Goal: Task Accomplishment & Management: Manage account settings

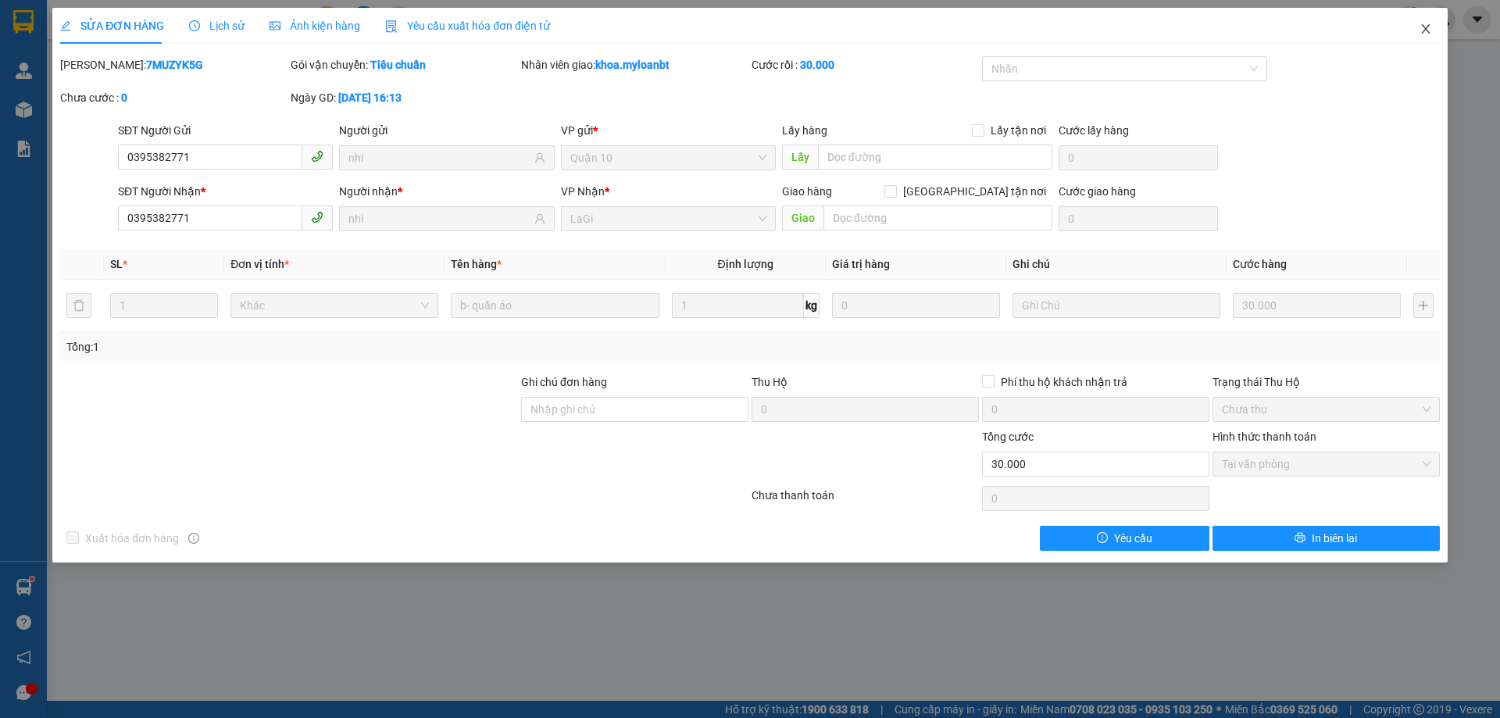
click at [1418, 30] on span "Close" at bounding box center [1425, 30] width 44 height 44
click at [1428, 41] on div at bounding box center [1441, 41] width 27 height 0
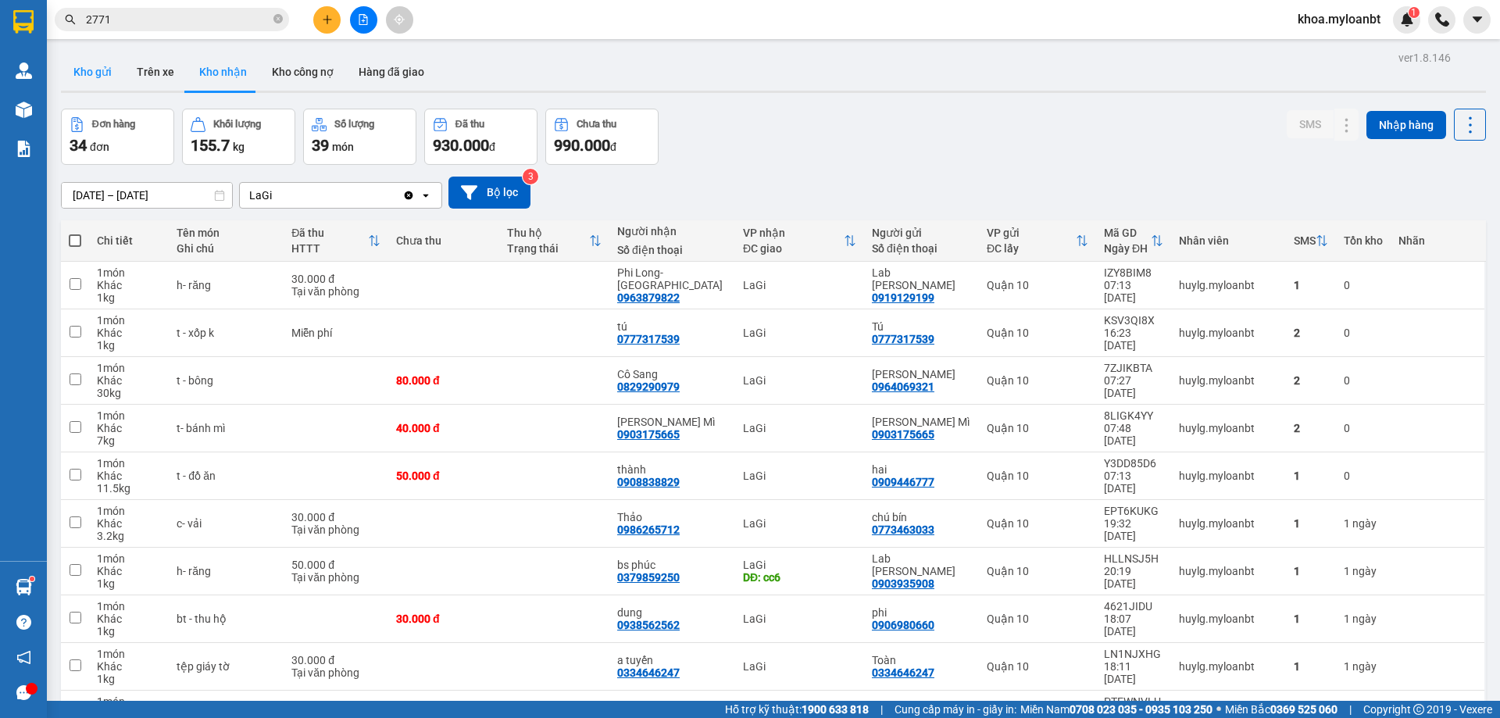
click at [107, 68] on button "Kho gửi" at bounding box center [92, 71] width 63 height 37
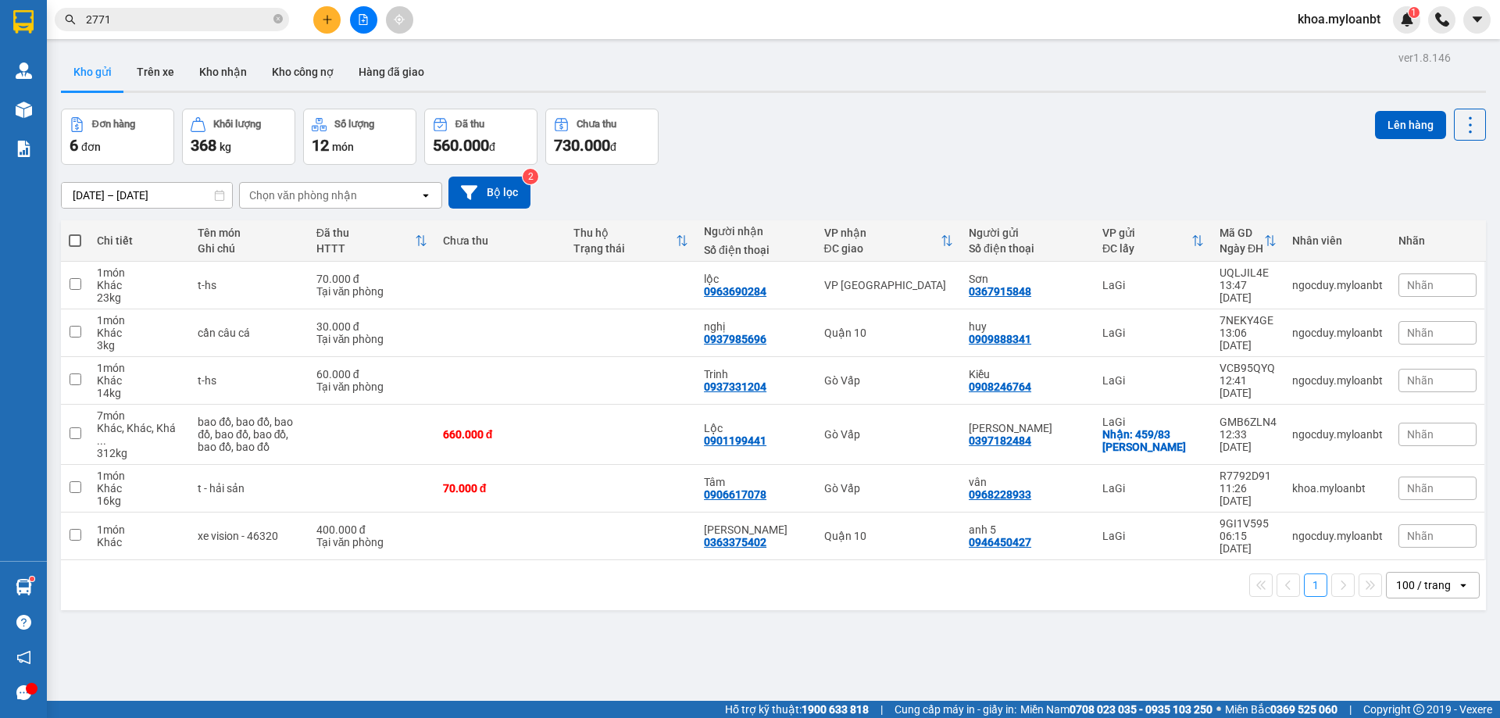
click at [1396, 577] on div "100 / trang" at bounding box center [1423, 585] width 55 height 16
click at [140, 194] on input "[DATE] – [DATE]" at bounding box center [147, 195] width 170 height 25
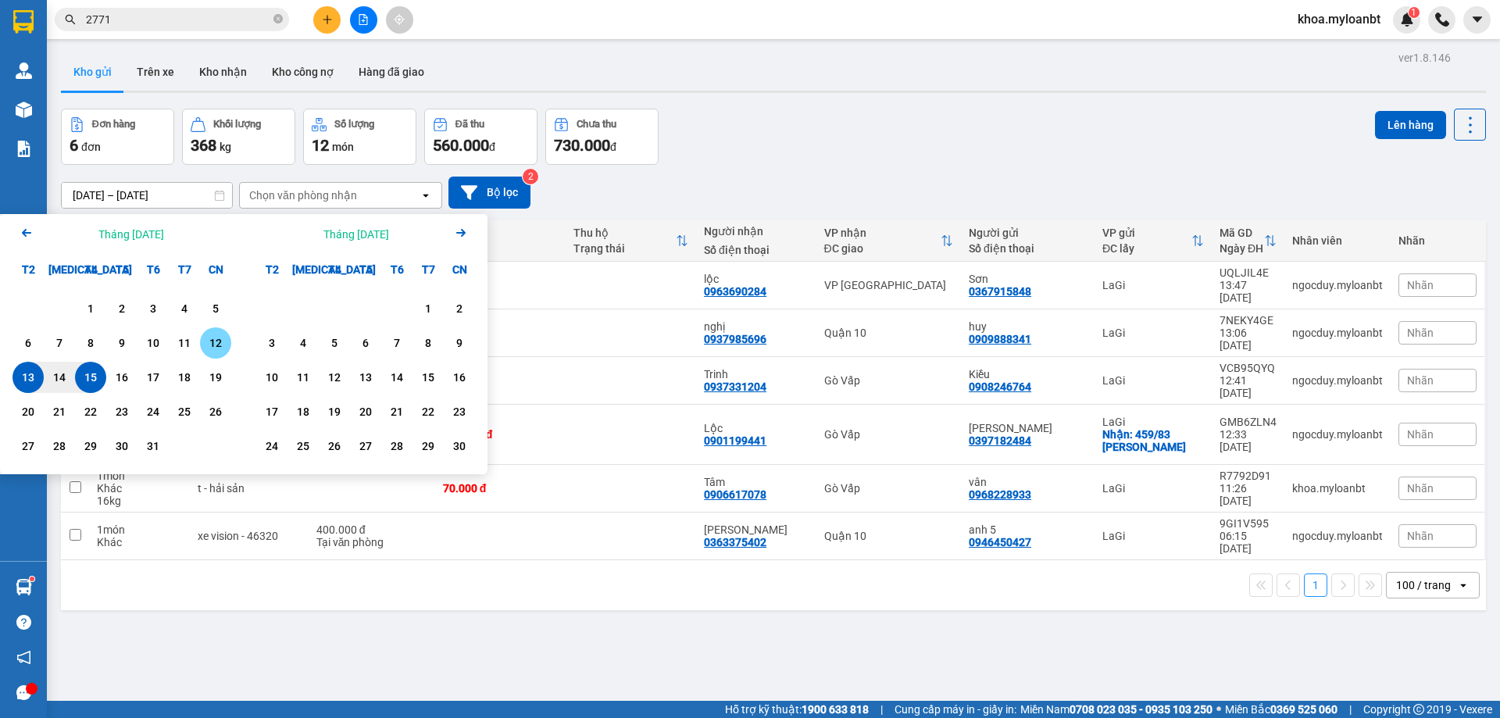
click at [204, 343] on div "12" at bounding box center [215, 342] width 31 height 31
click at [85, 376] on div "15" at bounding box center [91, 377] width 22 height 19
type input "12/10/2025 – 15/10/2025"
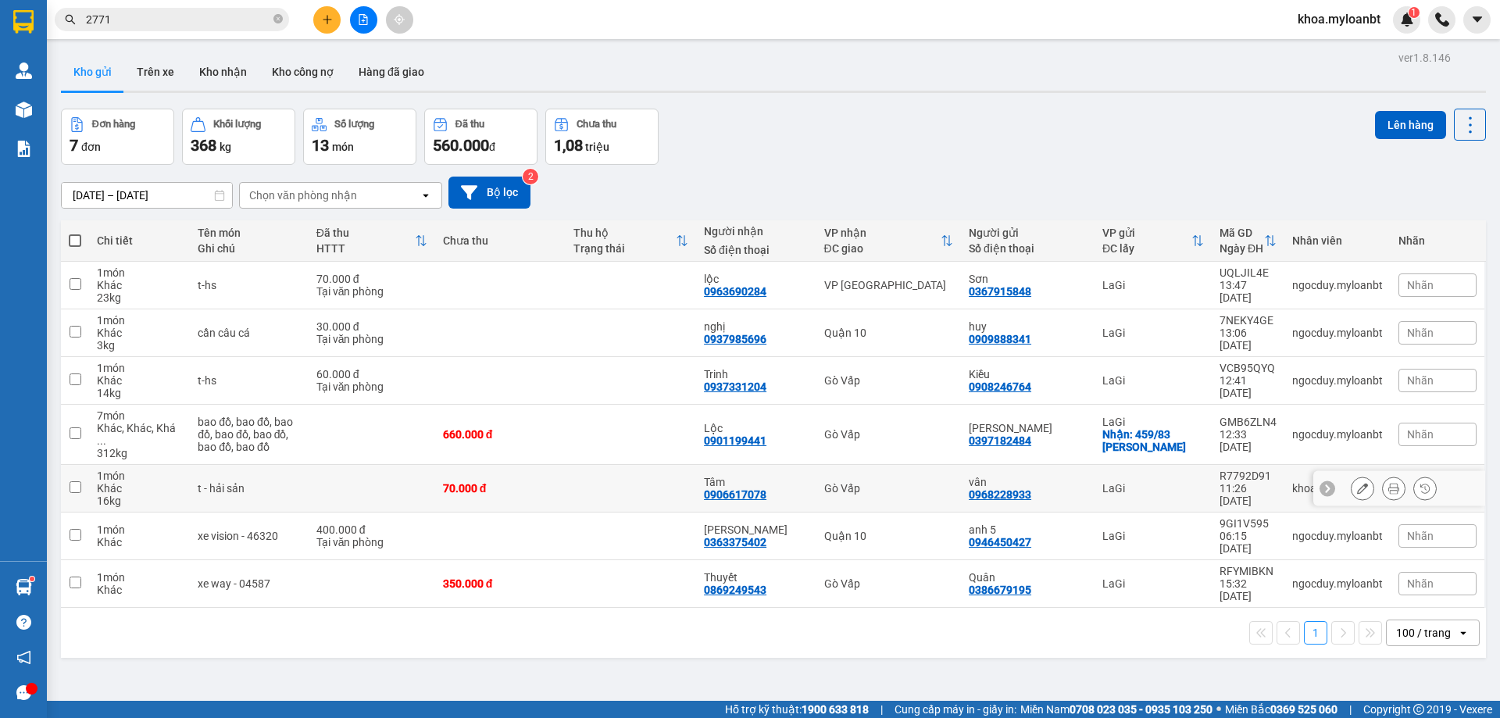
scroll to position [72, 0]
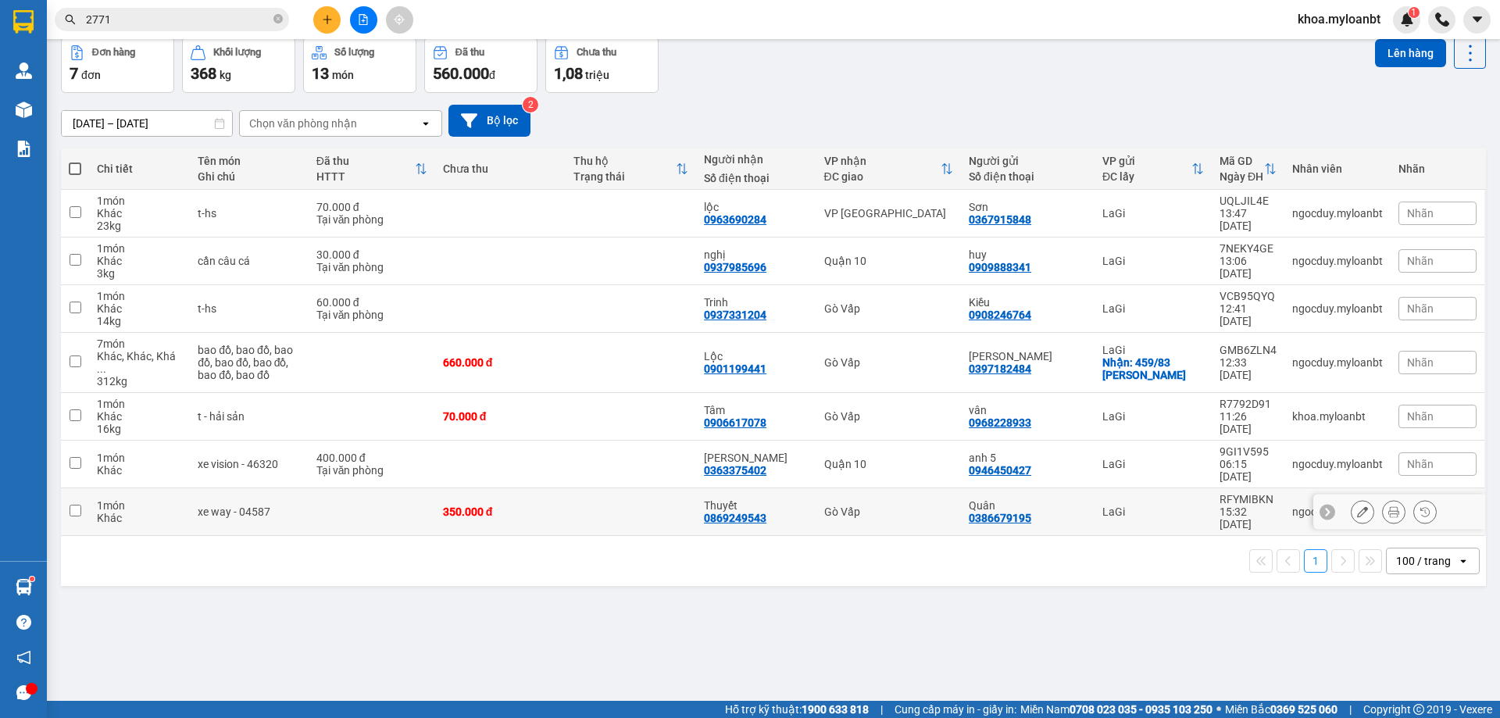
click at [481, 488] on td "350.000 đ" at bounding box center [500, 512] width 130 height 48
checkbox input "true"
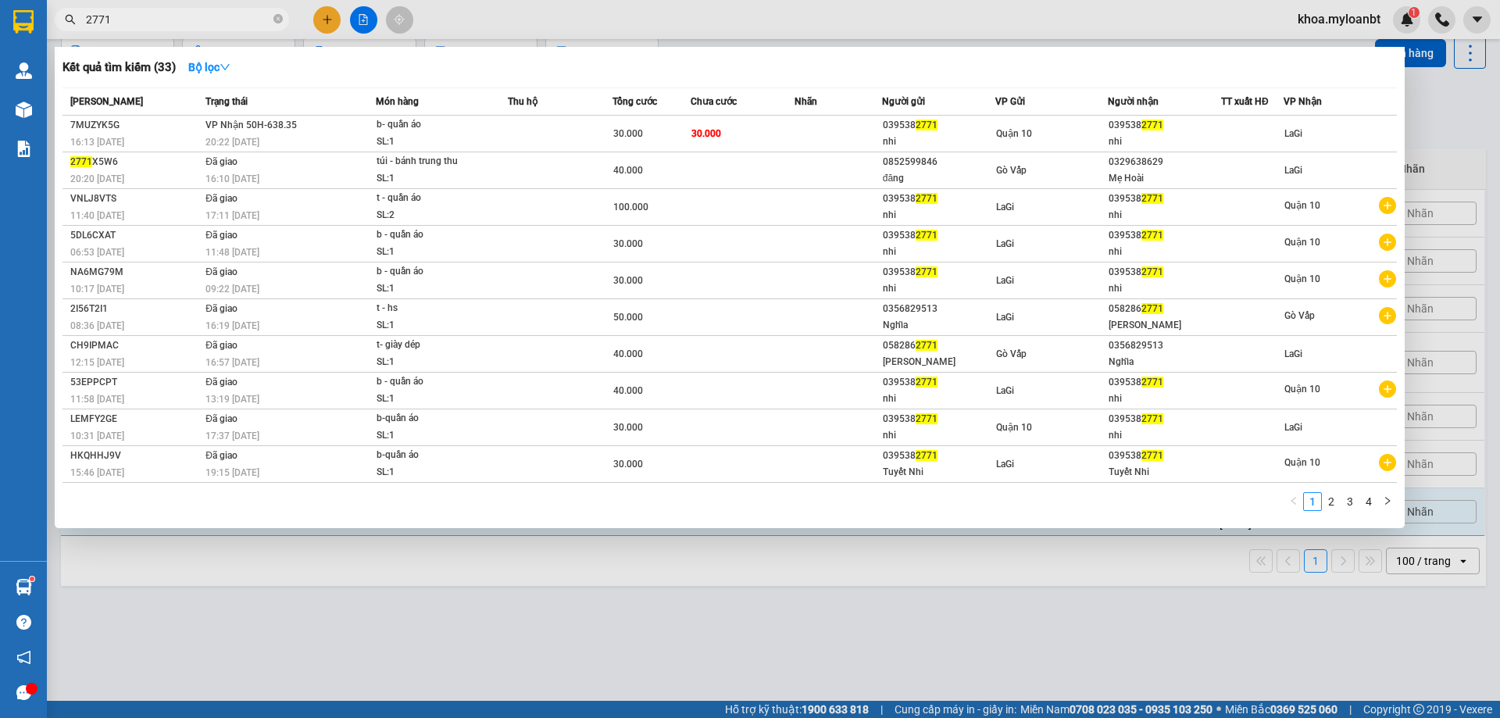
click at [179, 15] on input "2771" at bounding box center [178, 19] width 184 height 17
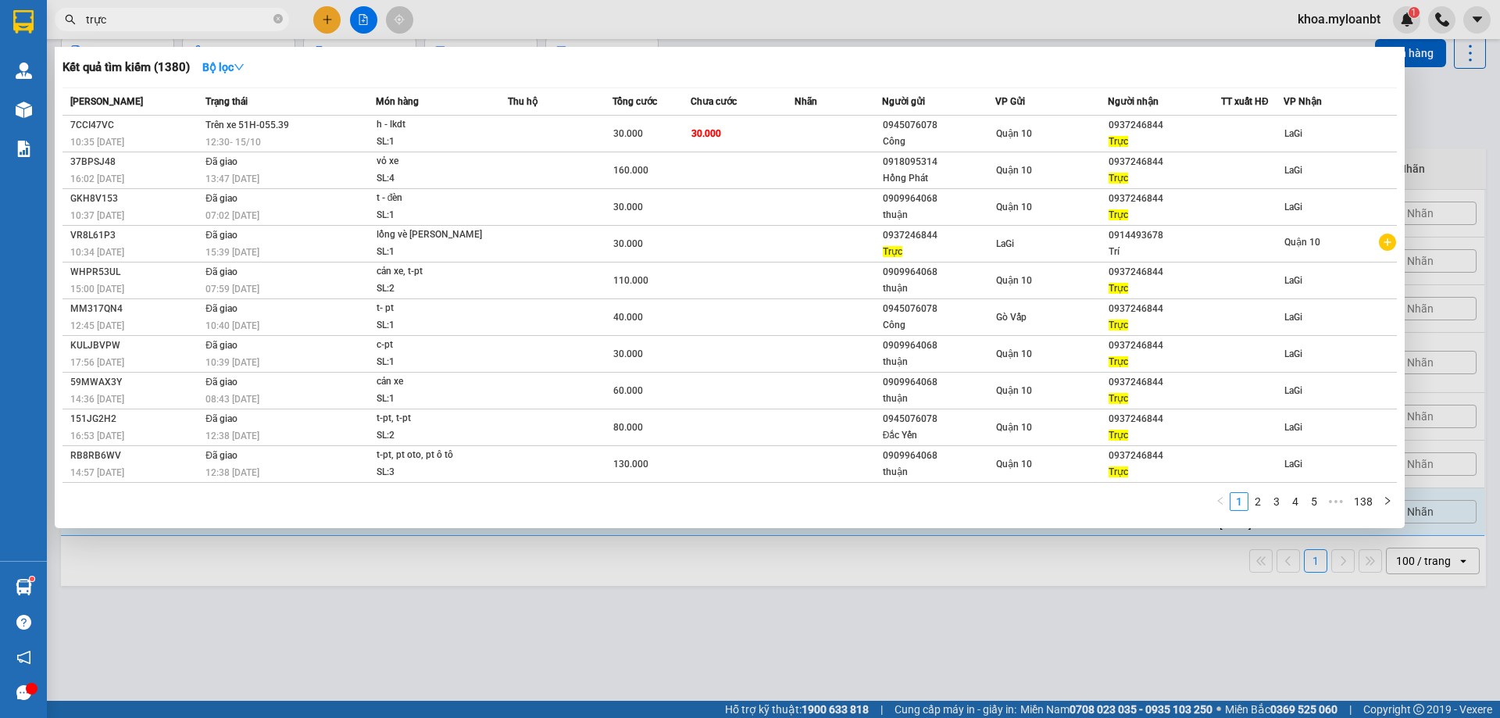
type input "trực"
click at [323, 12] on div at bounding box center [750, 359] width 1500 height 718
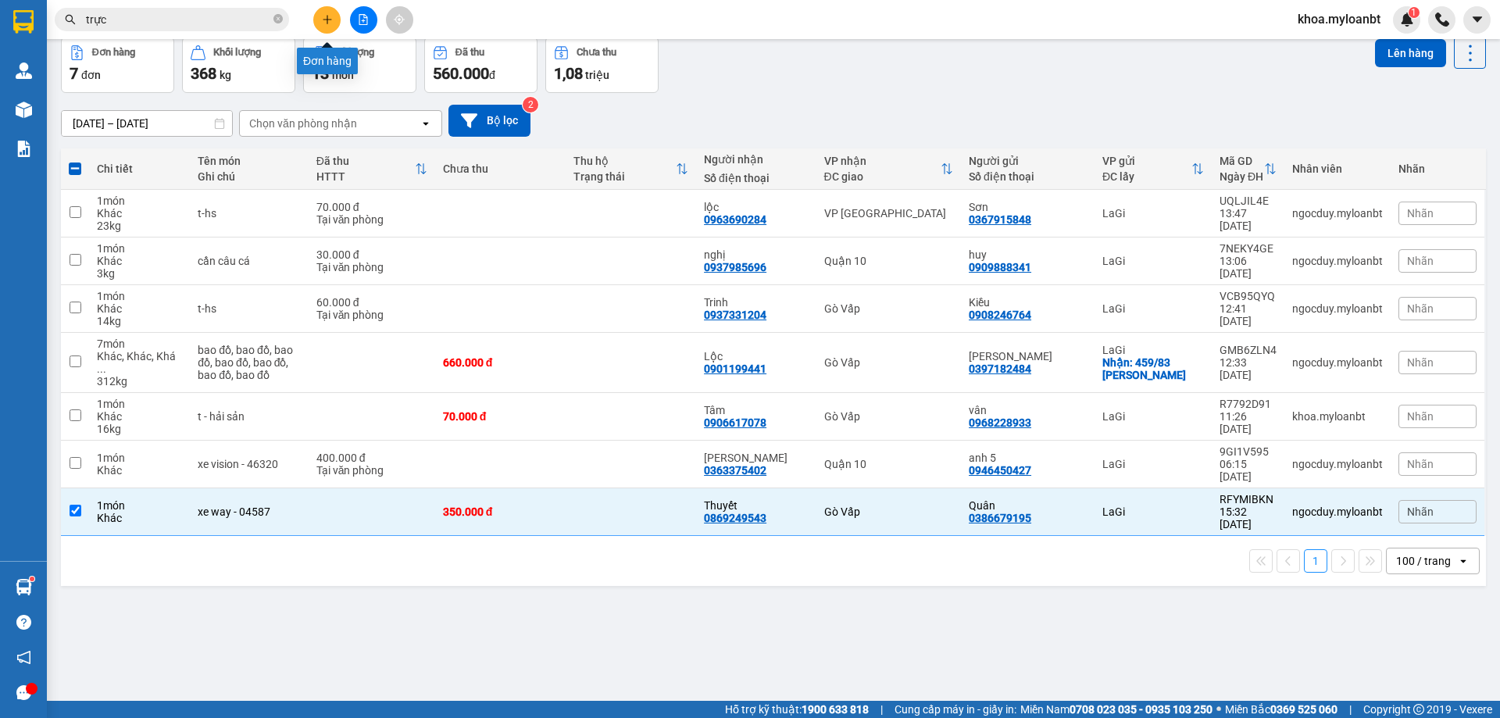
click at [323, 12] on button at bounding box center [326, 19] width 27 height 27
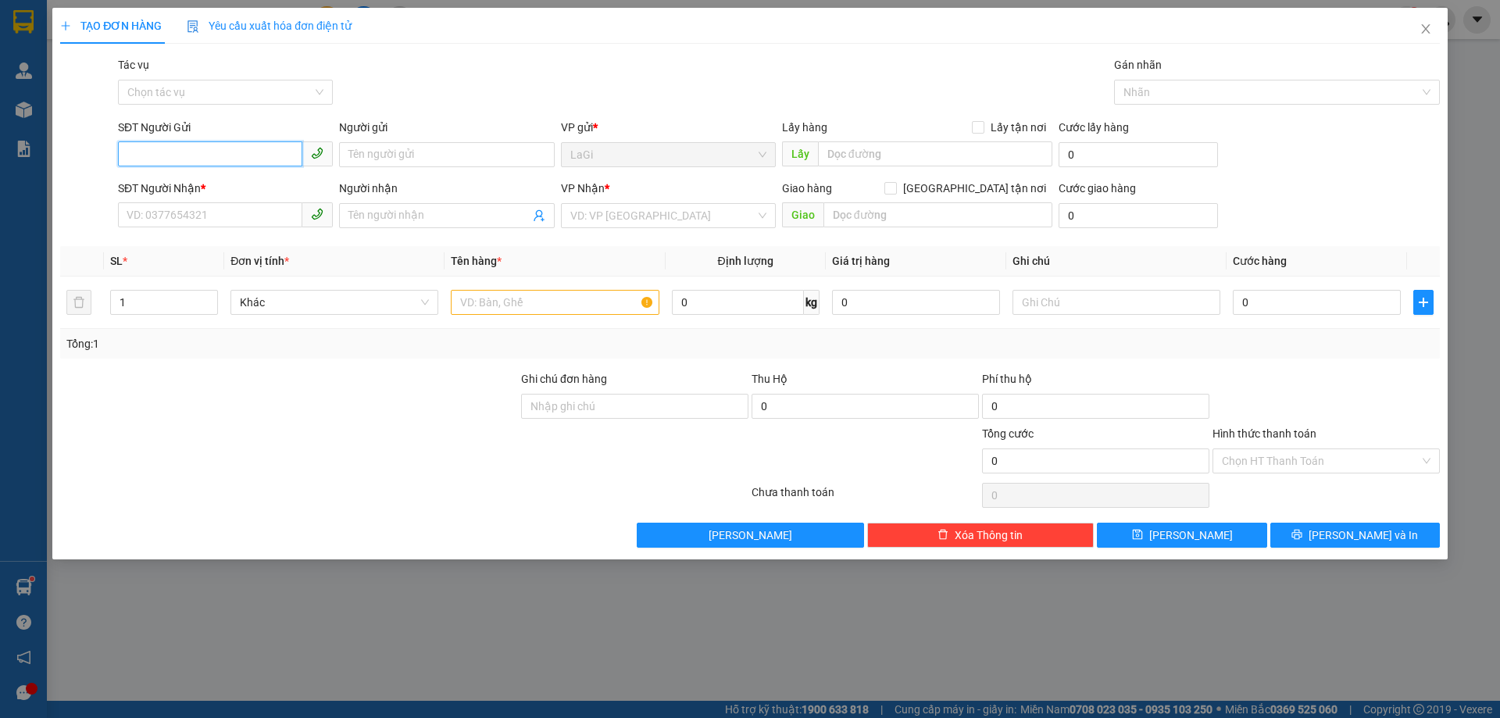
click at [269, 145] on input "SĐT Người Gửi" at bounding box center [210, 153] width 184 height 25
click at [213, 169] on div "SĐT Người Gửi 0968813" at bounding box center [225, 146] width 215 height 55
click at [215, 161] on input "0968813" at bounding box center [210, 153] width 184 height 25
click at [206, 180] on div "0968813004 - Ngân" at bounding box center [225, 185] width 196 height 17
type input "0968813004"
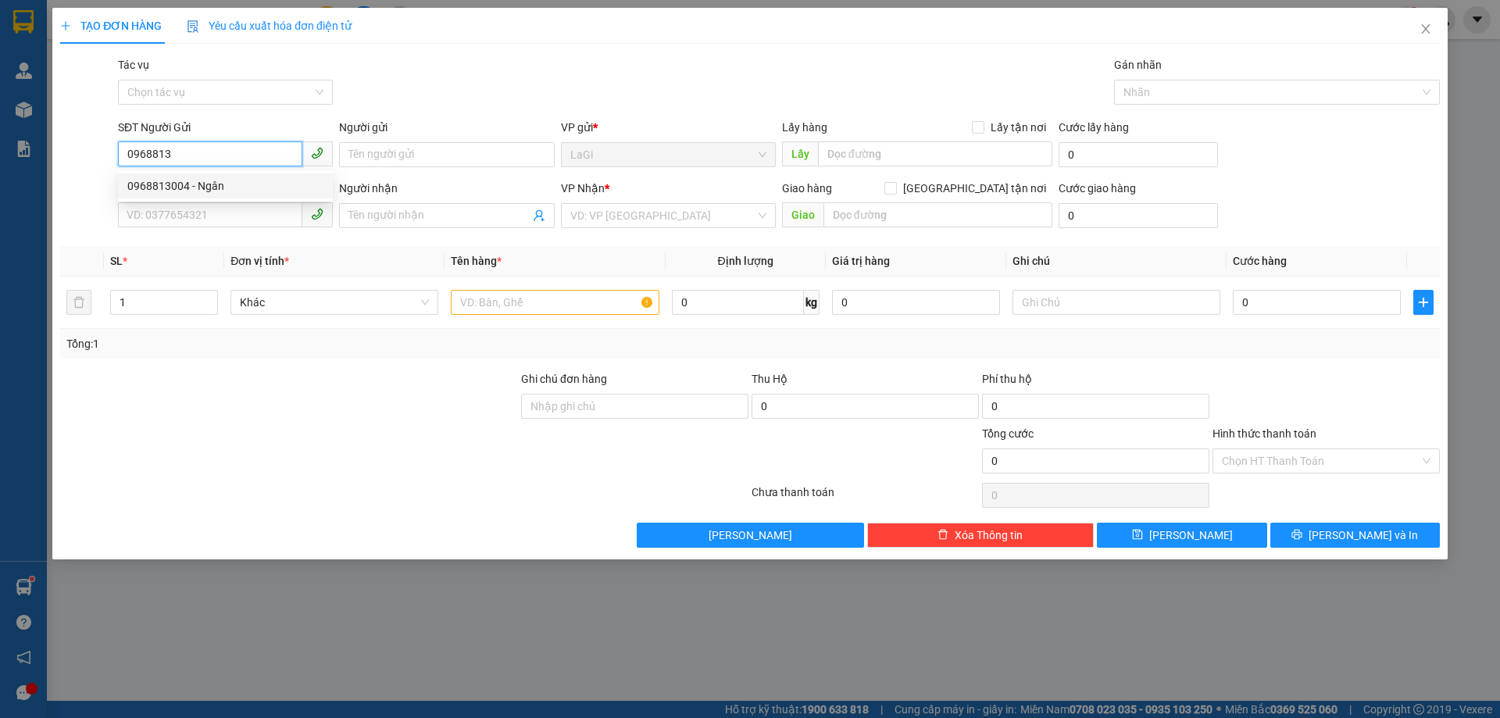
type input "Ngân"
type input "0933412543"
type input "Quỳnh"
click at [545, 304] on input "text" at bounding box center [555, 302] width 208 height 25
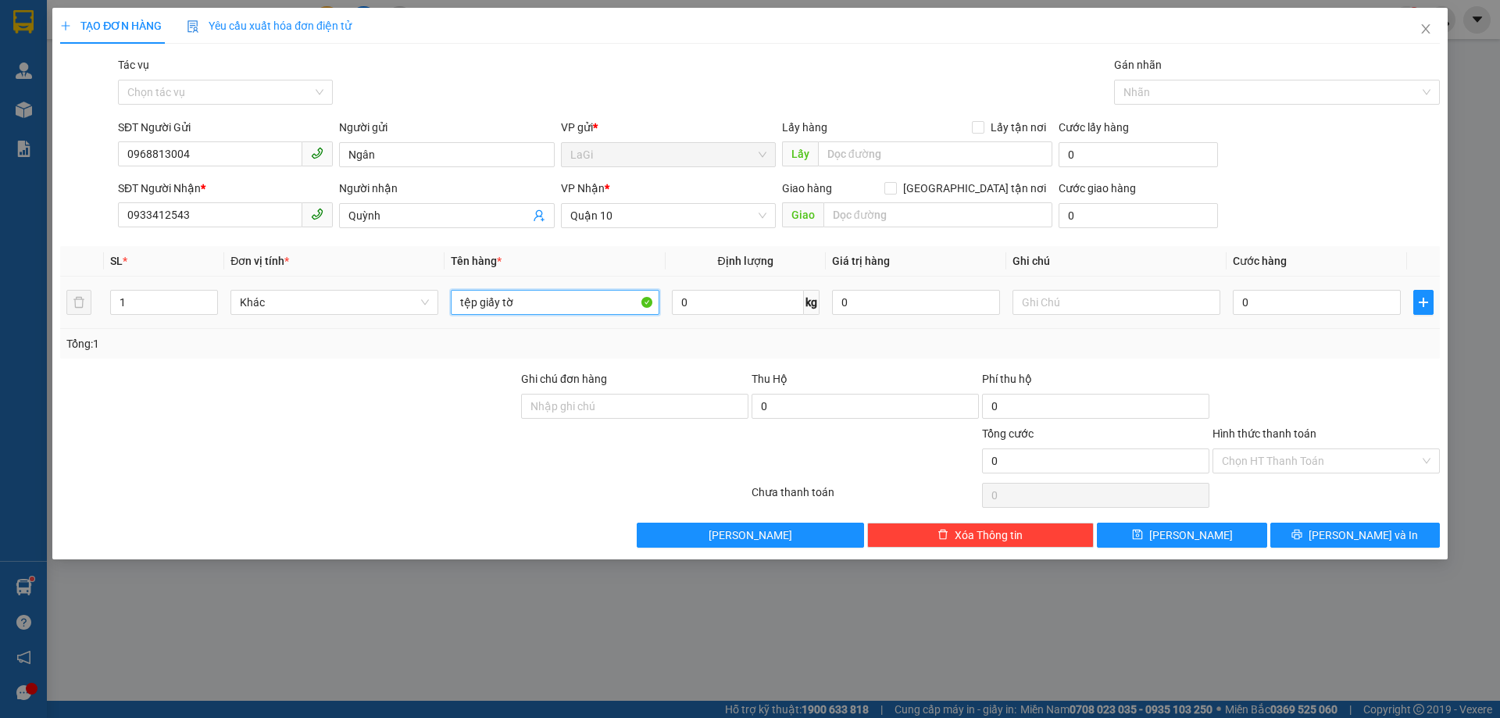
type input "tệp giấy tờ"
click at [1285, 288] on div "0" at bounding box center [1316, 302] width 168 height 31
click at [1290, 301] on input "0" at bounding box center [1316, 302] width 168 height 25
type input "3"
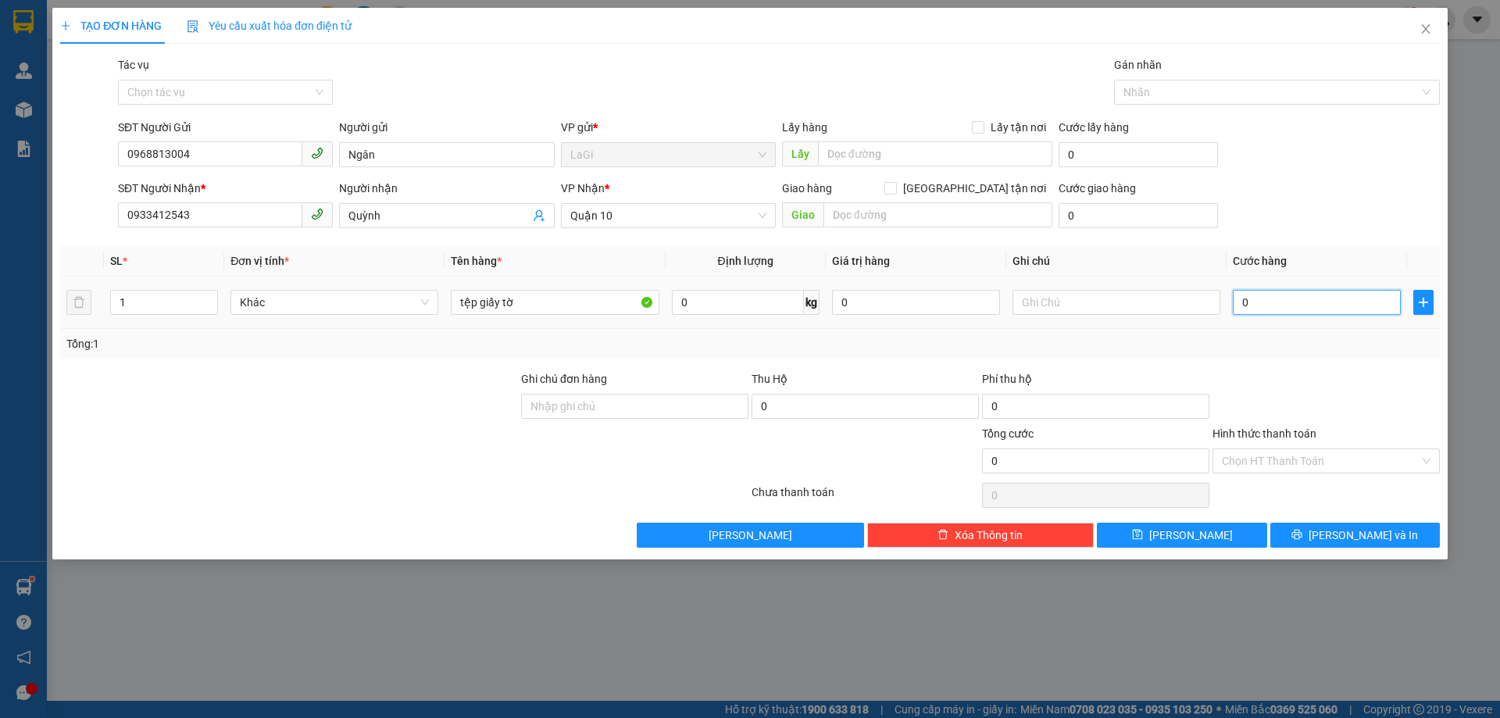
type input "3"
type input "30"
type input "30.000"
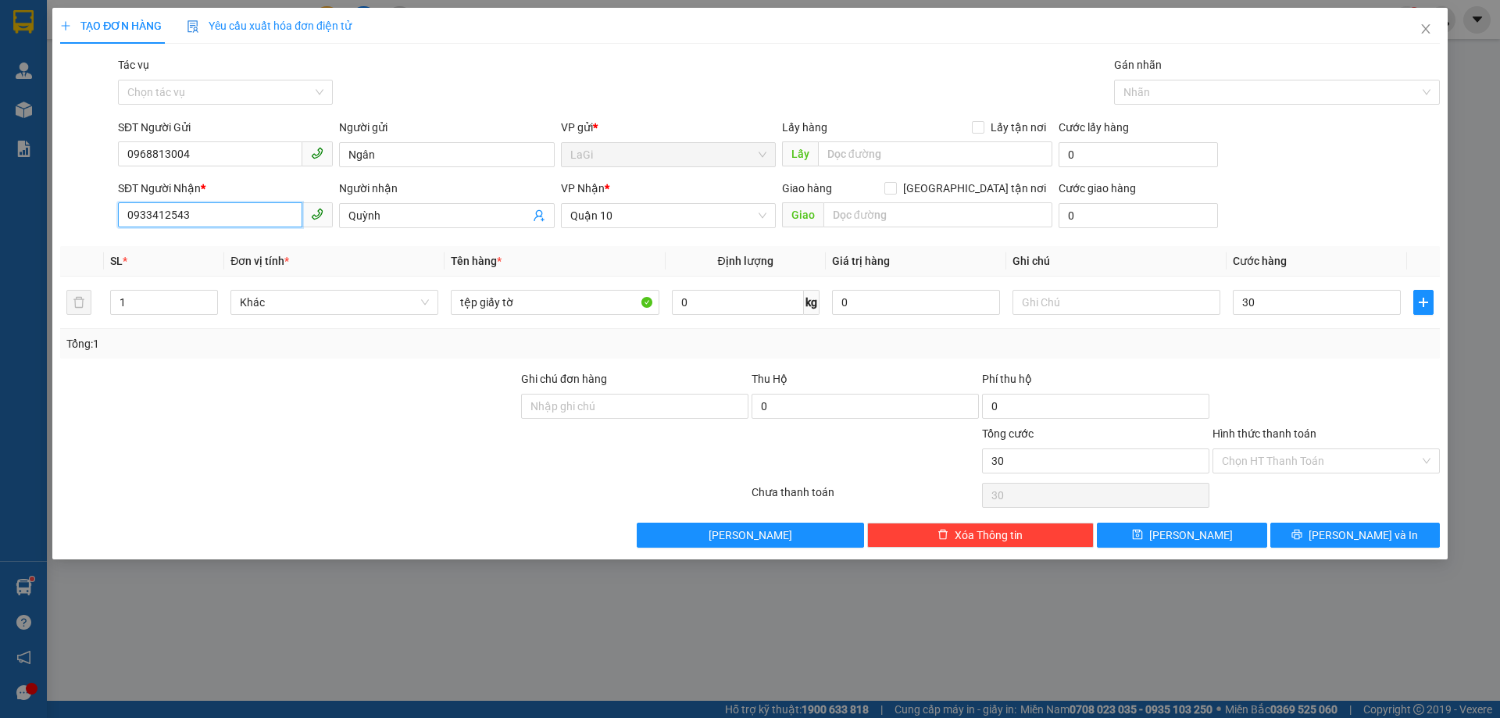
type input "30.000"
click at [292, 215] on input "0933412543" at bounding box center [210, 214] width 184 height 25
click at [1239, 459] on input "Hình thức thanh toán" at bounding box center [1320, 460] width 198 height 23
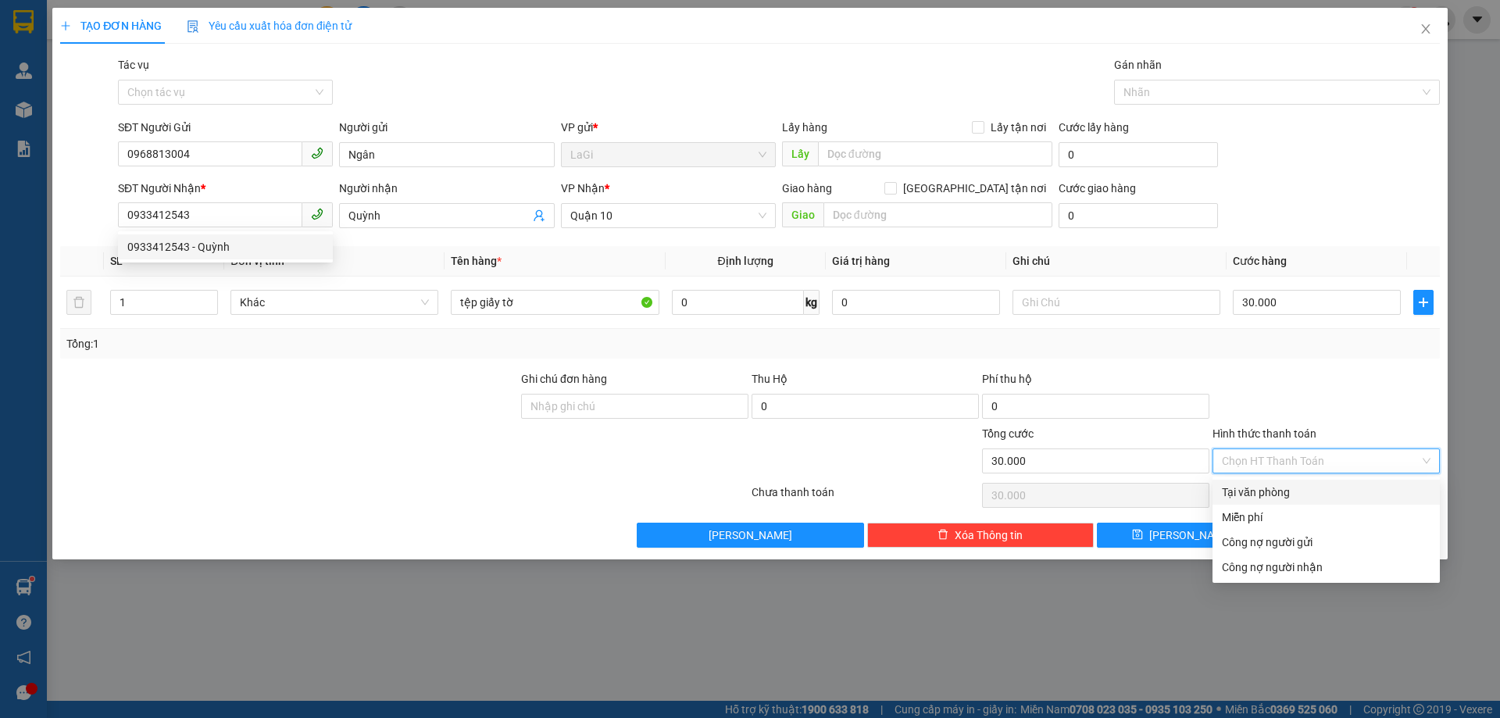
click at [1245, 478] on div "Hình thức thanh toán Chọn HT Thanh Toán" at bounding box center [1325, 452] width 227 height 55
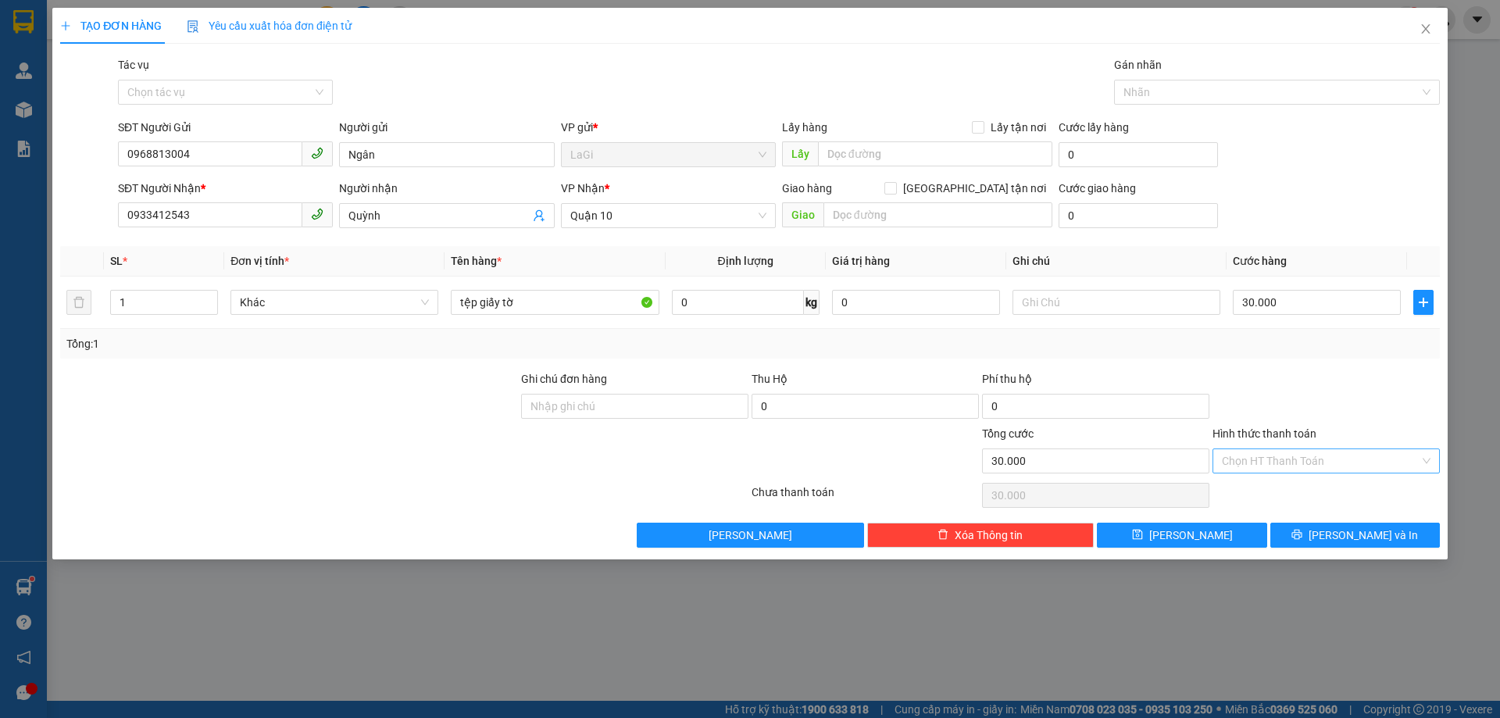
click at [1257, 452] on input "Hình thức thanh toán" at bounding box center [1320, 460] width 198 height 23
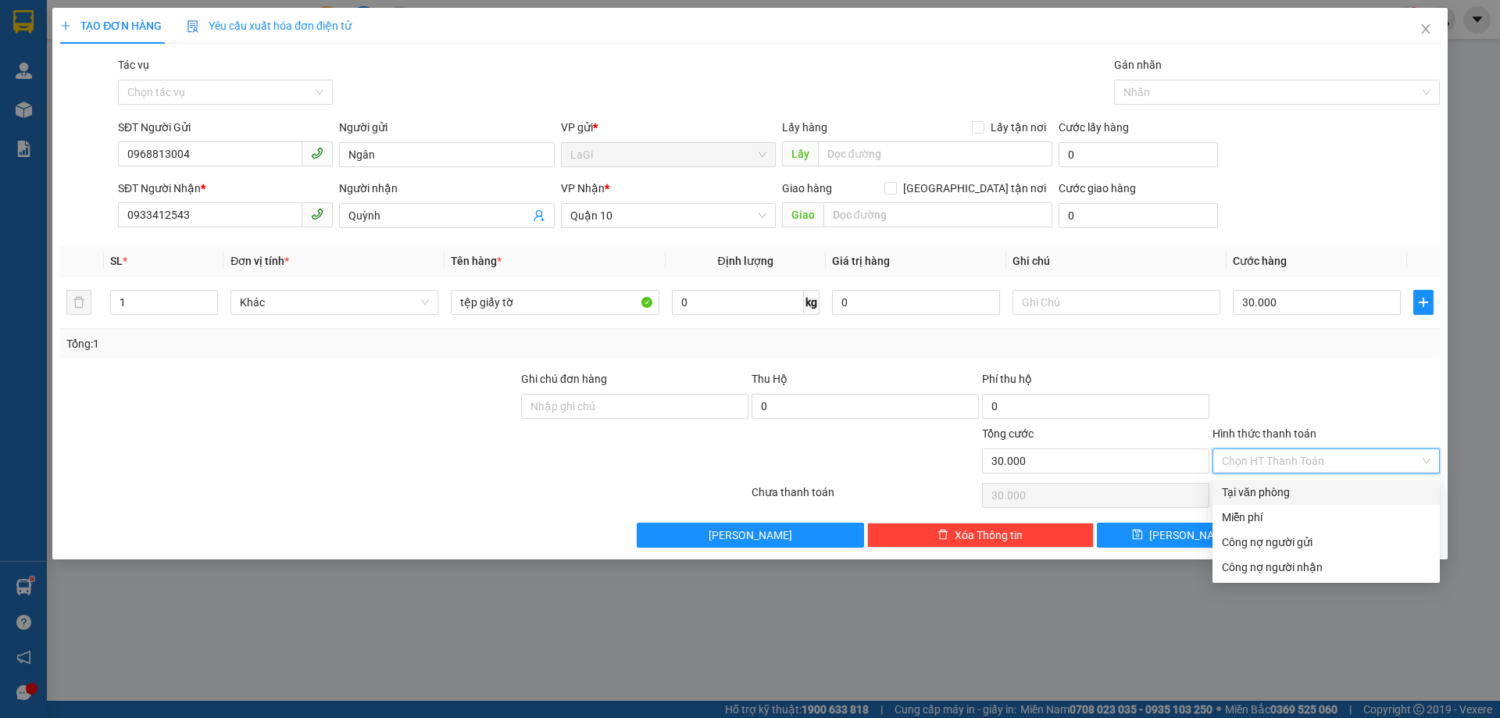
click at [1243, 494] on div "Tại văn phòng" at bounding box center [1325, 491] width 209 height 17
type input "0"
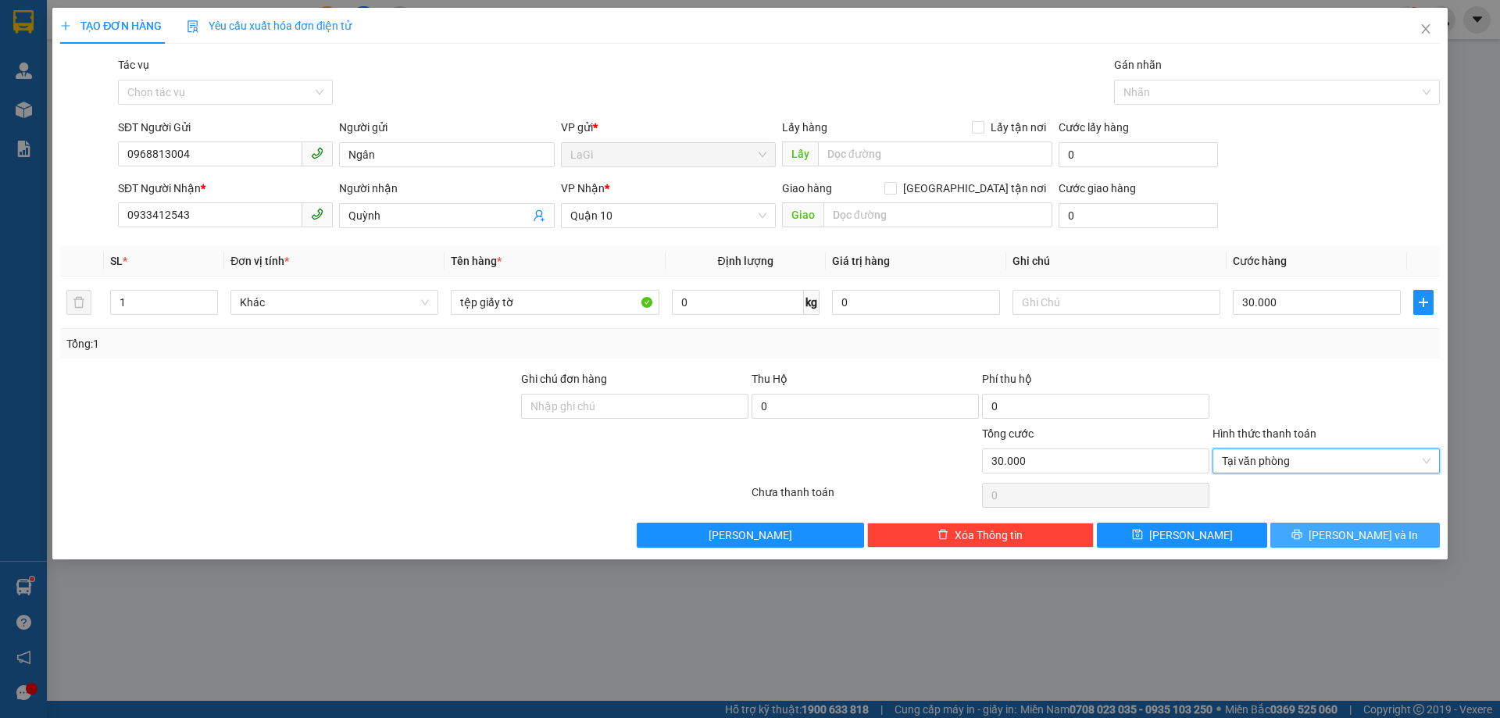
click at [1350, 538] on span "Lưu và In" at bounding box center [1362, 534] width 109 height 17
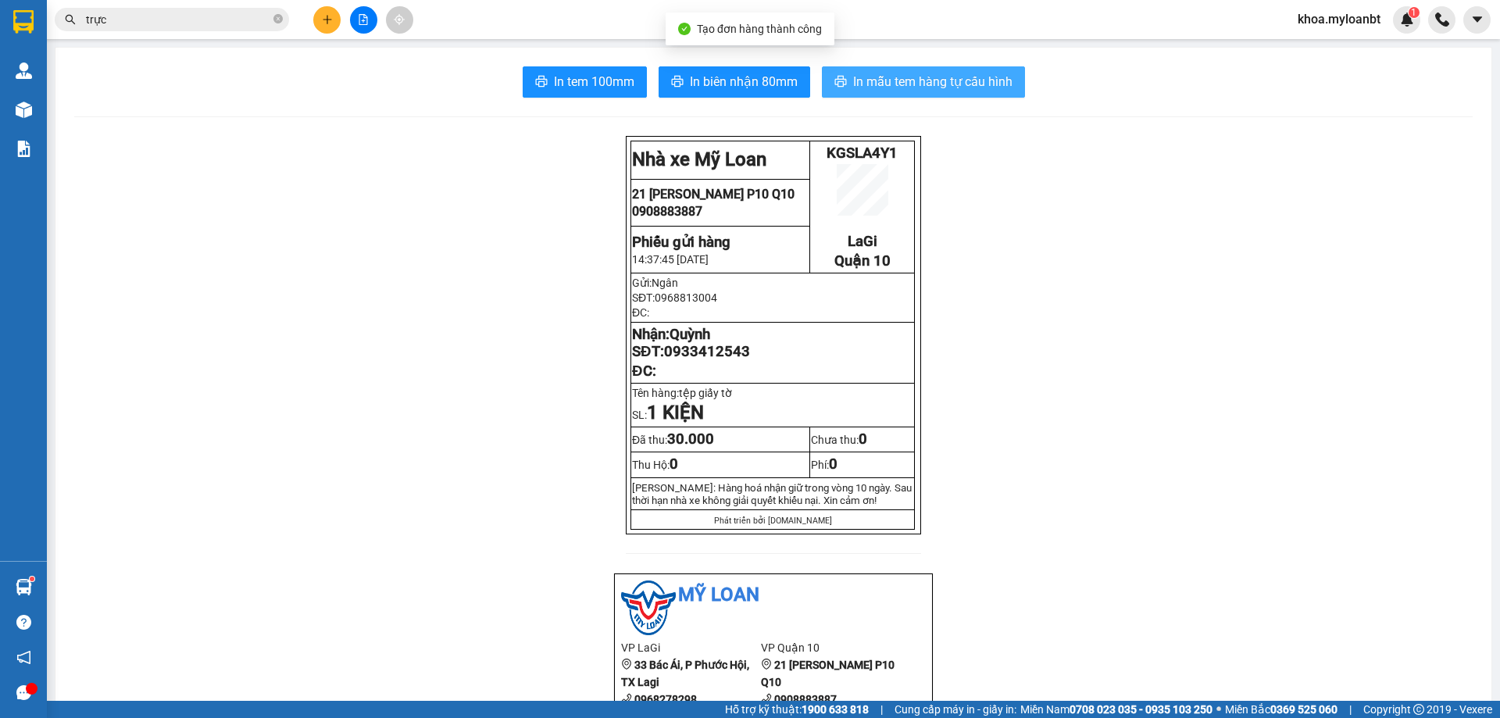
click at [917, 89] on span "In mẫu tem hàng tự cấu hình" at bounding box center [932, 82] width 159 height 20
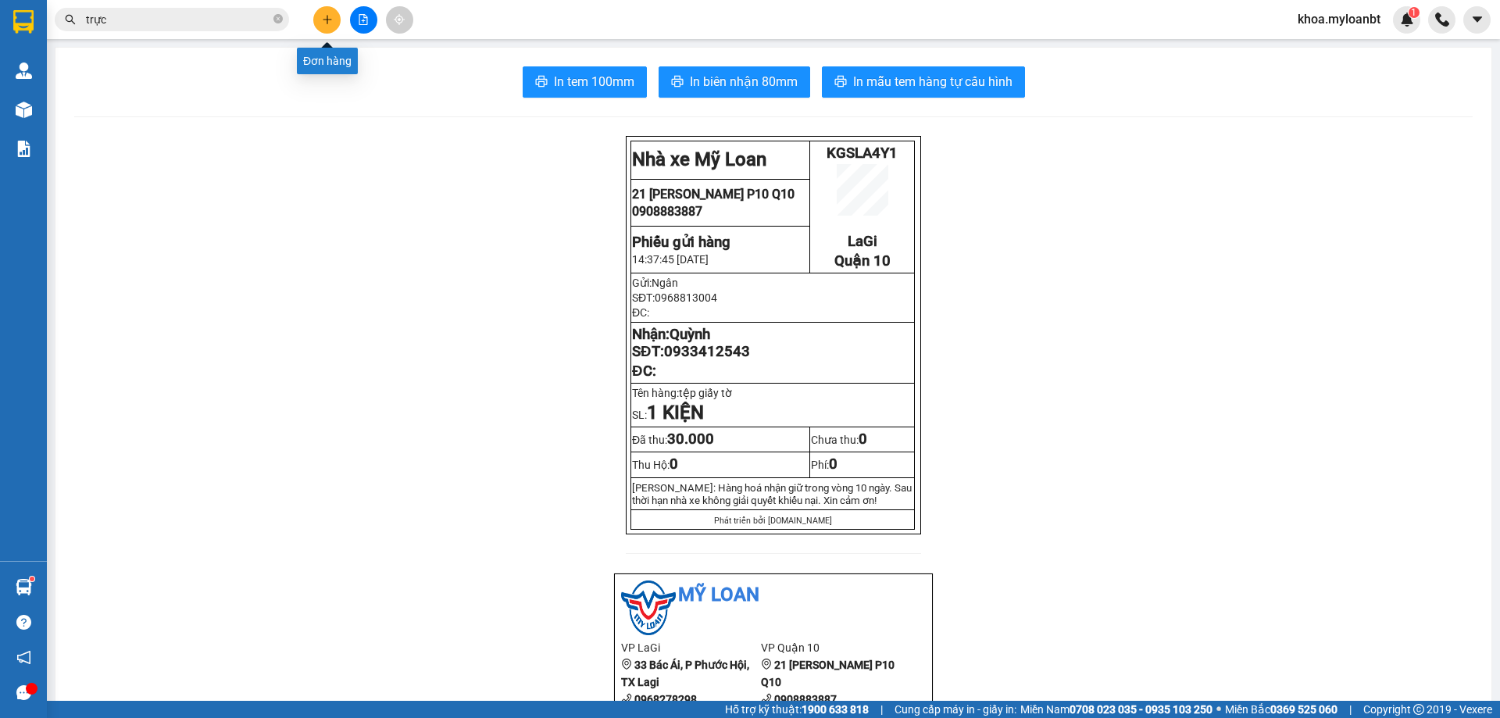
click at [328, 27] on button at bounding box center [326, 19] width 27 height 27
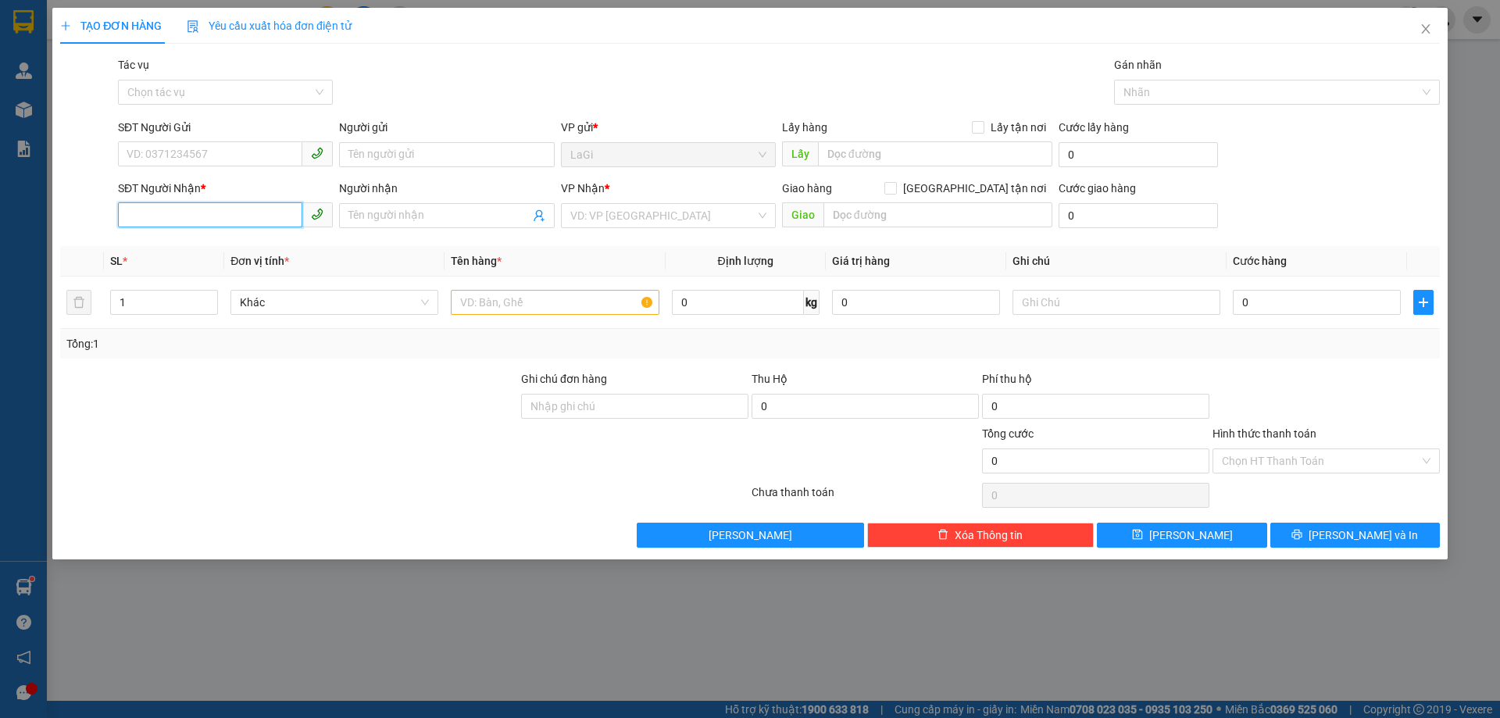
click at [259, 213] on input "SĐT Người Nhận *" at bounding box center [210, 214] width 184 height 25
type input "0344075405"
drag, startPoint x: 419, startPoint y: 213, endPoint x: 385, endPoint y: 220, distance: 34.3
click at [419, 214] on input "Người nhận" at bounding box center [438, 215] width 180 height 17
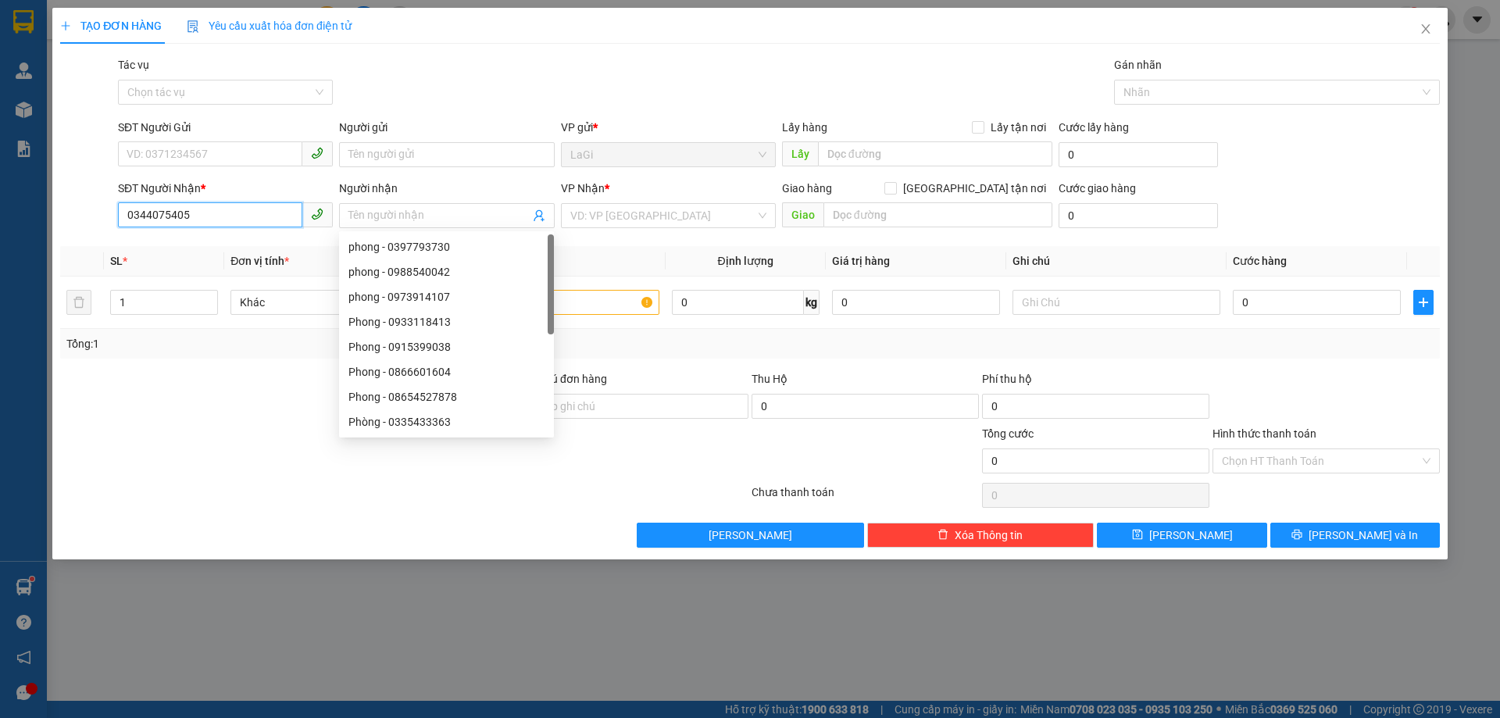
click at [224, 225] on input "0344075405" at bounding box center [210, 214] width 184 height 25
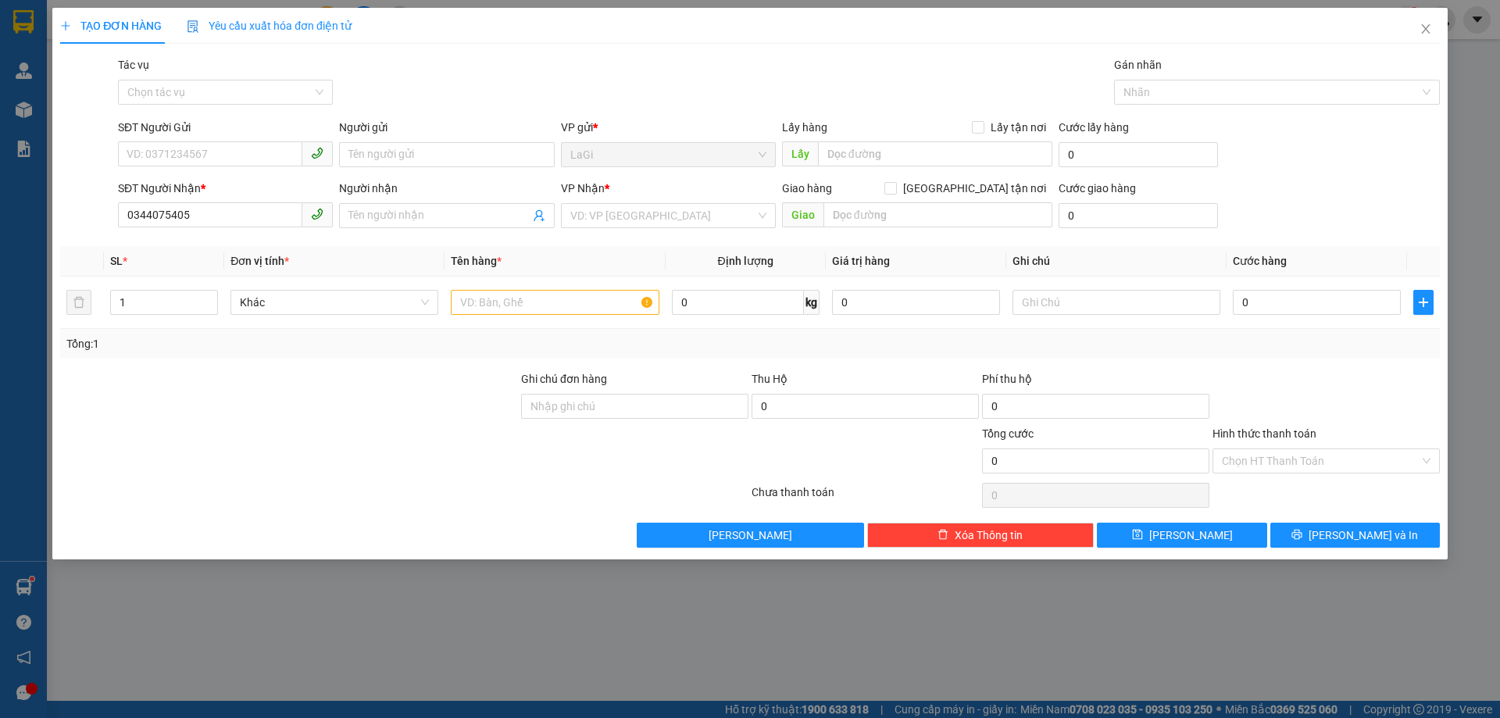
click at [205, 229] on div "SĐT Người Nhận * 0344075405" at bounding box center [225, 207] width 215 height 55
click at [205, 223] on input "0344075405" at bounding box center [210, 214] width 184 height 25
click at [1435, 35] on span "Close" at bounding box center [1425, 30] width 44 height 44
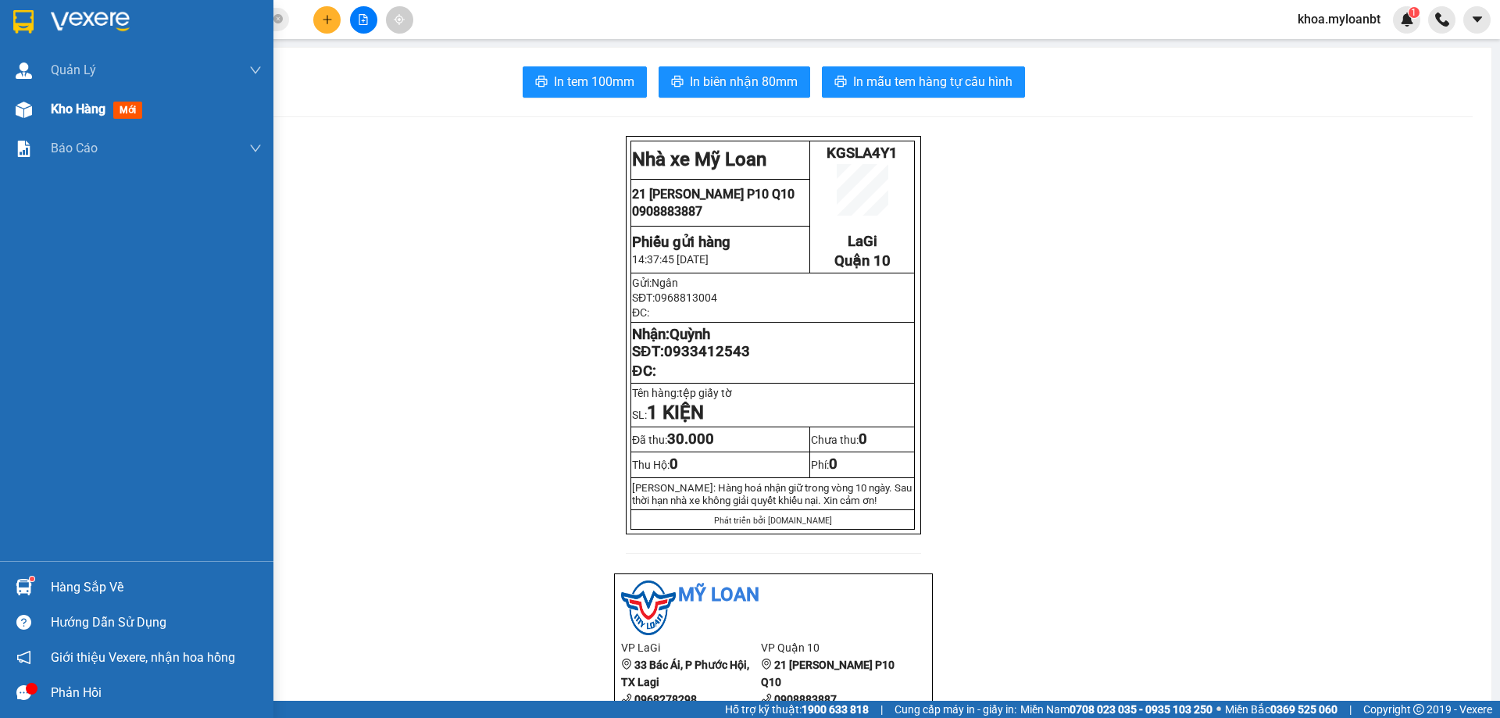
click at [29, 116] on img at bounding box center [24, 110] width 16 height 16
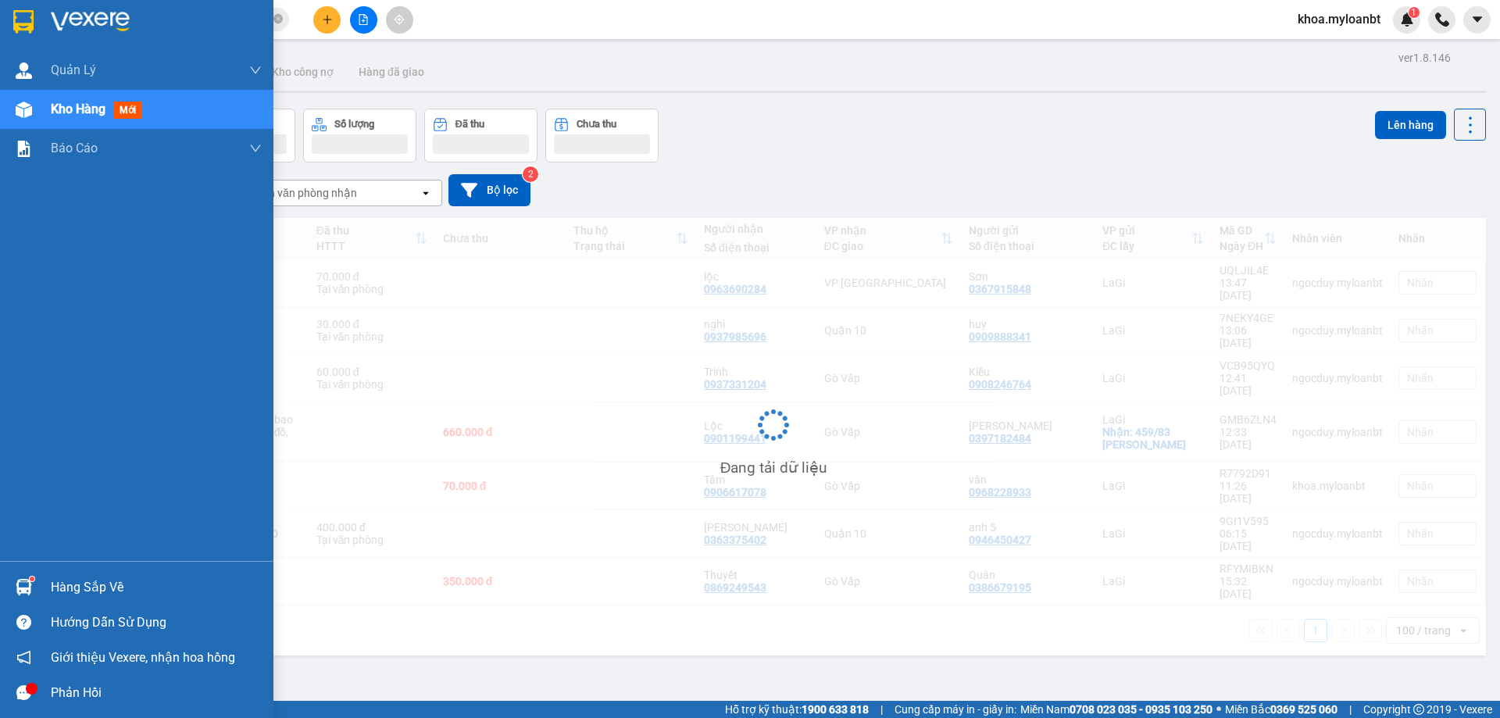
click at [52, 103] on span "Kho hàng" at bounding box center [78, 109] width 55 height 15
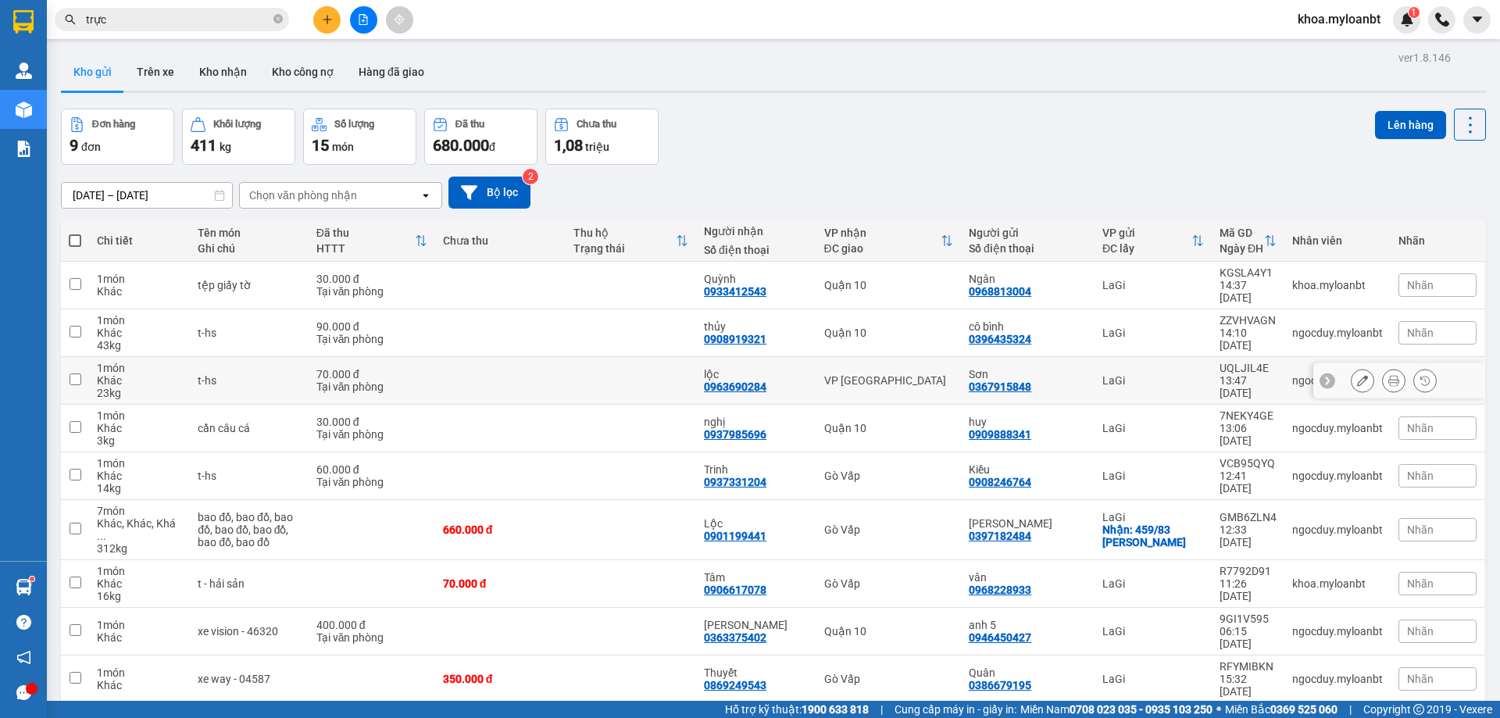
scroll to position [72, 0]
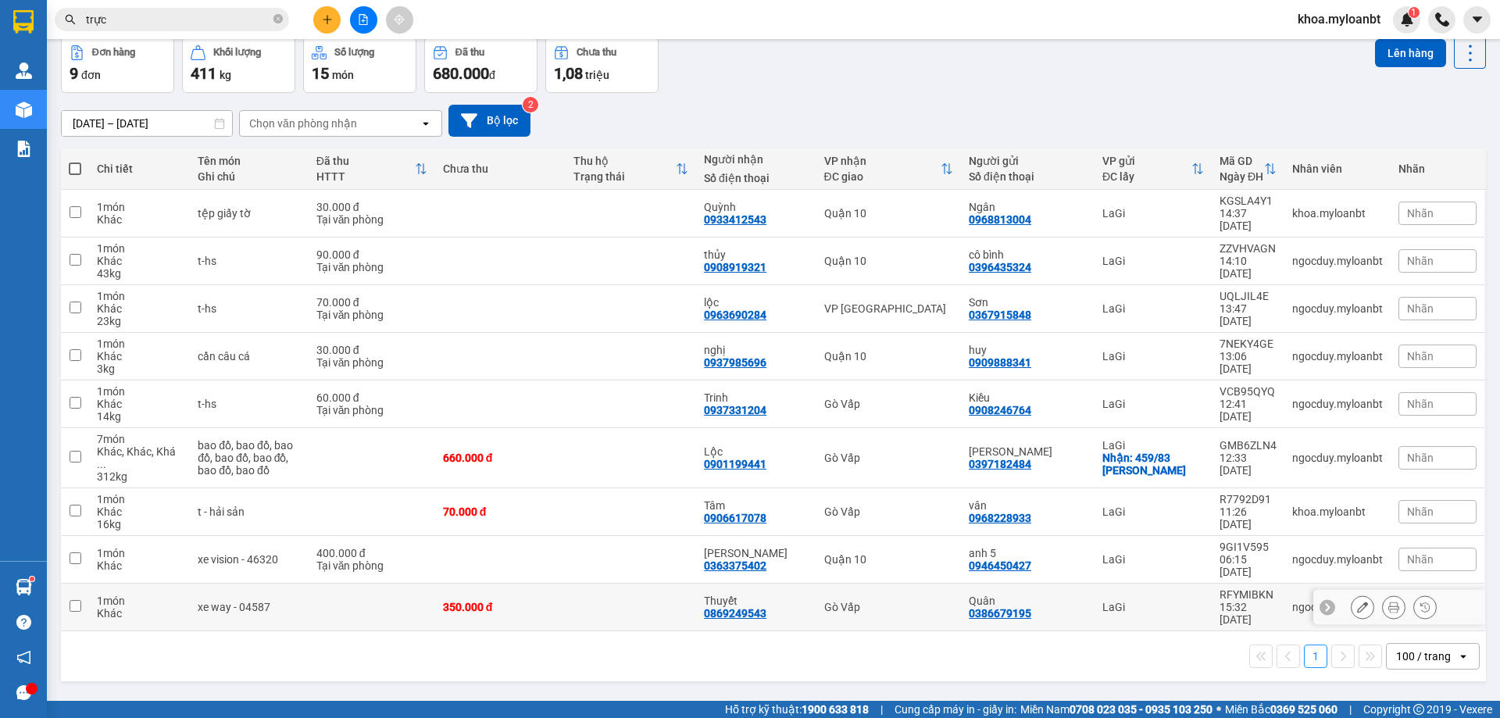
click at [466, 583] on td "350.000 đ" at bounding box center [500, 607] width 130 height 48
checkbox input "true"
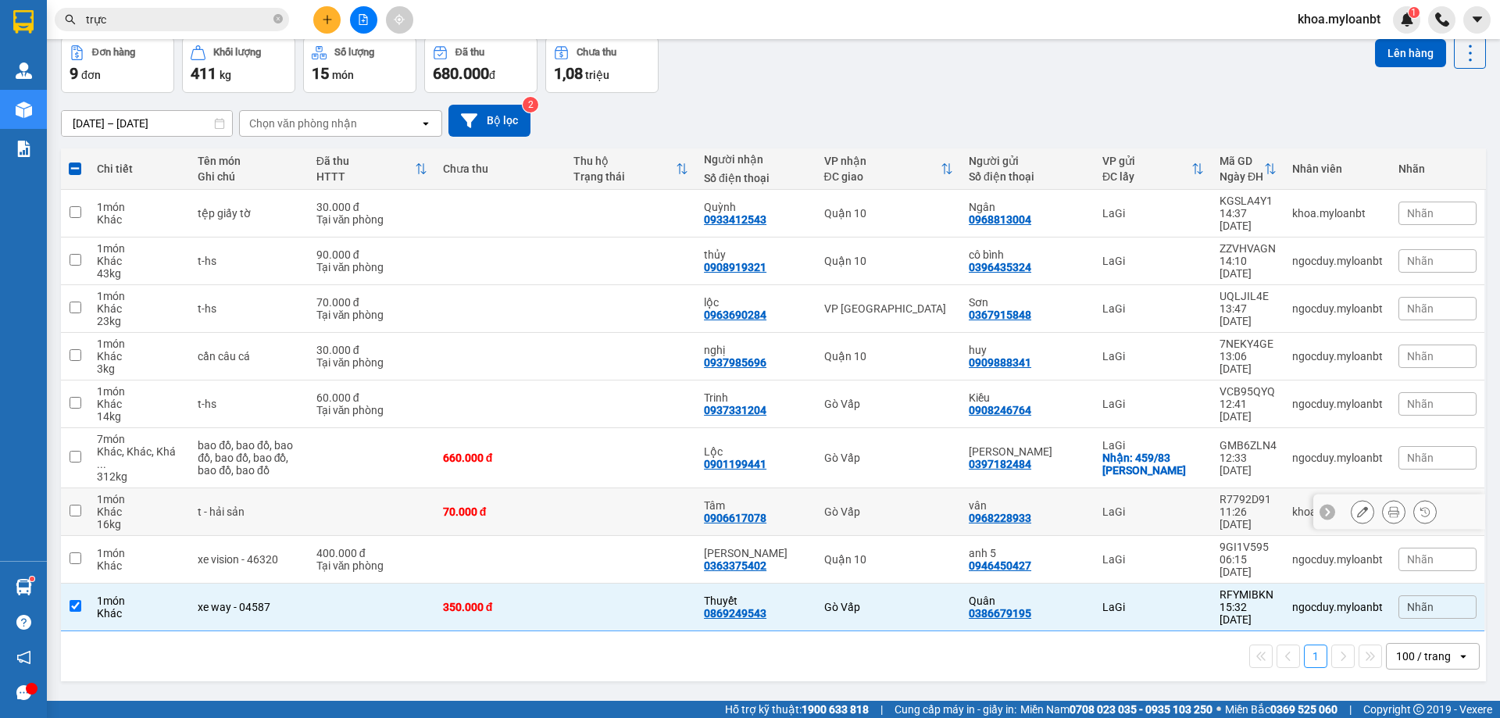
click at [507, 494] on td "70.000 đ" at bounding box center [500, 512] width 130 height 48
checkbox input "true"
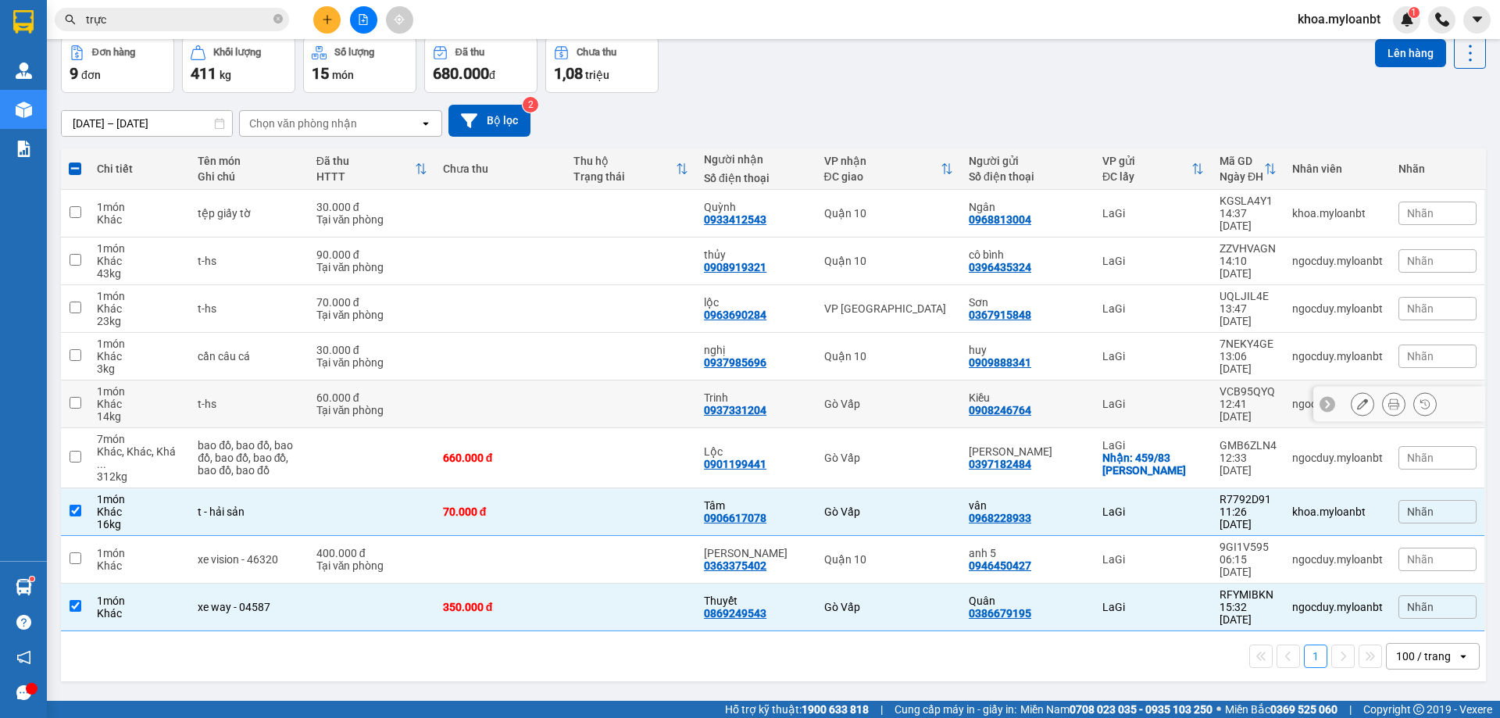
click at [505, 405] on td at bounding box center [500, 404] width 130 height 48
checkbox input "true"
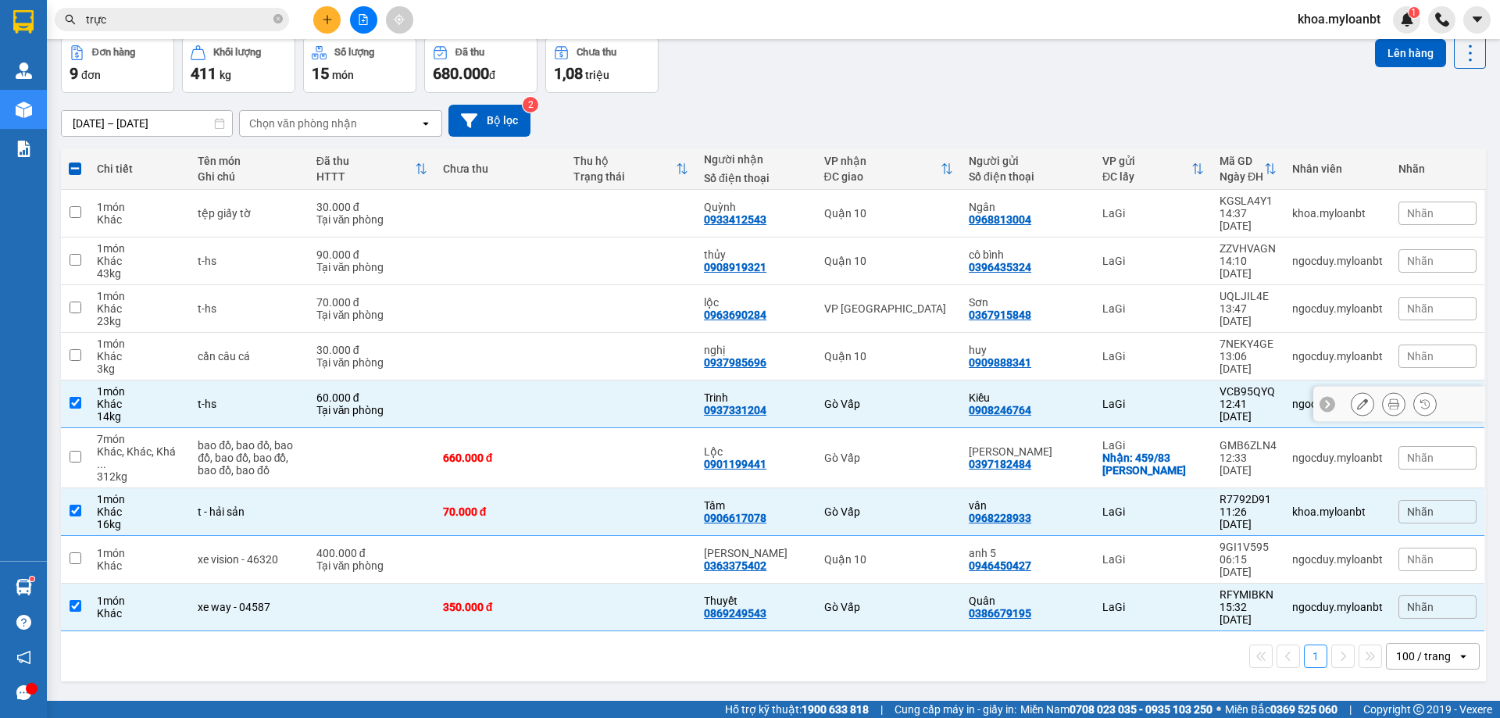
click at [522, 366] on td at bounding box center [500, 357] width 130 height 48
checkbox input "true"
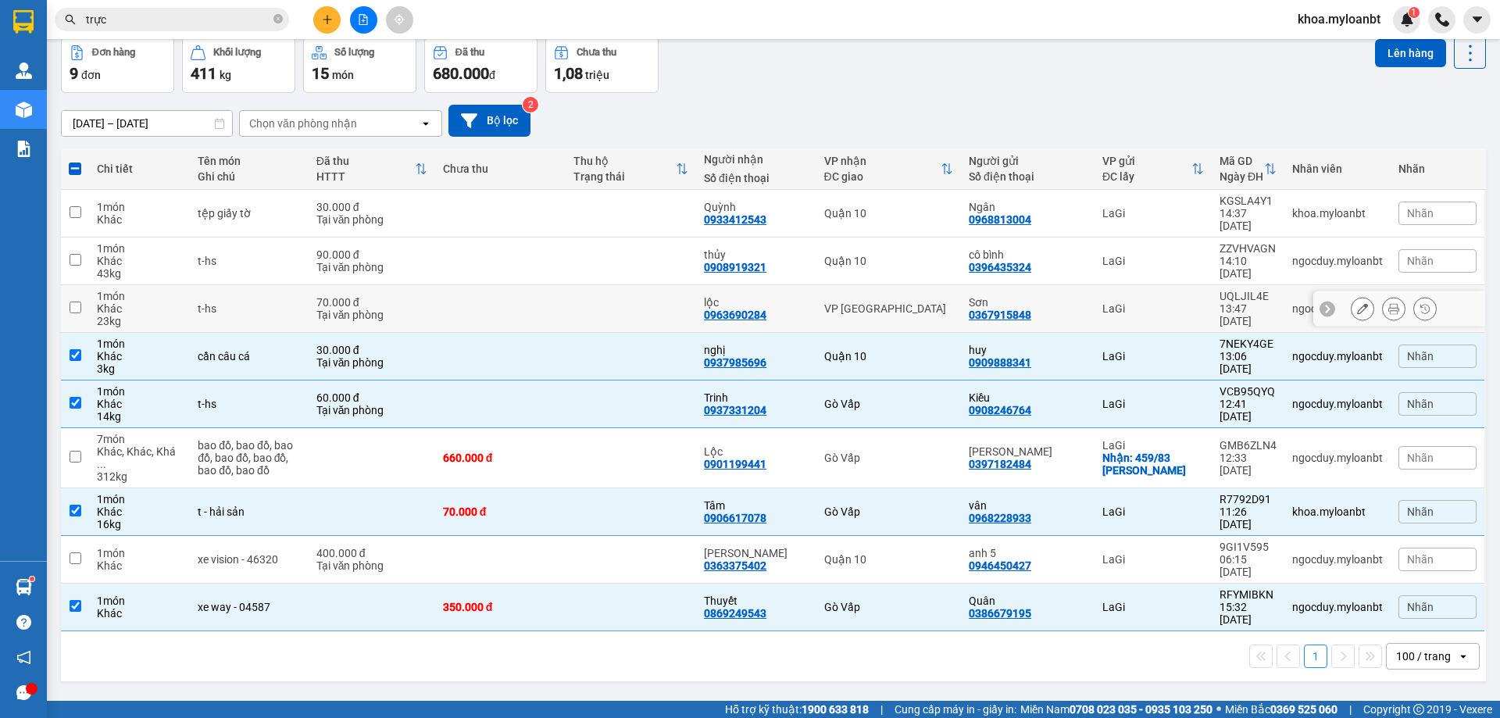
click at [541, 309] on td at bounding box center [500, 309] width 130 height 48
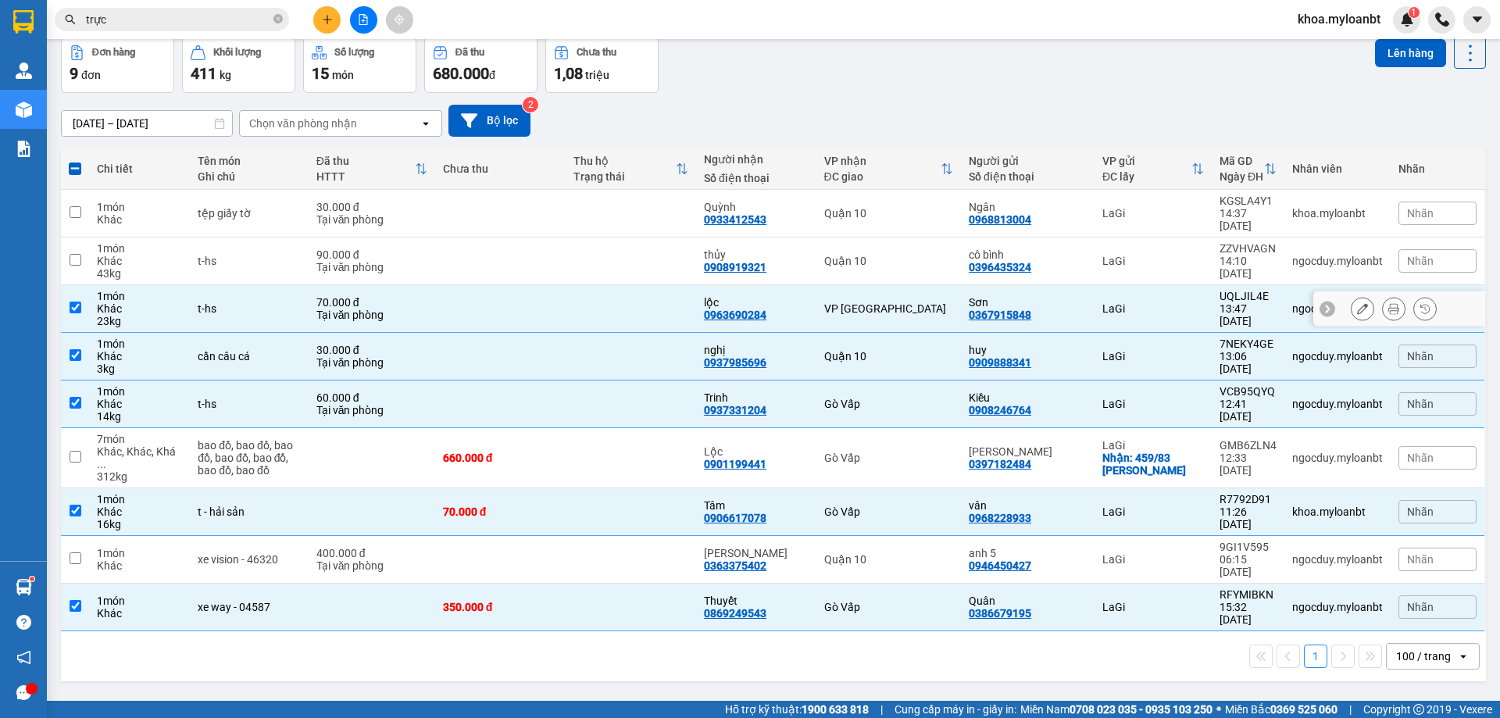
click at [559, 285] on td at bounding box center [500, 309] width 130 height 48
checkbox input "false"
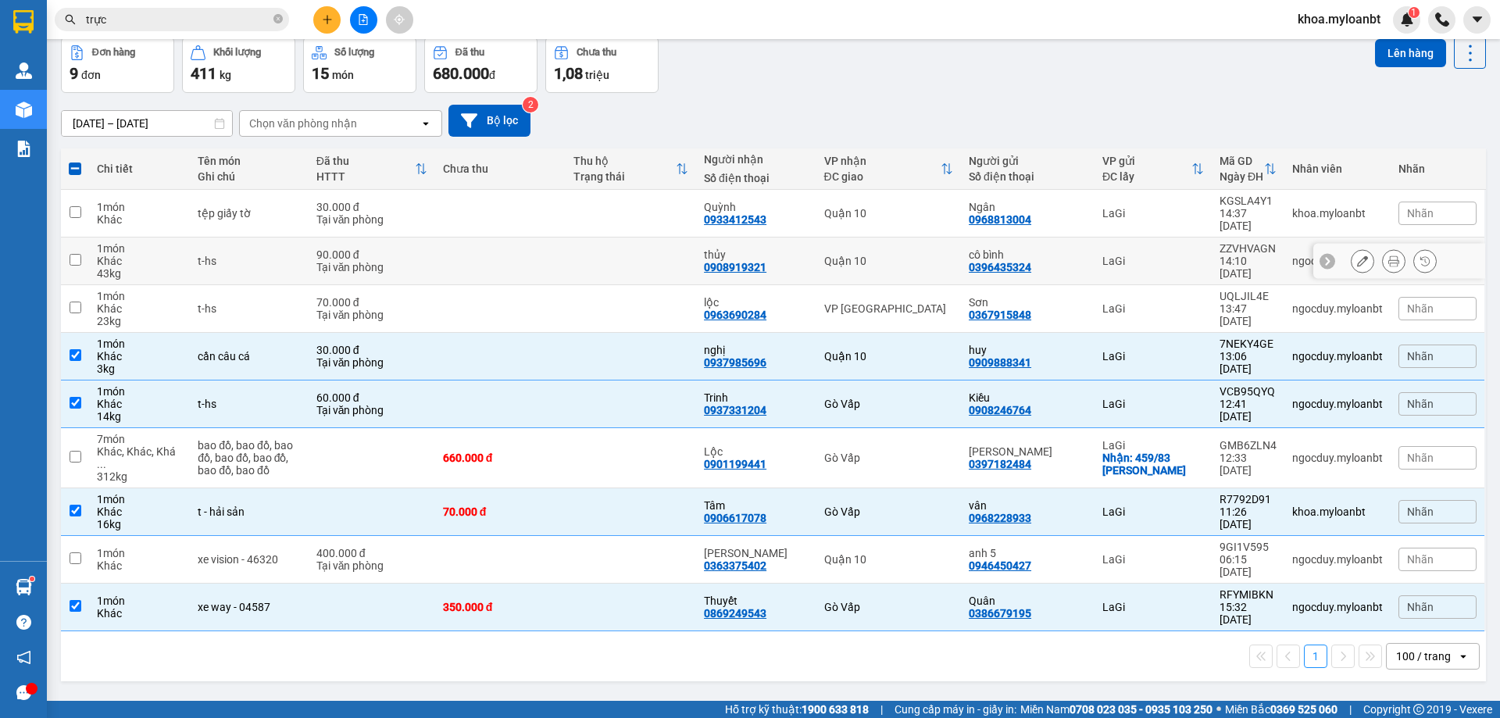
click at [576, 244] on td at bounding box center [630, 261] width 130 height 48
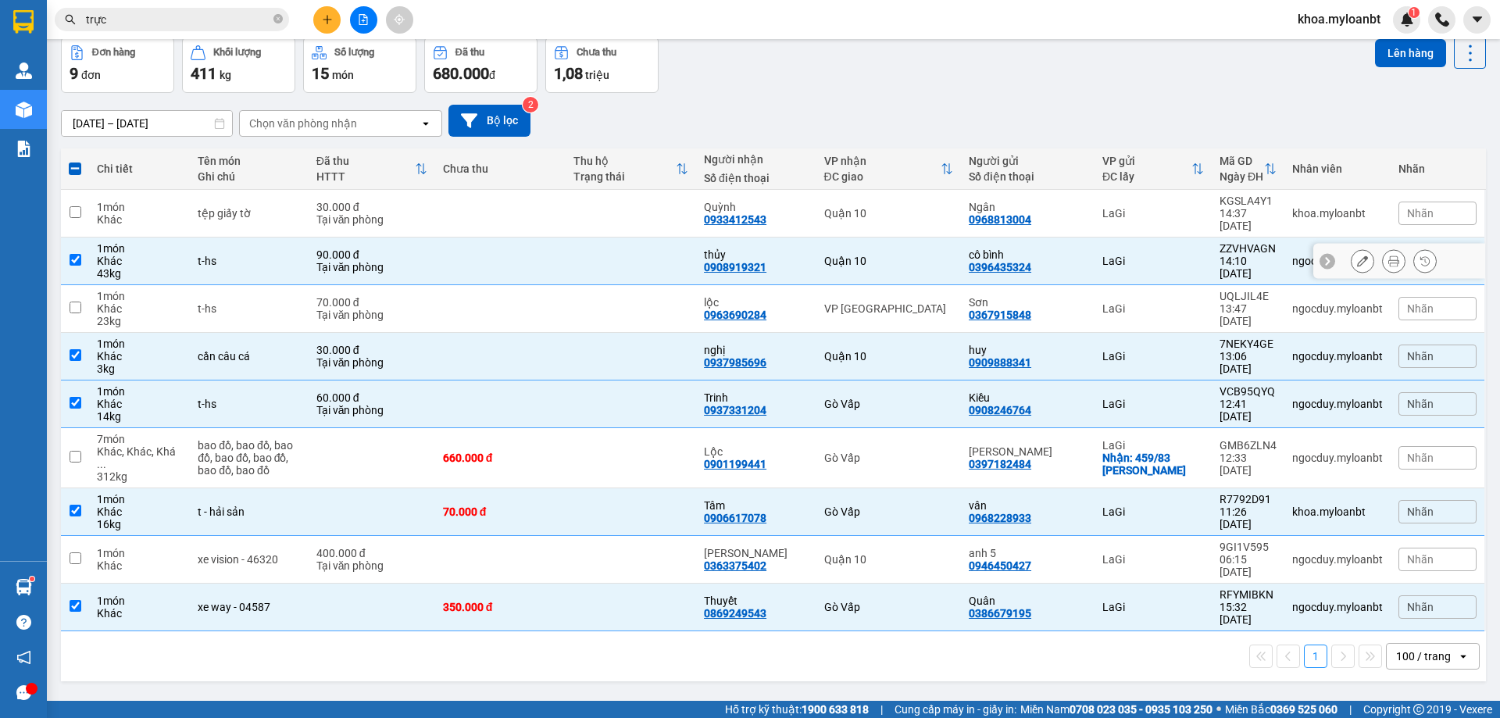
click at [577, 237] on td at bounding box center [630, 261] width 130 height 48
checkbox input "false"
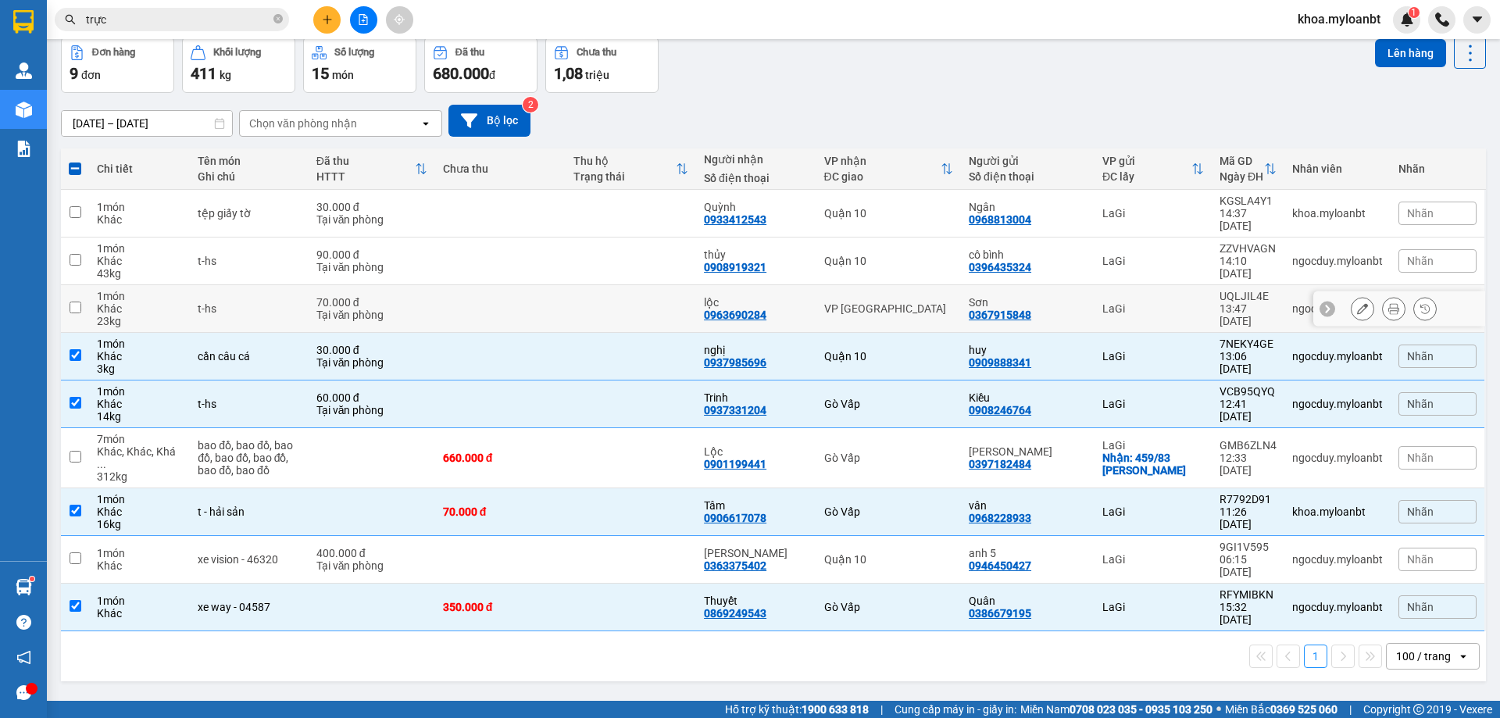
click at [547, 285] on td at bounding box center [500, 309] width 130 height 48
checkbox input "true"
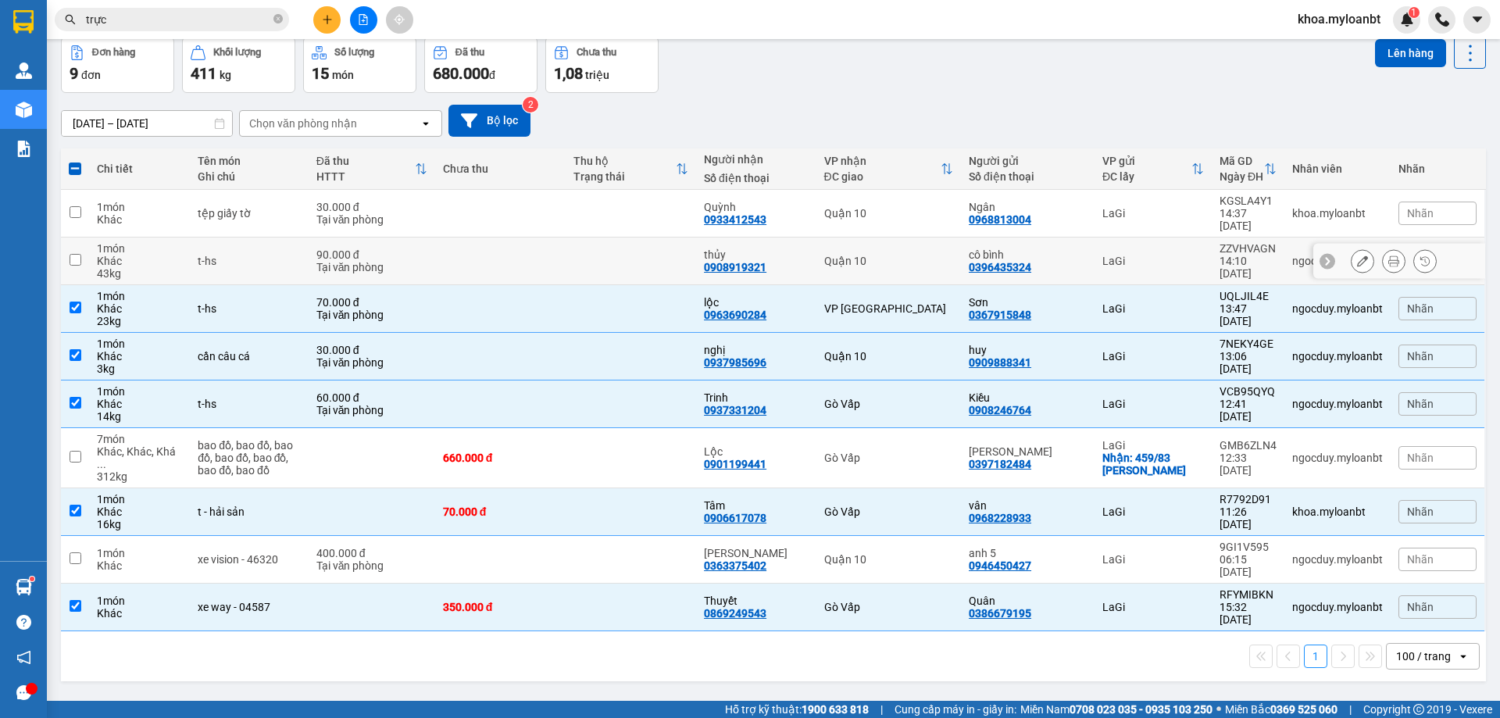
click at [537, 237] on td at bounding box center [500, 261] width 130 height 48
checkbox input "true"
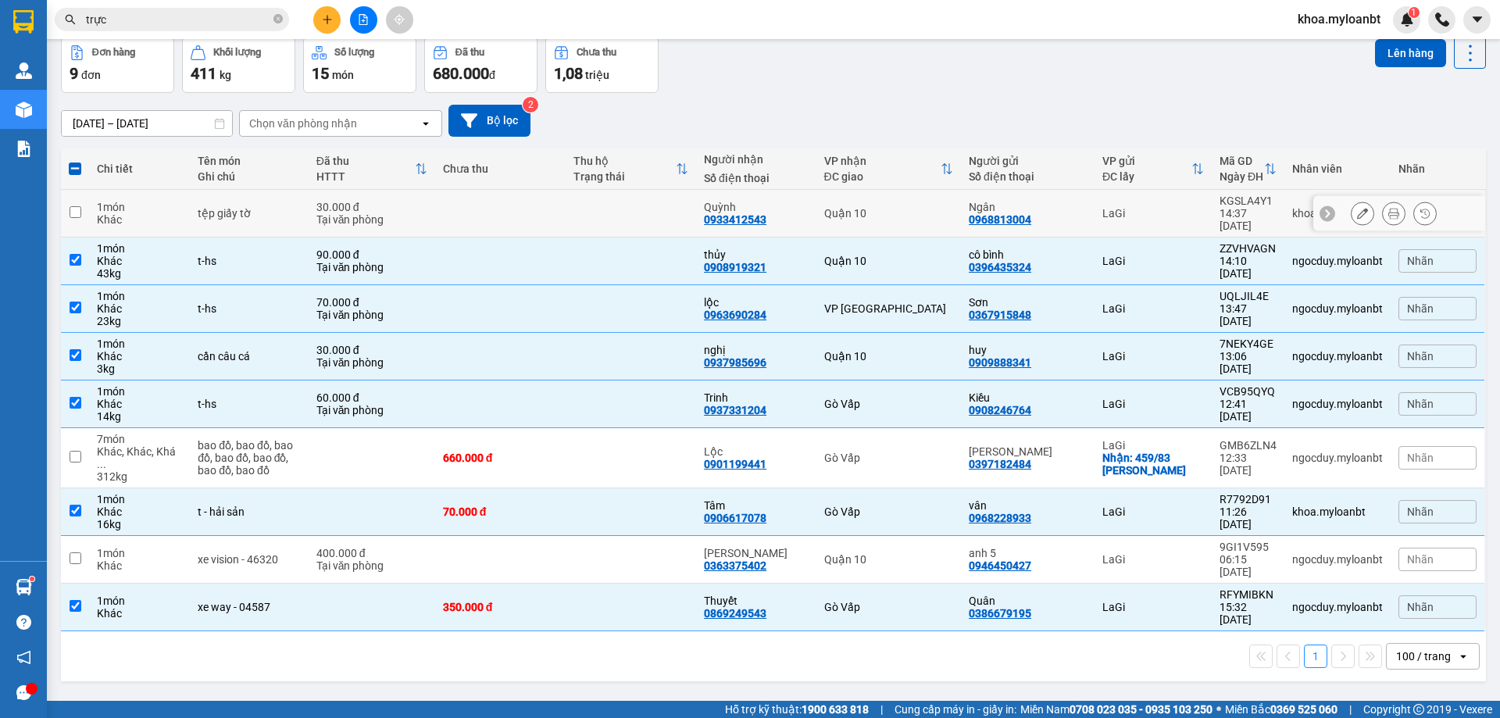
click at [555, 210] on td at bounding box center [500, 214] width 130 height 48
checkbox input "true"
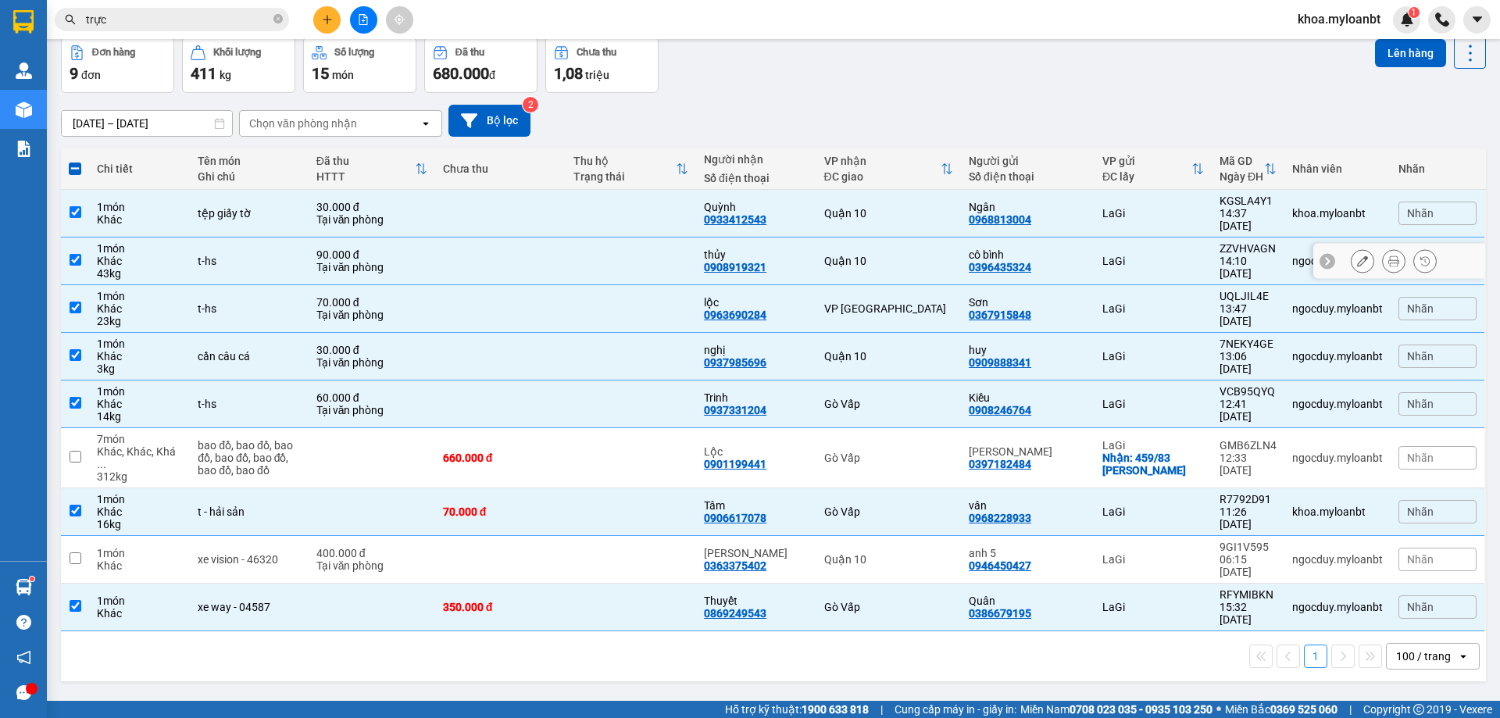
click at [528, 237] on td at bounding box center [500, 261] width 130 height 48
checkbox input "false"
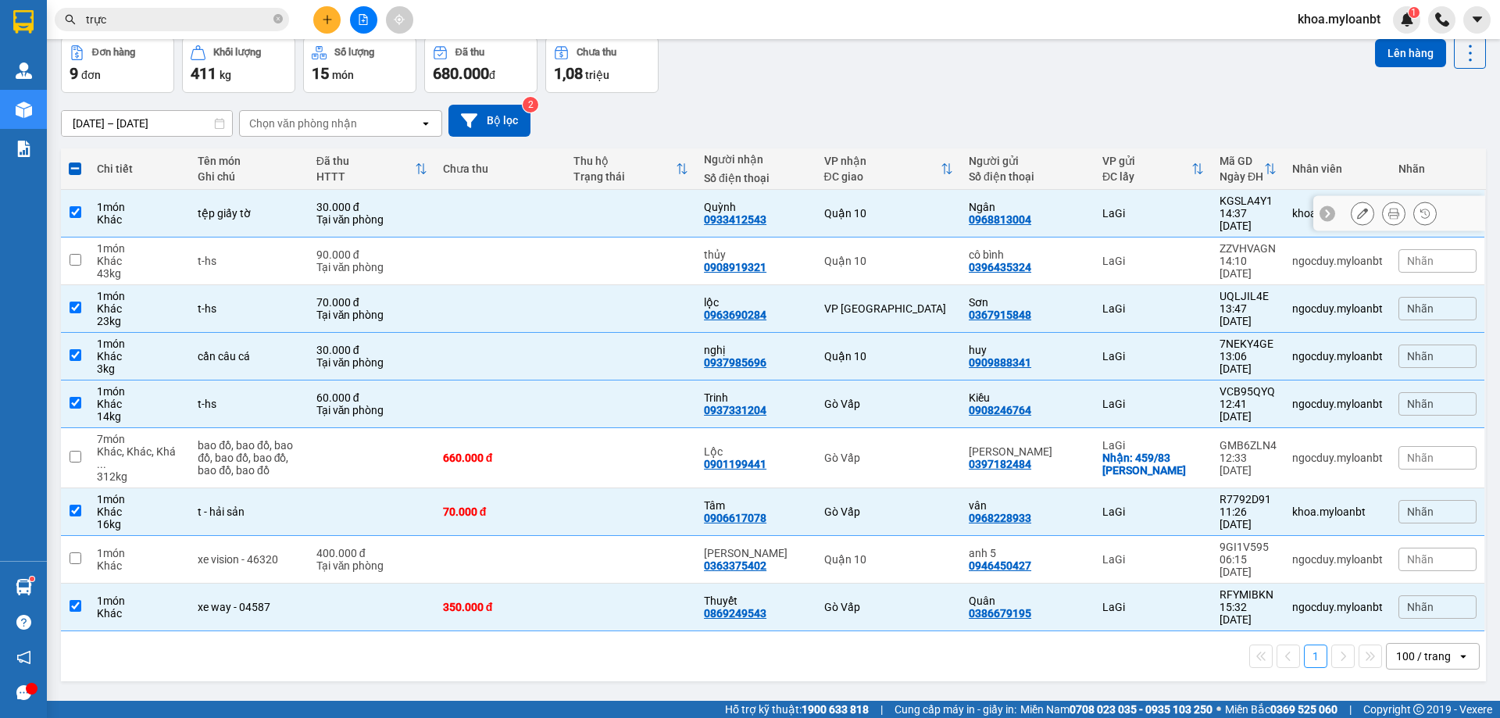
click at [558, 201] on td at bounding box center [500, 214] width 130 height 48
checkbox input "false"
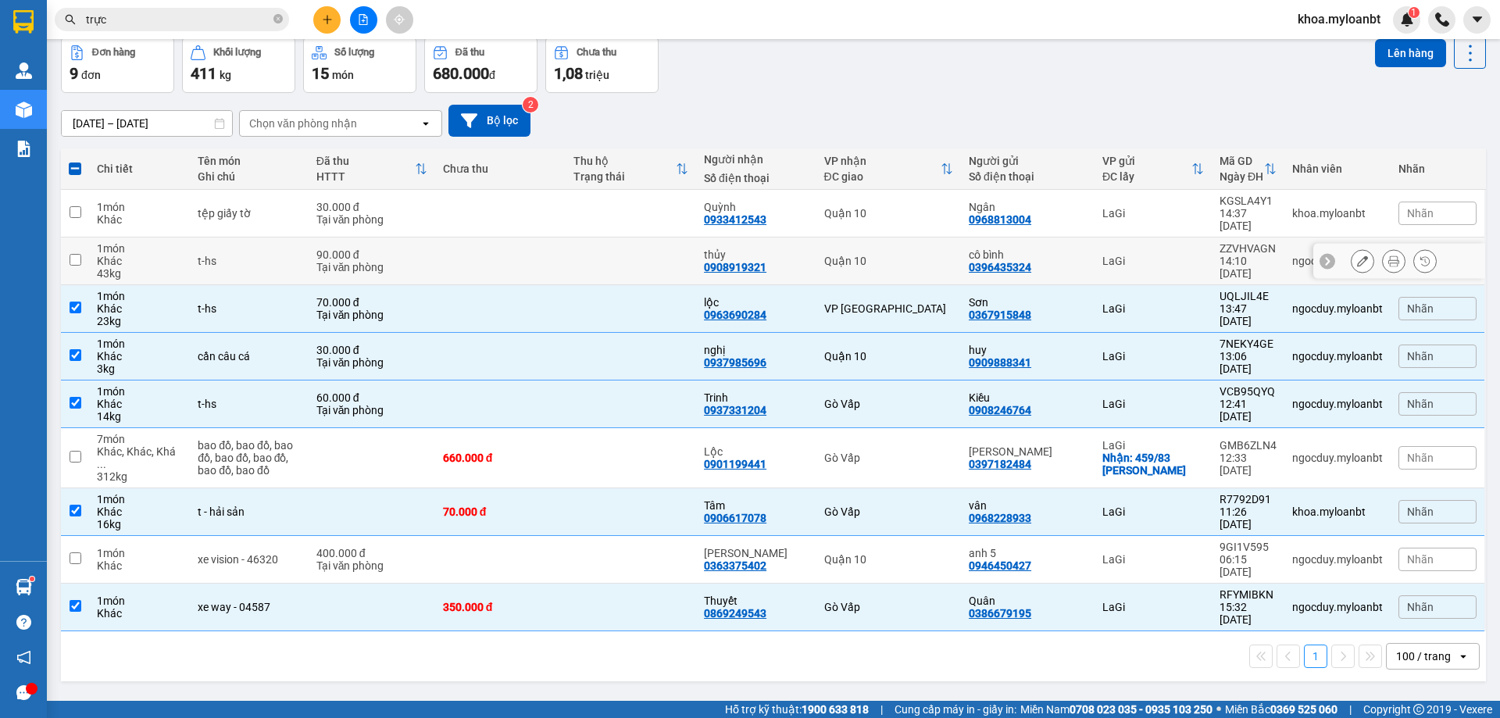
click at [530, 249] on td at bounding box center [500, 261] width 130 height 48
checkbox input "true"
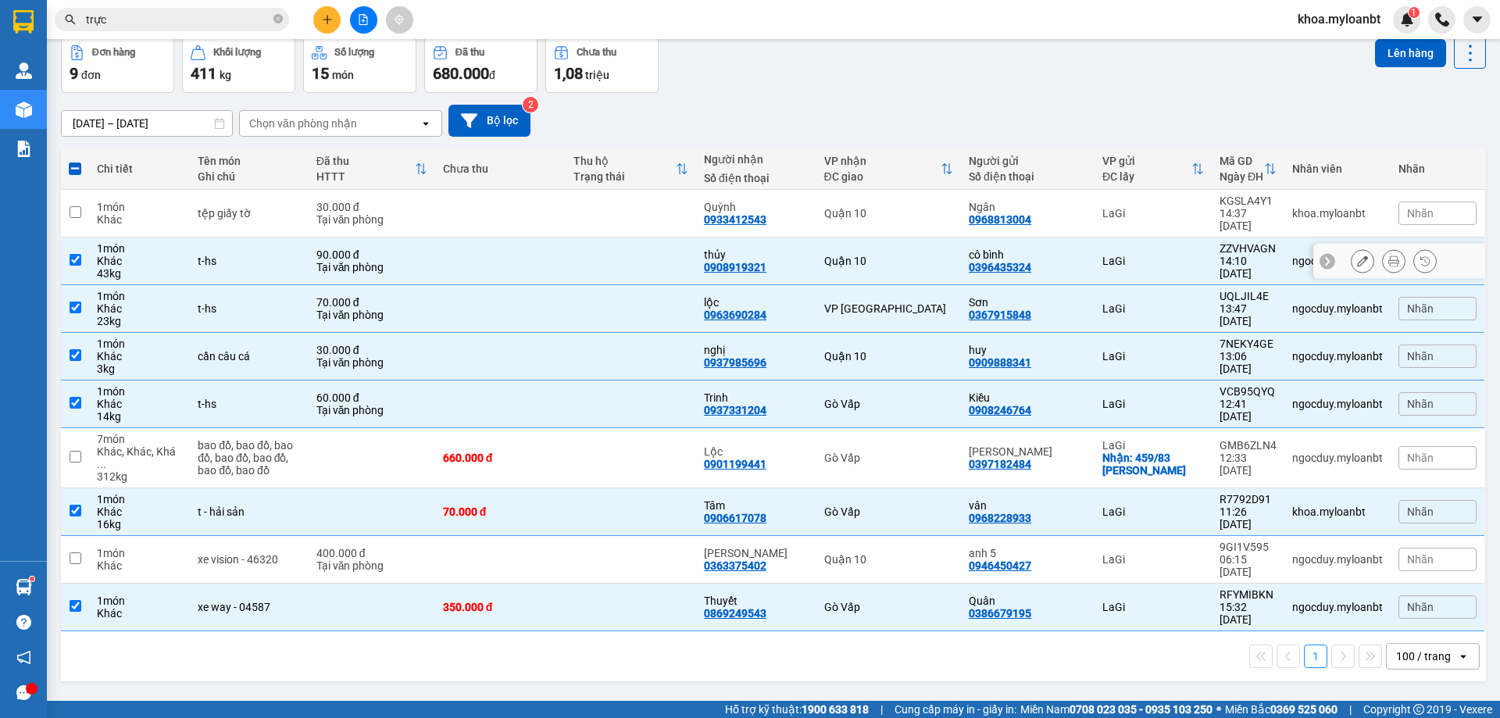
scroll to position [0, 0]
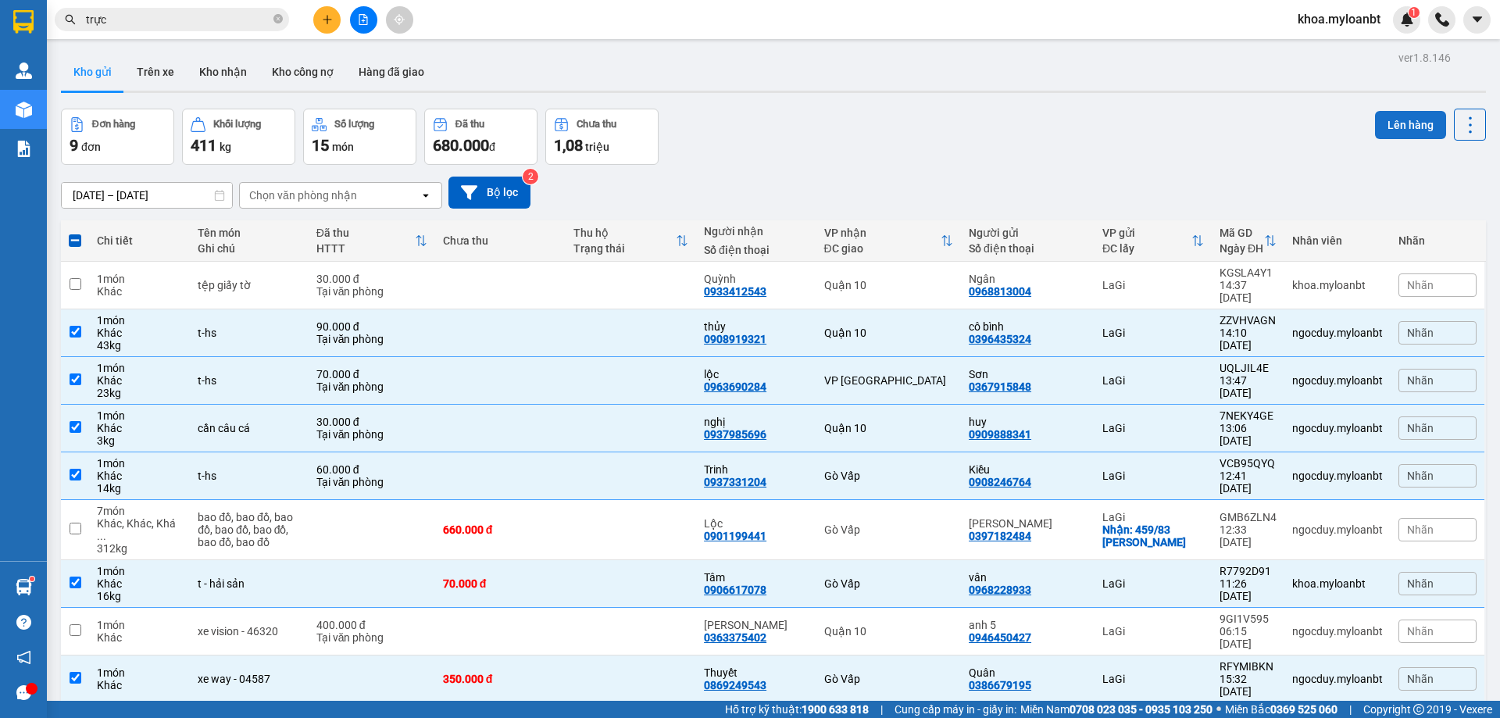
click at [1403, 125] on button "Lên hàng" at bounding box center [1410, 125] width 71 height 28
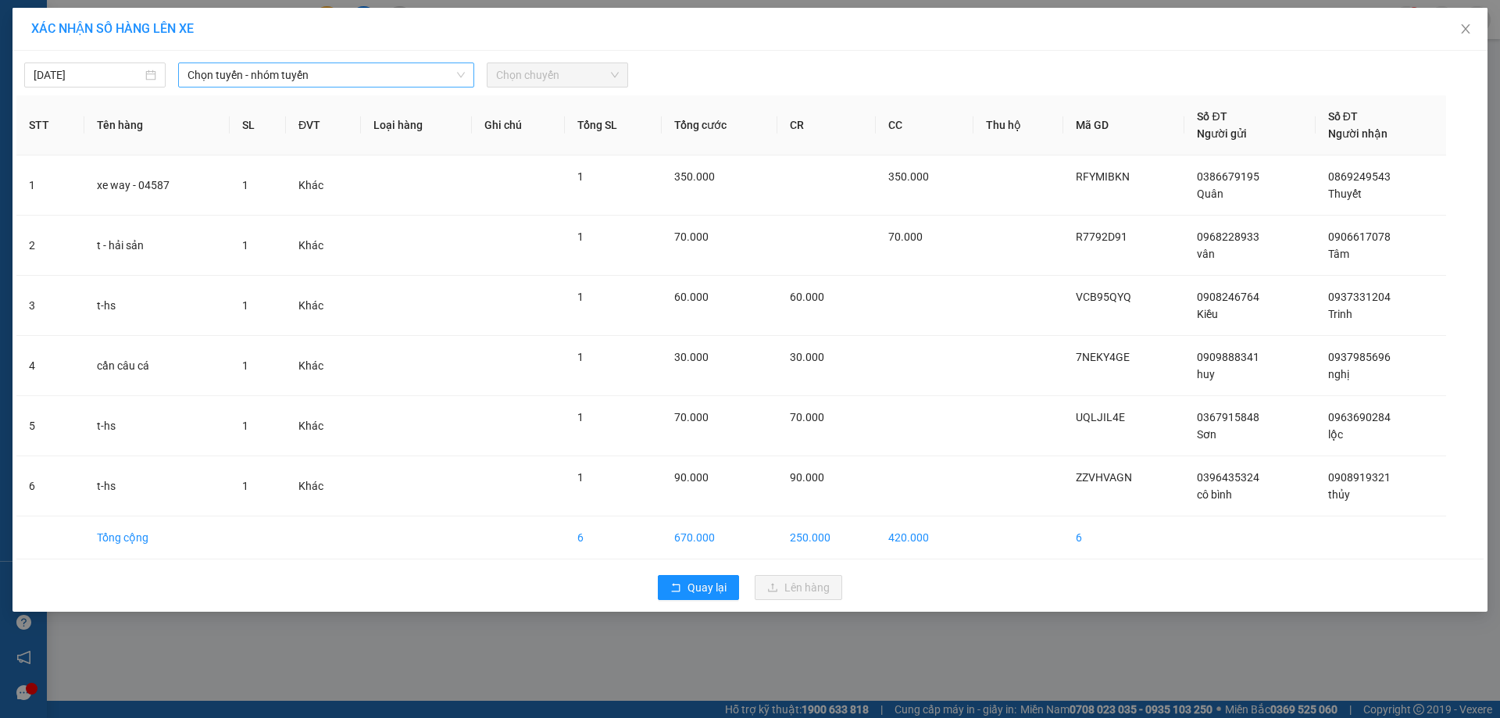
click at [394, 81] on span "Chọn tuyến - nhóm tuyến" at bounding box center [325, 74] width 277 height 23
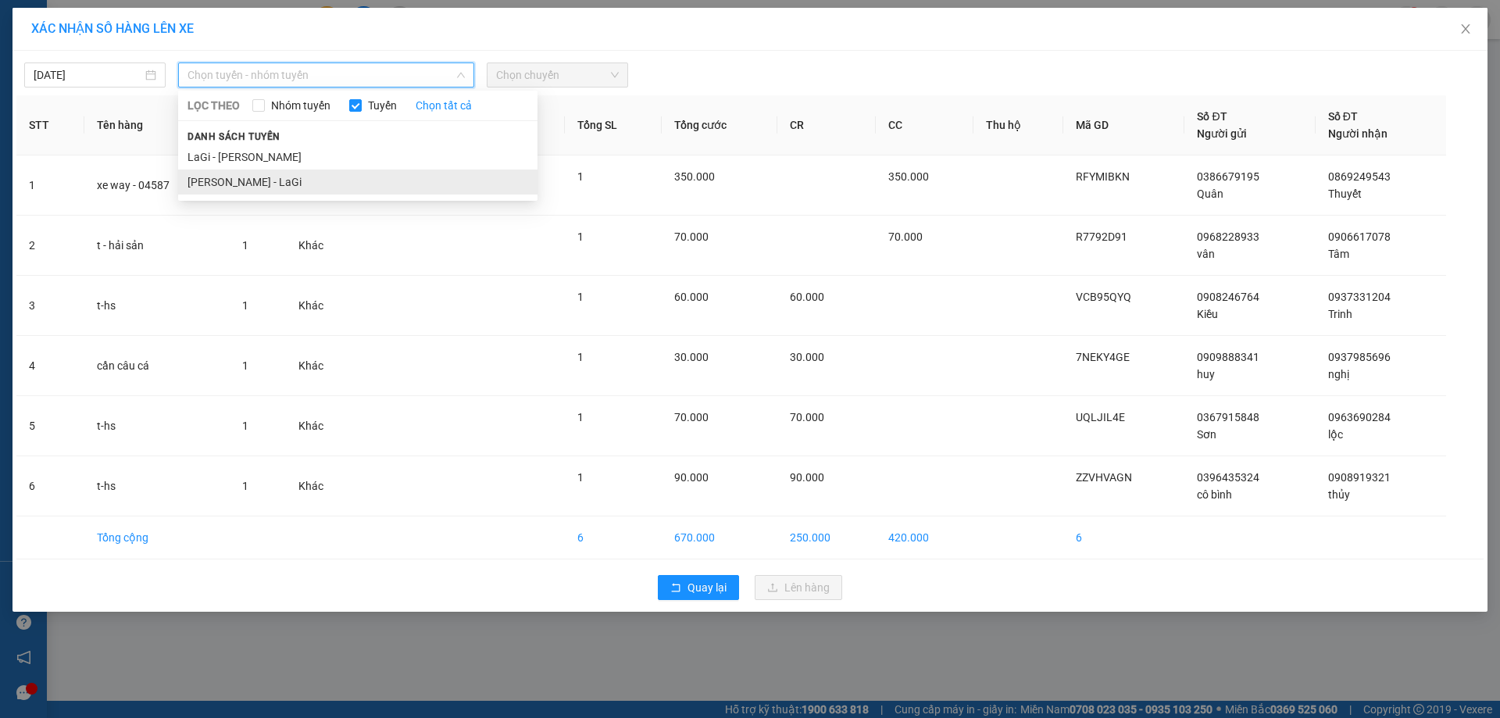
click at [366, 177] on li "Hồ Chí Minh - LaGi" at bounding box center [357, 181] width 359 height 25
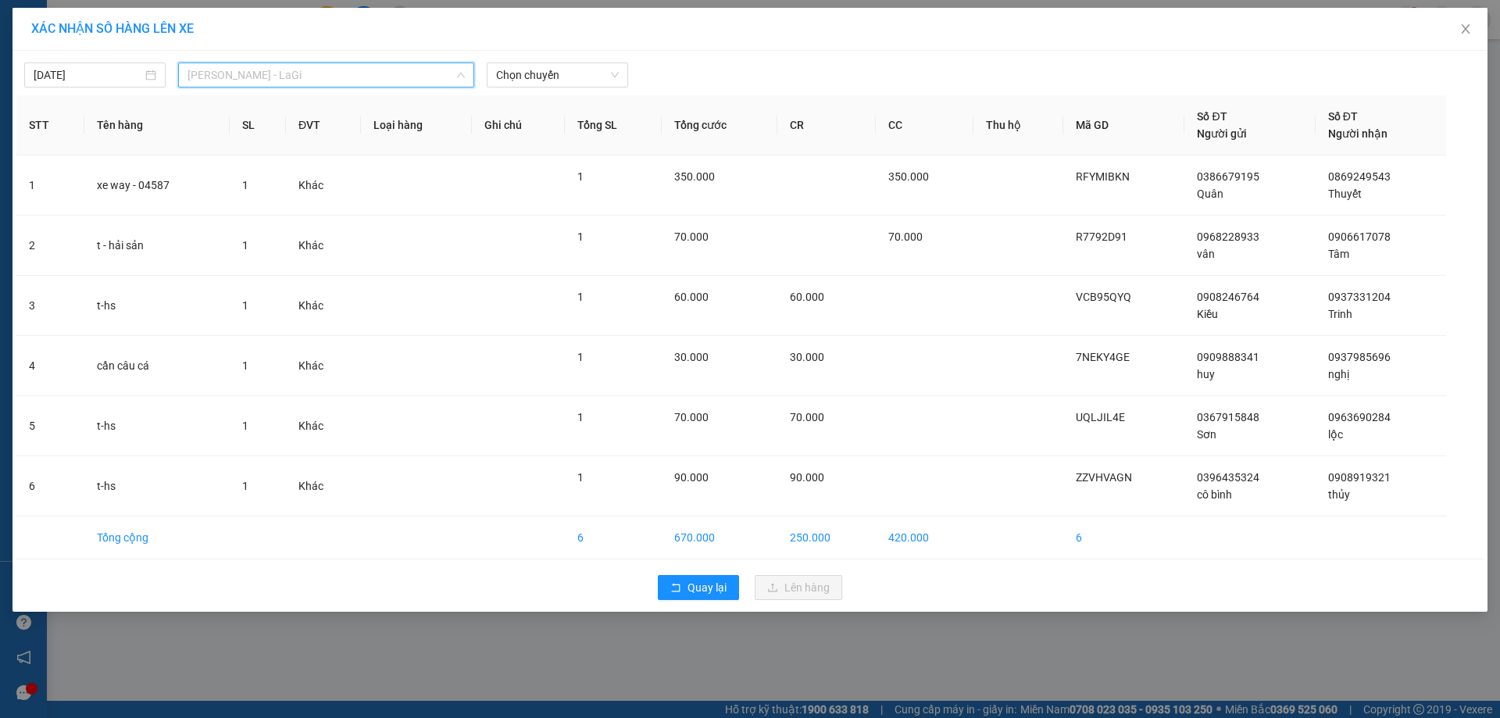
drag, startPoint x: 372, startPoint y: 75, endPoint x: 362, endPoint y: 91, distance: 18.2
click at [372, 77] on span "Hồ Chí Minh - LaGi" at bounding box center [325, 74] width 277 height 23
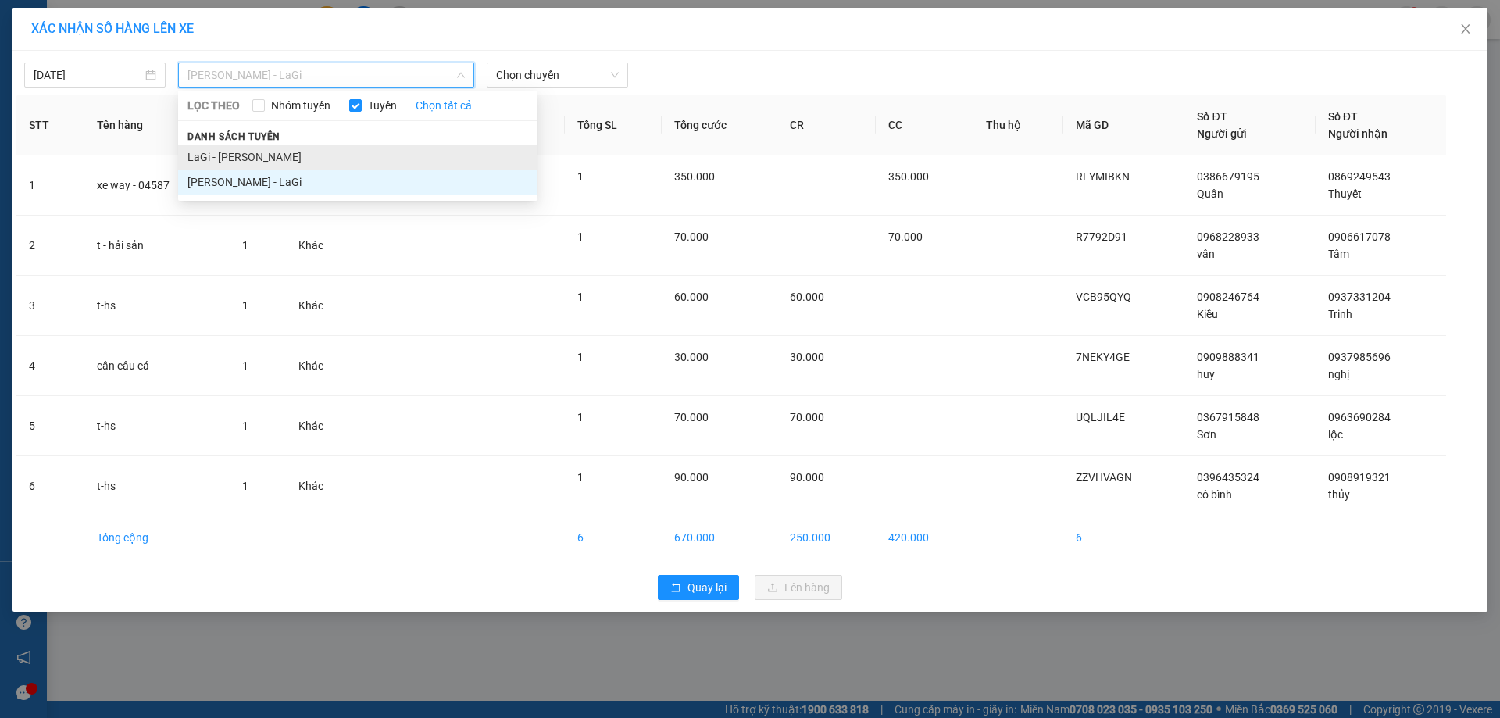
click at [288, 162] on li "LaGi - Hồ Chí Minh" at bounding box center [357, 156] width 359 height 25
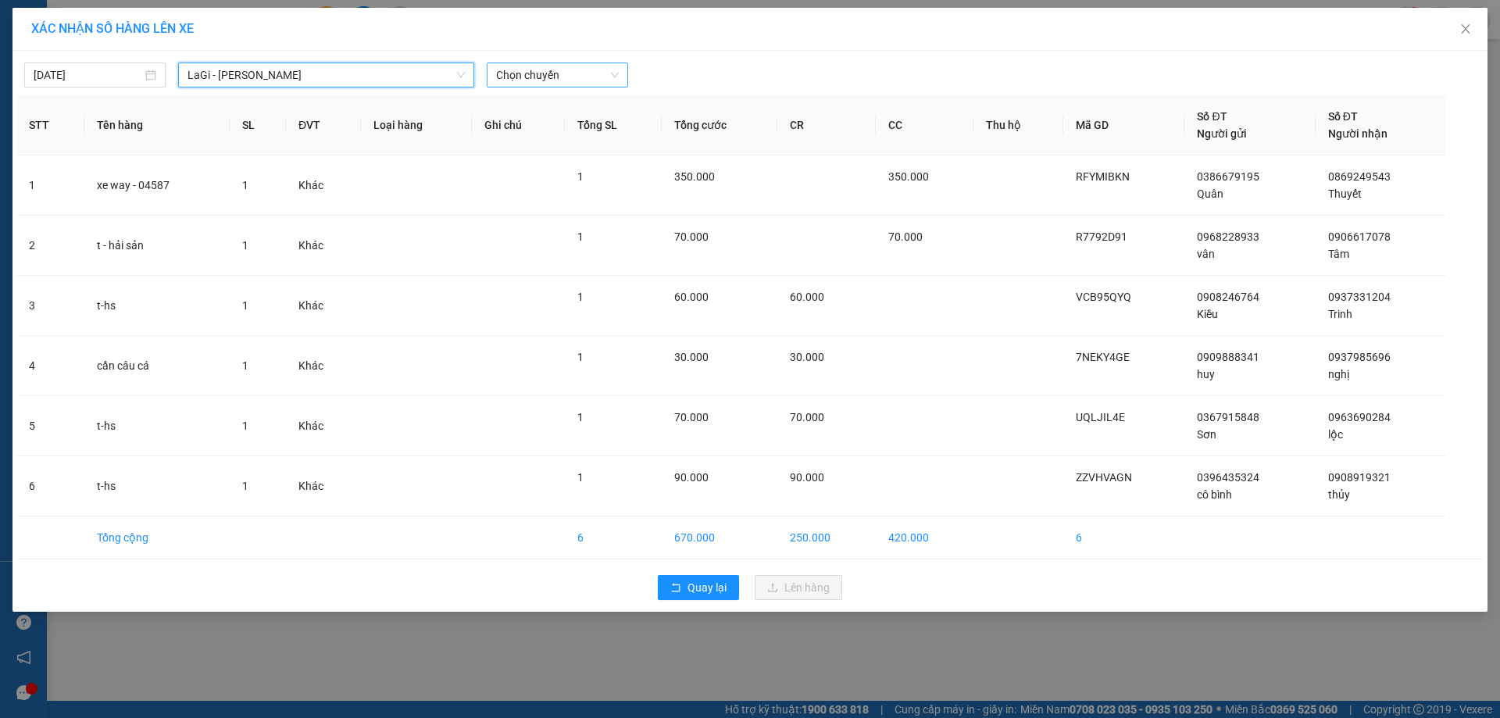
click at [554, 76] on span "Chọn chuyến" at bounding box center [557, 74] width 123 height 23
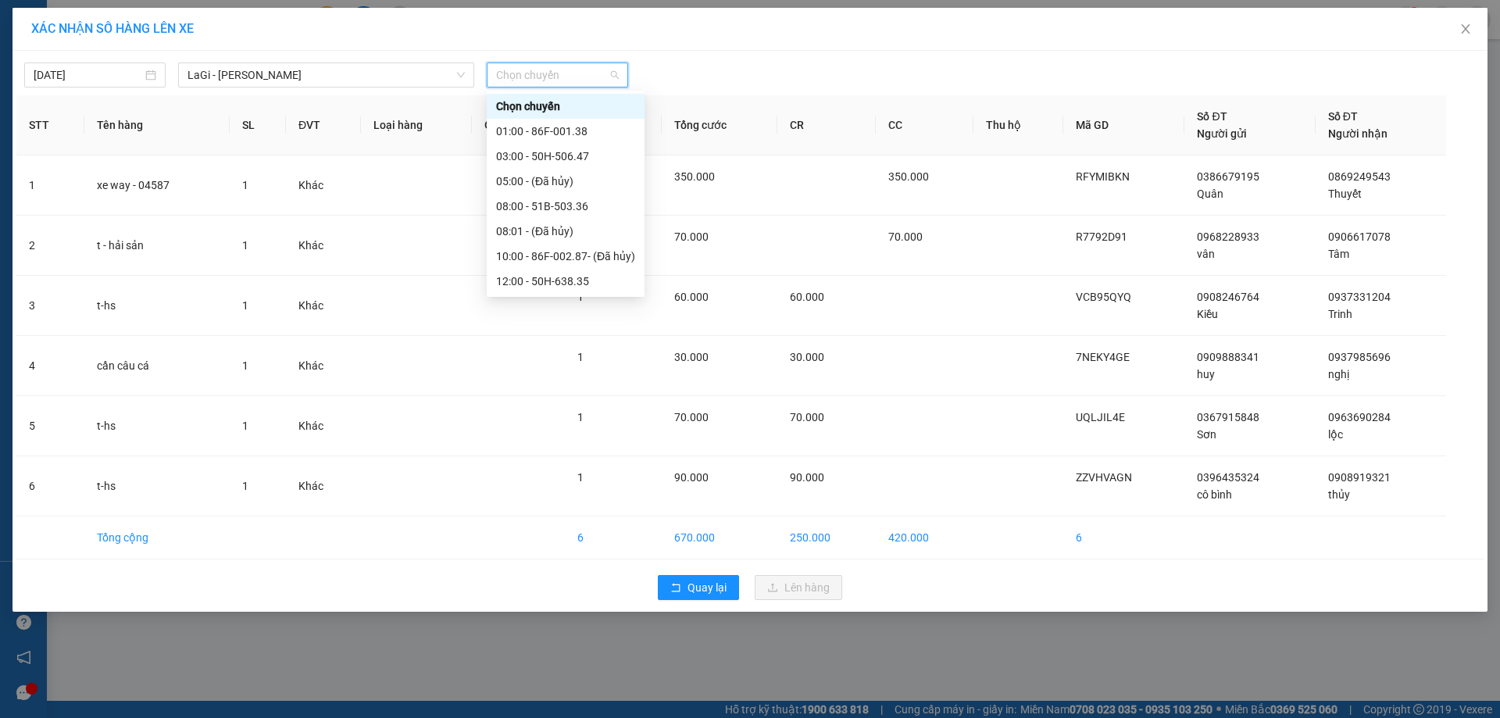
scroll to position [75, 0]
click at [570, 223] on div "14:00 - 86F-001.38" at bounding box center [566, 231] width 158 height 25
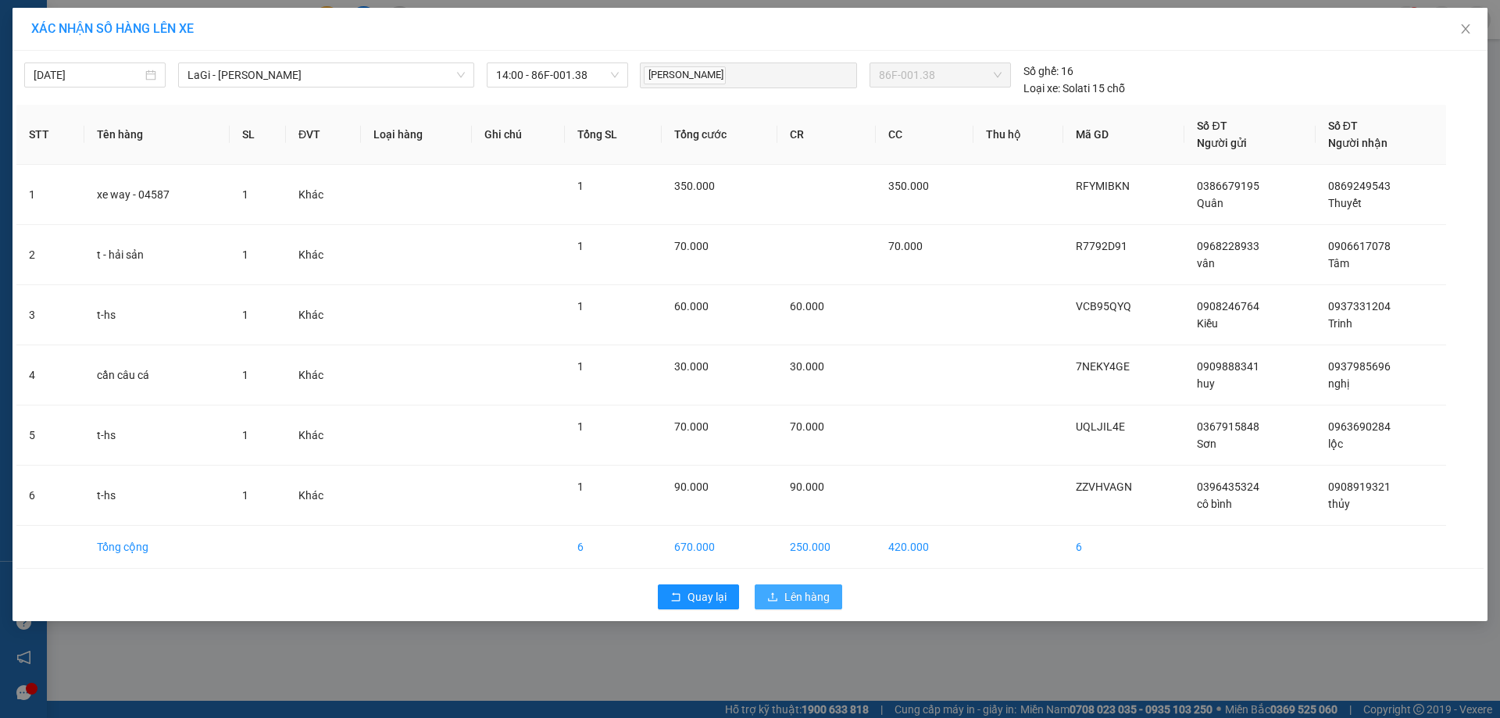
click at [790, 597] on span "Lên hàng" at bounding box center [806, 596] width 45 height 17
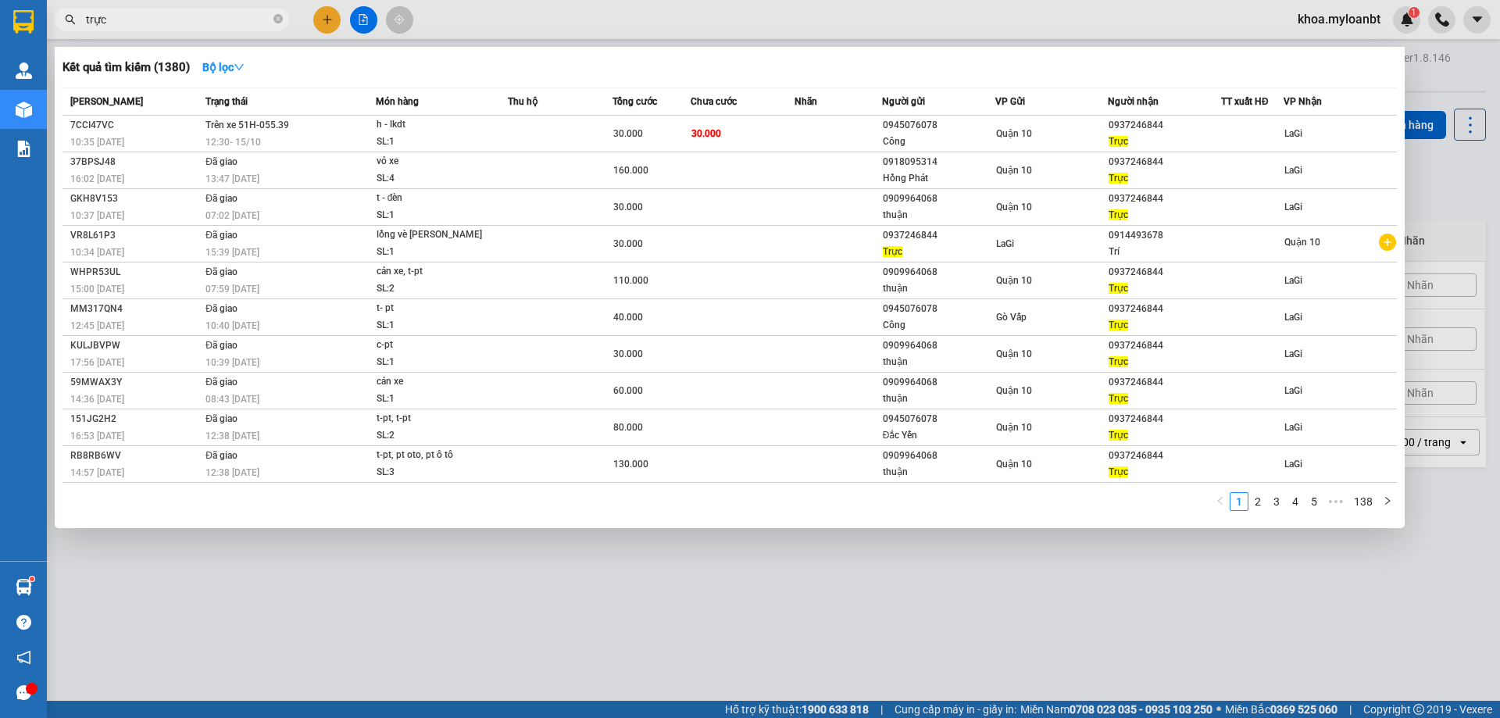
click at [213, 17] on input "trực" at bounding box center [178, 19] width 184 height 17
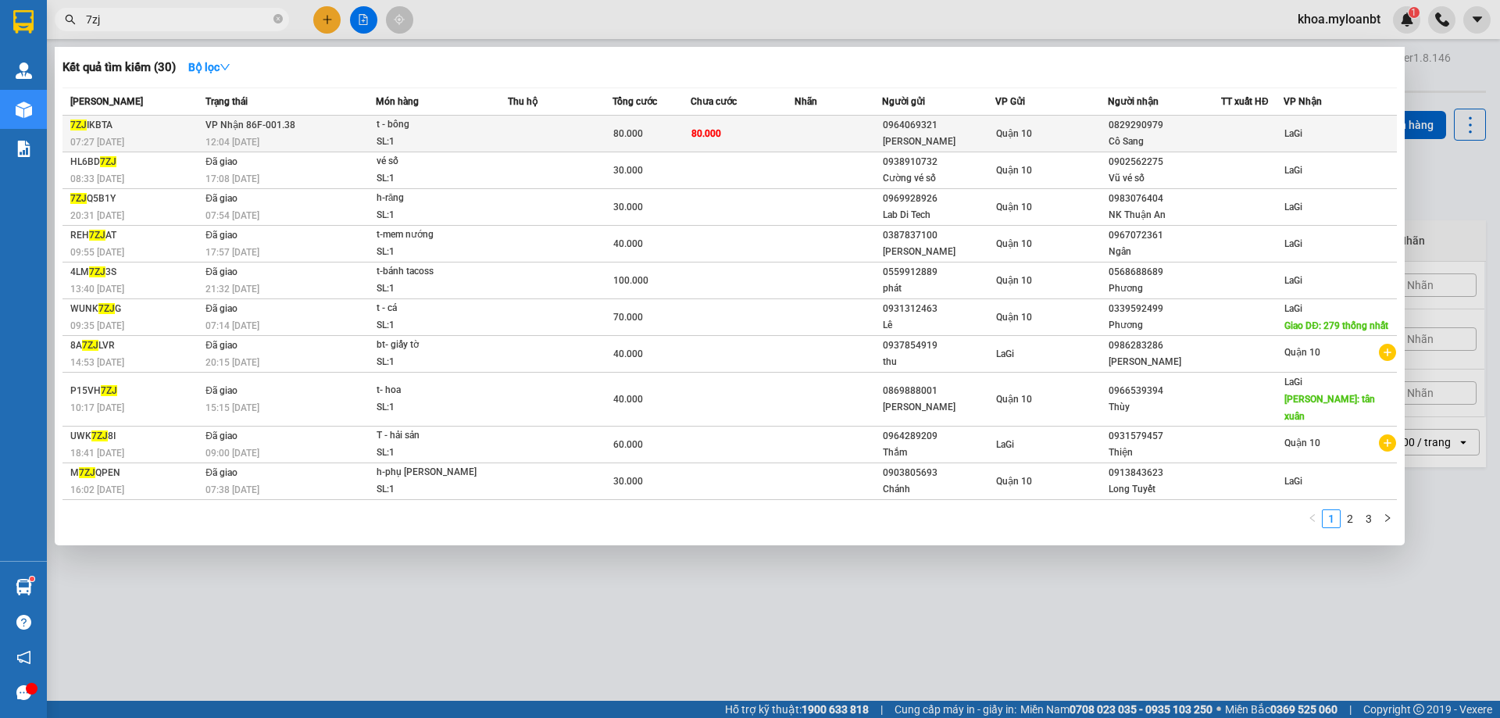
type input "7zj"
click at [596, 146] on td at bounding box center [560, 134] width 105 height 37
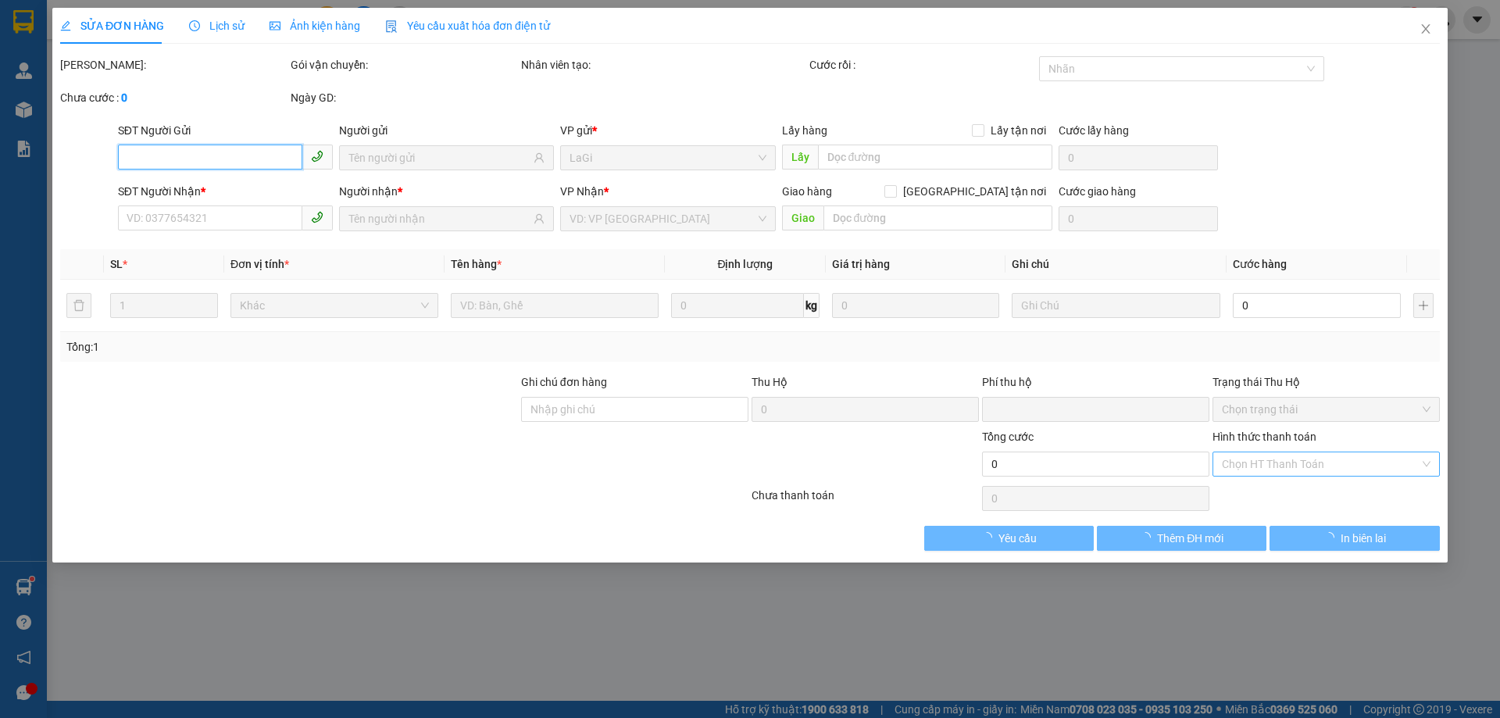
type input "0964069321"
type input "Kim Thoa"
type input "0829290979"
type input "Cô Sang"
type input "0"
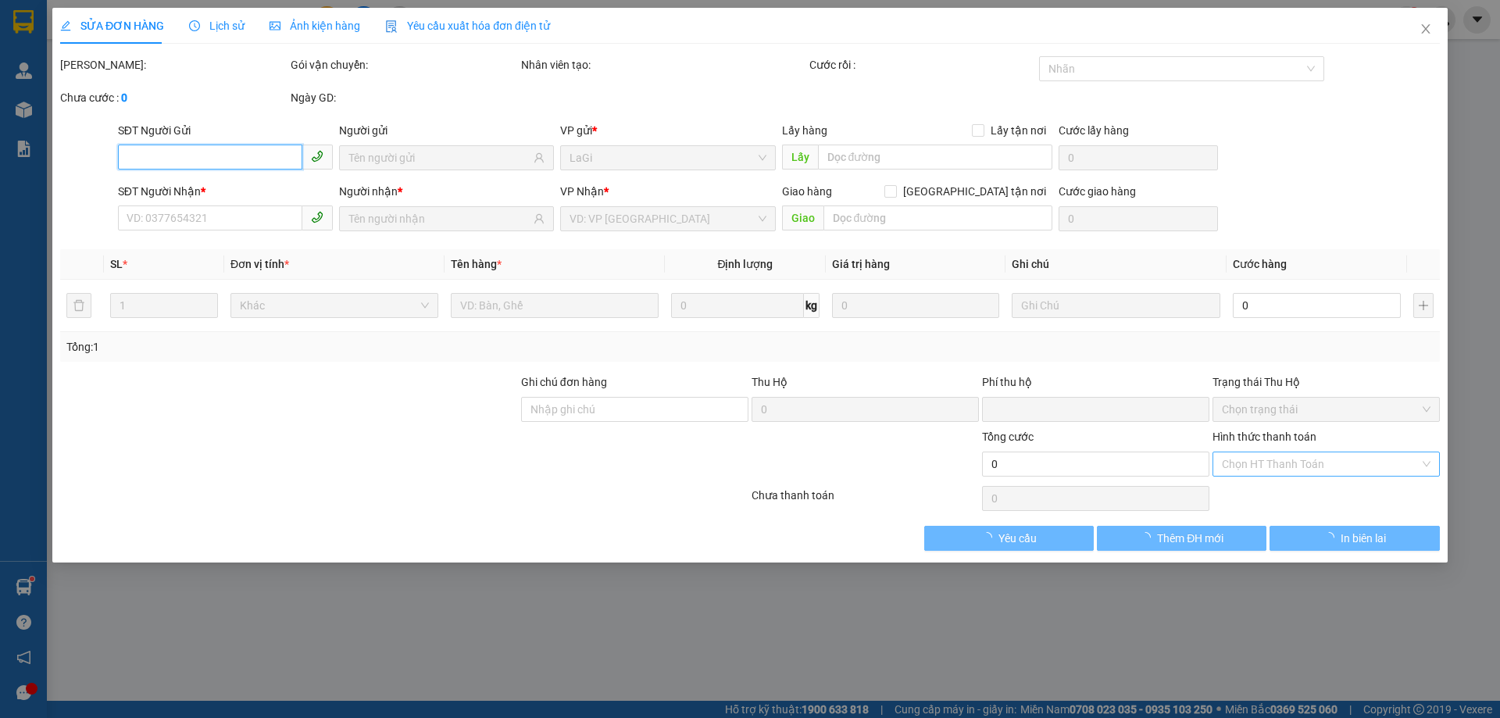
type input "80.000"
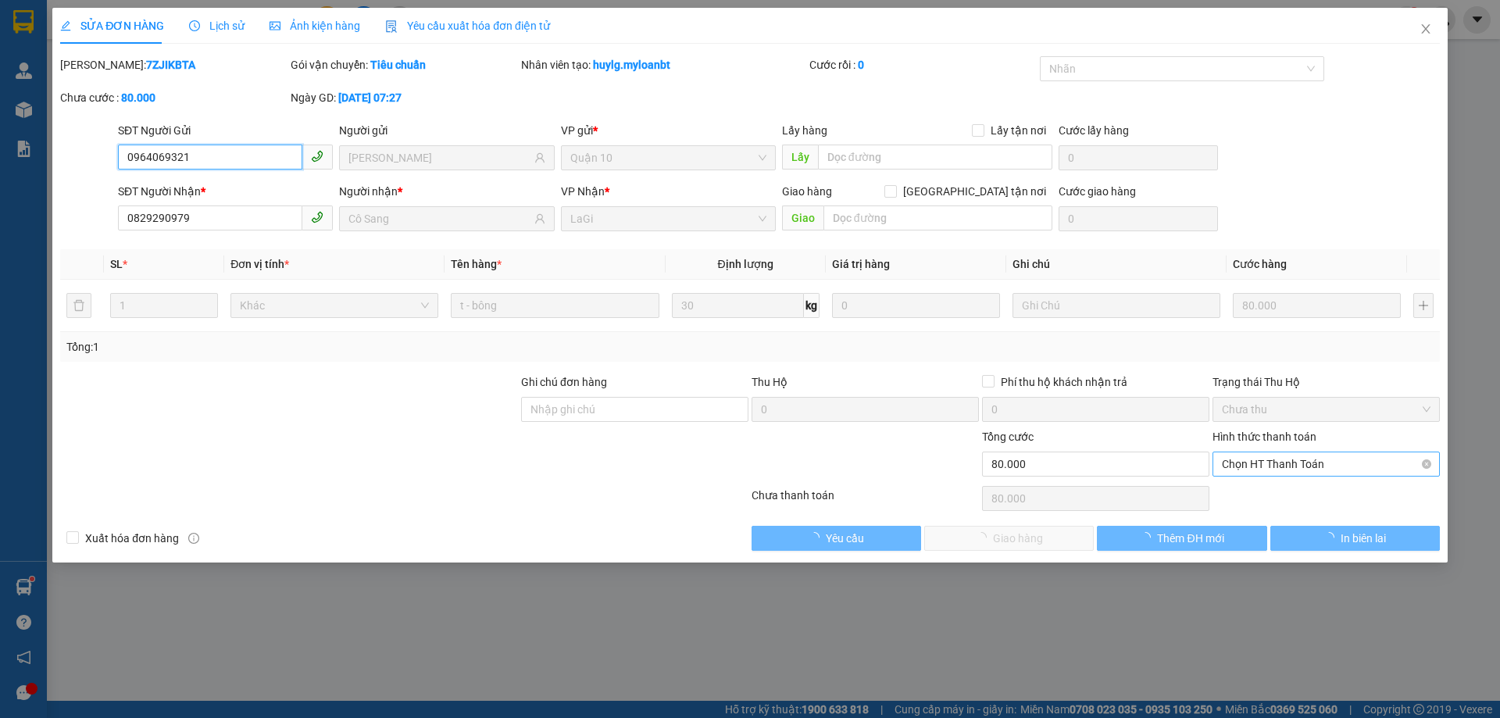
click at [1276, 458] on span "Chọn HT Thanh Toán" at bounding box center [1325, 463] width 209 height 23
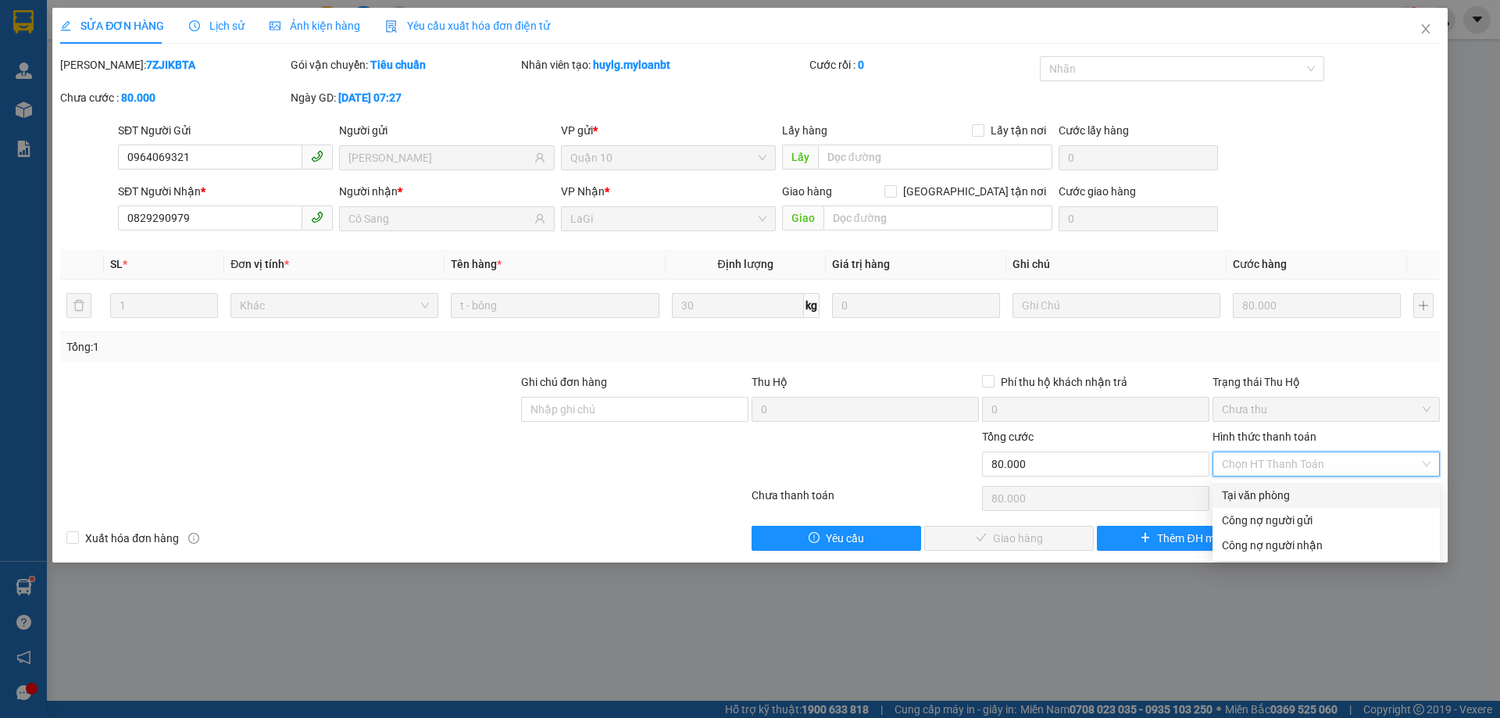
click at [1250, 483] on div "Tại văn phòng" at bounding box center [1325, 495] width 227 height 25
type input "0"
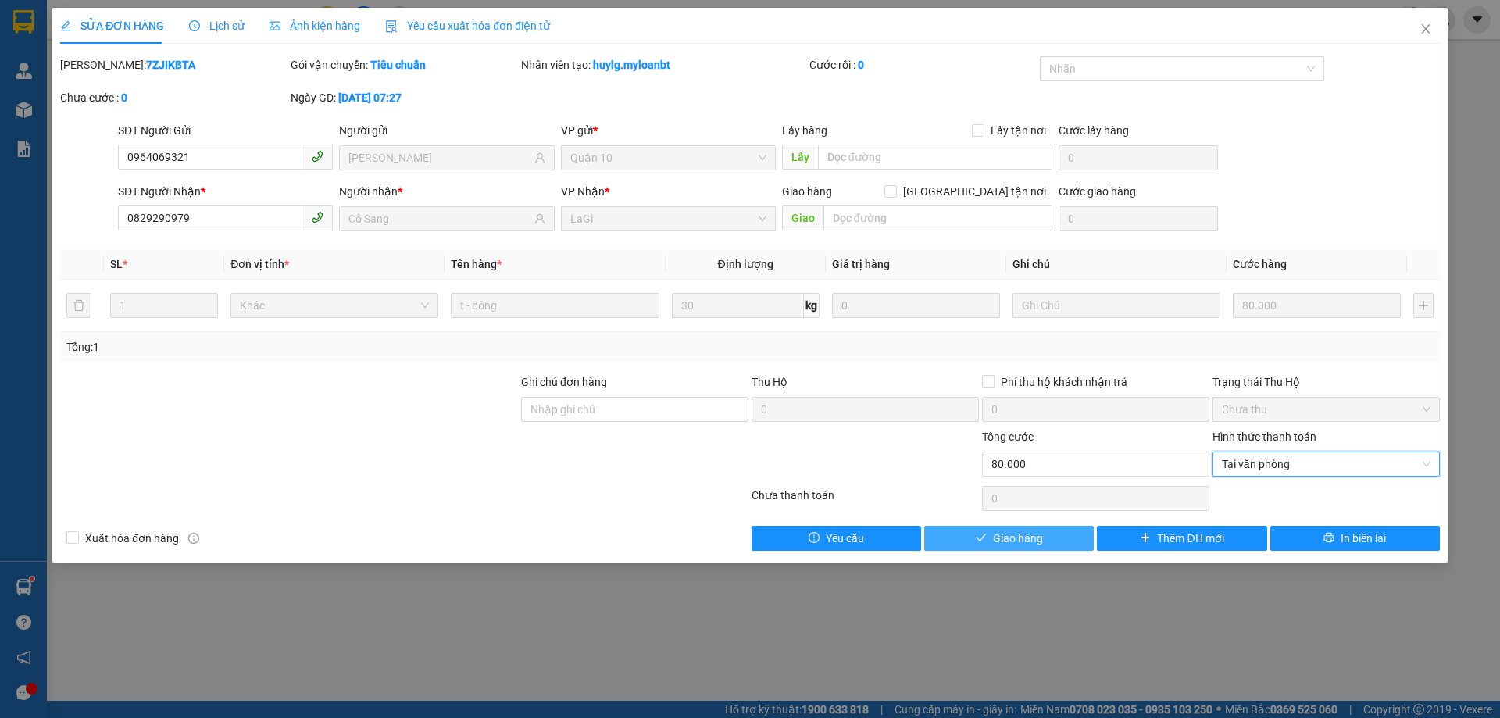
click at [1011, 539] on span "Giao hàng" at bounding box center [1018, 538] width 50 height 17
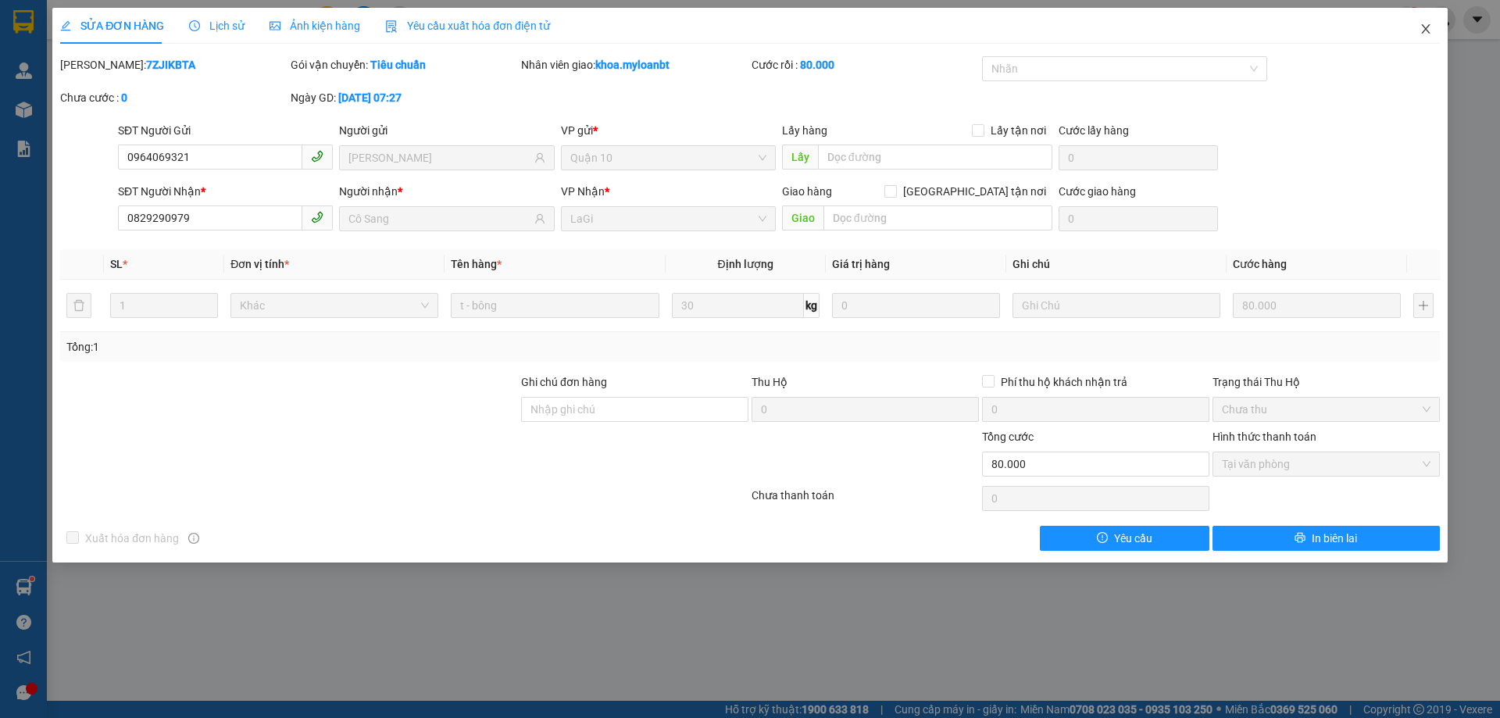
click at [1435, 31] on span "Close" at bounding box center [1425, 30] width 44 height 44
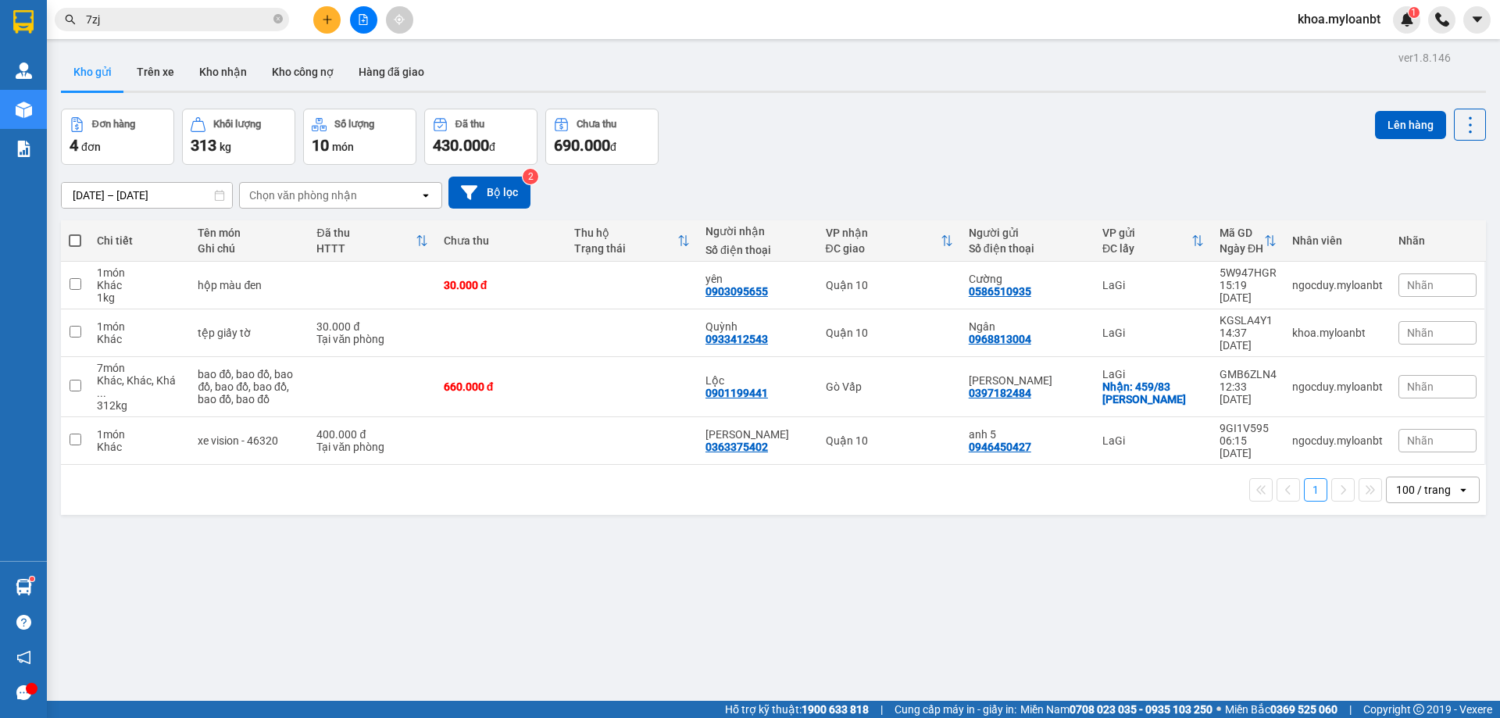
click at [264, 27] on input "7zj" at bounding box center [178, 19] width 184 height 17
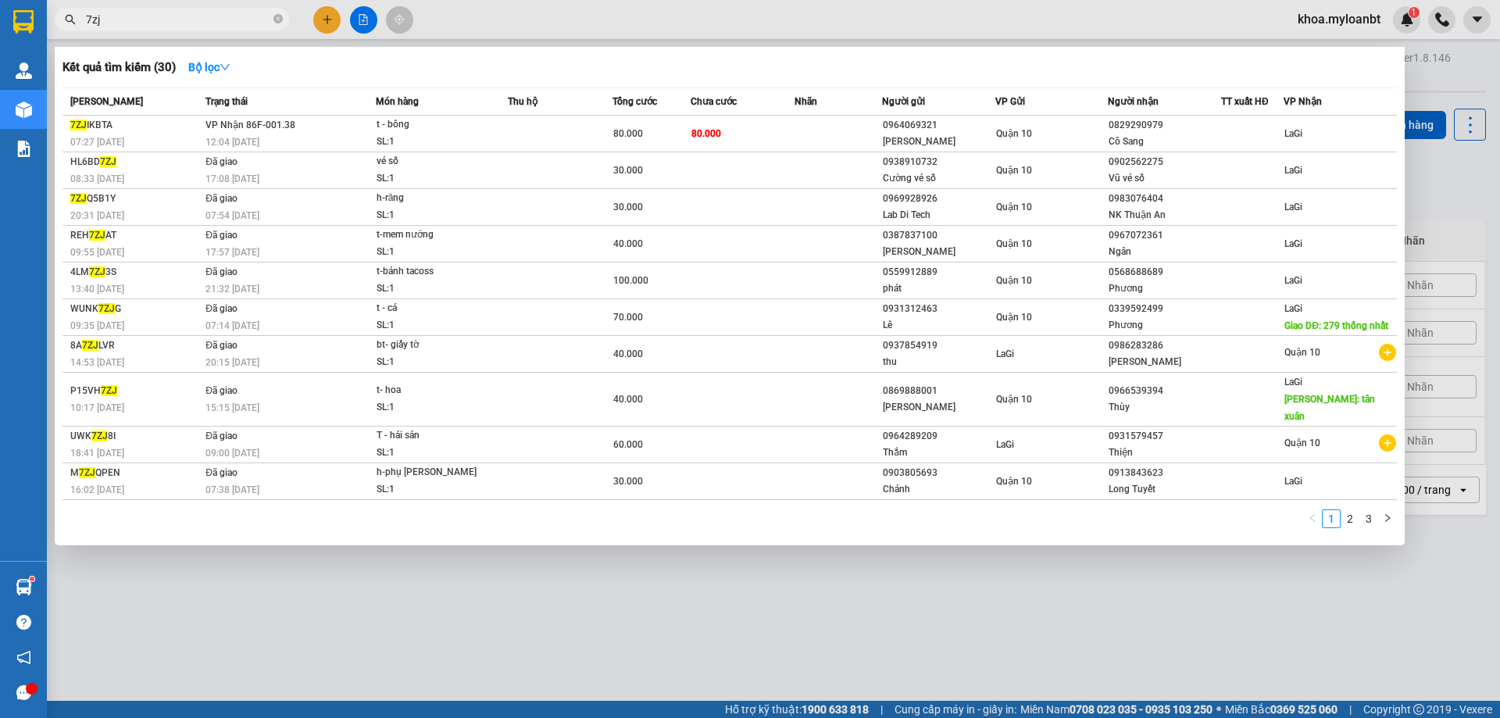
click at [264, 27] on input "7zj" at bounding box center [178, 19] width 184 height 17
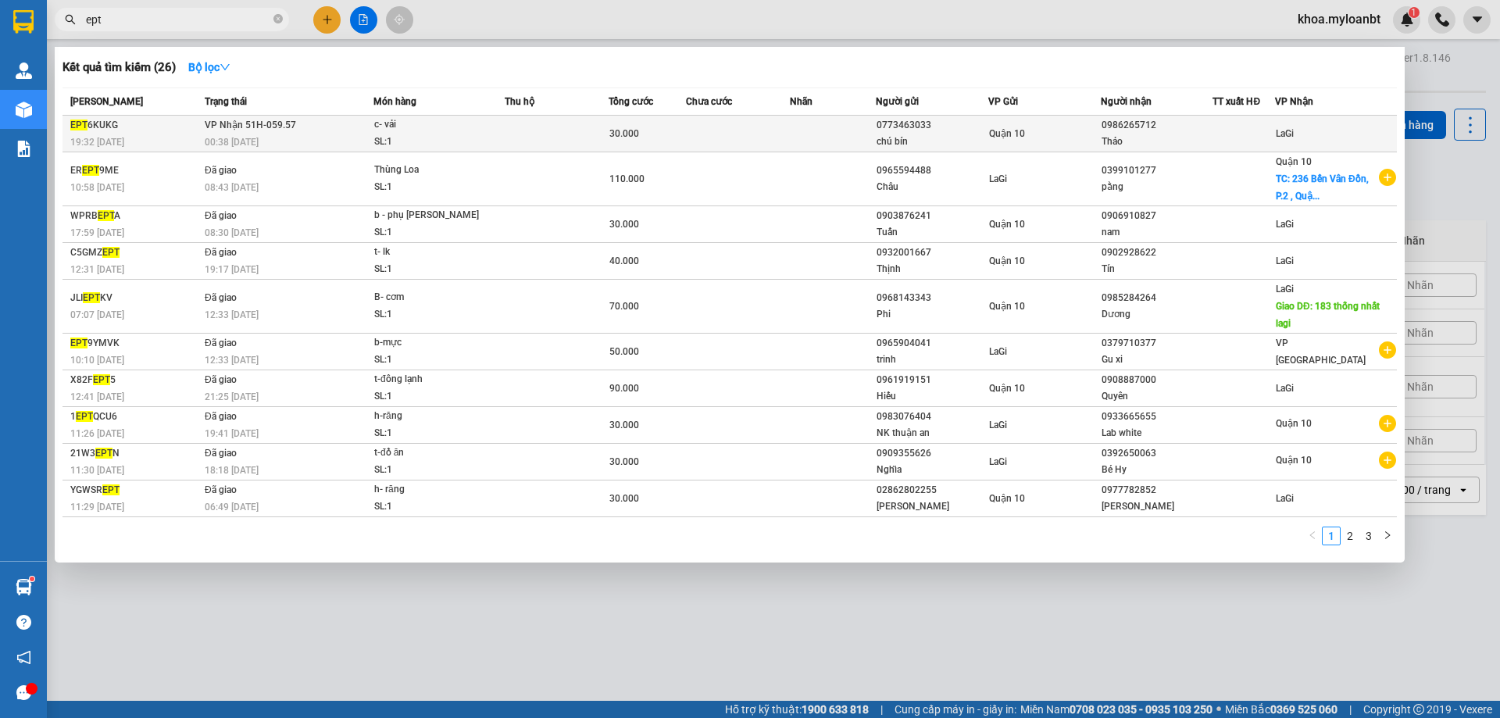
type input "ept"
click at [280, 144] on div "00:38 - 15/10" at bounding box center [289, 142] width 168 height 17
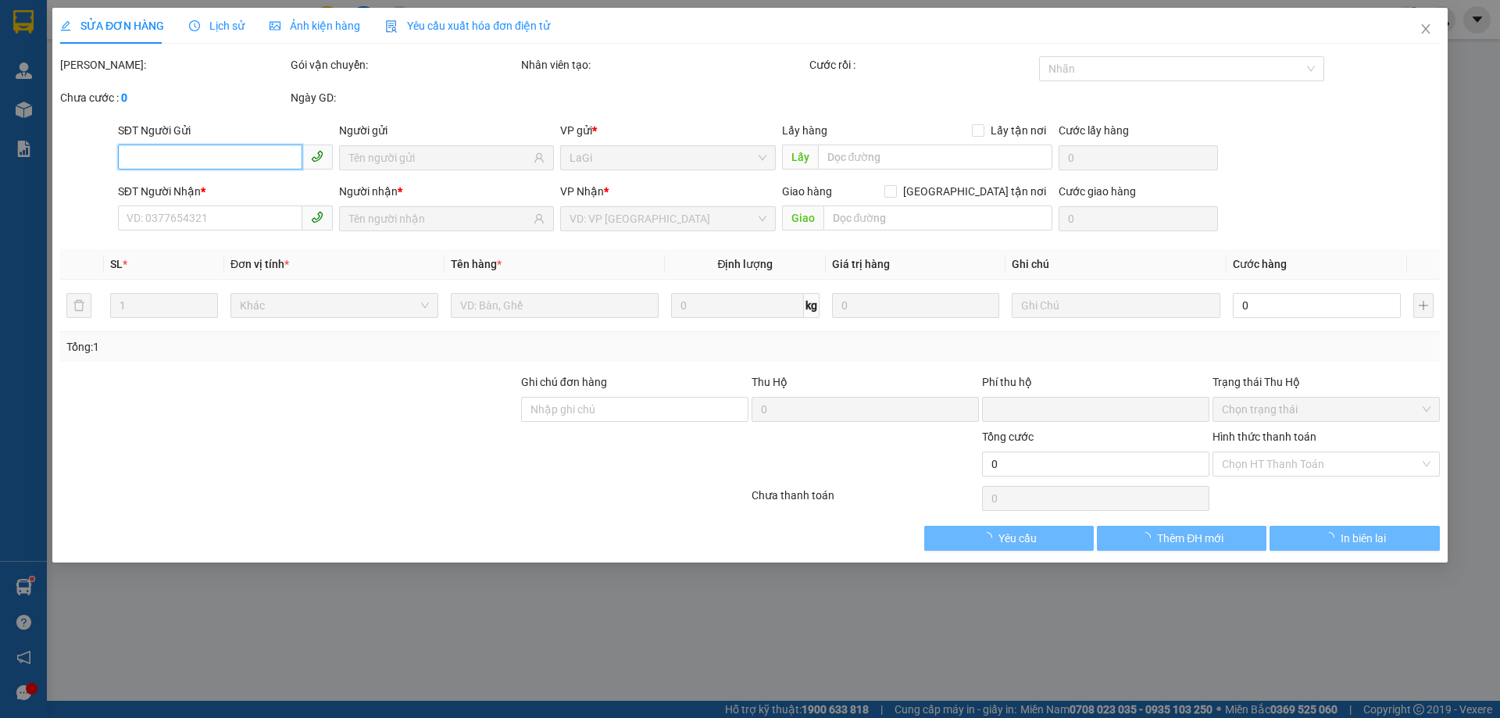
type input "0773463033"
type input "chú bín"
type input "0986265712"
type input "Thảo"
type input "0"
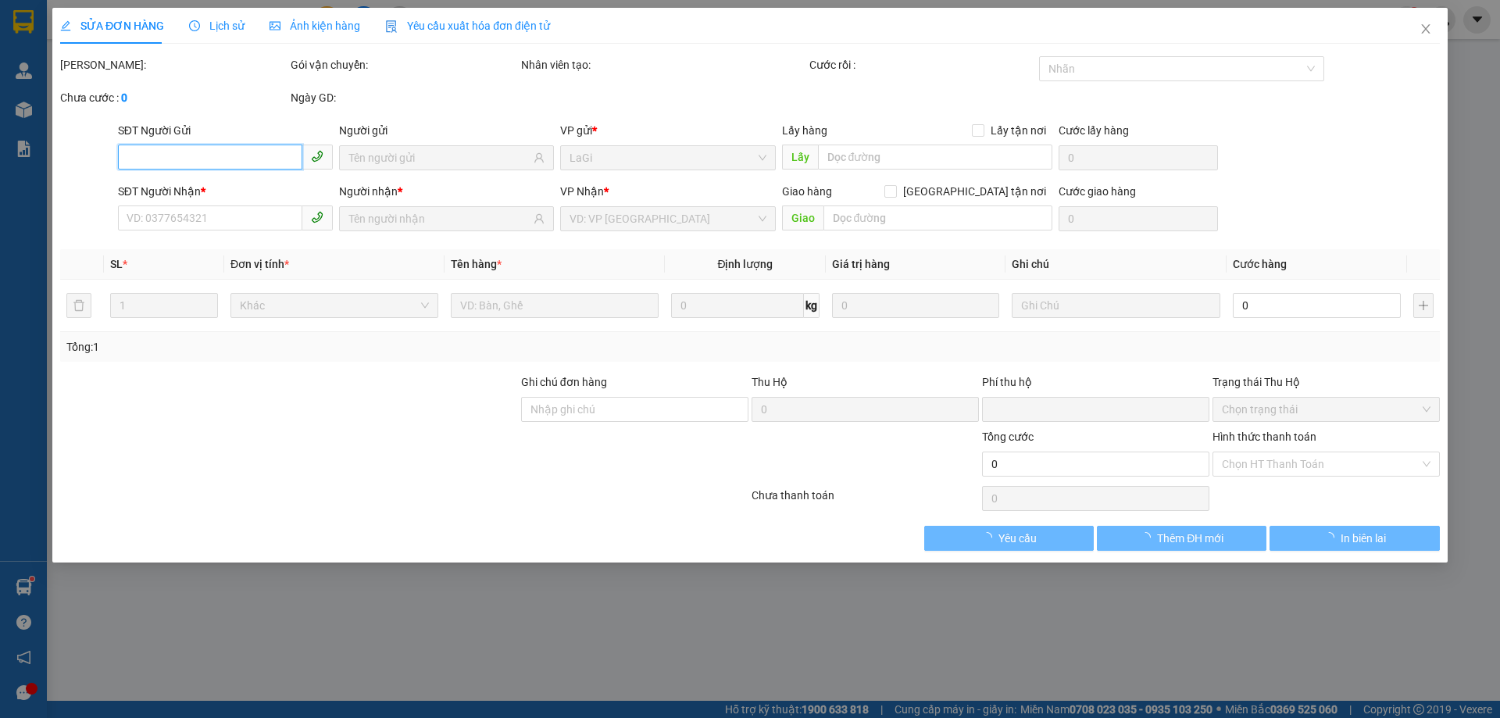
type input "30.000"
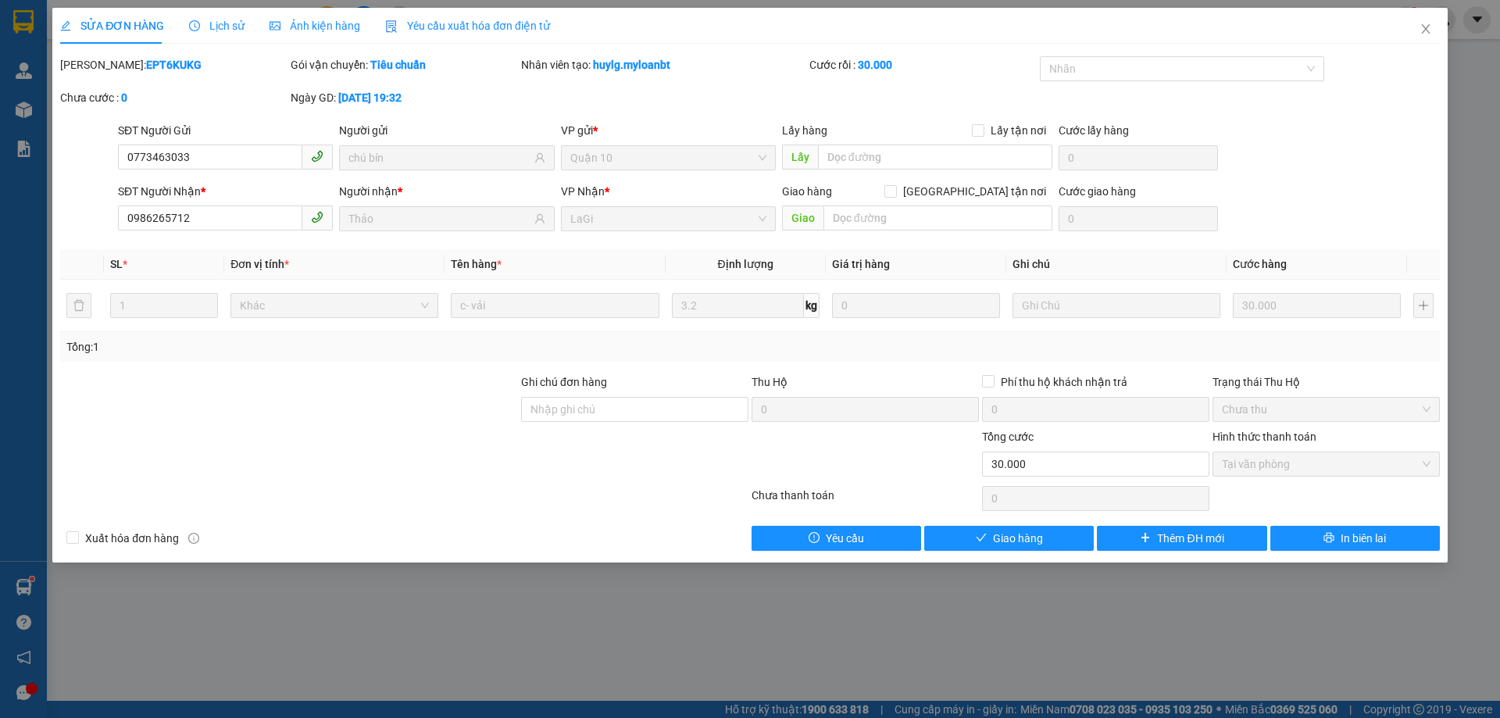
click at [203, 30] on span "Lịch sử" at bounding box center [216, 26] width 55 height 12
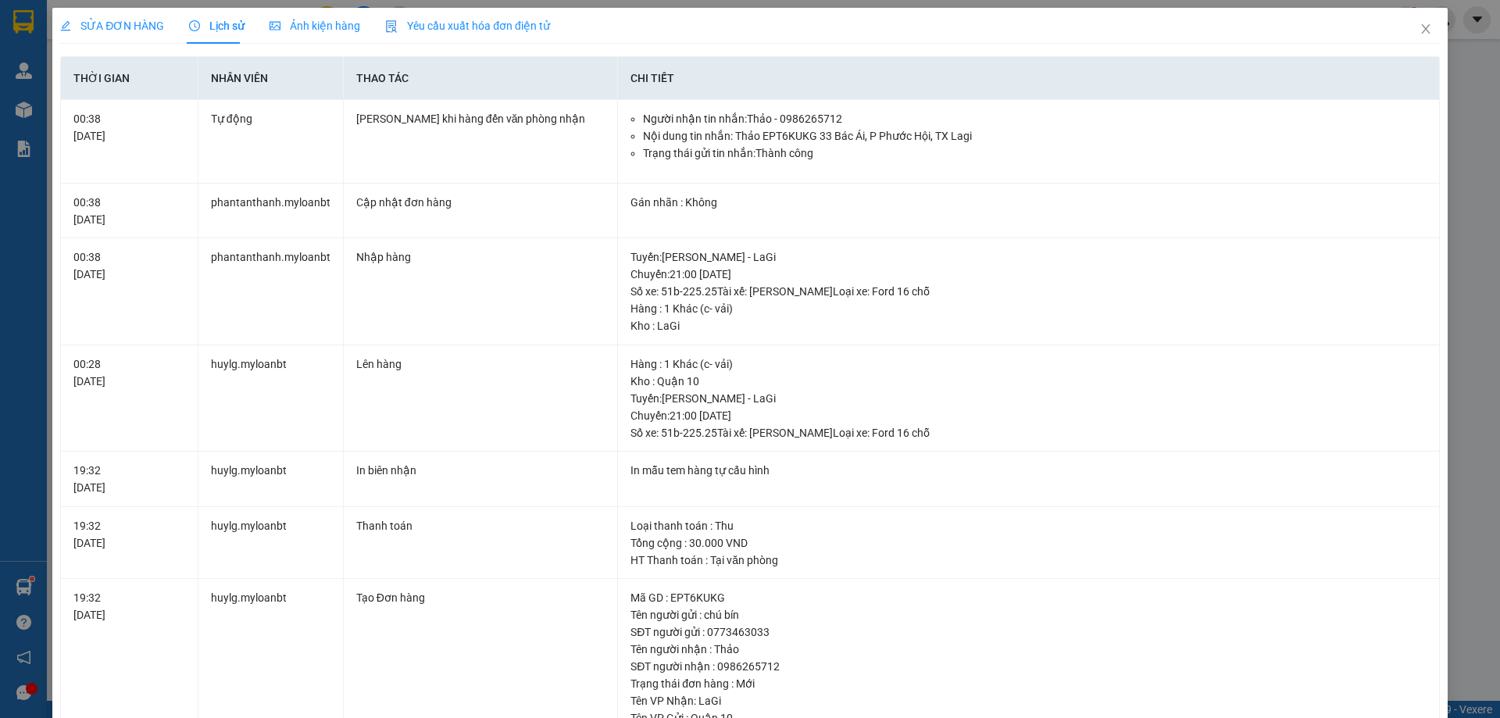
click at [72, 10] on div "SỬA ĐƠN HÀNG" at bounding box center [112, 26] width 104 height 36
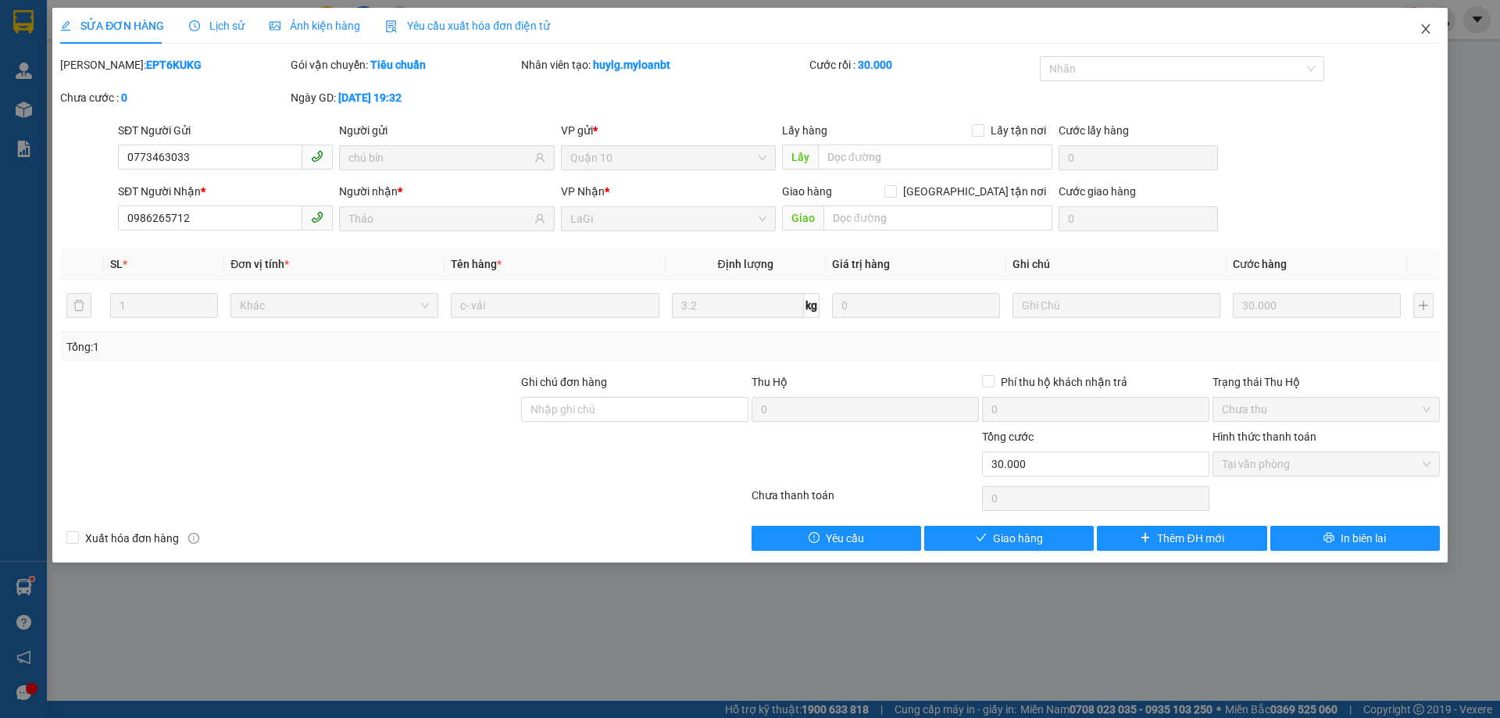
click at [1423, 8] on span "Close" at bounding box center [1425, 30] width 44 height 44
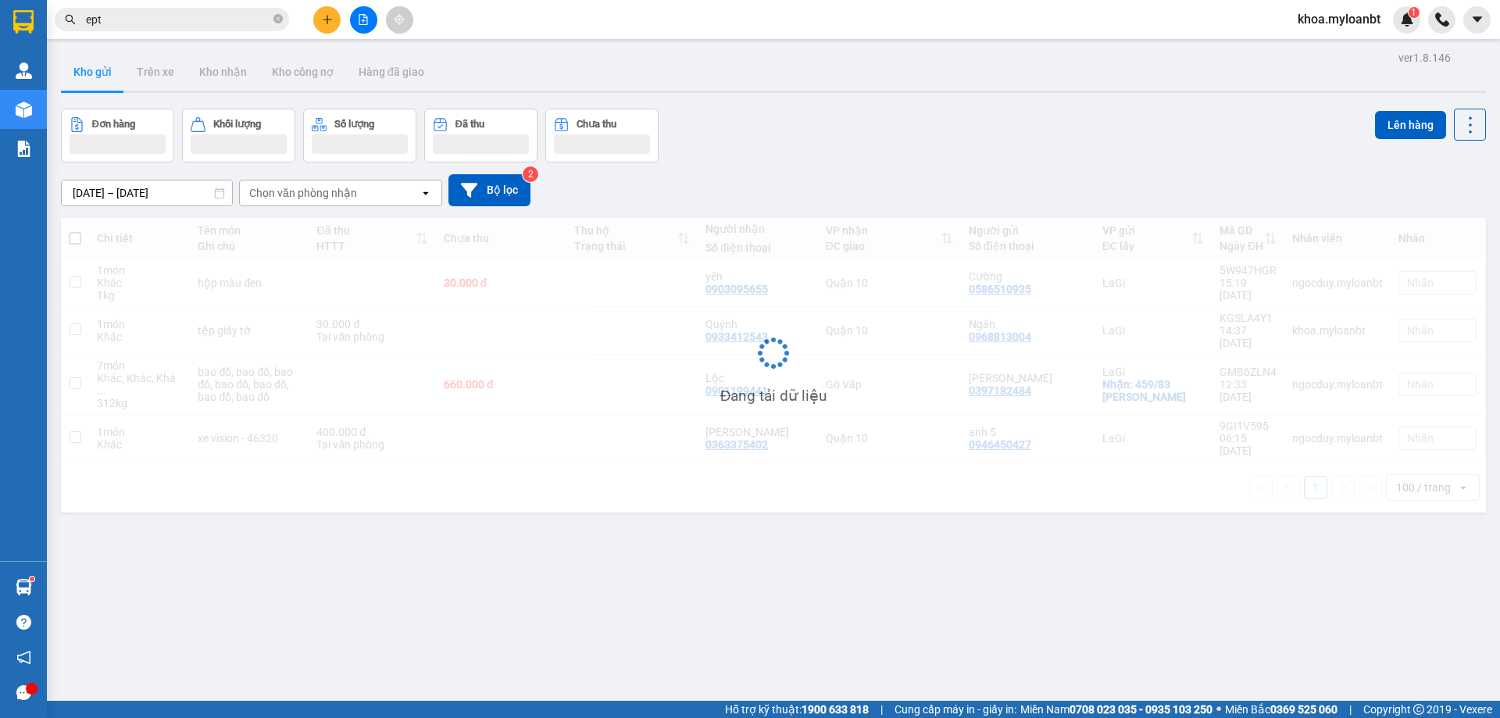
click at [222, 12] on input "ept" at bounding box center [178, 19] width 184 height 17
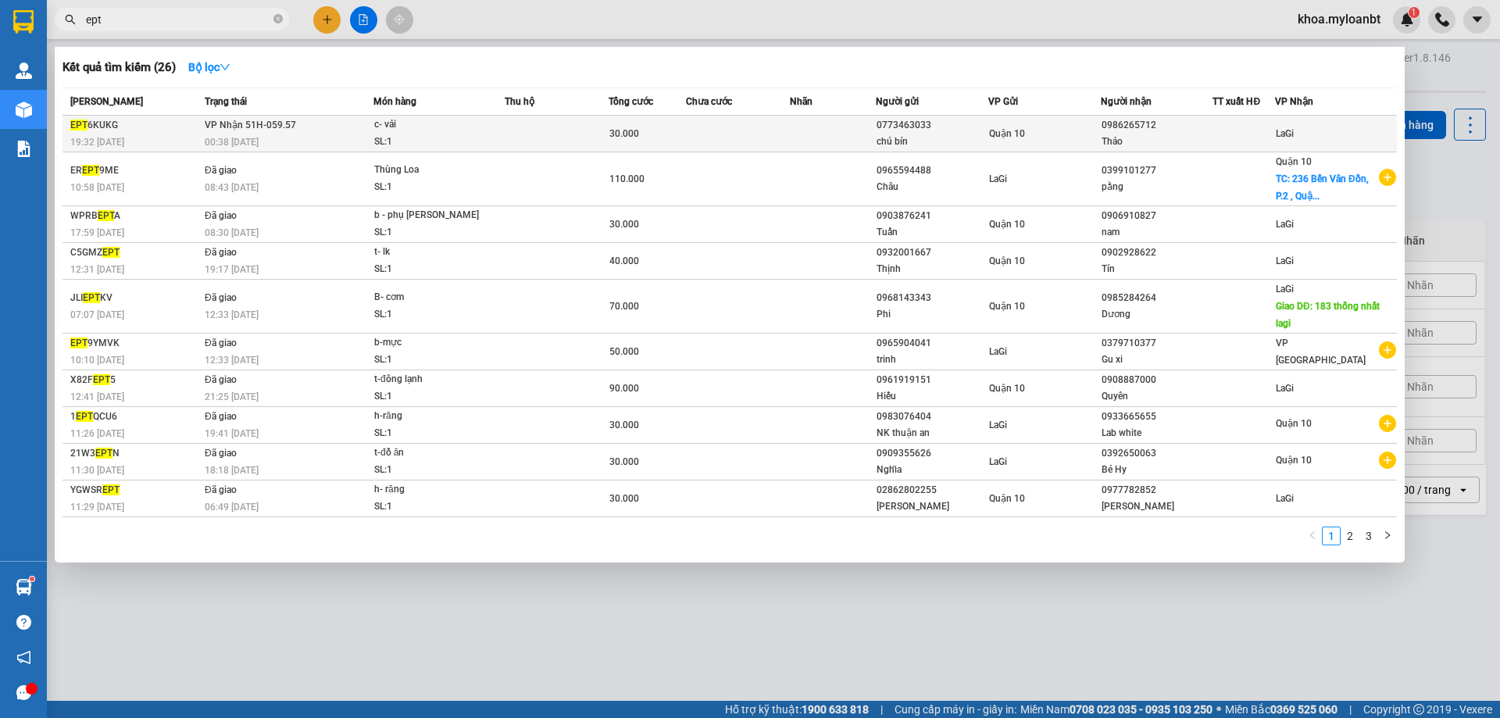
click at [298, 121] on td "VP Nhận 51H-059.57 00:38 - 15/10" at bounding box center [287, 134] width 173 height 37
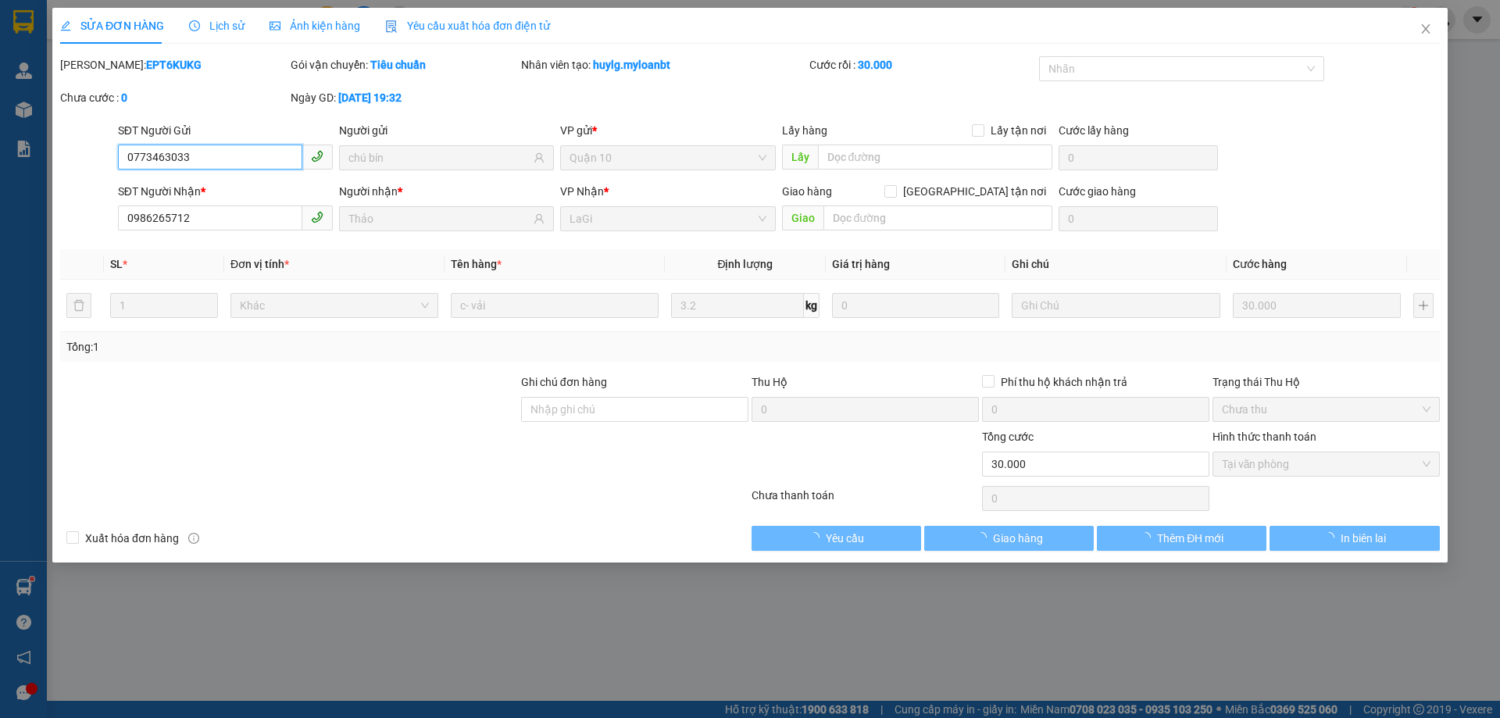
type input "0773463033"
type input "chú bín"
type input "0986265712"
type input "Thảo"
type input "0"
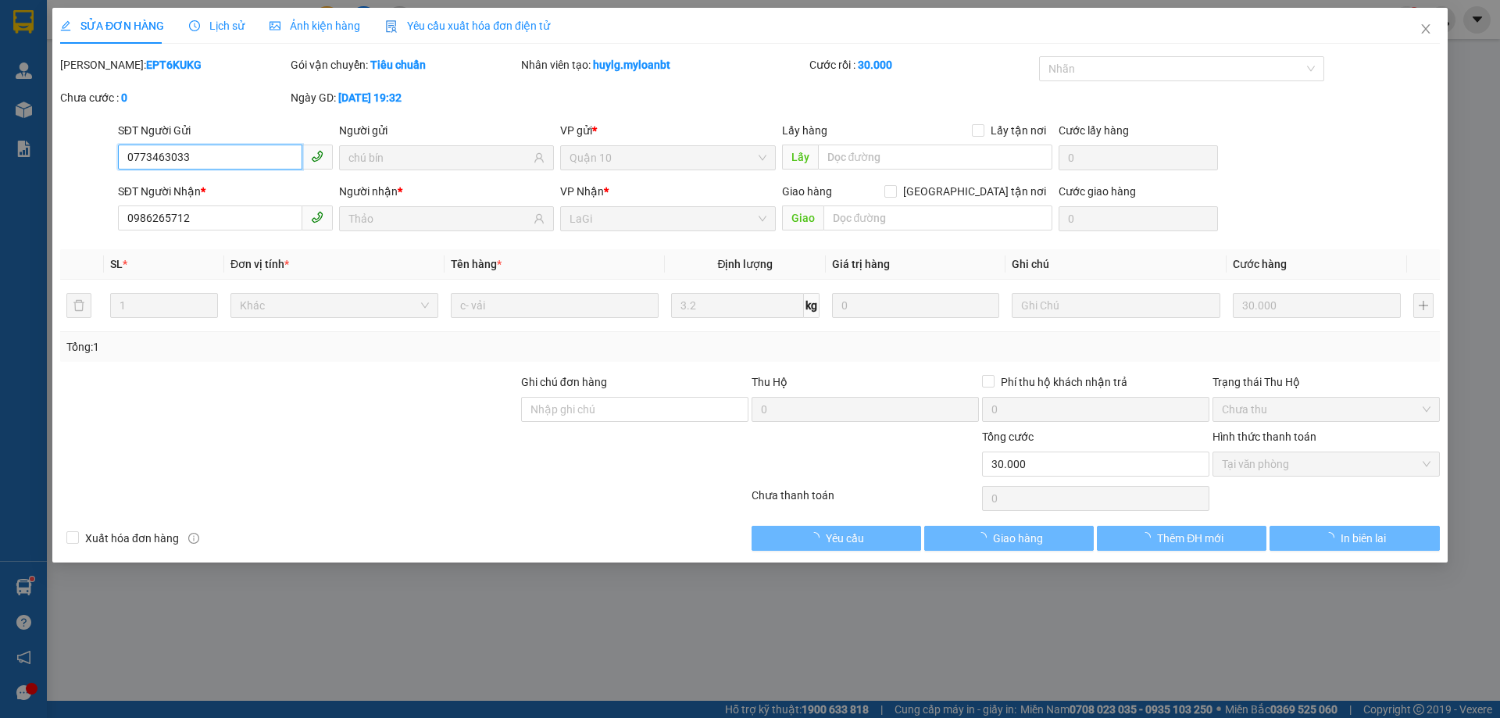
type input "30.000"
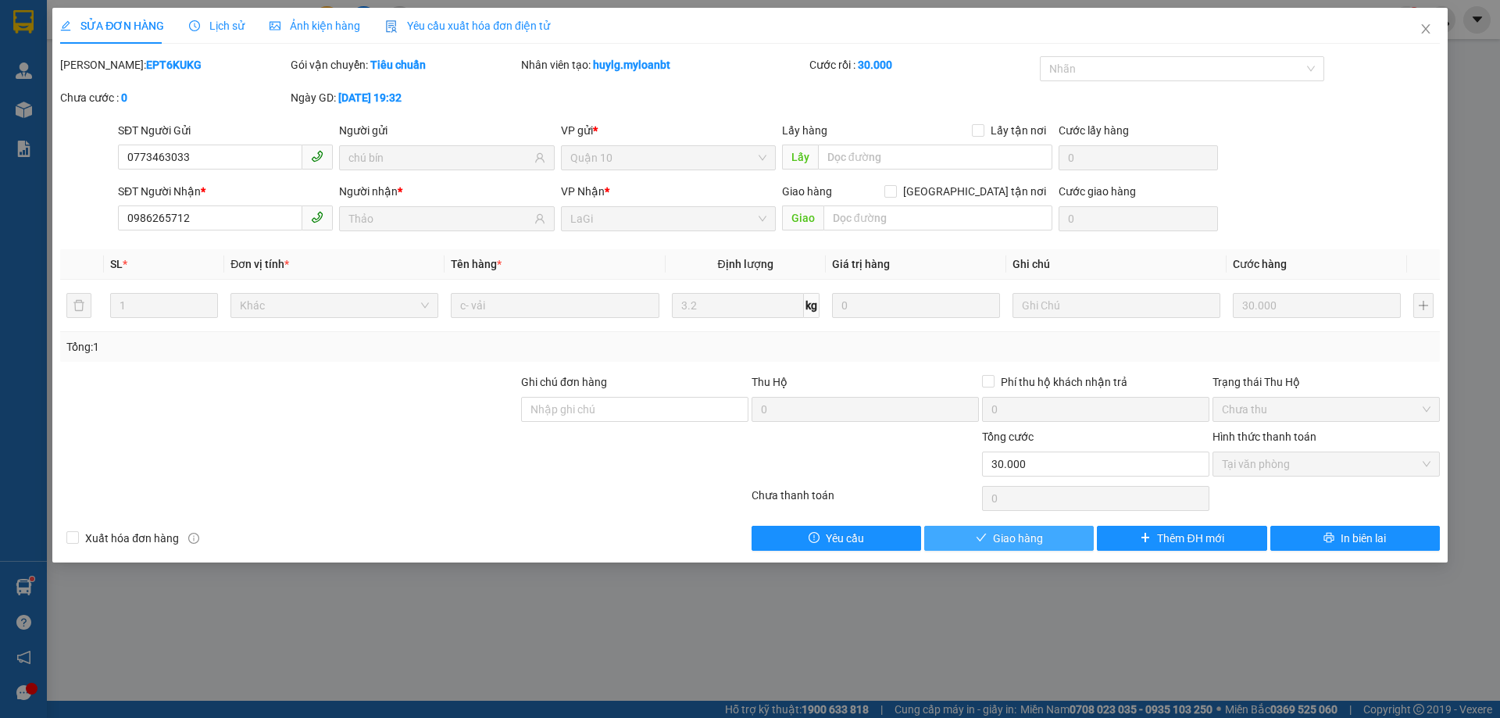
click at [1011, 530] on span "Giao hàng" at bounding box center [1018, 538] width 50 height 17
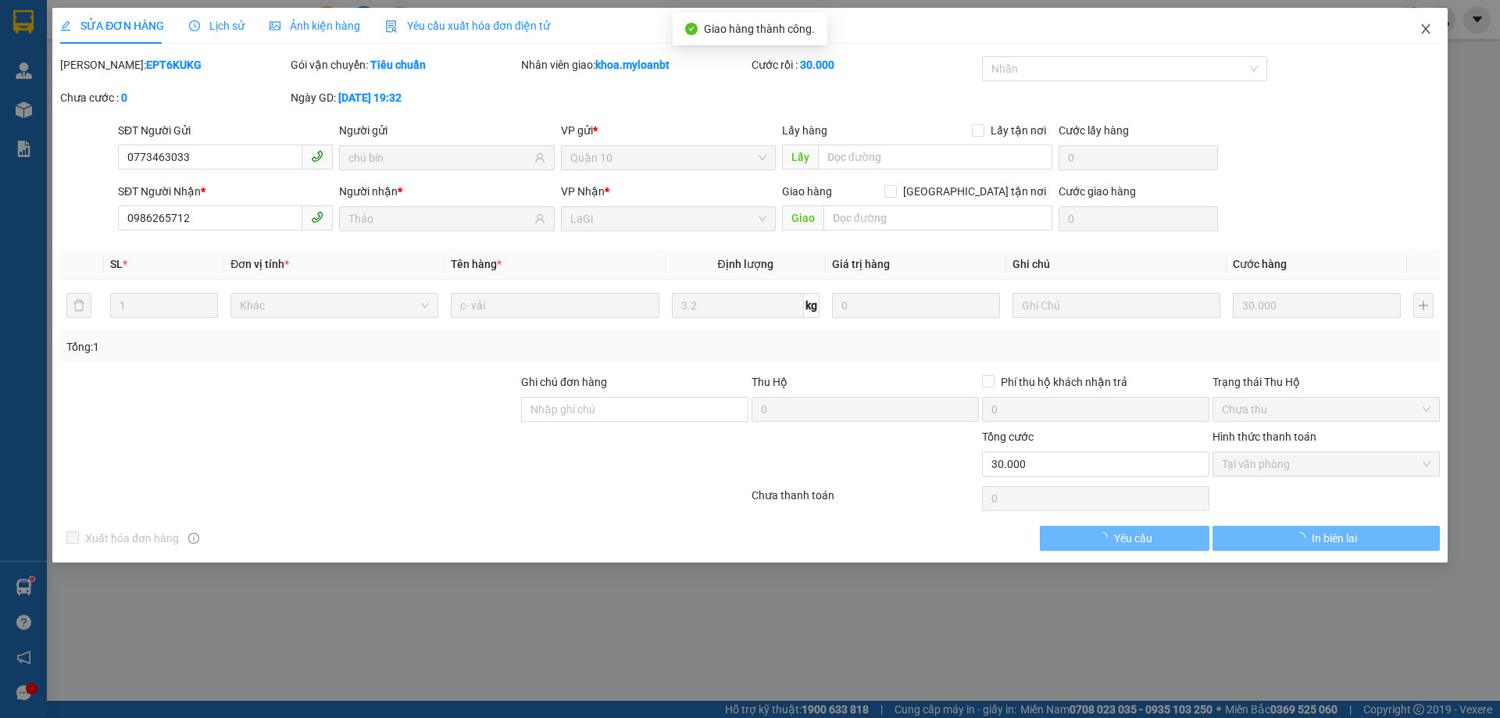
drag, startPoint x: 1402, startPoint y: 22, endPoint x: 1435, endPoint y: 29, distance: 33.5
click at [1403, 21] on div "SỬA ĐƠN HÀNG Lịch sử Ảnh kiện hàng Yêu cầu xuất hóa đơn điện tử Total Paid Fee …" at bounding box center [749, 285] width 1395 height 555
click at [1435, 29] on span "Close" at bounding box center [1425, 30] width 44 height 44
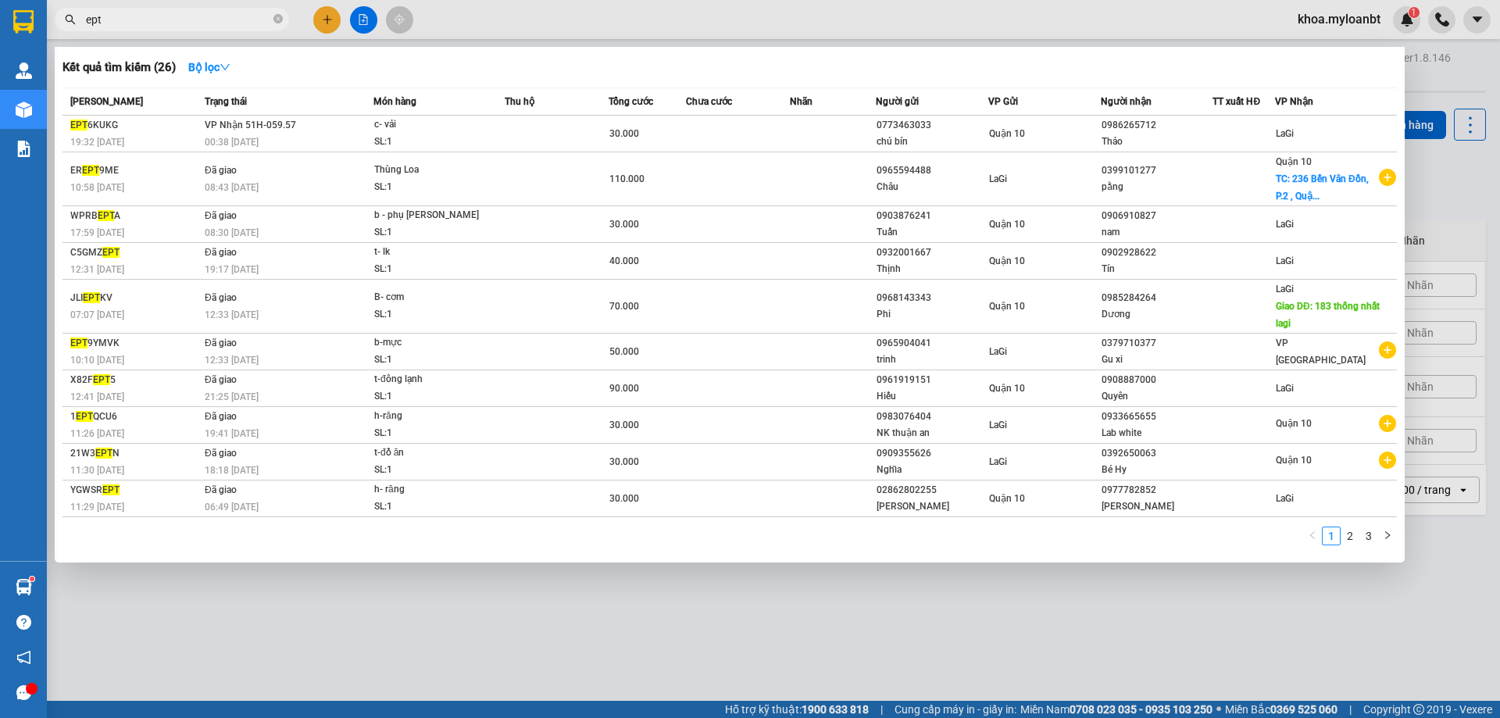
click at [230, 17] on input "ept" at bounding box center [178, 19] width 184 height 17
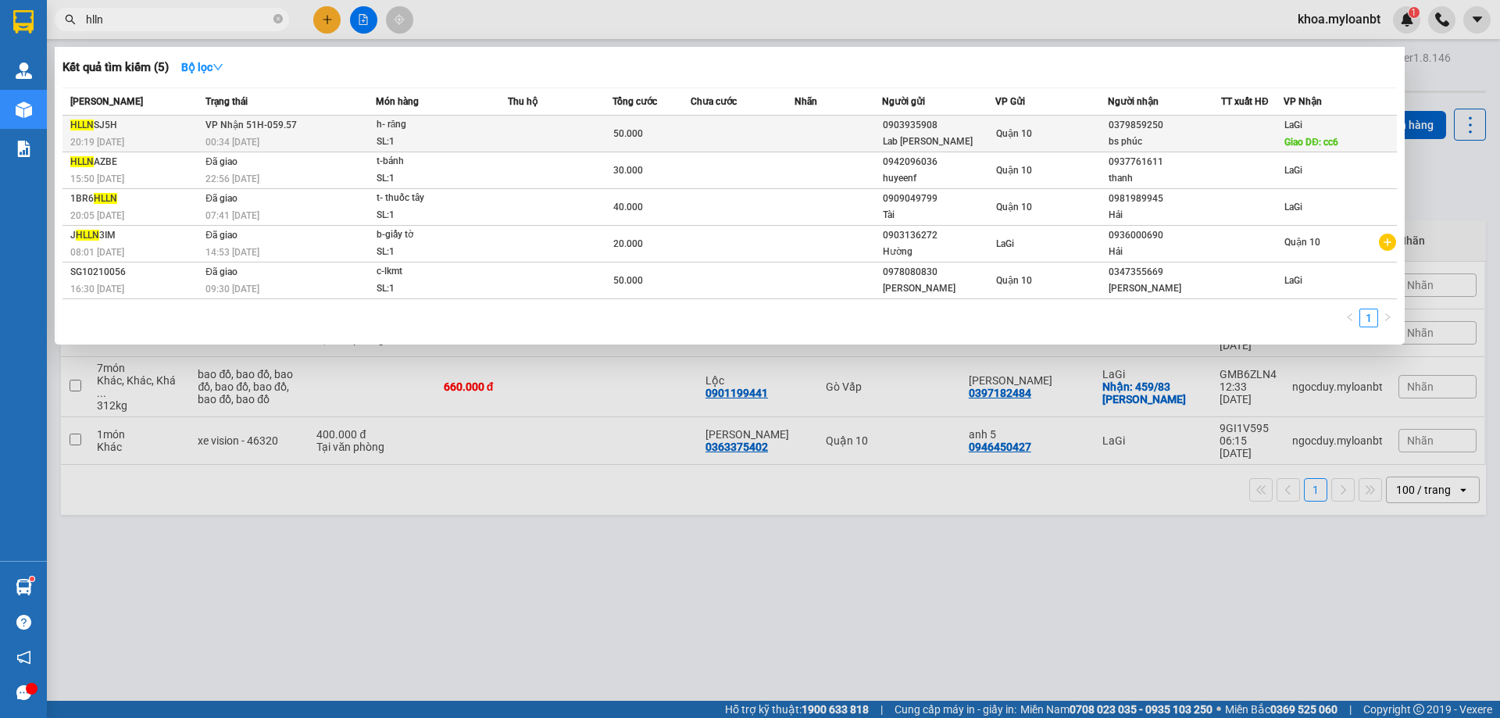
type input "hlln"
click at [272, 122] on span "VP Nhận 51H-059.57" at bounding box center [250, 124] width 91 height 11
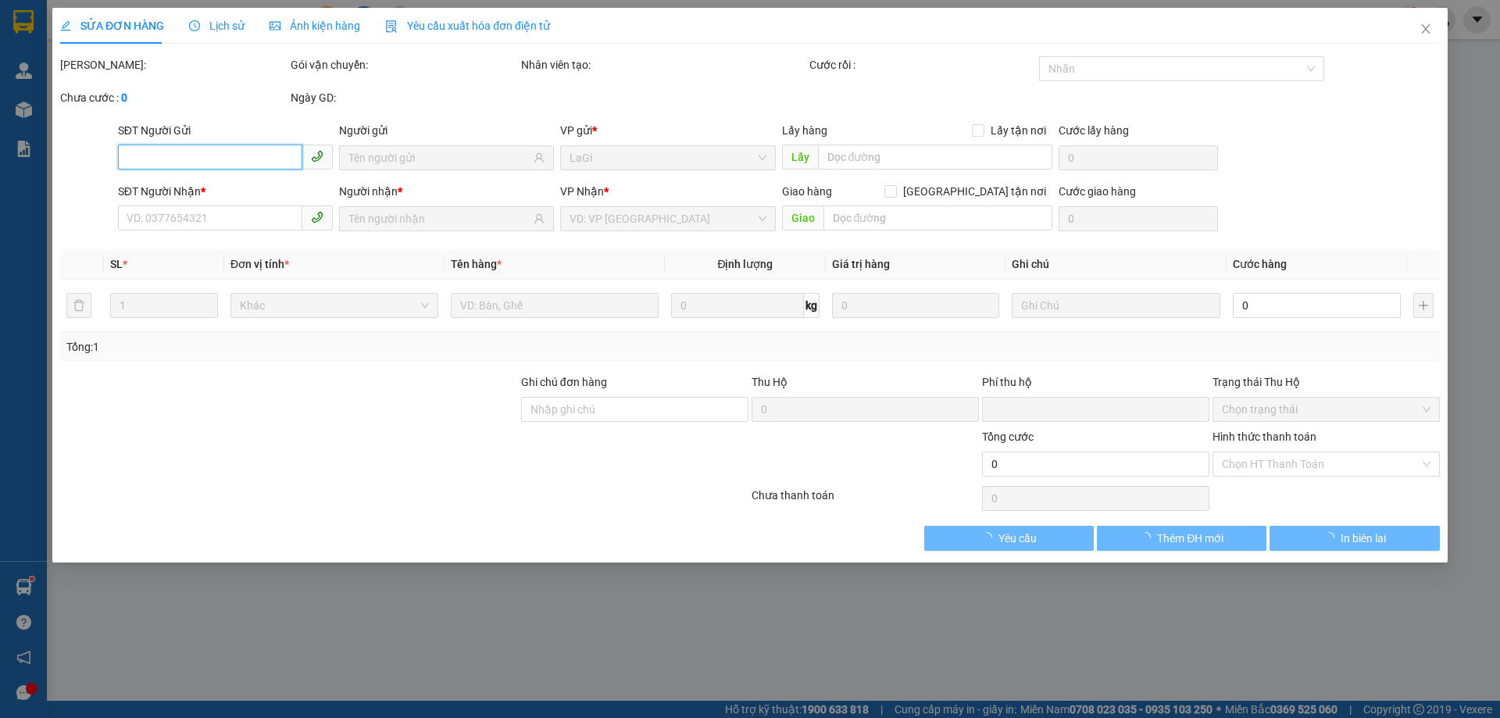
type input "0903935908"
type input "Lab Lý Thường Kiệt"
type input "0379859250"
type input "bs phúc"
type input "cc6"
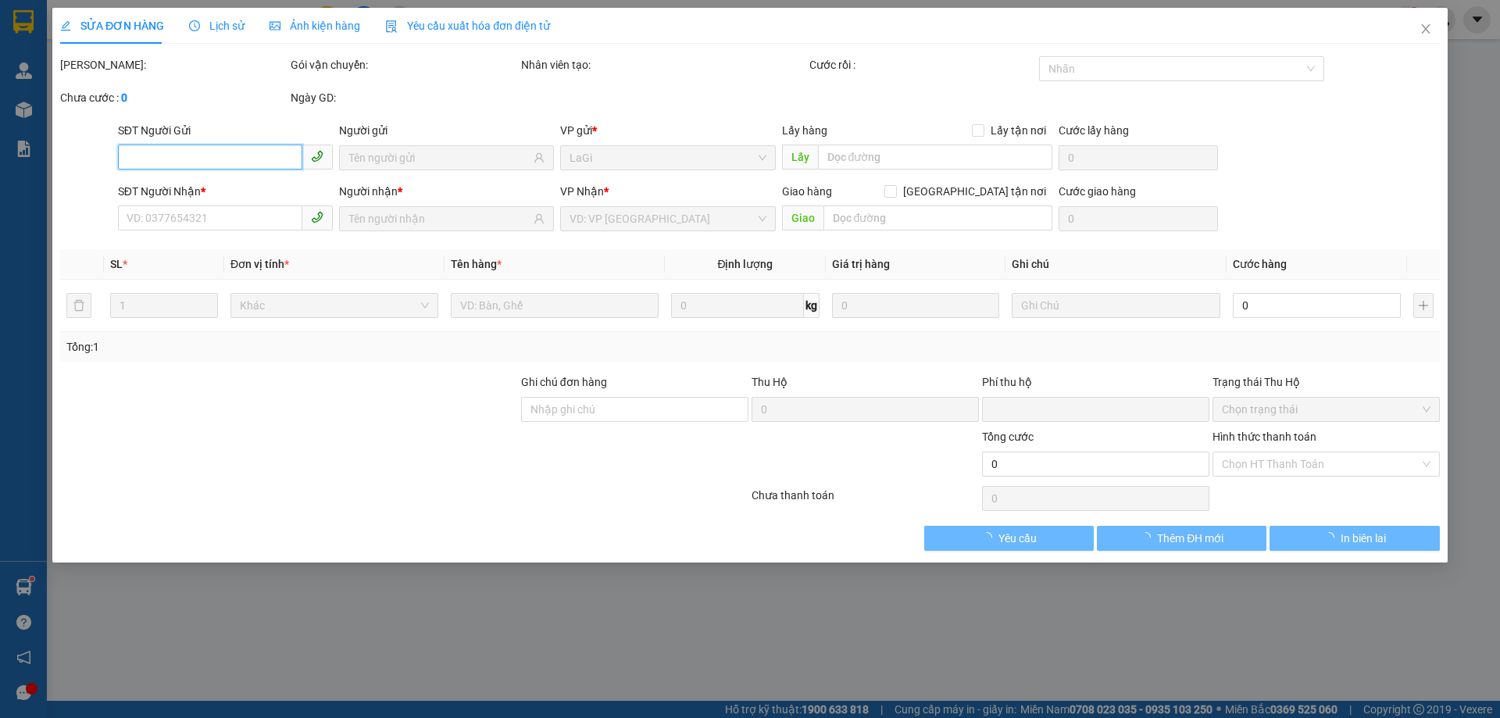
type input "0"
type input "50.000"
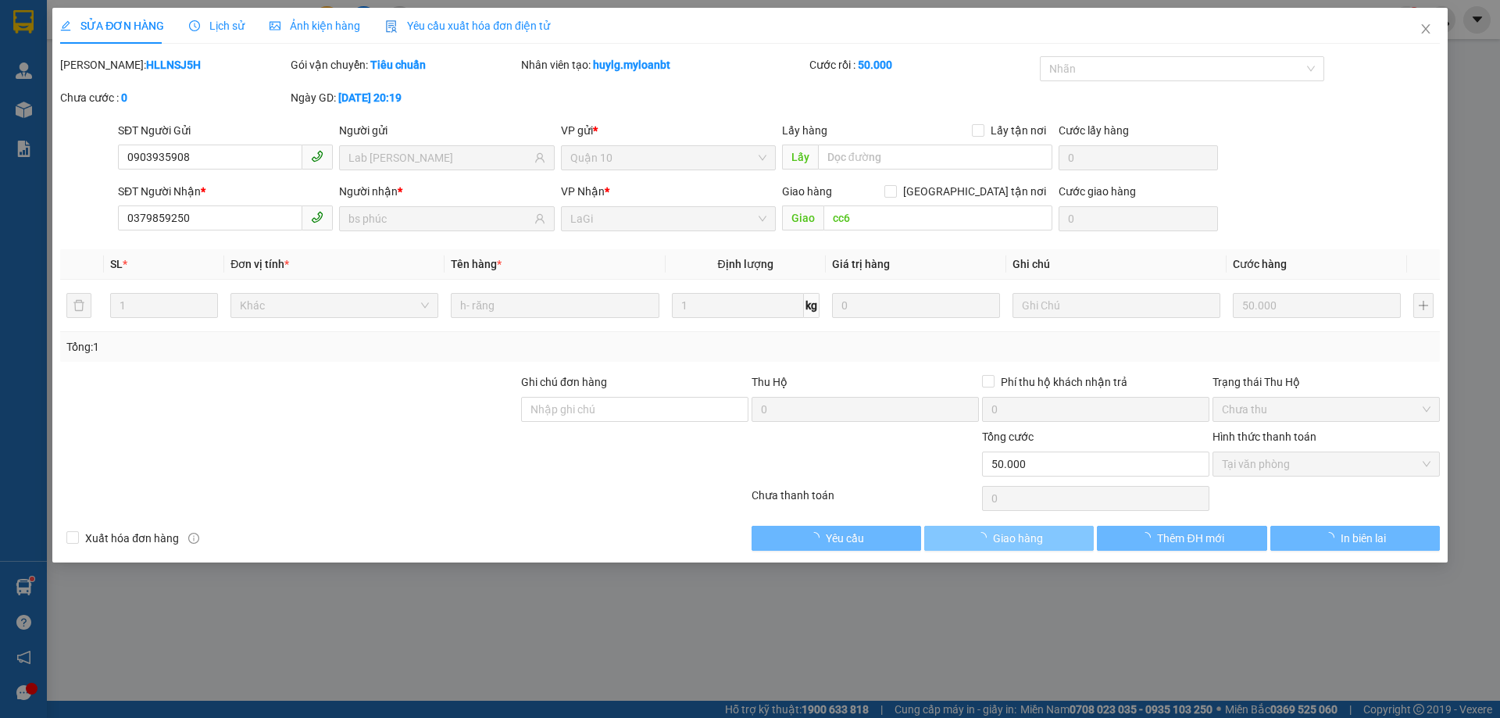
click at [1030, 533] on span "Giao hàng" at bounding box center [1018, 538] width 50 height 17
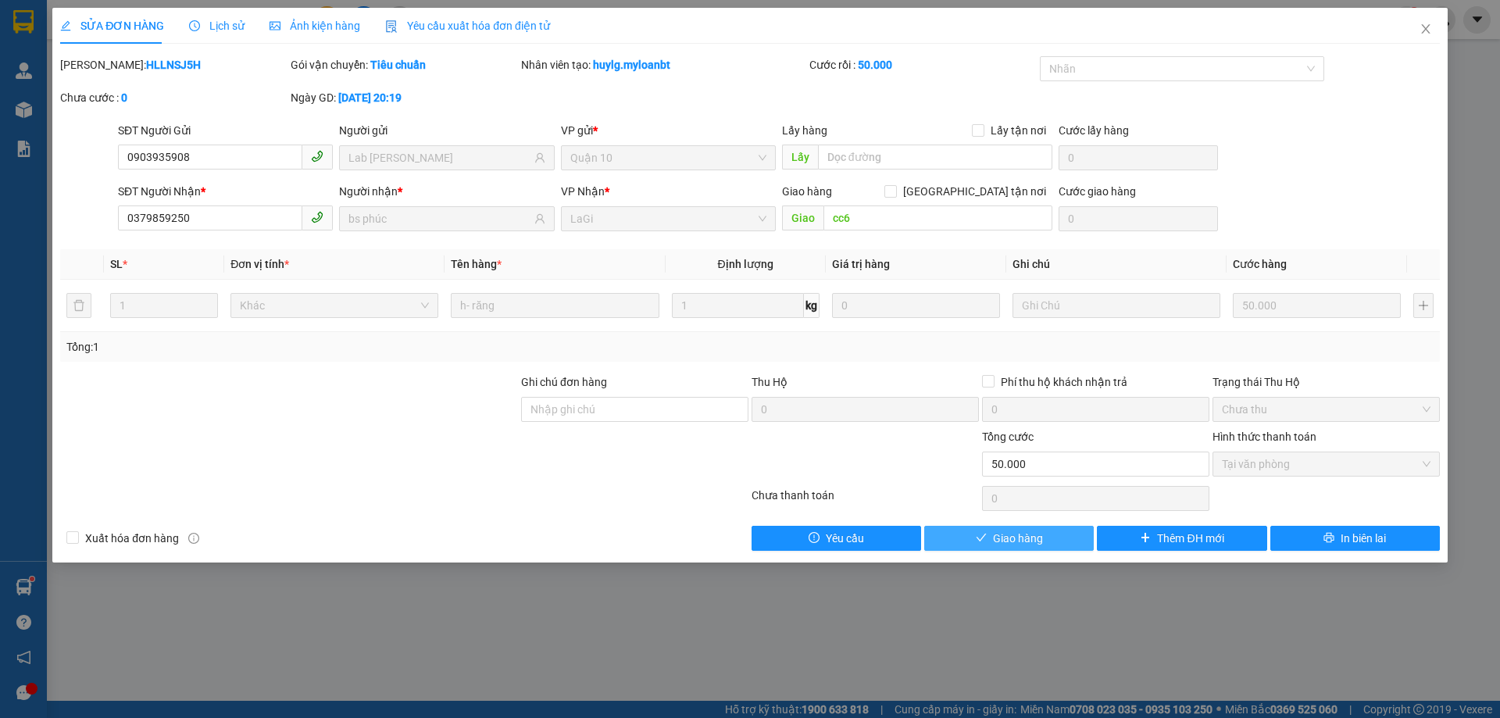
click at [1030, 533] on span "Giao hàng" at bounding box center [1018, 538] width 50 height 17
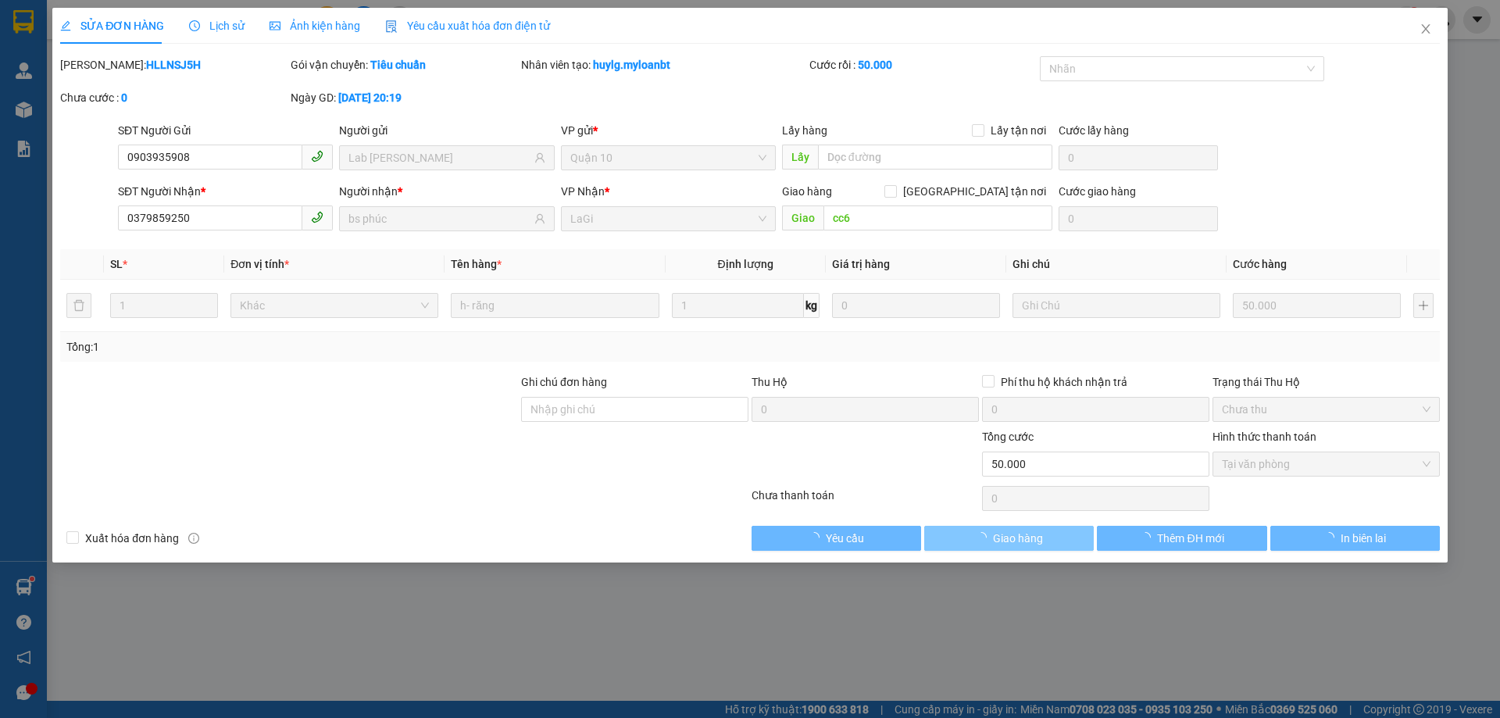
click at [1030, 533] on span "Giao hàng" at bounding box center [1018, 538] width 50 height 17
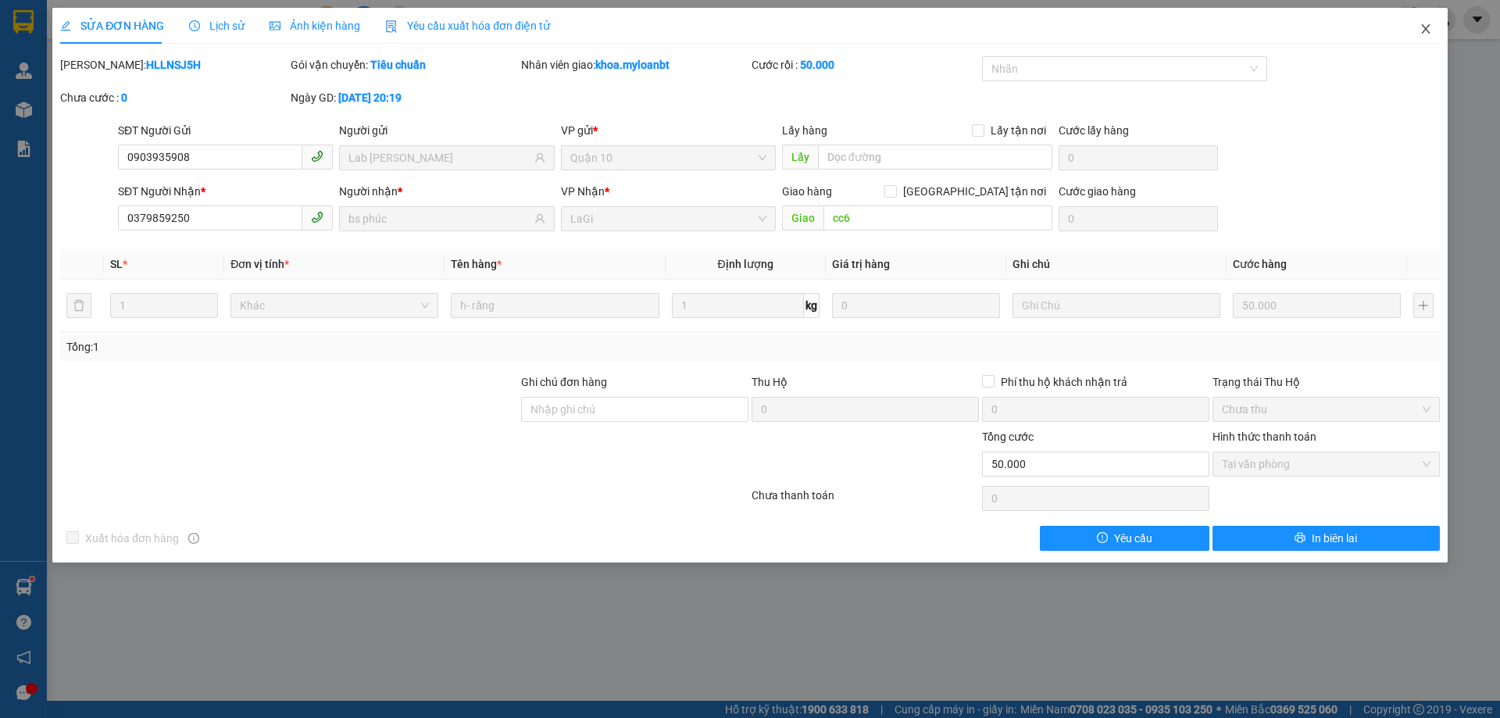
click at [1420, 11] on span "Close" at bounding box center [1425, 30] width 44 height 44
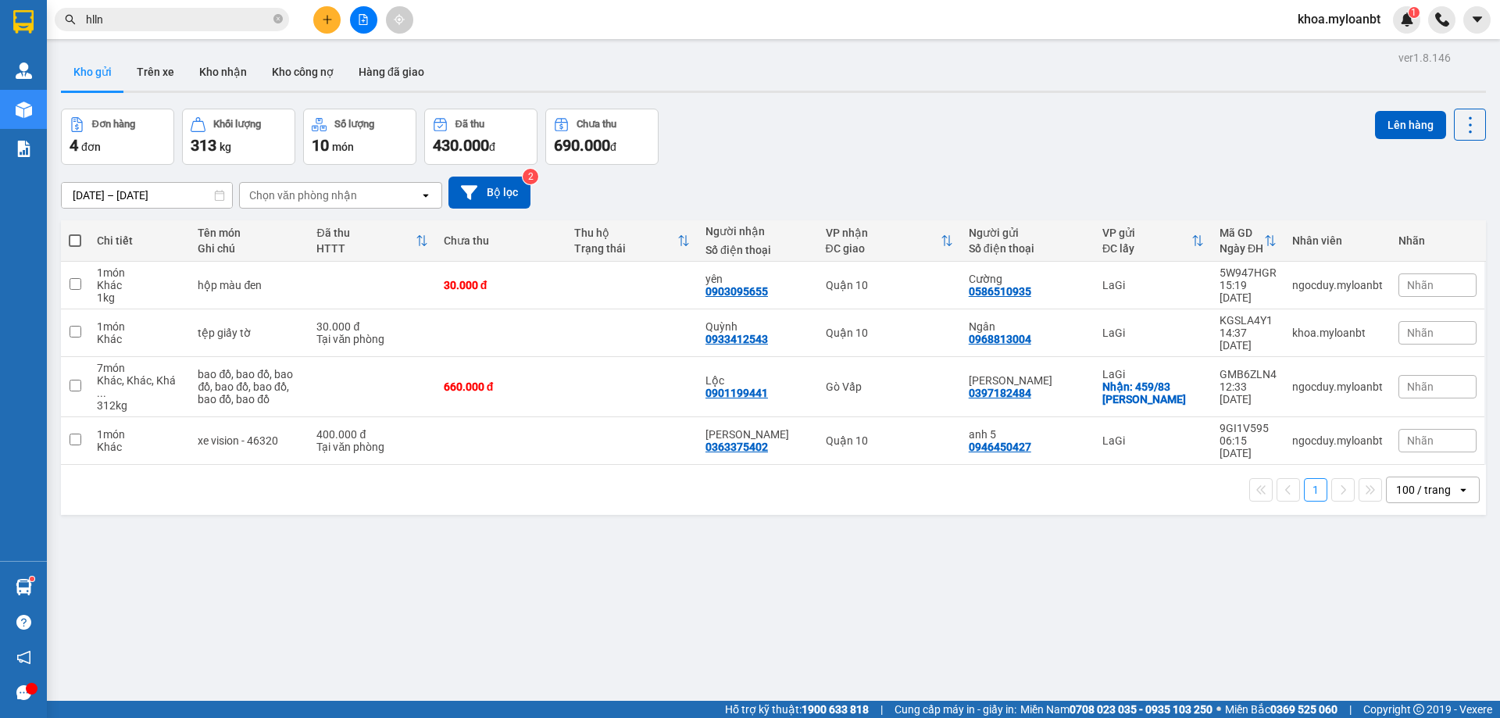
click at [250, 7] on div "Kết quả tìm kiếm ( 5 ) Bộ lọc Mã ĐH Trạng thái Món hàng Thu hộ Tổng cước Chưa c…" at bounding box center [152, 19] width 305 height 27
drag, startPoint x: 250, startPoint y: 7, endPoint x: 250, endPoint y: 23, distance: 15.6
click at [249, 16] on div "Kết quả tìm kiếm ( 5 ) Bộ lọc Mã ĐH Trạng thái Món hàng Thu hộ Tổng cước Chưa c…" at bounding box center [152, 19] width 305 height 27
click at [250, 23] on input "hlln" at bounding box center [178, 19] width 184 height 17
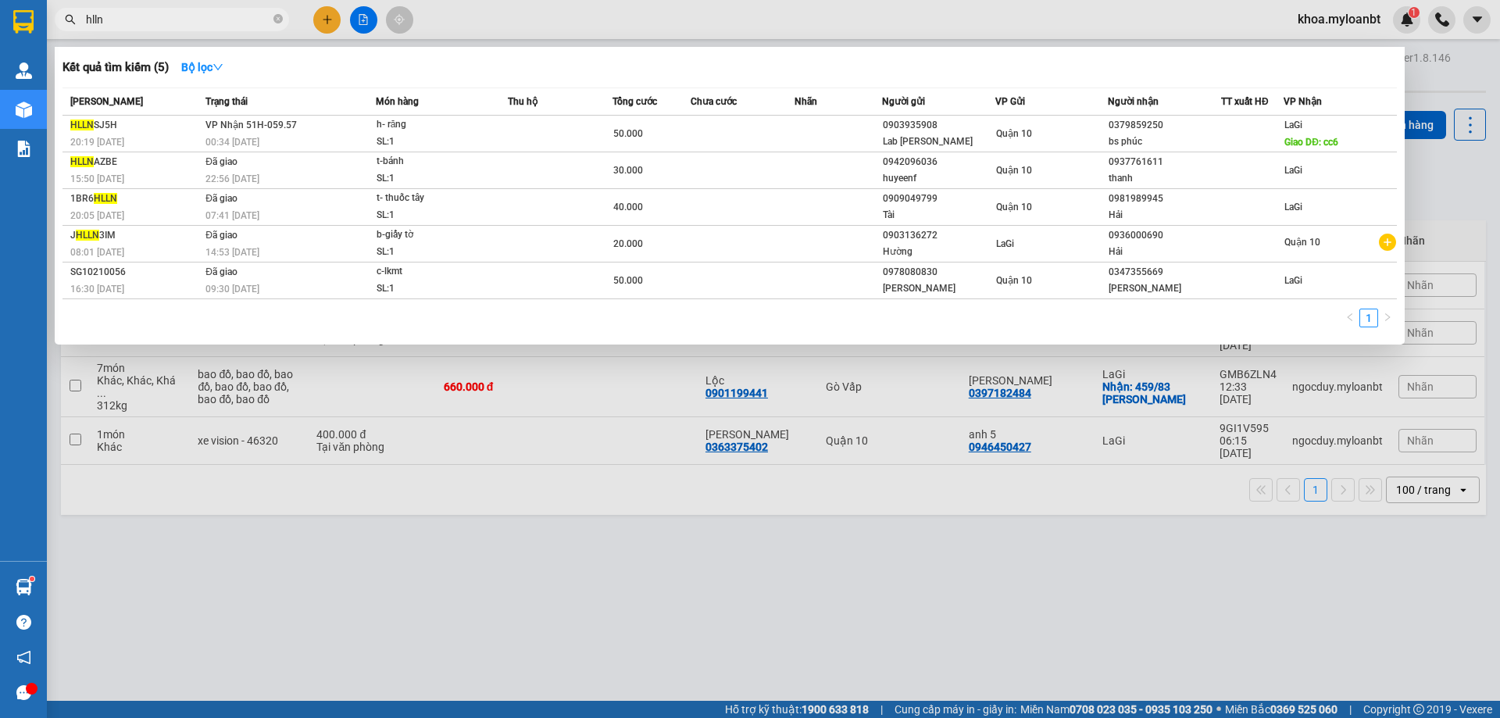
click at [250, 23] on input "hlln" at bounding box center [178, 19] width 184 height 17
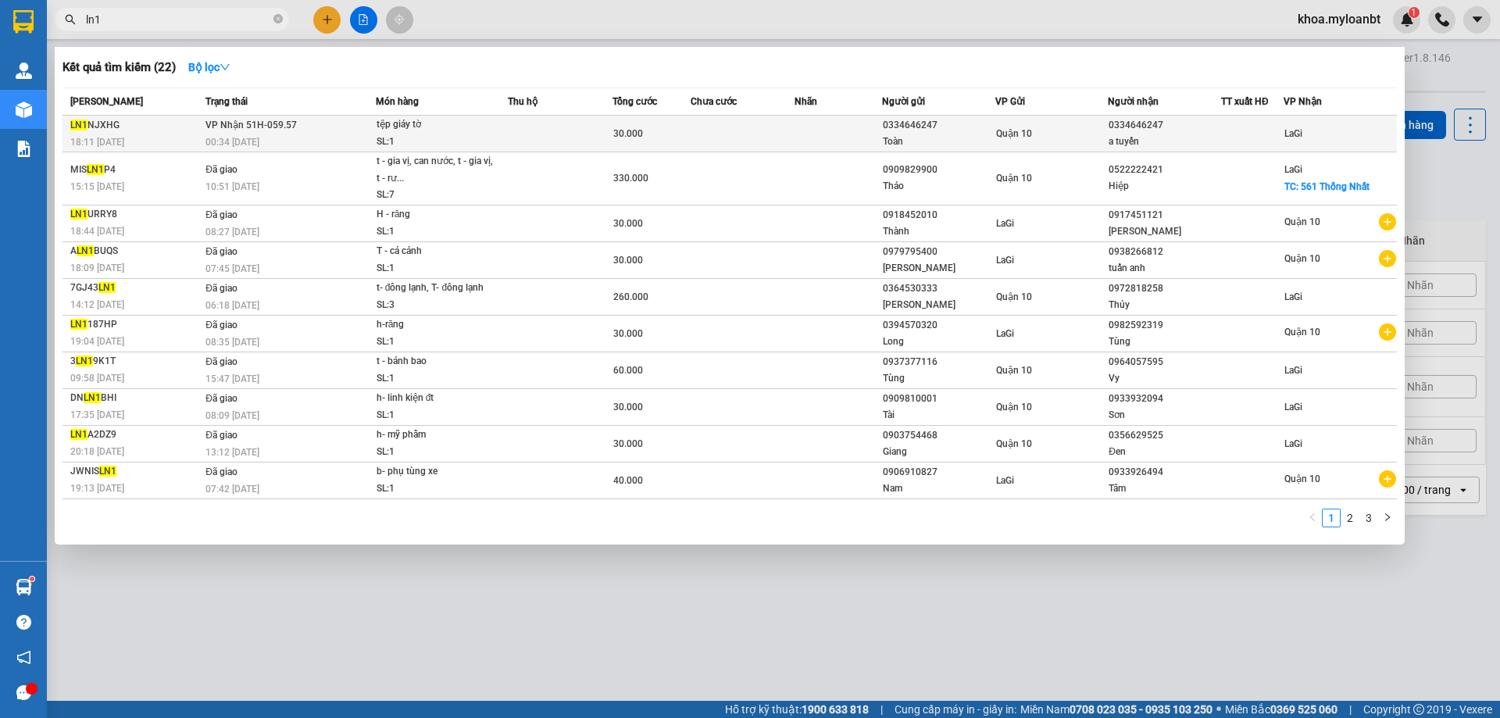
type input "ln1"
click at [354, 139] on div "00:34 - 15/10" at bounding box center [289, 142] width 169 height 17
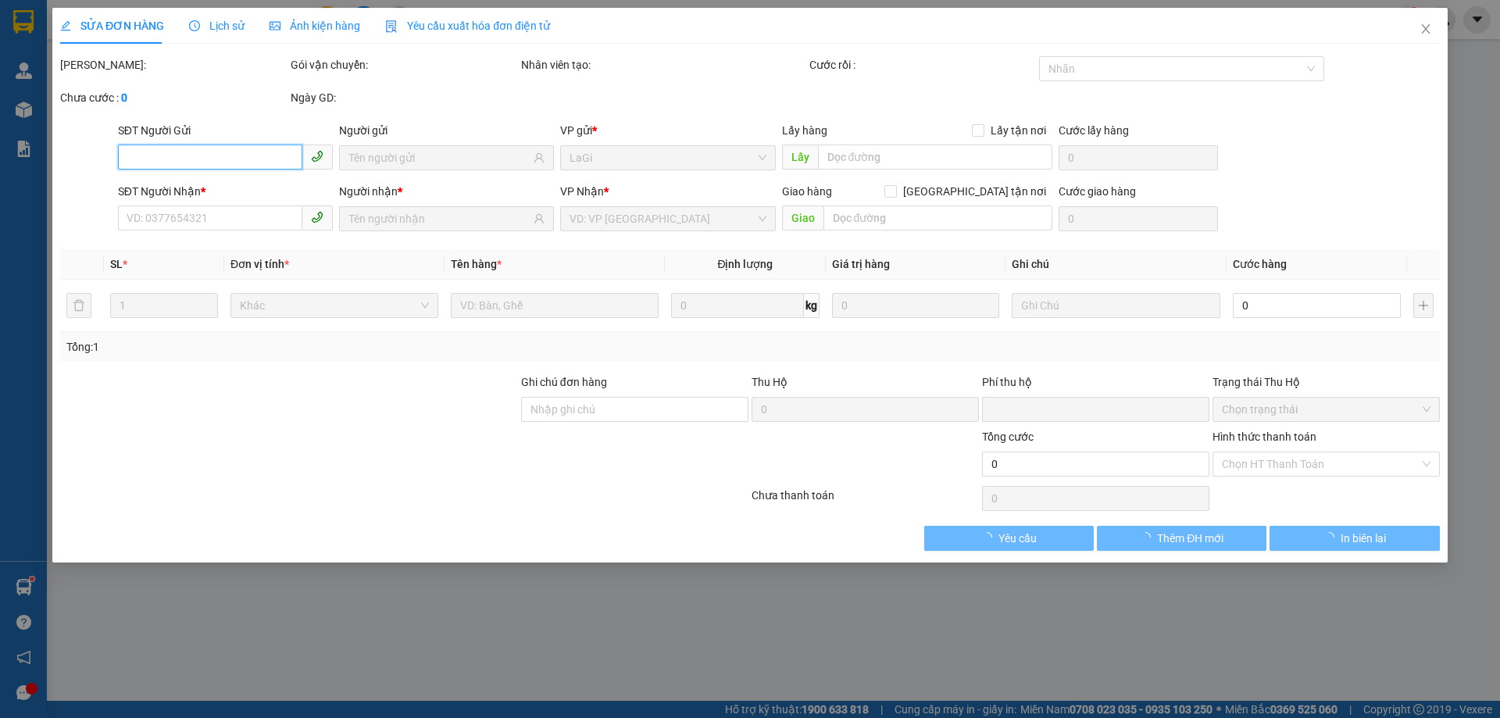
type input "0334646247"
type input "Toàn"
type input "0334646247"
type input "a tuyến"
type input "0"
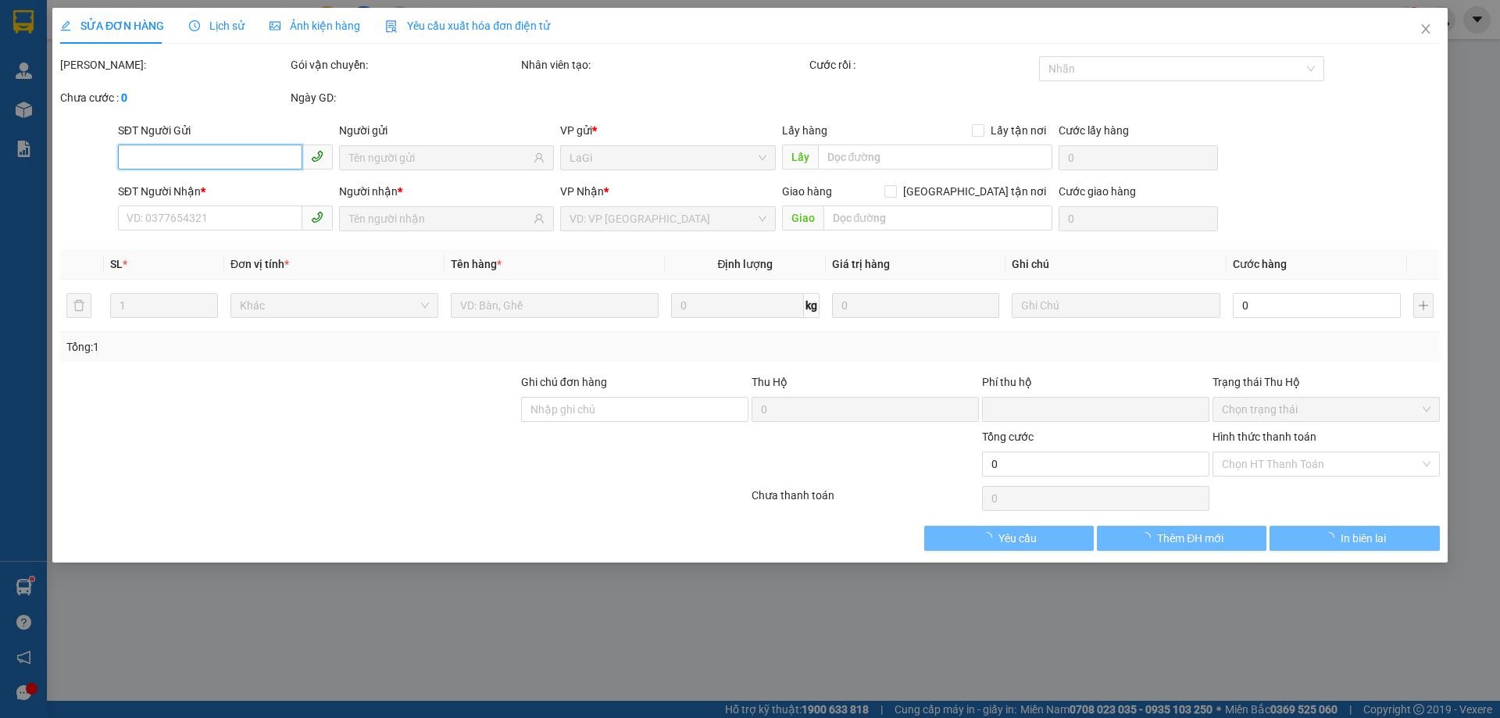
type input "30.000"
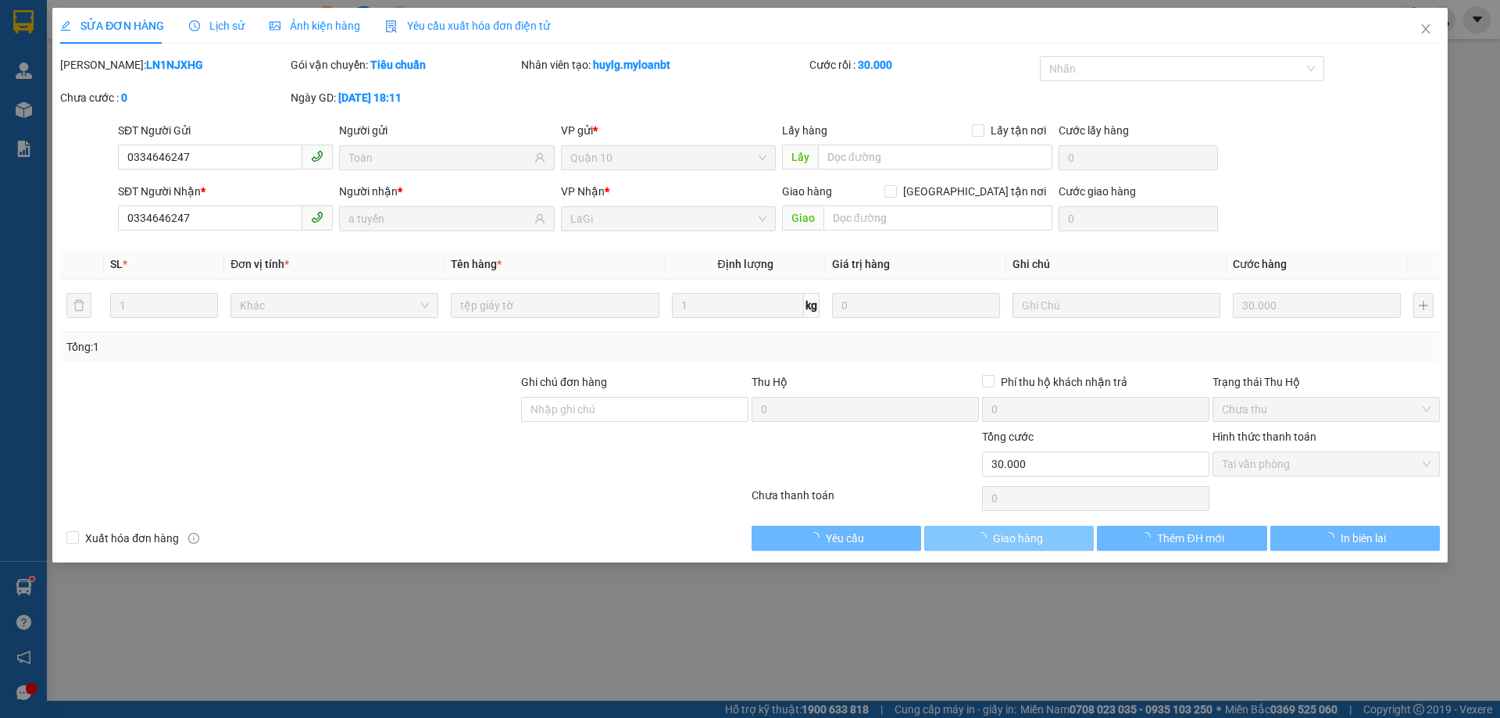
click at [1059, 535] on button "Giao hàng" at bounding box center [1008, 538] width 169 height 25
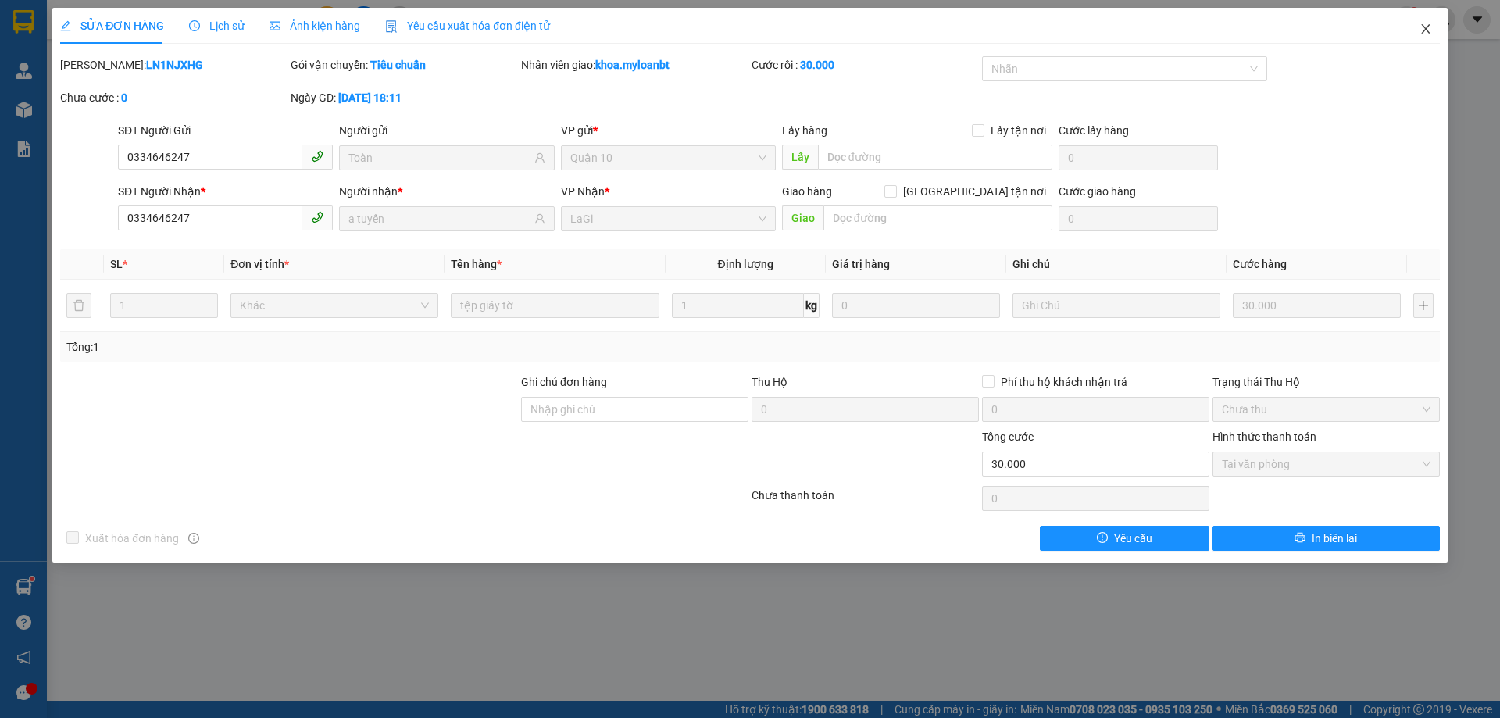
click at [1425, 21] on span "Close" at bounding box center [1425, 30] width 44 height 44
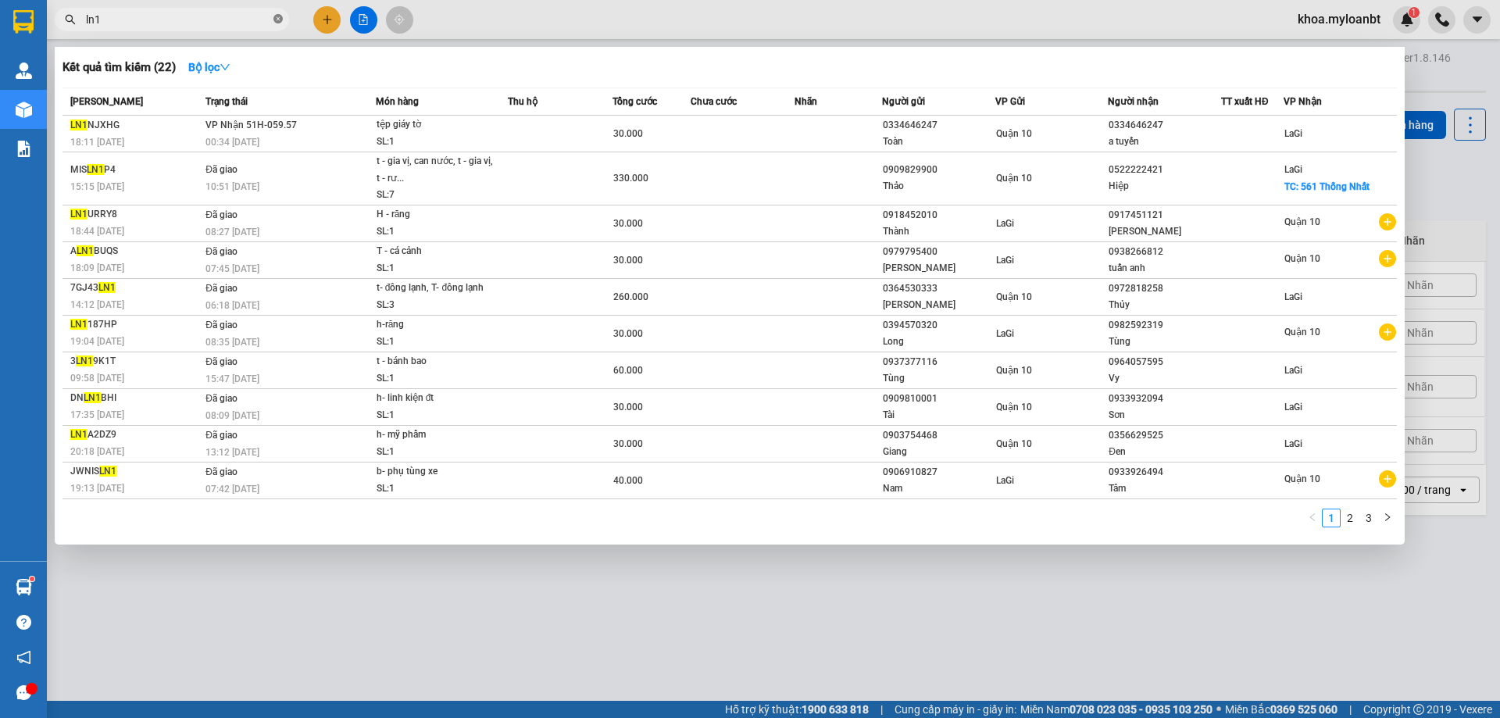
click at [280, 19] on icon "close-circle" at bounding box center [277, 18] width 9 height 9
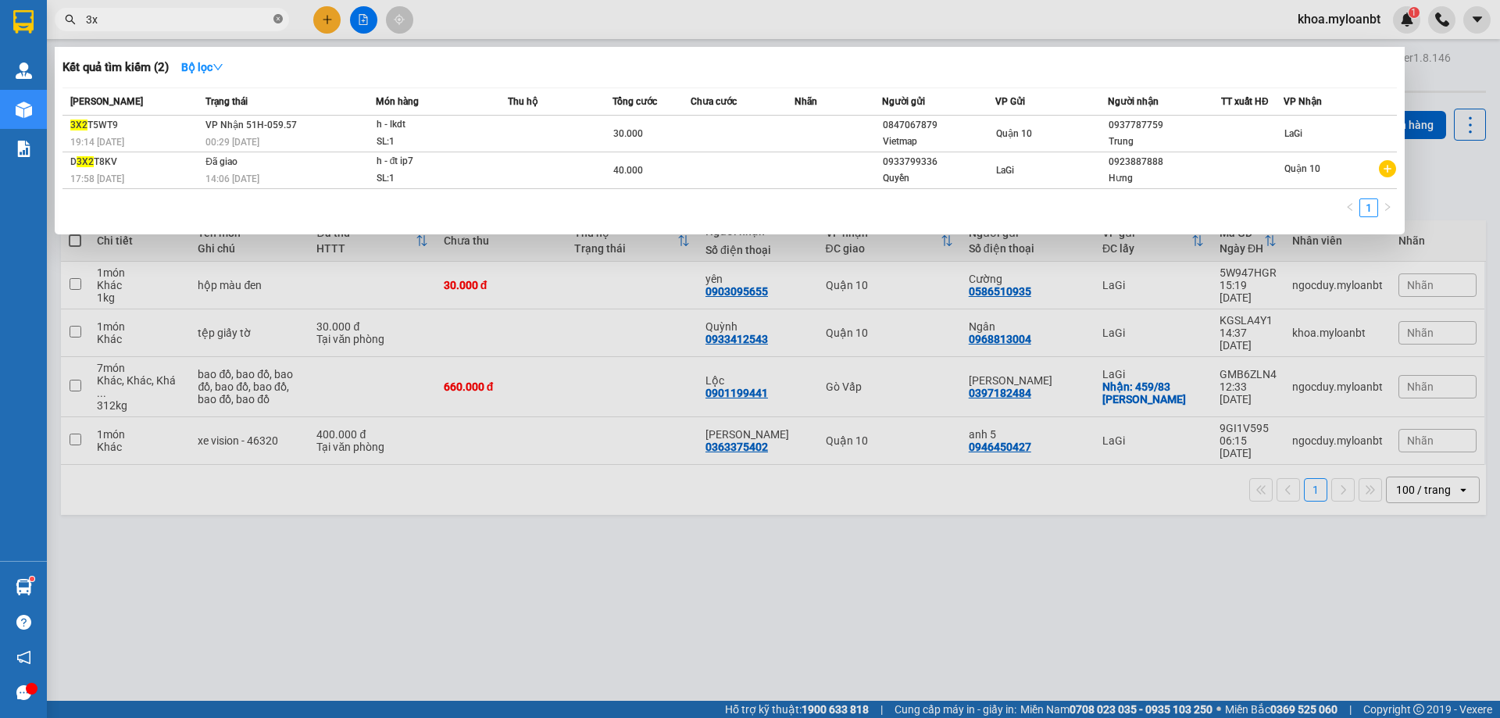
type input "3"
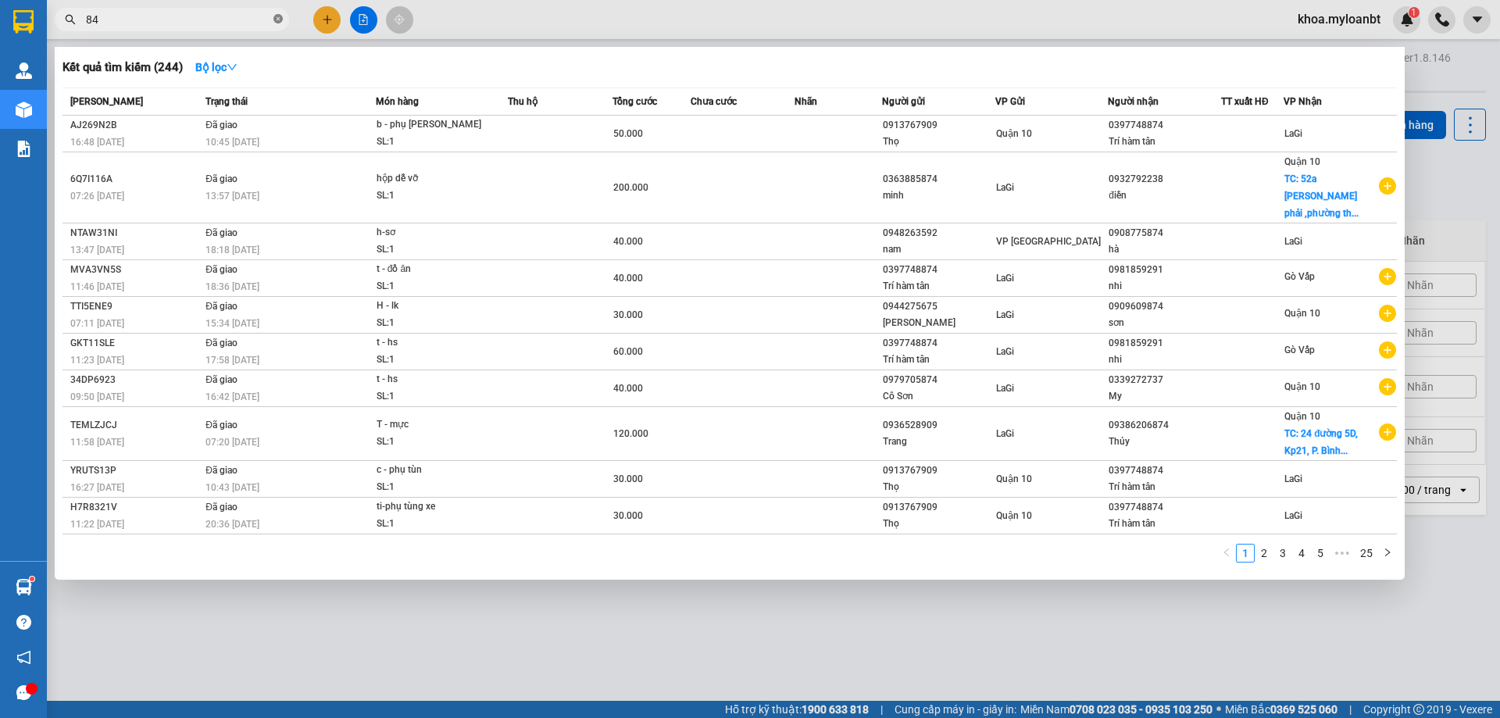
type input "84x"
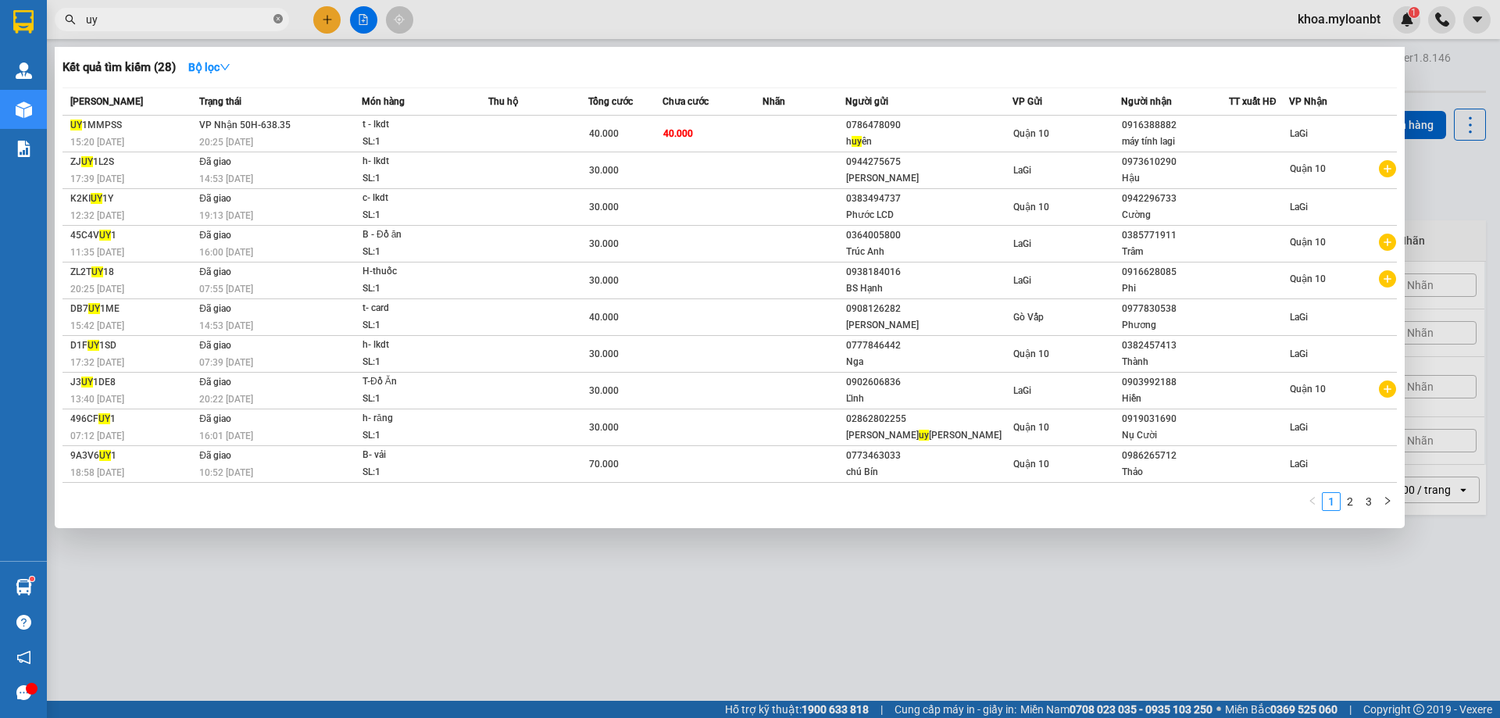
type input "u"
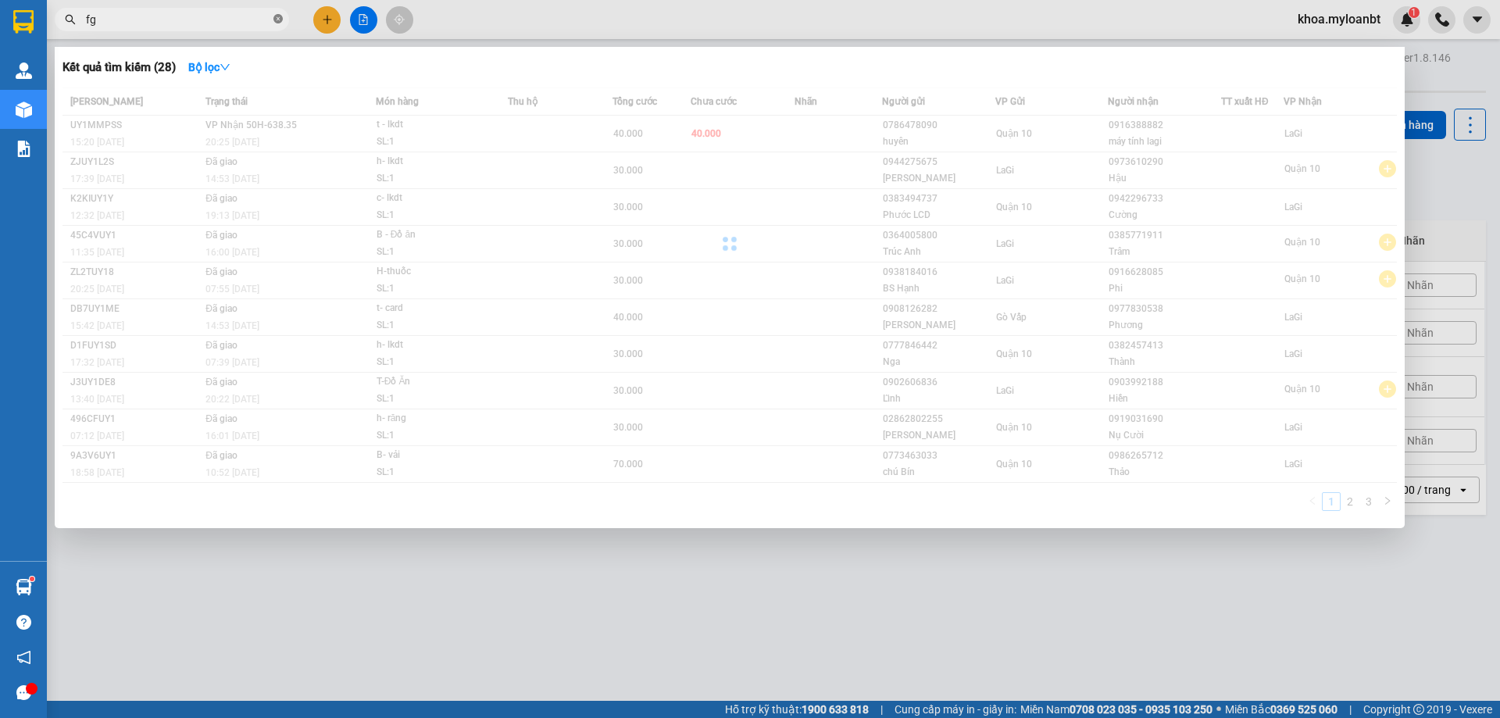
type input "f"
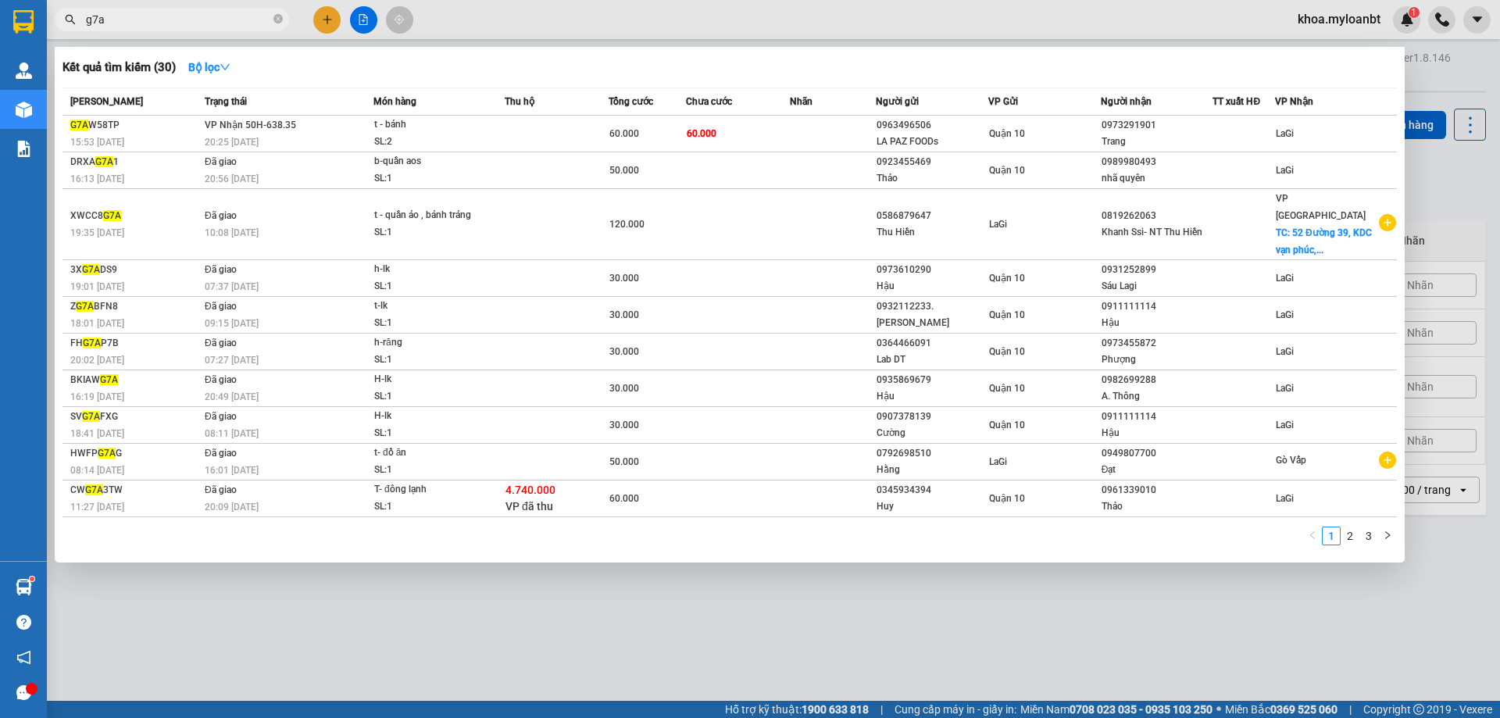
type input "g7a"
click at [422, 582] on div at bounding box center [750, 359] width 1500 height 718
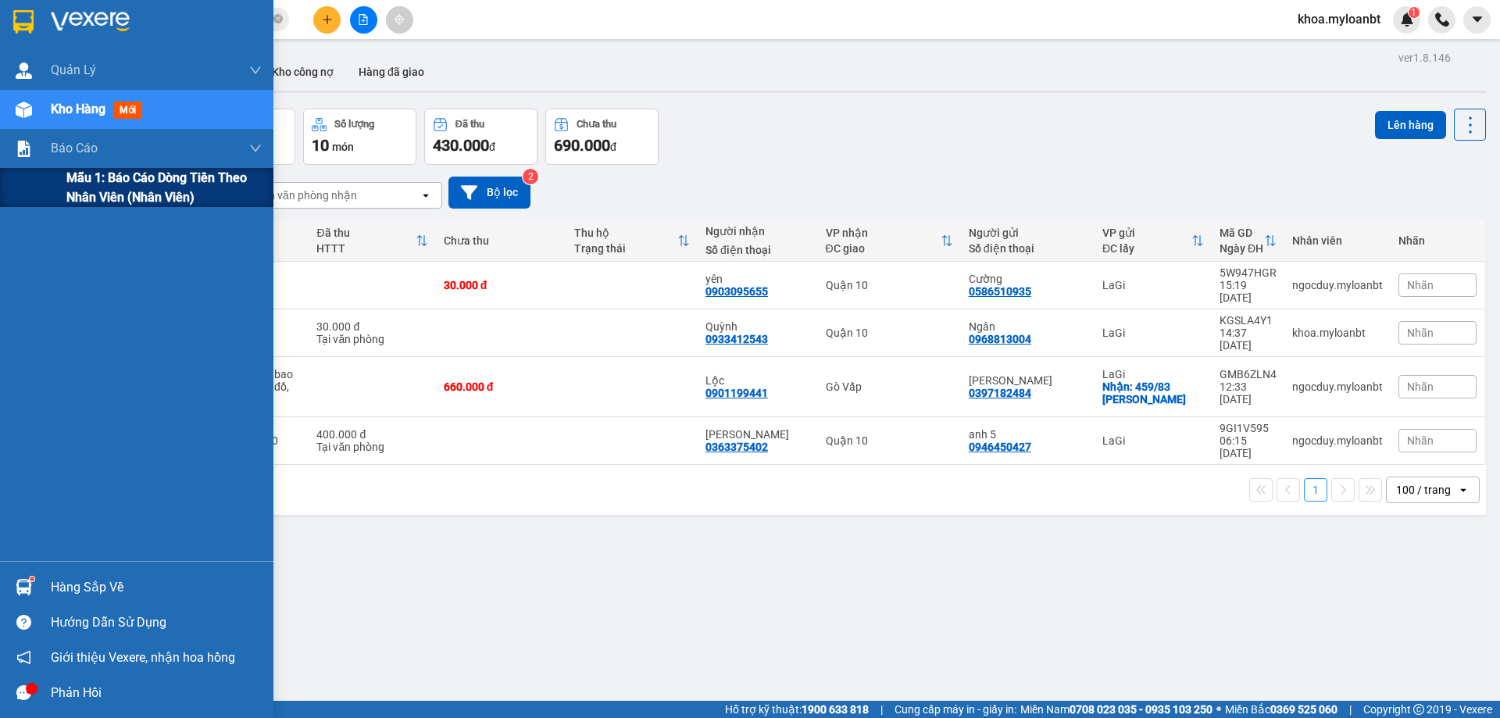
click at [31, 176] on div "Mẫu 1: Báo cáo dòng tiền theo nhân viên (Nhân viên)" at bounding box center [136, 187] width 273 height 39
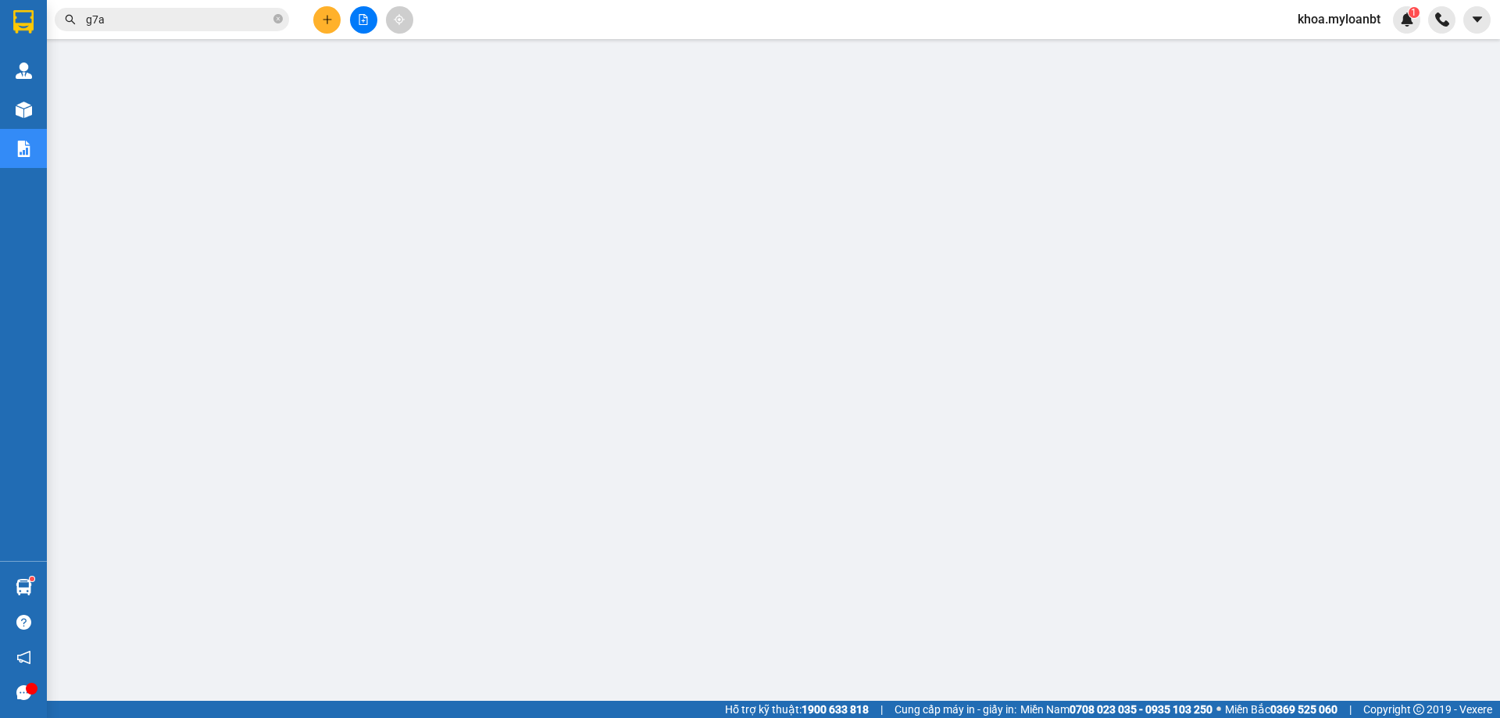
click at [100, 12] on input "g7a" at bounding box center [178, 19] width 184 height 17
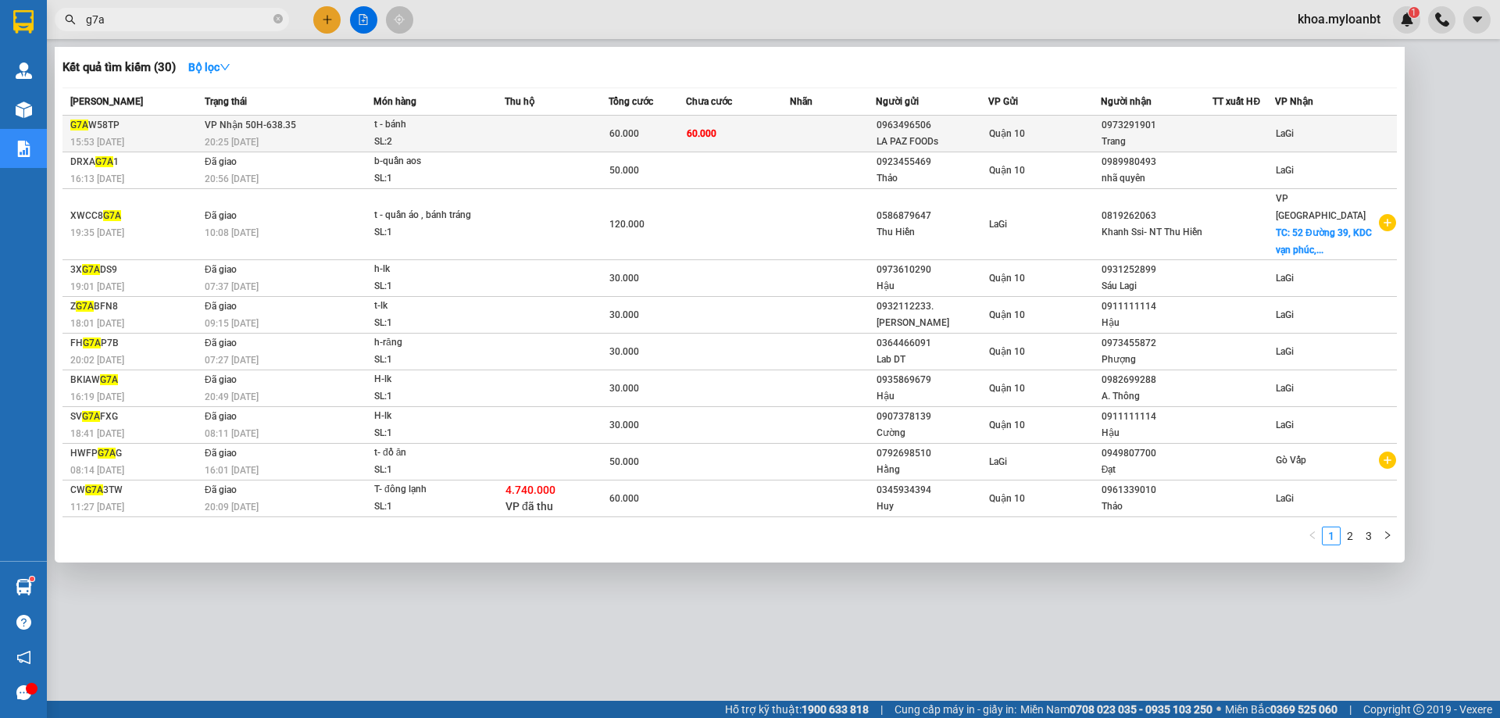
click at [675, 131] on div "60.000" at bounding box center [647, 133] width 76 height 17
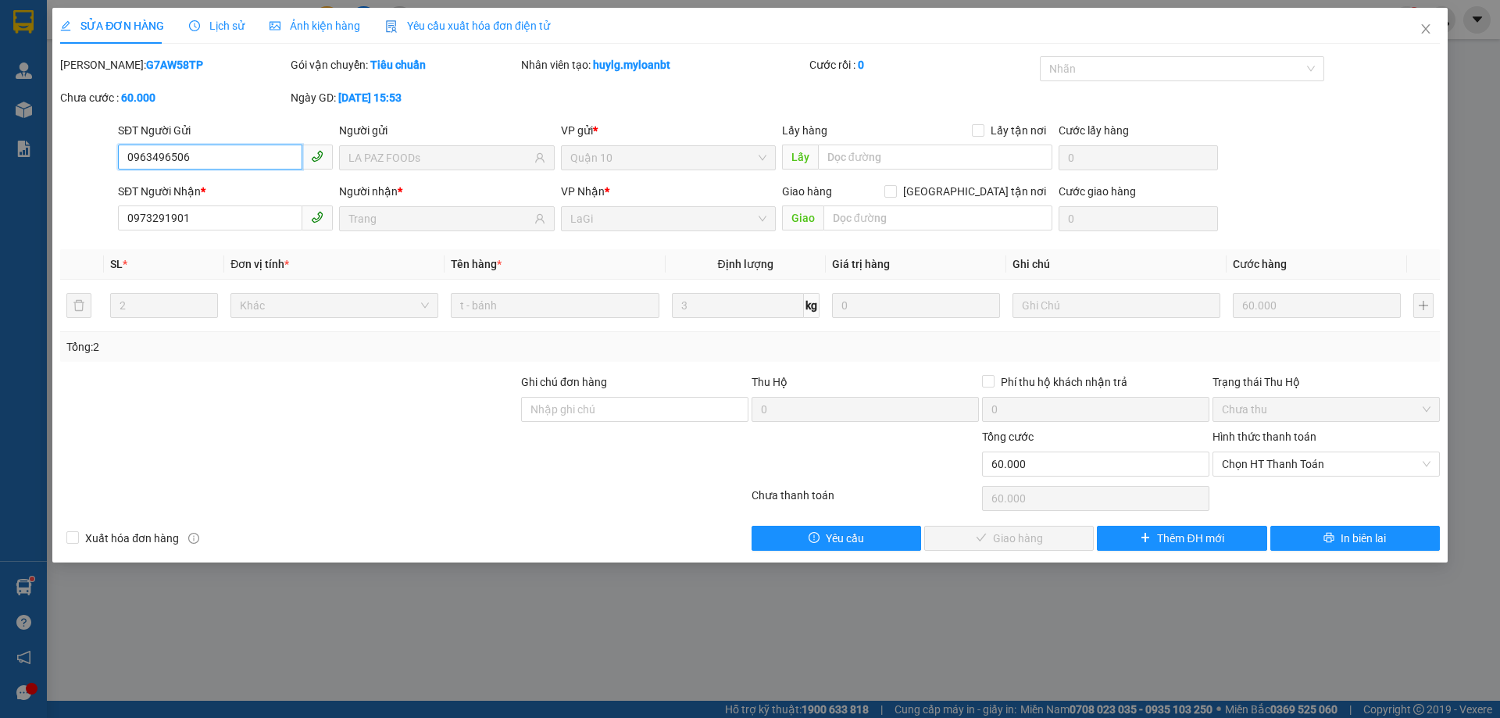
type input "0963496506"
type input "LA PAZ FOODs"
type input "0973291901"
type input "Trang"
type input "0"
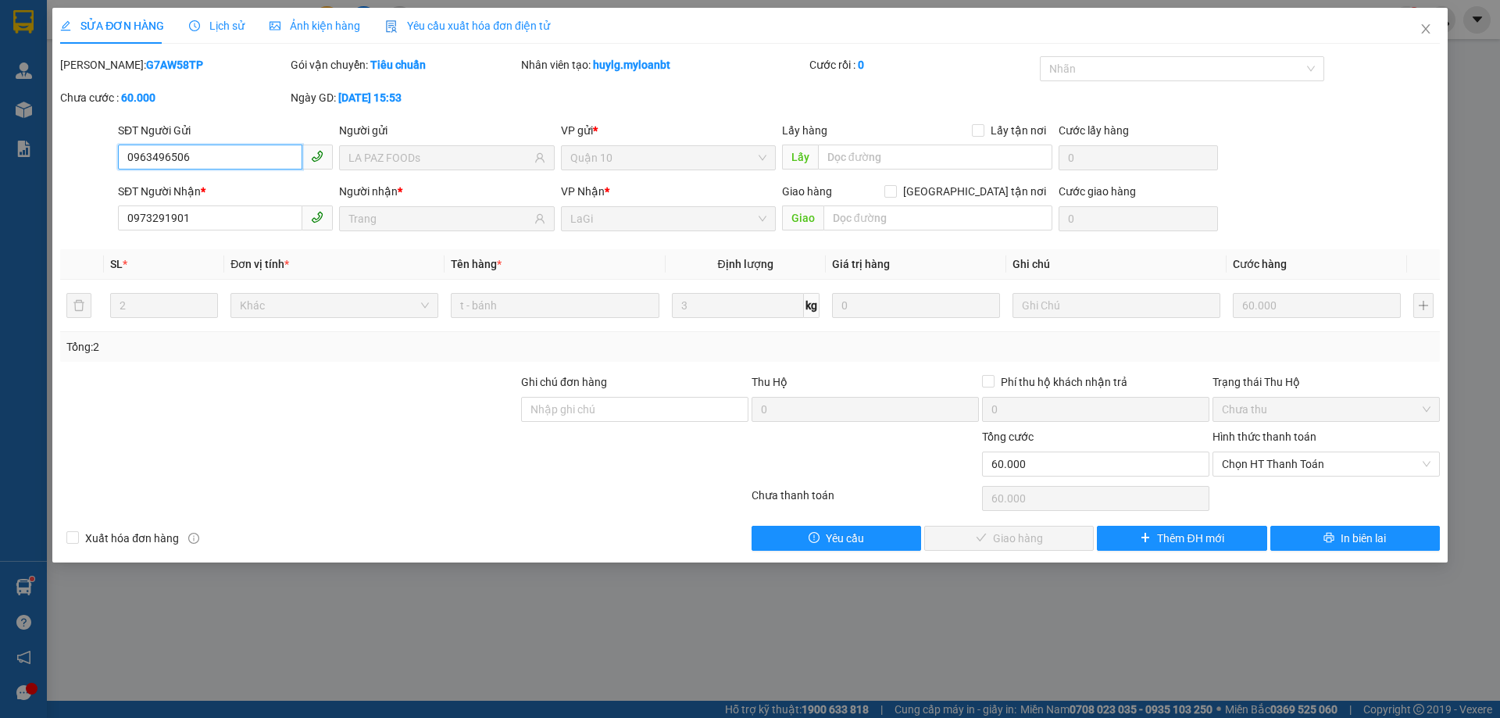
type input "60.000"
click at [1260, 455] on span "Chọn HT Thanh Toán" at bounding box center [1325, 463] width 209 height 23
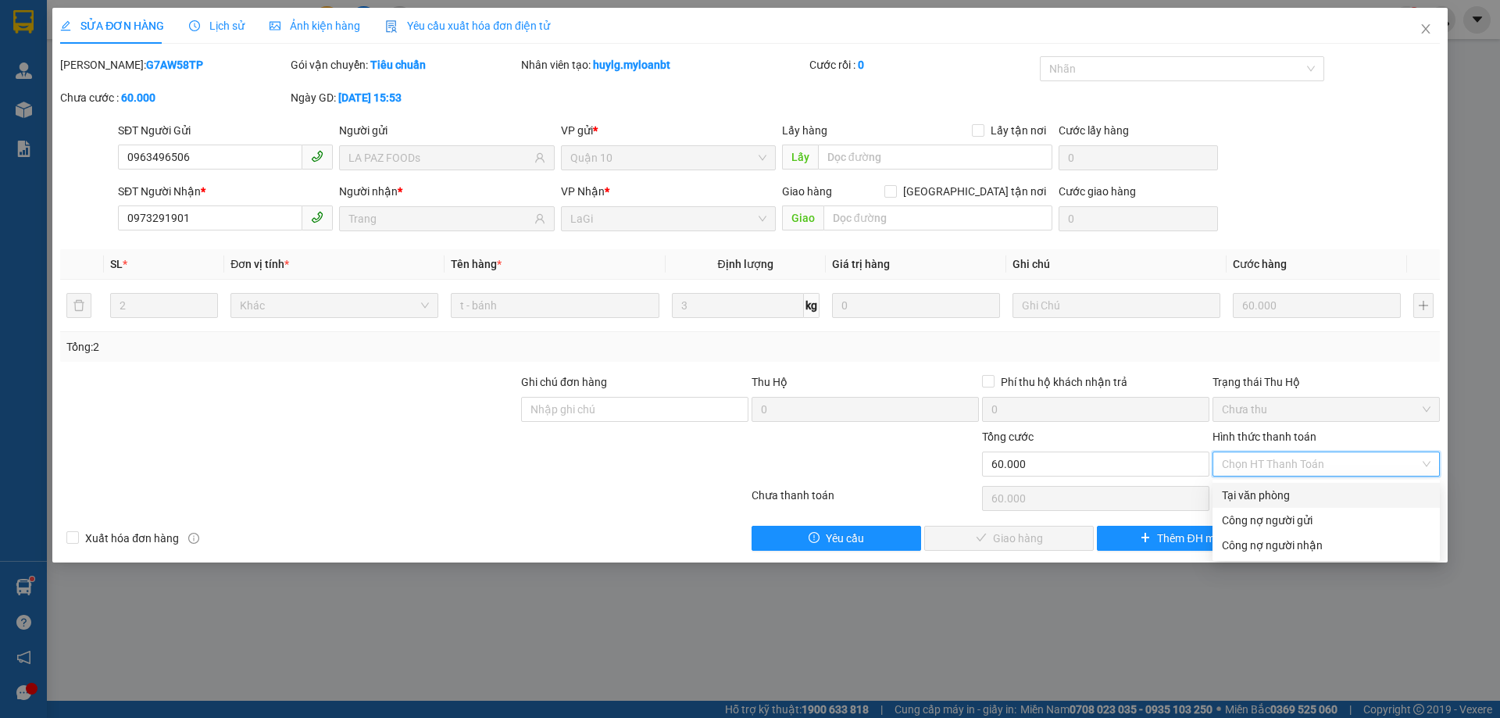
click at [1255, 484] on div "Tại văn phòng" at bounding box center [1325, 495] width 227 height 25
type input "0"
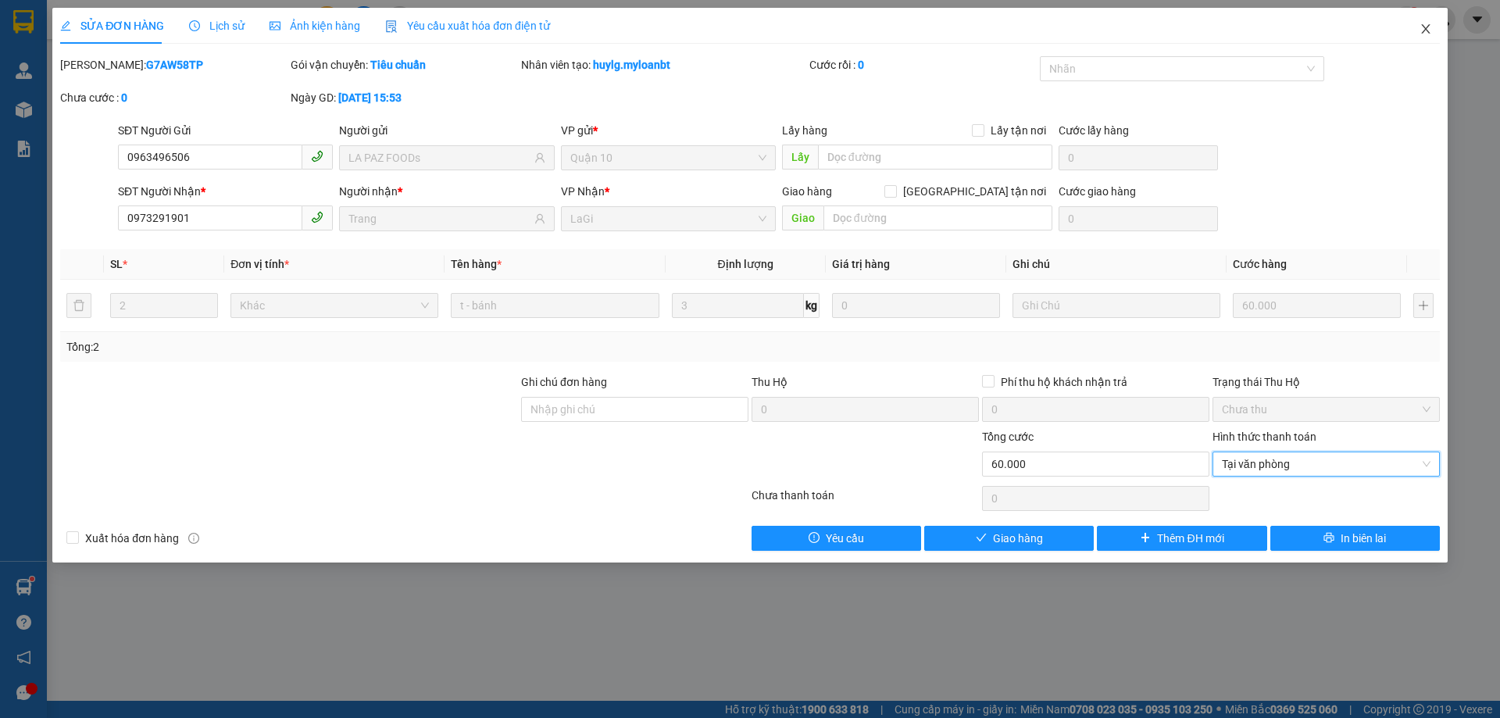
click at [1422, 32] on icon "close" at bounding box center [1425, 29] width 12 height 12
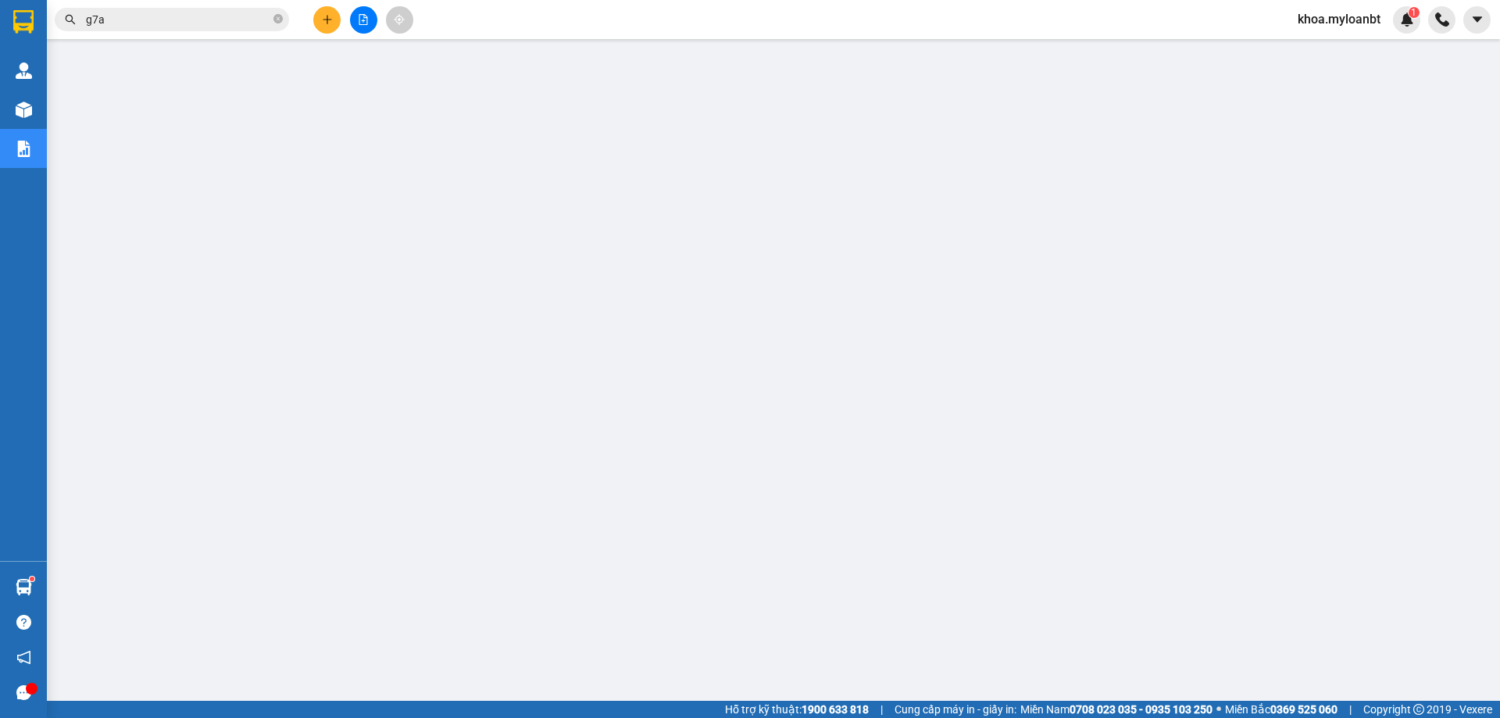
click at [198, 19] on input "g7a" at bounding box center [178, 19] width 184 height 17
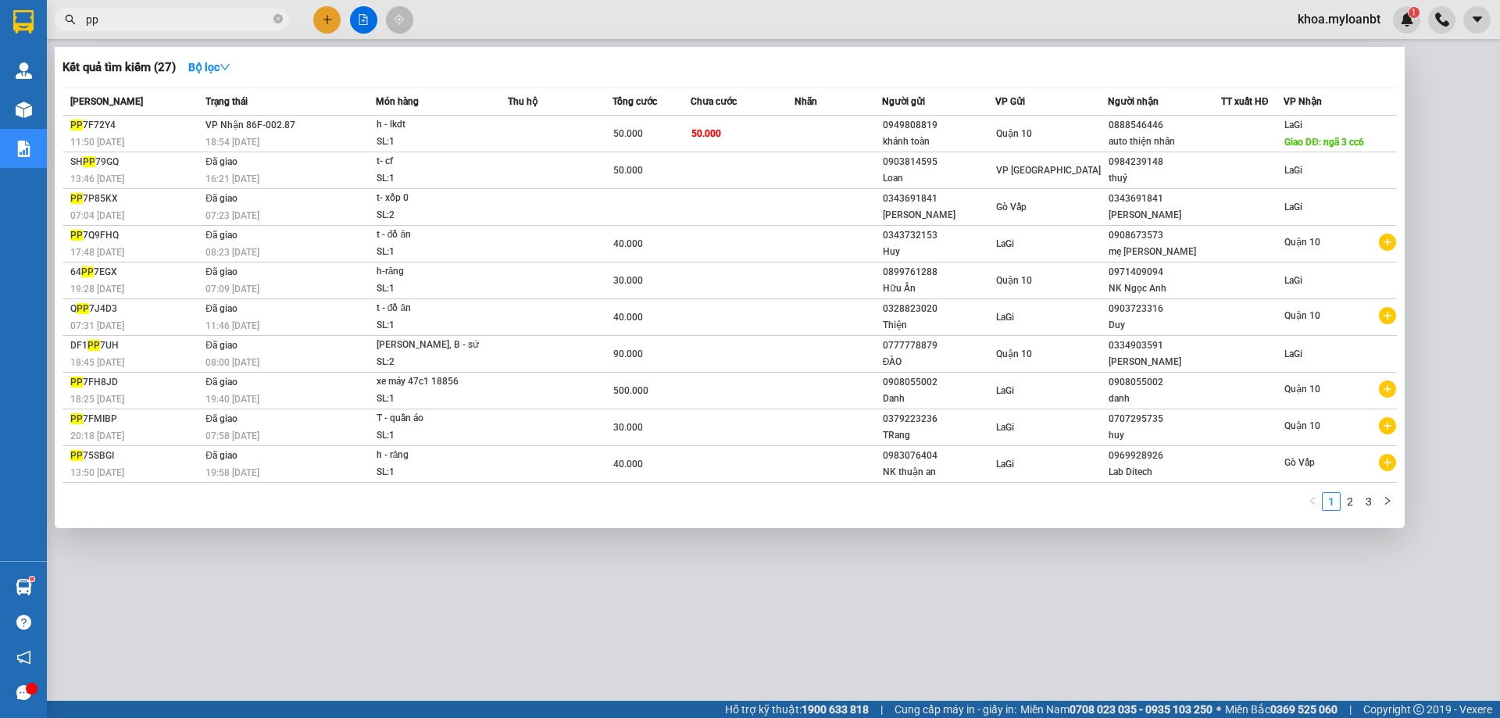
type input "p"
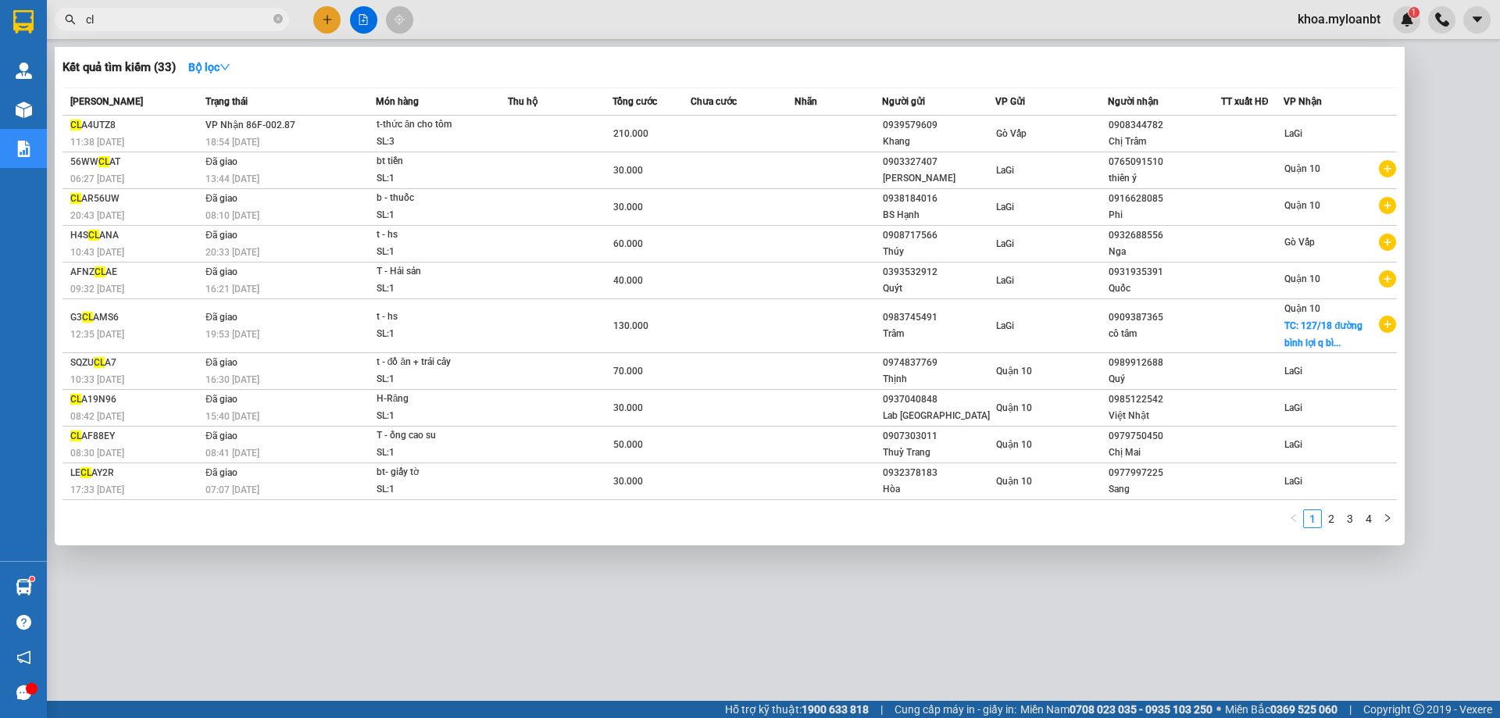
type input "c"
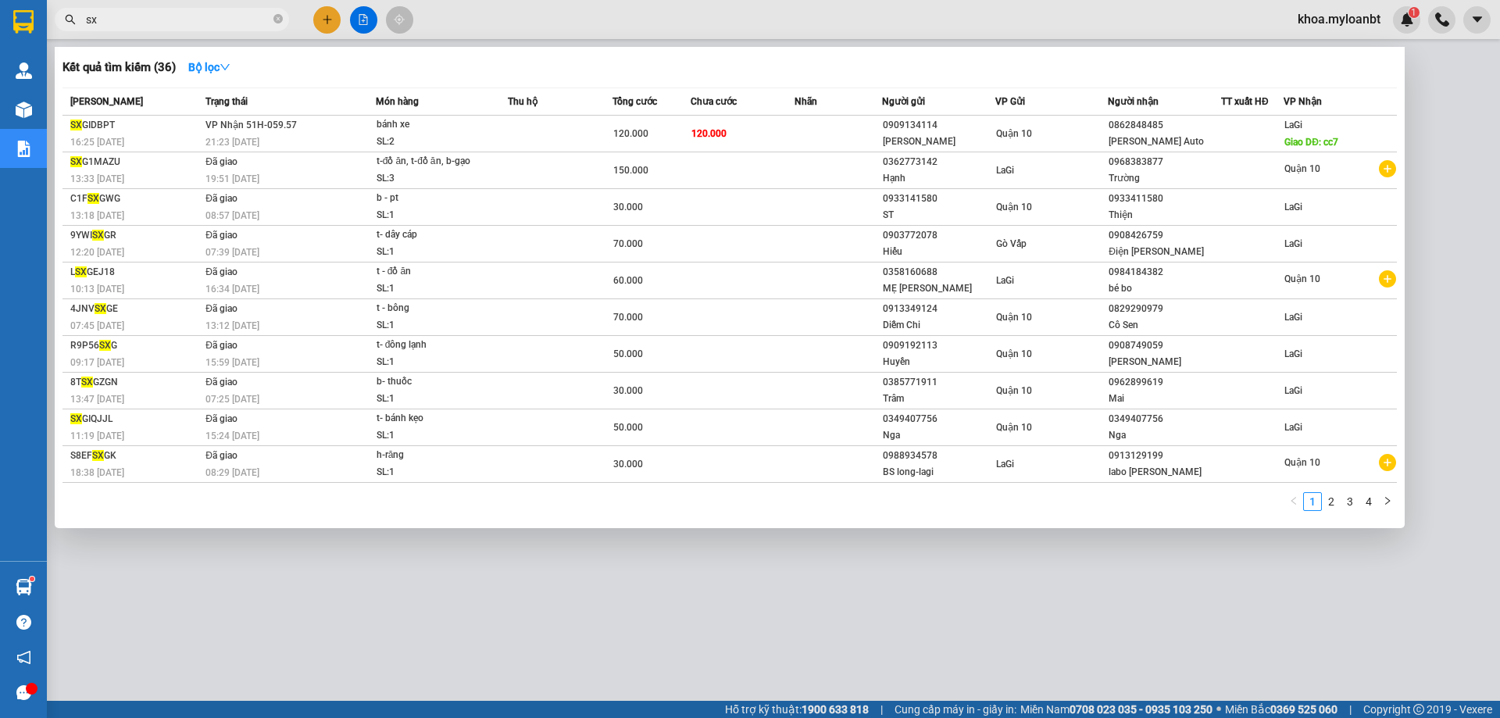
type input "s"
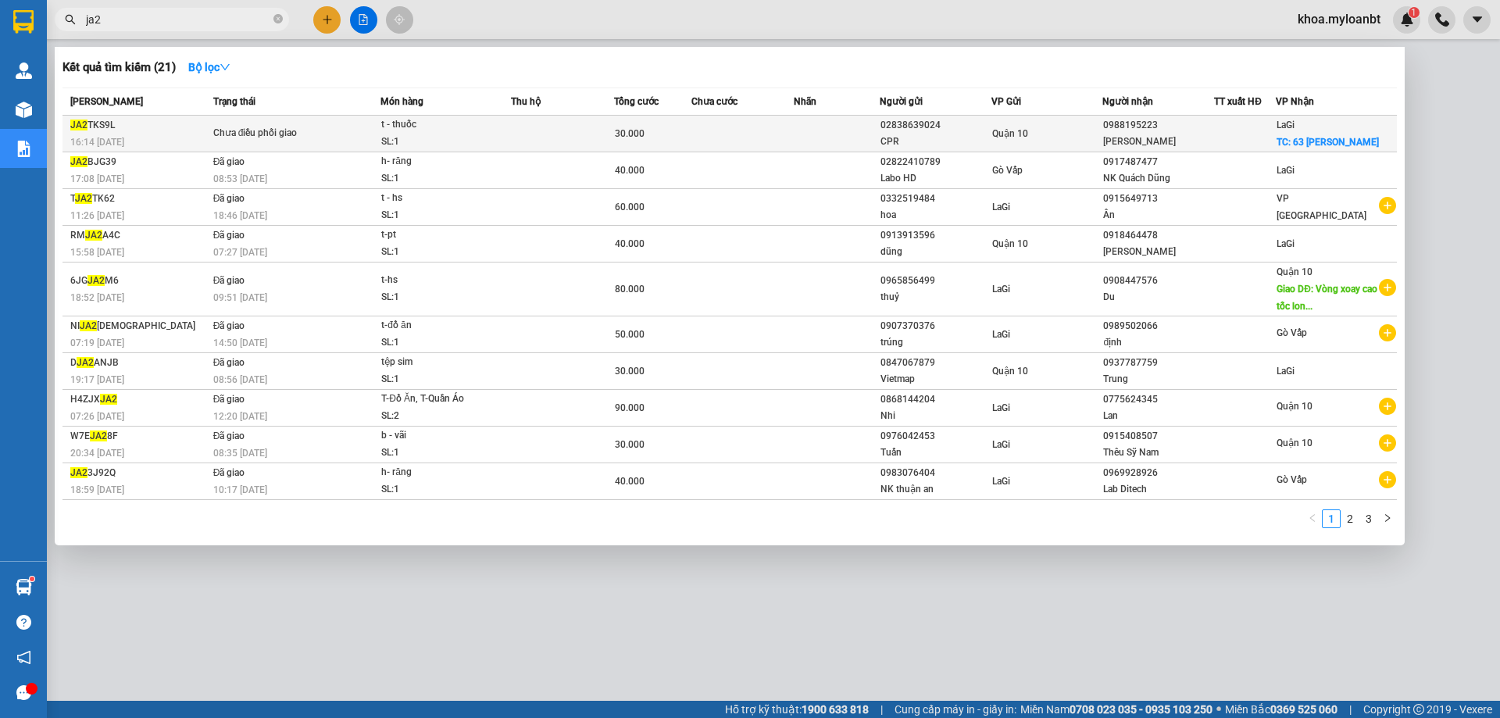
type input "ja2"
click at [1311, 132] on div "LaGi TC: 63 Lê Lợi" at bounding box center [1327, 133] width 102 height 34
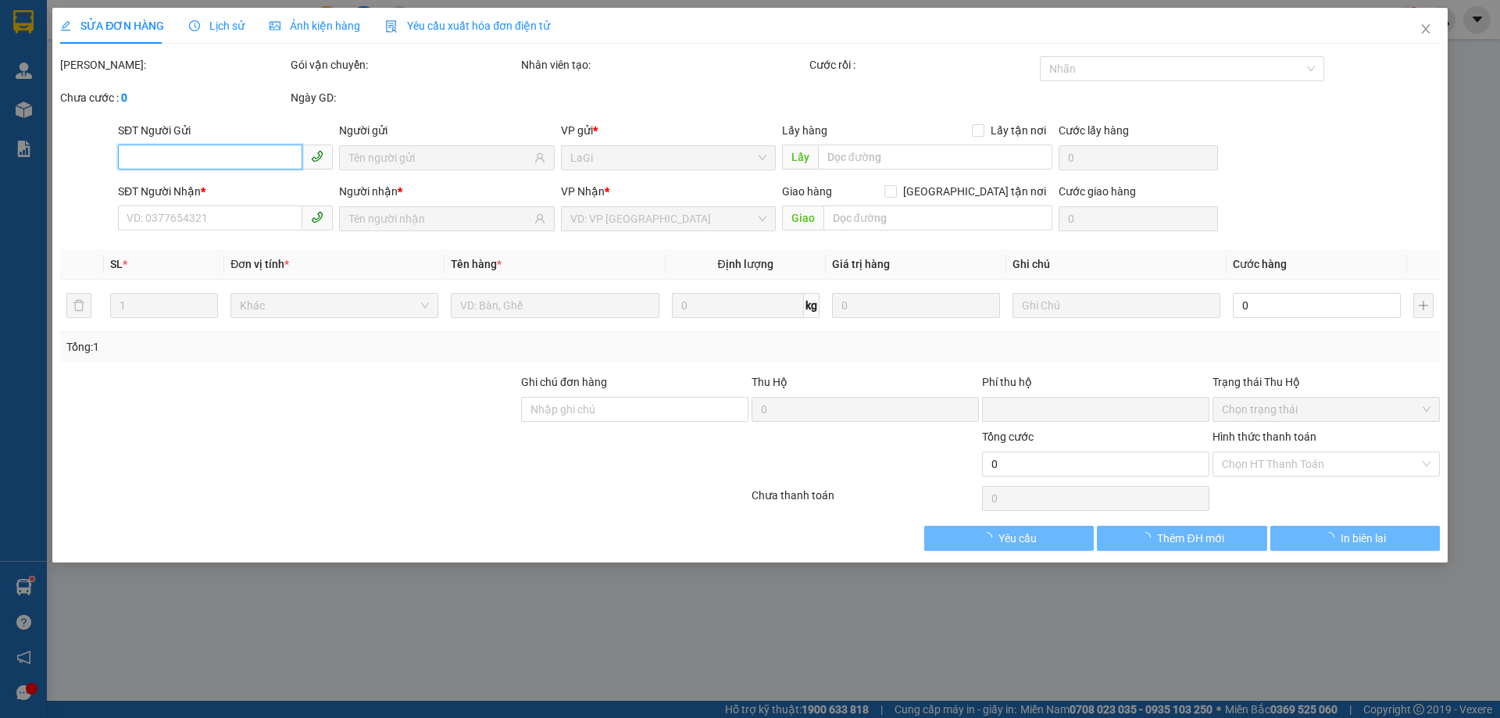
type input "02838639024"
type input "CPR"
type input "0988195223"
type input "Vân"
checkbox input "true"
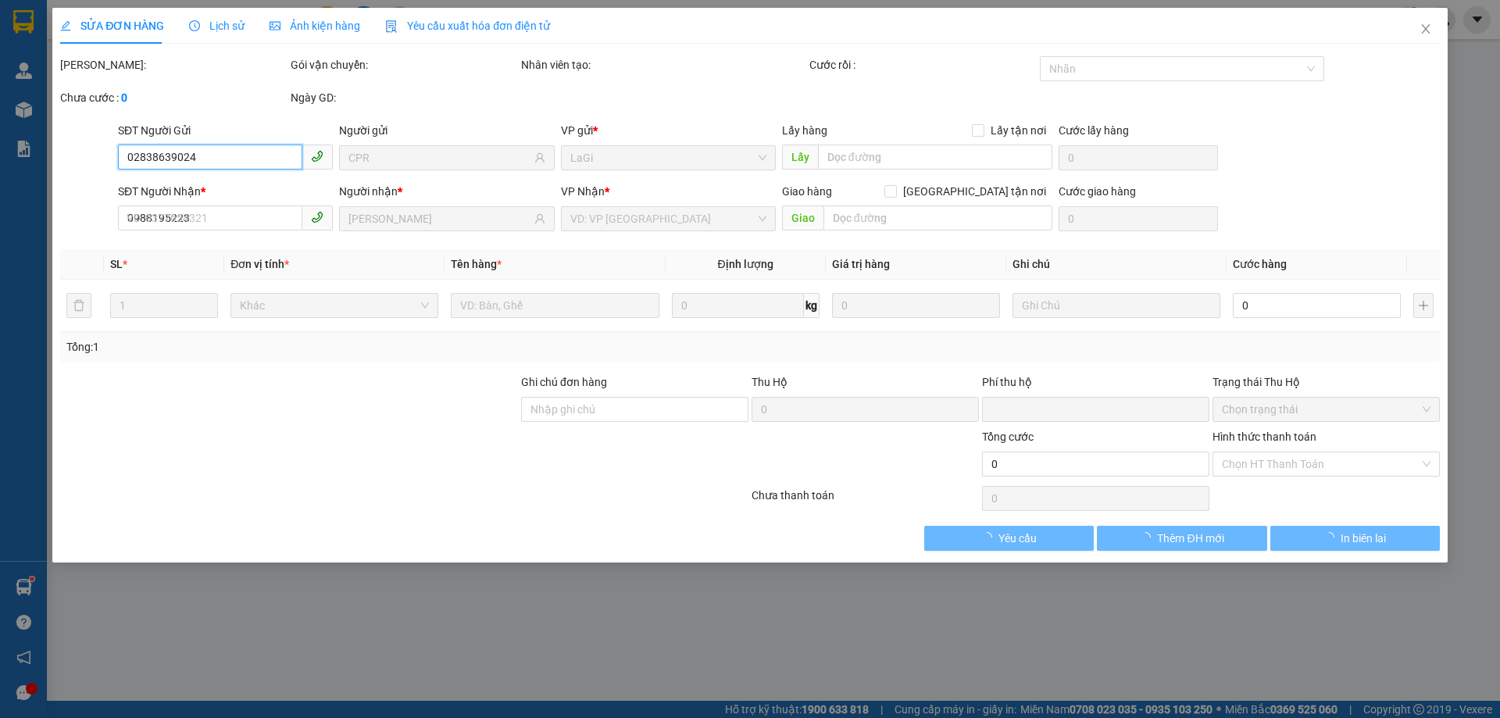
type input "63 Lê Lợi"
type input "0"
type input "30.000"
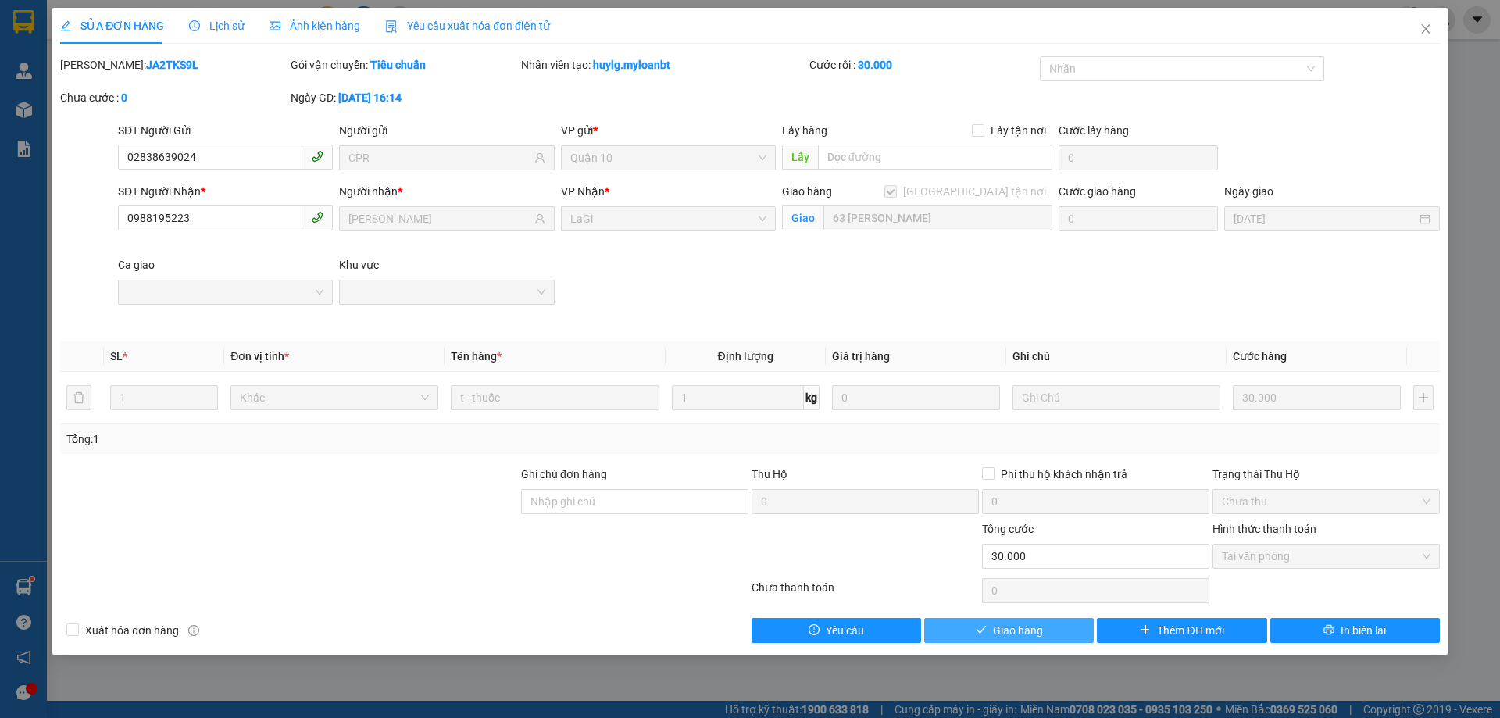
click at [1016, 633] on span "Giao hàng" at bounding box center [1018, 630] width 50 height 17
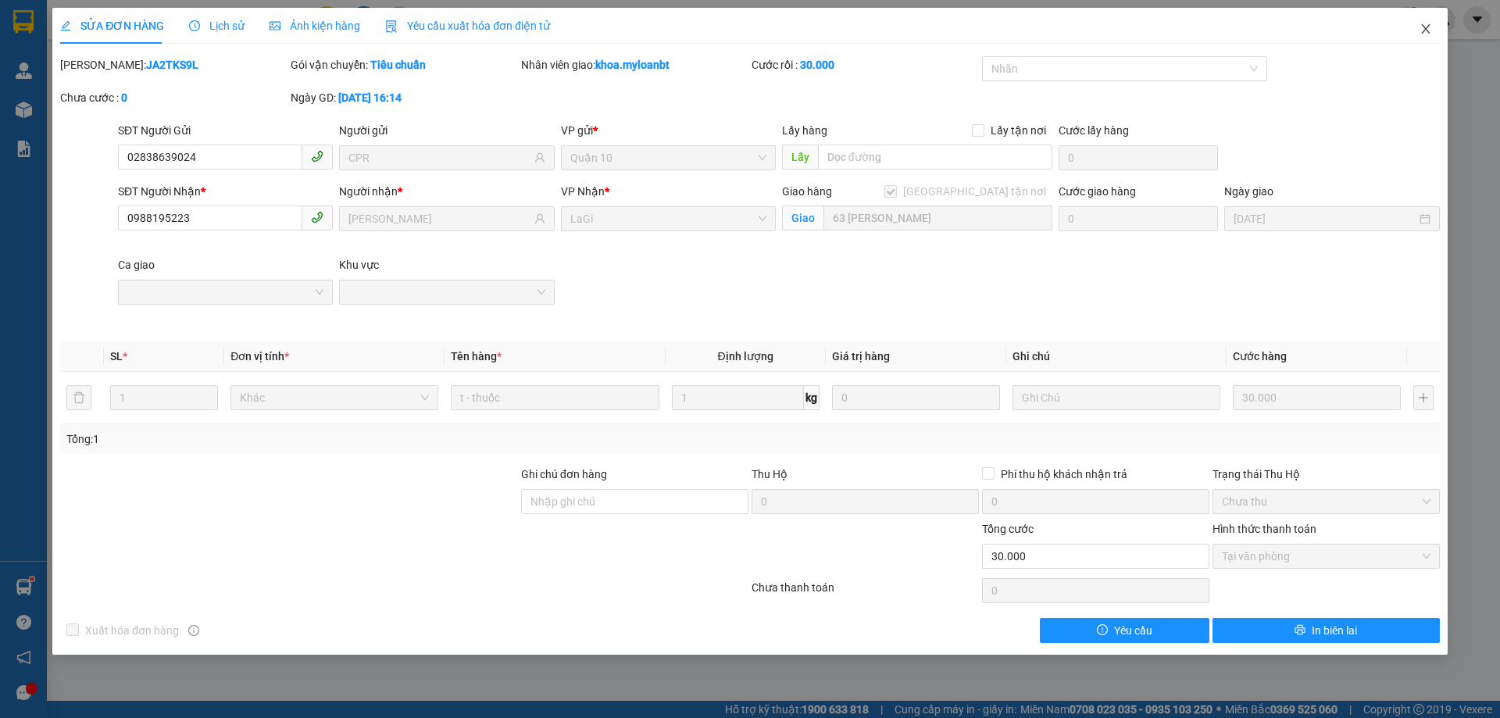
click at [1435, 36] on span "Close" at bounding box center [1425, 30] width 44 height 44
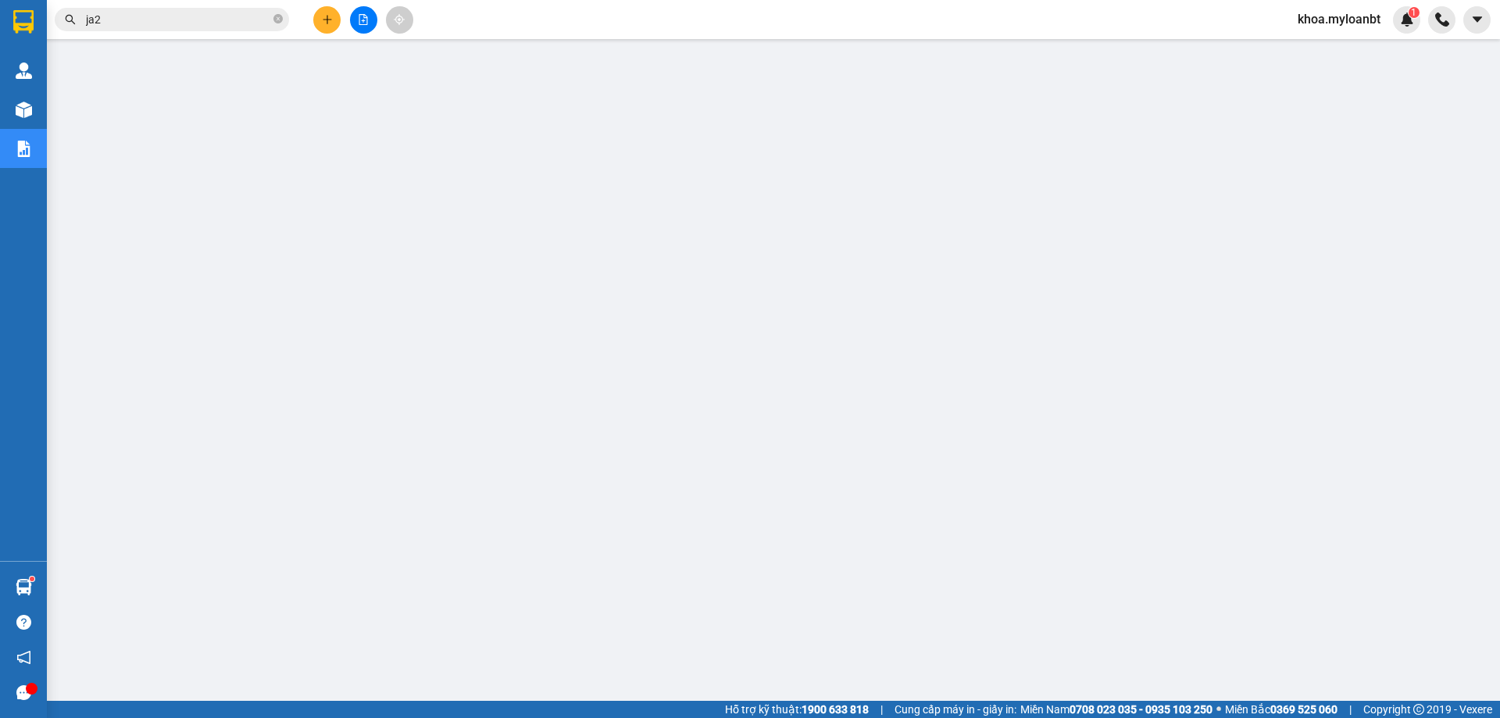
click at [202, 30] on span "ja2" at bounding box center [172, 19] width 234 height 23
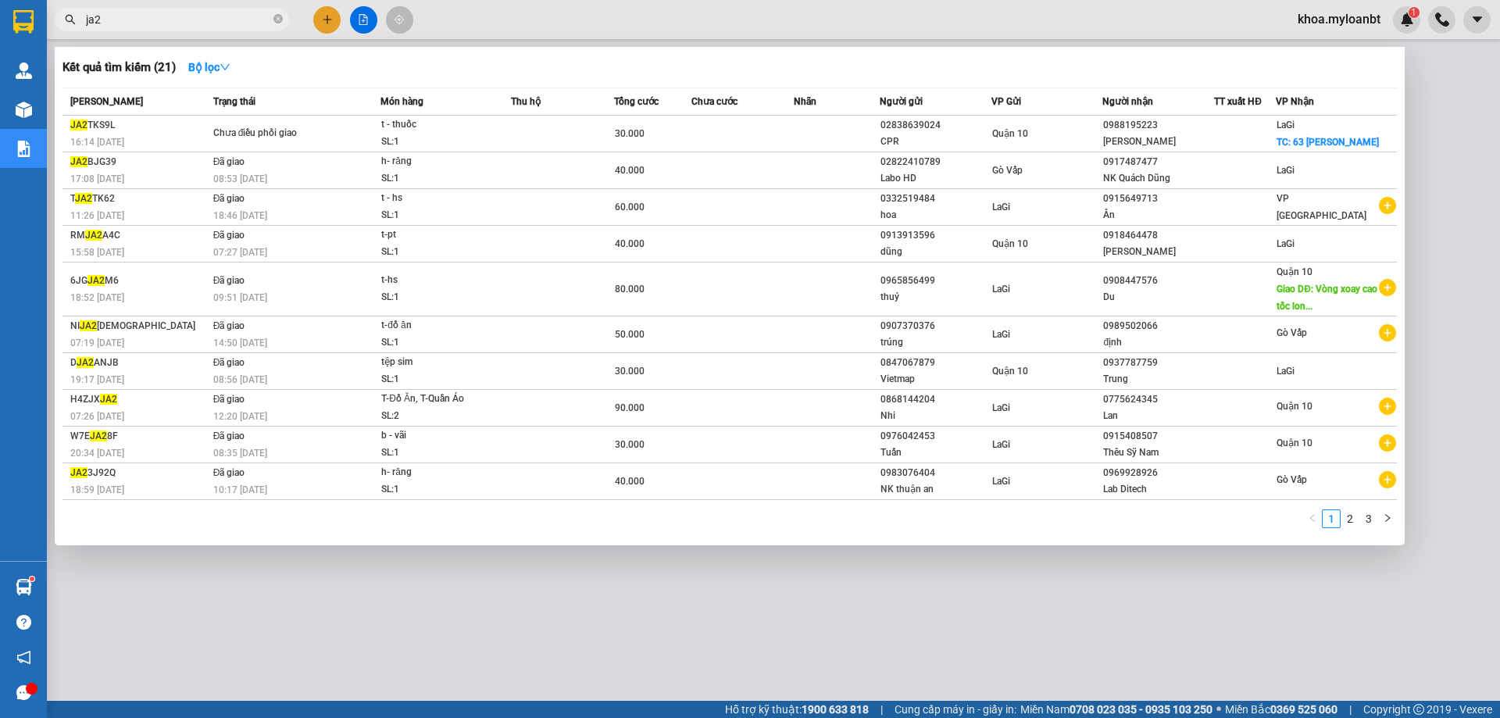
click at [201, 22] on input "ja2" at bounding box center [178, 19] width 184 height 17
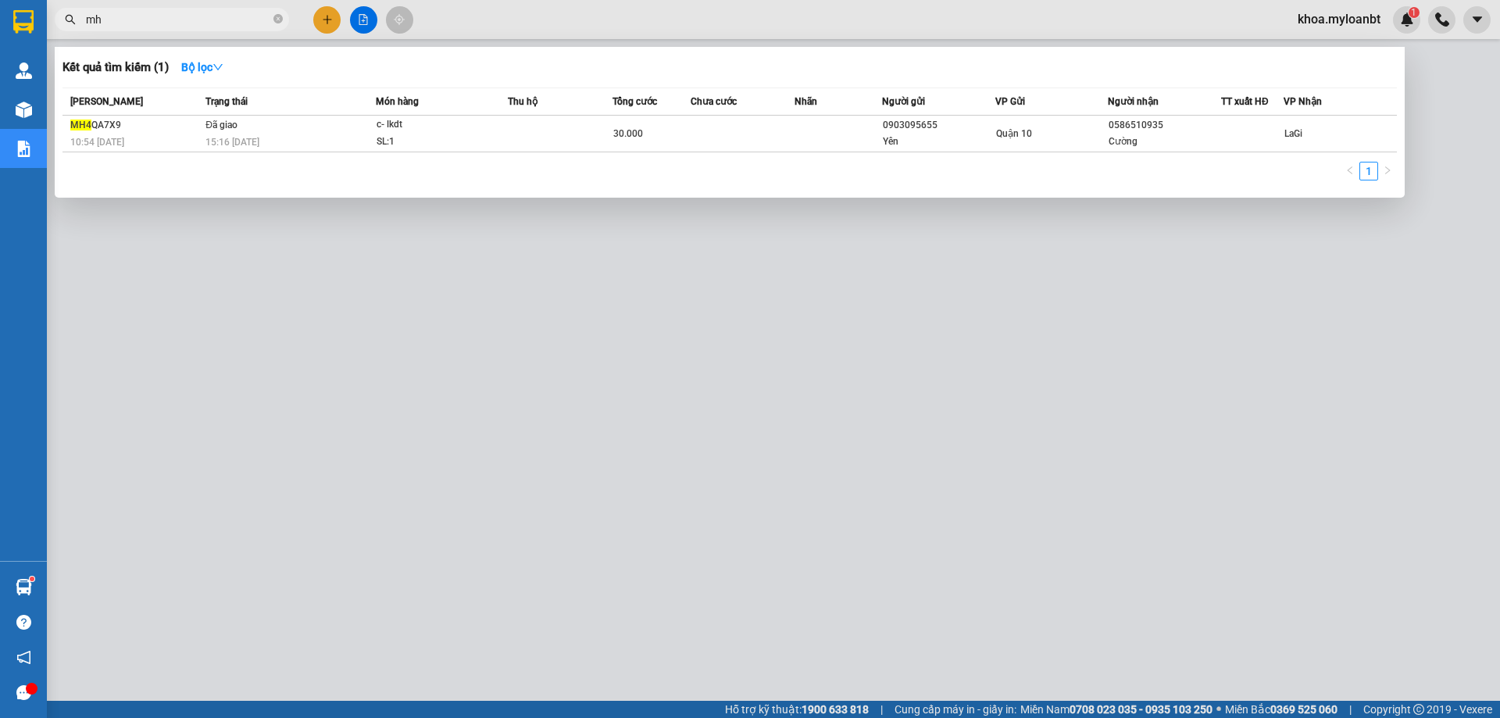
type input "m"
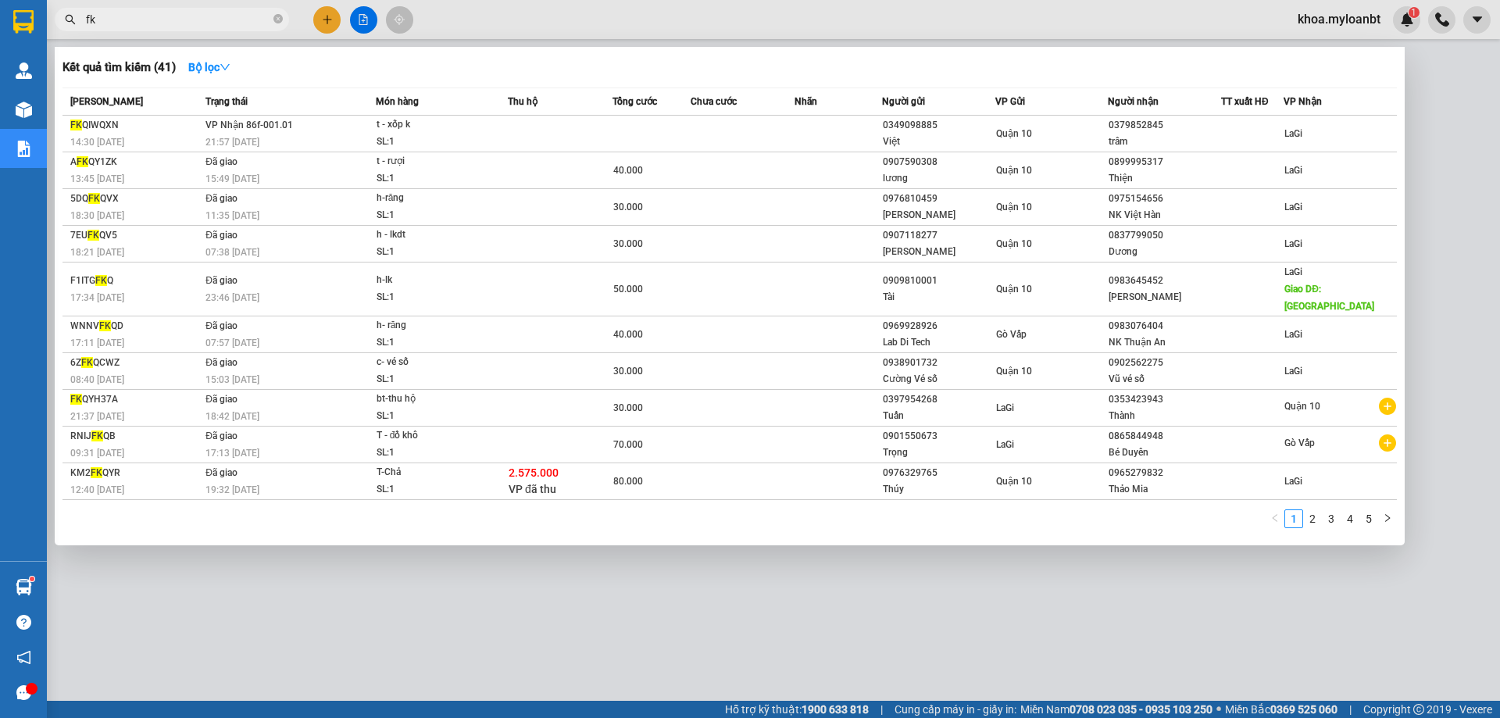
type input "f"
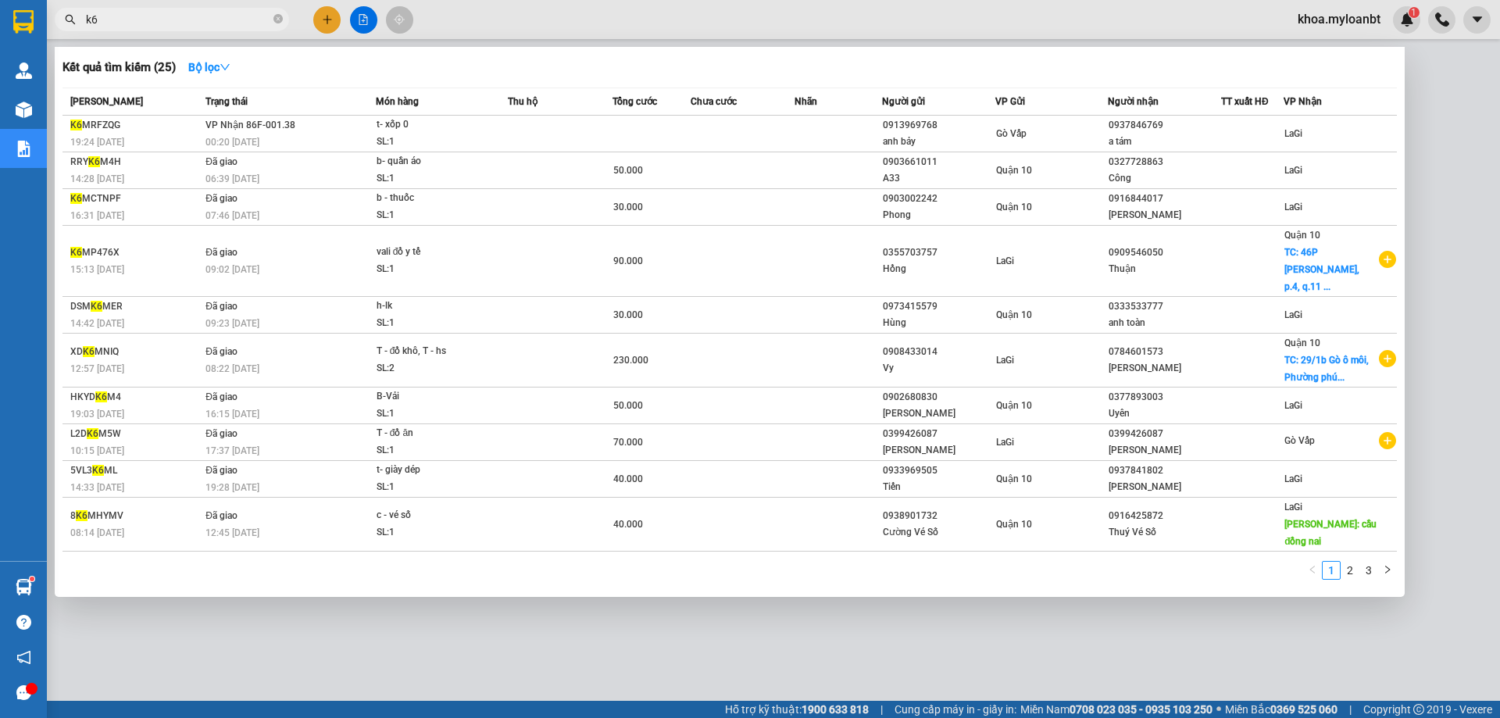
type input "k"
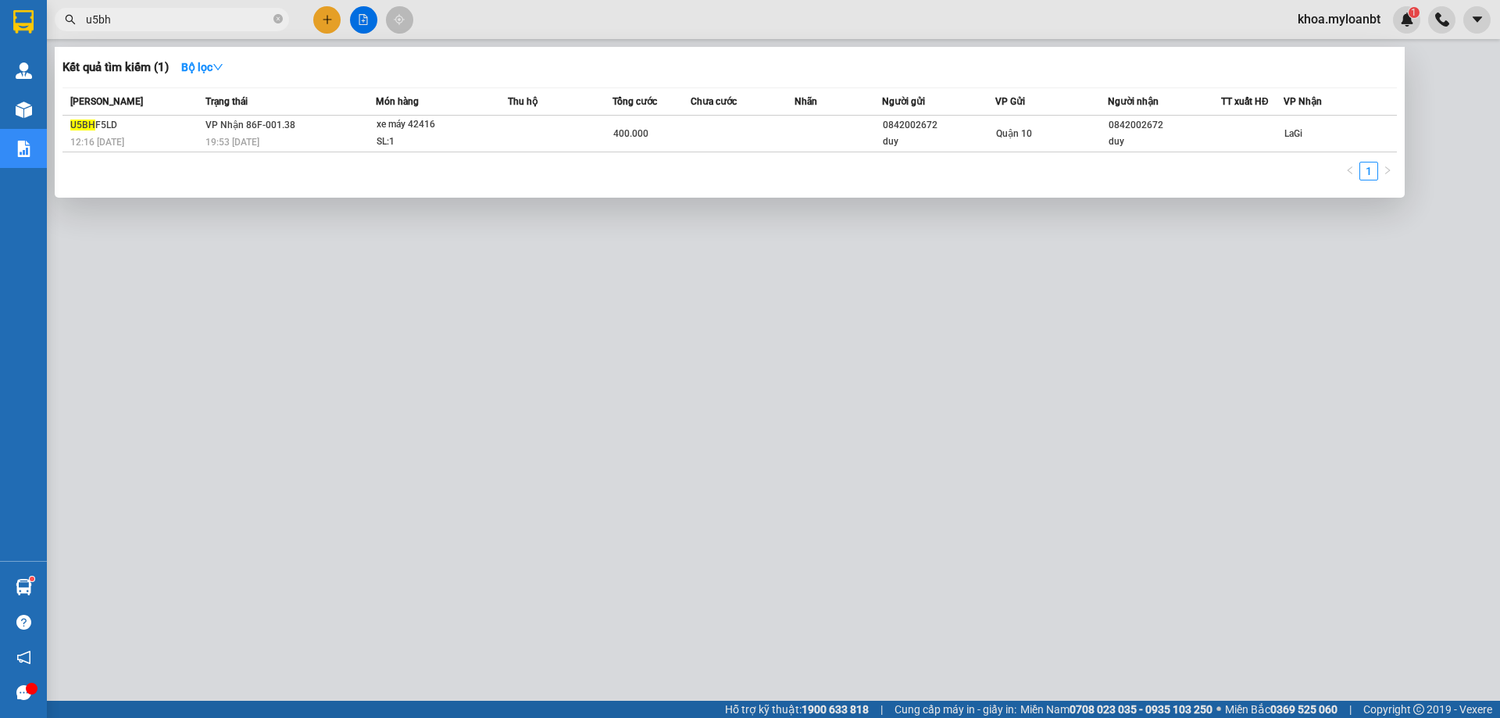
click at [619, 378] on div at bounding box center [750, 359] width 1500 height 718
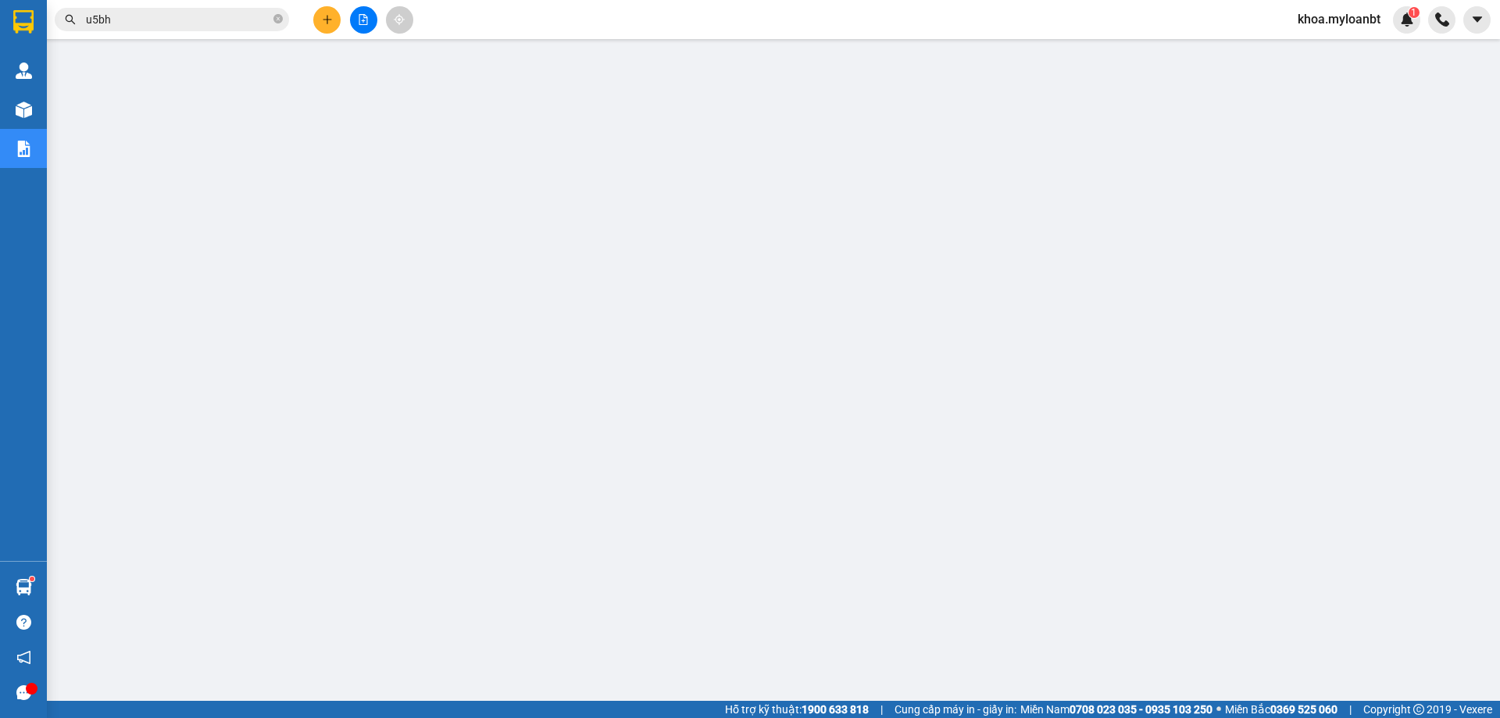
click at [209, 26] on input "u5bh" at bounding box center [178, 19] width 184 height 17
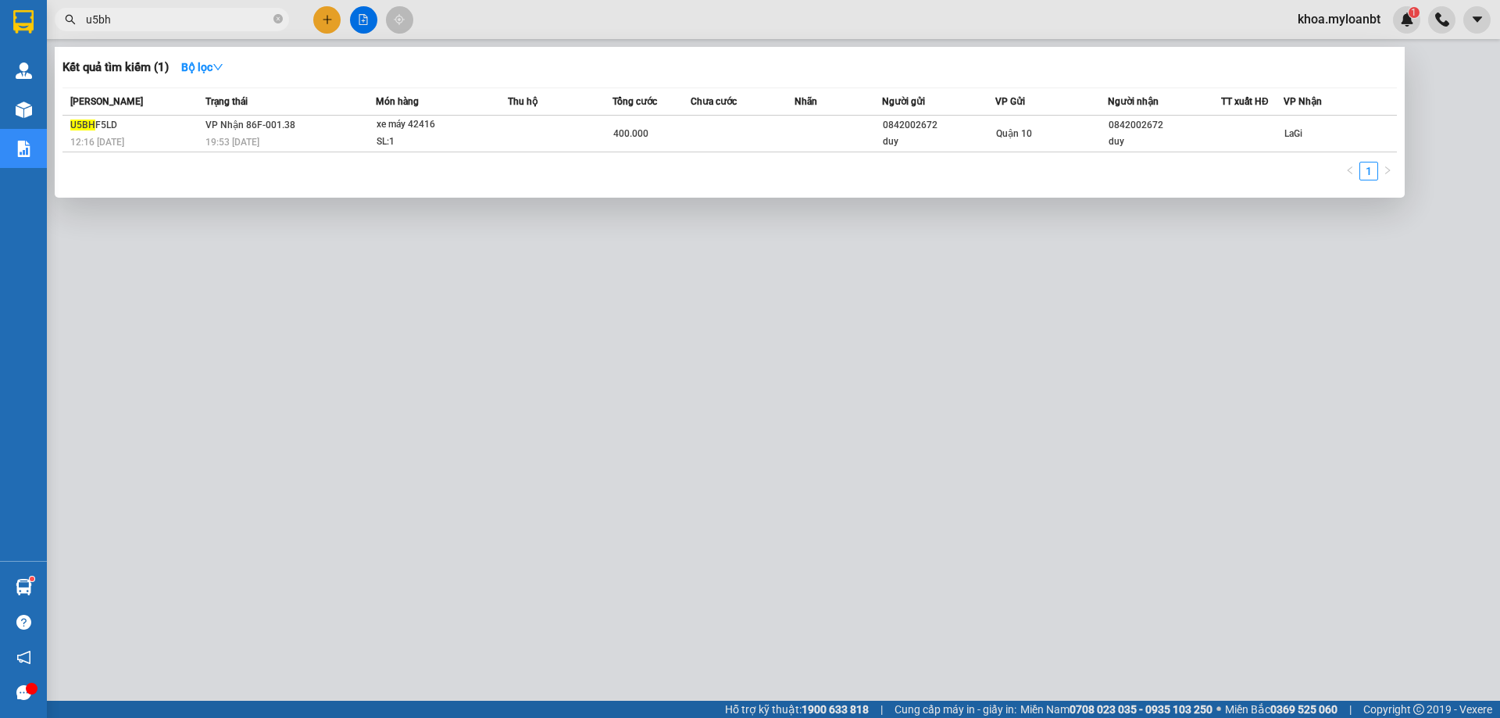
click at [209, 26] on input "u5bh" at bounding box center [178, 19] width 184 height 17
click at [210, 21] on input "u5bh" at bounding box center [178, 19] width 184 height 17
click at [212, 20] on input "u5bh" at bounding box center [178, 19] width 184 height 17
type input "u"
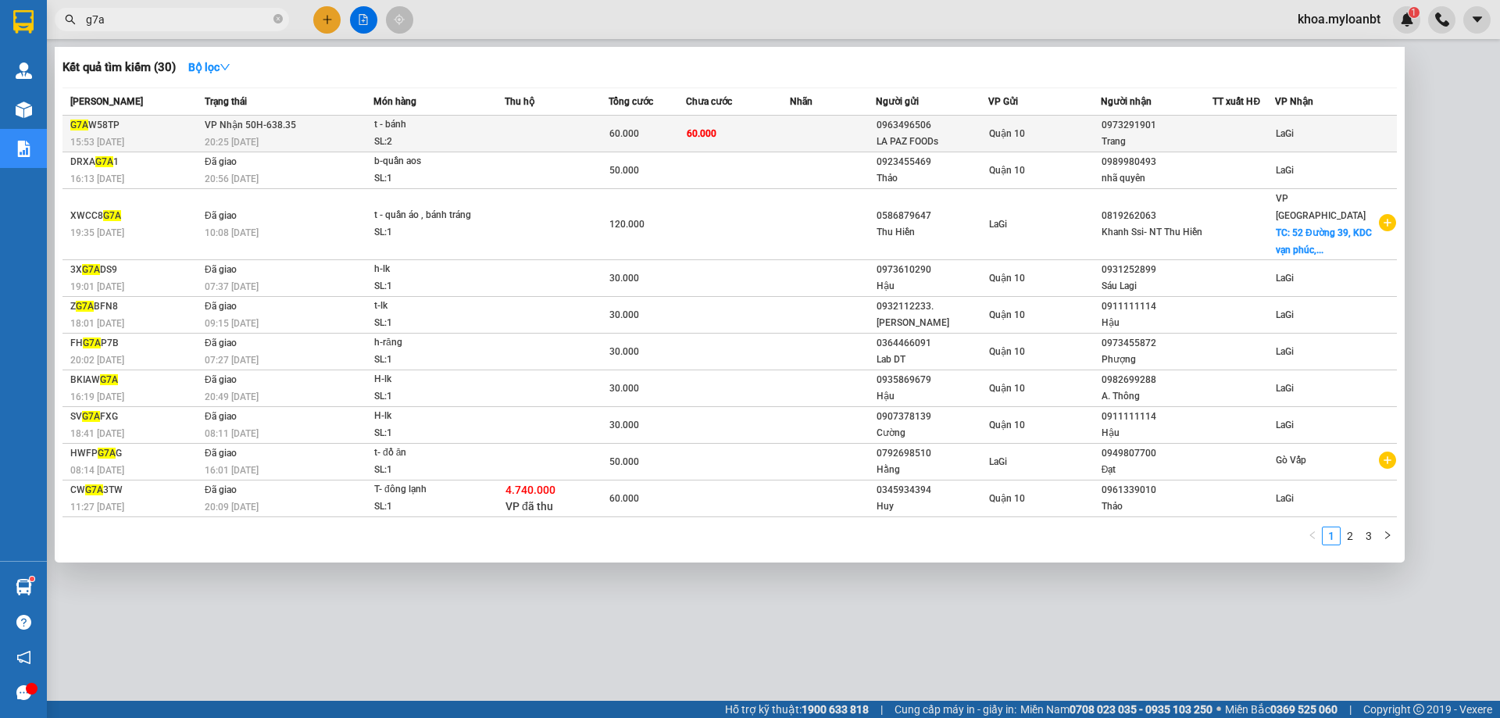
type input "g7a"
click at [646, 134] on div "60.000" at bounding box center [647, 133] width 76 height 17
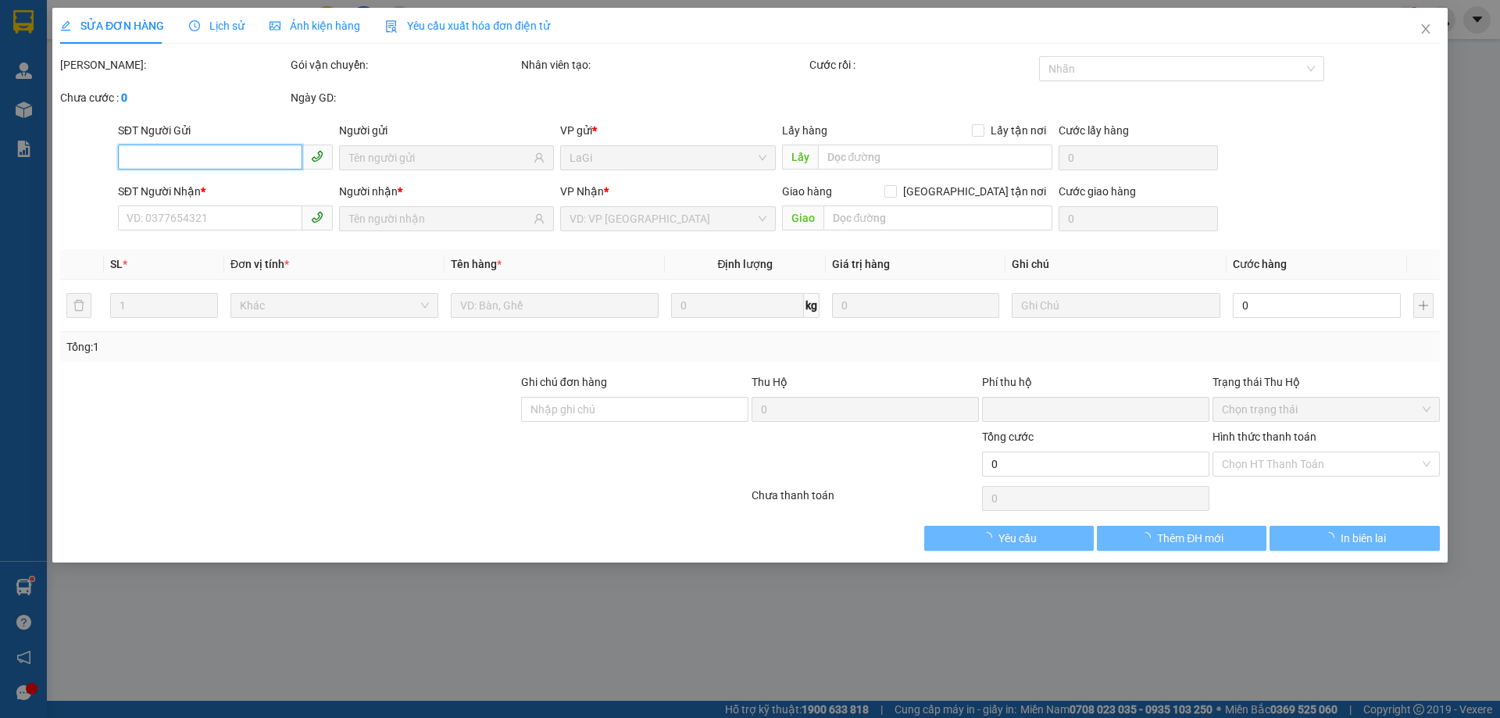
type input "0963496506"
type input "LA PAZ FOODs"
type input "0973291901"
type input "Trang"
type input "0"
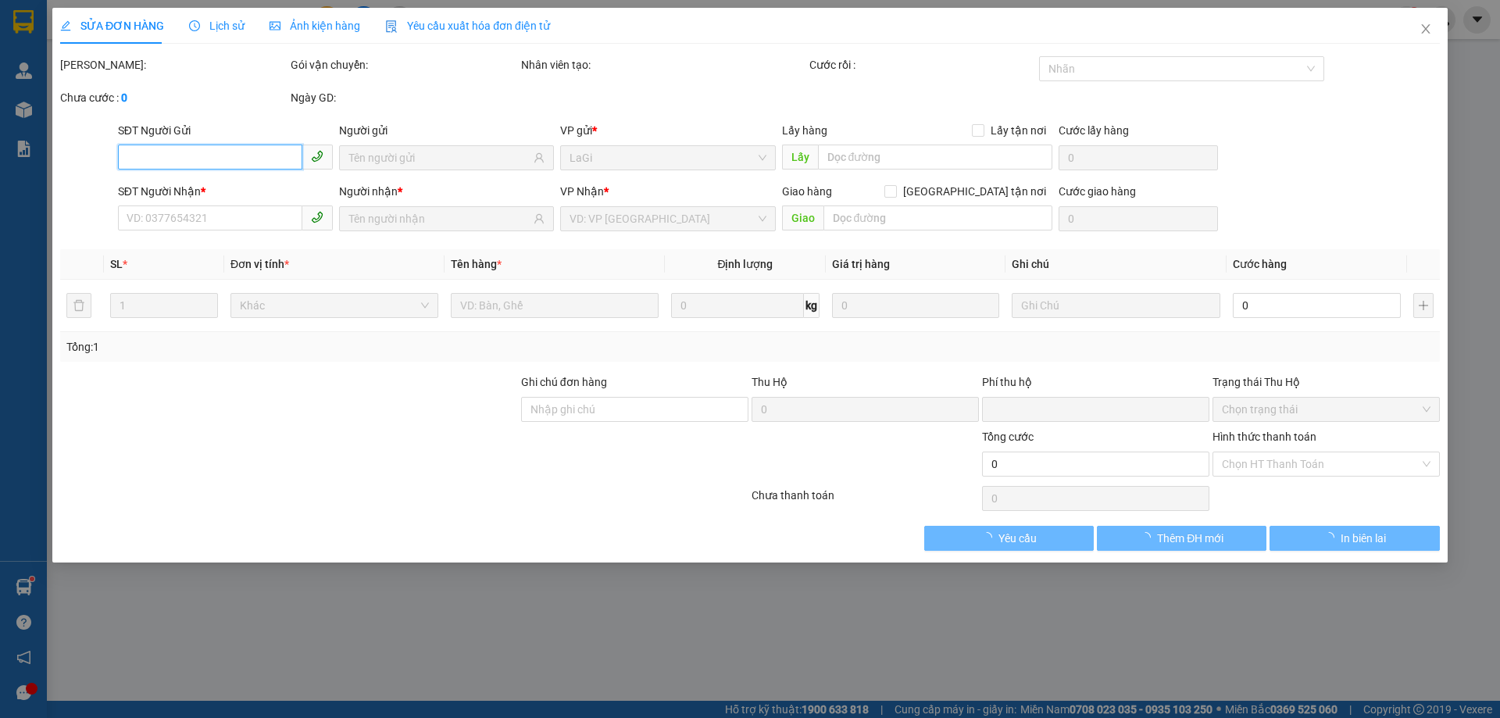
type input "60.000"
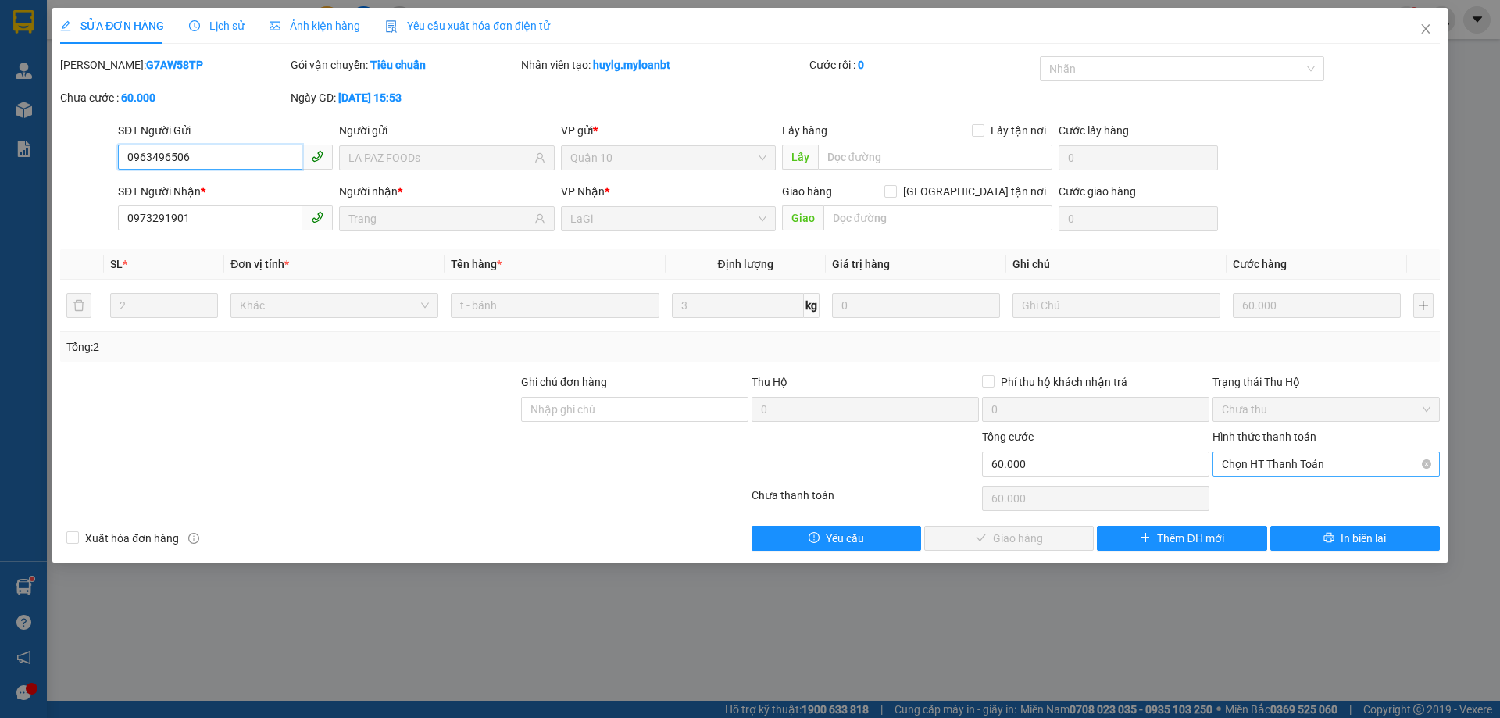
click at [1220, 463] on div "Chọn HT Thanh Toán" at bounding box center [1325, 463] width 227 height 25
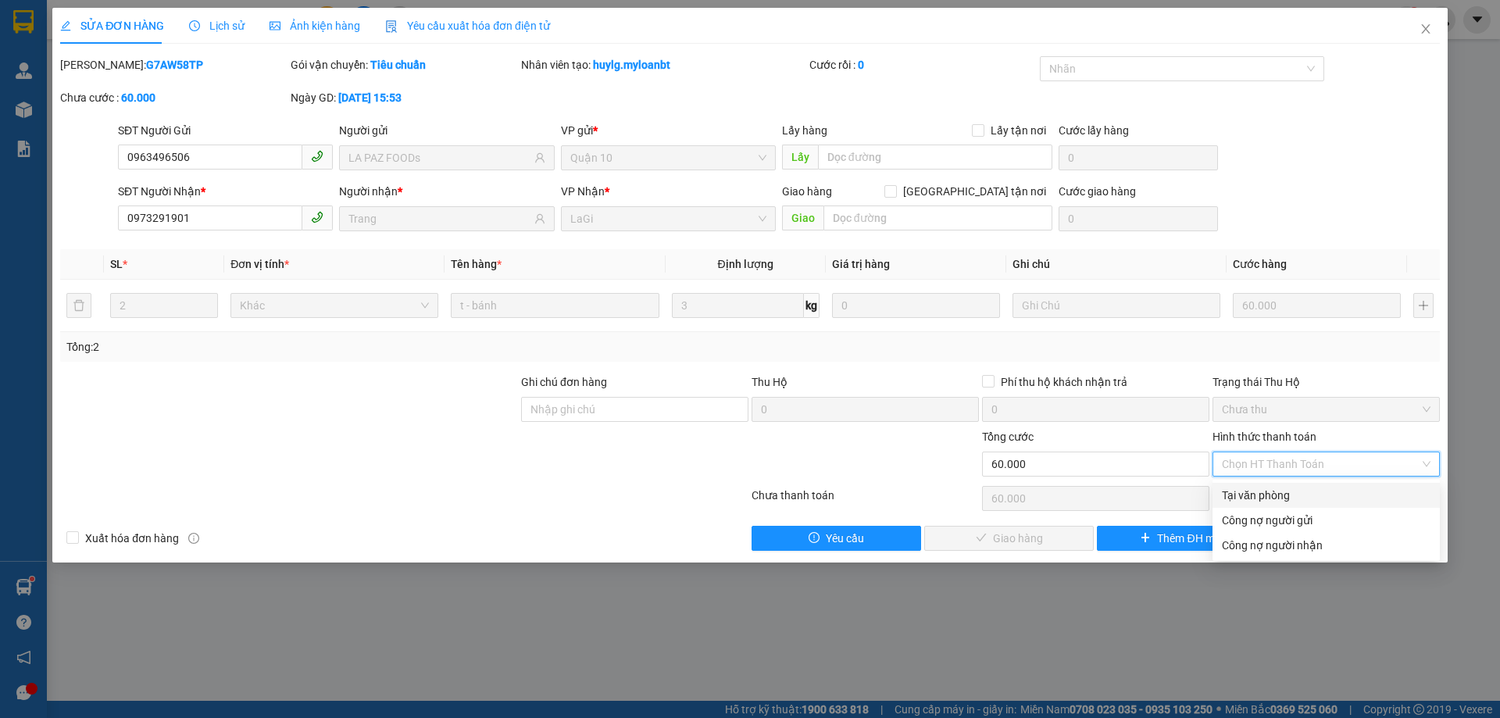
click at [1229, 484] on div "Tại văn phòng" at bounding box center [1325, 495] width 227 height 25
type input "0"
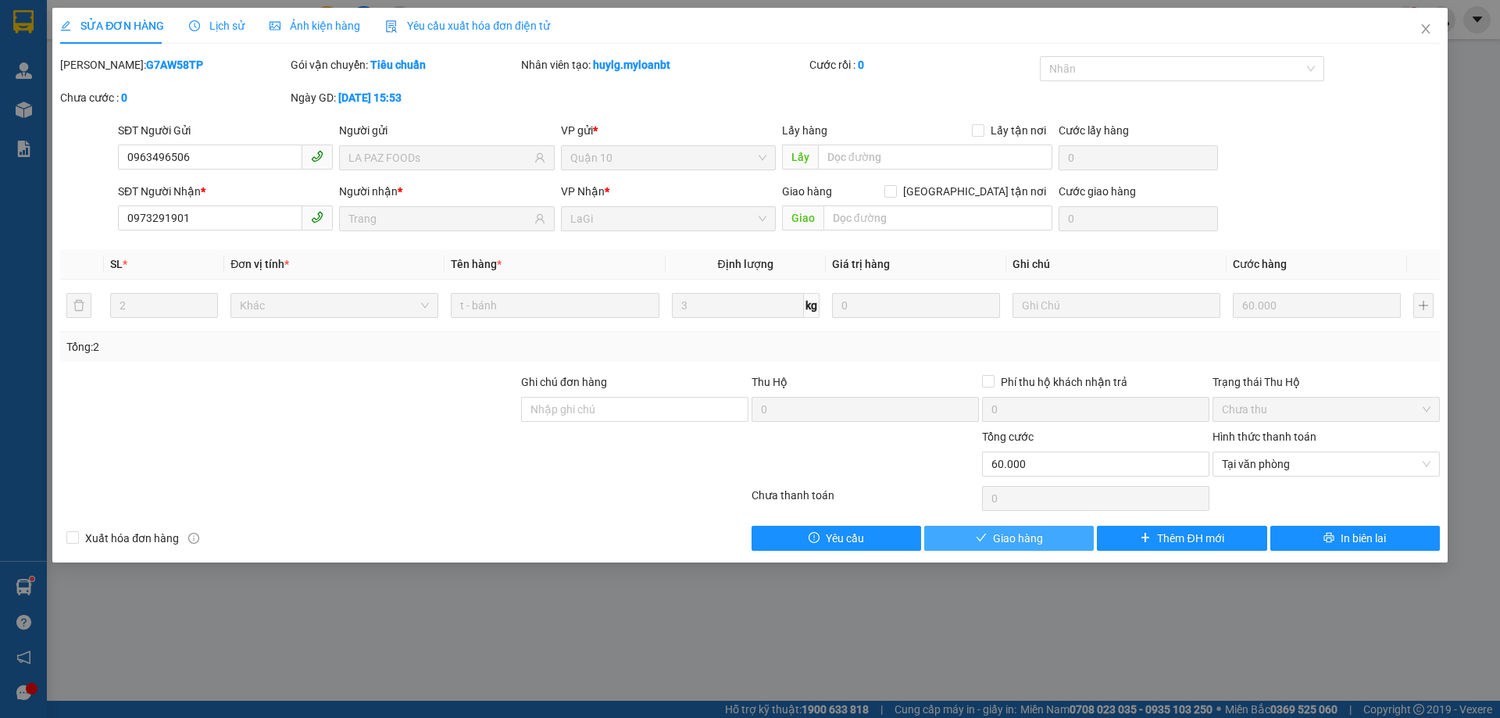
click at [1054, 536] on button "Giao hàng" at bounding box center [1008, 538] width 169 height 25
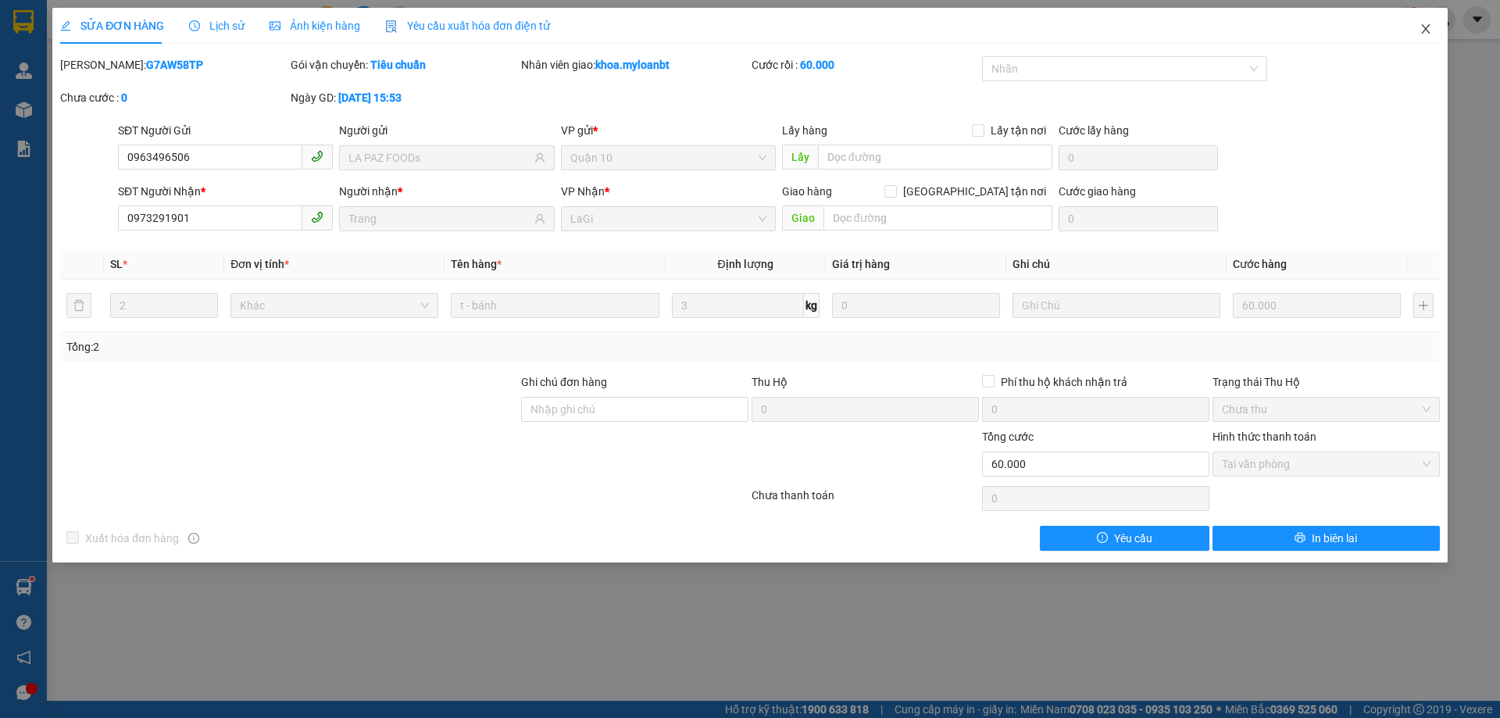
click at [1434, 26] on span "Close" at bounding box center [1425, 30] width 44 height 44
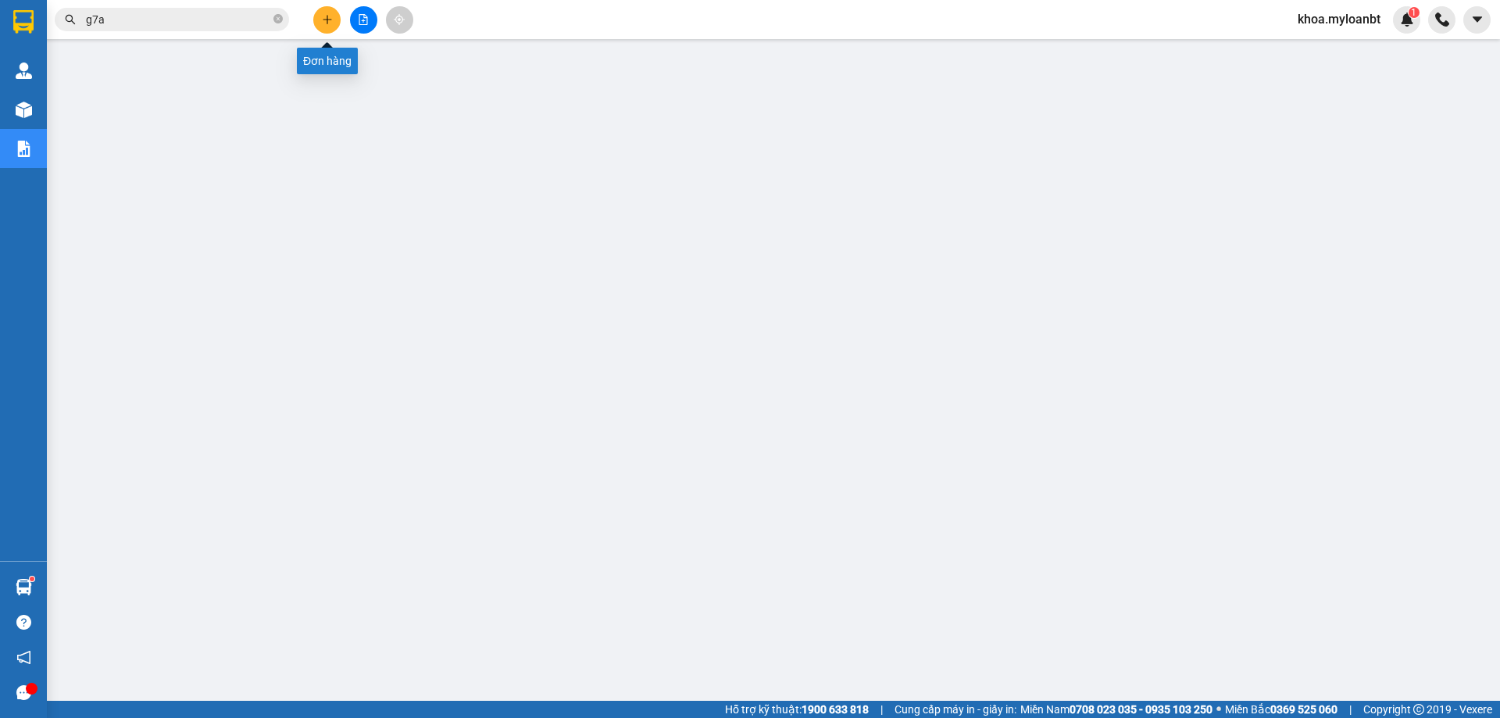
click at [326, 23] on icon "plus" at bounding box center [327, 19] width 11 height 11
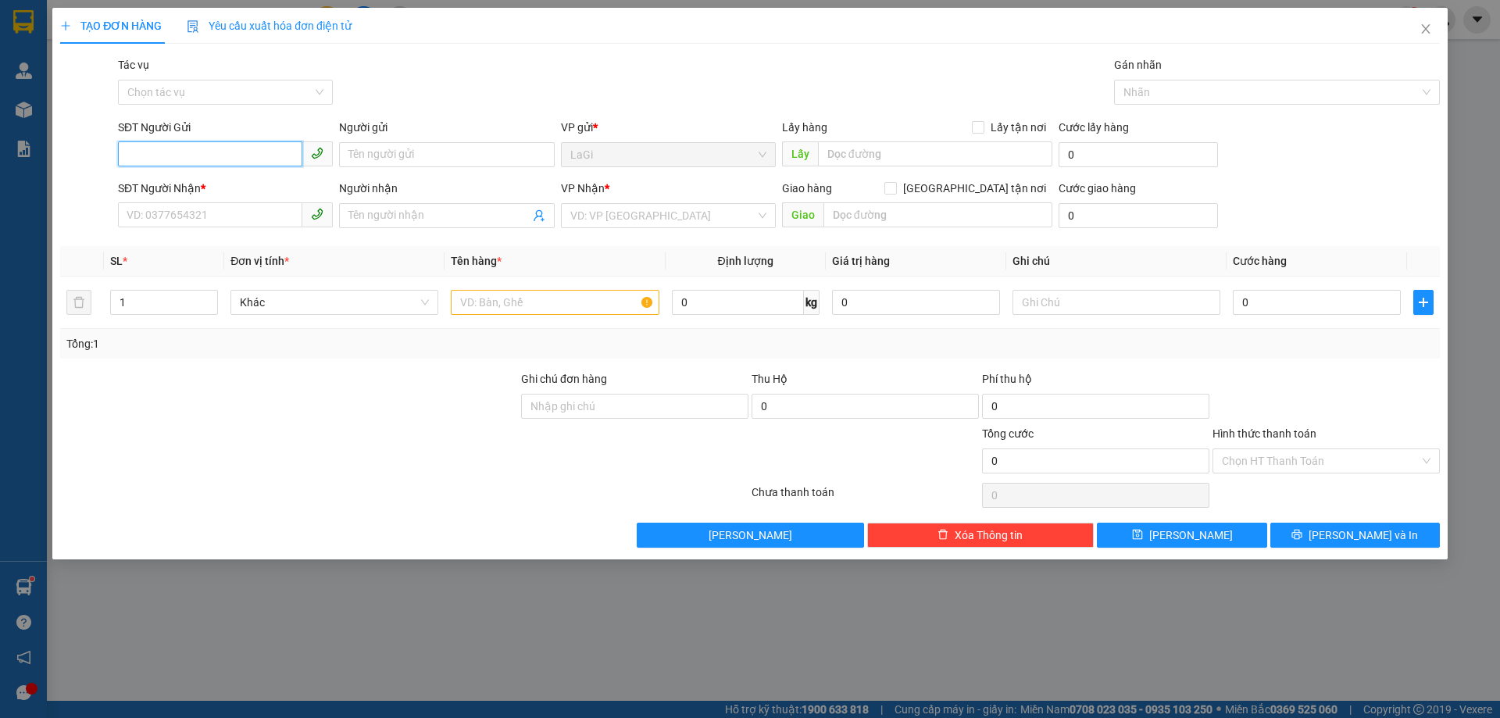
click at [250, 159] on input "SĐT Người Gửi" at bounding box center [210, 153] width 184 height 25
type input "0353174840"
click at [428, 162] on input "Người gửi" at bounding box center [446, 154] width 215 height 25
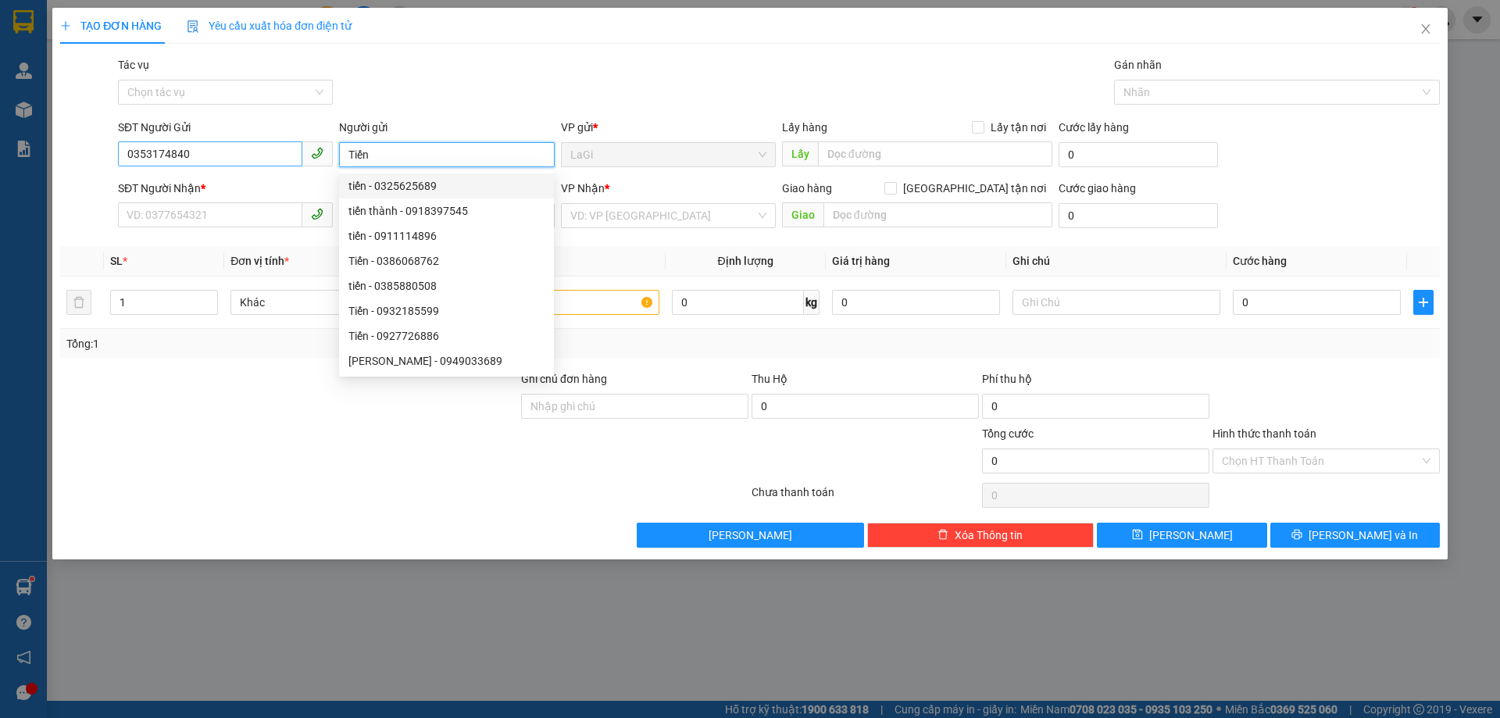
type input "Tiến"
click at [226, 155] on input "0353174840" at bounding box center [210, 153] width 184 height 25
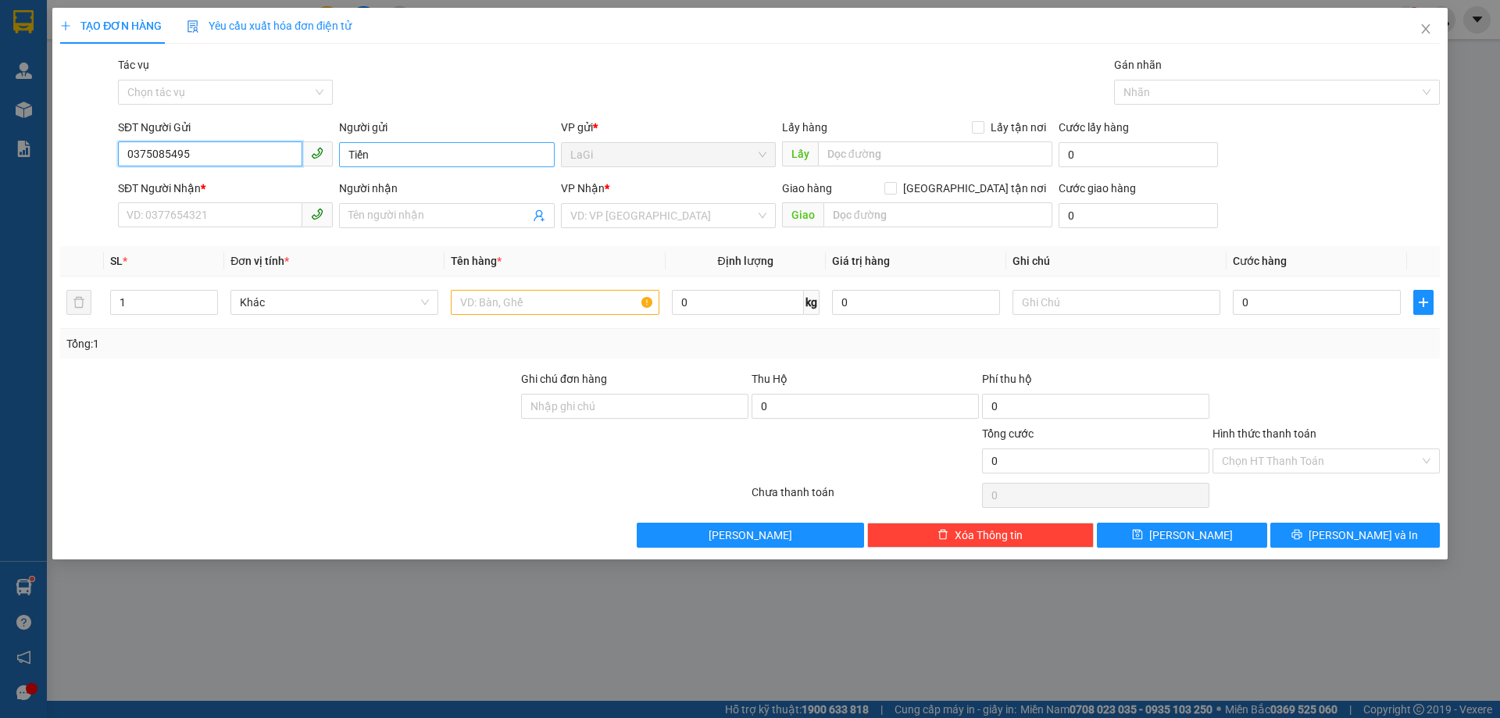
type input "0375085495"
click at [396, 155] on input "Tiến" at bounding box center [446, 154] width 215 height 25
type input "Tính"
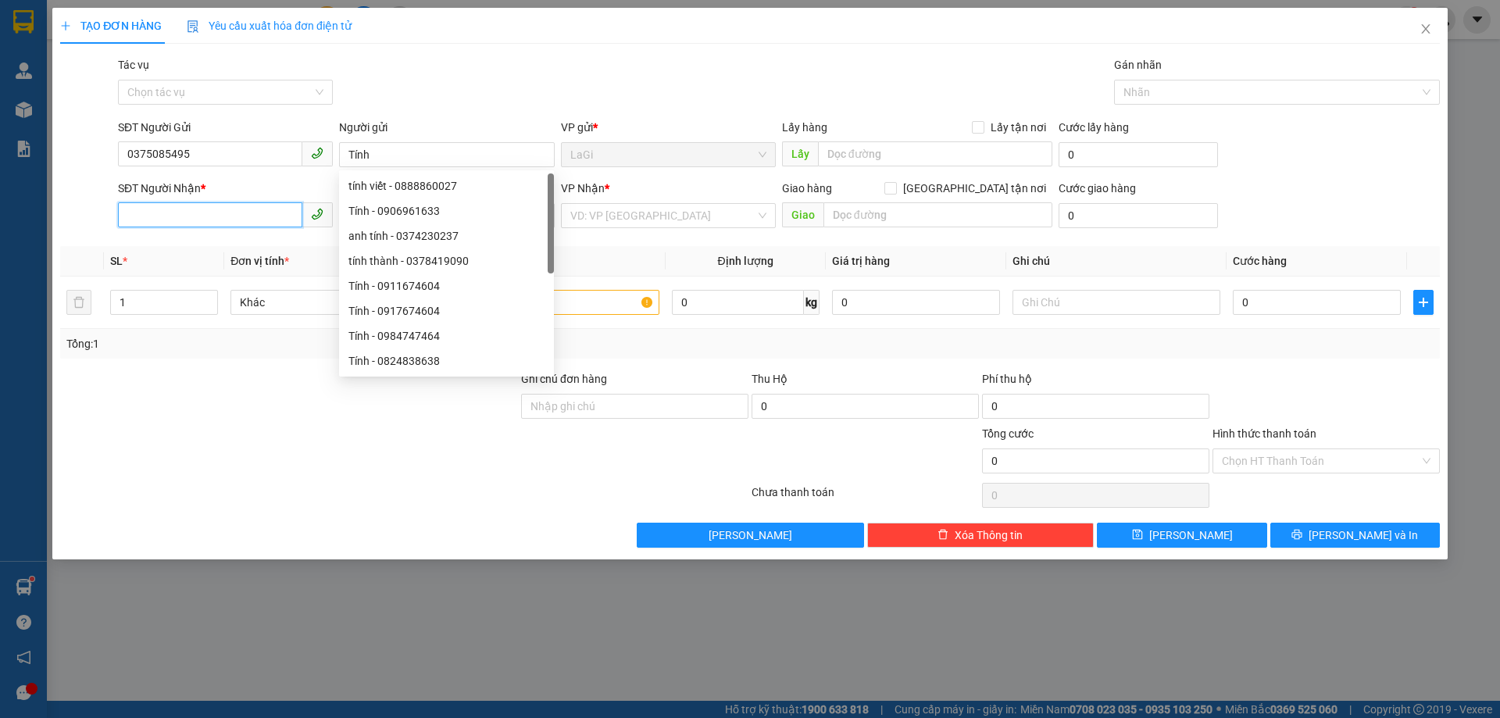
click at [209, 223] on input "SĐT Người Nhận *" at bounding box center [210, 214] width 184 height 25
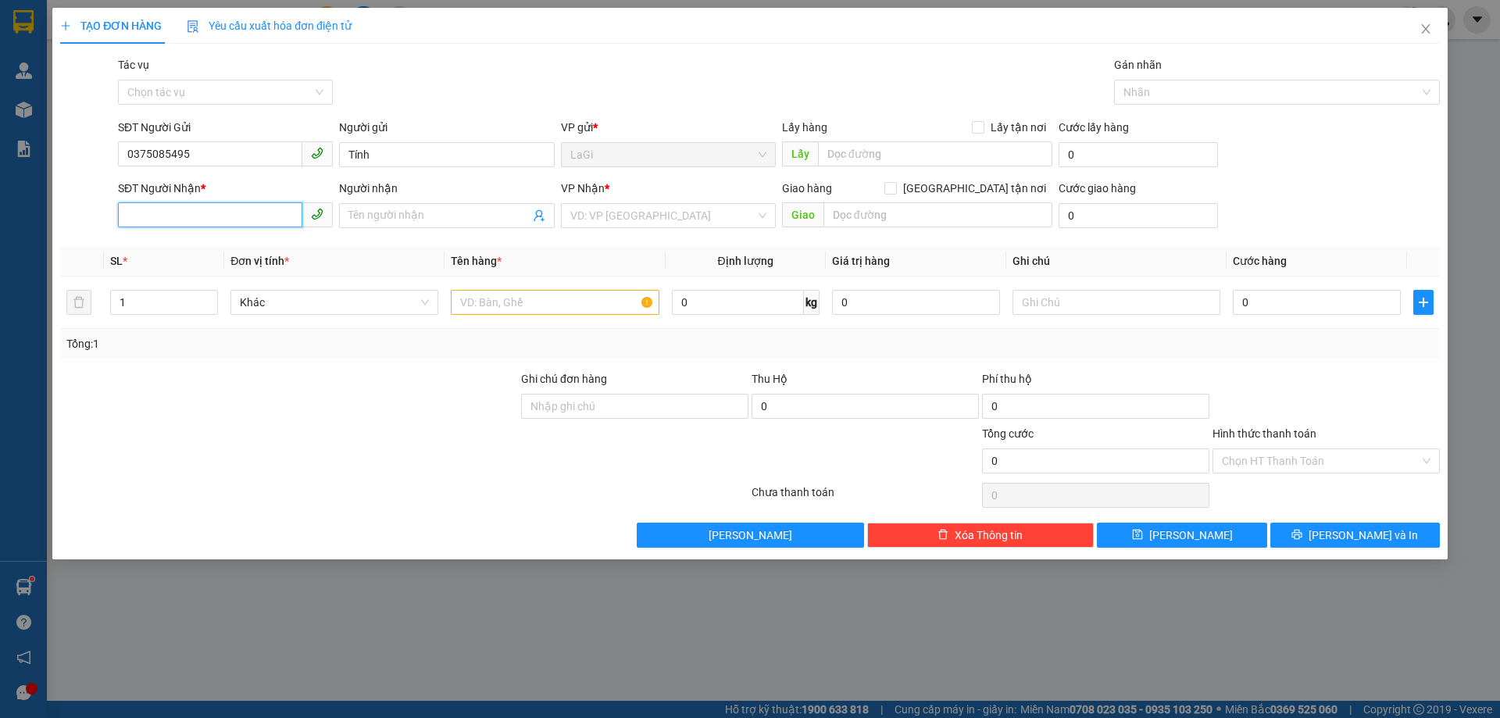
paste input "0353174840"
type input "0353174840"
click at [415, 215] on input "Người nhận" at bounding box center [438, 215] width 180 height 17
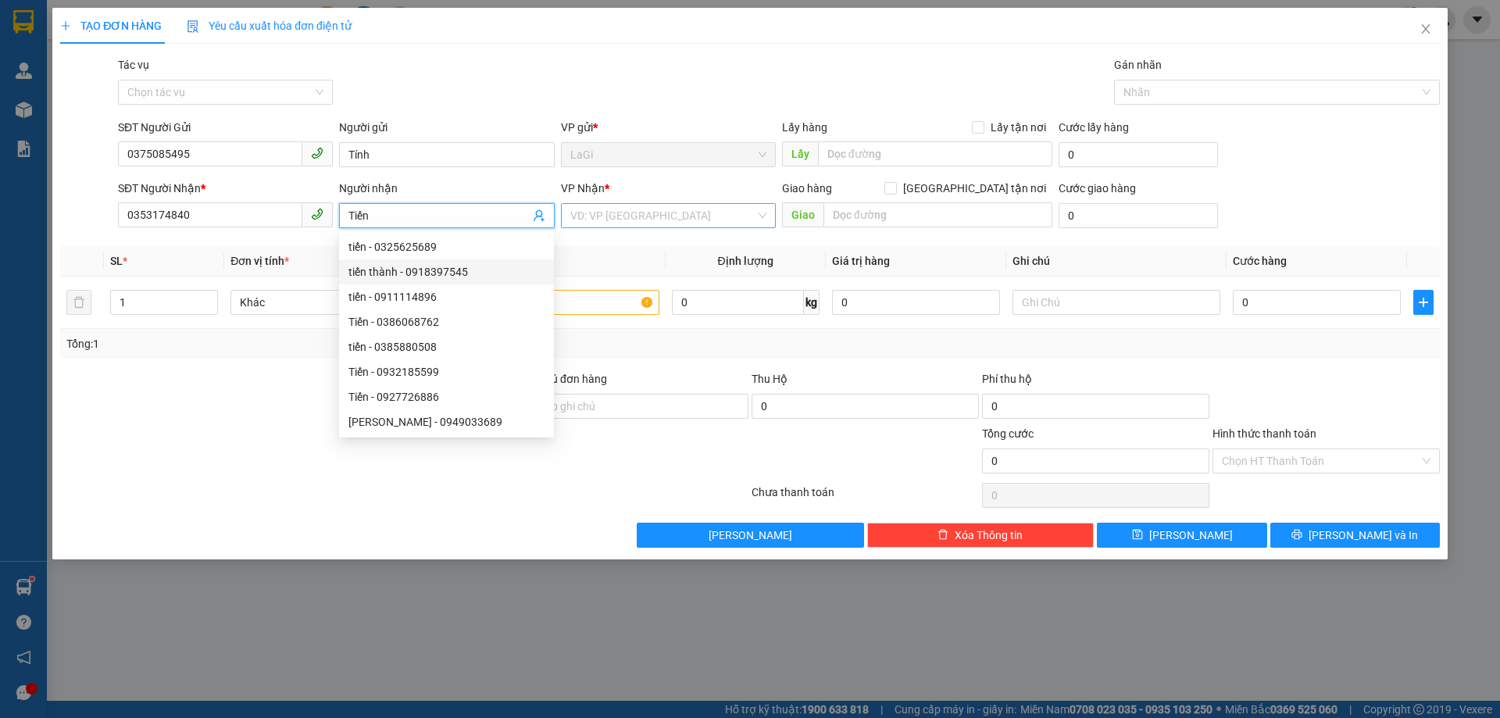
type input "Tiến"
drag, startPoint x: 679, startPoint y: 207, endPoint x: 670, endPoint y: 213, distance: 10.6
click at [680, 207] on input "search" at bounding box center [662, 215] width 185 height 23
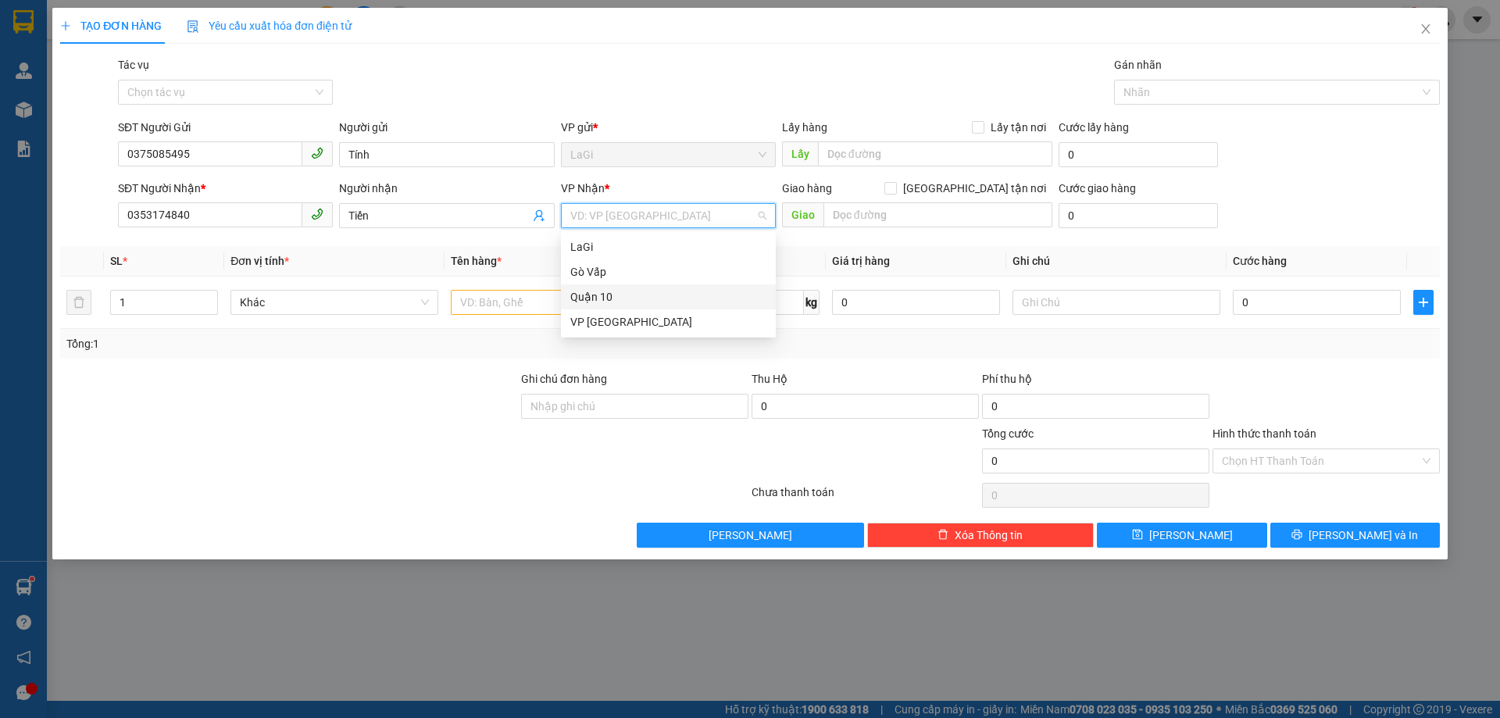
click at [625, 296] on div "Quận 10" at bounding box center [668, 296] width 196 height 17
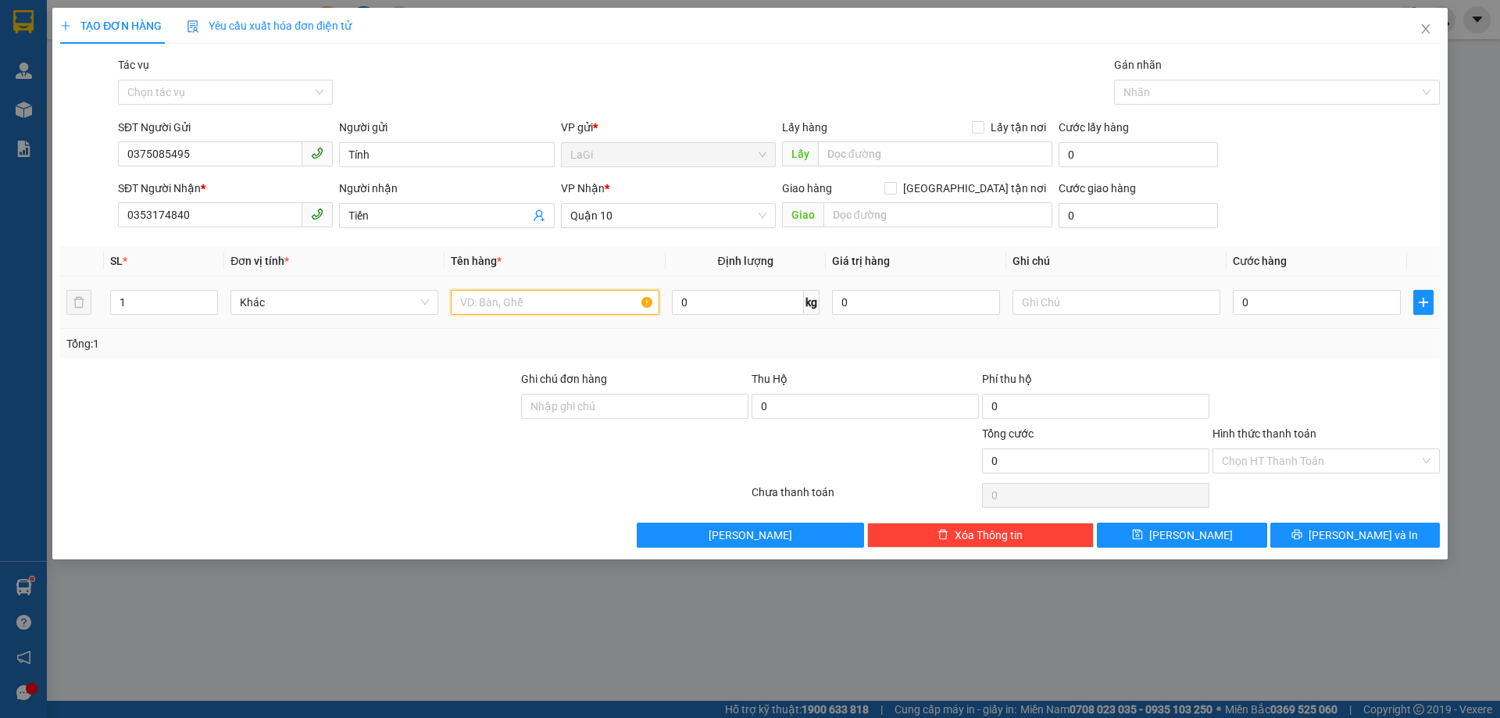
click at [534, 297] on input "text" at bounding box center [555, 302] width 208 height 25
type input "b"
type input "b- giấy tờ"
click at [1269, 294] on input "0" at bounding box center [1316, 302] width 168 height 25
type input "3"
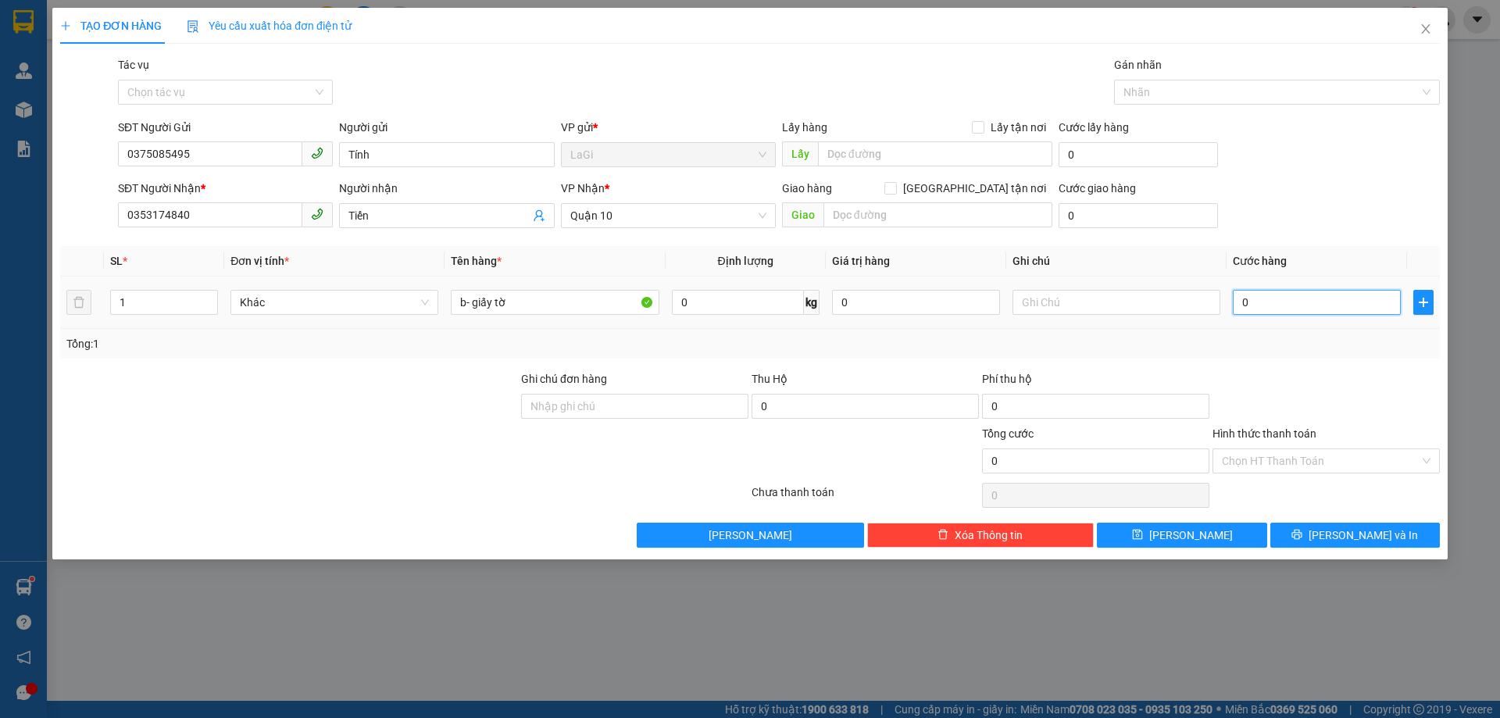
type input "3"
type input "30"
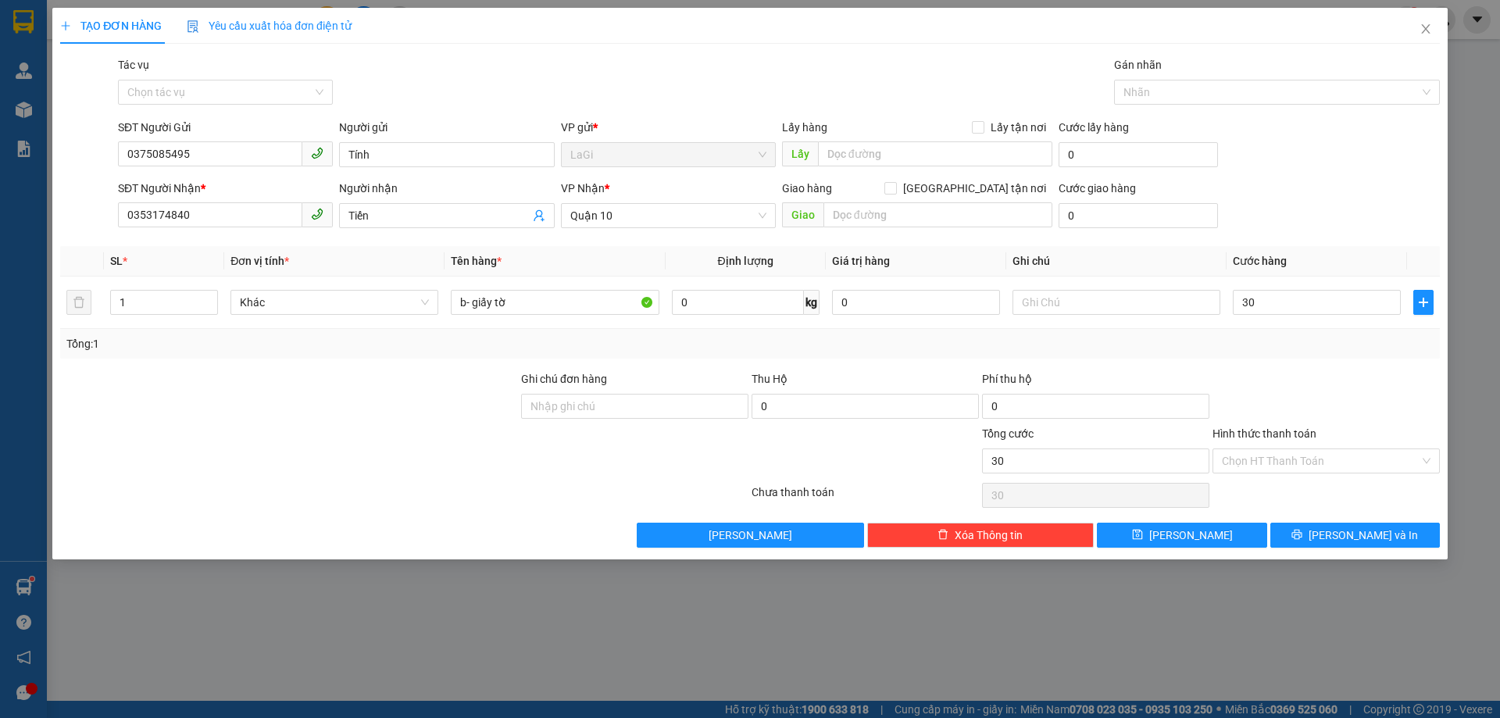
type input "30.000"
click at [1282, 345] on div "Tổng: 1" at bounding box center [749, 343] width 1367 height 17
click at [1338, 539] on button "Lưu và In" at bounding box center [1354, 534] width 169 height 25
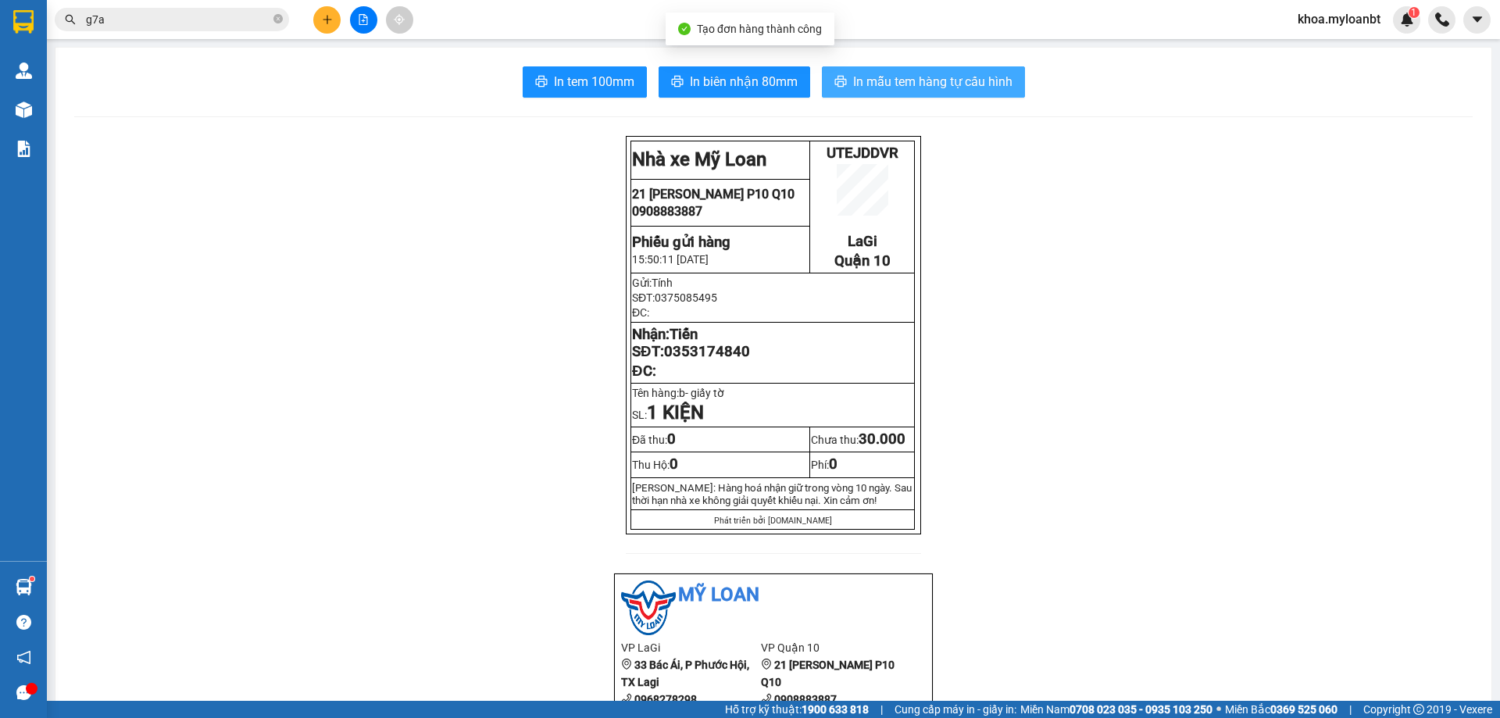
click at [877, 86] on span "In mẫu tem hàng tự cấu hình" at bounding box center [932, 82] width 159 height 20
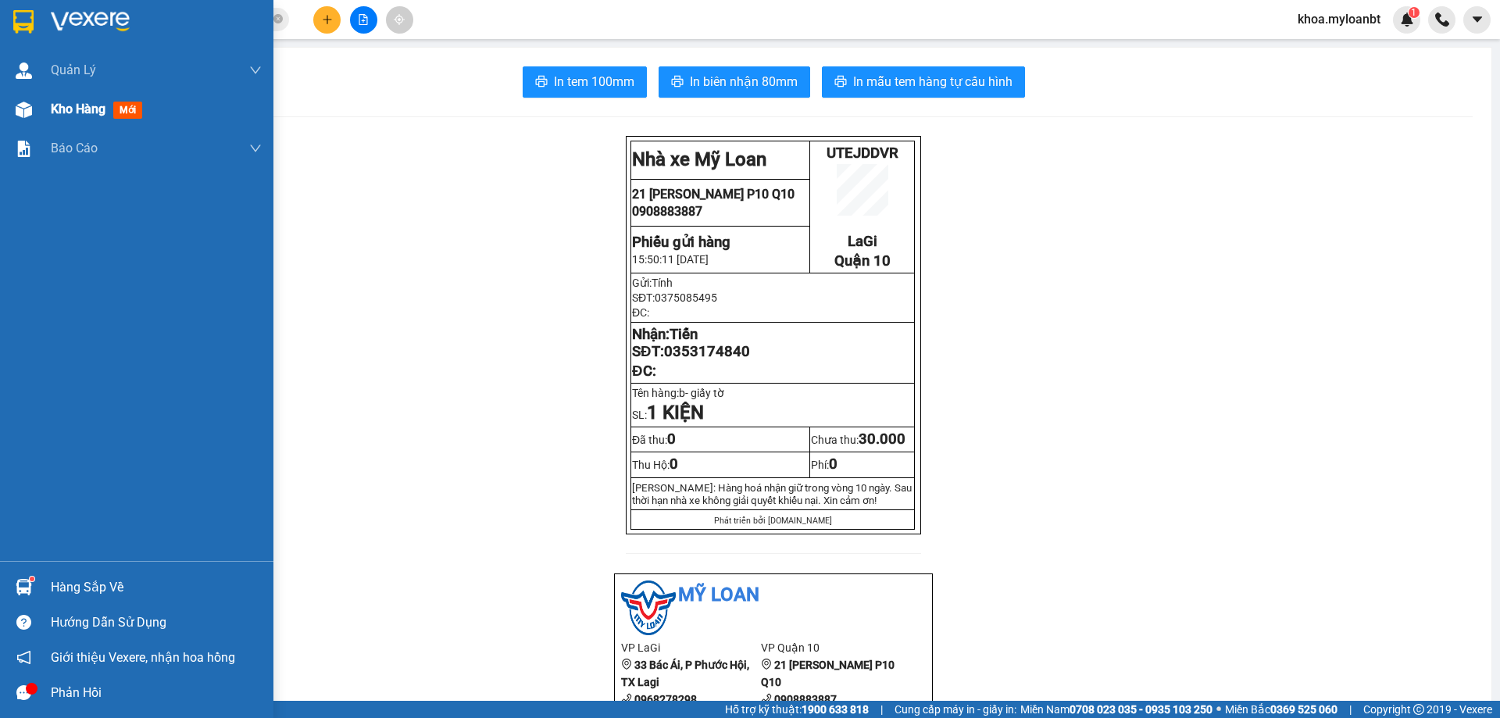
click at [54, 111] on span "Kho hàng" at bounding box center [78, 109] width 55 height 15
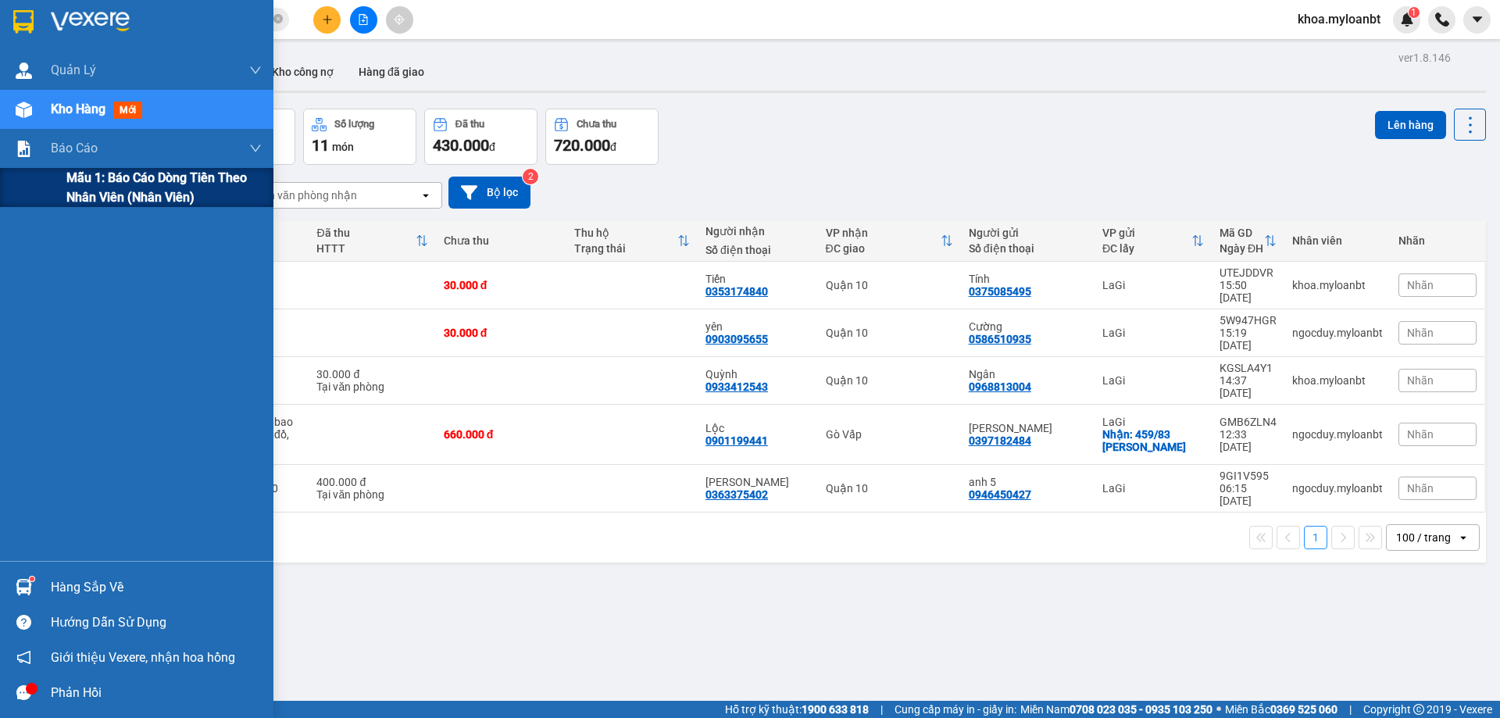
click at [9, 184] on div "Mẫu 1: Báo cáo dòng tiền theo nhân viên (Nhân viên)" at bounding box center [136, 187] width 273 height 39
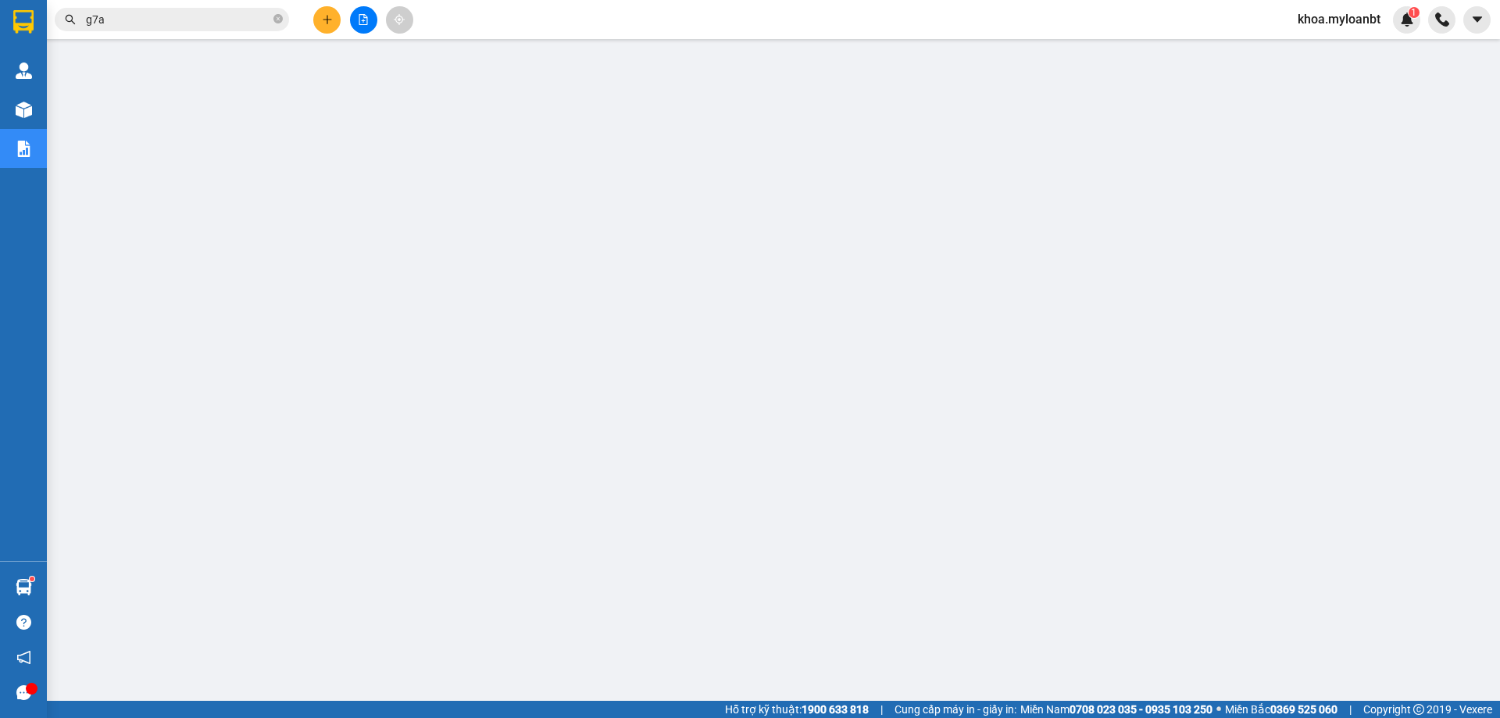
click at [175, 3] on div "Kết quả tìm kiếm ( 30 ) Bộ lọc Mã ĐH Trạng thái Món hàng Thu hộ Tổng cước Chưa …" at bounding box center [750, 19] width 1500 height 39
drag, startPoint x: 173, startPoint y: 7, endPoint x: 171, endPoint y: 16, distance: 8.9
click at [173, 9] on div "Kết quả tìm kiếm ( 30 ) Bộ lọc Mã ĐH Trạng thái Món hàng Thu hộ Tổng cước Chưa …" at bounding box center [152, 19] width 305 height 27
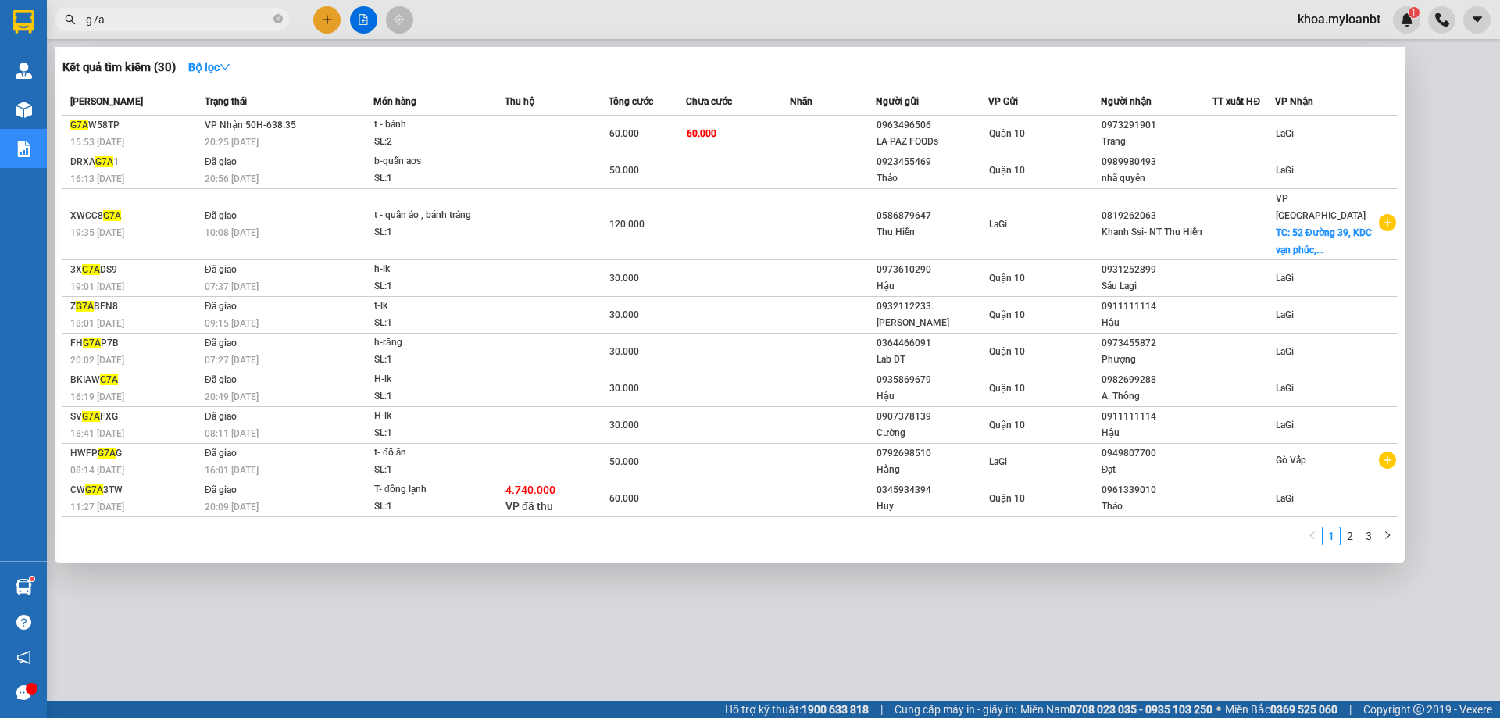
click at [171, 16] on input "g7a" at bounding box center [178, 19] width 184 height 17
type input "g"
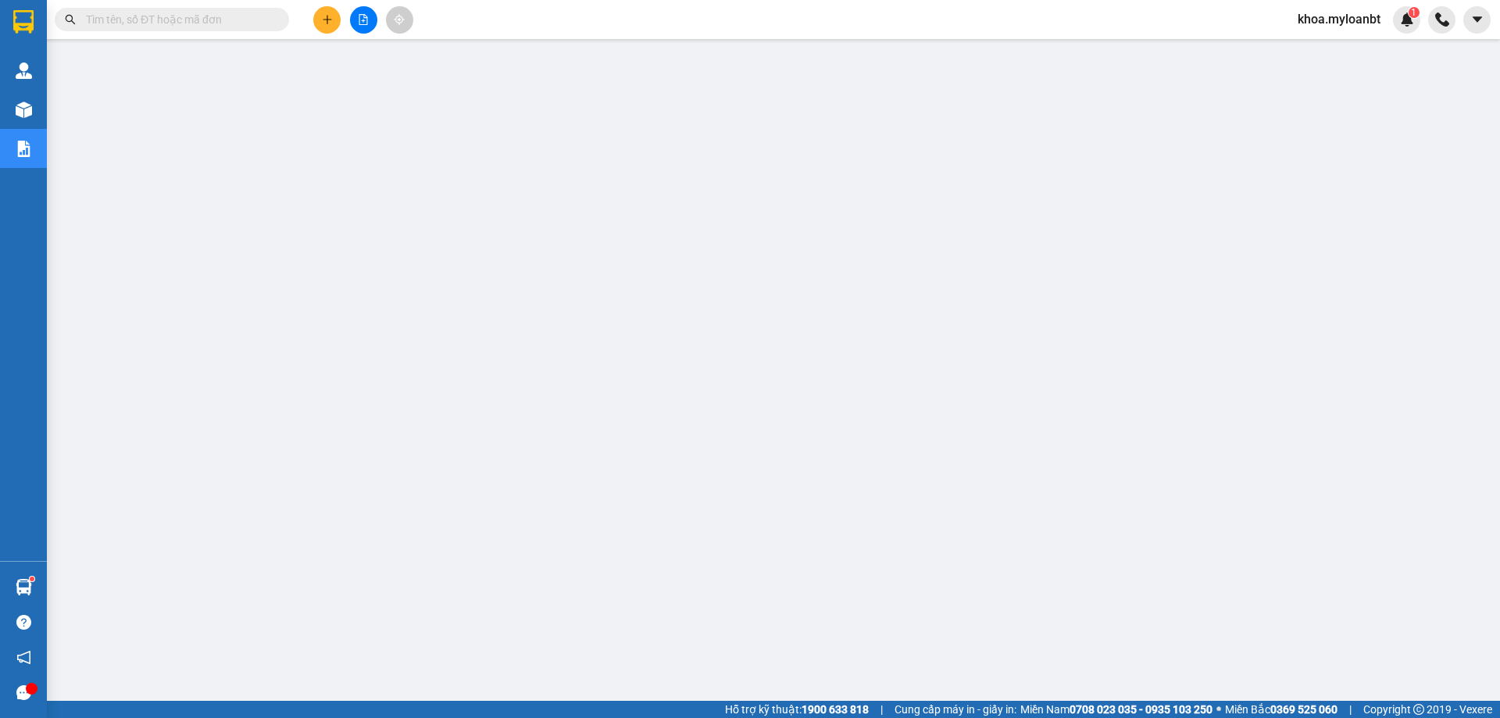
click at [227, 10] on span at bounding box center [172, 19] width 234 height 23
click at [226, 15] on input "text" at bounding box center [178, 19] width 184 height 17
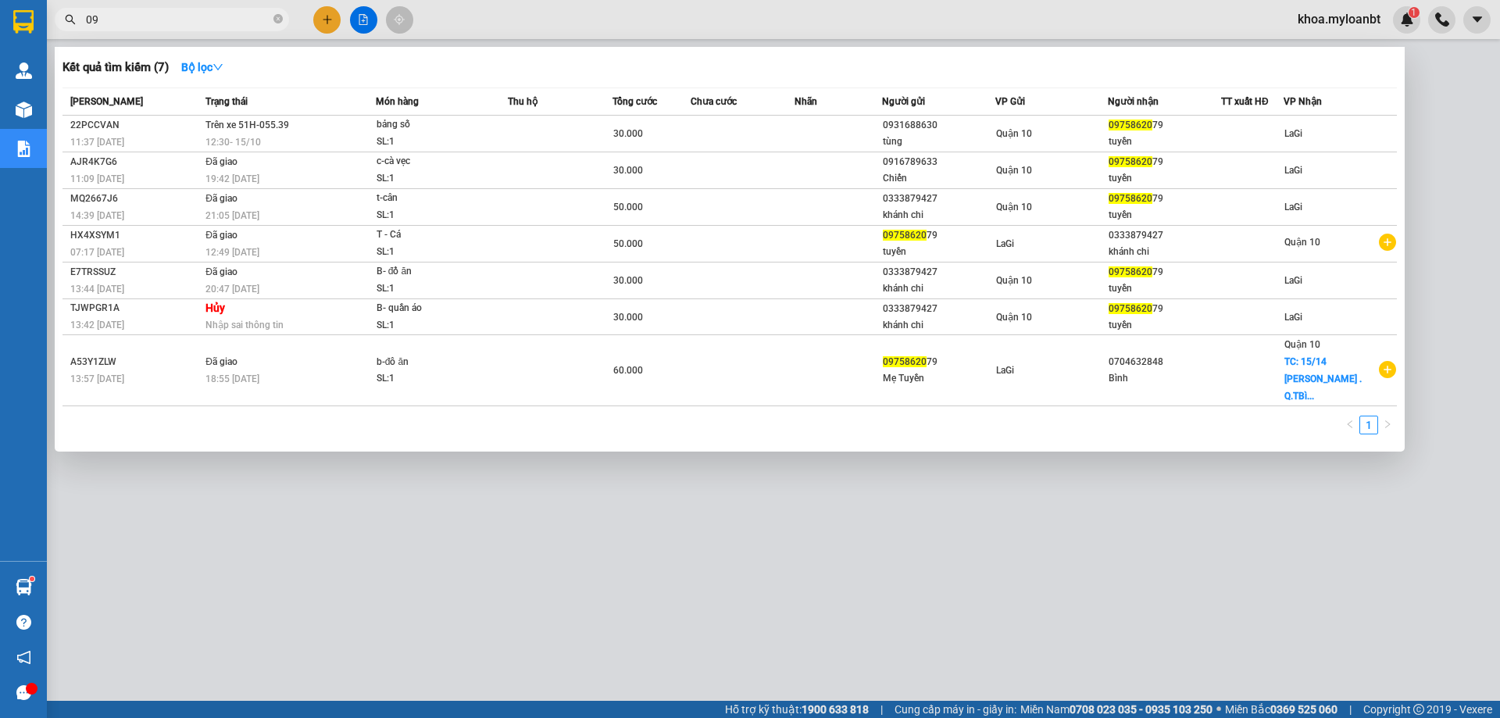
type input "0"
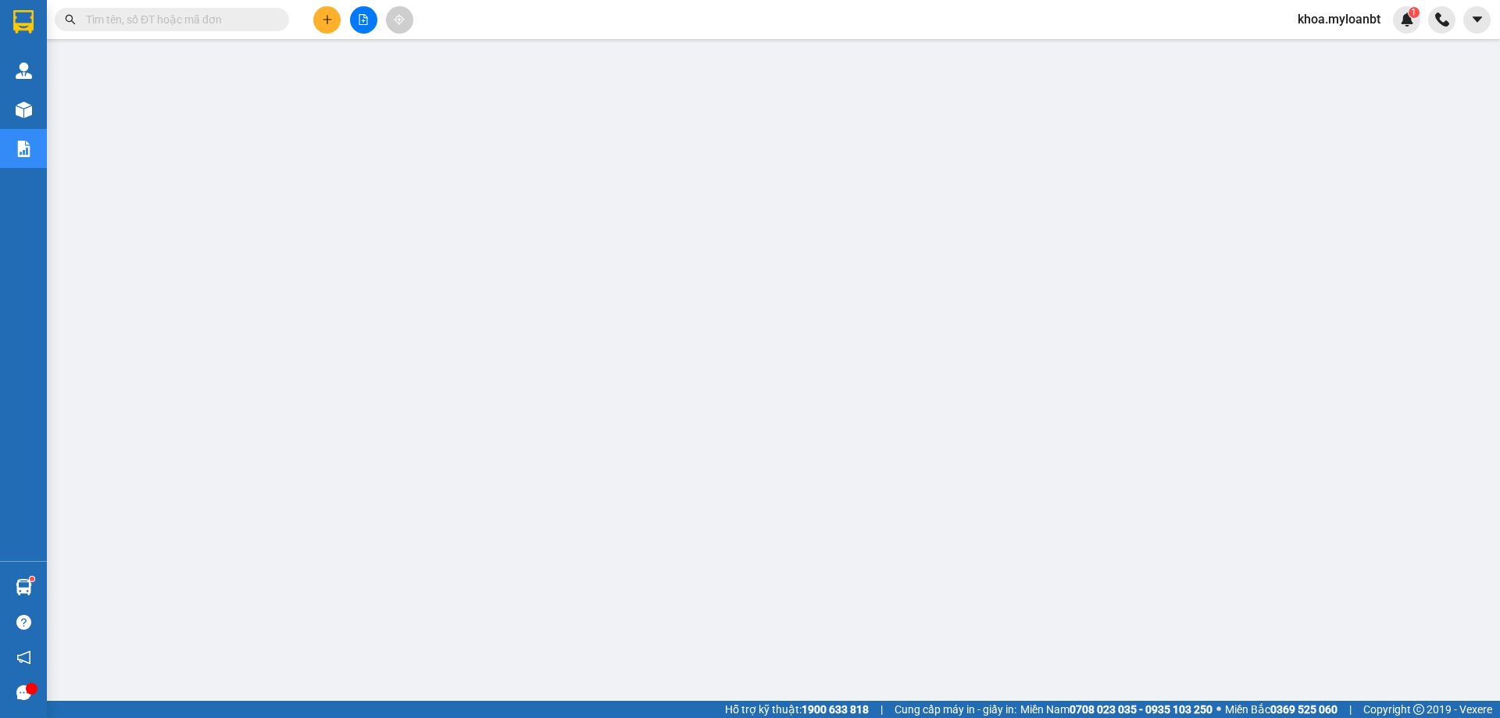
click at [1350, 21] on span "khoa.myloanbt" at bounding box center [1339, 19] width 108 height 20
click at [1328, 54] on span "Đăng xuất" at bounding box center [1345, 48] width 75 height 17
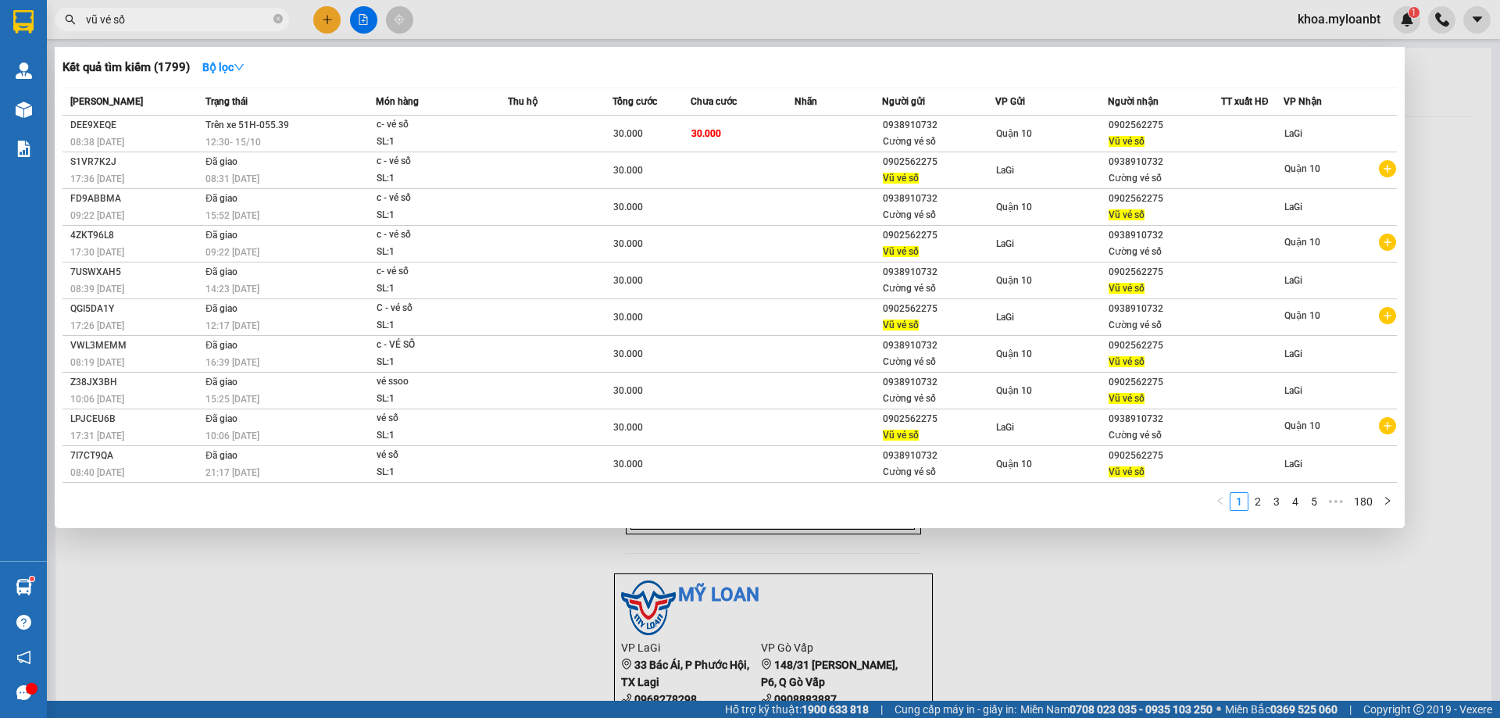
type input "vũ vé số"
click at [355, 28] on div at bounding box center [750, 359] width 1500 height 718
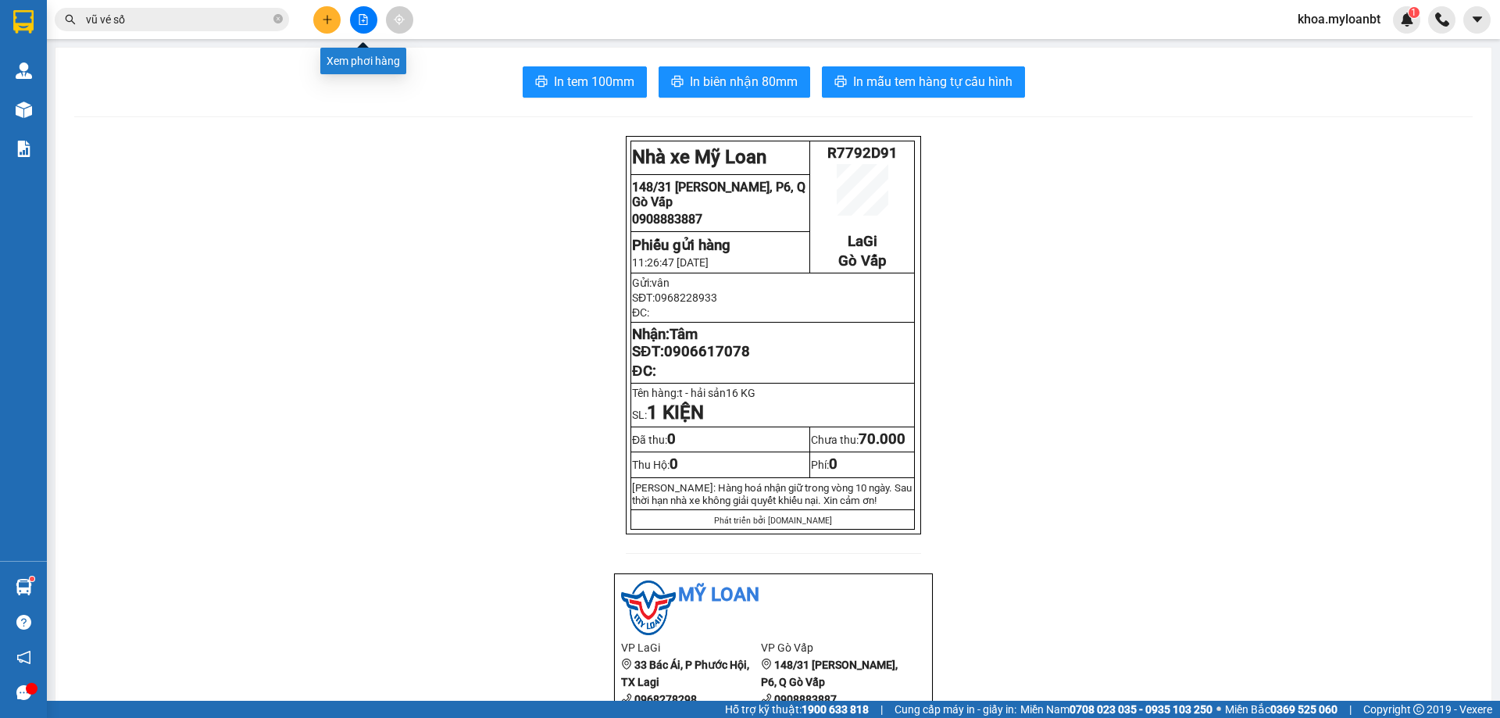
click at [358, 26] on button at bounding box center [363, 19] width 27 height 27
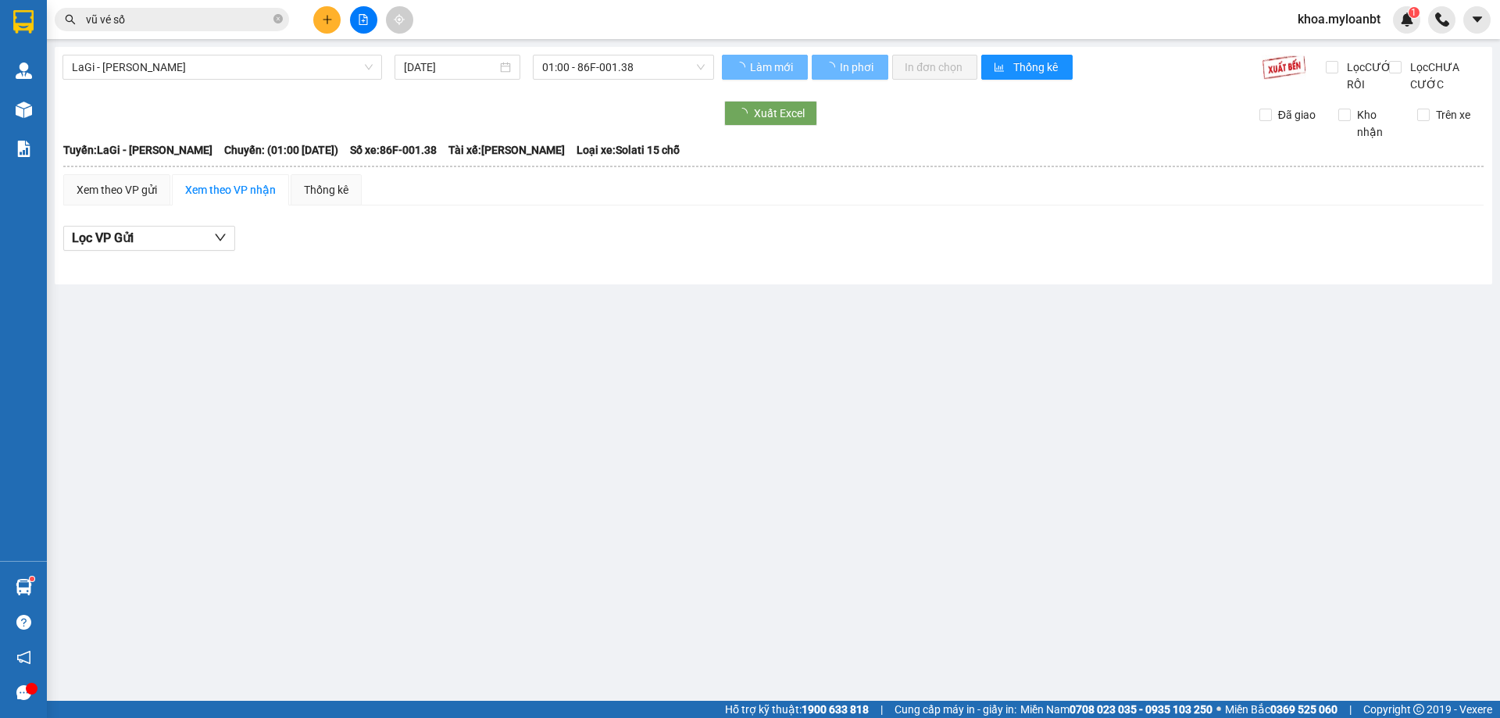
click at [575, 71] on span "01:00 - 86F-001.38" at bounding box center [623, 66] width 162 height 23
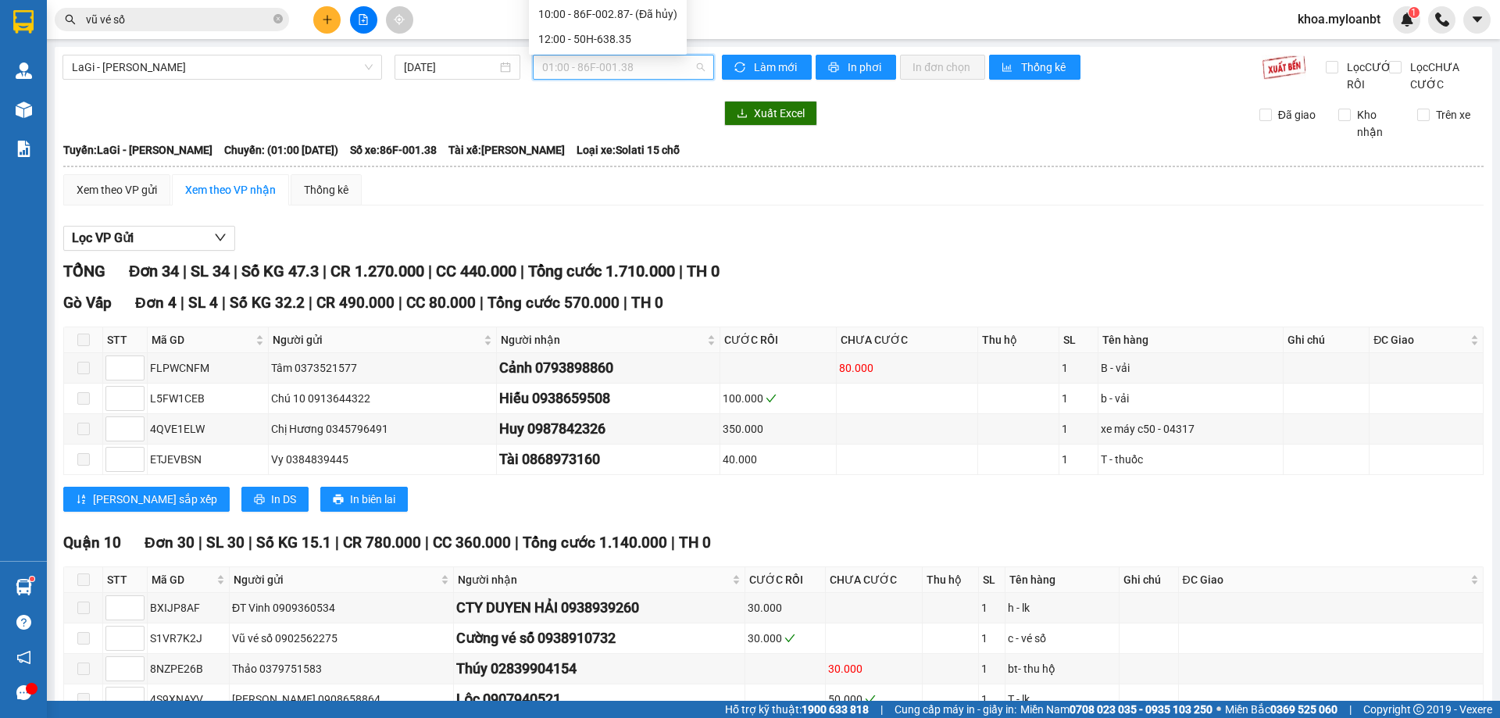
click at [1011, 284] on div "TỔNG Đơn 34 | SL 34 | Số KG 47.3 | CR 1.270.000 | CC 440.000 | Tổng cước 1.710.…" at bounding box center [773, 271] width 1420 height 24
click at [165, 7] on div "Kết quả tìm kiếm ( 1799 ) Bộ lọc Mã ĐH Trạng thái Món hàng Thu hộ Tổng cước Chư…" at bounding box center [152, 19] width 305 height 27
click at [153, 23] on input "vũ vé số" at bounding box center [178, 19] width 184 height 17
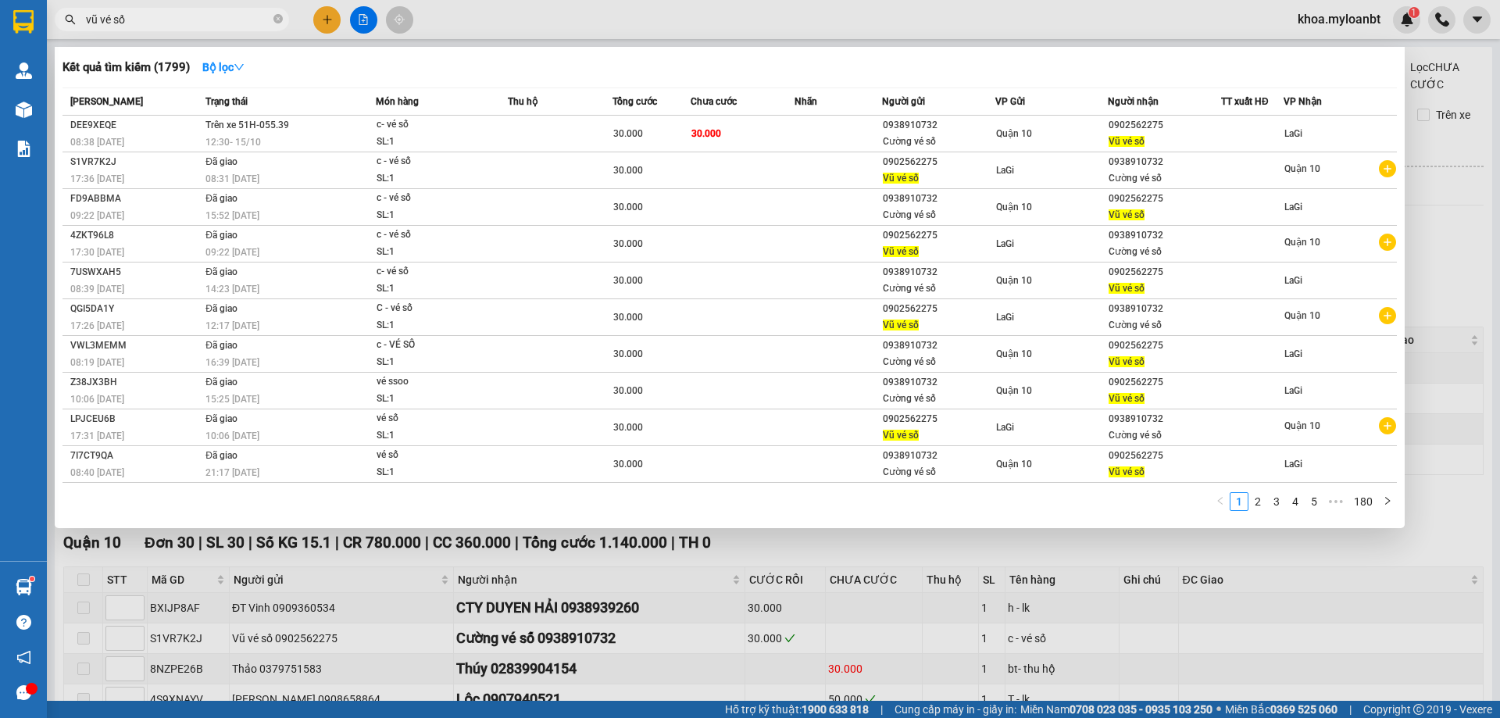
click at [153, 23] on input "vũ vé số" at bounding box center [178, 19] width 184 height 17
paste input "0344075405"
type input "0344075405"
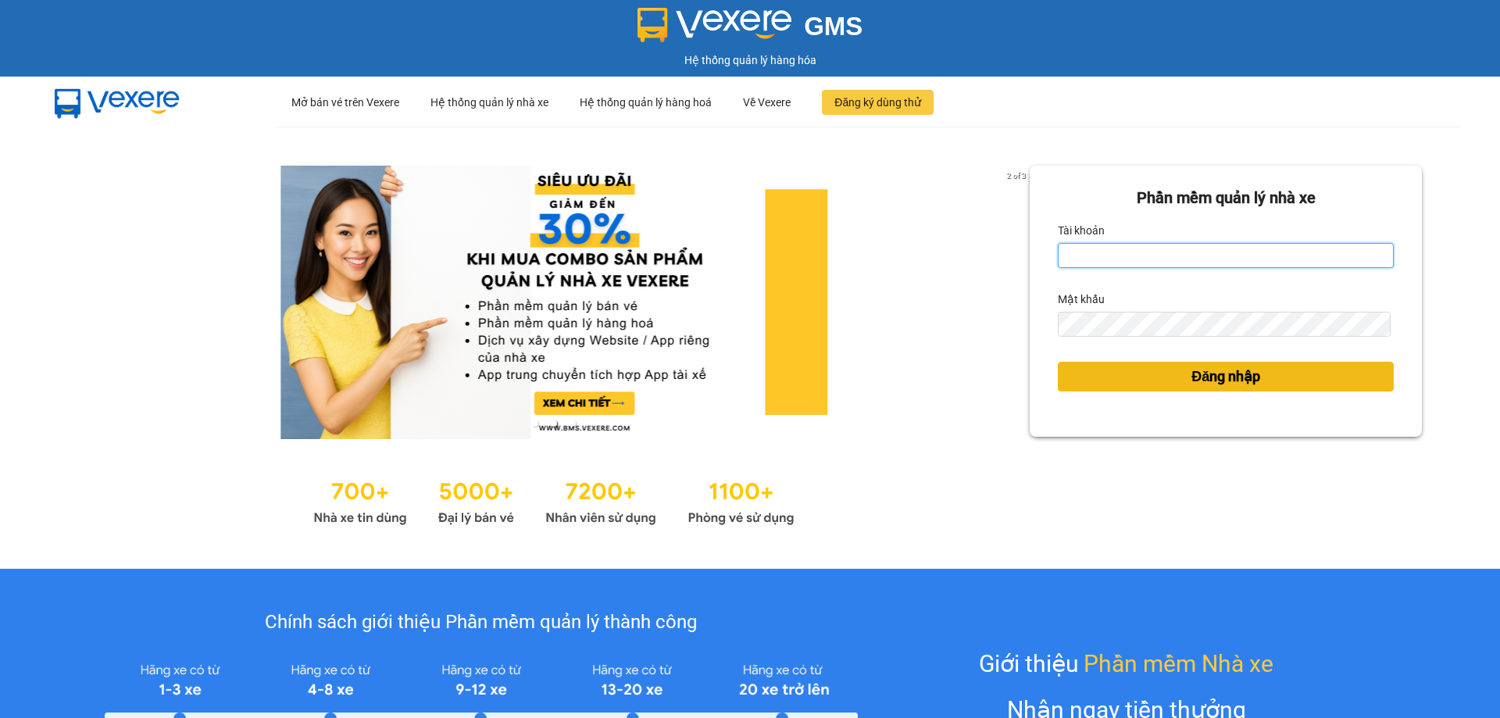
type input "phantanthanh.myloanbt"
click at [1191, 377] on span "Đăng nhập" at bounding box center [1225, 377] width 69 height 22
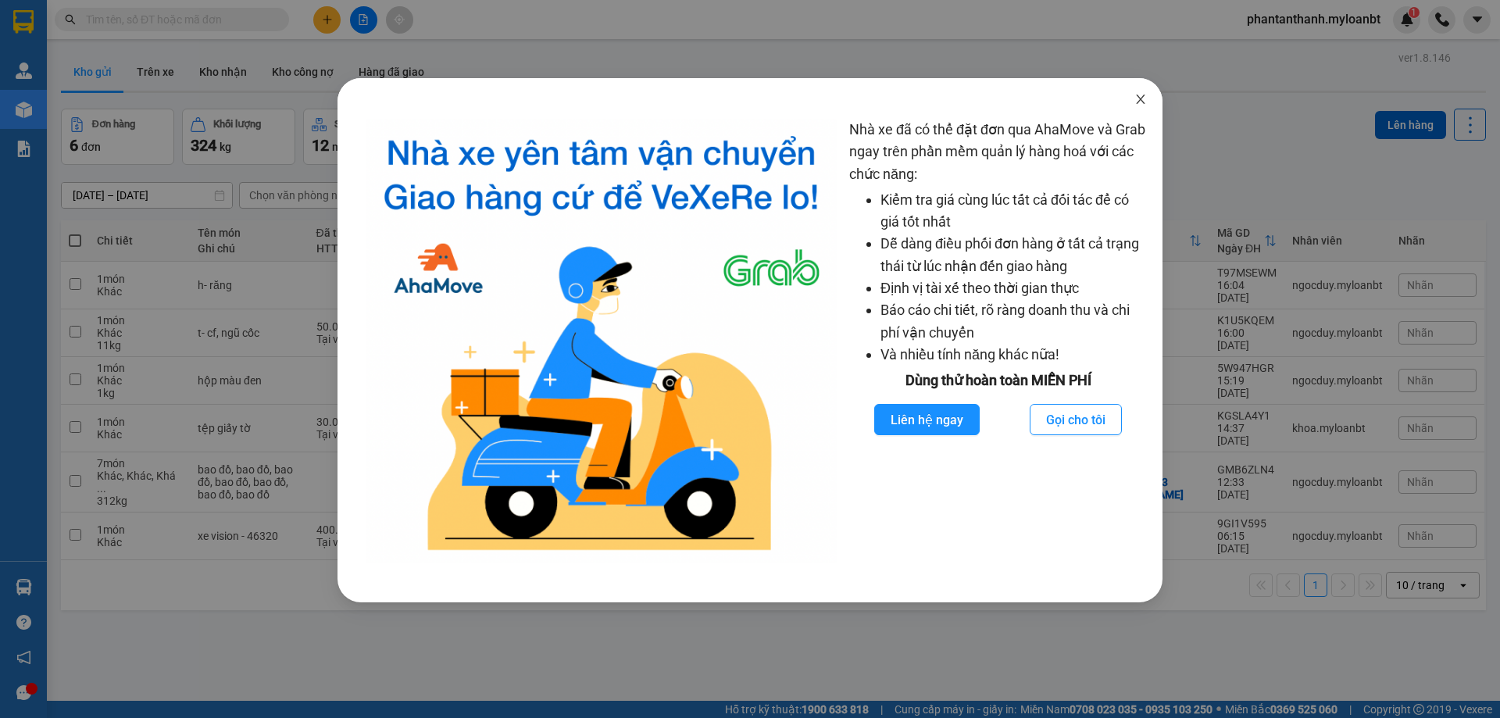
click at [1143, 98] on icon "close" at bounding box center [1140, 99] width 9 height 9
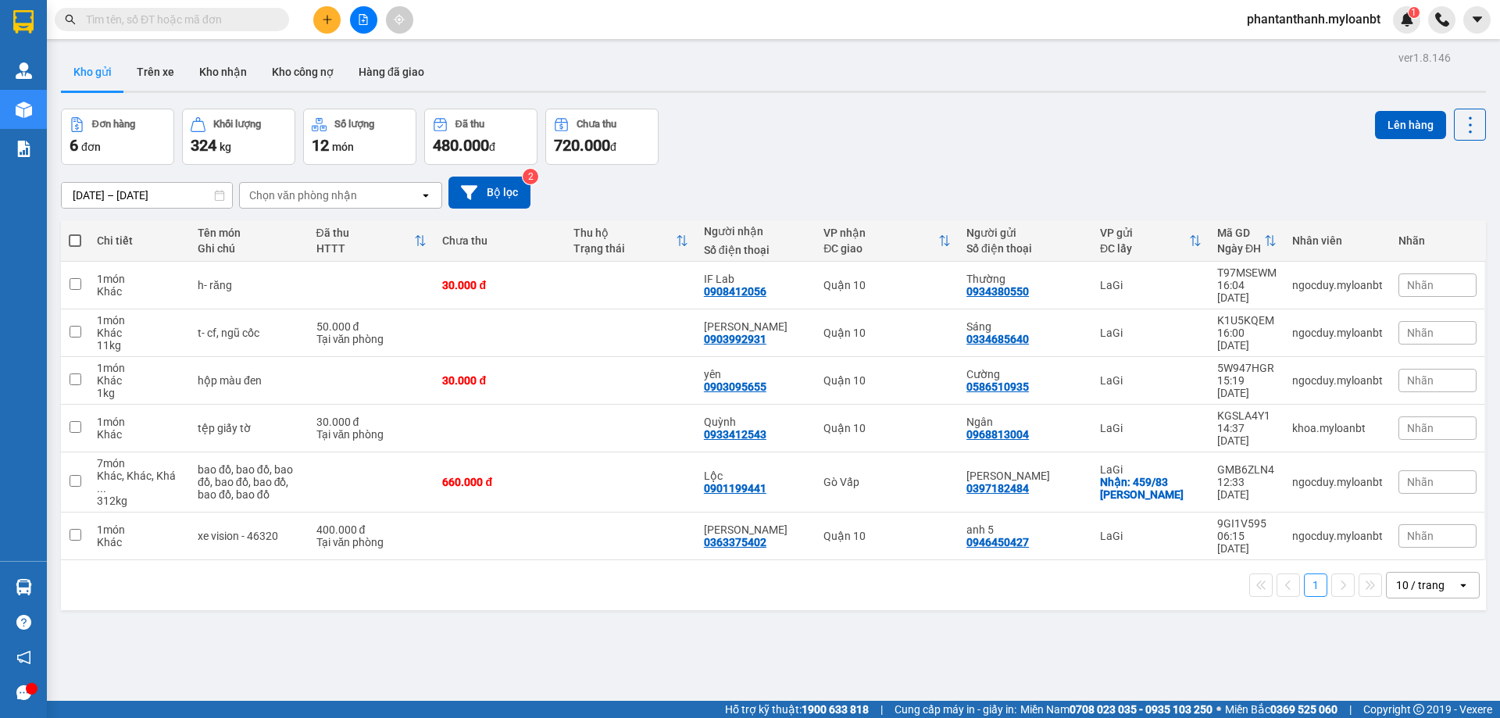
click at [131, 27] on input "text" at bounding box center [178, 19] width 184 height 17
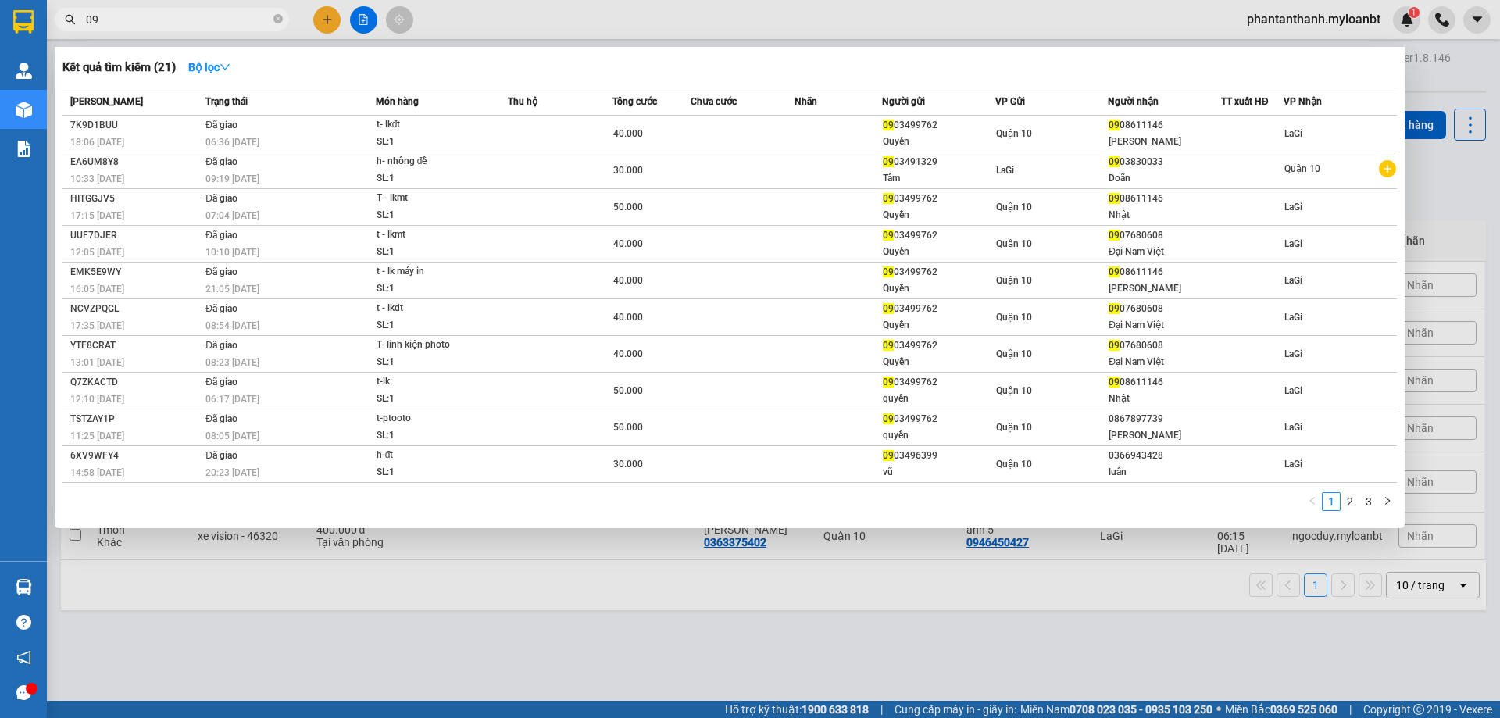
type input "0"
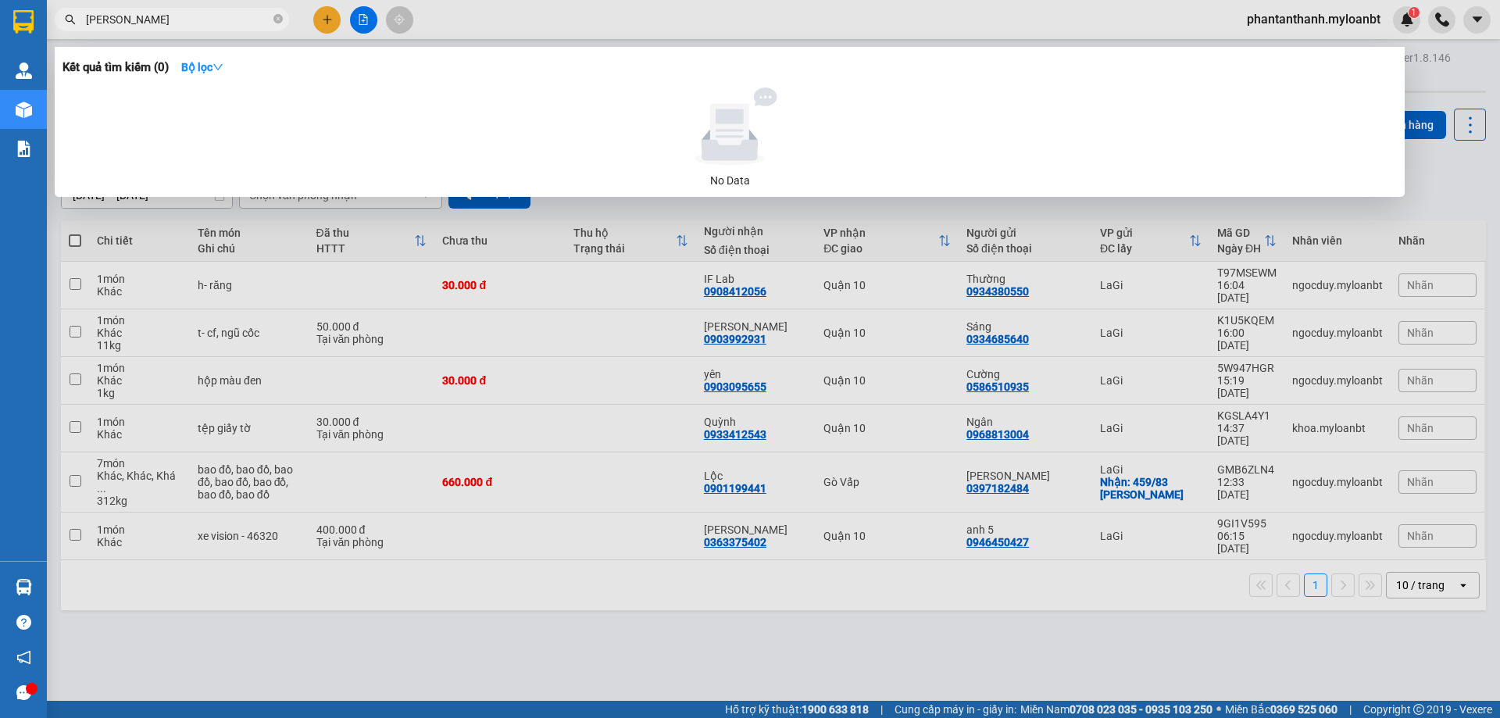
click at [150, 16] on input "hoang thu" at bounding box center [178, 19] width 184 height 17
type input "h"
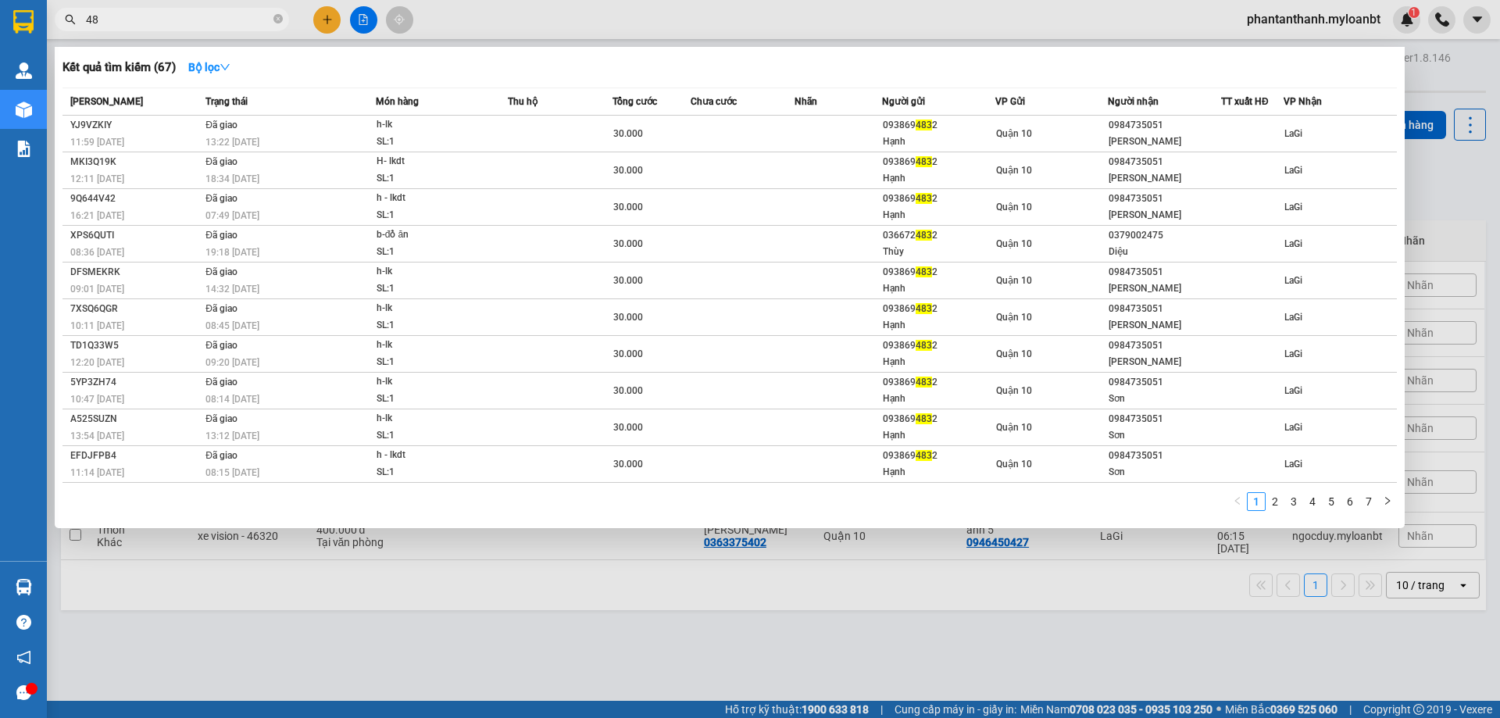
type input "4"
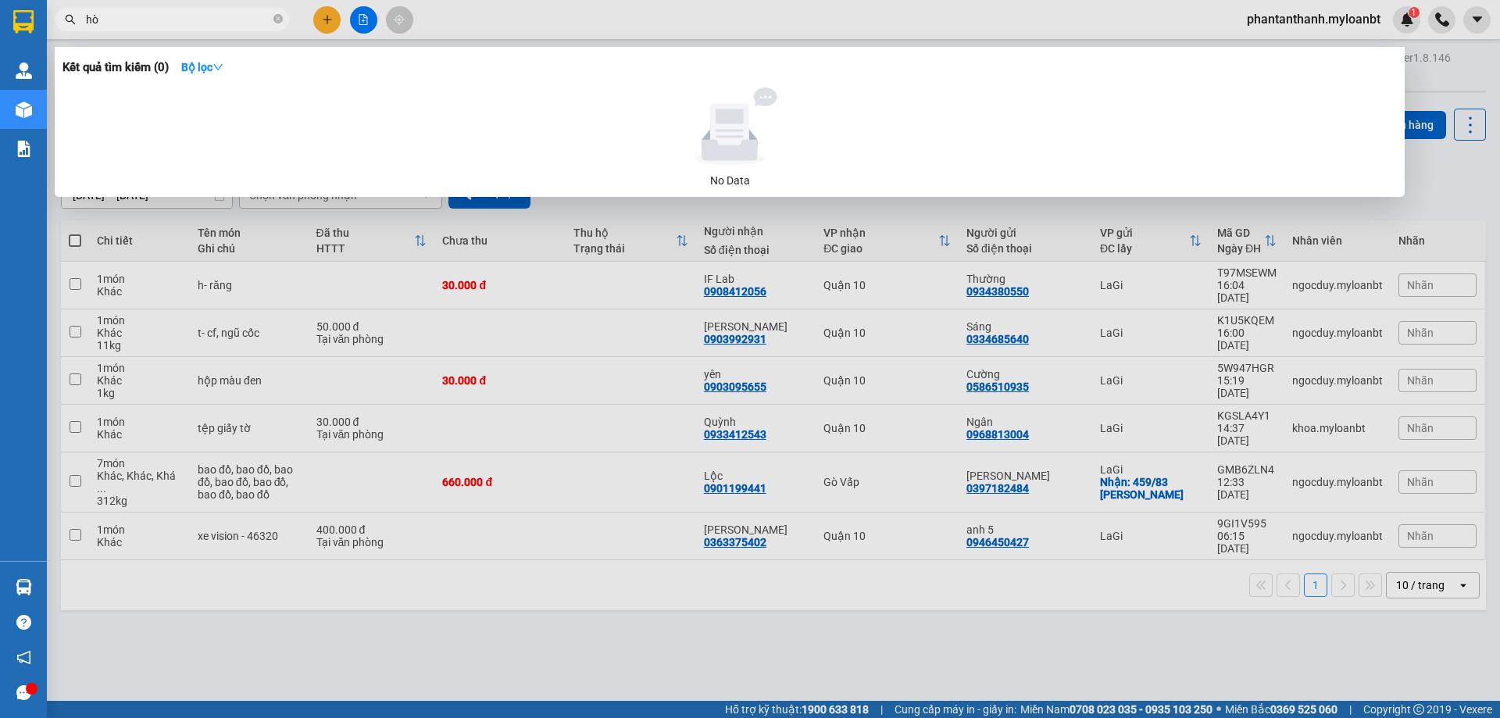
type input "h"
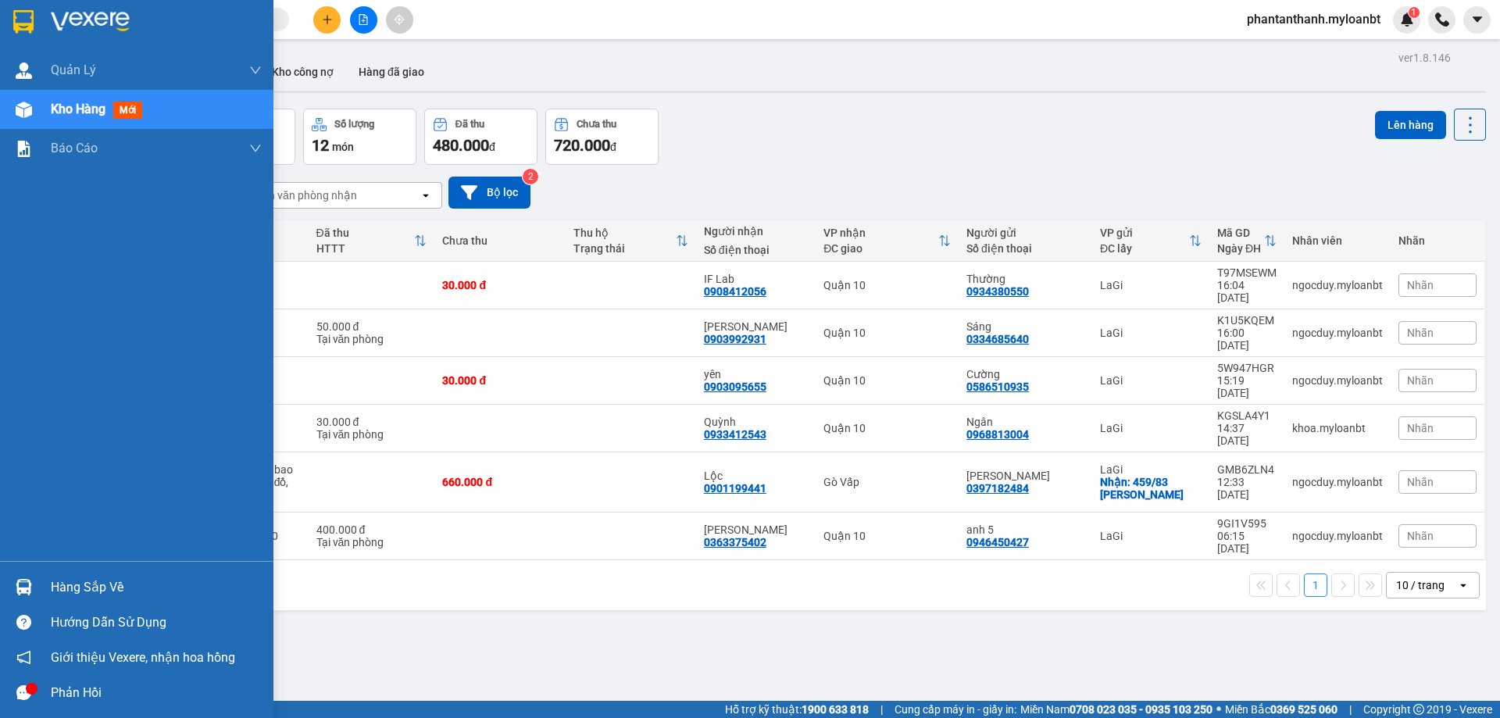
click at [95, 105] on span "Kho hàng" at bounding box center [78, 109] width 55 height 15
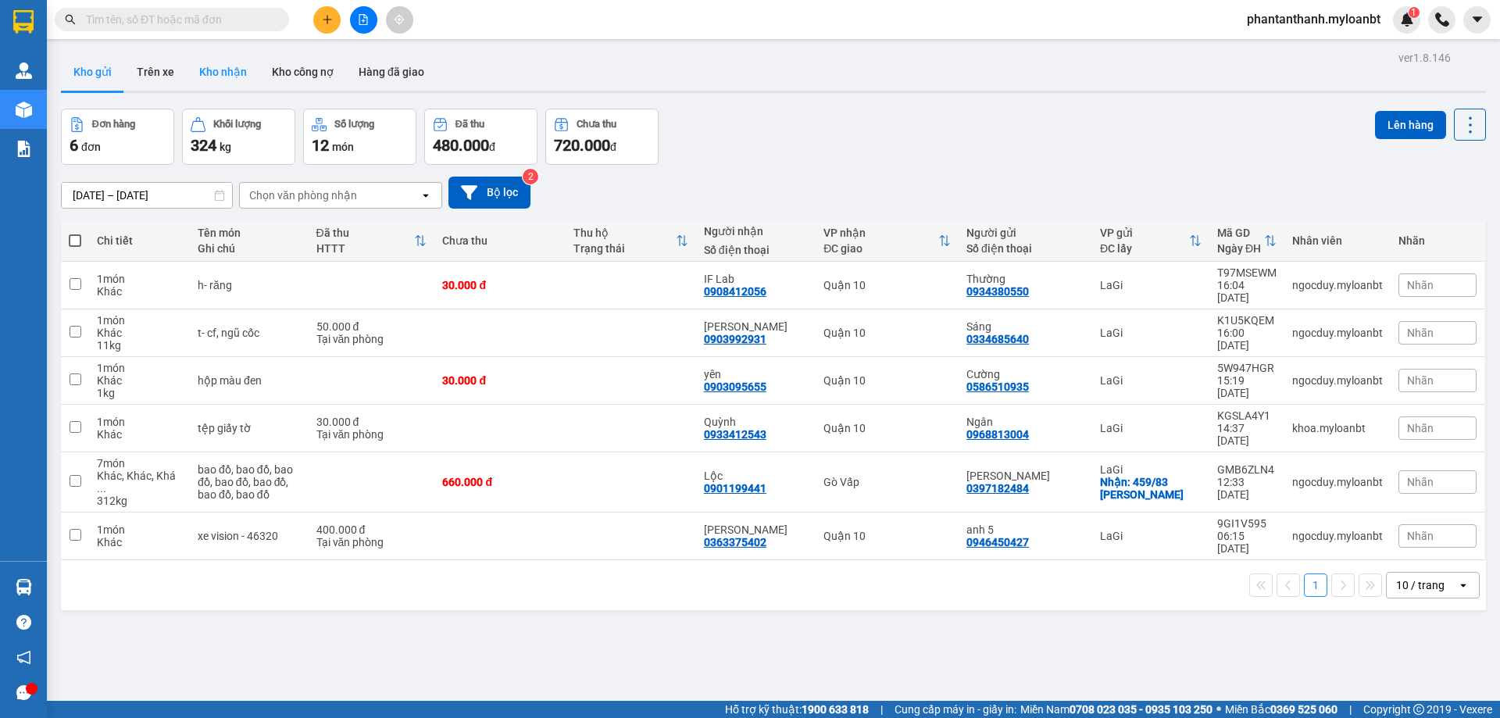
click at [234, 70] on button "Kho nhận" at bounding box center [223, 71] width 73 height 37
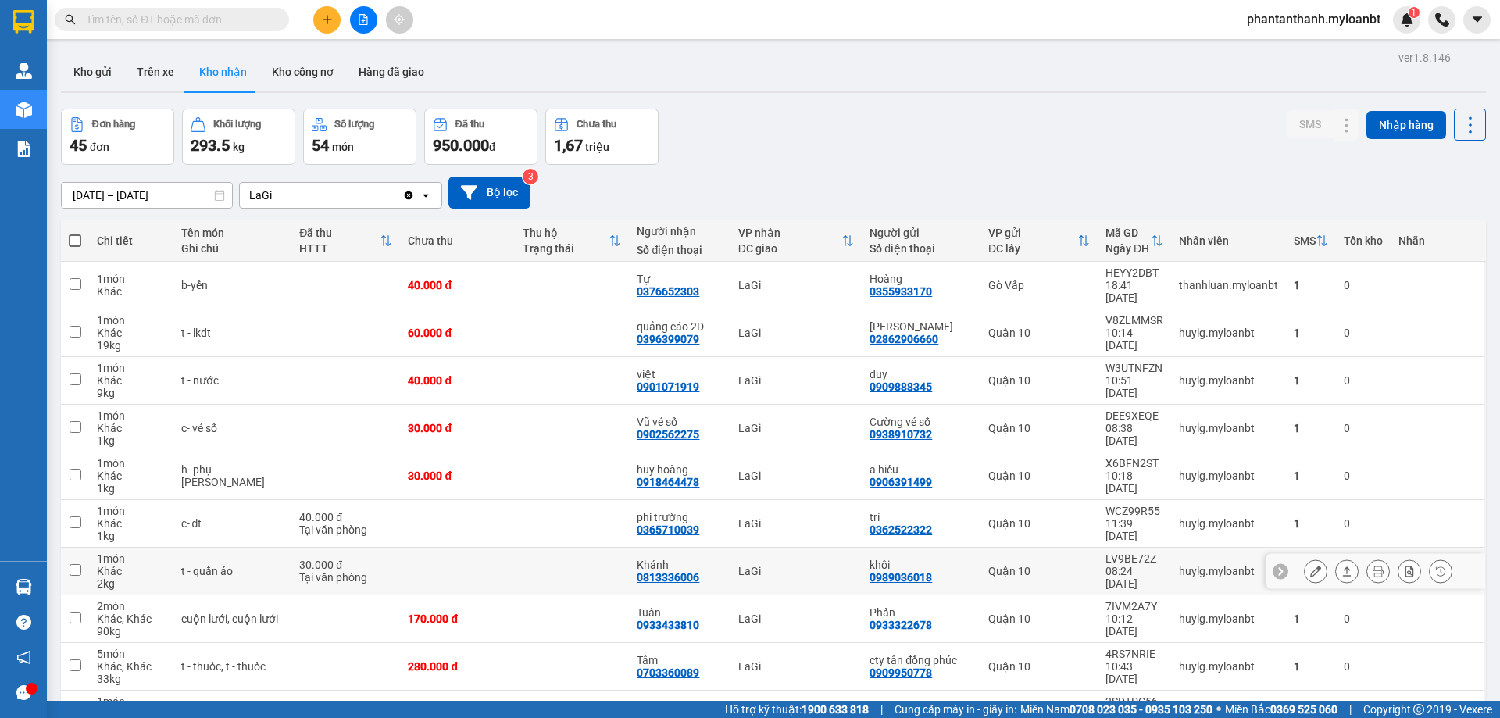
scroll to position [89, 0]
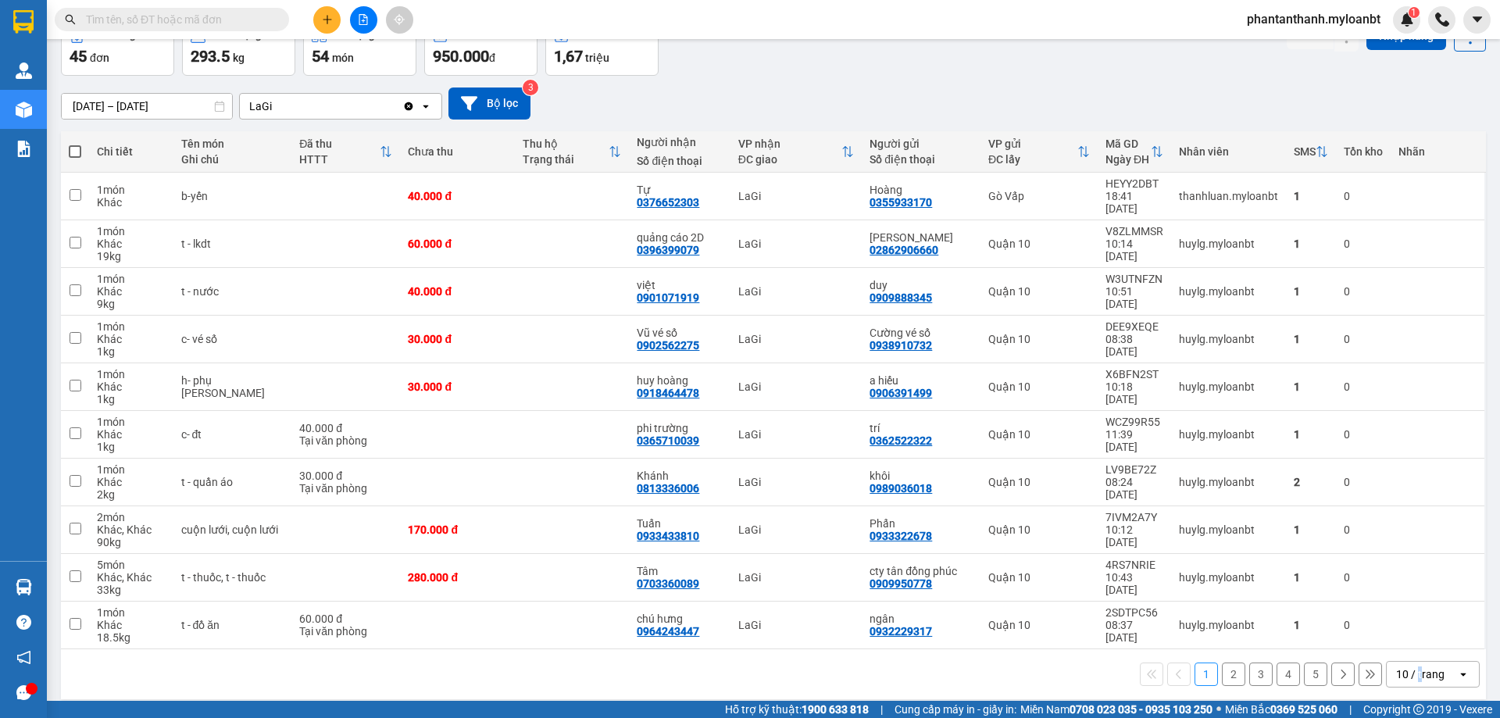
click at [1408, 666] on div "10 / trang" at bounding box center [1420, 674] width 48 height 16
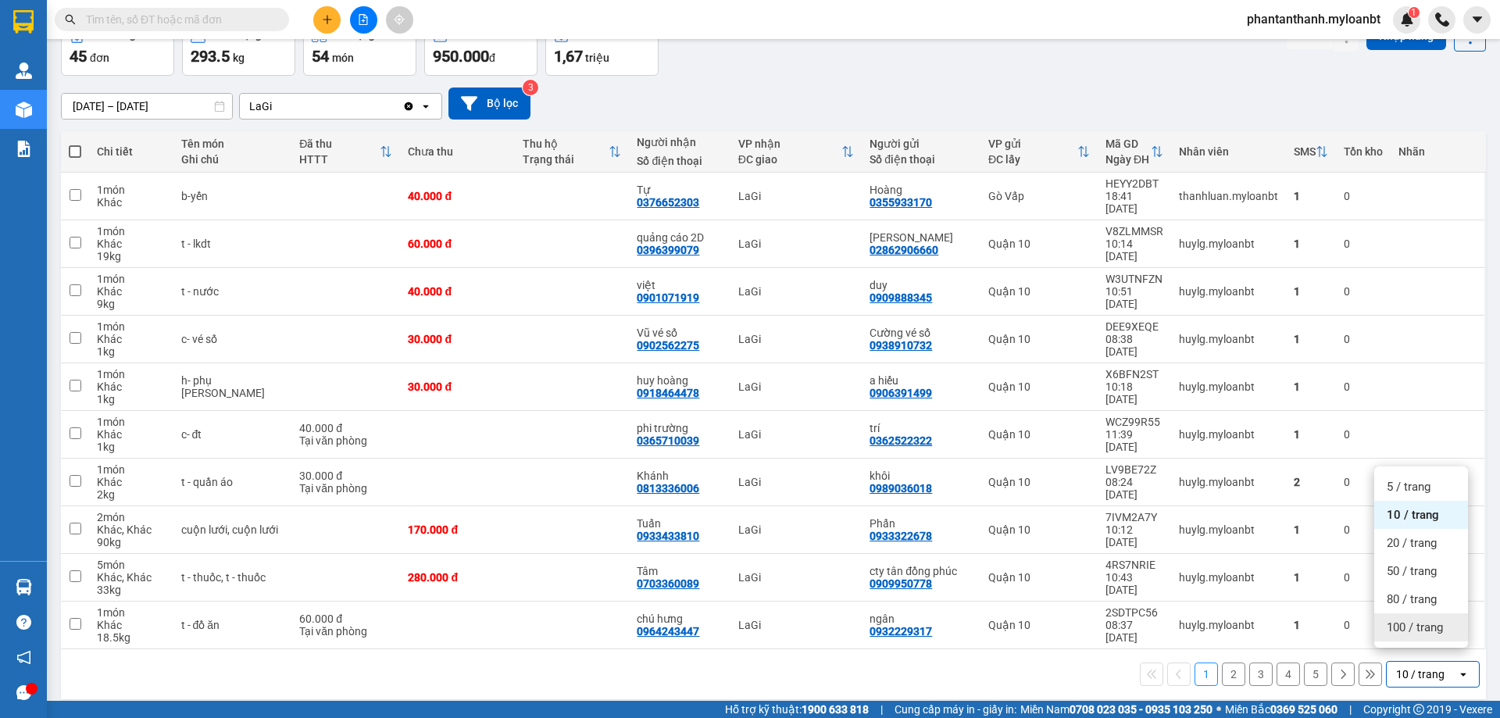
click at [1403, 626] on span "100 / trang" at bounding box center [1414, 627] width 56 height 16
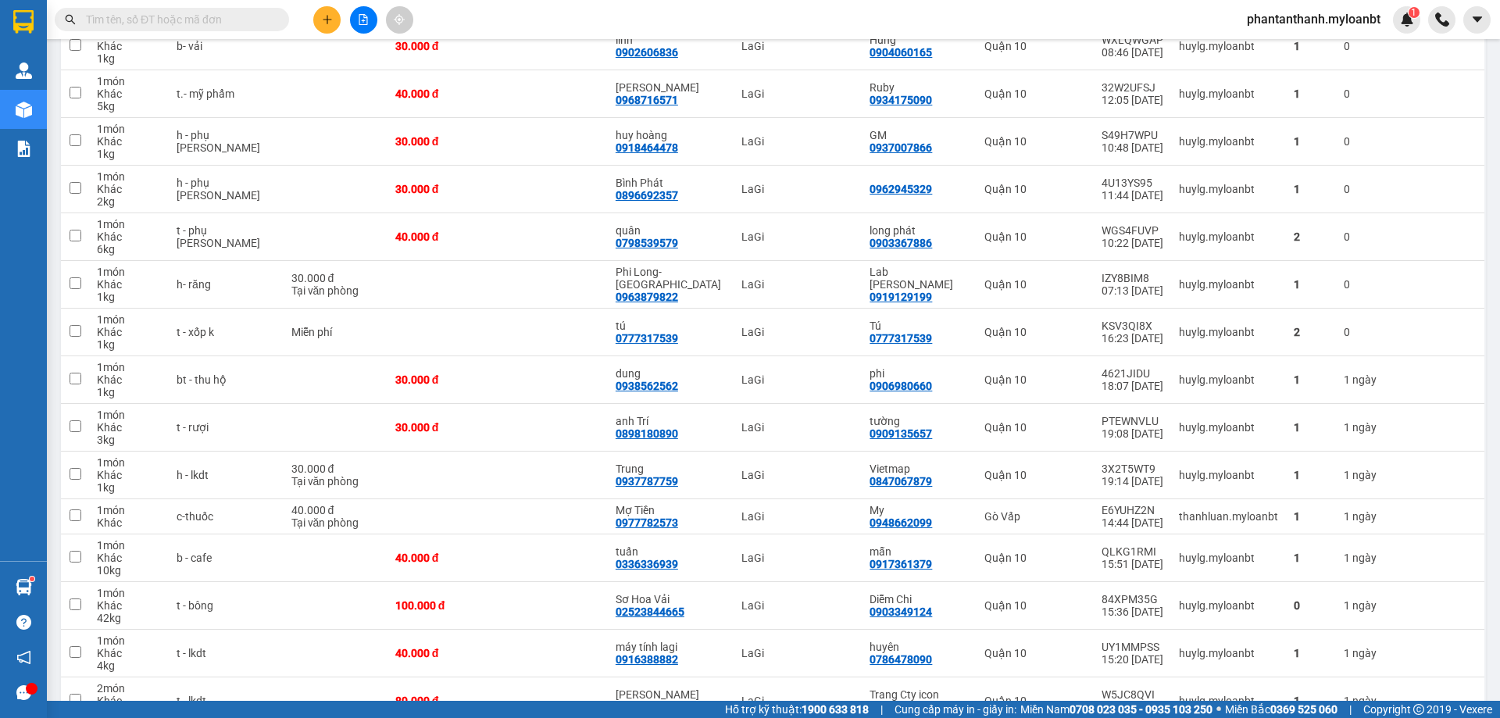
scroll to position [629, 0]
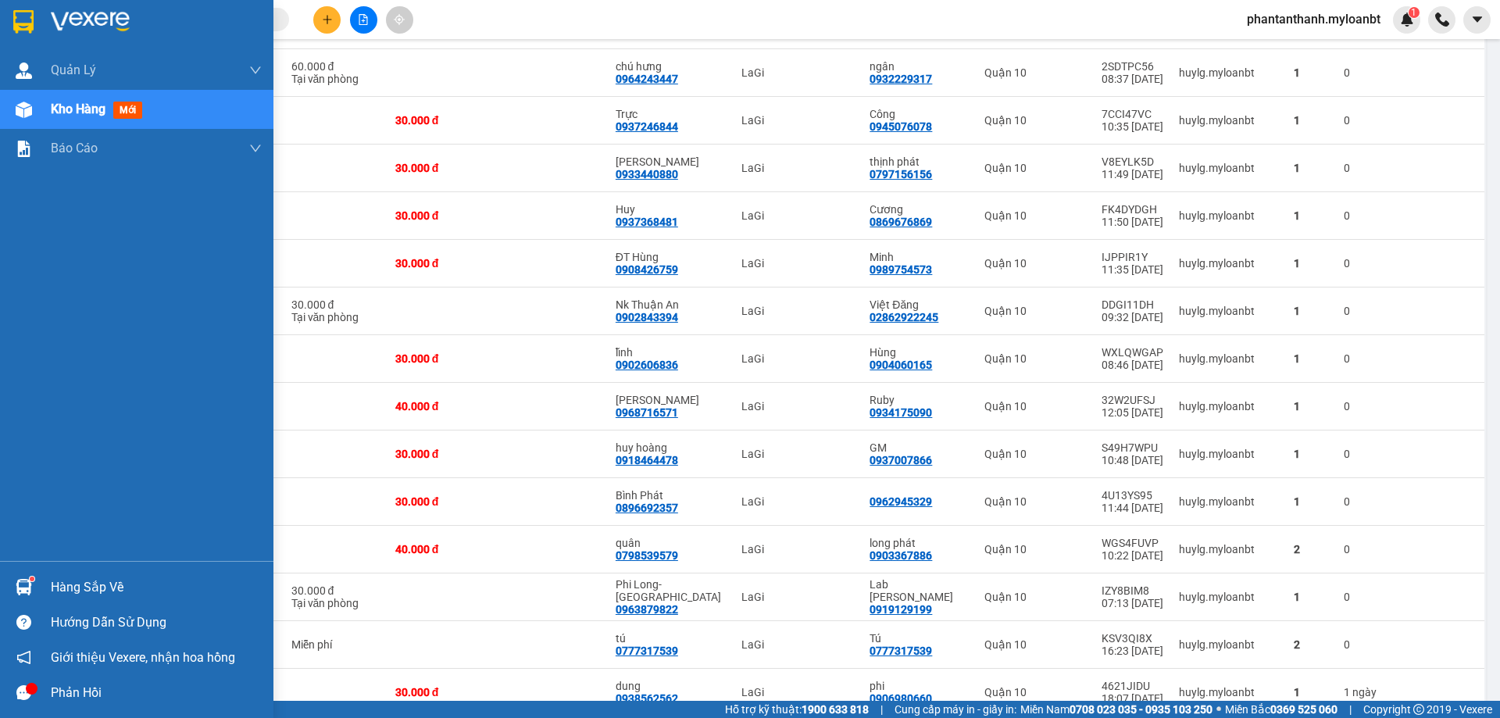
click at [87, 109] on span "Kho hàng" at bounding box center [78, 109] width 55 height 15
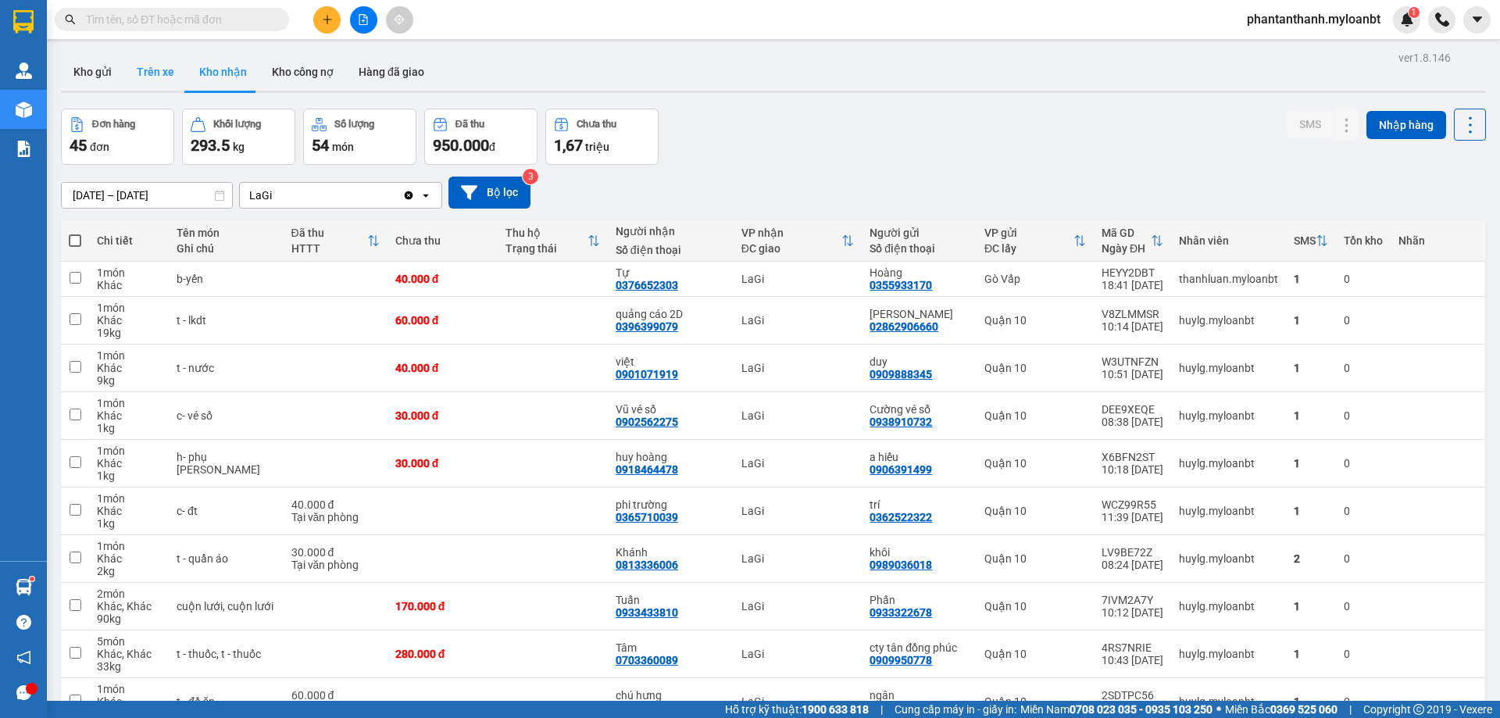
click at [160, 63] on button "Trên xe" at bounding box center [155, 71] width 62 height 37
type input "[DATE] – [DATE]"
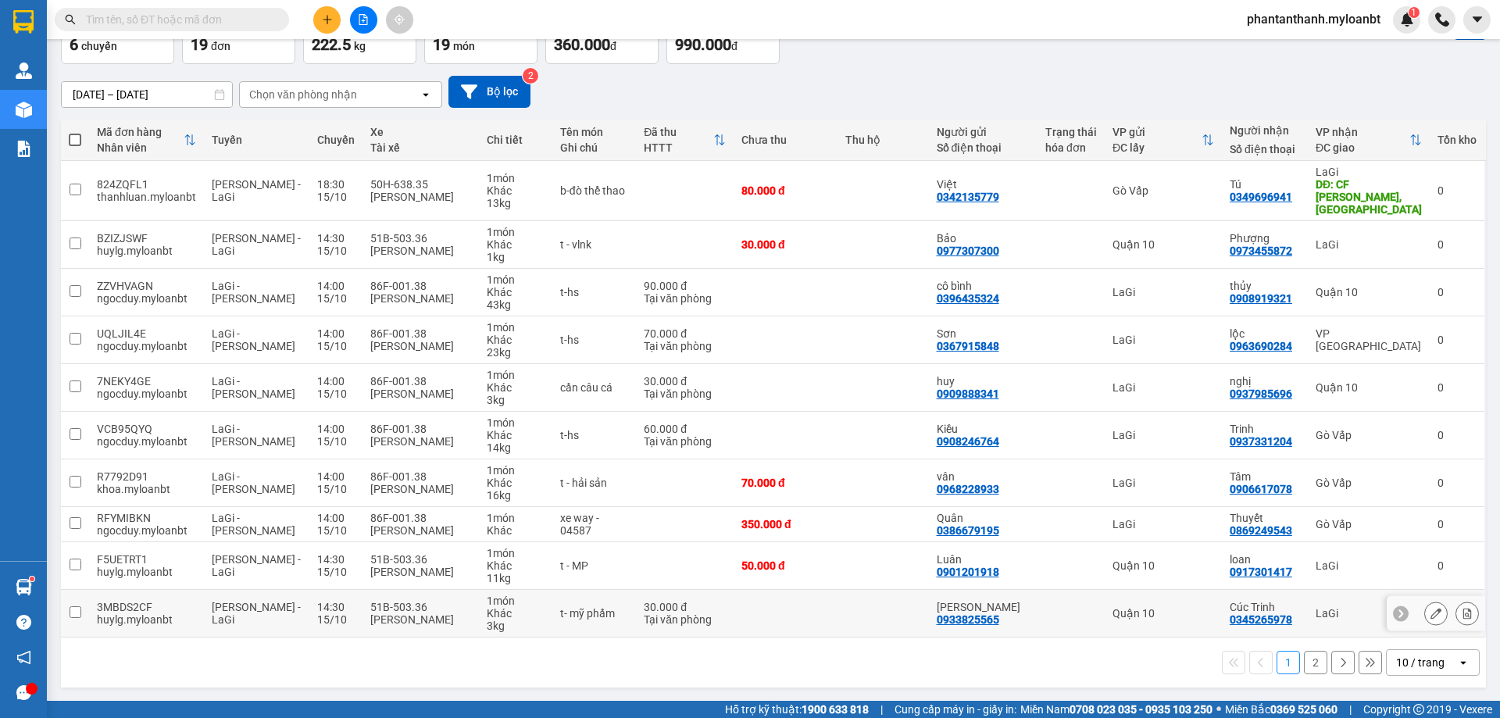
scroll to position [89, 0]
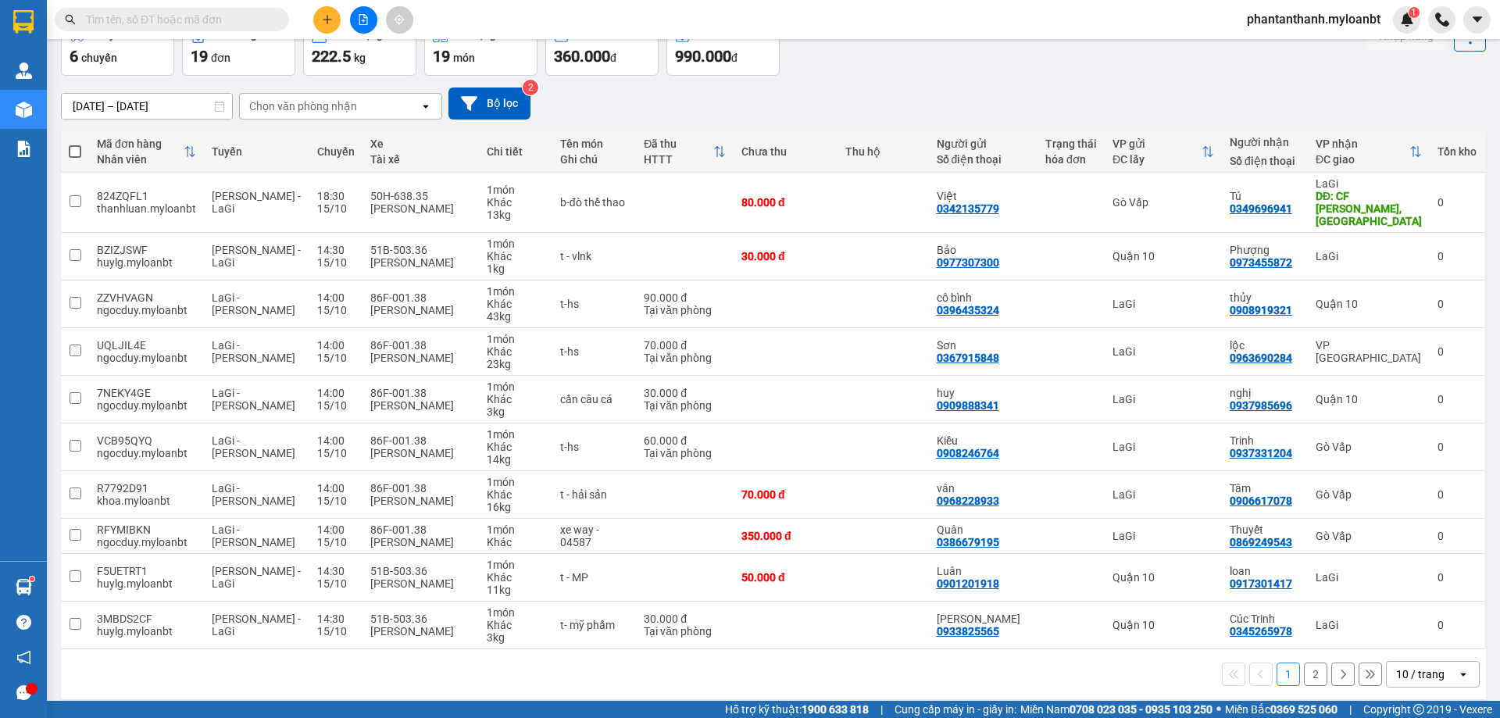
click at [1372, 661] on div "1 2 10 / trang open" at bounding box center [773, 674] width 1412 height 27
click at [1386, 662] on div "10 / trang" at bounding box center [1421, 674] width 70 height 25
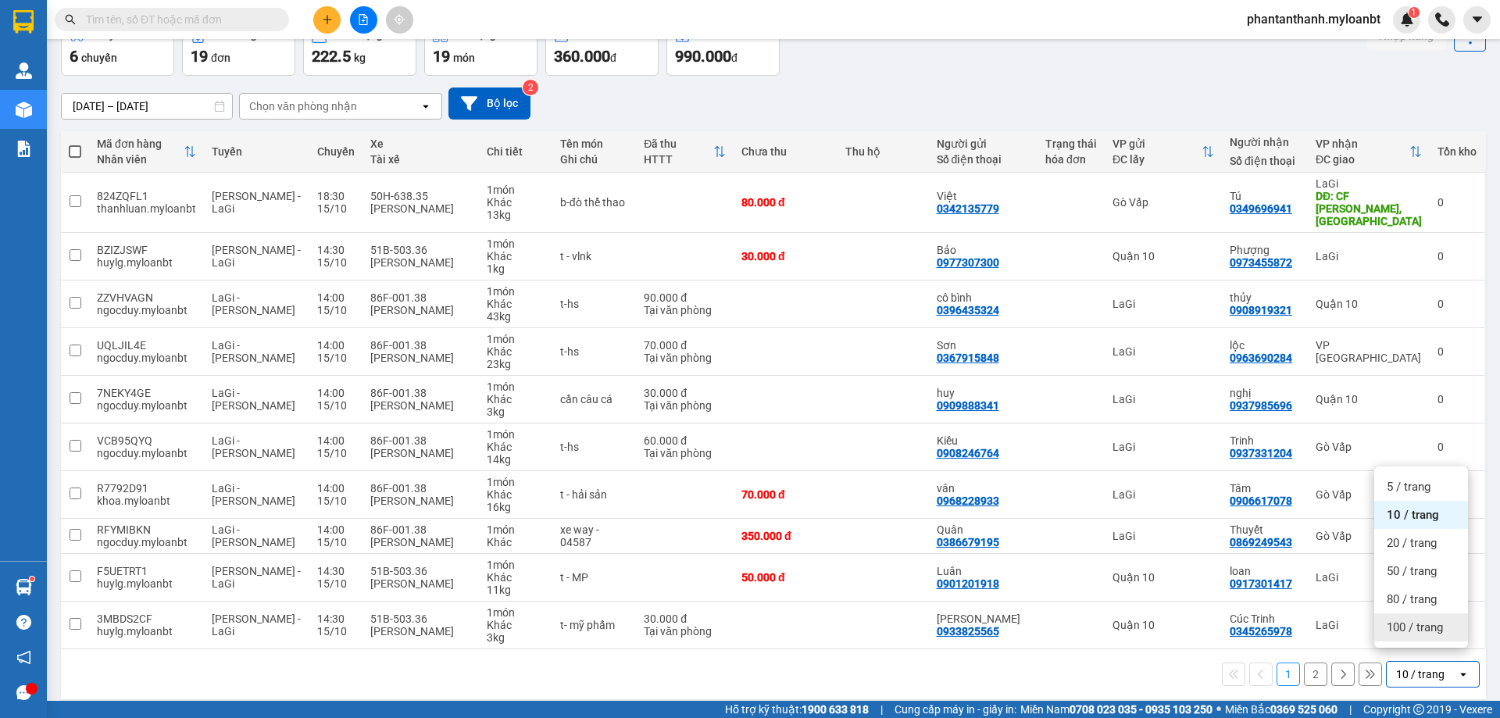
click at [1394, 632] on span "100 / trang" at bounding box center [1414, 627] width 56 height 16
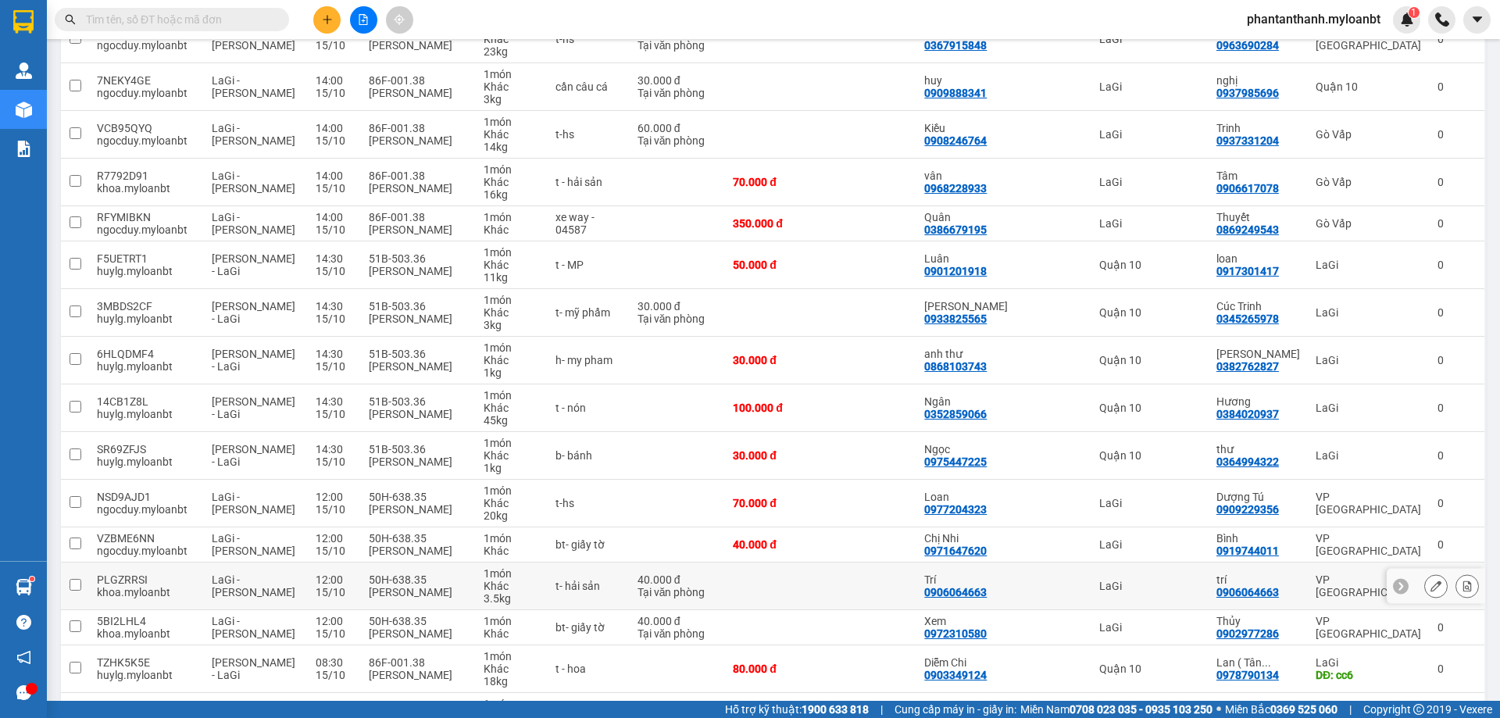
scroll to position [493, 0]
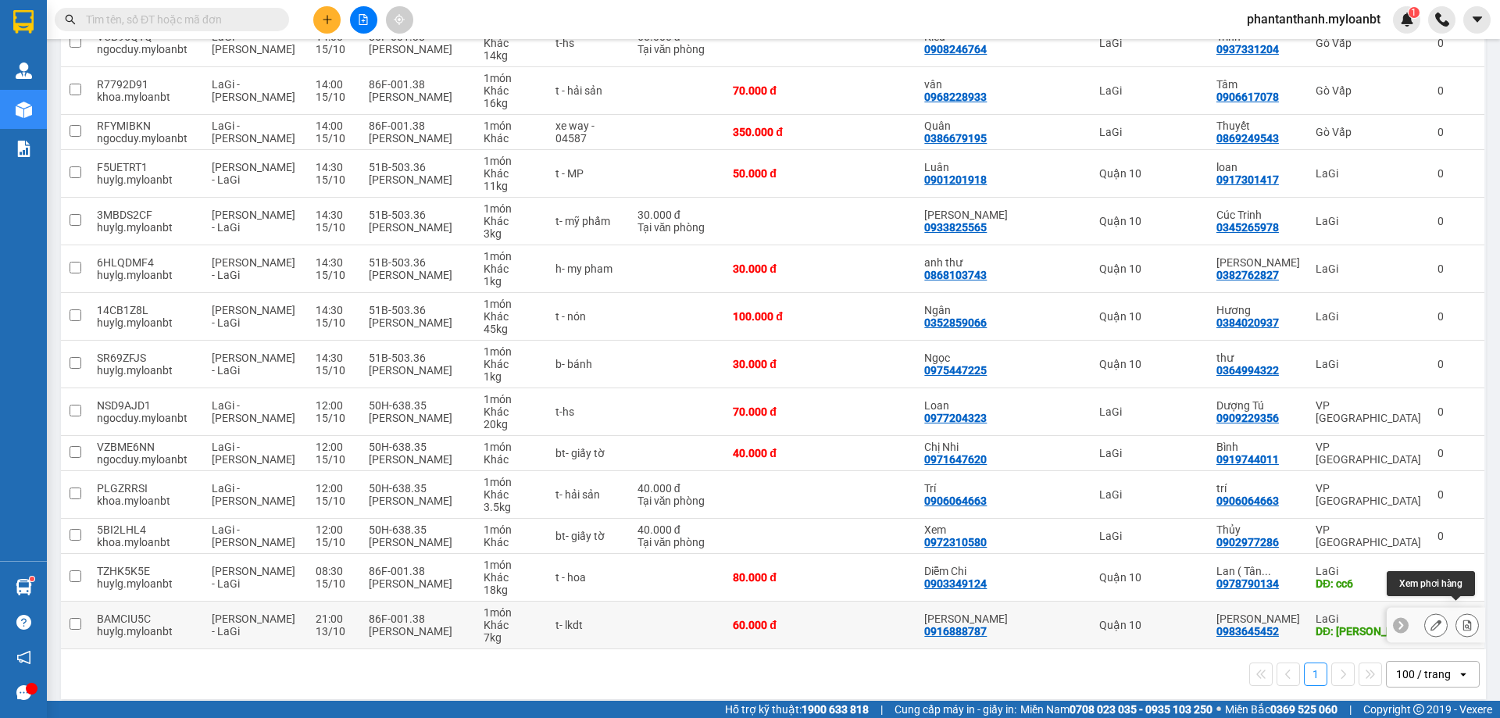
click at [1461, 619] on icon at bounding box center [1466, 624] width 11 height 11
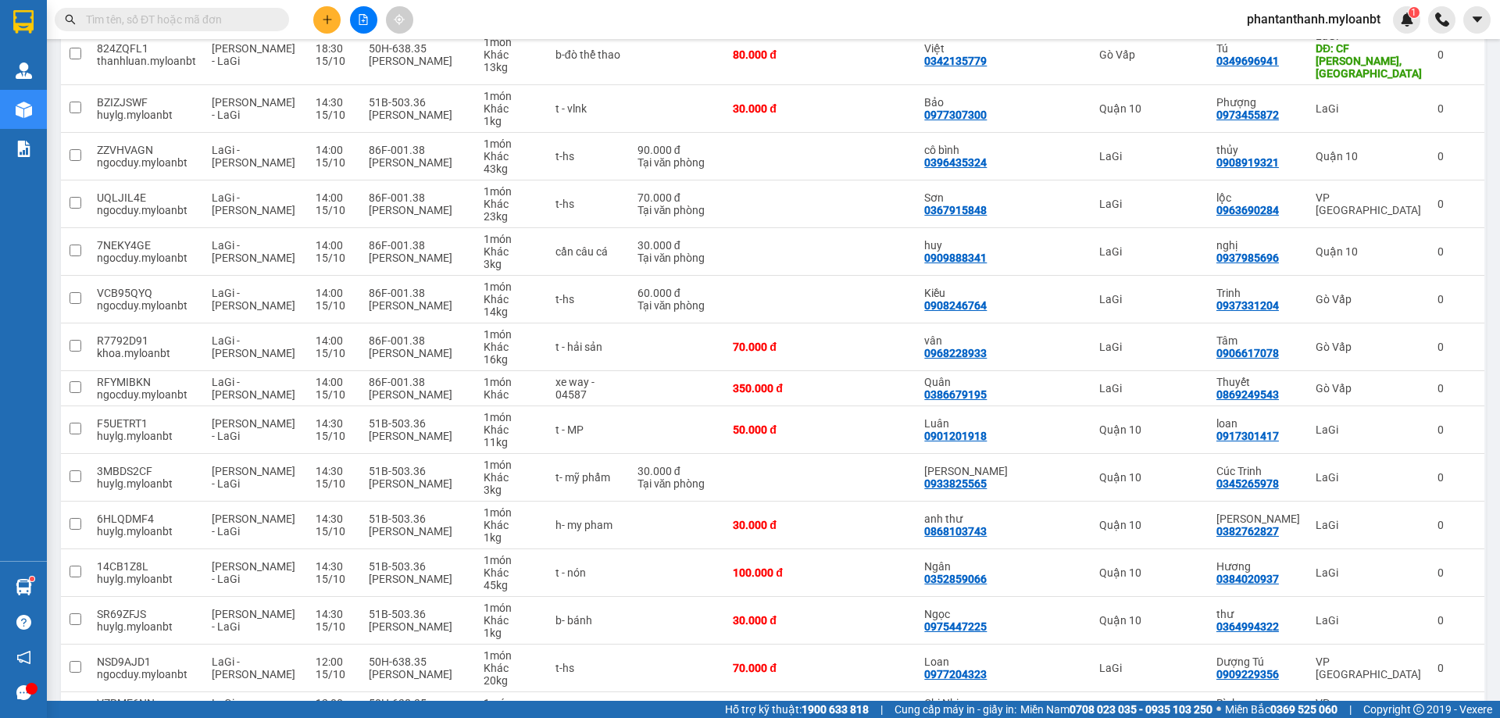
scroll to position [493, 0]
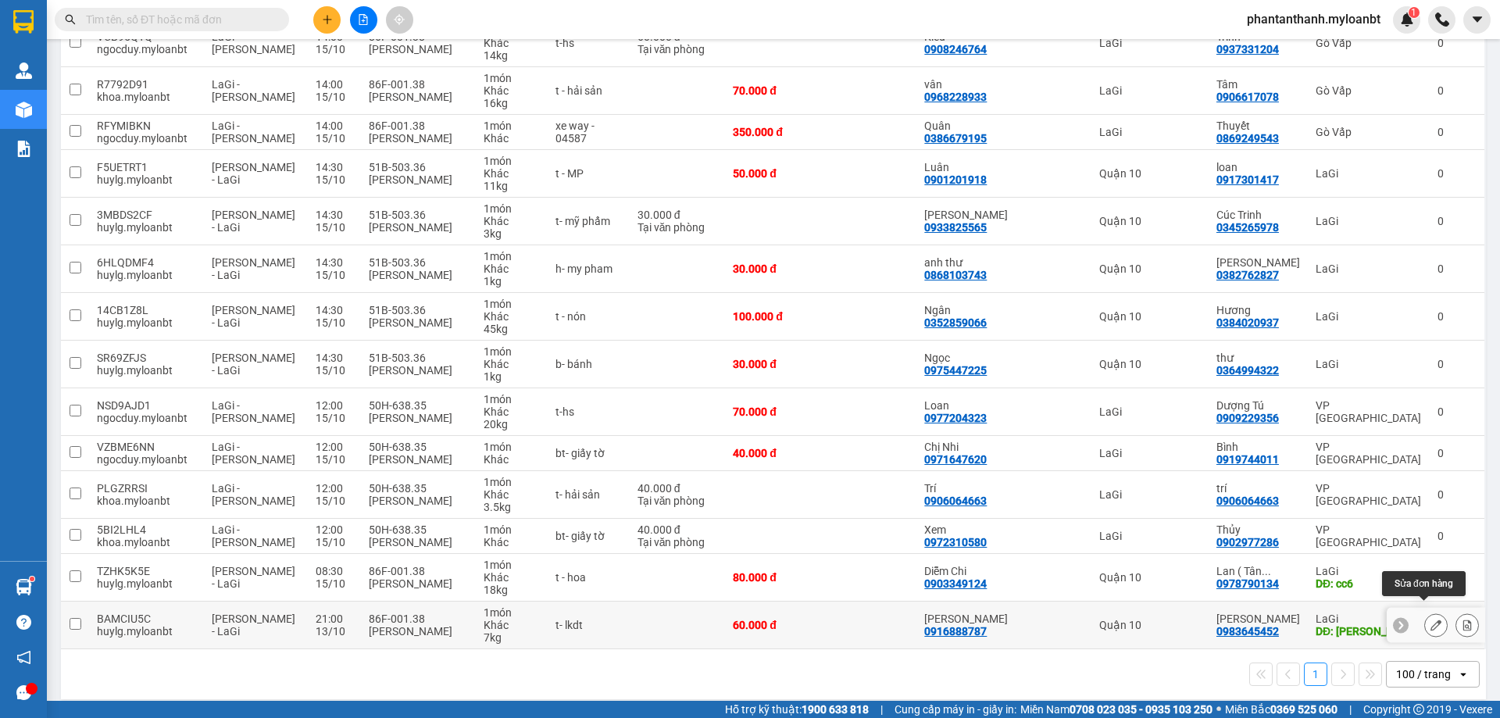
click at [1430, 619] on icon at bounding box center [1435, 624] width 11 height 11
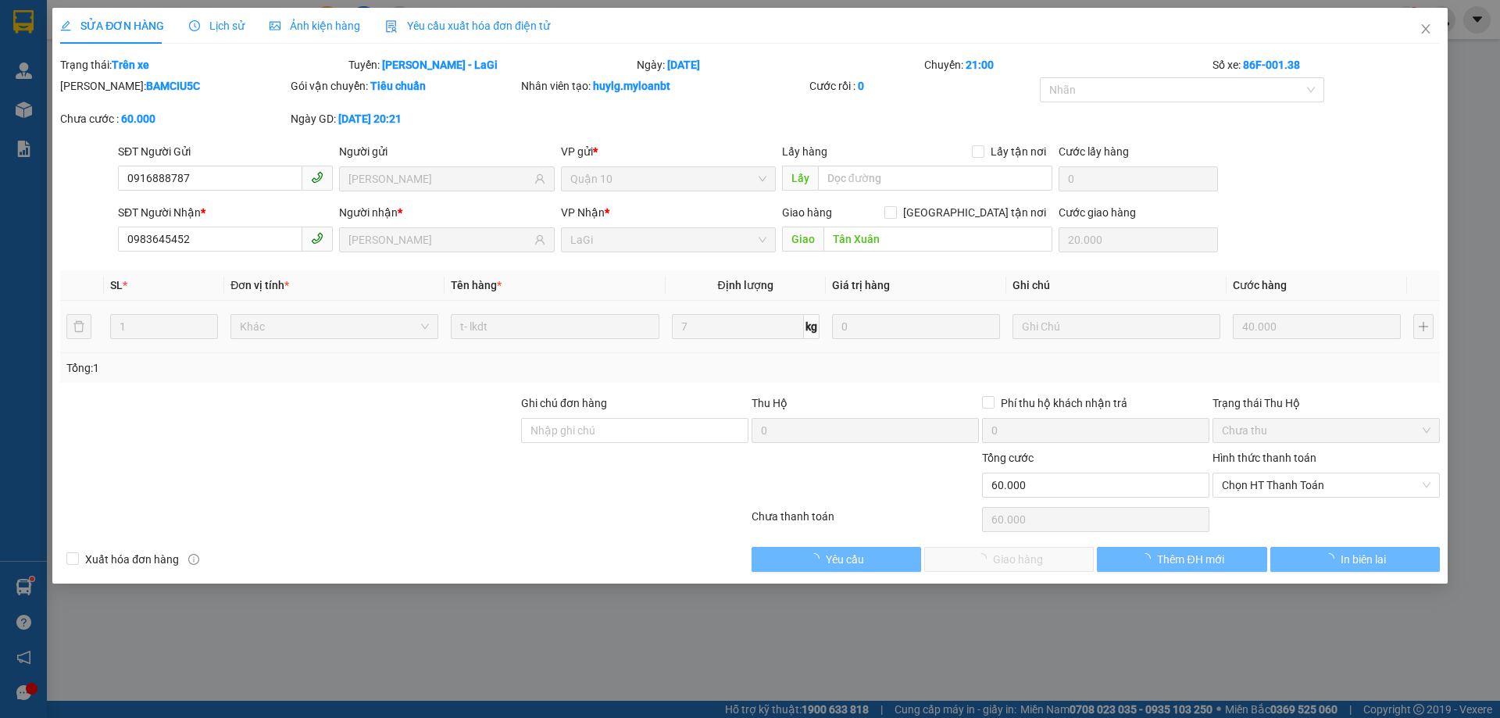
type input "0916888787"
type input "kim nguyên"
type input "0983645452"
type input "Triệu Mobie"
type input "Tân Xuân"
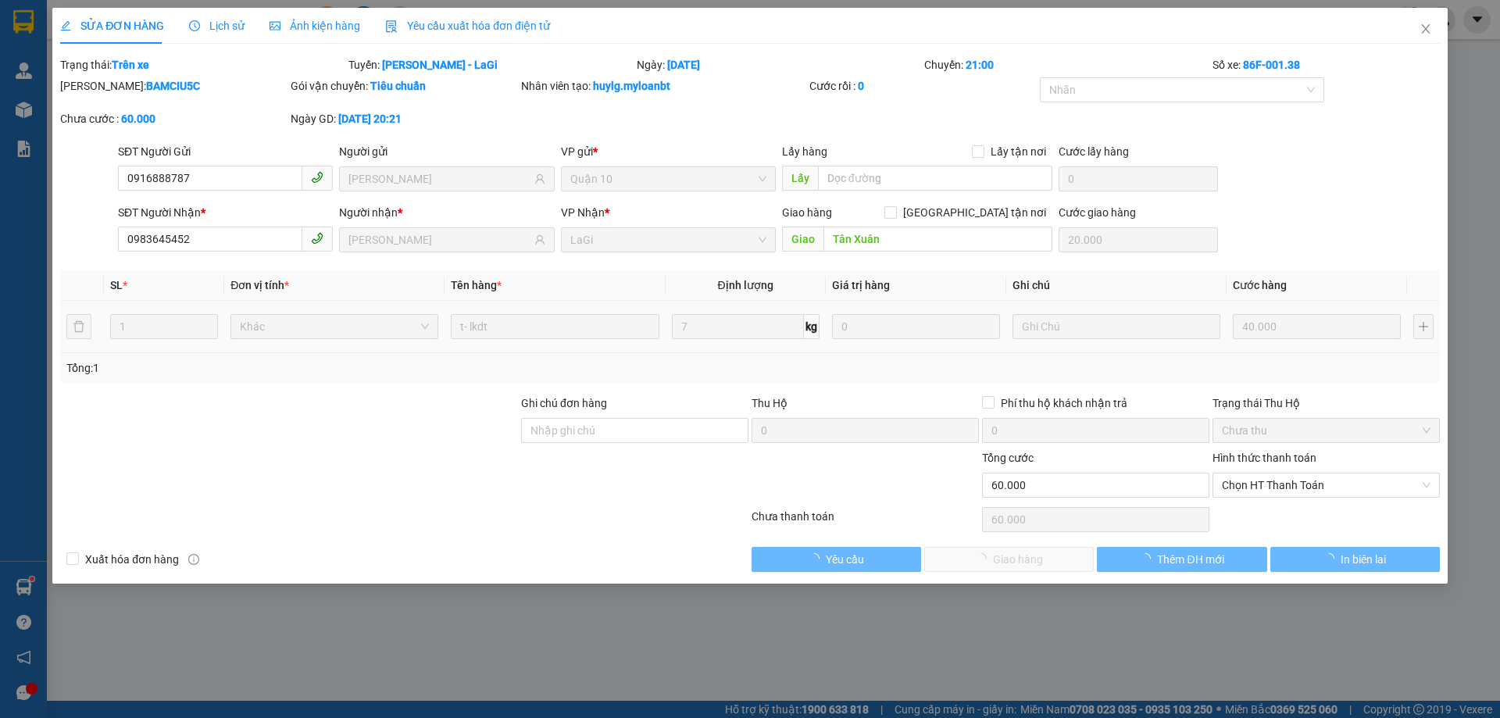
type input "20.000"
type input "0"
type input "60.000"
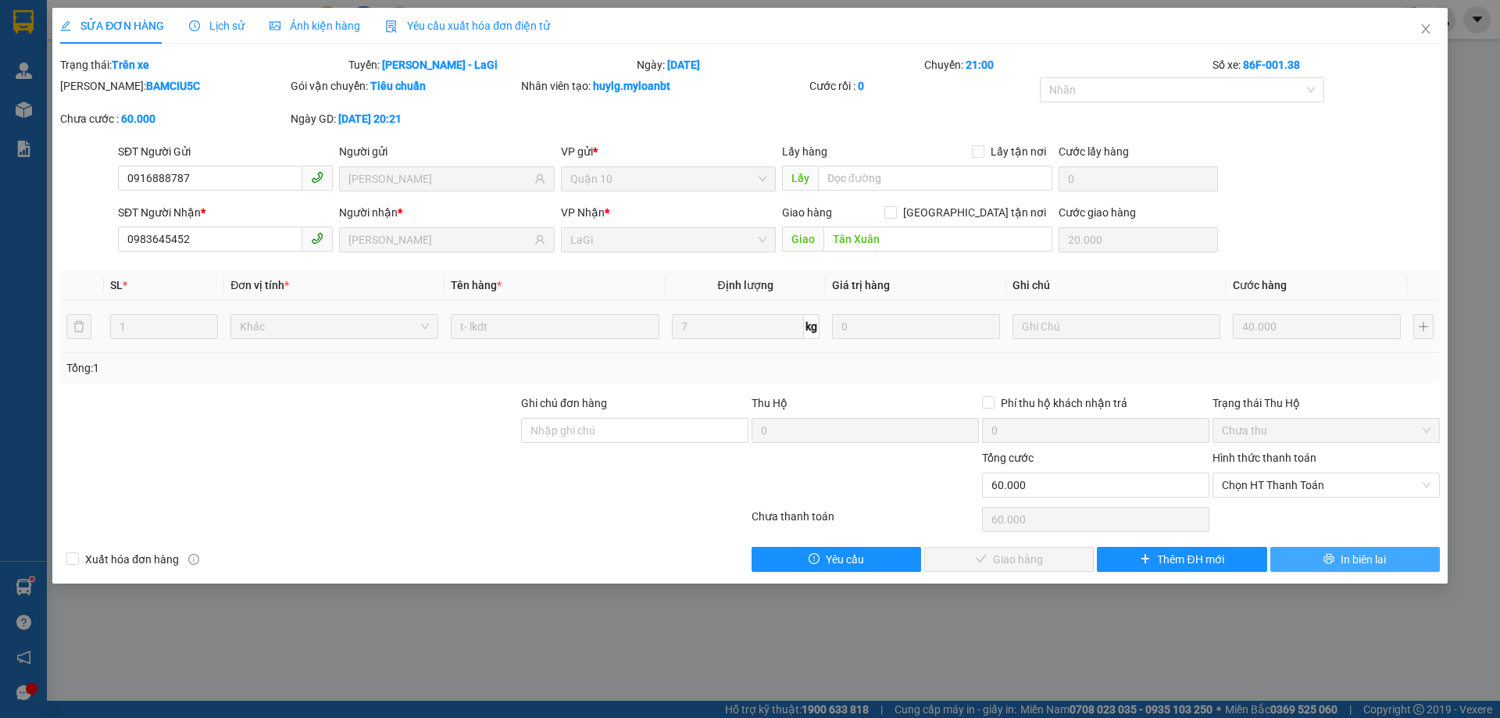
click at [1340, 561] on span "In biên lai" at bounding box center [1362, 559] width 45 height 17
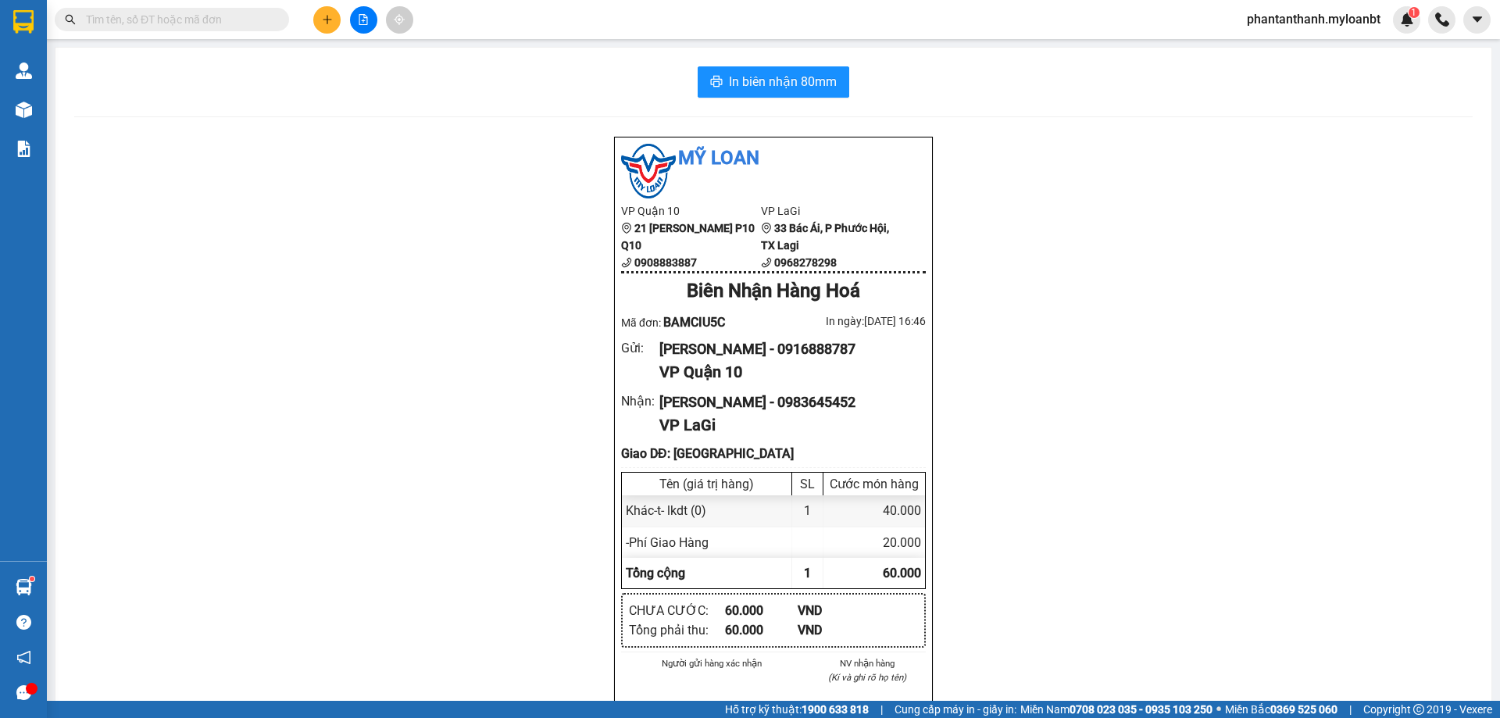
scroll to position [78, 0]
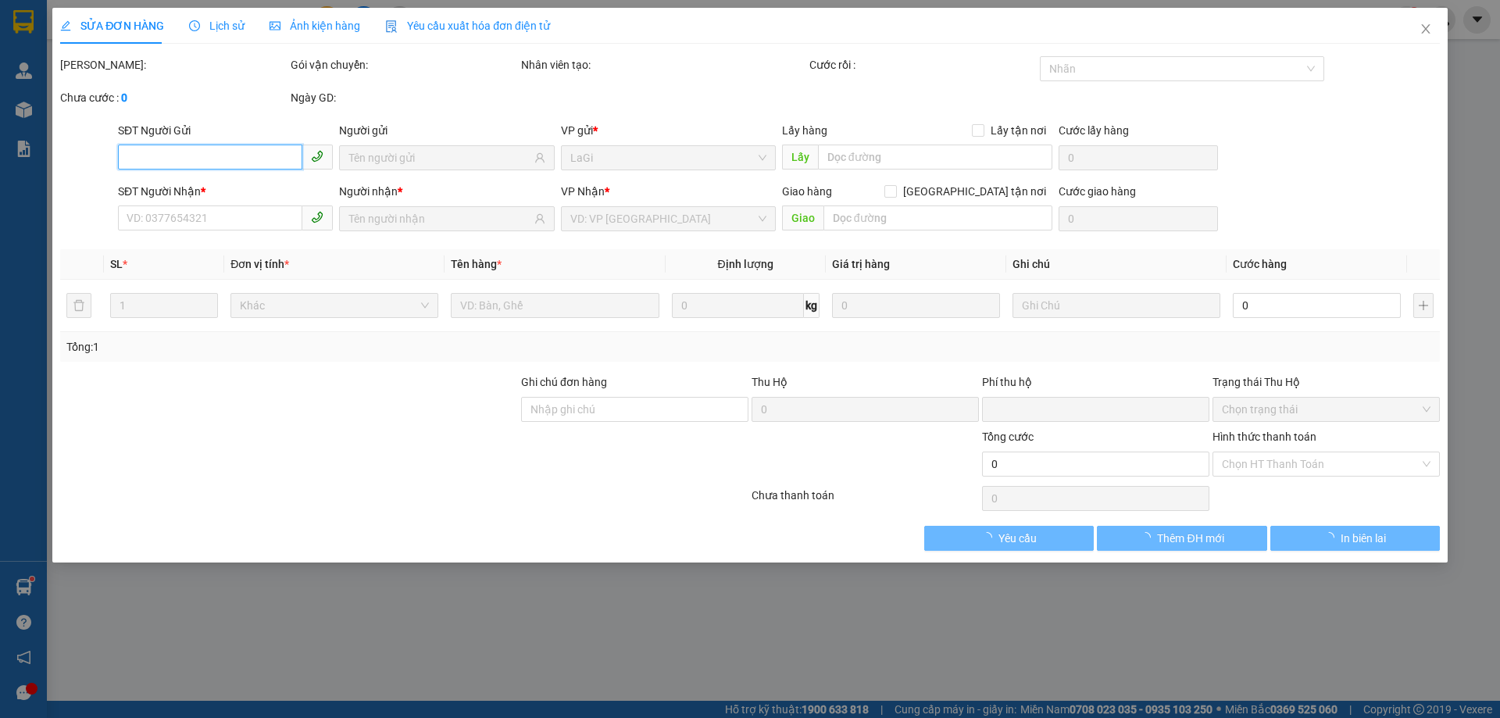
type input "0916888787"
type input "kim nguyên"
type input "0983645452"
type input "Triệu Mobie"
type input "Tân Xuân"
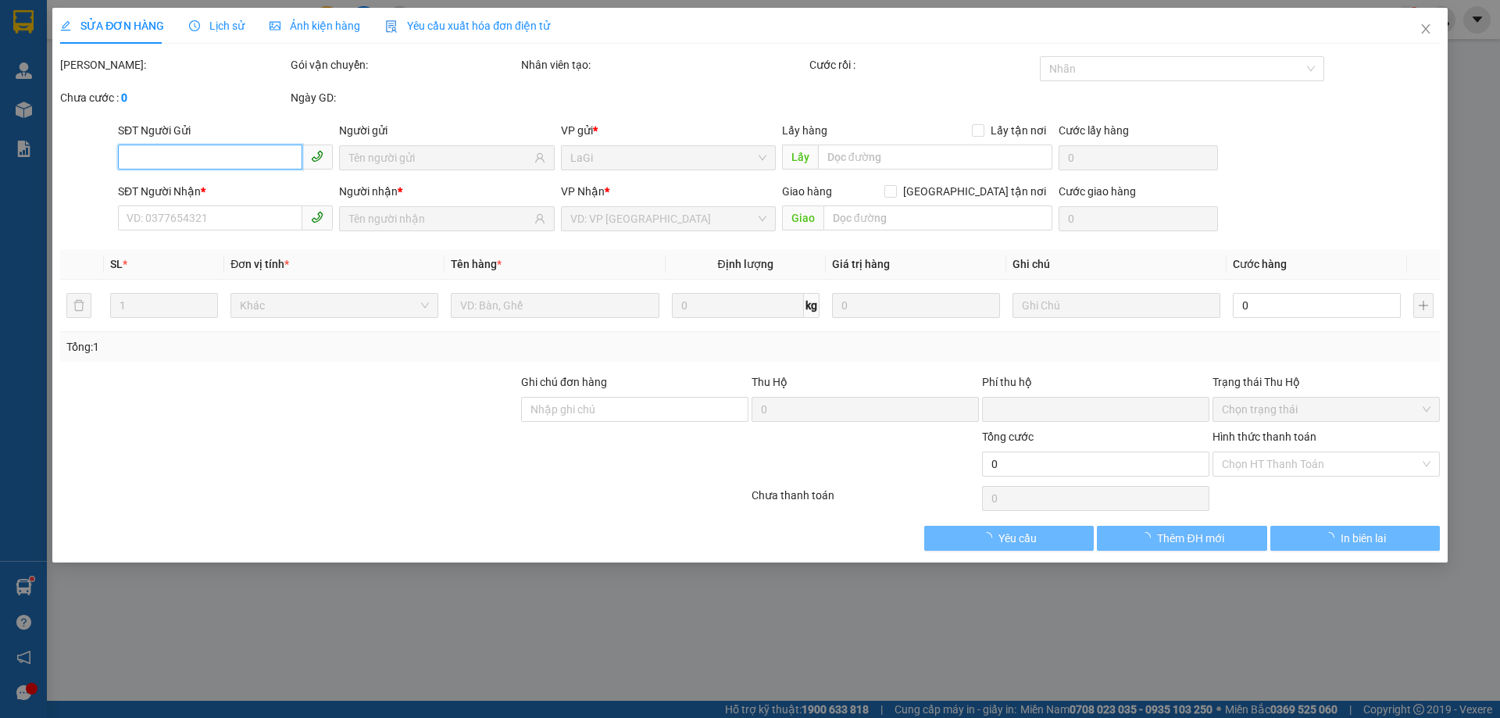
type input "20.000"
type input "0"
type input "60.000"
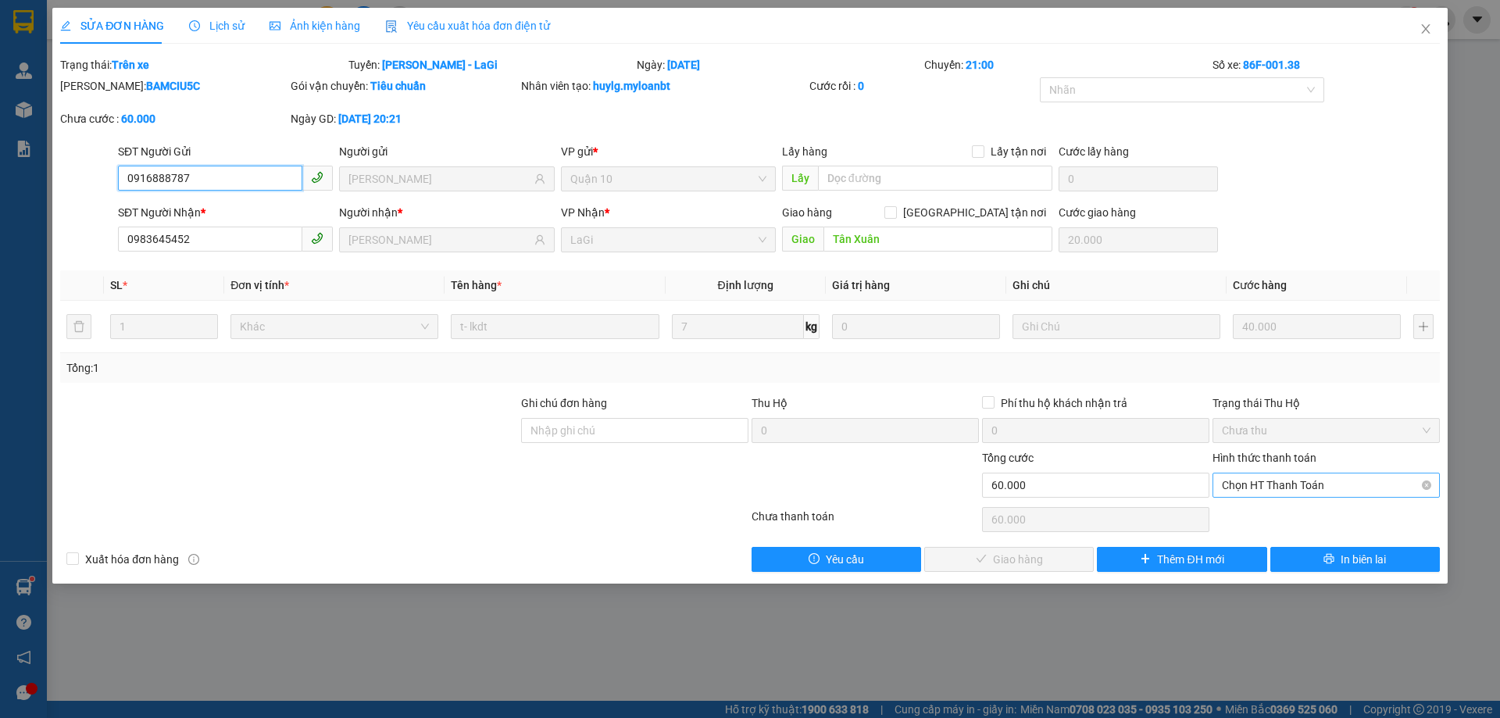
click at [1325, 482] on span "Chọn HT Thanh Toán" at bounding box center [1325, 484] width 209 height 23
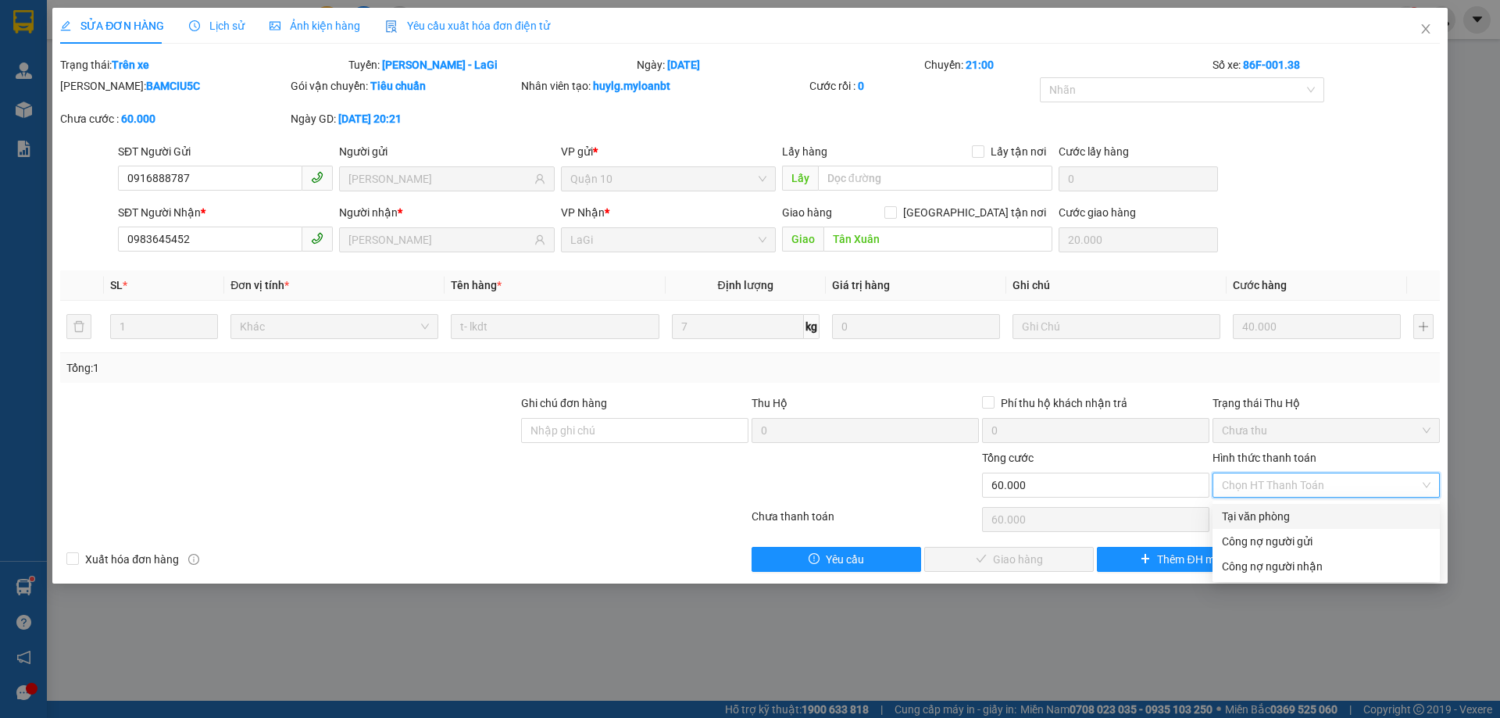
click at [1266, 520] on div "Tại văn phòng" at bounding box center [1325, 516] width 209 height 17
type input "0"
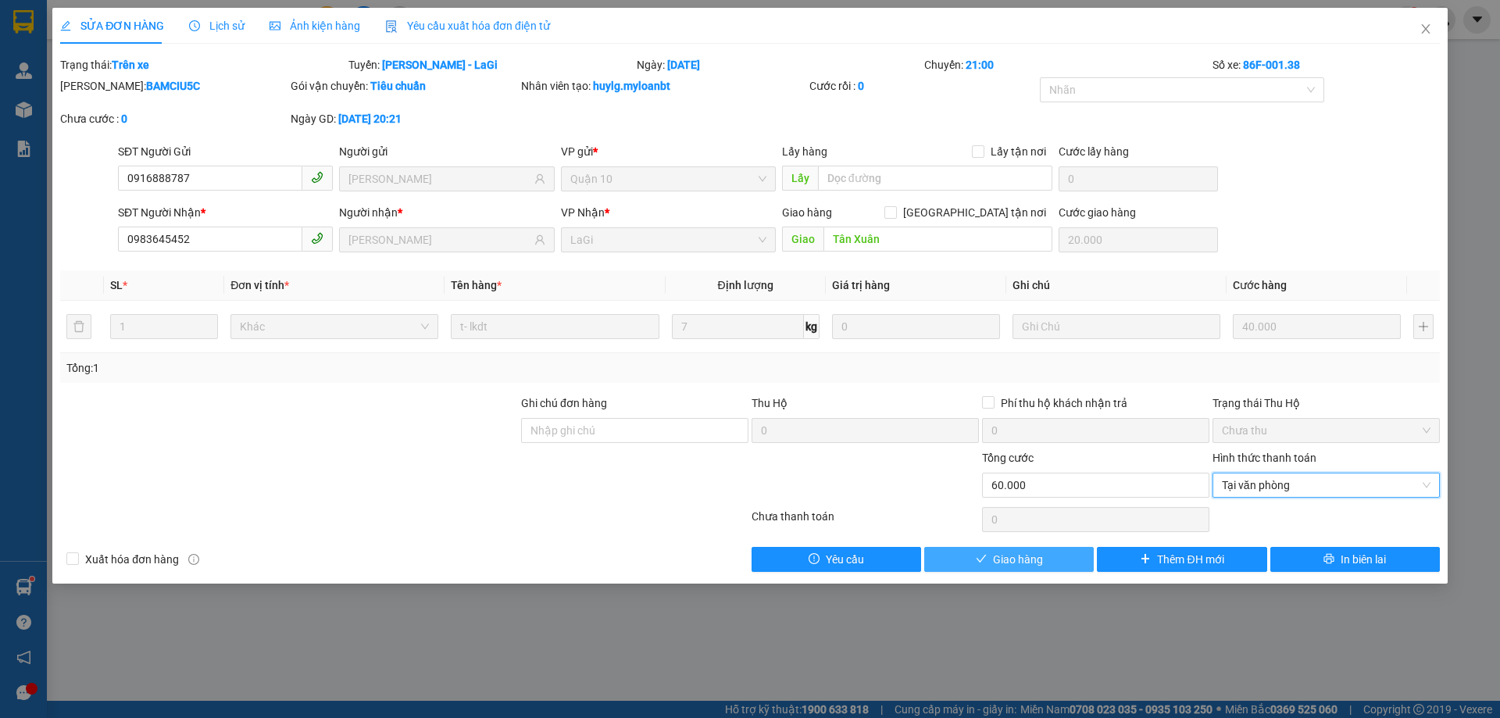
click at [986, 559] on icon "check" at bounding box center [980, 558] width 11 height 11
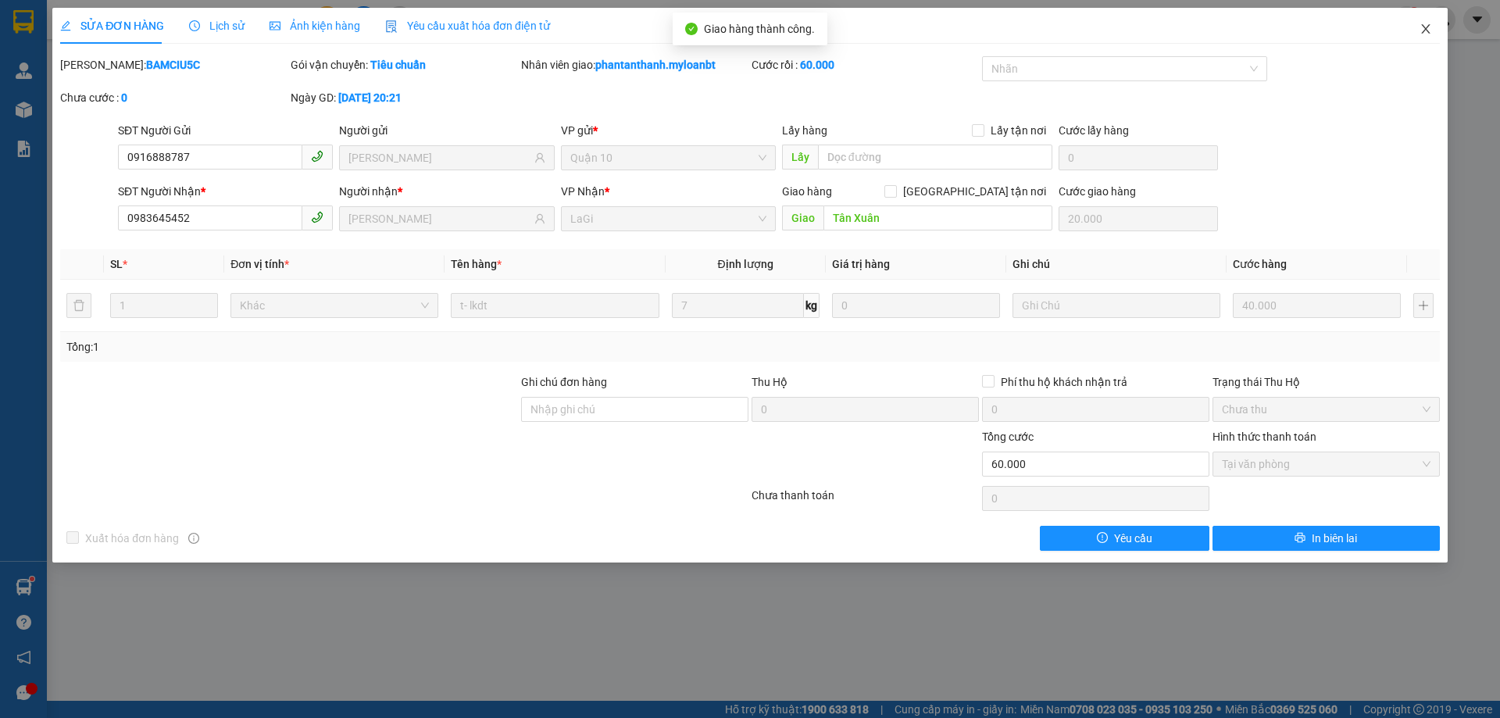
click at [1425, 32] on icon "close" at bounding box center [1425, 29] width 12 height 12
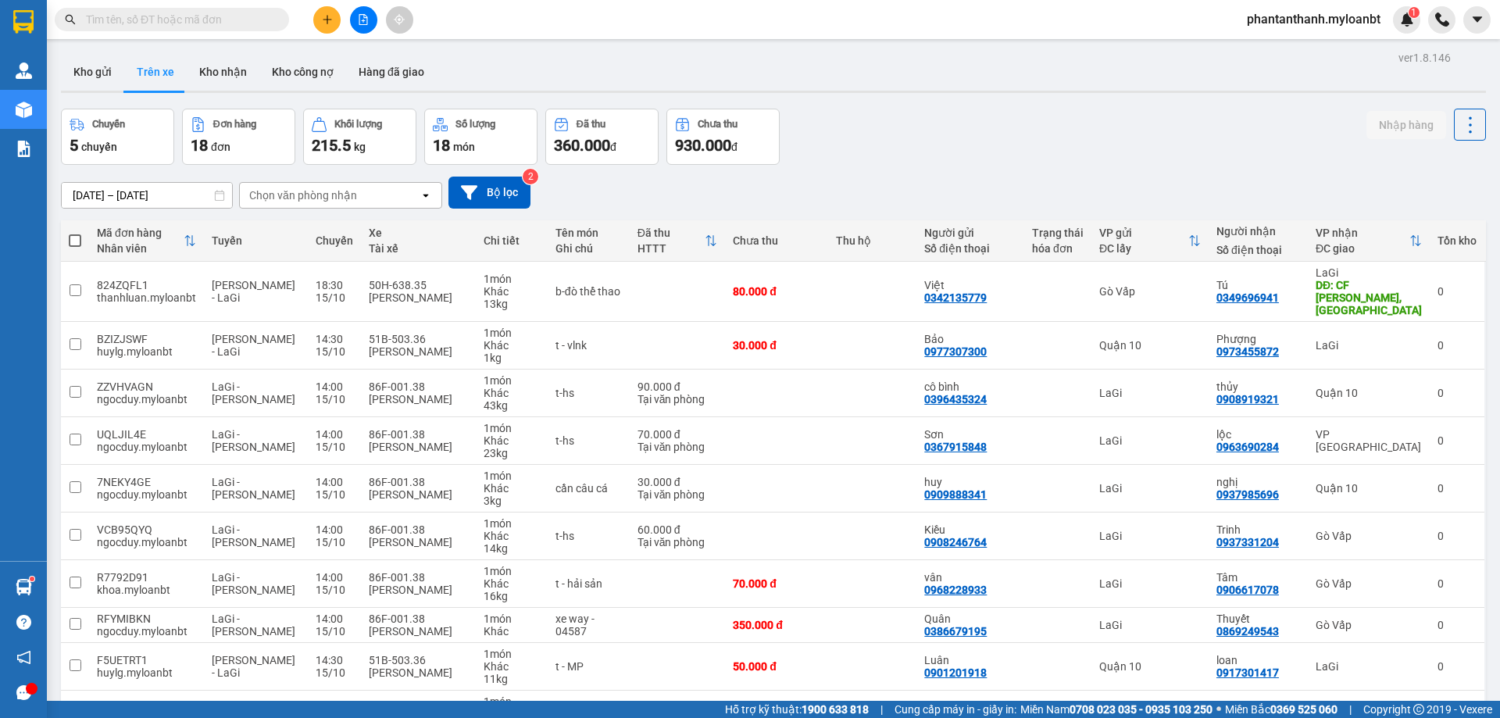
click at [183, 16] on input "text" at bounding box center [178, 19] width 184 height 17
click at [1029, 168] on div "13/10/2025 – 15/10/2025 Press the down arrow key to interact with the calendar …" at bounding box center [773, 192] width 1425 height 55
click at [169, 17] on input "text" at bounding box center [178, 19] width 184 height 17
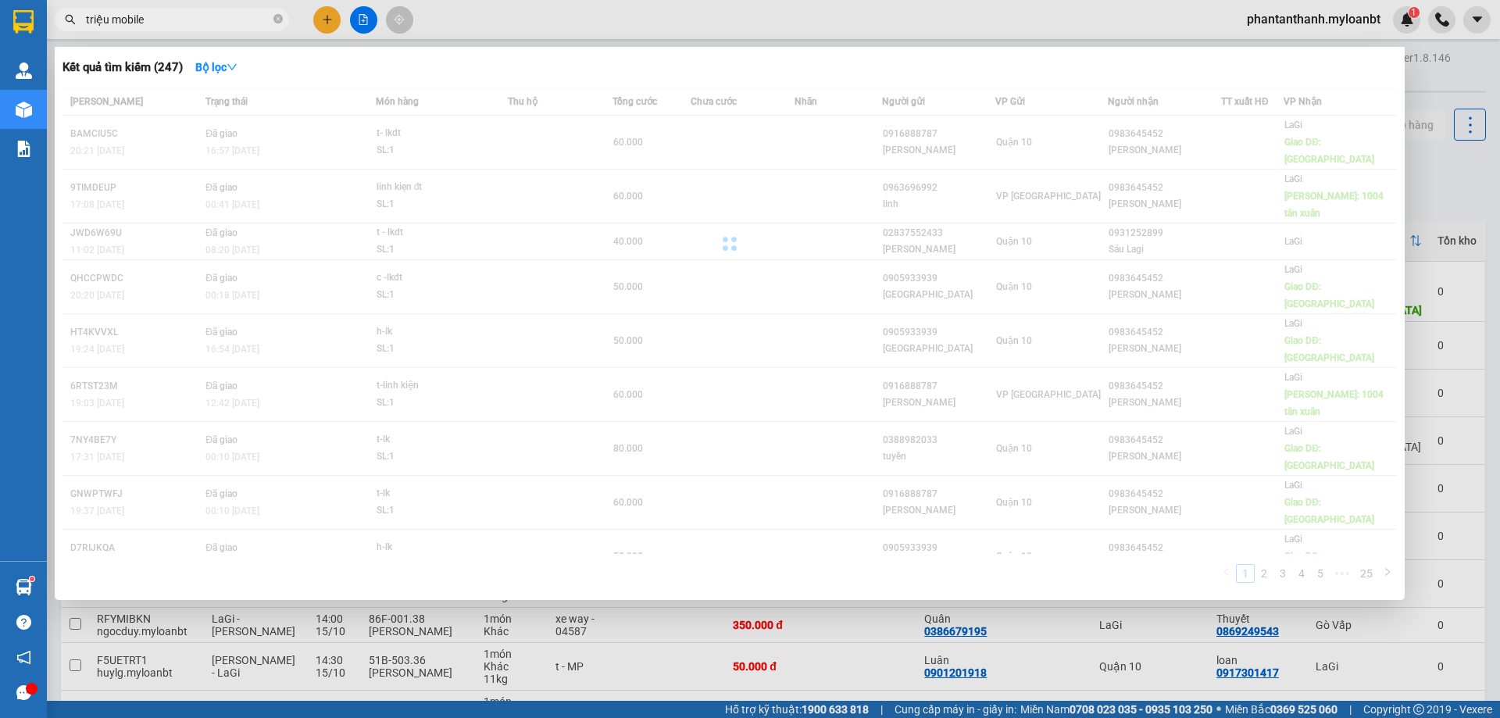
click at [169, 17] on input "triệu mobile" at bounding box center [178, 19] width 184 height 17
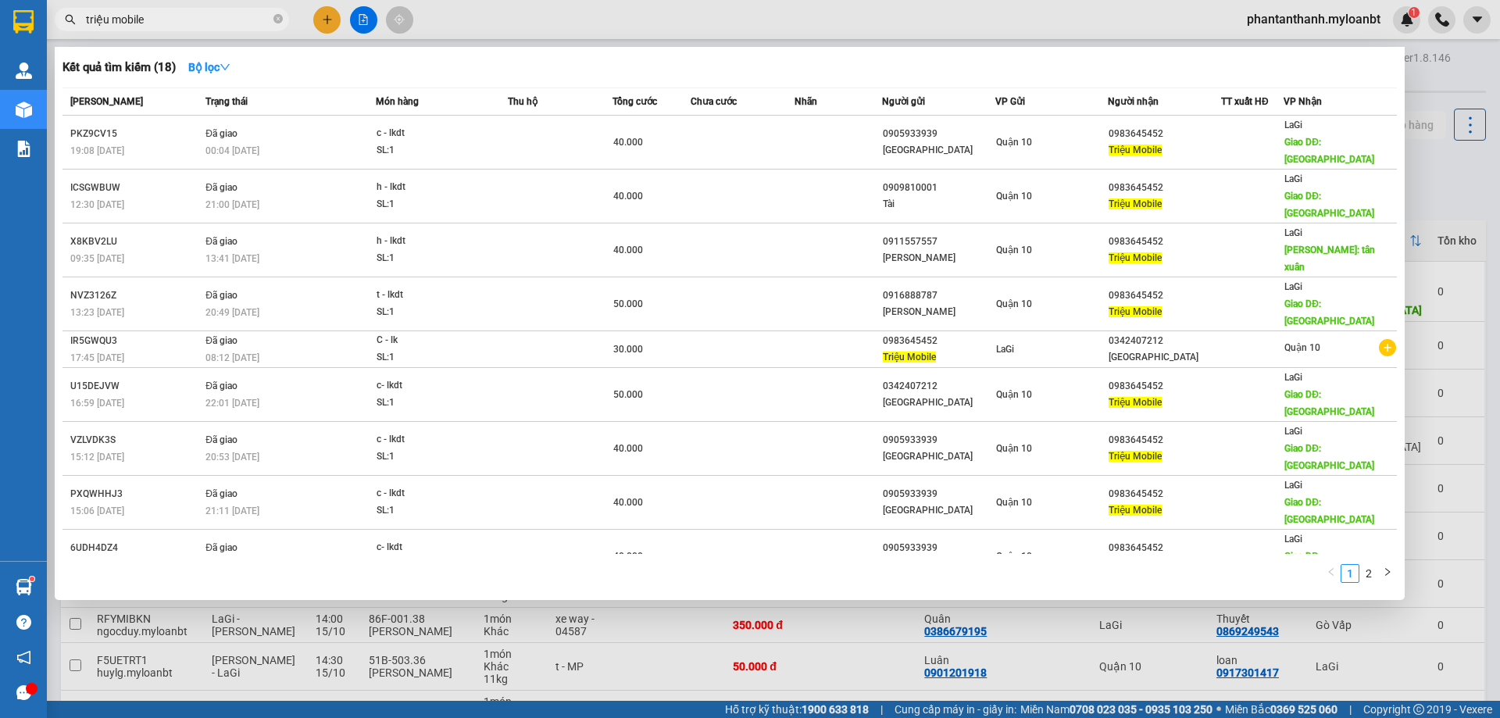
click at [169, 17] on input "triệu mobile" at bounding box center [178, 19] width 184 height 17
click at [189, 26] on input "triệu mobile" at bounding box center [178, 19] width 184 height 17
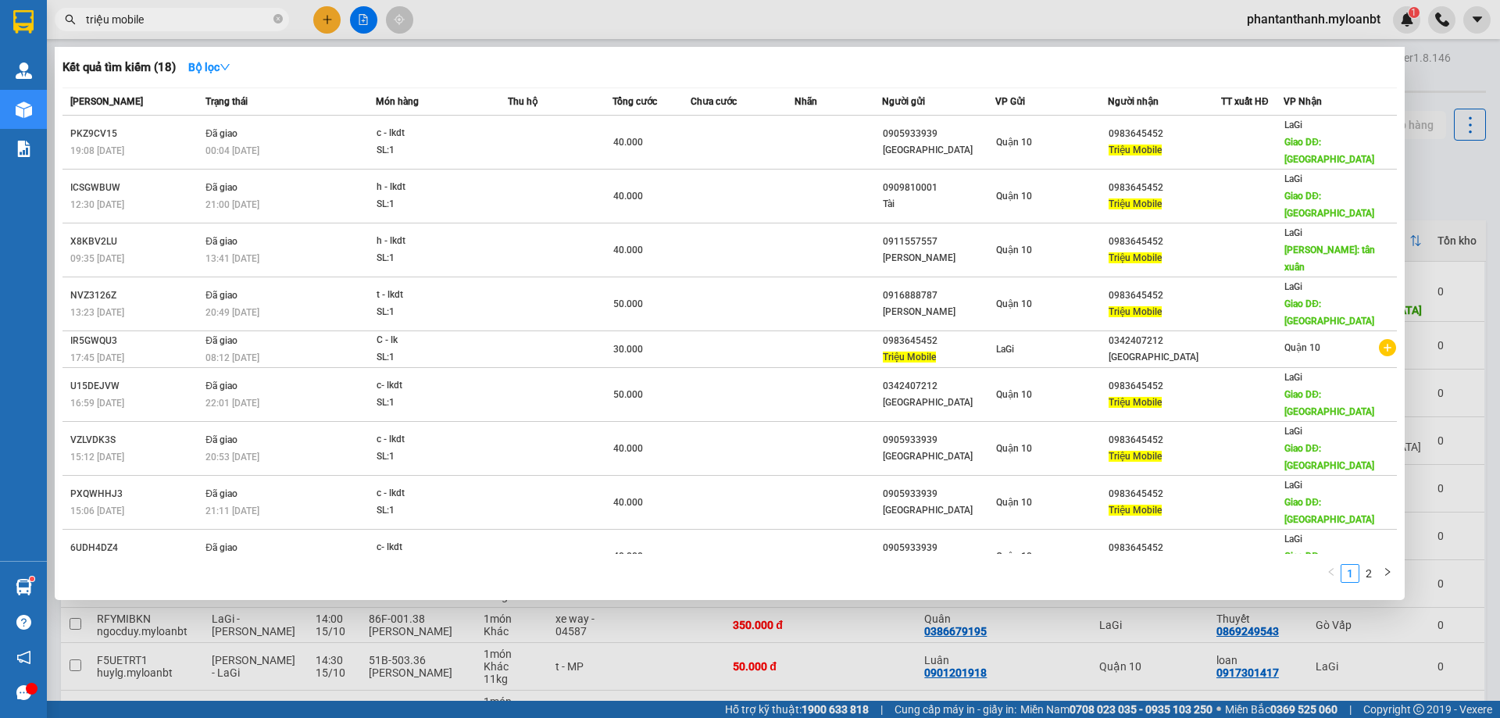
click at [189, 26] on input "triệu mobile" at bounding box center [178, 19] width 184 height 17
type input "triệu mobile"
click at [189, 26] on input "triệu mobile" at bounding box center [178, 19] width 184 height 17
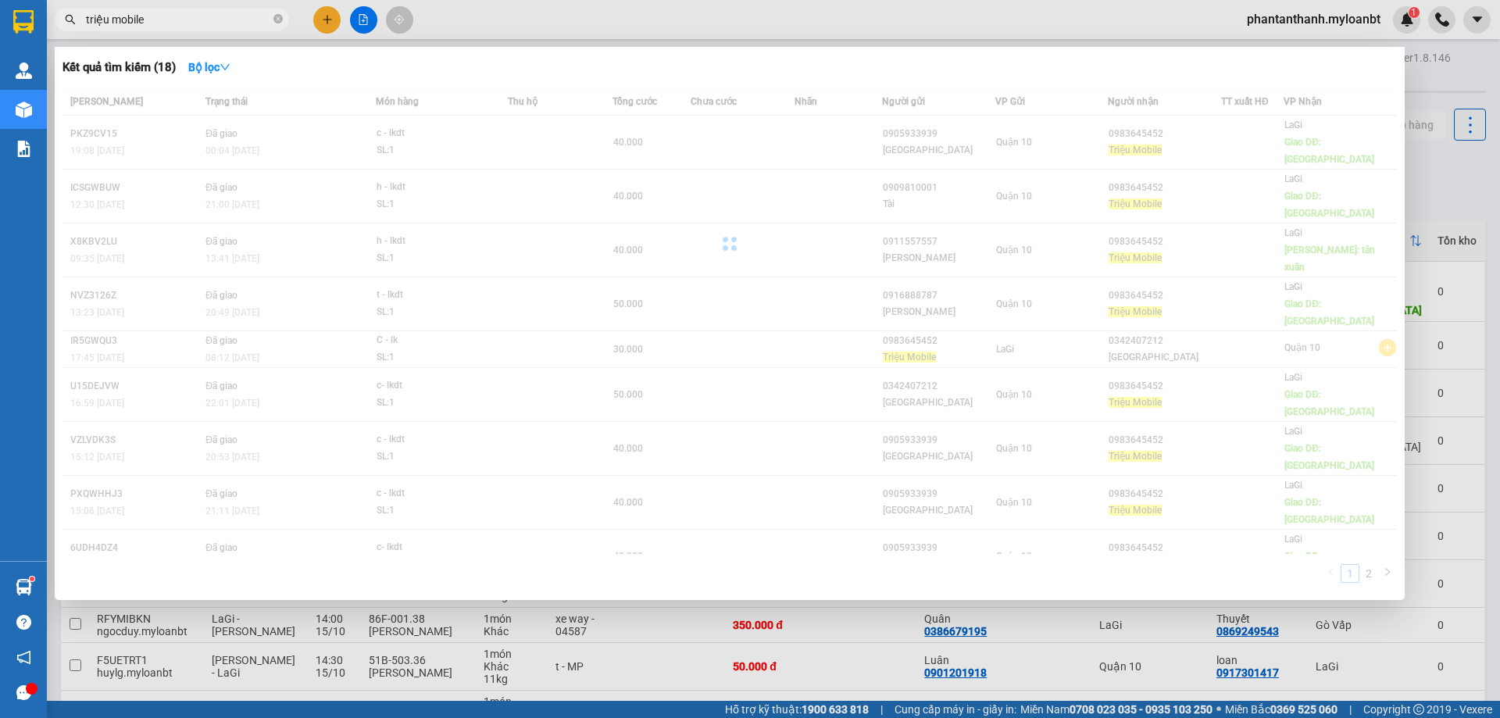
click at [189, 26] on input "triệu mobile" at bounding box center [178, 19] width 184 height 17
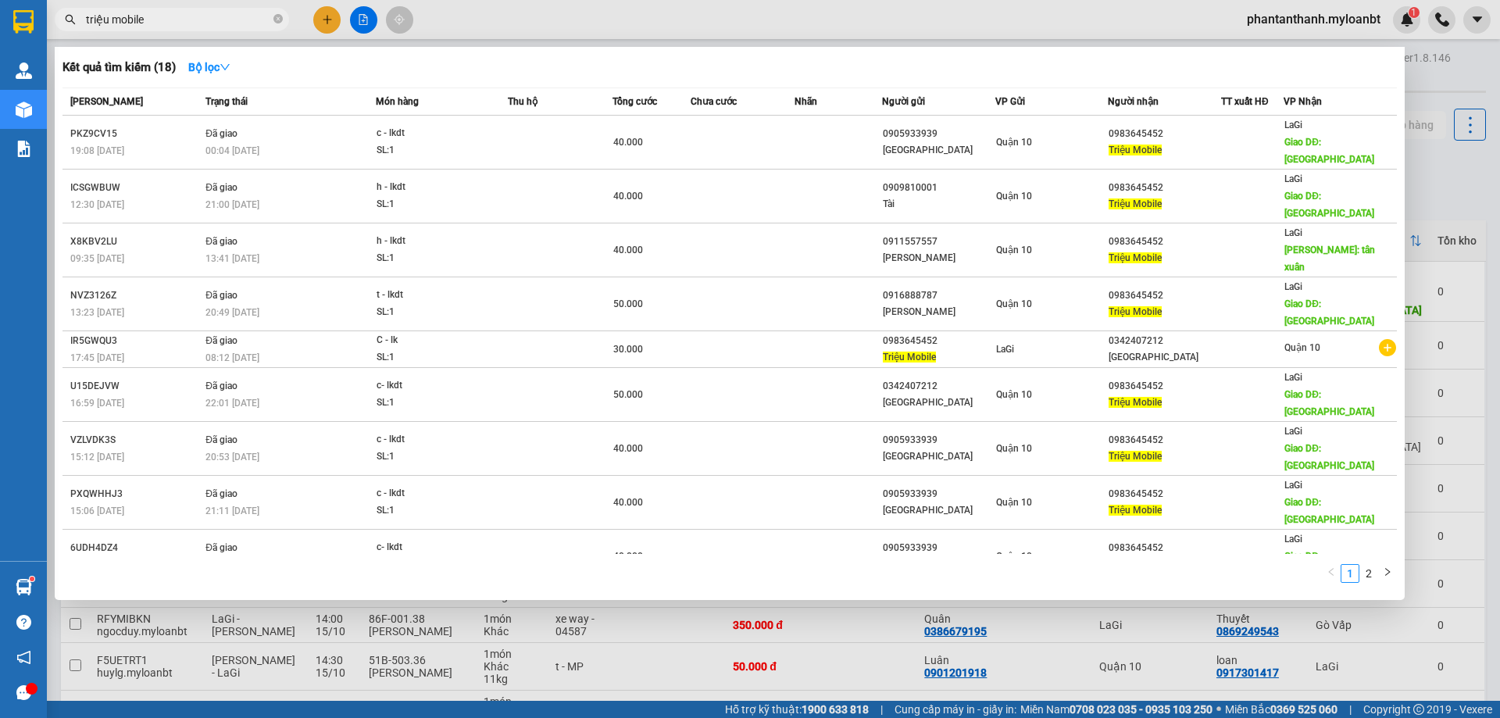
click at [1455, 80] on div at bounding box center [750, 359] width 1500 height 718
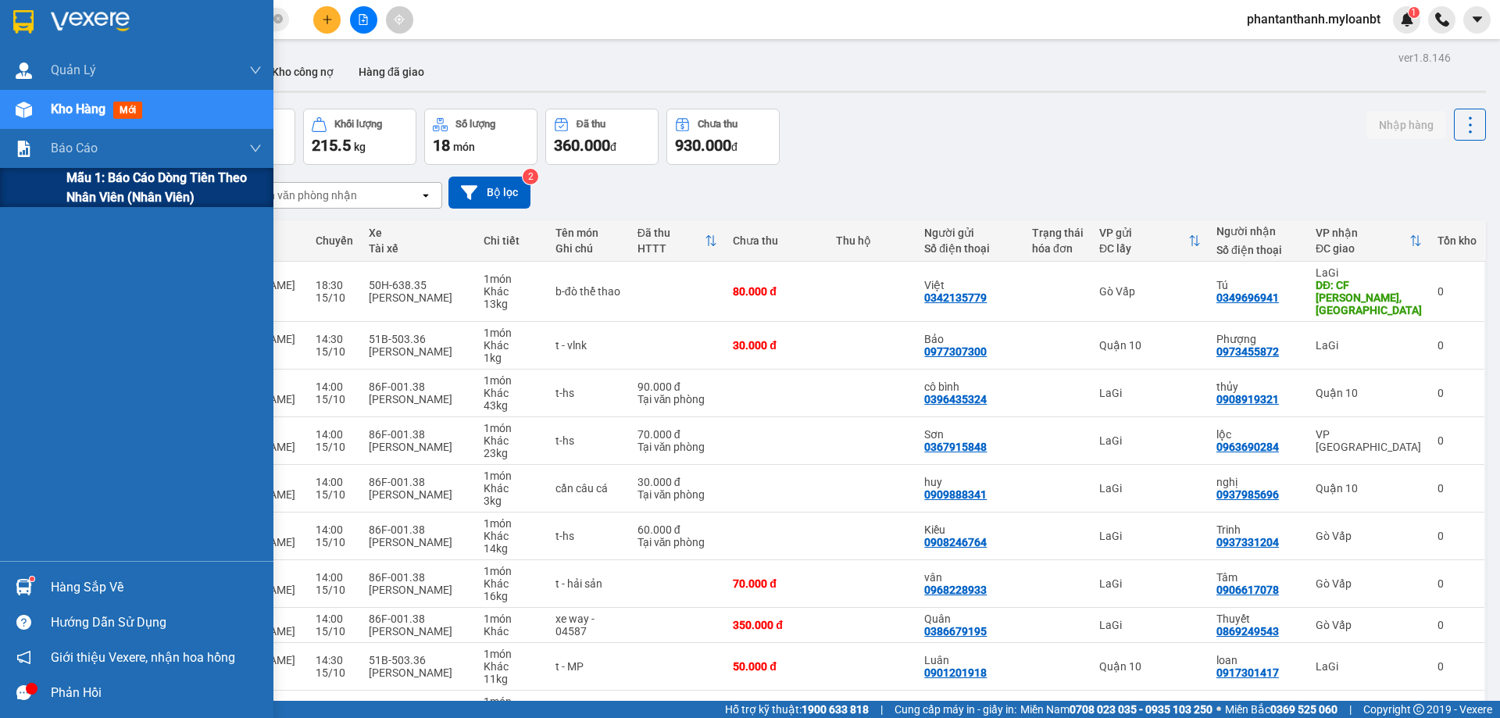
click at [89, 178] on span "Mẫu 1: Báo cáo dòng tiền theo nhân viên (Nhân viên)" at bounding box center [163, 187] width 195 height 39
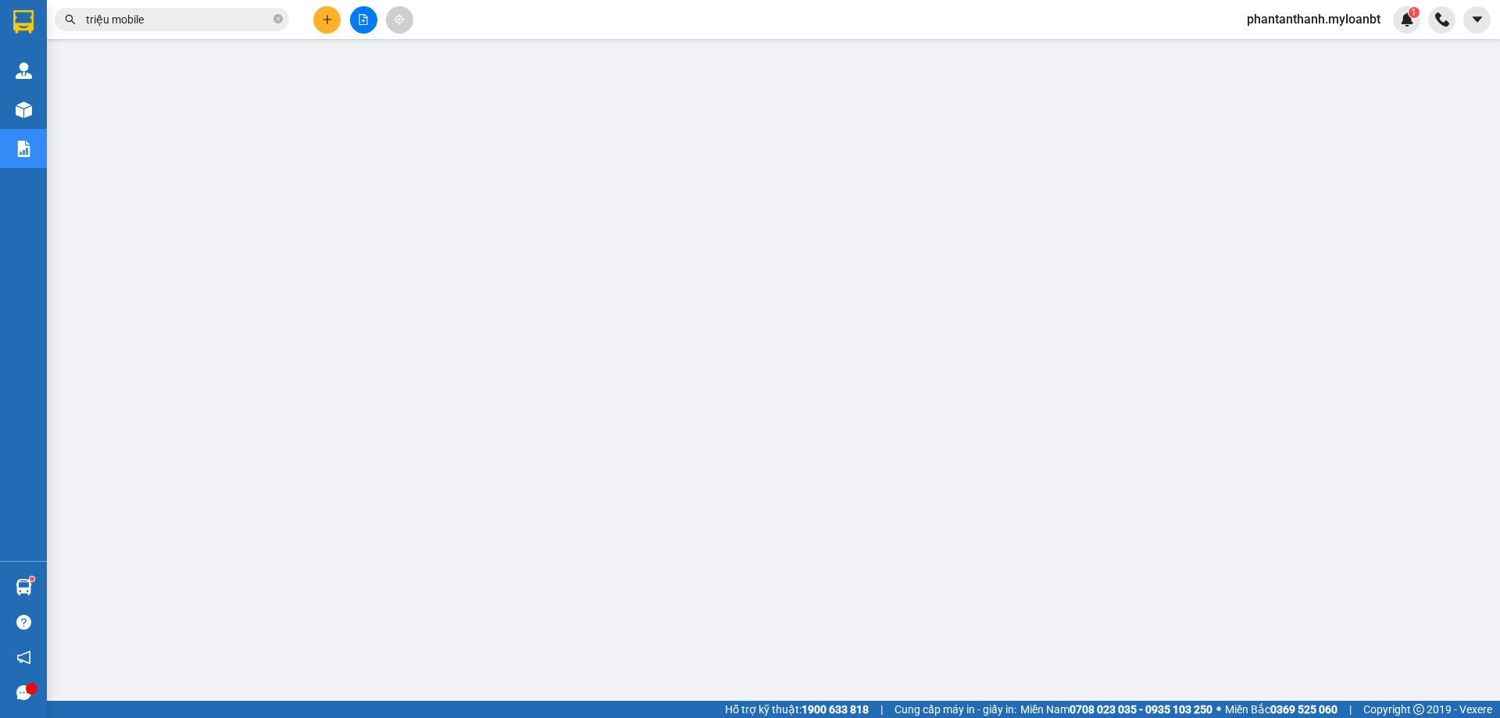
click at [276, 20] on icon "close-circle" at bounding box center [277, 18] width 9 height 9
click at [216, 12] on input "text" at bounding box center [178, 19] width 184 height 17
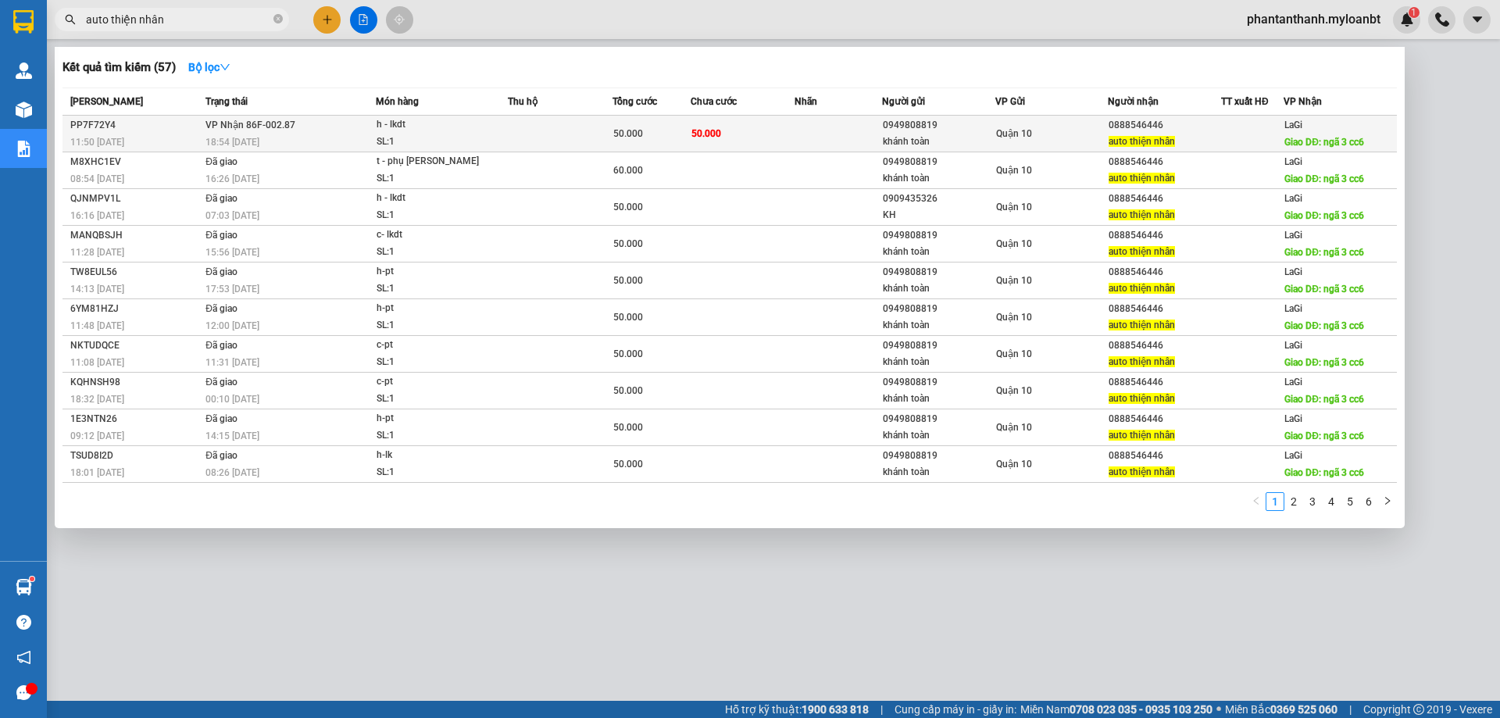
type input "auto thiện nhân"
click at [530, 128] on td at bounding box center [560, 134] width 105 height 37
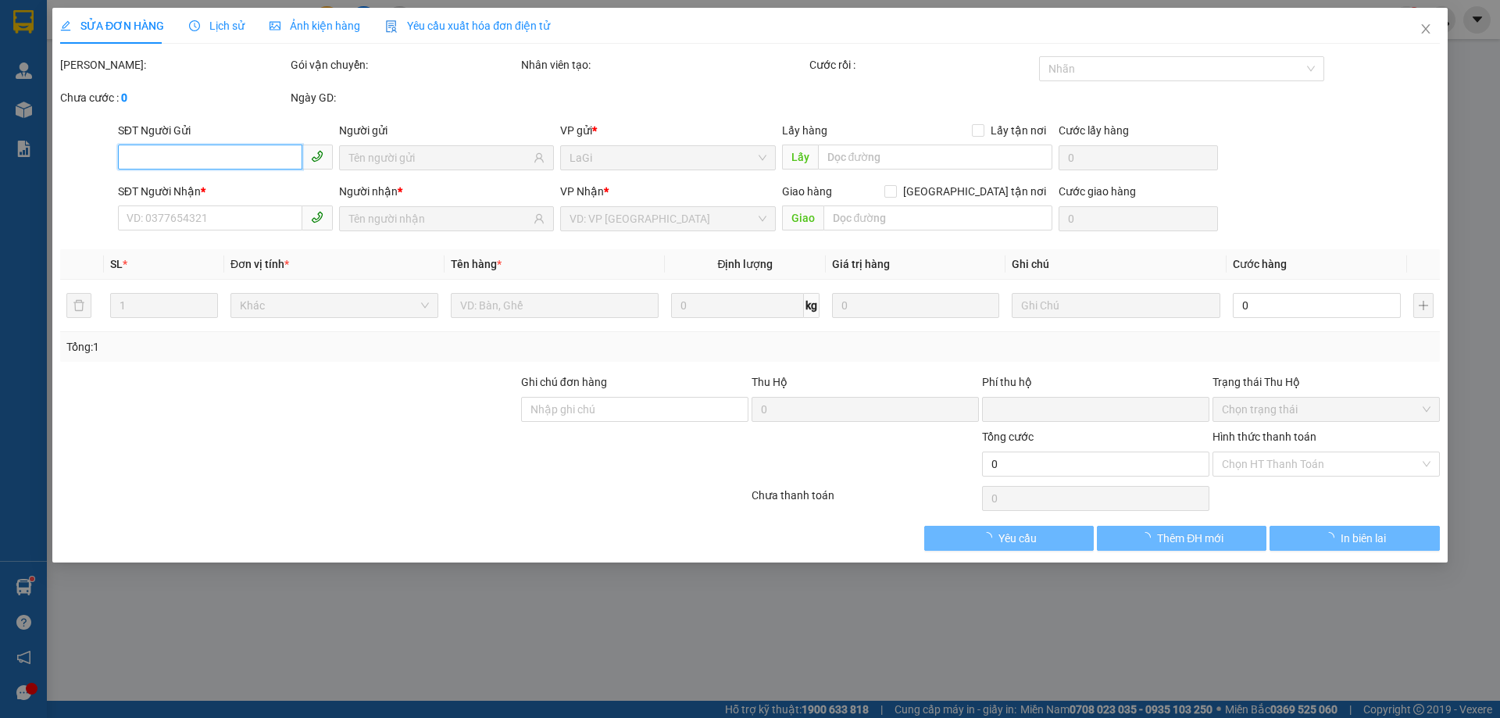
type input "0949808819"
type input "khánh toàn"
type input "0888546446"
type input "auto thiện nhân"
type input "ngã 3 cc6"
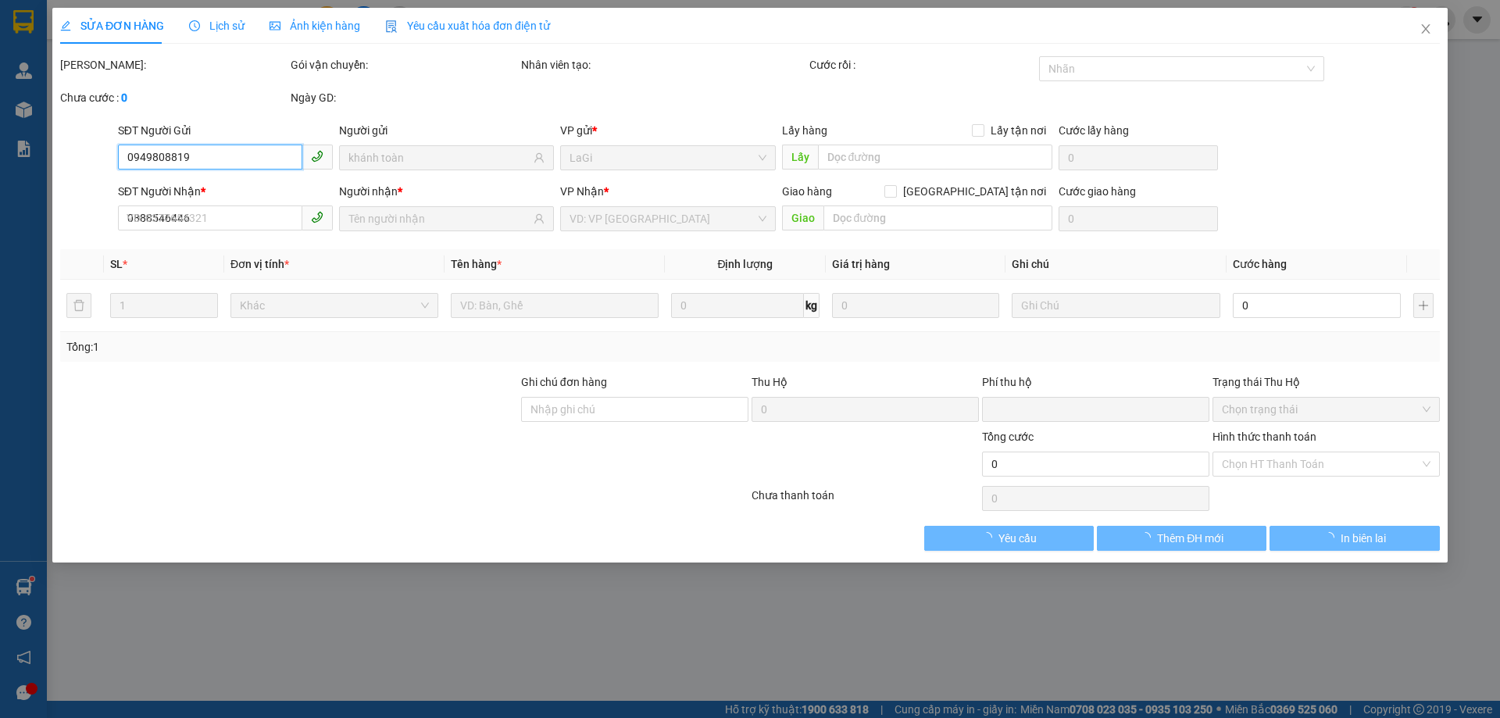
type input "0"
type input "50.000"
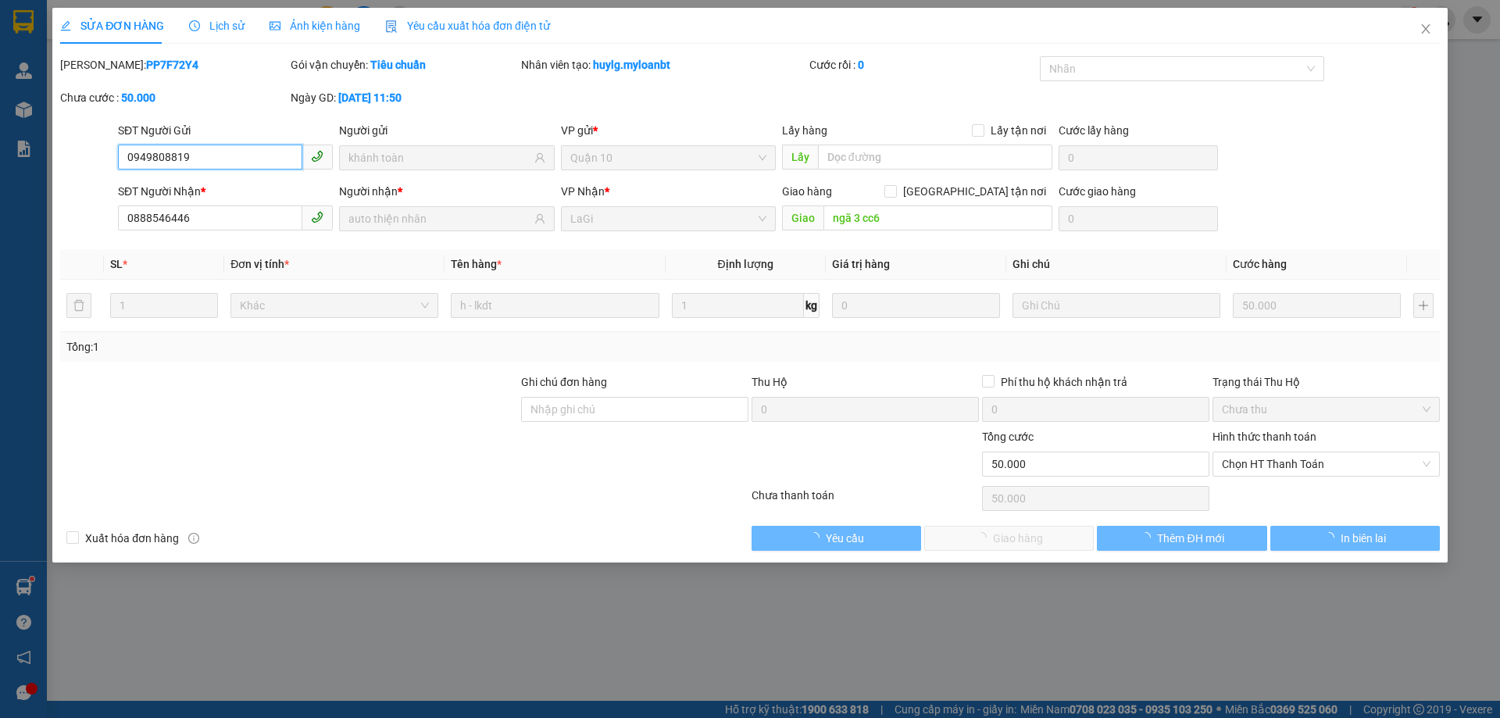
click at [1266, 463] on span "Chọn HT Thanh Toán" at bounding box center [1325, 463] width 209 height 23
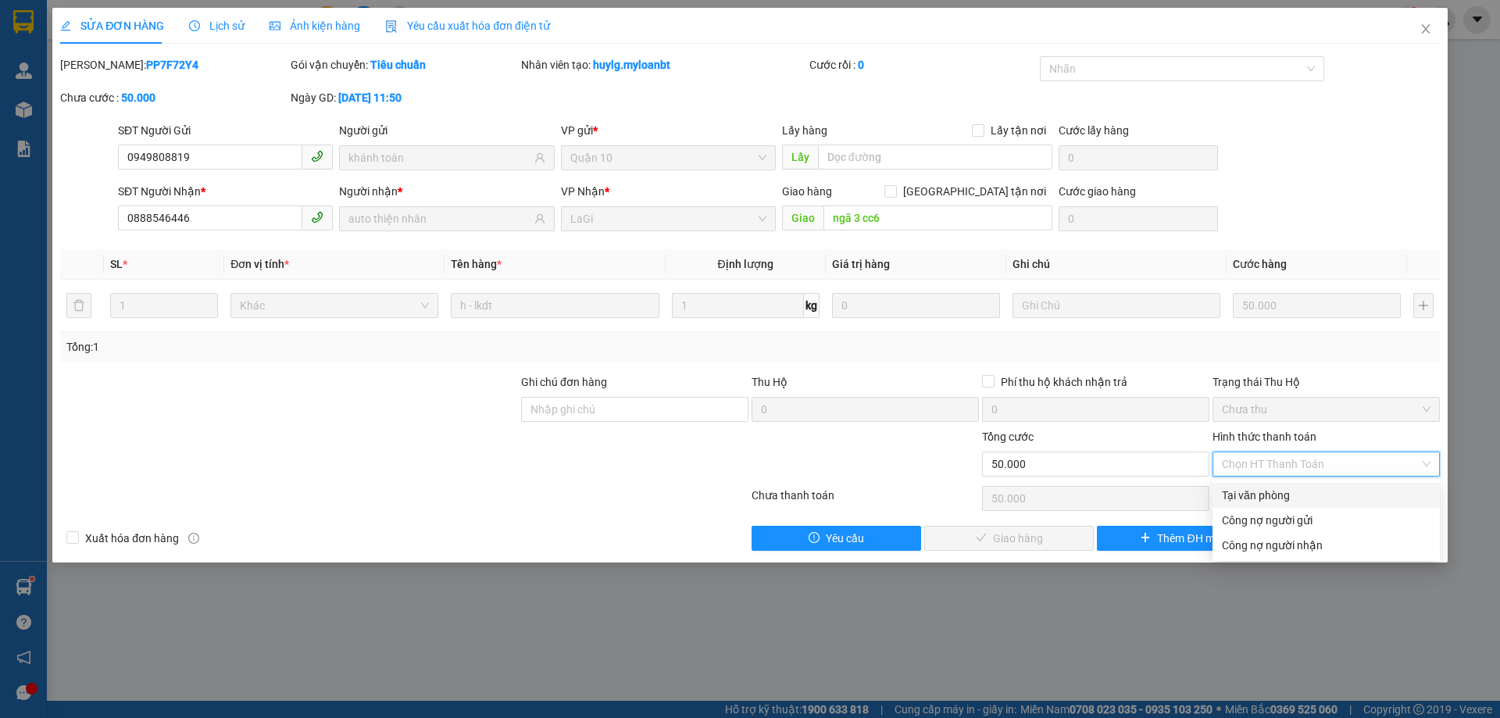
click at [1244, 493] on div "Tại văn phòng" at bounding box center [1325, 495] width 209 height 17
type input "0"
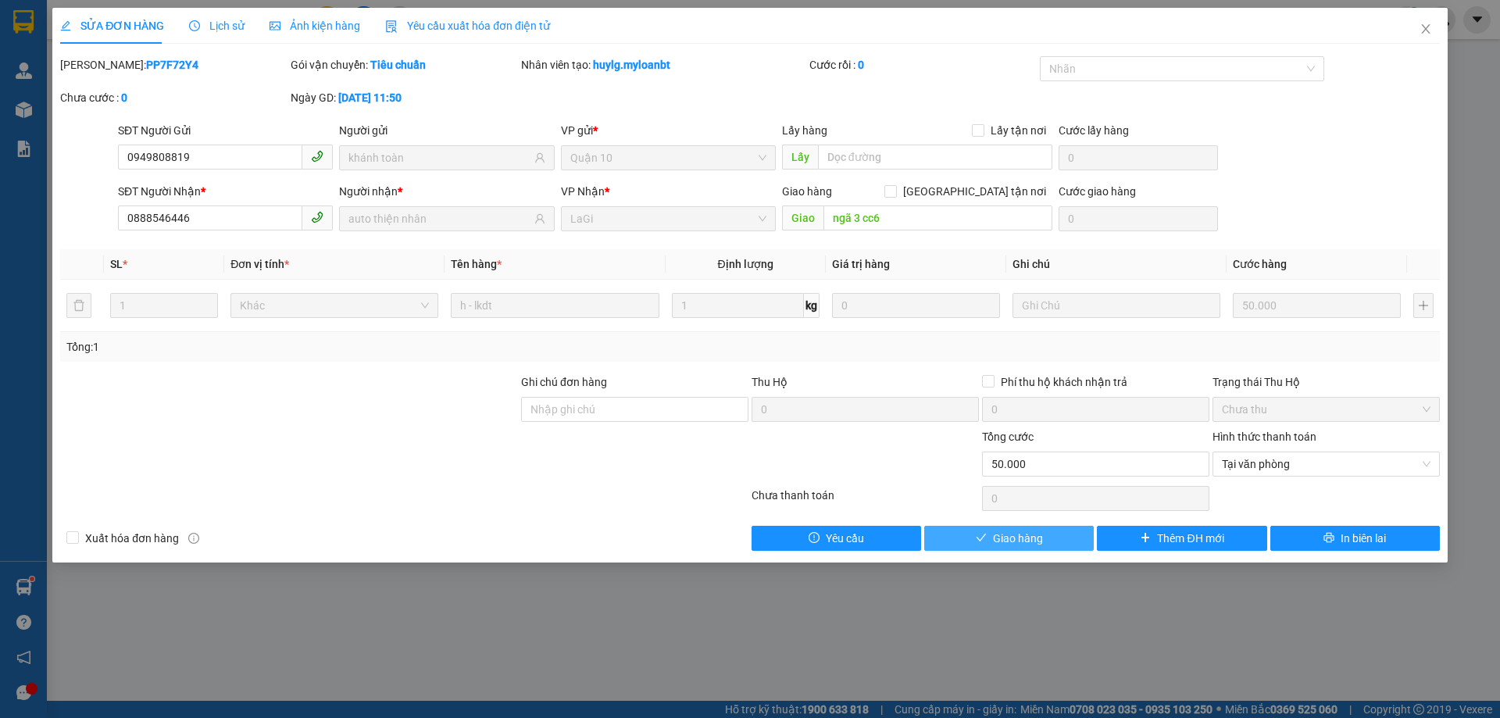
click at [1050, 530] on button "Giao hàng" at bounding box center [1008, 538] width 169 height 25
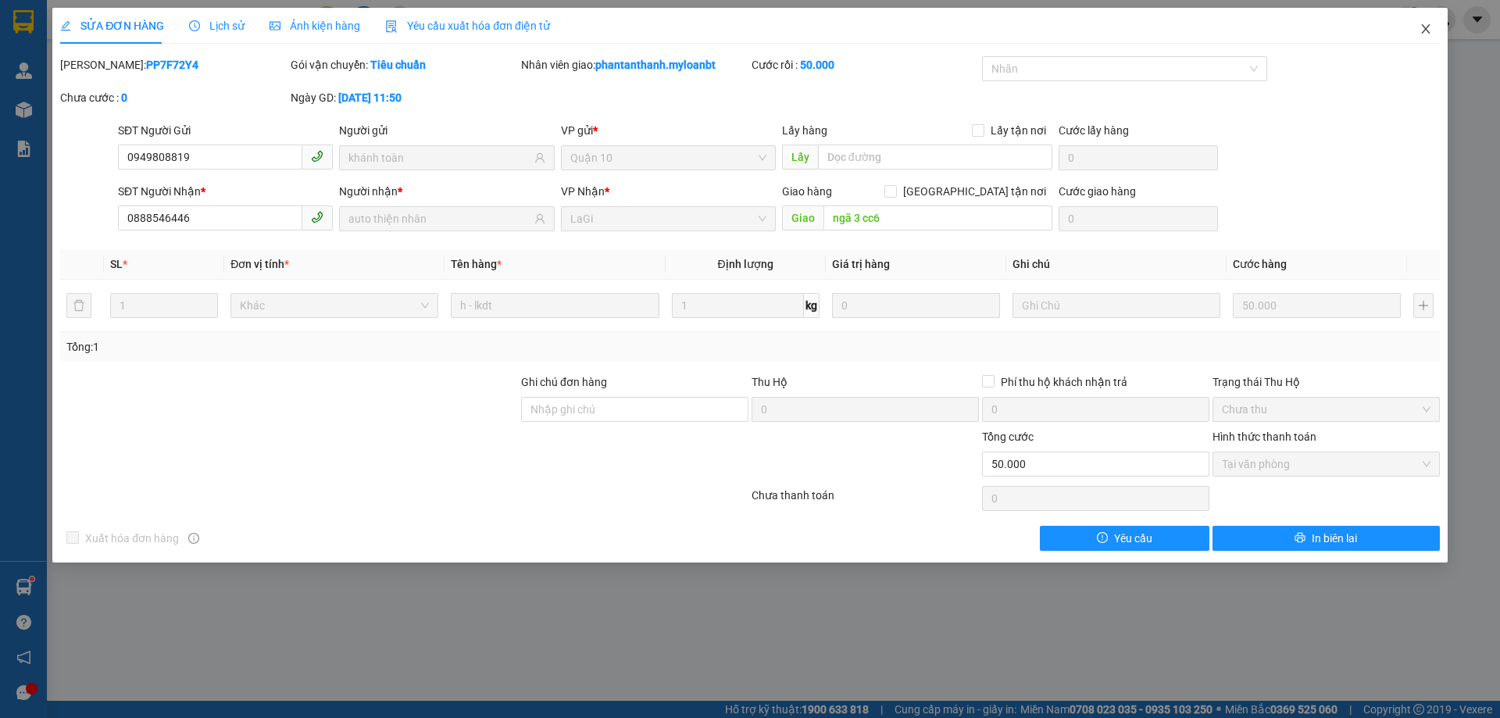
drag, startPoint x: 1431, startPoint y: 37, endPoint x: 1410, endPoint y: 46, distance: 22.4
click at [1431, 36] on span "Close" at bounding box center [1425, 30] width 44 height 44
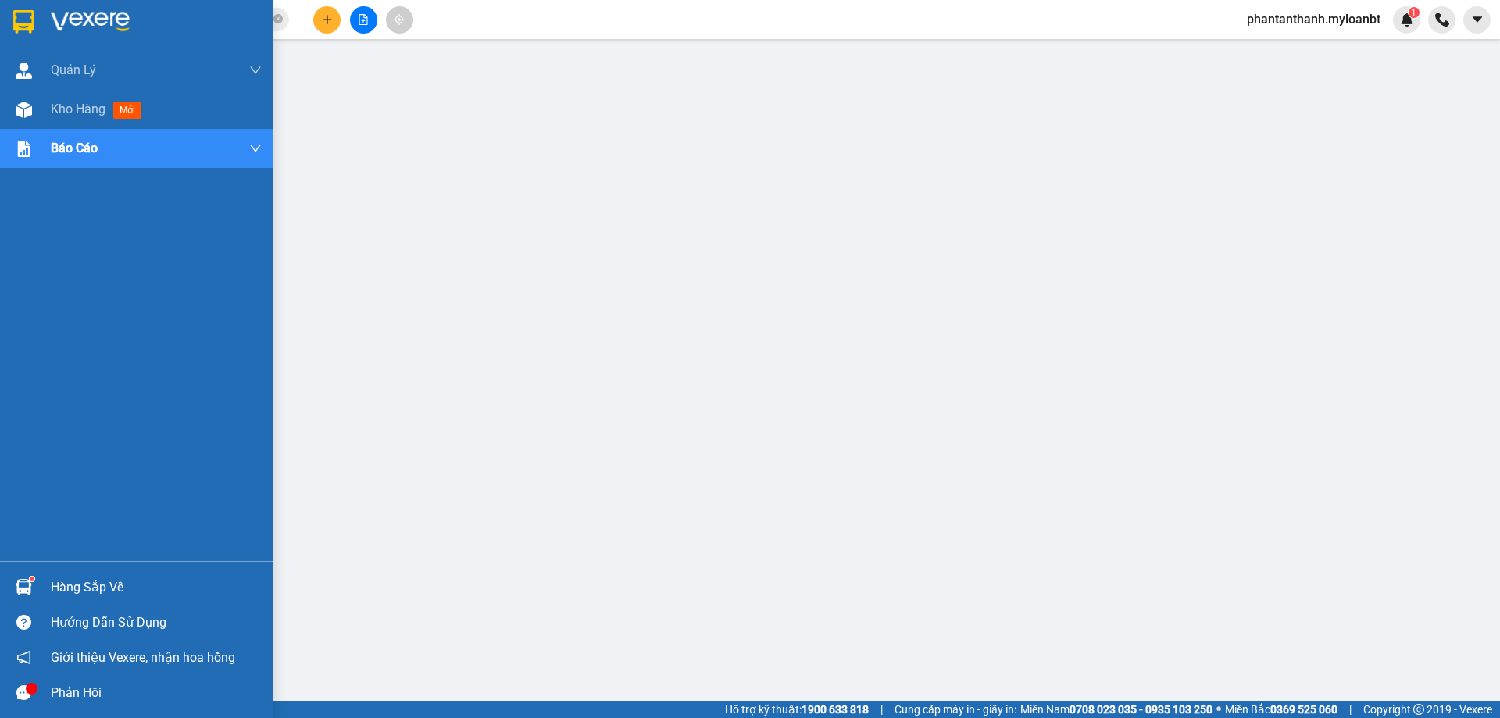
click at [11, 590] on div at bounding box center [23, 586] width 27 height 27
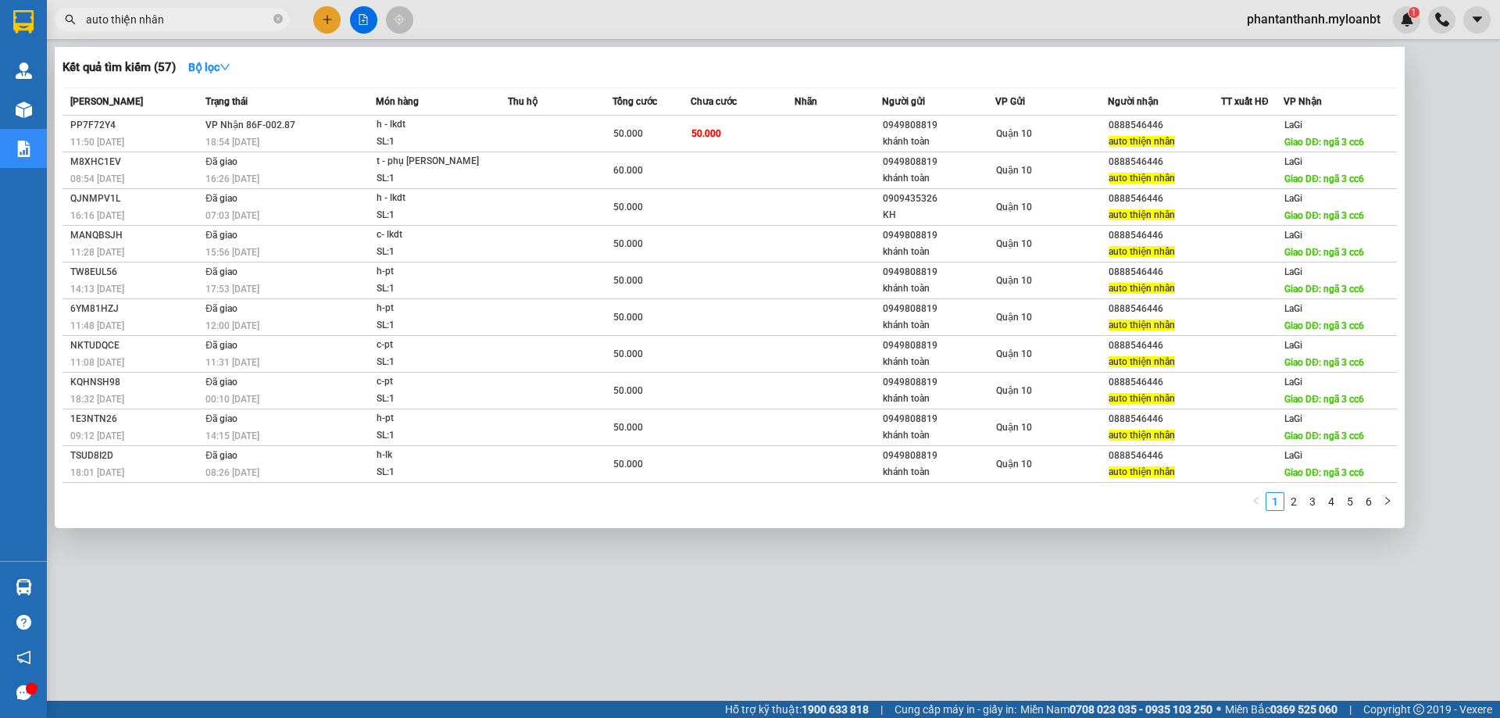
click at [249, 16] on input "auto thiện nhân" at bounding box center [178, 19] width 184 height 17
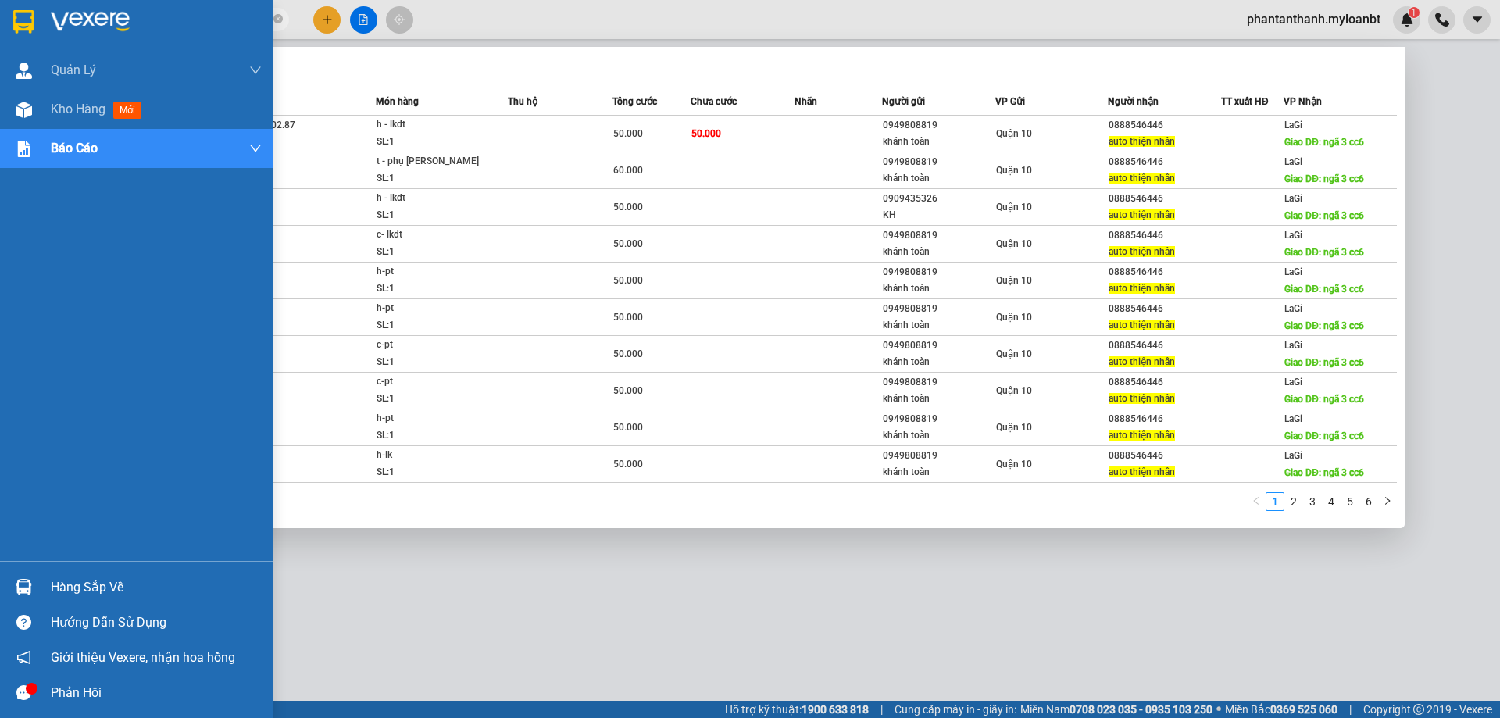
click at [25, 592] on img at bounding box center [24, 587] width 16 height 16
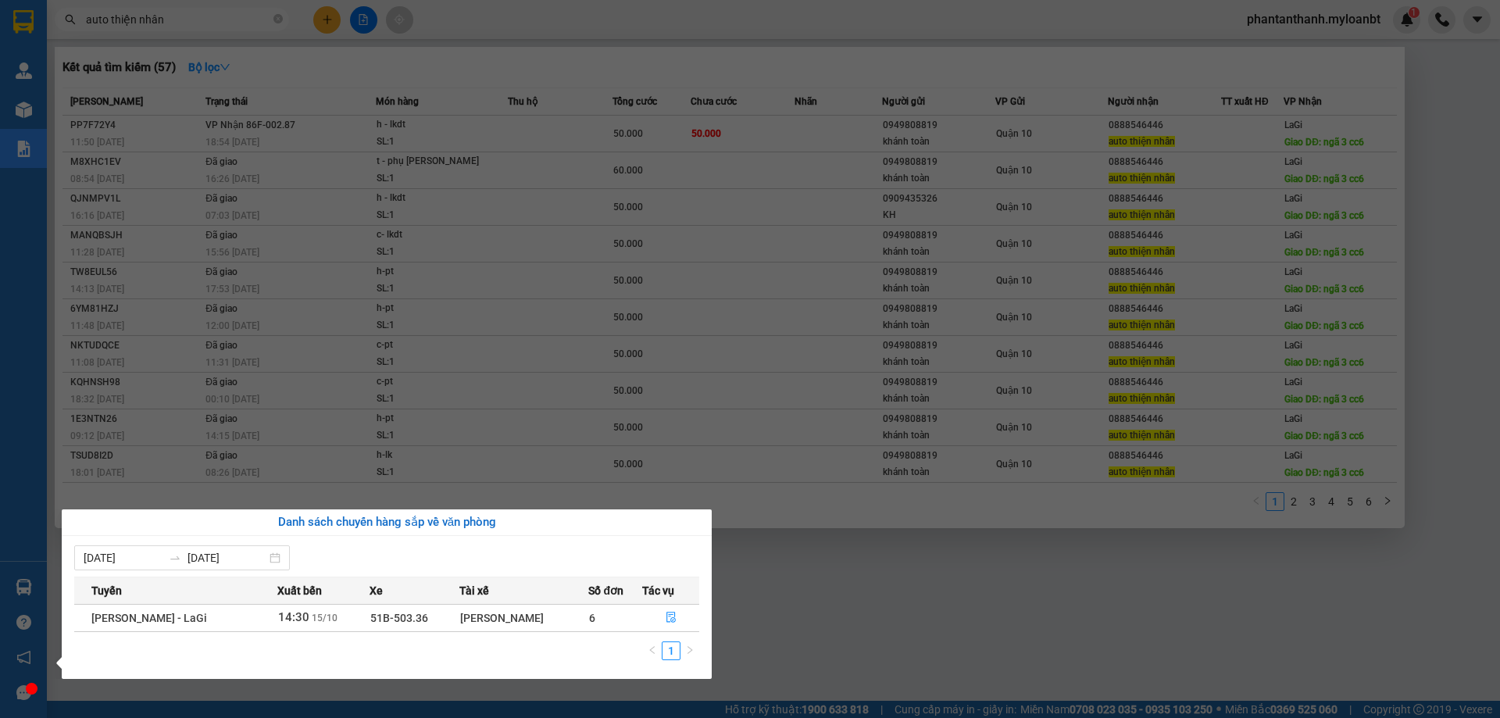
click at [471, 218] on section "Kết quả tìm kiếm ( 57 ) Bộ lọc Mã ĐH Trạng thái Món hàng Thu hộ Tổng cước Chưa …" at bounding box center [750, 359] width 1500 height 718
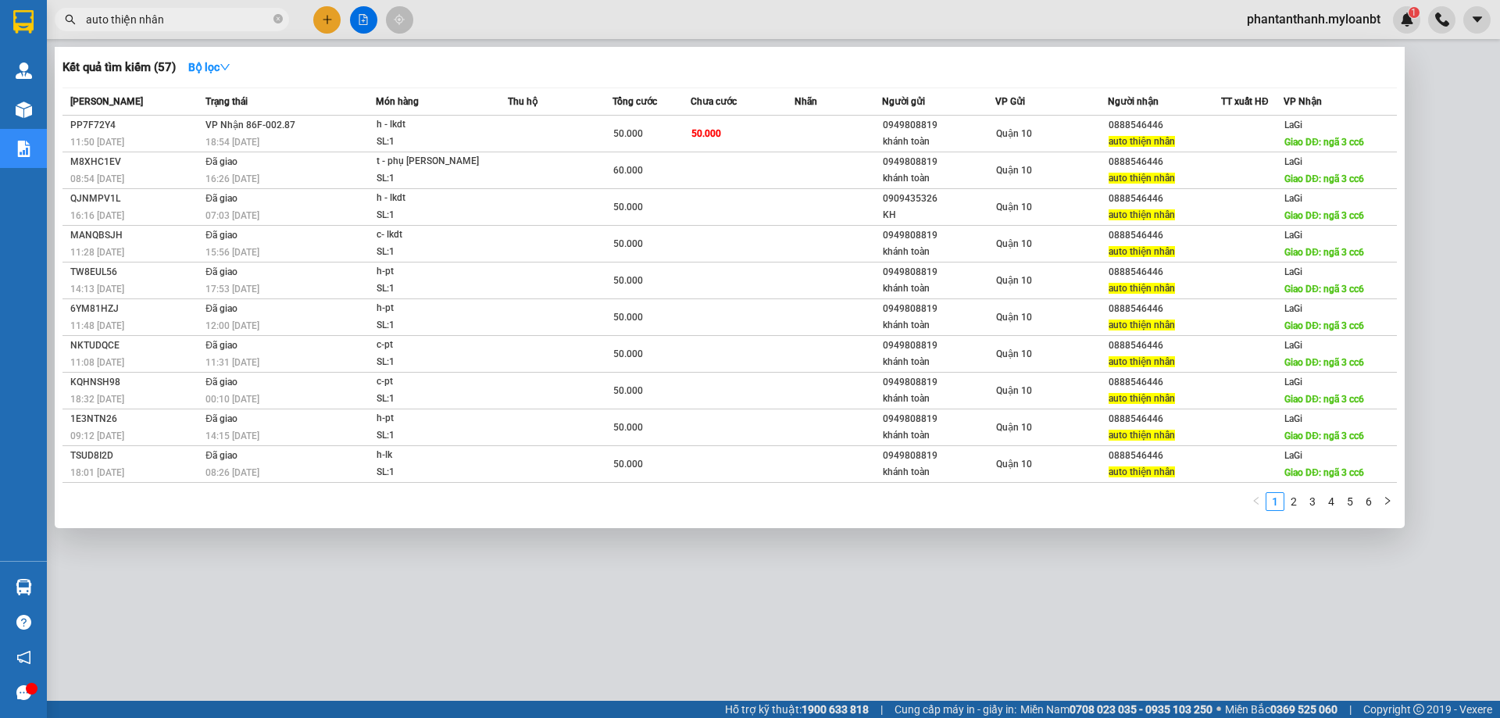
click at [241, 22] on input "auto thiện nhân" at bounding box center [178, 19] width 184 height 17
click at [276, 20] on icon "close-circle" at bounding box center [277, 18] width 9 height 9
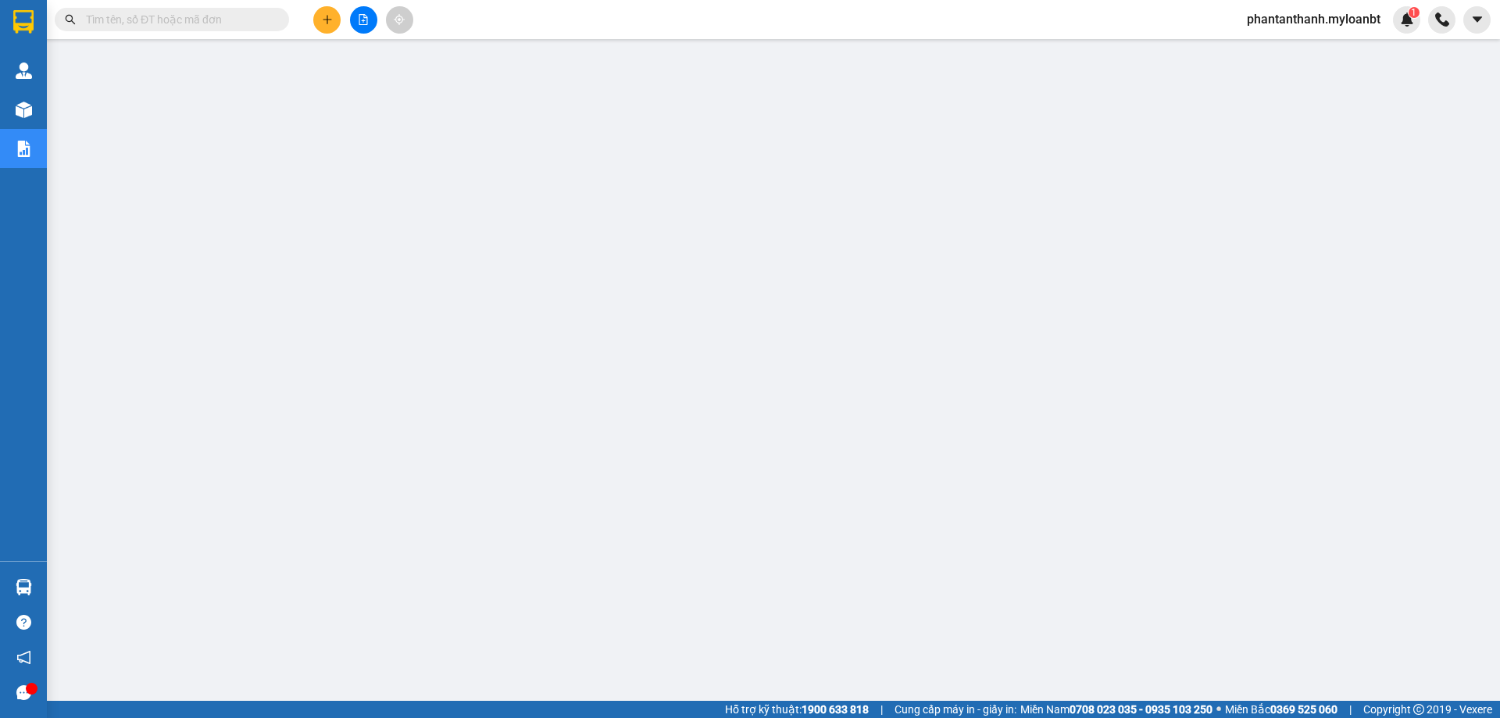
click at [244, 22] on input "text" at bounding box center [178, 19] width 184 height 17
click at [716, 20] on div "Kết quả tìm kiếm ( 57 ) Bộ lọc Mã ĐH Trạng thái Món hàng Thu hộ Tổng cước Chưa …" at bounding box center [750, 19] width 1500 height 39
click at [715, 19] on div "Kết quả tìm kiếm ( 57 ) Bộ lọc Mã ĐH Trạng thái Món hàng Thu hộ Tổng cước Chưa …" at bounding box center [750, 19] width 1500 height 39
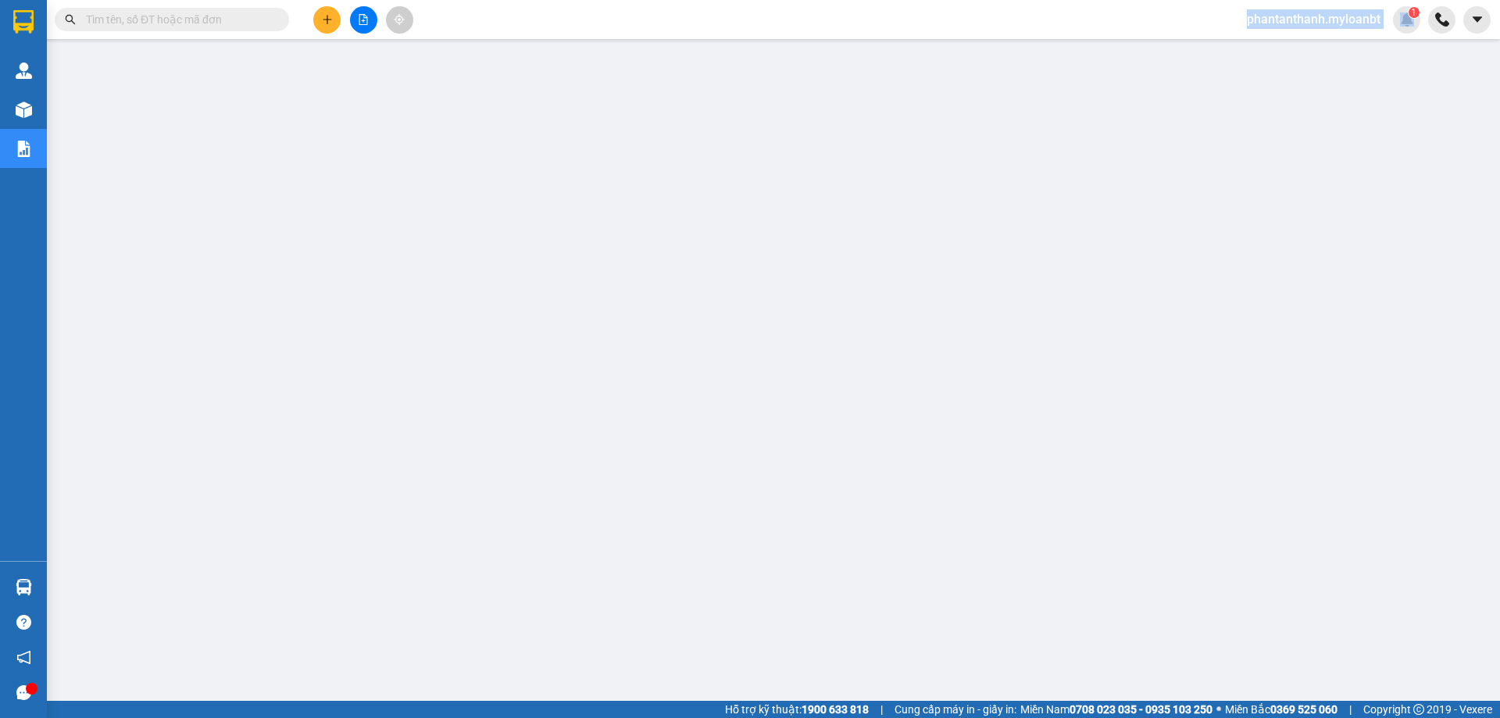
click at [715, 19] on div "Kết quả tìm kiếm ( 57 ) Bộ lọc Mã ĐH Trạng thái Món hàng Thu hộ Tổng cước Chưa …" at bounding box center [750, 19] width 1500 height 39
click at [244, 24] on input "text" at bounding box center [178, 19] width 184 height 17
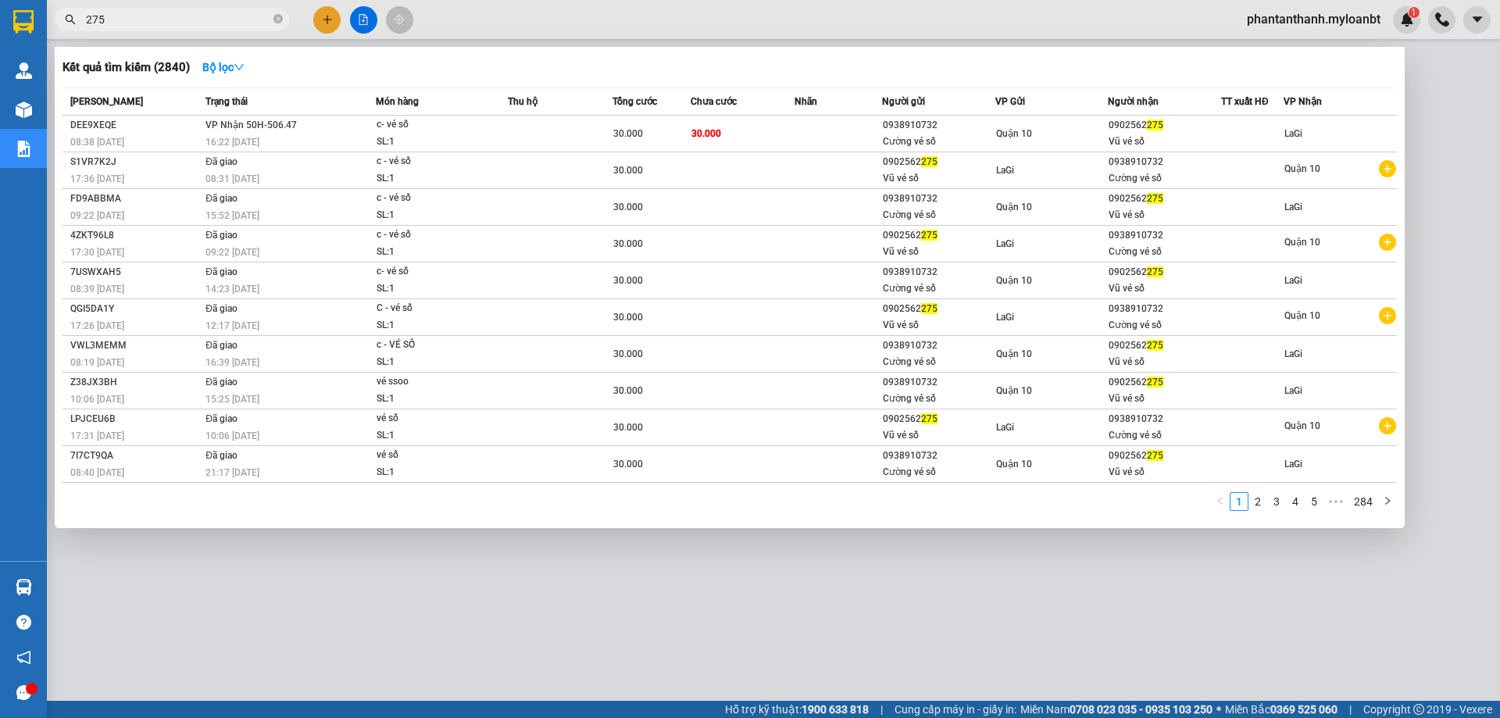
type input "275"
click at [245, 16] on input "275" at bounding box center [178, 19] width 184 height 17
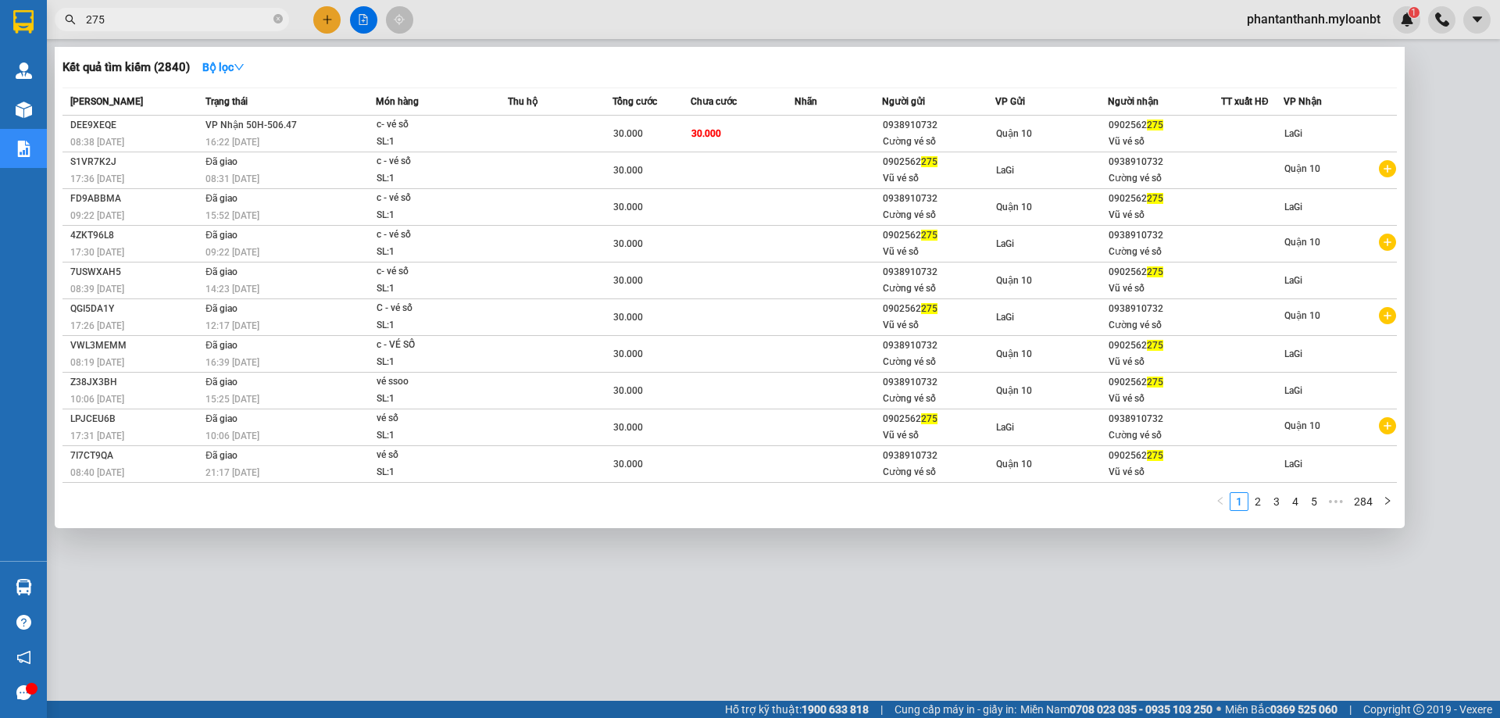
click at [245, 16] on input "275" at bounding box center [178, 19] width 184 height 17
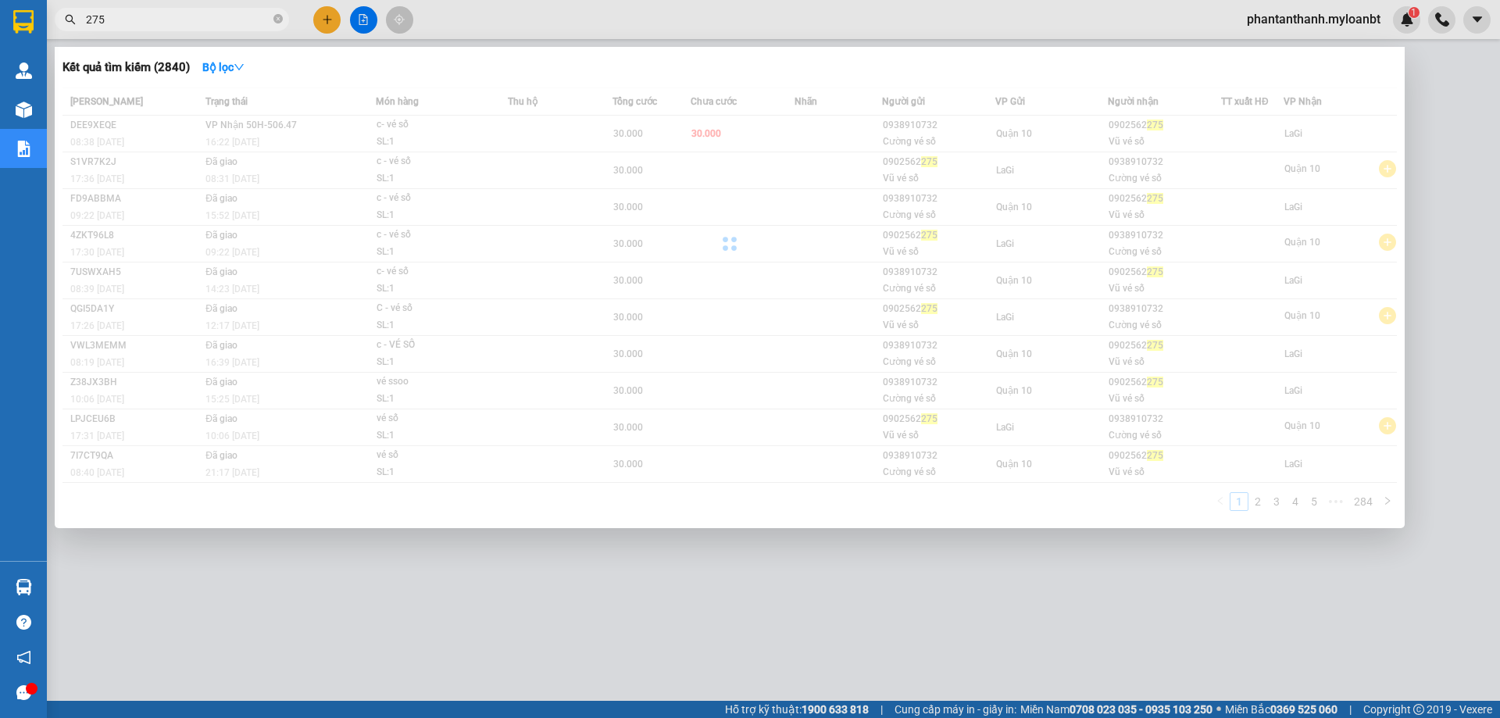
click at [245, 16] on input "275" at bounding box center [178, 19] width 184 height 17
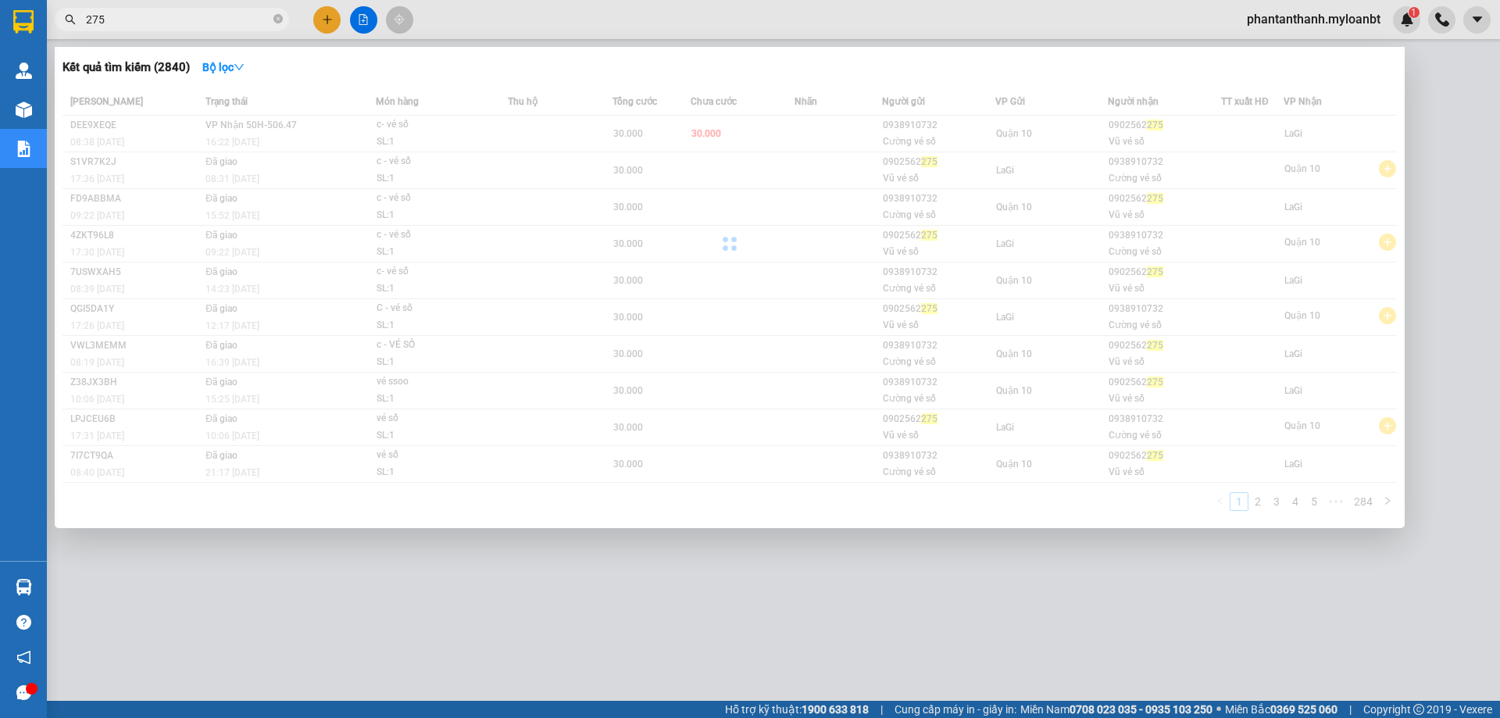
click at [247, 16] on input "275" at bounding box center [178, 19] width 184 height 17
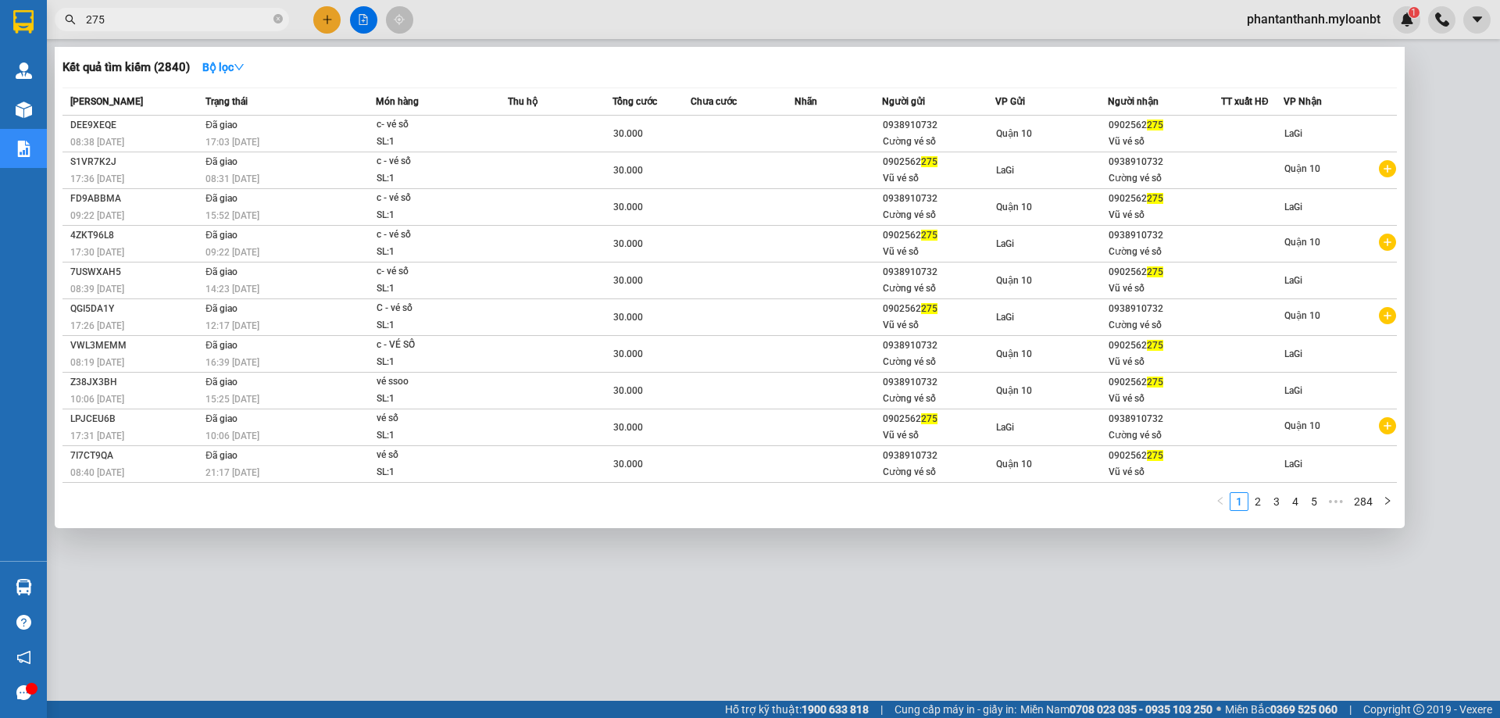
click at [247, 16] on input "275" at bounding box center [178, 19] width 184 height 17
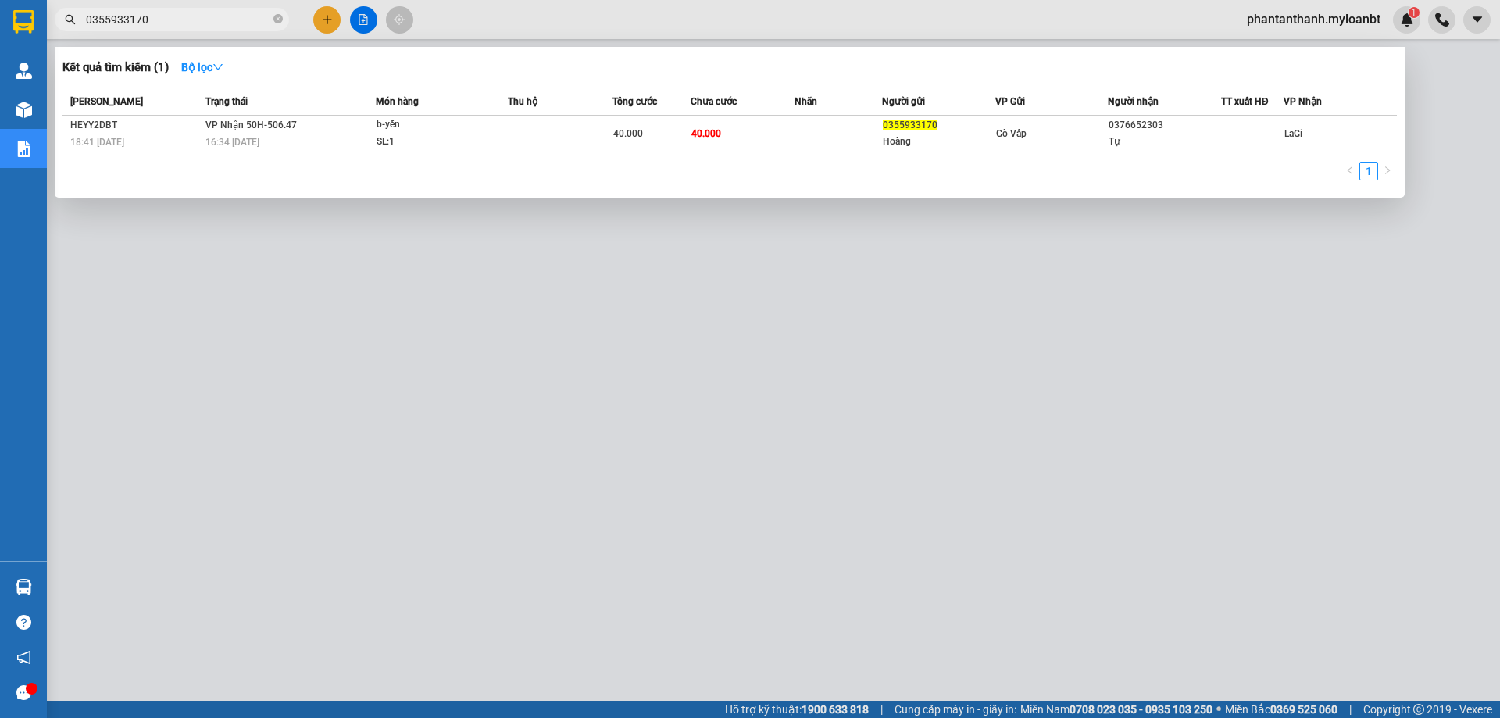
type input "0355933170"
click at [190, 5] on div at bounding box center [750, 359] width 1500 height 718
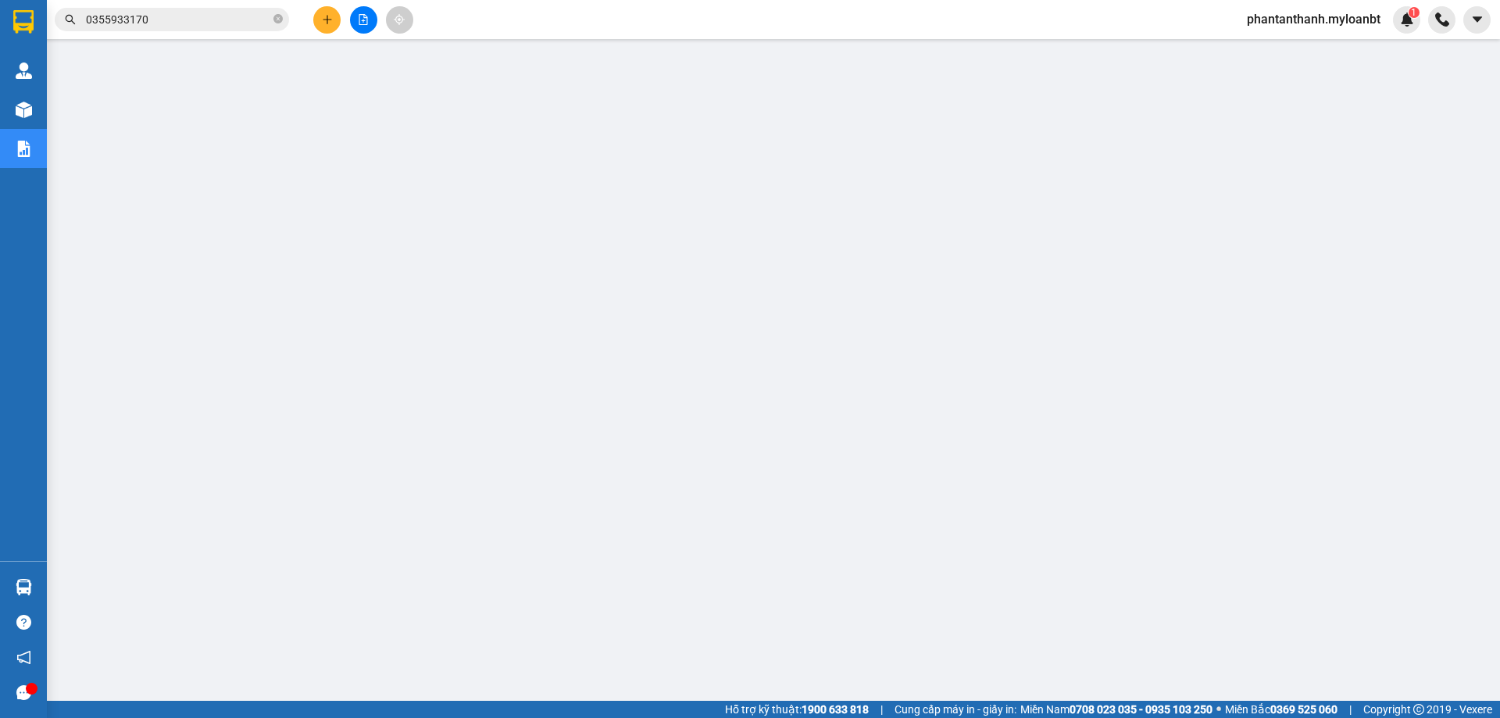
click at [184, 21] on input "0355933170" at bounding box center [178, 19] width 184 height 17
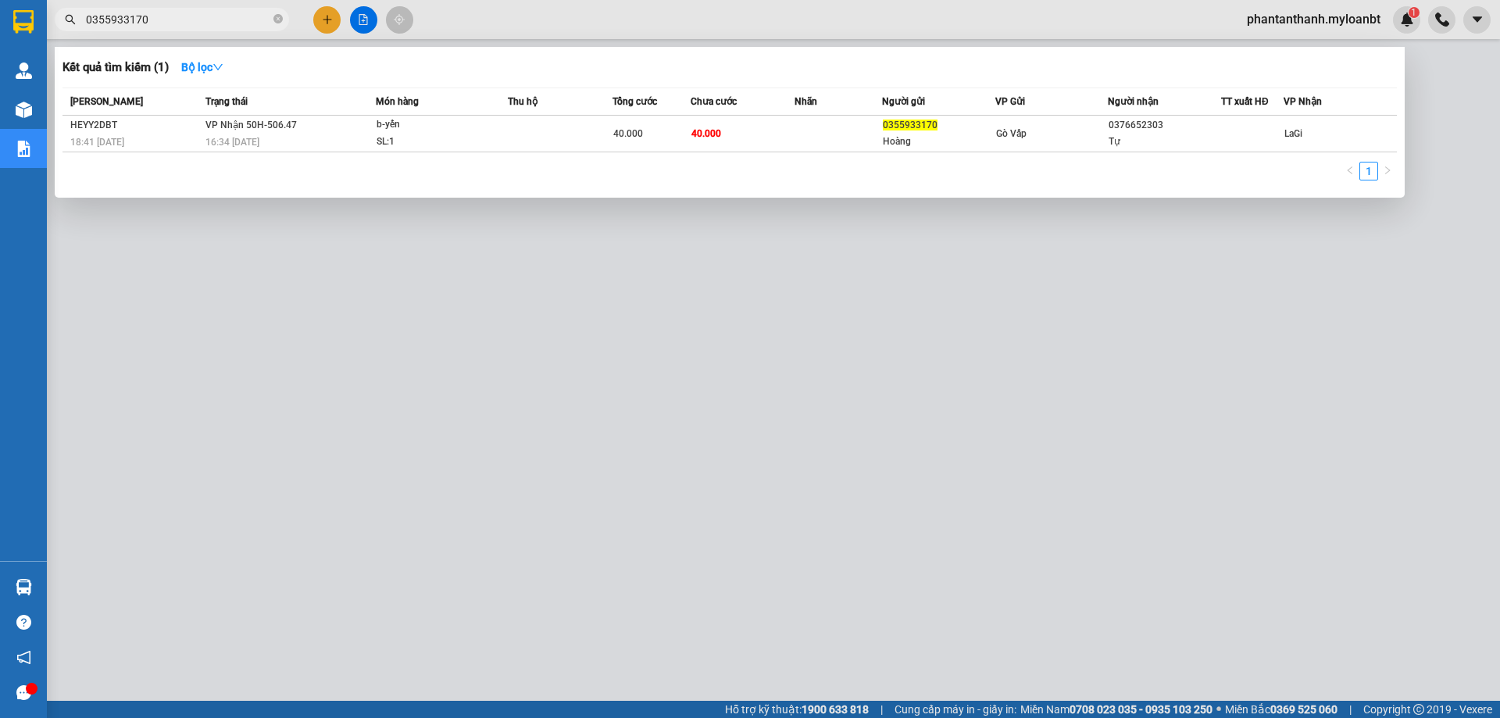
click at [184, 21] on input "0355933170" at bounding box center [178, 19] width 184 height 17
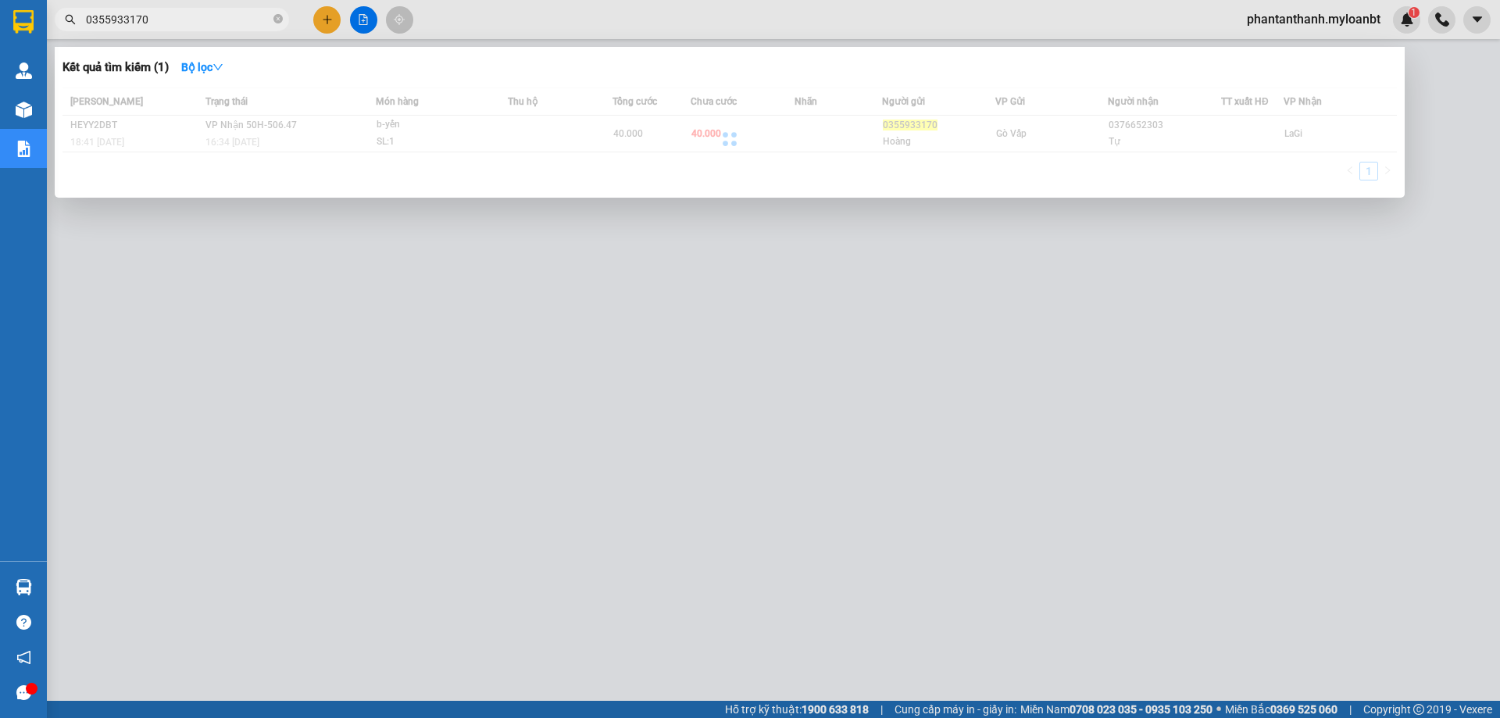
click at [180, 21] on input "0355933170" at bounding box center [178, 19] width 184 height 17
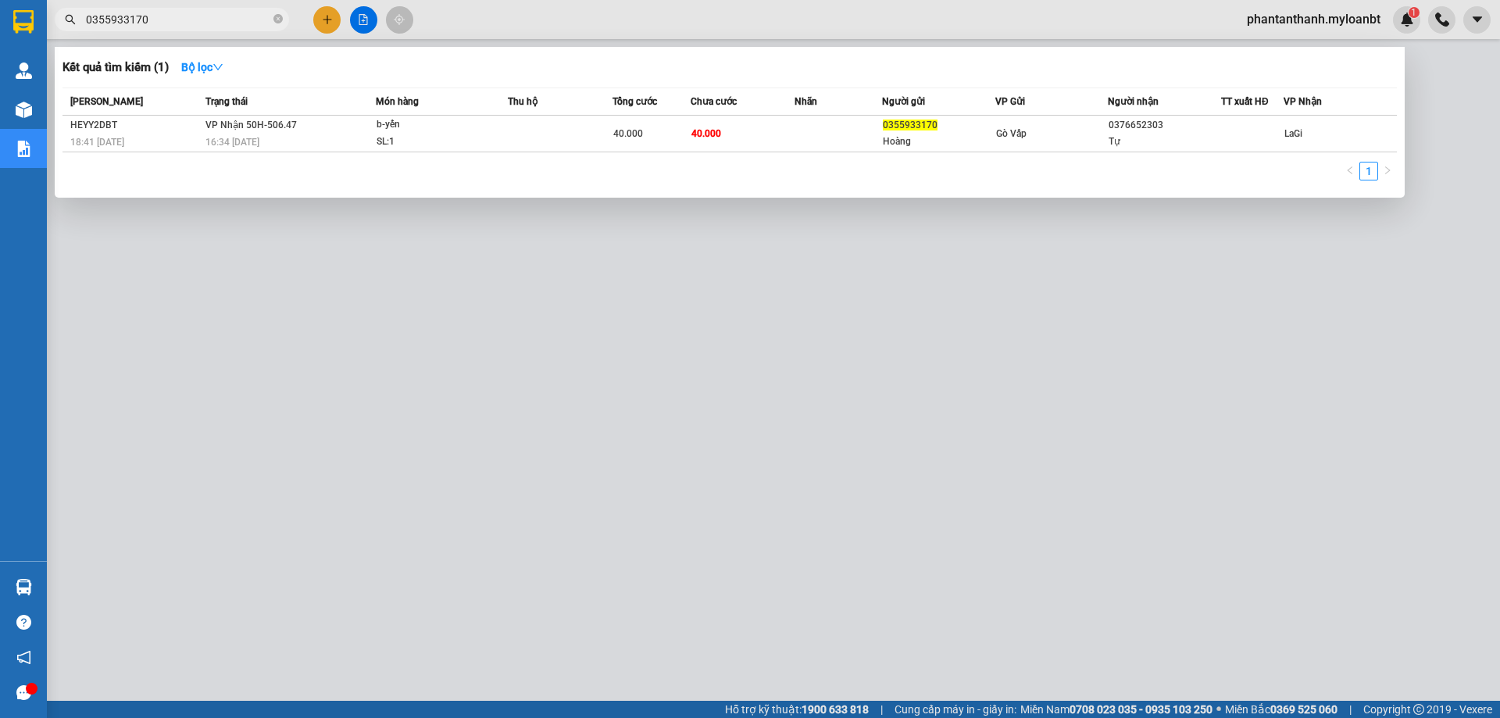
click at [180, 21] on input "0355933170" at bounding box center [178, 19] width 184 height 17
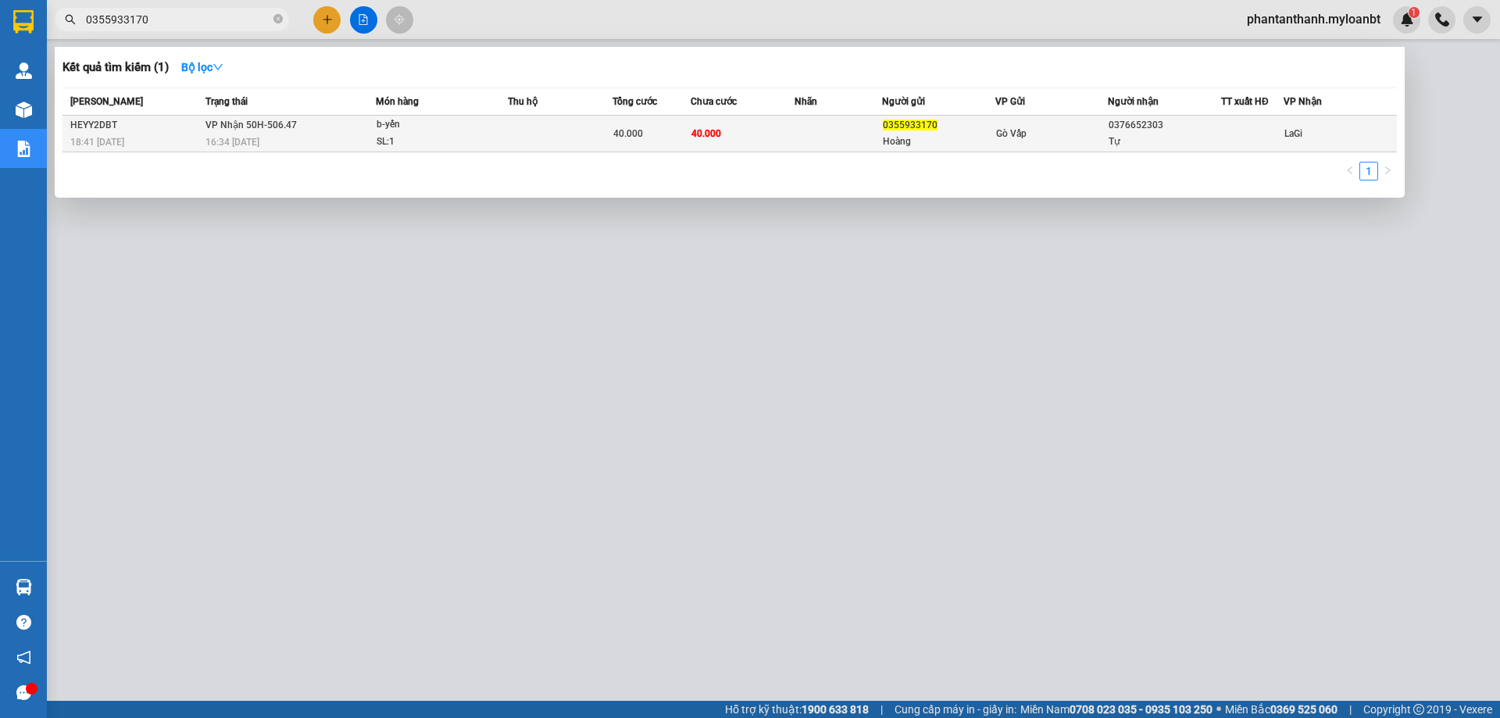
click at [307, 119] on td "VP Nhận 50H-506.47 16:34 - 15/10" at bounding box center [288, 134] width 174 height 37
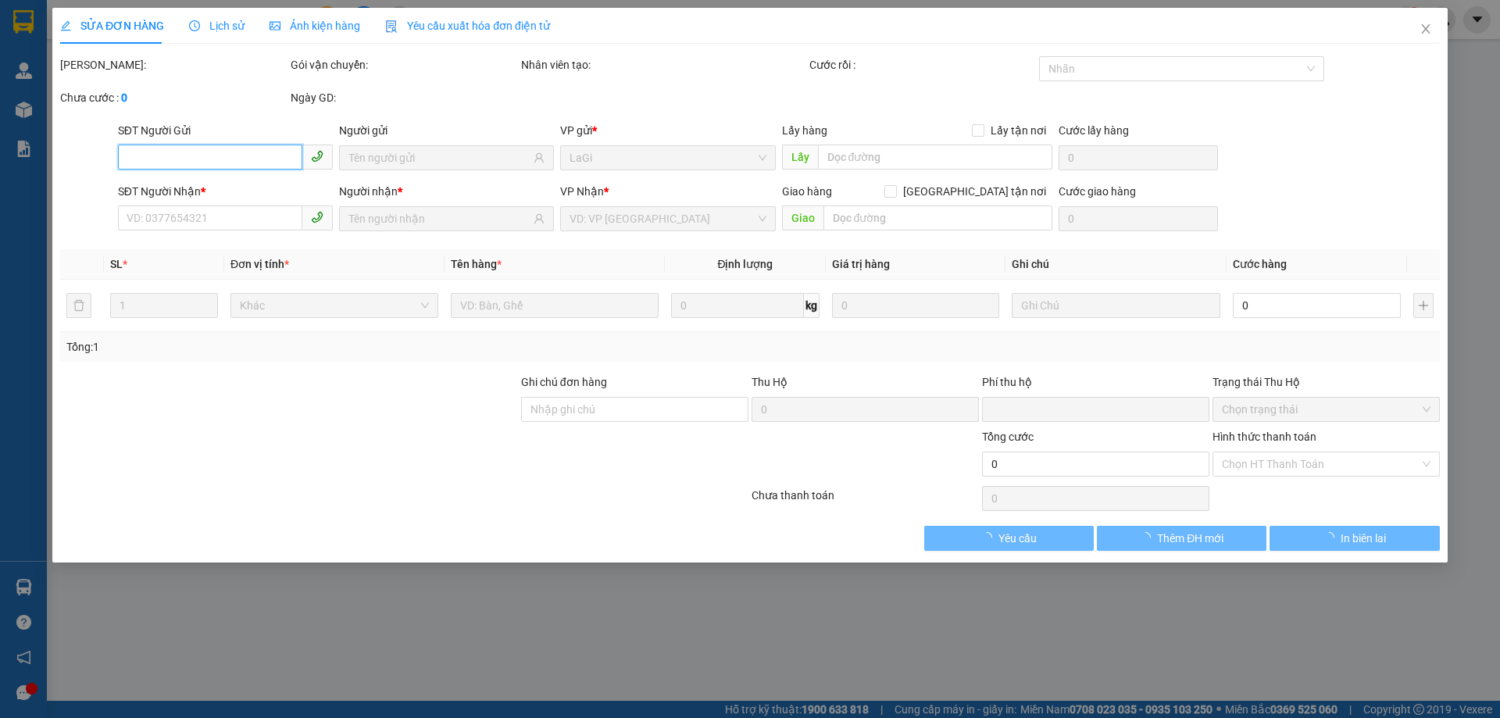
type input "0355933170"
type input "Hoàng"
type input "0376652303"
type input "Tự"
type input "0"
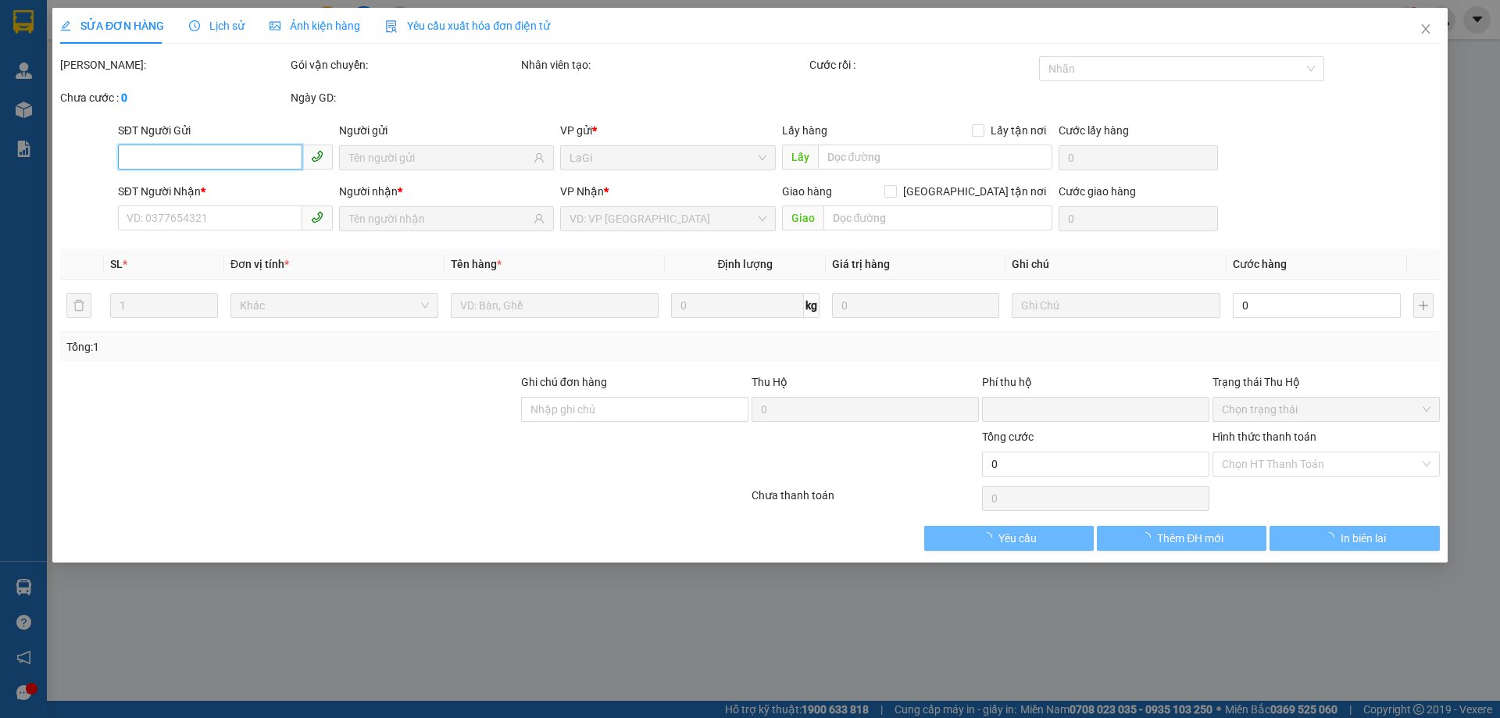
type input "40.000"
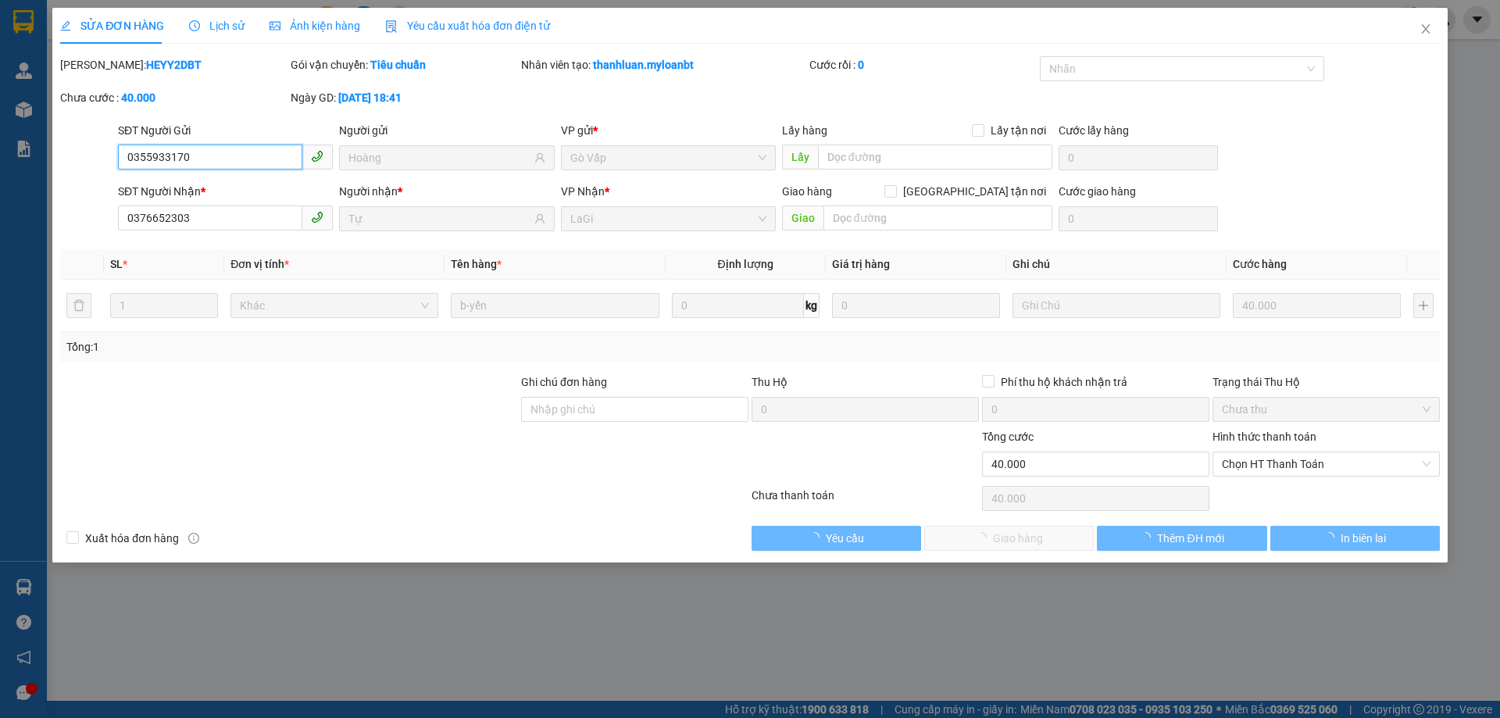
drag, startPoint x: 718, startPoint y: 243, endPoint x: 1241, endPoint y: 498, distance: 582.3
click at [1239, 467] on span "Chọn HT Thanh Toán" at bounding box center [1325, 463] width 209 height 23
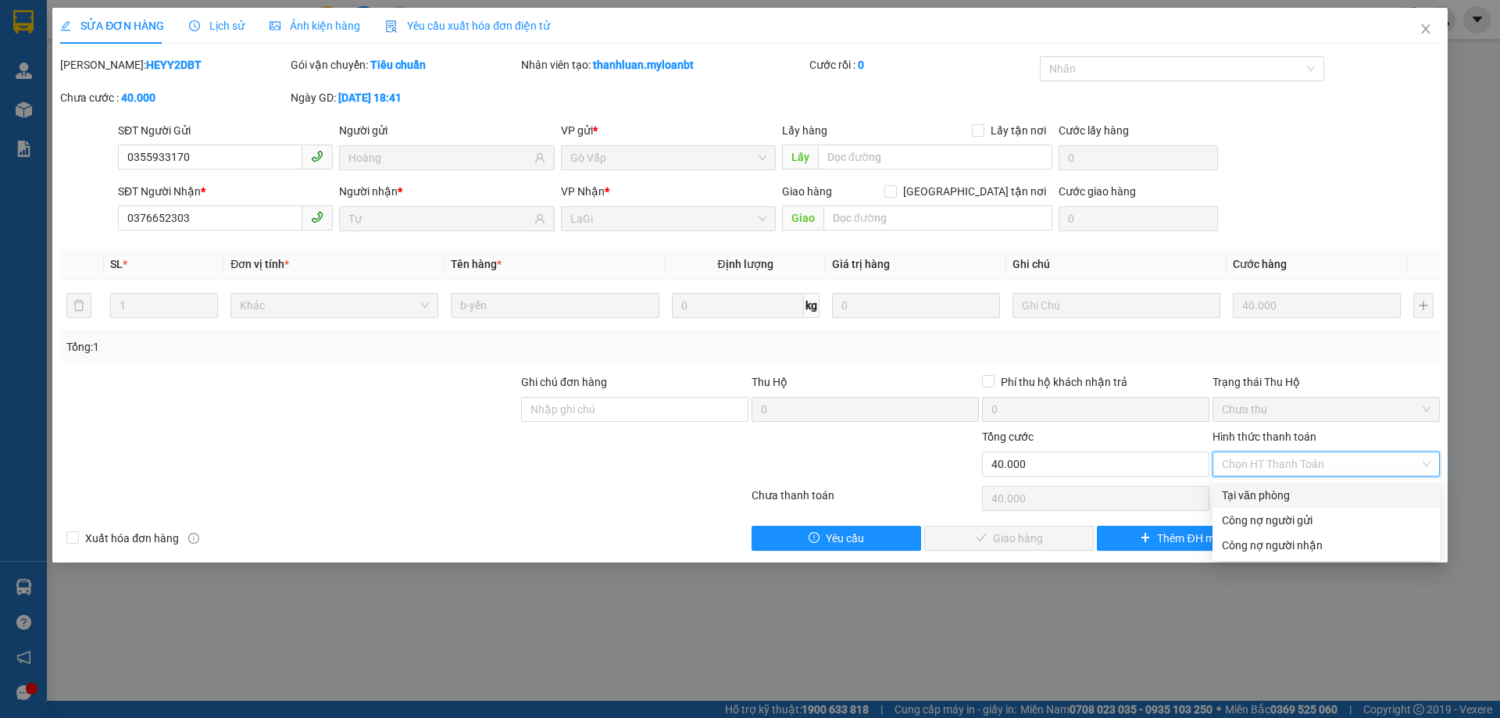
click at [1241, 498] on div "Tại văn phòng" at bounding box center [1325, 495] width 209 height 17
type input "0"
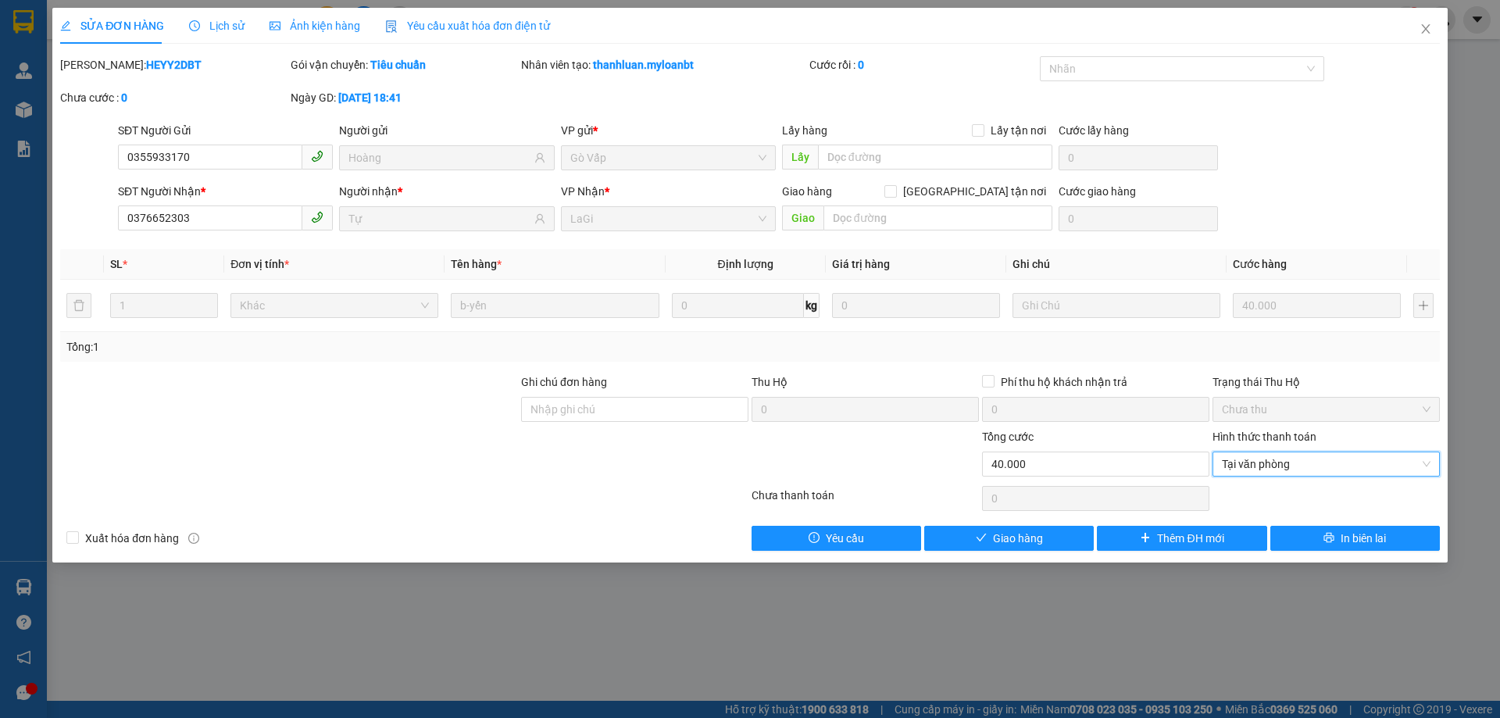
click at [1237, 497] on div at bounding box center [1326, 498] width 230 height 31
click at [1019, 532] on span "Giao hàng" at bounding box center [1018, 538] width 50 height 17
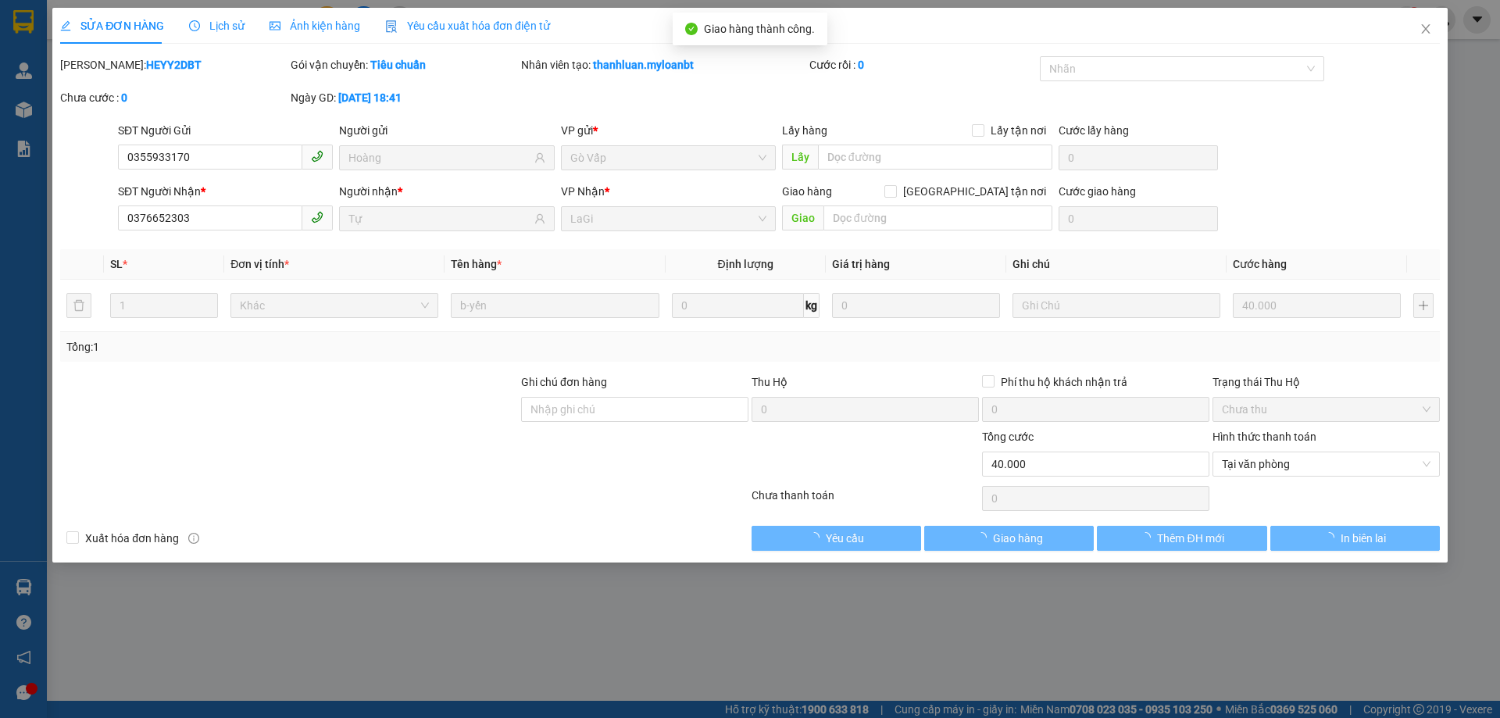
click at [890, 455] on div at bounding box center [865, 455] width 230 height 55
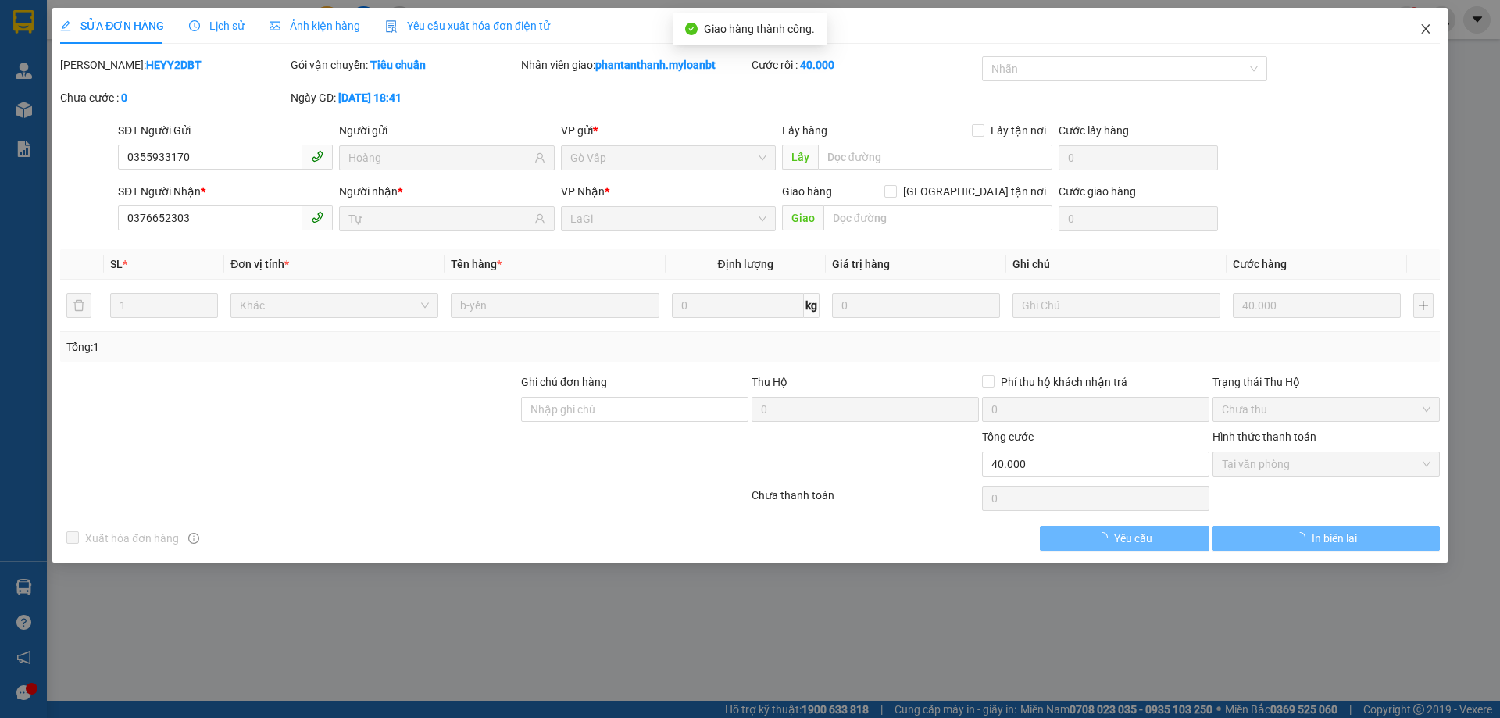
click at [1425, 28] on icon "close" at bounding box center [1425, 29] width 12 height 12
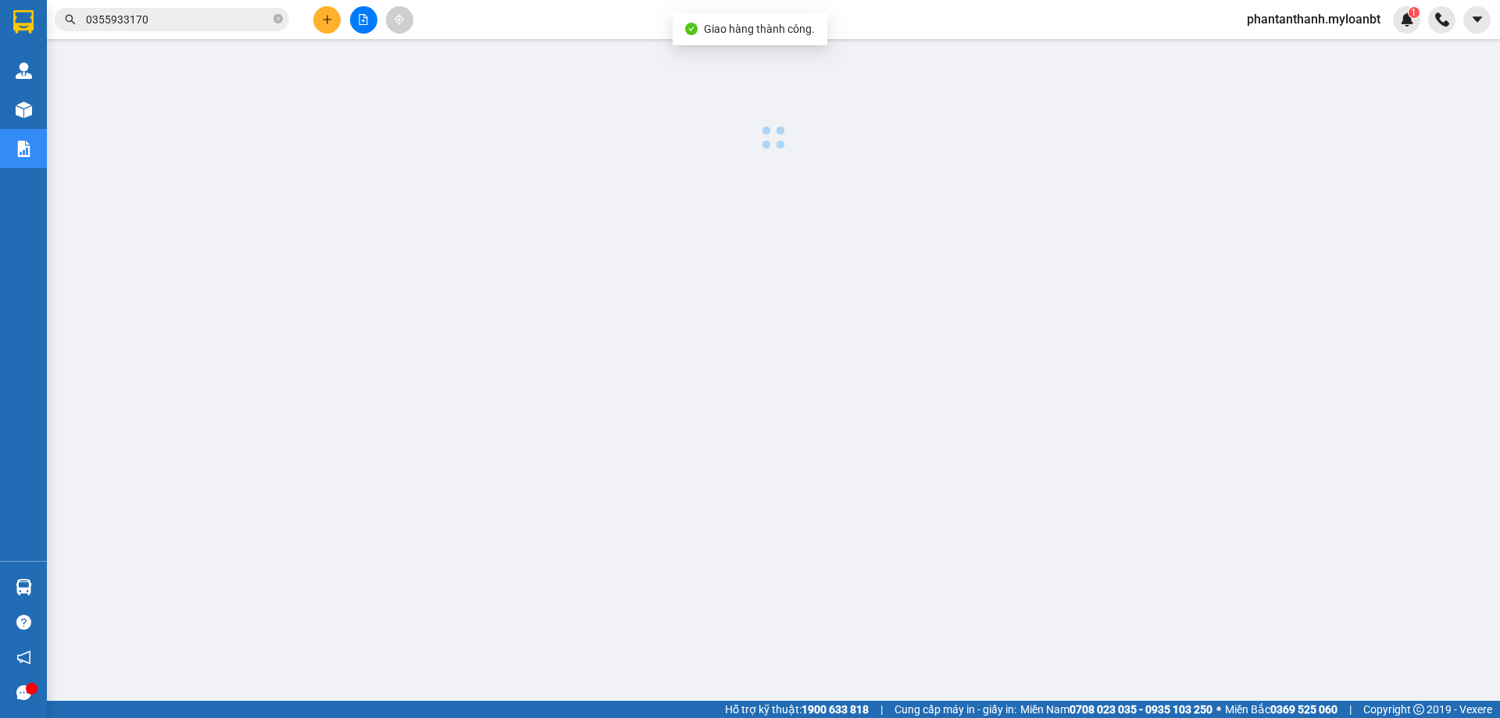
click at [182, 26] on input "0355933170" at bounding box center [178, 19] width 184 height 17
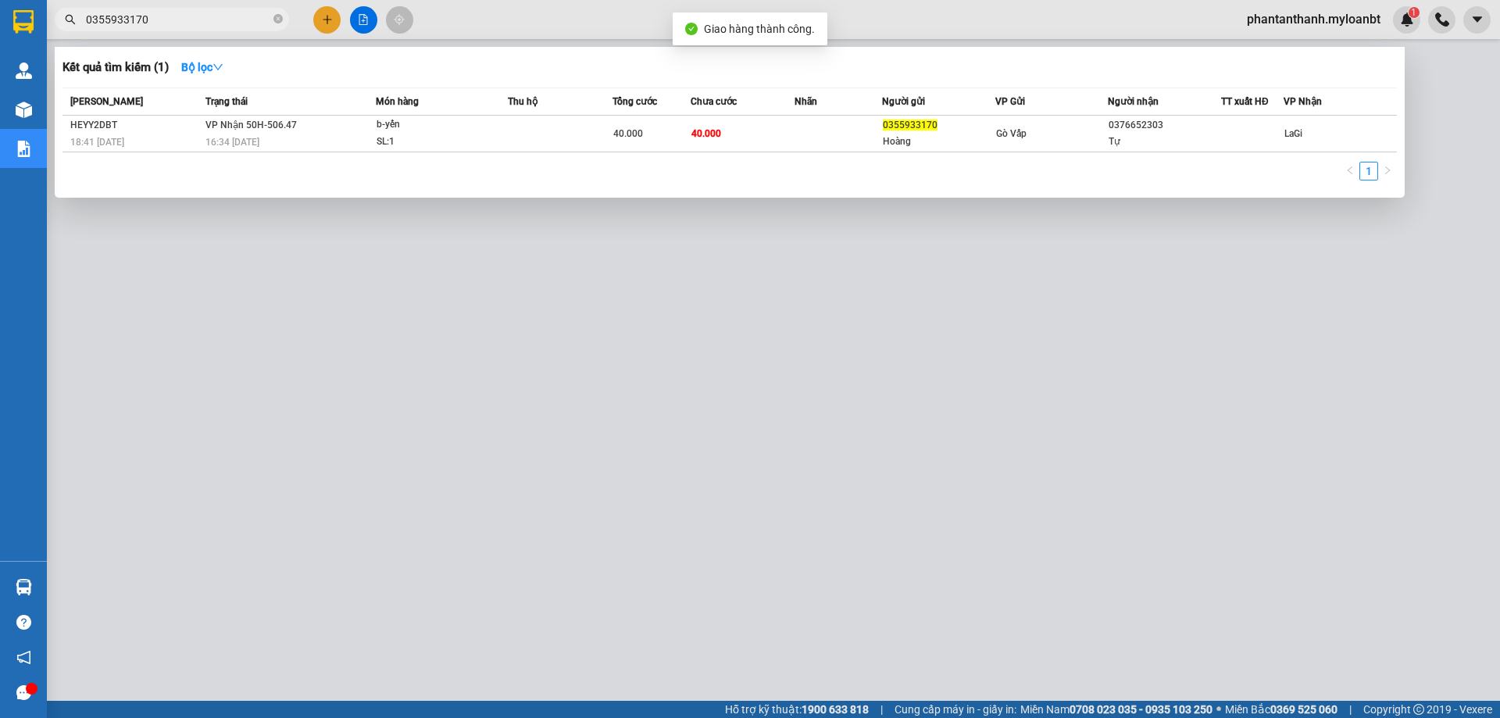
click at [182, 26] on input "0355933170" at bounding box center [178, 19] width 184 height 17
click at [181, 26] on input "0355933170" at bounding box center [178, 19] width 184 height 17
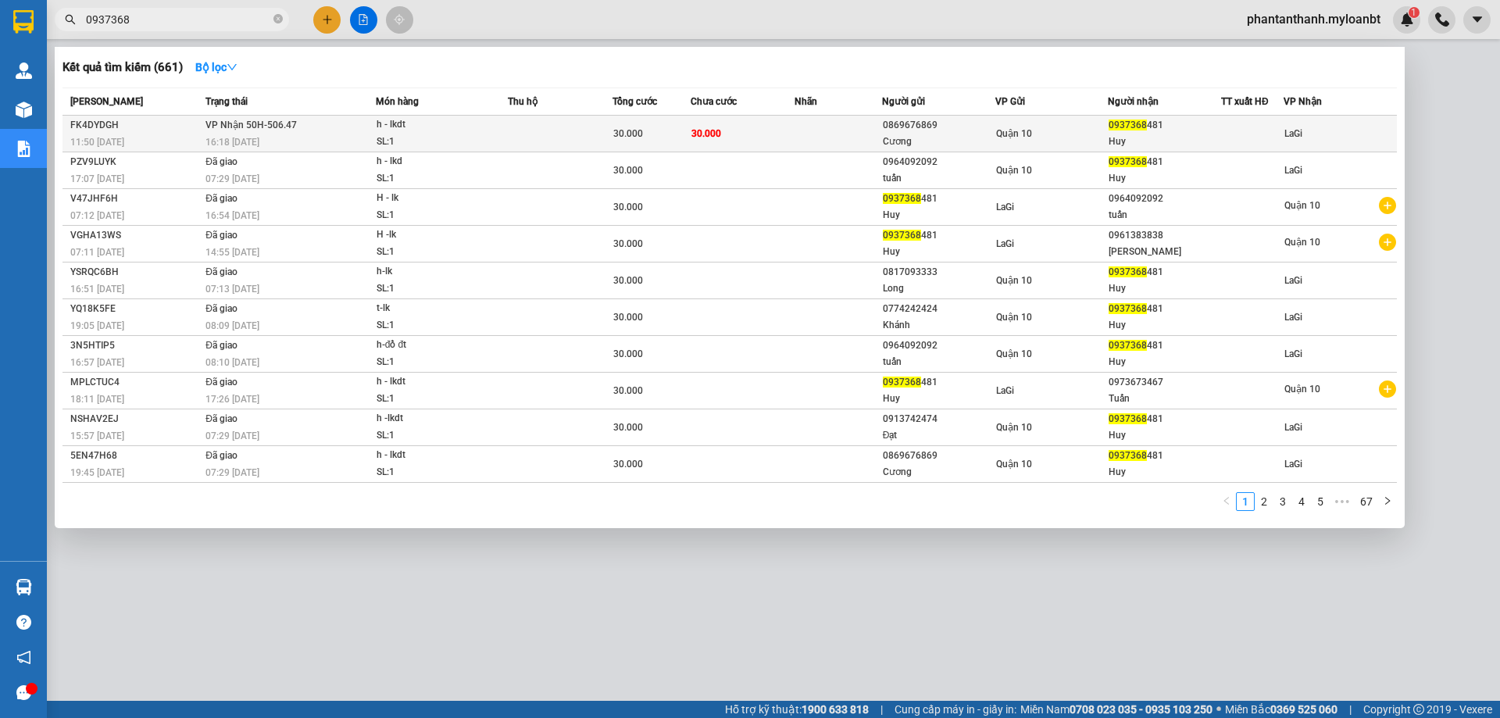
type input "0937368"
click at [519, 130] on td at bounding box center [560, 134] width 105 height 37
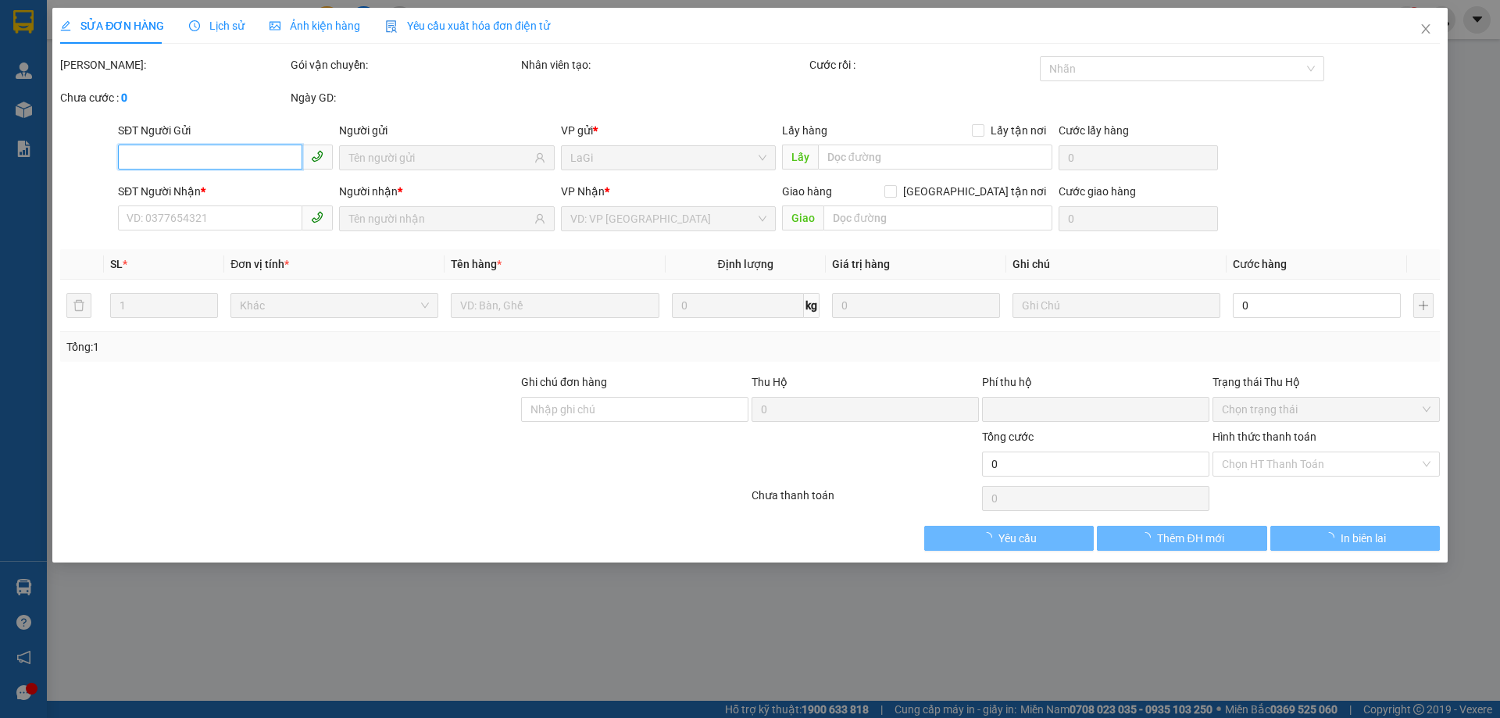
type input "0869676869"
type input "Cương"
type input "0937368481"
type input "Huy"
type input "0"
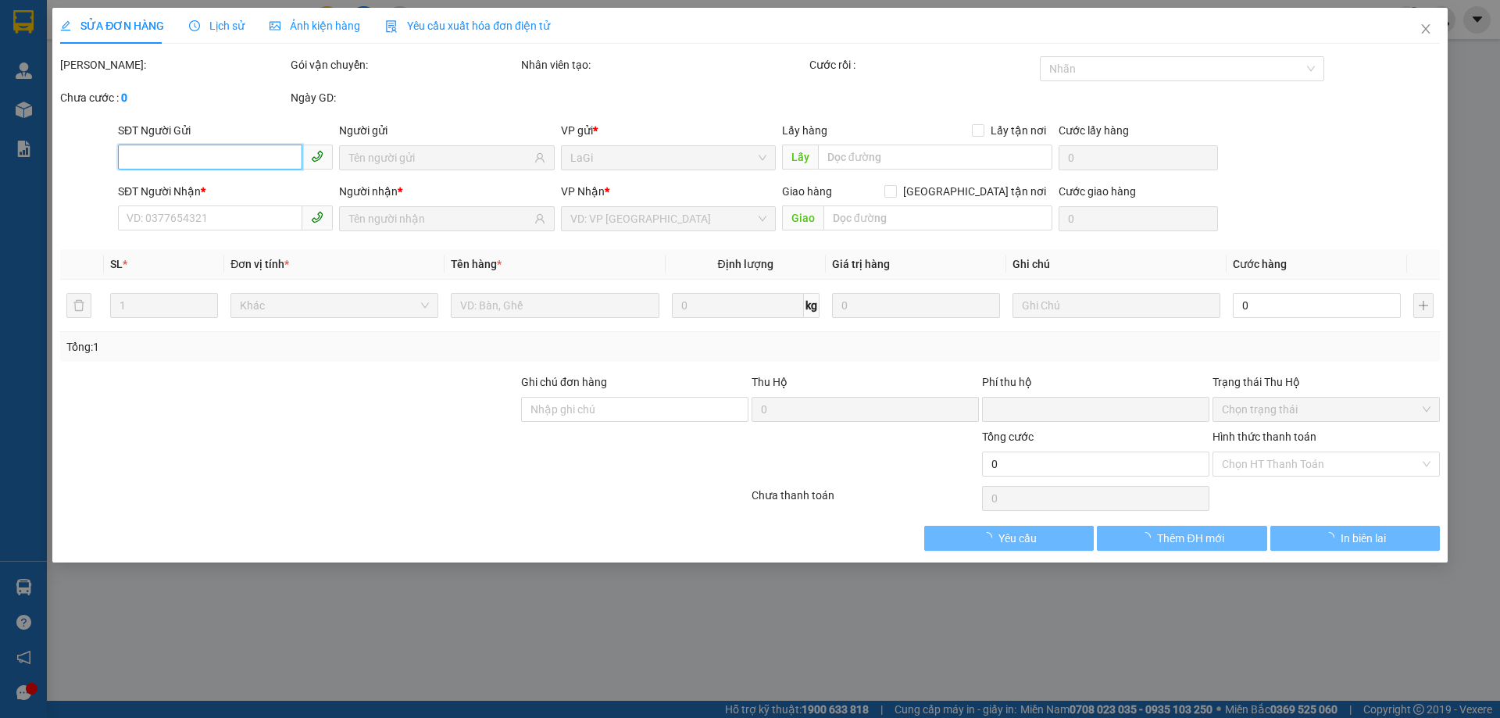
type input "30.000"
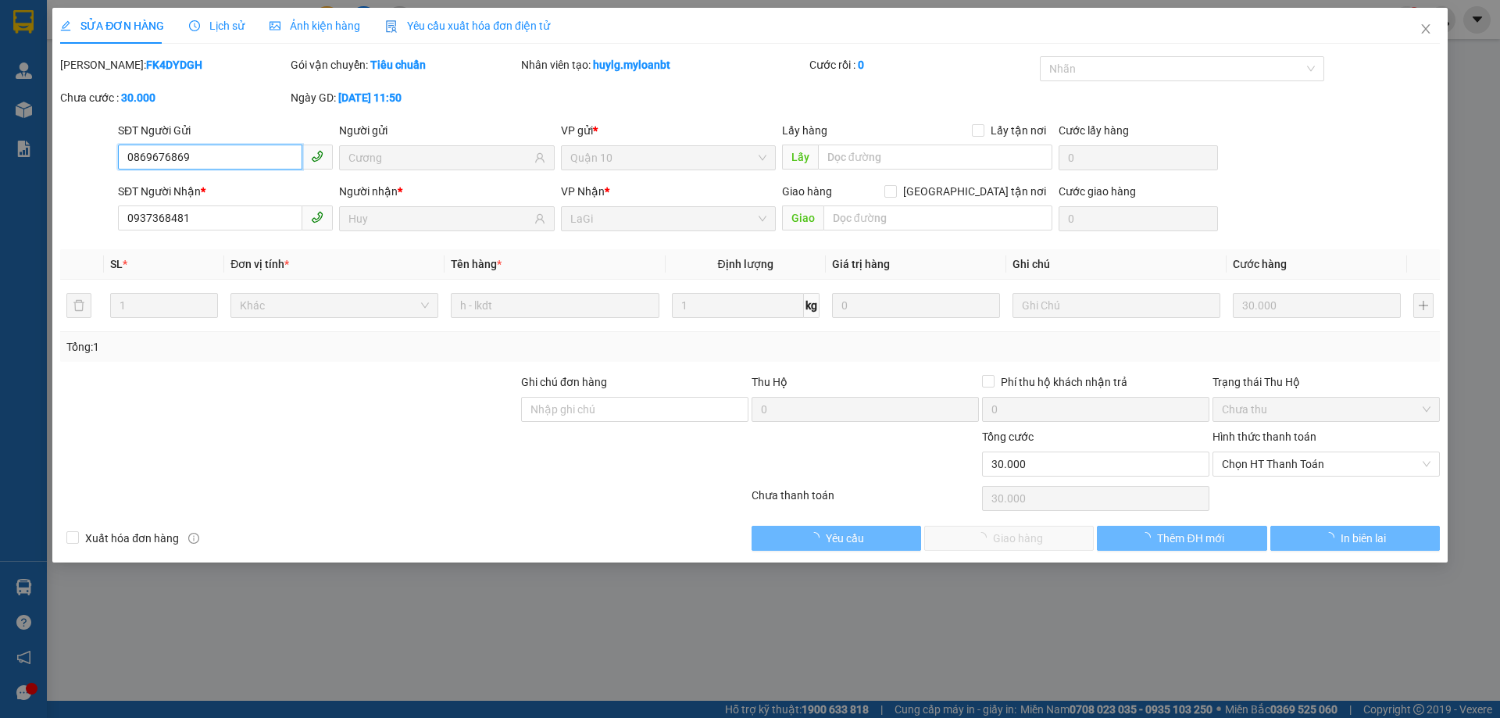
click at [1311, 464] on span "Chọn HT Thanh Toán" at bounding box center [1325, 463] width 209 height 23
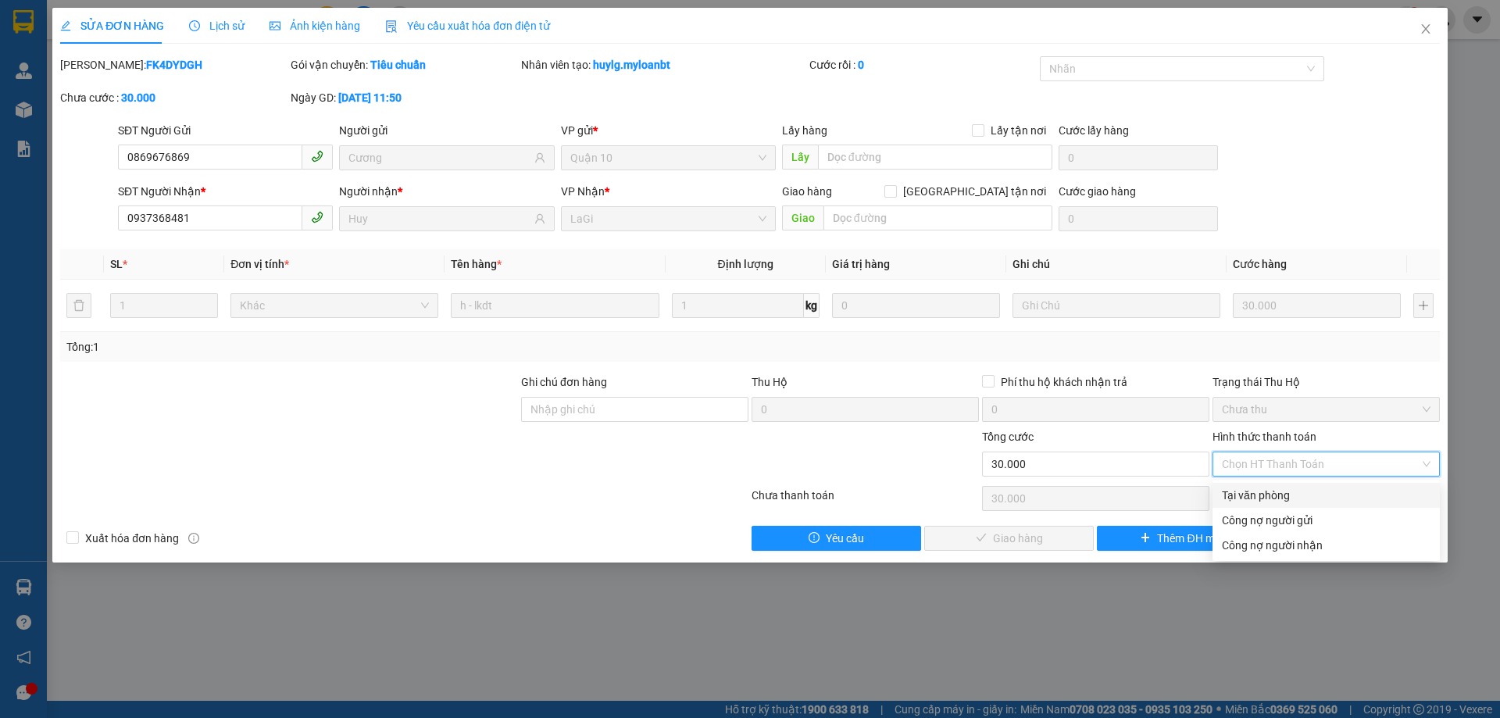
click at [1239, 498] on div "Tại văn phòng" at bounding box center [1325, 495] width 209 height 17
type input "0"
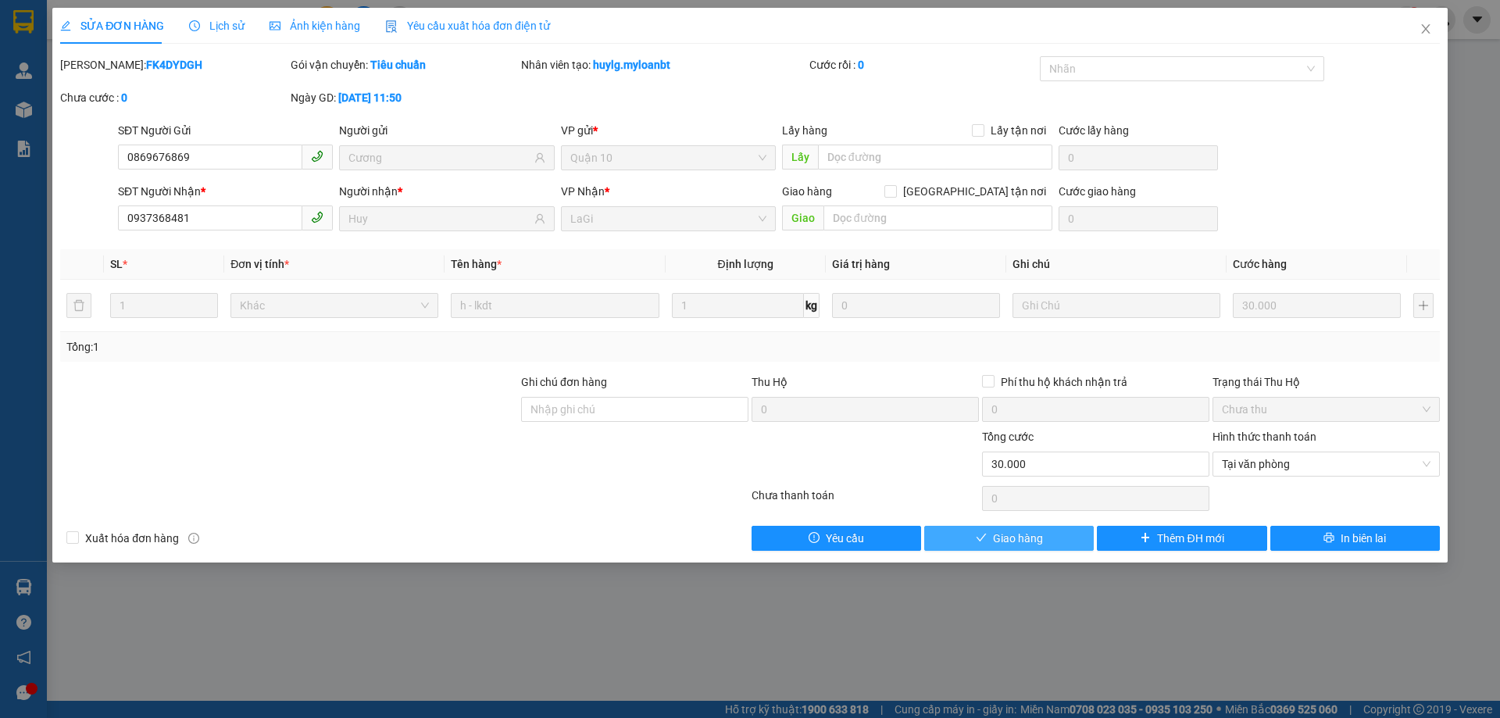
click at [1001, 535] on span "Giao hàng" at bounding box center [1018, 538] width 50 height 17
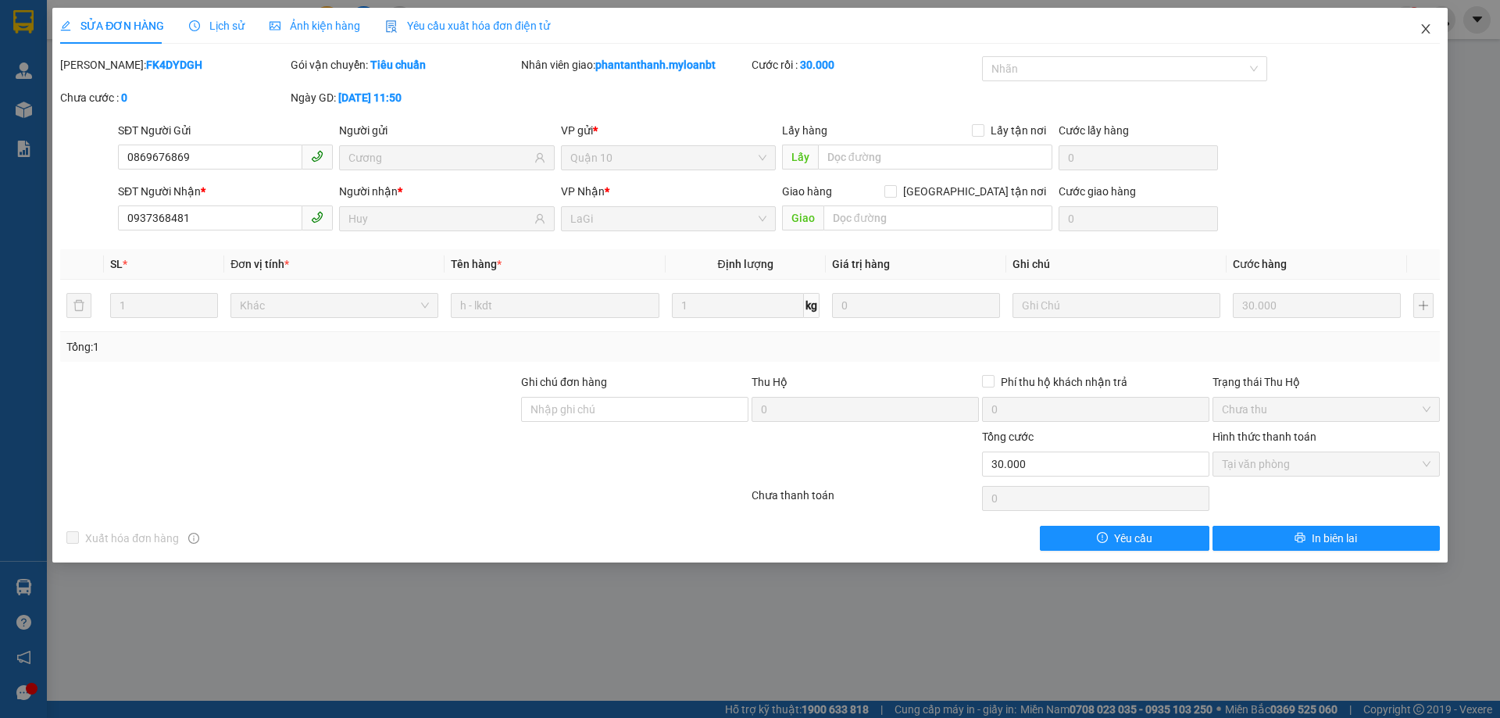
click at [1428, 29] on icon "close" at bounding box center [1425, 29] width 12 height 12
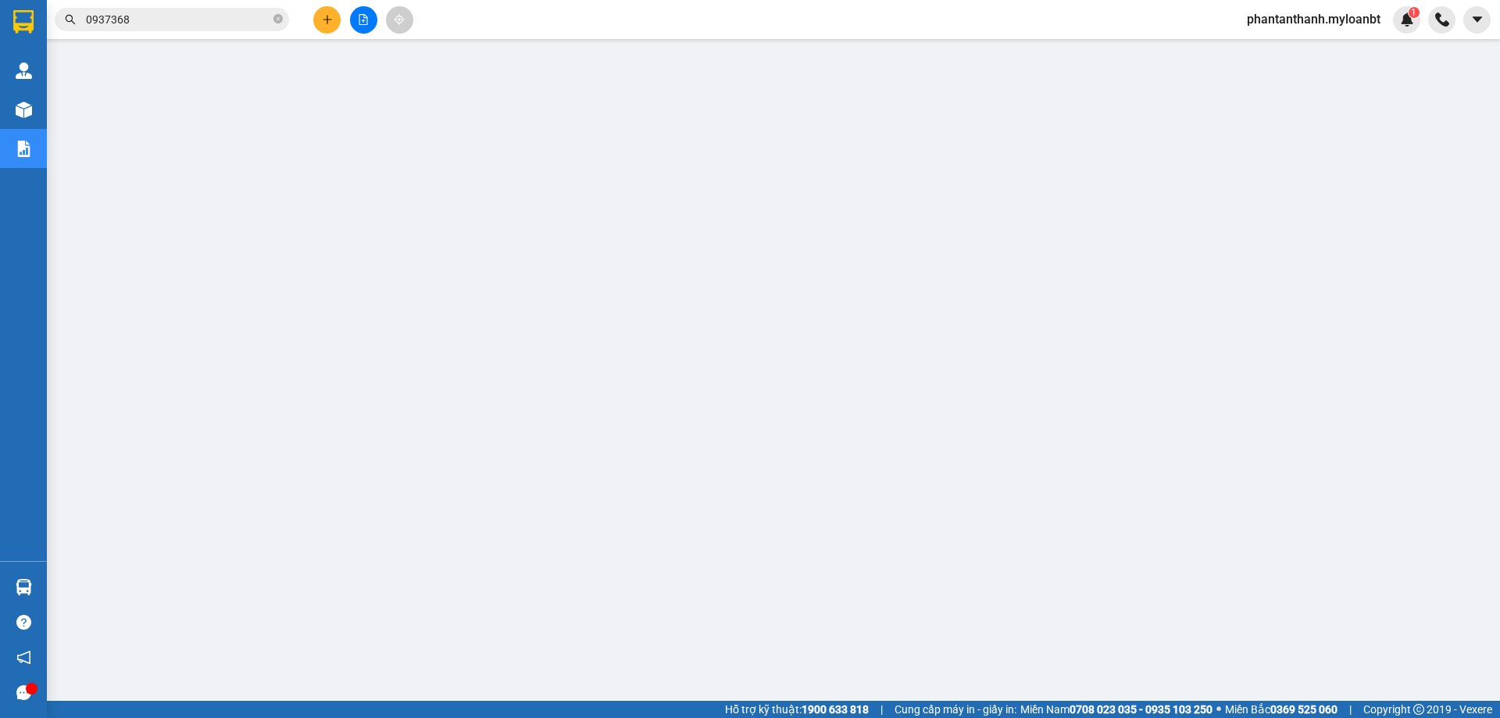
click at [172, 16] on input "0937368" at bounding box center [178, 19] width 184 height 17
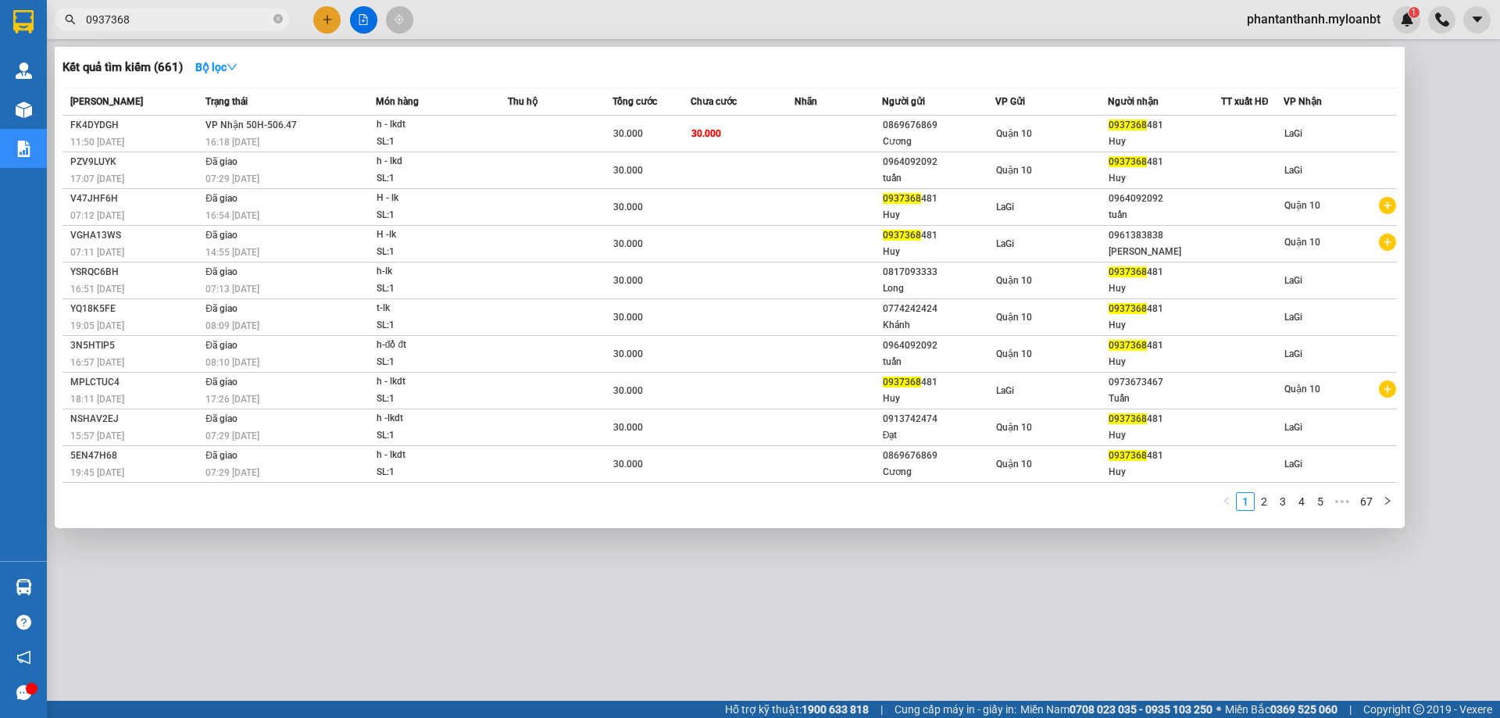
click at [172, 16] on input "0937368" at bounding box center [178, 19] width 184 height 17
click at [216, 32] on div at bounding box center [750, 359] width 1500 height 718
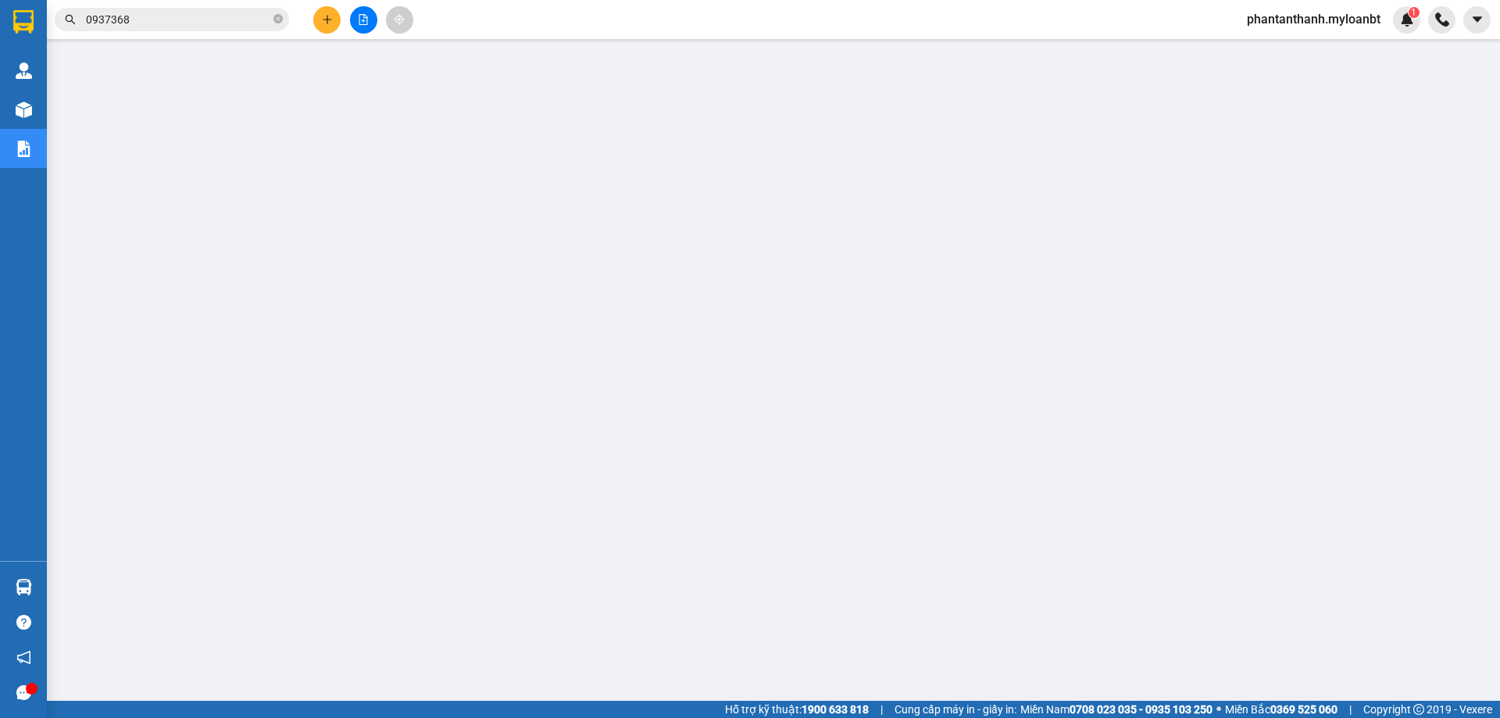
click at [228, 12] on input "0937368" at bounding box center [178, 19] width 184 height 17
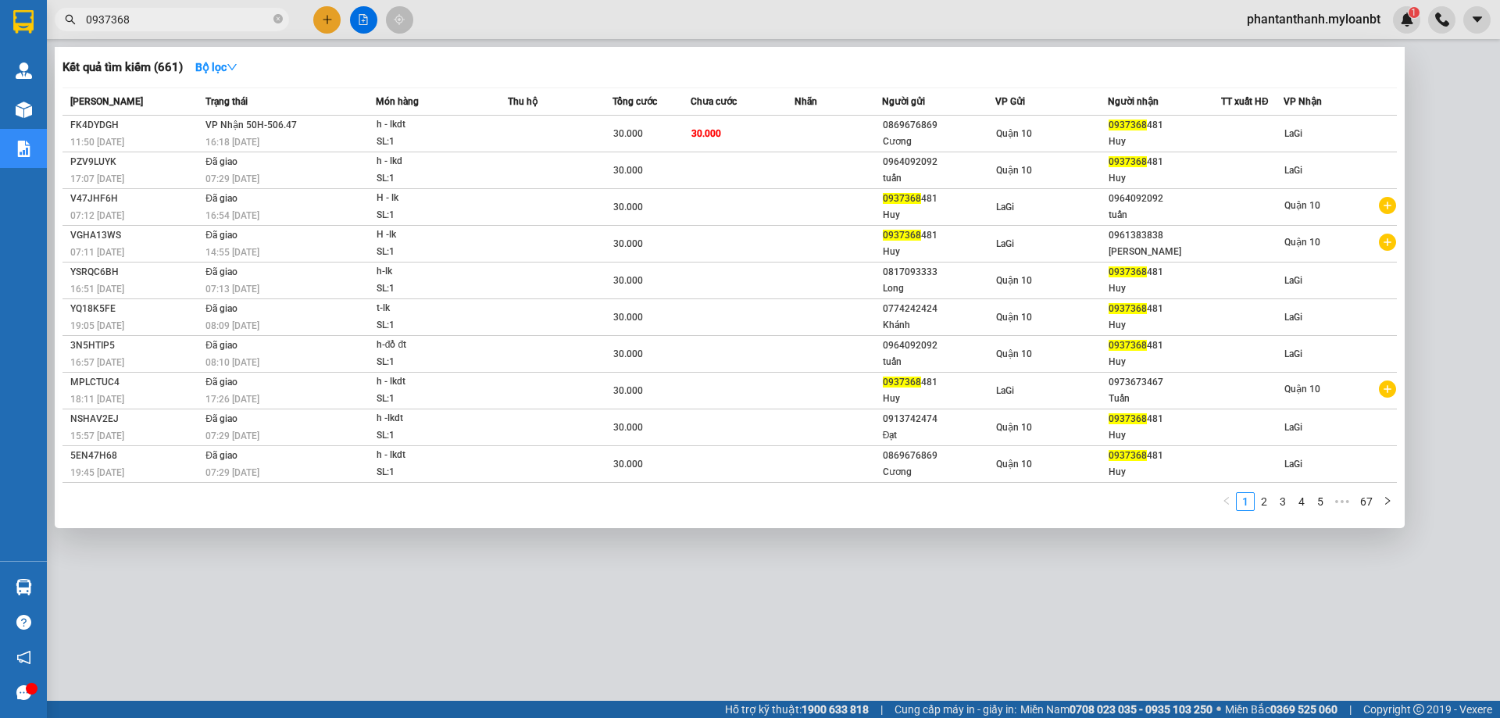
click at [228, 12] on input "0937368" at bounding box center [178, 19] width 184 height 17
click at [273, 23] on icon "close-circle" at bounding box center [277, 18] width 9 height 9
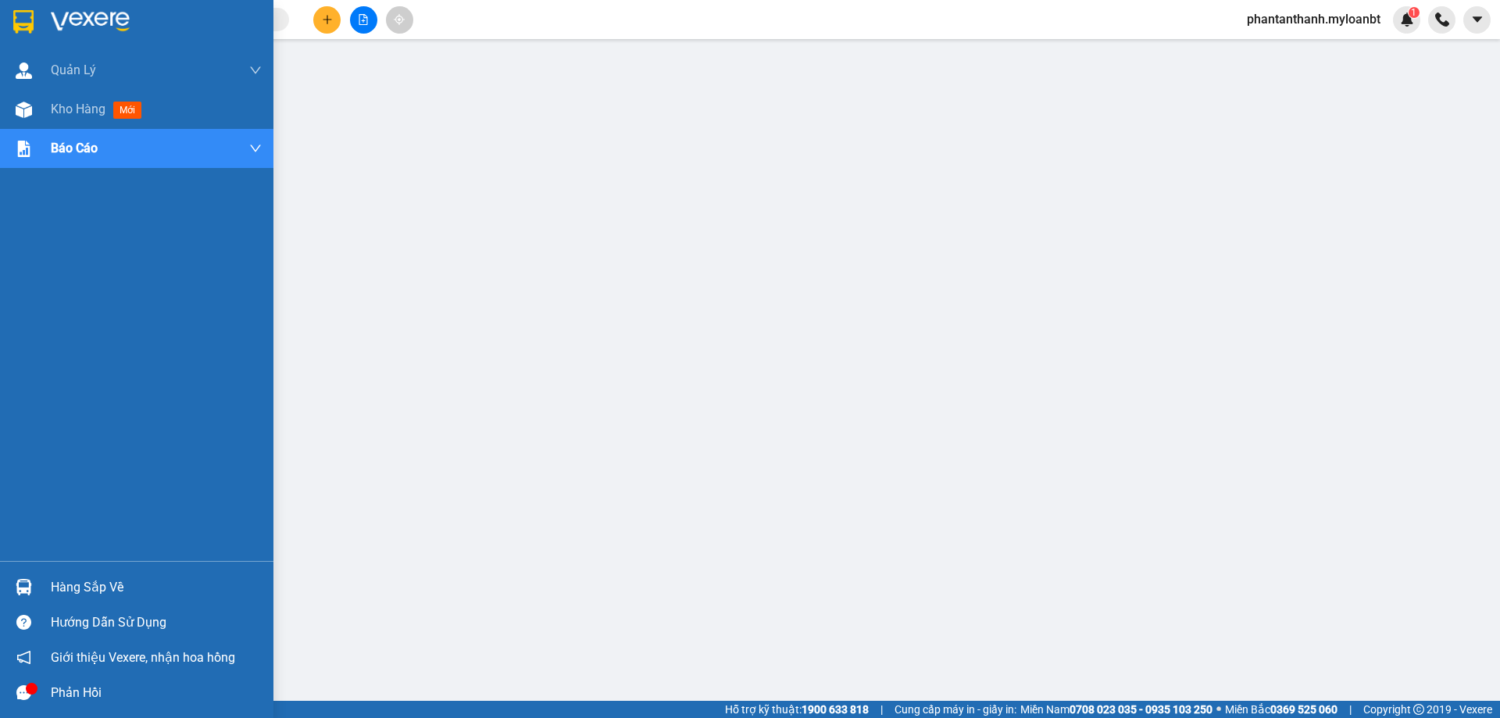
click at [31, 576] on div at bounding box center [23, 586] width 27 height 27
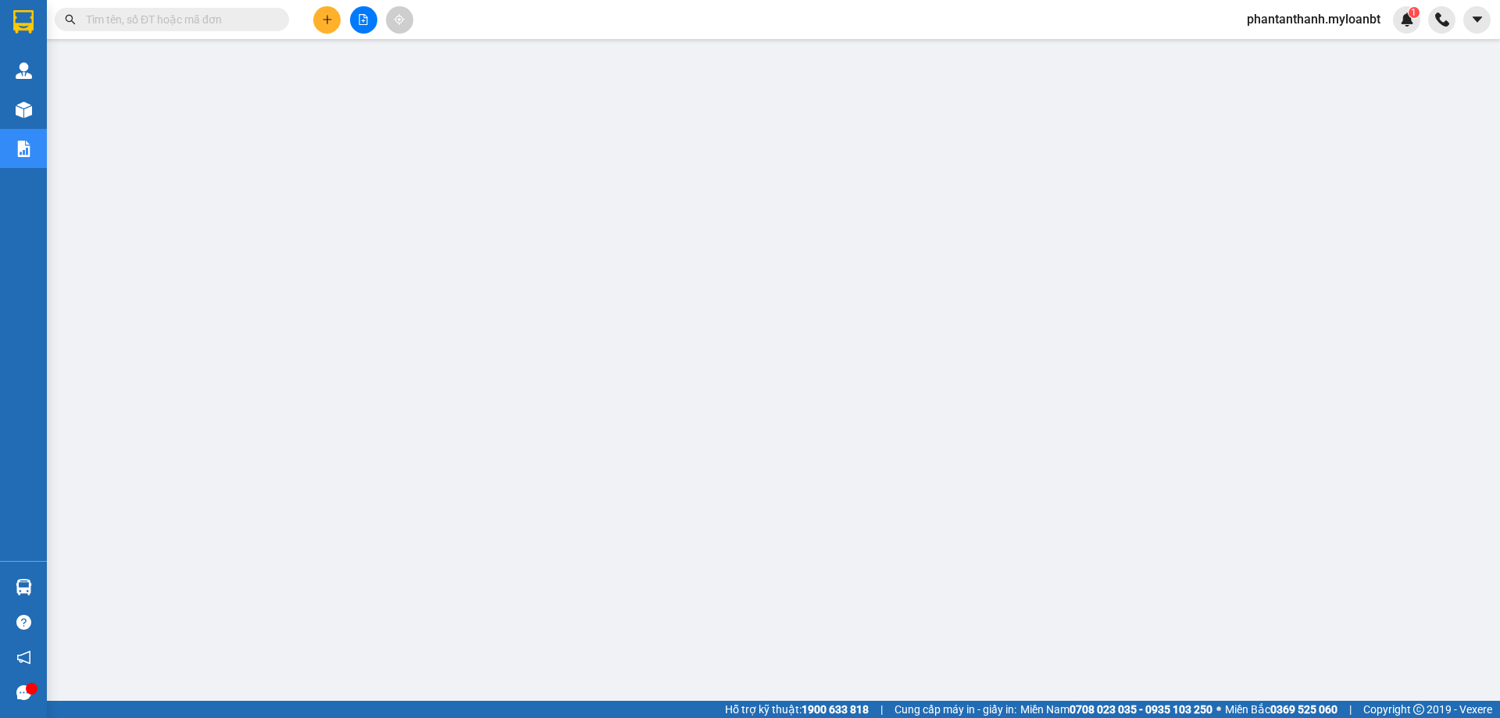
click at [156, 18] on input "text" at bounding box center [178, 19] width 184 height 17
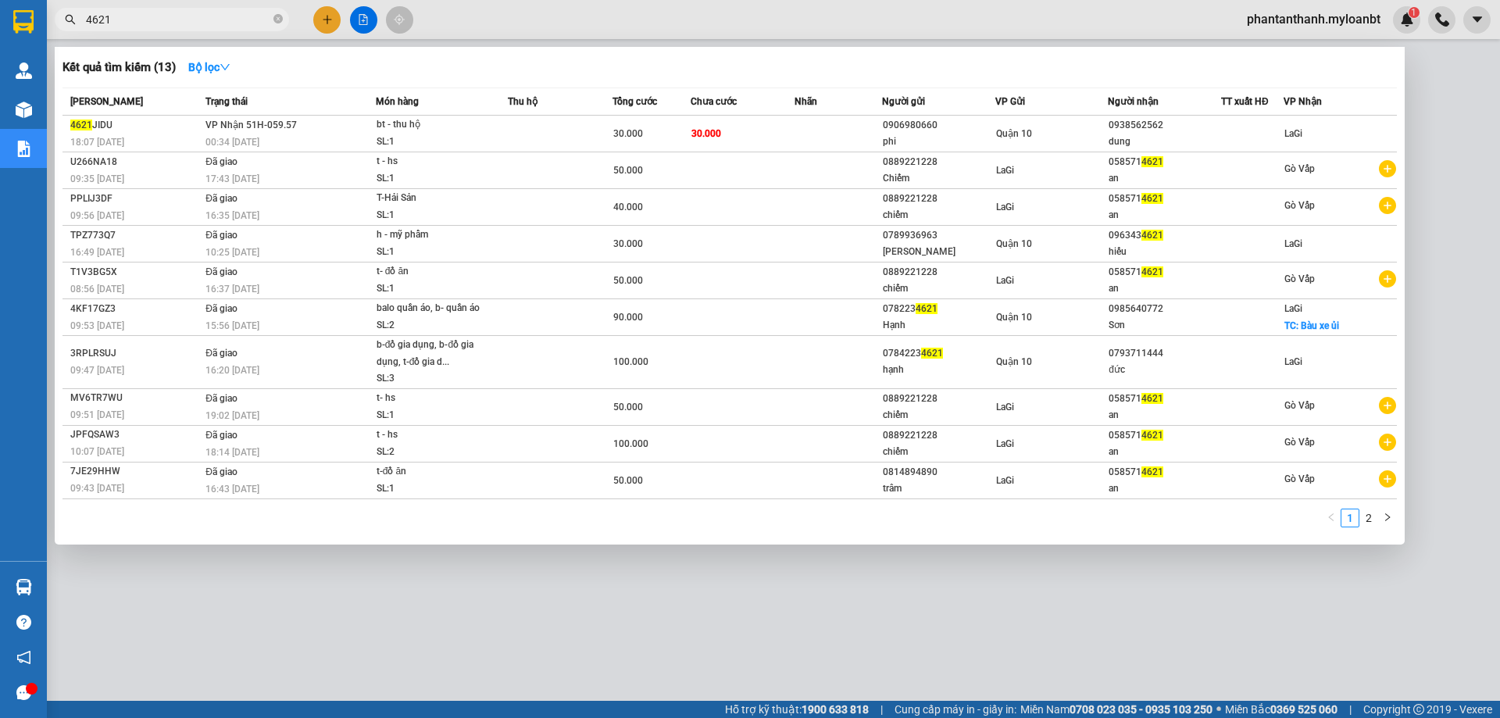
click at [188, 23] on input "4621" at bounding box center [178, 19] width 184 height 17
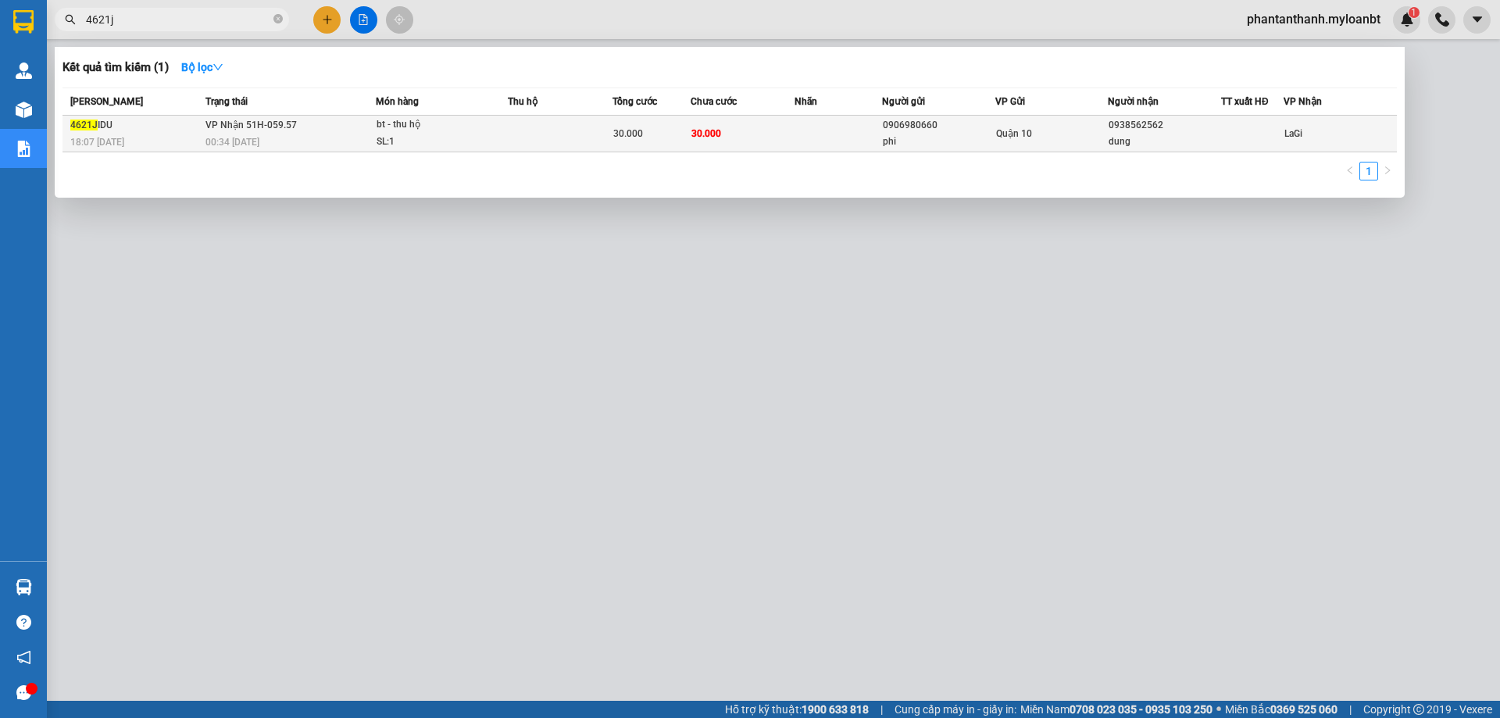
type input "4621j"
click at [703, 134] on span "30.000" at bounding box center [706, 133] width 30 height 11
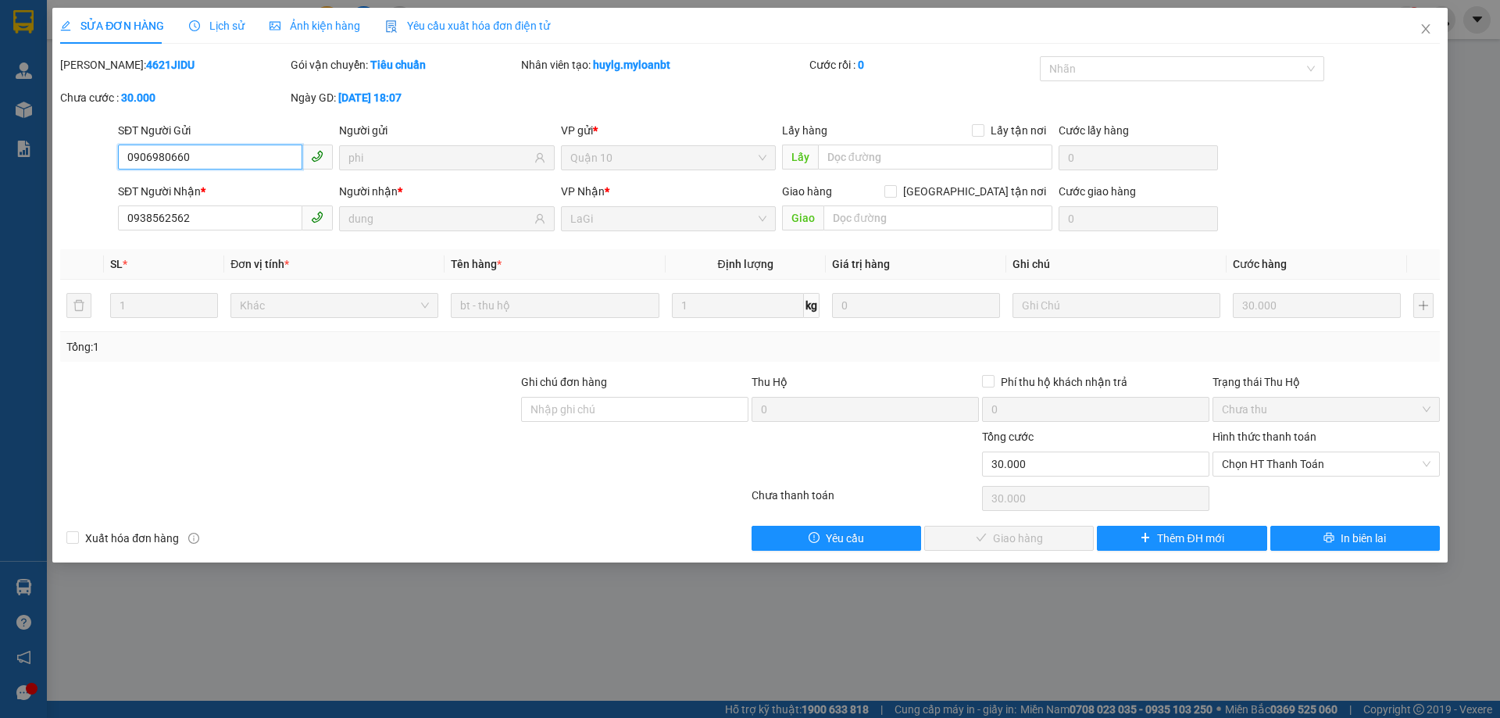
type input "0906980660"
type input "phi"
type input "0938562562"
type input "dung"
type input "0"
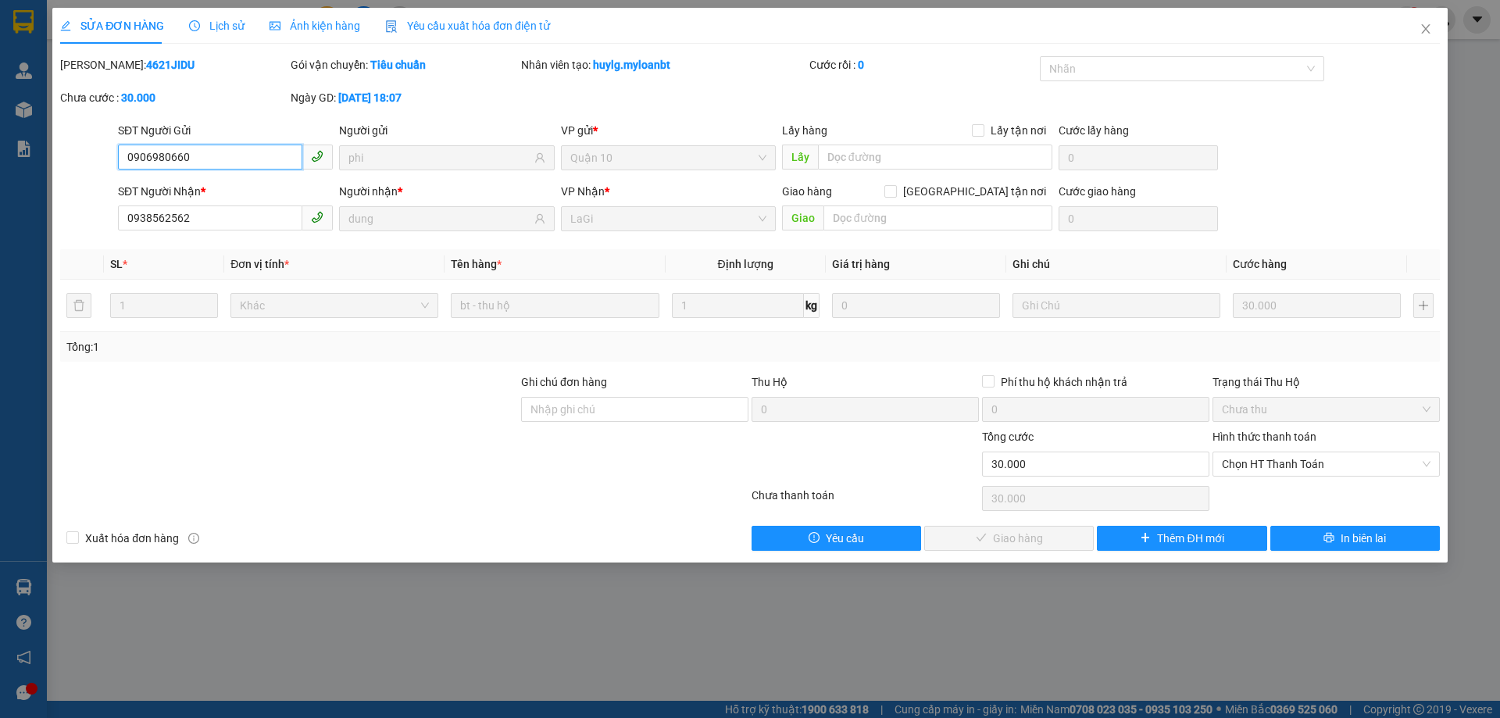
type input "30.000"
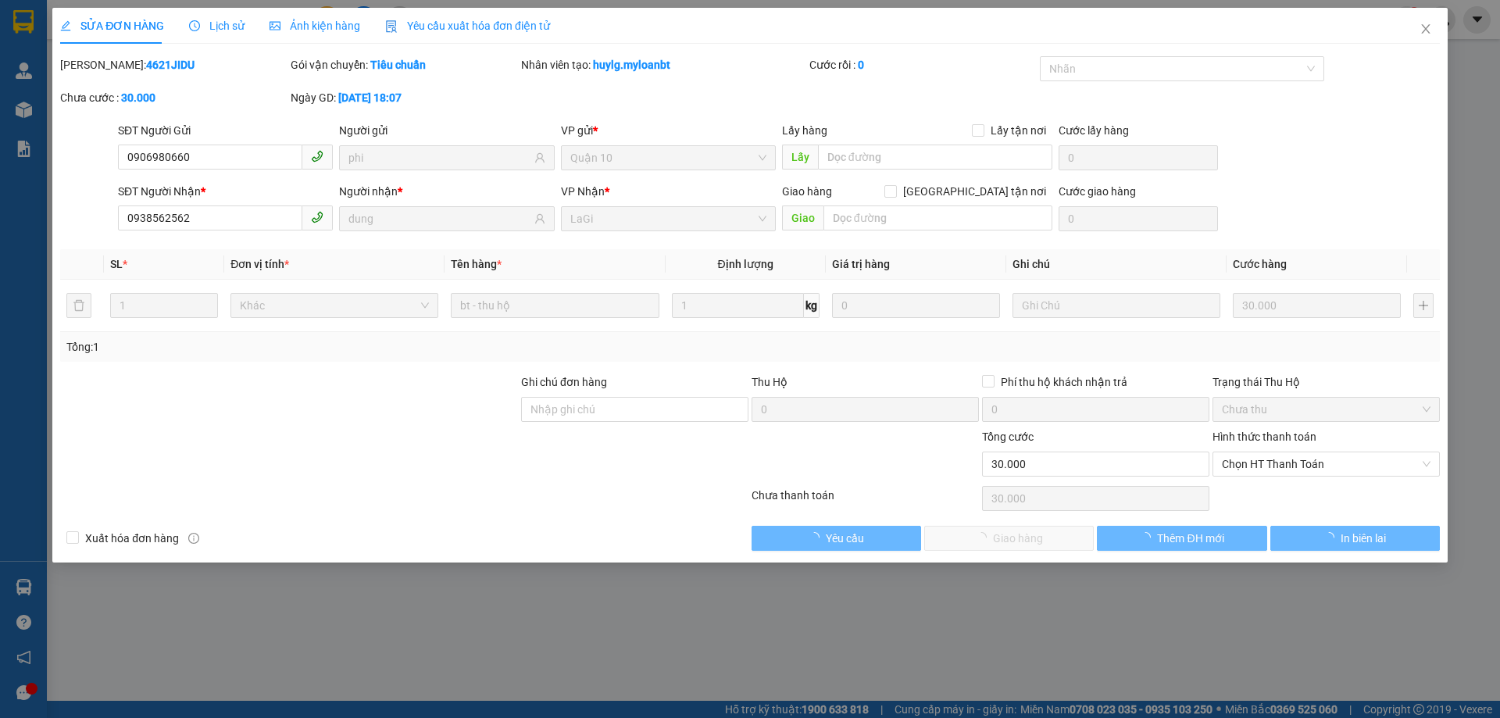
click at [1245, 444] on div "Hình thức thanh toán" at bounding box center [1325, 439] width 227 height 23
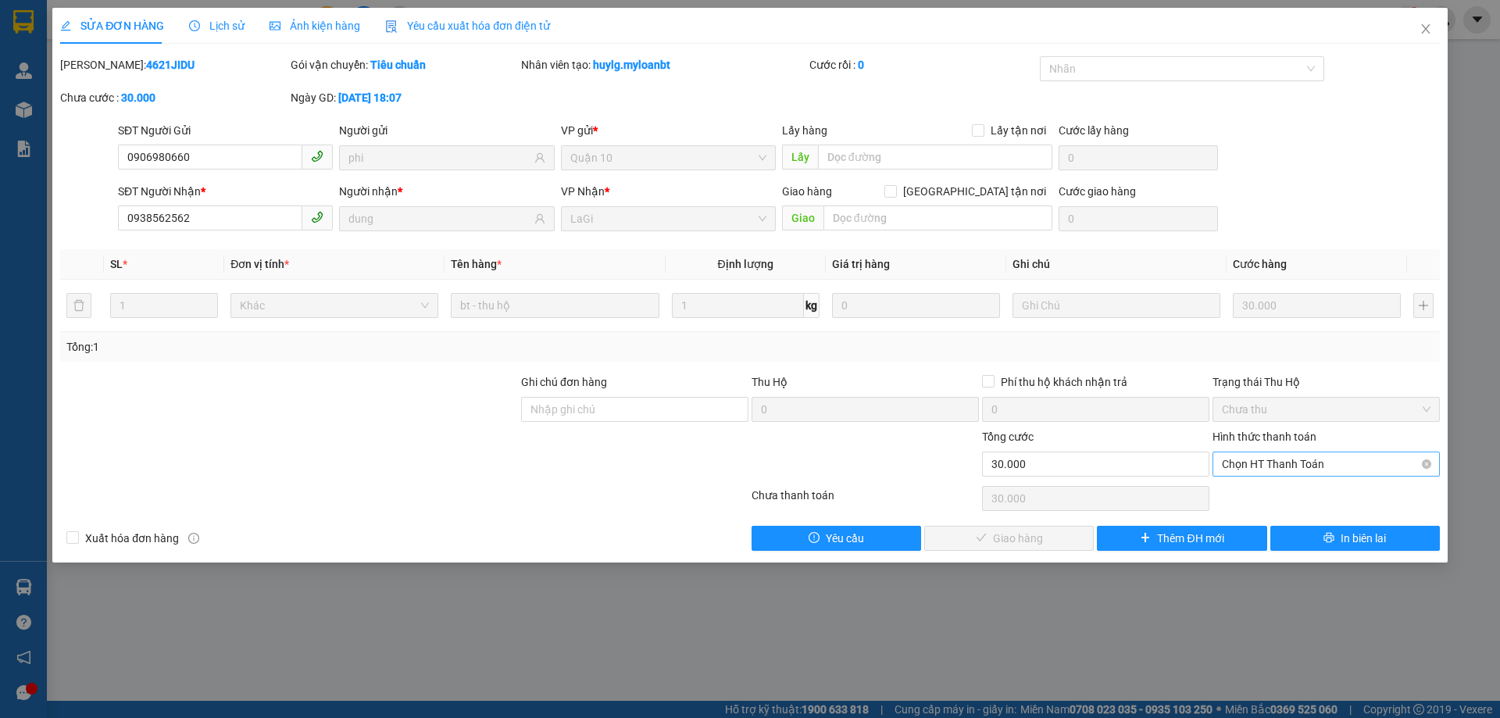
click at [1250, 473] on span "Chọn HT Thanh Toán" at bounding box center [1325, 463] width 209 height 23
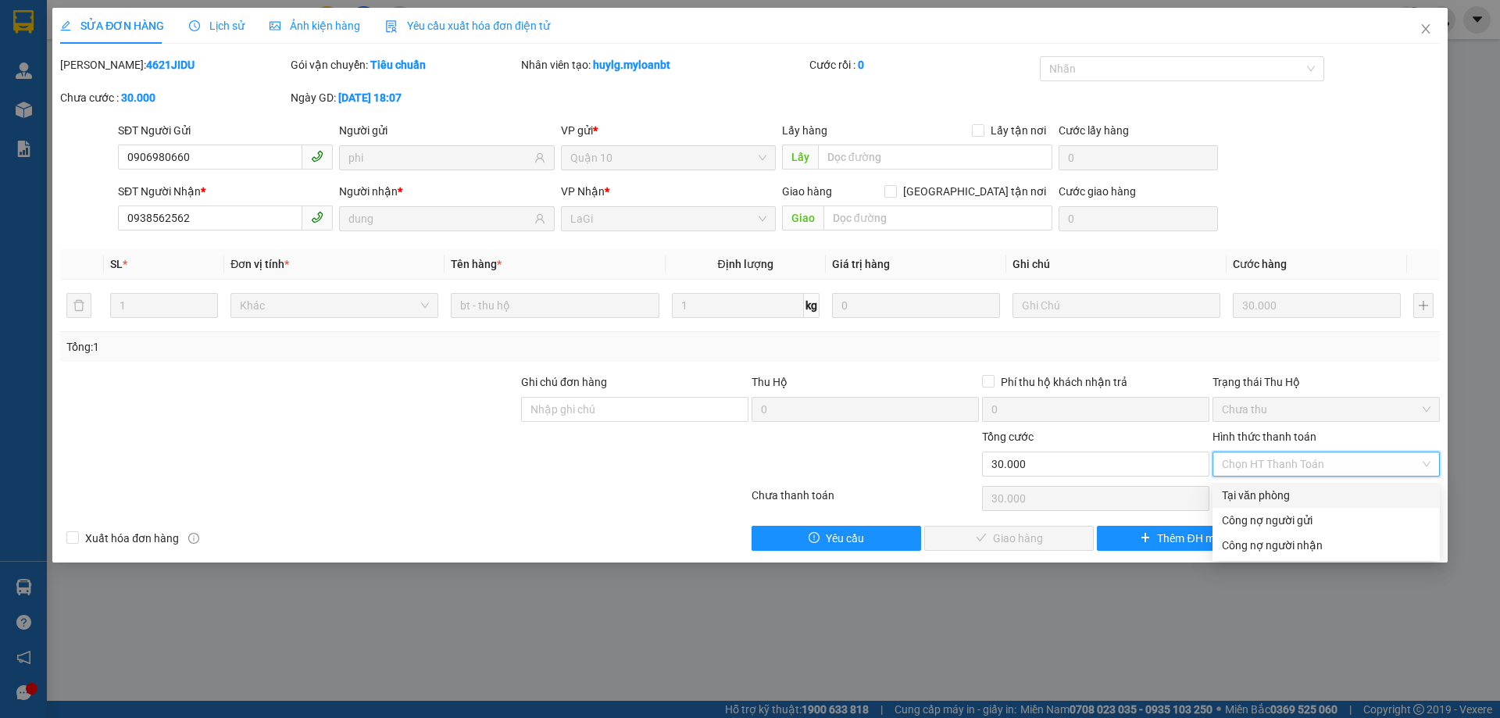
click at [1243, 494] on div "Tại văn phòng" at bounding box center [1325, 495] width 209 height 17
type input "0"
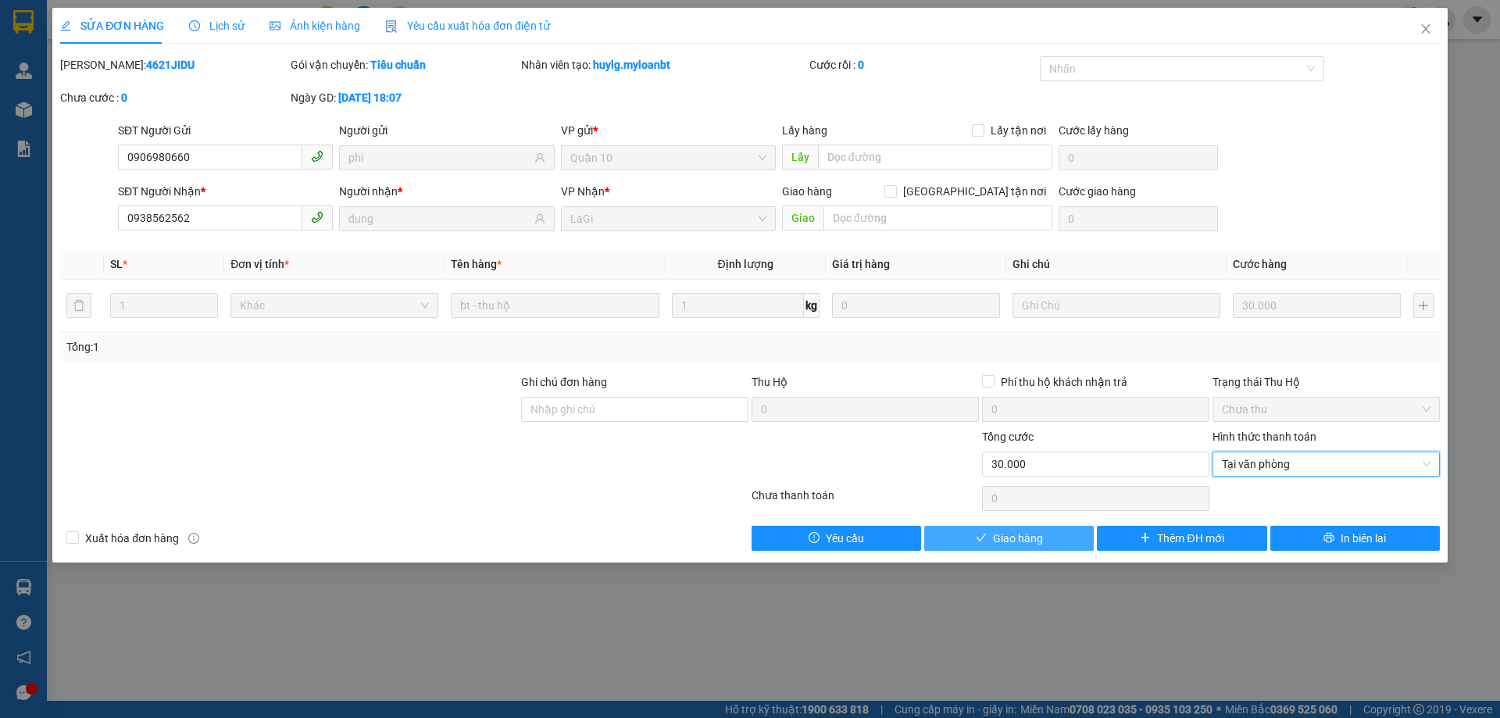
click at [1009, 536] on span "Giao hàng" at bounding box center [1018, 538] width 50 height 17
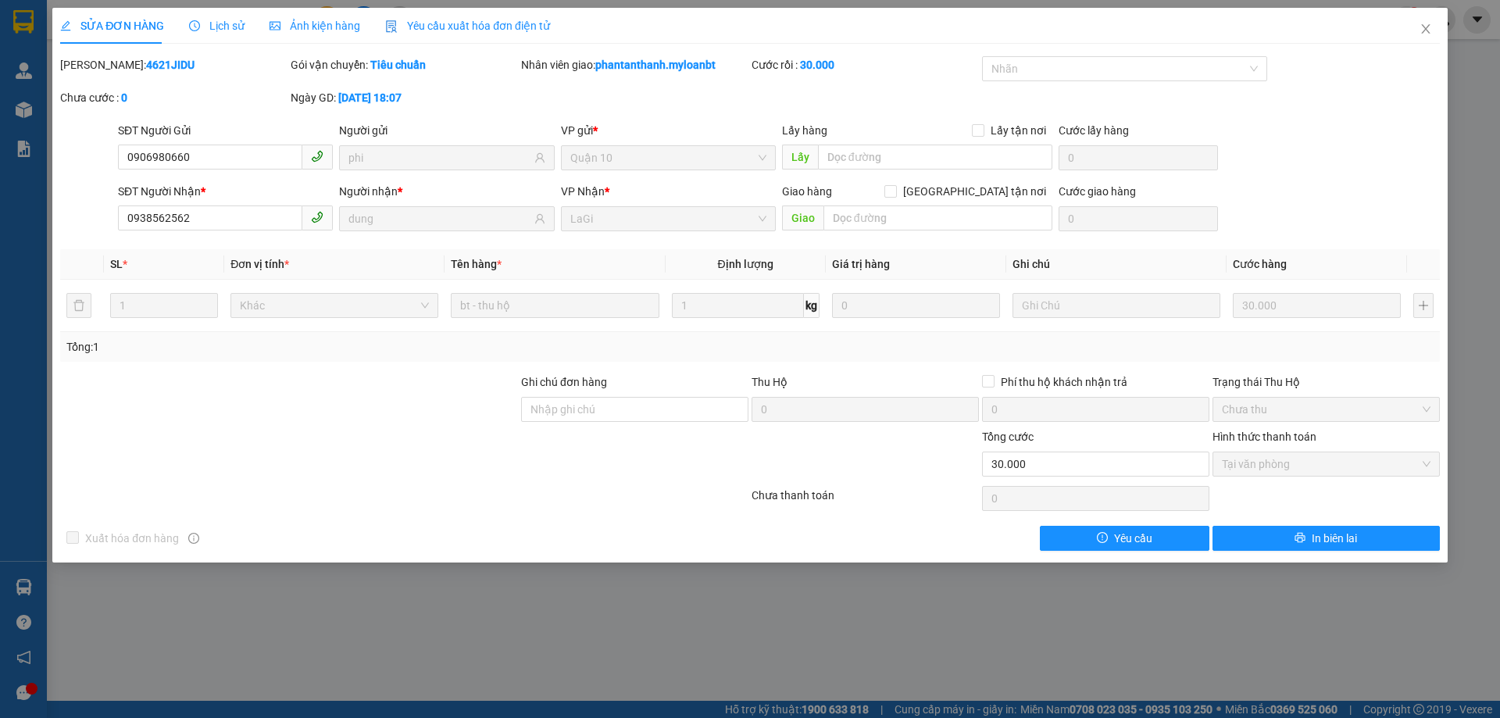
click at [929, 465] on div at bounding box center [865, 455] width 230 height 55
click at [1428, 37] on span "Close" at bounding box center [1425, 30] width 44 height 44
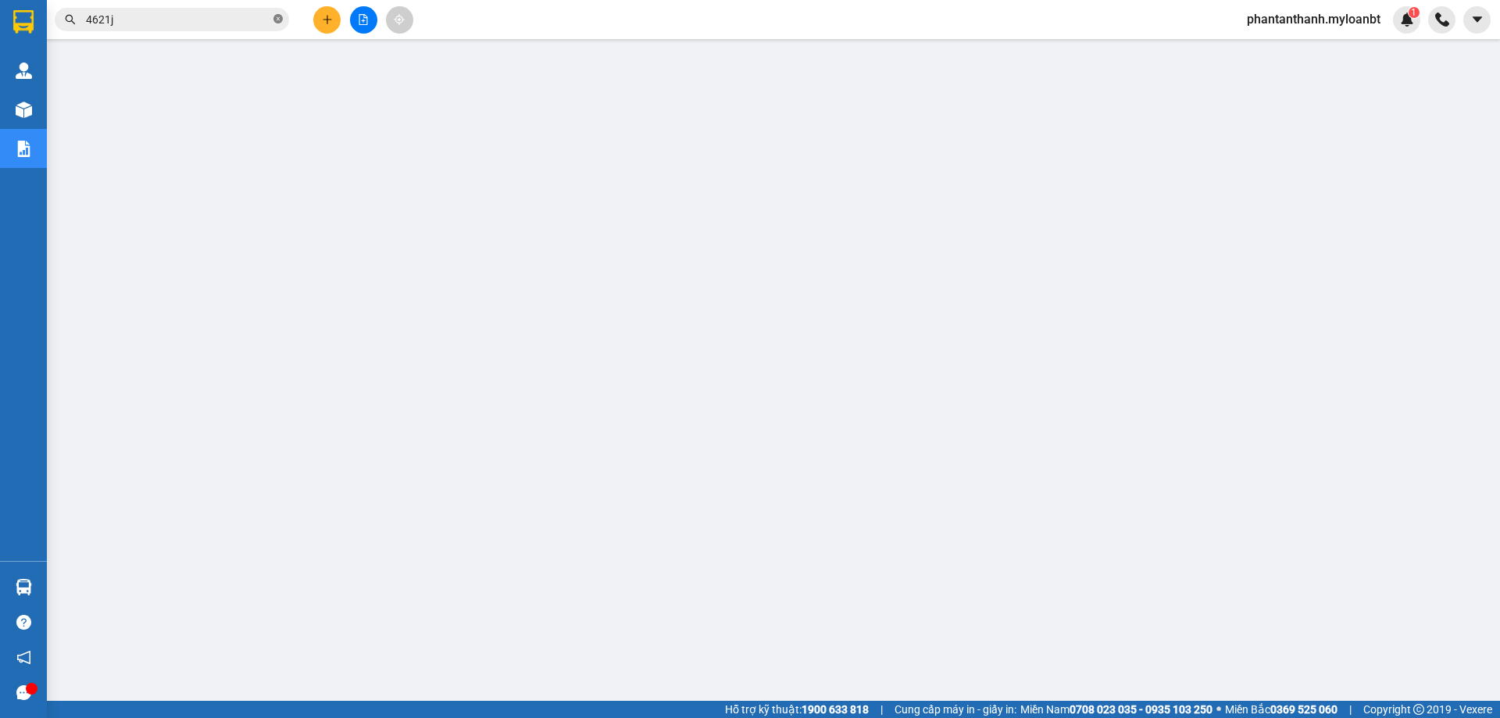
click at [280, 23] on icon "close-circle" at bounding box center [277, 18] width 9 height 9
click at [264, 25] on input "text" at bounding box center [178, 19] width 184 height 17
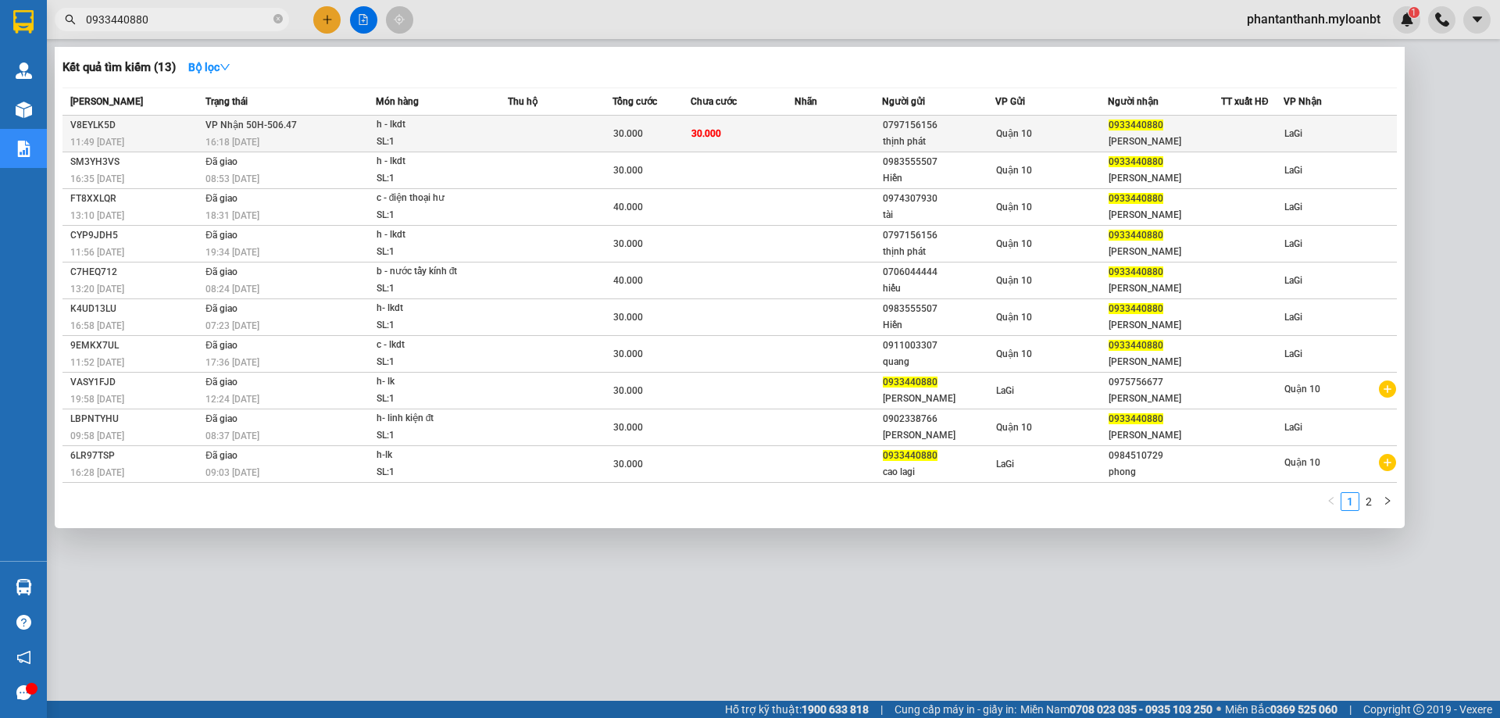
type input "0933440880"
click at [780, 140] on td "30.000" at bounding box center [742, 134] width 105 height 37
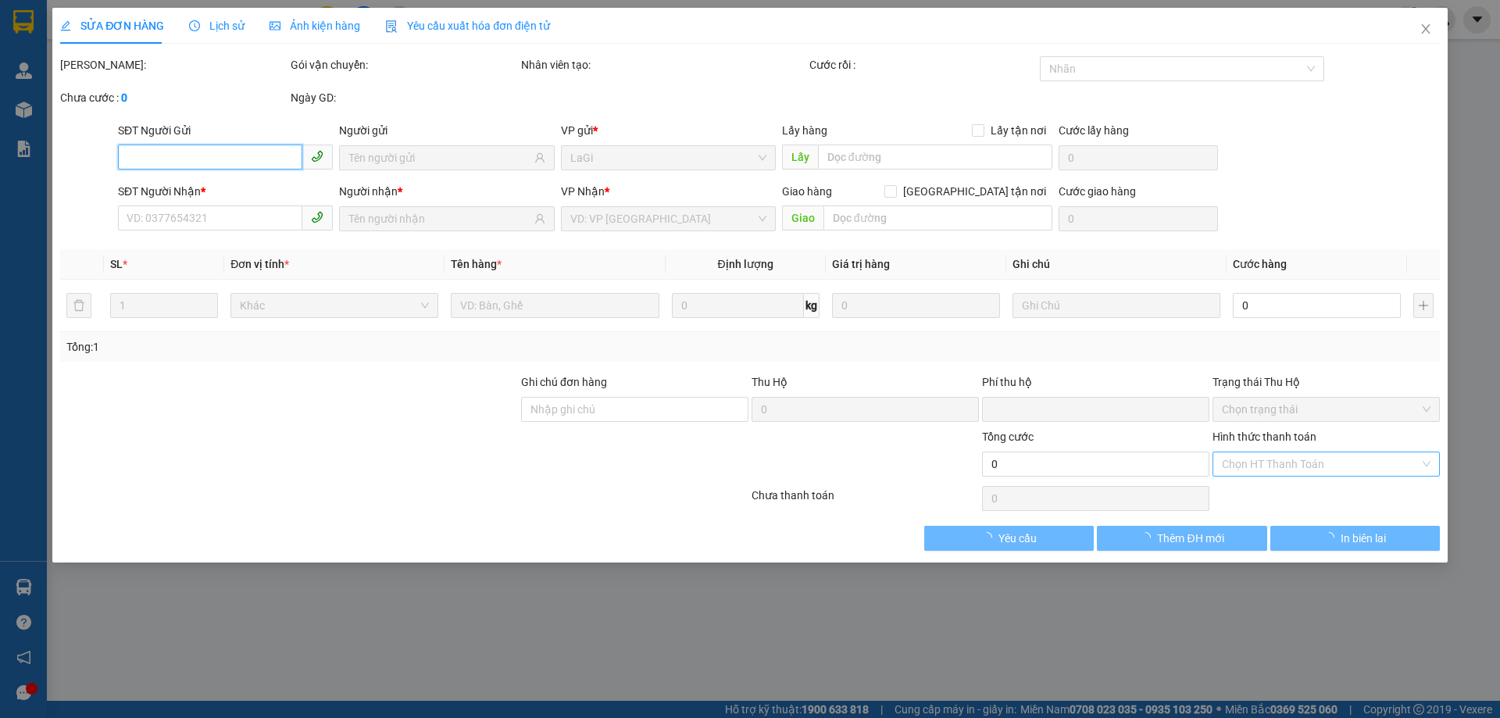
type input "0797156156"
type input "thịnh phát"
type input "0933440880"
type input "Cao"
type input "0"
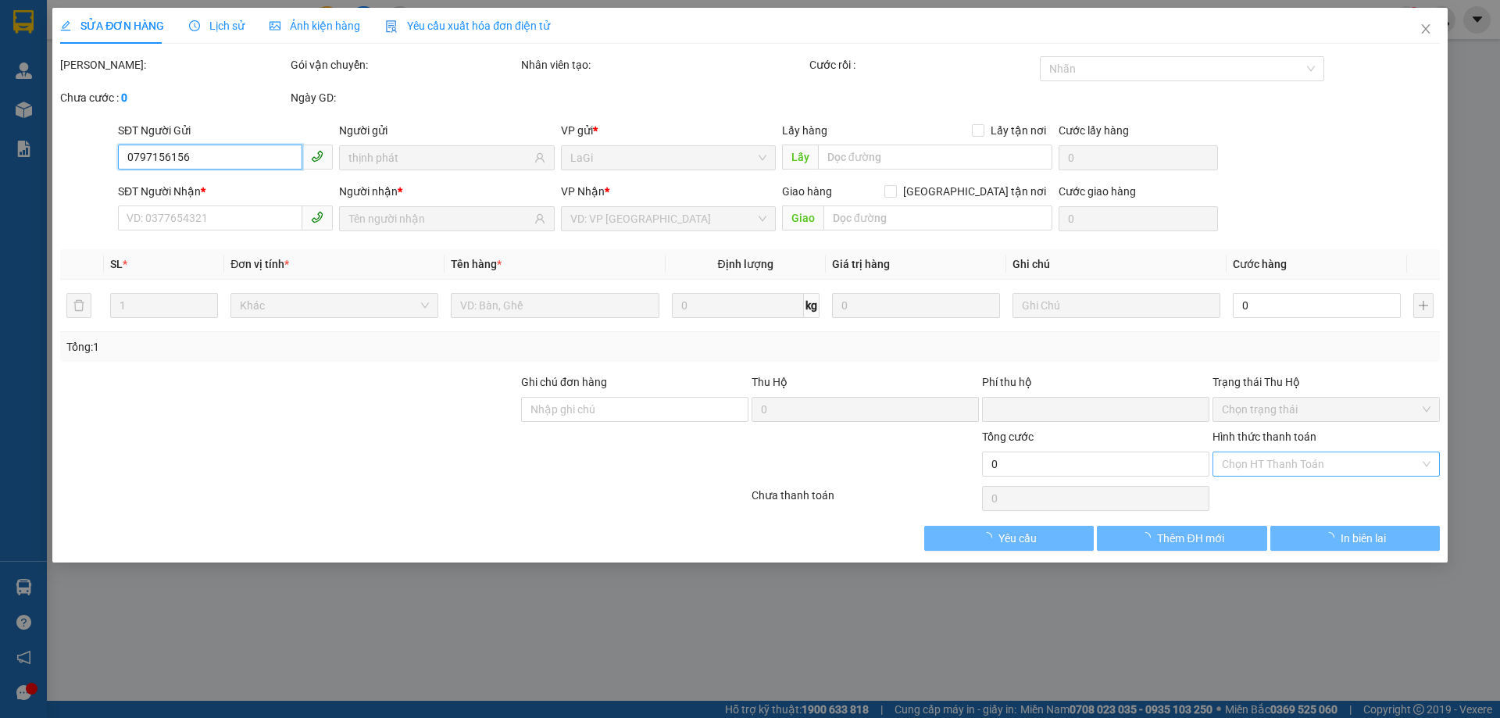
type input "30.000"
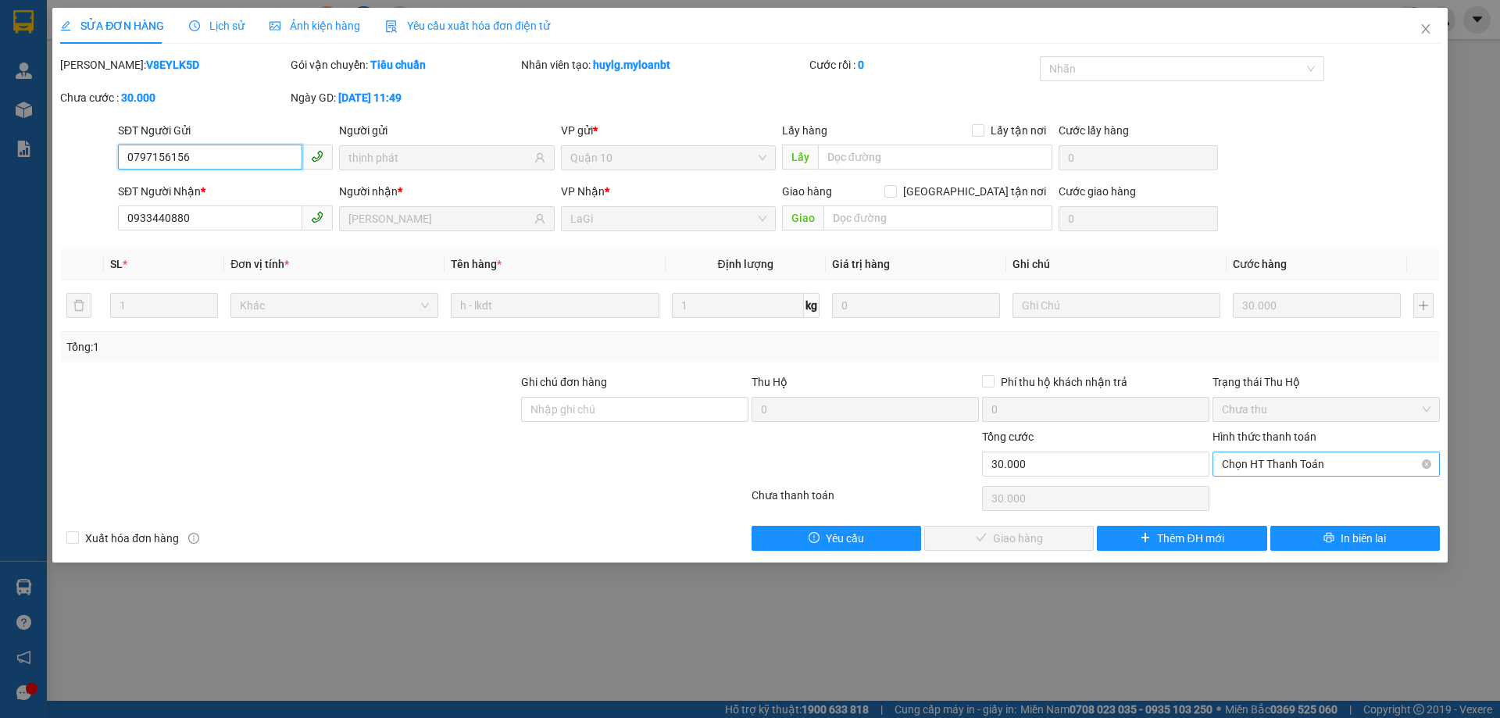
click at [1280, 458] on span "Chọn HT Thanh Toán" at bounding box center [1325, 463] width 209 height 23
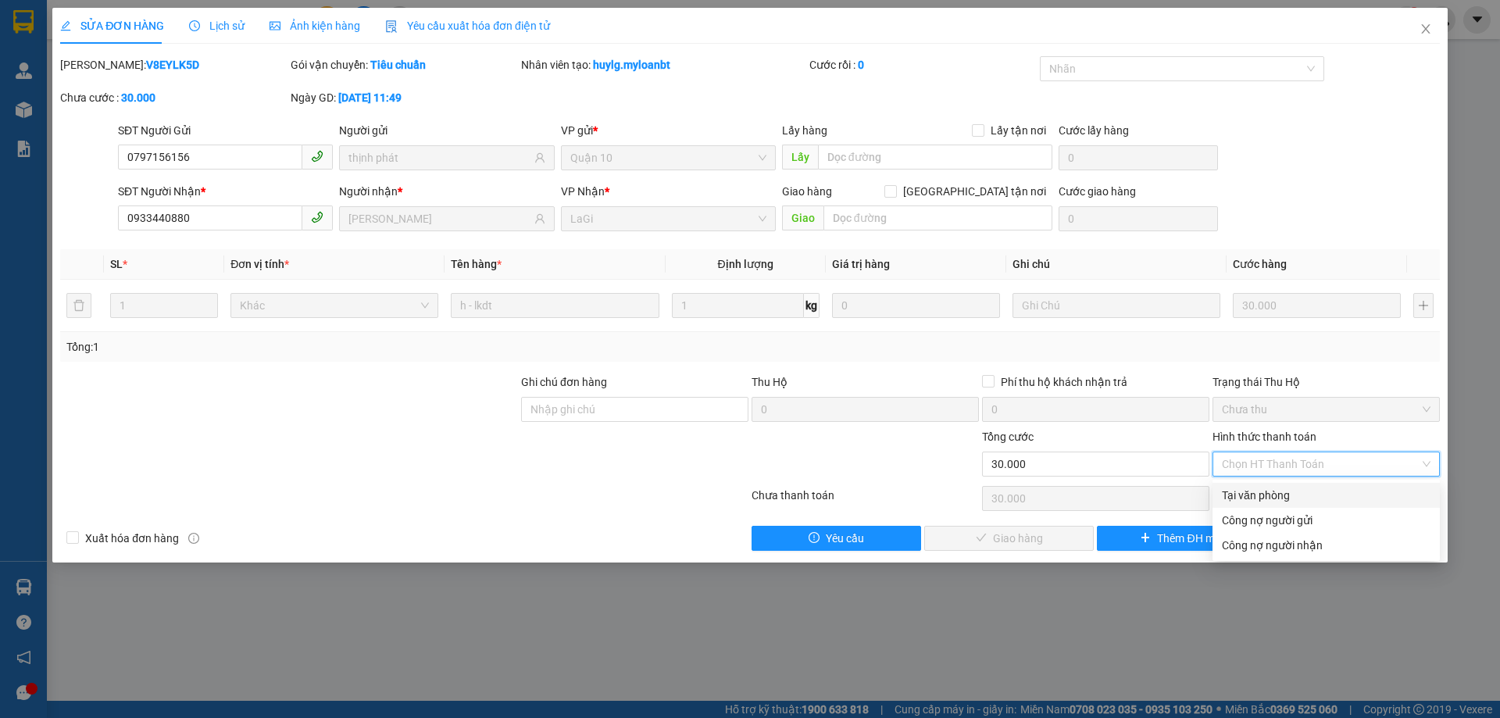
click at [1257, 496] on div "Tại văn phòng" at bounding box center [1325, 495] width 209 height 17
type input "0"
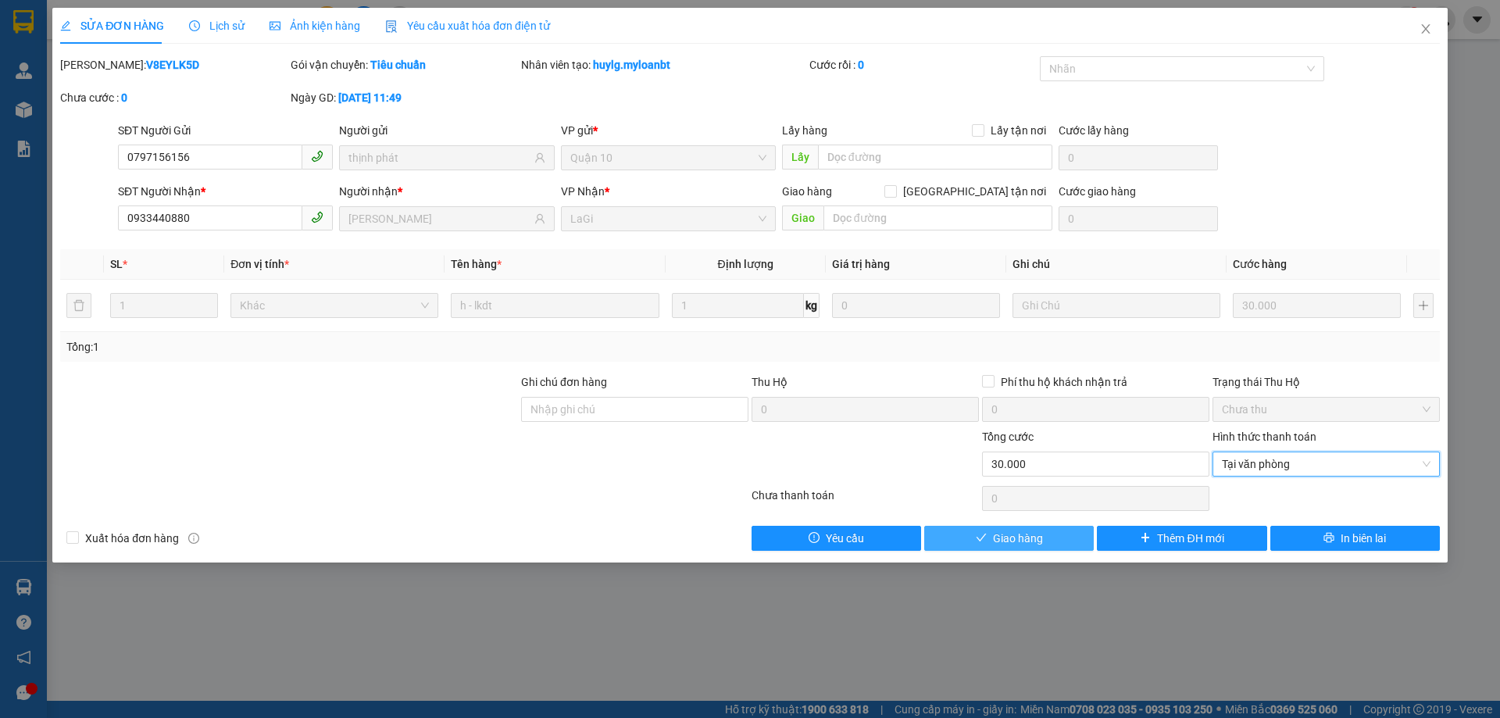
click at [992, 531] on button "Giao hàng" at bounding box center [1008, 538] width 169 height 25
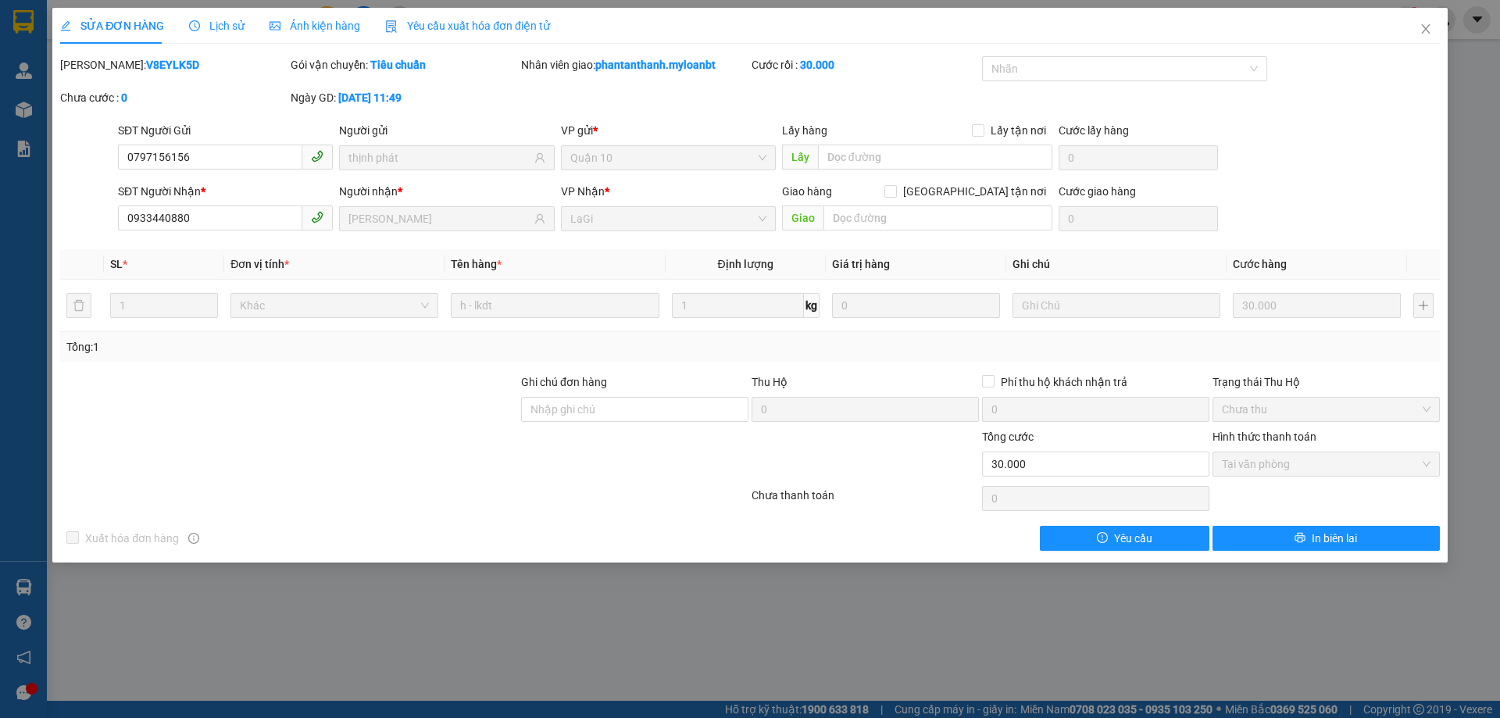
drag, startPoint x: 1453, startPoint y: 2, endPoint x: 1289, endPoint y: 48, distance: 170.4
click at [1151, 56] on div "Nhãn" at bounding box center [1124, 68] width 285 height 25
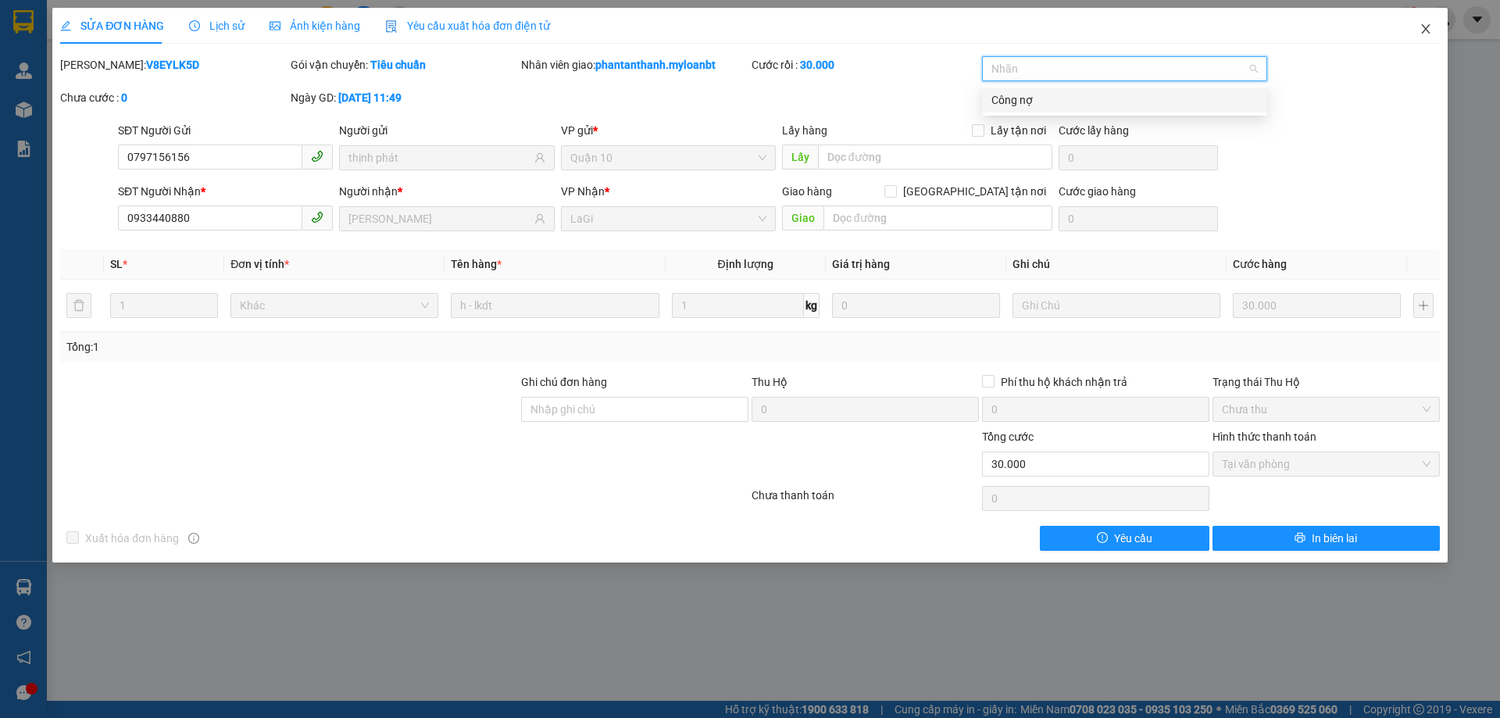
click at [1427, 35] on icon "close" at bounding box center [1425, 29] width 12 height 12
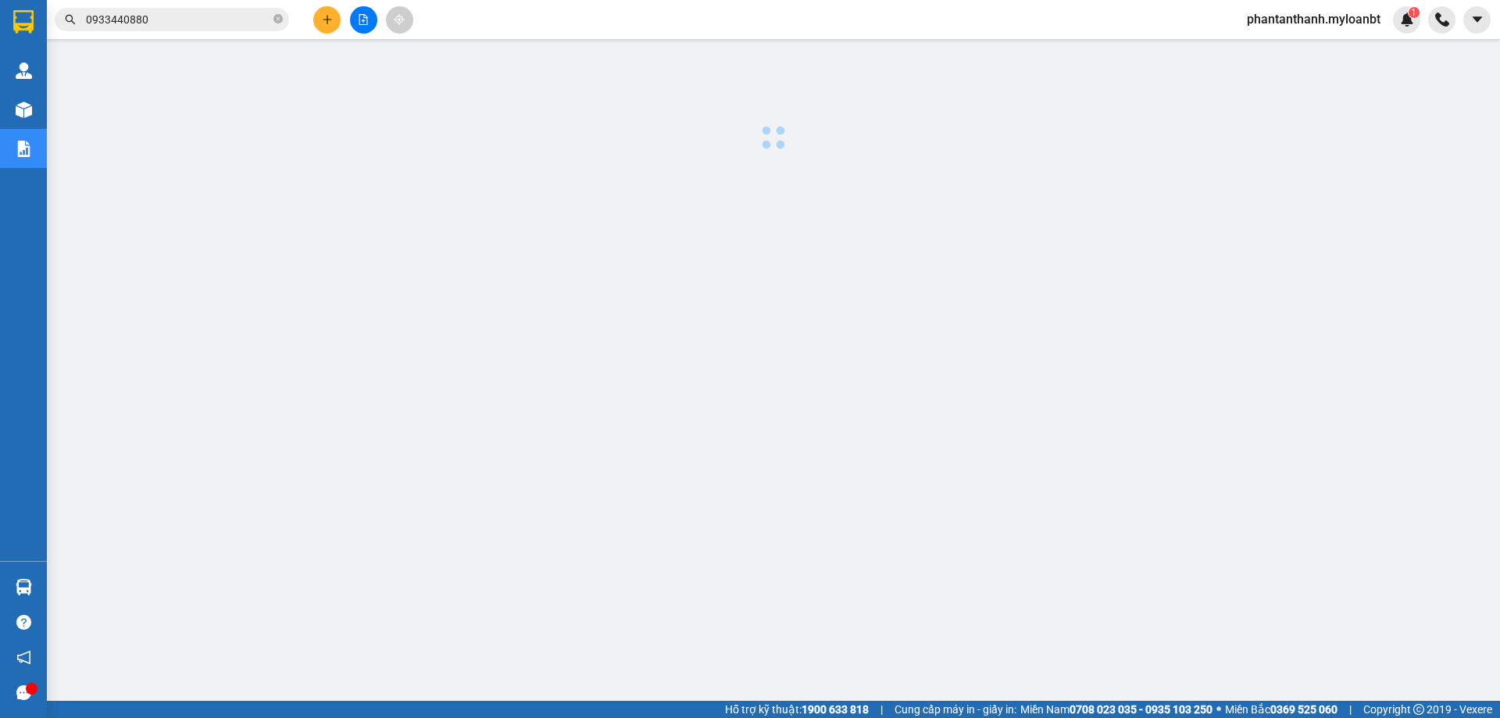
click at [212, 16] on input "0933440880" at bounding box center [178, 19] width 184 height 17
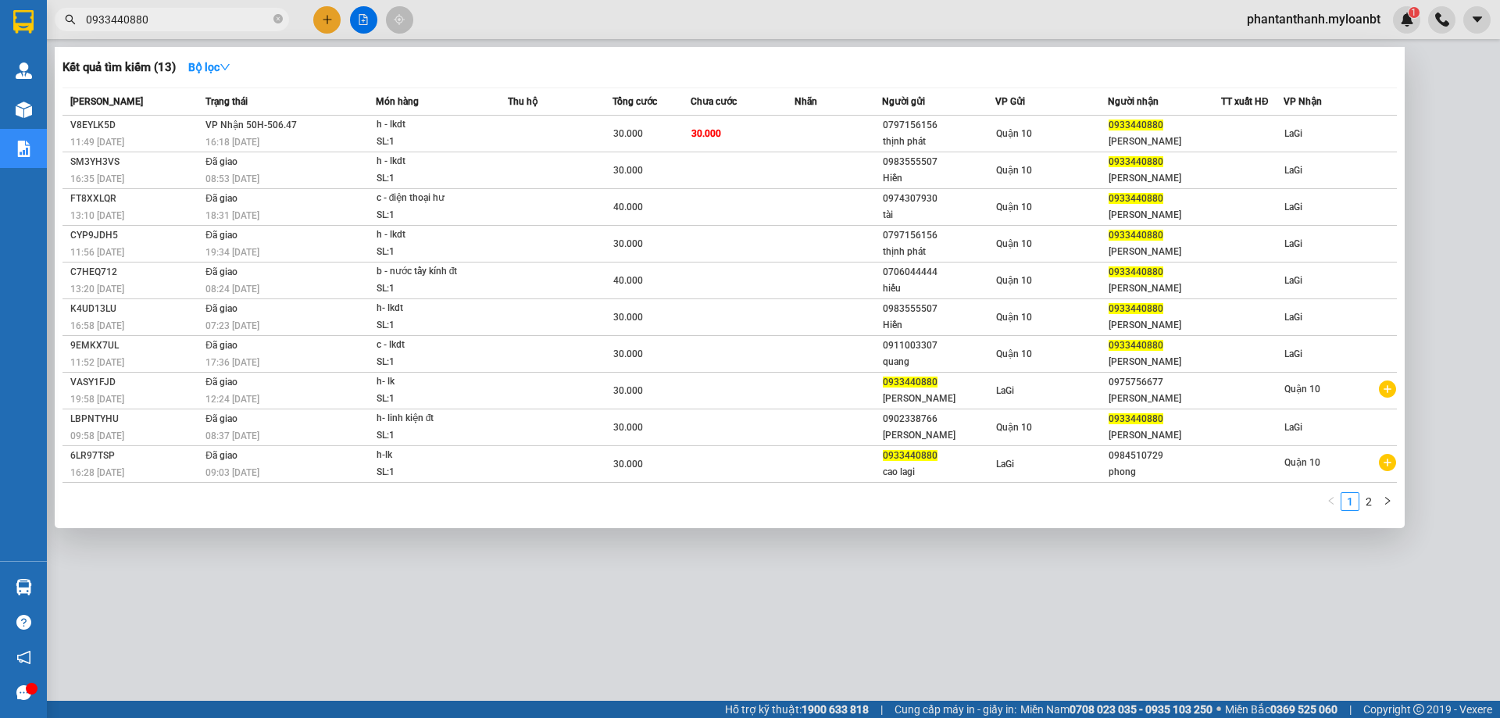
click at [212, 16] on input "0933440880" at bounding box center [178, 19] width 184 height 17
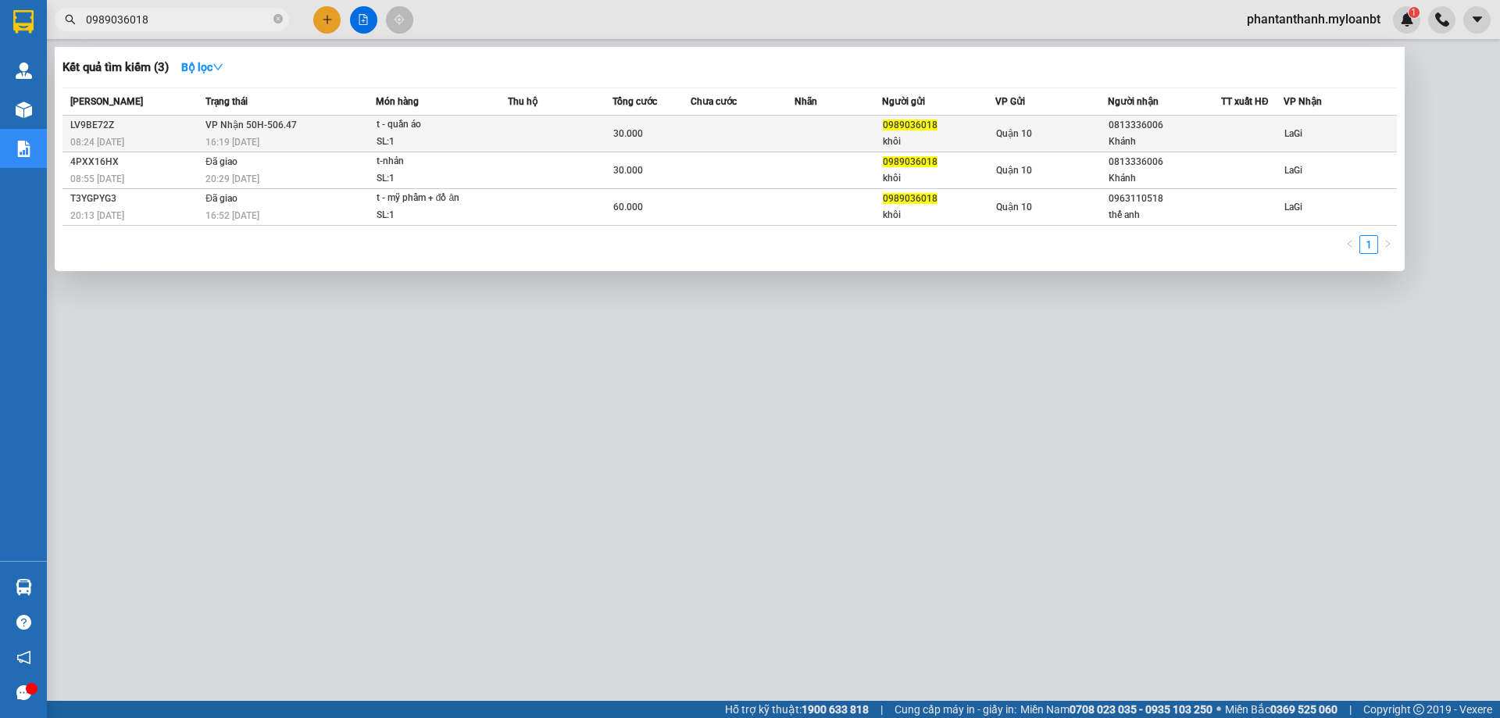
type input "0989036018"
click at [305, 131] on td "VP Nhận 50H-506.47 16:19 - 15/10" at bounding box center [288, 134] width 174 height 37
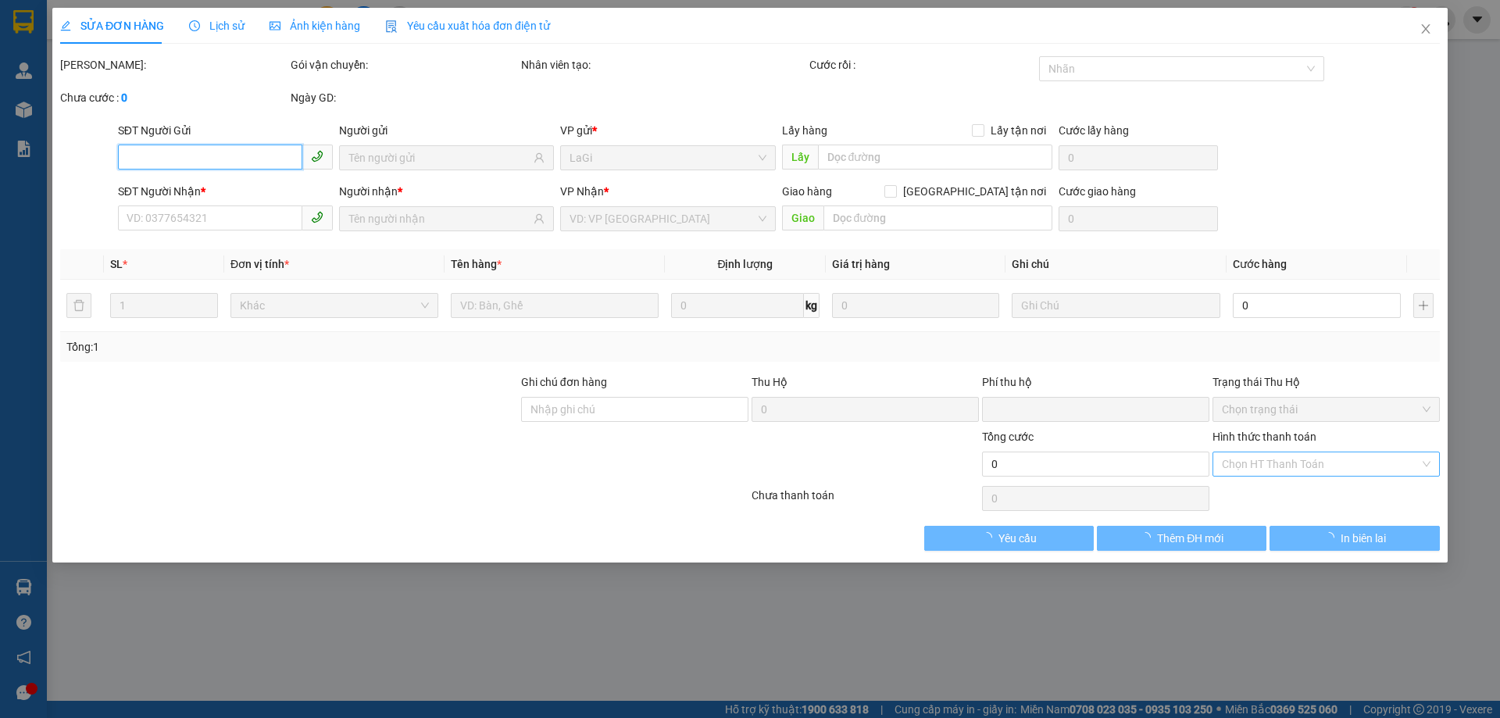
type input "0989036018"
type input "khôi"
type input "0813336006"
type input "Khánh"
type input "0"
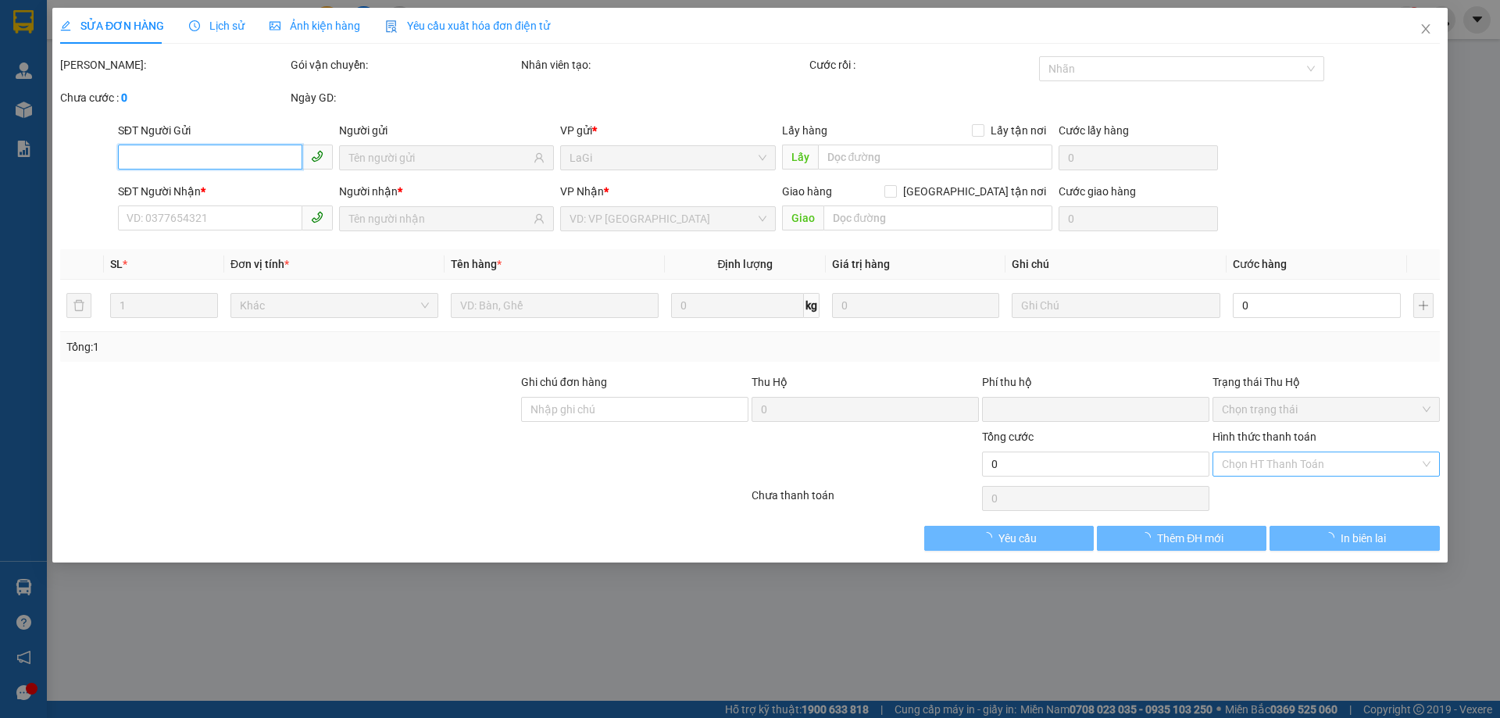
type input "30.000"
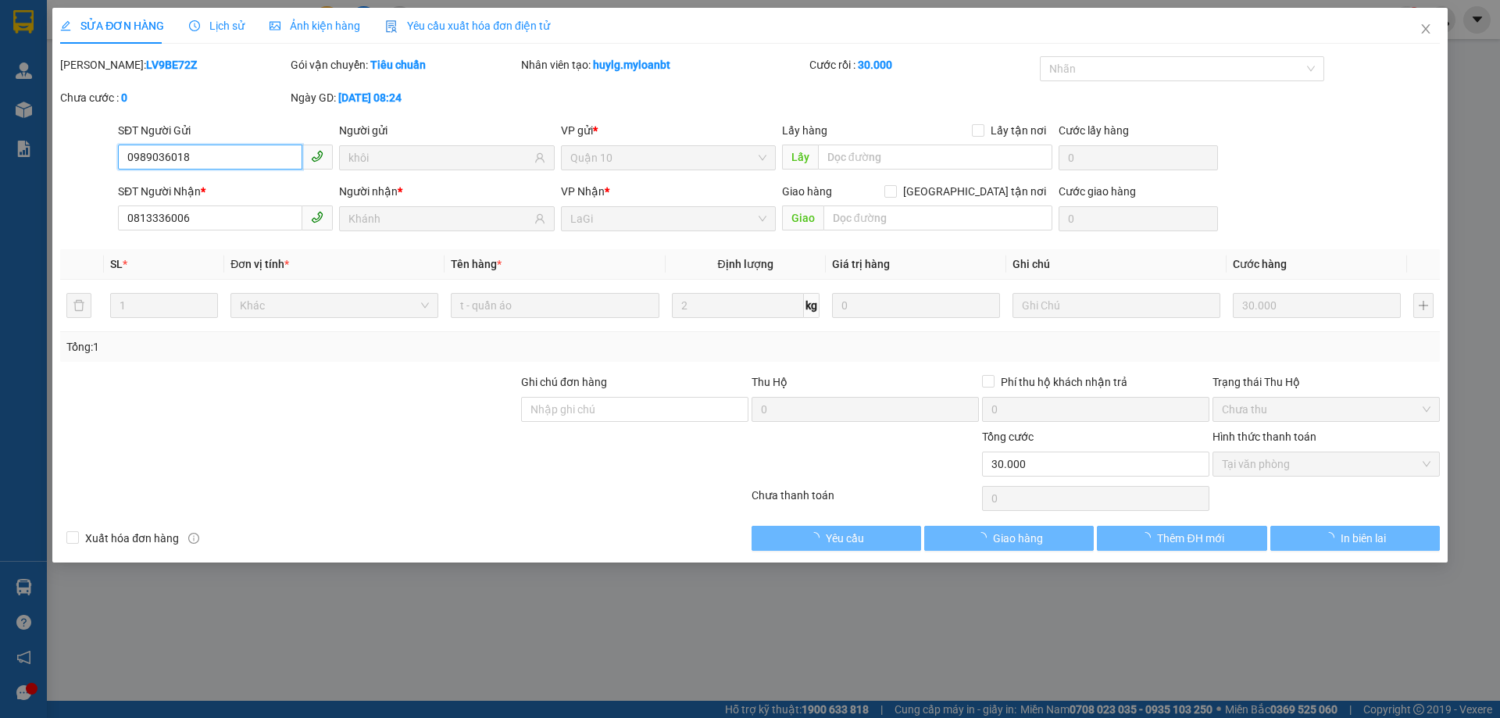
click at [1253, 466] on span "Tại văn phòng" at bounding box center [1325, 463] width 209 height 23
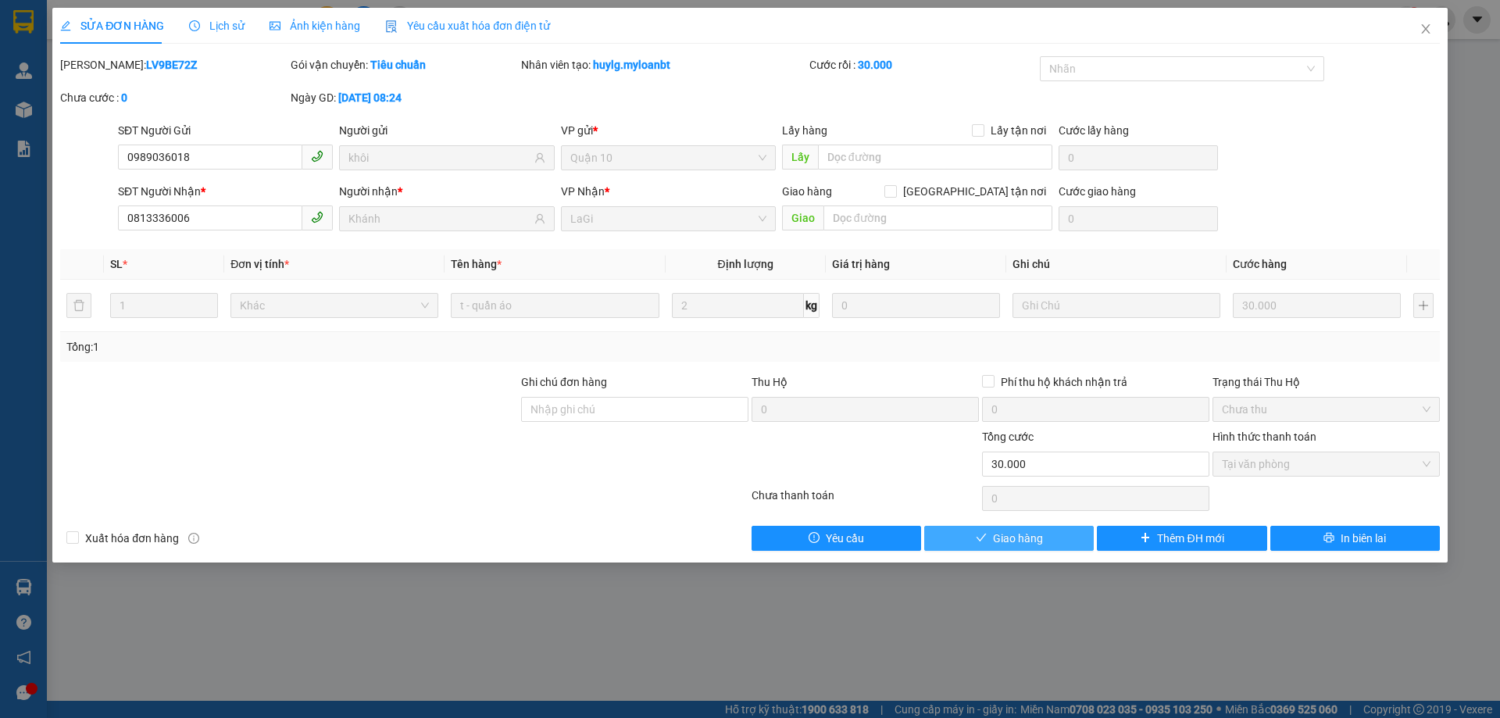
click at [1027, 541] on span "Giao hàng" at bounding box center [1018, 538] width 50 height 17
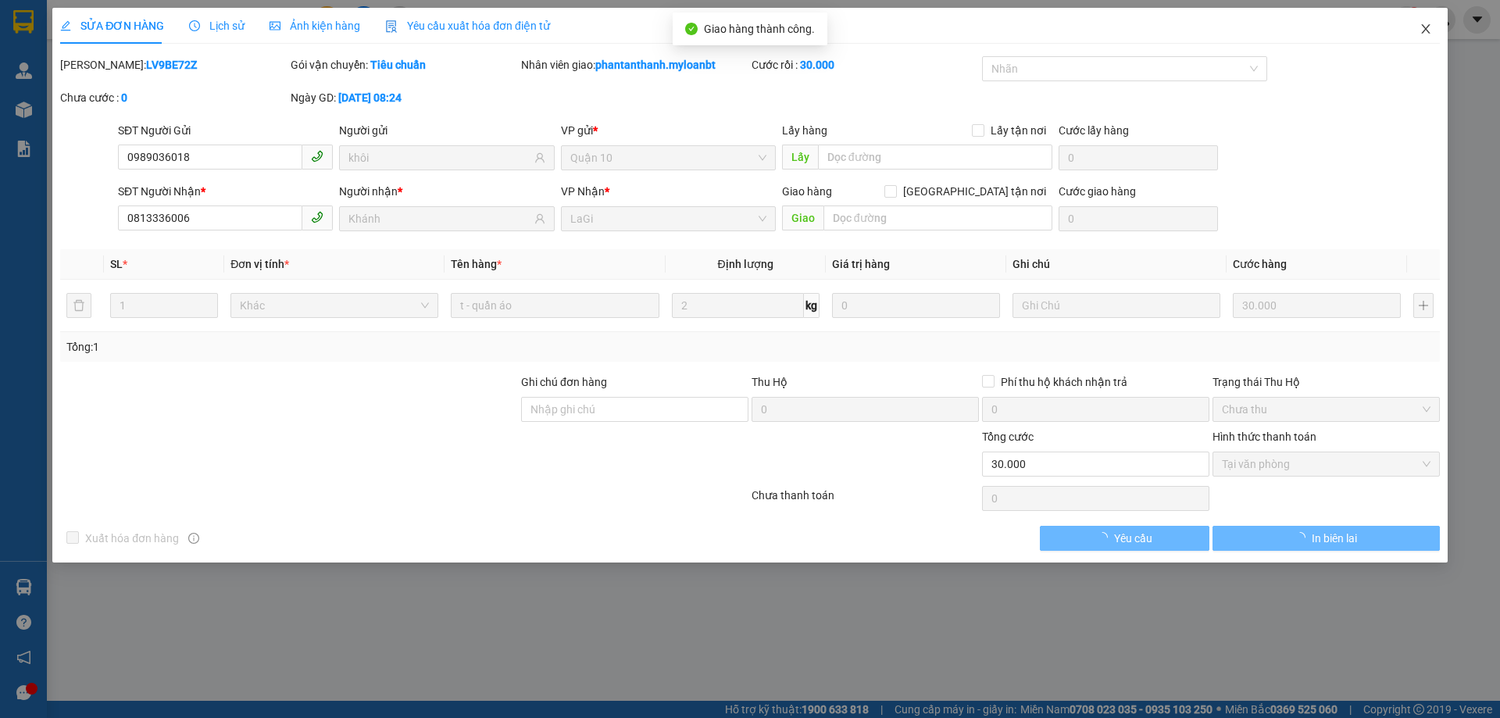
click at [1426, 30] on icon "close" at bounding box center [1425, 29] width 12 height 12
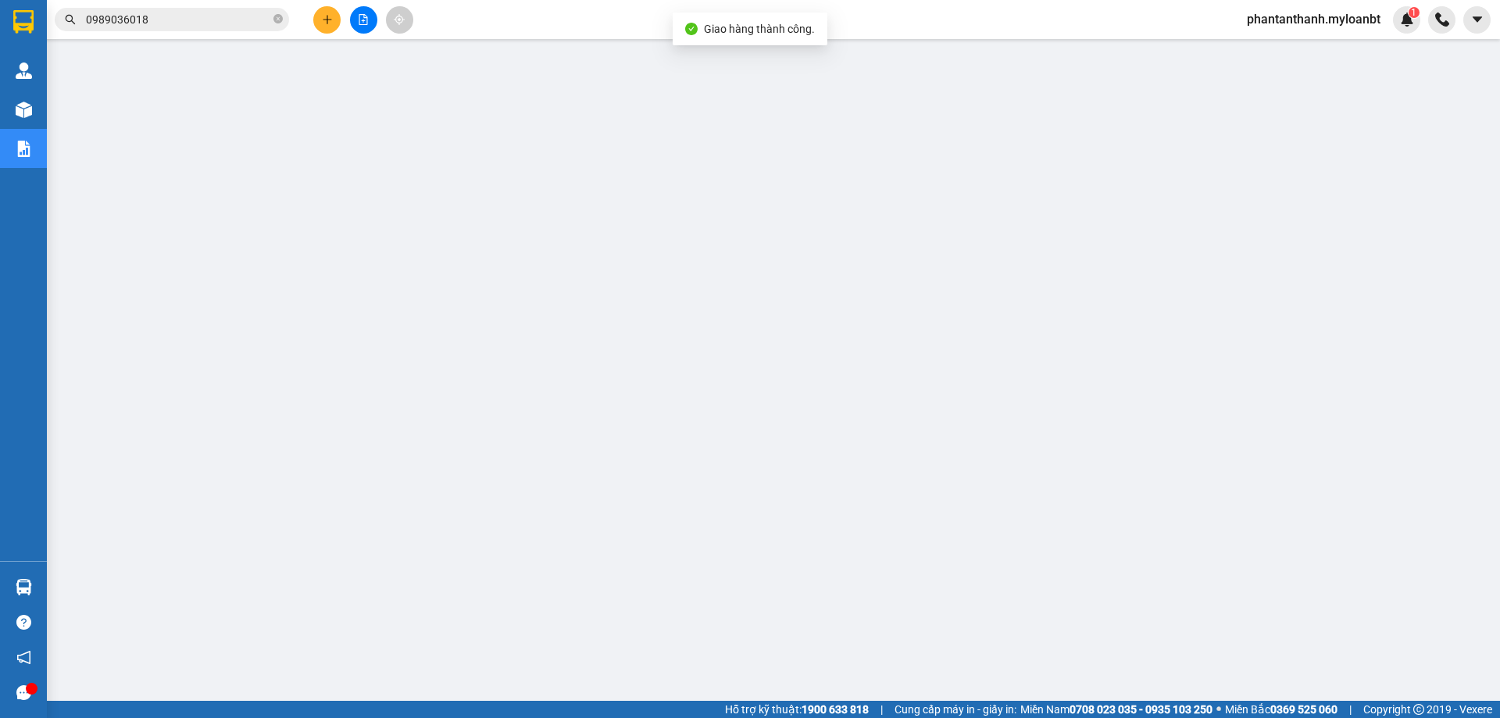
click at [323, 27] on button at bounding box center [326, 19] width 27 height 27
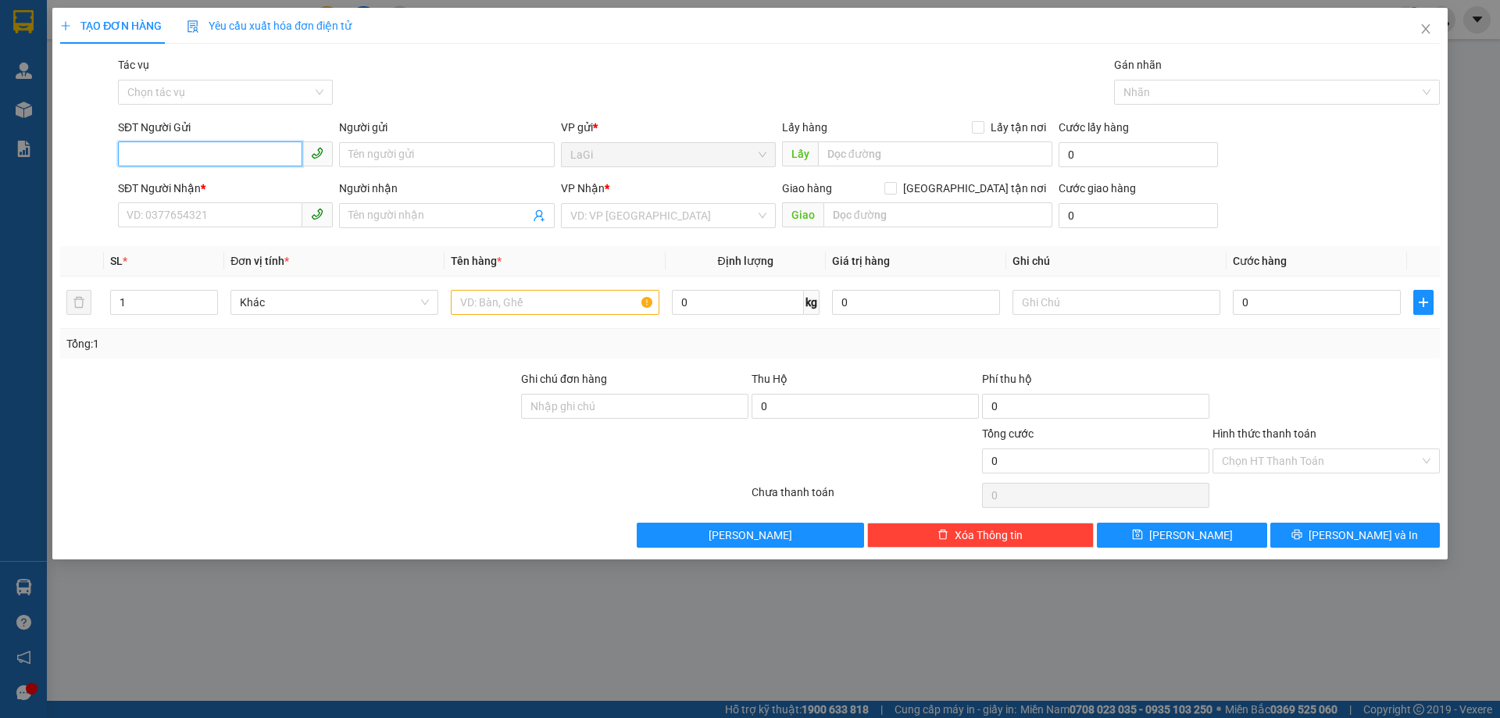
click at [232, 158] on input "SĐT Người Gửi" at bounding box center [210, 153] width 184 height 25
click at [232, 159] on input "SĐT Người Gửi" at bounding box center [210, 153] width 184 height 25
type input "3"
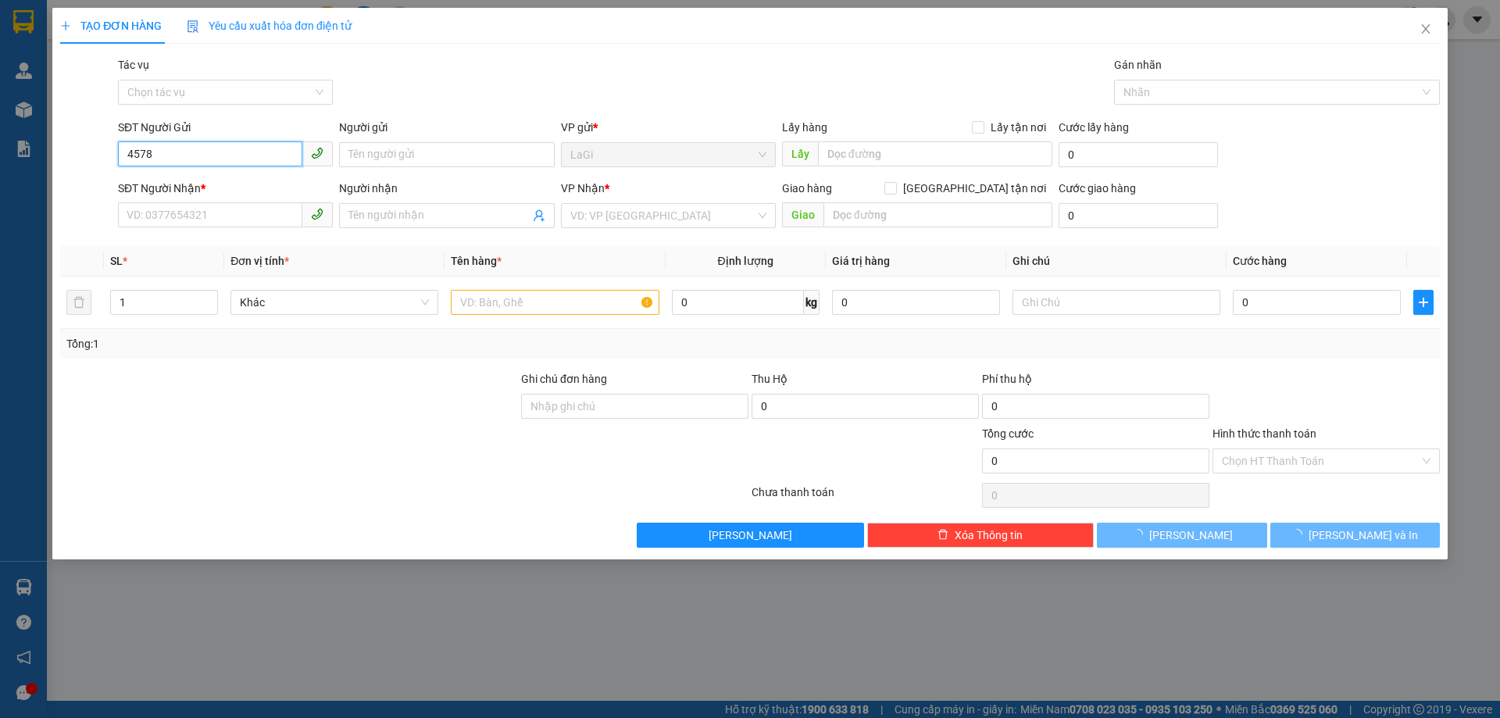
click at [232, 159] on input "4578" at bounding box center [210, 153] width 184 height 25
click at [232, 158] on input "4578" at bounding box center [210, 153] width 184 height 25
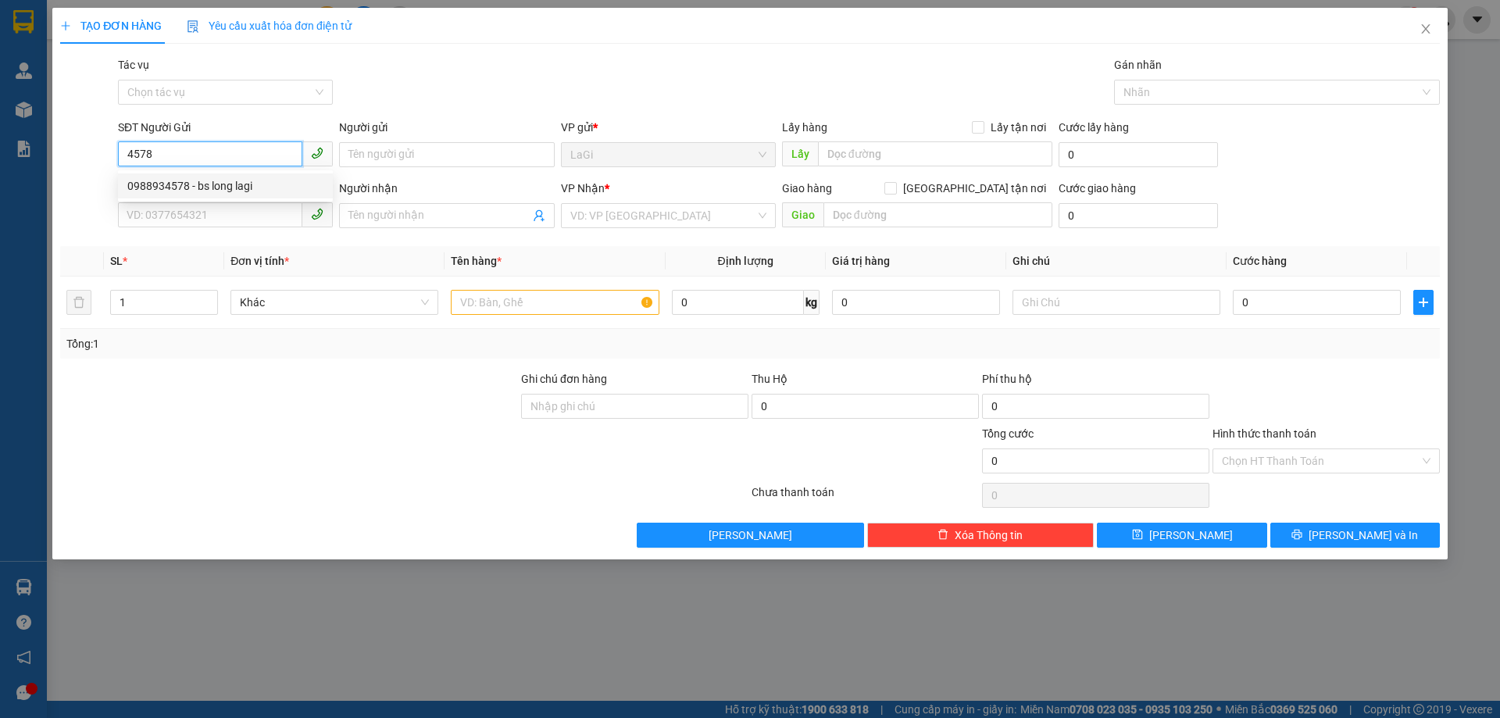
click at [260, 177] on div "0988934578 - bs long lagi" at bounding box center [225, 185] width 215 height 25
type input "0988934578"
type input "bs long lagi"
type input "0913129199"
type input "labo nguyễn long"
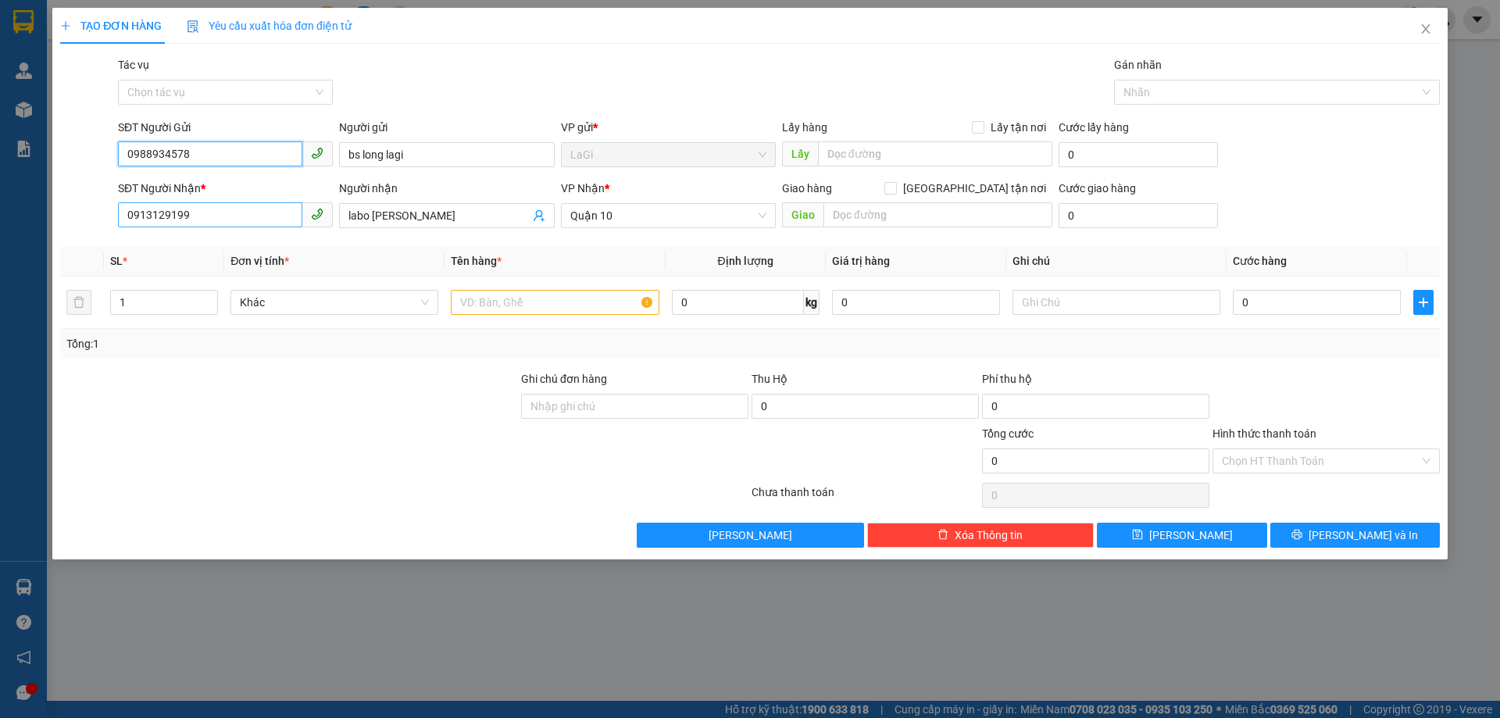
type input "0988934578"
click at [253, 217] on input "0913129199" at bounding box center [210, 214] width 184 height 25
click at [263, 249] on div "0918144468 - labo mident" at bounding box center [225, 246] width 196 height 17
type input "0918144468"
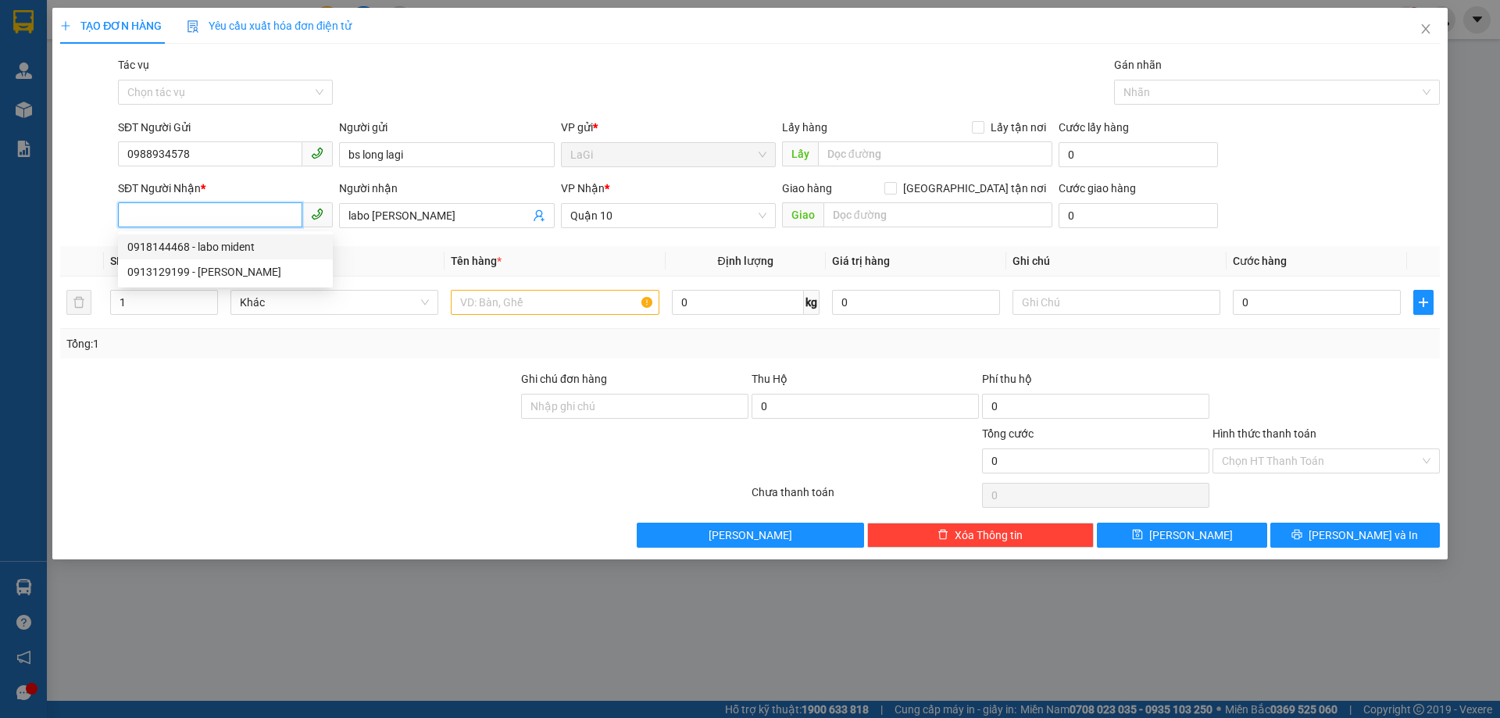
type input "labo mident"
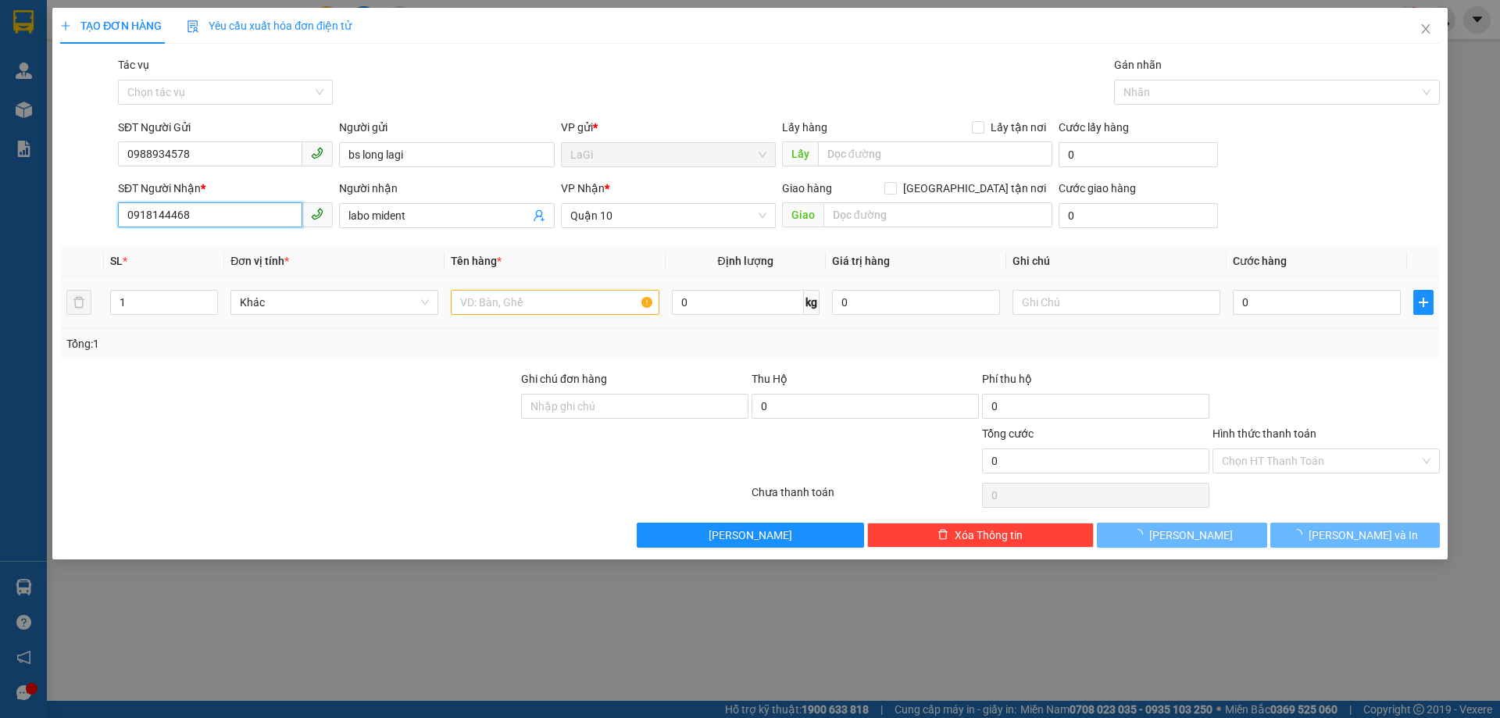
type input "0918144468"
click at [528, 295] on input "text" at bounding box center [555, 302] width 208 height 25
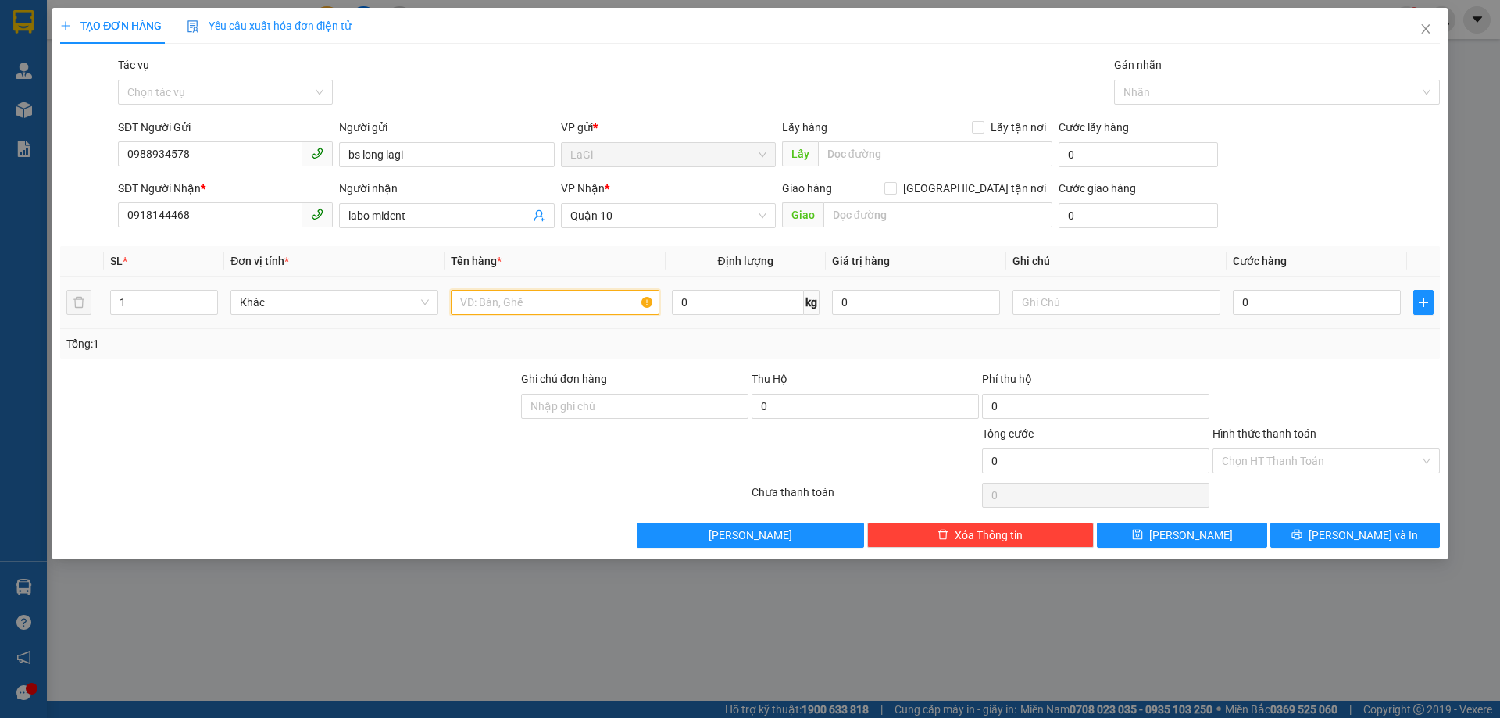
click at [528, 295] on input "text" at bounding box center [555, 302] width 208 height 25
type input "h- răng"
click at [1303, 311] on input "0" at bounding box center [1316, 302] width 168 height 25
type input "3"
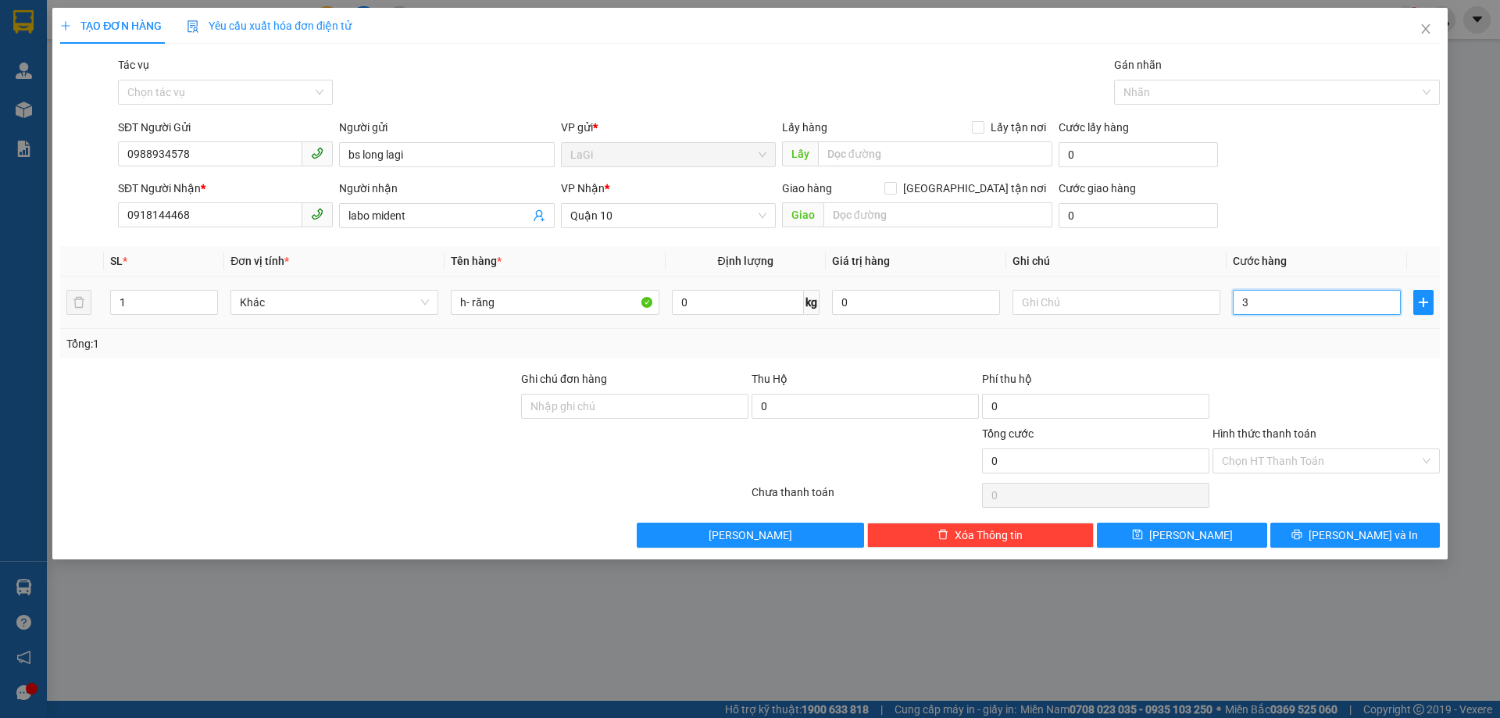
type input "3"
type input "30"
click at [1300, 168] on div "SĐT Người Gửi 0988934578 Người gửi bs long lagi VP gửi * LaGi Lấy hàng Lấy tận …" at bounding box center [779, 146] width 1328 height 55
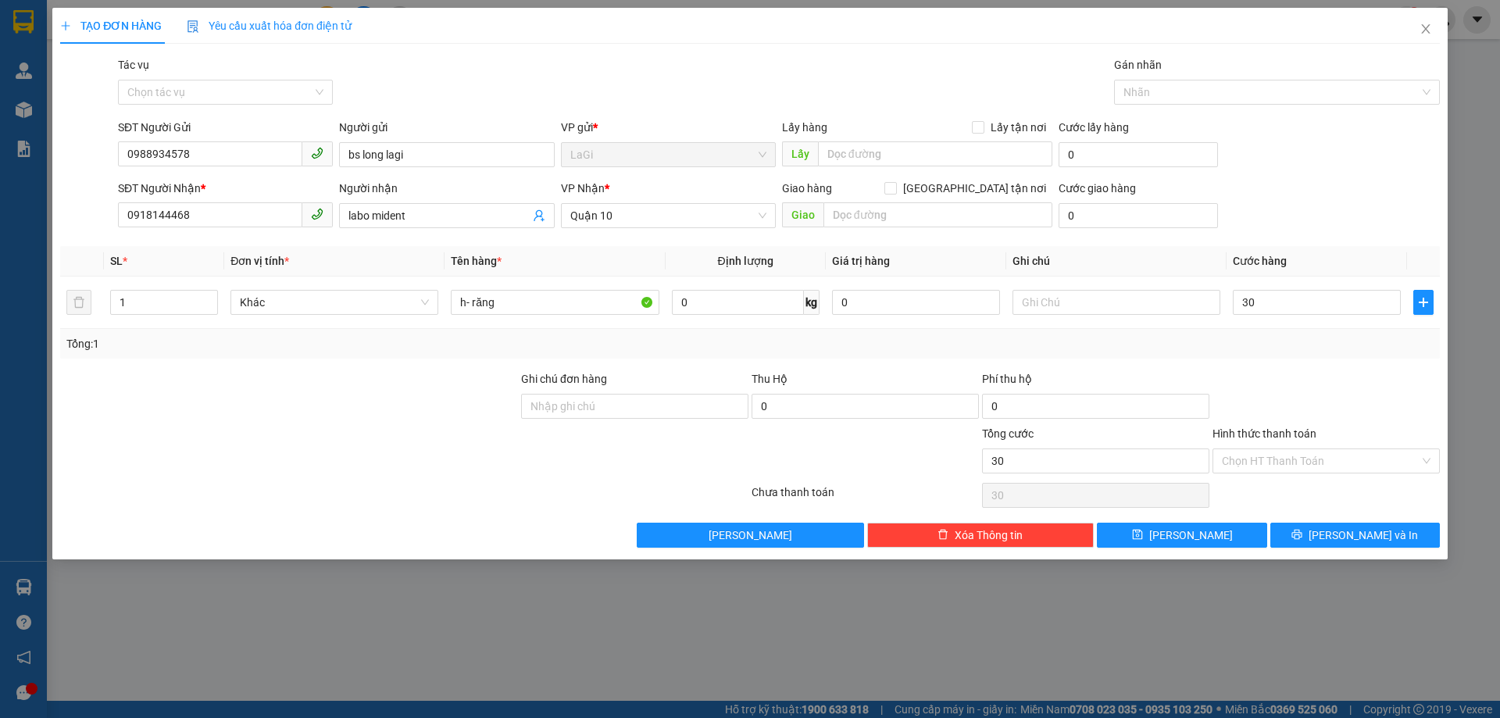
type input "30.000"
click at [1241, 337] on div "Tổng: 1" at bounding box center [749, 343] width 1367 height 17
drag, startPoint x: 1293, startPoint y: 362, endPoint x: 1293, endPoint y: 388, distance: 25.8
click at [1293, 363] on div "Transit Pickup Surcharge Ids Transit Deliver Surcharge Ids Transit Deliver Surc…" at bounding box center [749, 301] width 1379 height 491
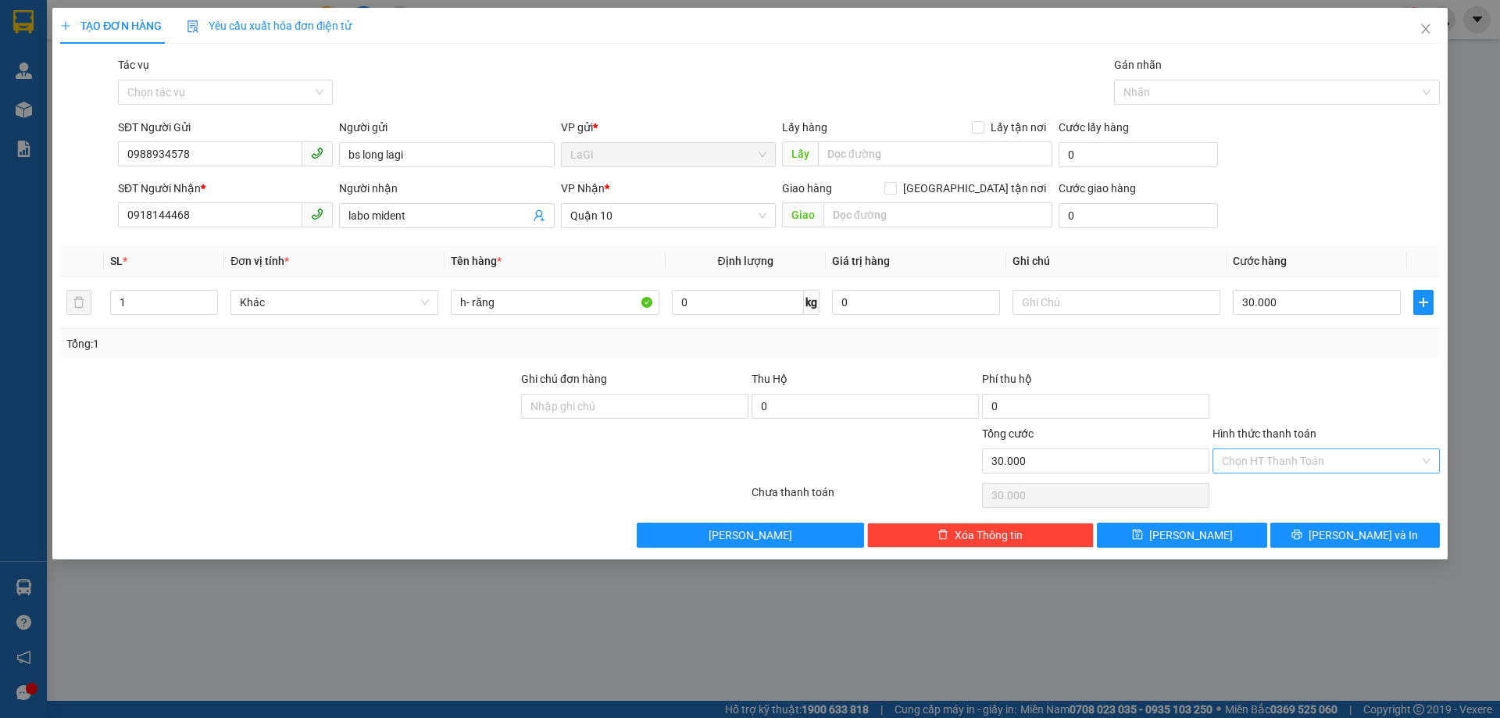
click at [1280, 463] on input "Hình thức thanh toán" at bounding box center [1320, 460] width 198 height 23
click at [1284, 408] on div at bounding box center [1326, 397] width 230 height 55
click at [1277, 460] on input "Hình thức thanh toán" at bounding box center [1320, 460] width 198 height 23
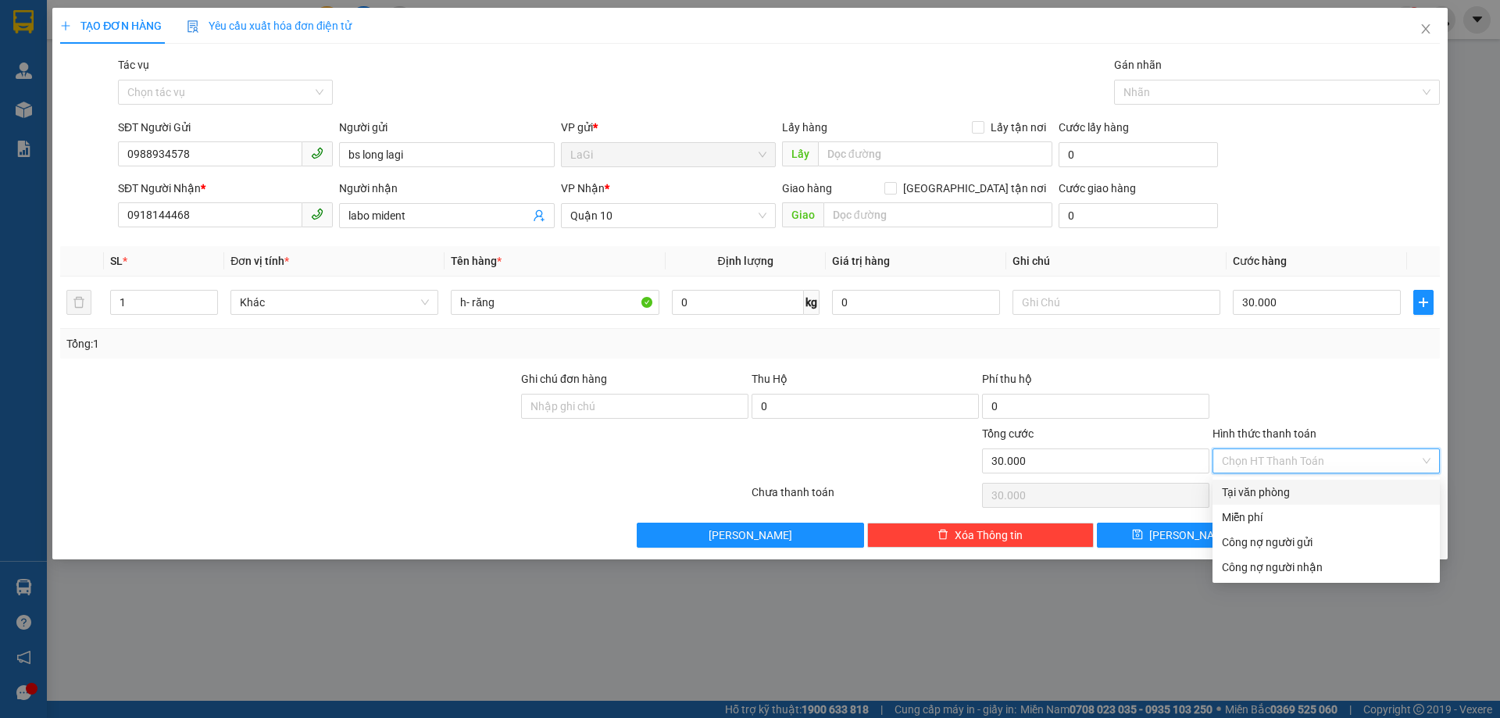
click at [1285, 400] on div at bounding box center [1326, 397] width 230 height 55
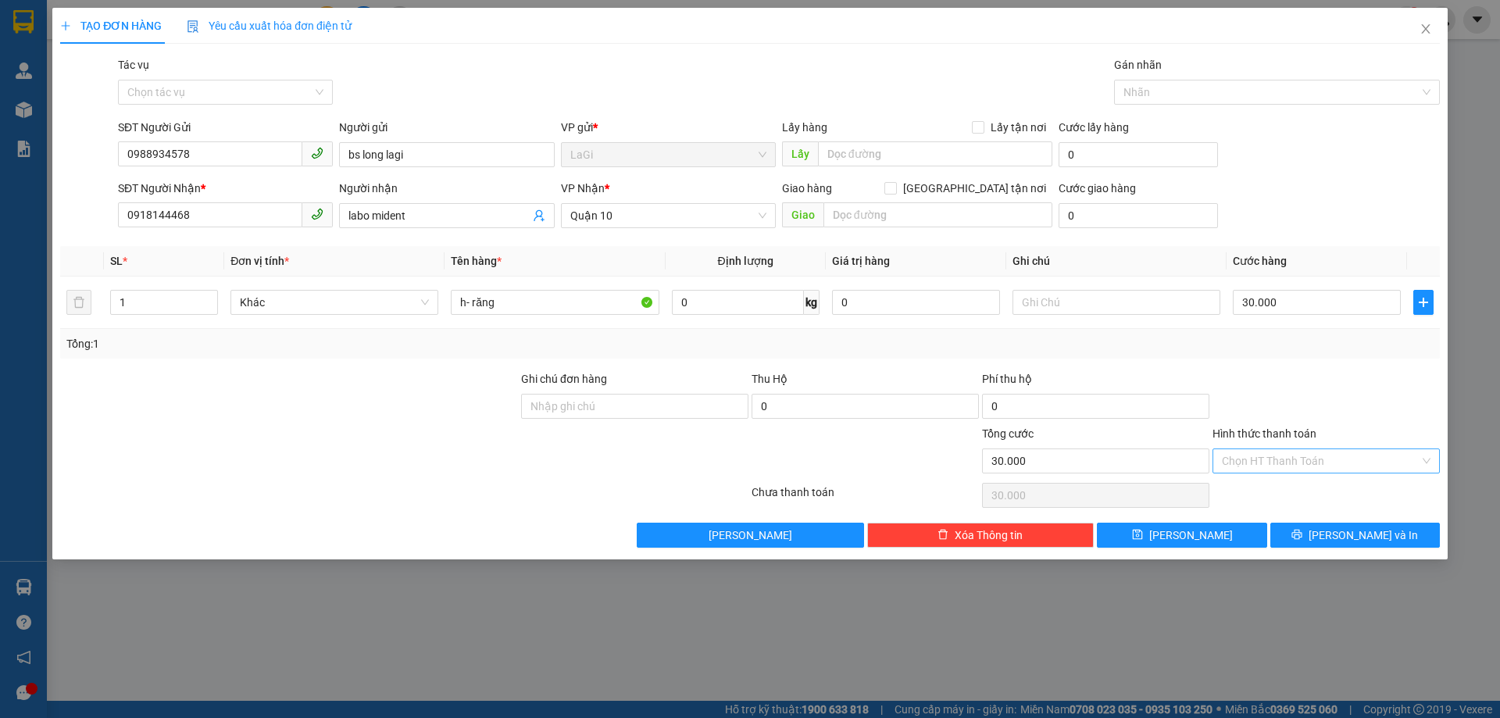
click at [1286, 458] on input "Hình thức thanh toán" at bounding box center [1320, 460] width 198 height 23
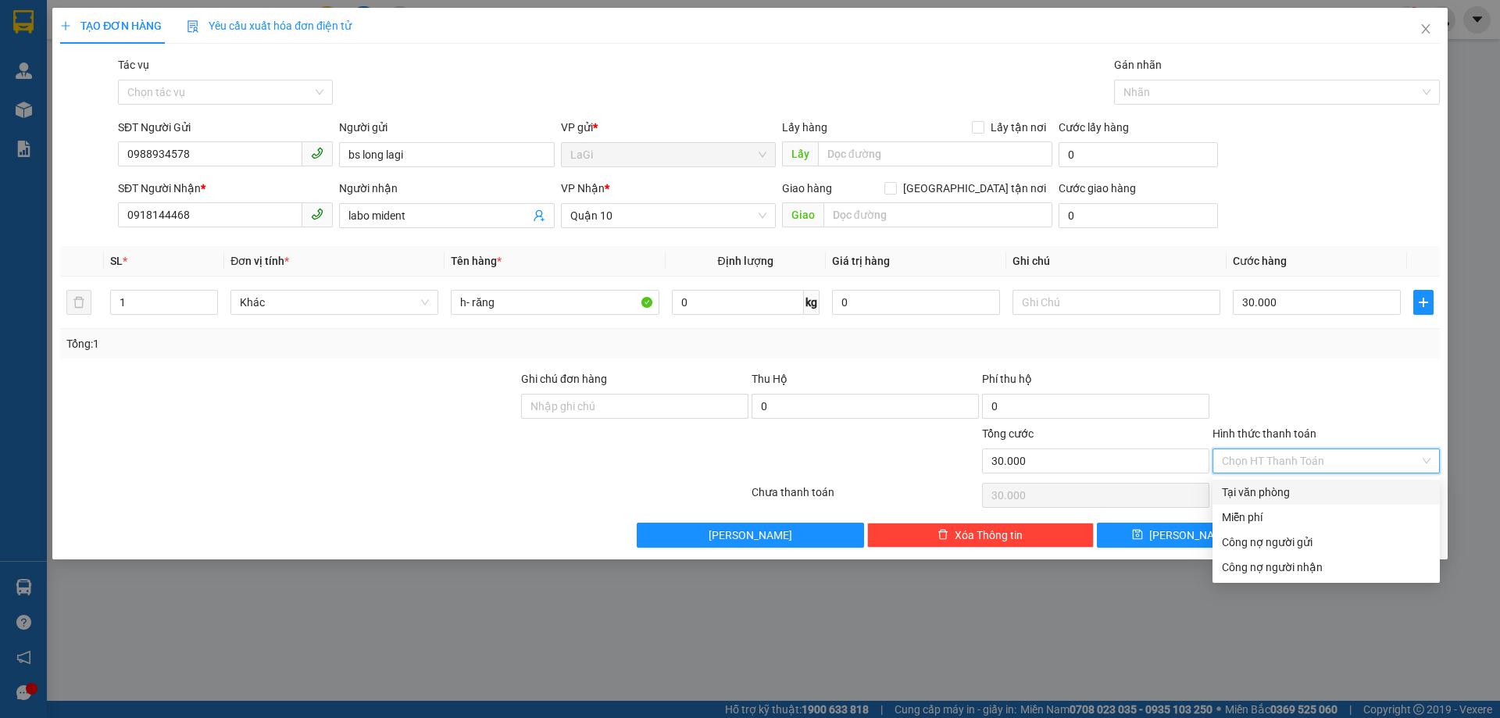
click at [1273, 490] on div "Tại văn phòng" at bounding box center [1325, 491] width 209 height 17
type input "0"
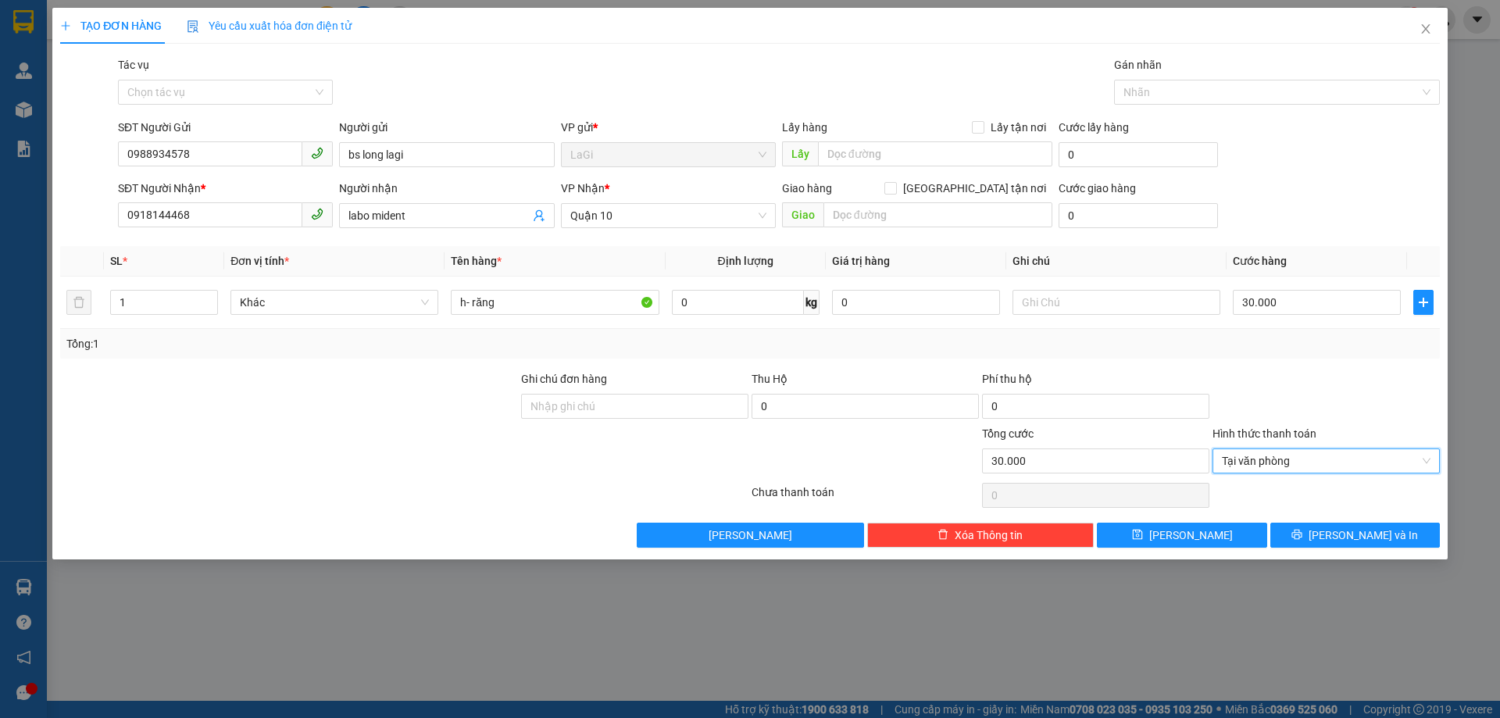
click at [1293, 401] on div at bounding box center [1326, 397] width 230 height 55
click at [1302, 536] on icon "printer" at bounding box center [1296, 534] width 11 height 11
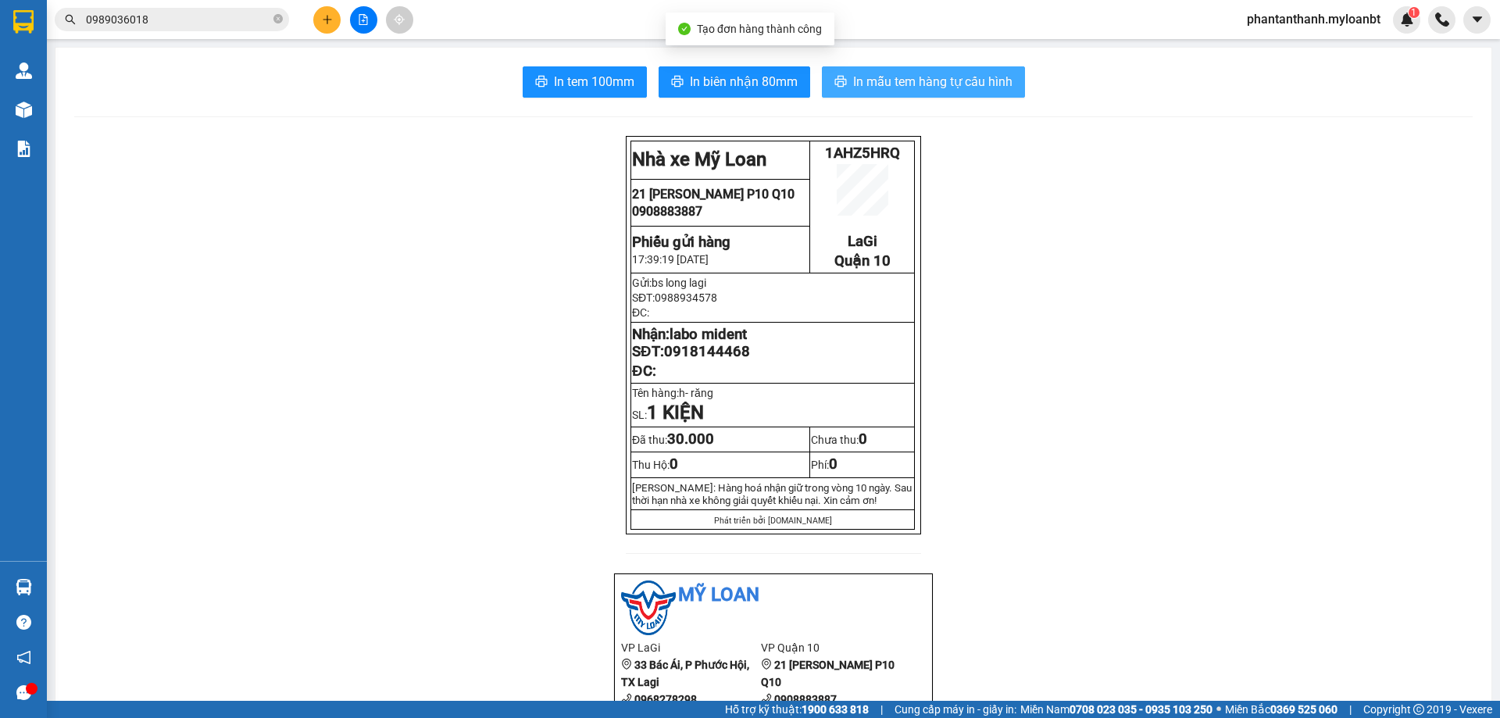
click at [842, 83] on button "In mẫu tem hàng tự cấu hình" at bounding box center [923, 81] width 203 height 31
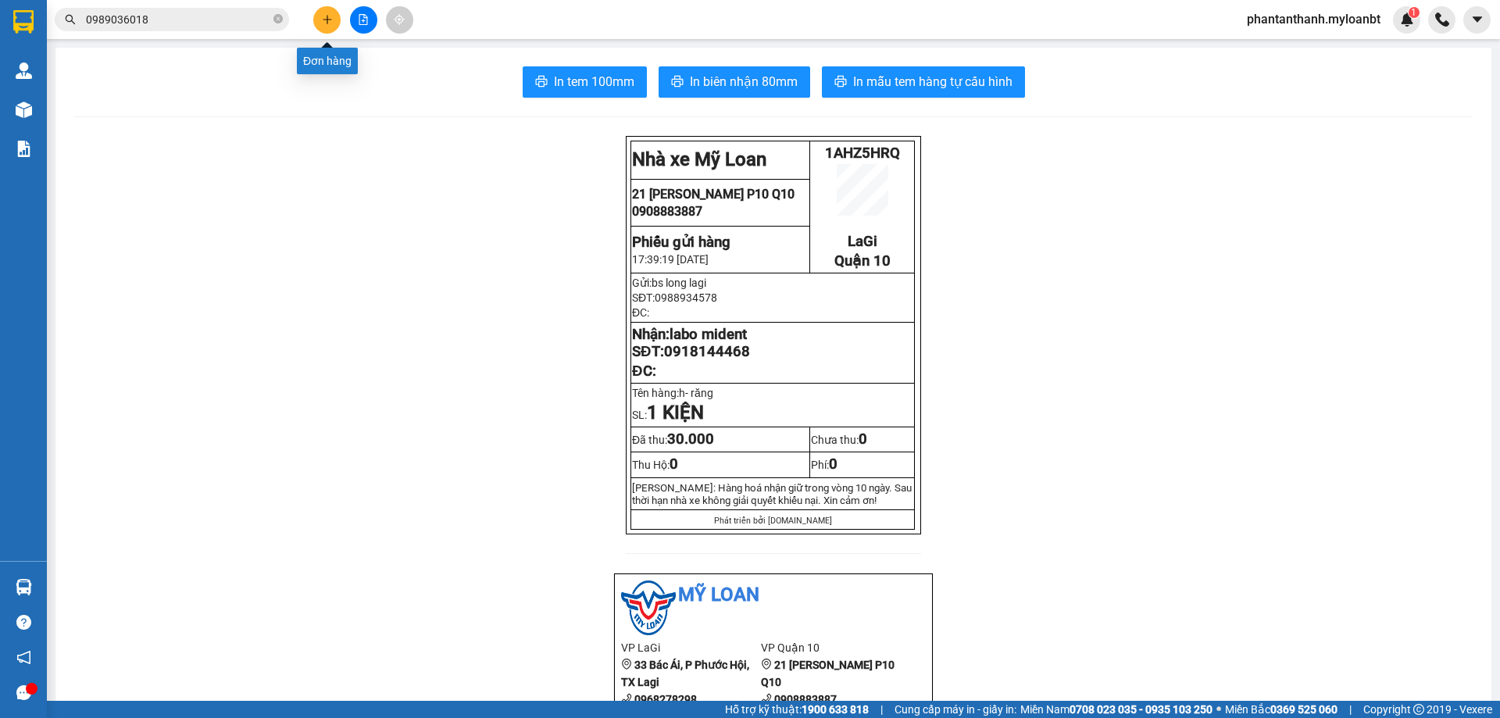
click at [327, 23] on icon "plus" at bounding box center [327, 19] width 11 height 11
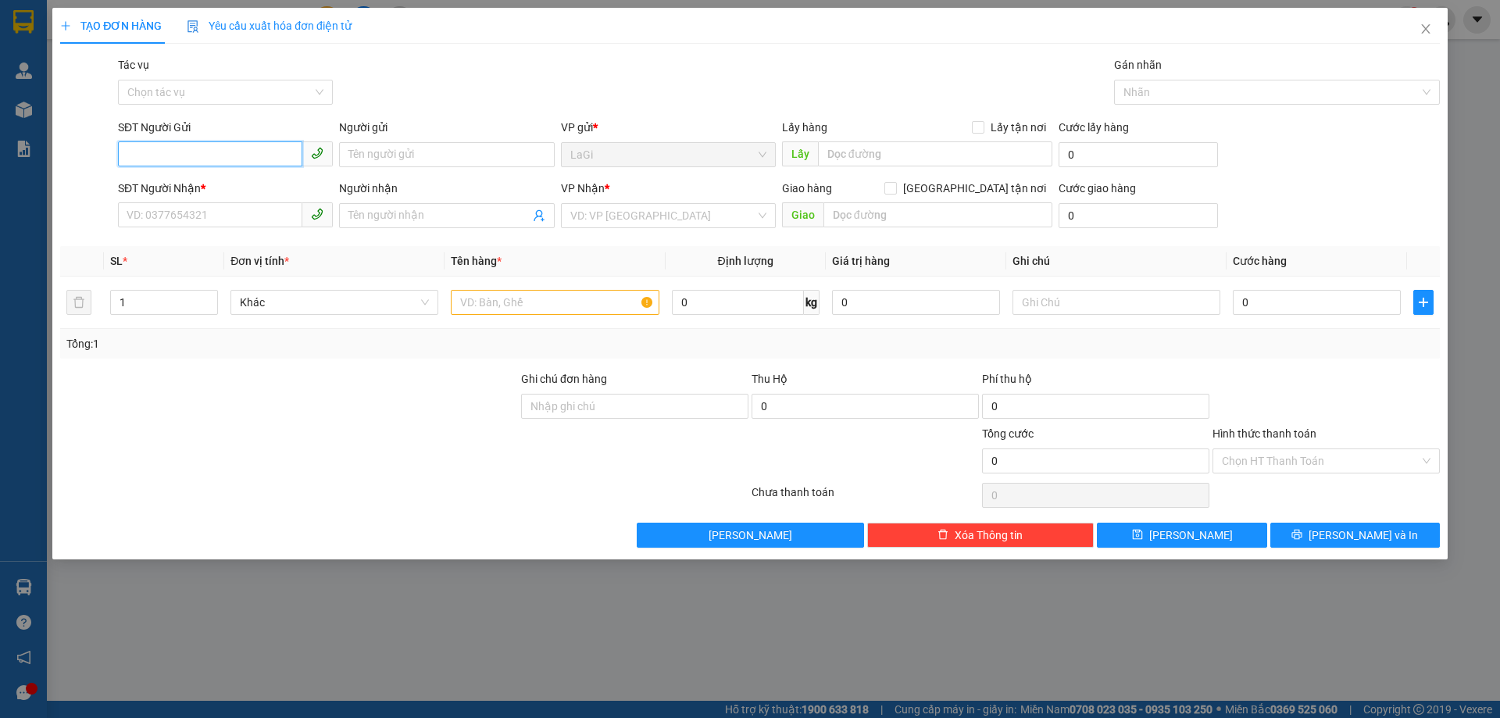
click at [258, 165] on input "SĐT Người Gửi" at bounding box center [210, 153] width 184 height 25
click at [244, 180] on div "0902562275 - Vũ vé số" at bounding box center [225, 185] width 196 height 17
type input "0902562275"
type input "Vũ vé số"
type input "0938910732"
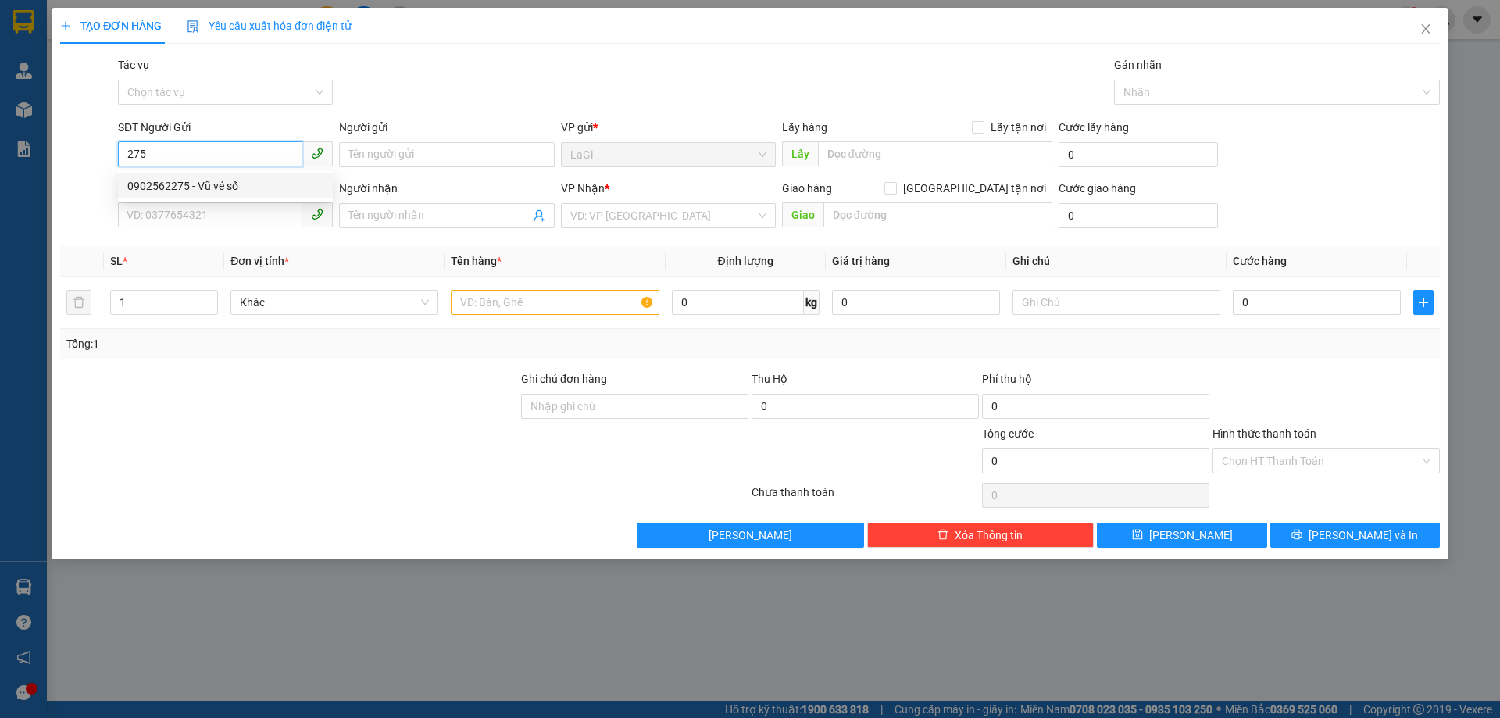
type input "Cường vé số"
type input "0902562275"
click at [505, 301] on input "text" at bounding box center [555, 302] width 208 height 25
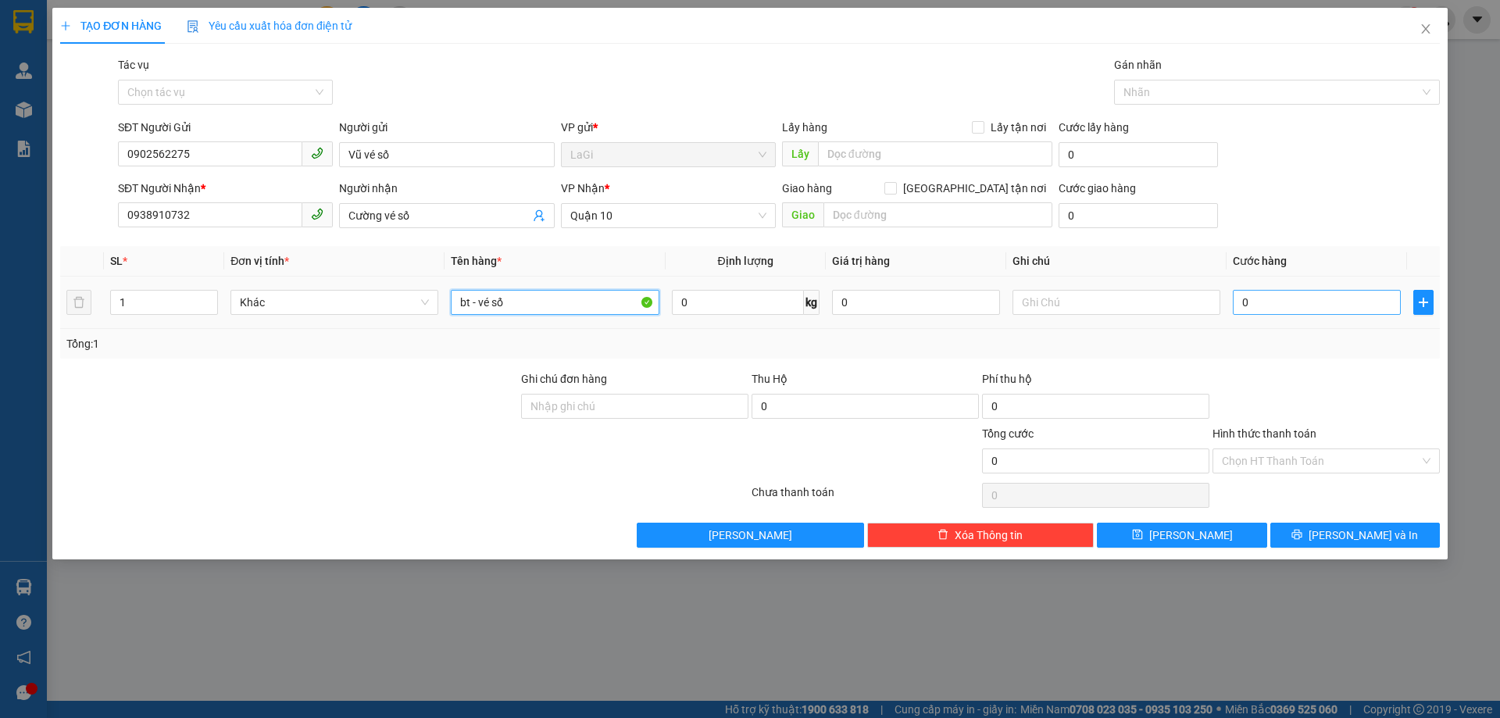
type input "bt - vé số"
type input "3"
type input "30"
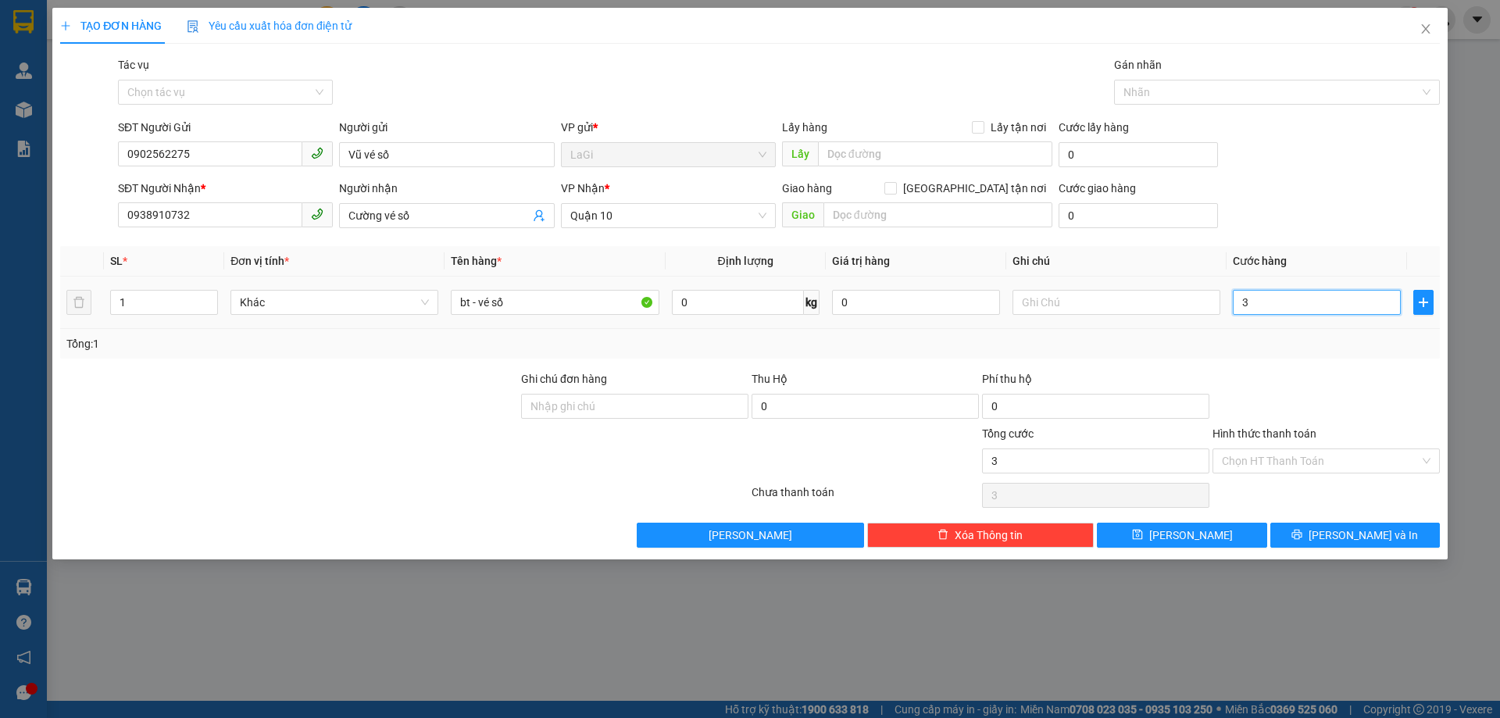
type input "30"
type input "30.000"
click at [1274, 341] on div "Tổng: 1" at bounding box center [749, 343] width 1367 height 17
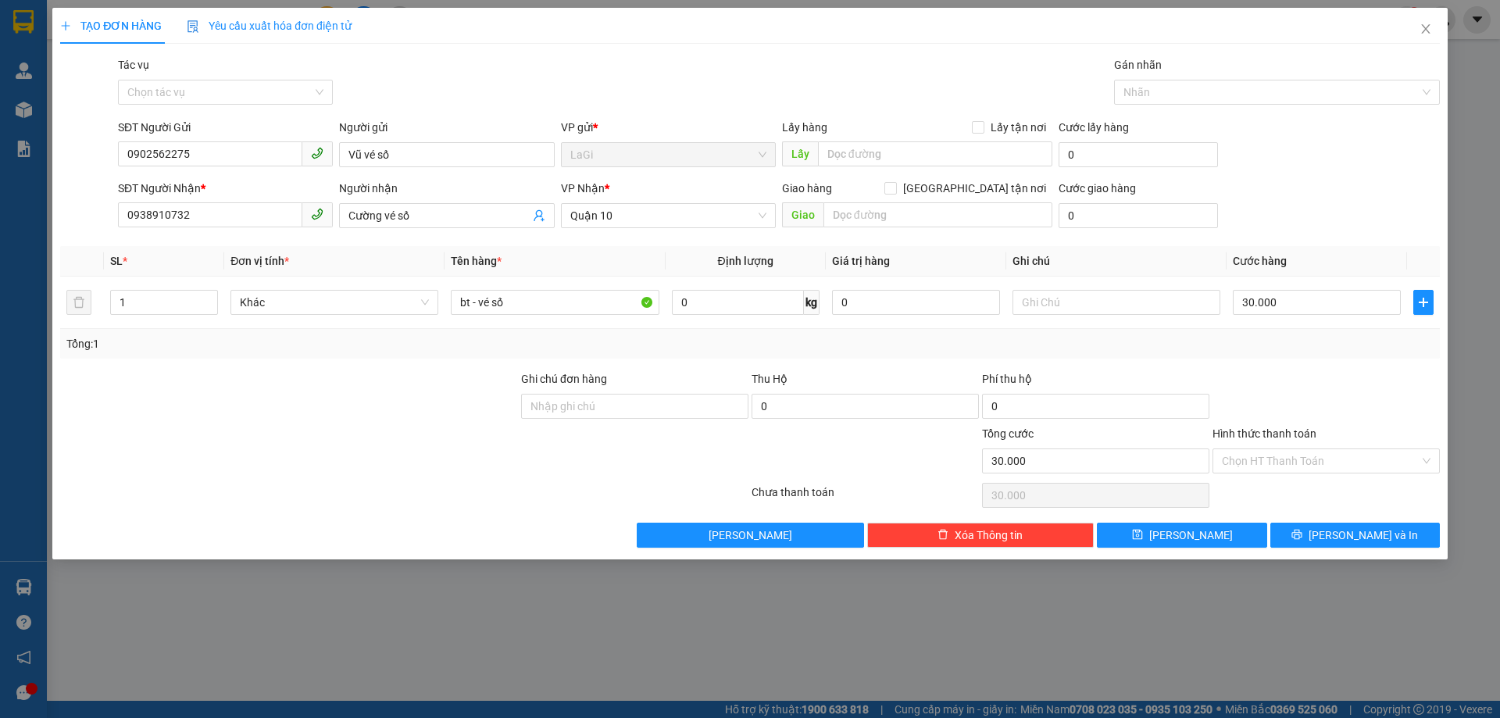
click at [1282, 349] on div "Tổng: 1" at bounding box center [749, 343] width 1367 height 17
click at [1314, 459] on input "Hình thức thanh toán" at bounding box center [1320, 460] width 198 height 23
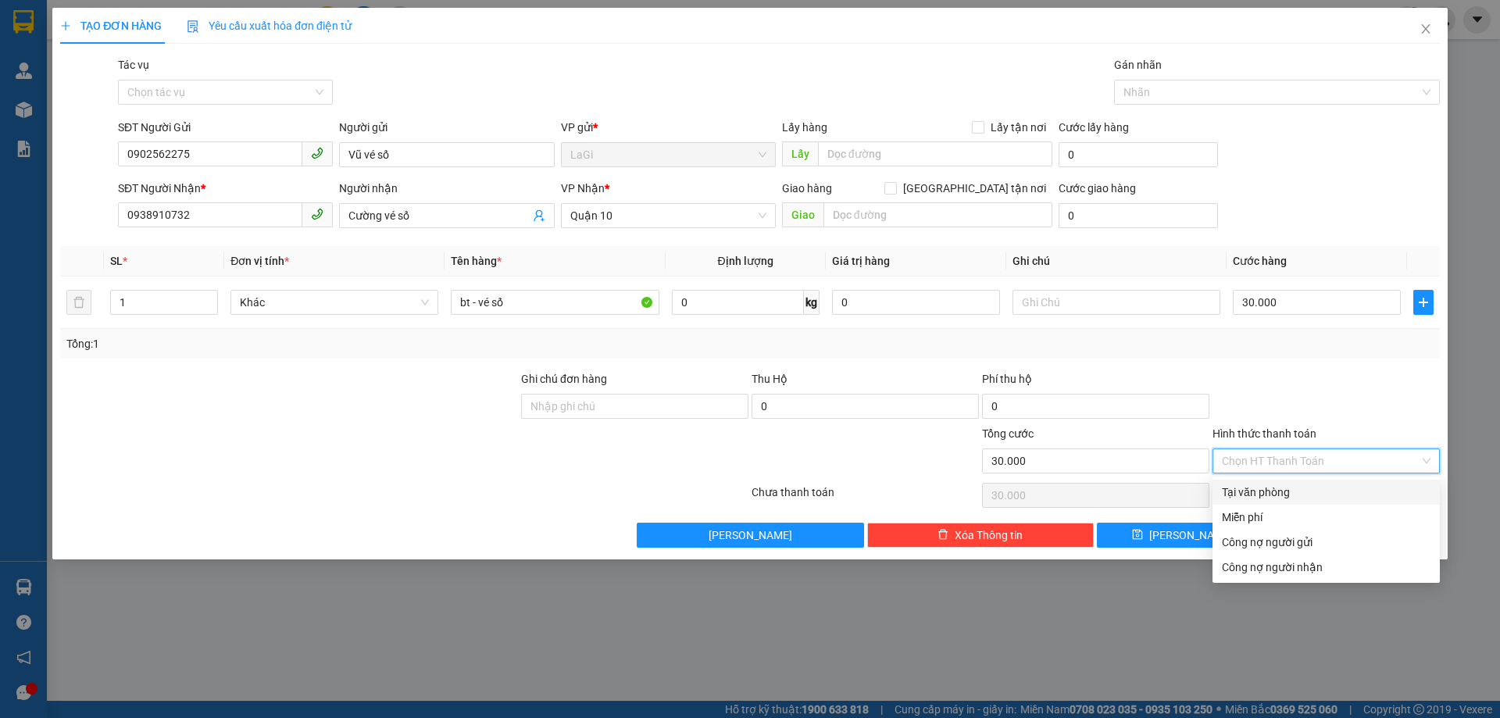
click at [1294, 481] on div "Tại văn phòng" at bounding box center [1325, 492] width 227 height 25
type input "0"
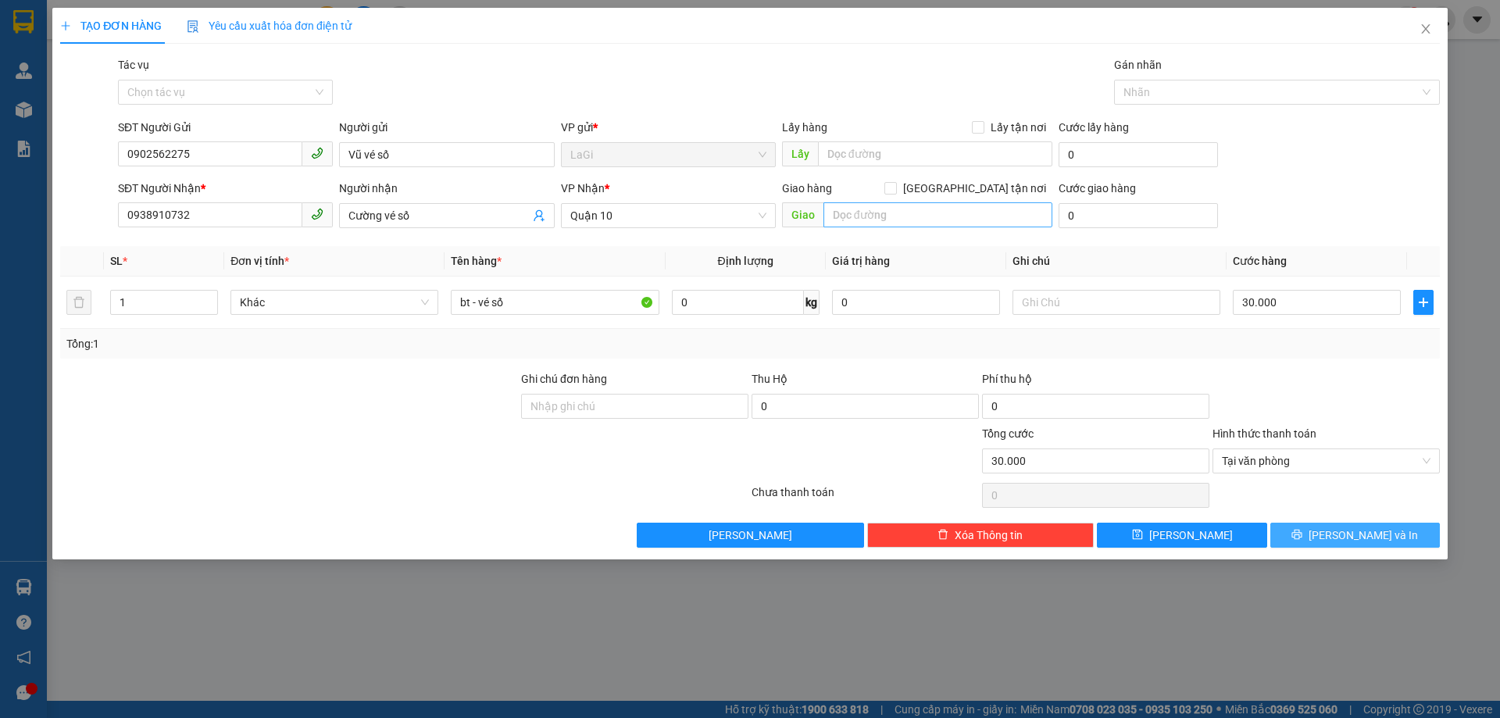
drag, startPoint x: 1318, startPoint y: 532, endPoint x: 905, endPoint y: 222, distance: 516.5
click at [1321, 532] on button "Lưu và In" at bounding box center [1354, 534] width 169 height 25
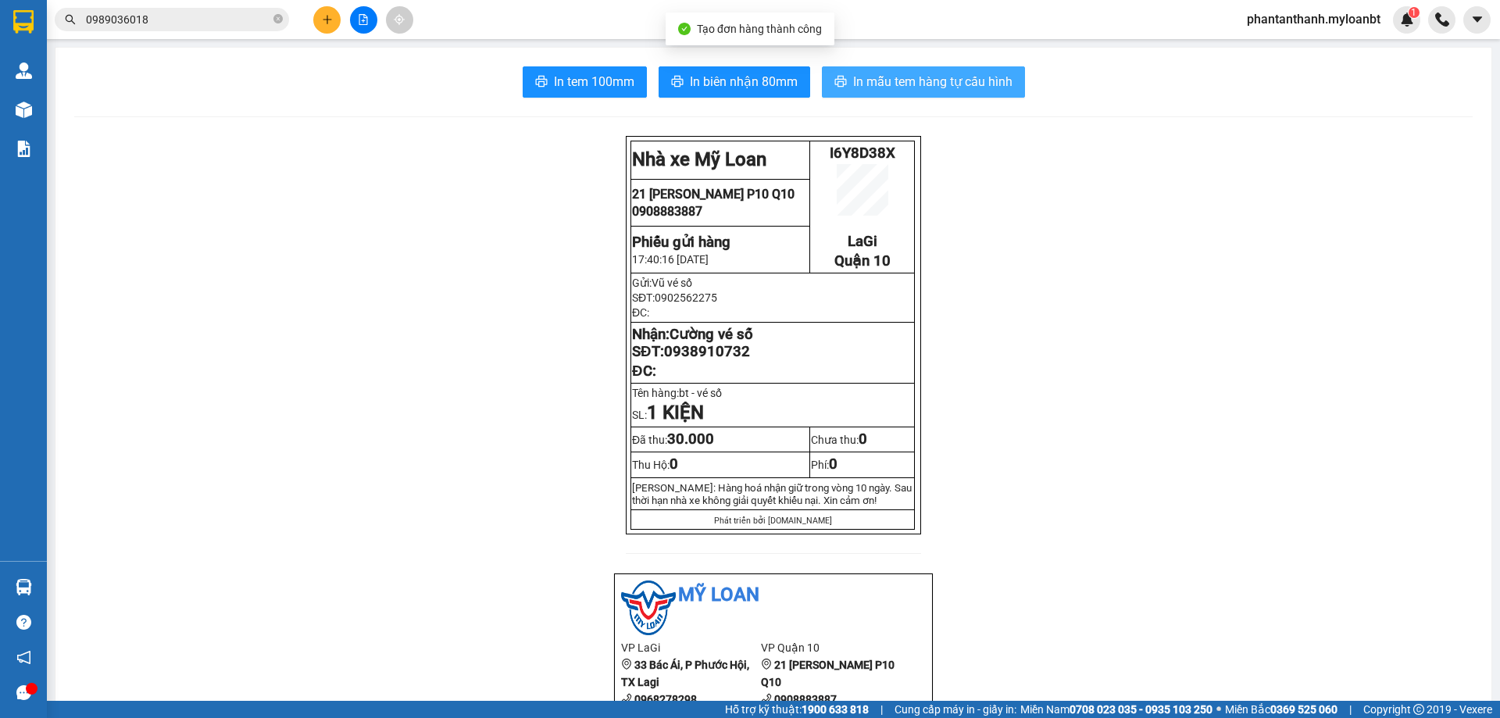
click at [864, 91] on span "In mẫu tem hàng tự cấu hình" at bounding box center [932, 82] width 159 height 20
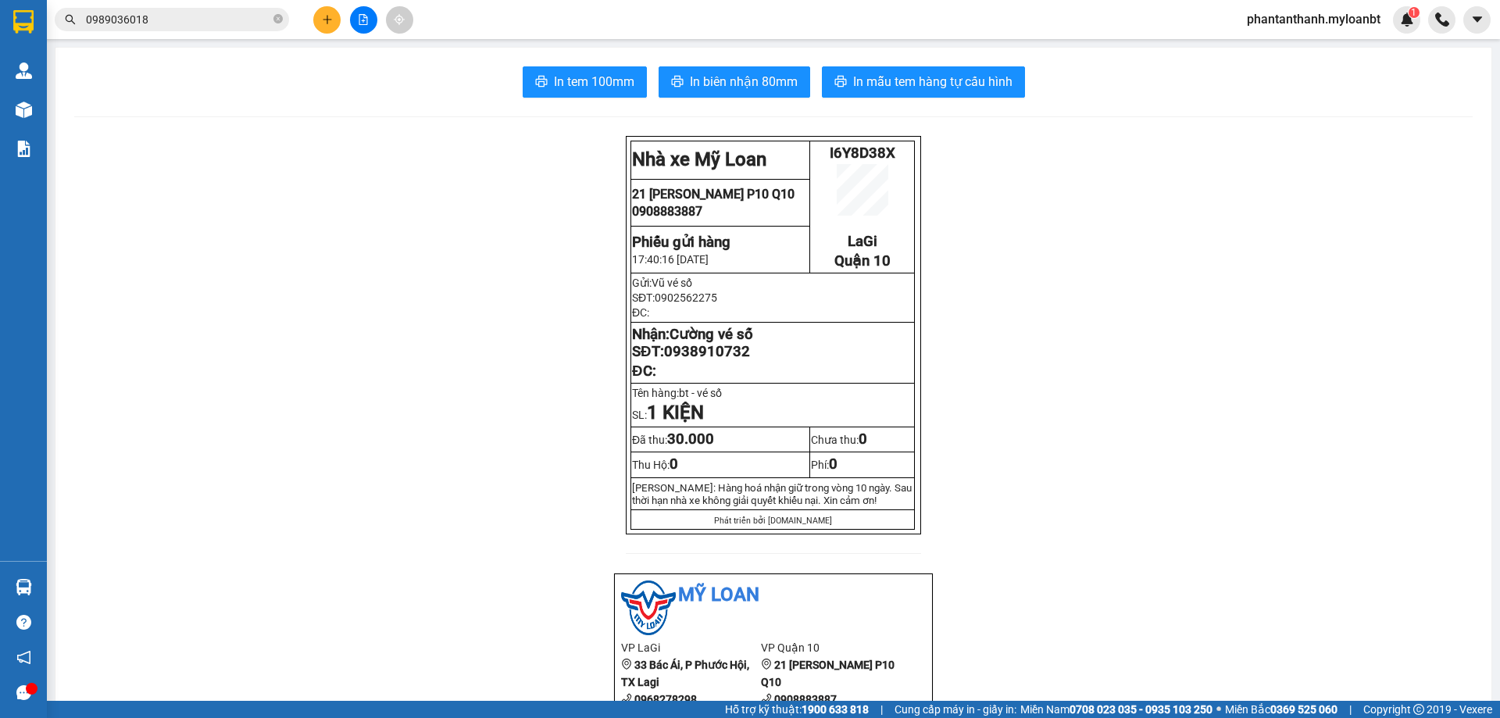
click at [333, 12] on button at bounding box center [326, 19] width 27 height 27
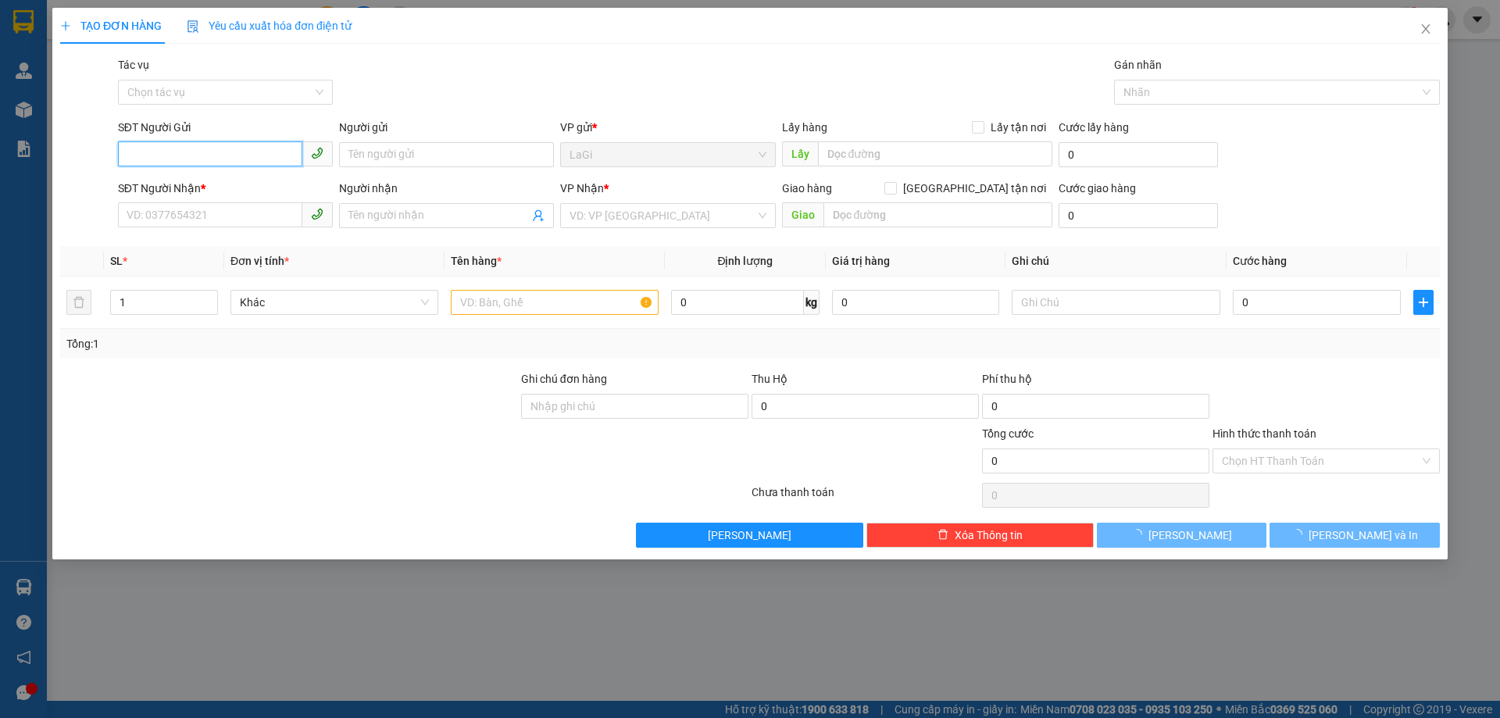
click at [262, 143] on input "SĐT Người Gửi" at bounding box center [210, 153] width 184 height 25
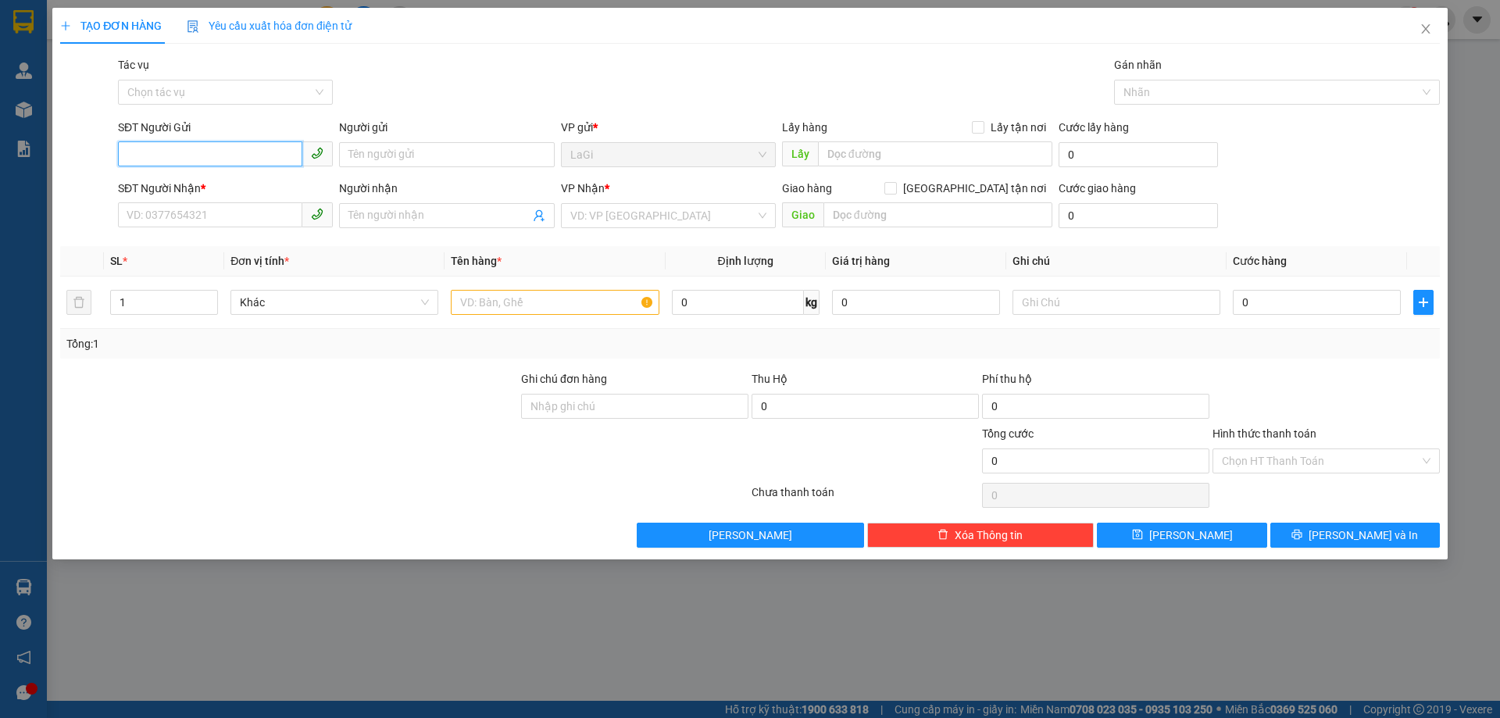
click at [255, 149] on input "SĐT Người Gửi" at bounding box center [210, 153] width 184 height 25
click at [255, 148] on input "SĐT Người Gửi" at bounding box center [210, 153] width 184 height 25
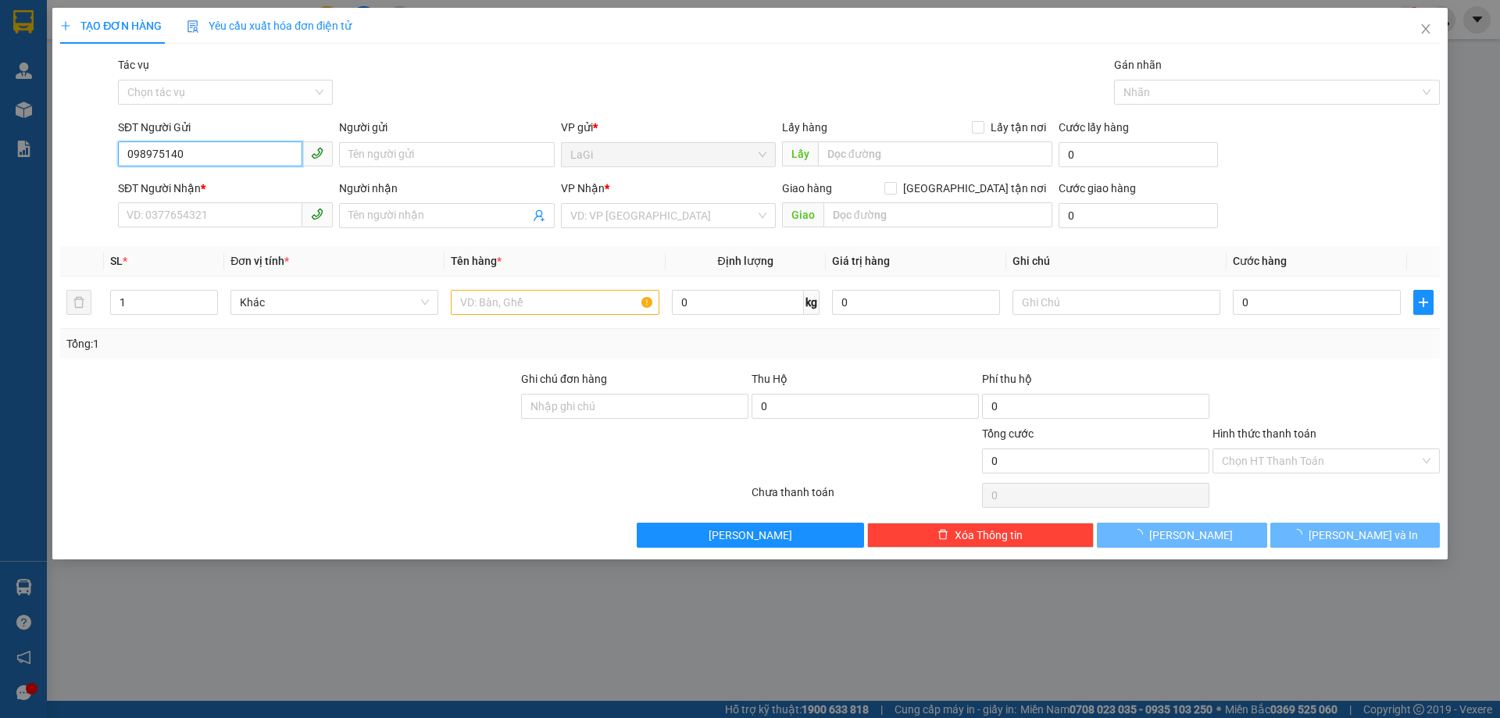
type input "0989751407"
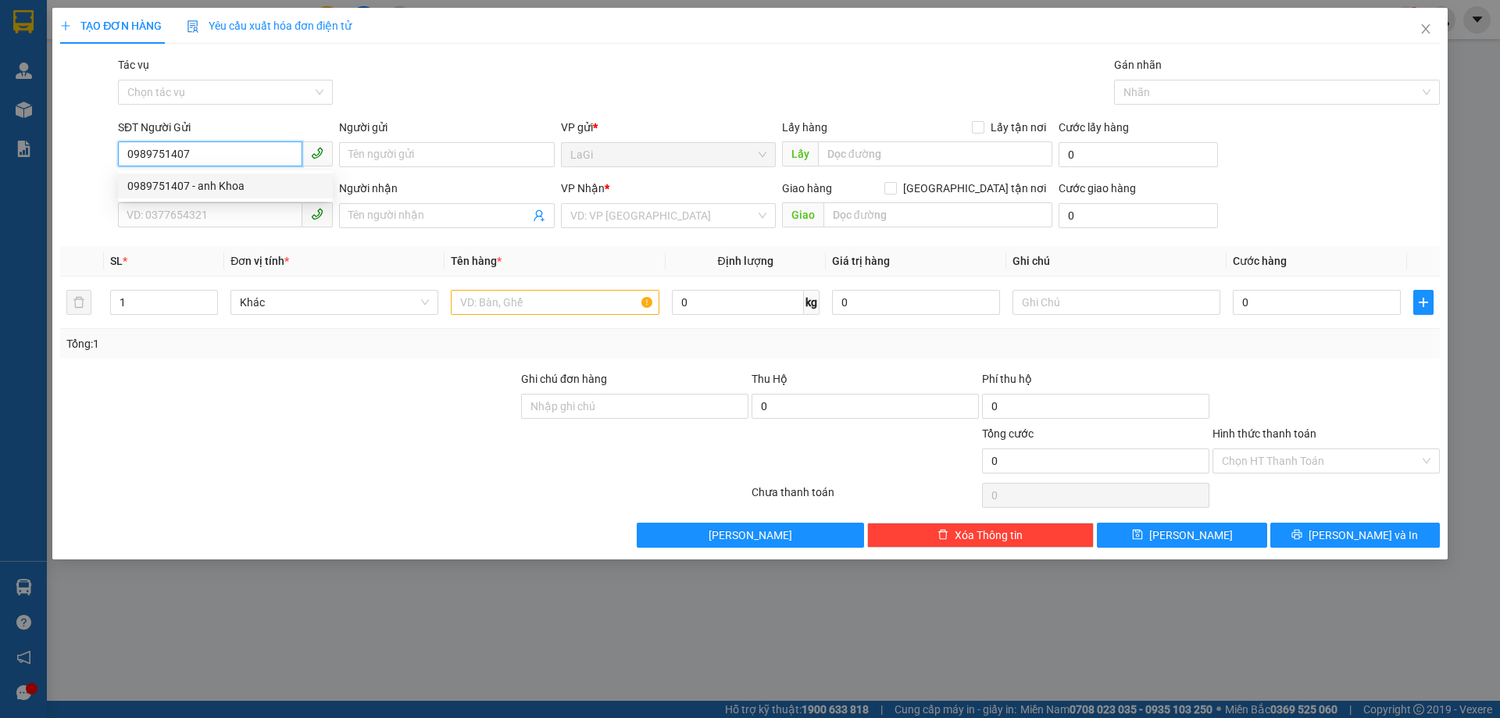
click at [259, 180] on div "0989751407 - anh Khoa" at bounding box center [225, 185] width 196 height 17
type input "anh Khoa"
type input "0987632605"
type input "A.Tảo"
type input "0989751407"
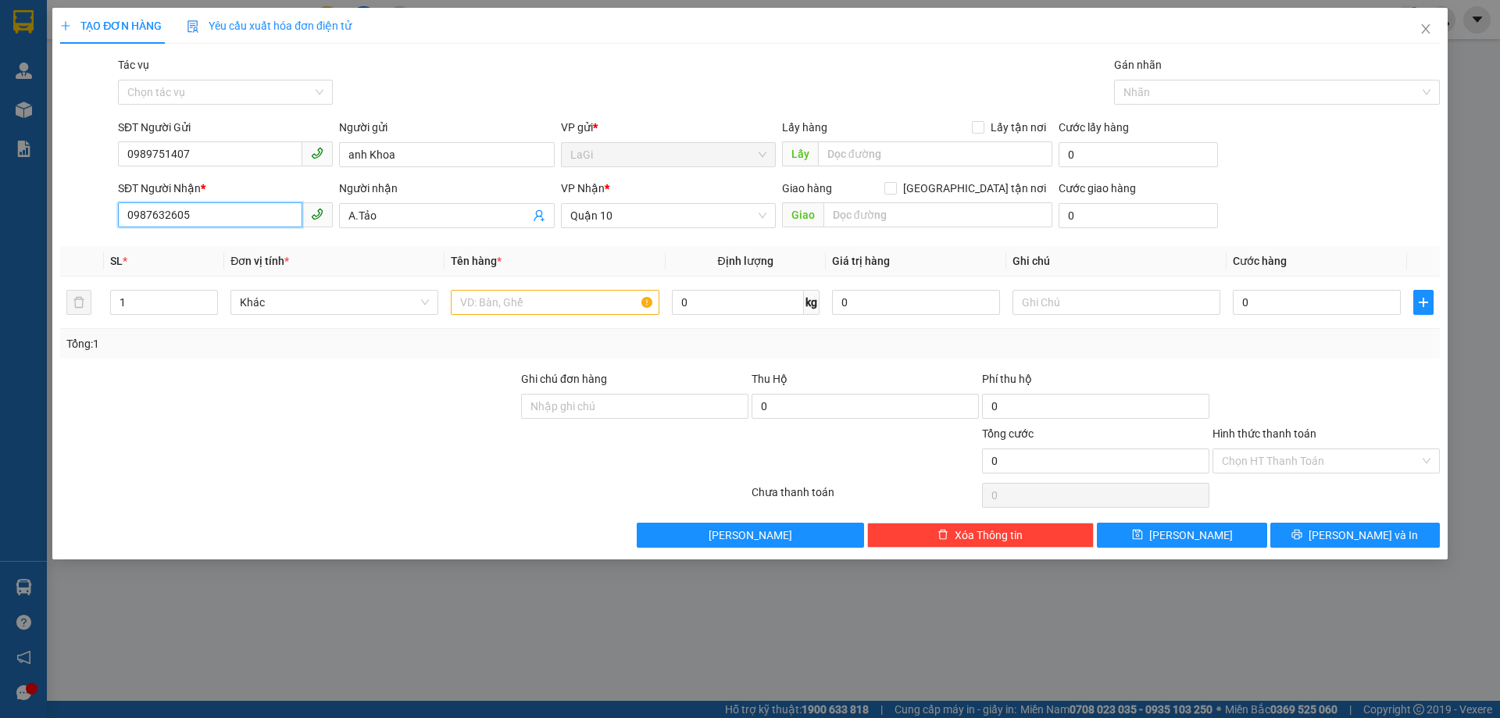
click at [212, 214] on input "0987632605" at bounding box center [210, 214] width 184 height 25
click at [212, 212] on input "SĐT Người Nhận *" at bounding box center [210, 214] width 184 height 25
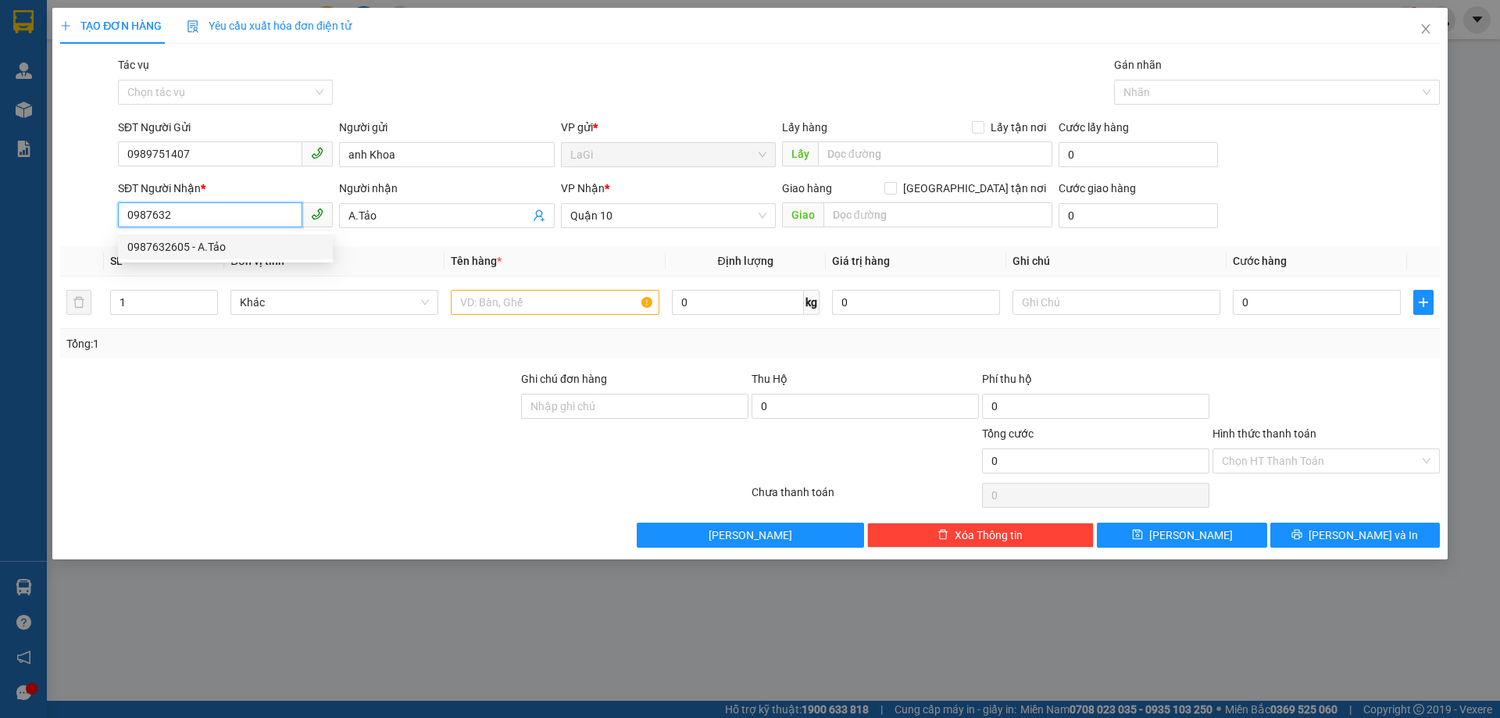
click at [224, 252] on div "0987632605 - A.Tảo" at bounding box center [225, 246] width 196 height 17
type input "0987632605"
click at [406, 218] on input "A.Tảo" at bounding box center [438, 215] width 180 height 17
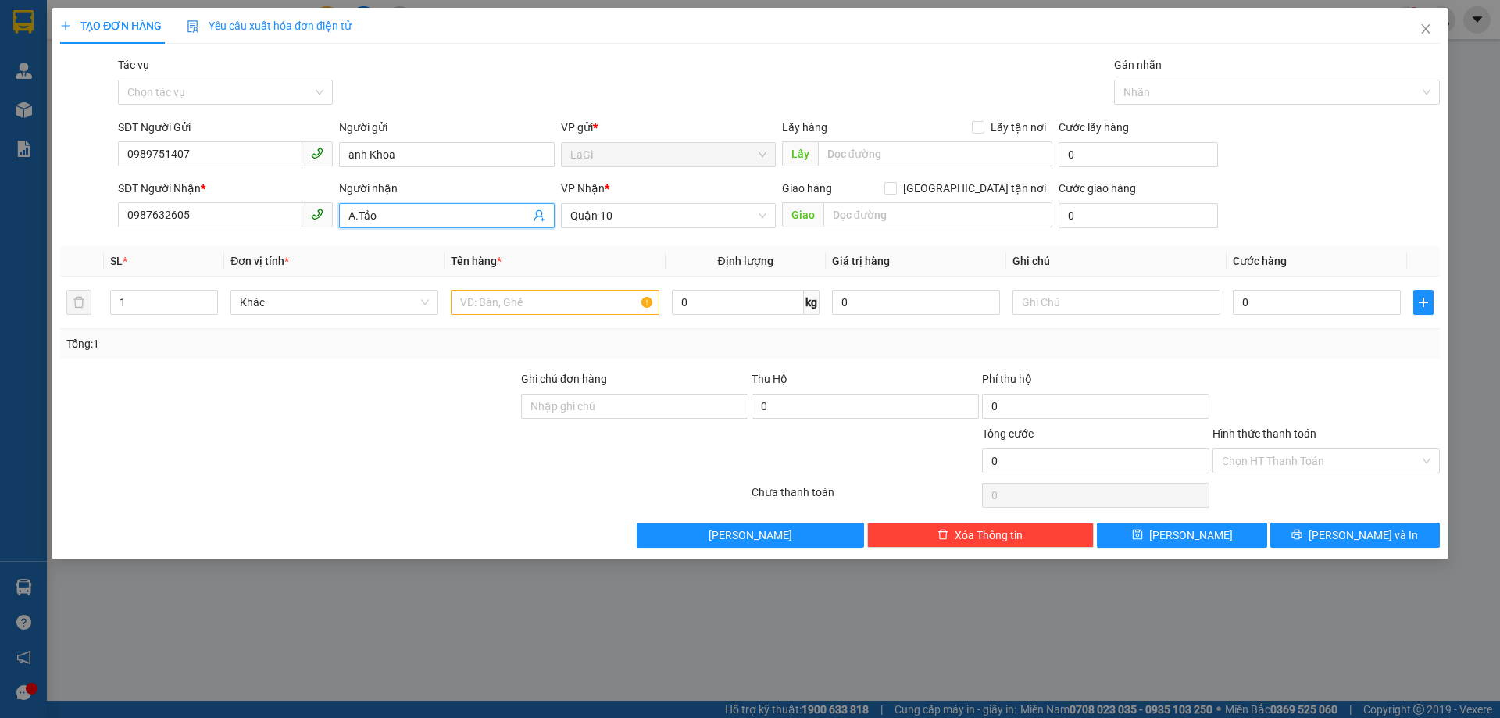
click at [406, 218] on input "A.Tảo" at bounding box center [438, 215] width 180 height 17
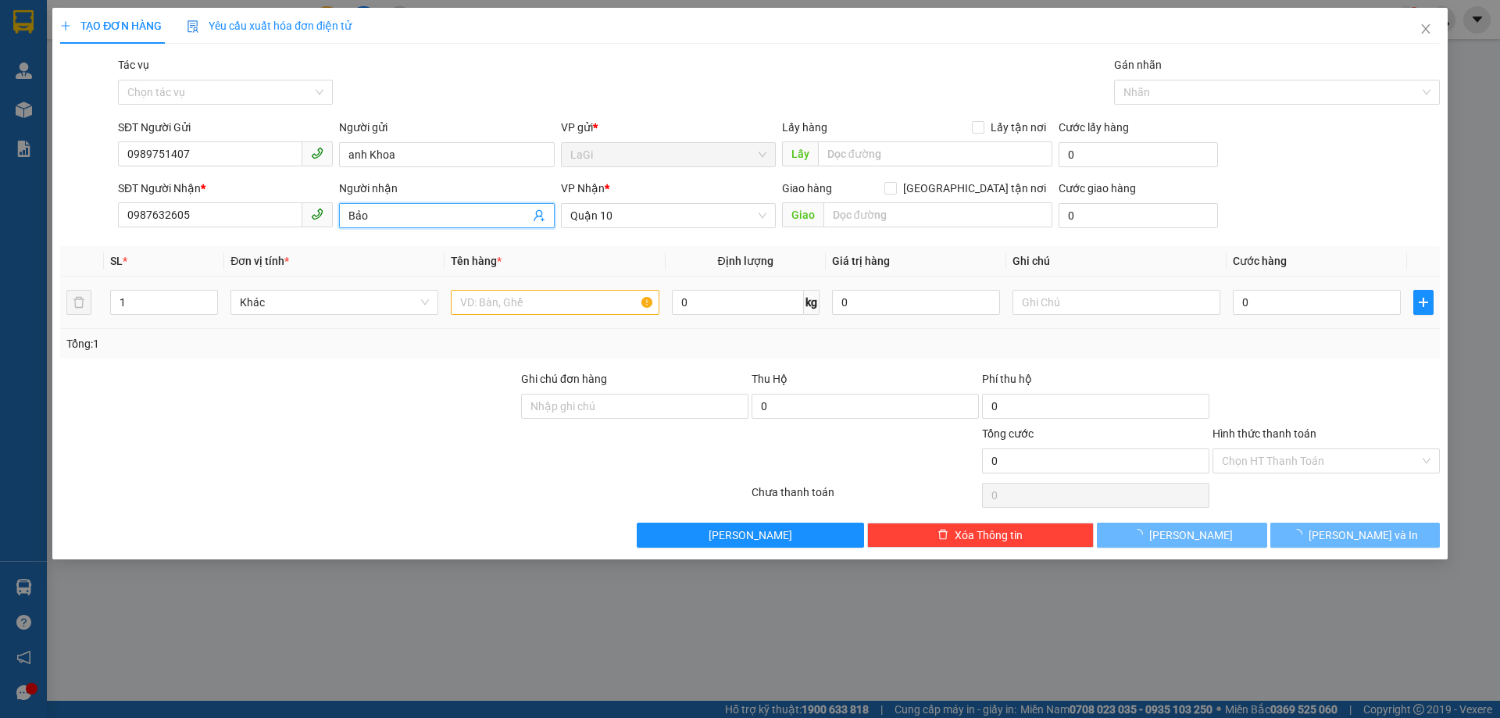
type input "Bảo"
click at [495, 294] on input "text" at bounding box center [555, 302] width 208 height 25
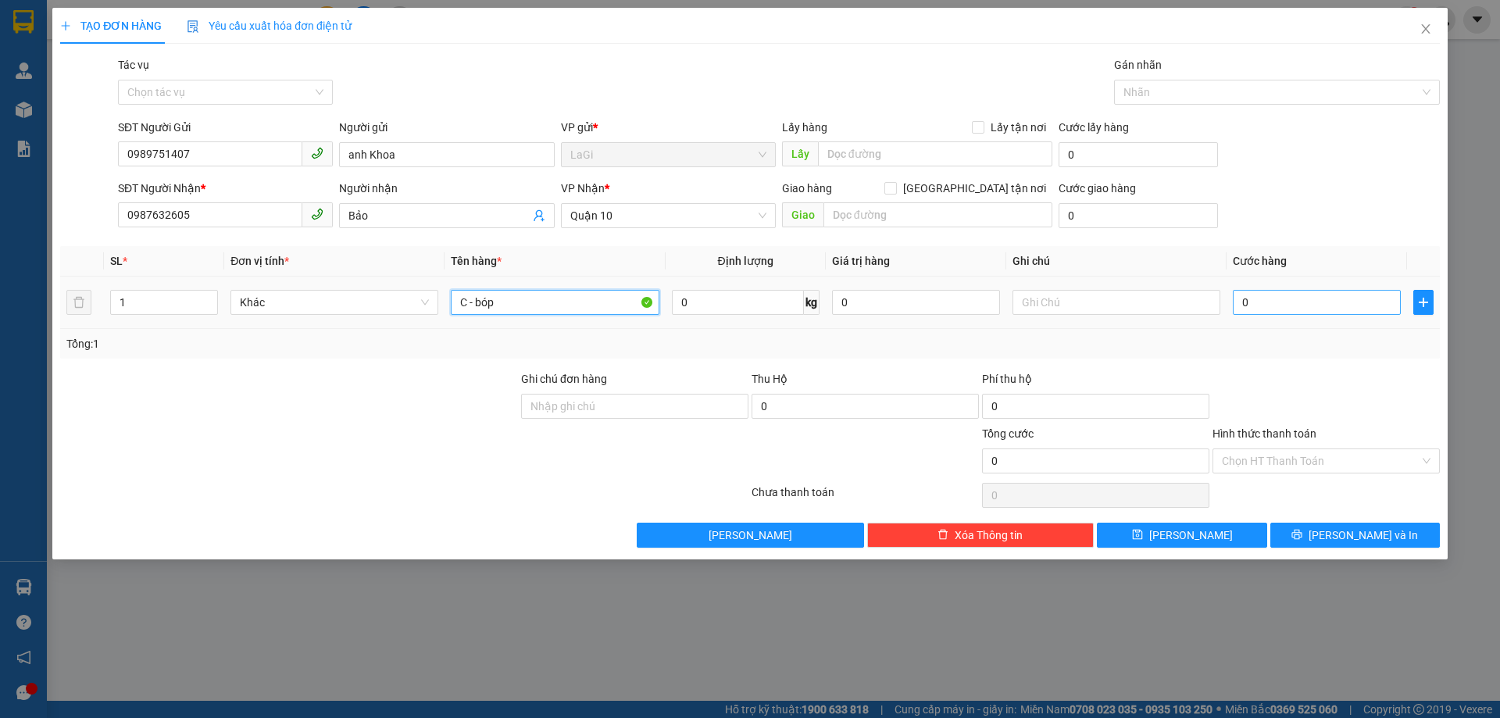
type input "C - bóp"
click at [1286, 292] on input "0" at bounding box center [1316, 302] width 168 height 25
type input "3"
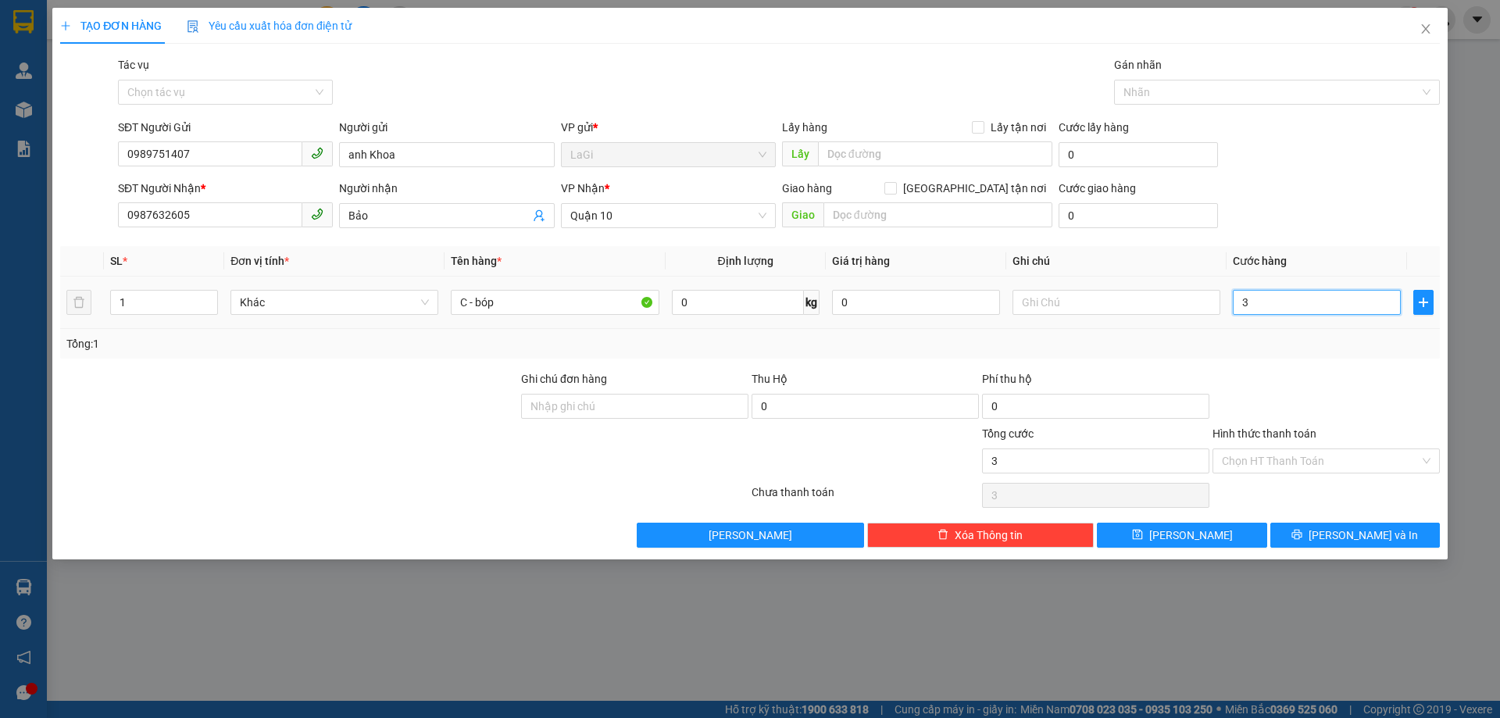
type input "30"
click at [1286, 381] on div at bounding box center [1326, 397] width 230 height 55
type input "30.000"
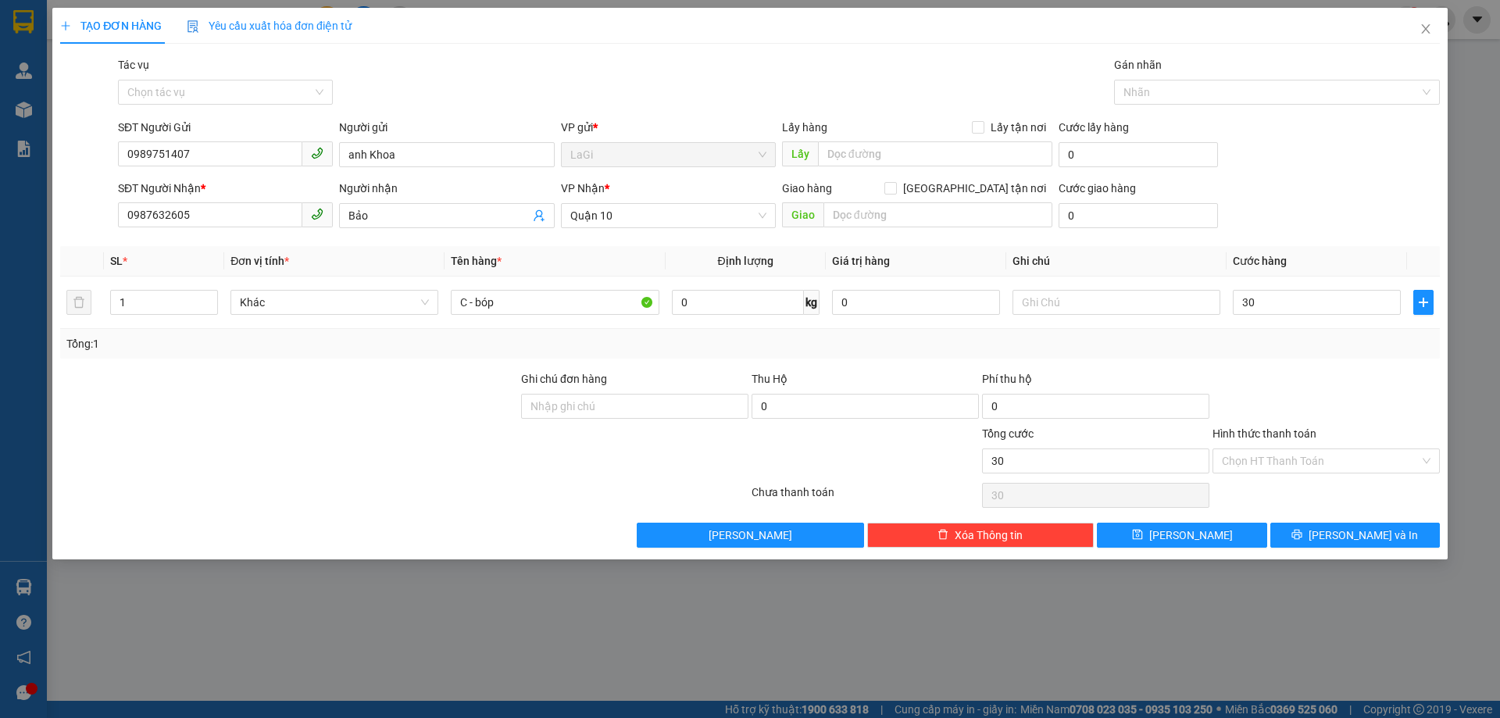
type input "30.000"
click at [1322, 467] on input "Hình thức thanh toán" at bounding box center [1320, 460] width 198 height 23
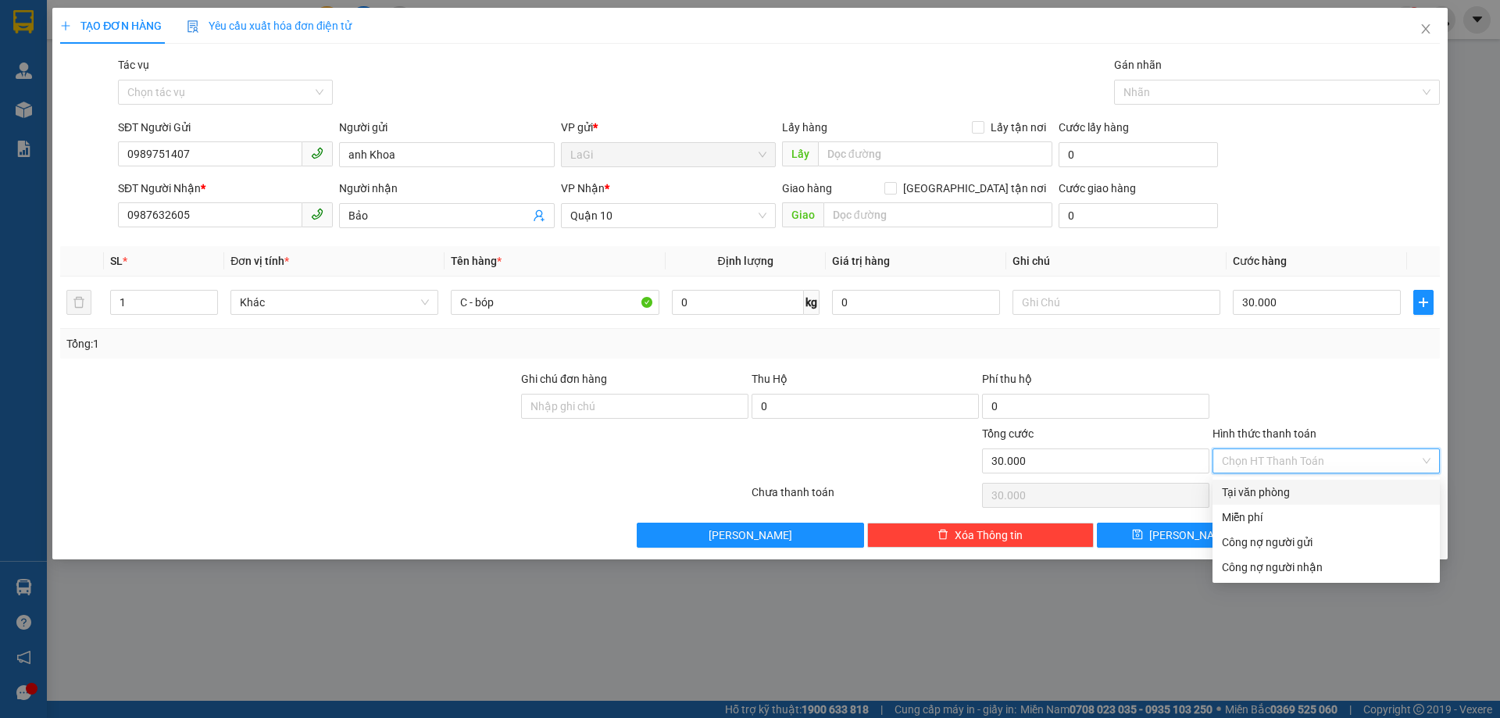
click at [1291, 481] on div "Tại văn phòng" at bounding box center [1325, 492] width 227 height 25
type input "0"
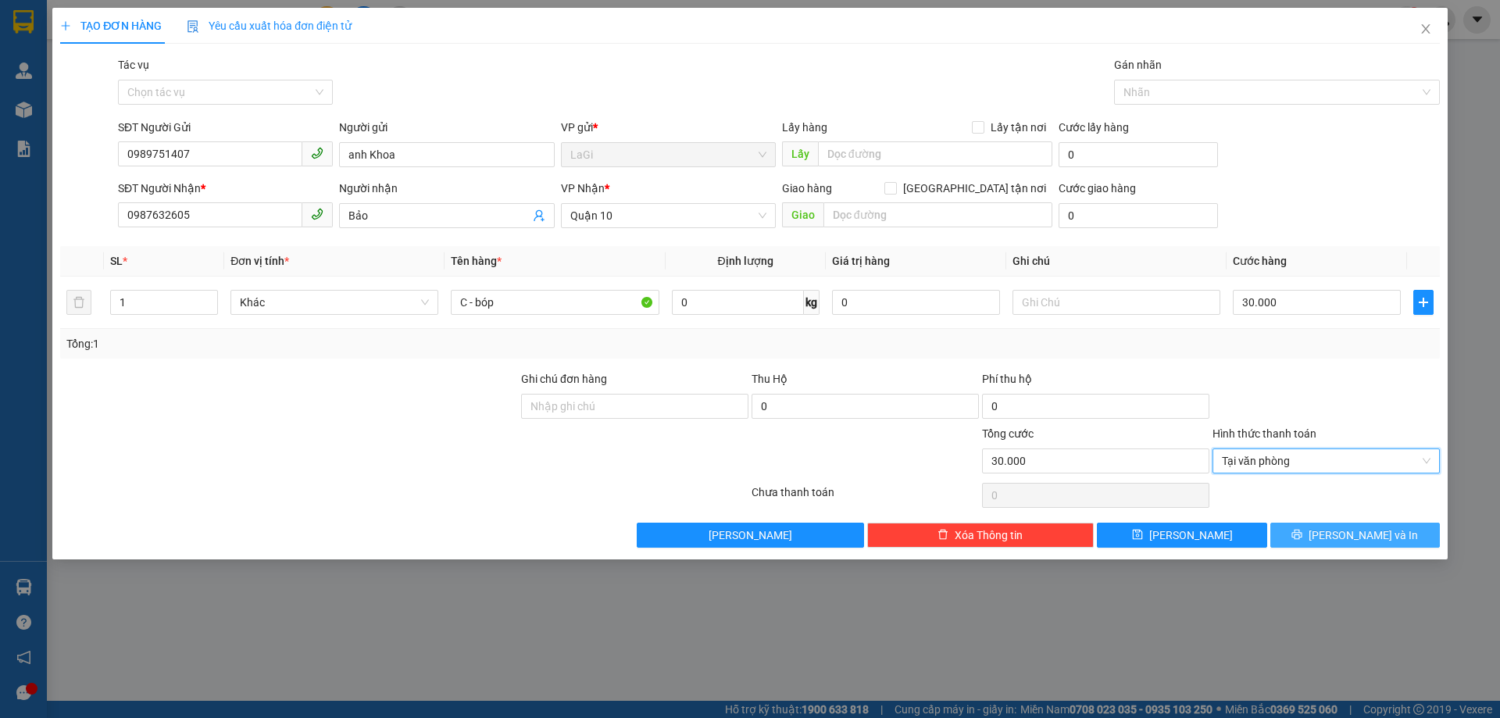
click at [1305, 528] on button "Lưu và In" at bounding box center [1354, 534] width 169 height 25
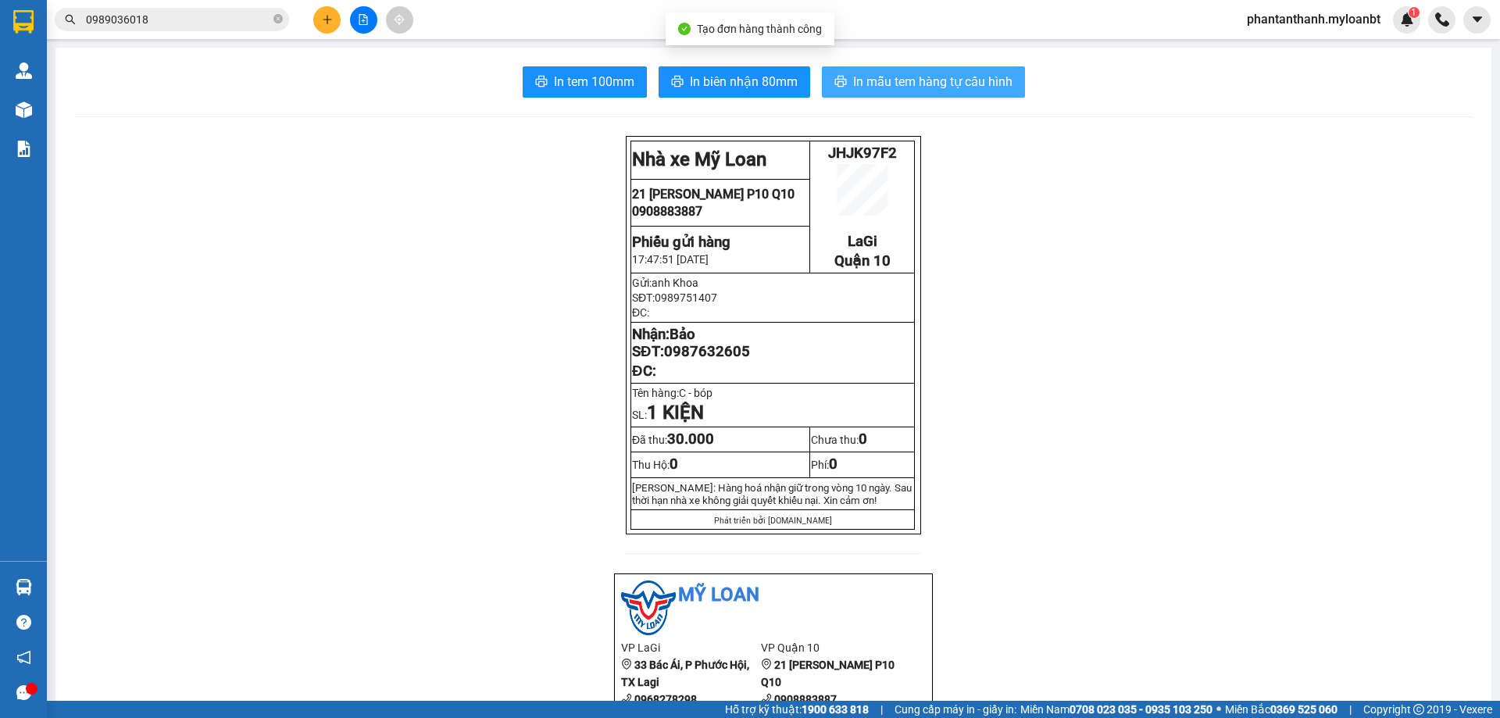
click at [937, 81] on span "In mẫu tem hàng tự cấu hình" at bounding box center [932, 82] width 159 height 20
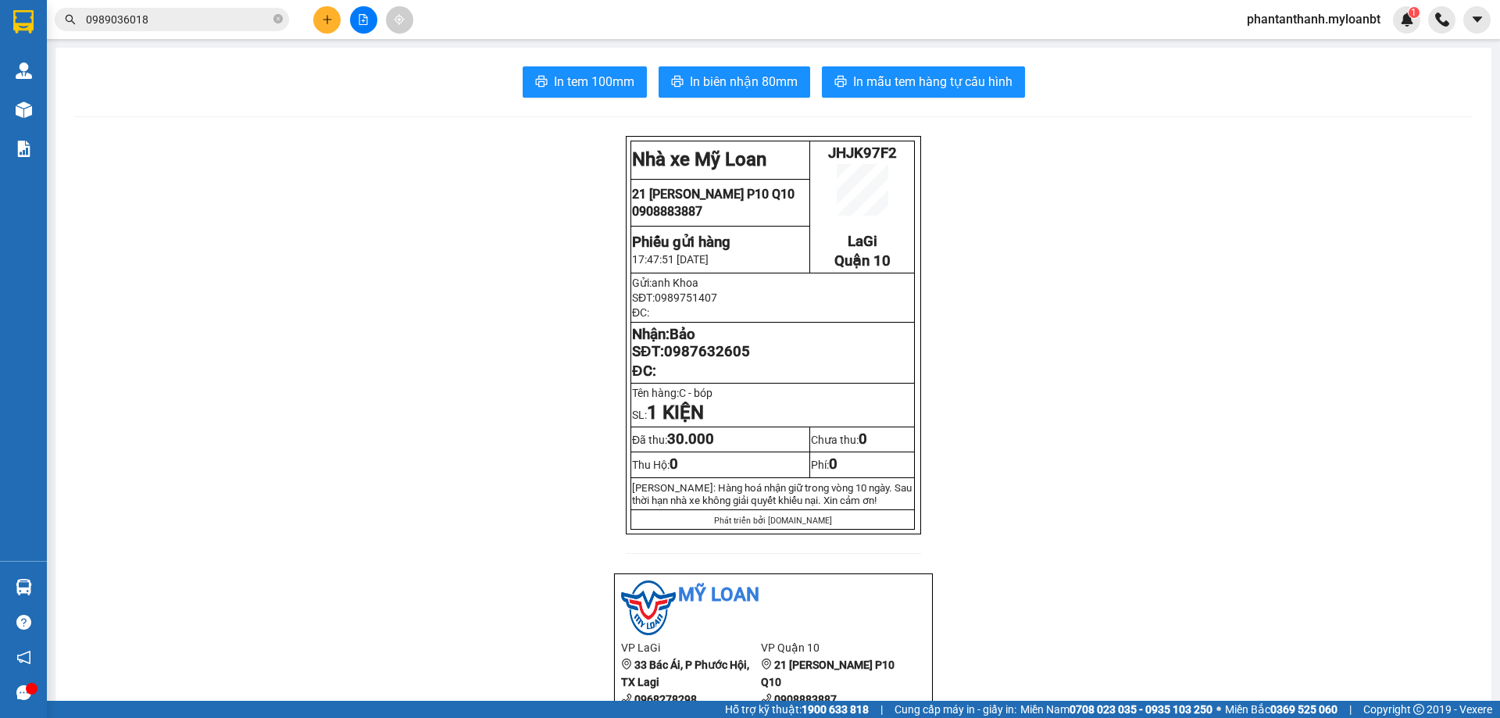
click at [177, 9] on span "0989036018" at bounding box center [172, 19] width 234 height 23
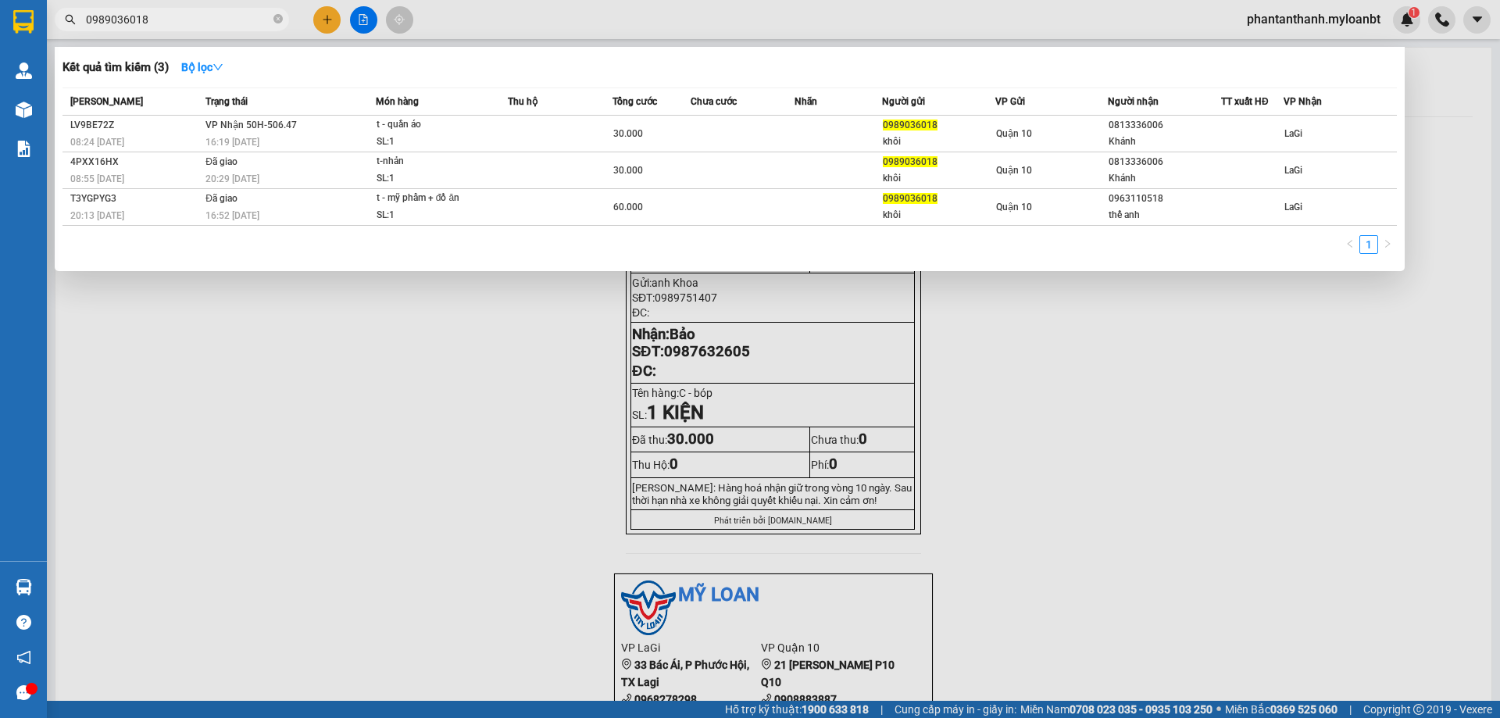
click at [177, 9] on span "0989036018" at bounding box center [172, 19] width 234 height 23
click at [165, 18] on input "0989036018" at bounding box center [178, 19] width 184 height 17
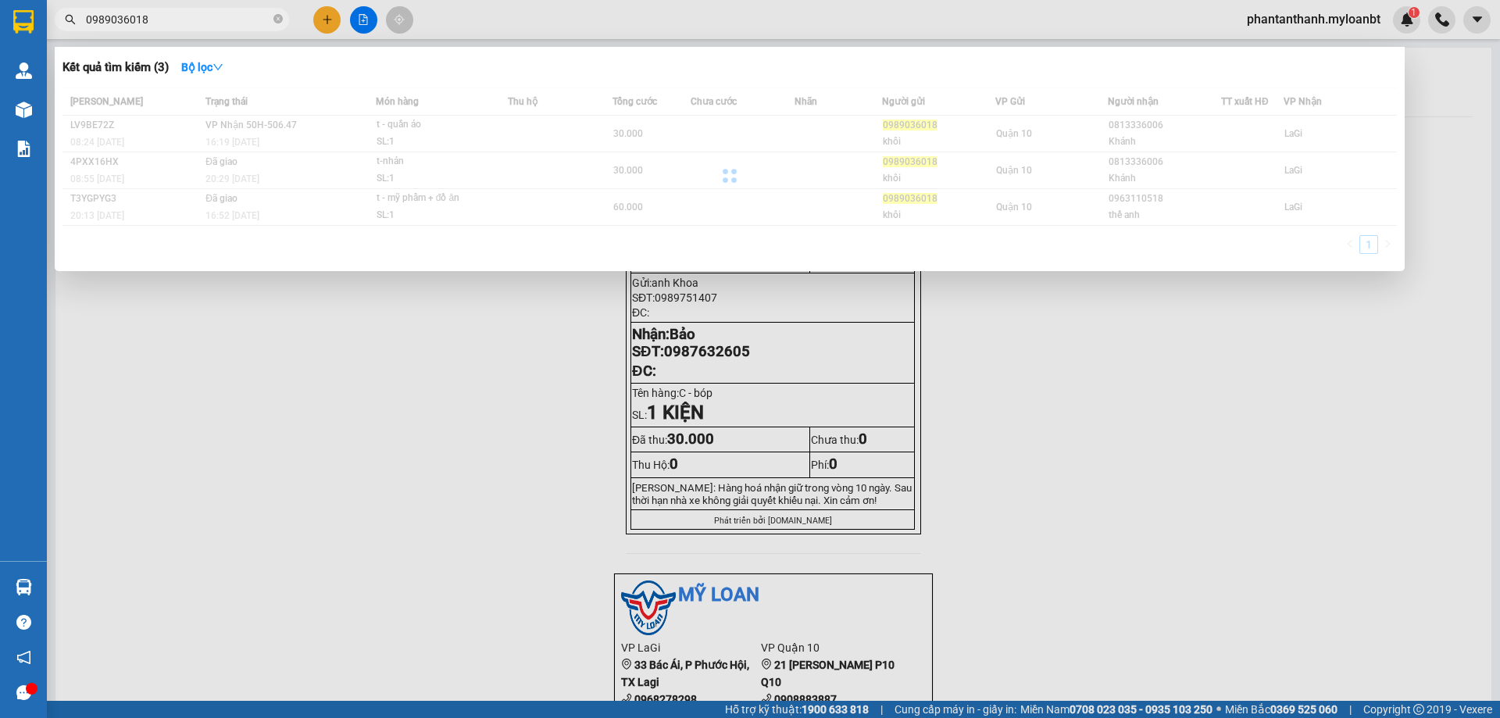
click at [165, 18] on input "0989036018" at bounding box center [178, 19] width 184 height 17
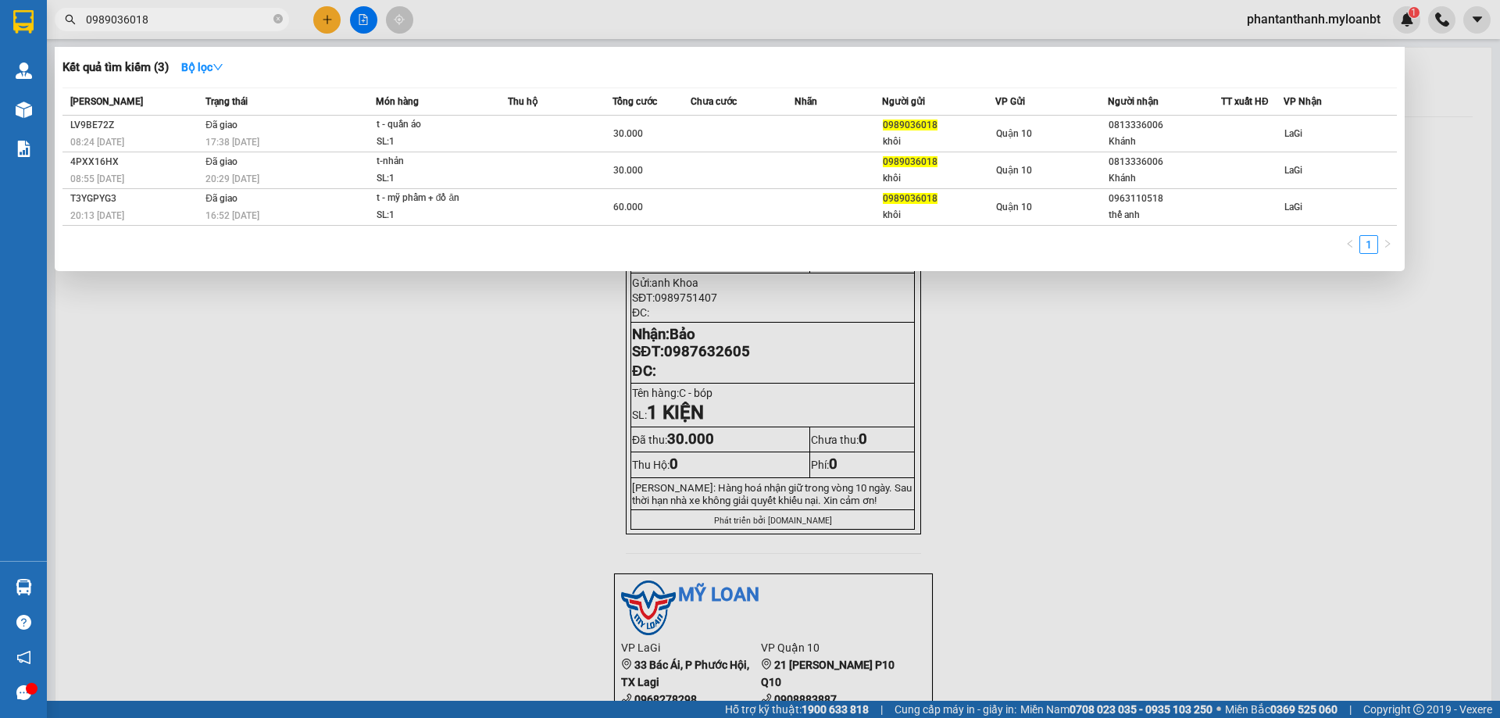
click at [165, 18] on input "0989036018" at bounding box center [178, 19] width 184 height 17
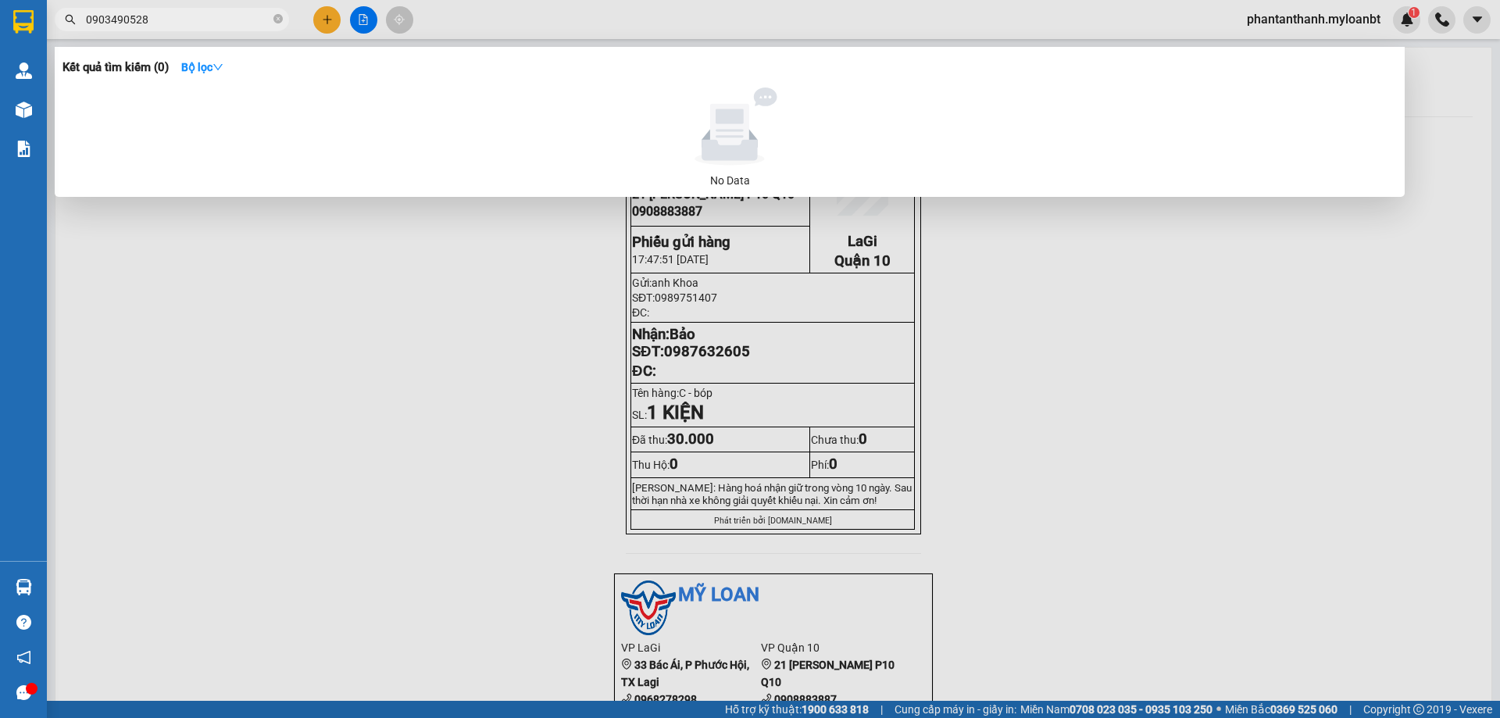
type input "0903490528"
click at [201, 30] on span "0903490528" at bounding box center [172, 19] width 234 height 23
click at [214, 22] on input "0903490528" at bounding box center [178, 19] width 184 height 17
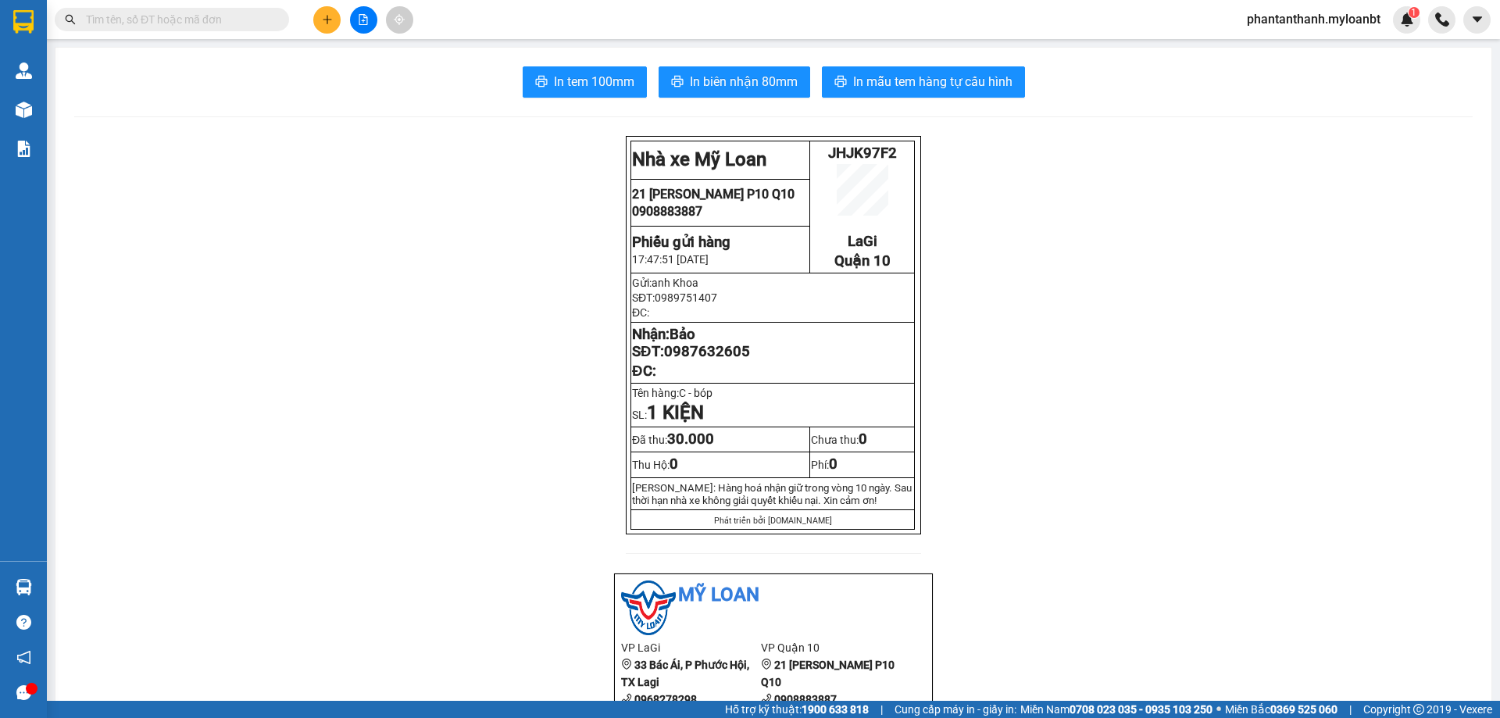
click at [214, 22] on input "text" at bounding box center [178, 19] width 184 height 17
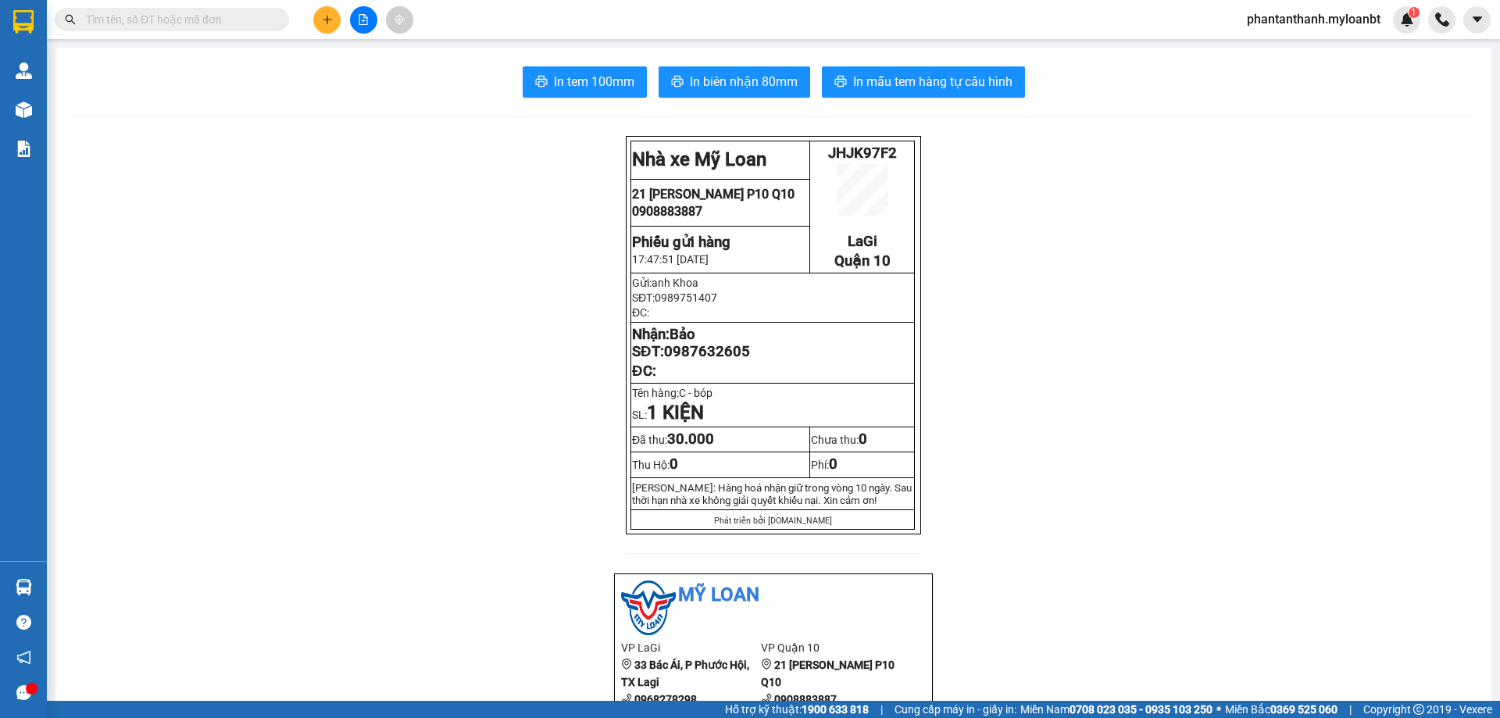
click at [250, 21] on input "text" at bounding box center [178, 19] width 184 height 17
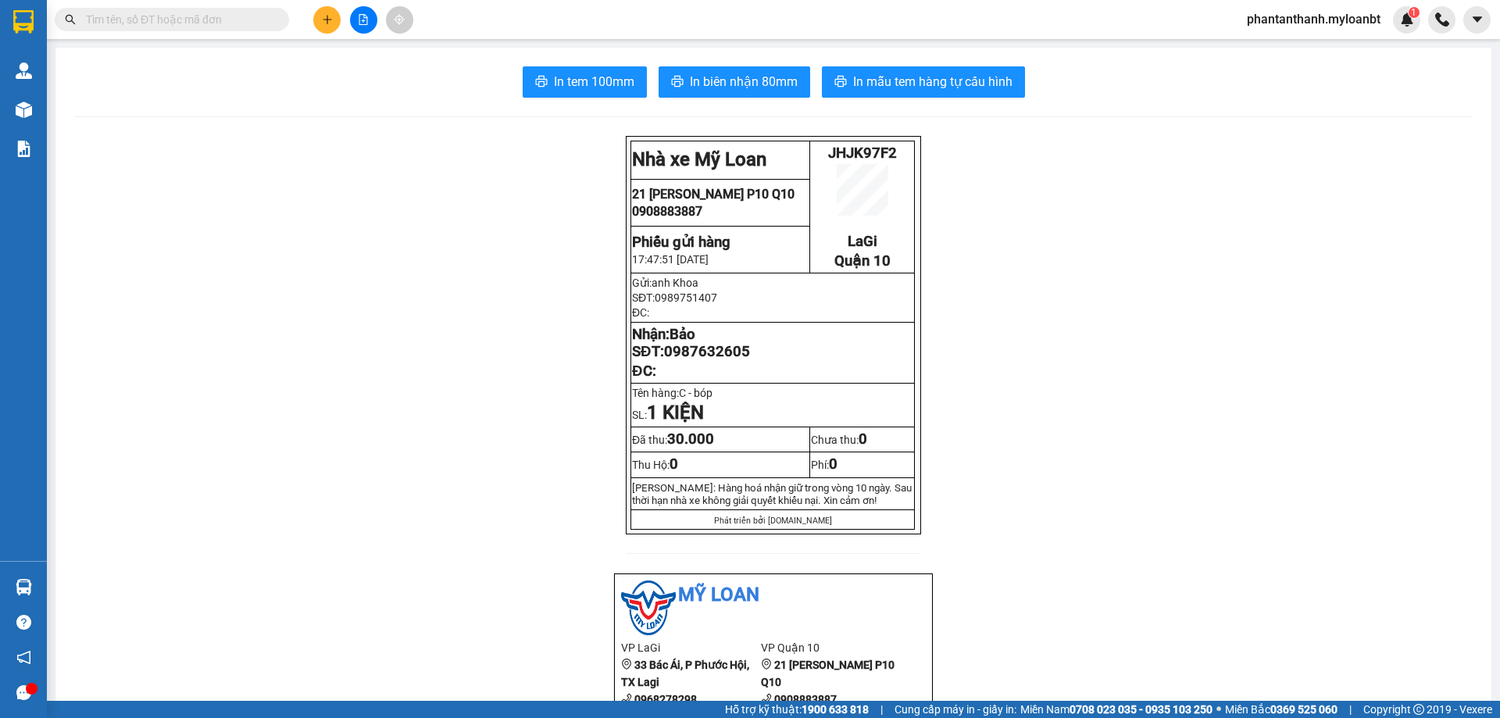
click at [250, 21] on input "text" at bounding box center [178, 19] width 184 height 17
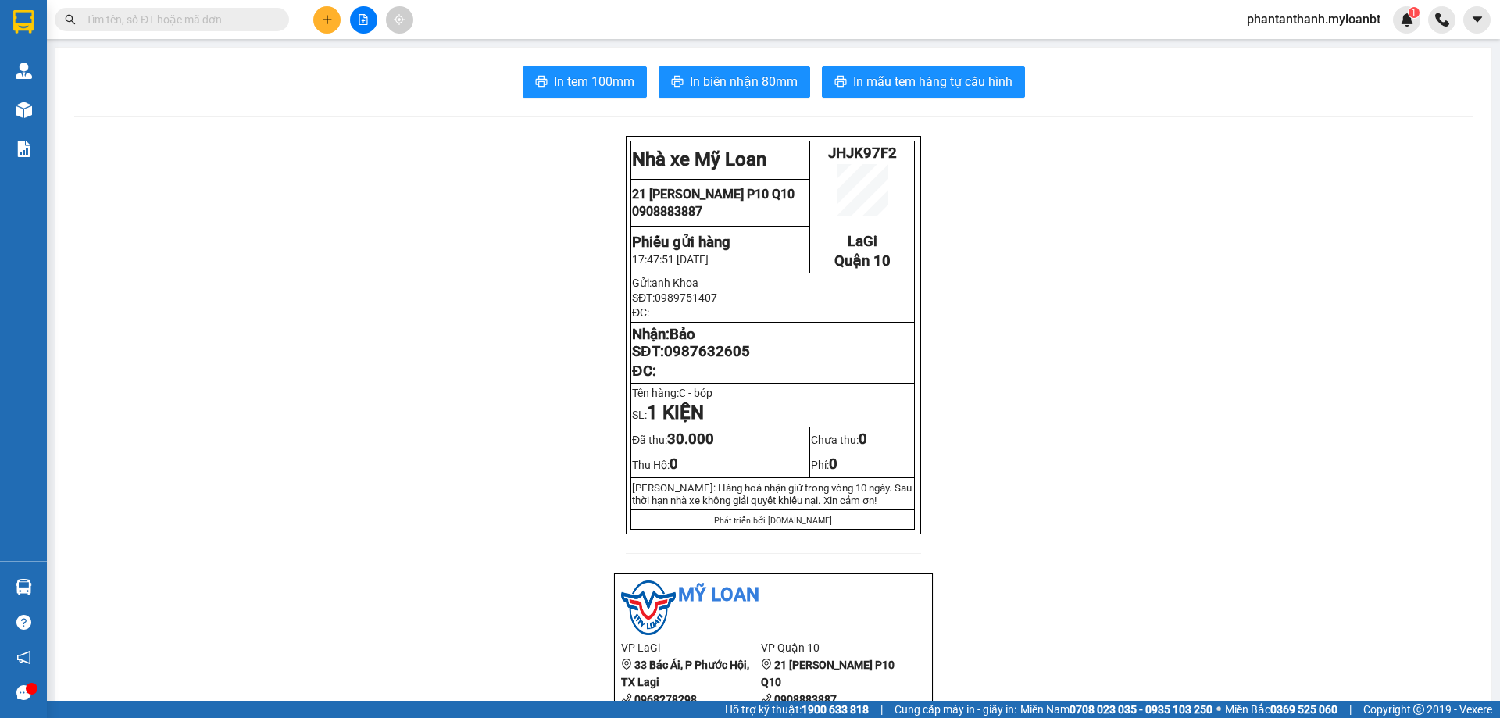
click at [250, 21] on input "text" at bounding box center [178, 19] width 184 height 17
click at [322, 18] on icon "plus" at bounding box center [327, 19] width 11 height 11
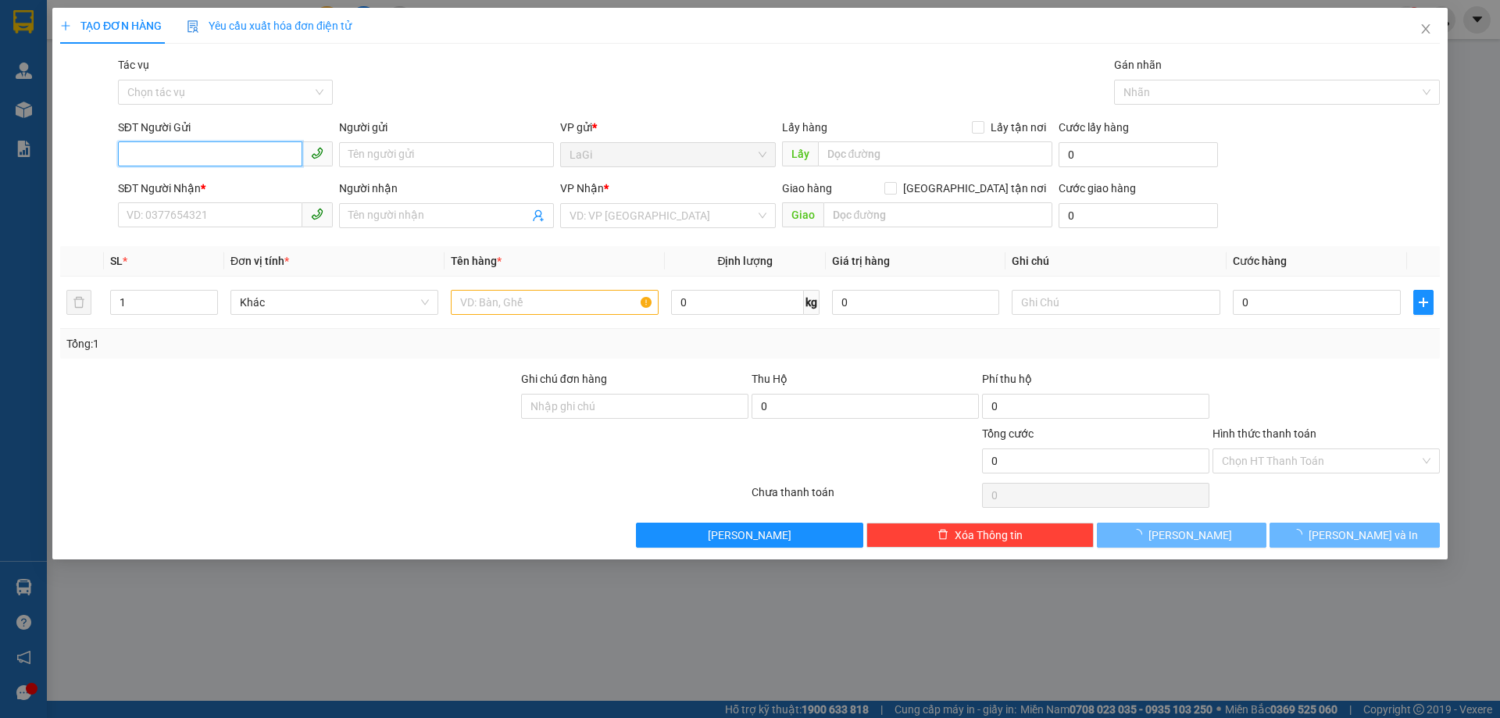
click at [248, 160] on input "SĐT Người Gửi" at bounding box center [210, 153] width 184 height 25
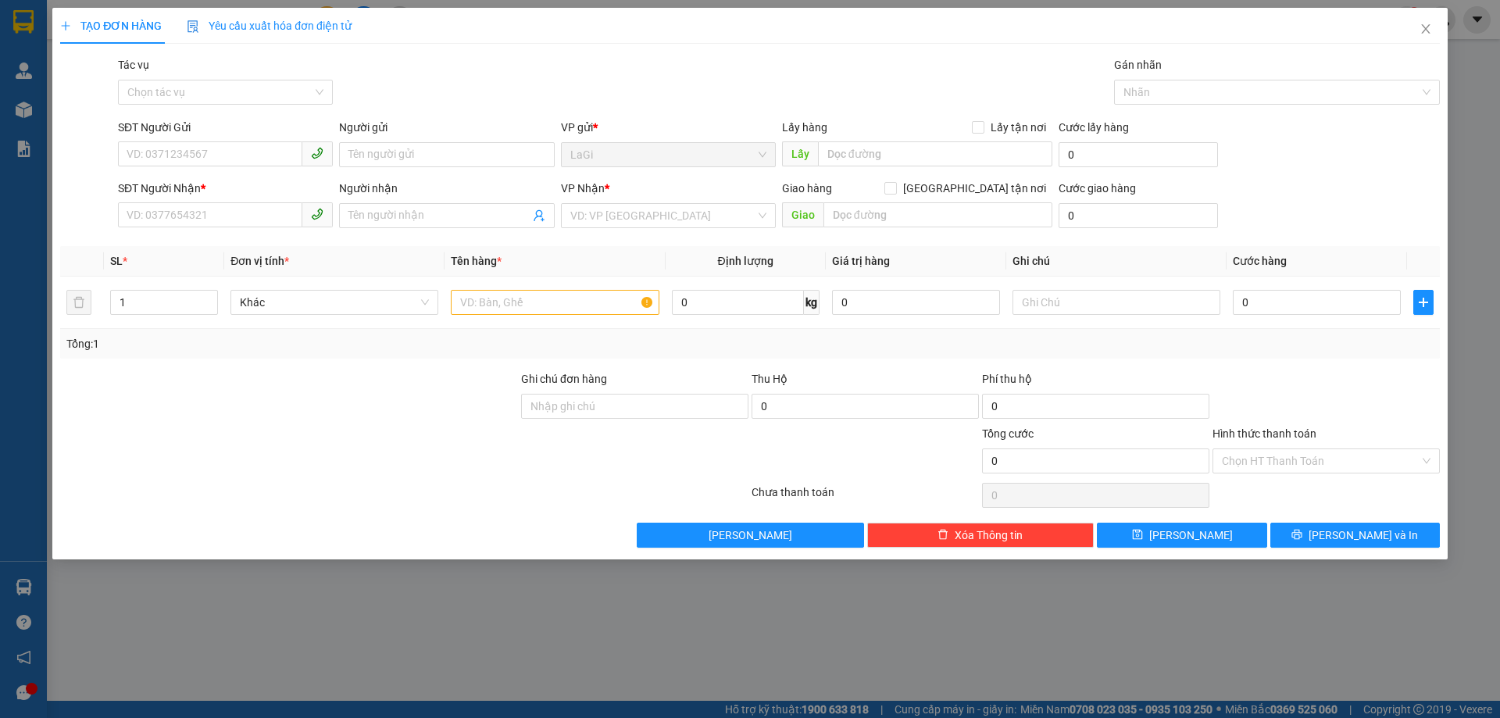
click at [218, 231] on div "SĐT Người Nhận * VD: 0377654321" at bounding box center [225, 207] width 215 height 55
click at [231, 221] on input "SĐT Người Nhận *" at bounding box center [210, 214] width 184 height 25
click at [226, 220] on input "0374281744" at bounding box center [210, 214] width 184 height 25
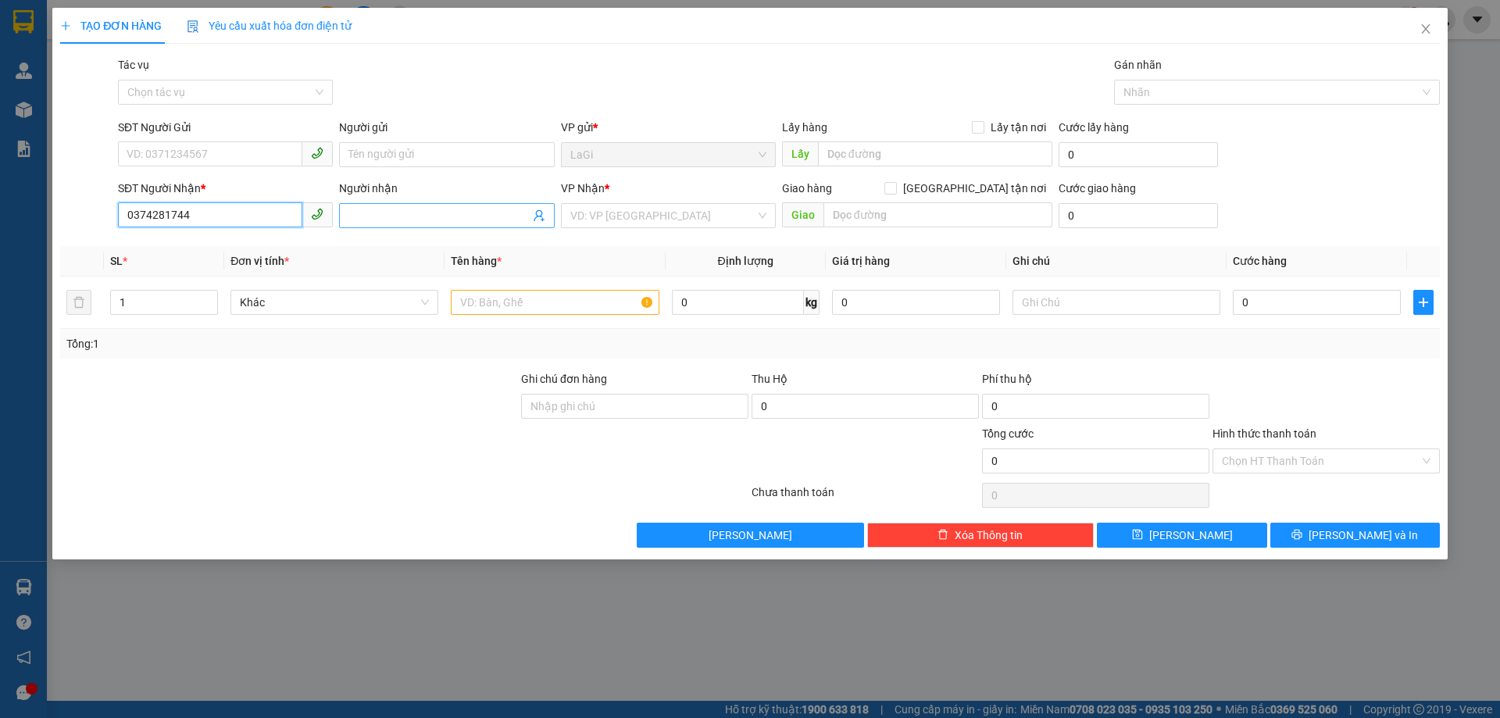
type input "0374281744"
click at [397, 218] on input "Người nhận" at bounding box center [438, 215] width 180 height 17
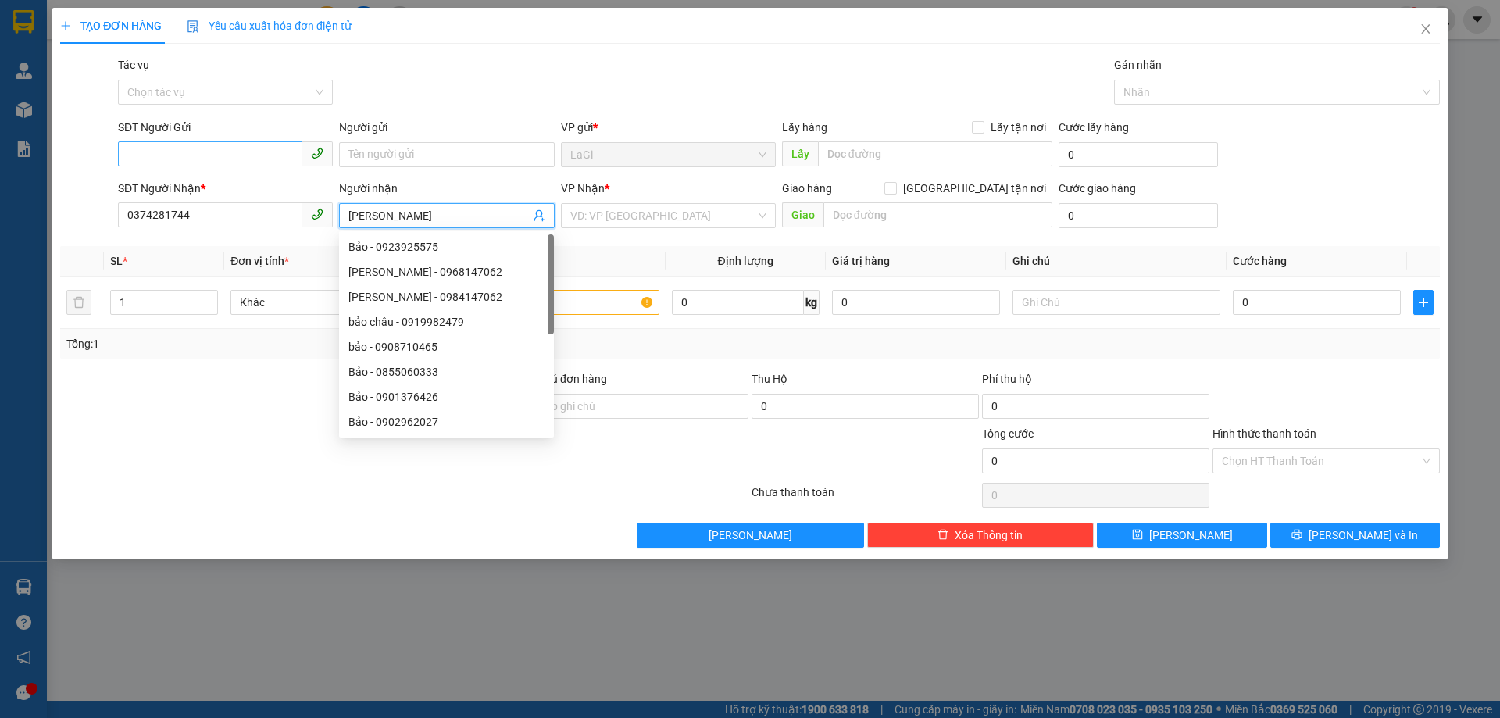
type input "Phạm Lê Hiền"
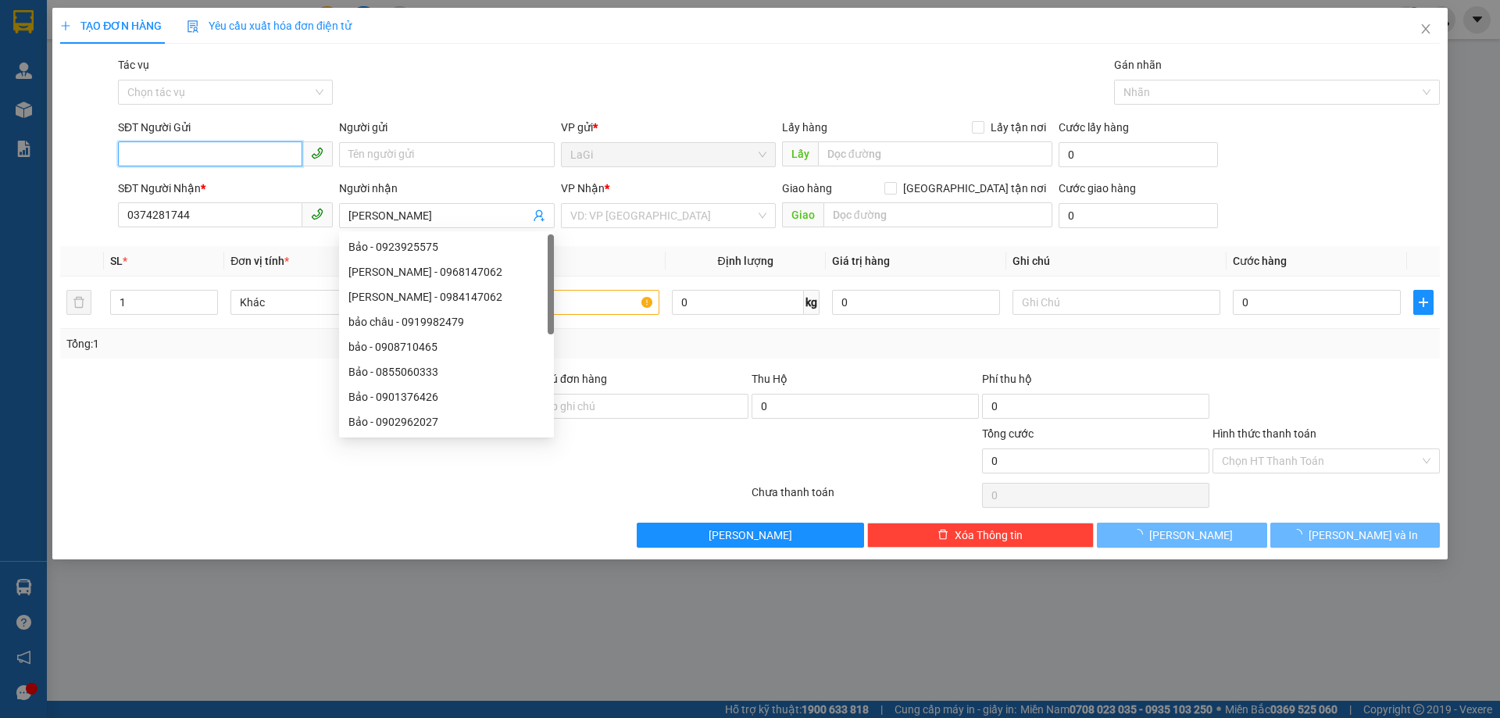
click at [258, 151] on input "SĐT Người Gửi" at bounding box center [210, 153] width 184 height 25
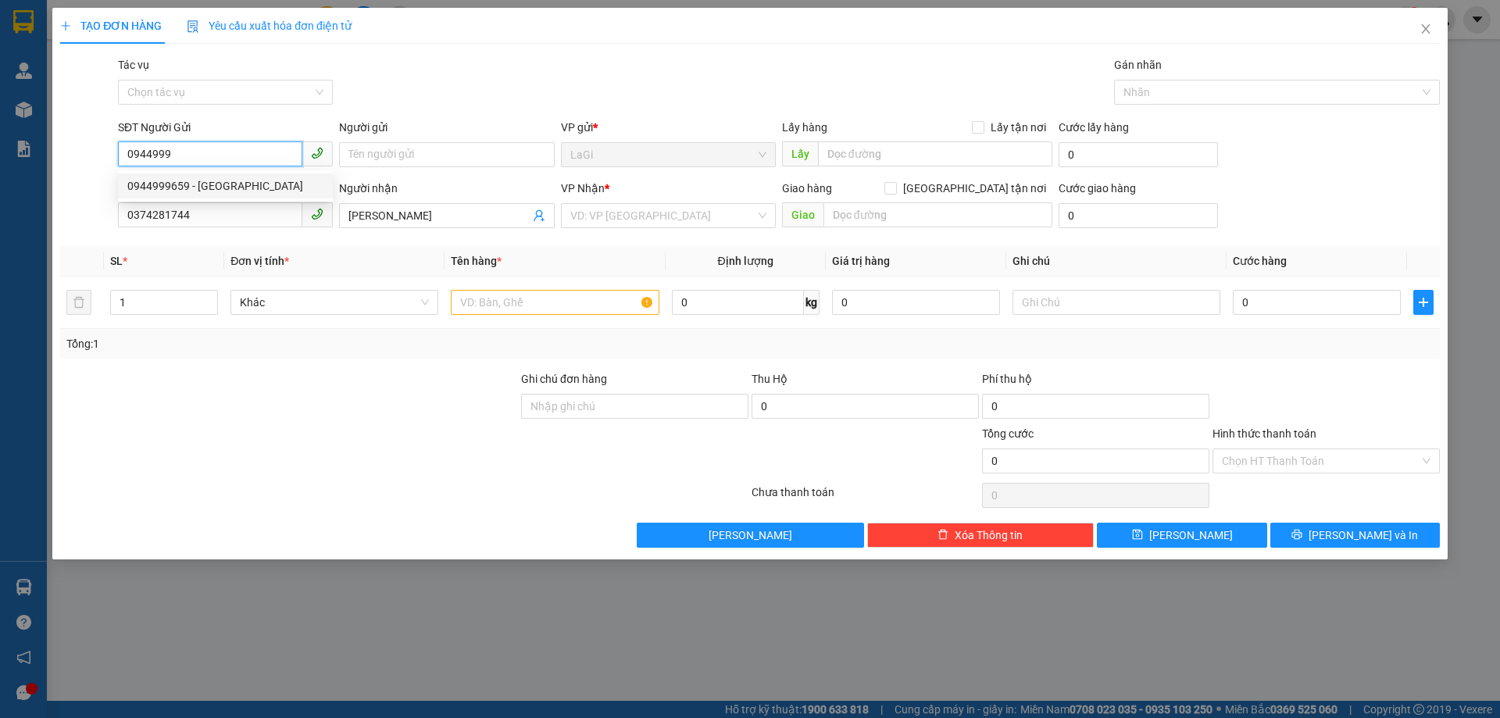
click at [211, 180] on div "0944999659 - Hải" at bounding box center [225, 185] width 196 height 17
type input "0944999659"
type input "Hải"
type input "0944999659"
click at [648, 219] on input "search" at bounding box center [662, 215] width 185 height 23
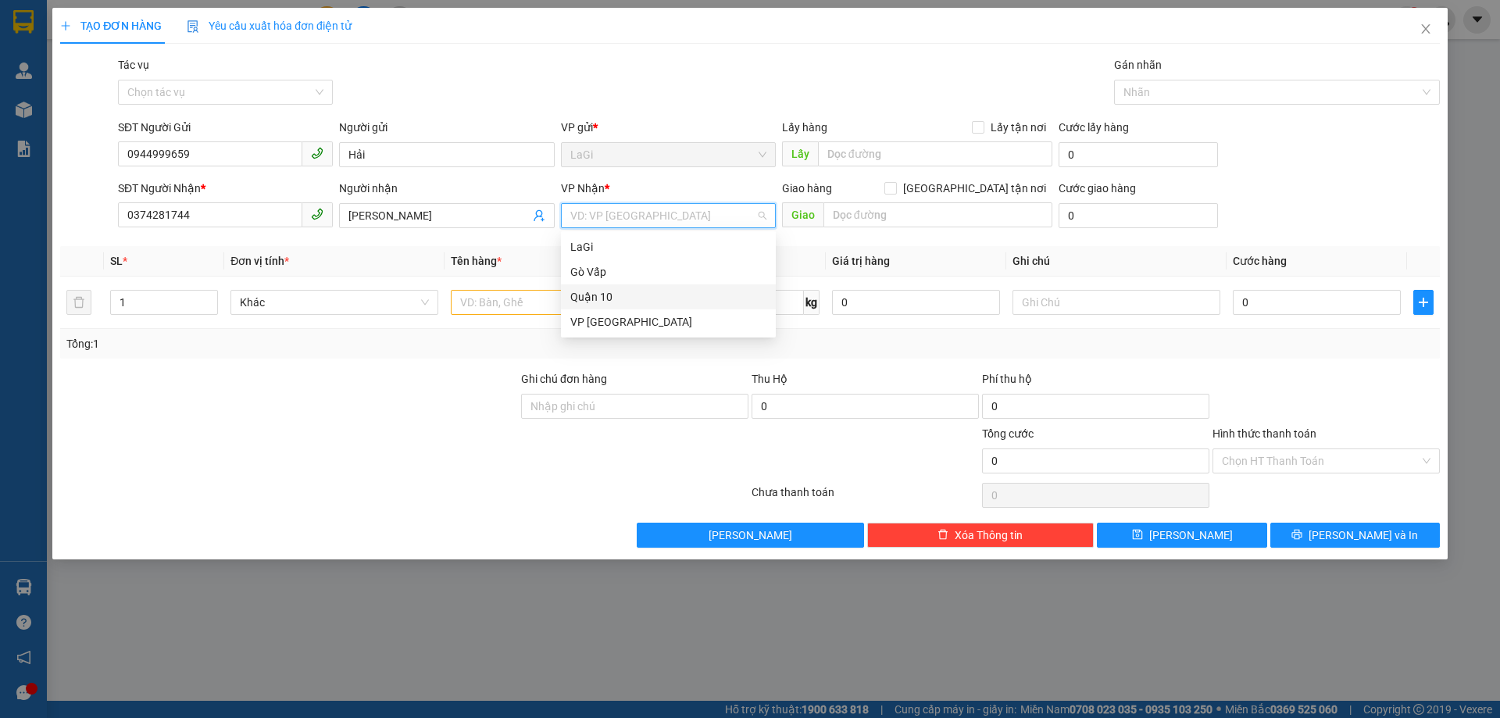
click at [608, 293] on div "Quận 10" at bounding box center [668, 296] width 196 height 17
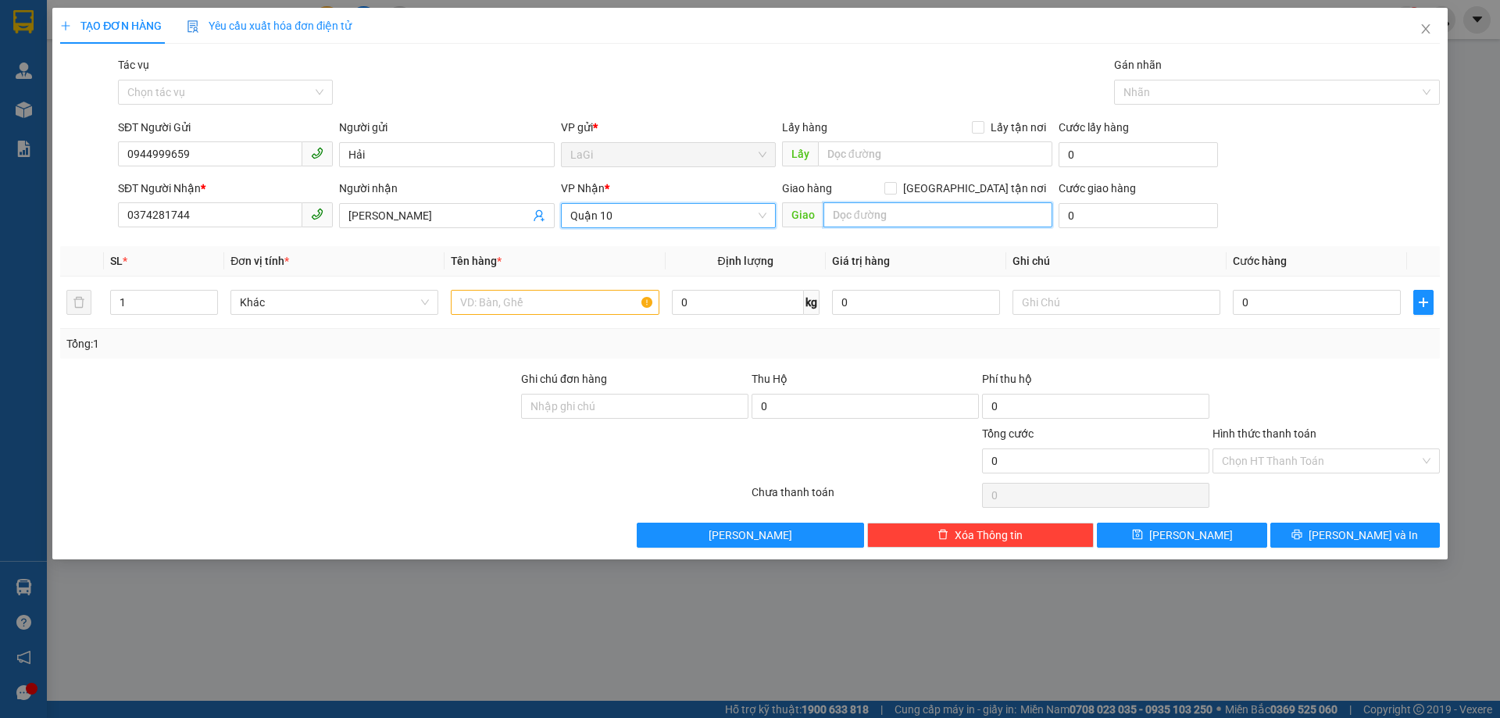
click at [876, 222] on input "text" at bounding box center [937, 214] width 229 height 25
type input "3"
click at [611, 303] on input "text" at bounding box center [555, 302] width 208 height 25
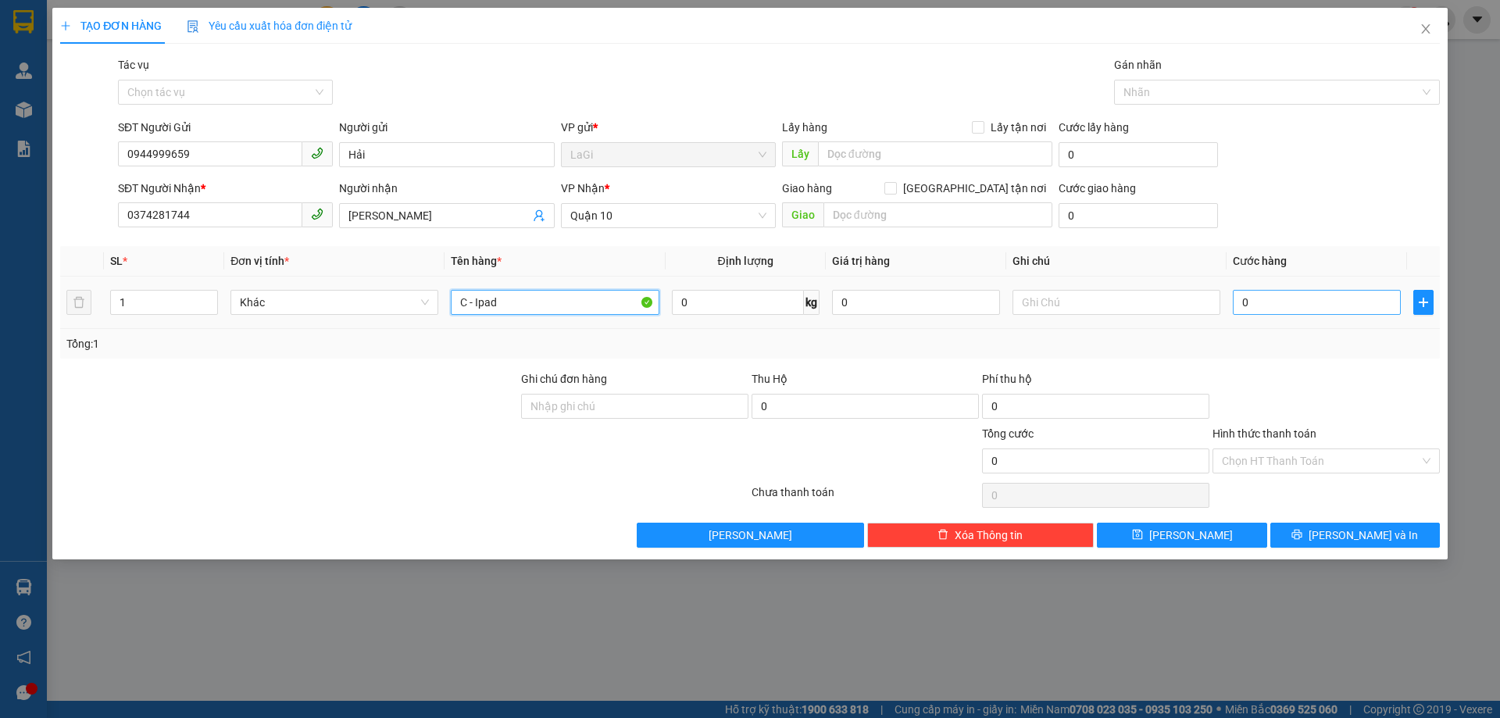
type input "C - Ipad"
click at [1258, 299] on input "0" at bounding box center [1316, 302] width 168 height 25
type input "5"
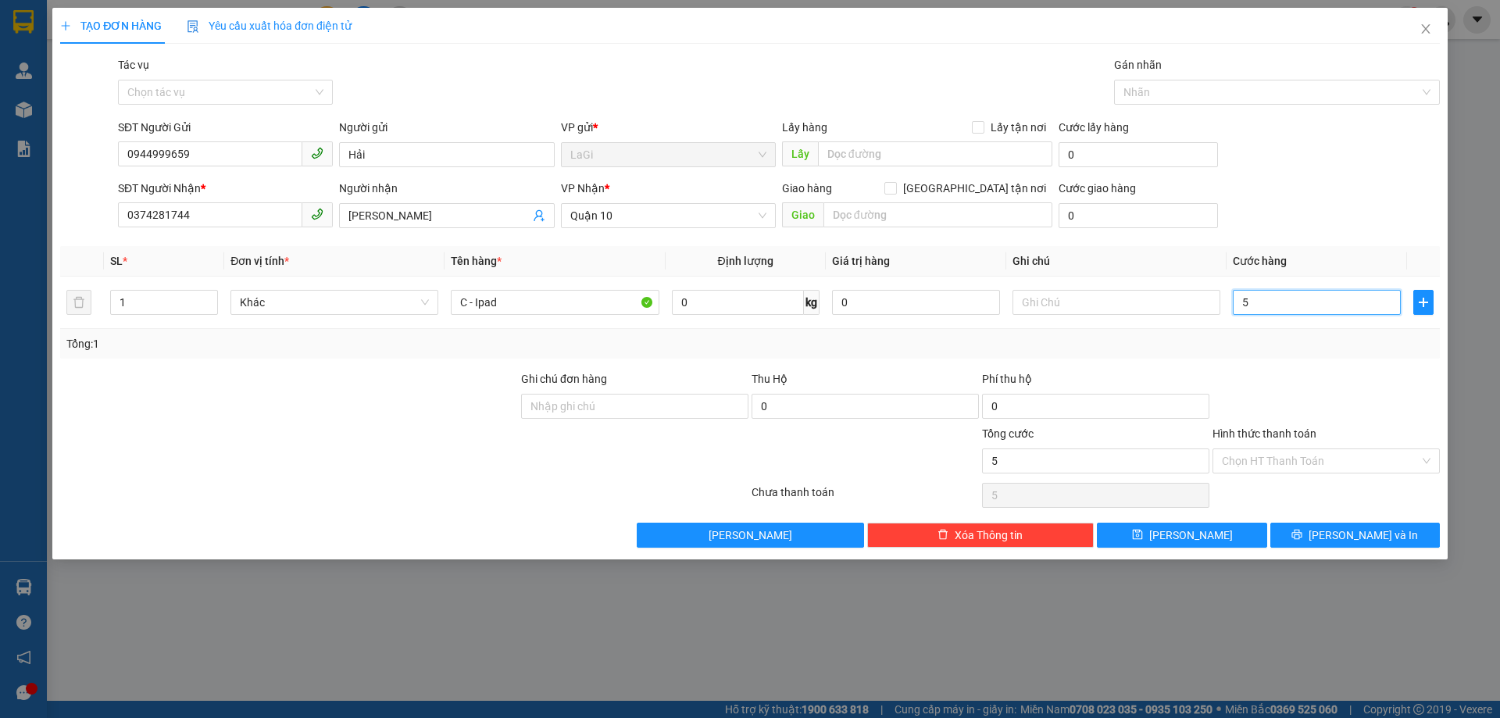
type input "50"
type input "50.000"
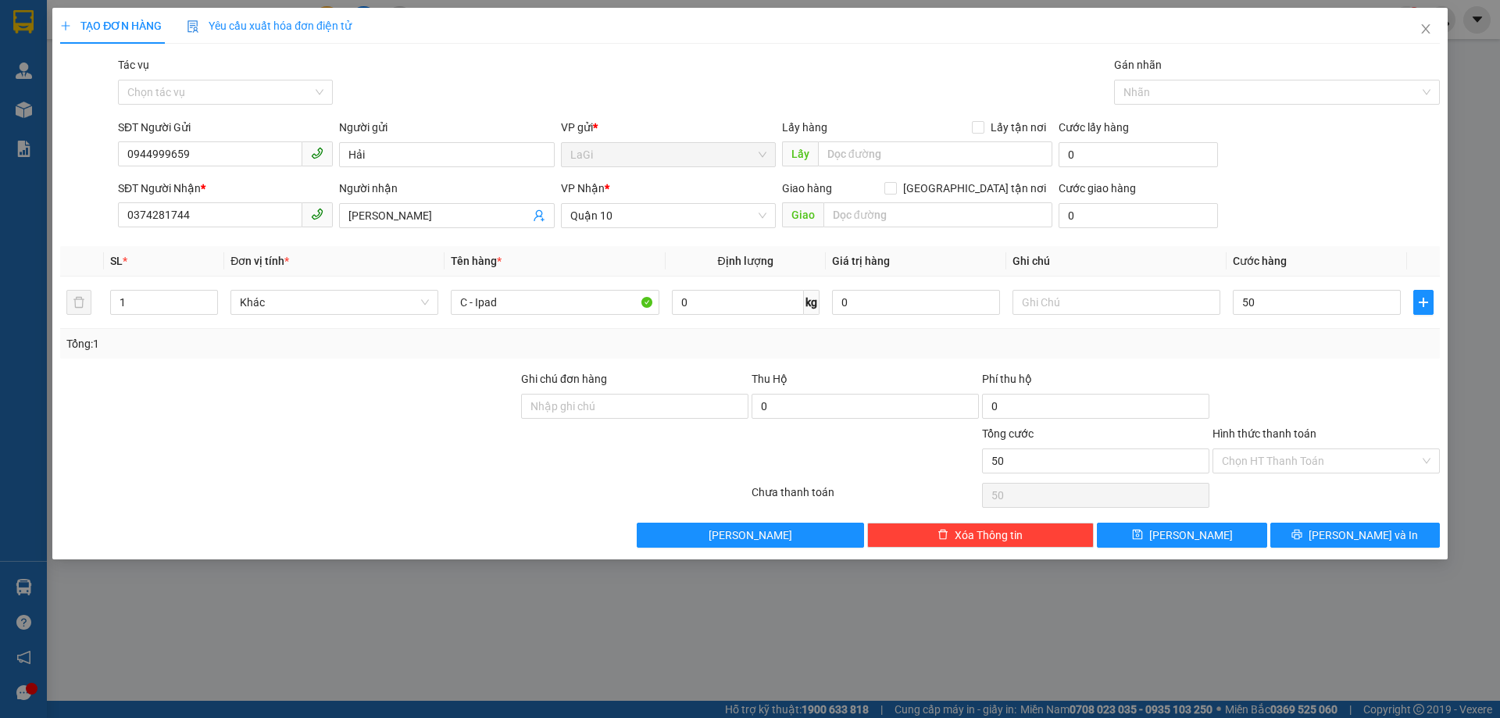
type input "50.000"
click at [1282, 370] on div at bounding box center [1326, 397] width 230 height 55
click at [1270, 389] on div at bounding box center [1326, 397] width 230 height 55
click at [1318, 533] on button "Lưu và In" at bounding box center [1354, 534] width 169 height 25
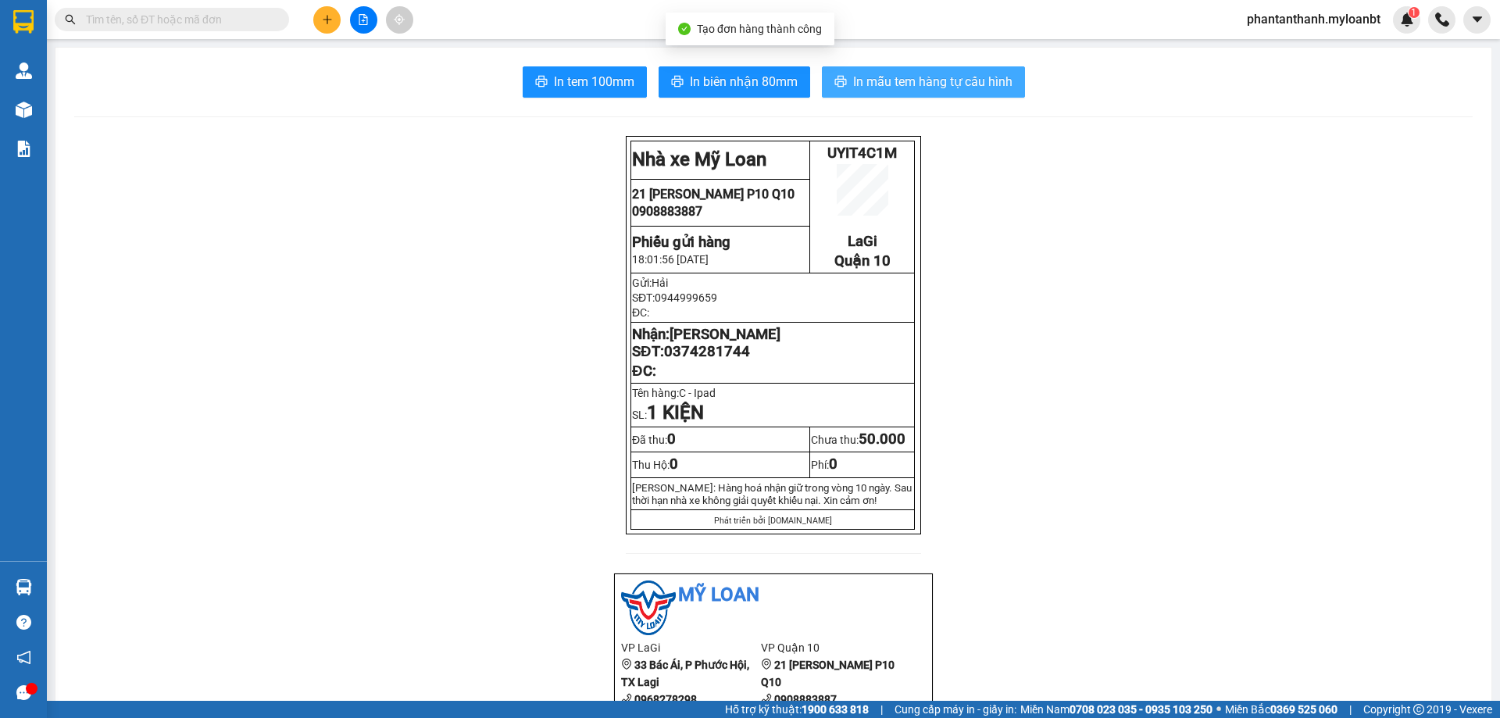
click at [913, 81] on span "In mẫu tem hàng tự cấu hình" at bounding box center [932, 82] width 159 height 20
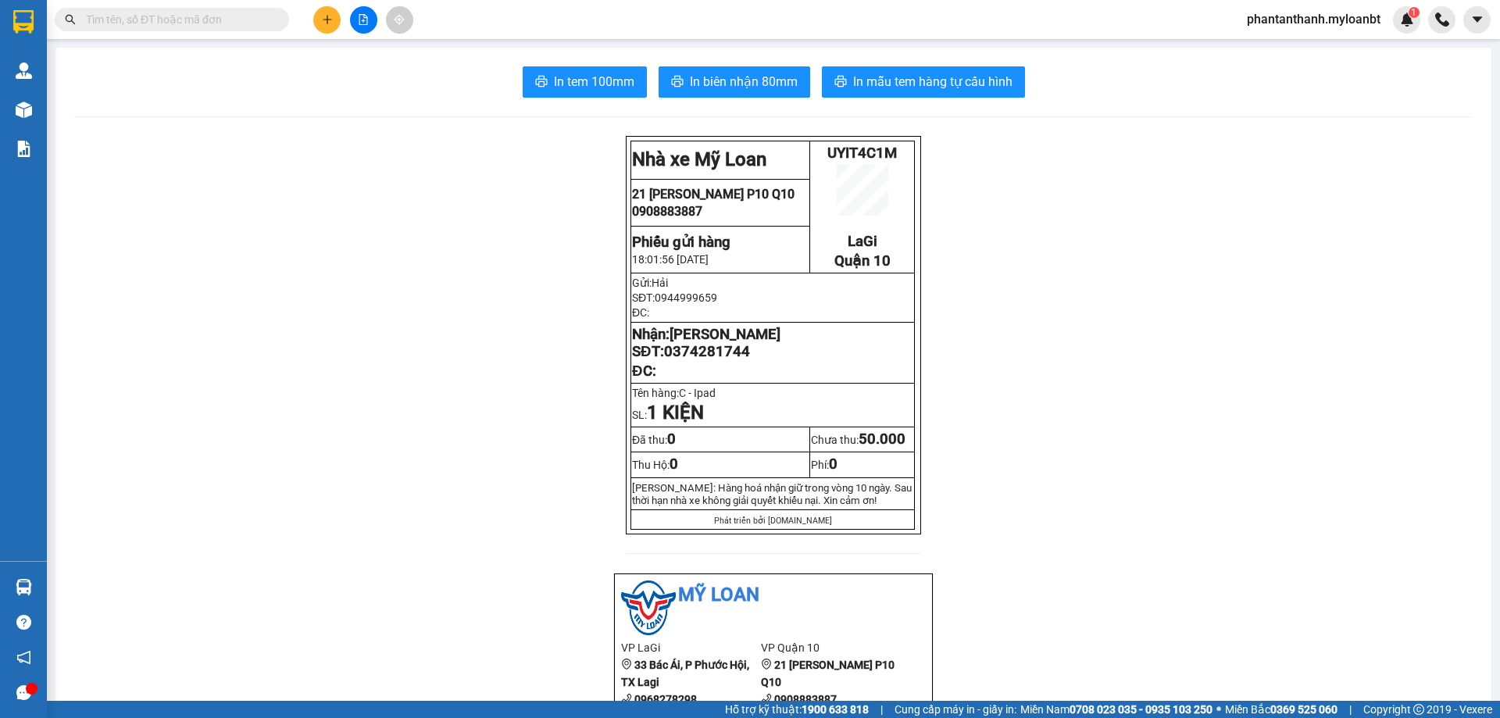
click at [328, 23] on icon "plus" at bounding box center [327, 19] width 11 height 11
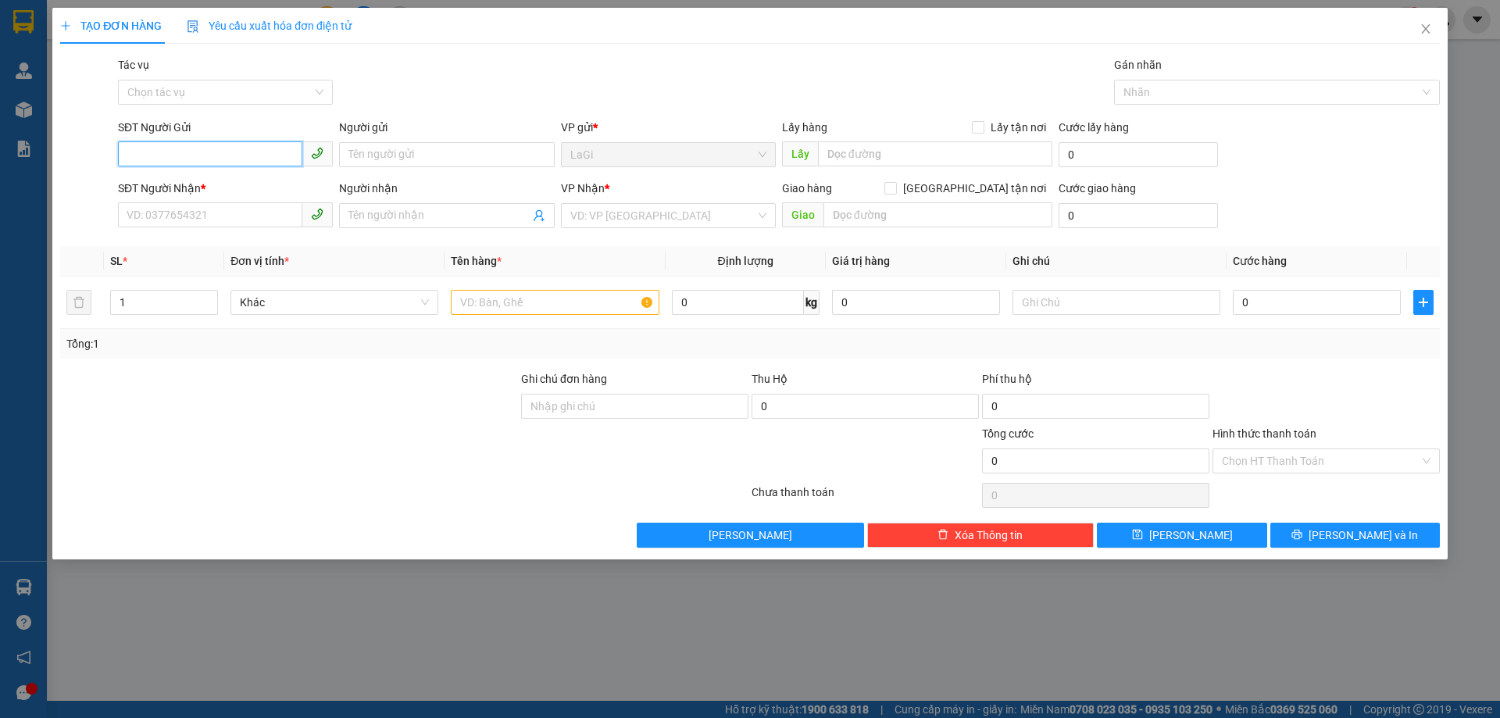
click at [269, 162] on input "SĐT Người Gửi" at bounding box center [210, 153] width 184 height 25
type input "0989497306"
click at [425, 161] on input "Người gửi" at bounding box center [446, 154] width 215 height 25
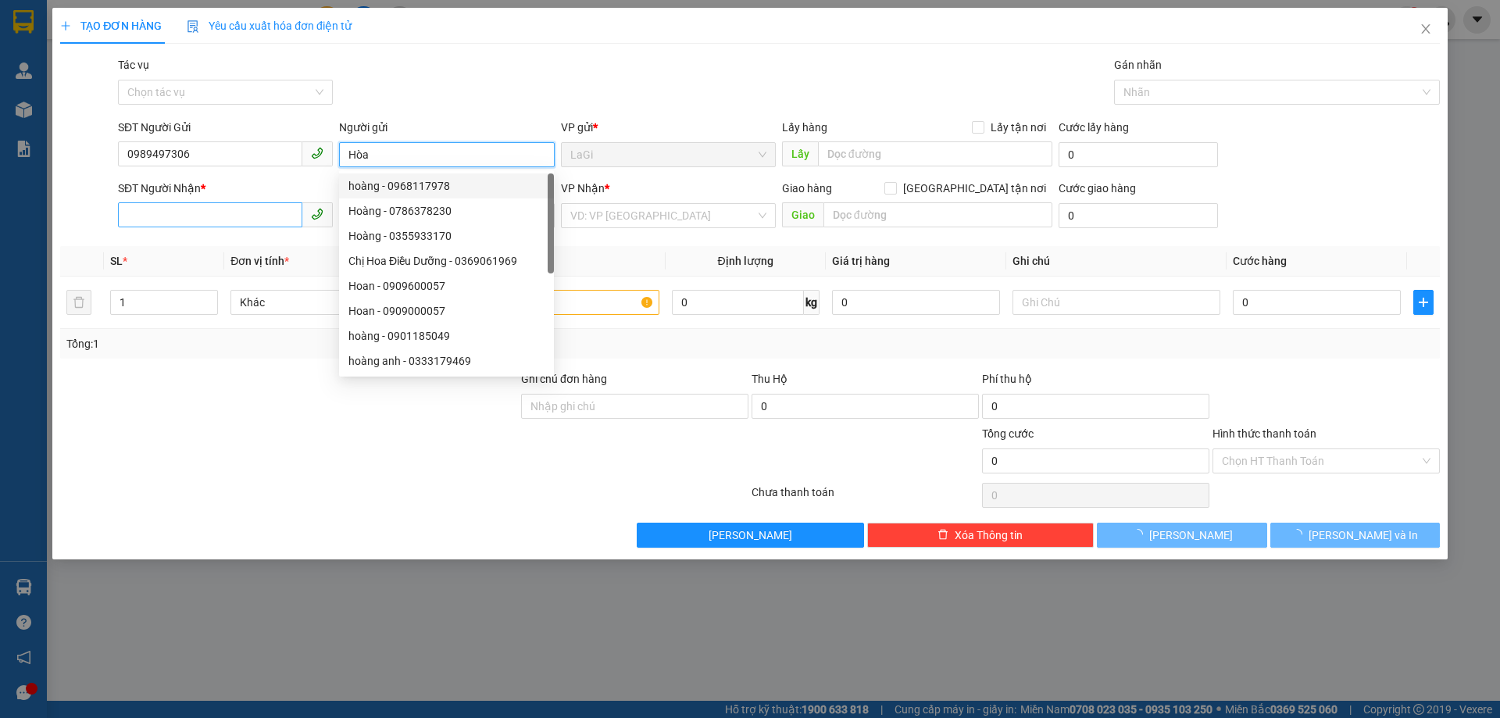
type input "Hòa"
click at [262, 219] on input "SĐT Người Nhận *" at bounding box center [210, 214] width 184 height 25
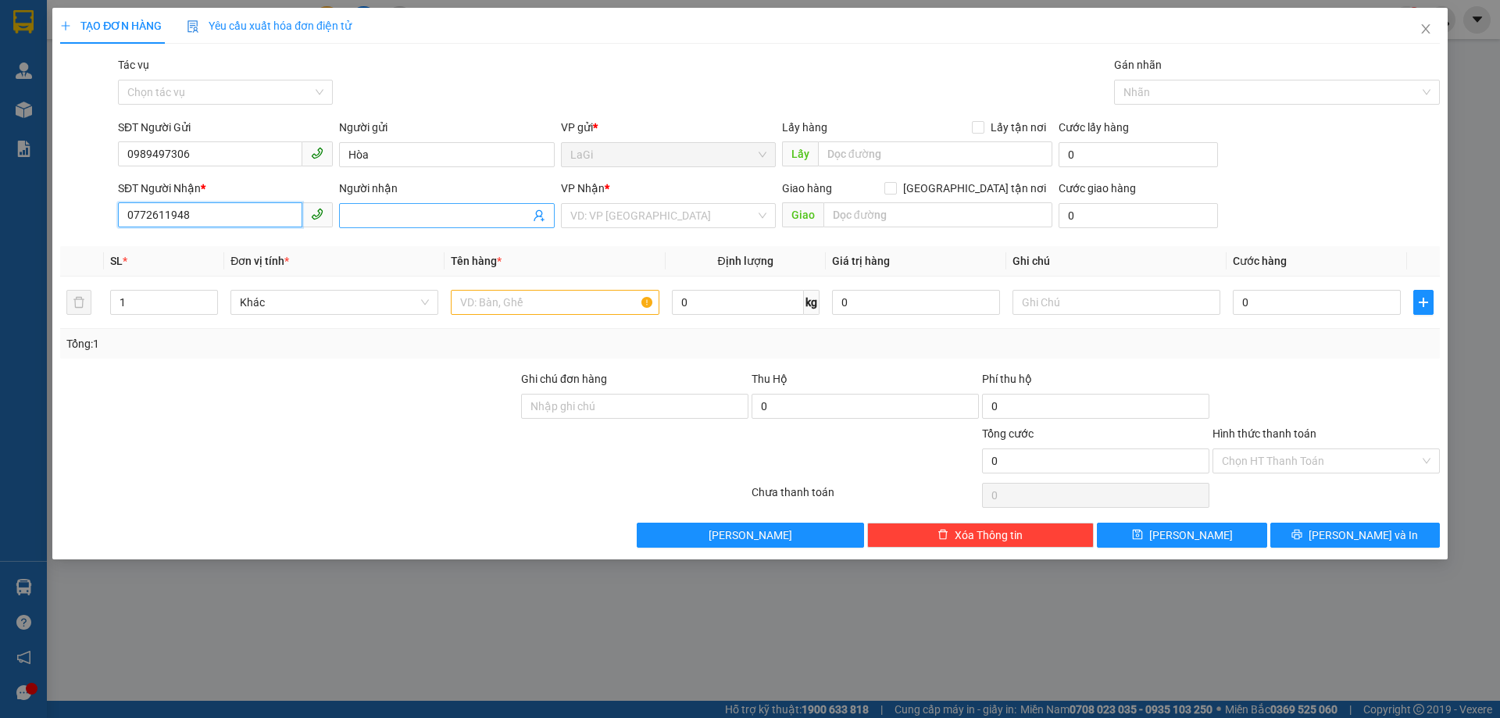
type input "0772611948"
click at [402, 224] on span at bounding box center [446, 215] width 215 height 25
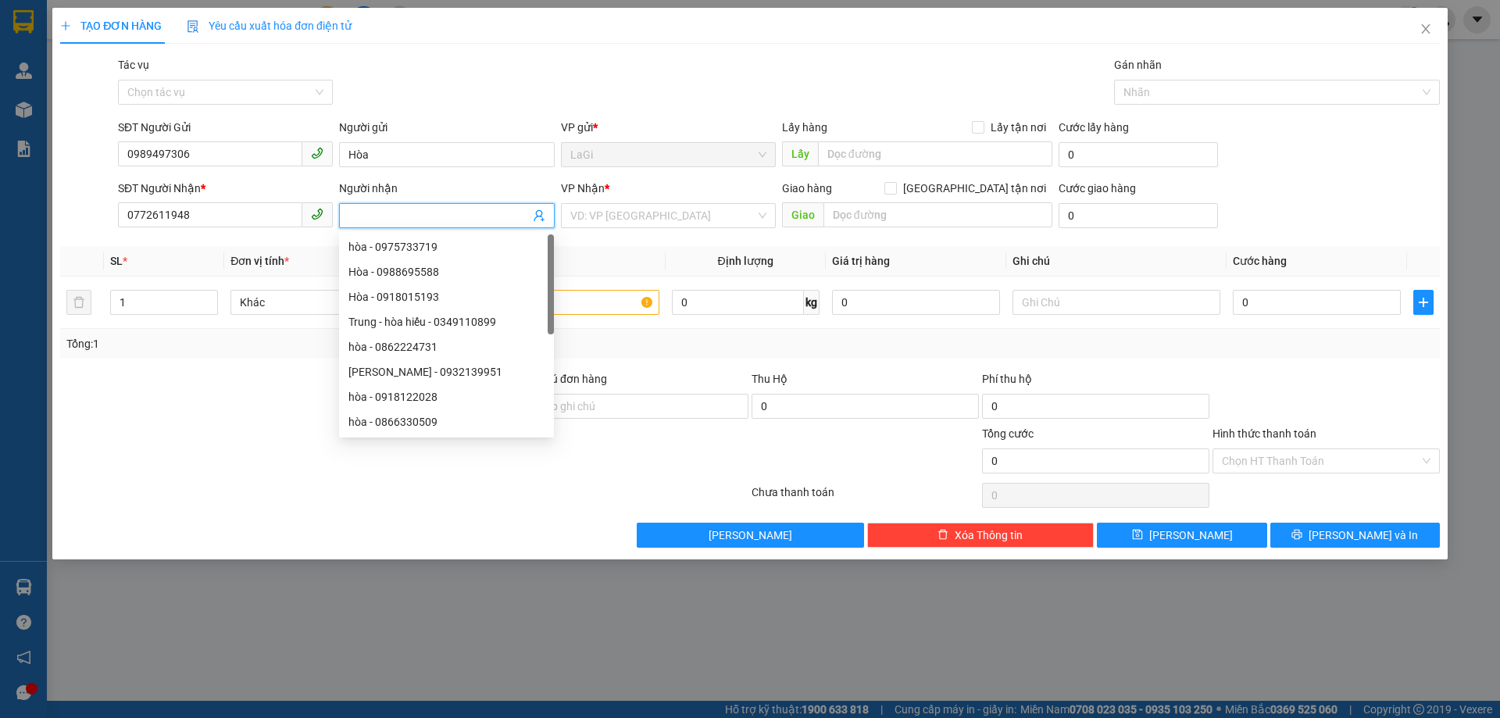
click at [411, 221] on input "Người nhận" at bounding box center [438, 215] width 180 height 17
type input "?"
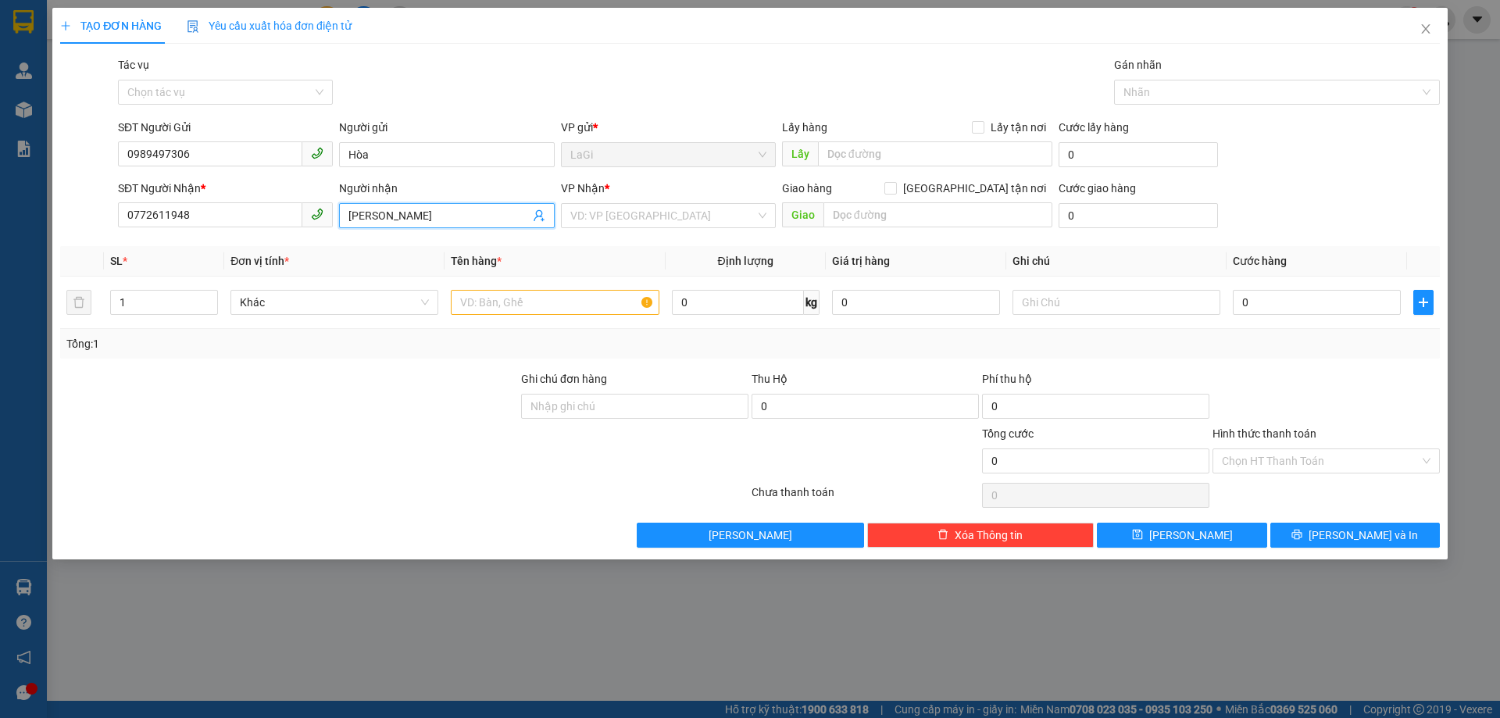
type input "[PERSON_NAME]"
click at [590, 200] on div "VP Nhận *" at bounding box center [668, 191] width 215 height 23
click at [601, 212] on input "search" at bounding box center [662, 215] width 185 height 23
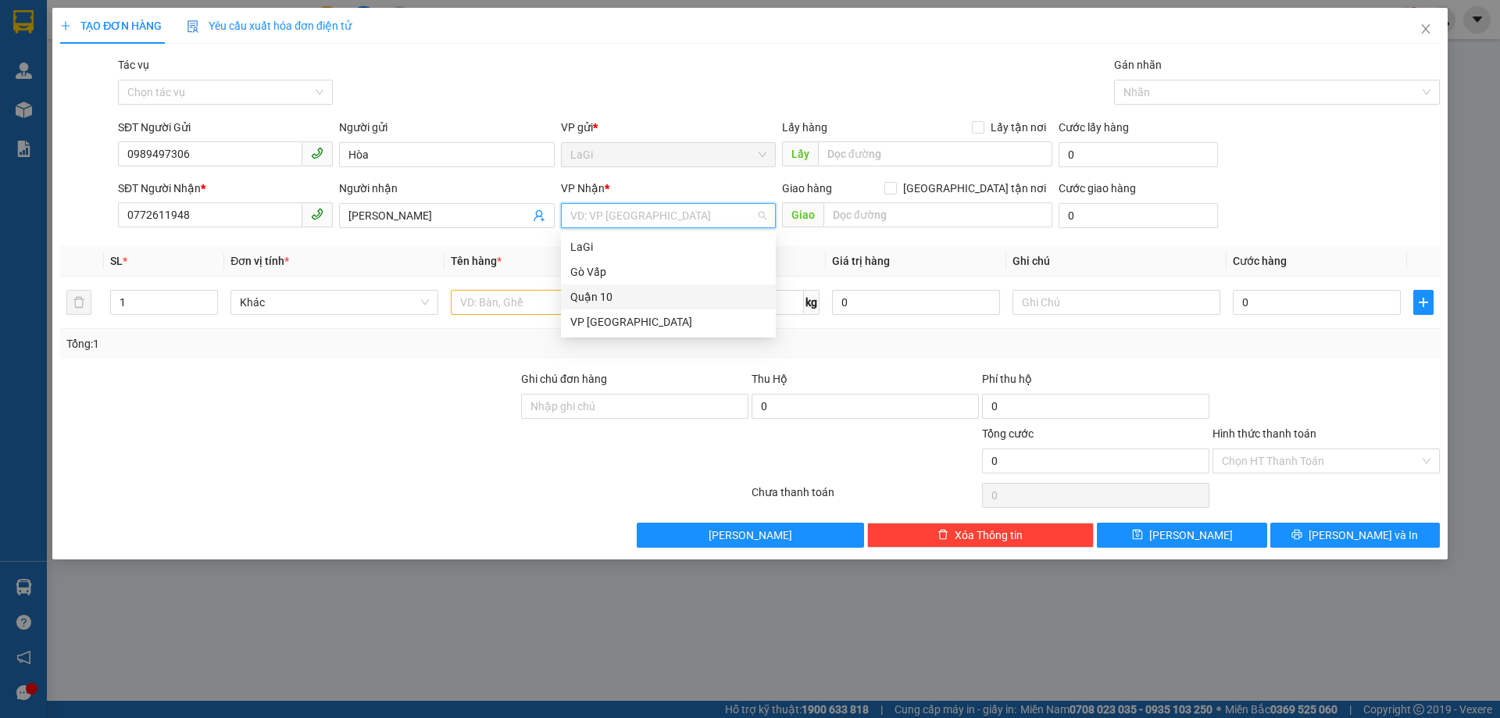
click at [591, 298] on div "Quận 10" at bounding box center [668, 296] width 196 height 17
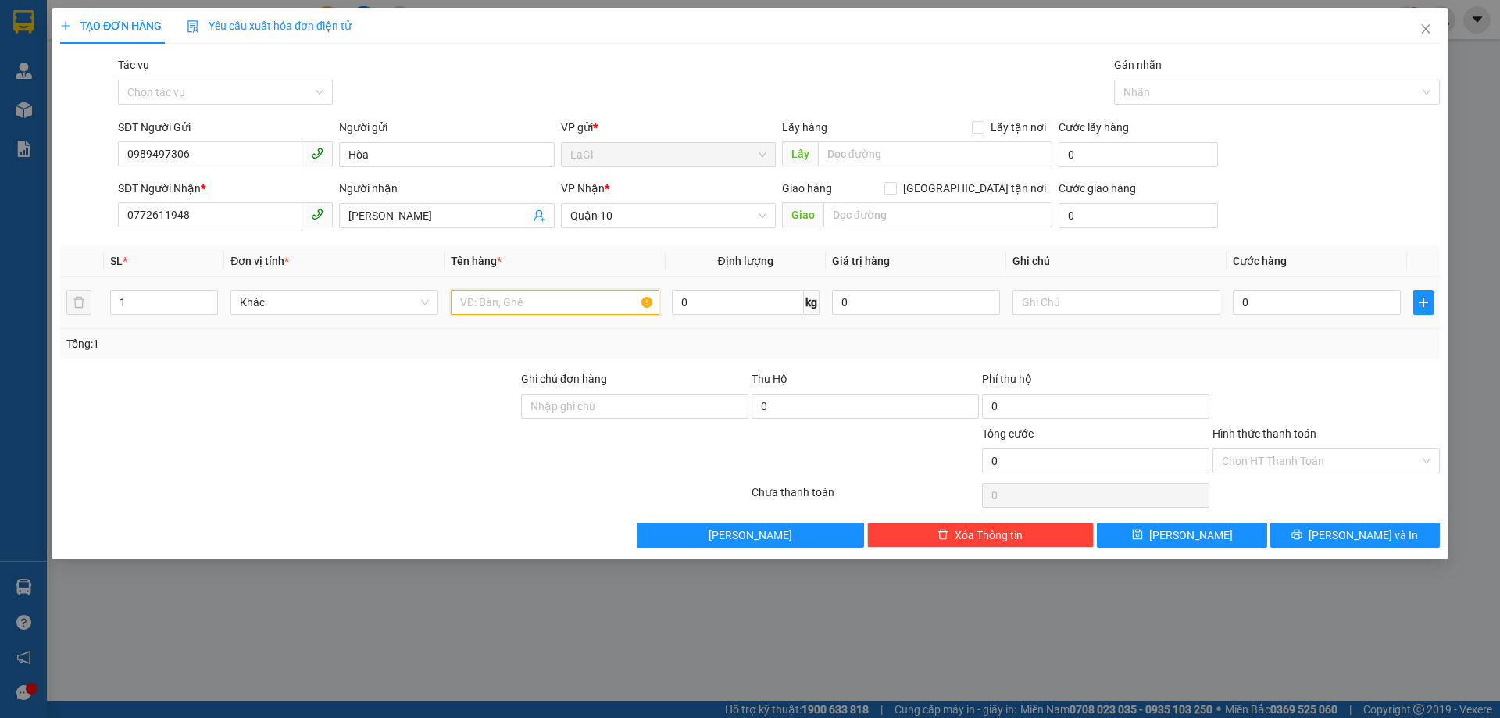
click at [562, 310] on input "text" at bounding box center [555, 302] width 208 height 25
type input "H - đt 15 promax"
click at [1368, 228] on div "SĐT Người Nhận * 0772611948 Người nhận khánh Ngân VP Nhận * Quận 10 Giao hàng G…" at bounding box center [779, 207] width 1328 height 55
type input "5"
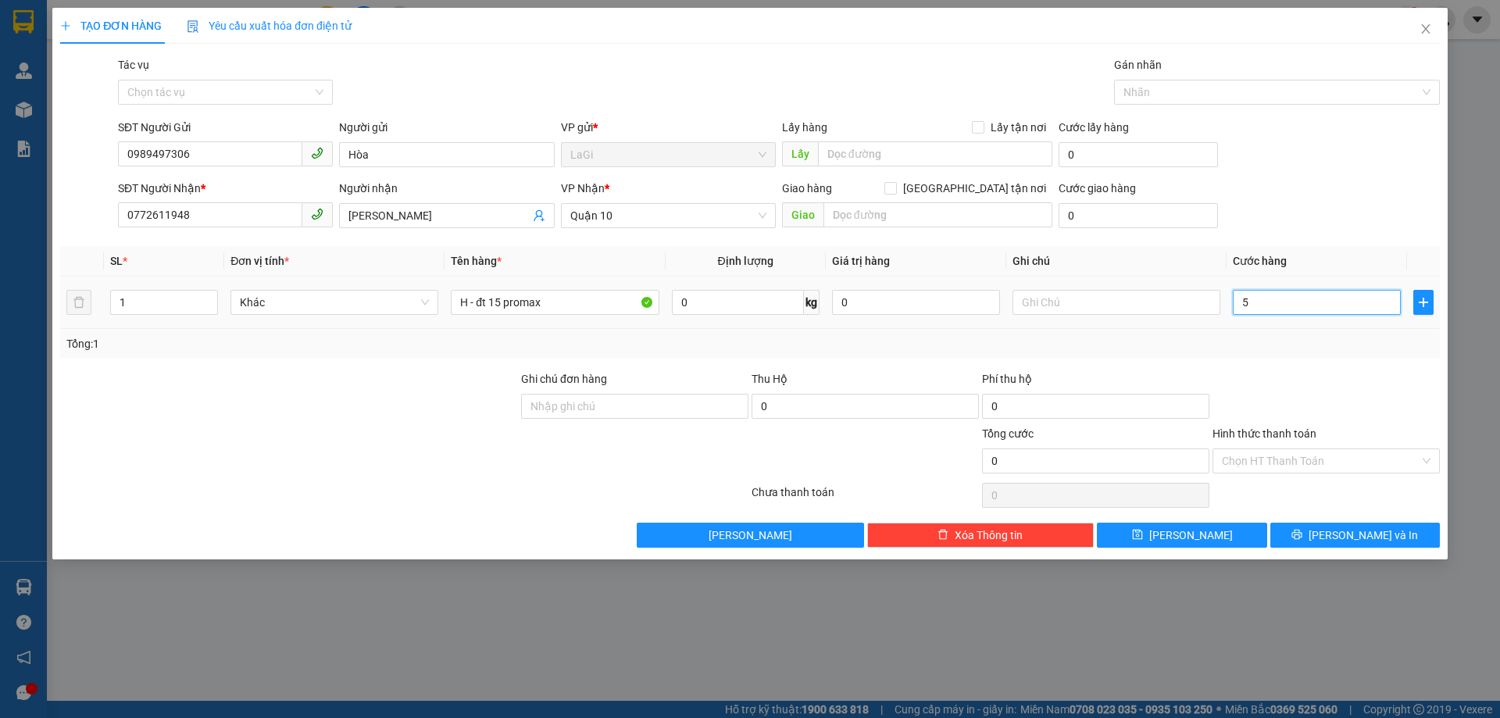
type input "5"
type input "50"
type input "50.000"
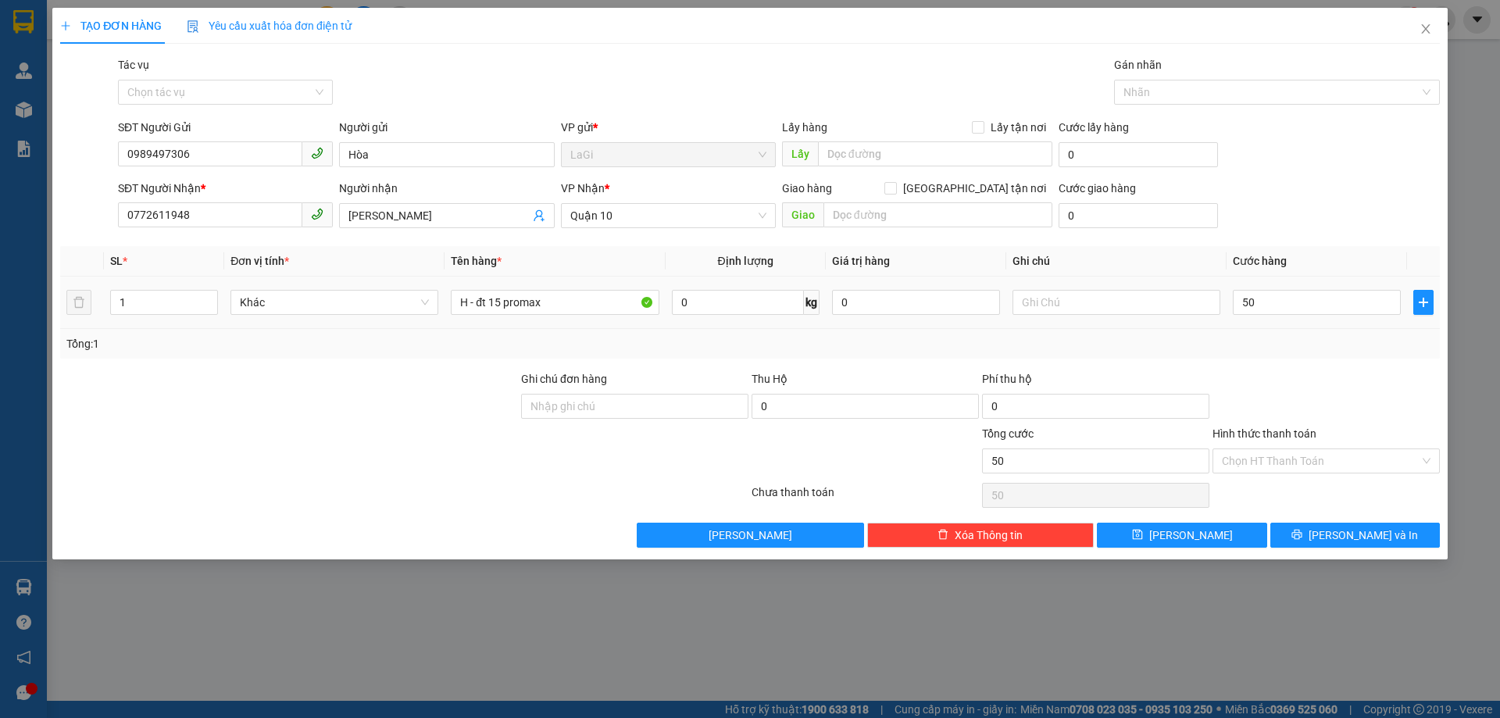
type input "50.000"
click at [1351, 215] on div "SĐT Người Nhận * 0772611948 Người nhận khánh Ngân VP Nhận * Quận 10 Giao hàng G…" at bounding box center [779, 207] width 1328 height 55
click at [635, 212] on span "Quận 10" at bounding box center [668, 215] width 196 height 23
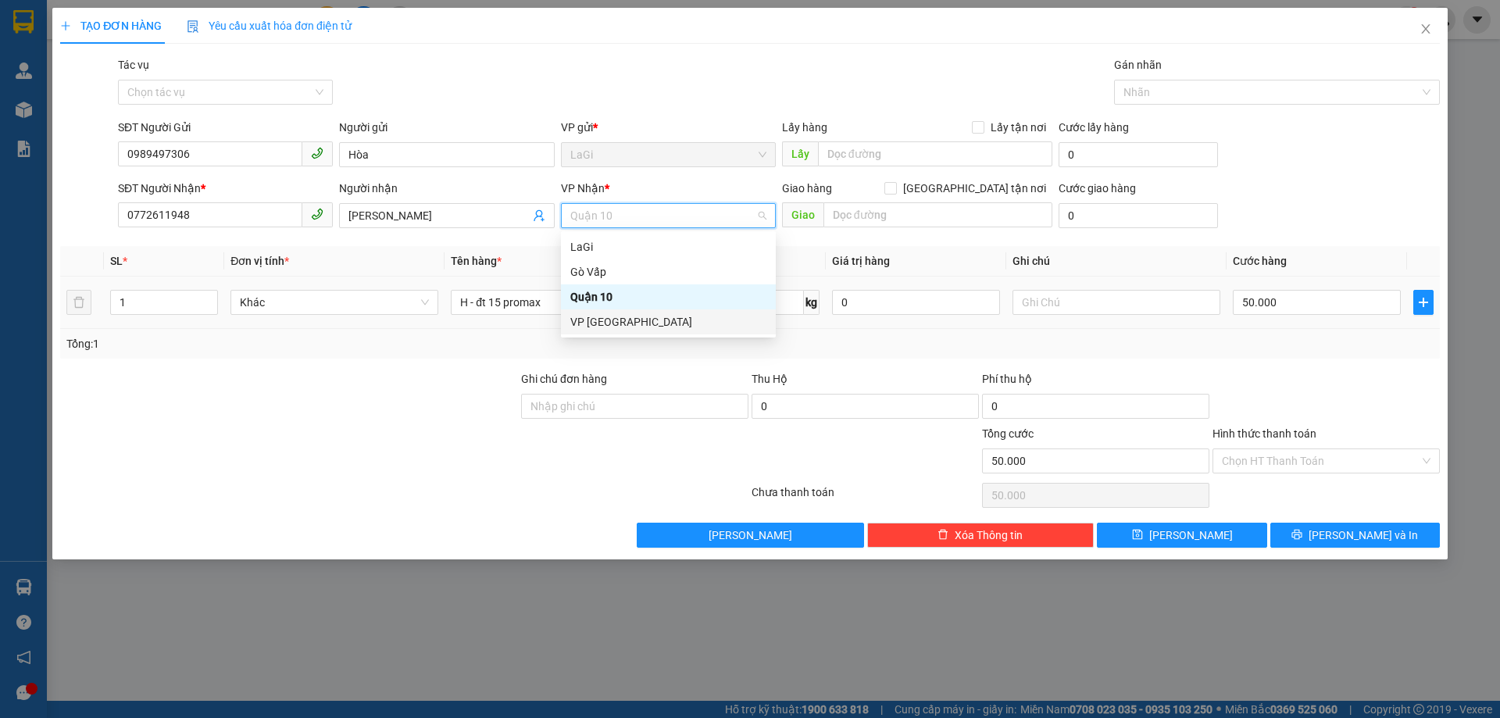
click at [603, 320] on div "VP [GEOGRAPHIC_DATA]" at bounding box center [668, 321] width 196 height 17
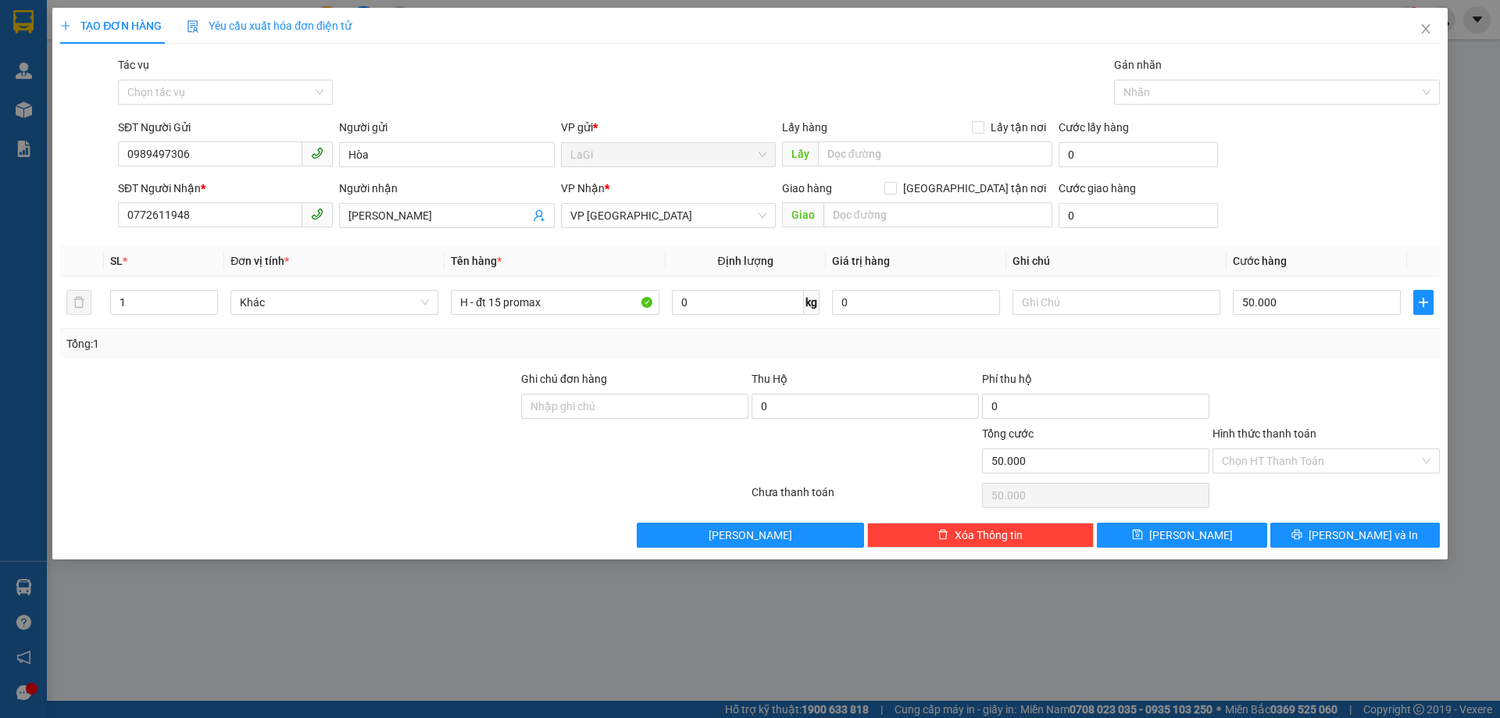
click at [1318, 212] on div "SĐT Người Nhận * 0772611948 Người nhận khánh Ngân VP Nhận * VP Thủ Đức Giao hàn…" at bounding box center [779, 207] width 1328 height 55
click at [1358, 311] on input "50.000" at bounding box center [1316, 302] width 168 height 25
type input "6"
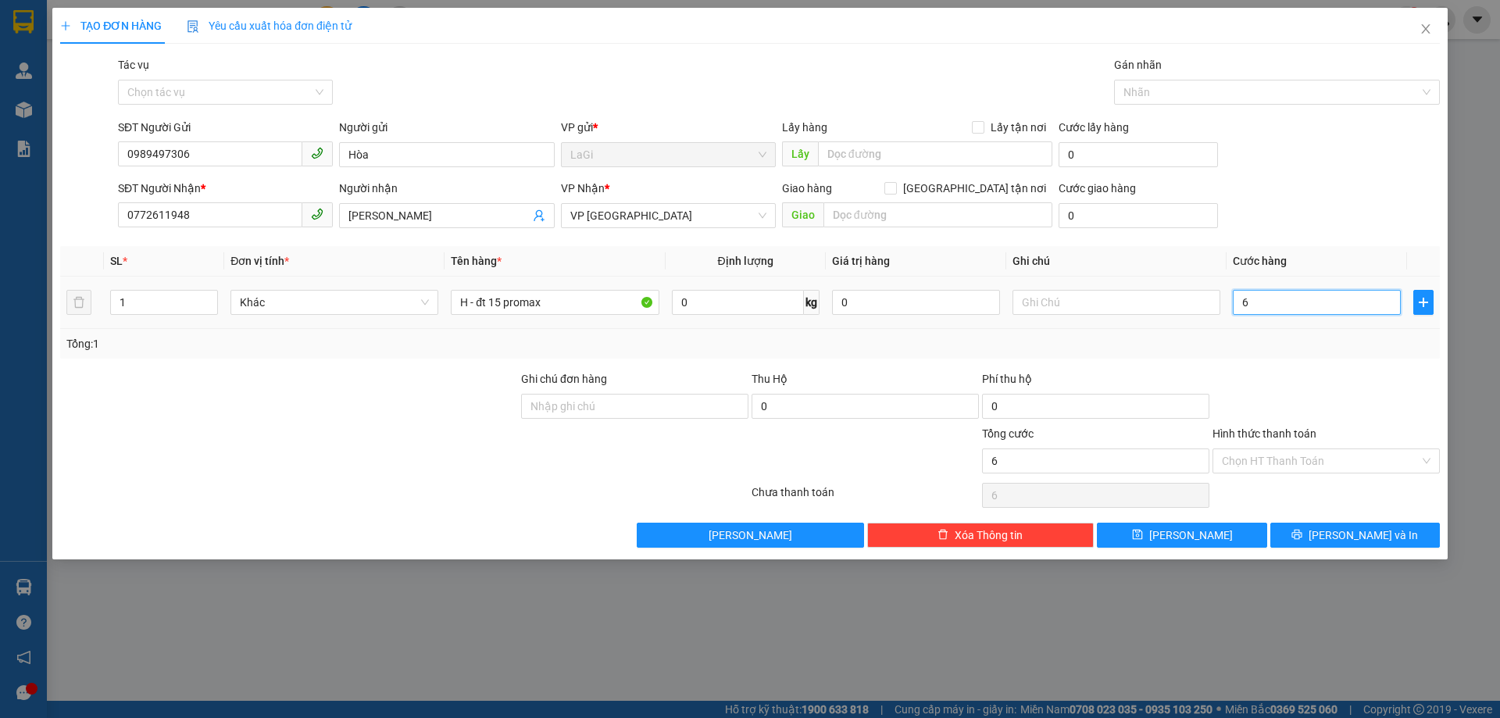
type input "60"
type input "60.000"
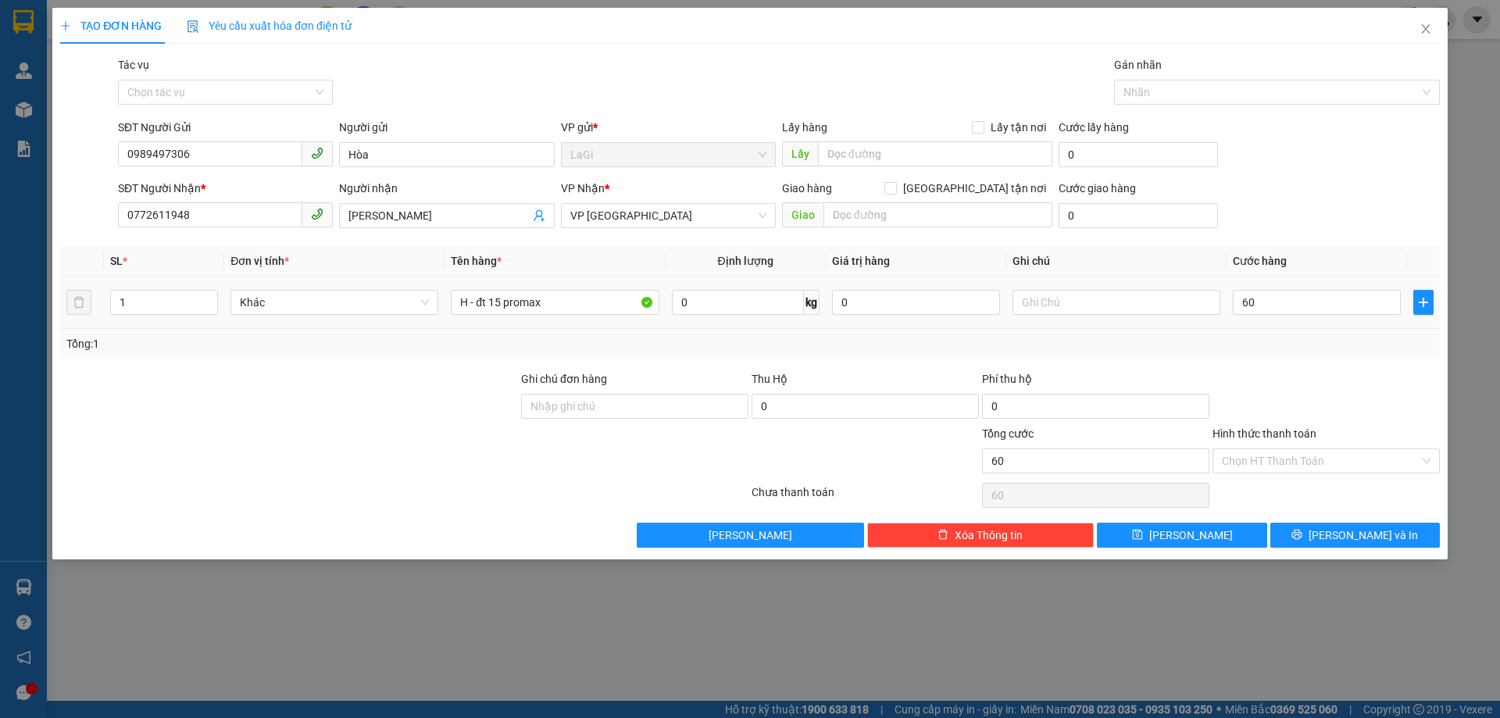
type input "60.000"
click at [1268, 362] on div "Transit Pickup Surcharge Ids Transit Deliver Surcharge Ids Transit Deliver Surc…" at bounding box center [749, 301] width 1379 height 491
click at [1299, 451] on input "Hình thức thanh toán" at bounding box center [1320, 460] width 198 height 23
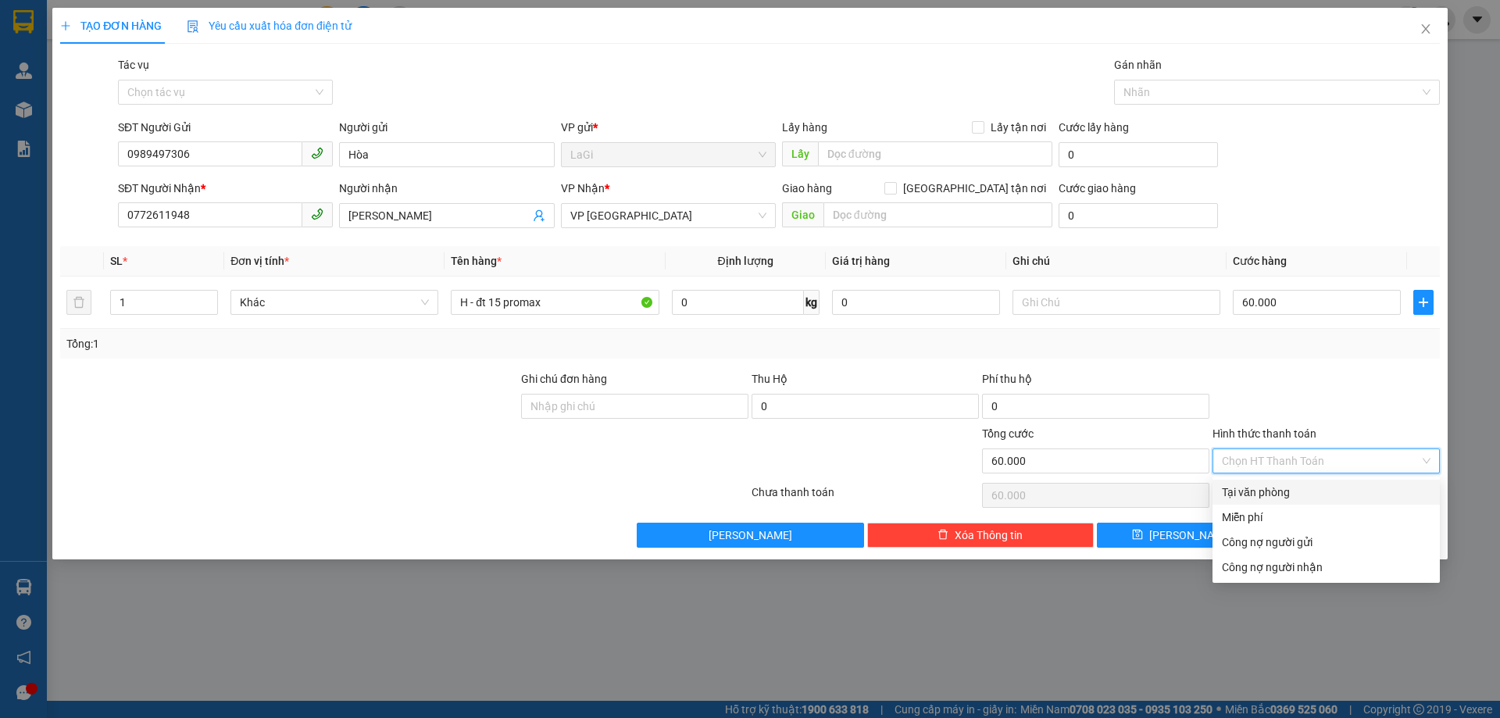
click at [1325, 344] on div "Tổng: 1" at bounding box center [749, 343] width 1367 height 17
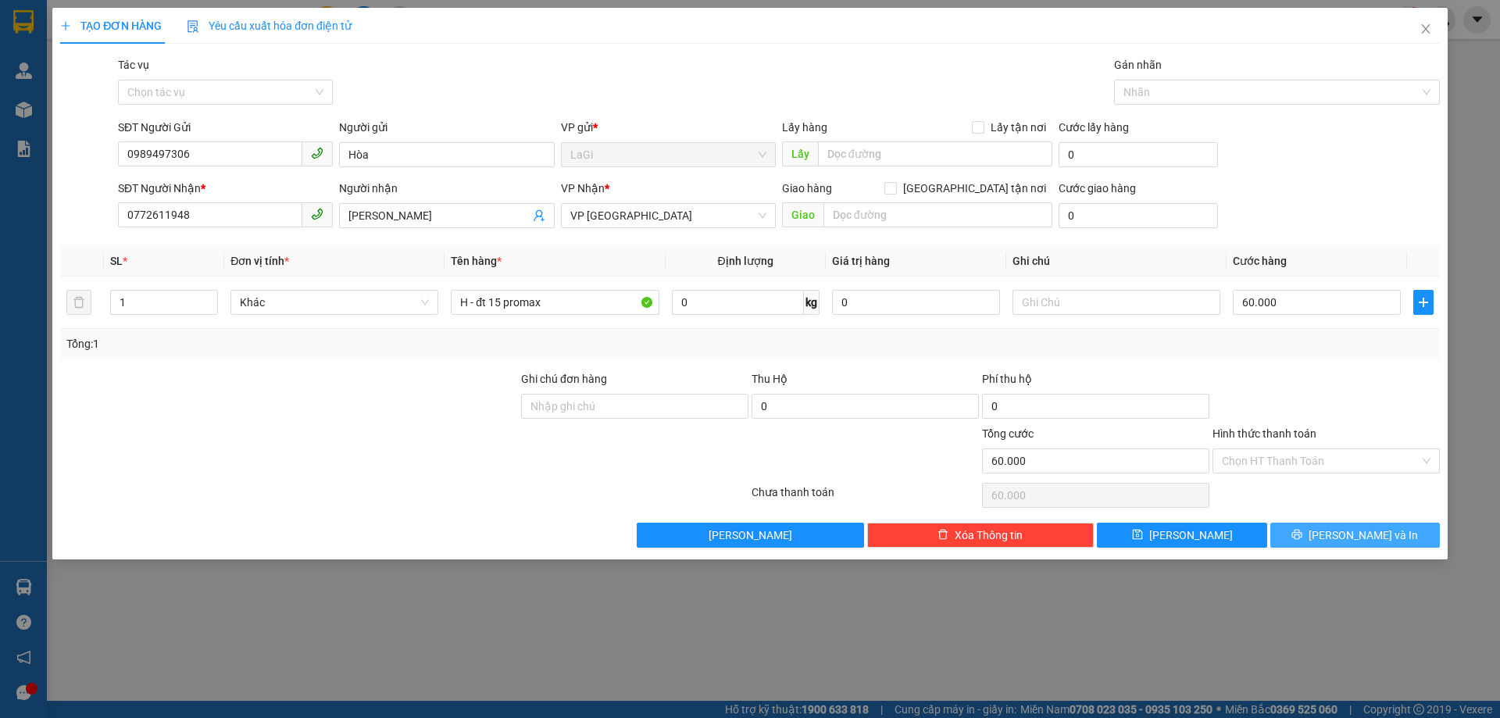
click at [1365, 545] on button "Lưu và In" at bounding box center [1354, 534] width 169 height 25
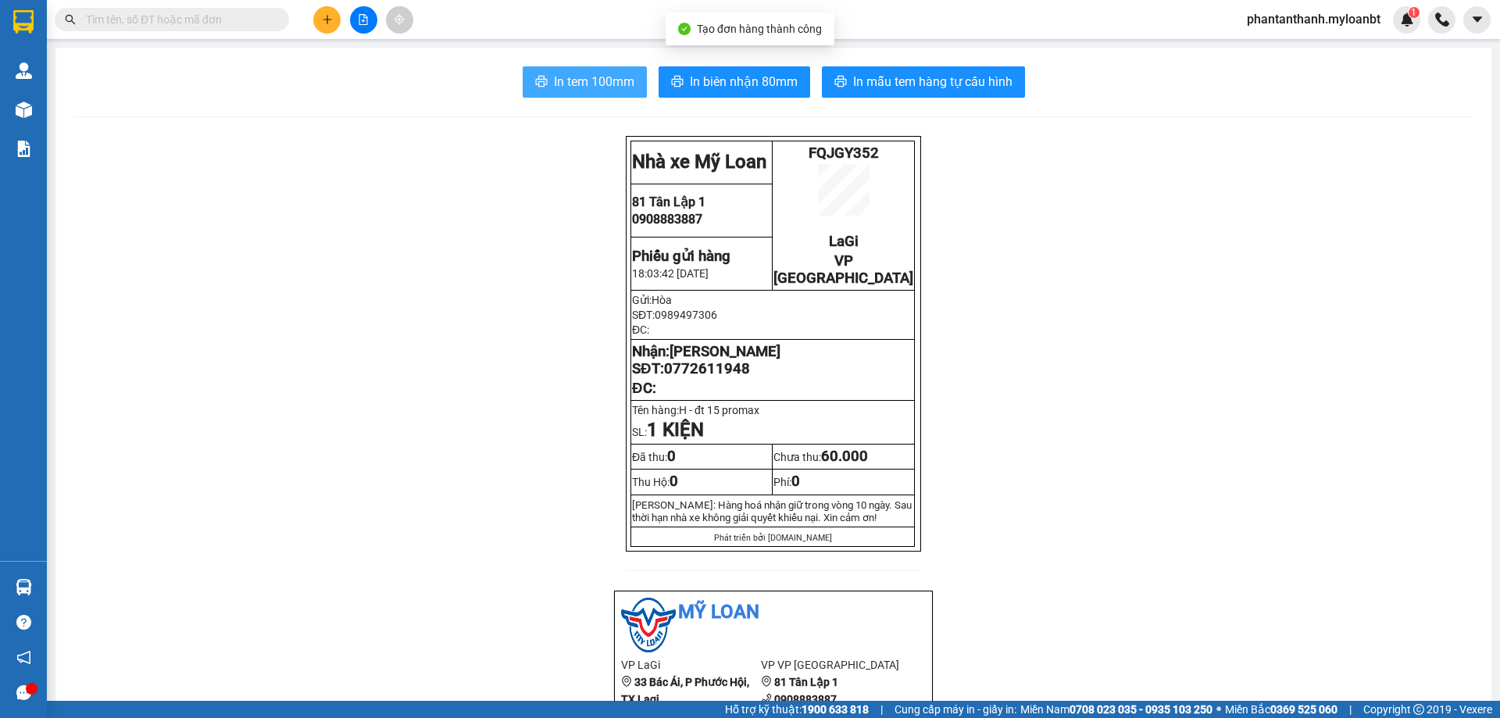
click at [535, 85] on icon "printer" at bounding box center [541, 81] width 12 height 11
click at [234, 27] on input "text" at bounding box center [178, 19] width 184 height 17
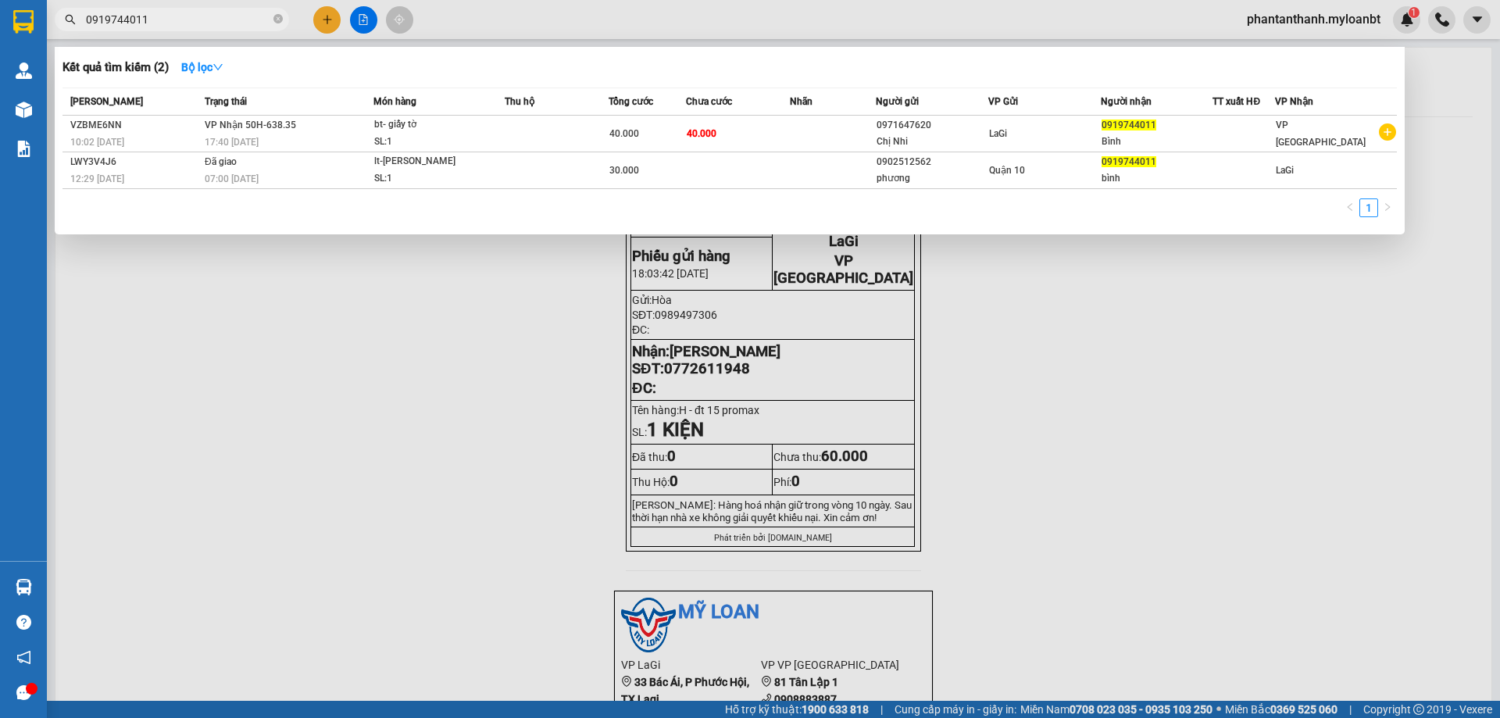
type input "0919744011"
click at [959, 52] on div "Kết quả tìm kiếm ( 2 ) Bộ lọc Mã ĐH Trạng thái Món hàng Thu hộ Tổng cước Chưa c…" at bounding box center [730, 140] width 1350 height 187
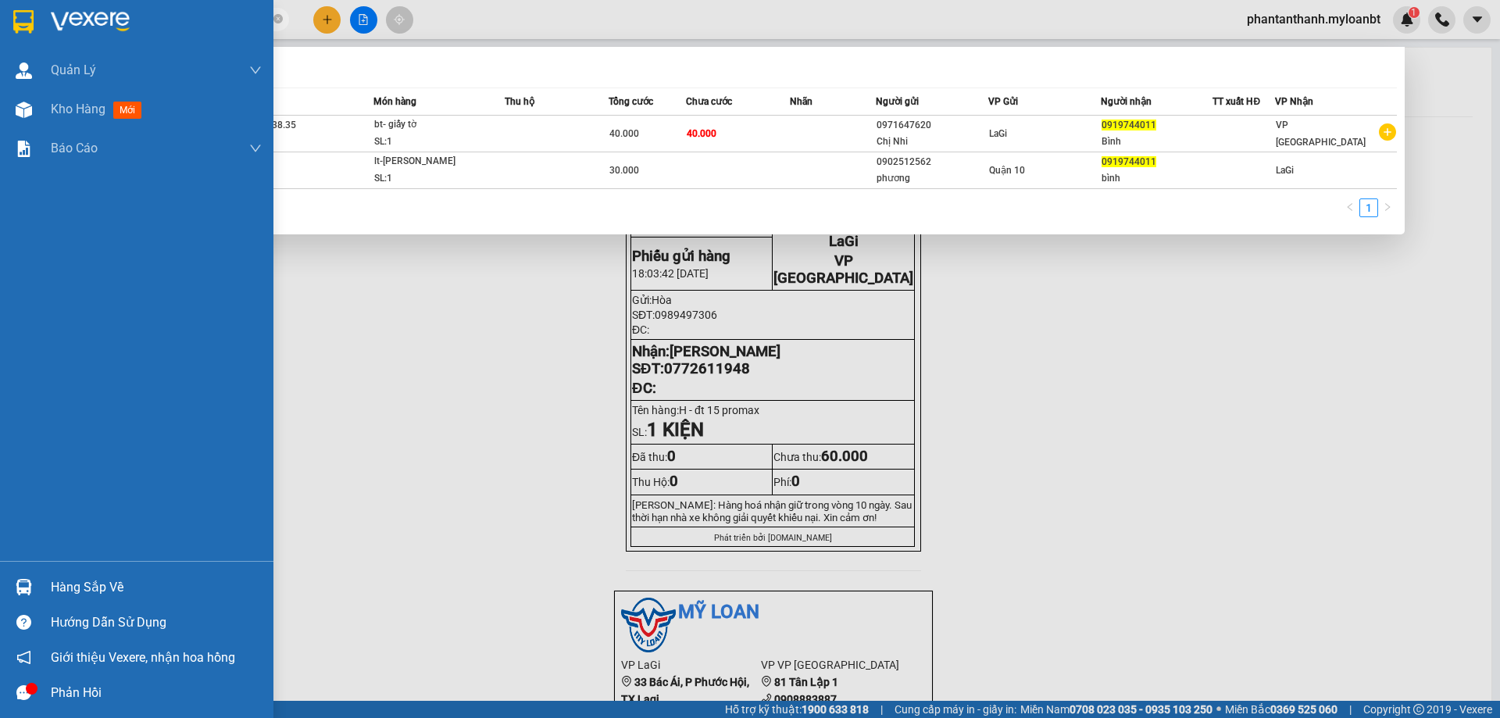
drag, startPoint x: 20, startPoint y: 568, endPoint x: 20, endPoint y: 585, distance: 17.2
click at [20, 571] on div "Hàng sắp về Hướng dẫn sử dụng Giới thiệu Vexere, nhận hoa hồng Phản hồi" at bounding box center [136, 635] width 273 height 149
click at [21, 586] on img at bounding box center [24, 587] width 16 height 16
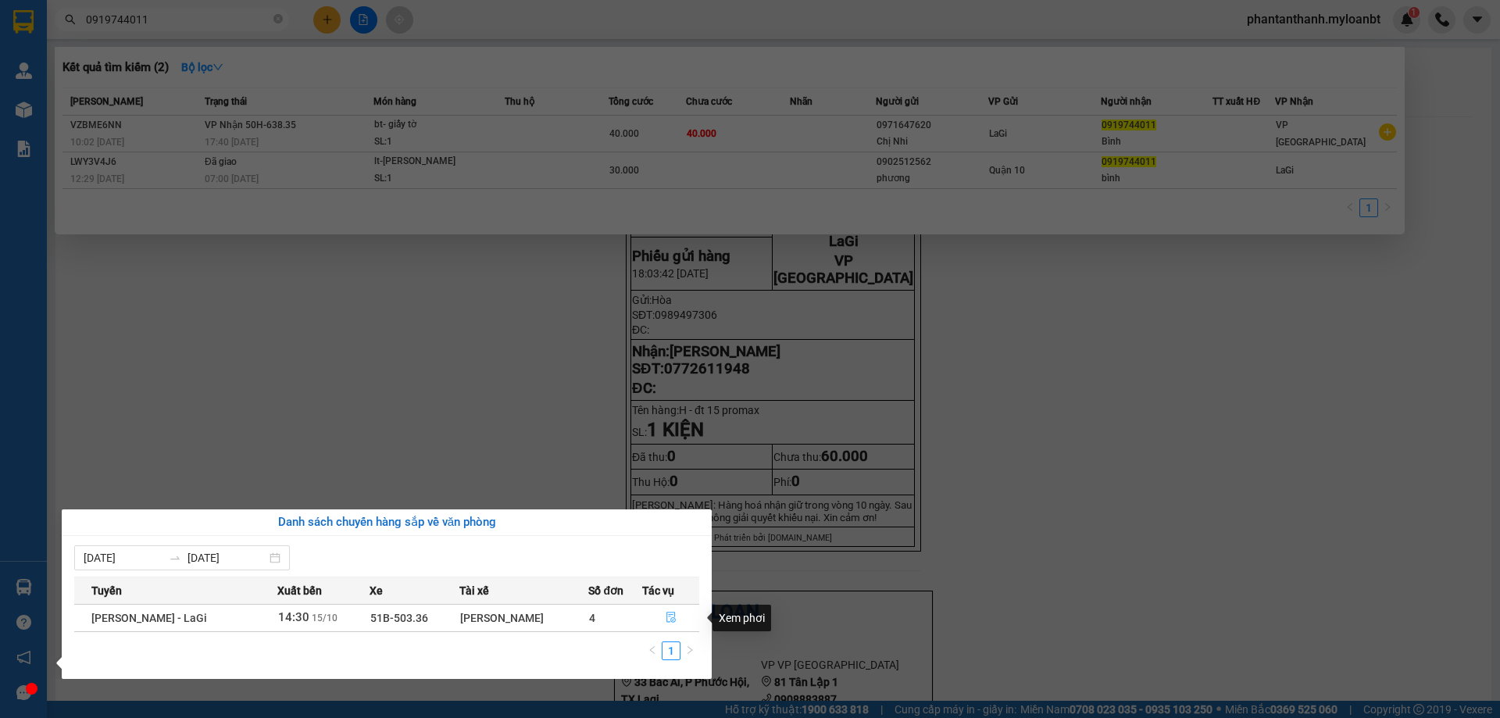
click at [665, 617] on icon "file-done" at bounding box center [670, 617] width 11 height 11
click at [508, 361] on div at bounding box center [750, 359] width 1500 height 718
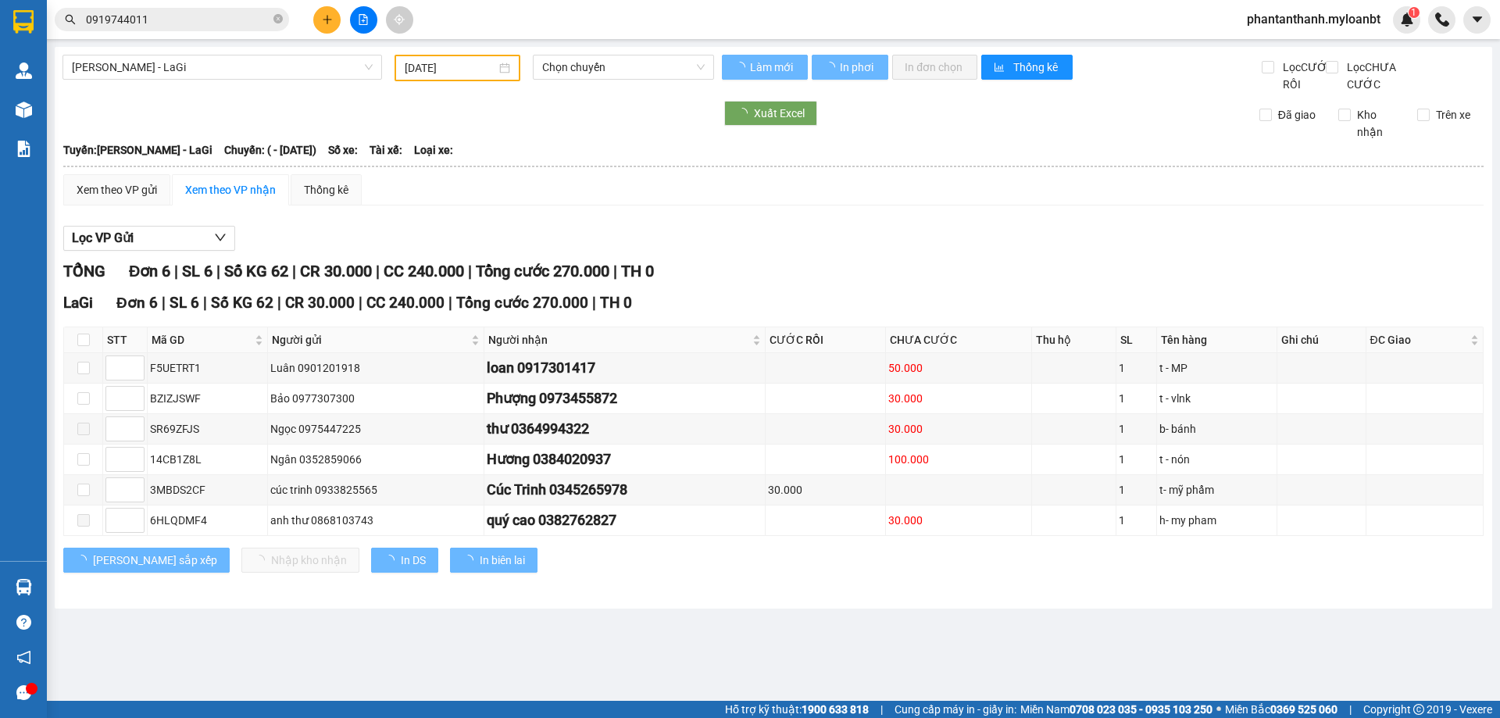
type input "15/10/2025"
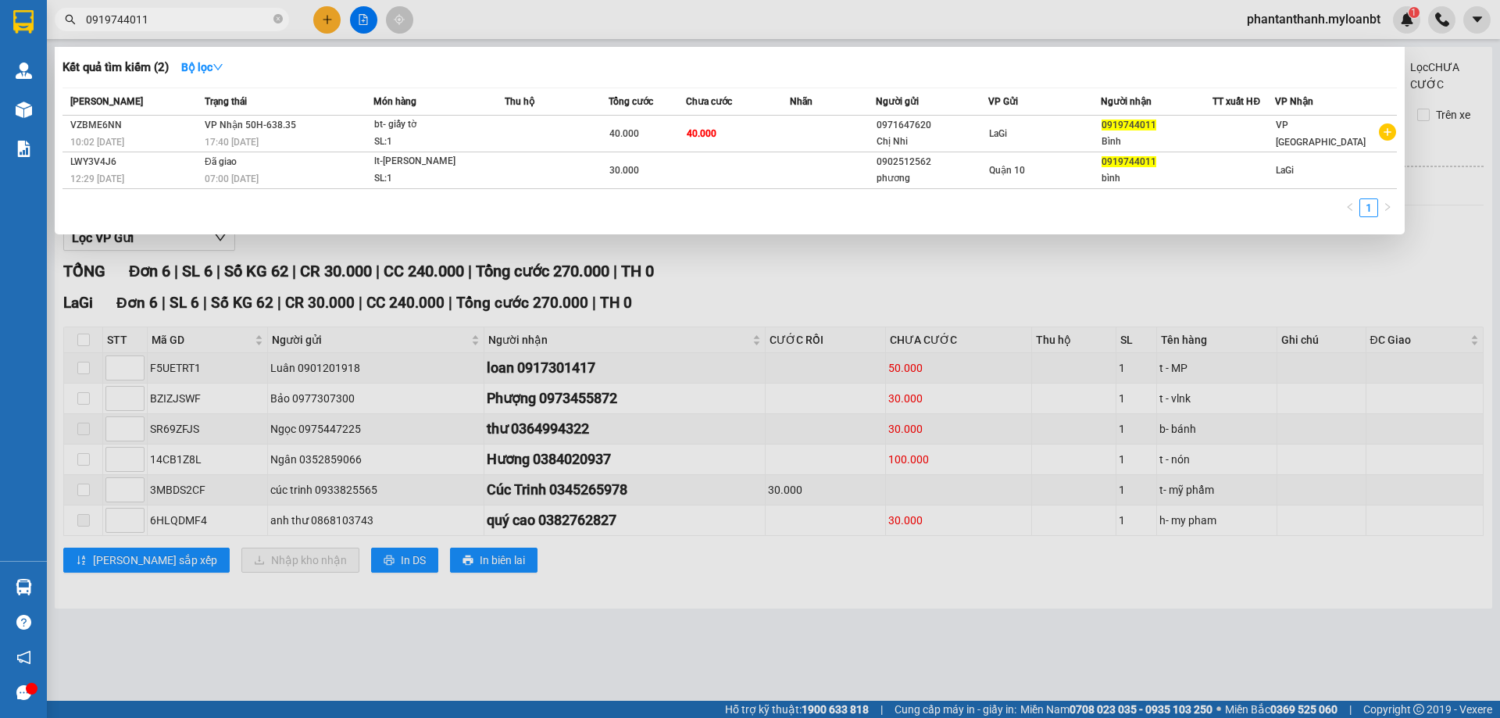
click at [165, 18] on input "0919744011" at bounding box center [178, 19] width 184 height 17
type input "\"
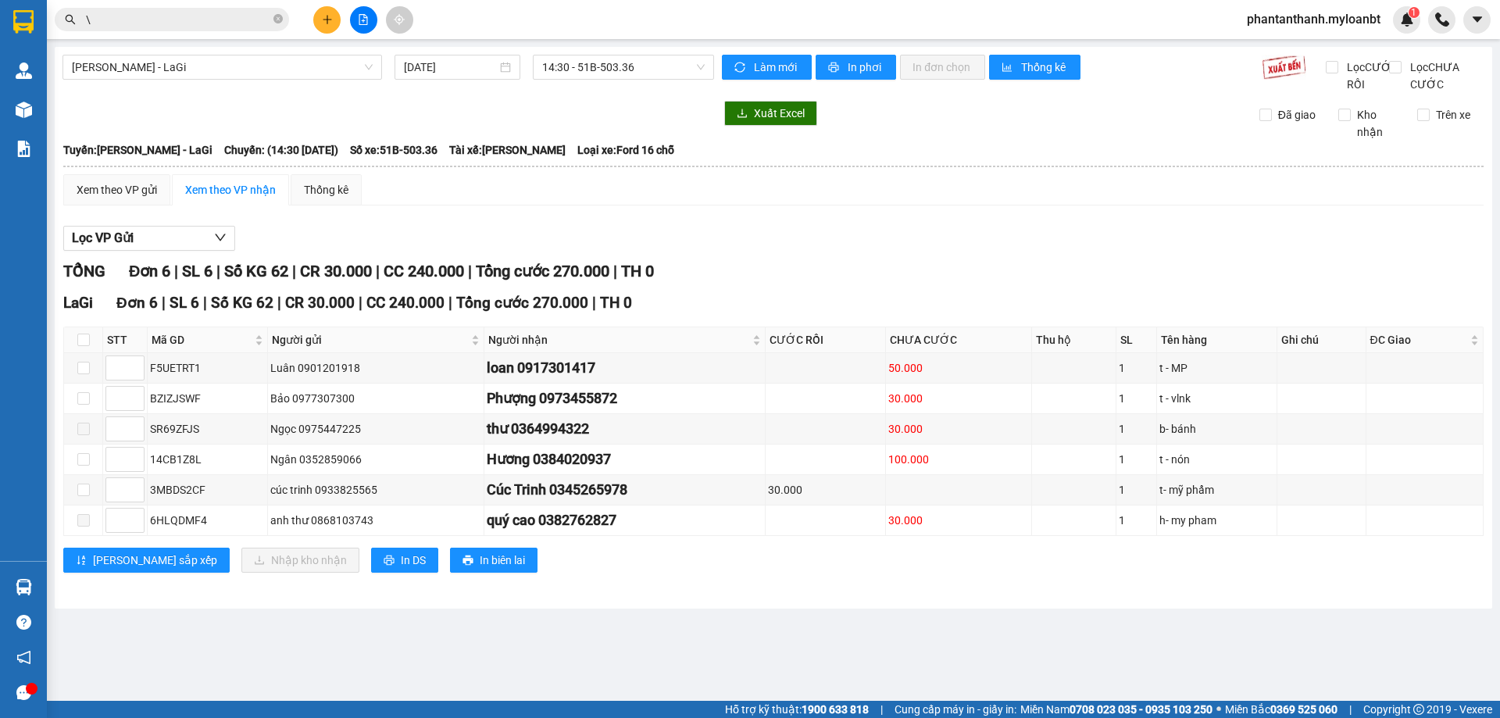
click at [165, 18] on input "\" at bounding box center [178, 19] width 184 height 17
click at [173, 15] on input "text" at bounding box center [178, 19] width 184 height 17
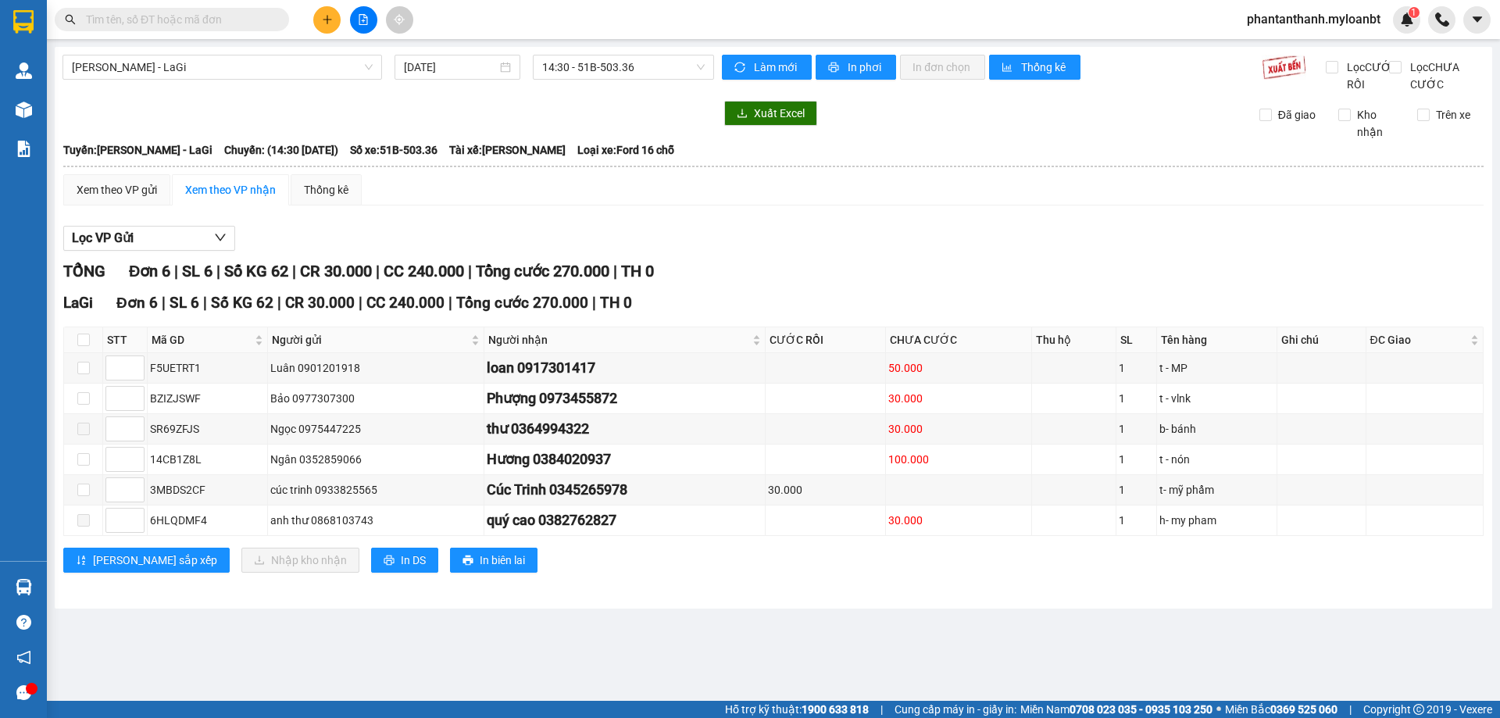
click at [173, 15] on input "text" at bounding box center [178, 19] width 184 height 17
click at [322, 15] on icon "plus" at bounding box center [327, 19] width 11 height 11
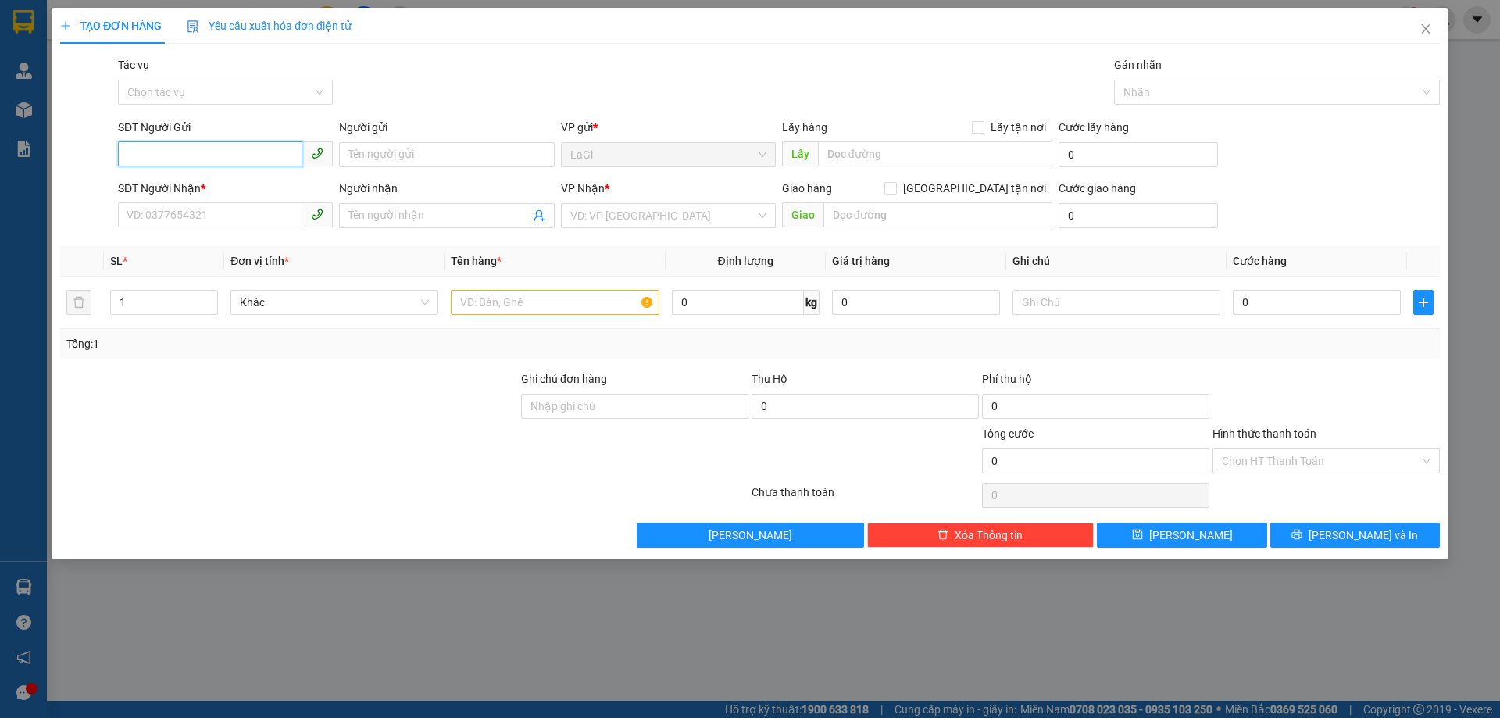
click at [196, 162] on input "SĐT Người Gửi" at bounding box center [210, 153] width 184 height 25
click at [218, 185] on div "0983076404 - NK Thuận An" at bounding box center [225, 185] width 196 height 17
type input "0983076404"
type input "NK Thuận An"
type input "0969928926"
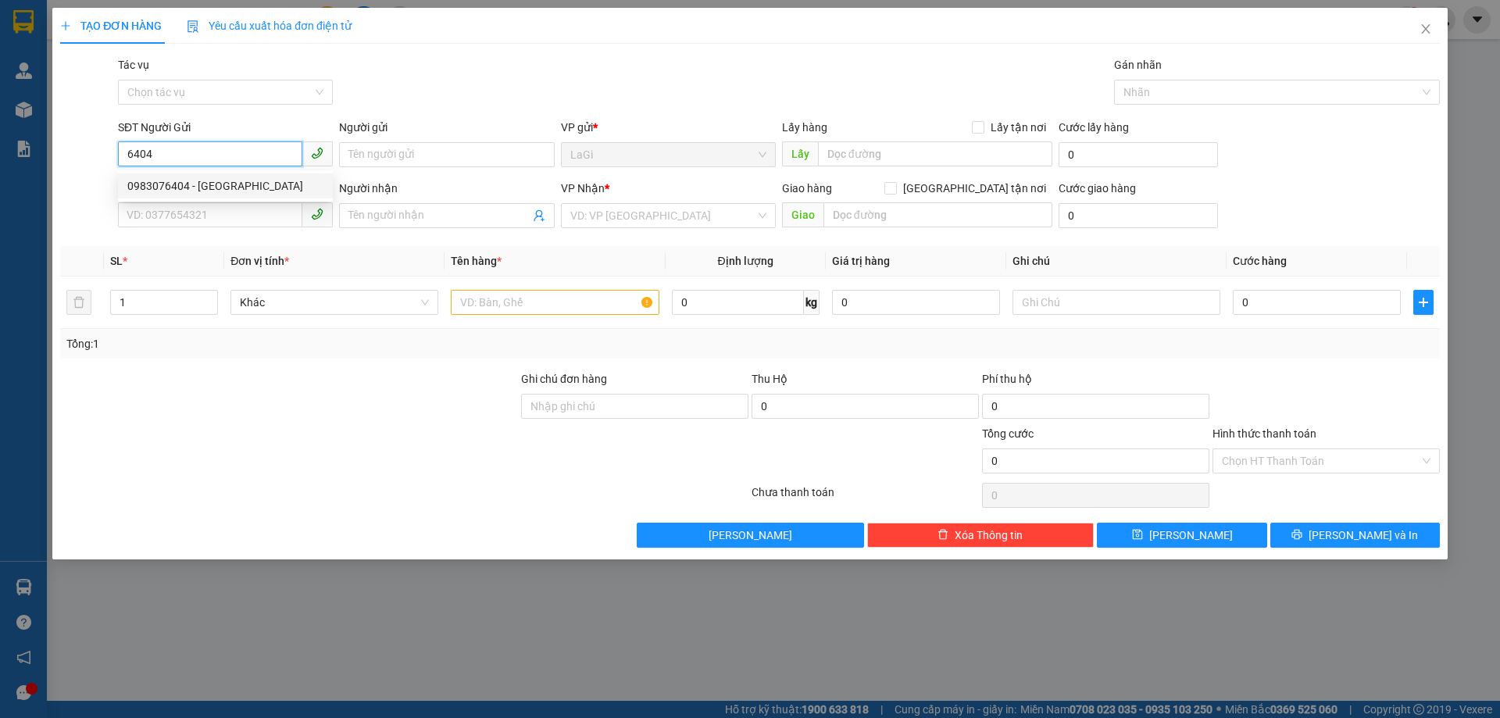
type input "Lab Ditech"
type input "0983076404"
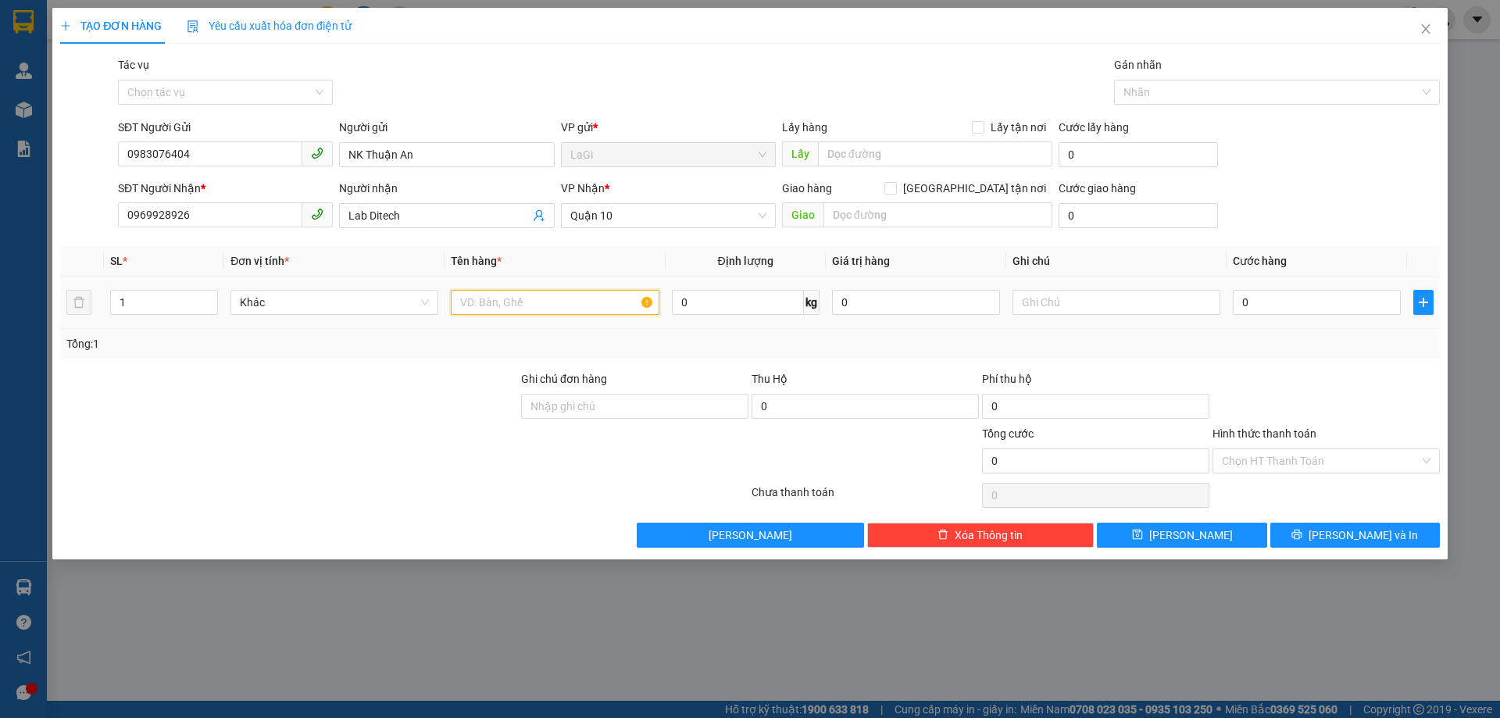
click at [530, 298] on input "text" at bounding box center [555, 302] width 208 height 25
type input "h-răng"
click at [1292, 297] on input "0" at bounding box center [1316, 302] width 168 height 25
click at [1272, 375] on div at bounding box center [1326, 397] width 230 height 55
click at [1266, 468] on input "Hình thức thanh toán" at bounding box center [1320, 460] width 198 height 23
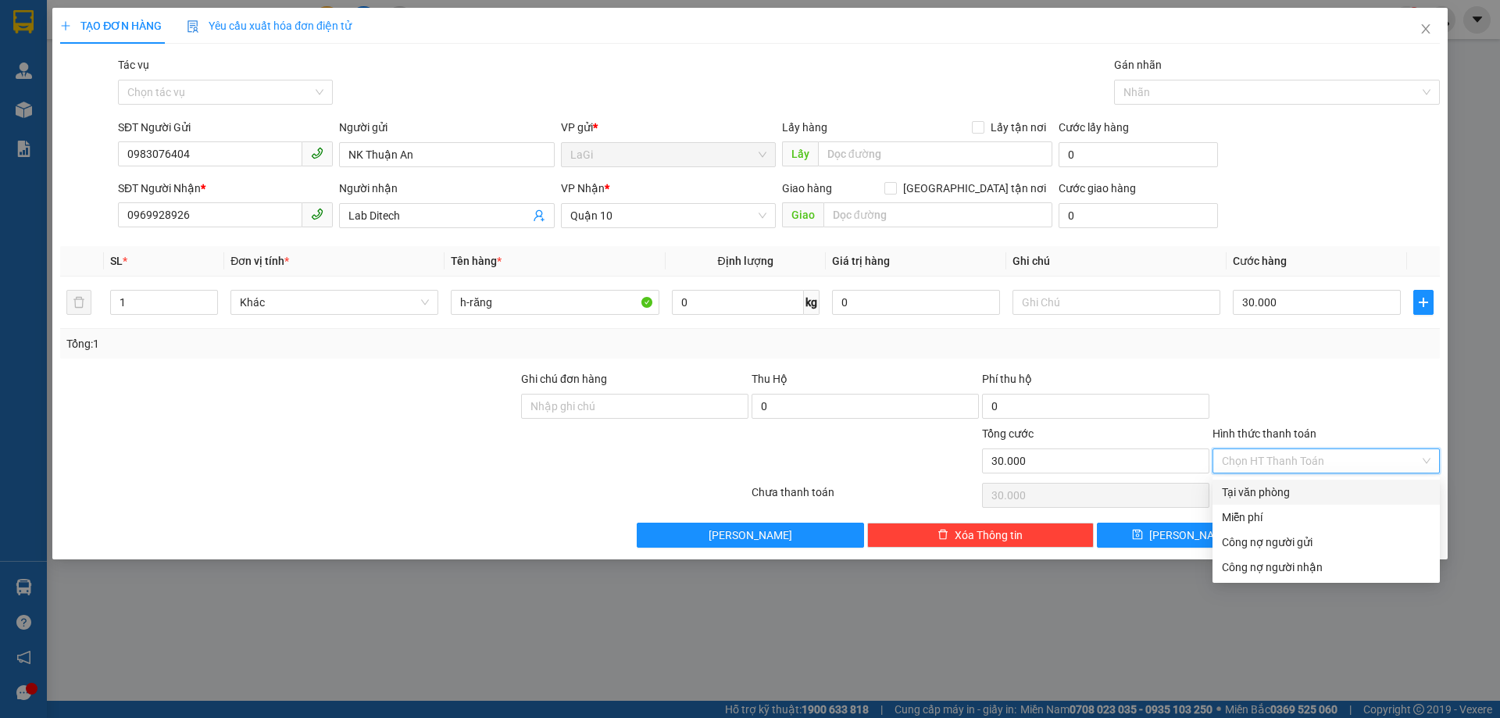
click at [1268, 491] on div "Tại văn phòng" at bounding box center [1325, 491] width 209 height 17
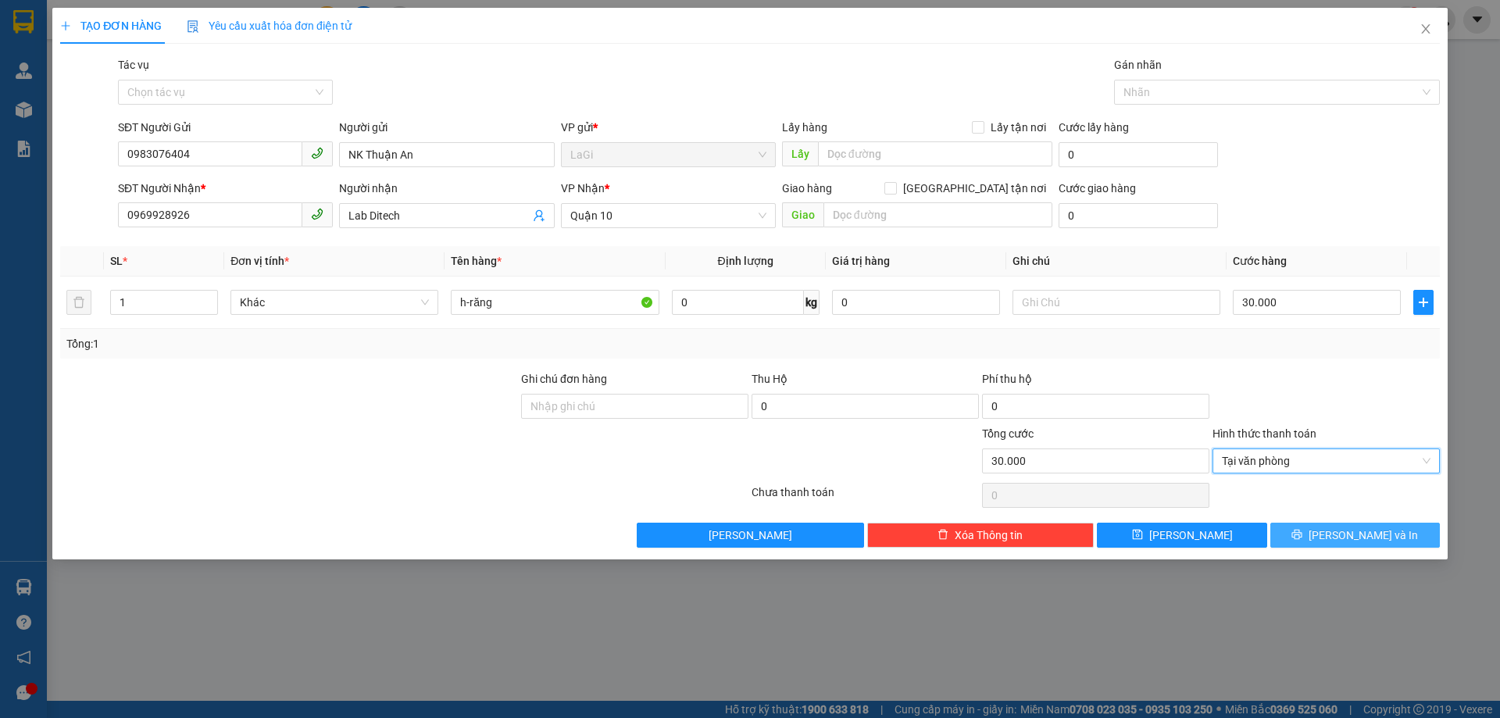
click at [1316, 531] on button "Lưu và In" at bounding box center [1354, 534] width 169 height 25
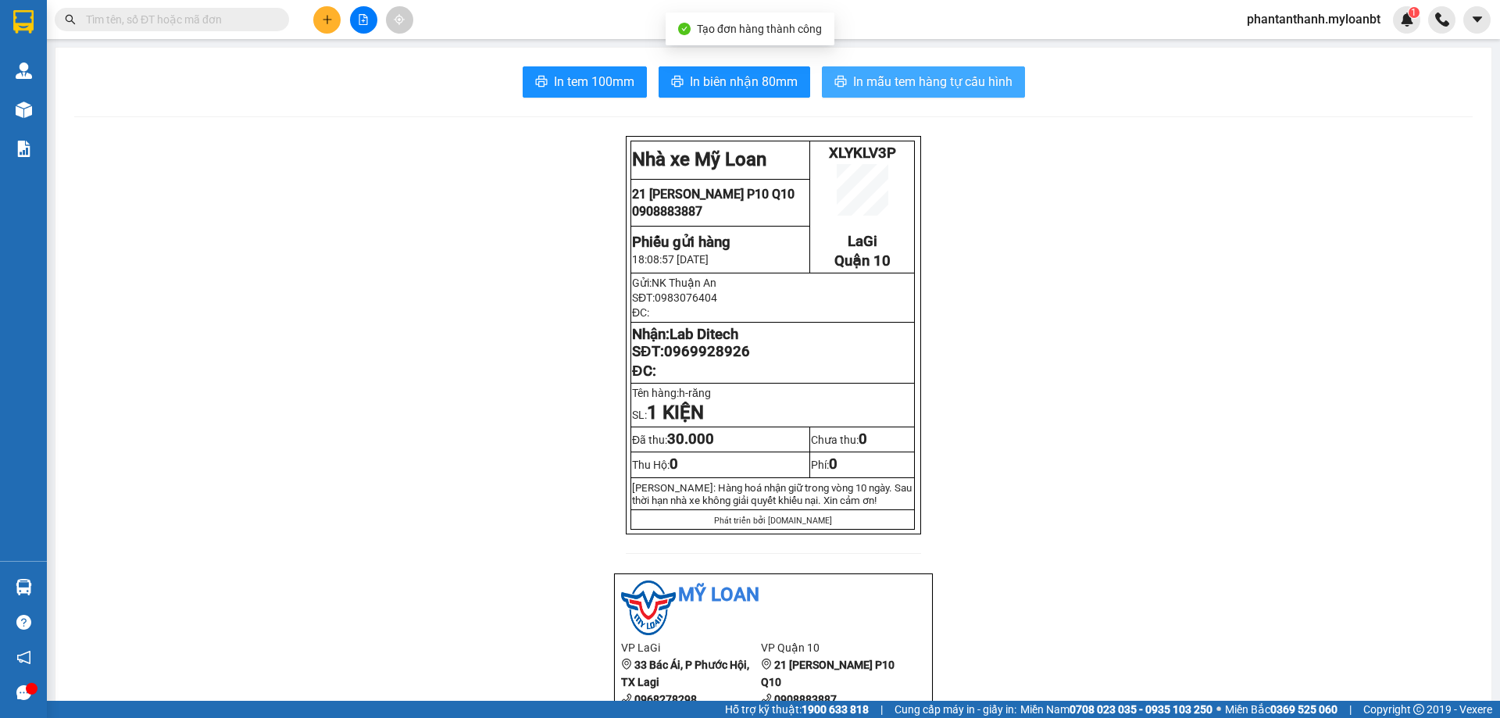
click at [870, 78] on span "In mẫu tem hàng tự cấu hình" at bounding box center [932, 82] width 159 height 20
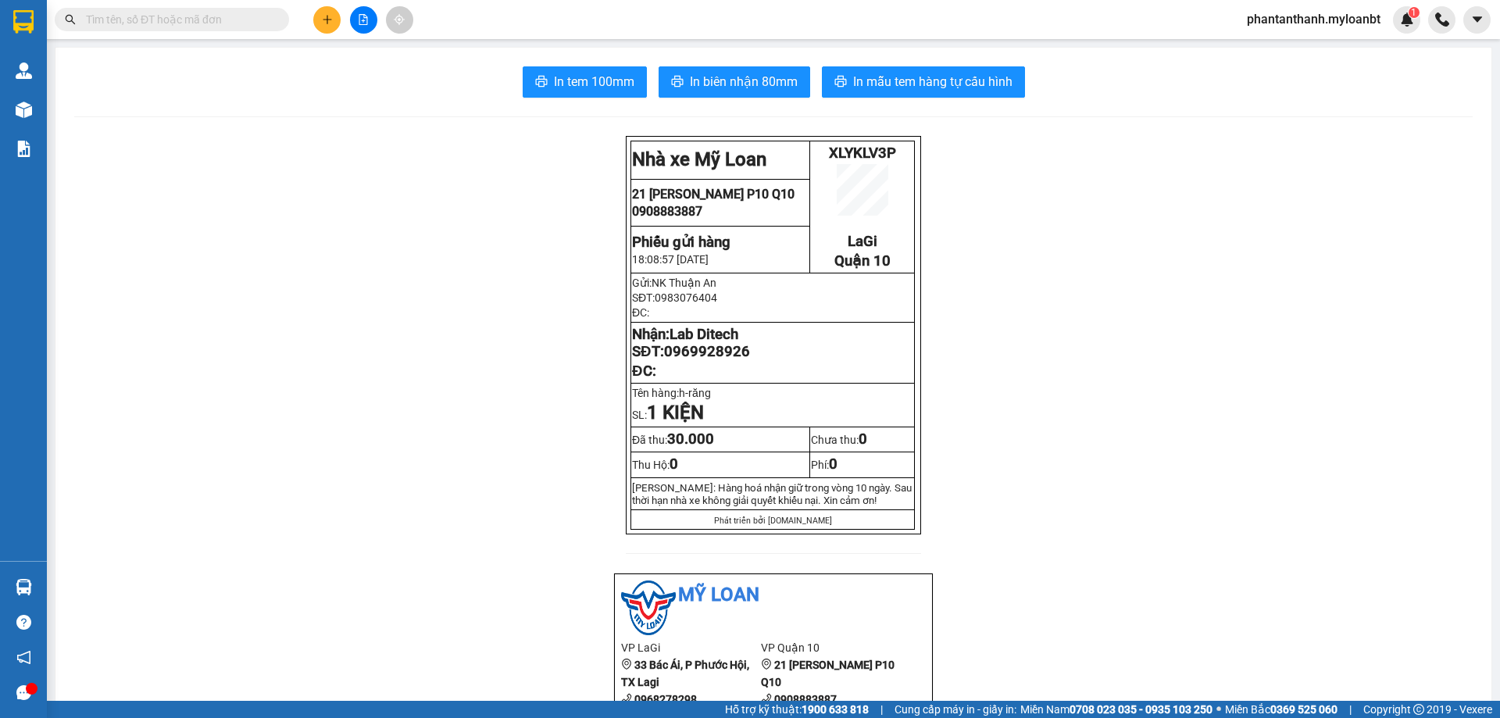
click at [50, 113] on main "In tem 100mm In biên nhận 80mm In mẫu tem hàng tự cấu hình Nhà xe Mỹ Loan XLY…" at bounding box center [750, 350] width 1500 height 701
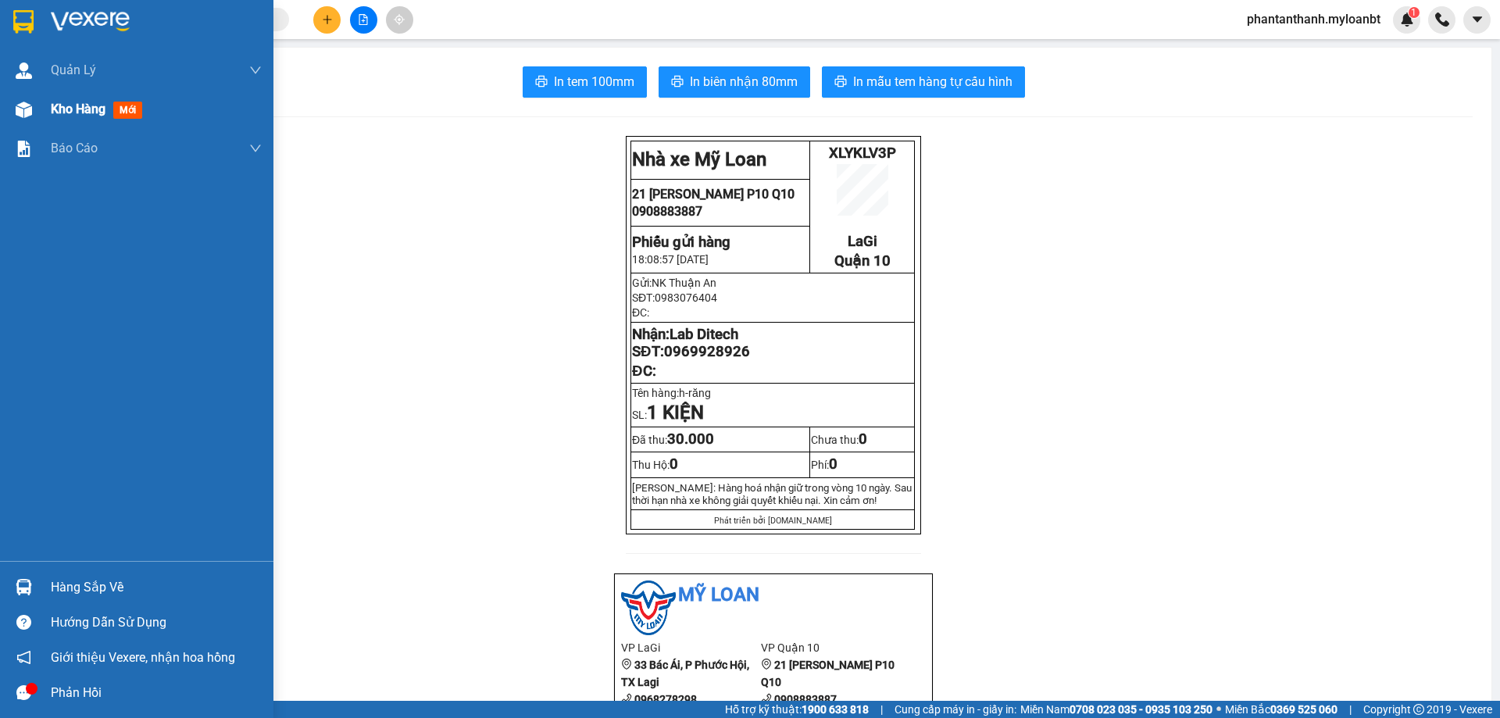
click at [33, 113] on div at bounding box center [23, 109] width 27 height 27
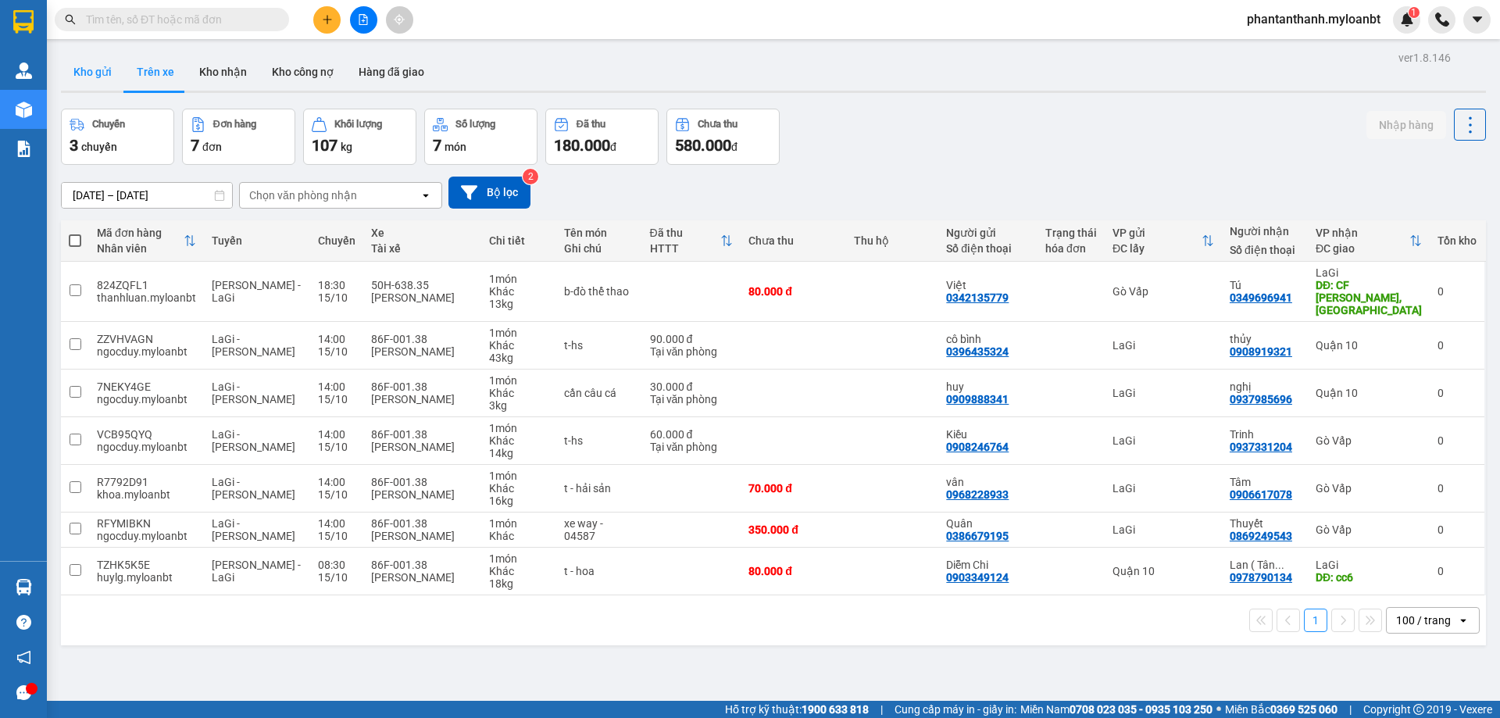
click at [88, 63] on button "Kho gửi" at bounding box center [92, 71] width 63 height 37
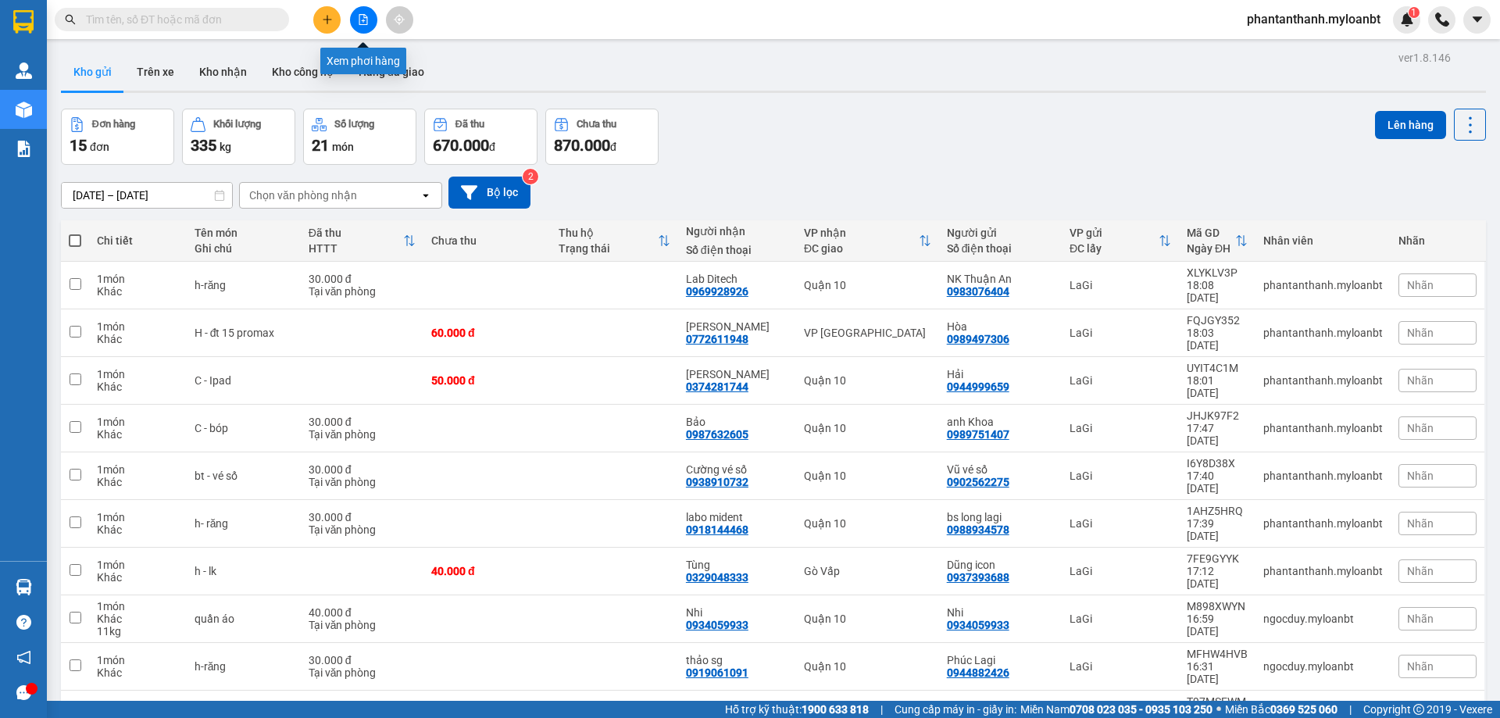
click at [337, 27] on button at bounding box center [326, 19] width 27 height 27
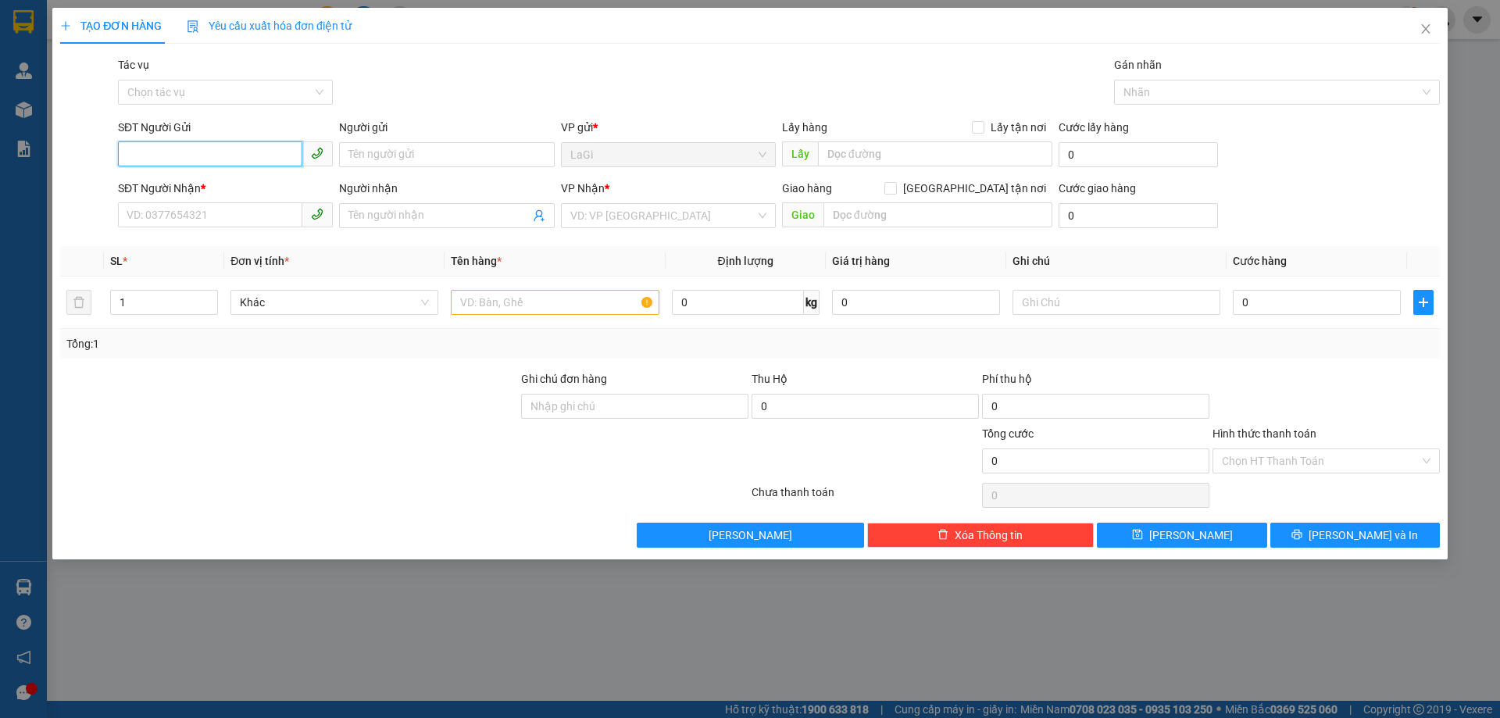
click at [244, 156] on input "SĐT Người Gửi" at bounding box center [210, 153] width 184 height 25
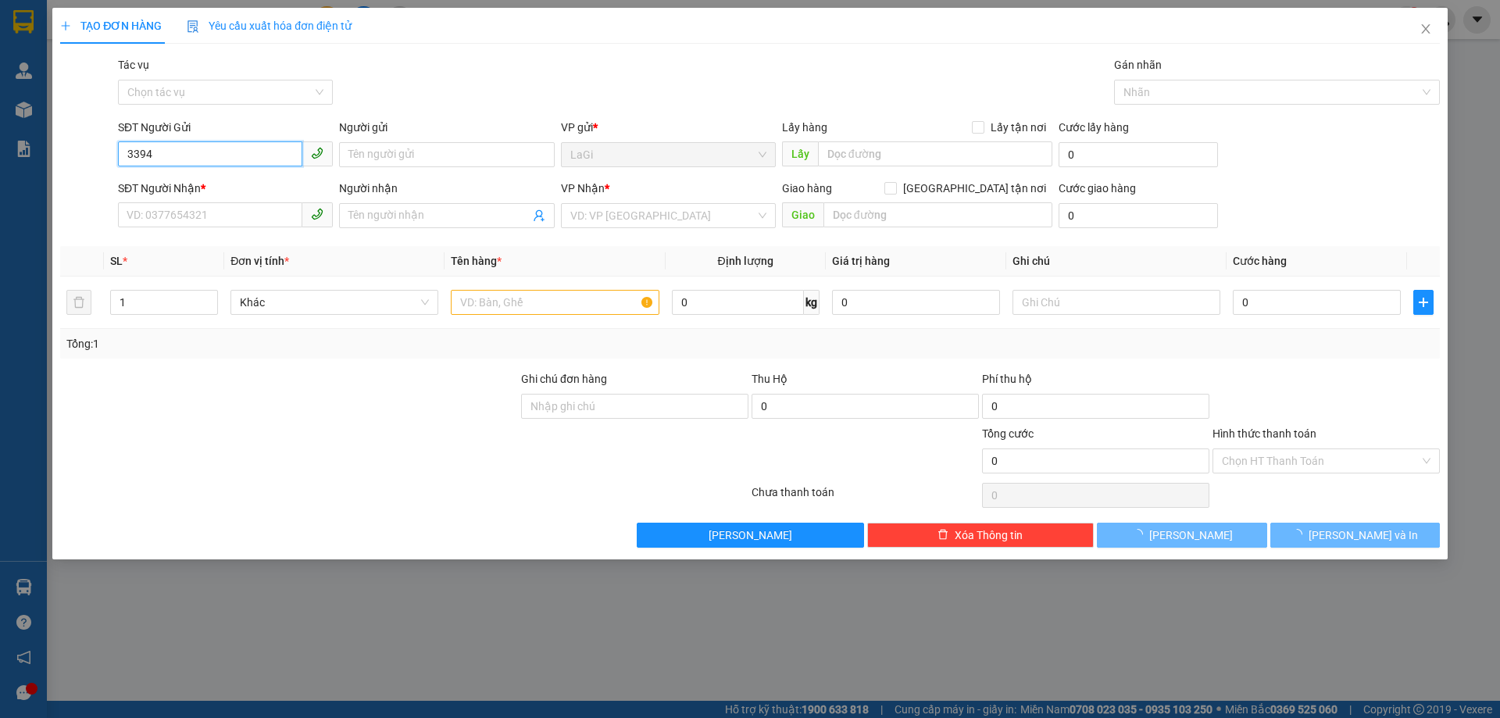
click at [244, 156] on input "3394" at bounding box center [210, 153] width 184 height 25
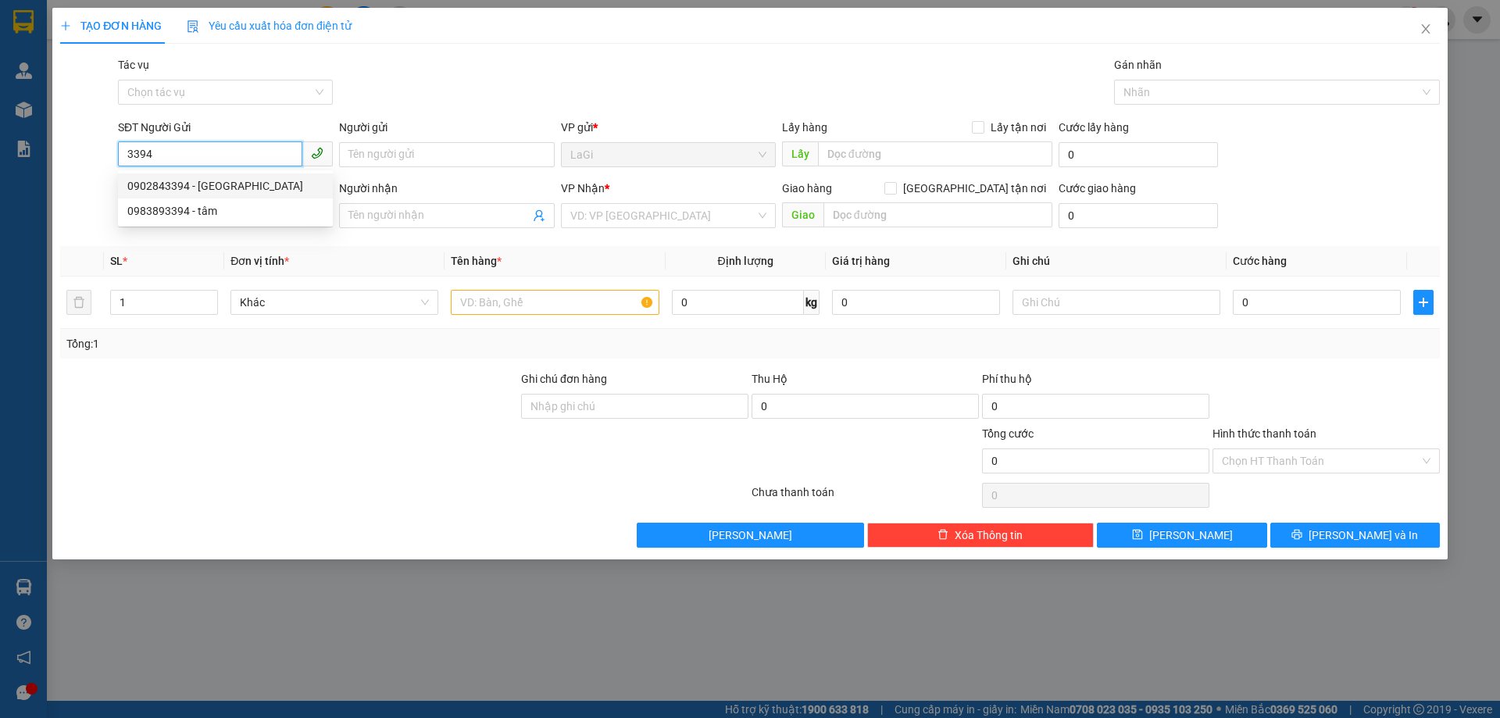
click at [237, 180] on div "0902843394 - Nk Thuận An" at bounding box center [225, 185] width 196 height 17
type input "0902843394"
type input "Nk Thuận An"
type input "0948105599"
type input "labo3s"
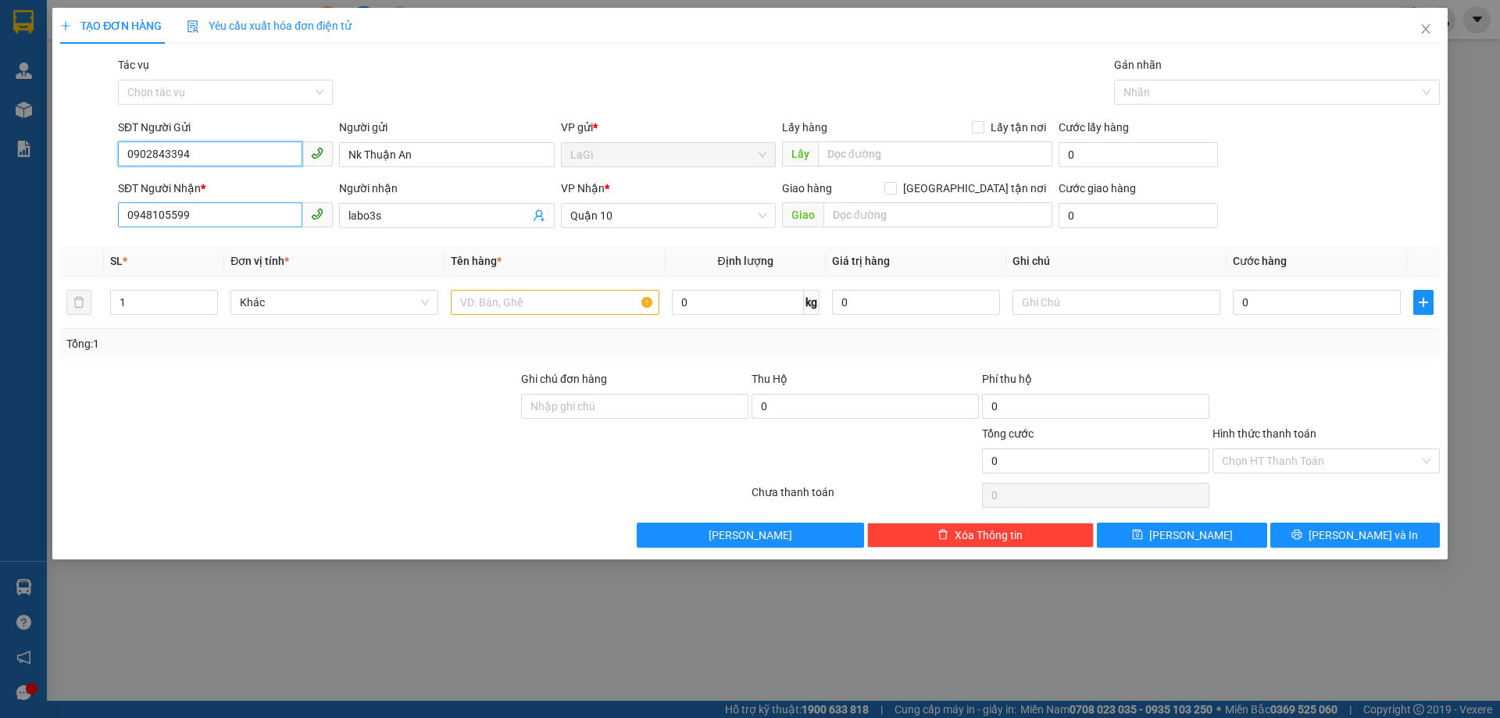
type input "0902843394"
click at [240, 211] on input "0948105599" at bounding box center [210, 214] width 184 height 25
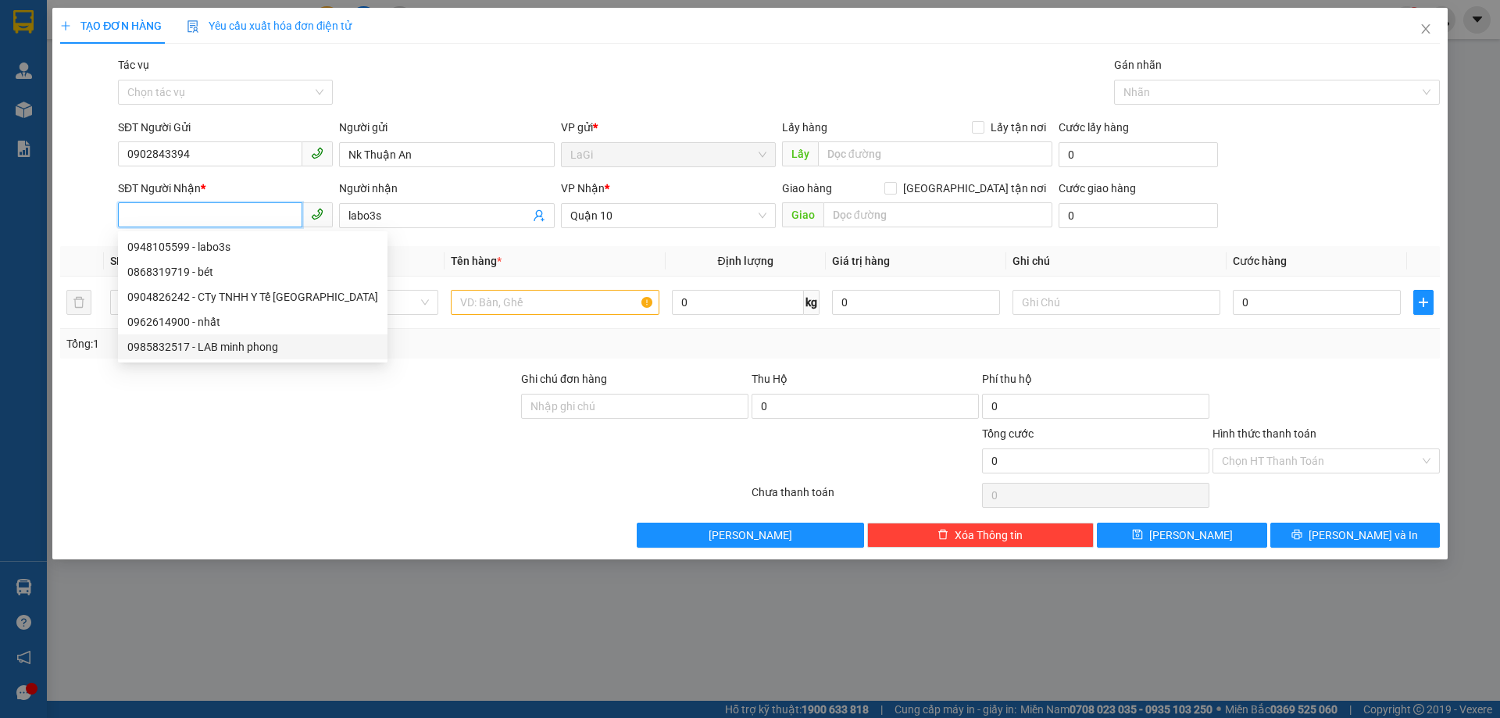
click at [243, 344] on div "0985832517 - LAB minh phong" at bounding box center [252, 346] width 251 height 17
type input "0985832517"
type input "LAB minh phong"
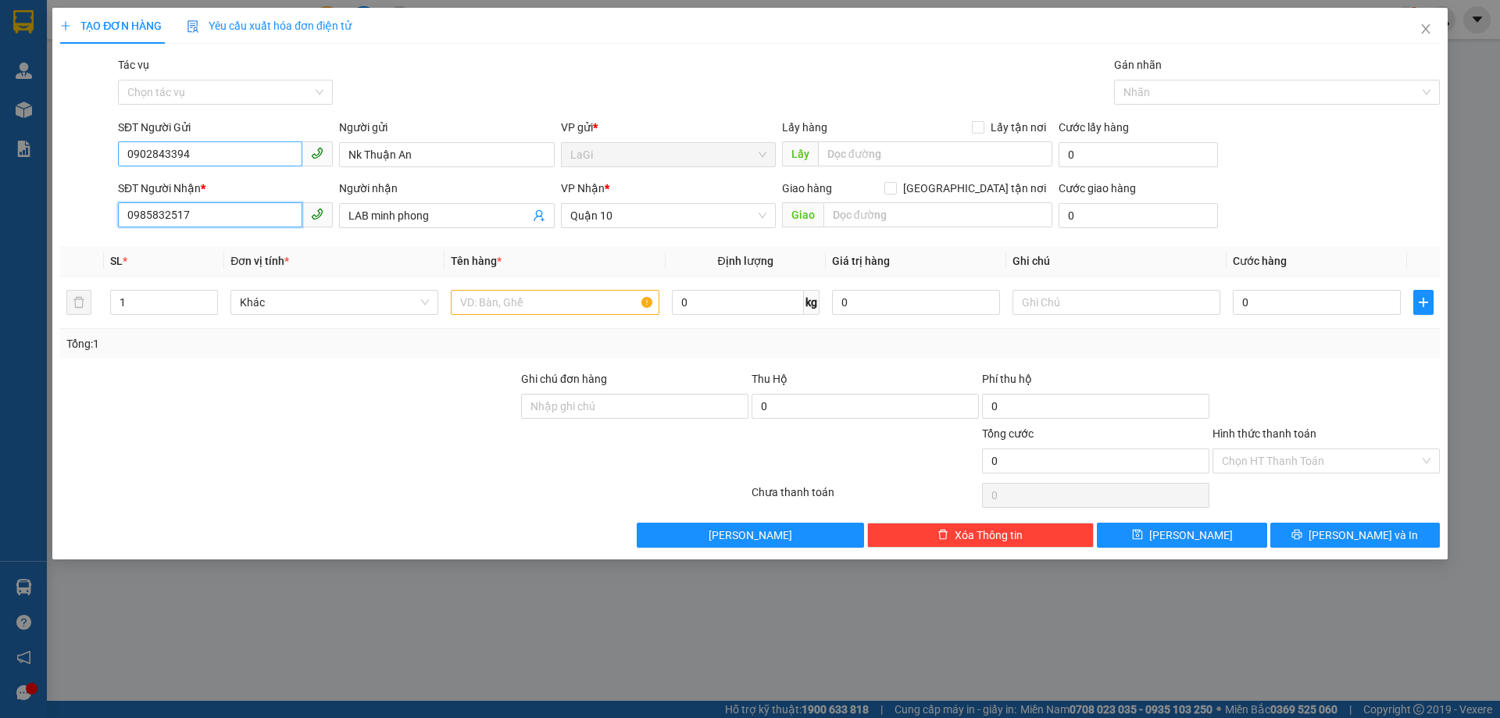
type input "0985832517"
click at [242, 155] on input "0902843394" at bounding box center [210, 153] width 184 height 25
click at [216, 184] on div "0983076404 - NK Thuận An" at bounding box center [225, 185] width 196 height 17
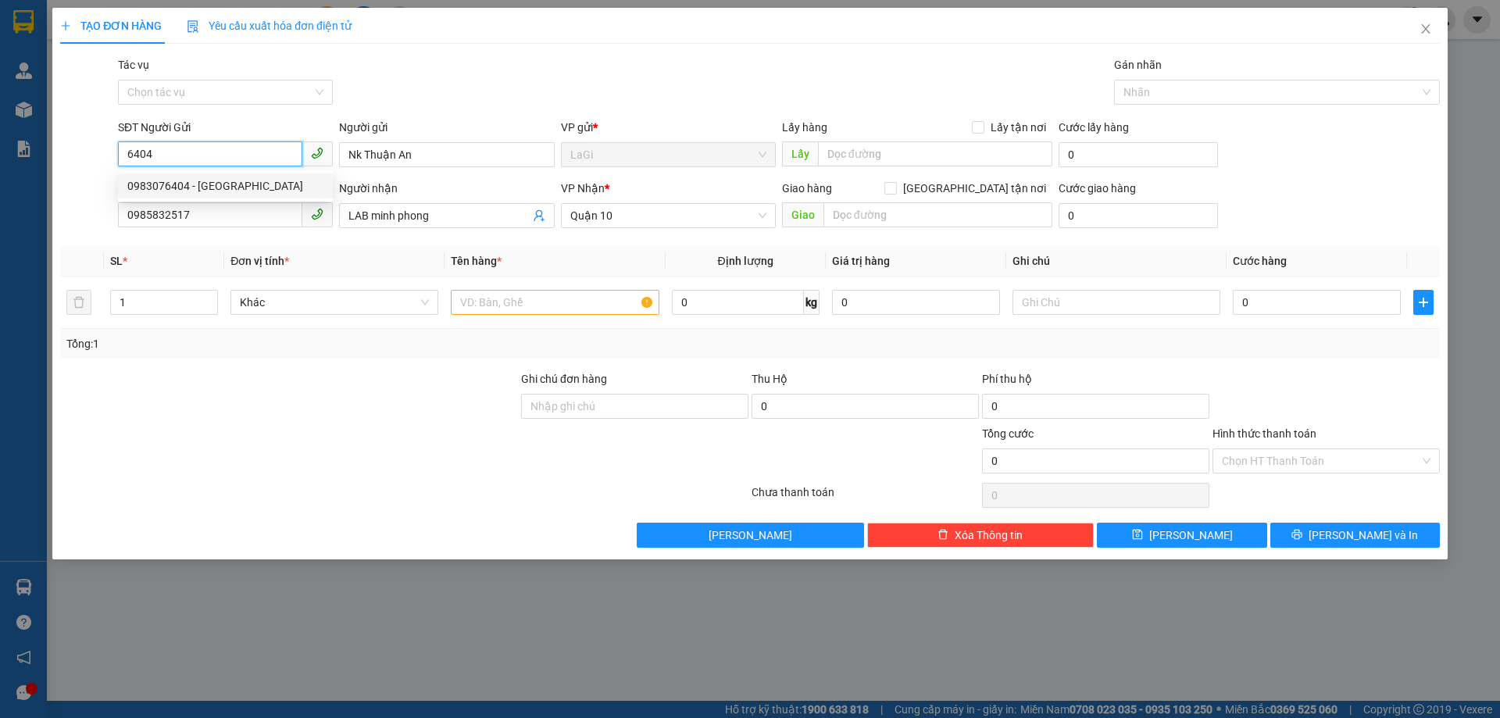
type input "0983076404"
type input "NK Thuận An"
type input "0983076404"
click at [595, 308] on input "text" at bounding box center [555, 302] width 208 height 25
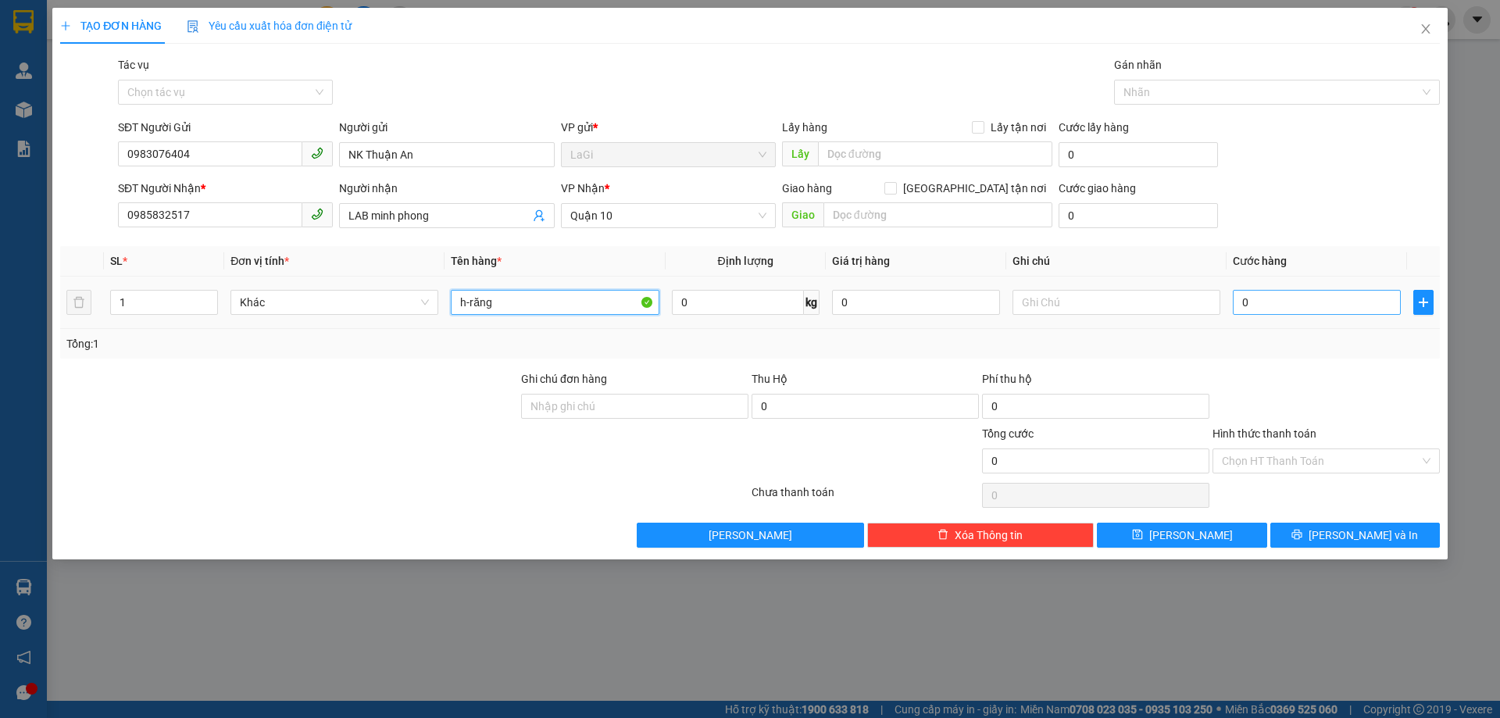
type input "h-răng"
click at [1284, 305] on input "0" at bounding box center [1316, 302] width 168 height 25
type input "3"
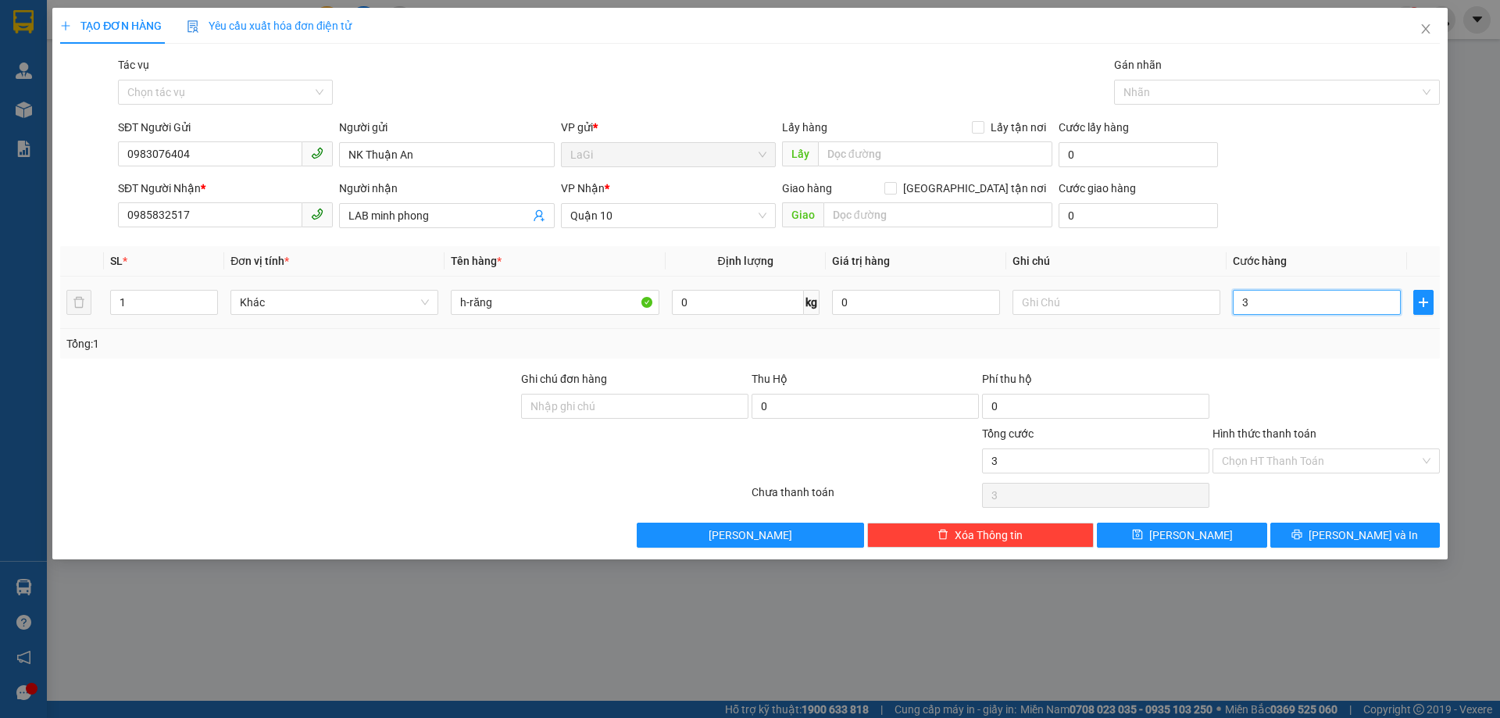
type input "30"
click at [1263, 353] on div "Tổng: 1" at bounding box center [749, 344] width 1379 height 30
type input "30.000"
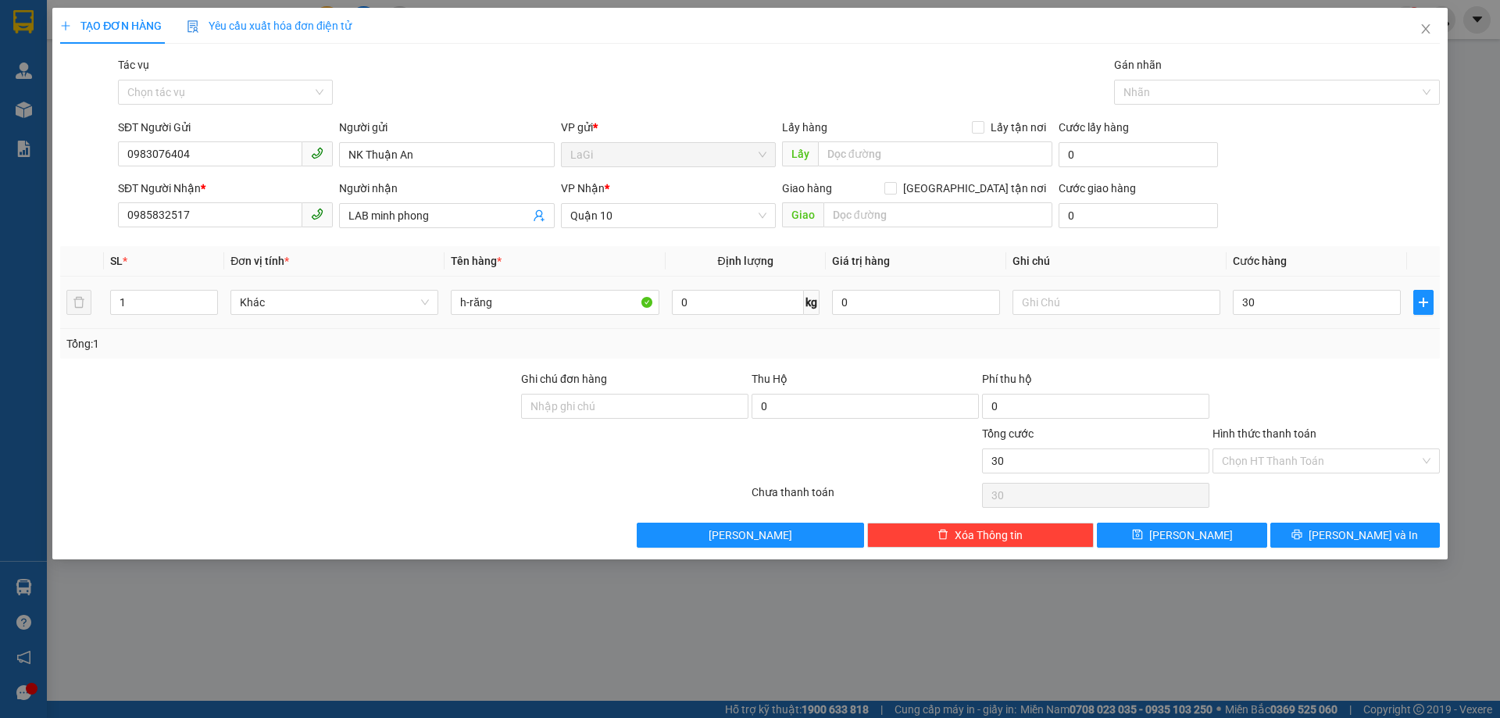
type input "30.000"
click at [1291, 460] on input "Hình thức thanh toán" at bounding box center [1320, 460] width 198 height 23
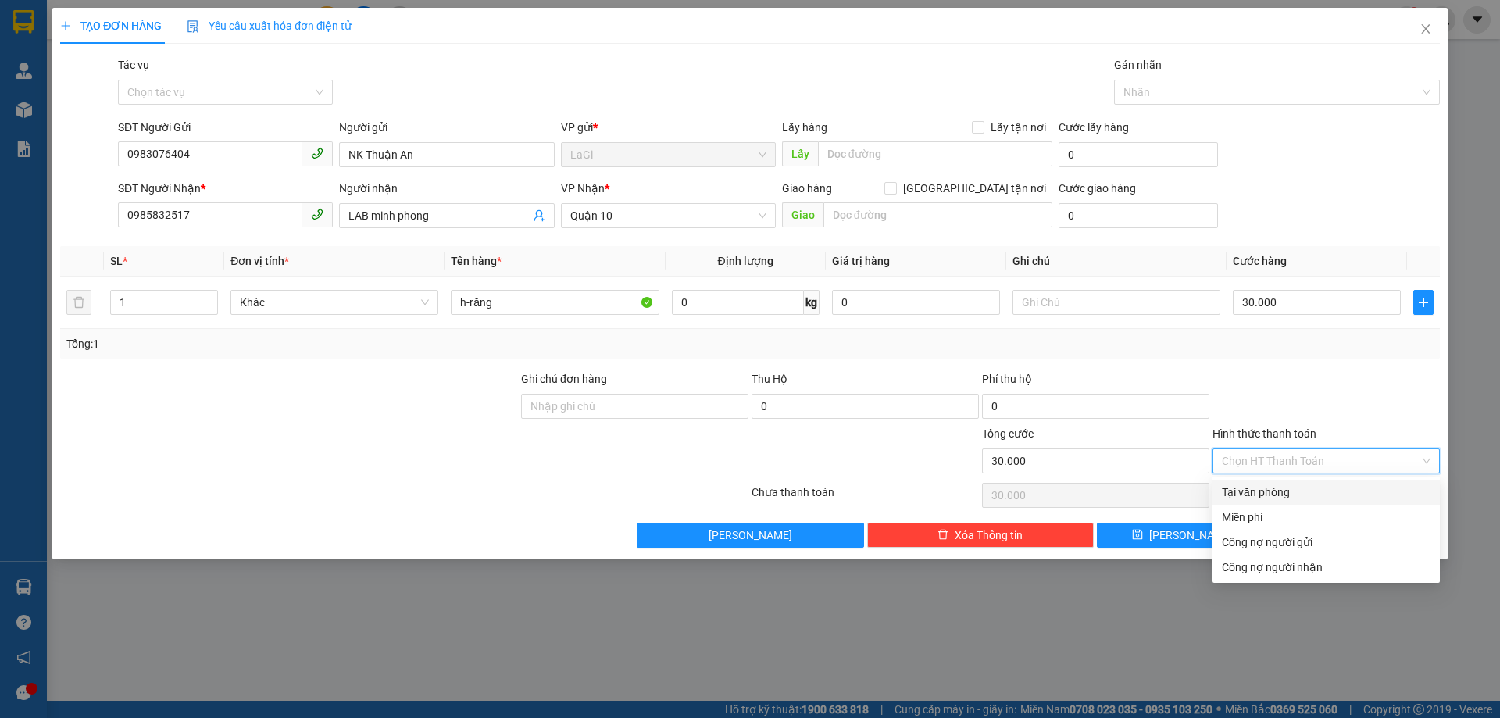
click at [1276, 487] on div "Tại văn phòng" at bounding box center [1325, 491] width 209 height 17
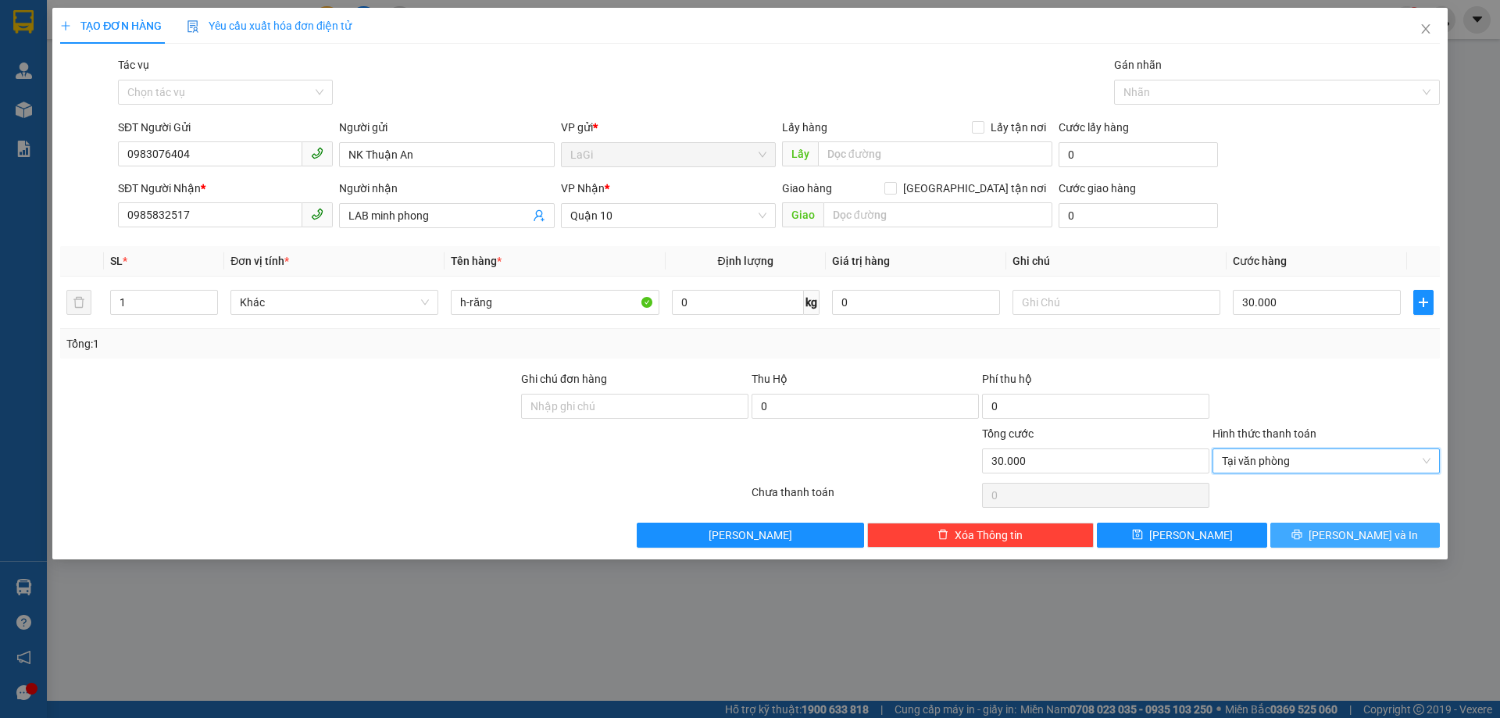
click at [1302, 537] on icon "printer" at bounding box center [1296, 534] width 11 height 11
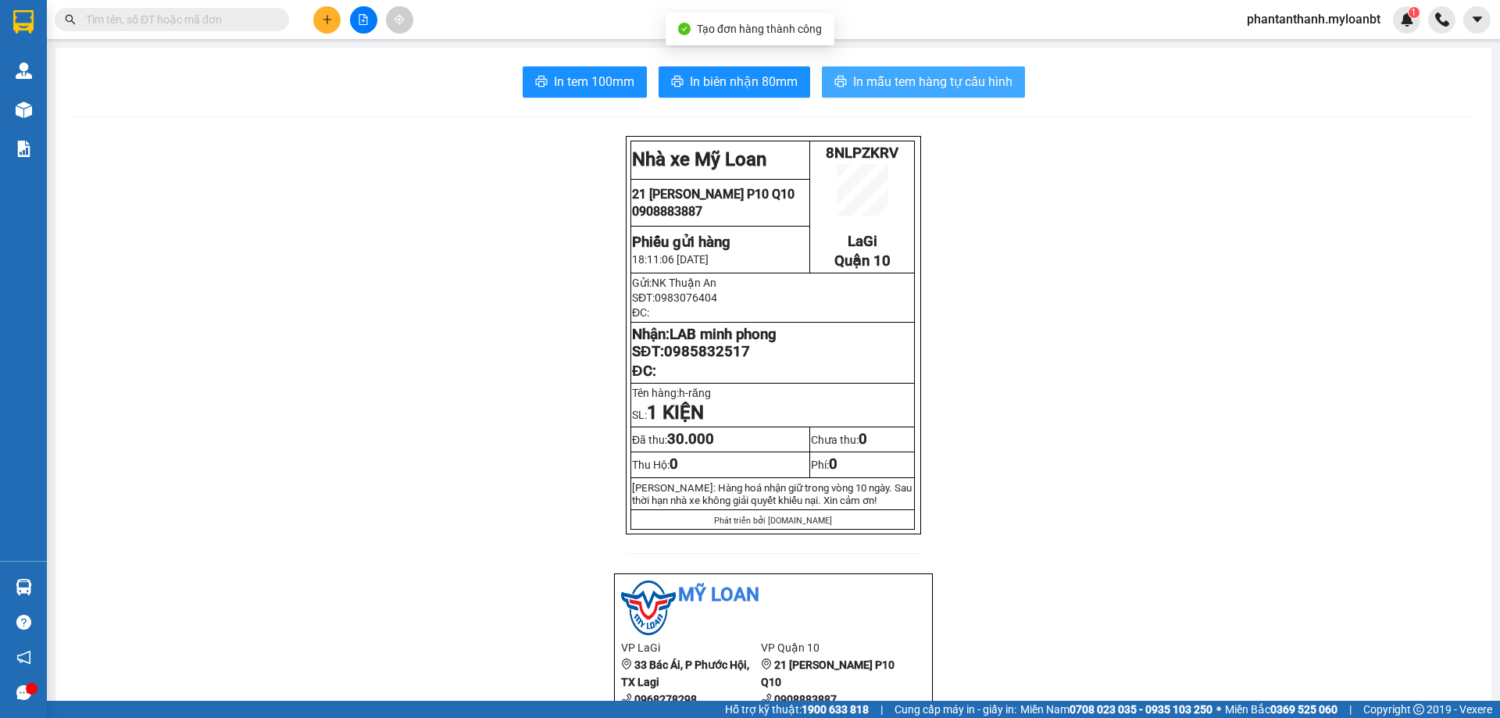
click at [854, 84] on span "In mẫu tem hàng tự cấu hình" at bounding box center [932, 82] width 159 height 20
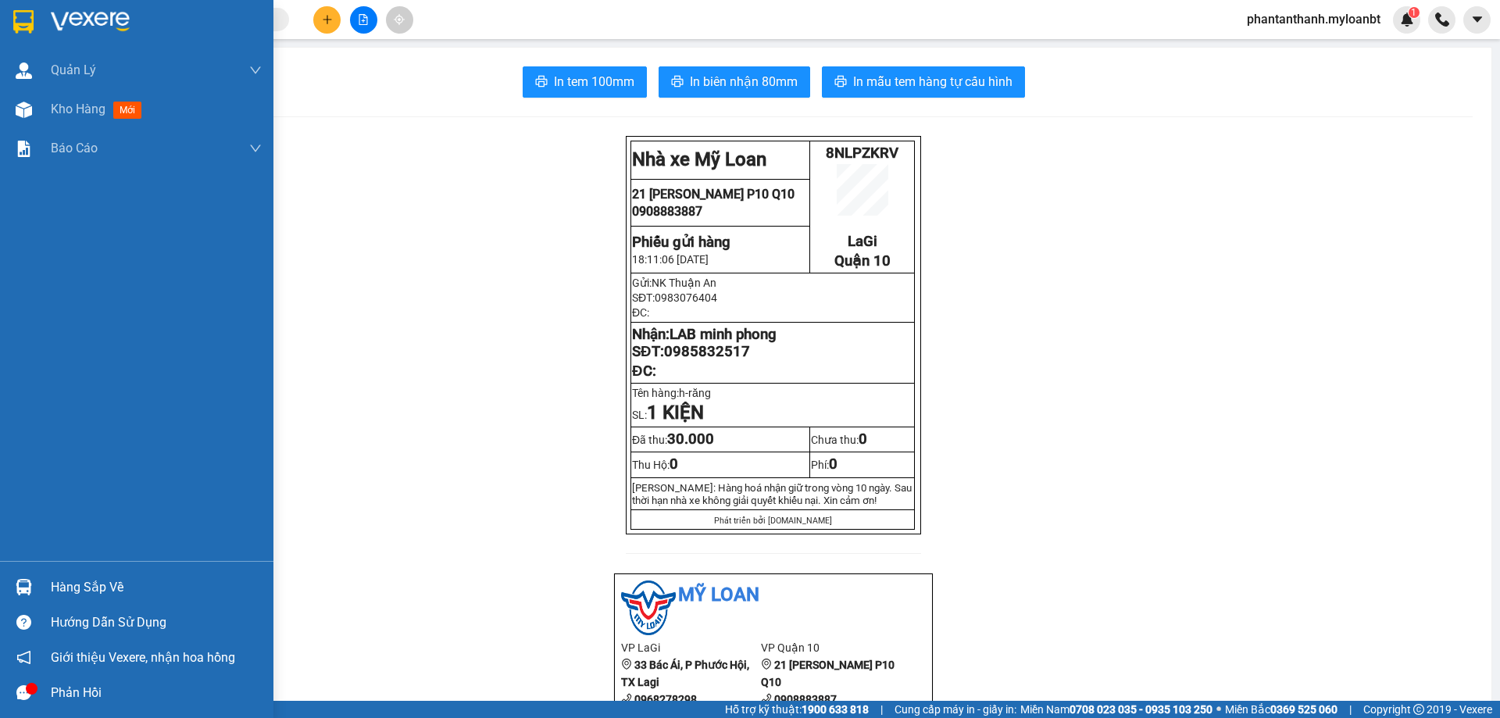
click at [37, 576] on div at bounding box center [23, 586] width 27 height 27
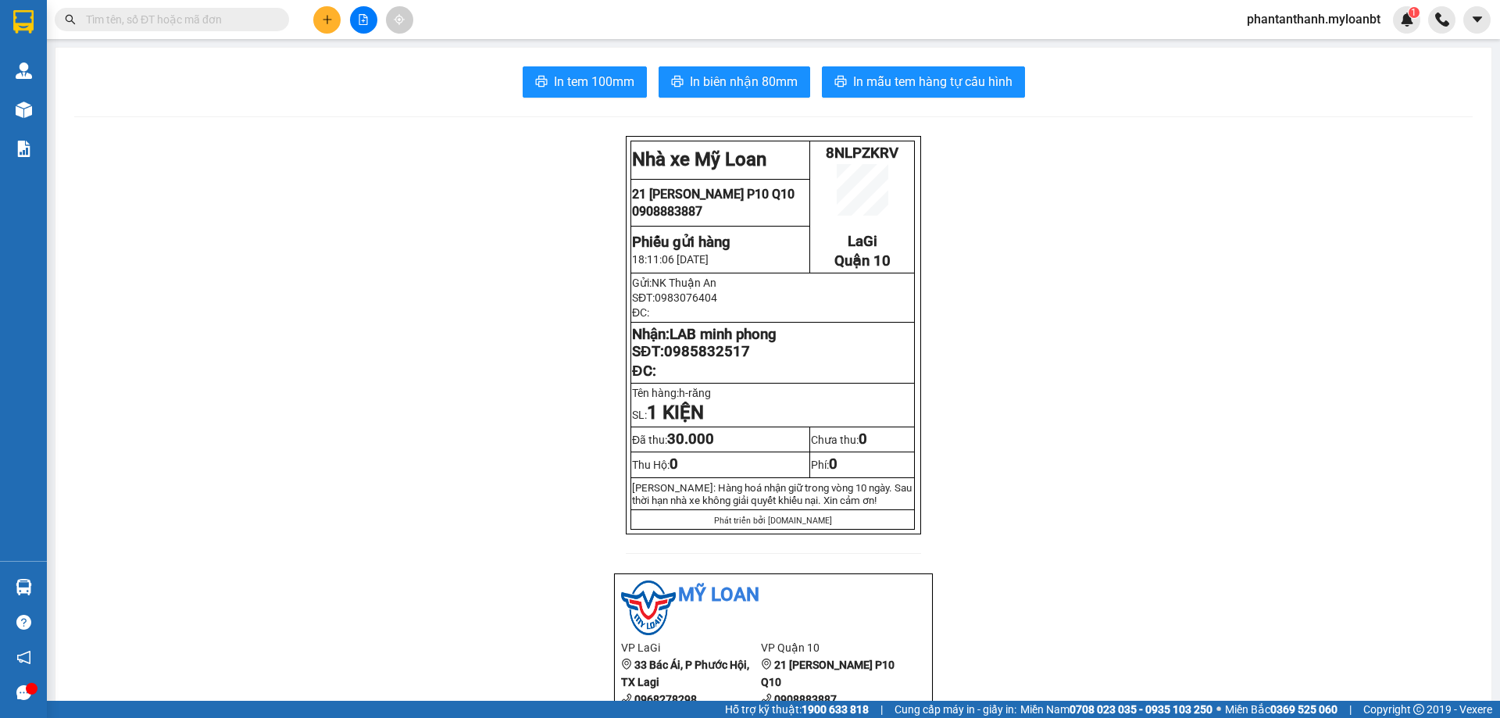
click at [519, 370] on section "Kết quả tìm kiếm ( 2 ) Bộ lọc Mã ĐH Trạng thái Món hàng Thu hộ Tổng cước Chưa c…" at bounding box center [750, 359] width 1500 height 718
click at [318, 13] on button at bounding box center [326, 19] width 27 height 27
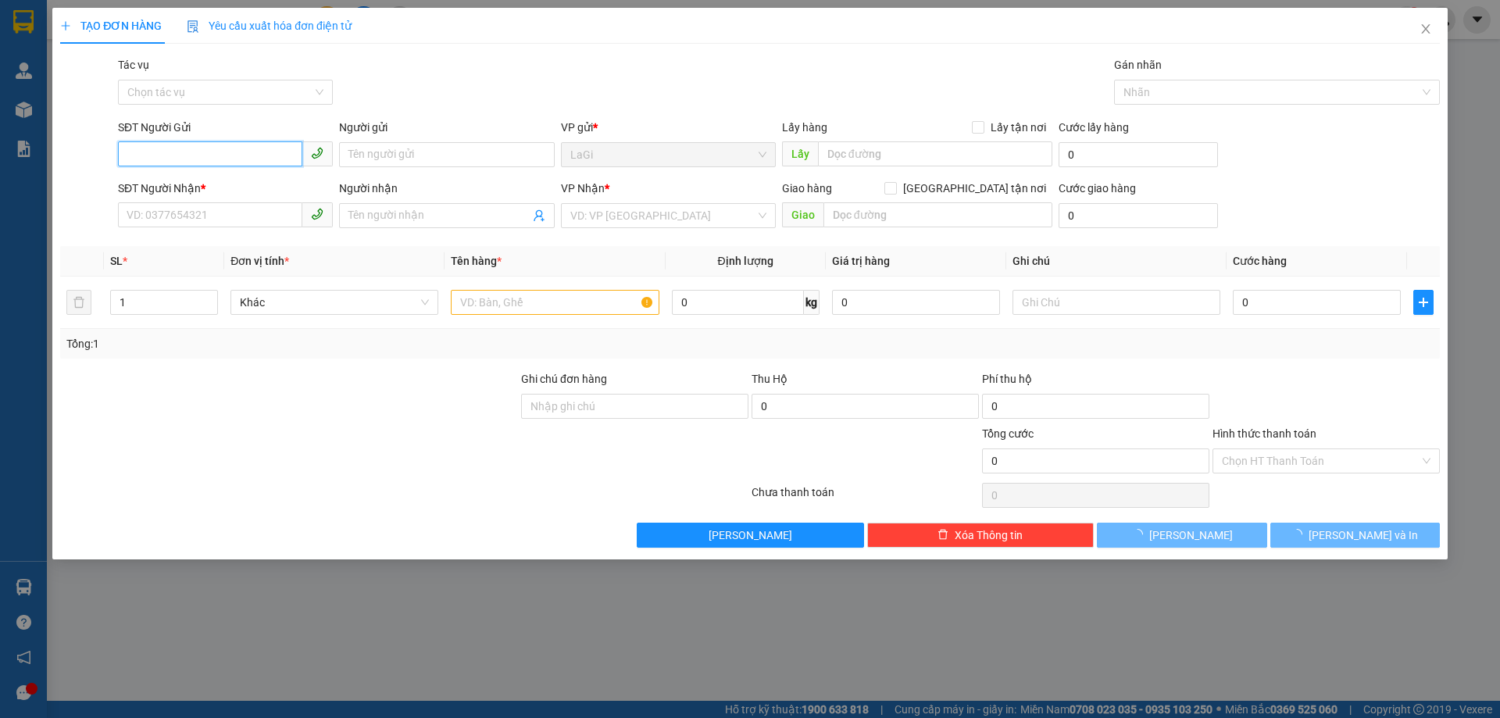
click at [194, 144] on input "SĐT Người Gửi" at bounding box center [210, 153] width 184 height 25
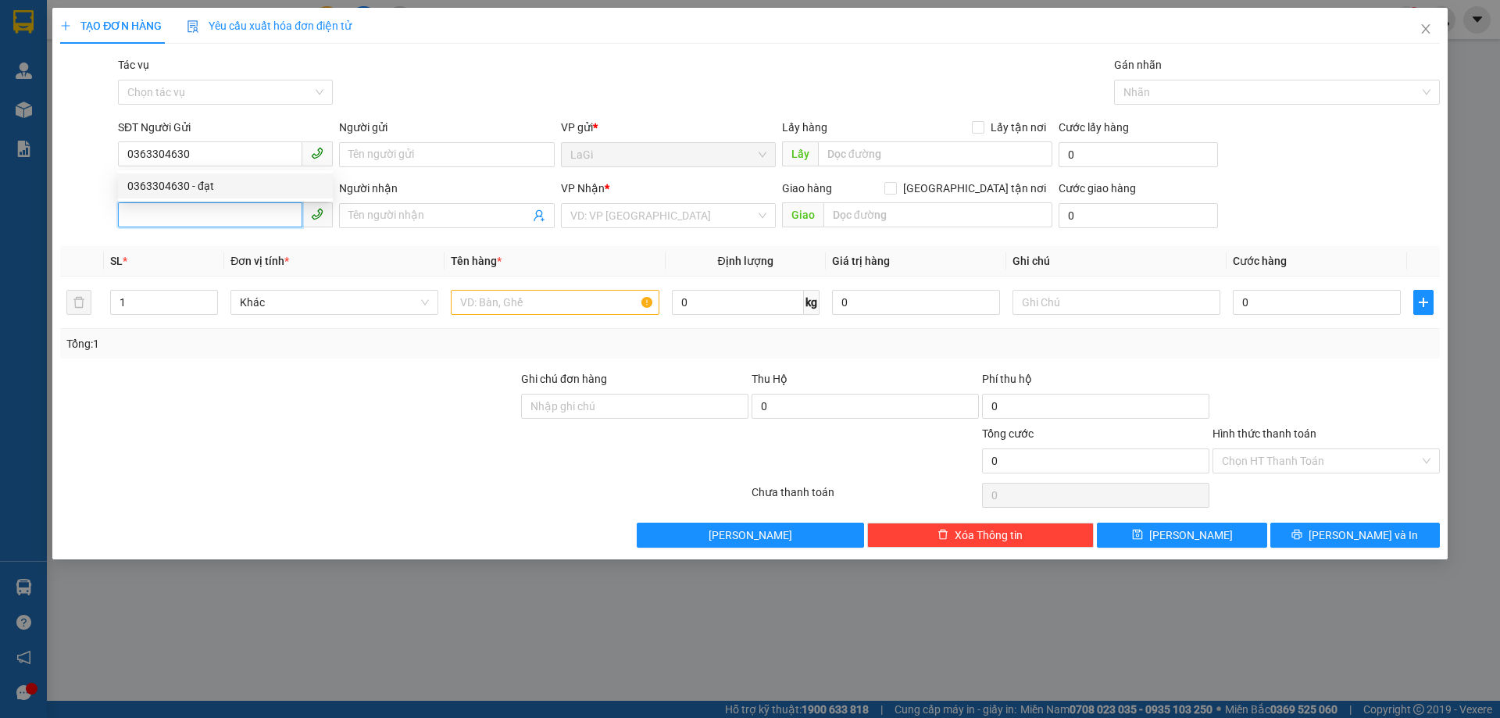
click at [190, 207] on input "SĐT Người Nhận *" at bounding box center [210, 214] width 184 height 25
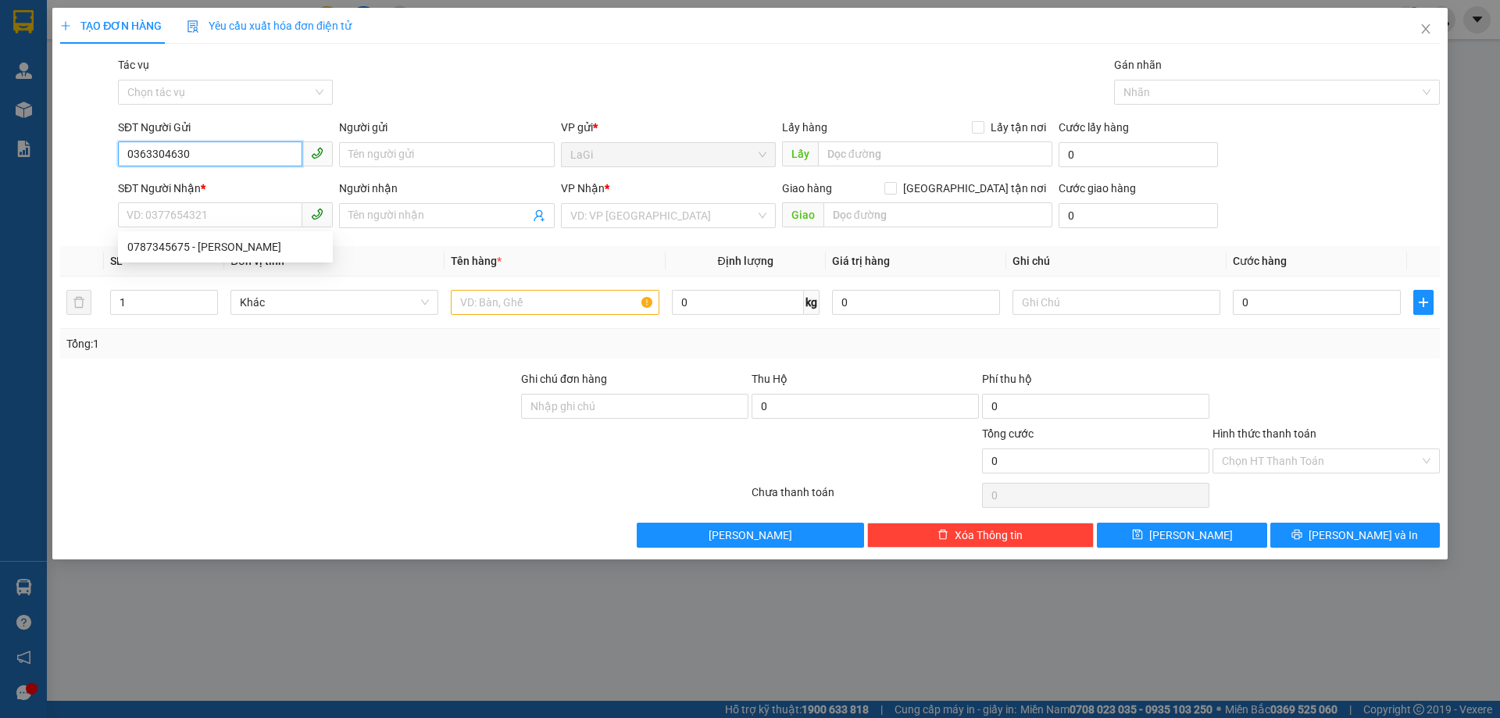
click at [210, 155] on input "0363304630" at bounding box center [210, 153] width 184 height 25
click at [201, 184] on div "0363304630 - đạt" at bounding box center [225, 185] width 196 height 17
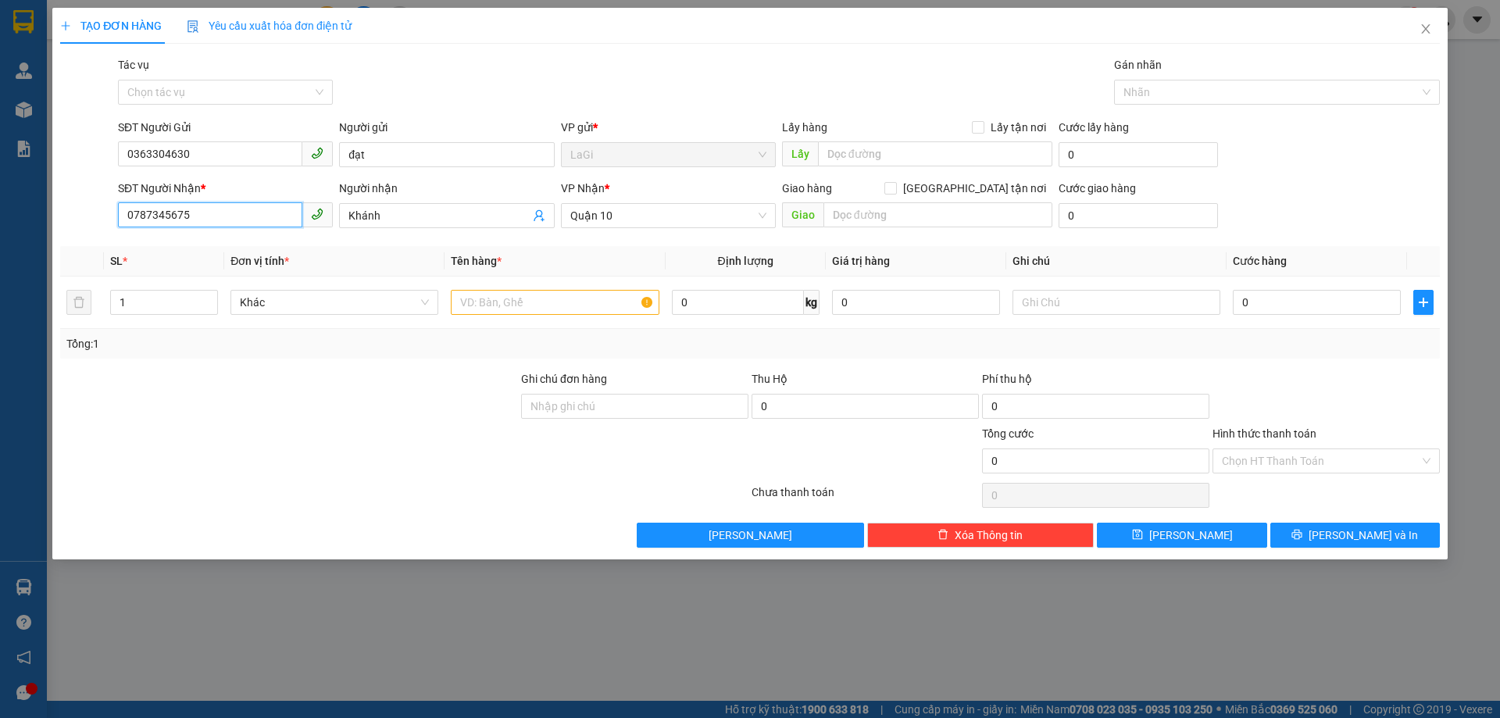
click at [260, 220] on input "0787345675" at bounding box center [210, 214] width 184 height 25
click at [540, 310] on input "text" at bounding box center [555, 302] width 208 height 25
click at [201, 201] on div "SĐT Người Nhận *" at bounding box center [225, 191] width 215 height 23
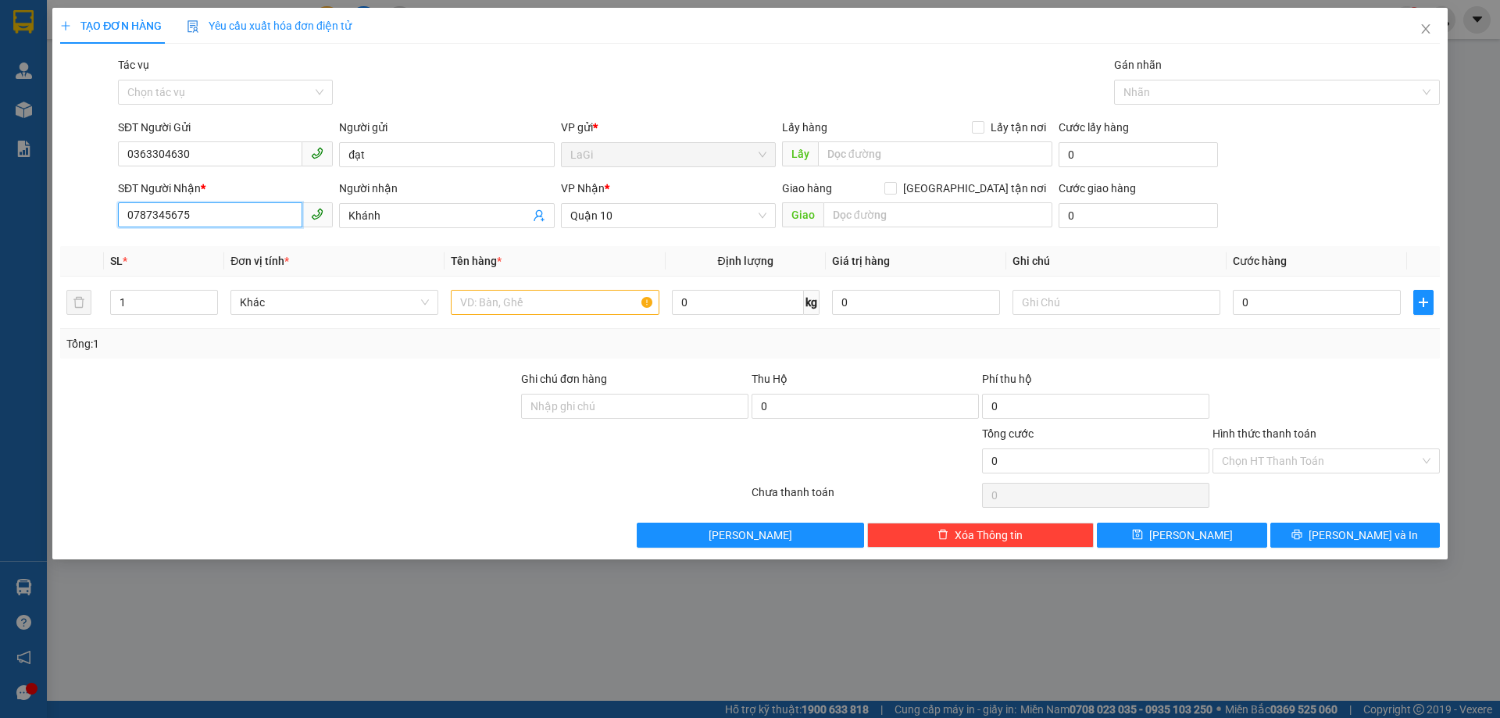
click at [201, 215] on input "0787345675" at bounding box center [210, 214] width 184 height 25
click at [460, 230] on div "Người nhận Khánh" at bounding box center [446, 207] width 215 height 55
click at [437, 224] on span "Khánh" at bounding box center [446, 215] width 215 height 25
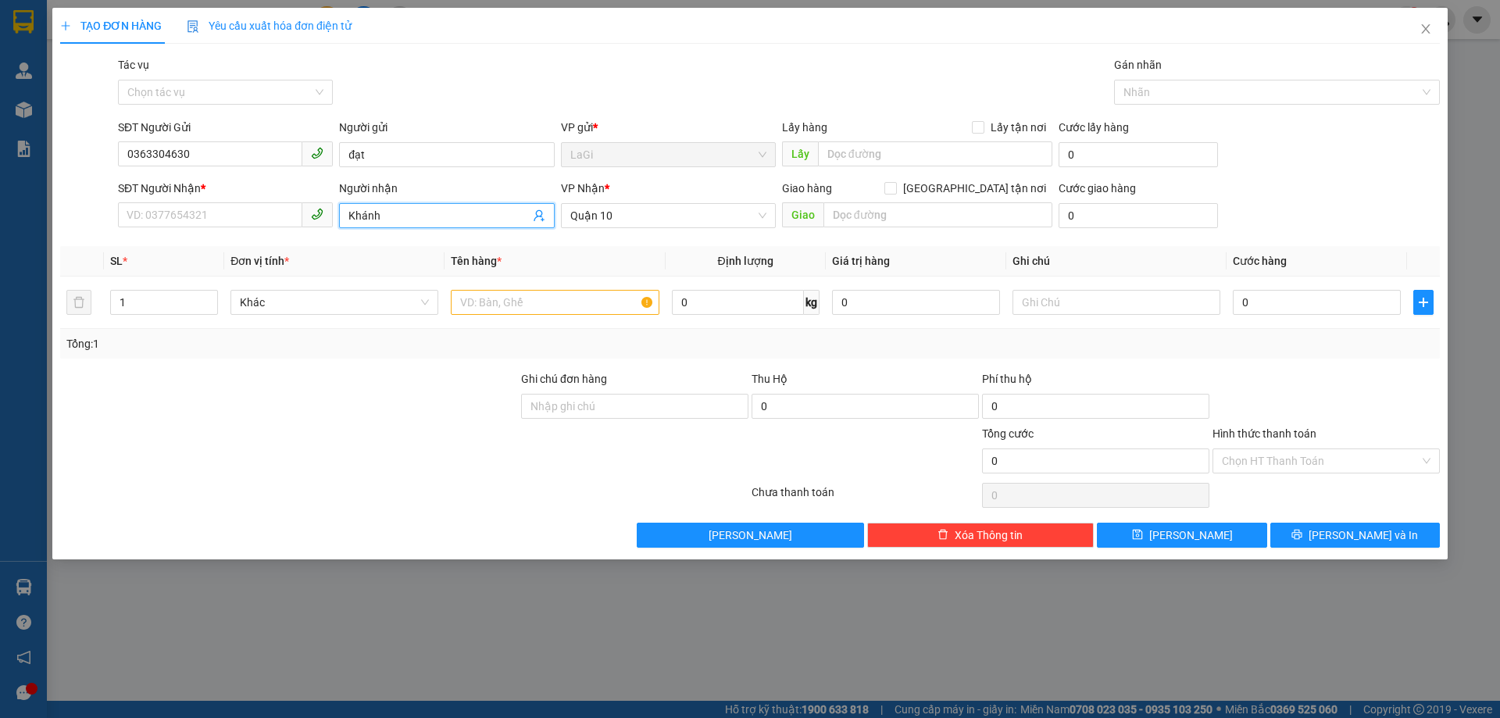
click at [437, 224] on span "Khánh" at bounding box center [446, 215] width 215 height 25
click at [436, 223] on input "Khánh" at bounding box center [438, 215] width 180 height 17
click at [265, 217] on input "SĐT Người Nhận *" at bounding box center [210, 214] width 184 height 25
click at [265, 218] on input "SĐT Người Nhận *" at bounding box center [210, 214] width 184 height 25
click at [363, 212] on input "Người nhận" at bounding box center [438, 215] width 180 height 17
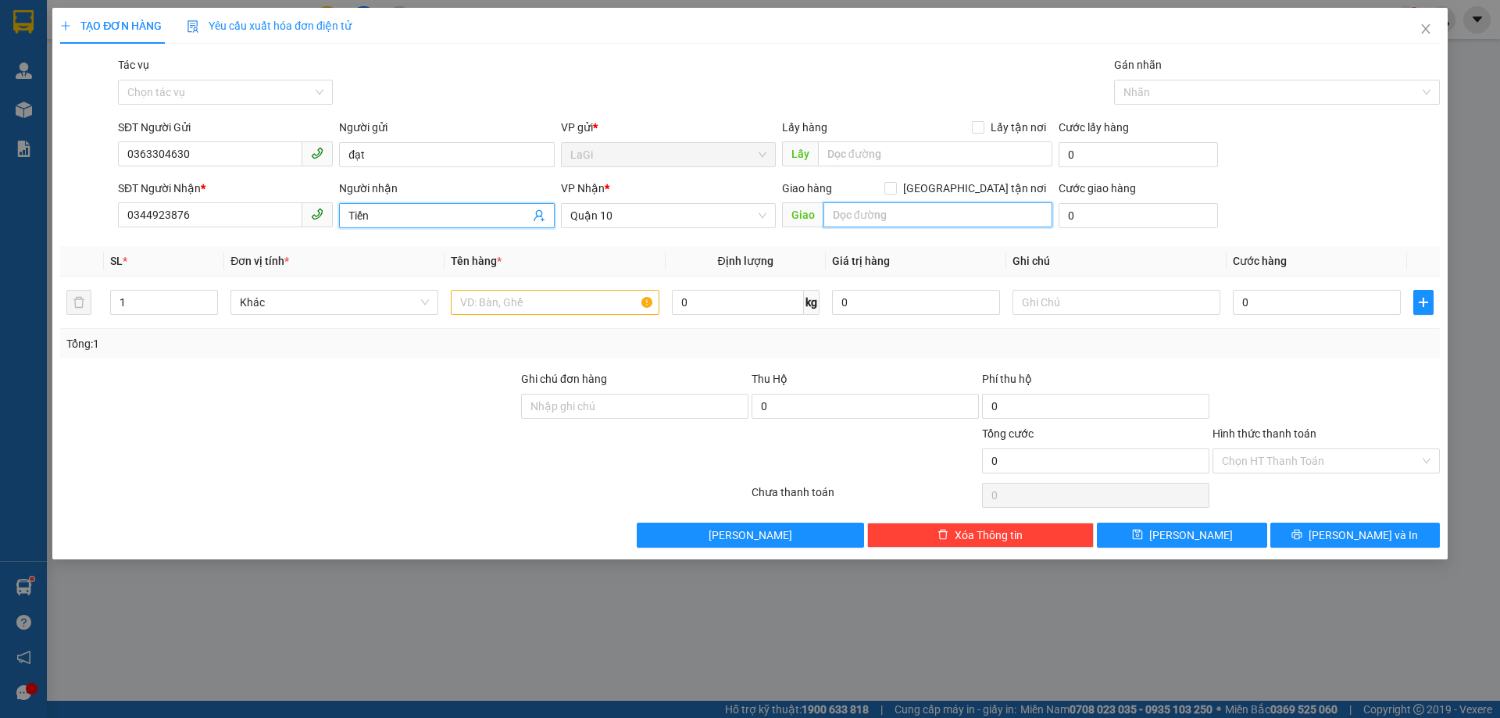
click at [957, 224] on input "text" at bounding box center [937, 214] width 229 height 25
click at [986, 209] on input "text" at bounding box center [937, 214] width 229 height 25
click at [586, 298] on input "text" at bounding box center [555, 302] width 208 height 25
click at [1278, 283] on td "0" at bounding box center [1316, 302] width 180 height 52
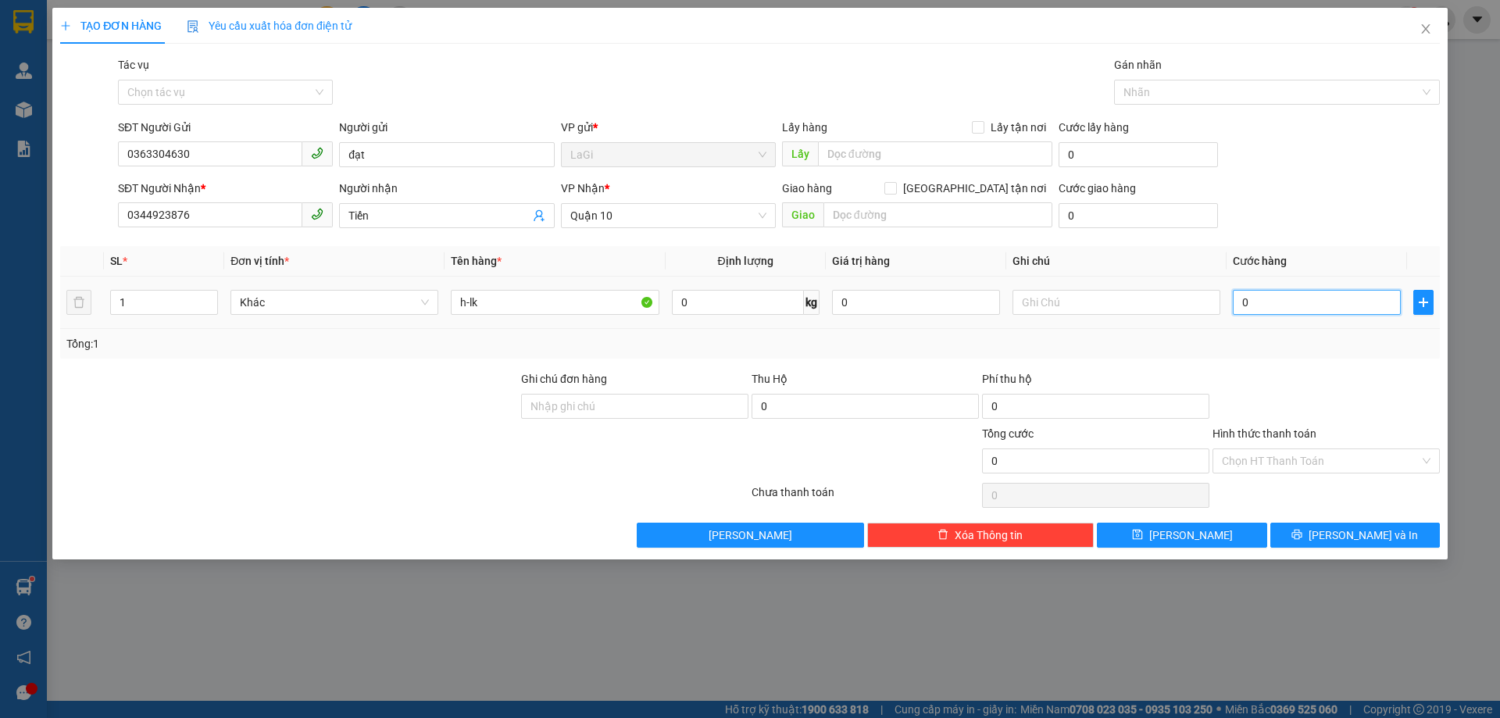
click at [1257, 301] on input "0" at bounding box center [1316, 302] width 168 height 25
click at [601, 300] on input "h-lk" at bounding box center [555, 302] width 208 height 25
click at [599, 297] on input "h-" at bounding box center [555, 302] width 208 height 25
click at [631, 241] on div "Transit Pickup Surcharge Ids Transit Deliver Surcharge Ids Transit Deliver Surc…" at bounding box center [749, 301] width 1379 height 491
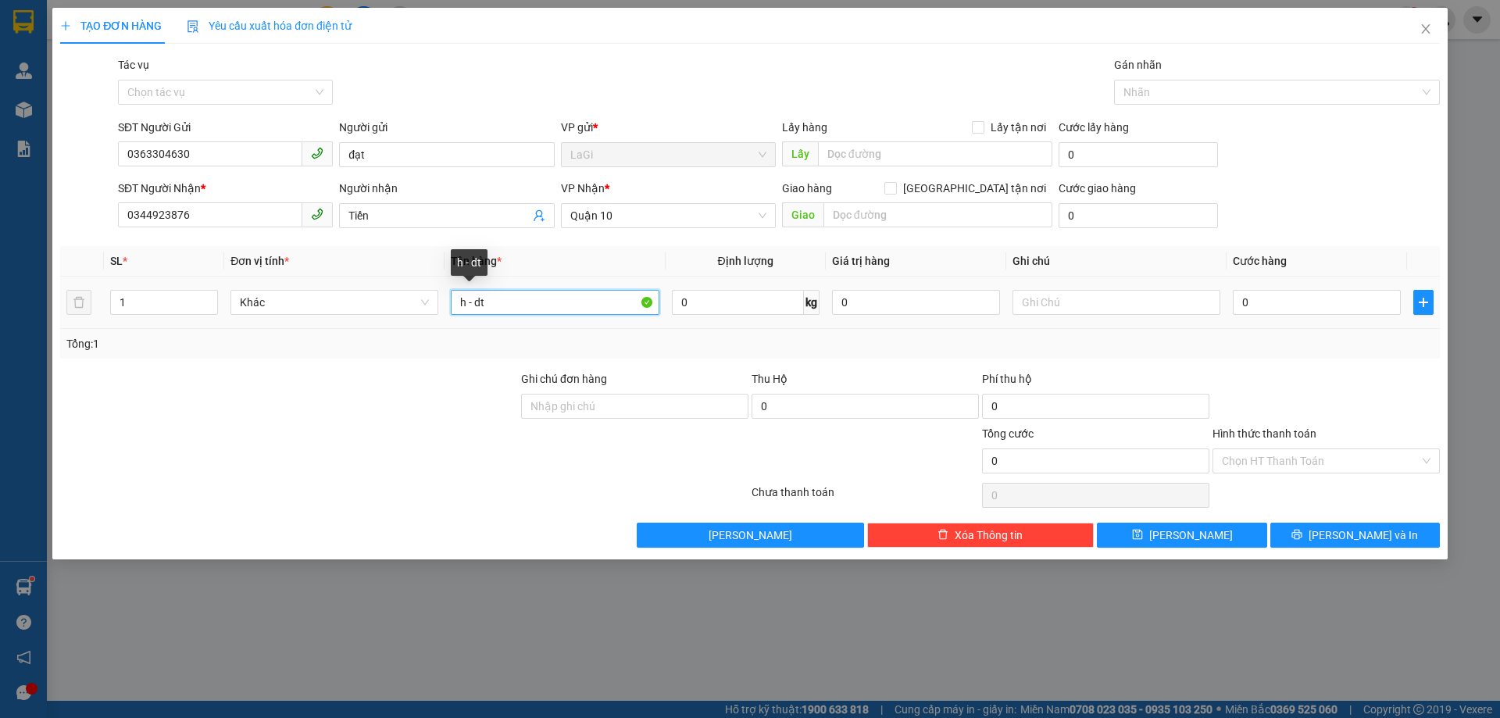
click at [564, 306] on input "h - dt" at bounding box center [555, 302] width 208 height 25
click at [1282, 308] on input "0" at bounding box center [1316, 302] width 168 height 25
click at [530, 307] on input "h - dt" at bounding box center [555, 302] width 208 height 25
click at [1307, 382] on div at bounding box center [1326, 397] width 230 height 55
click at [1309, 409] on div at bounding box center [1326, 397] width 230 height 55
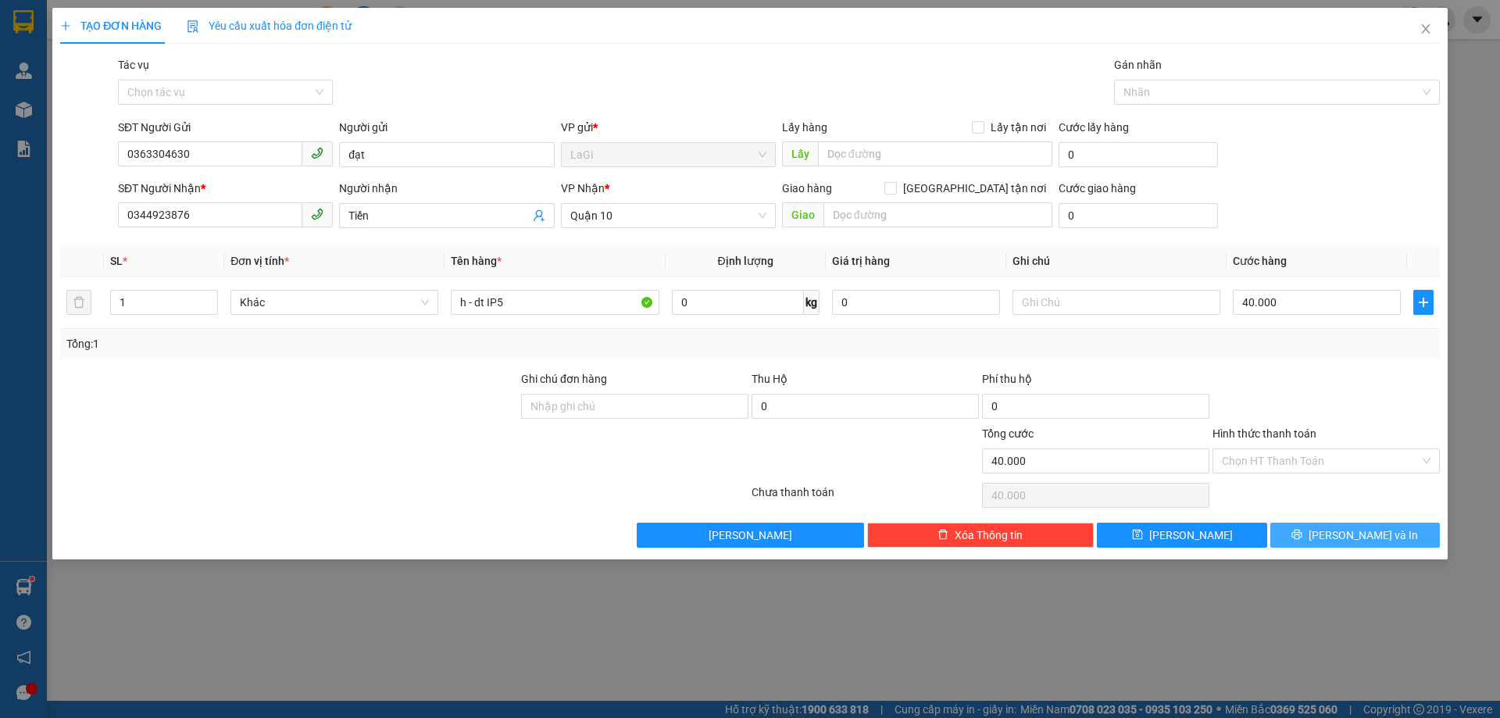
click at [1328, 542] on button "Lưu và In" at bounding box center [1354, 534] width 169 height 25
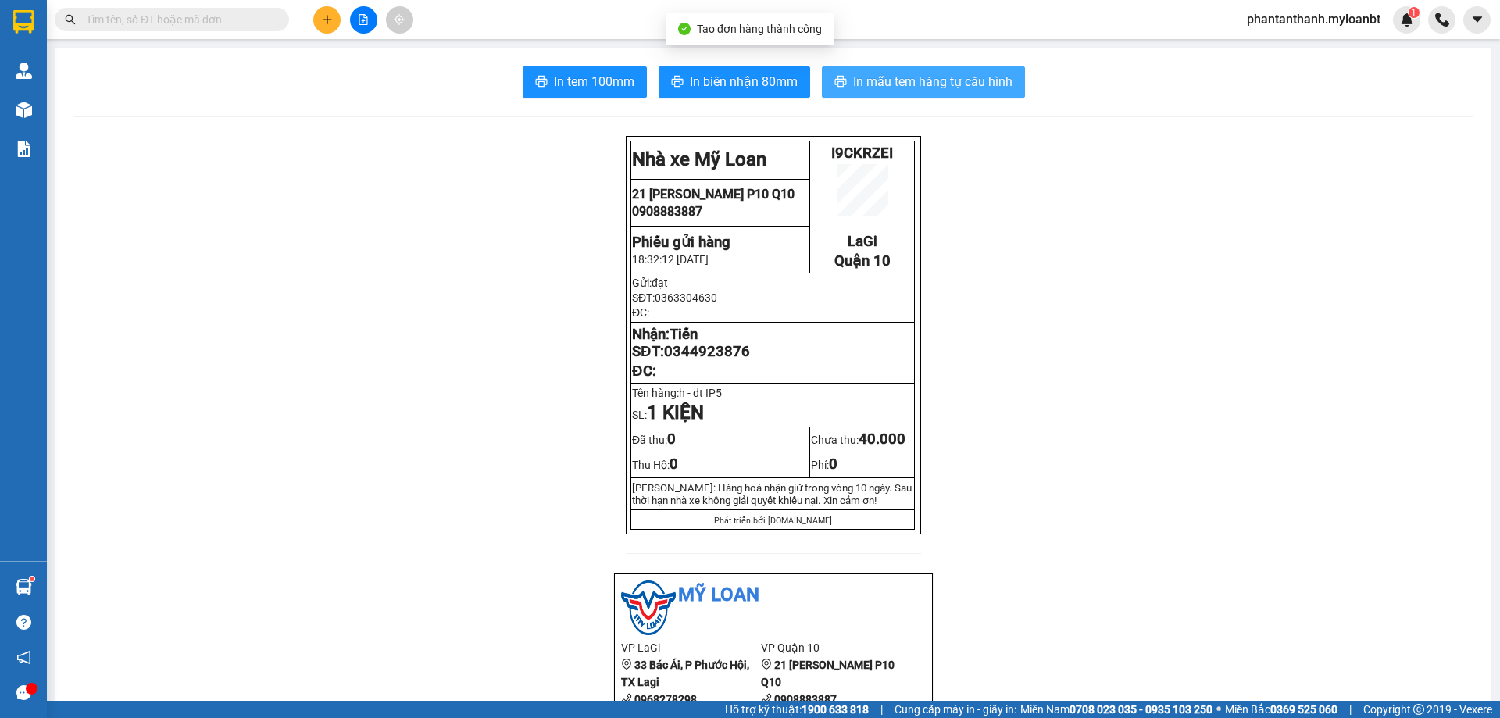
click at [840, 80] on icon "printer" at bounding box center [840, 81] width 12 height 12
click at [150, 17] on input "text" at bounding box center [178, 19] width 184 height 17
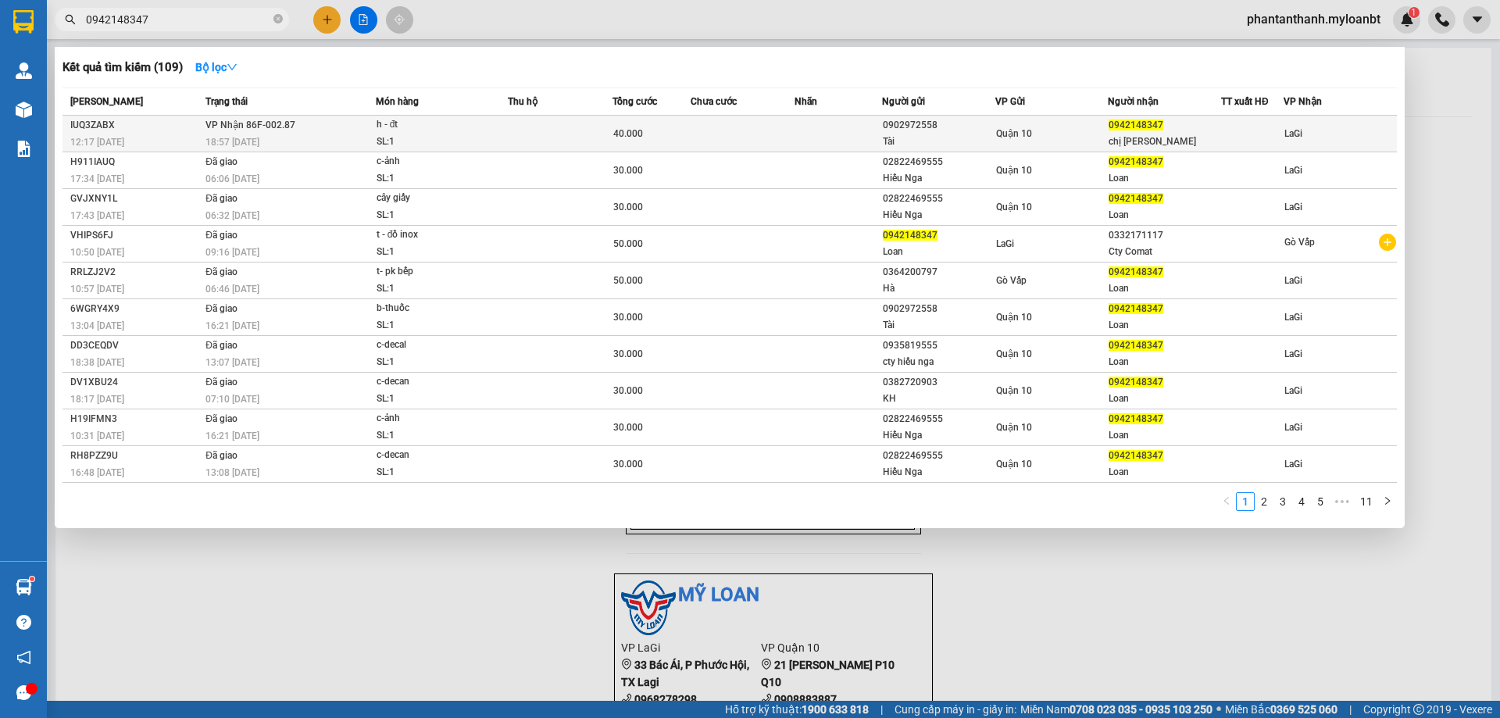
click at [407, 129] on div "h - đt" at bounding box center [434, 124] width 117 height 17
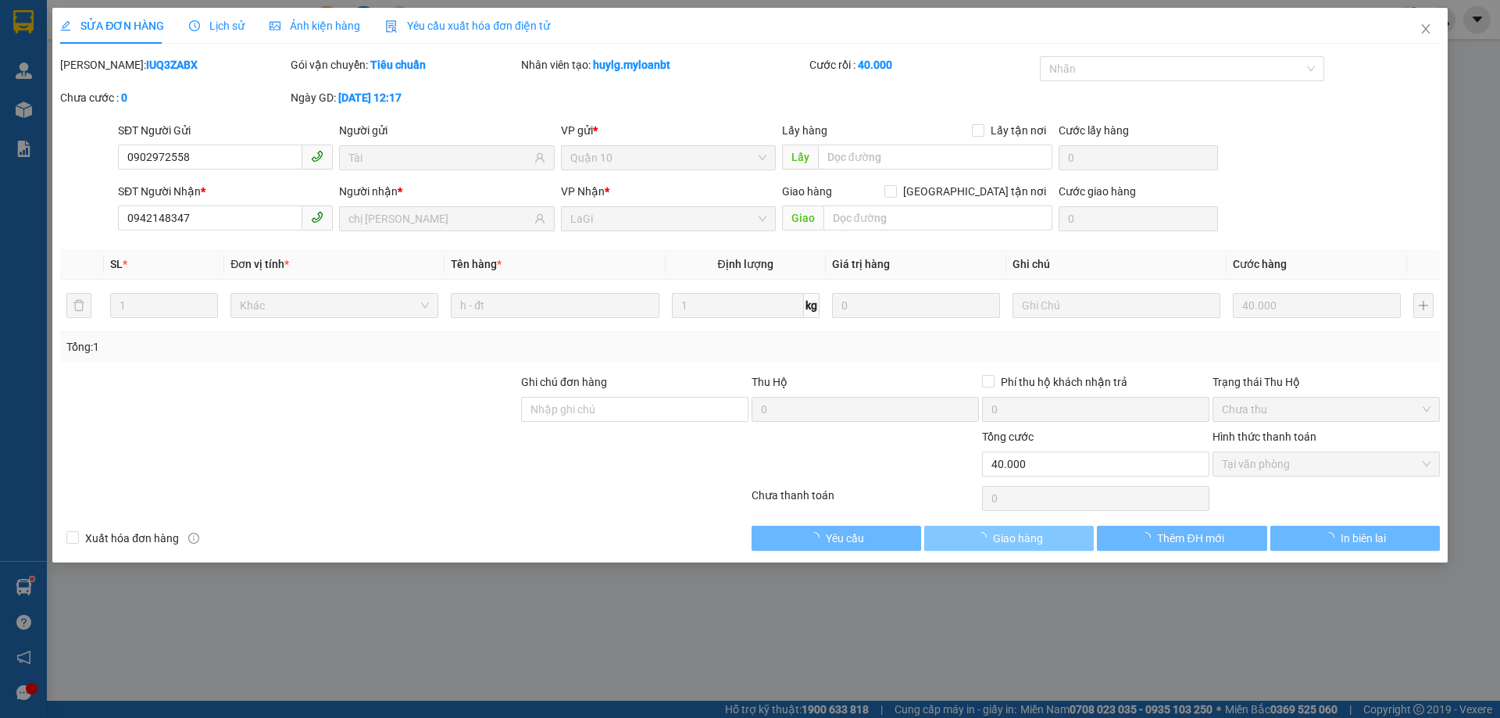
click at [1036, 530] on span "Giao hàng" at bounding box center [1018, 538] width 50 height 17
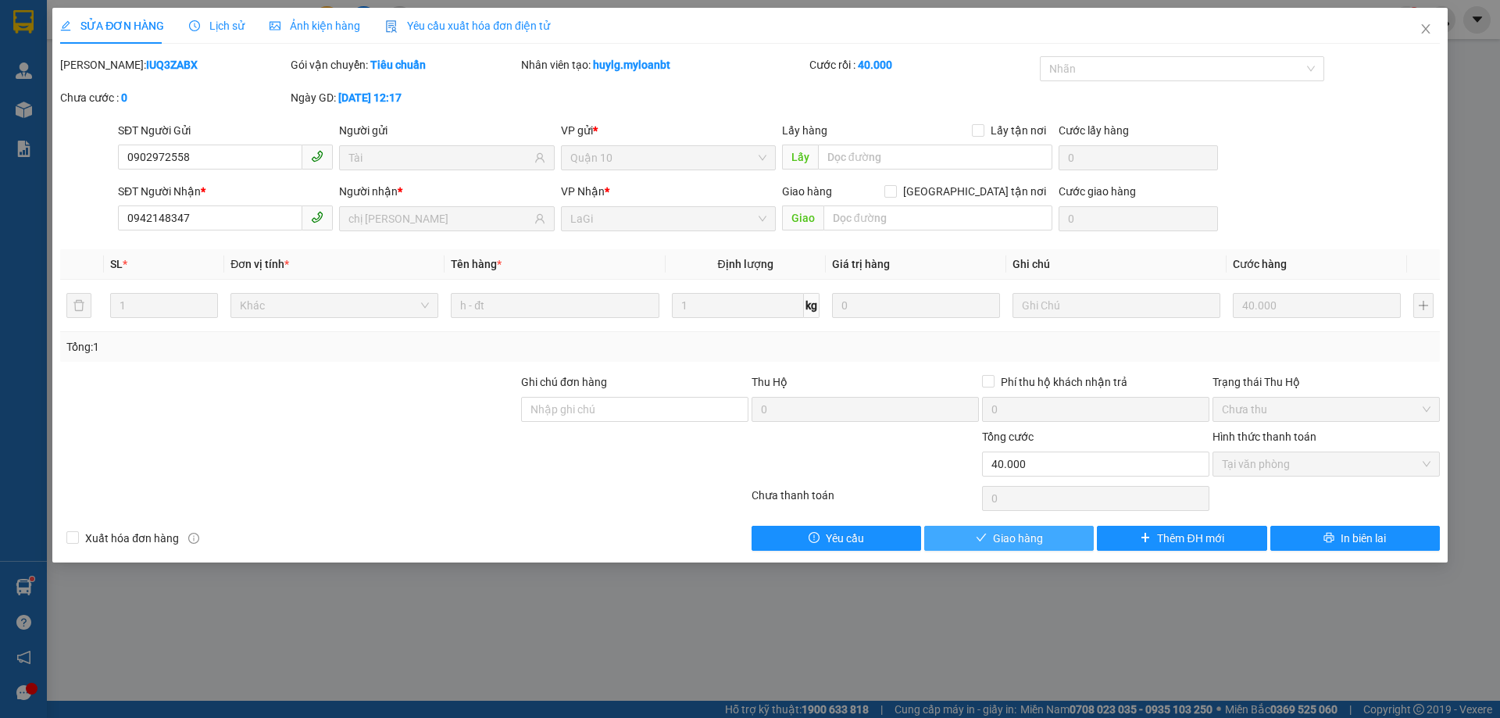
click at [1029, 543] on span "Giao hàng" at bounding box center [1018, 538] width 50 height 17
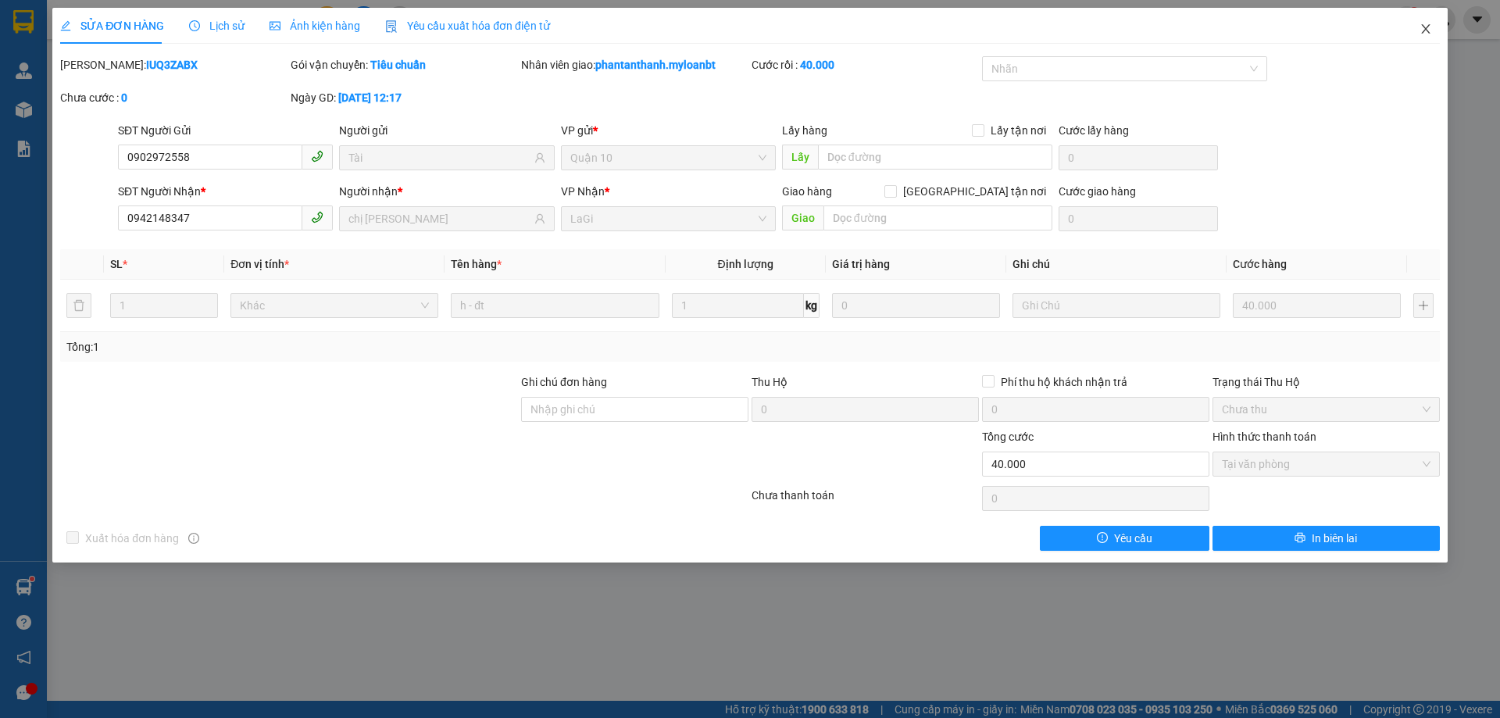
click at [1435, 38] on span "Close" at bounding box center [1425, 30] width 44 height 44
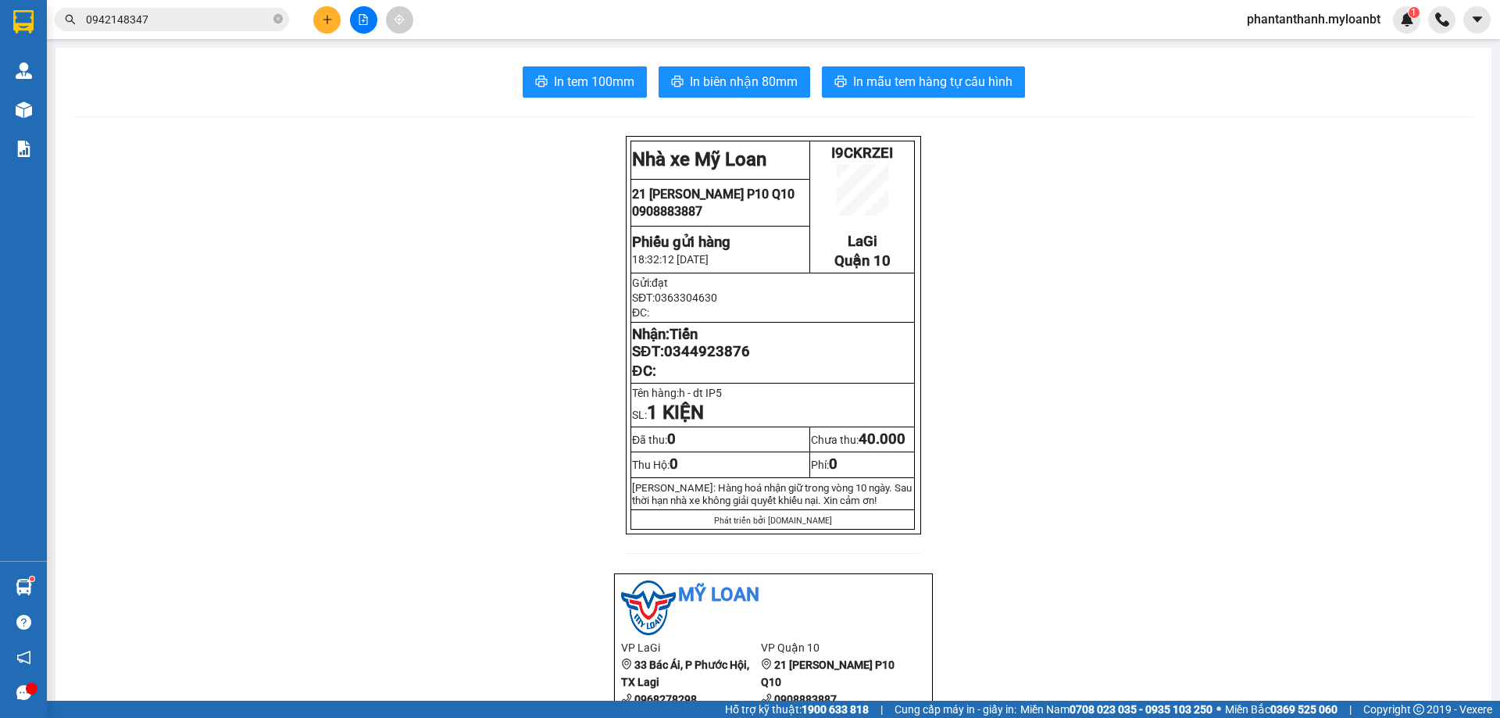
click at [141, 27] on input "0942148347" at bounding box center [178, 19] width 184 height 17
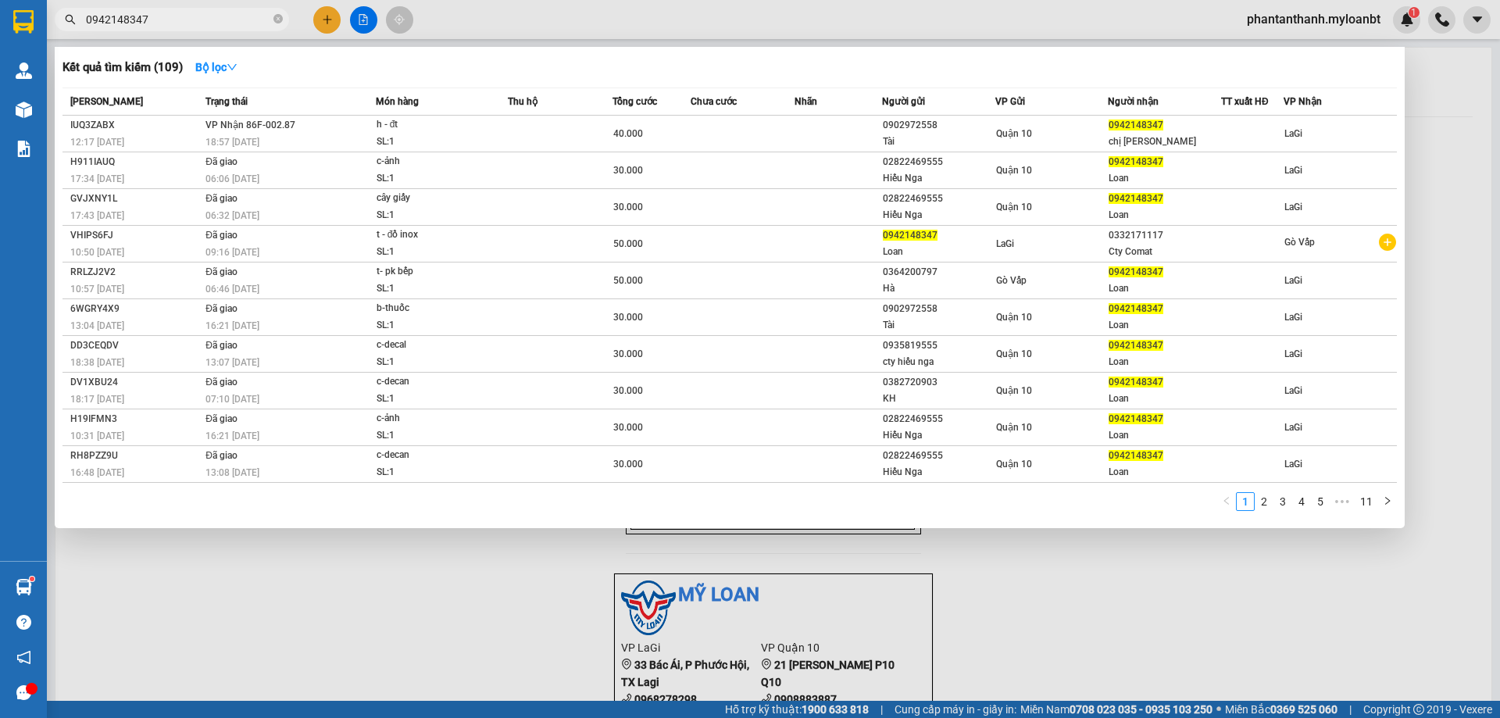
click at [144, 27] on input "0942148347" at bounding box center [178, 19] width 184 height 17
click at [215, 14] on input "0942148347" at bounding box center [178, 19] width 184 height 17
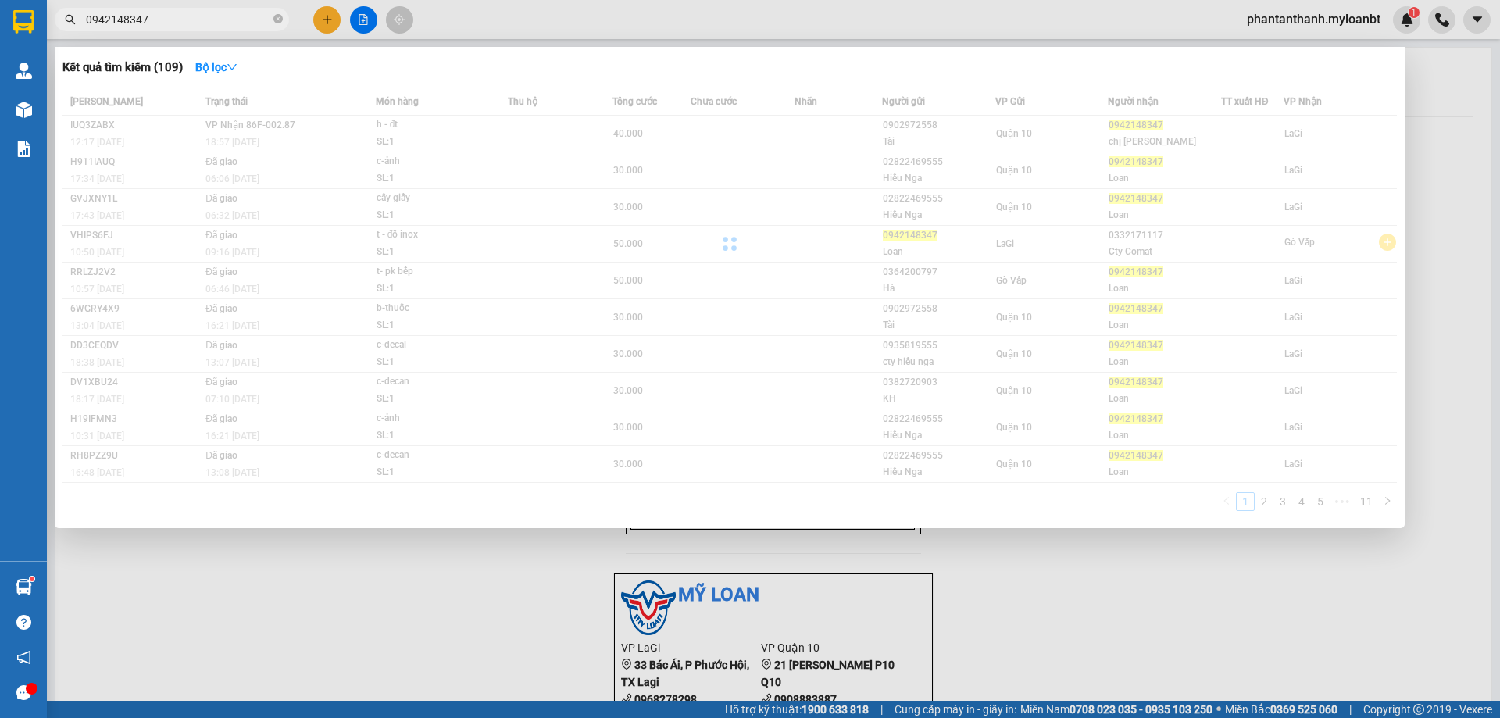
click at [215, 14] on input "0942148347" at bounding box center [178, 19] width 184 height 17
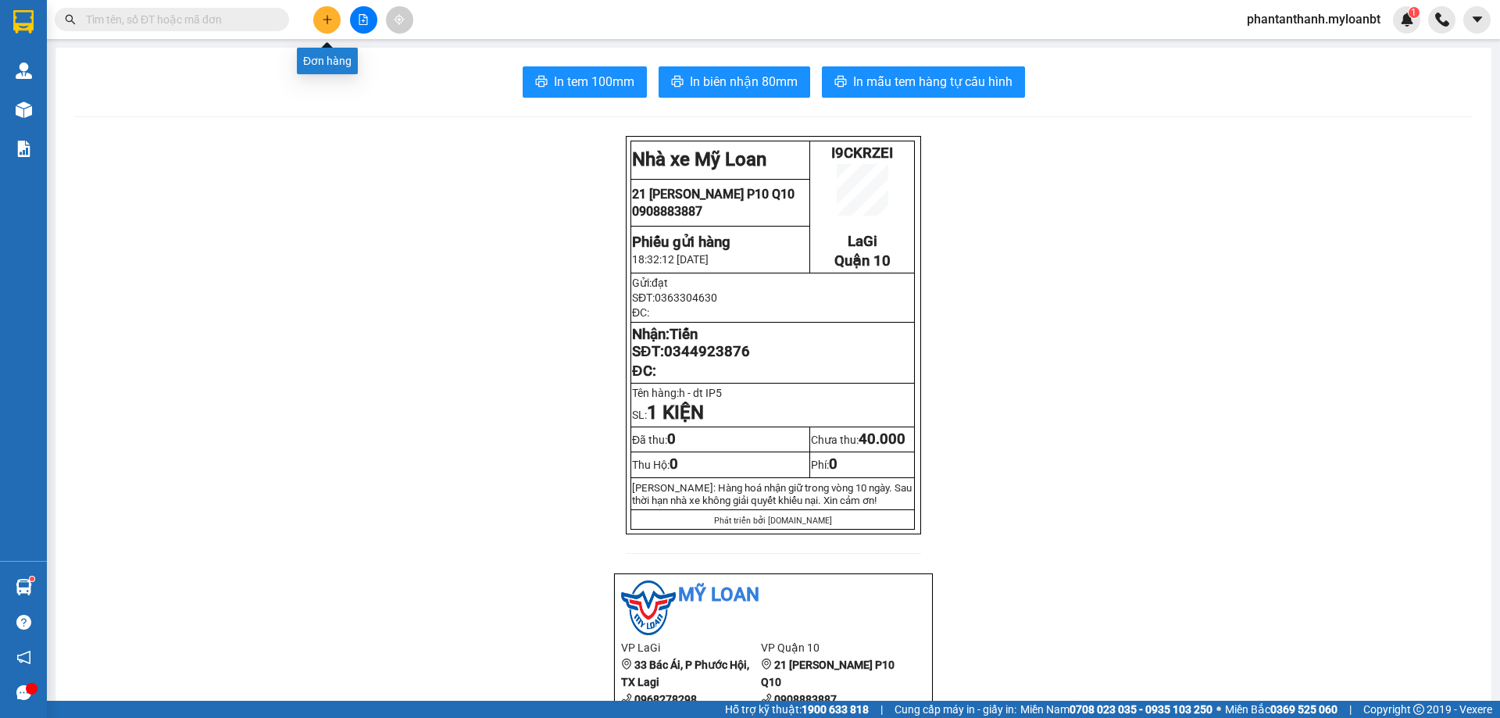
click at [335, 21] on button at bounding box center [326, 19] width 27 height 27
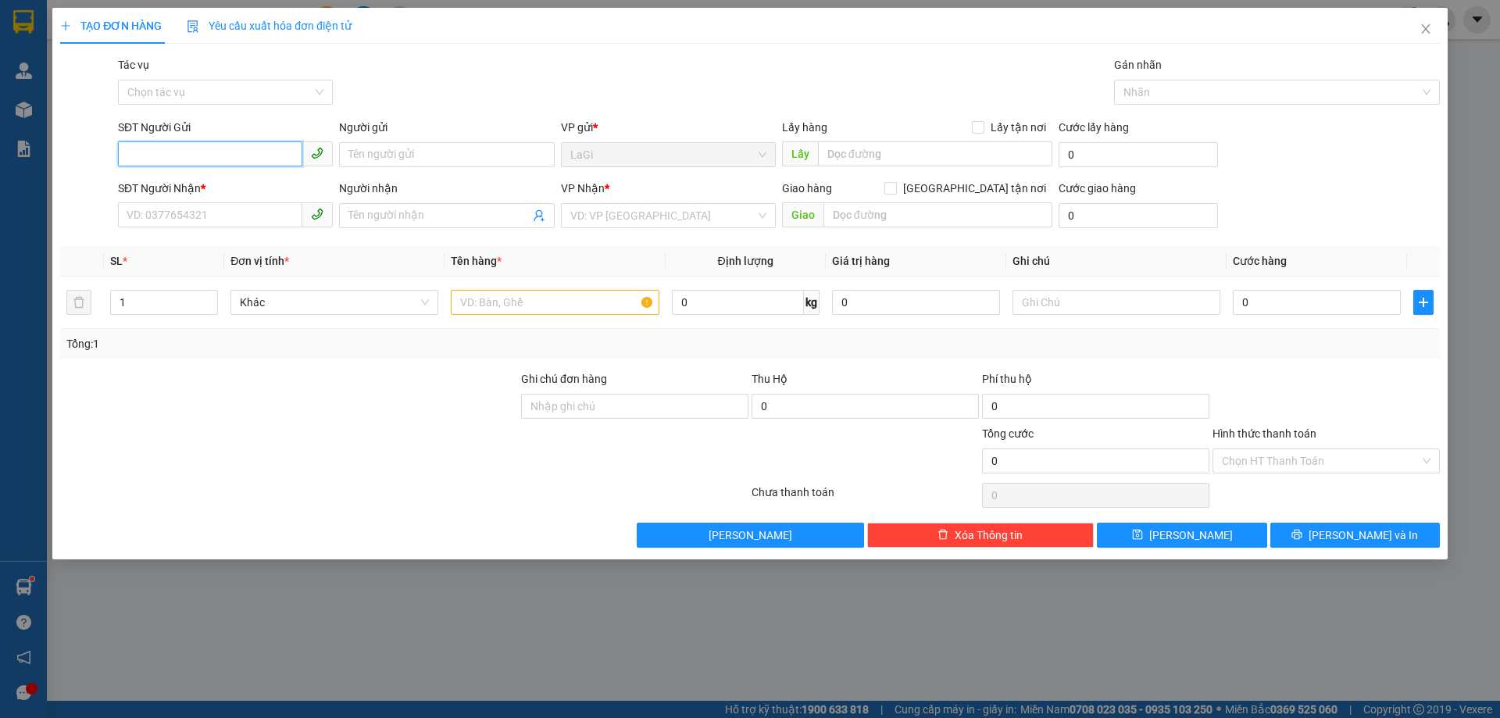
click at [247, 142] on input "SĐT Người Gửi" at bounding box center [210, 153] width 184 height 25
click at [242, 150] on input "SĐT Người Gửi" at bounding box center [210, 153] width 184 height 25
click at [242, 152] on input "SĐT Người Gửi" at bounding box center [210, 153] width 184 height 25
click at [242, 152] on input "0977" at bounding box center [210, 153] width 184 height 25
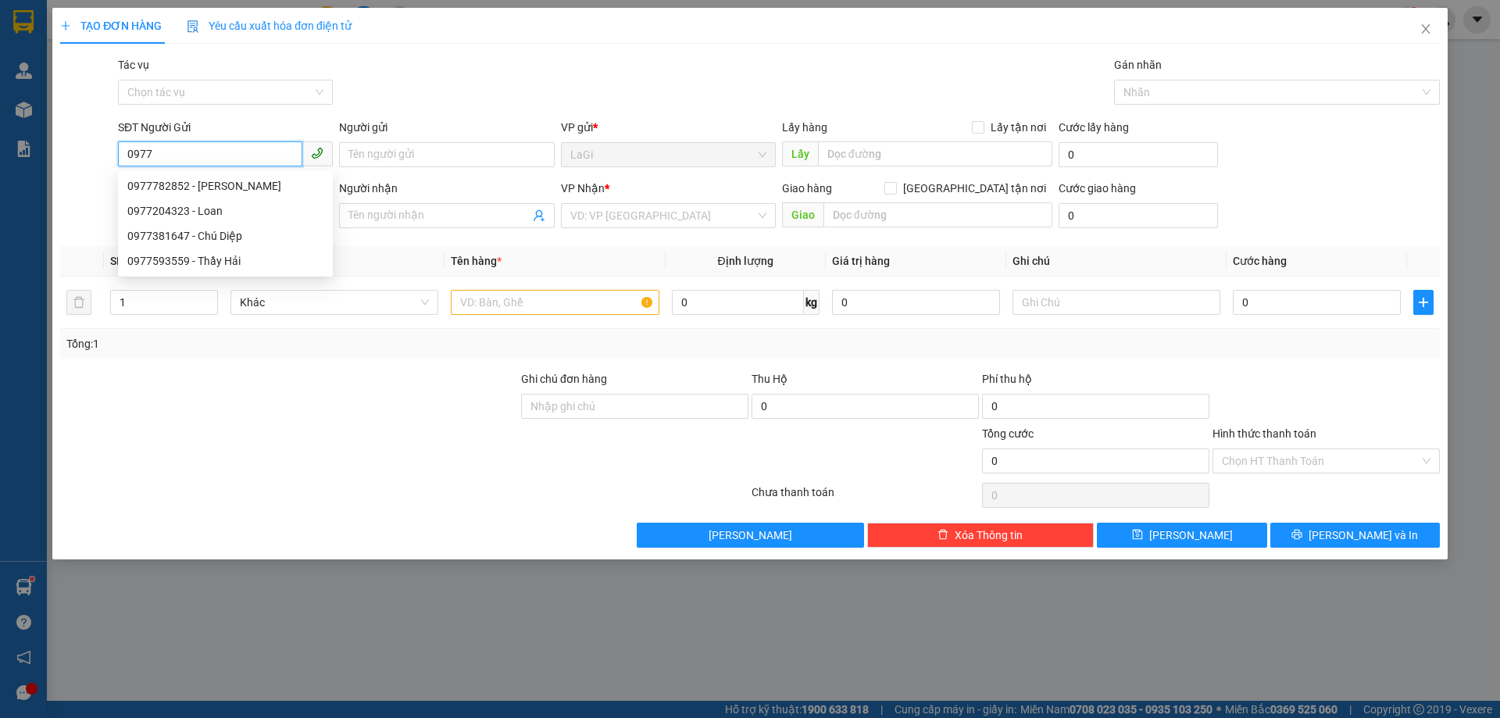
click at [242, 152] on input "0977" at bounding box center [210, 153] width 184 height 25
click at [242, 152] on input "0977141787" at bounding box center [210, 153] width 184 height 25
click at [228, 187] on div "0977141787 - Phụng" at bounding box center [225, 185] width 196 height 17
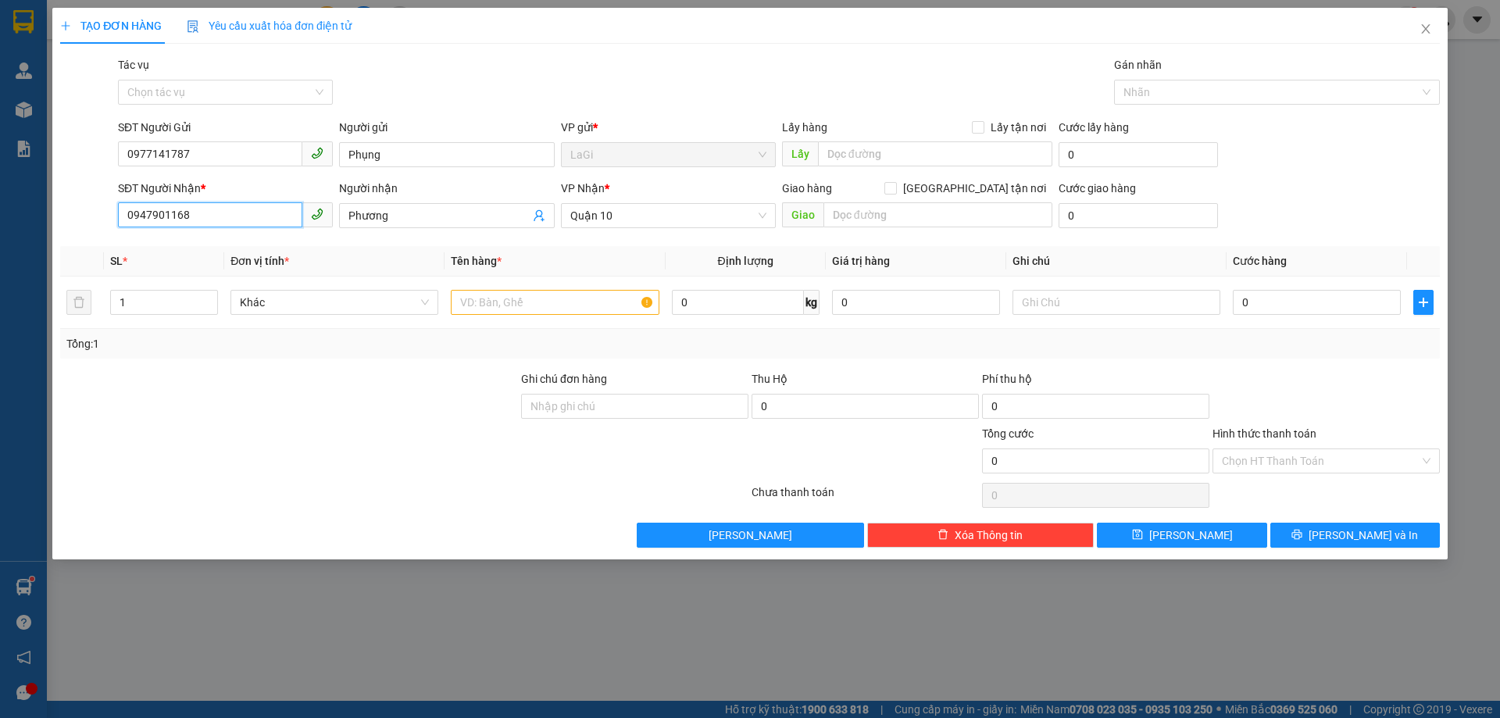
click at [265, 205] on input "0947901168" at bounding box center [210, 214] width 184 height 25
click at [269, 266] on div "0907088884 - Thanh" at bounding box center [225, 271] width 196 height 17
click at [578, 304] on input "text" at bounding box center [555, 302] width 208 height 25
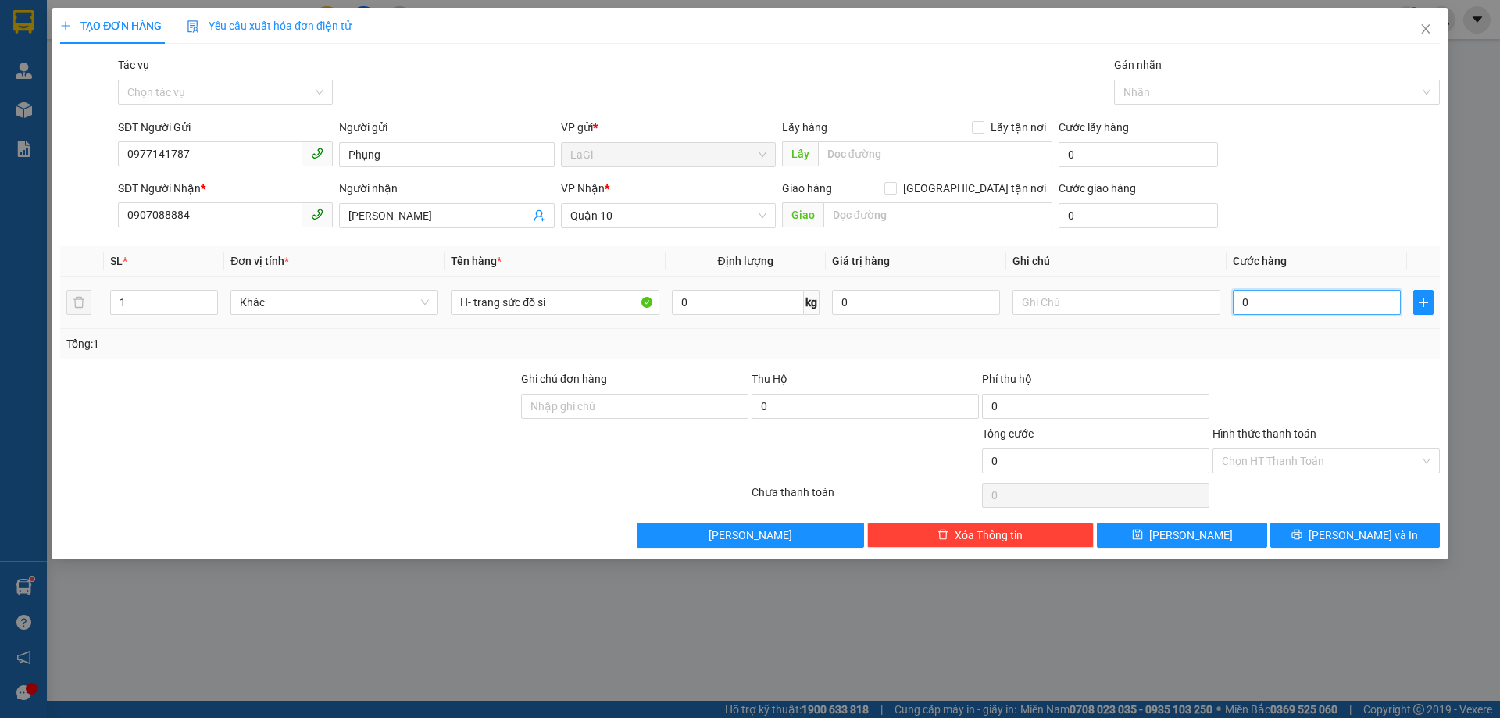
click at [1324, 301] on input "0" at bounding box center [1316, 302] width 168 height 25
click at [1321, 304] on input "32" at bounding box center [1316, 302] width 168 height 25
click at [1312, 369] on div "Transit Pickup Surcharge Ids Transit Deliver Surcharge Ids Transit Deliver Surc…" at bounding box center [749, 301] width 1379 height 491
click at [1291, 296] on input "30.000" at bounding box center [1316, 302] width 168 height 25
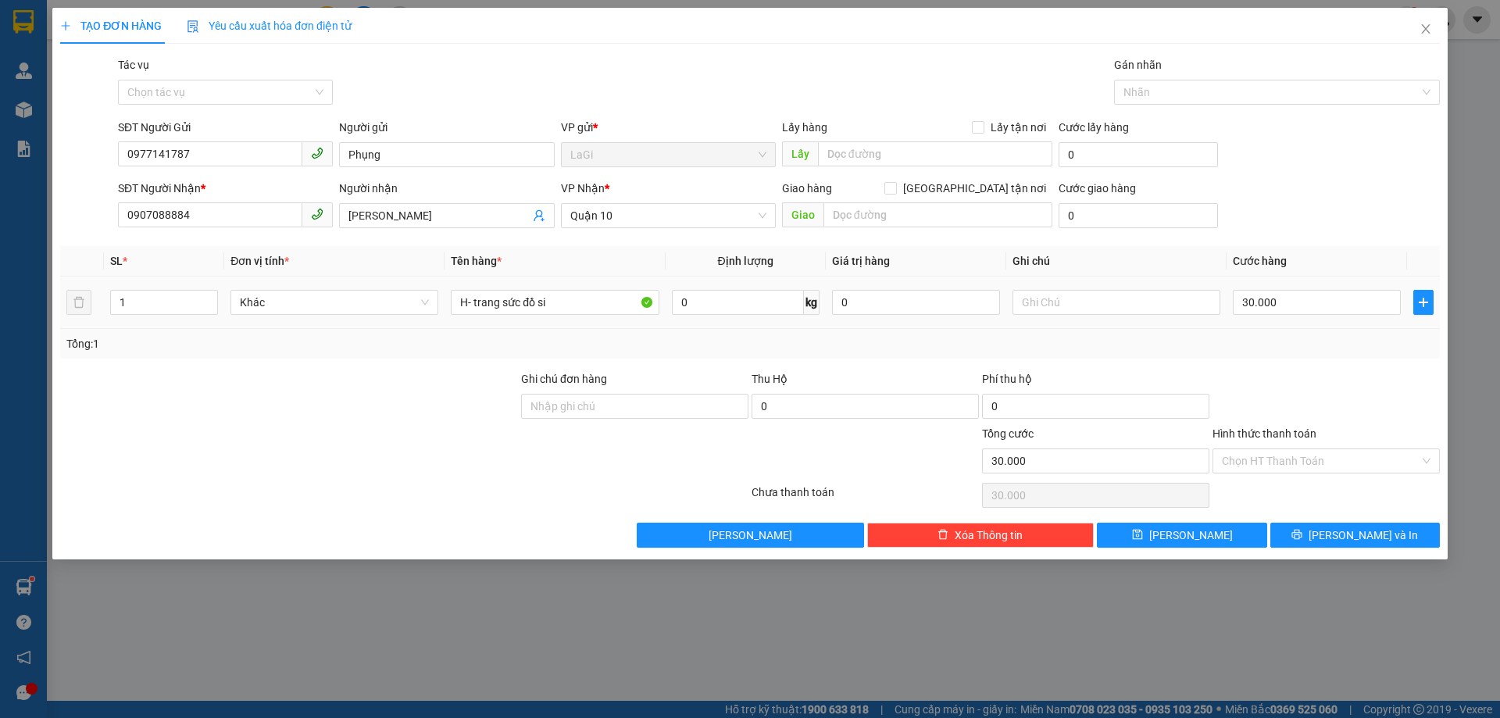
click at [1279, 366] on div "Transit Pickup Surcharge Ids Transit Deliver Surcharge Ids Transit Deliver Surc…" at bounding box center [749, 301] width 1379 height 491
click at [1311, 462] on input "Hình thức thanh toán" at bounding box center [1320, 460] width 198 height 23
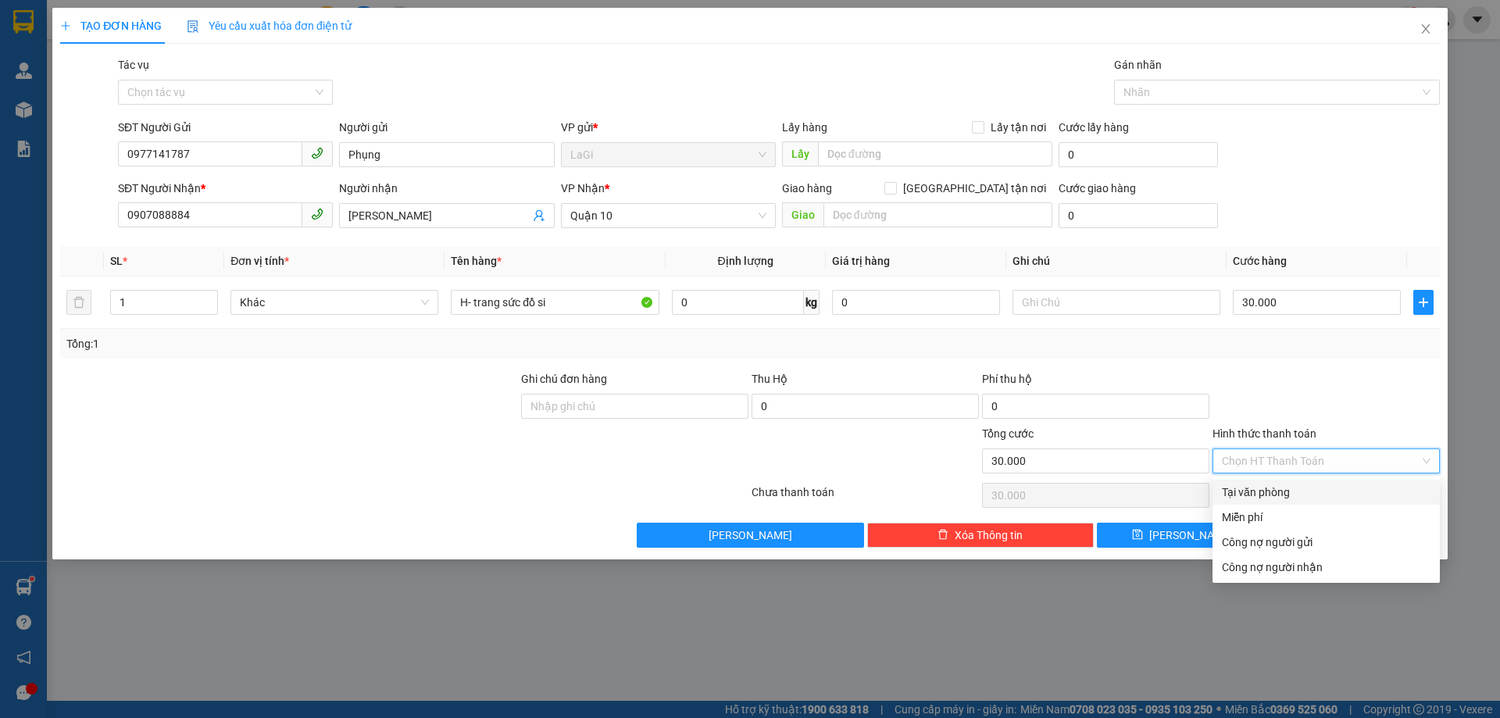
click at [1278, 487] on div "Tại văn phòng" at bounding box center [1325, 491] width 209 height 17
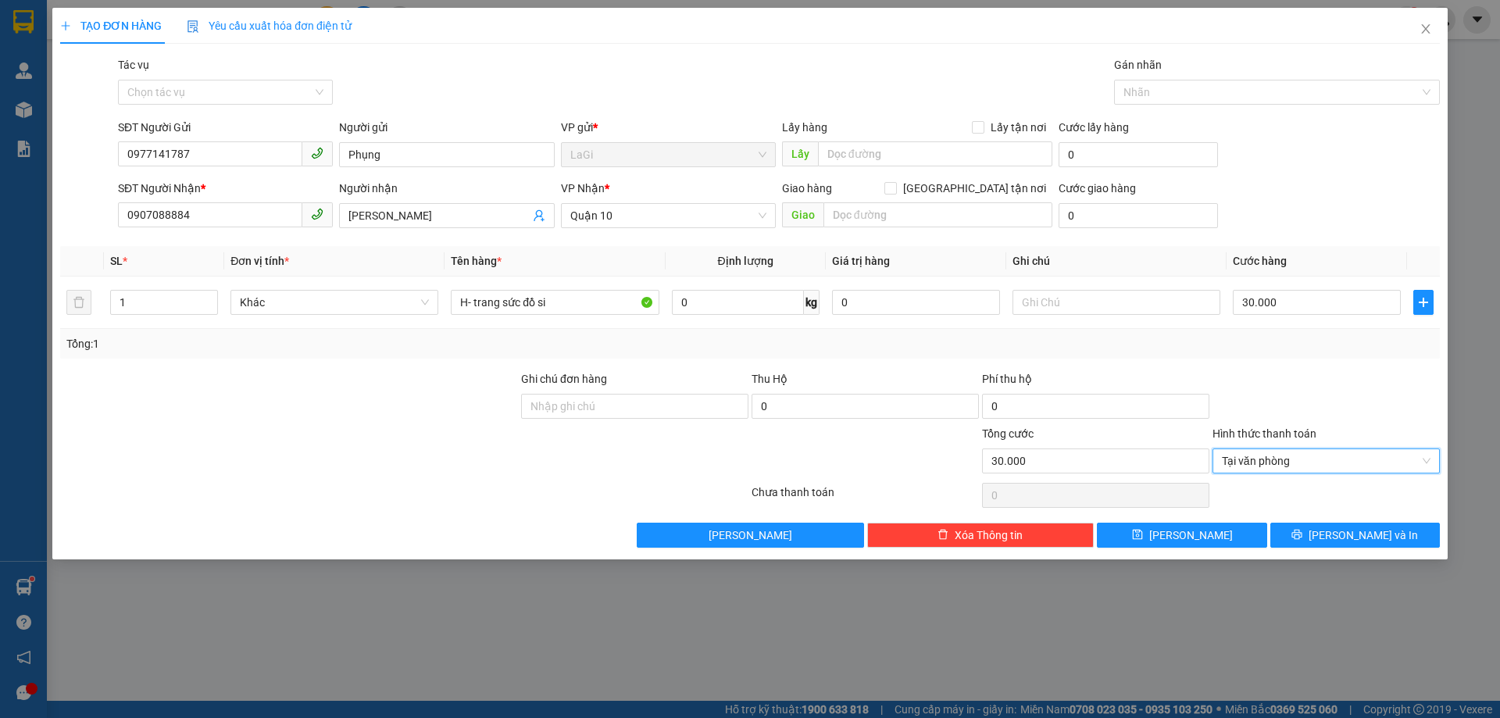
click at [1310, 395] on div at bounding box center [1326, 397] width 230 height 55
click at [1297, 409] on div at bounding box center [1326, 397] width 230 height 55
click at [1342, 537] on span "Lưu và In" at bounding box center [1362, 534] width 109 height 17
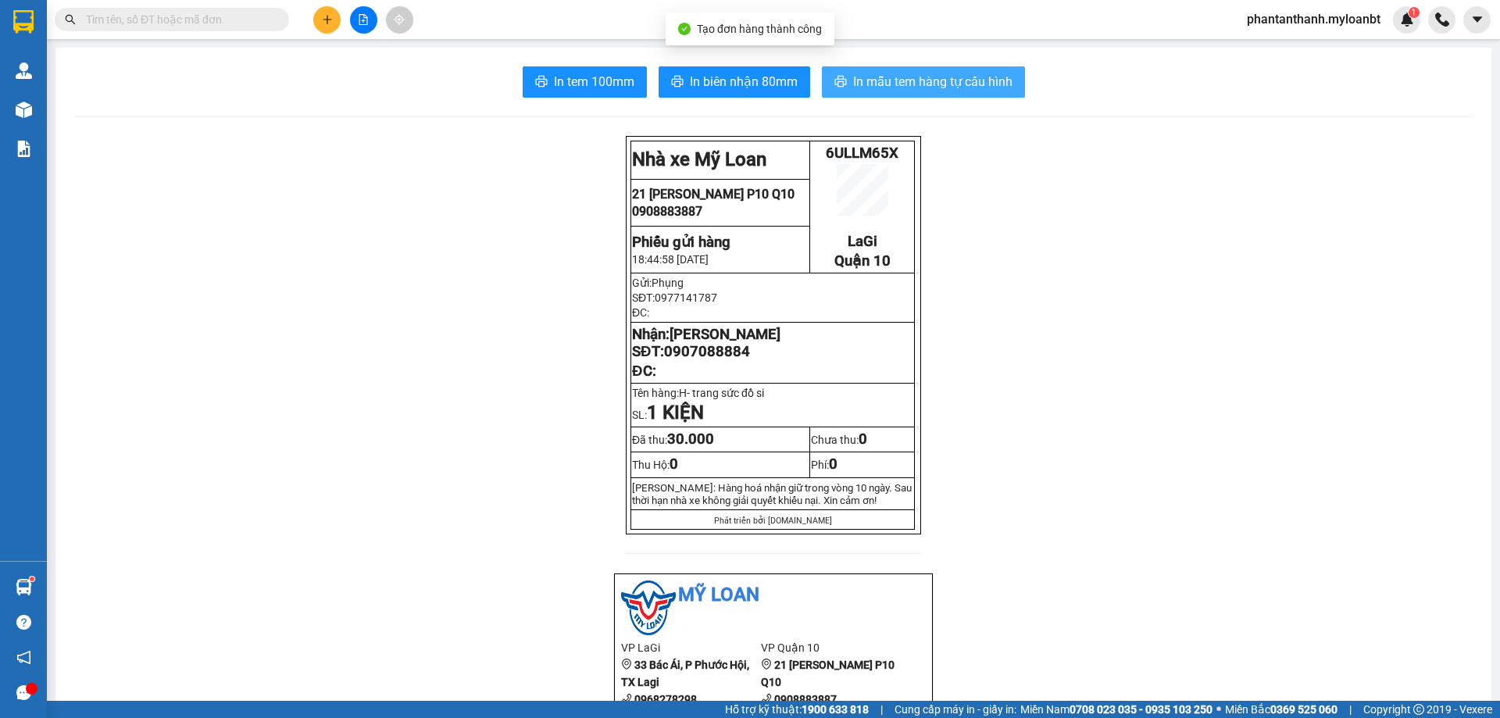
click at [872, 83] on span "In mẫu tem hàng tự cấu hình" at bounding box center [932, 82] width 159 height 20
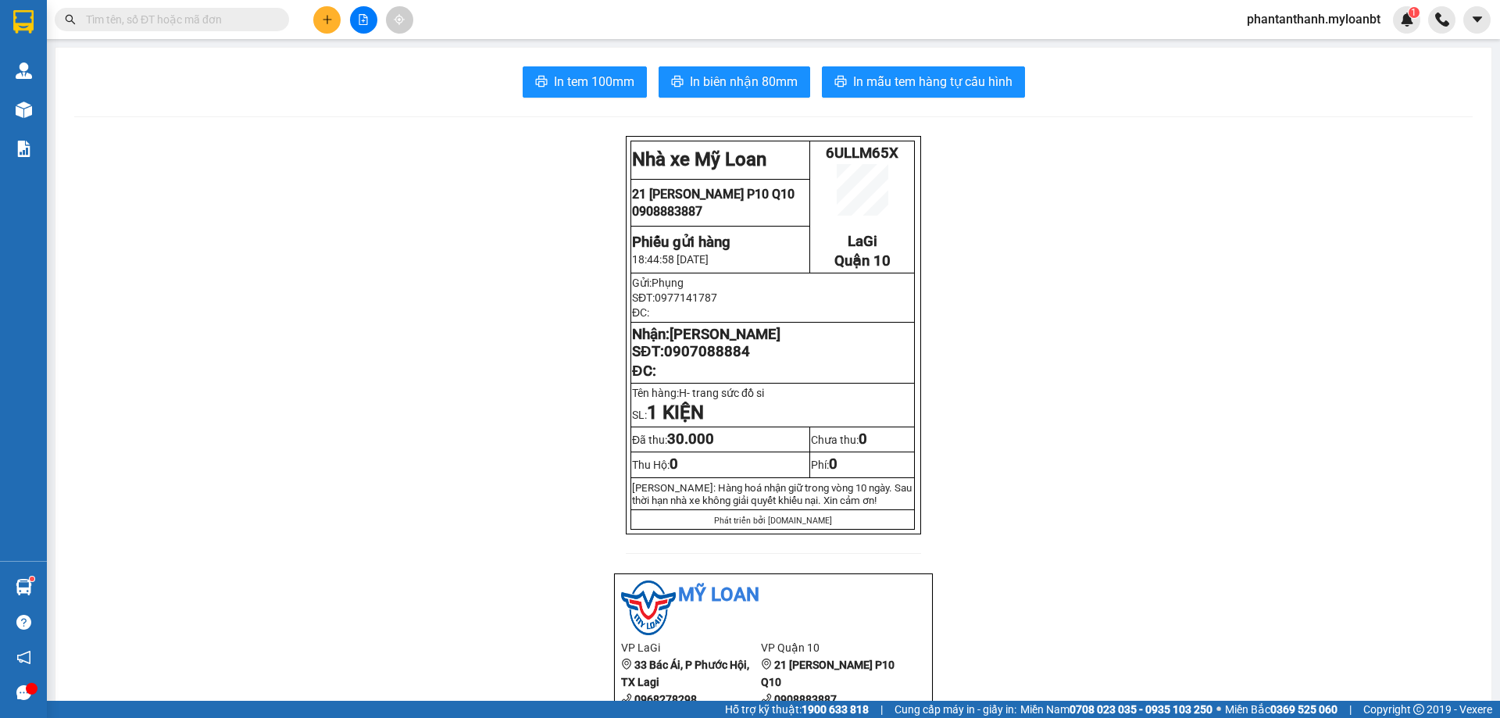
click at [176, 27] on input "text" at bounding box center [178, 19] width 184 height 17
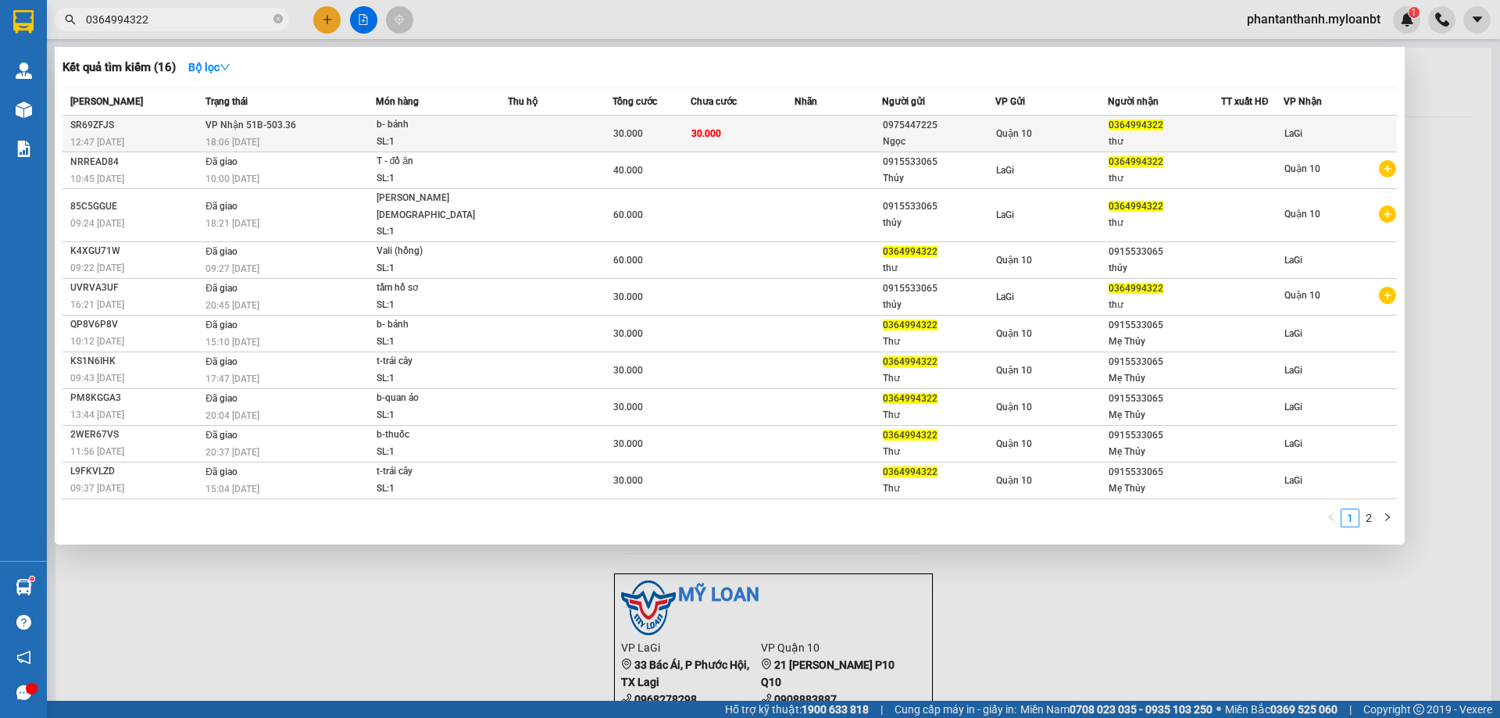
click at [294, 125] on td "VP Nhận 51B-503.36 18:06 - 15/10" at bounding box center [288, 134] width 174 height 37
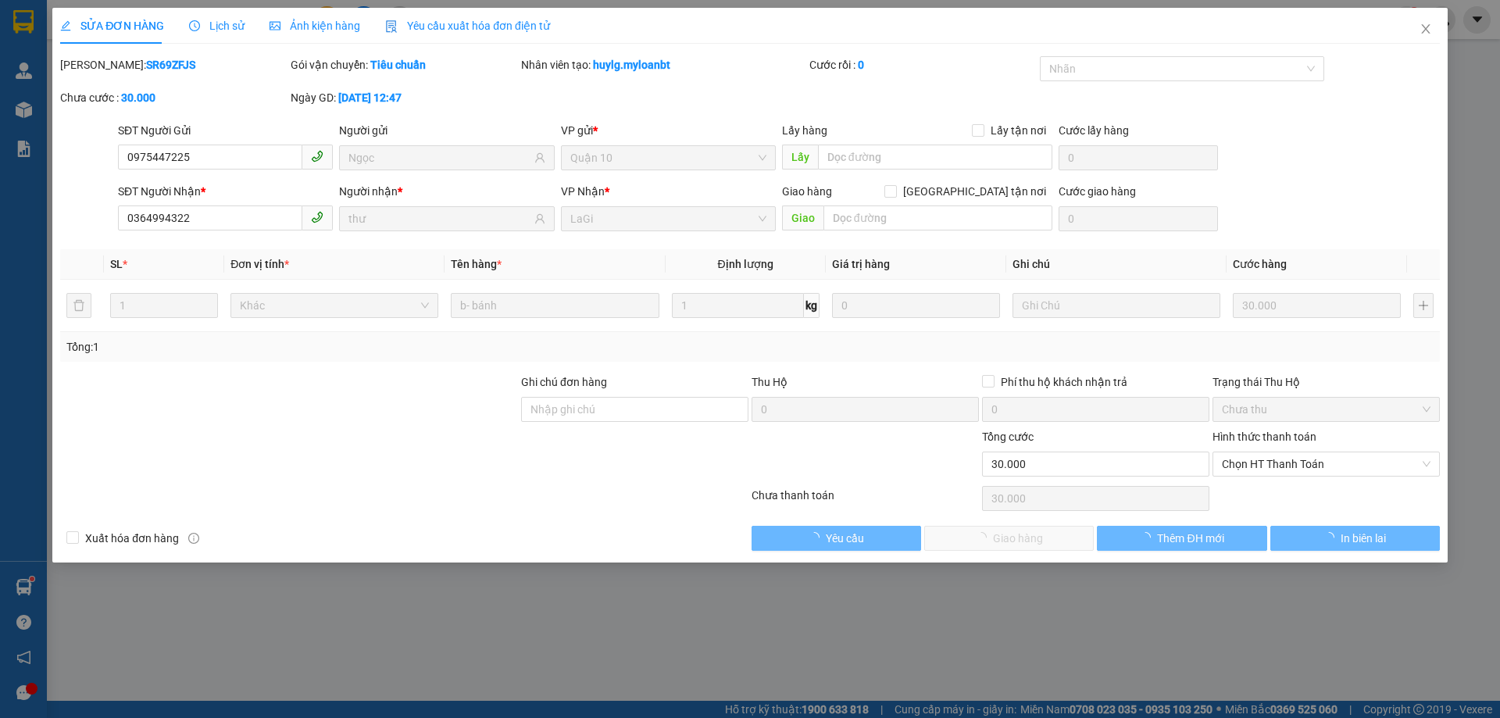
click at [1264, 476] on div "Hình thức thanh toán Chọn HT Thanh Toán" at bounding box center [1325, 455] width 227 height 55
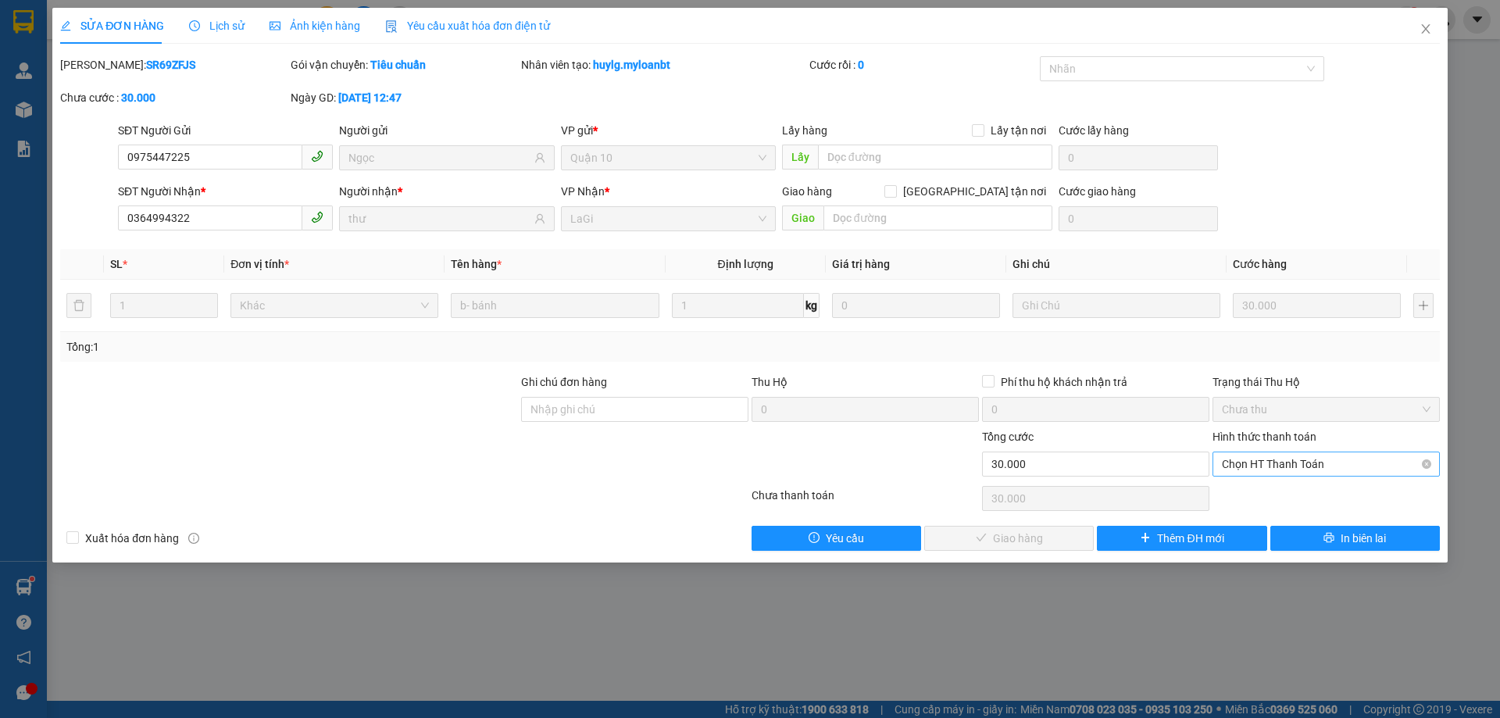
click at [1264, 469] on span "Chọn HT Thanh Toán" at bounding box center [1325, 463] width 209 height 23
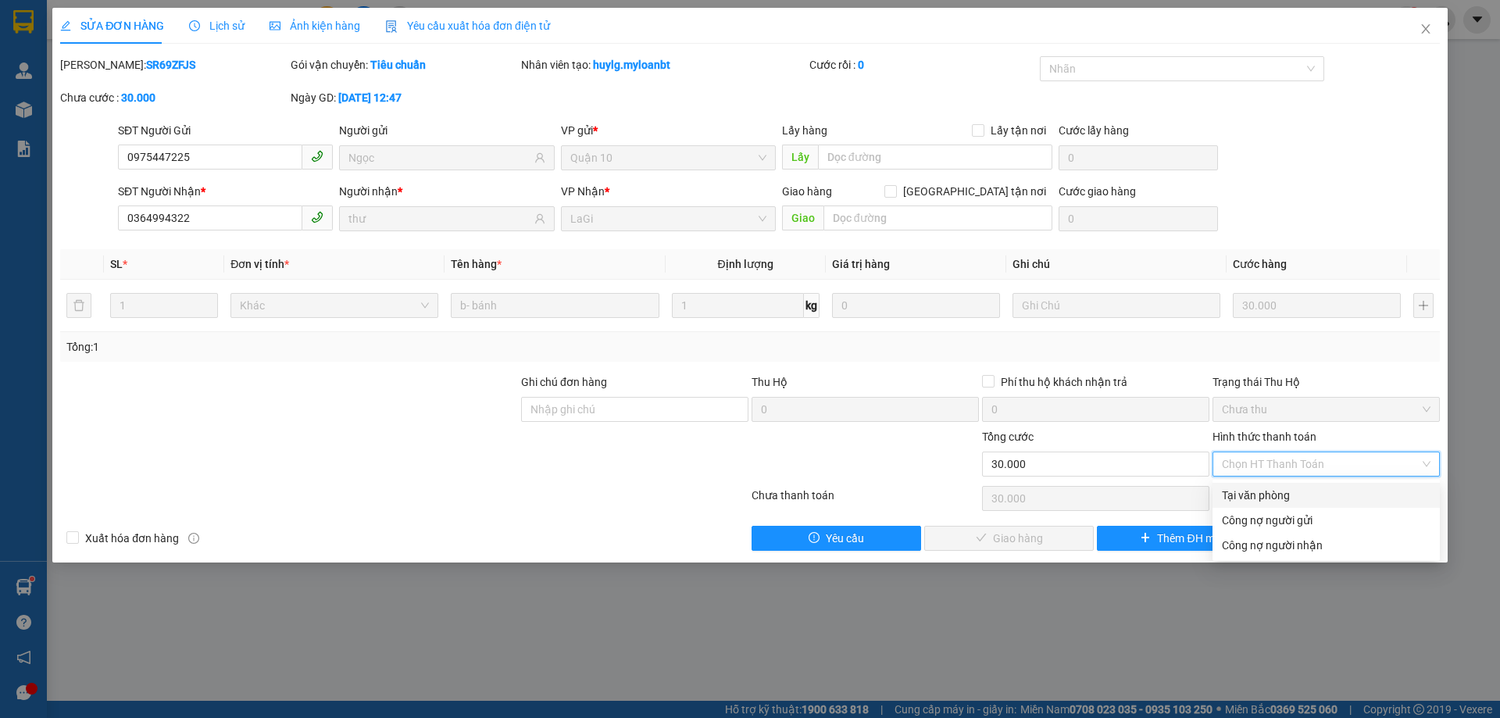
click at [1246, 483] on div "Tại văn phòng" at bounding box center [1325, 495] width 227 height 25
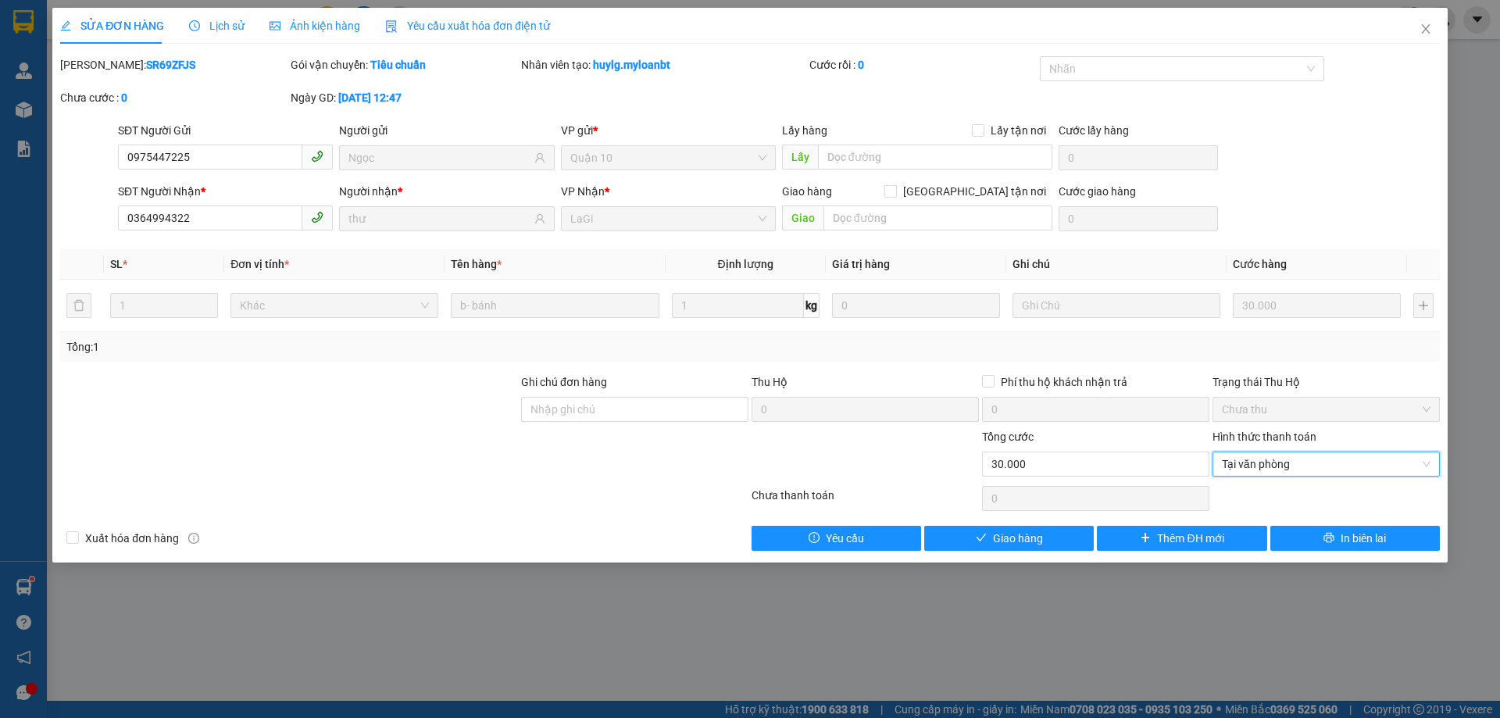
click at [972, 551] on div "SỬA ĐƠN HÀNG Lịch sử Ảnh kiện hàng Yêu cầu xuất hóa đơn điện tử Total Paid Fee …" at bounding box center [749, 285] width 1395 height 555
click at [993, 537] on span "Giao hàng" at bounding box center [1018, 538] width 50 height 17
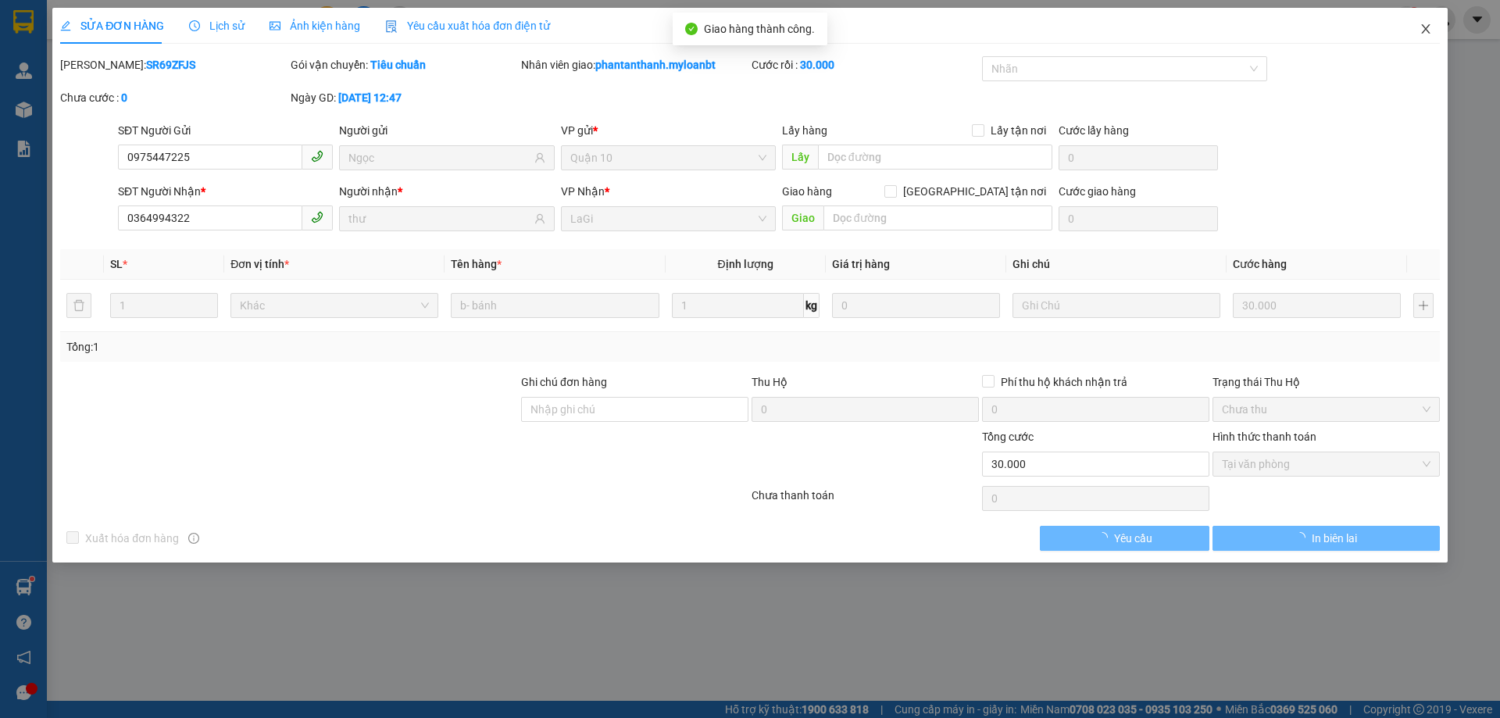
click at [1426, 30] on icon "close" at bounding box center [1425, 28] width 9 height 9
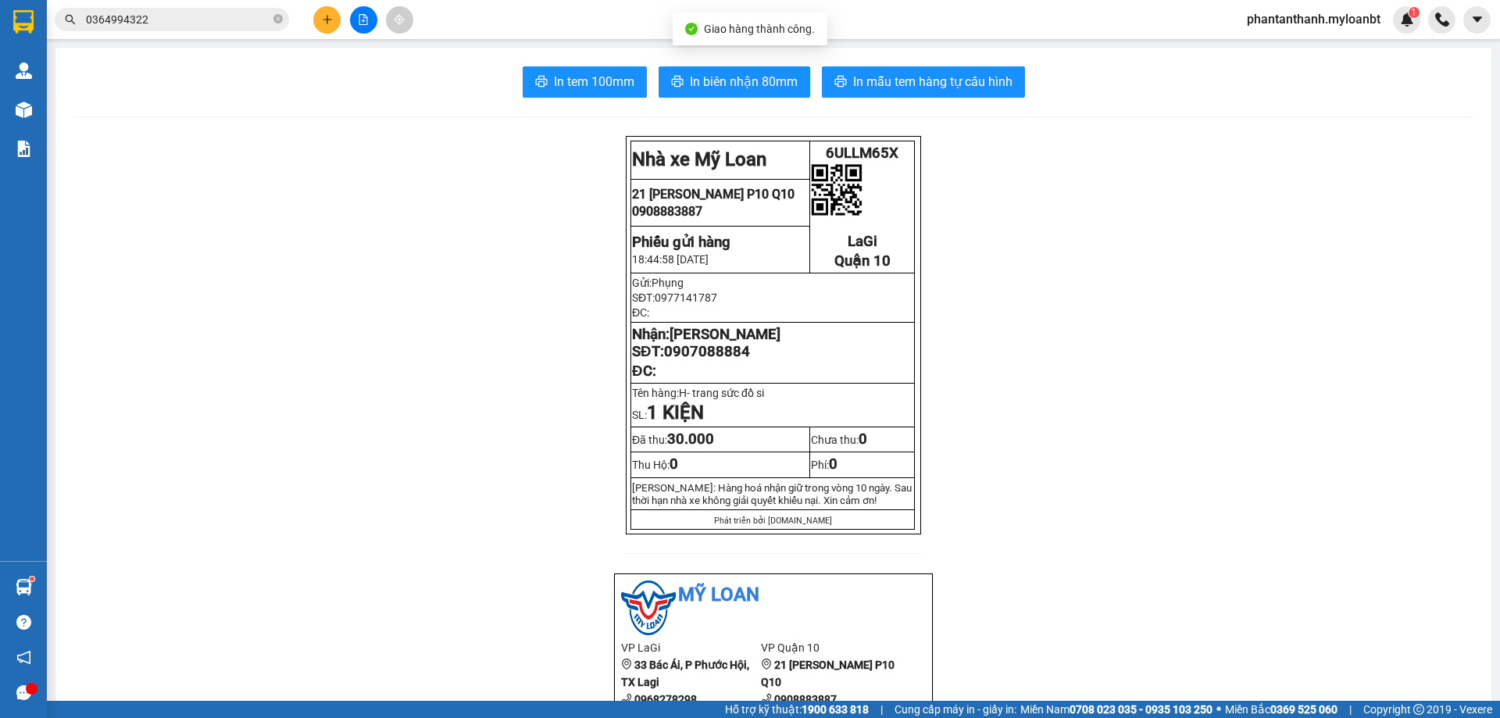
click at [324, 23] on icon "plus" at bounding box center [327, 19] width 11 height 11
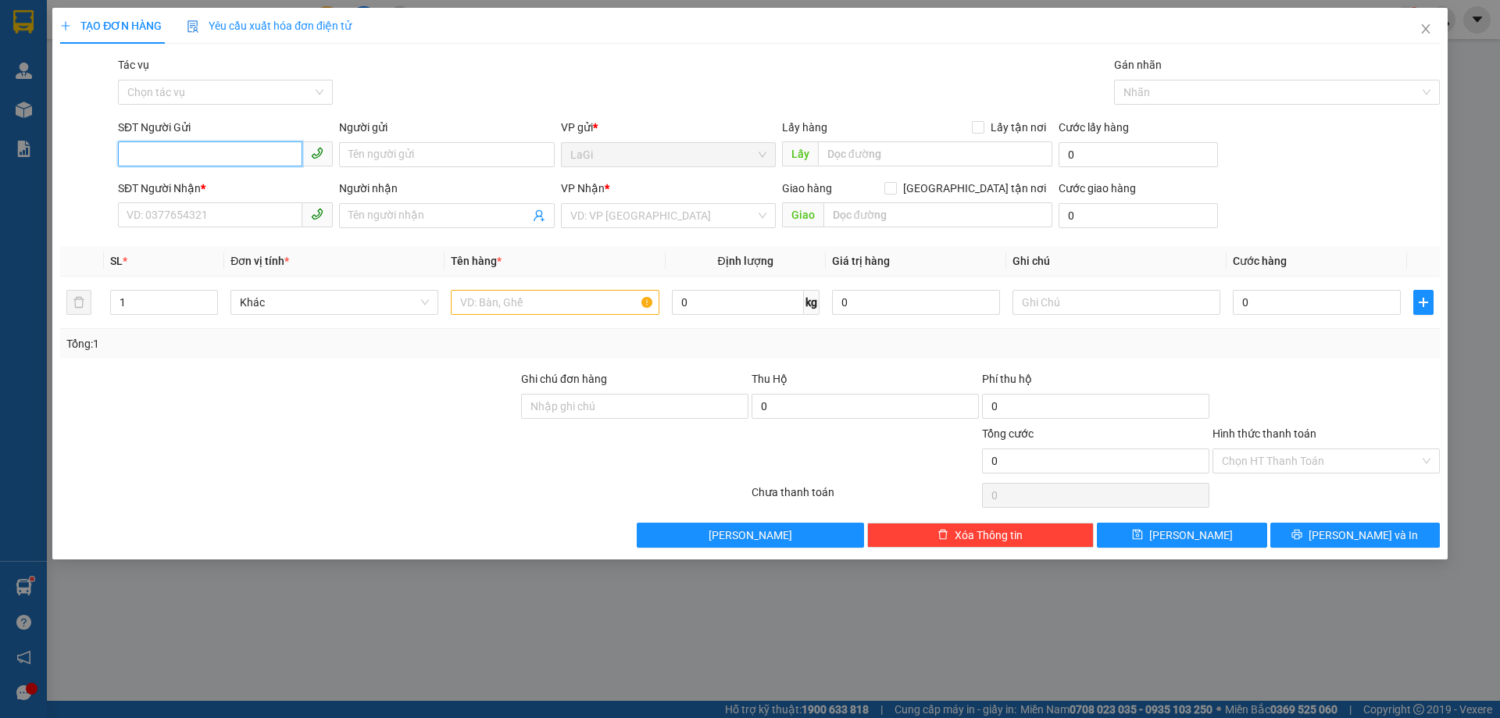
click at [266, 149] on input "SĐT Người Gửi" at bounding box center [210, 153] width 184 height 25
click at [256, 193] on div "0383867421 - Chị Diễm" at bounding box center [225, 185] width 196 height 17
click at [258, 218] on input "0972141587" at bounding box center [210, 214] width 184 height 25
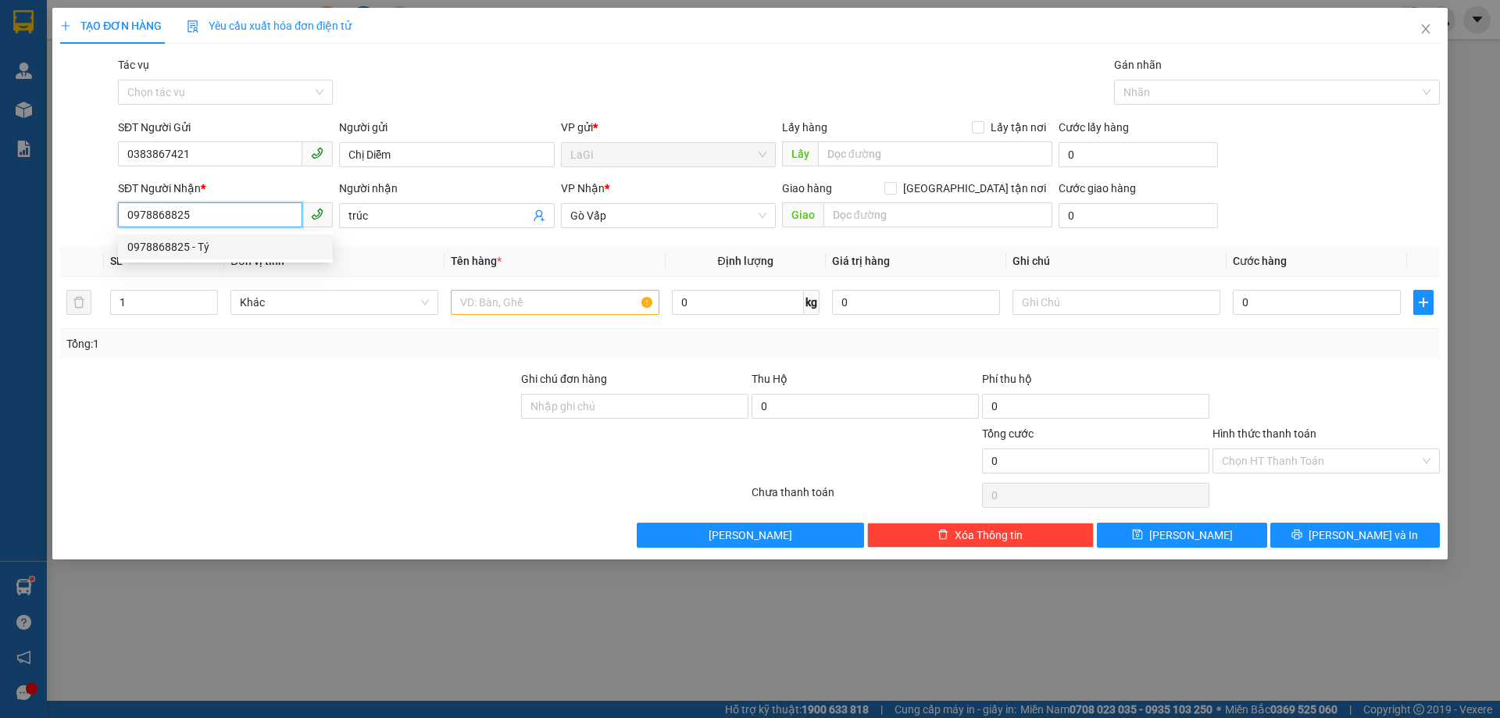
click at [237, 243] on div "0978868825 - Tý" at bounding box center [225, 246] width 196 height 17
click at [510, 303] on input "text" at bounding box center [555, 302] width 208 height 25
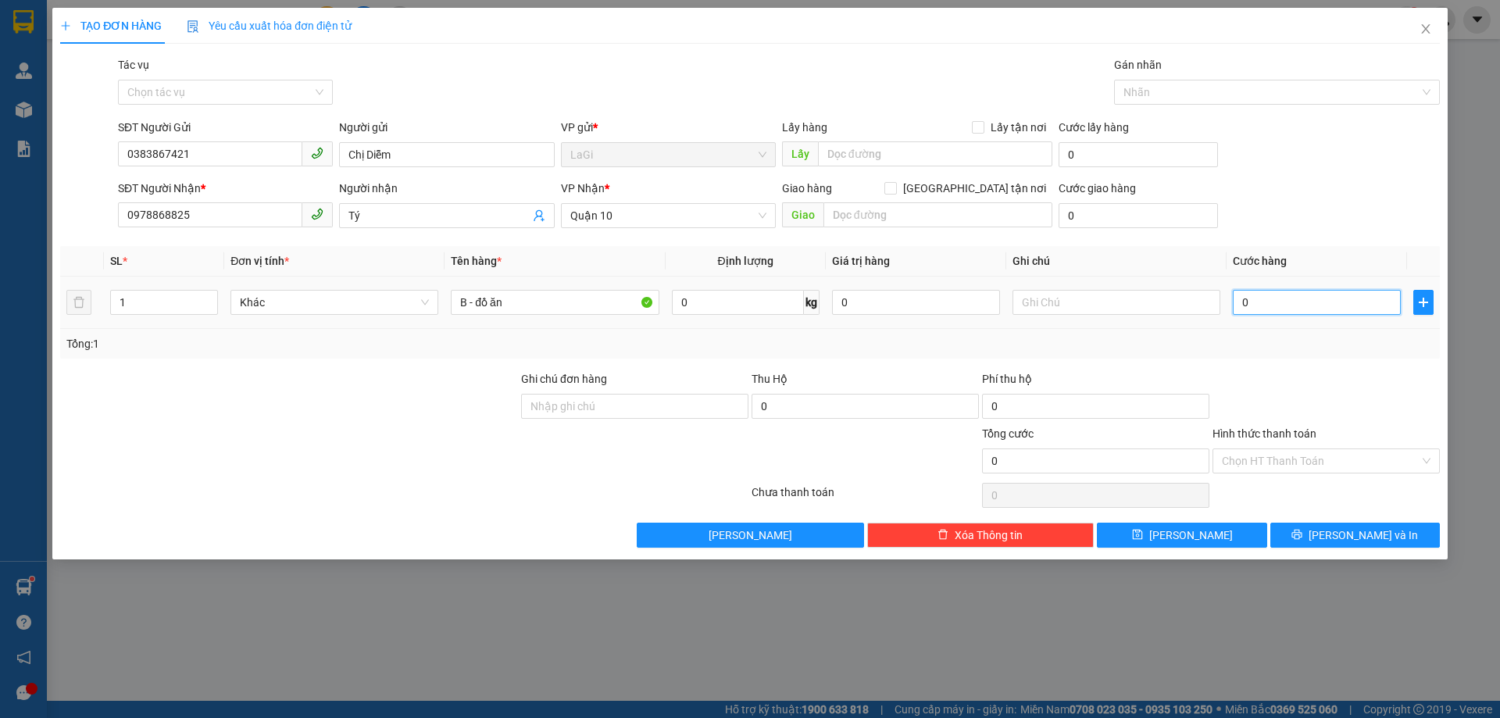
click at [1271, 301] on input "0" at bounding box center [1316, 302] width 168 height 25
click at [1297, 365] on div "Transit Pickup Surcharge Ids Transit Deliver Surcharge Ids Transit Deliver Surc…" at bounding box center [749, 301] width 1379 height 491
click at [1323, 540] on button "Lưu và In" at bounding box center [1354, 534] width 169 height 25
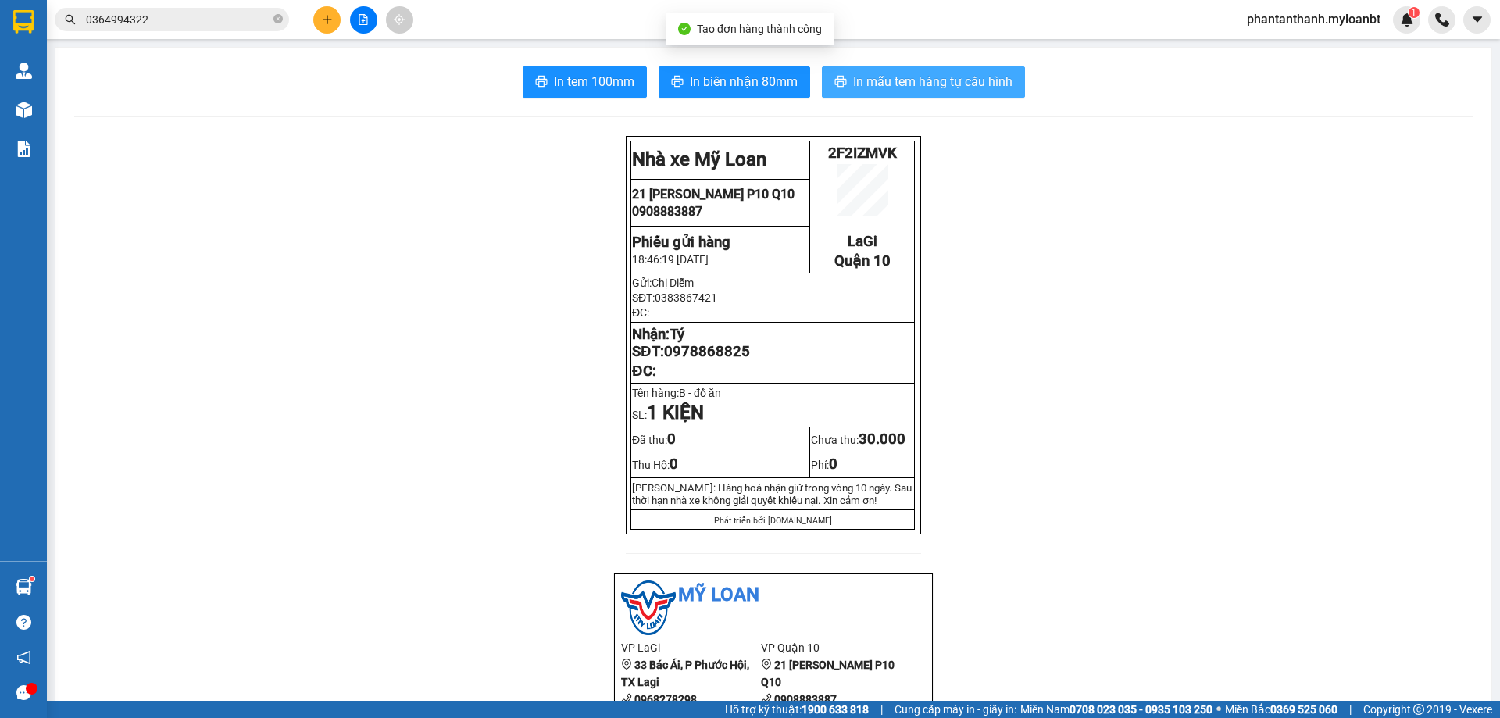
click at [918, 80] on span "In mẫu tem hàng tự cấu hình" at bounding box center [932, 82] width 159 height 20
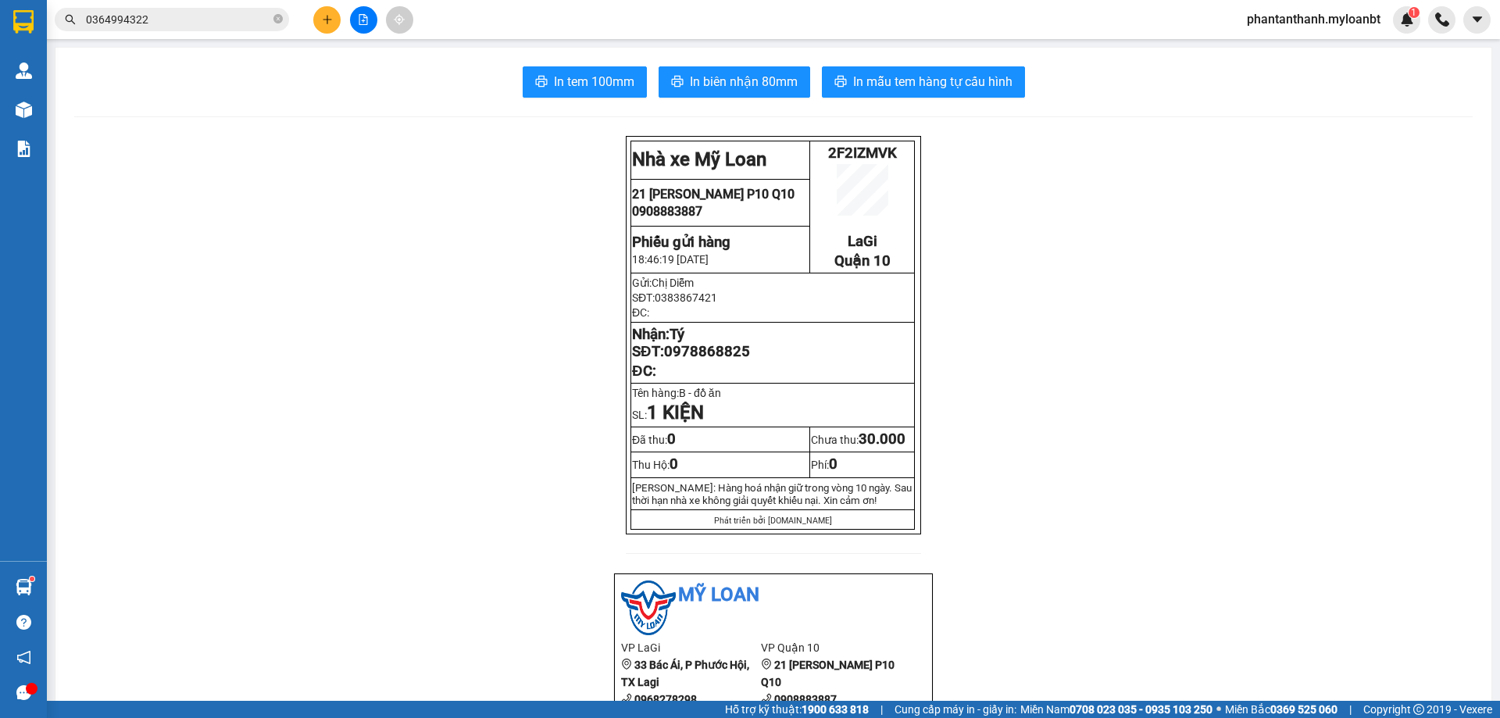
click at [330, 22] on icon "plus" at bounding box center [327, 19] width 11 height 11
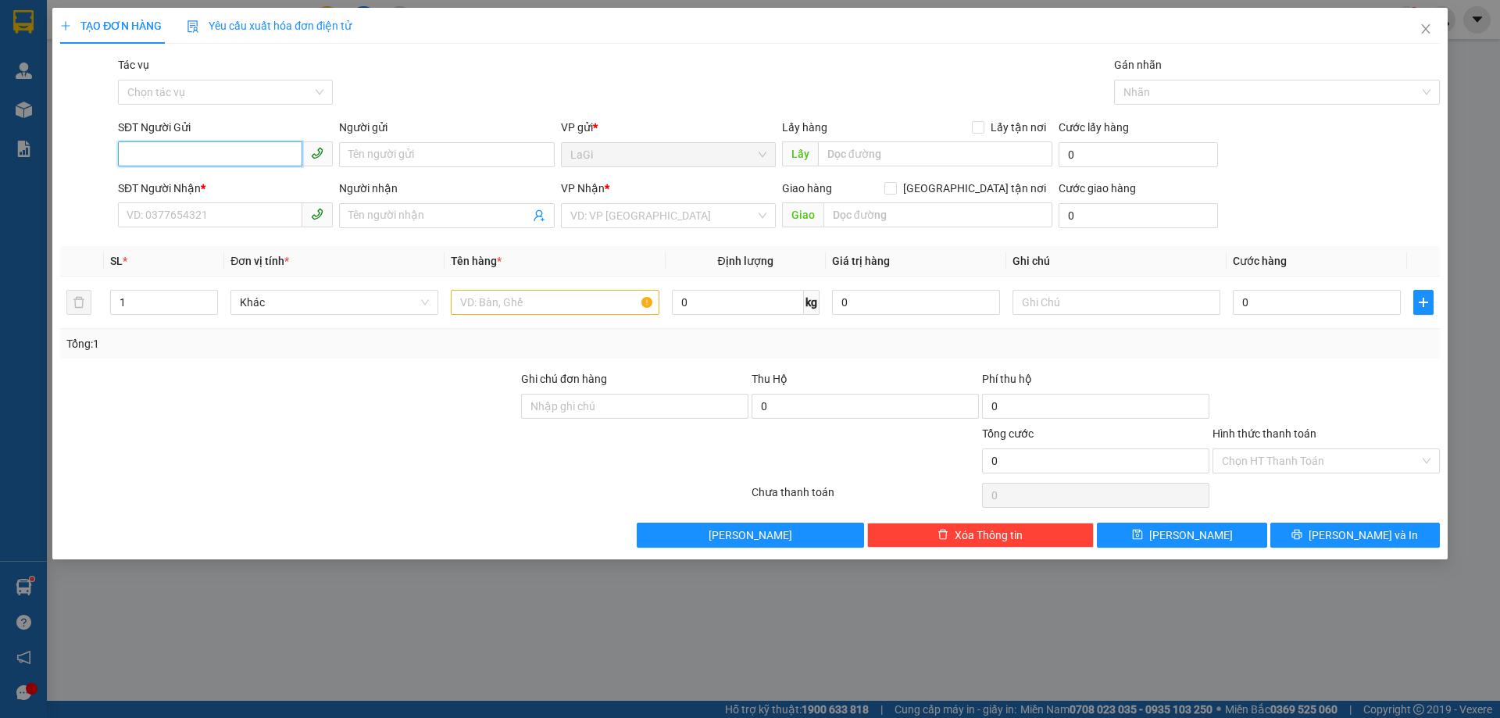
click at [284, 155] on input "SĐT Người Gửi" at bounding box center [210, 153] width 184 height 25
click at [224, 189] on div "0383299313 - Mẹ" at bounding box center [225, 185] width 196 height 17
click at [602, 291] on input "text" at bounding box center [555, 302] width 208 height 25
click at [612, 276] on th "Tên hàng *" at bounding box center [554, 261] width 220 height 30
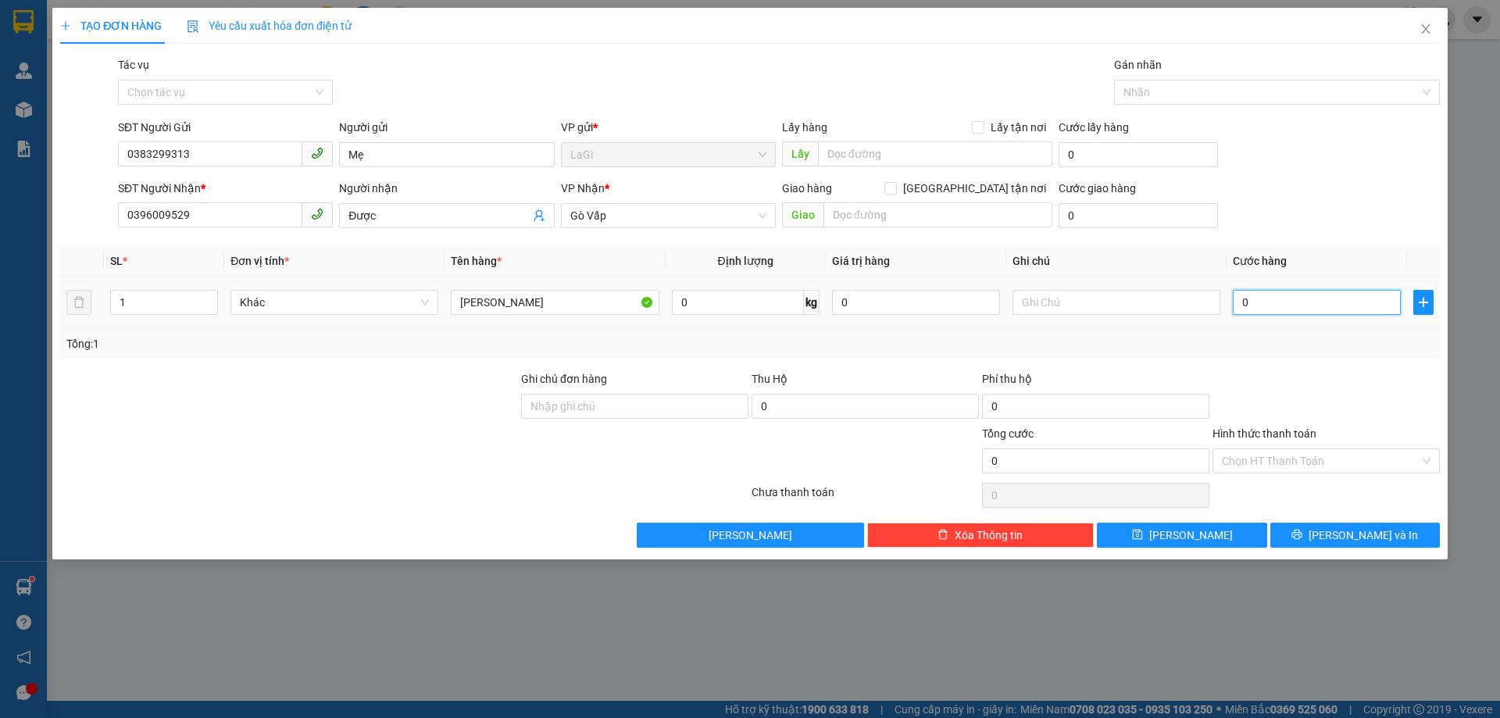
click at [1249, 309] on input "0" at bounding box center [1316, 302] width 168 height 25
click at [1219, 346] on div "Tổng: 1" at bounding box center [749, 343] width 1367 height 17
click at [1304, 352] on div "Tổng: 1" at bounding box center [749, 344] width 1379 height 30
click at [1308, 468] on input "Hình thức thanh toán" at bounding box center [1320, 460] width 198 height 23
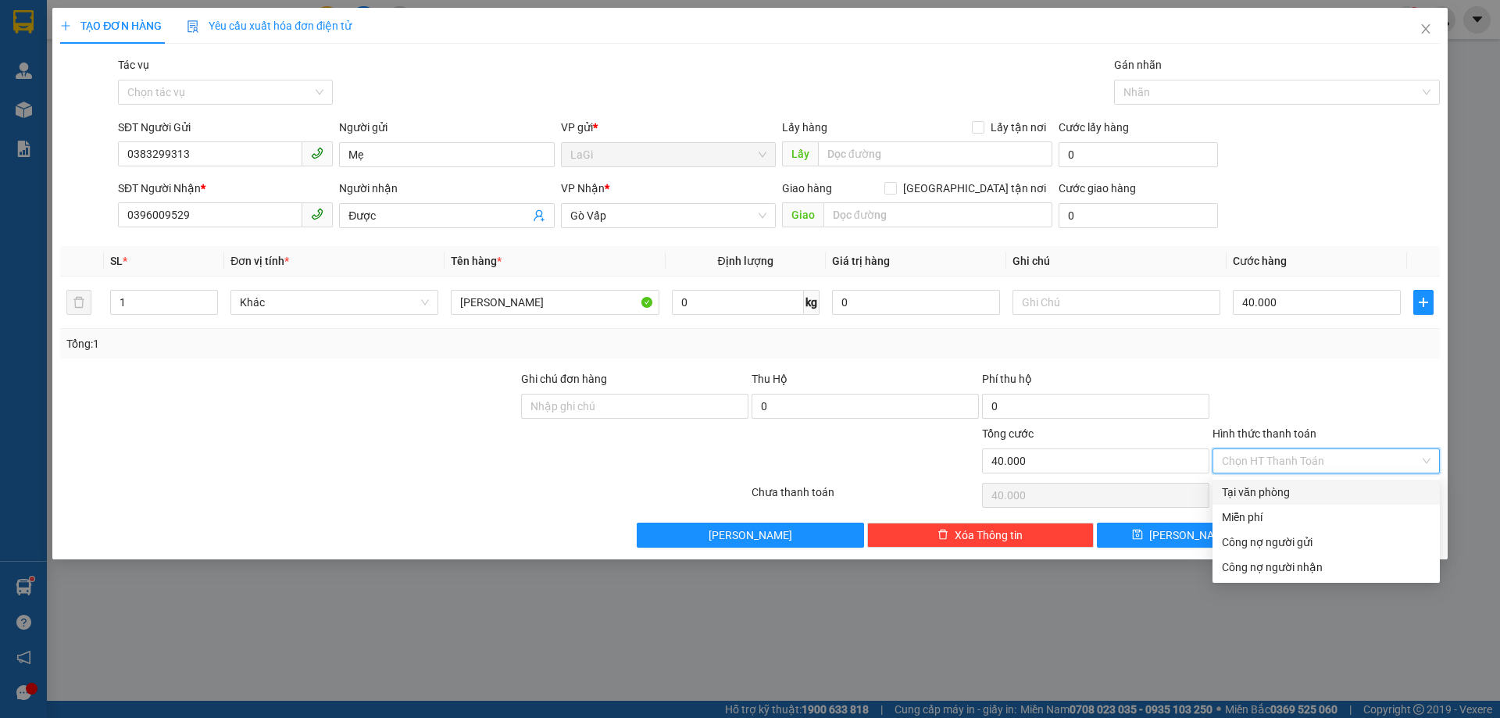
click at [1295, 481] on div "Tại văn phòng" at bounding box center [1325, 492] width 227 height 25
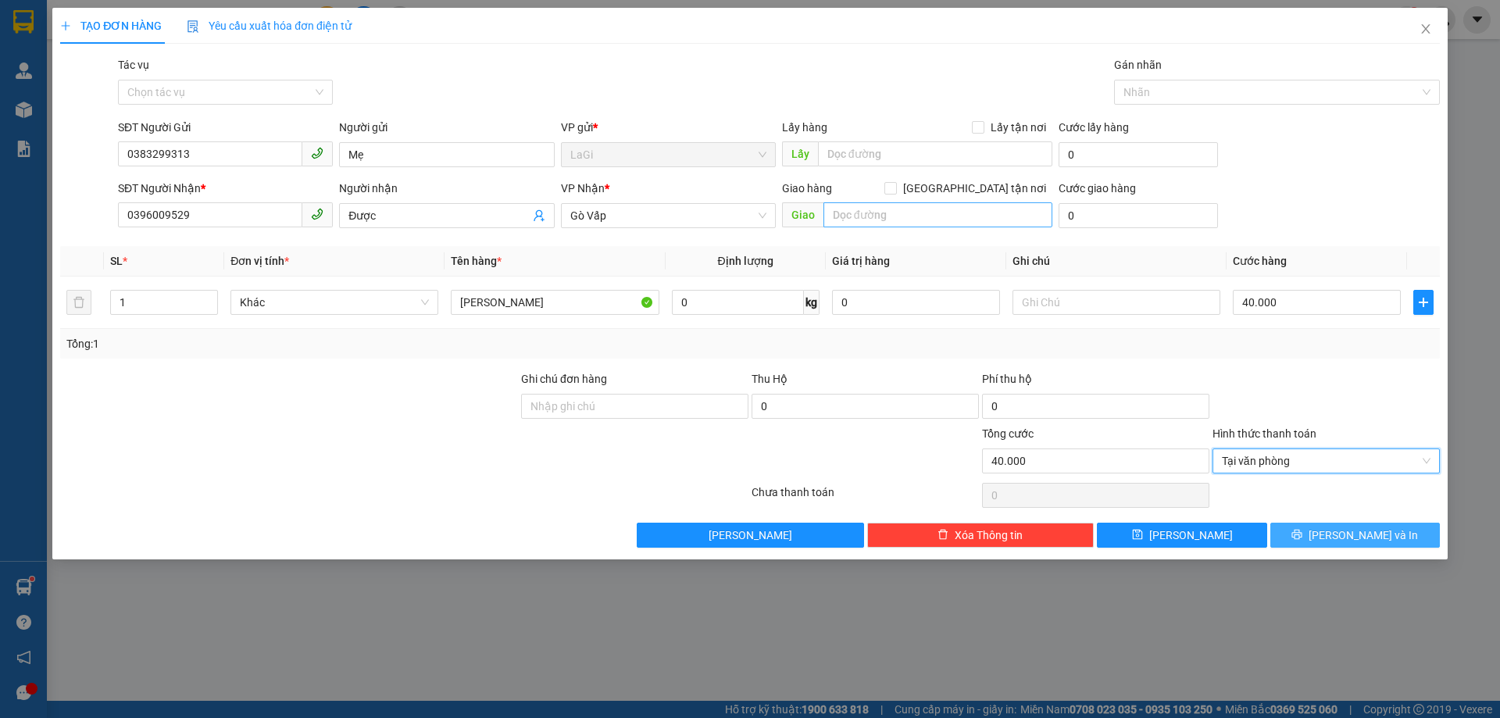
drag, startPoint x: 1306, startPoint y: 539, endPoint x: 1047, endPoint y: 211, distance: 417.6
click at [1306, 540] on button "Lưu và In" at bounding box center [1354, 534] width 169 height 25
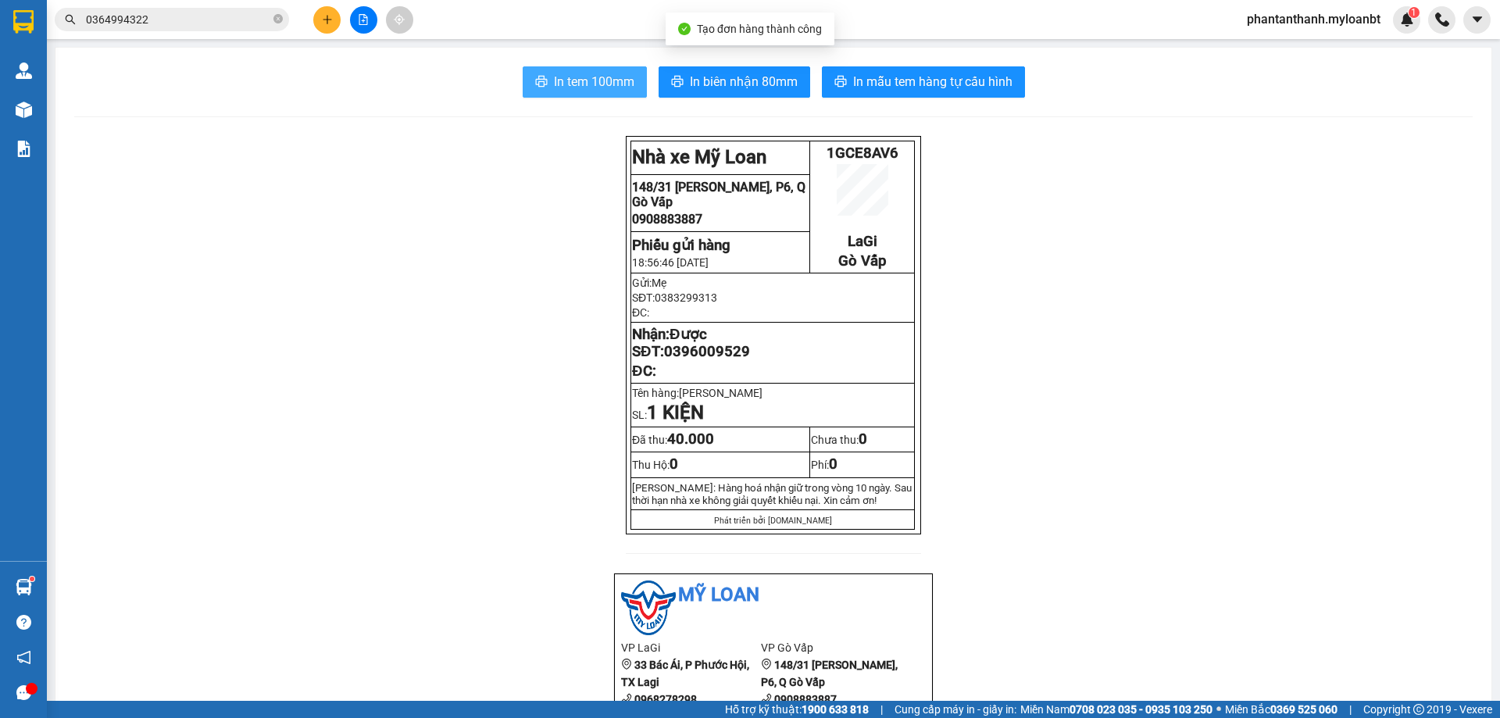
click at [586, 95] on button "In tem 100mm" at bounding box center [584, 81] width 124 height 31
click at [596, 96] on button "In tem 100mm" at bounding box center [584, 81] width 124 height 31
click at [333, 27] on button at bounding box center [326, 19] width 27 height 27
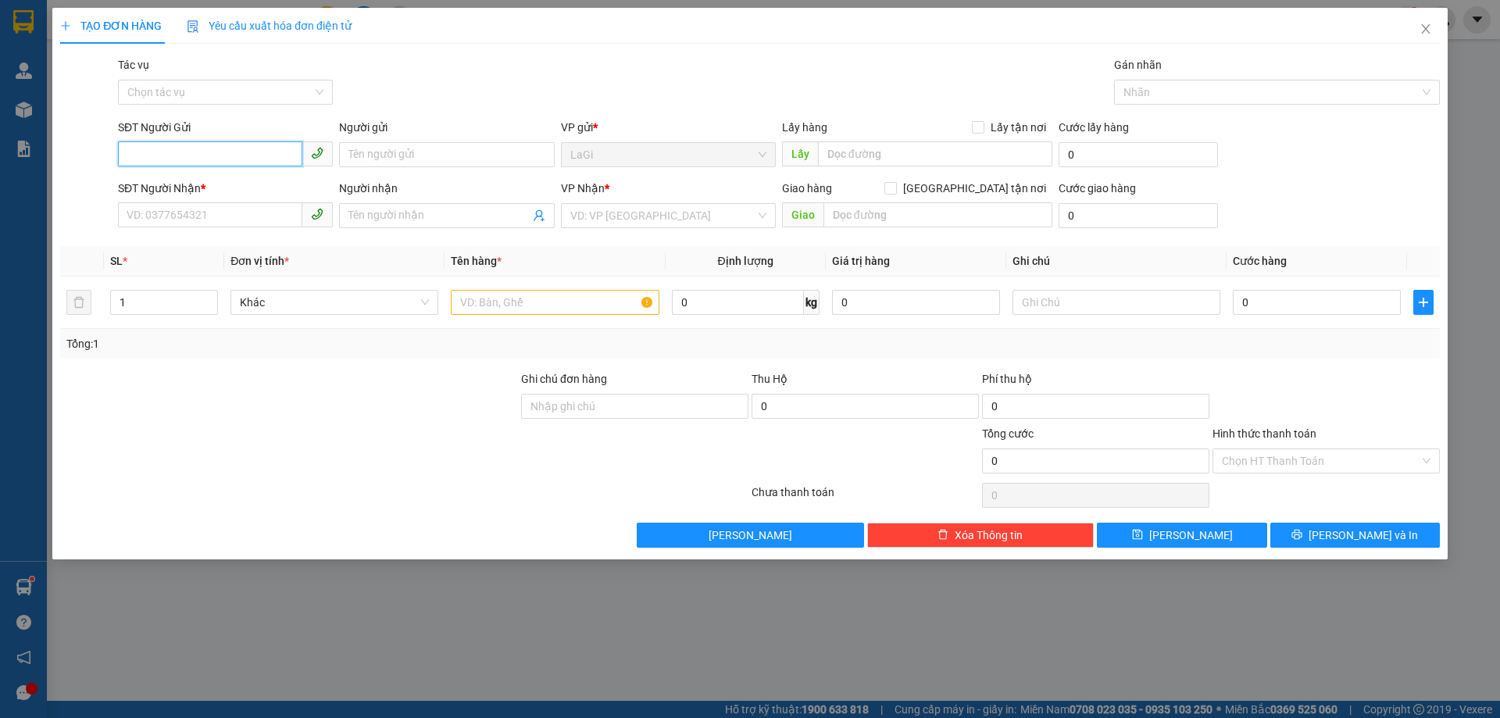
click at [223, 144] on input "SĐT Người Gửi" at bounding box center [210, 153] width 184 height 25
click at [133, 155] on input "SĐT Người Gửi" at bounding box center [210, 153] width 184 height 25
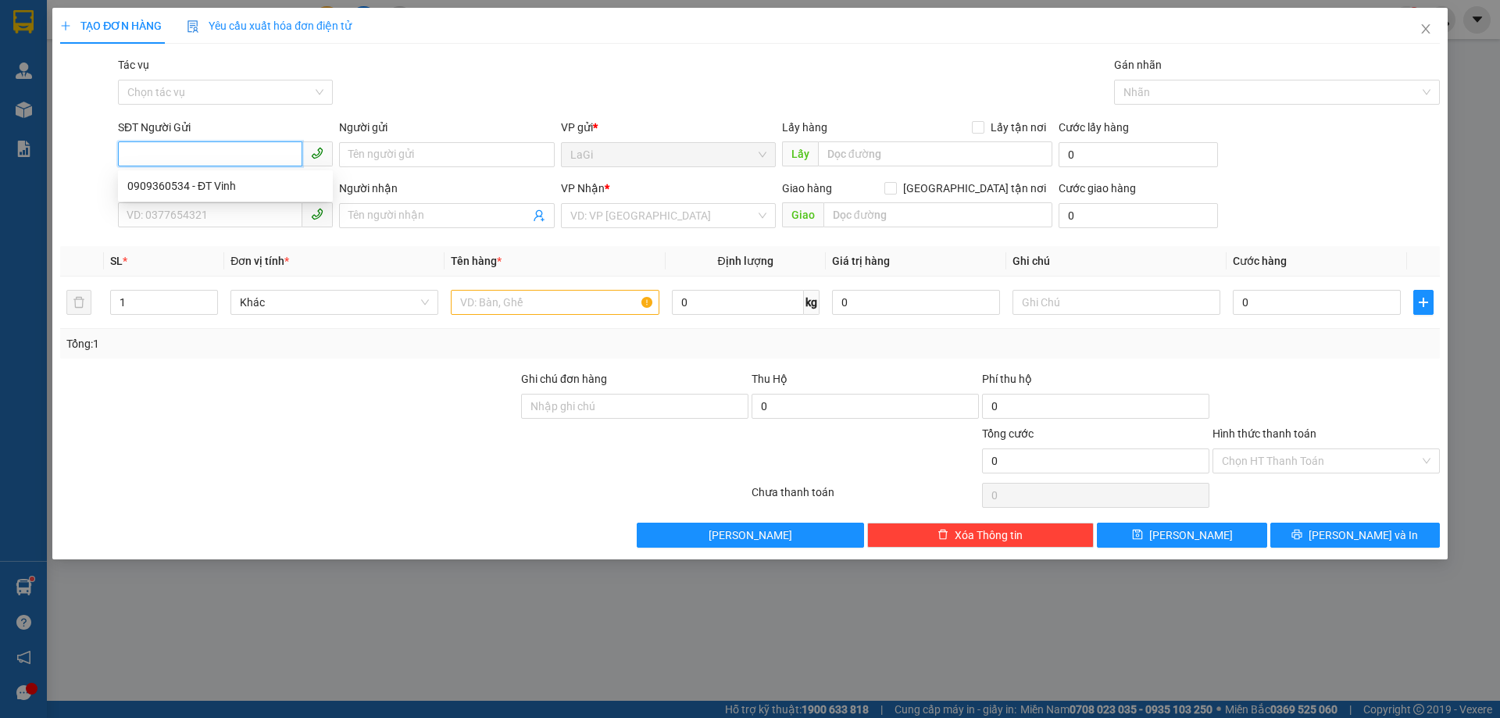
click at [133, 155] on input "SĐT Người Gửi" at bounding box center [210, 153] width 184 height 25
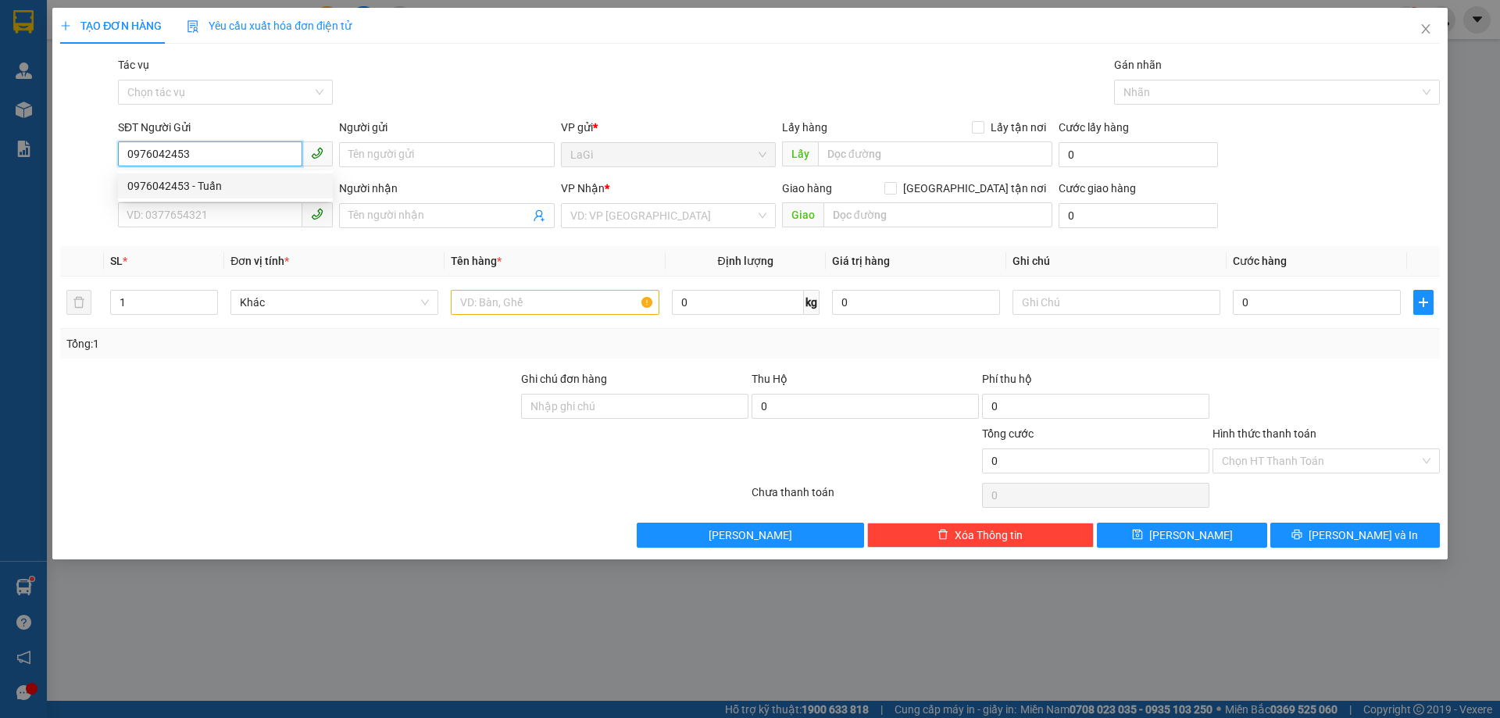
click at [165, 184] on div "0976042453 - Tuấn" at bounding box center [225, 185] width 196 height 17
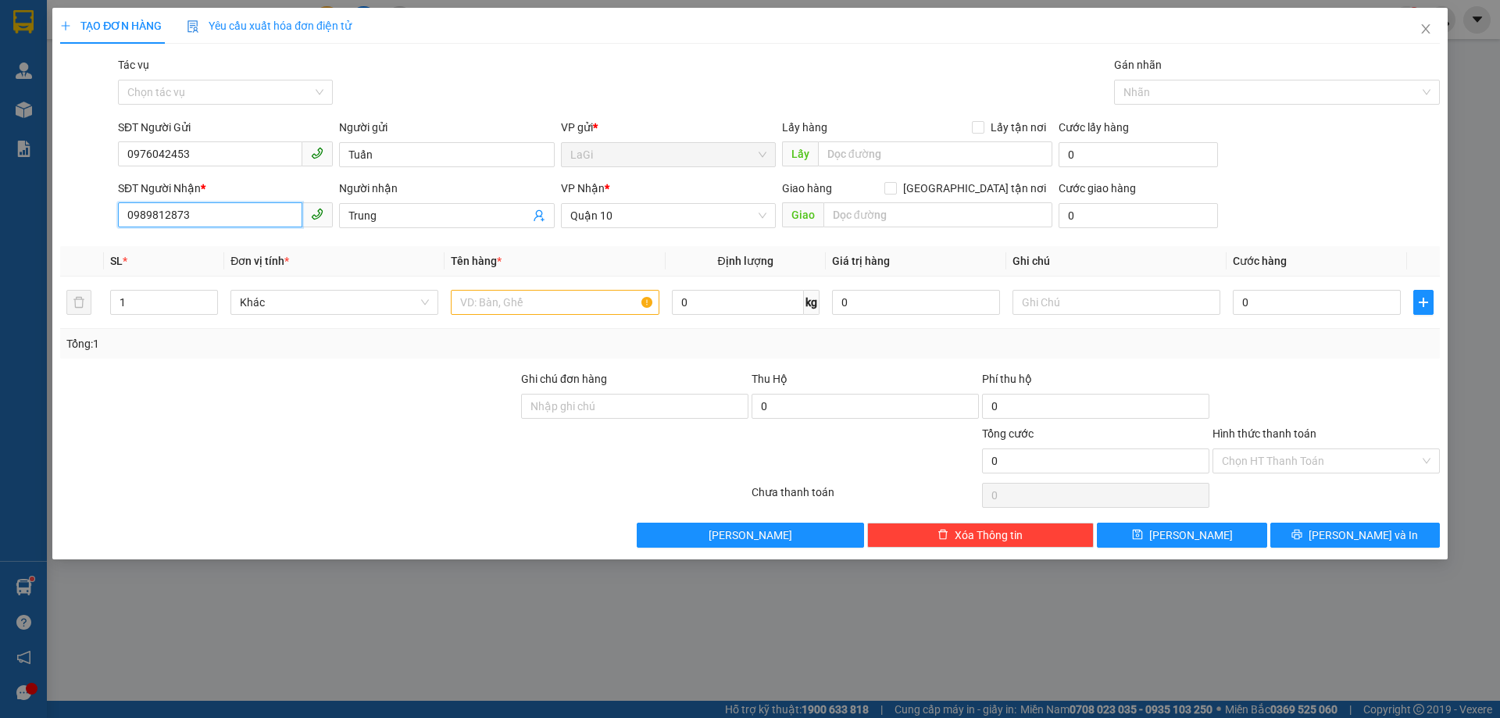
click at [262, 213] on input "0989812873" at bounding box center [210, 214] width 184 height 25
drag, startPoint x: 248, startPoint y: 273, endPoint x: 264, endPoint y: 262, distance: 19.7
click at [248, 273] on div "0915408507 - sỹ nam" at bounding box center [225, 271] width 196 height 17
click at [510, 291] on input "text" at bounding box center [555, 302] width 208 height 25
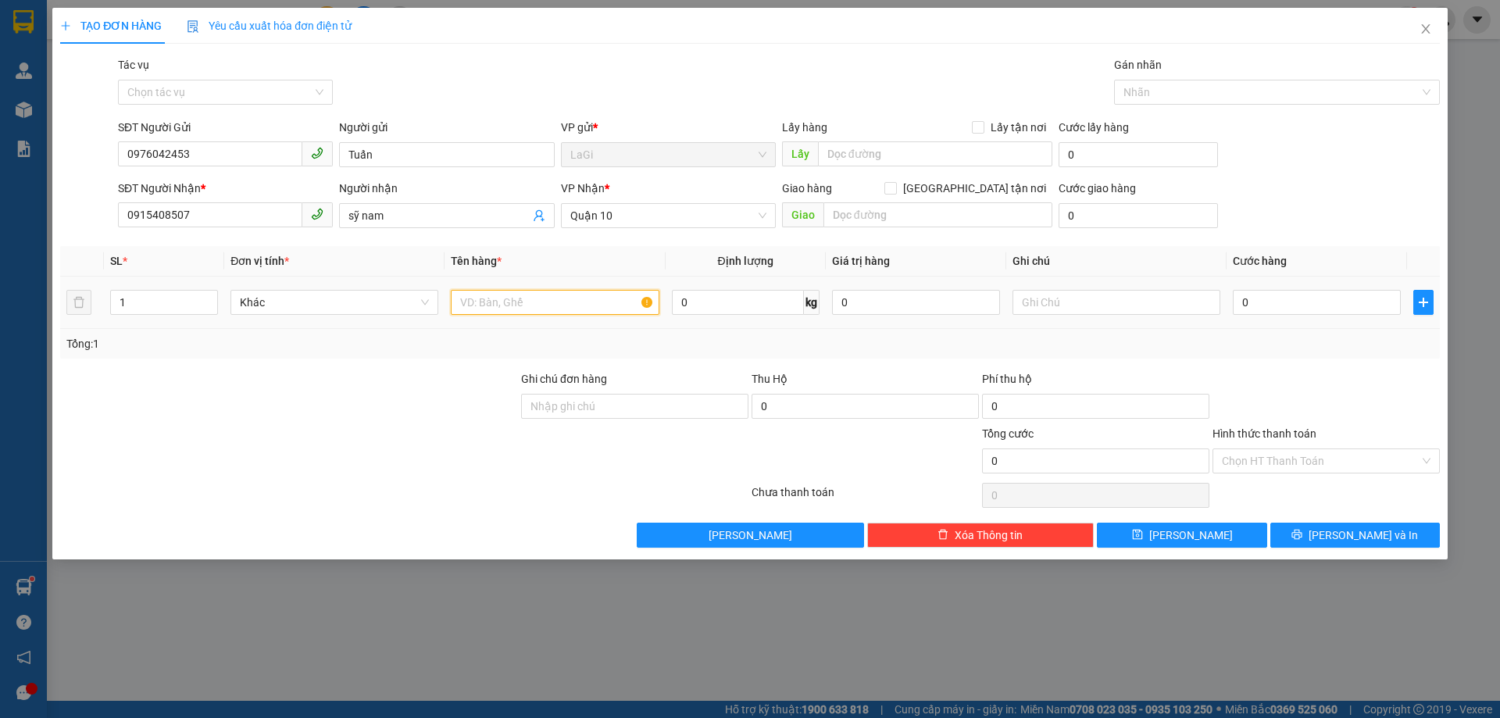
click at [511, 294] on input "text" at bounding box center [555, 302] width 208 height 25
click at [1300, 310] on input "0" at bounding box center [1316, 302] width 168 height 25
click at [1290, 351] on div "Tổng: 1" at bounding box center [749, 343] width 1367 height 17
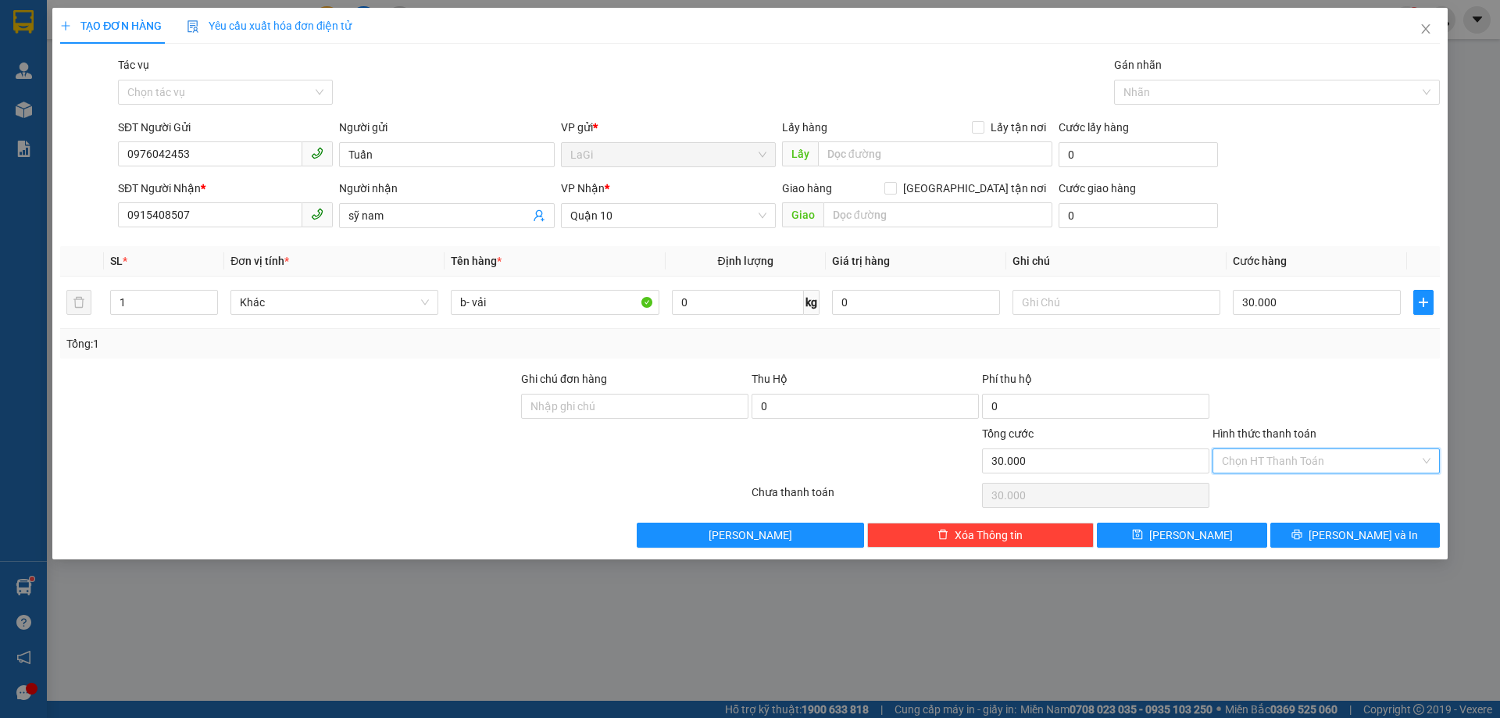
click at [1277, 458] on input "Hình thức thanh toán" at bounding box center [1320, 460] width 198 height 23
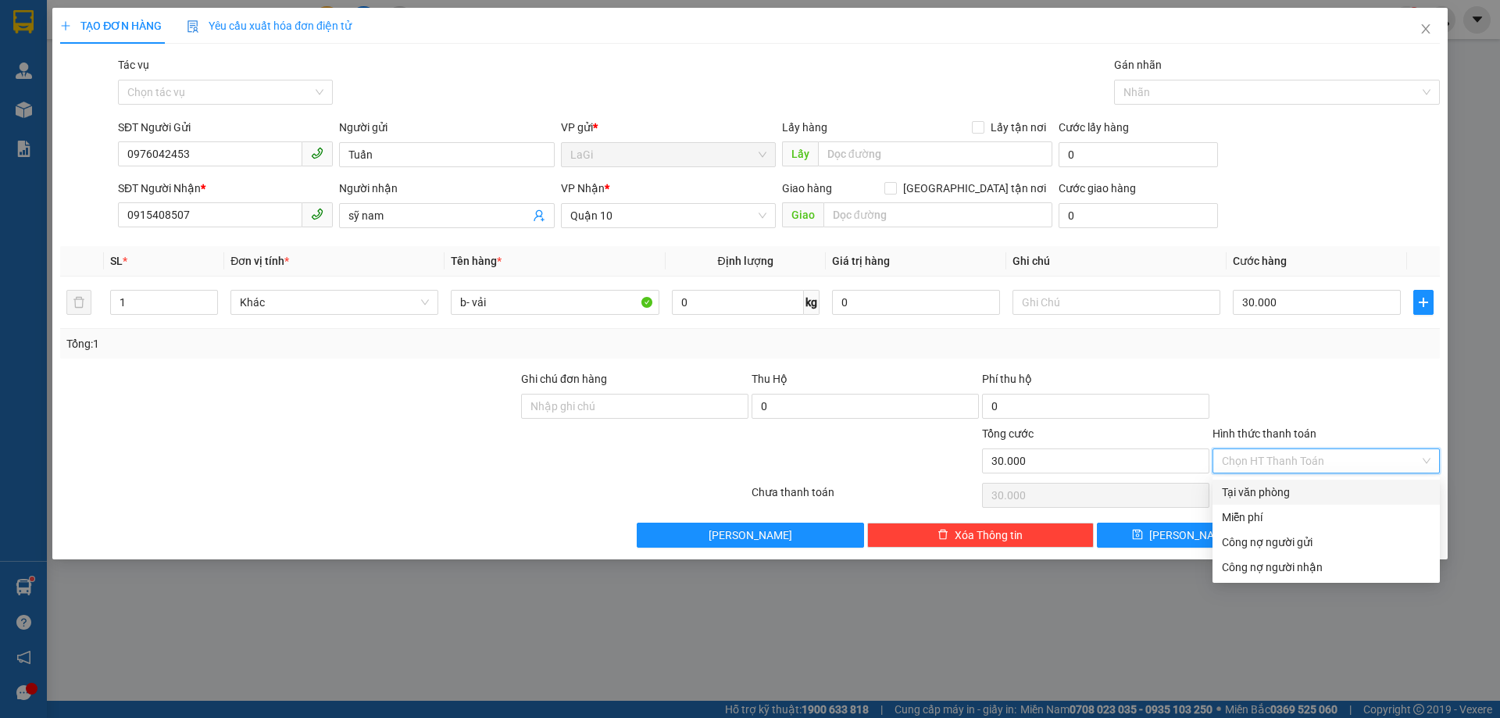
click at [1266, 489] on div "Tại văn phòng" at bounding box center [1325, 491] width 209 height 17
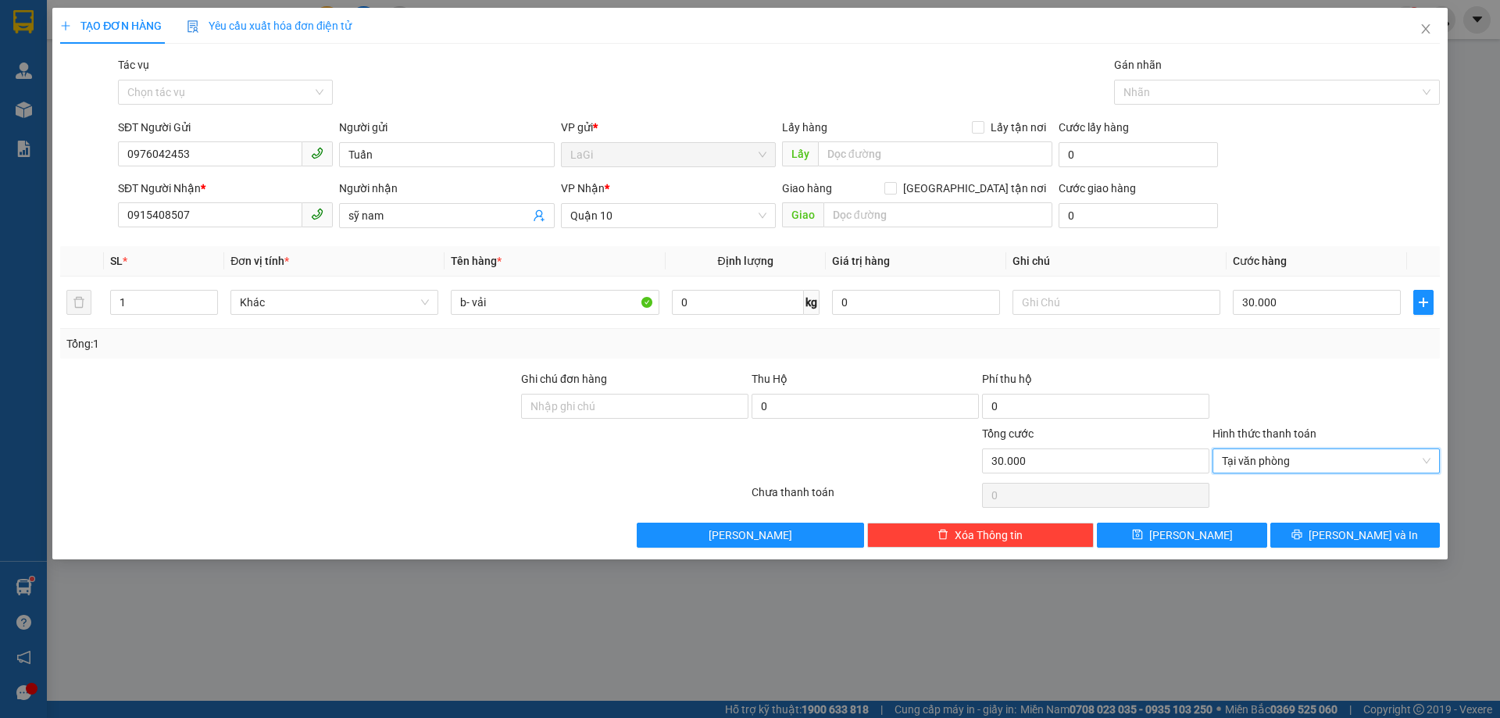
click at [1311, 519] on div "Transit Pickup Surcharge Ids Transit Deliver Surcharge Ids Transit Deliver Surc…" at bounding box center [749, 301] width 1379 height 491
drag, startPoint x: 1311, startPoint y: 526, endPoint x: 1357, endPoint y: 584, distance: 74.0
click at [1311, 526] on button "Lưu và In" at bounding box center [1354, 534] width 169 height 25
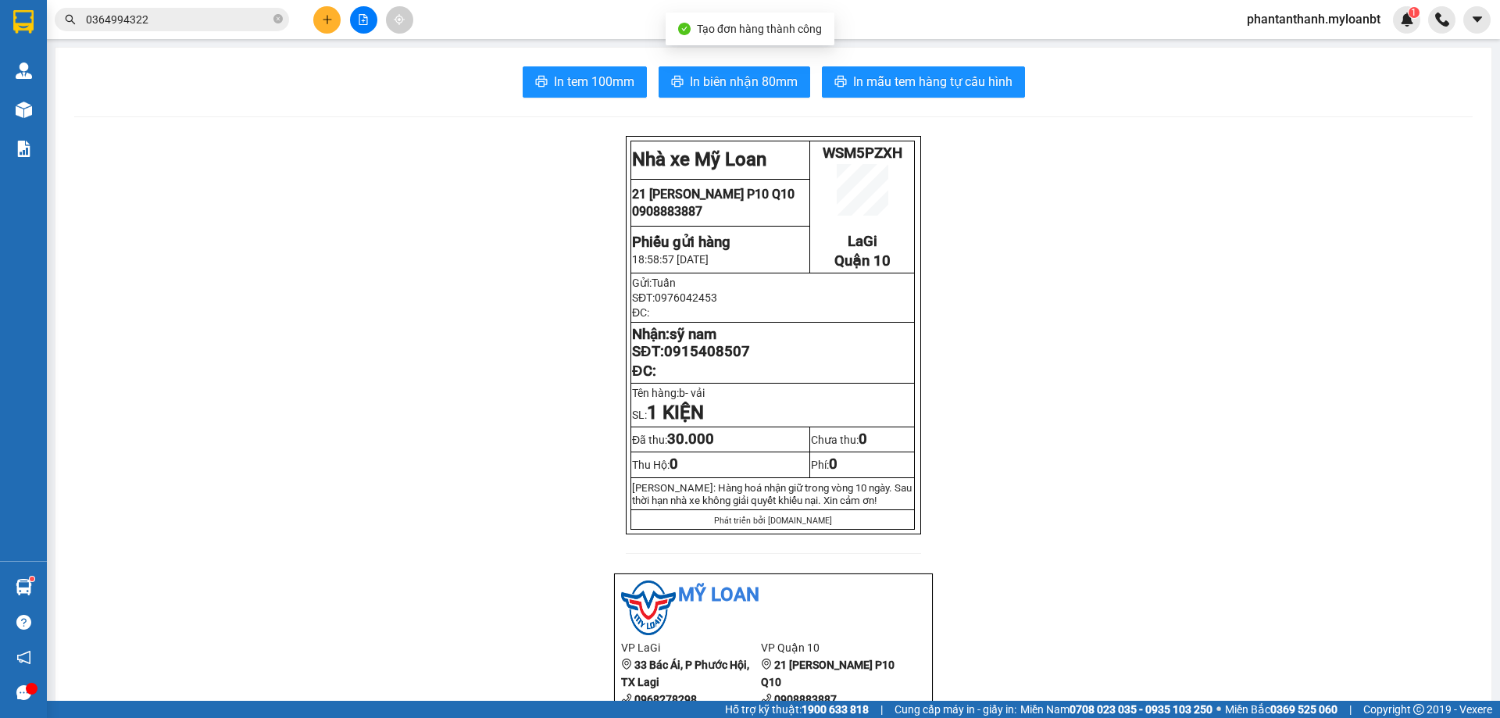
click at [702, 304] on span "0976042453" at bounding box center [685, 297] width 62 height 12
click at [948, 94] on button "In mẫu tem hàng tự cấu hình" at bounding box center [923, 81] width 203 height 31
click at [333, 26] on button at bounding box center [326, 19] width 27 height 27
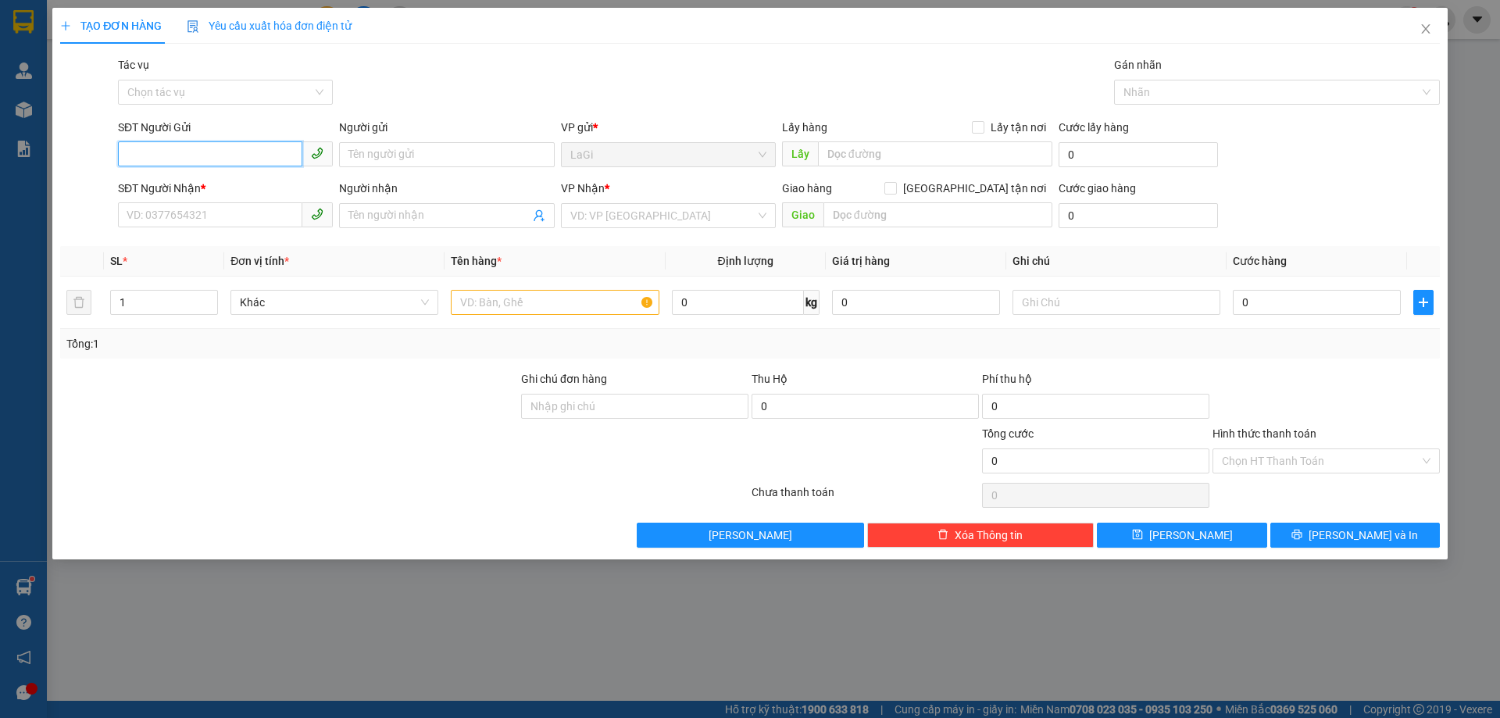
click at [210, 157] on input "SĐT Người Gửi" at bounding box center [210, 153] width 184 height 25
paste input "0976042453"
click at [219, 151] on input "0976042453" at bounding box center [210, 153] width 184 height 25
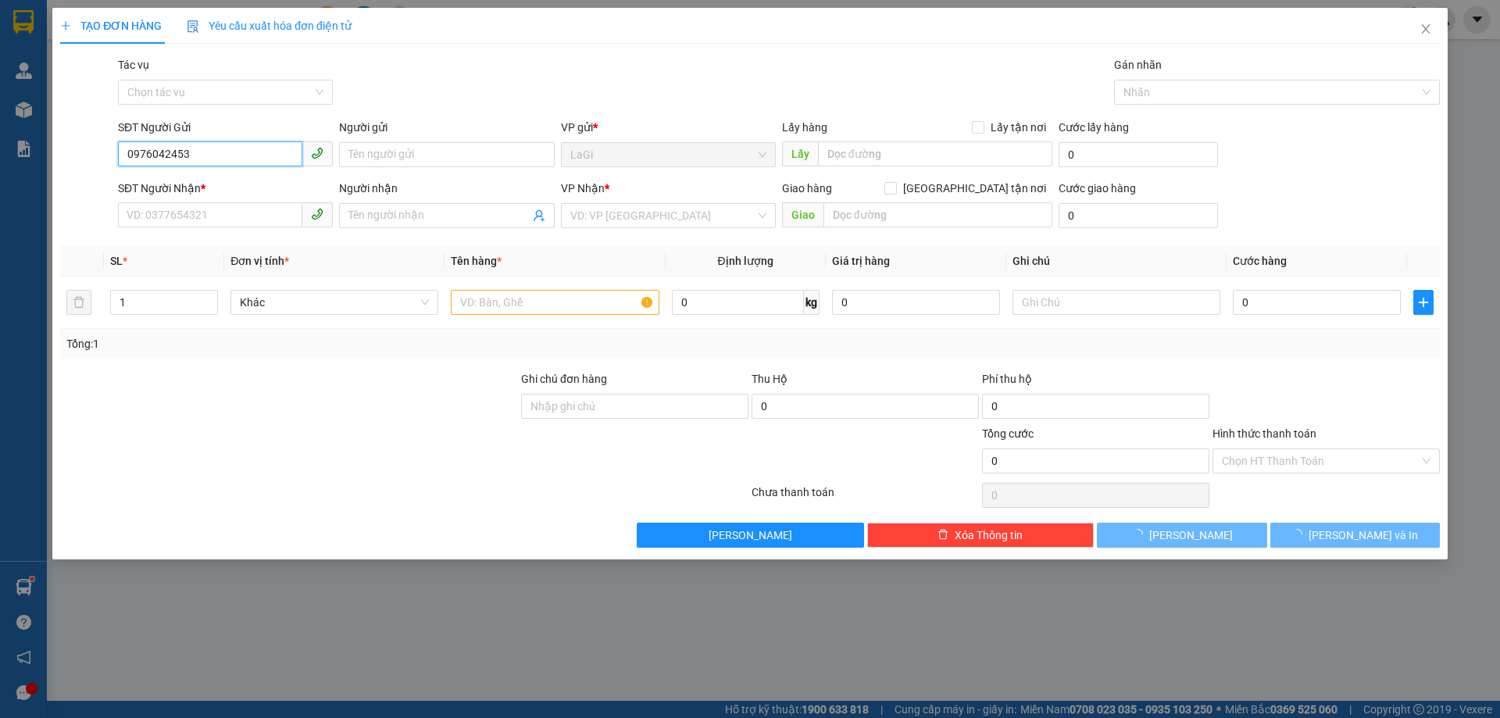
click at [219, 151] on input "0976042453" at bounding box center [210, 153] width 184 height 25
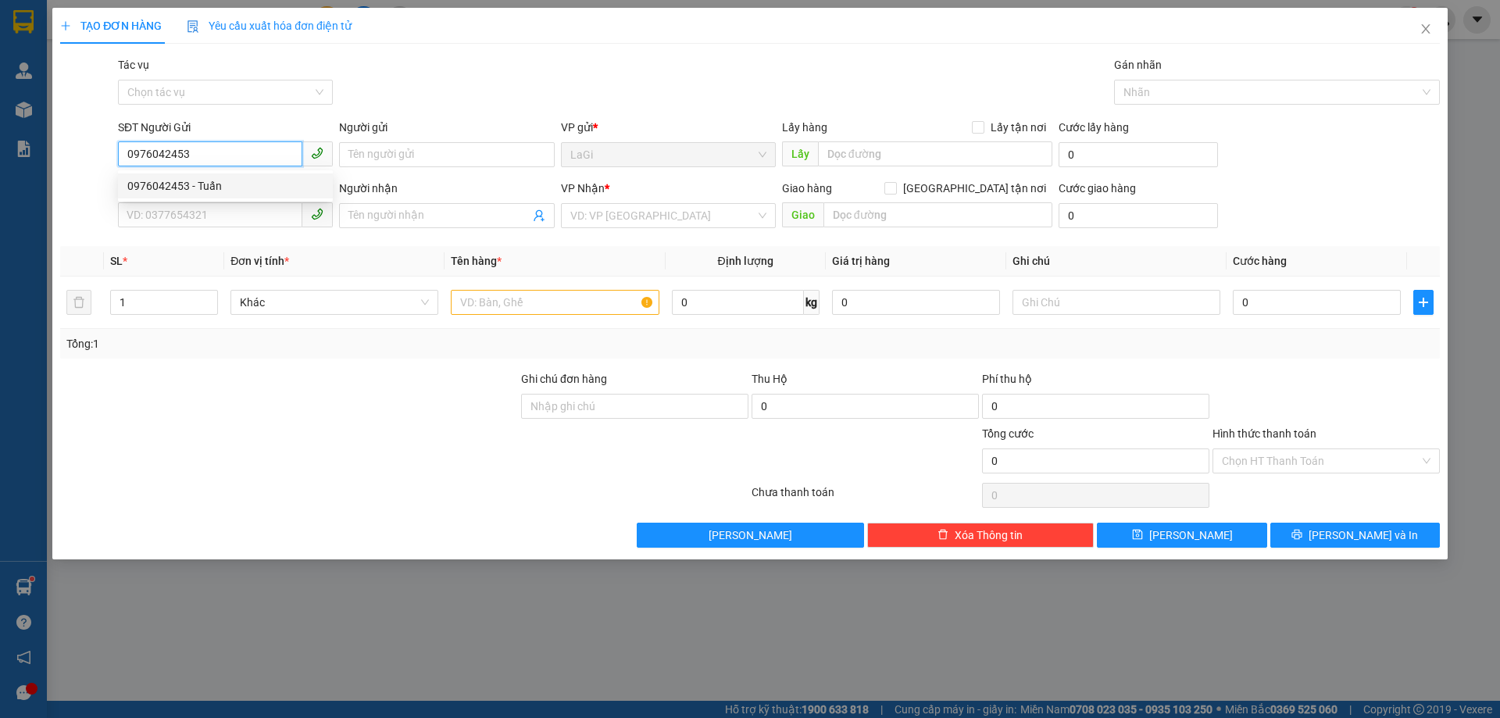
click at [206, 179] on div "0976042453 - Tuấn" at bounding box center [225, 185] width 196 height 17
click at [232, 223] on input "0915408507" at bounding box center [210, 214] width 184 height 25
click at [380, 211] on input "sỹ nam" at bounding box center [438, 215] width 180 height 17
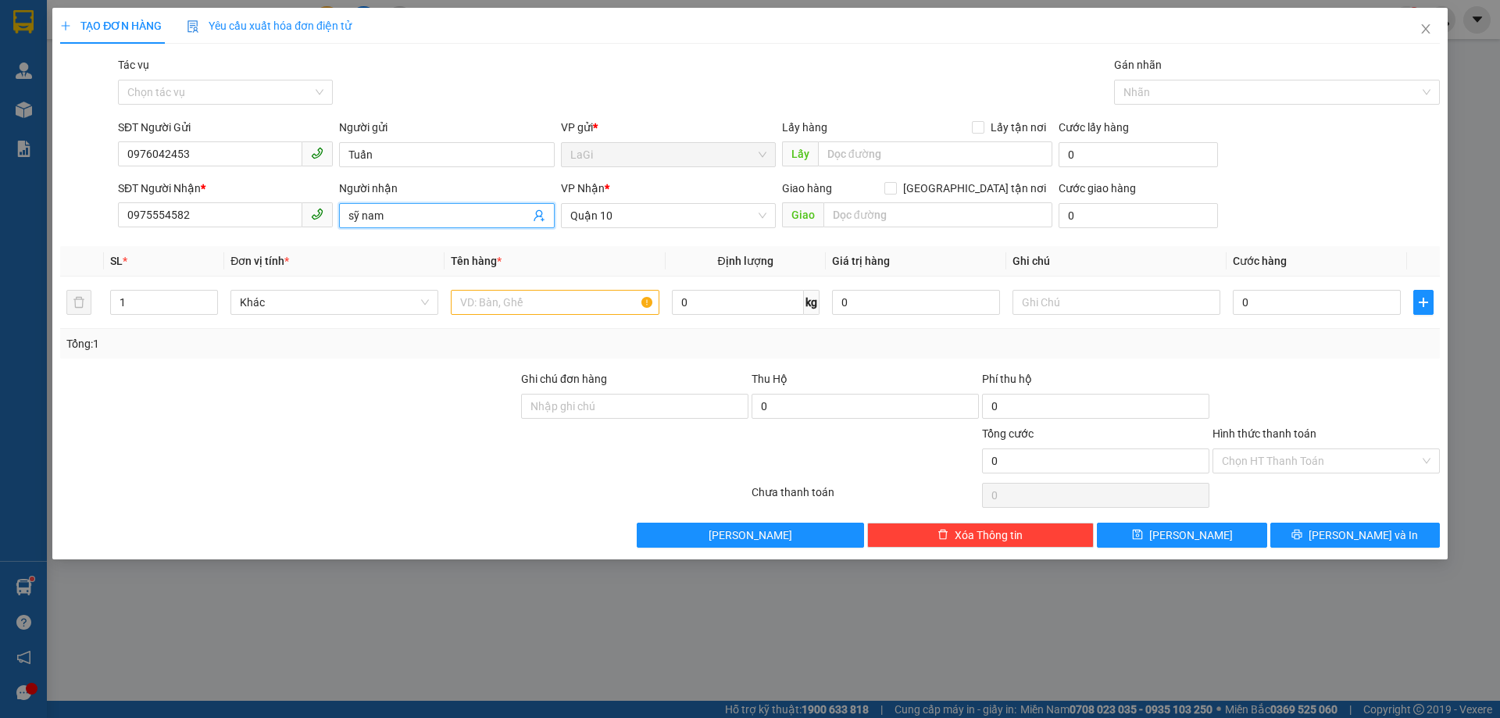
click at [380, 211] on input "sỹ nam" at bounding box center [438, 215] width 180 height 17
click at [609, 291] on input "text" at bounding box center [555, 302] width 208 height 25
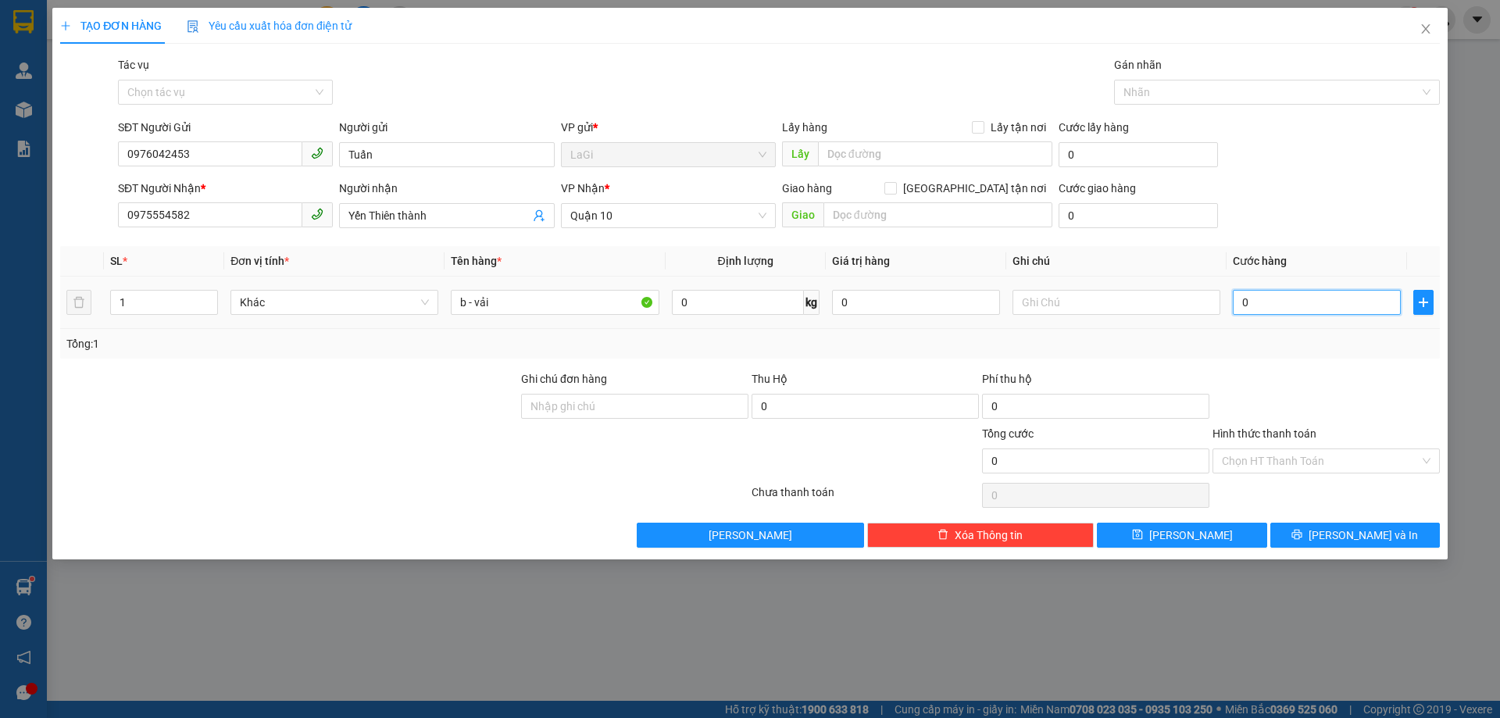
click at [1269, 296] on input "0" at bounding box center [1316, 302] width 168 height 25
click at [1278, 368] on div "Transit Pickup Surcharge Ids Transit Deliver Surcharge Ids Transit Deliver Surc…" at bounding box center [749, 301] width 1379 height 491
click at [1259, 384] on div at bounding box center [1326, 397] width 230 height 55
click at [1300, 487] on div "Chọn HT Thanh Toán" at bounding box center [1326, 495] width 230 height 31
click at [1306, 398] on div at bounding box center [1326, 397] width 230 height 55
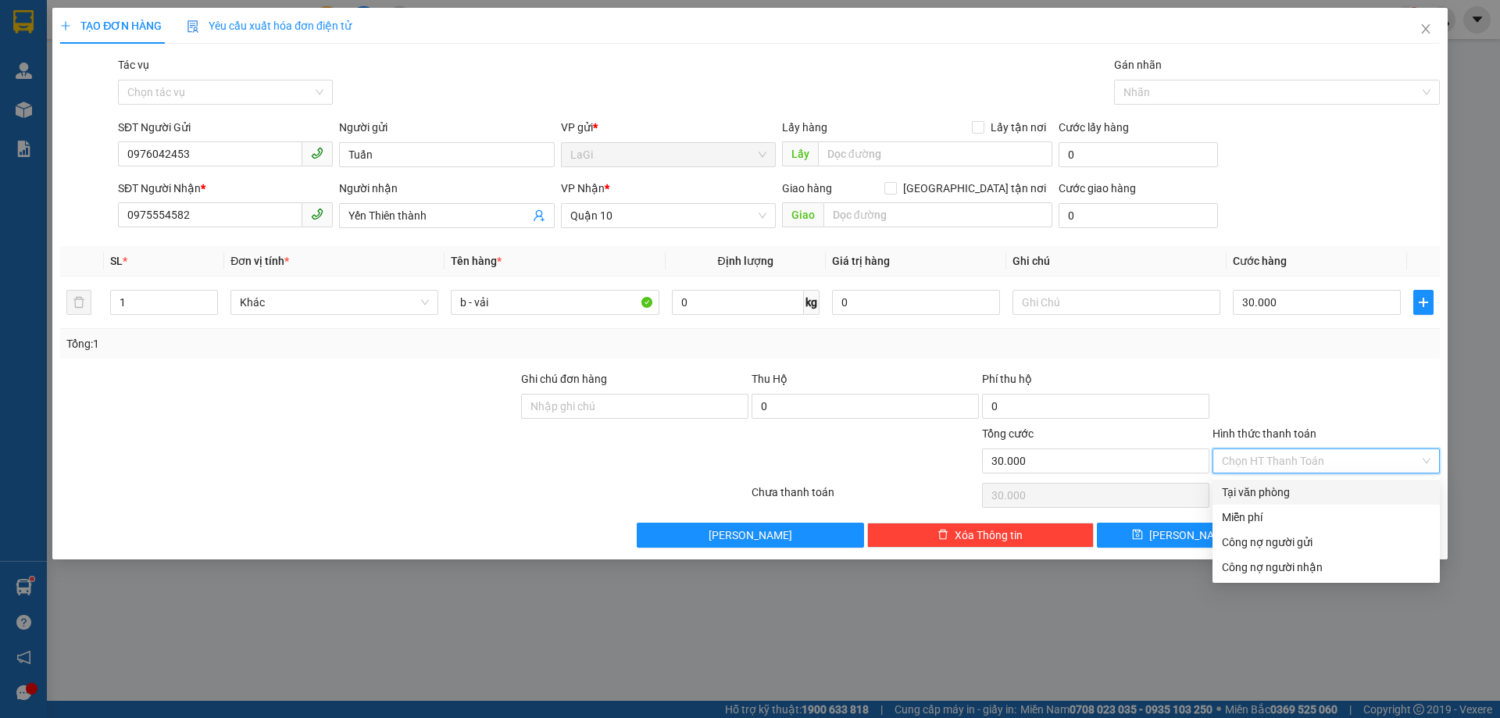
click at [1282, 469] on input "Hình thức thanh toán" at bounding box center [1320, 460] width 198 height 23
click at [1262, 496] on div "Tại văn phòng" at bounding box center [1325, 491] width 209 height 17
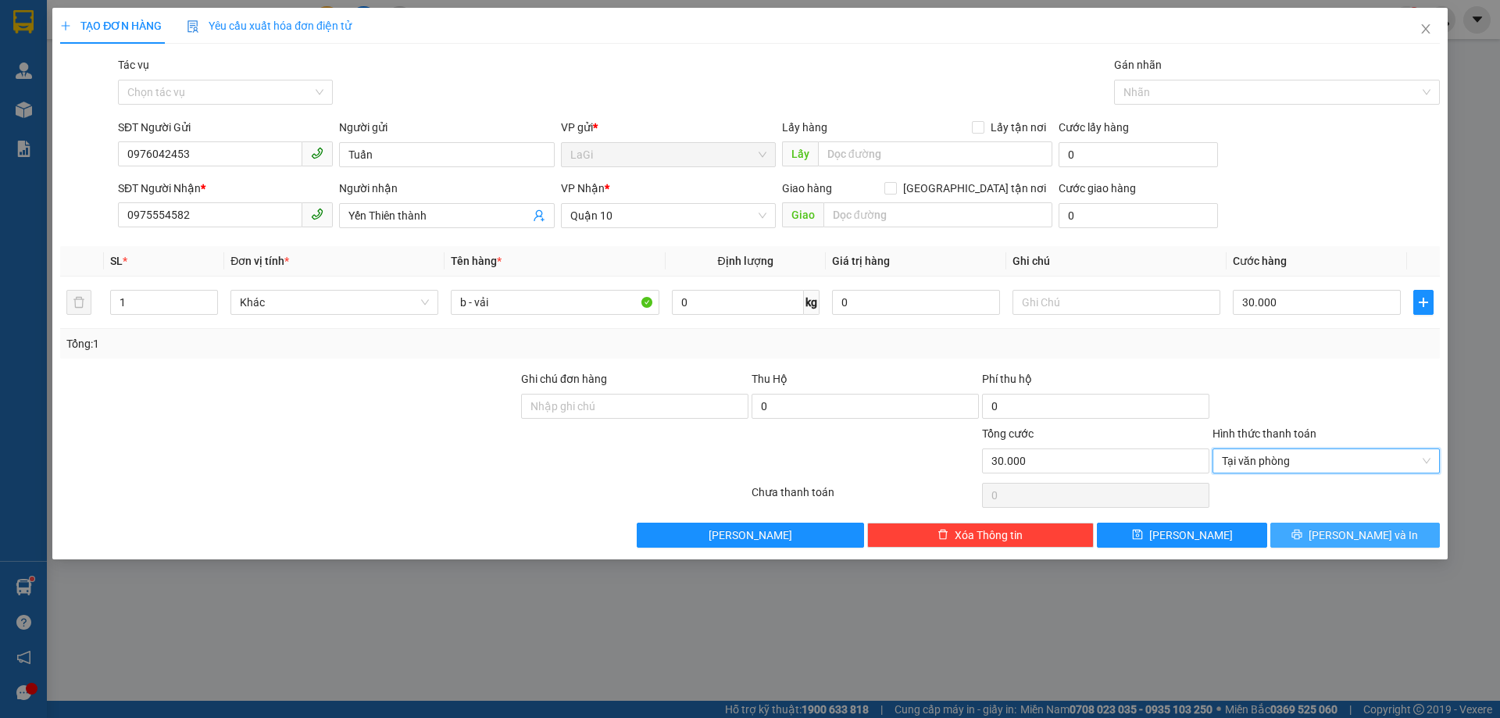
click at [1378, 528] on span "Lưu và In" at bounding box center [1362, 534] width 109 height 17
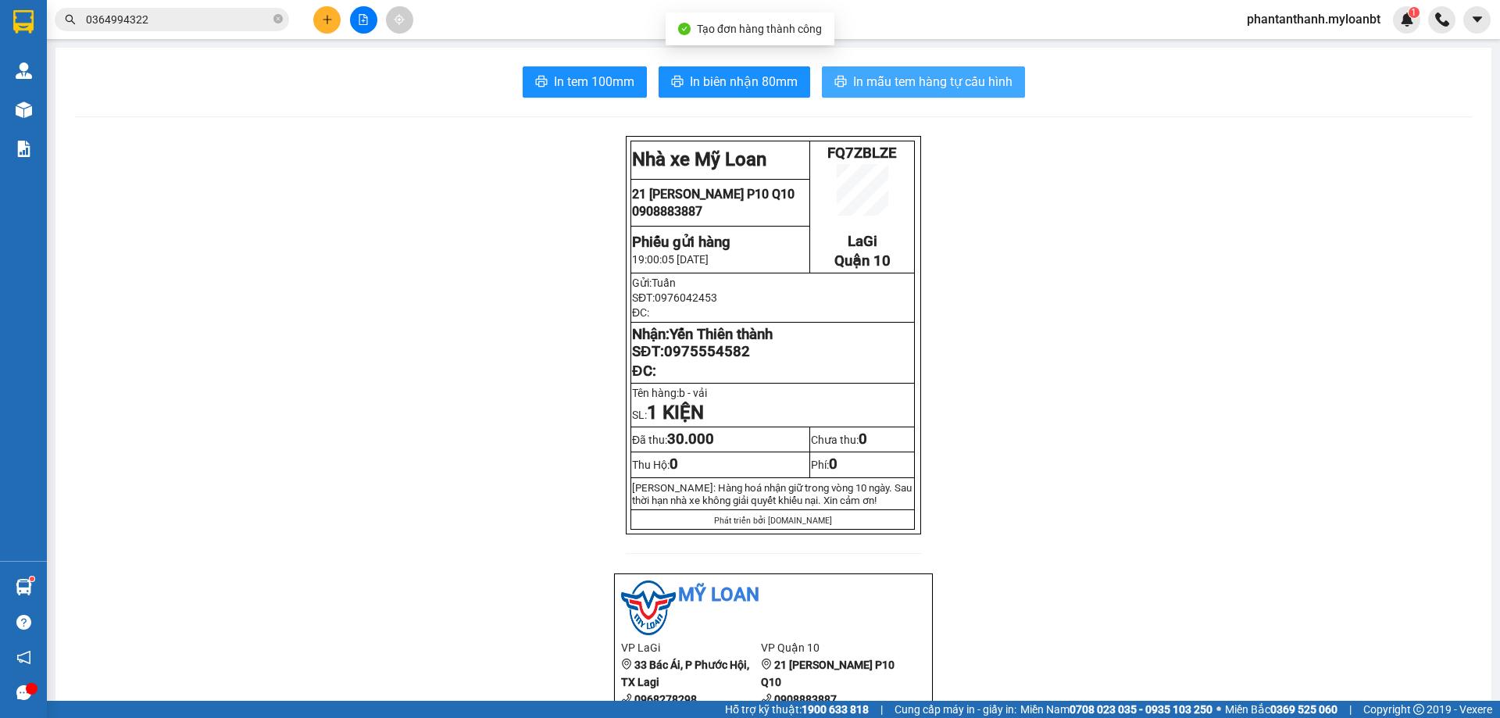
click at [918, 96] on button "In mẫu tem hàng tự cấu hình" at bounding box center [923, 81] width 203 height 31
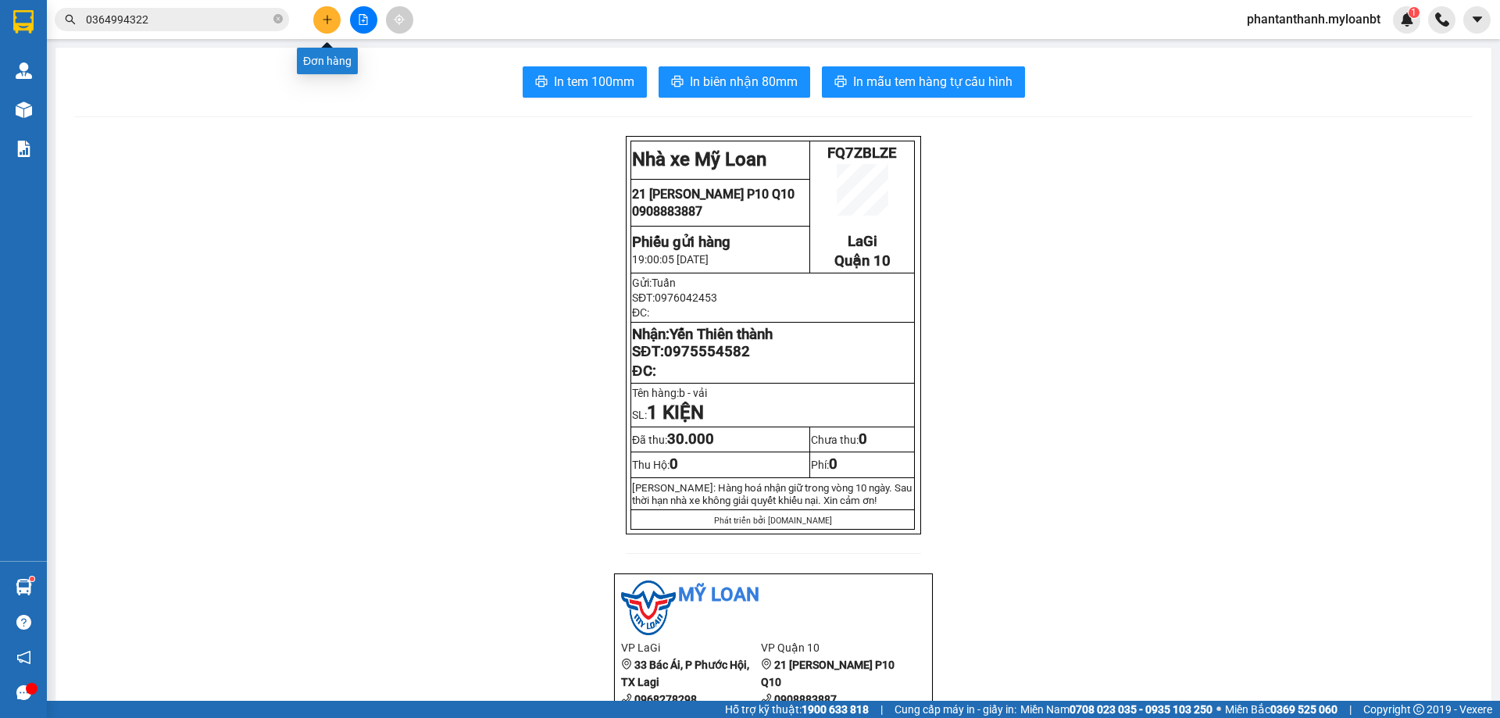
click at [323, 14] on icon "plus" at bounding box center [327, 19] width 11 height 11
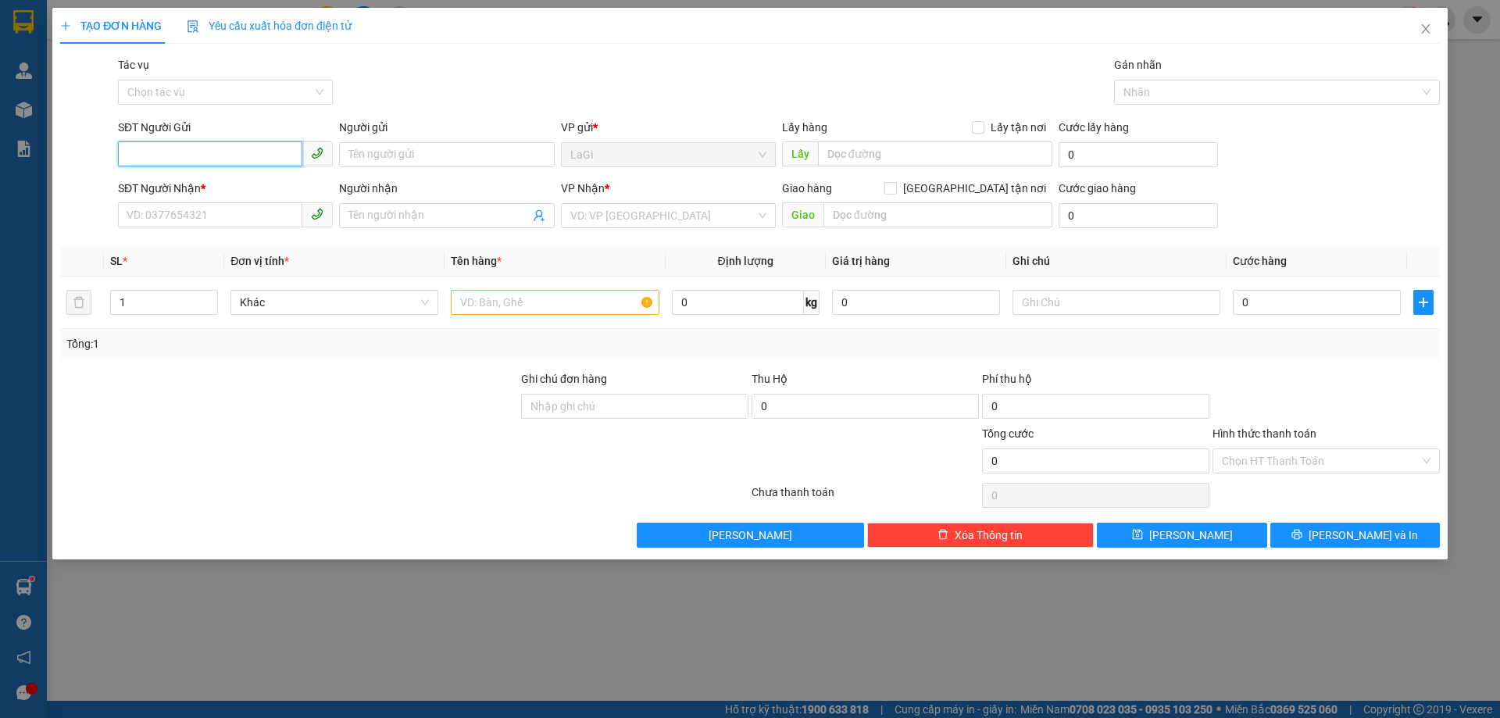
click at [218, 160] on input "SĐT Người Gửi" at bounding box center [210, 153] width 184 height 25
click at [158, 186] on div "0395039908 - tuấn" at bounding box center [225, 185] width 196 height 17
click at [747, 308] on input "0" at bounding box center [738, 302] width 132 height 25
click at [511, 299] on input "text" at bounding box center [555, 302] width 208 height 25
click at [758, 308] on input "0" at bounding box center [738, 302] width 132 height 25
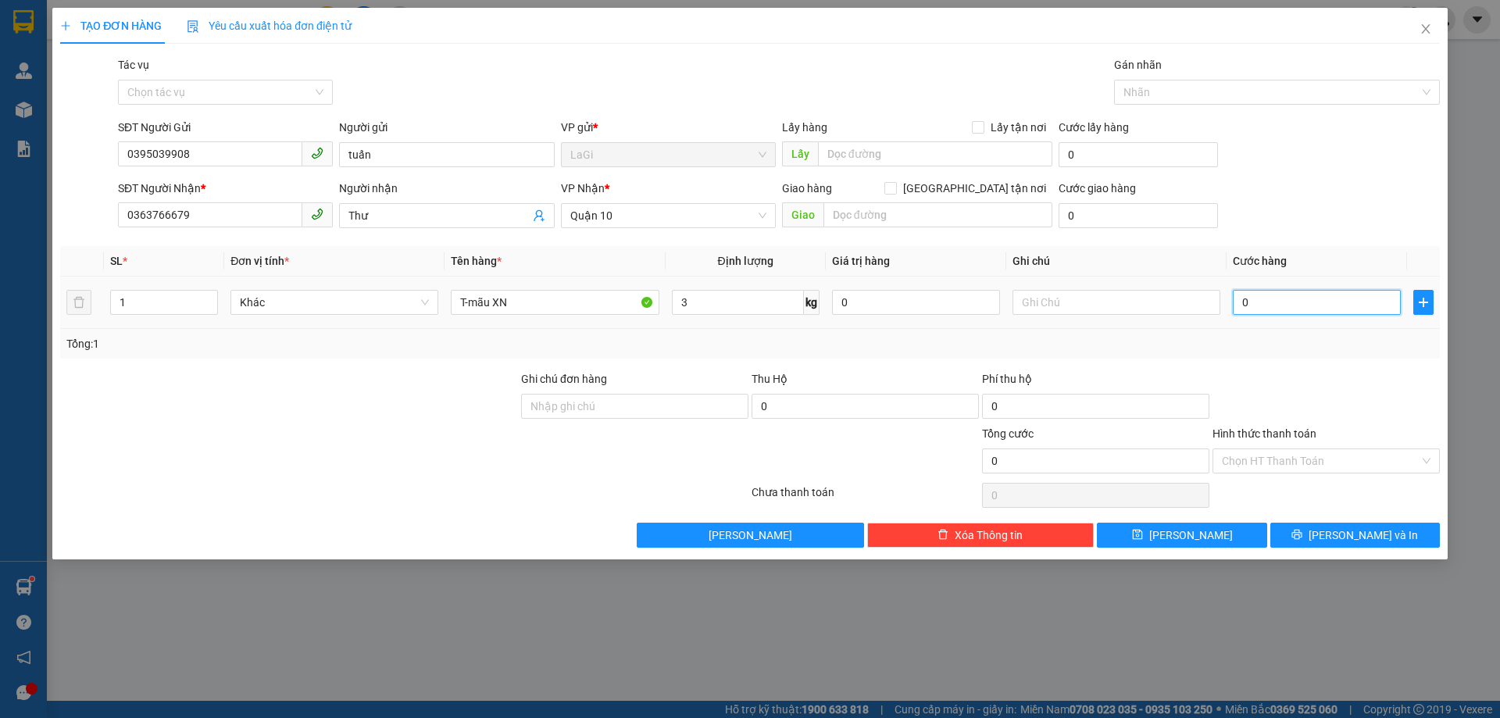
click at [1309, 303] on input "0" at bounding box center [1316, 302] width 168 height 25
click at [1264, 462] on input "Hình thức thanh toán" at bounding box center [1320, 460] width 198 height 23
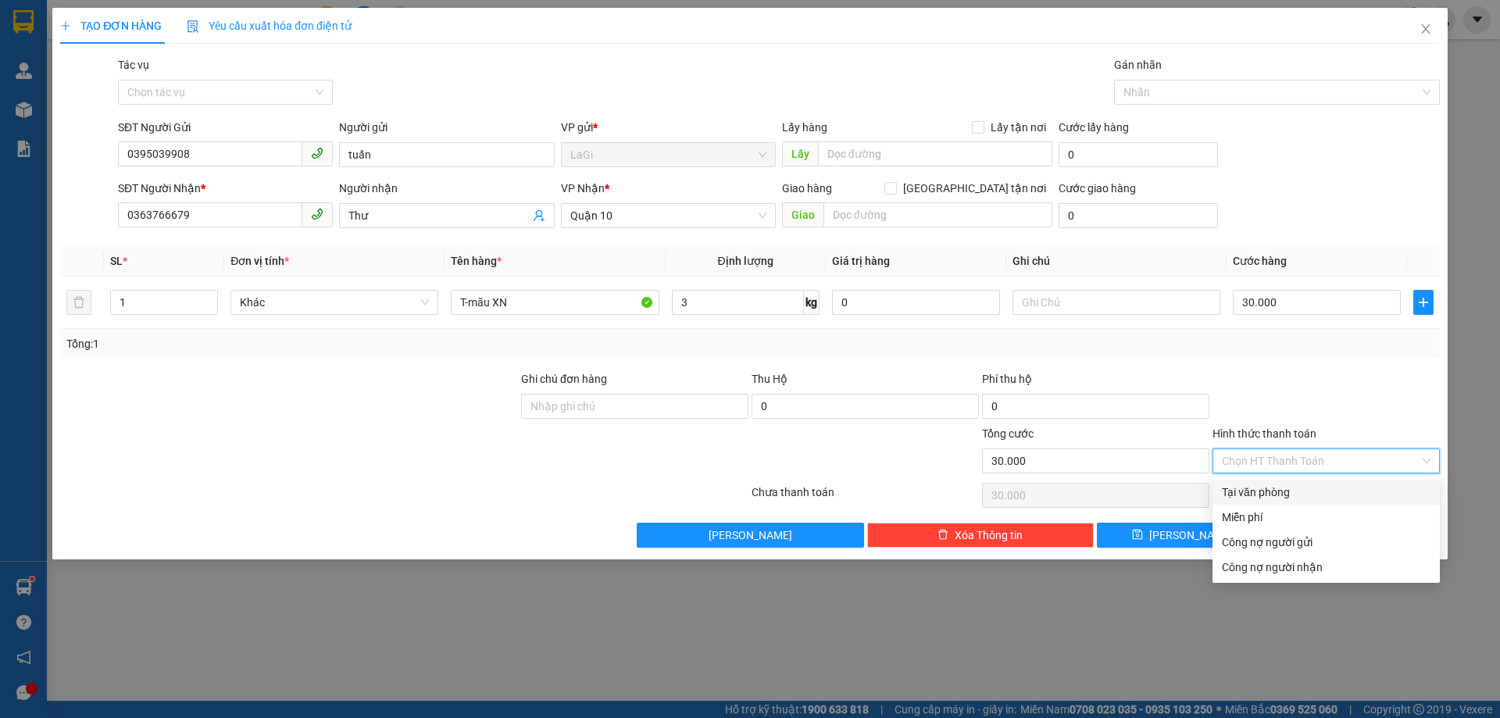
click at [1274, 494] on div "Tại văn phòng" at bounding box center [1325, 491] width 209 height 17
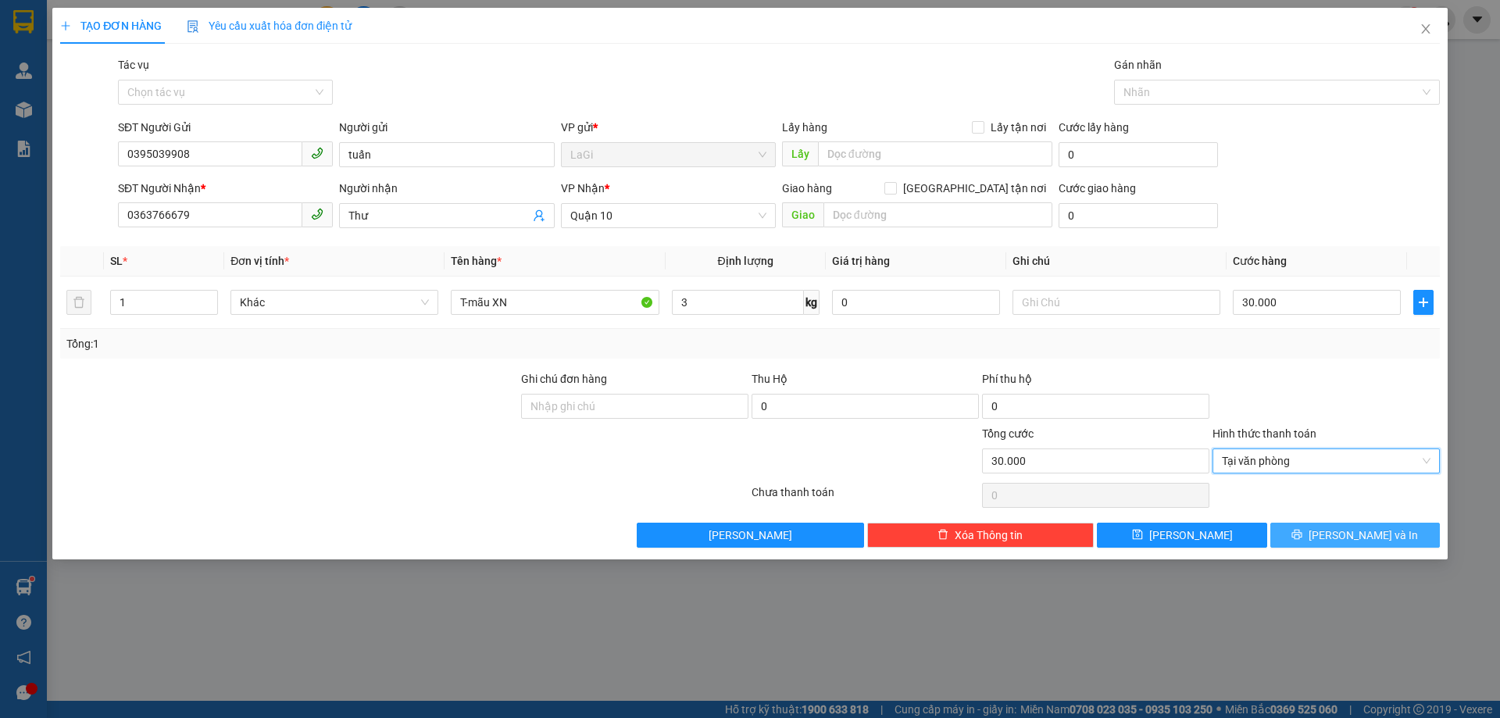
click at [1343, 538] on span "Lưu và In" at bounding box center [1362, 534] width 109 height 17
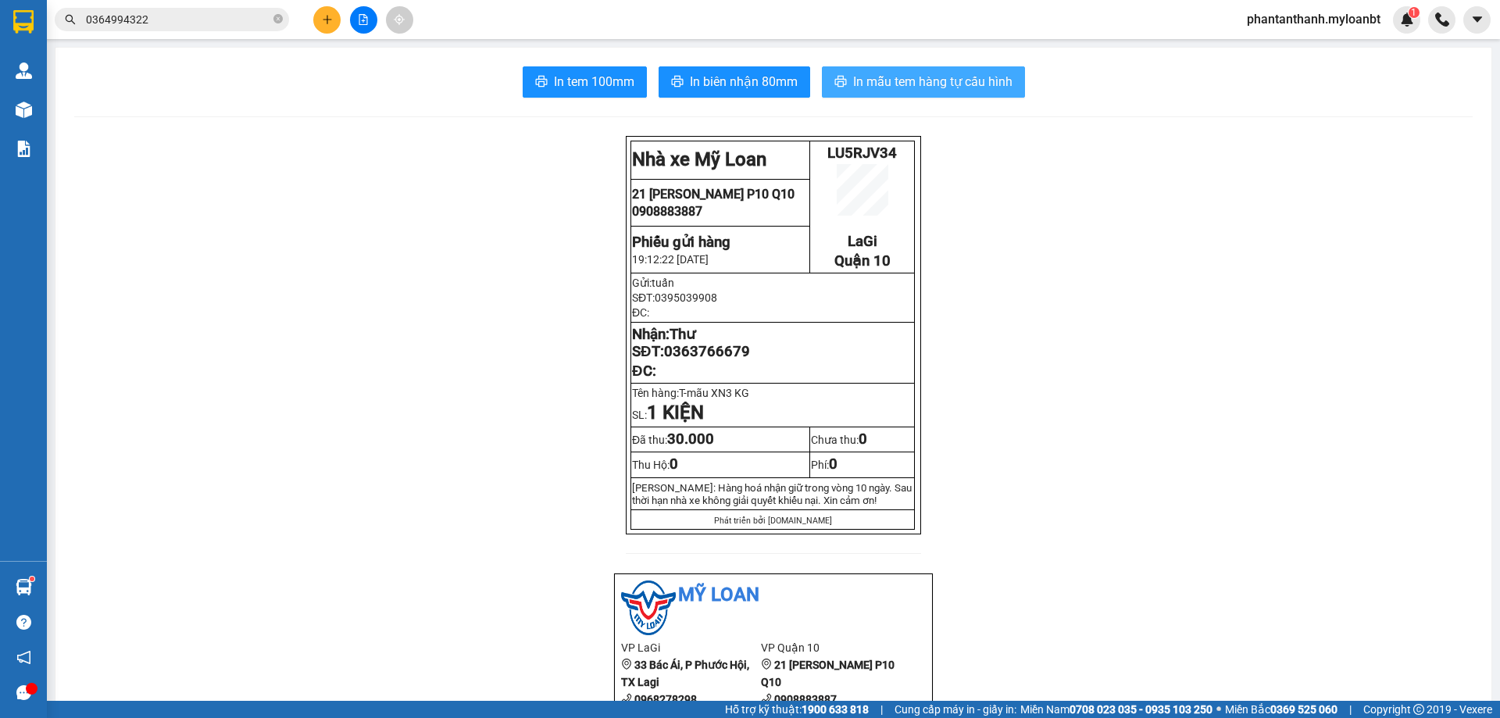
click at [905, 84] on span "In mẫu tem hàng tự cấu hình" at bounding box center [932, 82] width 159 height 20
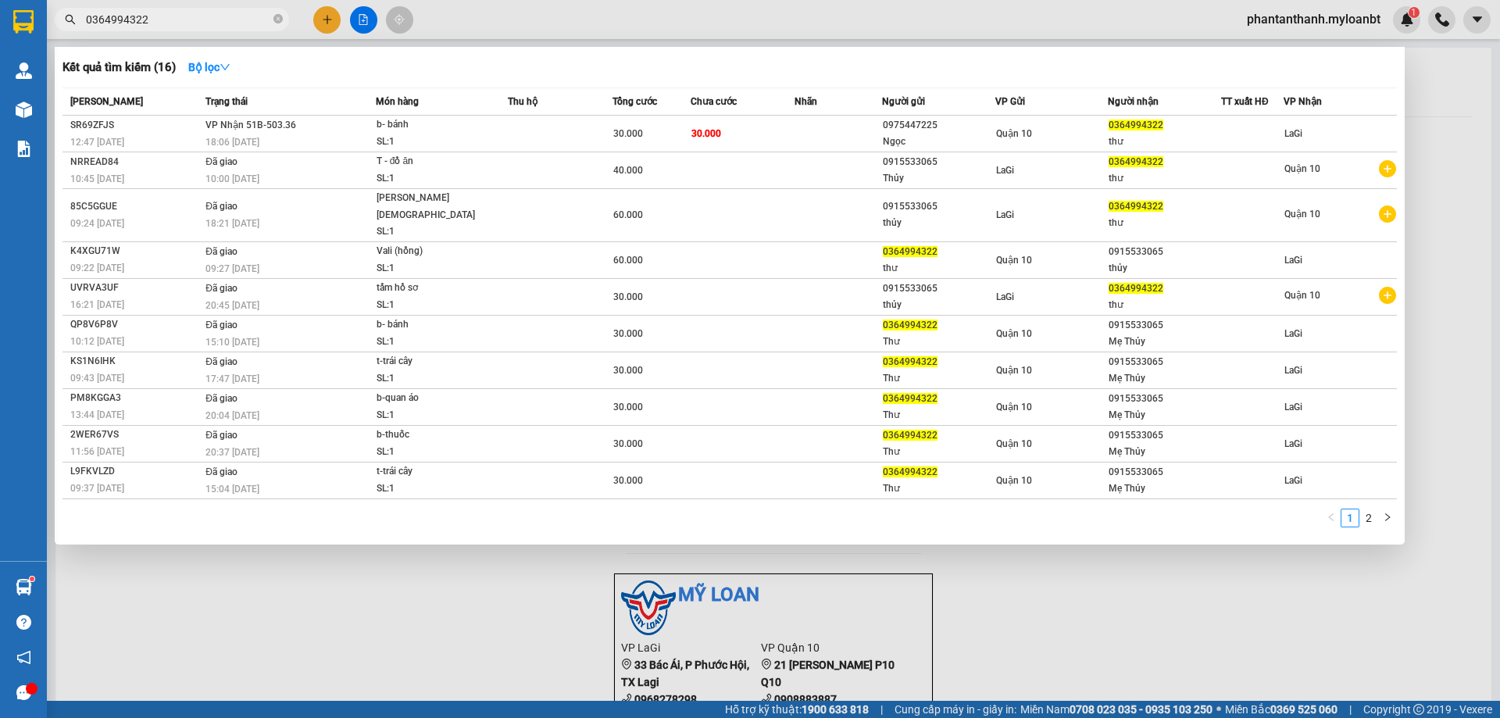
click at [271, 16] on span "0364994322" at bounding box center [172, 19] width 234 height 23
click at [279, 16] on icon "close-circle" at bounding box center [277, 18] width 9 height 9
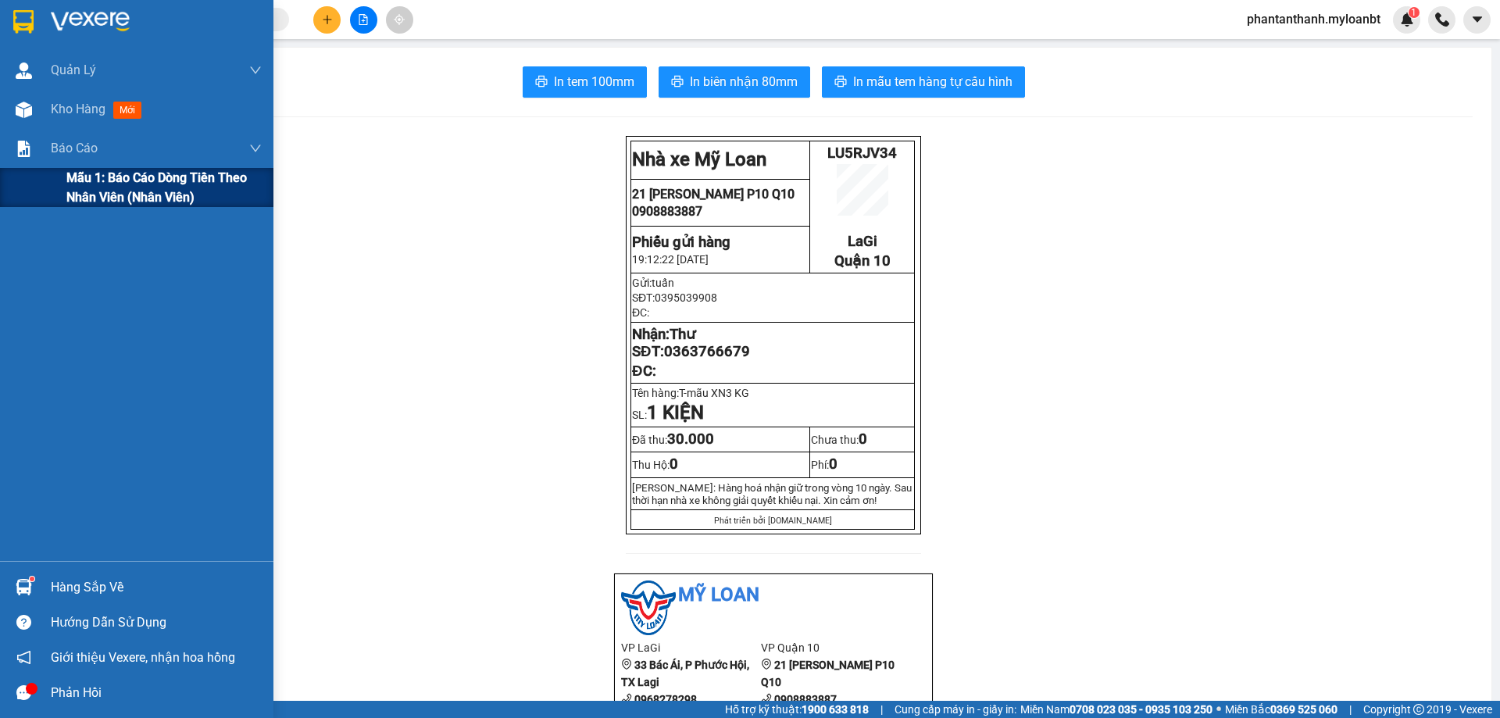
click at [123, 190] on span "Mẫu 1: Báo cáo dòng tiền theo nhân viên (Nhân viên)" at bounding box center [163, 187] width 195 height 39
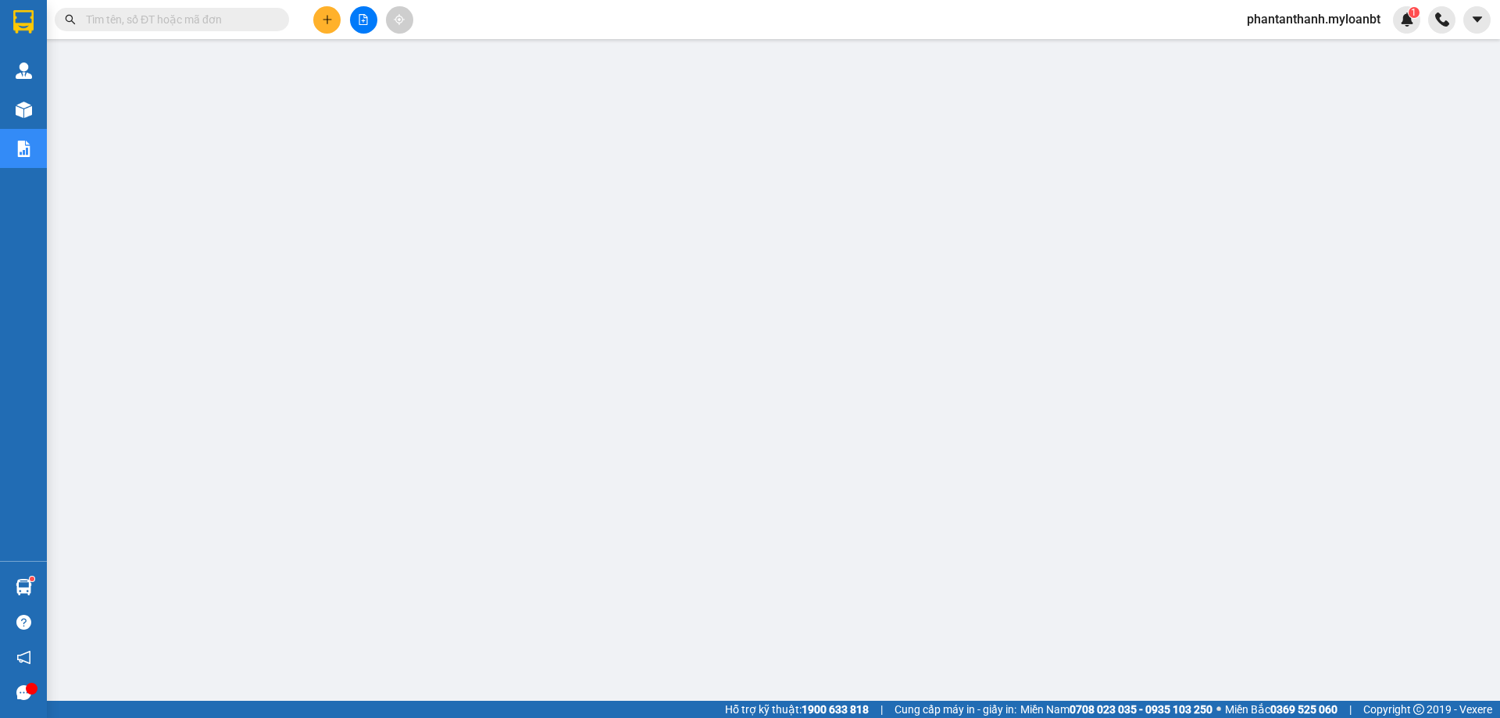
drag, startPoint x: 213, startPoint y: 29, endPoint x: 220, endPoint y: 24, distance: 8.4
click at [213, 28] on span at bounding box center [172, 19] width 234 height 23
click at [220, 24] on input "text" at bounding box center [178, 19] width 184 height 17
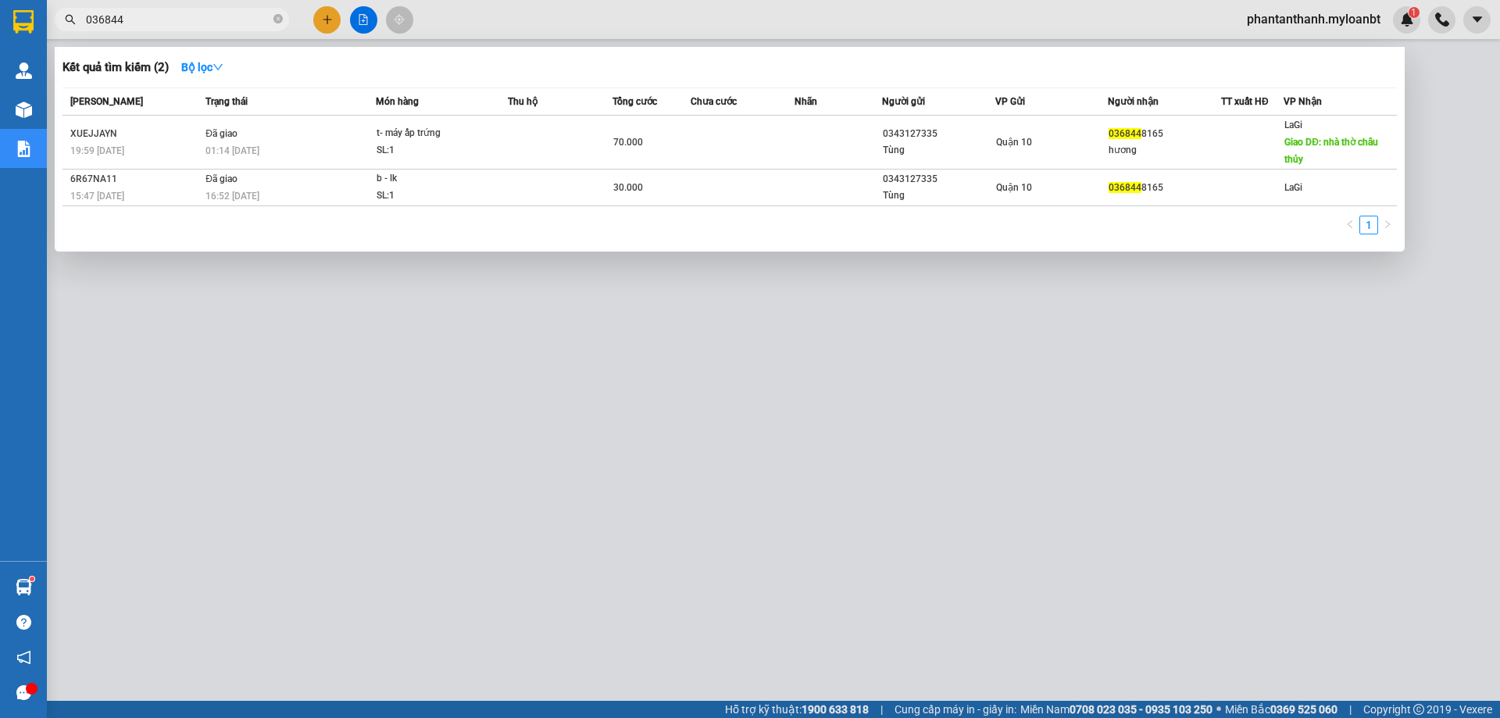
click at [220, 24] on input "036844" at bounding box center [178, 19] width 184 height 17
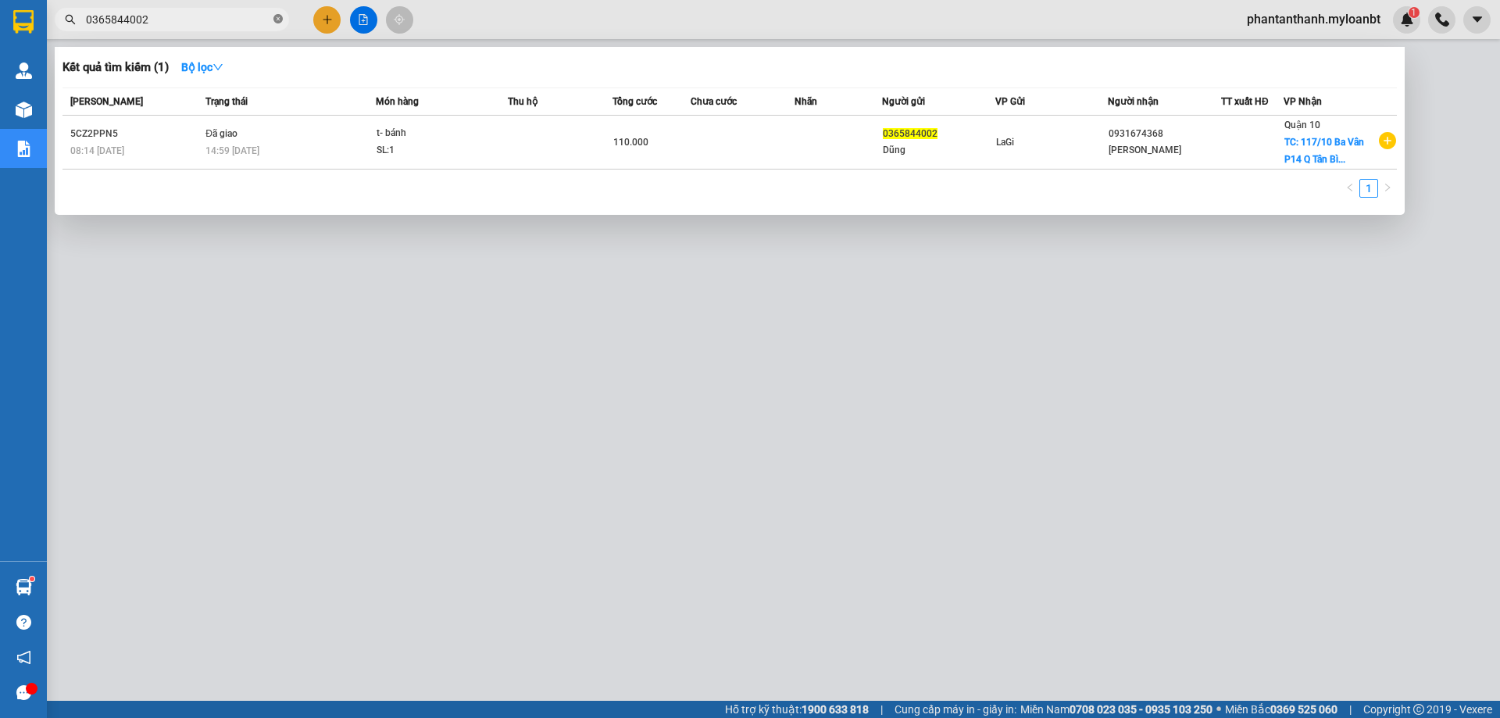
click at [277, 19] on icon "close-circle" at bounding box center [277, 18] width 9 height 9
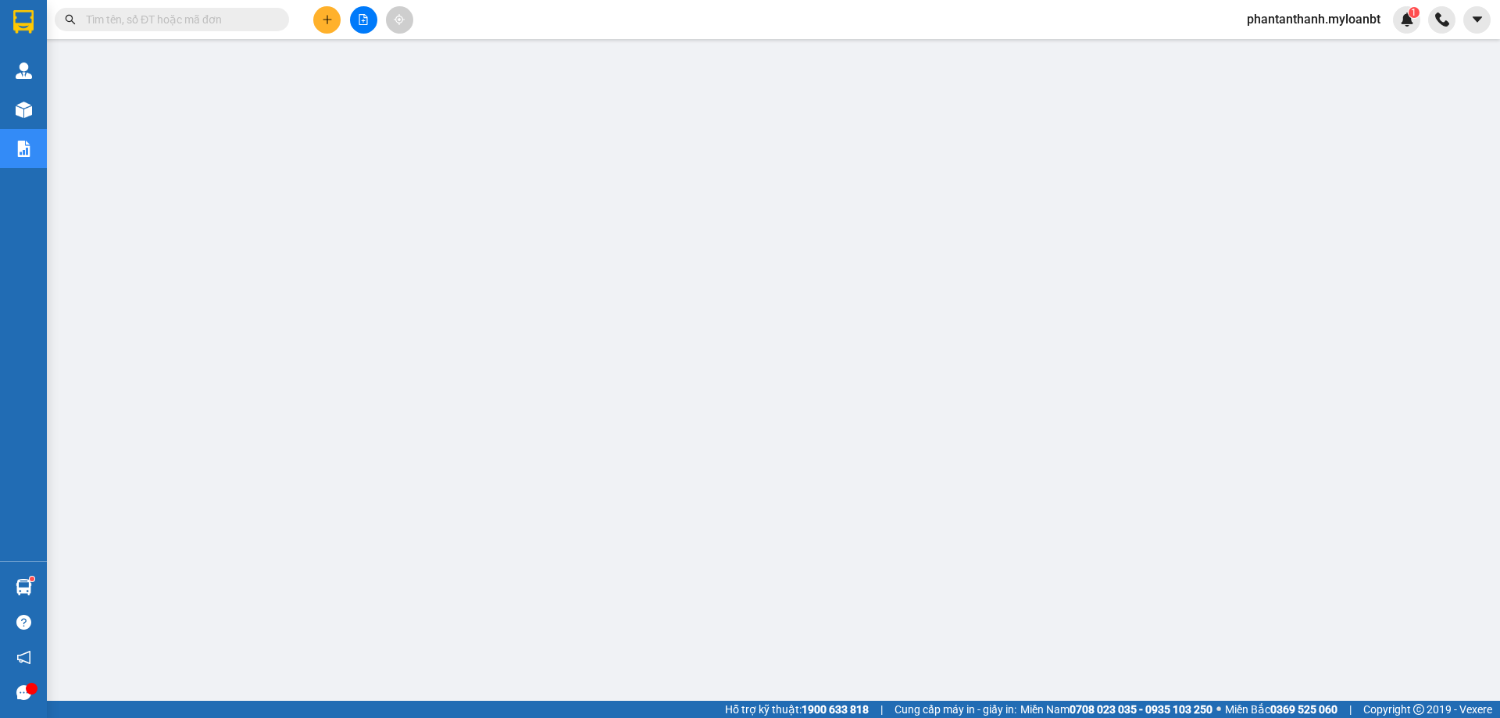
click at [210, 16] on input "text" at bounding box center [178, 19] width 184 height 17
click at [329, 17] on icon "plus" at bounding box center [327, 19] width 11 height 11
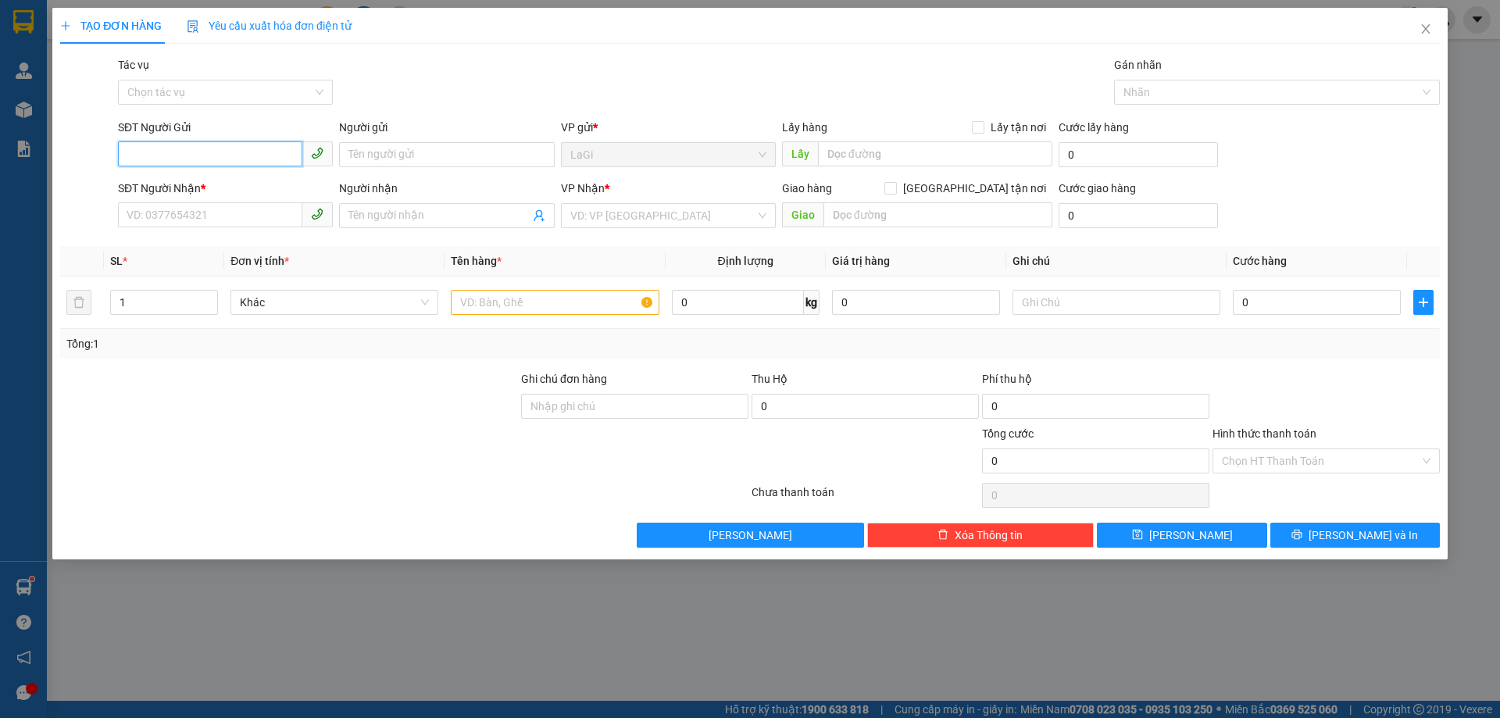
click at [235, 152] on input "SĐT Người Gửi" at bounding box center [210, 153] width 184 height 25
click at [734, 307] on input "0" at bounding box center [738, 302] width 132 height 25
click at [238, 155] on input "SĐT Người Gửi" at bounding box center [210, 153] width 184 height 25
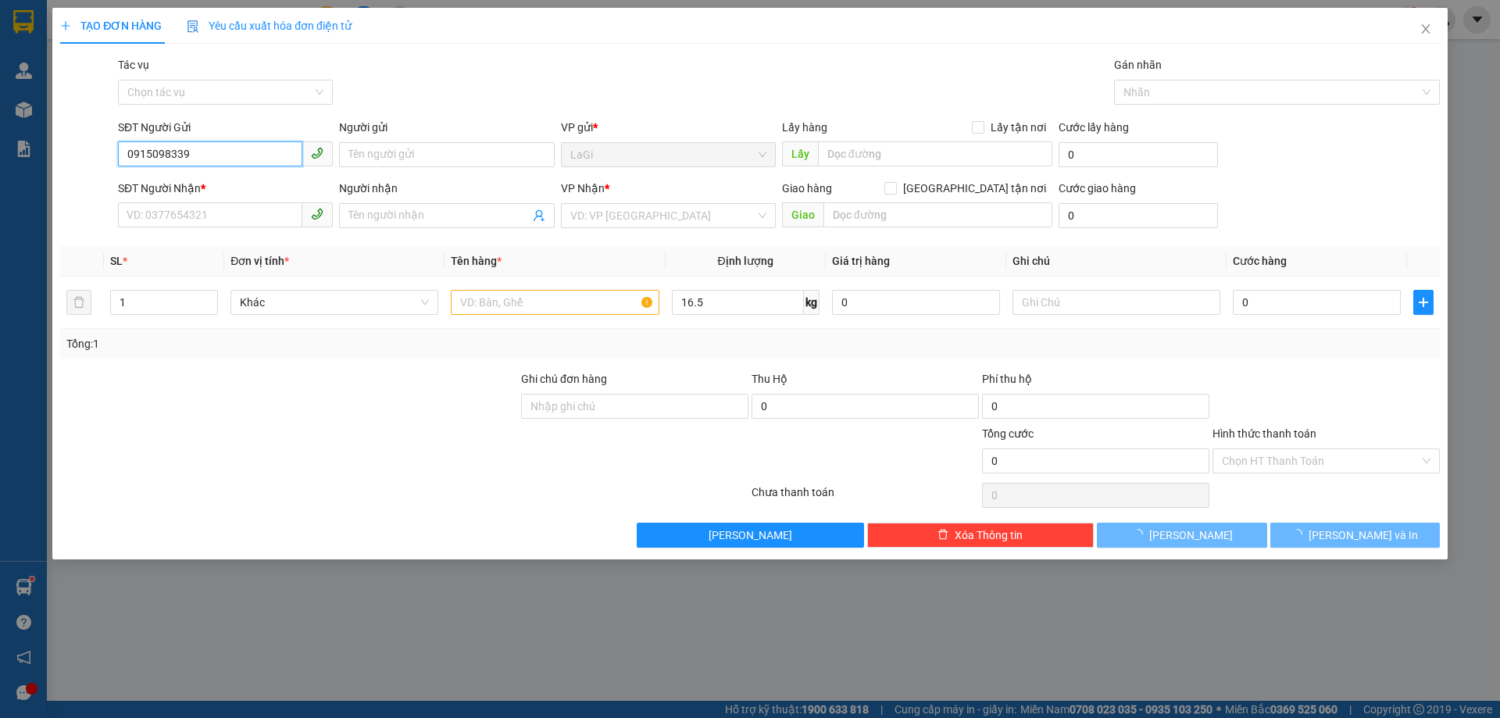
click at [238, 155] on input "0915098339" at bounding box center [210, 153] width 184 height 25
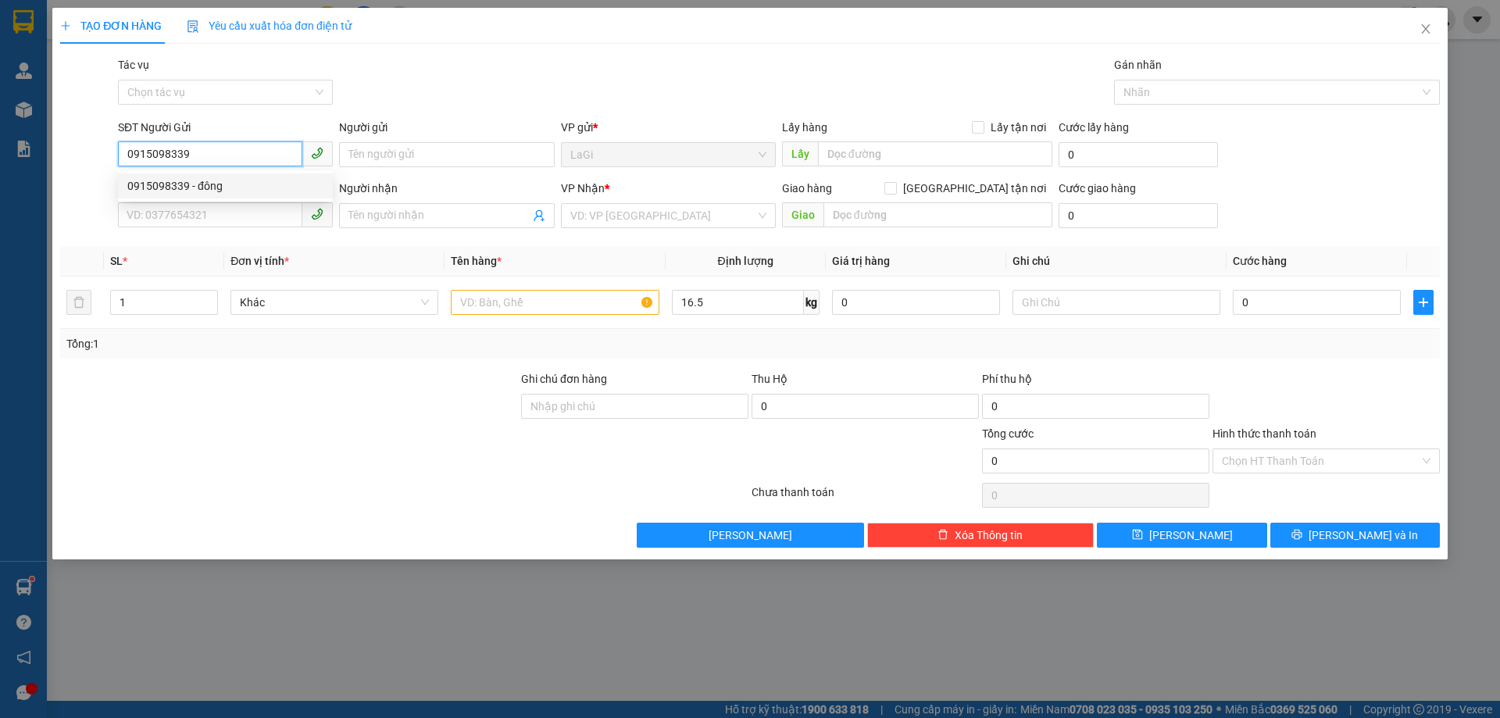
click at [250, 182] on div "0915098339 - đông" at bounding box center [225, 185] width 196 height 17
click at [502, 298] on input "text" at bounding box center [555, 302] width 208 height 25
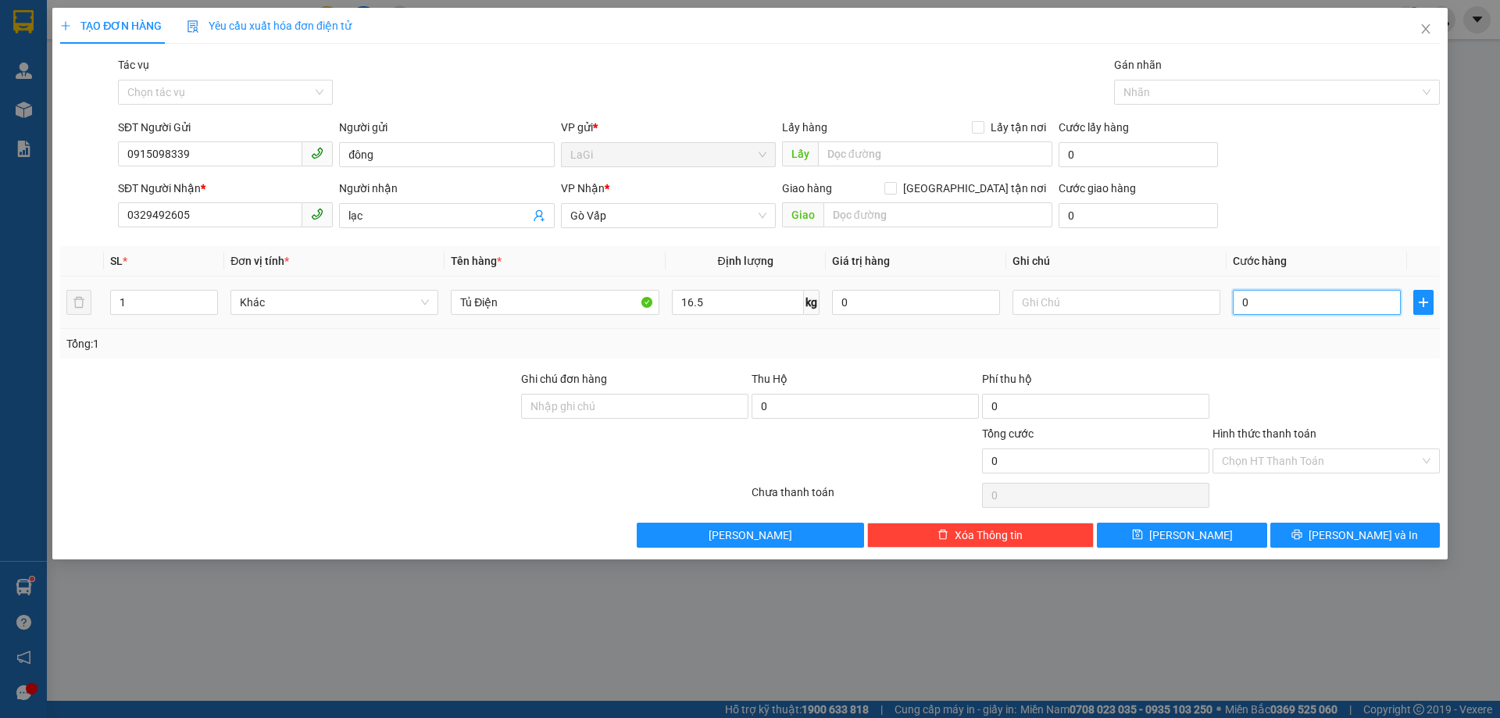
click at [1273, 305] on input "0" at bounding box center [1316, 302] width 168 height 25
click at [1338, 396] on div at bounding box center [1326, 397] width 230 height 55
click at [1326, 466] on input "Hình thức thanh toán" at bounding box center [1320, 460] width 198 height 23
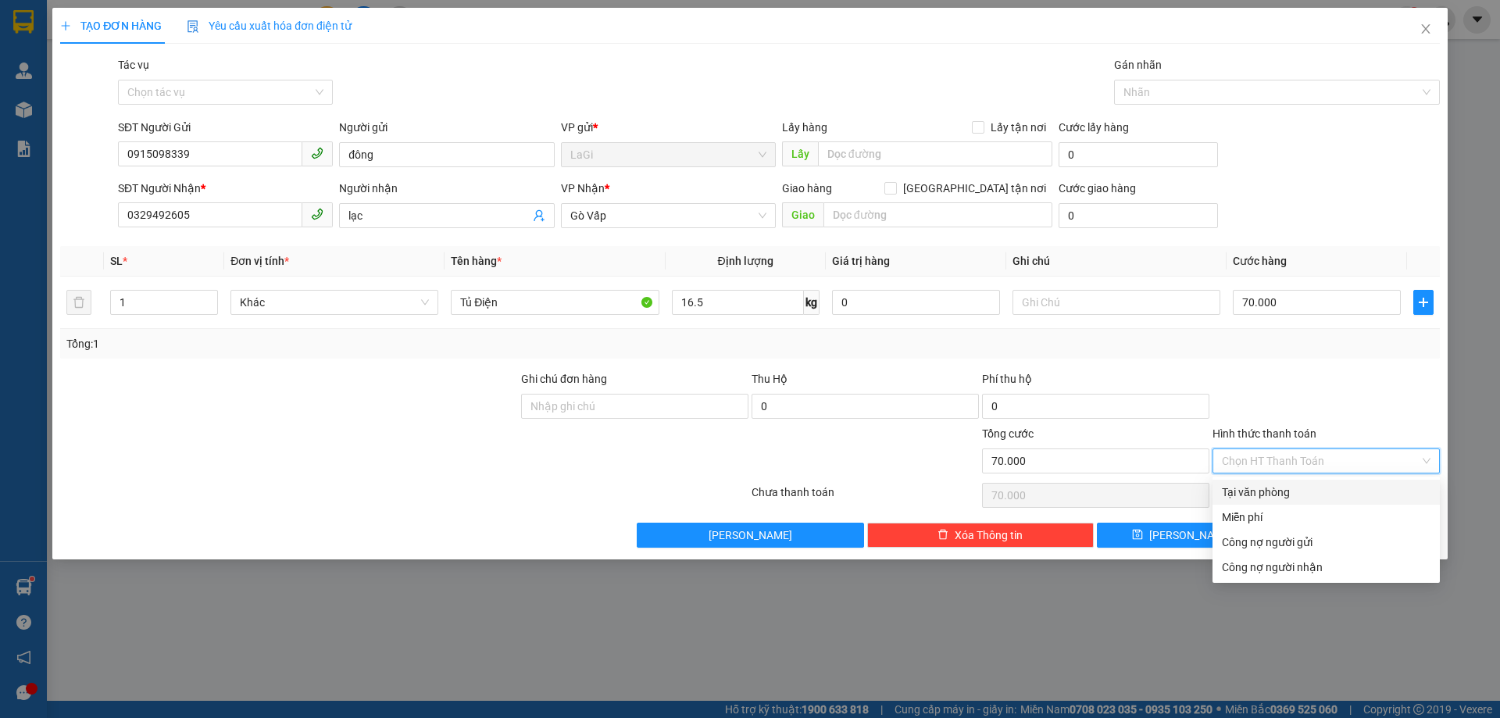
click at [1280, 492] on div "Tại văn phòng" at bounding box center [1325, 491] width 209 height 17
click at [1353, 547] on div "TẠO ĐƠN HÀNG Yêu cầu xuất hóa đơn điện tử Transit Pickup Surcharge Ids Transit …" at bounding box center [749, 283] width 1395 height 551
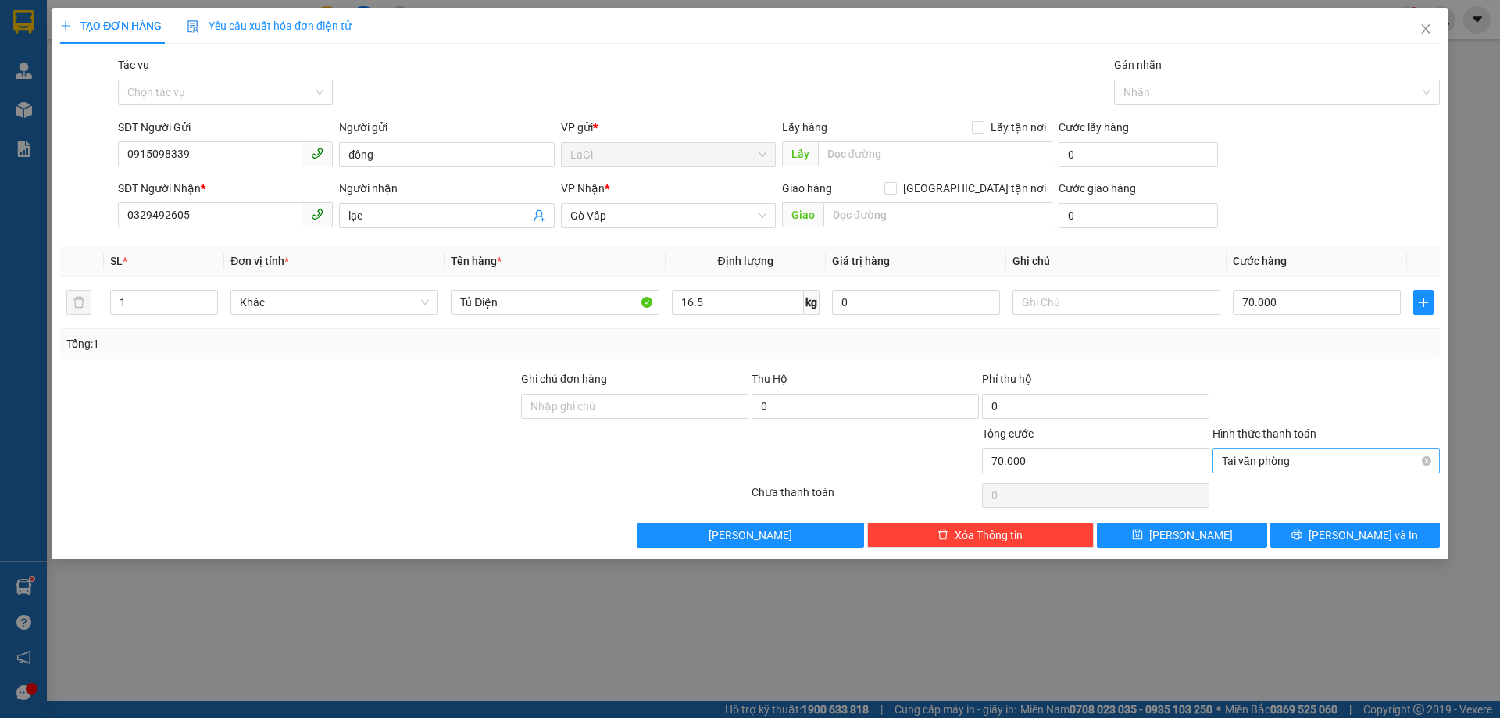
click at [1261, 451] on span "Tại văn phòng" at bounding box center [1325, 460] width 209 height 23
click at [1335, 408] on div at bounding box center [1326, 397] width 230 height 55
click at [1352, 529] on span "Lưu và In" at bounding box center [1362, 534] width 109 height 17
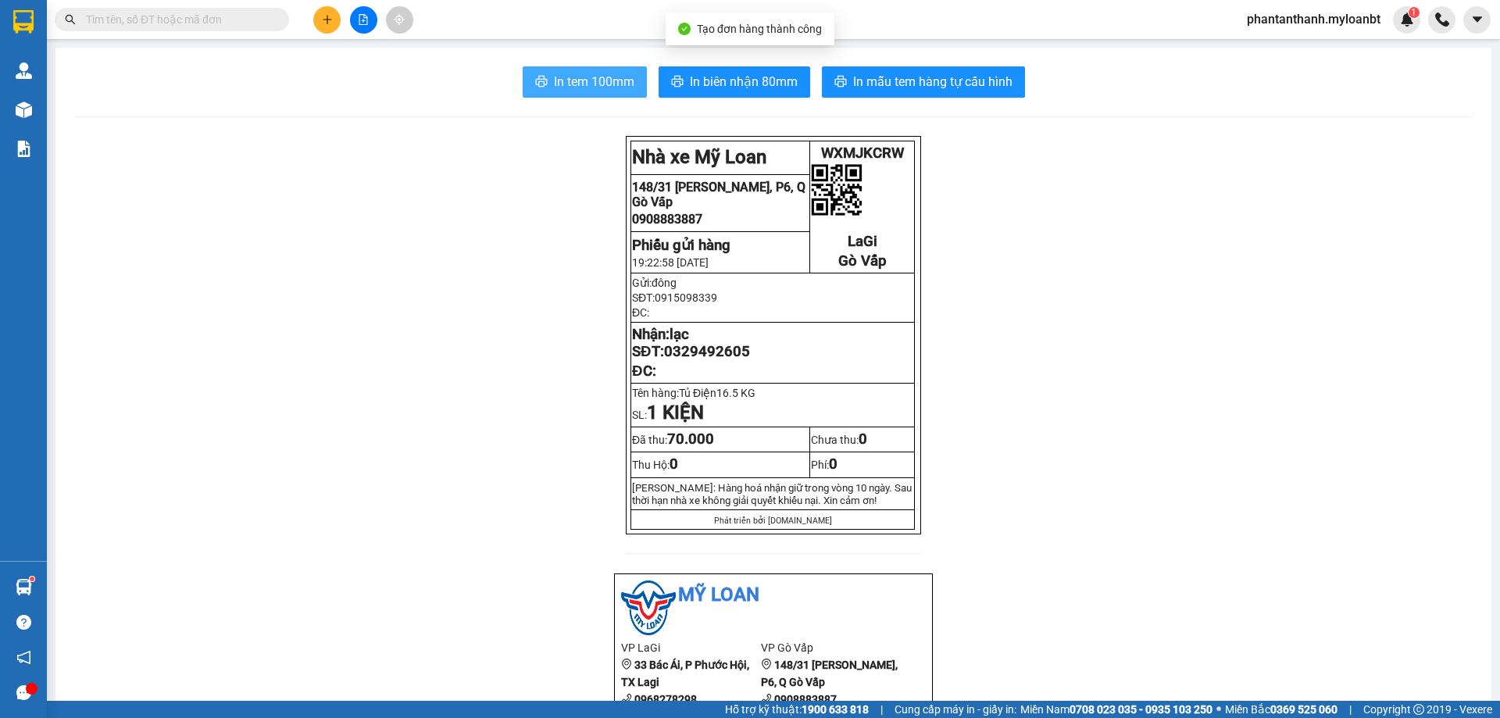
click at [587, 82] on span "In tem 100mm" at bounding box center [594, 82] width 80 height 20
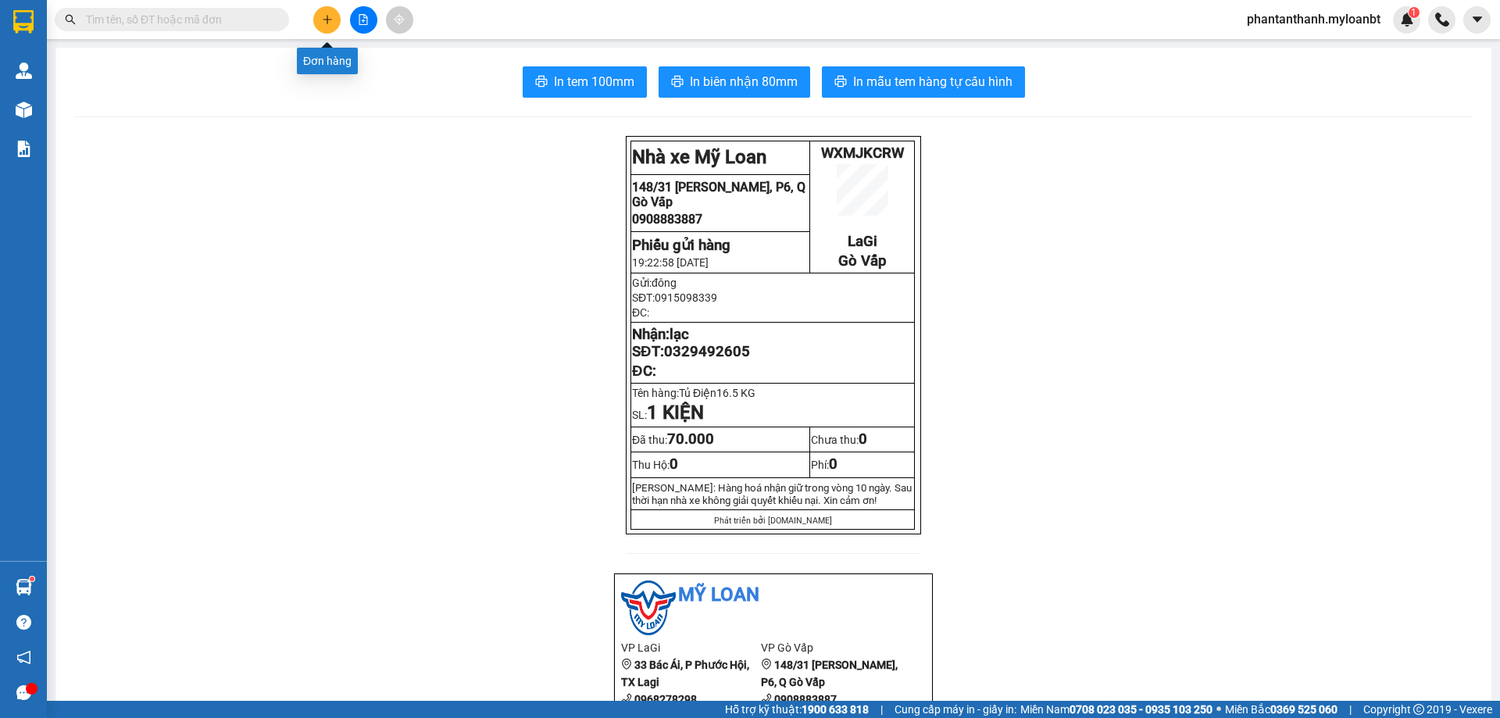
click at [328, 18] on icon "plus" at bounding box center [327, 19] width 11 height 11
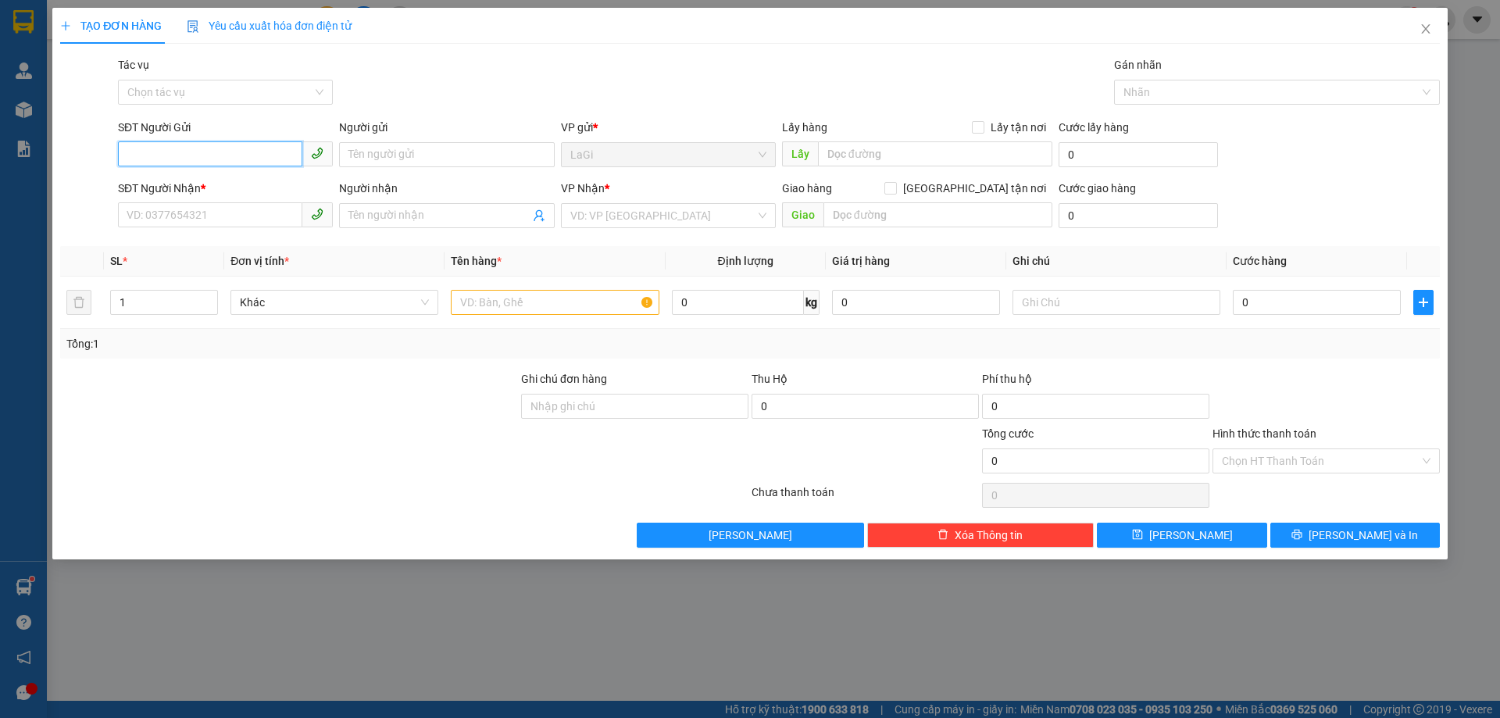
click at [240, 161] on input "SĐT Người Gửi" at bounding box center [210, 153] width 184 height 25
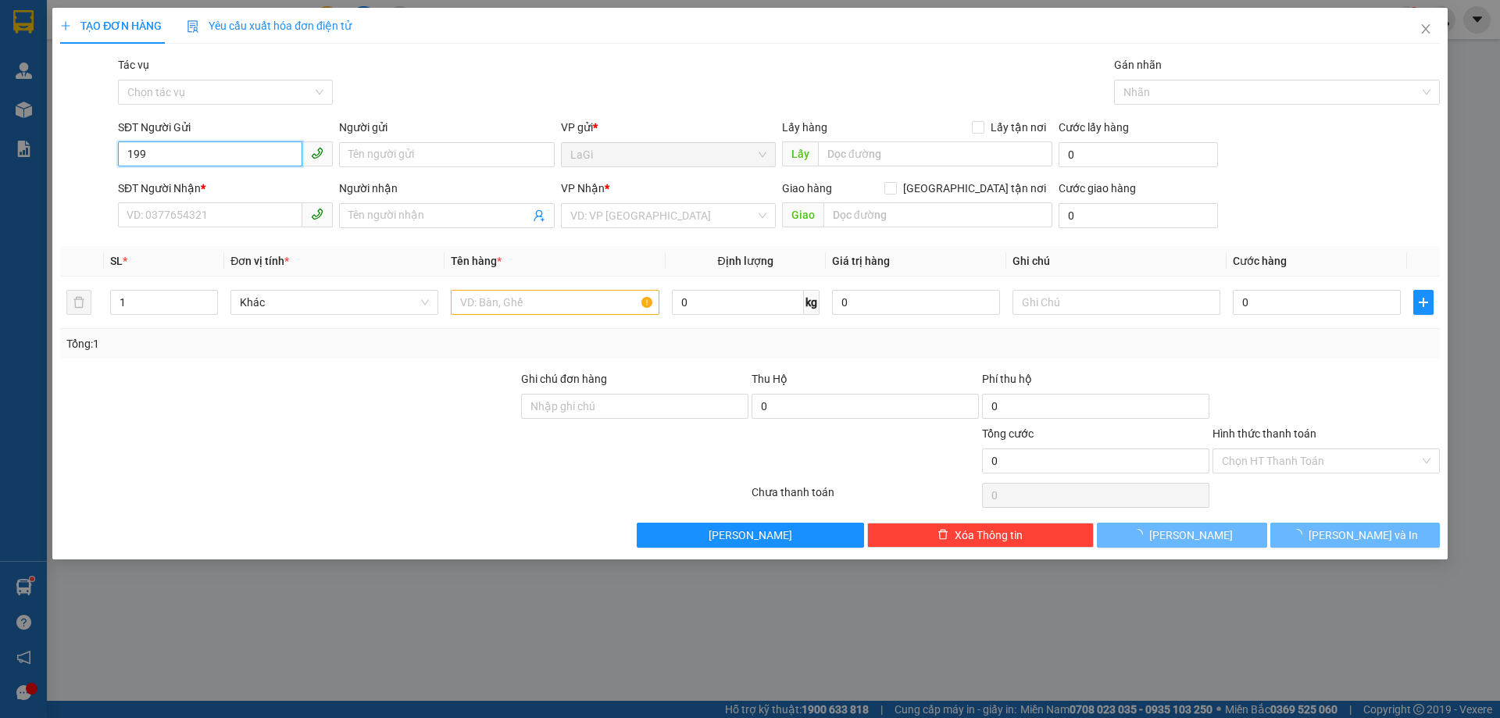
click at [234, 161] on input "199" at bounding box center [210, 153] width 184 height 25
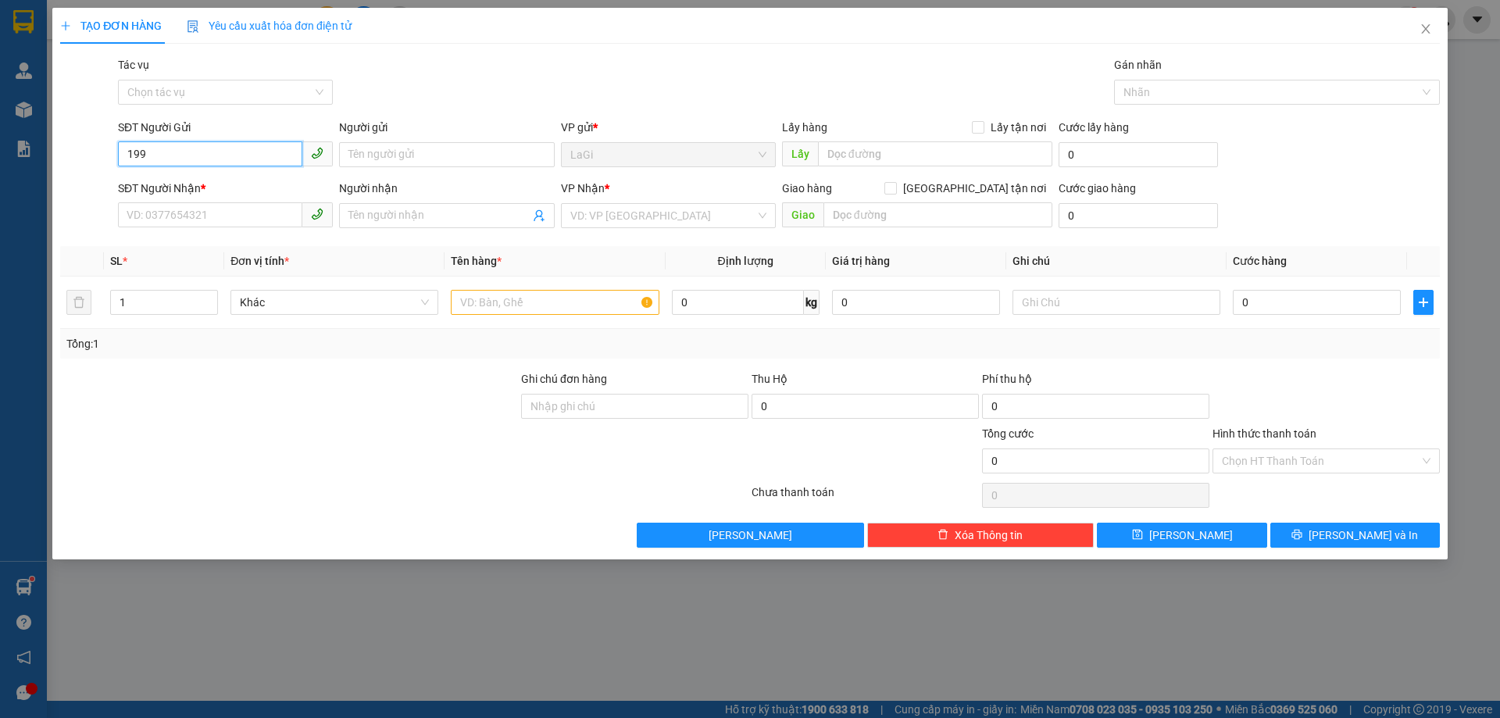
click at [234, 161] on input "199" at bounding box center [210, 153] width 184 height 25
click at [251, 178] on div "0937854199 - BS Lựu" at bounding box center [225, 185] width 196 height 17
click at [533, 289] on div at bounding box center [555, 302] width 208 height 31
click at [528, 298] on input "text" at bounding box center [555, 302] width 208 height 25
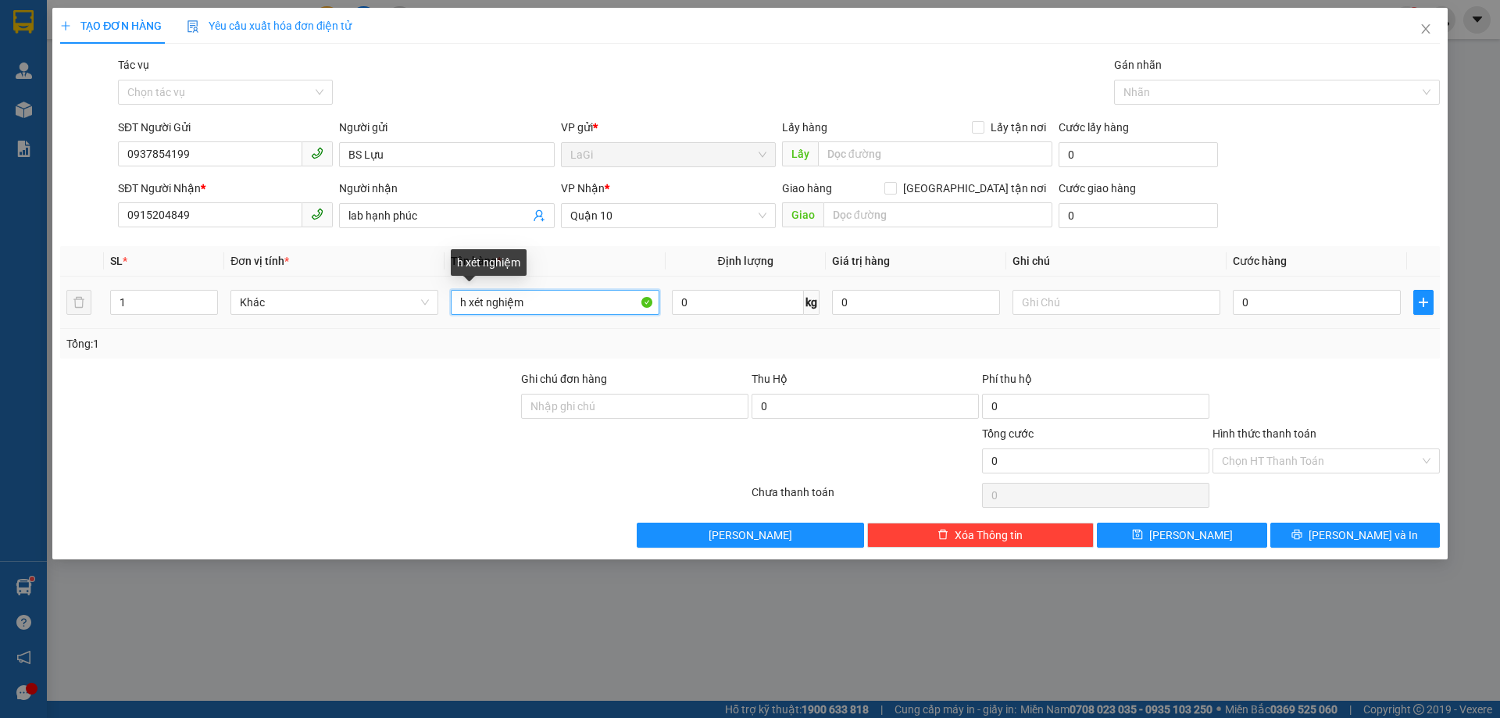
click at [461, 304] on input "h xét nghiệm" at bounding box center [555, 302] width 208 height 25
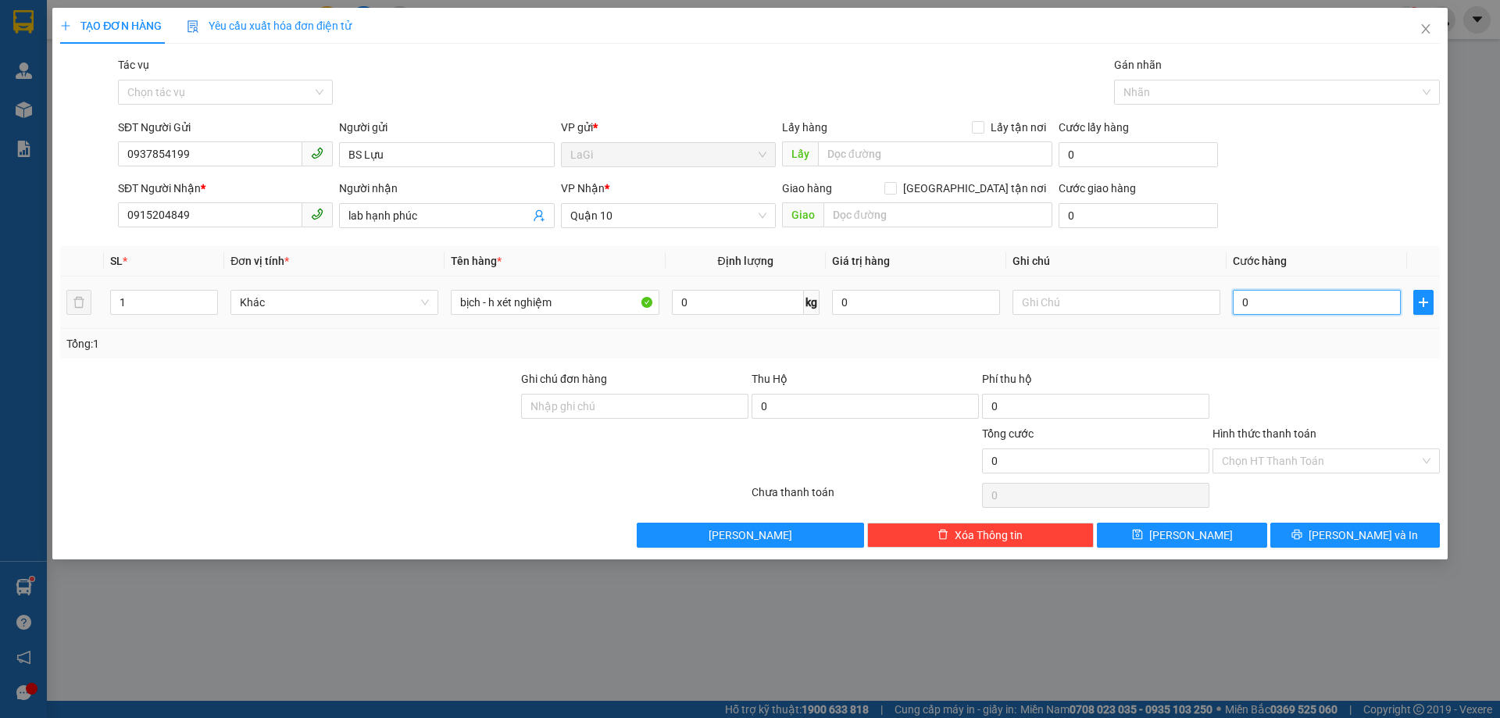
click at [1326, 312] on input "0" at bounding box center [1316, 302] width 168 height 25
click at [1314, 373] on div at bounding box center [1326, 397] width 230 height 55
click at [1330, 464] on input "Hình thức thanh toán" at bounding box center [1320, 460] width 198 height 23
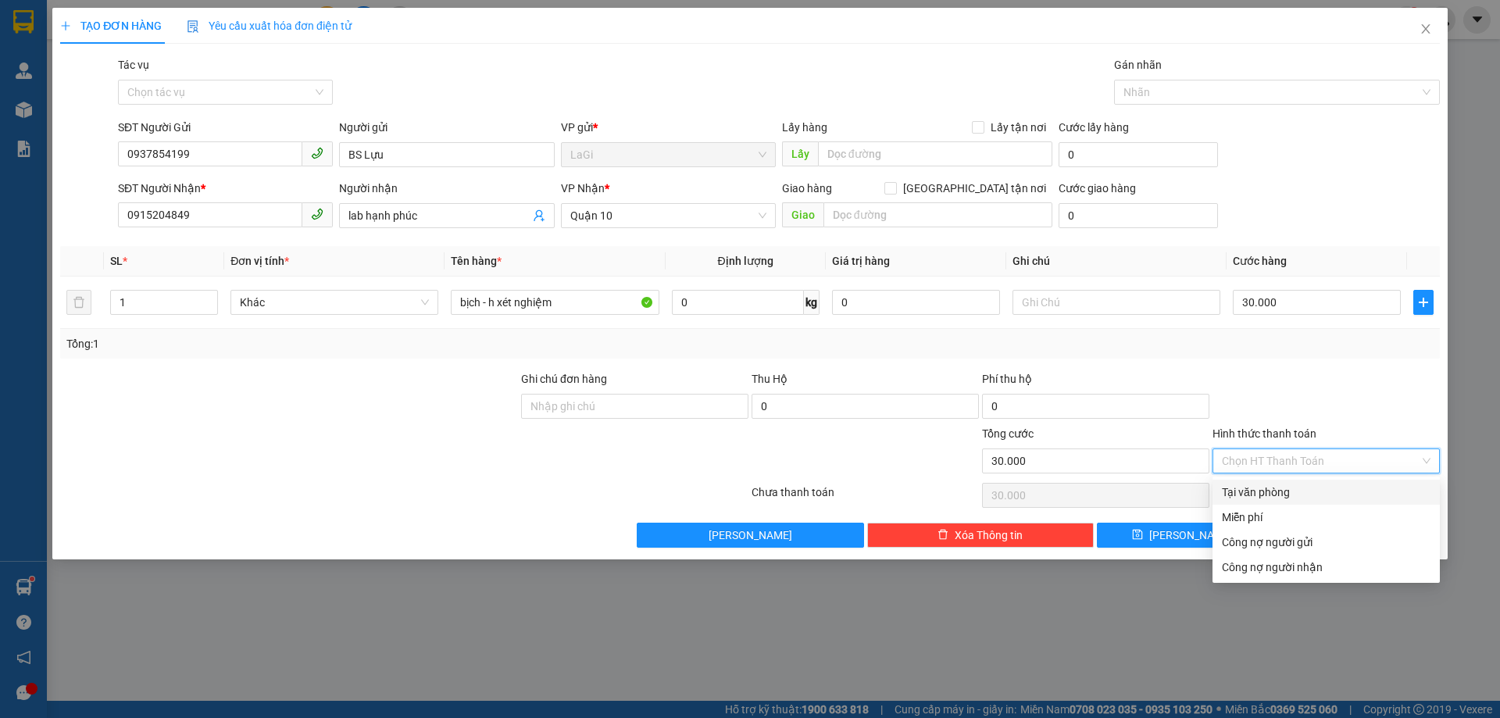
click at [1289, 488] on div "Tại văn phòng" at bounding box center [1325, 491] width 209 height 17
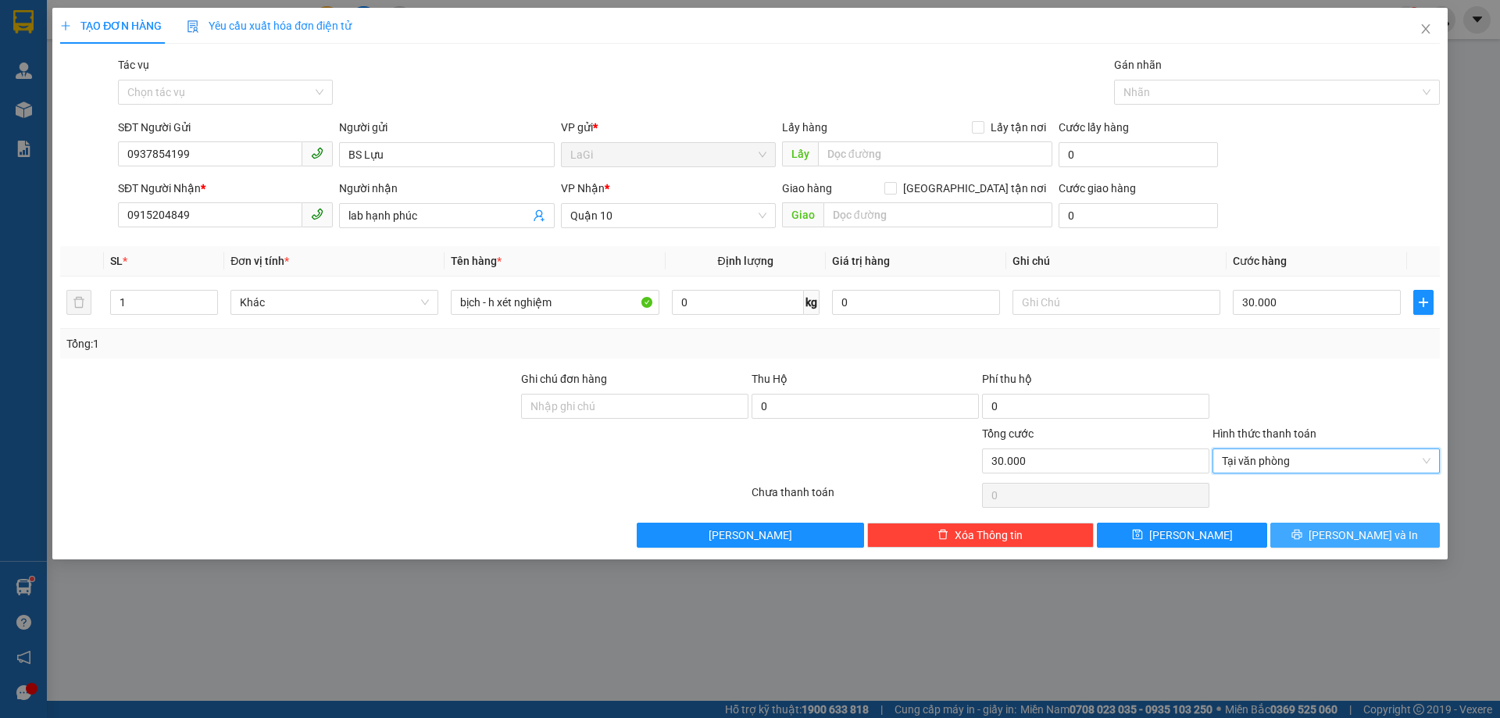
click at [1376, 531] on span "Lưu và In" at bounding box center [1362, 534] width 109 height 17
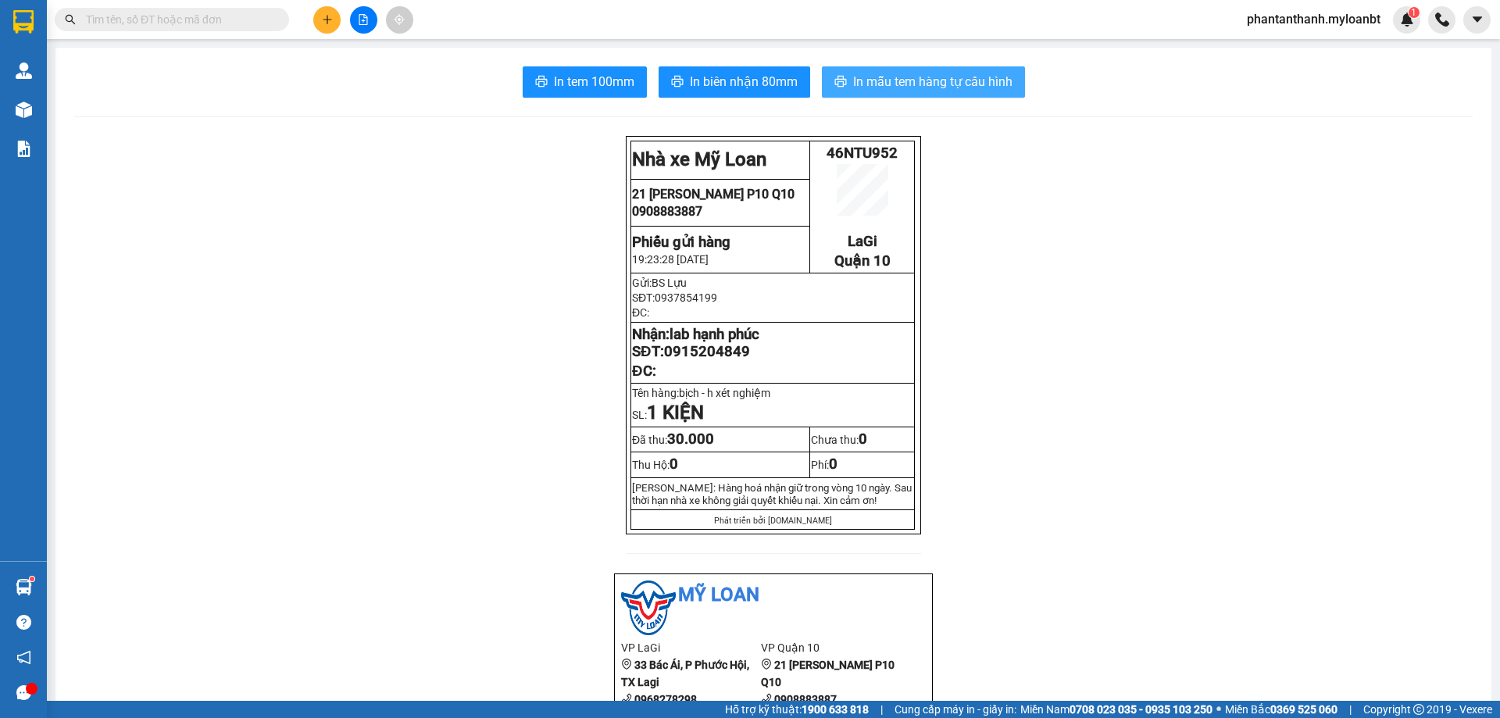
click at [975, 94] on button "In mẫu tem hàng tự cấu hình" at bounding box center [923, 81] width 203 height 31
click at [326, 25] on button at bounding box center [326, 19] width 27 height 27
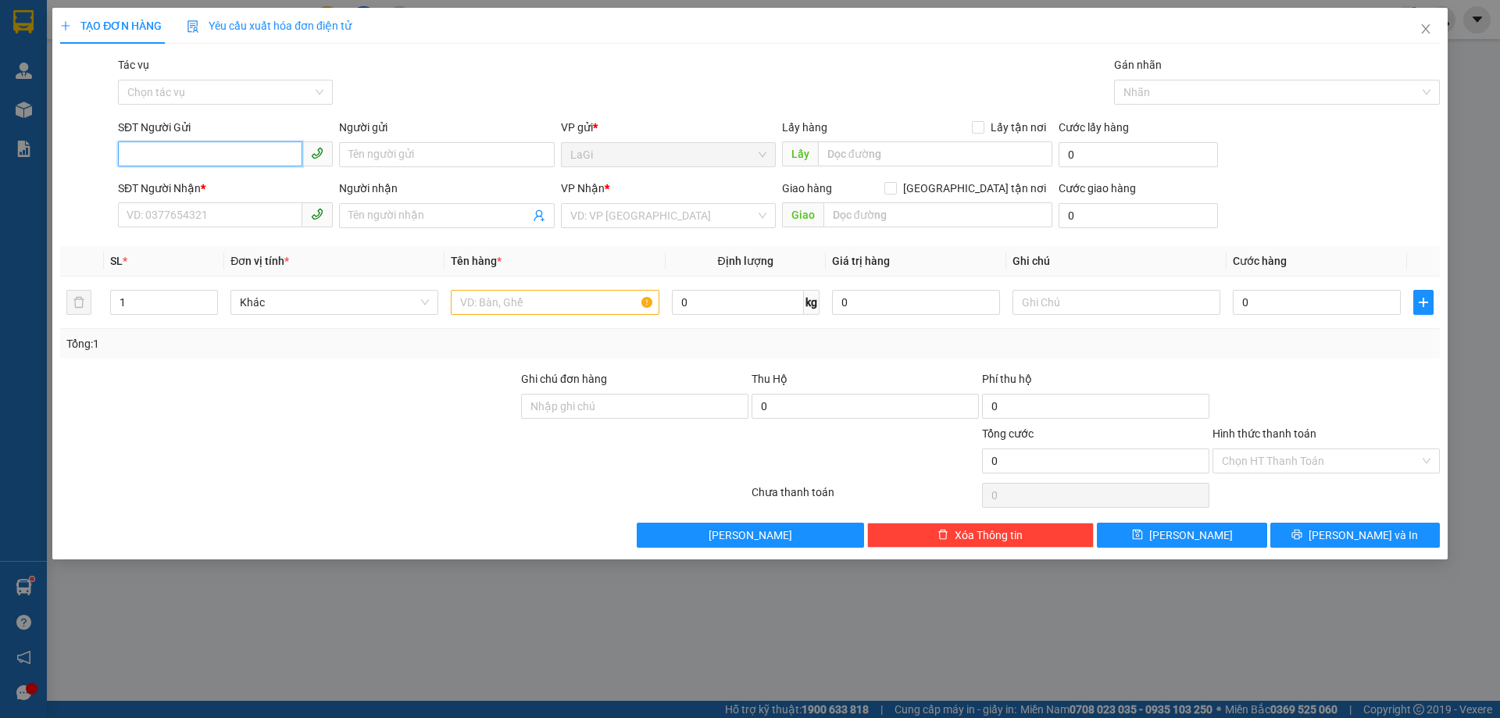
click at [267, 148] on input "SĐT Người Gửi" at bounding box center [210, 153] width 184 height 25
click at [261, 162] on input "SĐT Người Gửi" at bounding box center [210, 153] width 184 height 25
click at [239, 181] on div "0392334041 - Duyên" at bounding box center [225, 185] width 196 height 17
click at [523, 314] on input "text" at bounding box center [555, 302] width 208 height 25
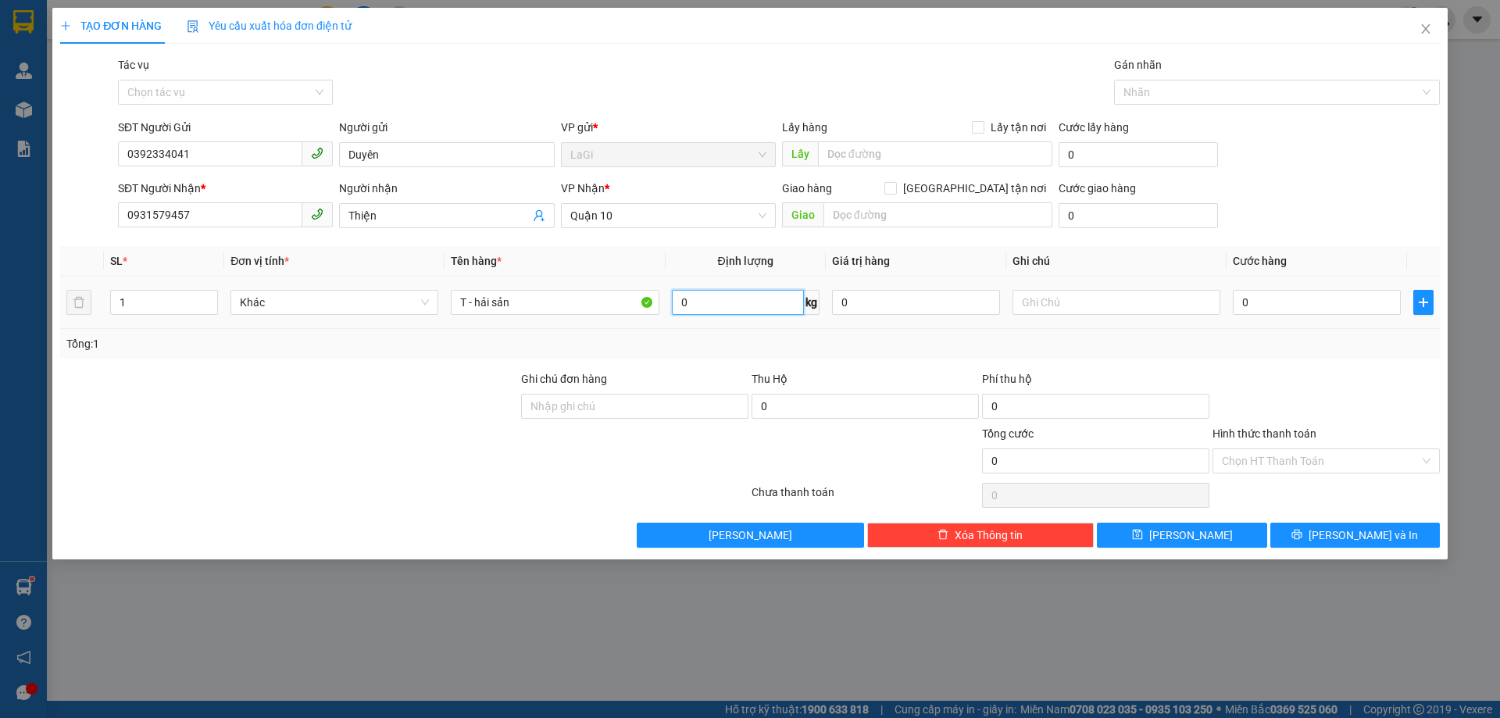
click at [722, 298] on input "0" at bounding box center [738, 302] width 132 height 25
click at [1313, 295] on input "0" at bounding box center [1316, 302] width 168 height 25
click at [1296, 394] on div at bounding box center [1326, 397] width 230 height 55
click at [1303, 292] on input "7.000" at bounding box center [1316, 302] width 168 height 25
click at [1307, 359] on div "Transit Pickup Surcharge Ids Transit Deliver Surcharge Ids Transit Deliver Surc…" at bounding box center [749, 301] width 1379 height 491
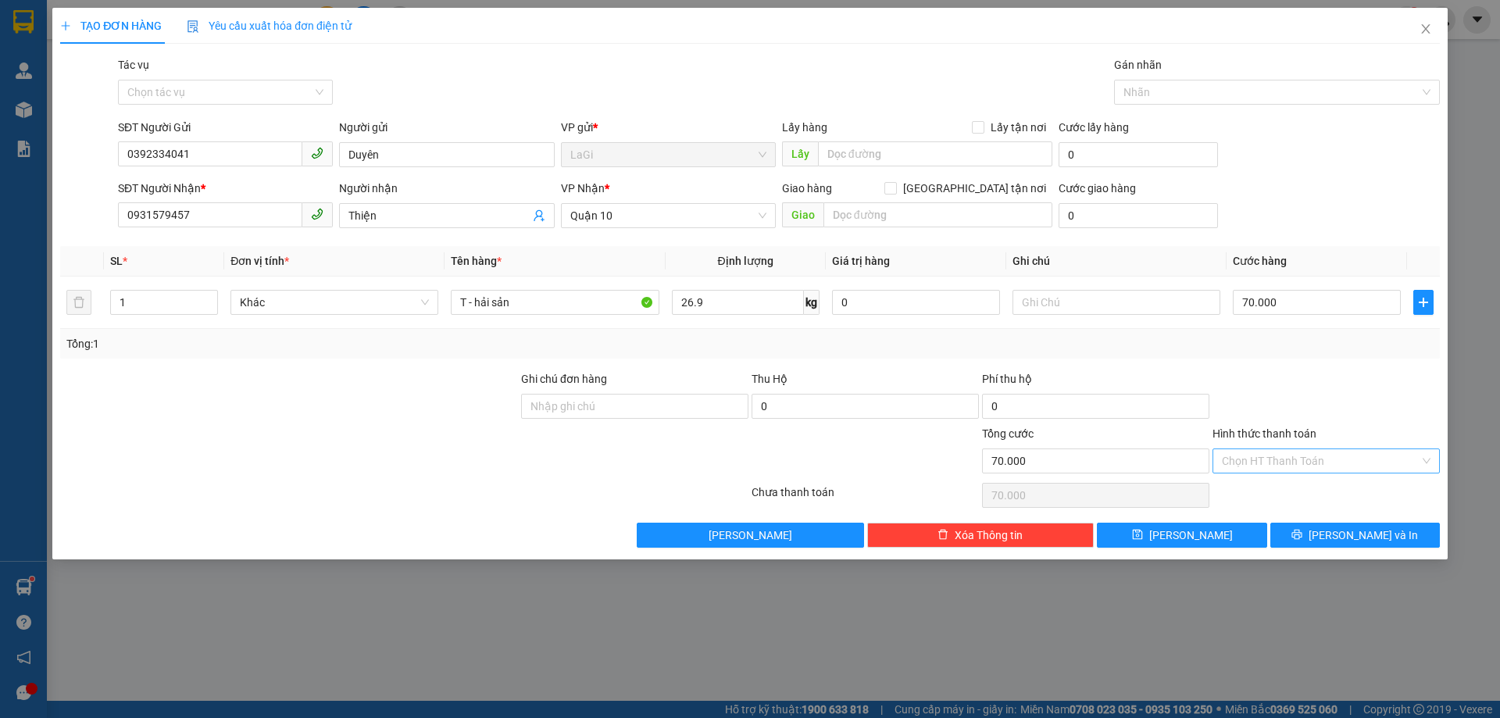
click at [1317, 462] on input "Hình thức thanh toán" at bounding box center [1320, 460] width 198 height 23
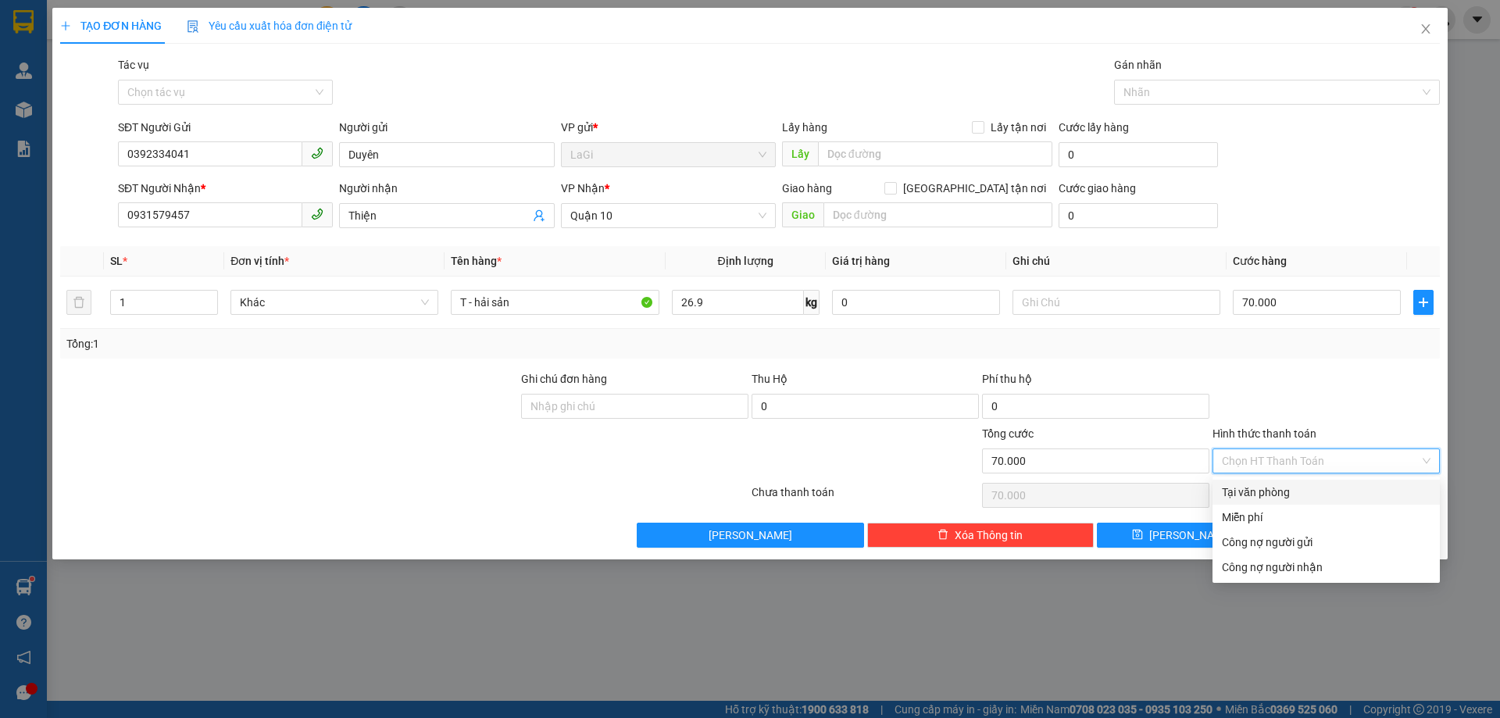
click at [1297, 483] on div "Tại văn phòng" at bounding box center [1325, 492] width 227 height 25
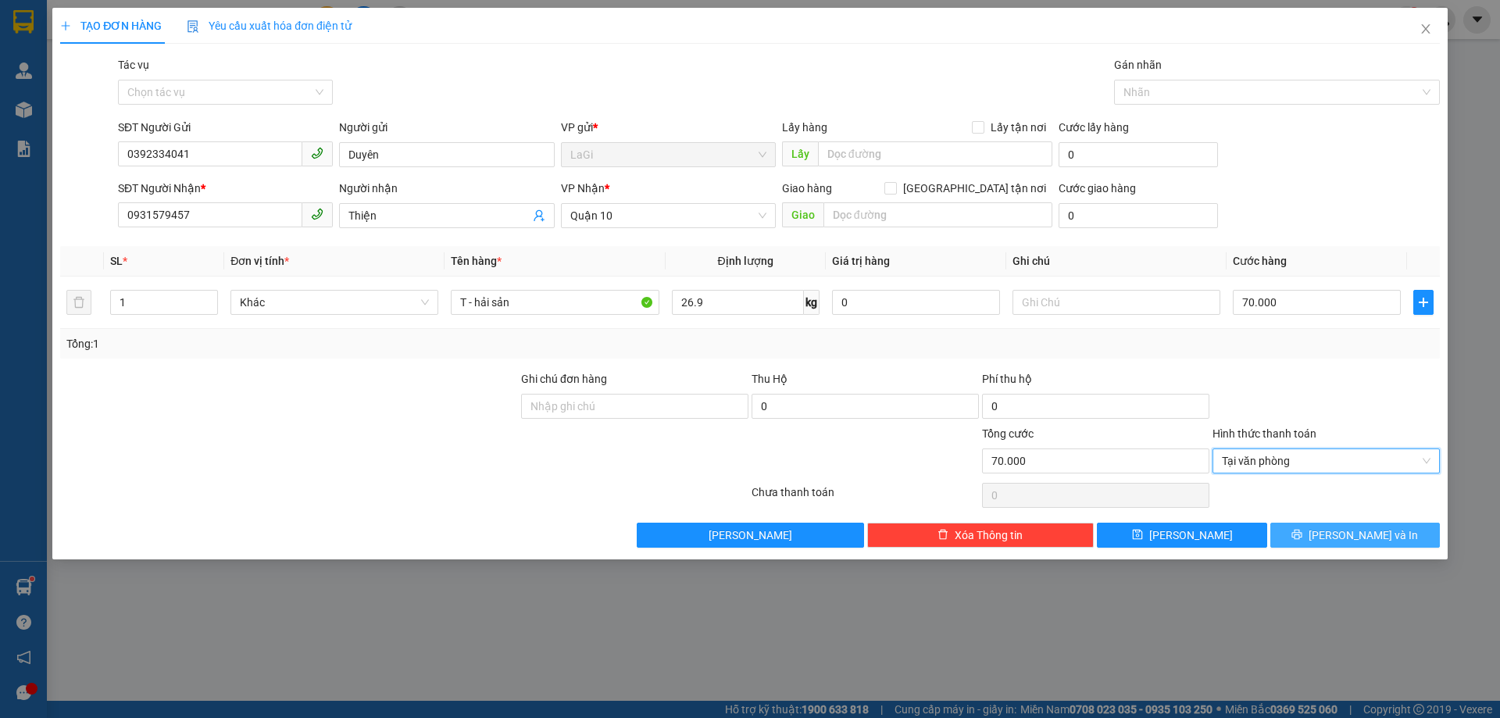
click at [1348, 538] on span "Lưu và In" at bounding box center [1362, 534] width 109 height 17
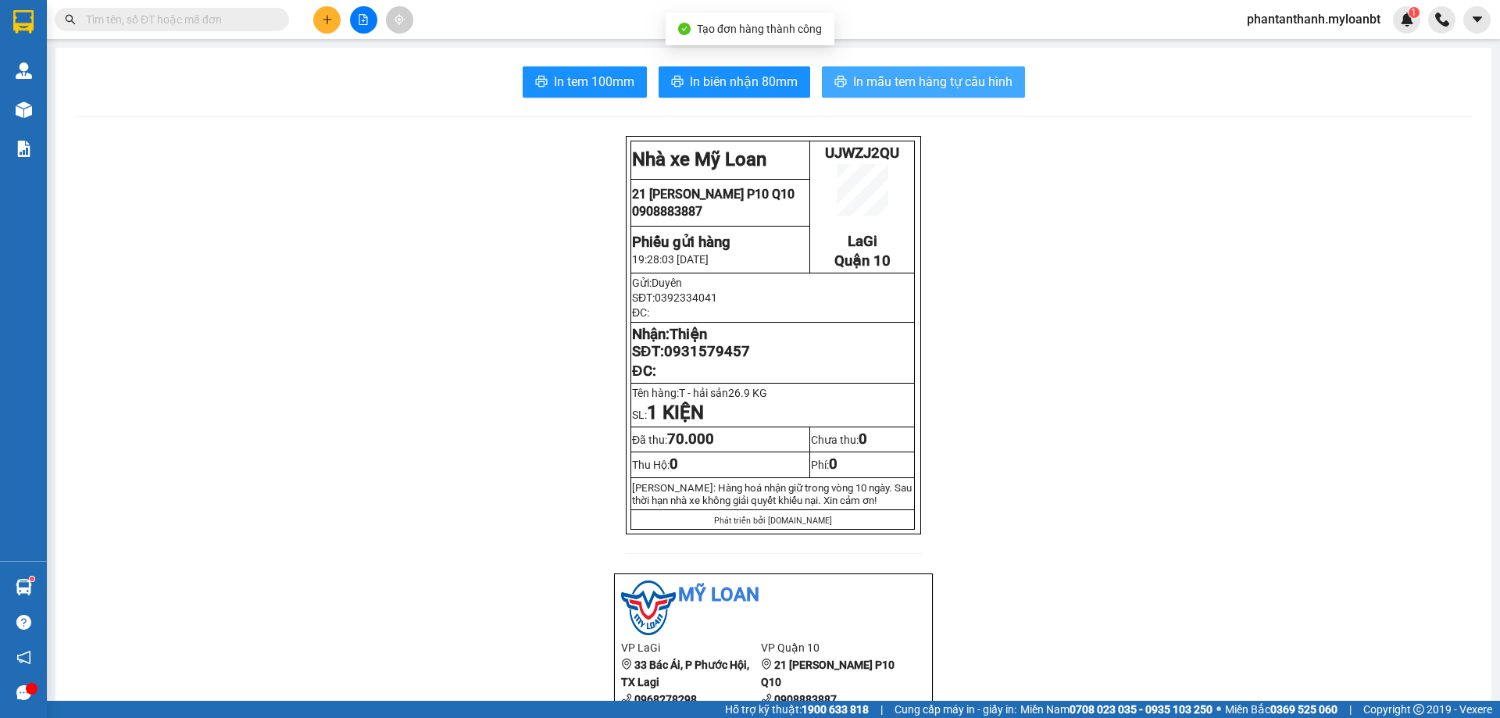
click at [941, 68] on button "In mẫu tem hàng tự cấu hình" at bounding box center [923, 81] width 203 height 31
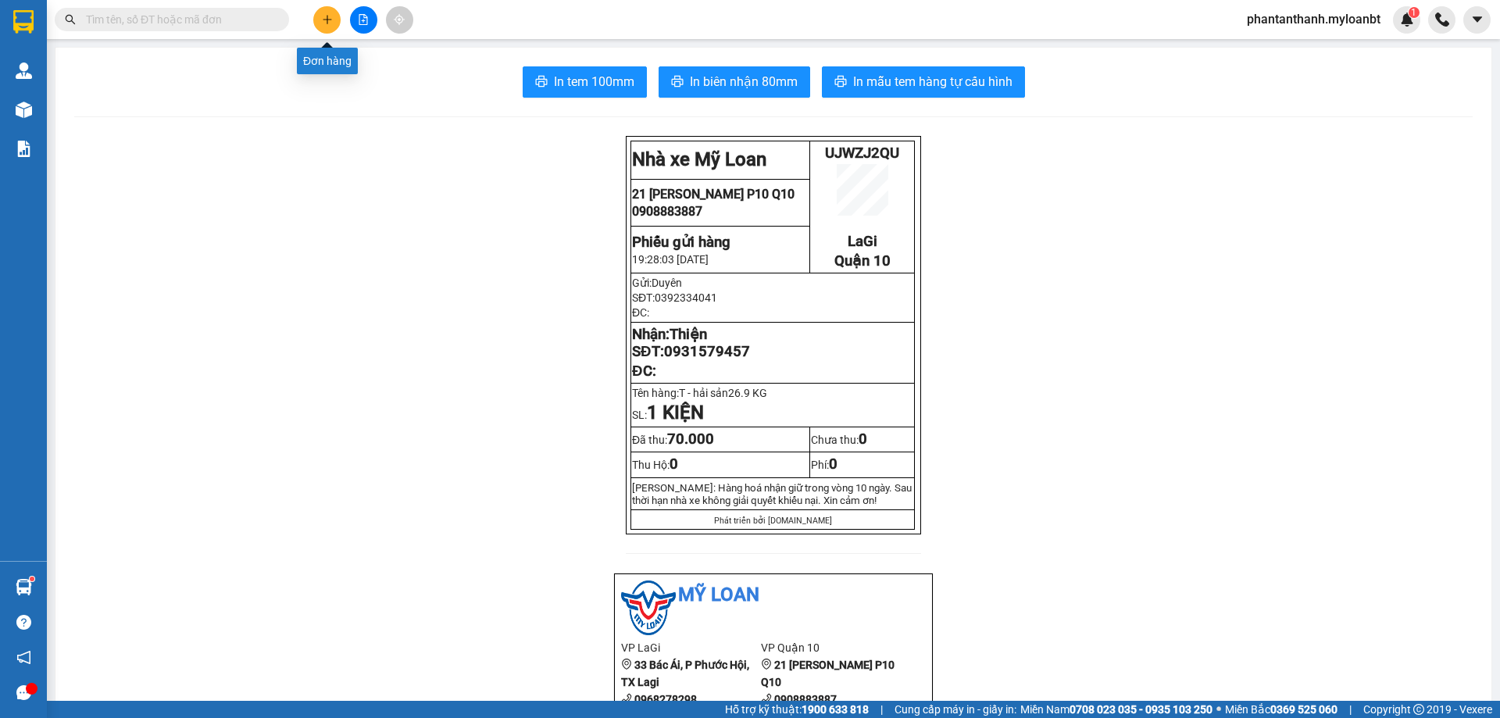
click at [334, 19] on button at bounding box center [326, 19] width 27 height 27
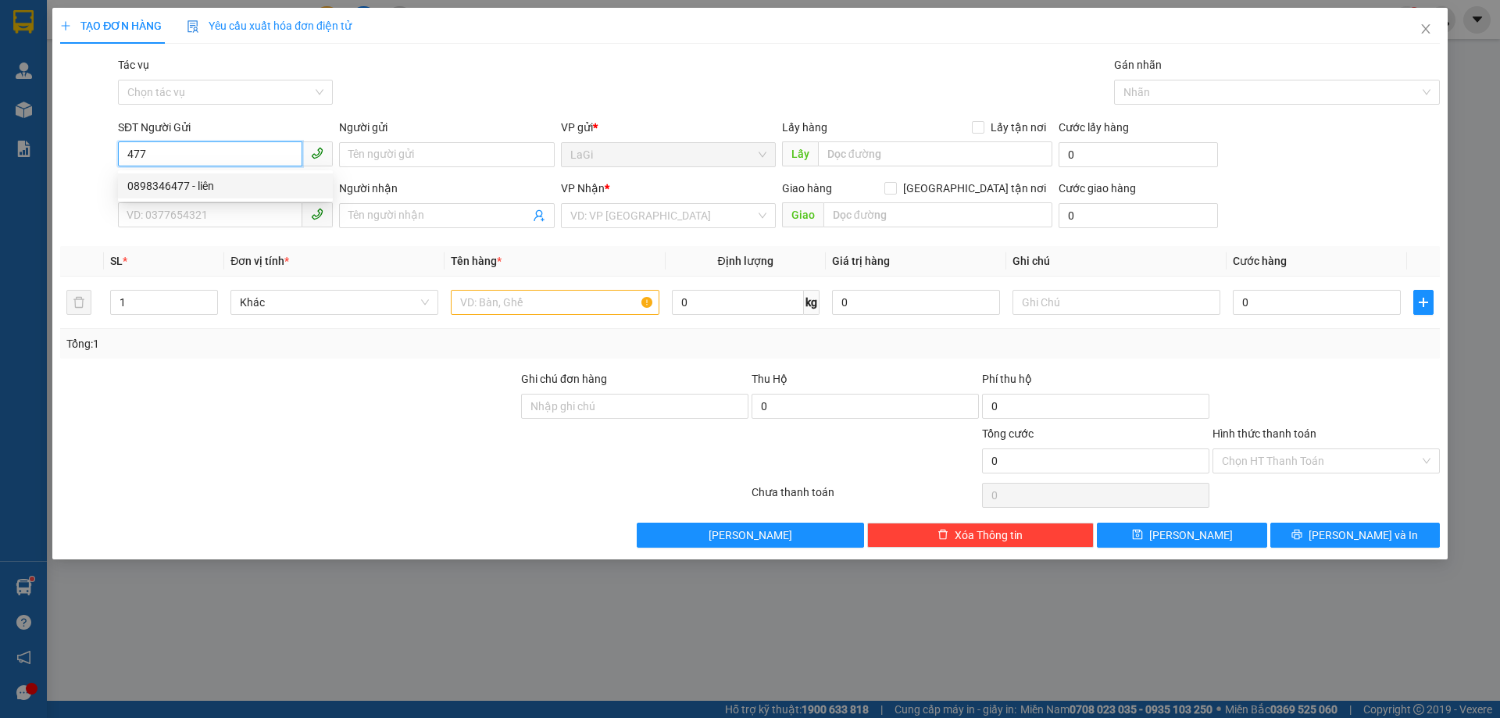
click at [242, 184] on div "0898346477 - liên" at bounding box center [225, 185] width 196 height 17
click at [588, 305] on input "text" at bounding box center [555, 302] width 208 height 25
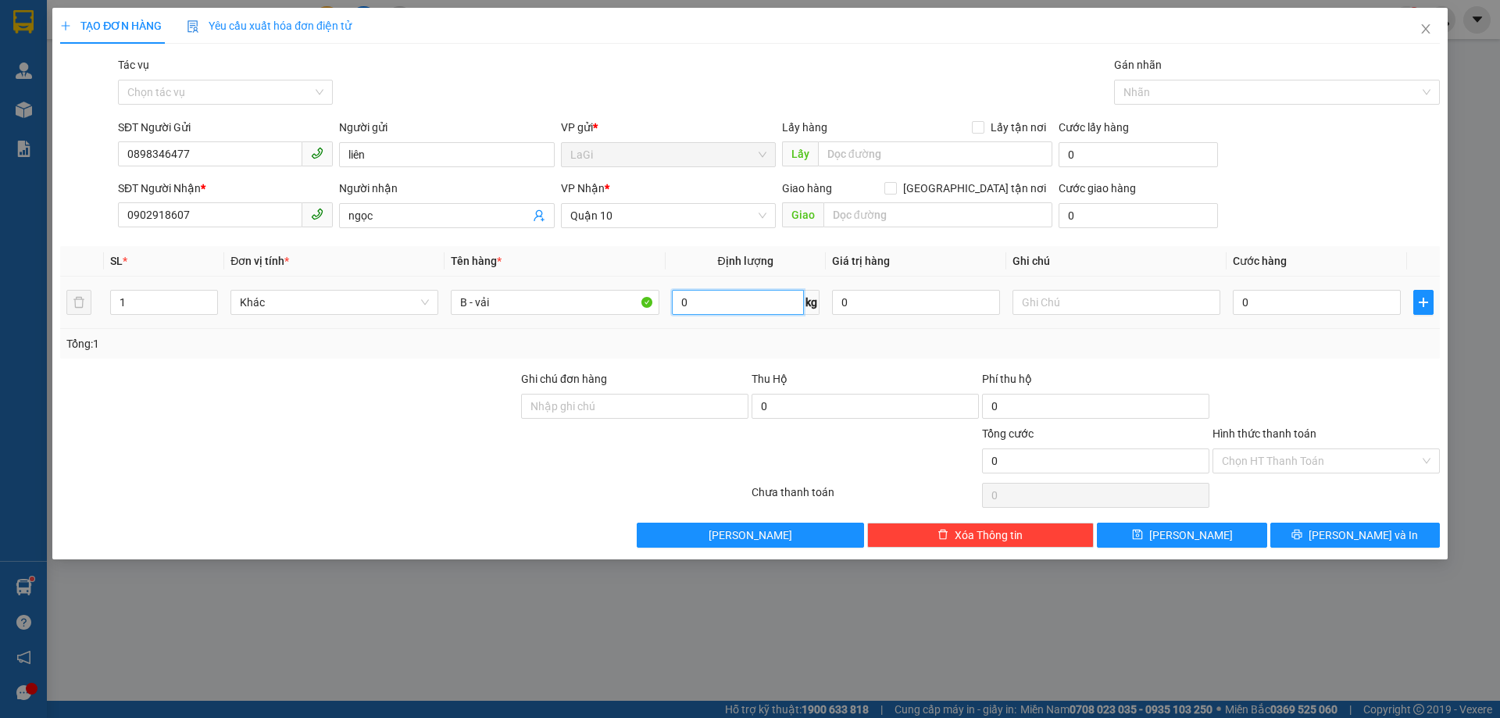
click at [758, 304] on input "0" at bounding box center [738, 302] width 132 height 25
click at [1270, 309] on input "0" at bounding box center [1316, 302] width 168 height 25
click at [1264, 358] on div "Transit Pickup Surcharge Ids Transit Deliver Surcharge Ids Transit Deliver Surc…" at bounding box center [749, 301] width 1379 height 491
click at [701, 293] on input "0" at bounding box center [738, 302] width 132 height 25
click at [990, 351] on div "Tổng: 1" at bounding box center [749, 343] width 1367 height 17
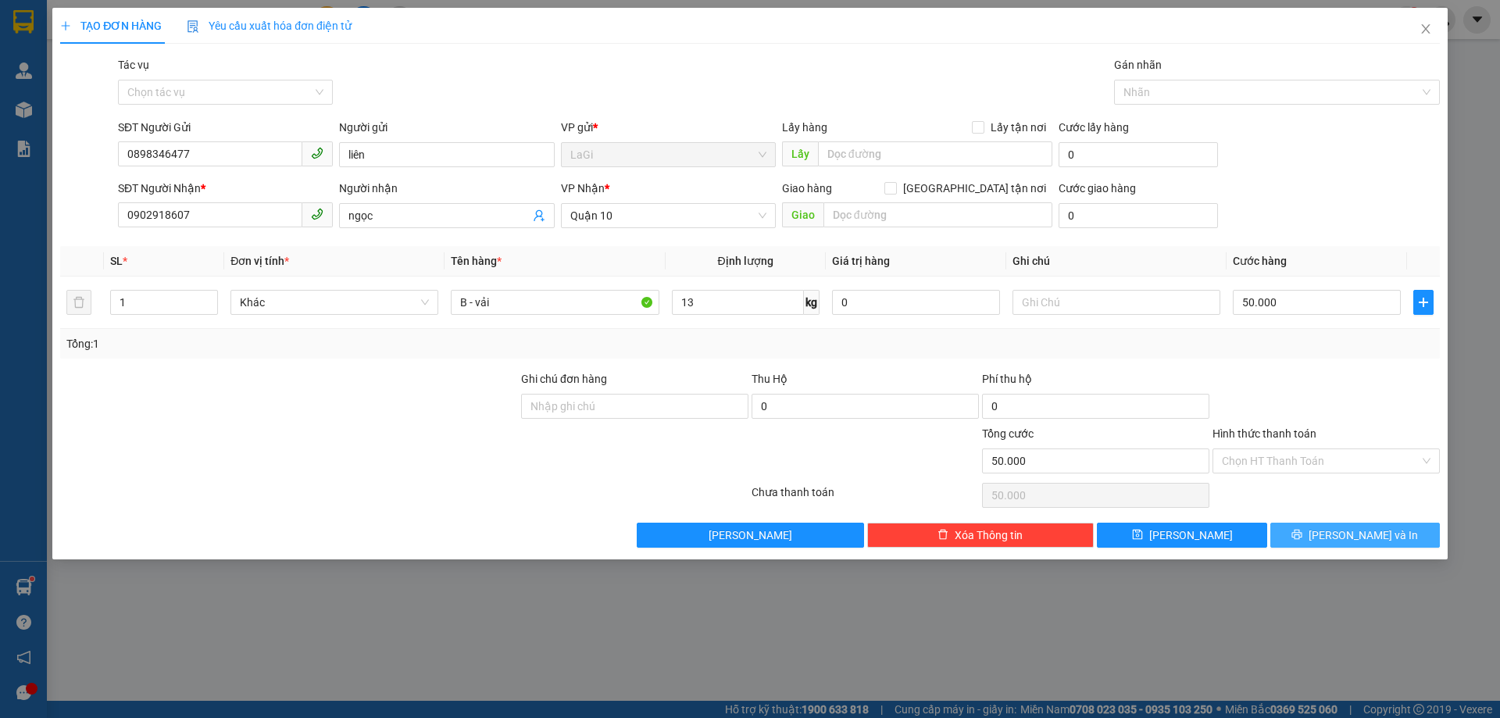
click at [1306, 522] on button "Lưu và In" at bounding box center [1354, 534] width 169 height 25
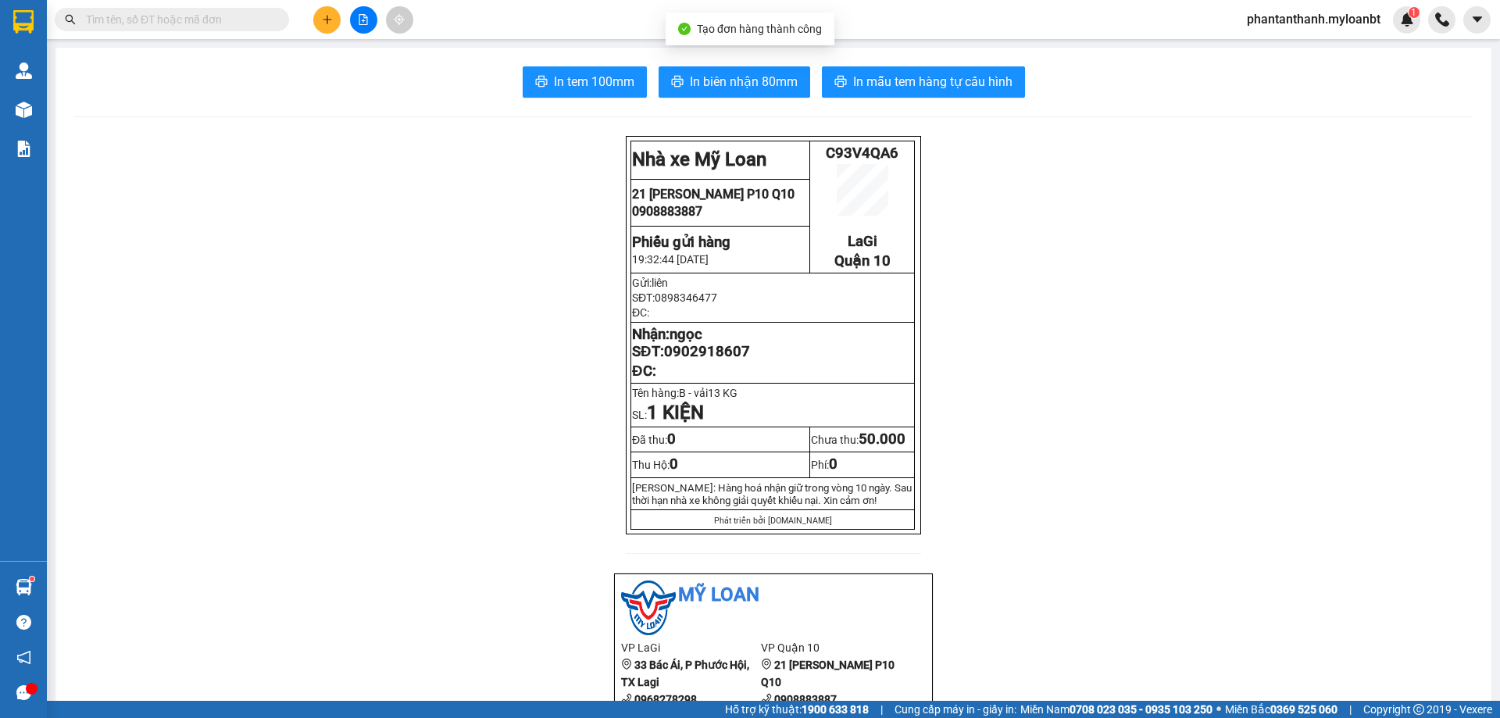
click at [863, 88] on span "In mẫu tem hàng tự cấu hình" at bounding box center [932, 82] width 159 height 20
click at [315, 15] on button at bounding box center [326, 19] width 27 height 27
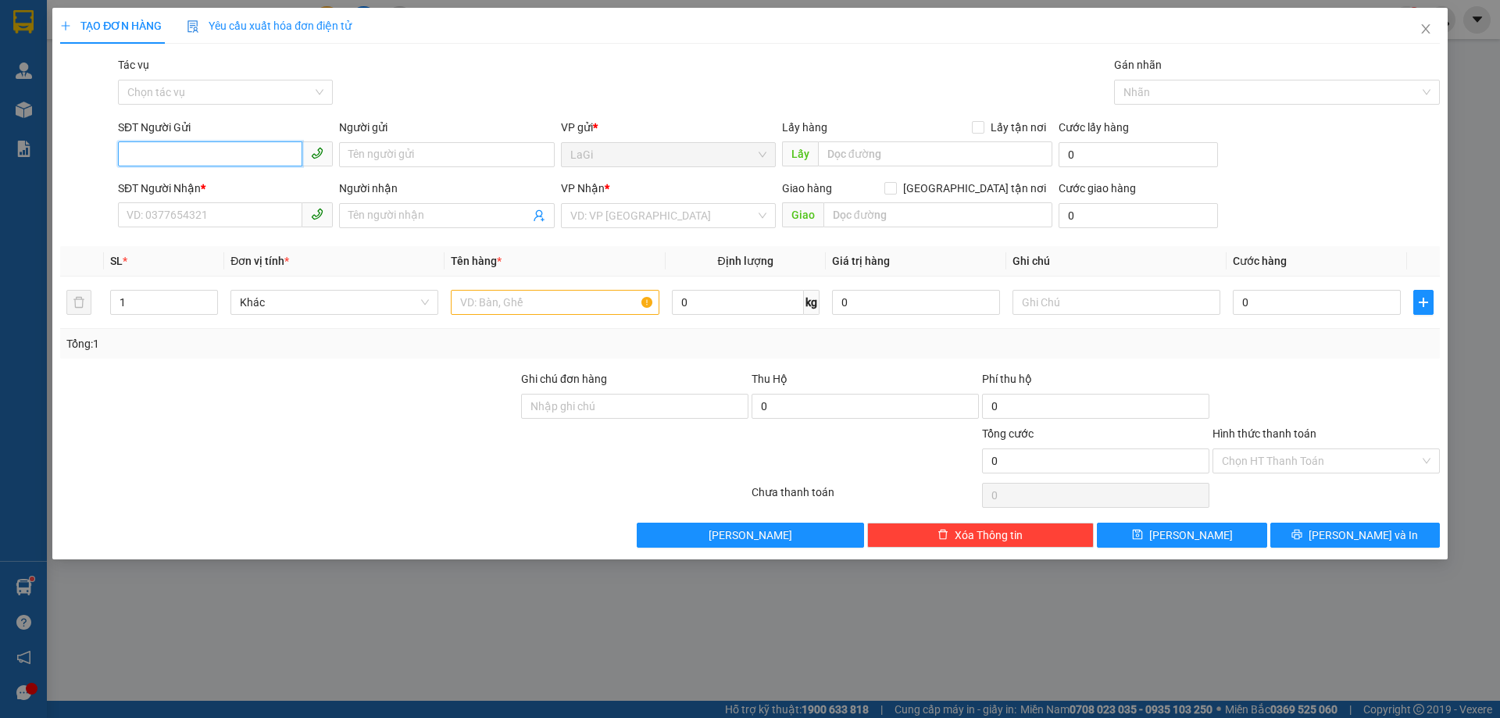
click at [232, 153] on input "SĐT Người Gửi" at bounding box center [210, 153] width 184 height 25
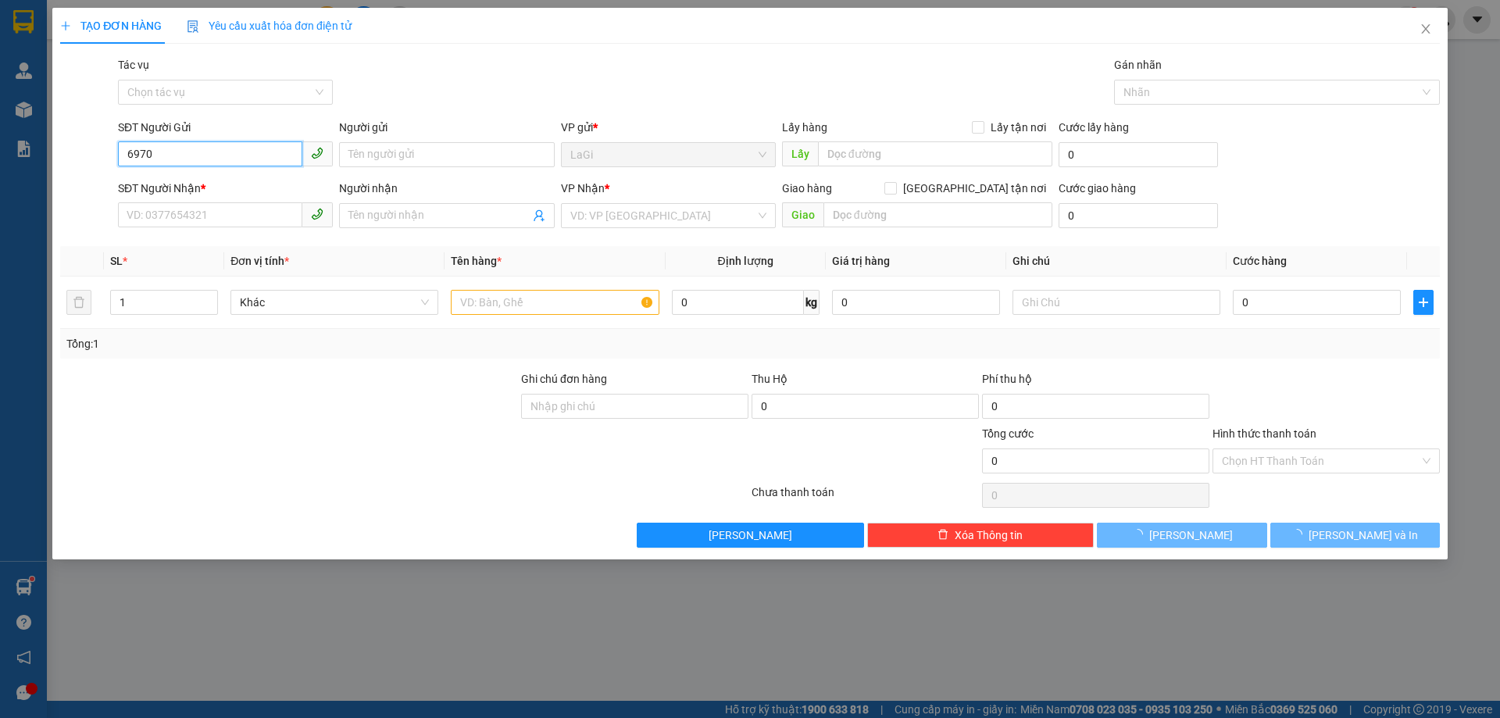
click at [232, 153] on input "6970" at bounding box center [210, 153] width 184 height 25
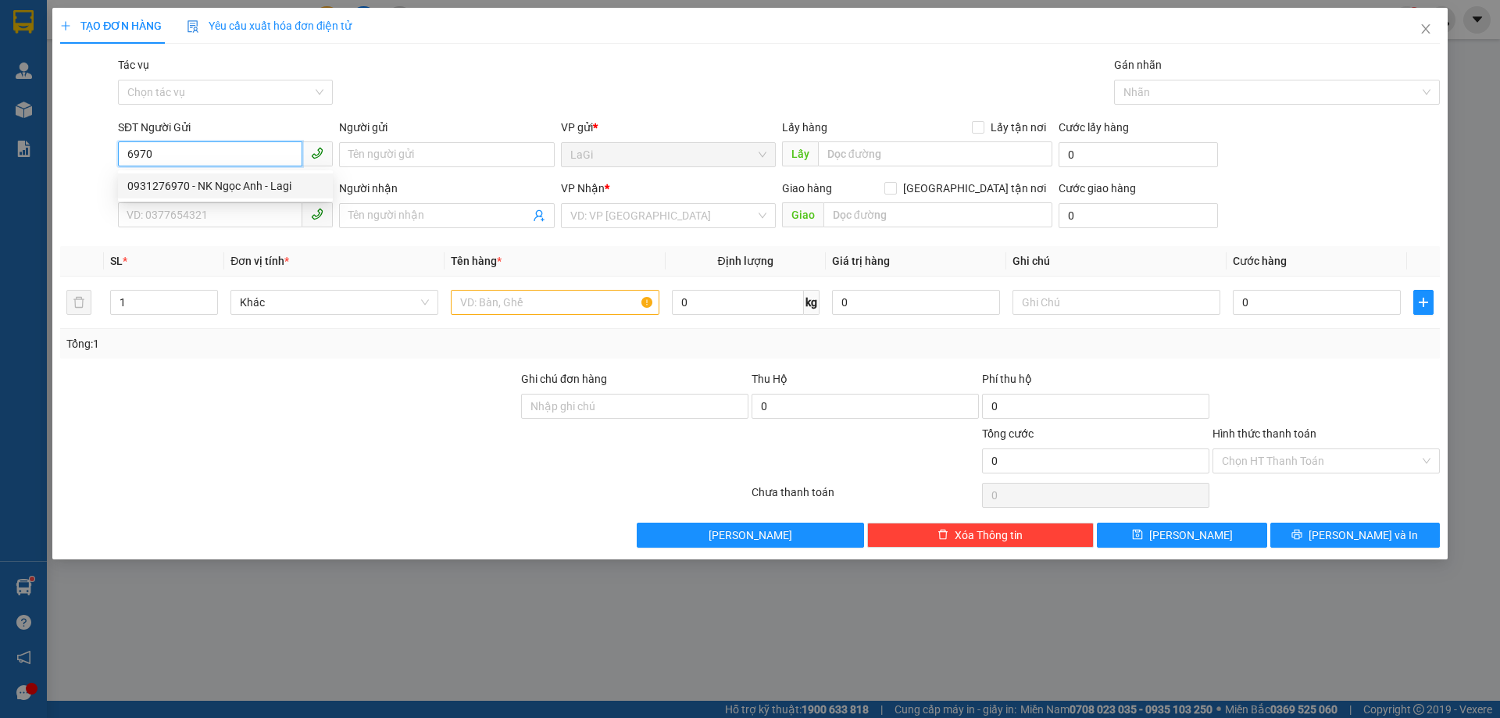
click at [237, 183] on div "0931276970 - NK Ngọc Anh - Lagi" at bounding box center [225, 185] width 196 height 17
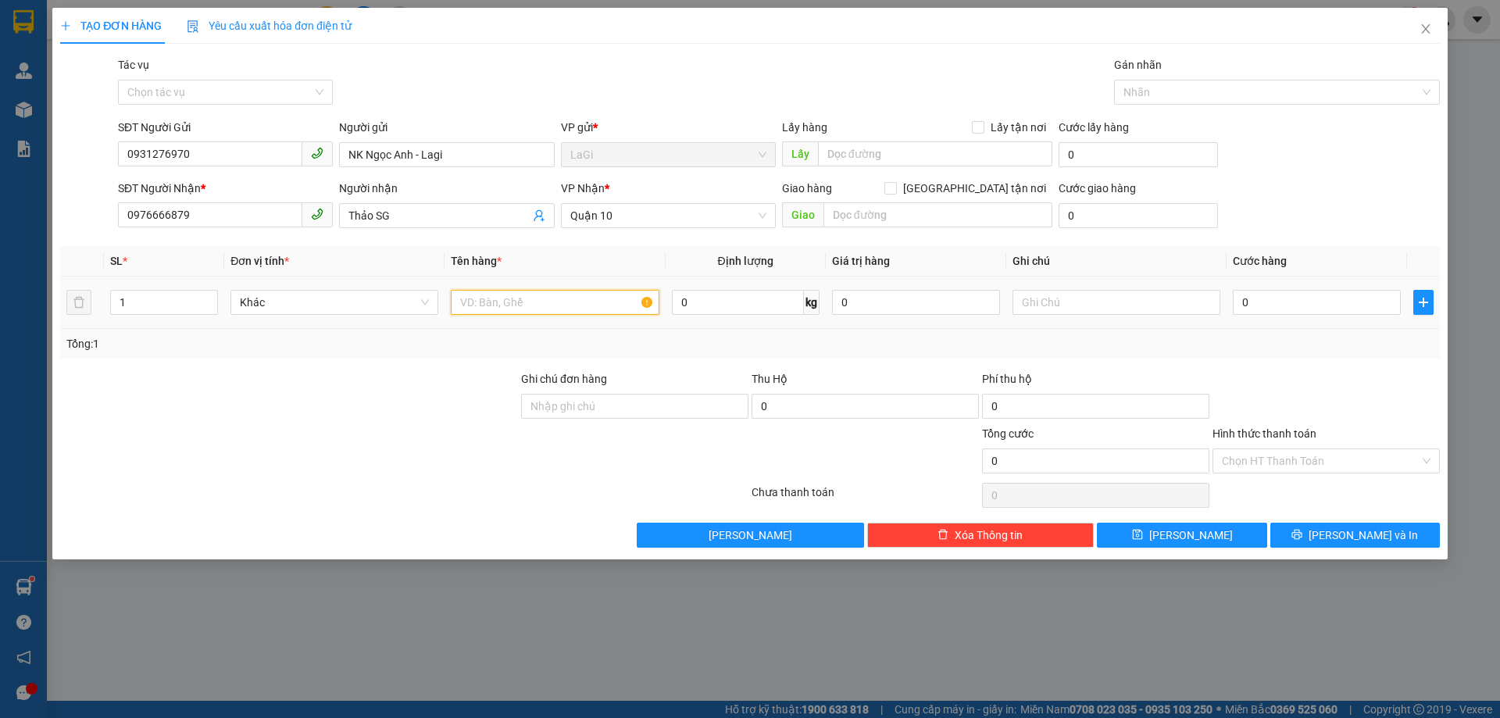
click at [529, 307] on input "text" at bounding box center [555, 302] width 208 height 25
click at [1328, 305] on input "0" at bounding box center [1316, 302] width 168 height 25
click at [1319, 367] on div "Transit Pickup Surcharge Ids Transit Deliver Surcharge Ids Transit Deliver Surc…" at bounding box center [749, 301] width 1379 height 491
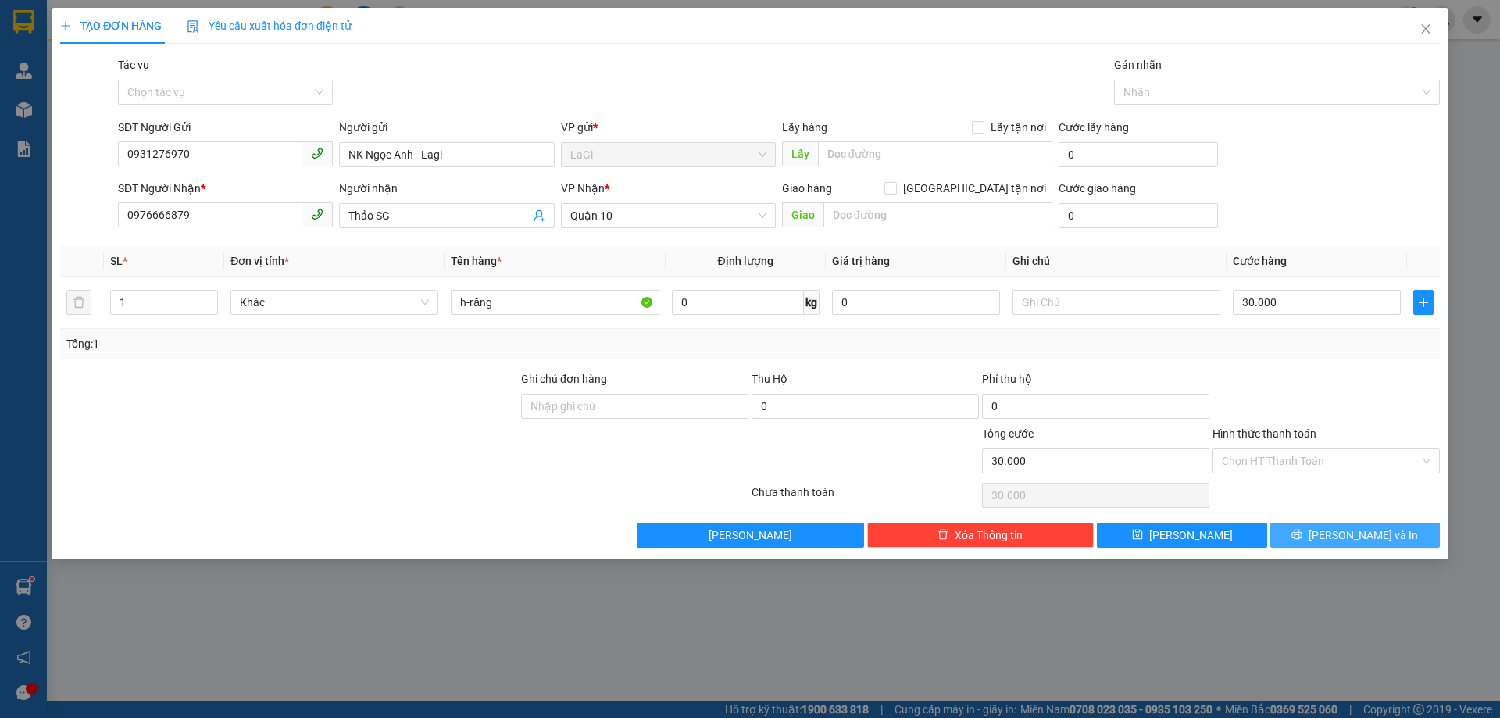
click at [1384, 540] on span "Lưu và In" at bounding box center [1362, 534] width 109 height 17
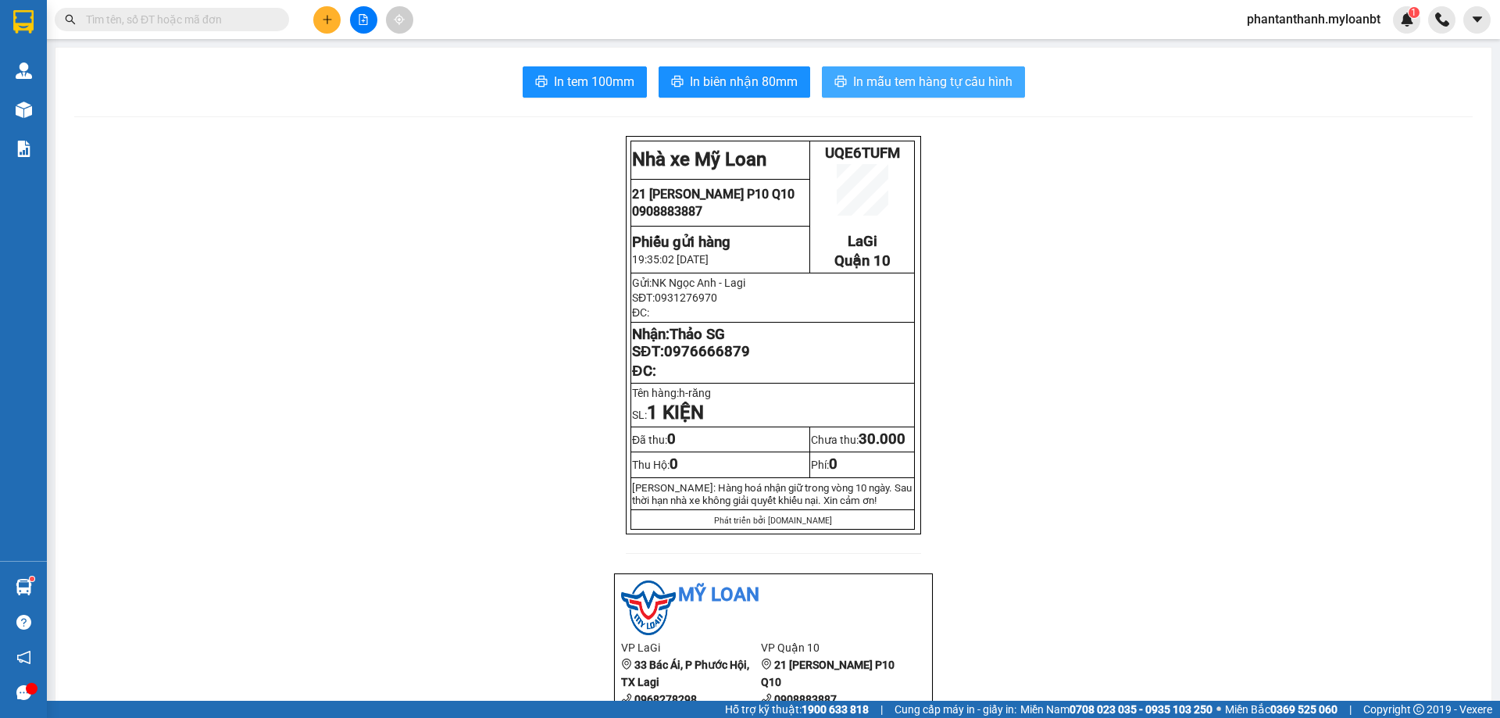
click at [954, 90] on span "In mẫu tem hàng tự cấu hình" at bounding box center [932, 82] width 159 height 20
click at [331, 13] on button at bounding box center [326, 19] width 27 height 27
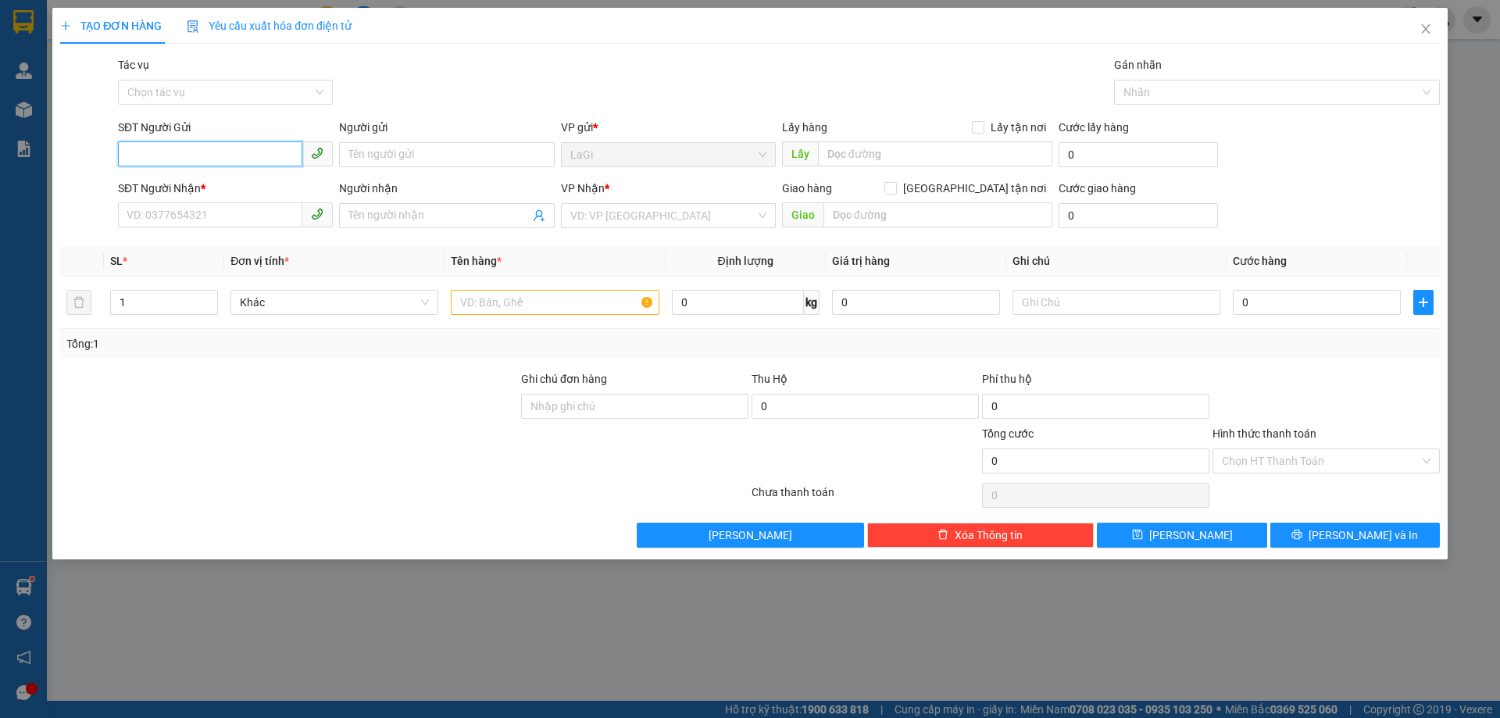
click at [225, 152] on input "SĐT Người Gửi" at bounding box center [210, 153] width 184 height 25
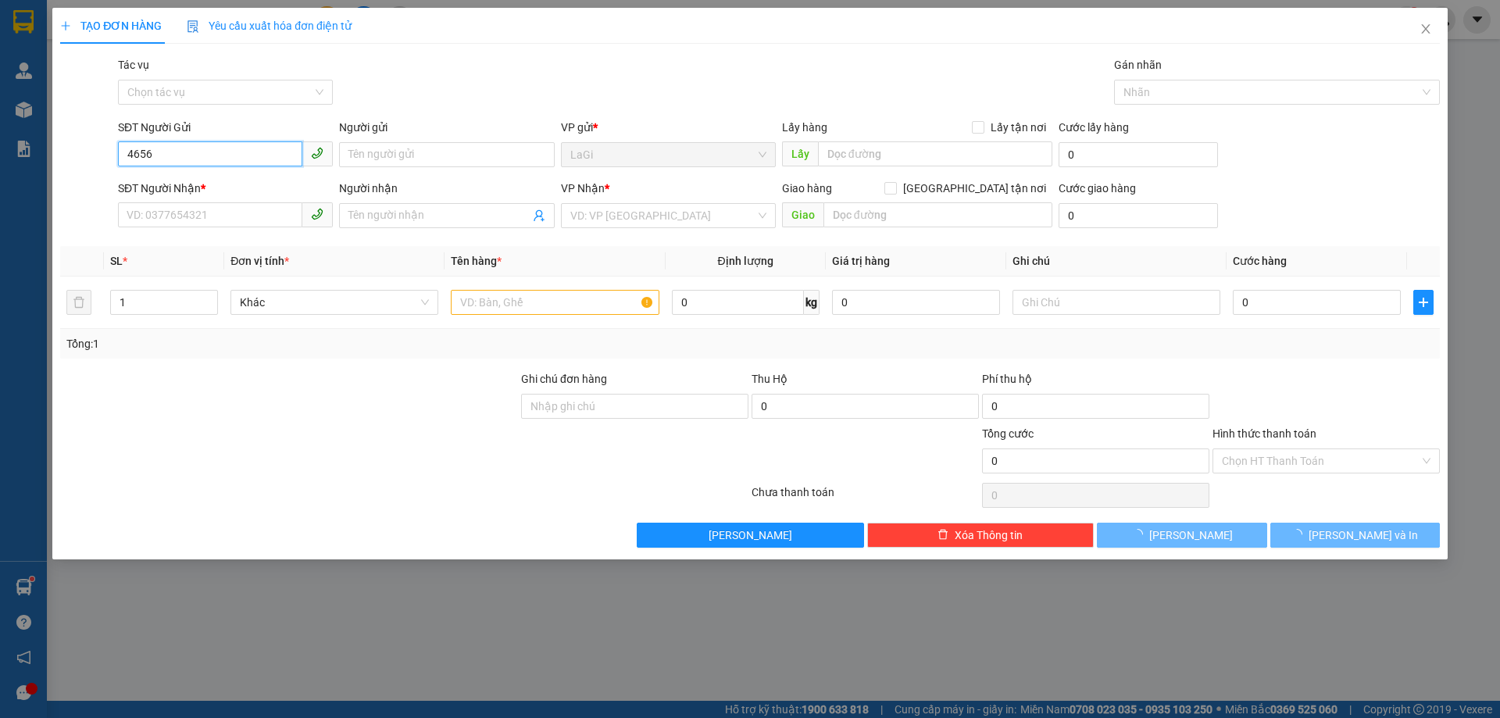
click at [225, 152] on input "4656" at bounding box center [210, 153] width 184 height 25
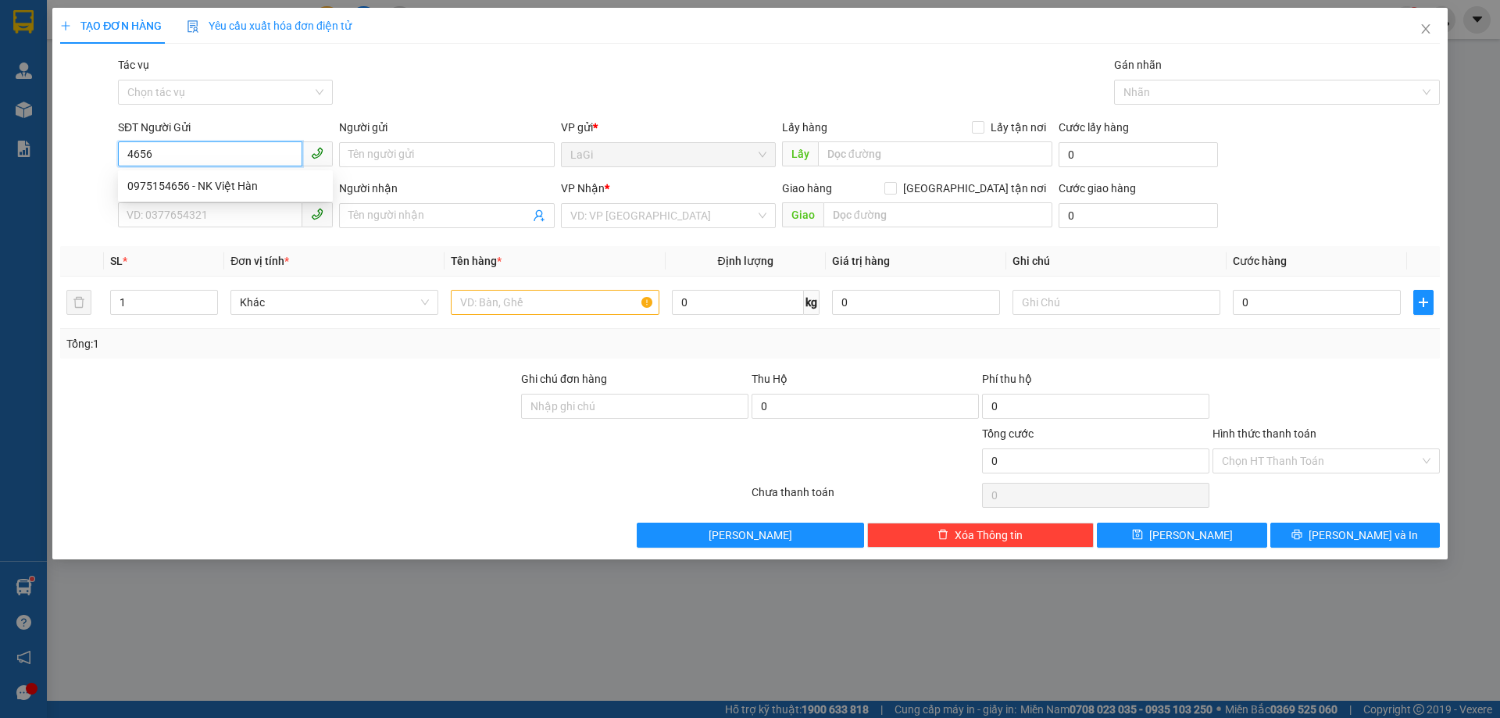
click at [241, 181] on div "0975154656 - NK Việt Hàn" at bounding box center [225, 185] width 196 height 17
click at [501, 309] on input "text" at bounding box center [555, 302] width 208 height 25
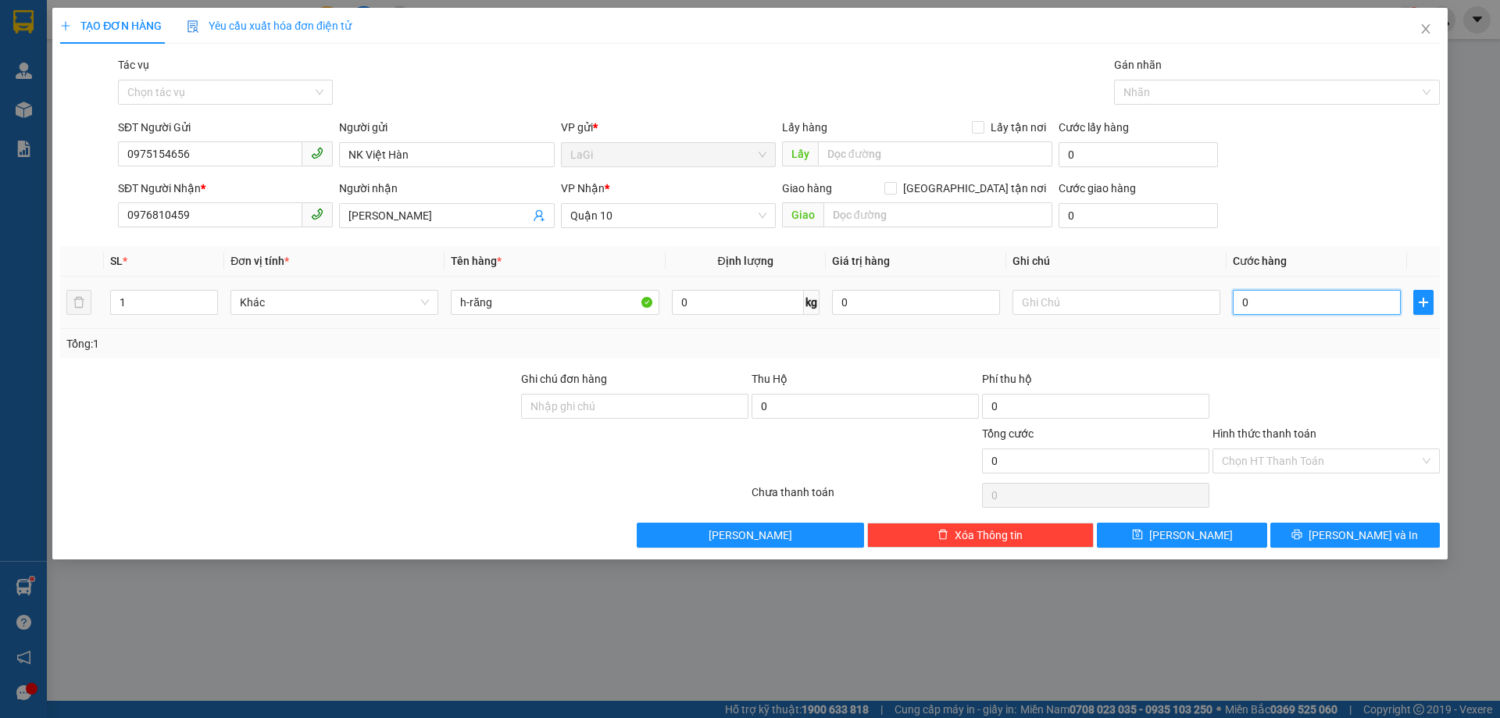
click at [1292, 294] on input "0" at bounding box center [1316, 302] width 168 height 25
click at [1293, 330] on div "Tổng: 1" at bounding box center [749, 344] width 1379 height 30
click at [1322, 534] on button "Lưu và In" at bounding box center [1354, 534] width 169 height 25
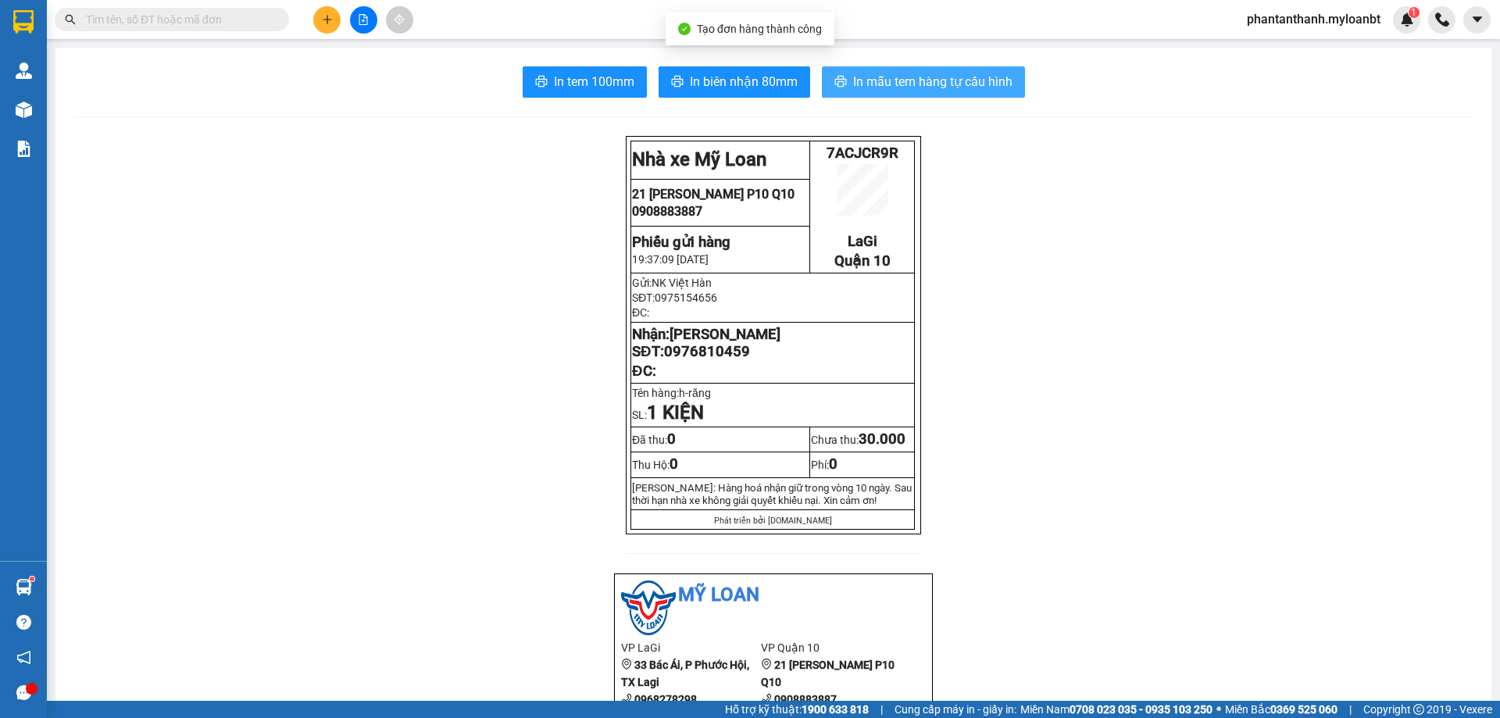
click at [984, 72] on span "In mẫu tem hàng tự cấu hình" at bounding box center [932, 82] width 159 height 20
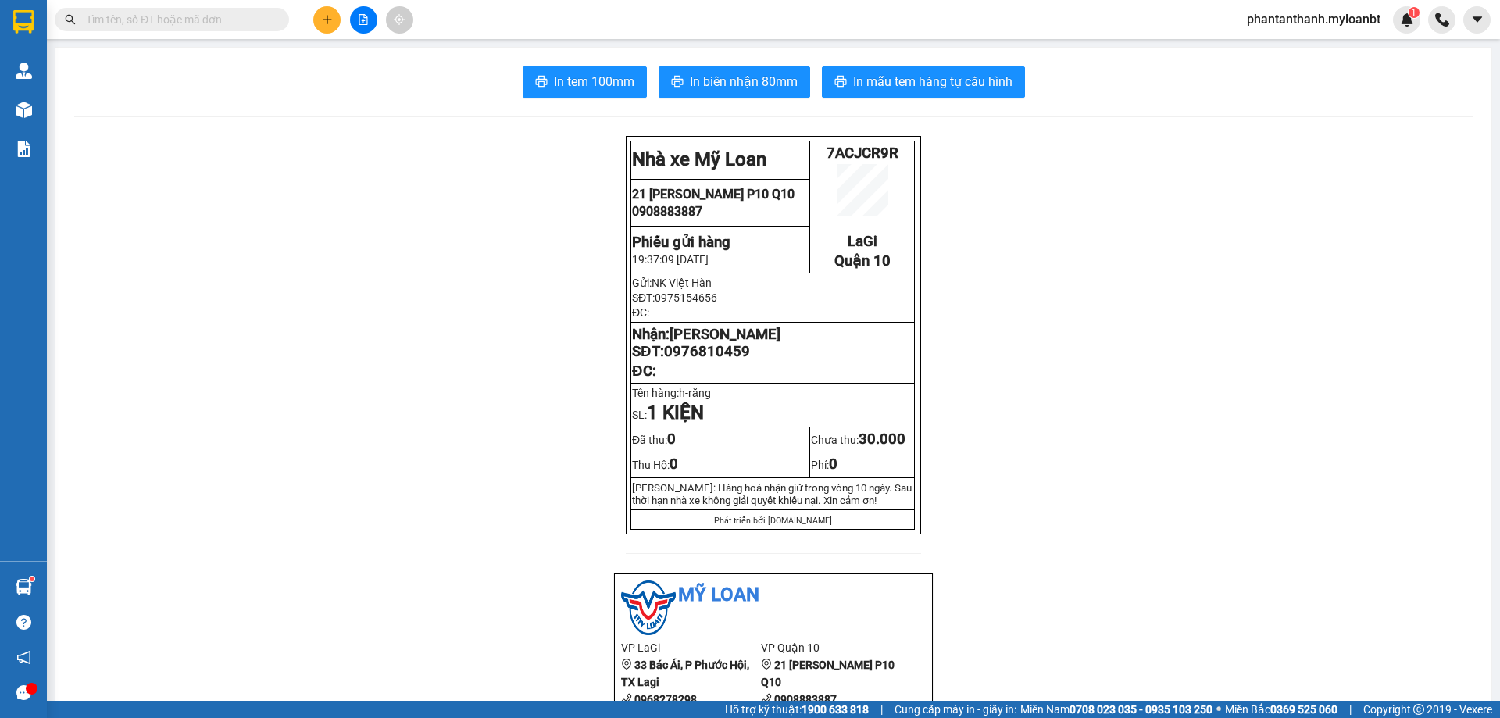
click at [198, 20] on input "text" at bounding box center [178, 19] width 184 height 17
click at [198, 19] on input "text" at bounding box center [178, 19] width 184 height 17
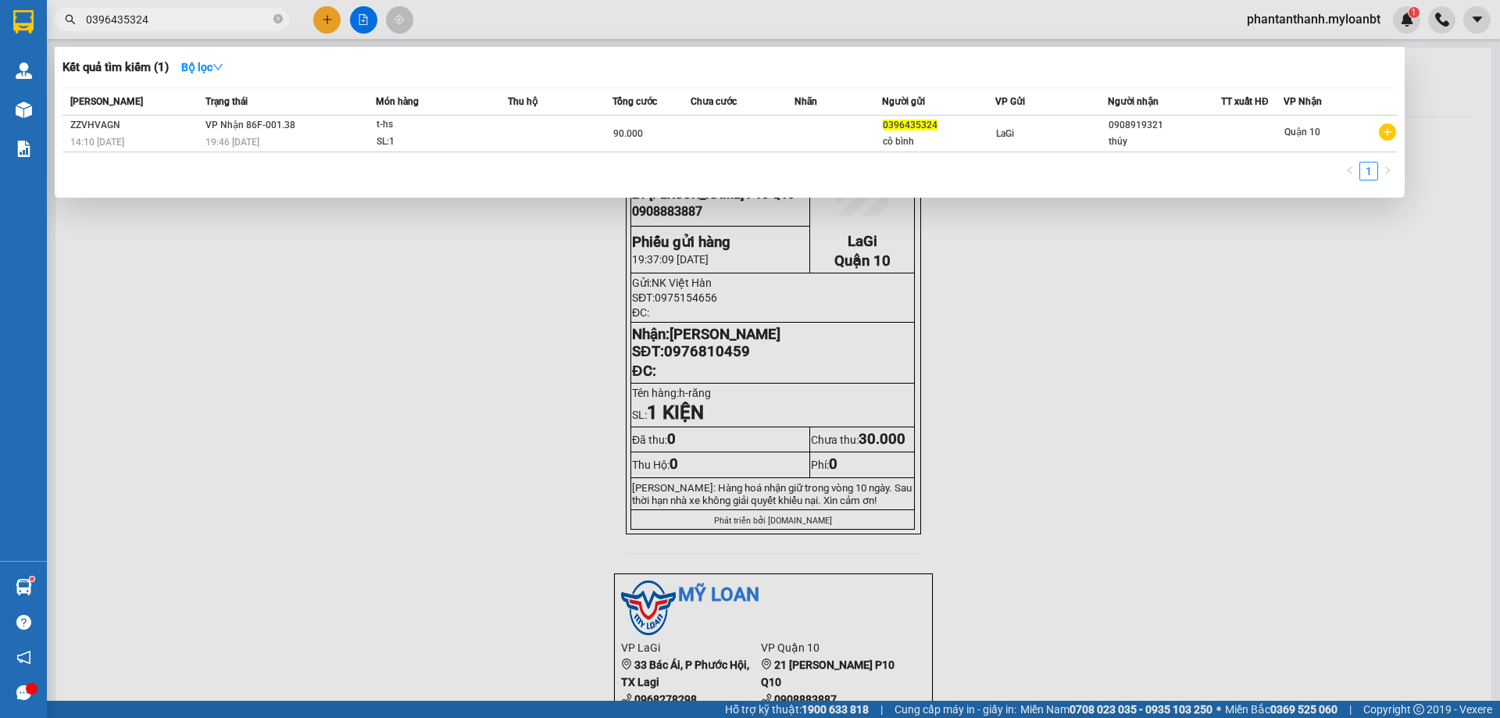
click at [221, 20] on input "0396435324" at bounding box center [178, 19] width 184 height 17
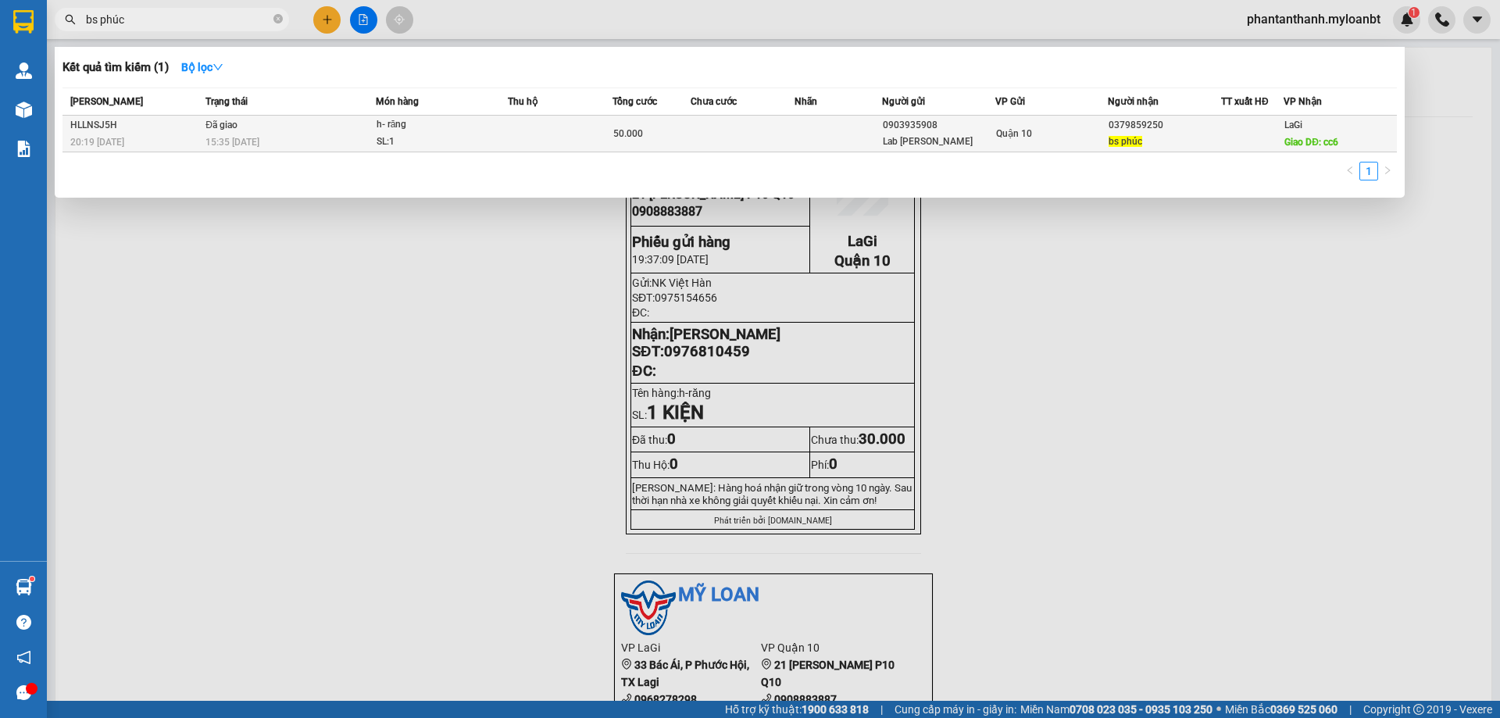
click at [832, 134] on td at bounding box center [837, 134] width 87 height 37
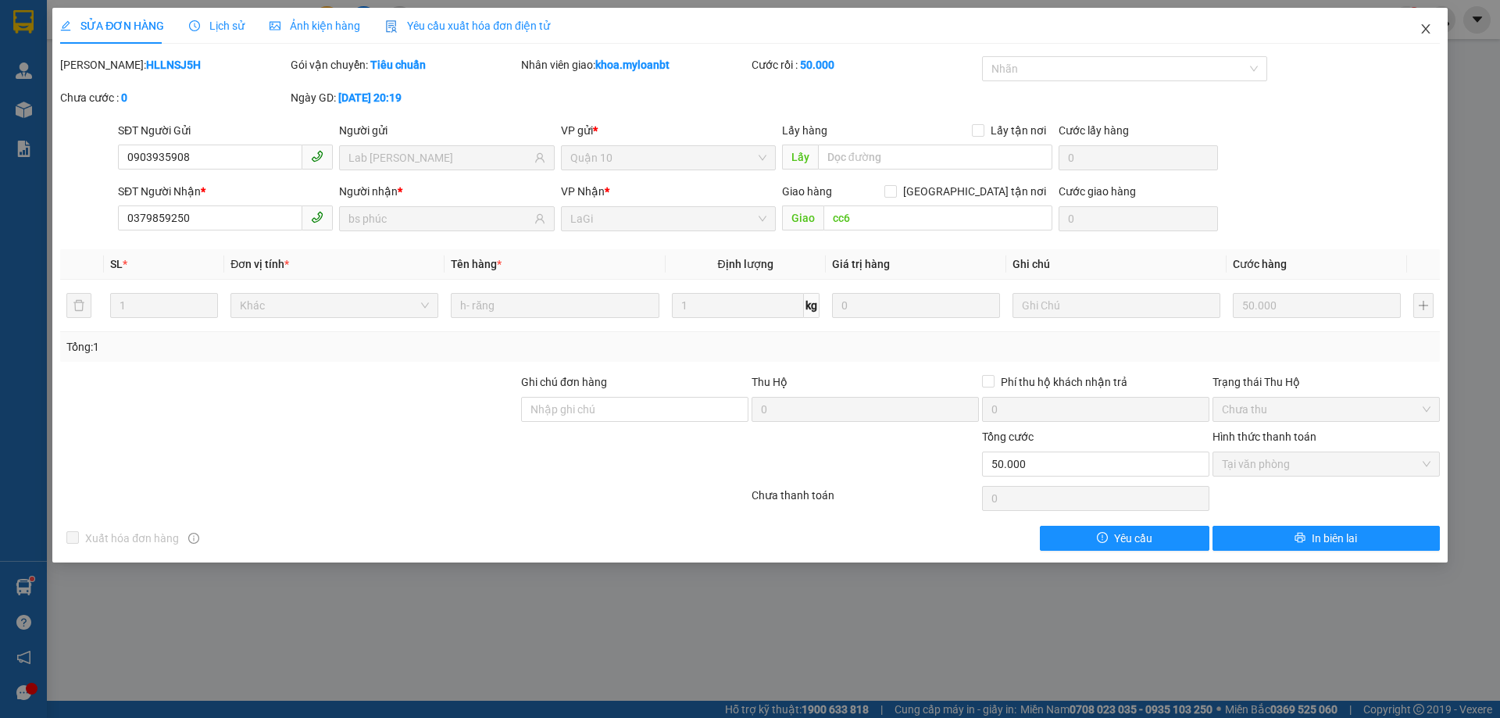
click at [1432, 26] on span "Close" at bounding box center [1425, 30] width 44 height 44
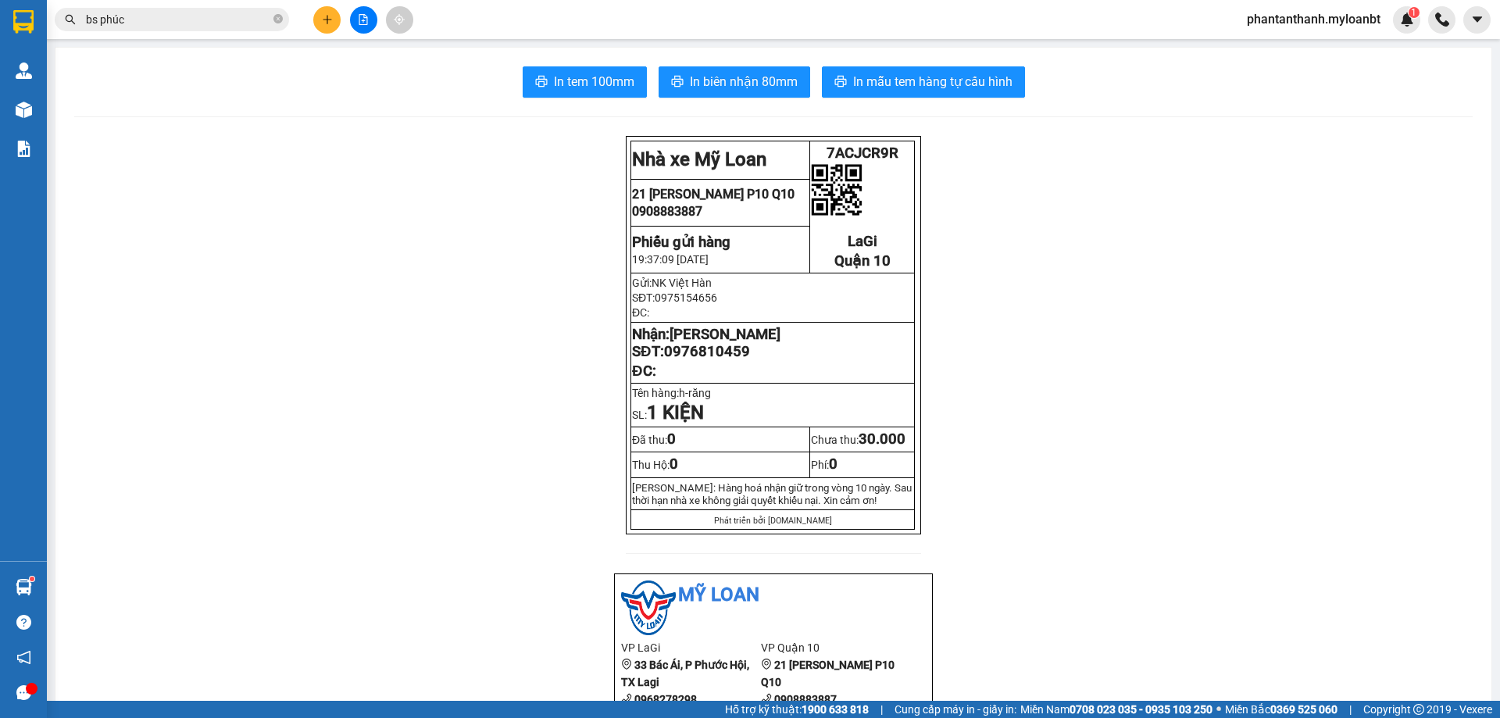
click at [178, 26] on input "bs phúc" at bounding box center [178, 19] width 184 height 17
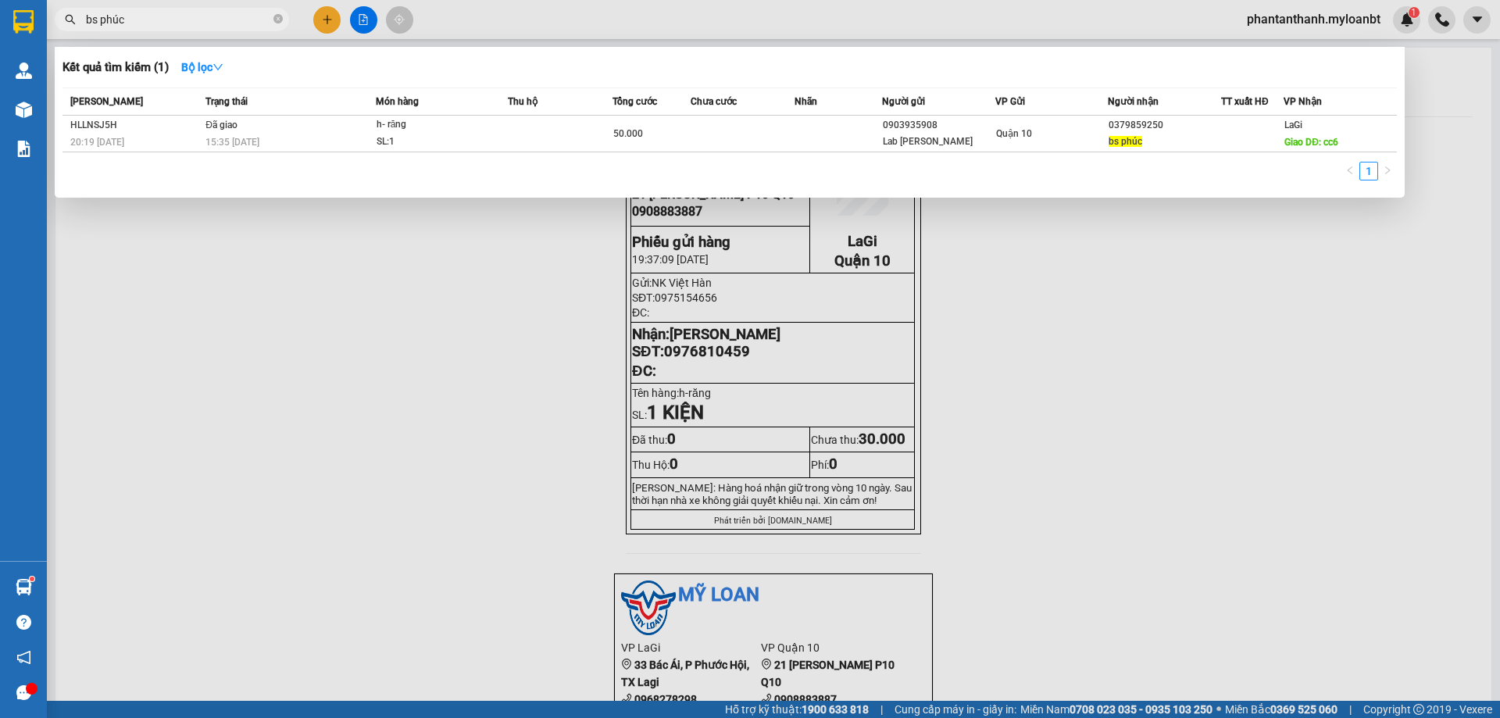
click at [178, 26] on input "bs phúc" at bounding box center [178, 19] width 184 height 17
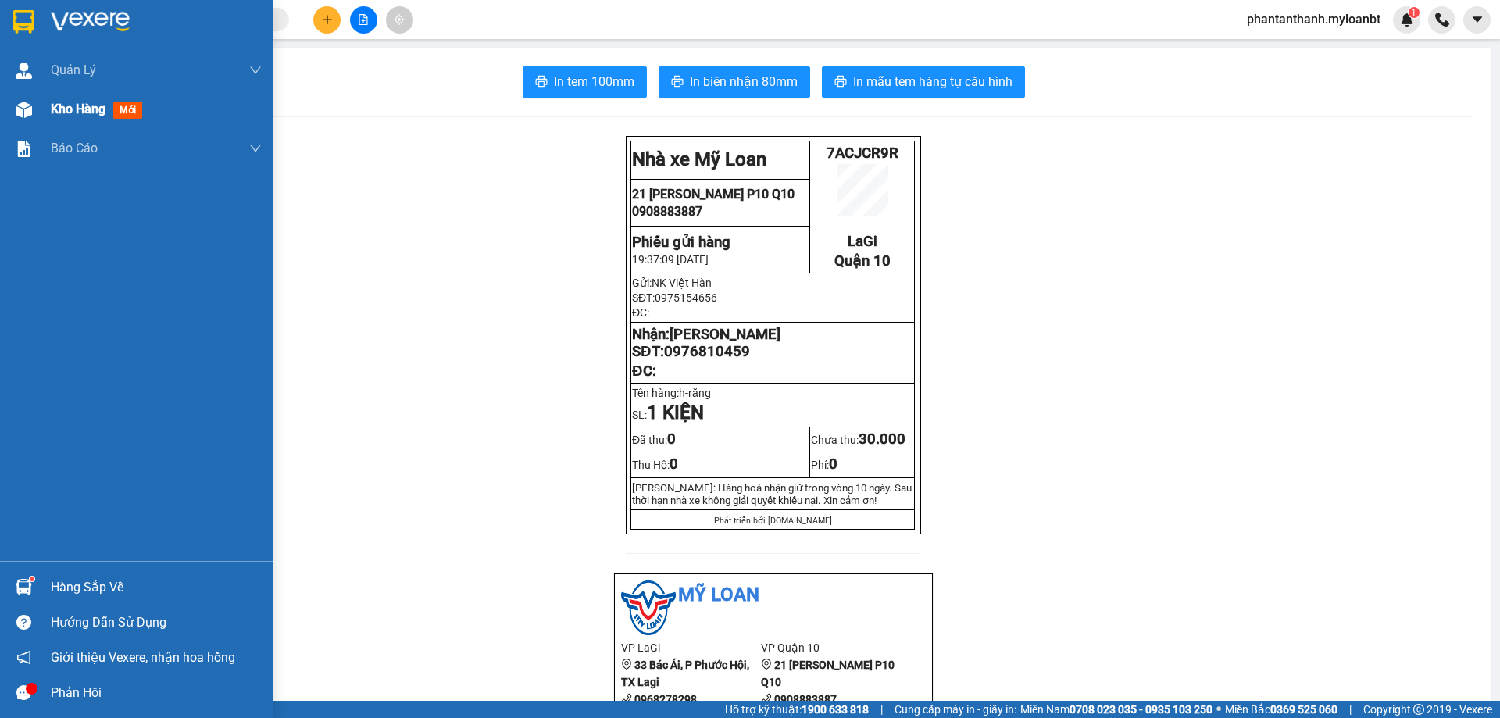
click at [62, 114] on span "Kho hàng" at bounding box center [78, 109] width 55 height 15
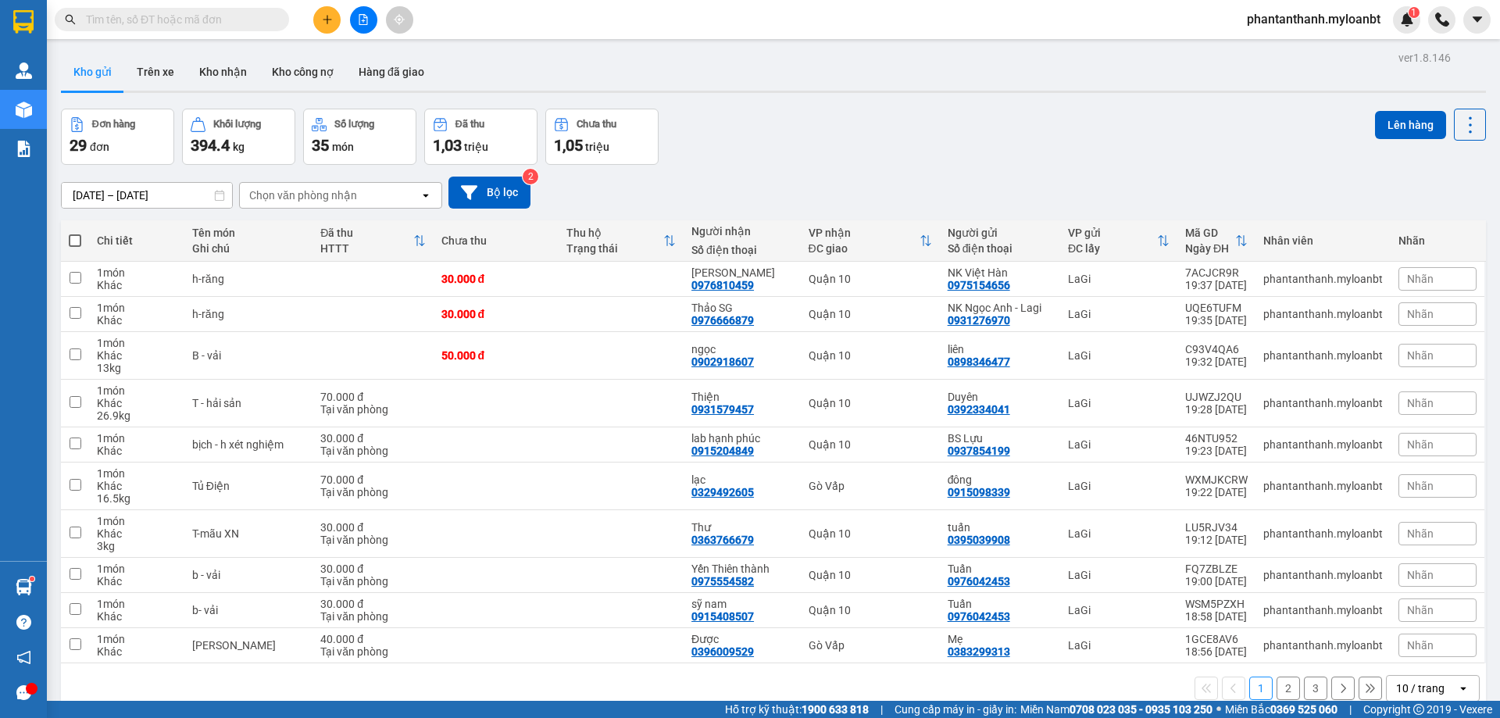
click at [1425, 680] on div "10 / trang" at bounding box center [1420, 688] width 48 height 16
click at [1404, 646] on span "100 / trang" at bounding box center [1414, 654] width 56 height 16
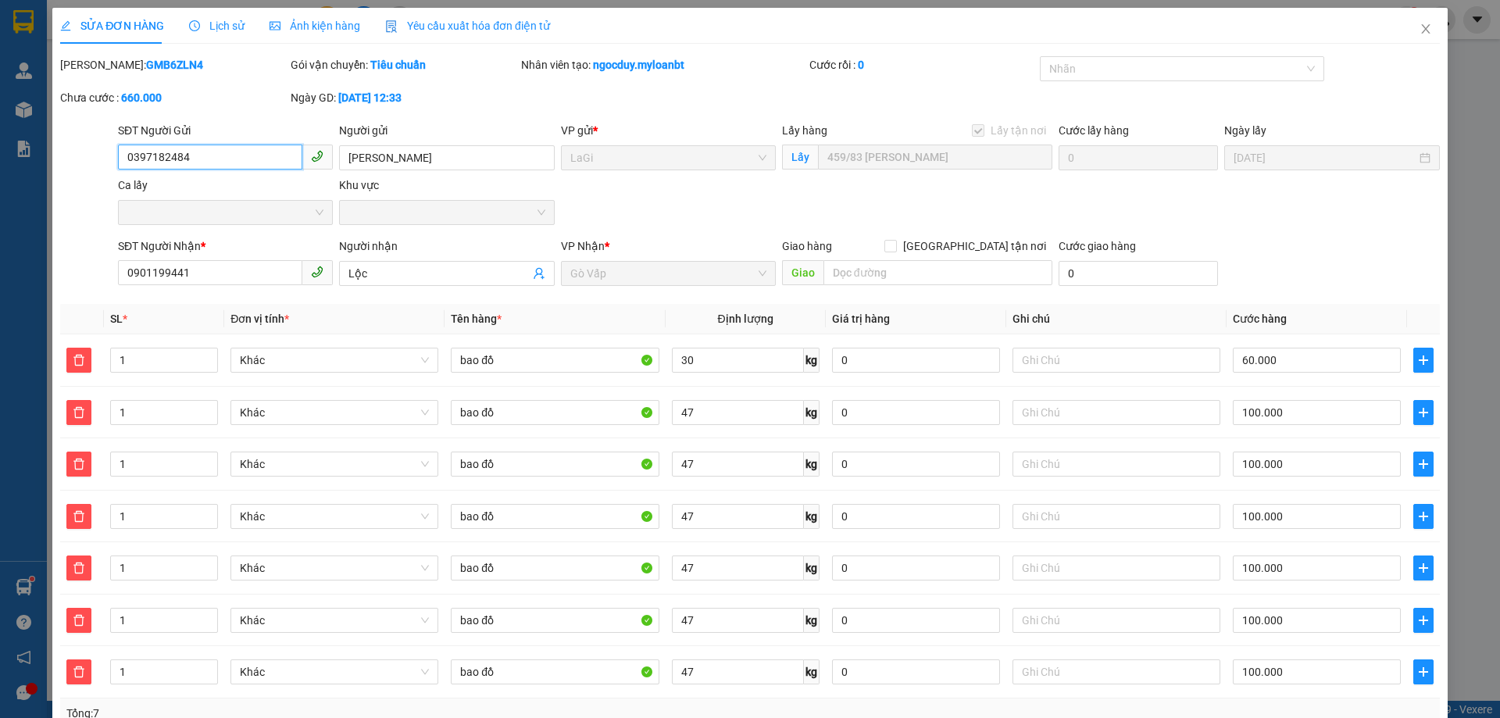
click at [1257, 715] on div "Tại văn phòng" at bounding box center [1316, 723] width 207 height 17
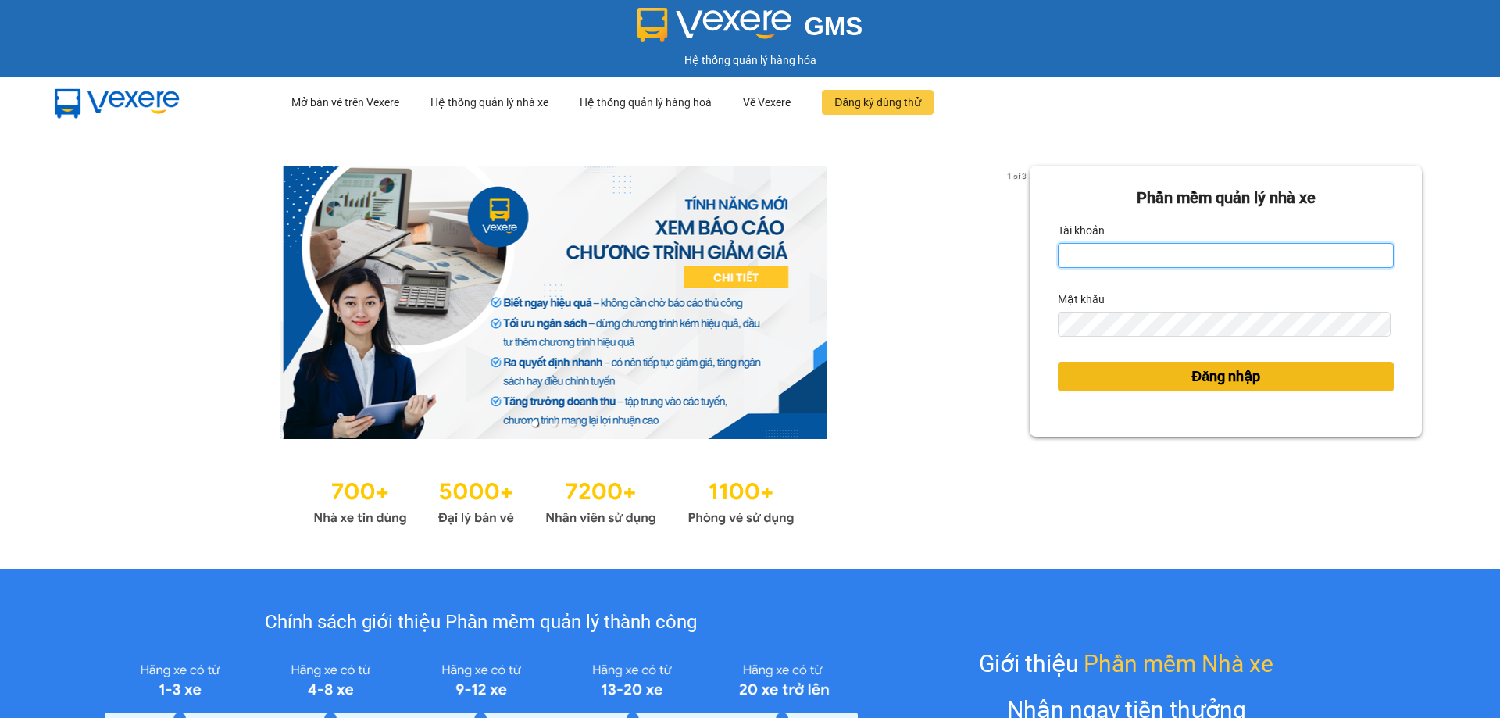
type input "phantanthanh.myloanbt"
click at [1190, 362] on button "Đăng nhập" at bounding box center [1225, 377] width 336 height 30
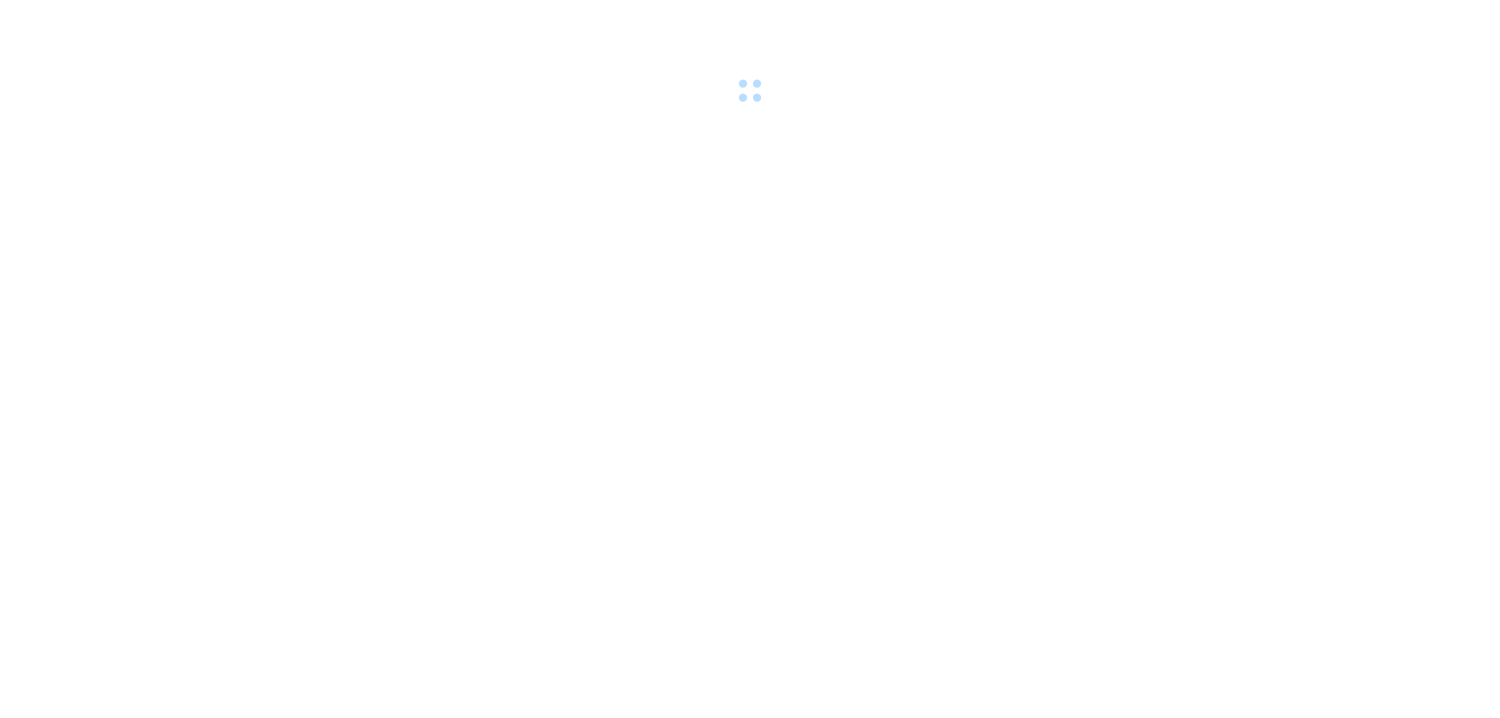
click at [1159, 384] on body at bounding box center [750, 359] width 1500 height 718
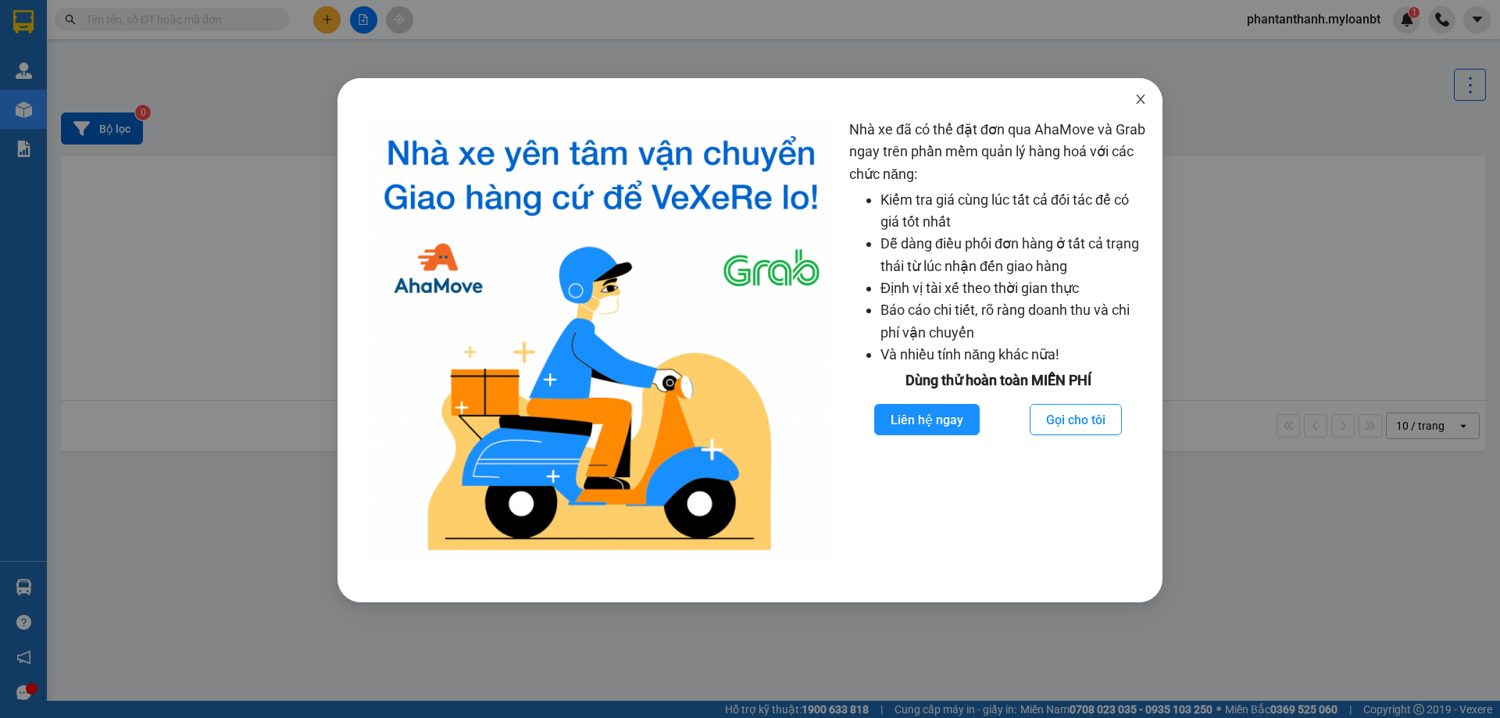
click at [1152, 96] on span "Close" at bounding box center [1140, 100] width 44 height 44
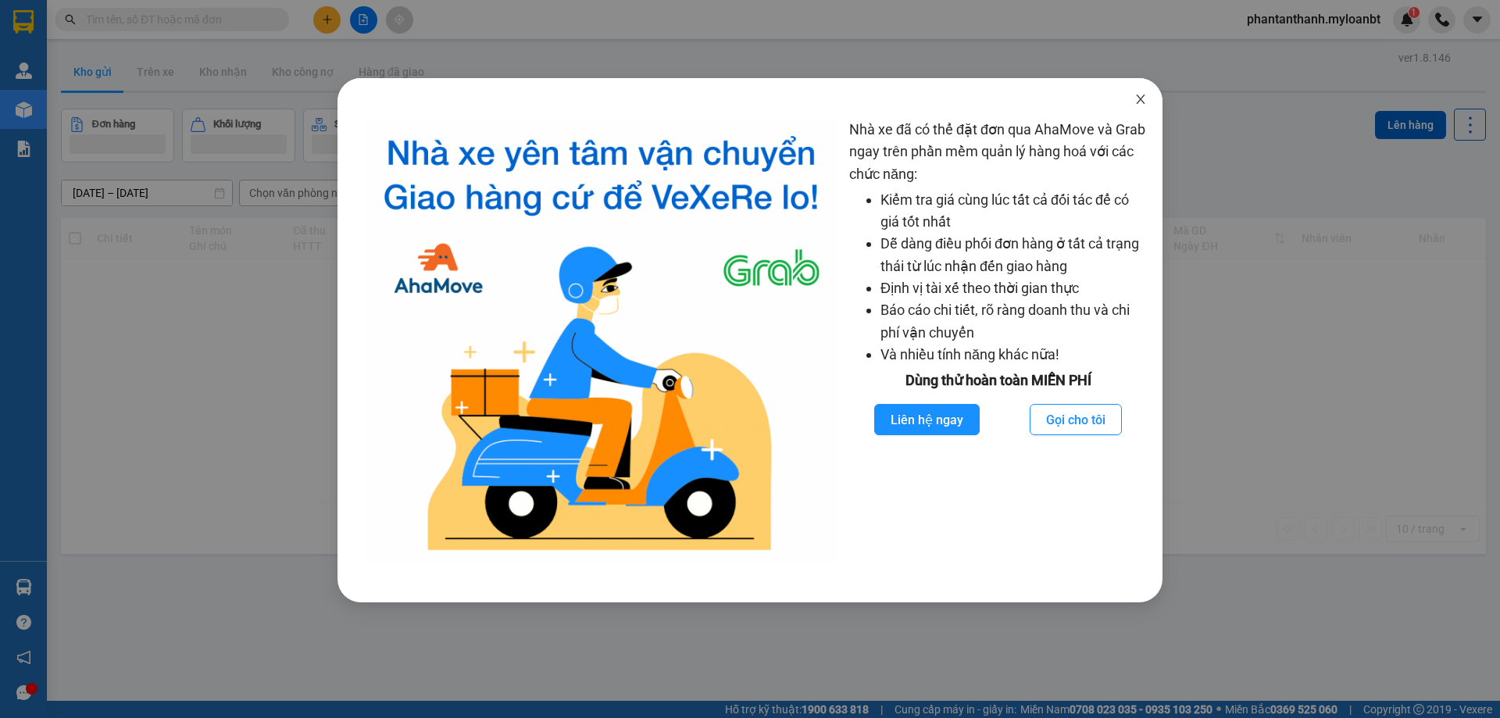
click at [1146, 99] on span "Close" at bounding box center [1140, 100] width 44 height 44
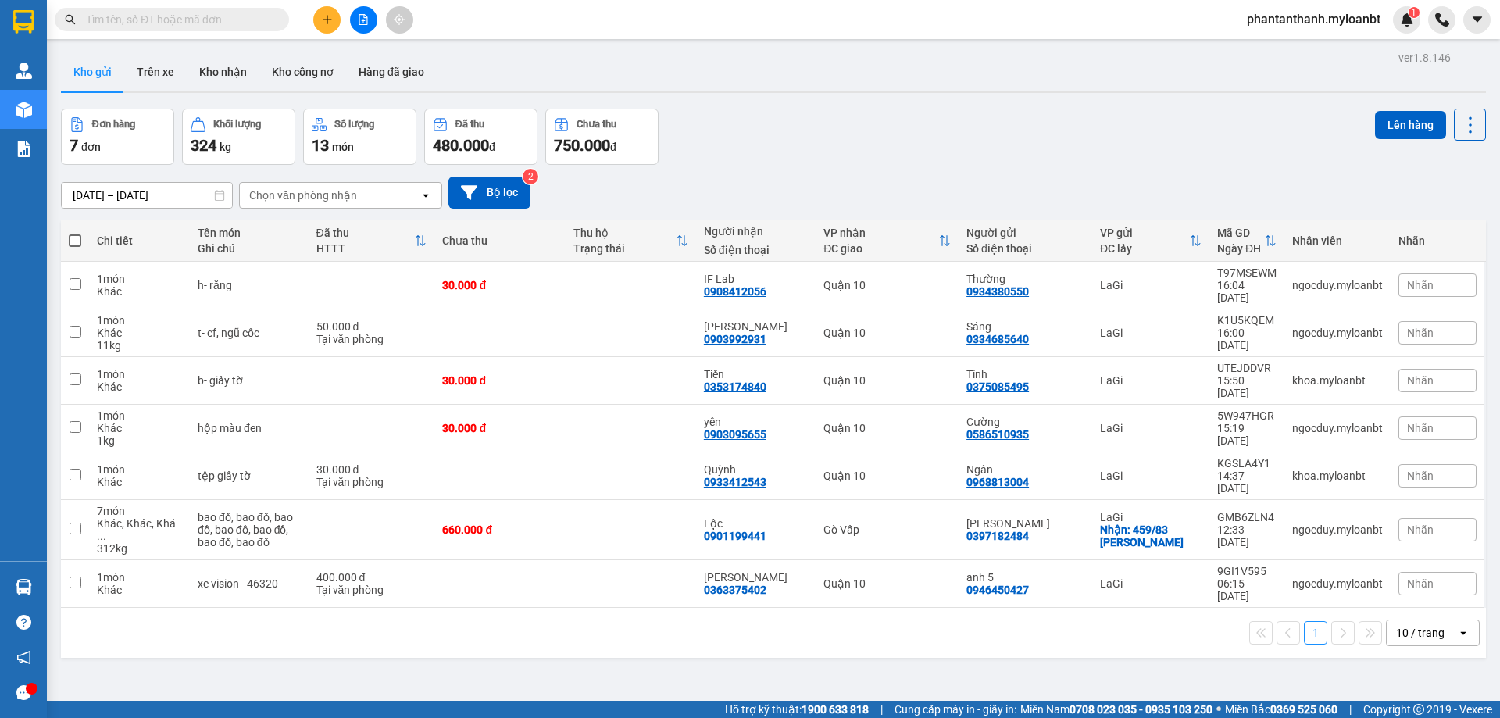
scroll to position [72, 0]
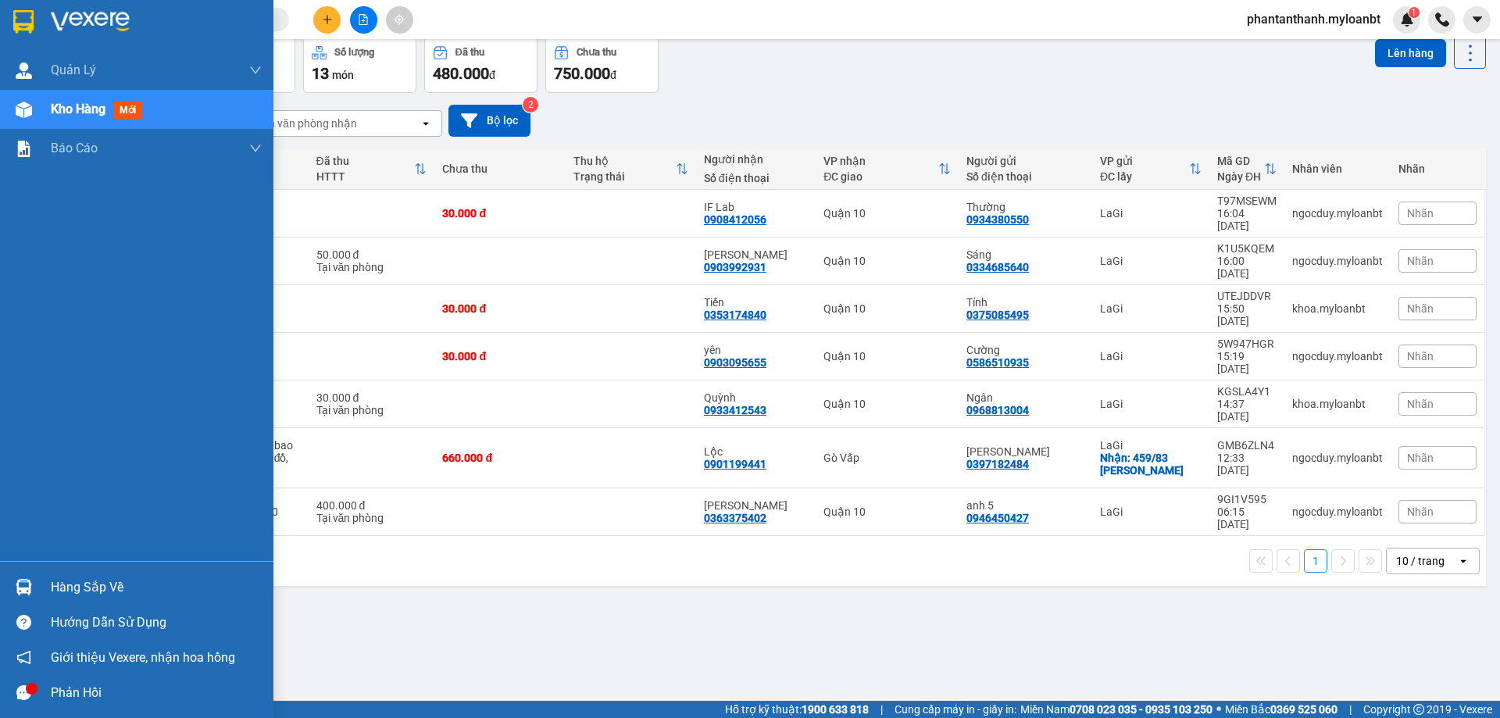
click at [14, 594] on div at bounding box center [23, 586] width 27 height 27
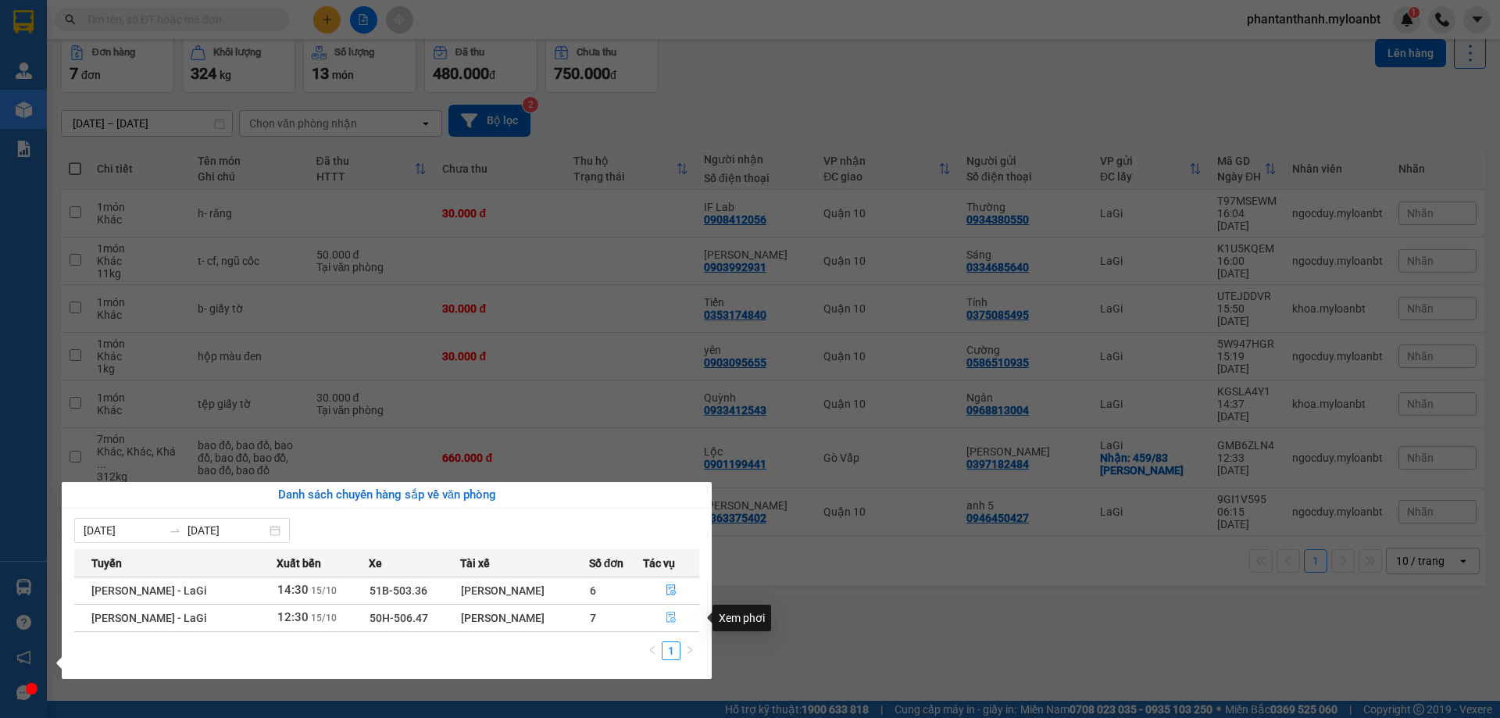
click at [647, 615] on button "button" at bounding box center [671, 617] width 55 height 25
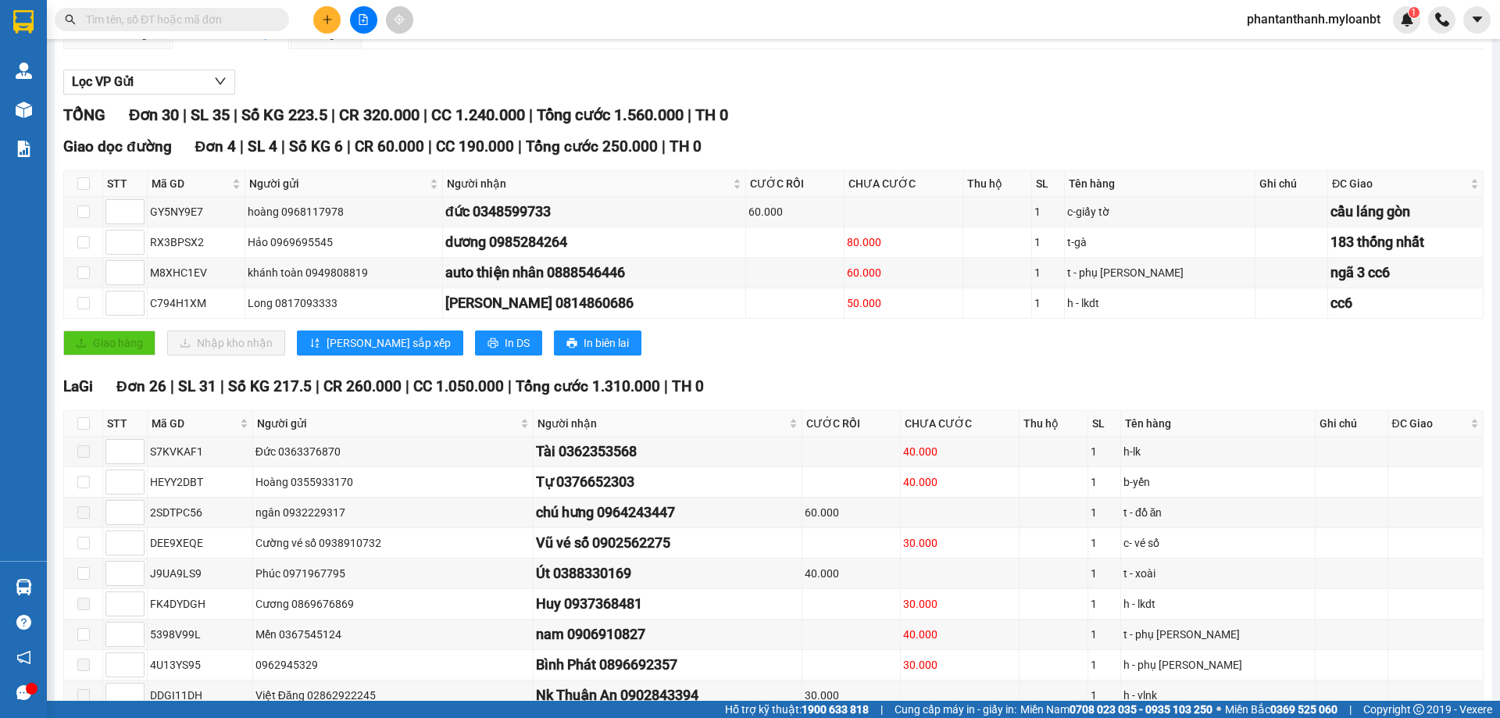
scroll to position [469, 0]
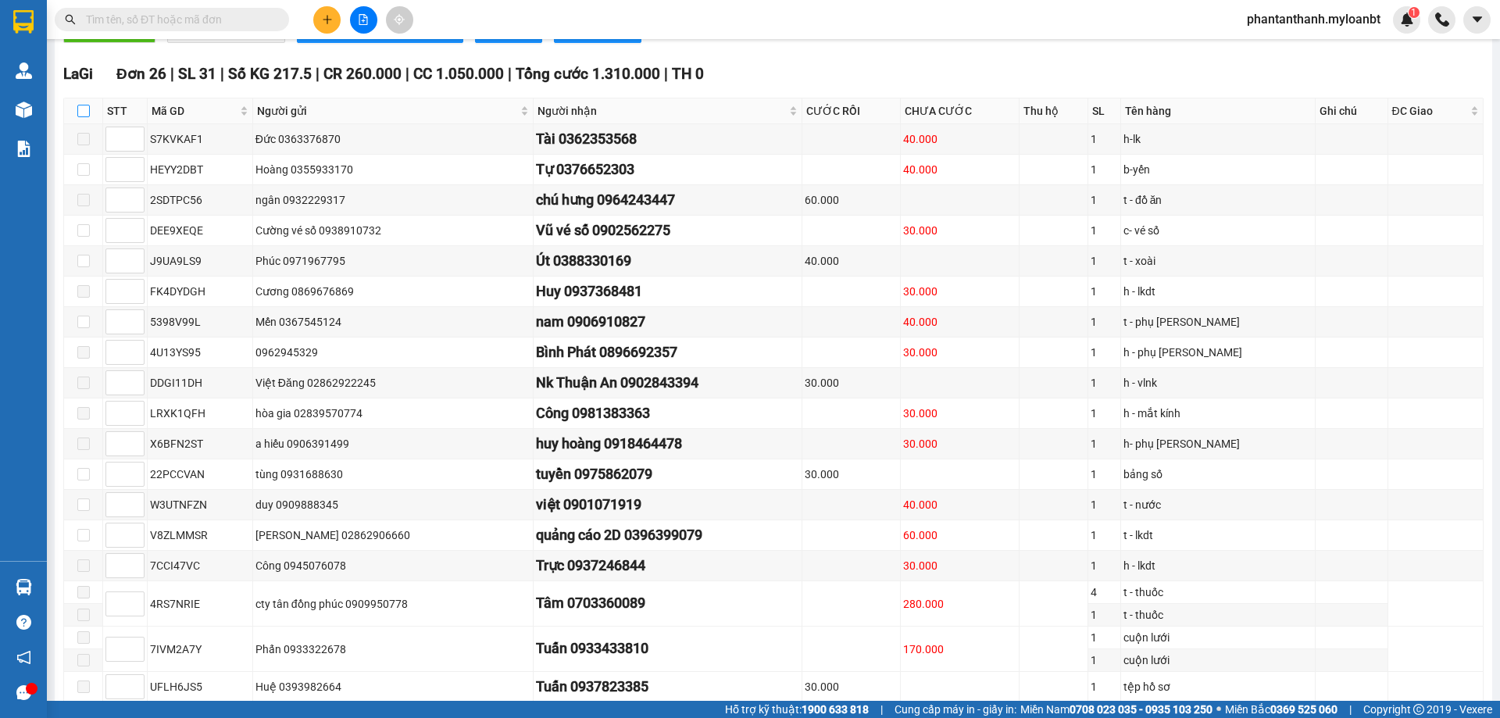
click at [84, 117] on input "checkbox" at bounding box center [83, 111] width 12 height 12
checkbox input "true"
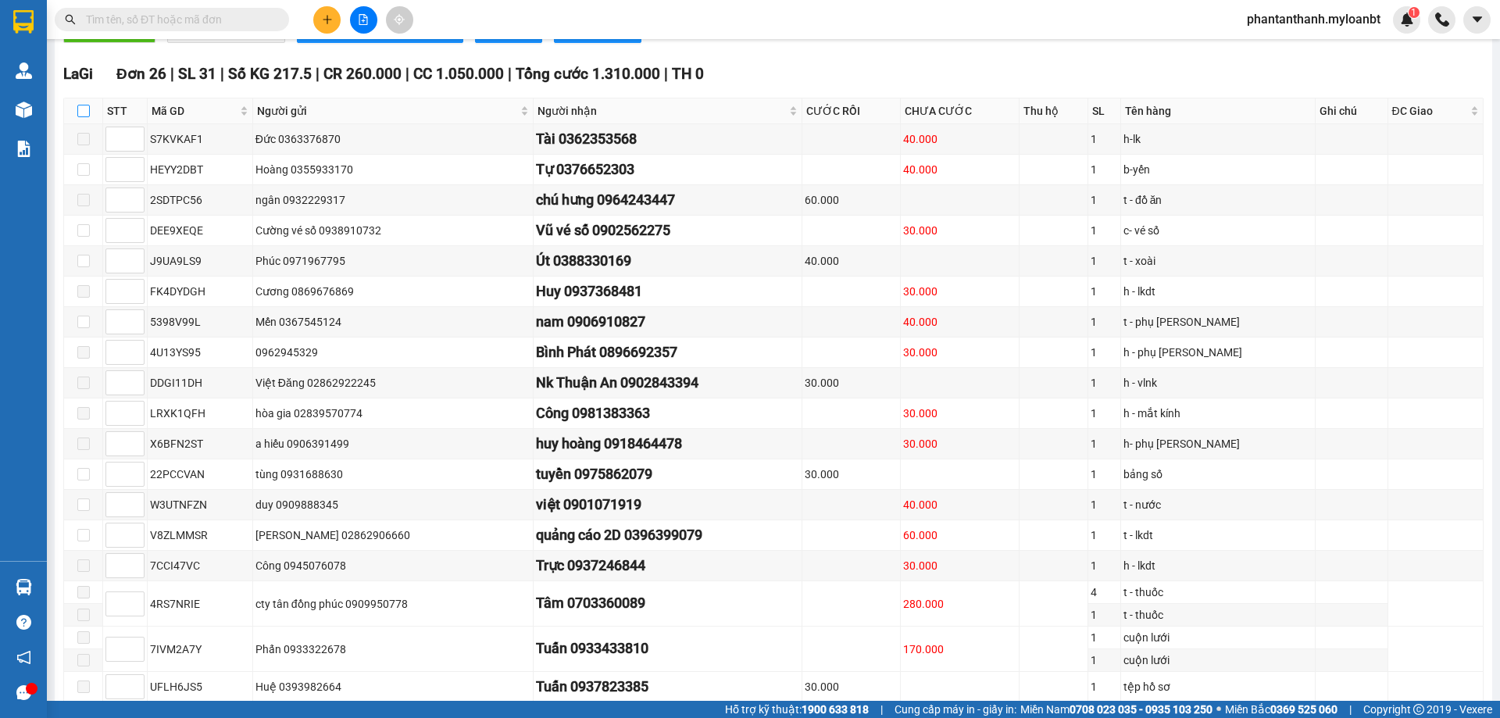
checkbox input "true"
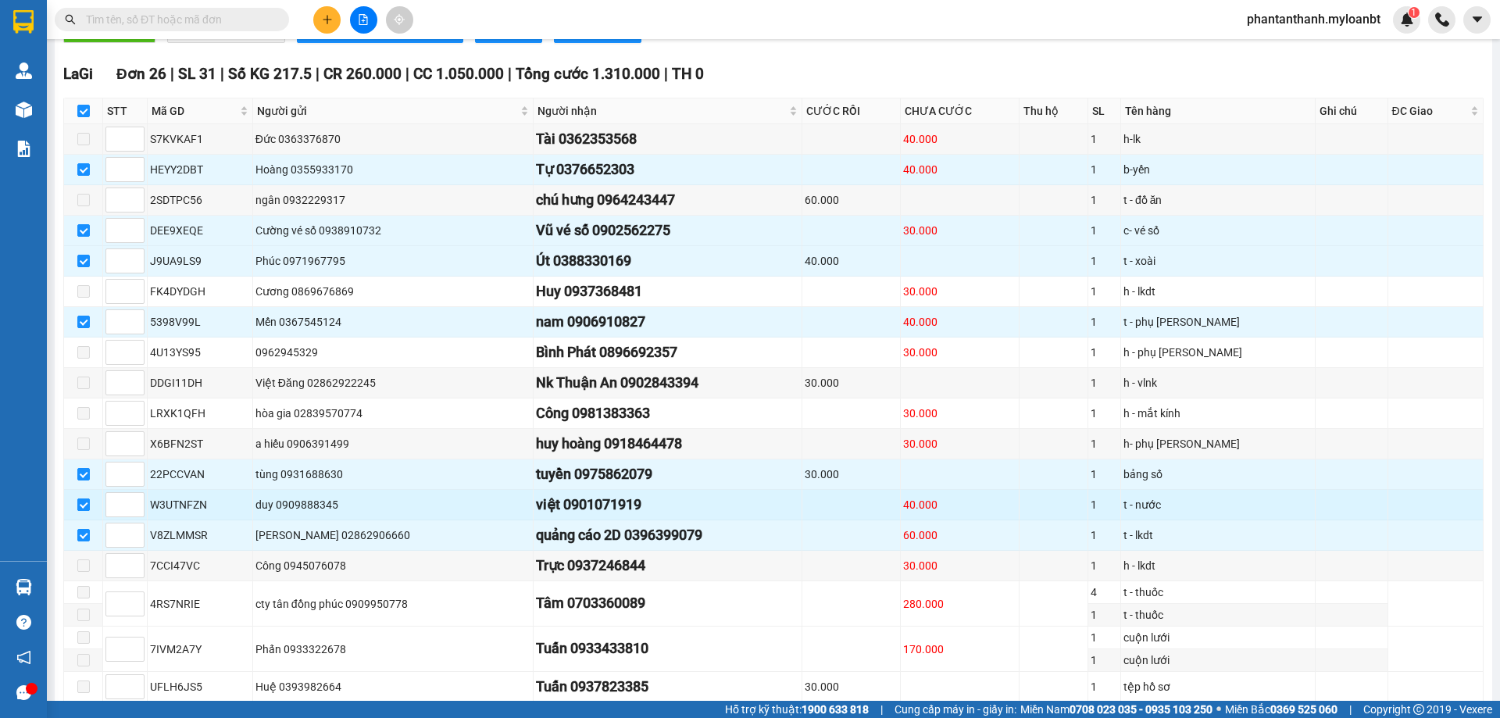
click at [88, 511] on input "checkbox" at bounding box center [83, 504] width 12 height 12
checkbox input "false"
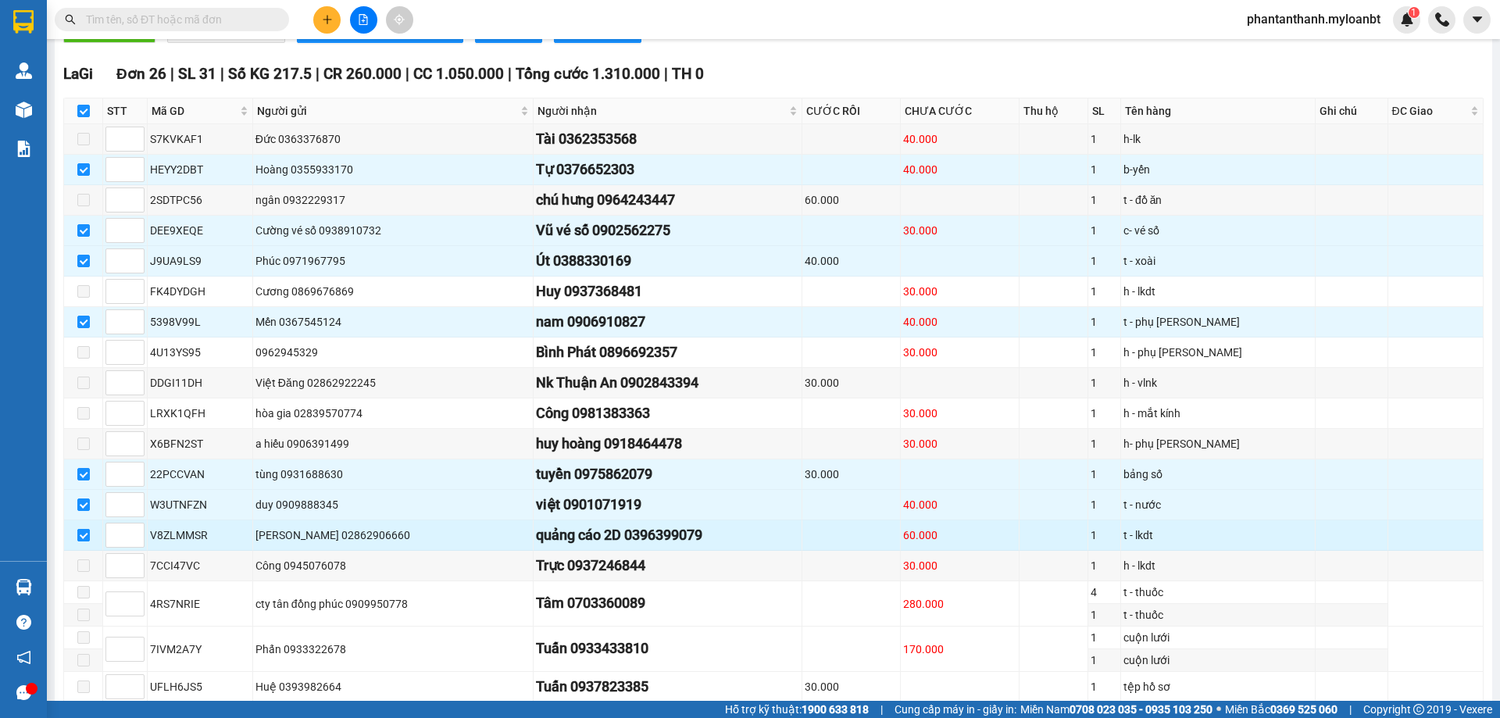
checkbox input "false"
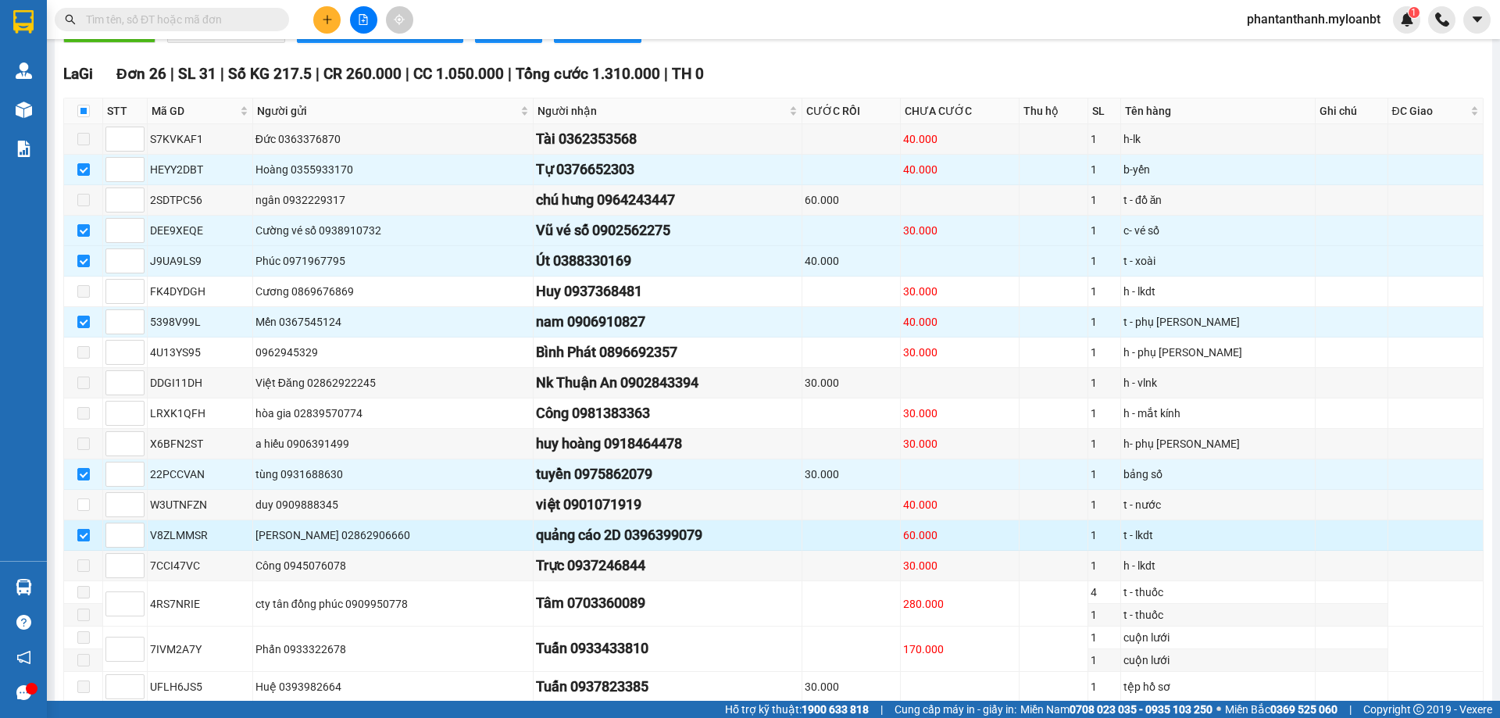
click at [80, 541] on input "checkbox" at bounding box center [83, 535] width 12 height 12
checkbox input "false"
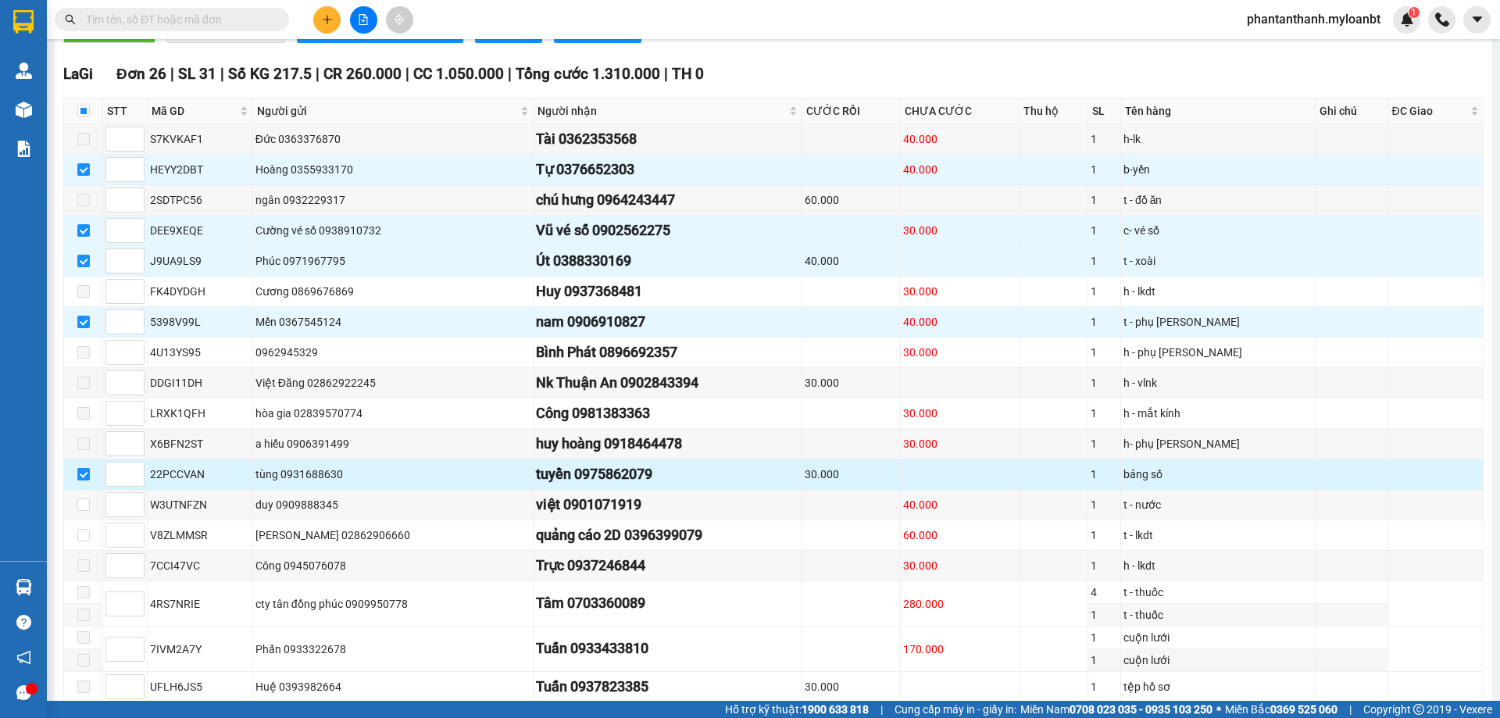
click at [165, 483] on div "22PCCVAN" at bounding box center [200, 473] width 100 height 17
copy div "22PCCVAN"
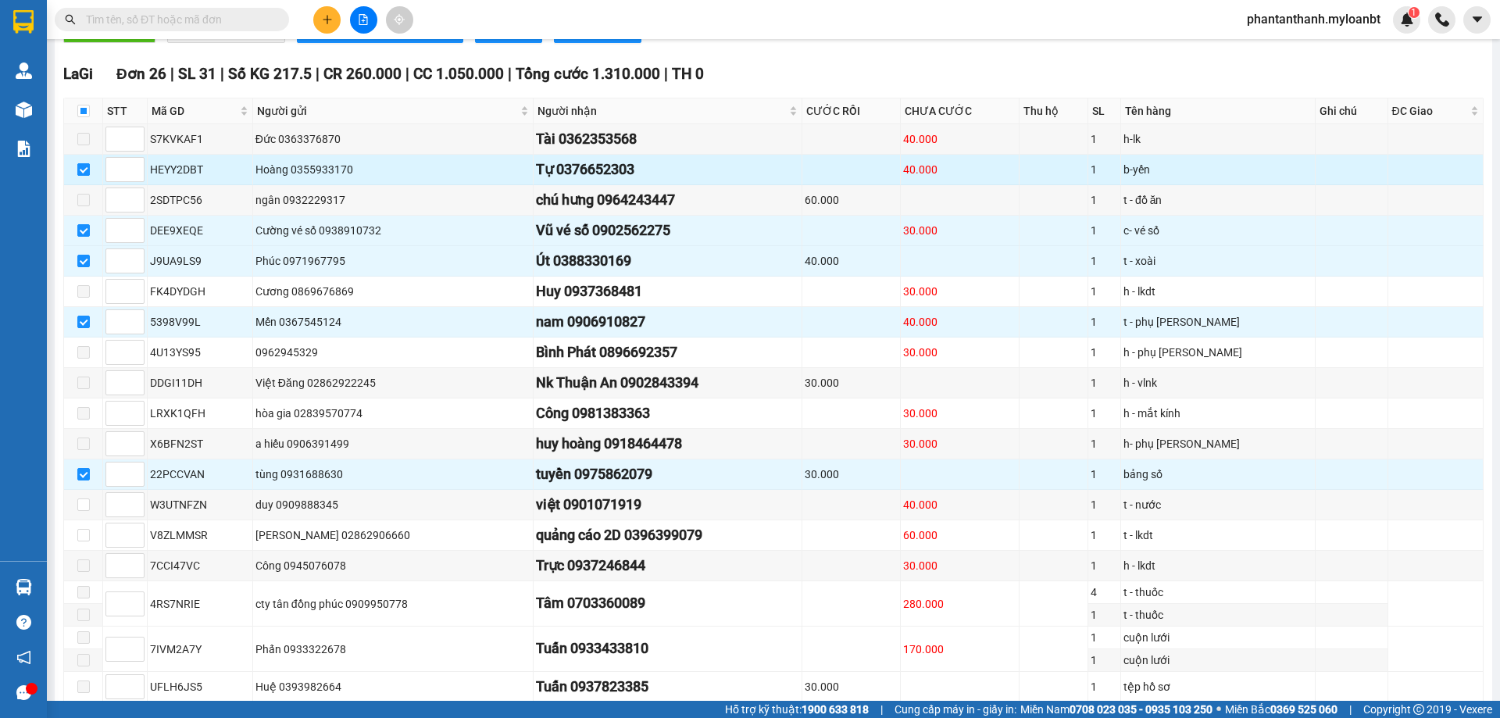
click at [87, 178] on label at bounding box center [83, 169] width 12 height 17
click at [87, 176] on input "checkbox" at bounding box center [83, 169] width 12 height 12
checkbox input "false"
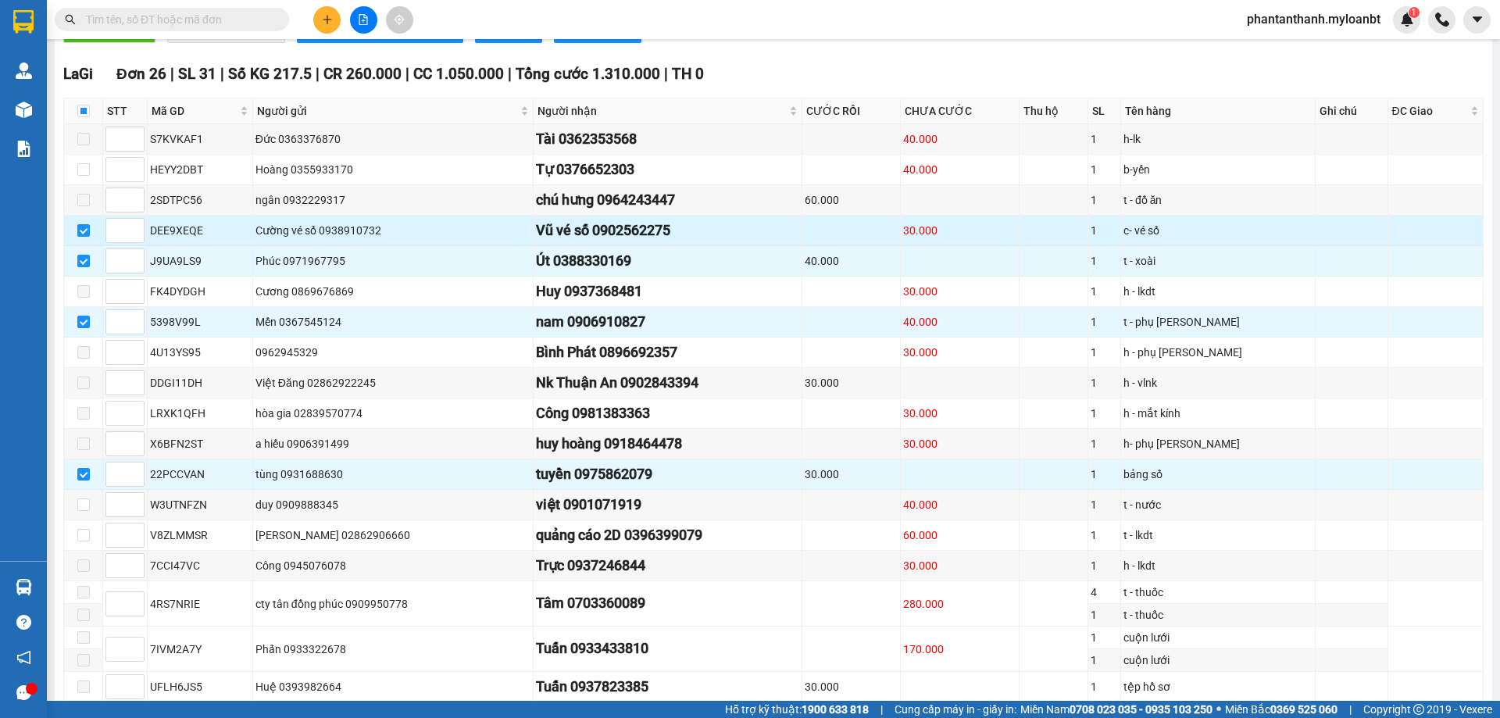
click at [84, 237] on input "checkbox" at bounding box center [83, 230] width 12 height 12
checkbox input "false"
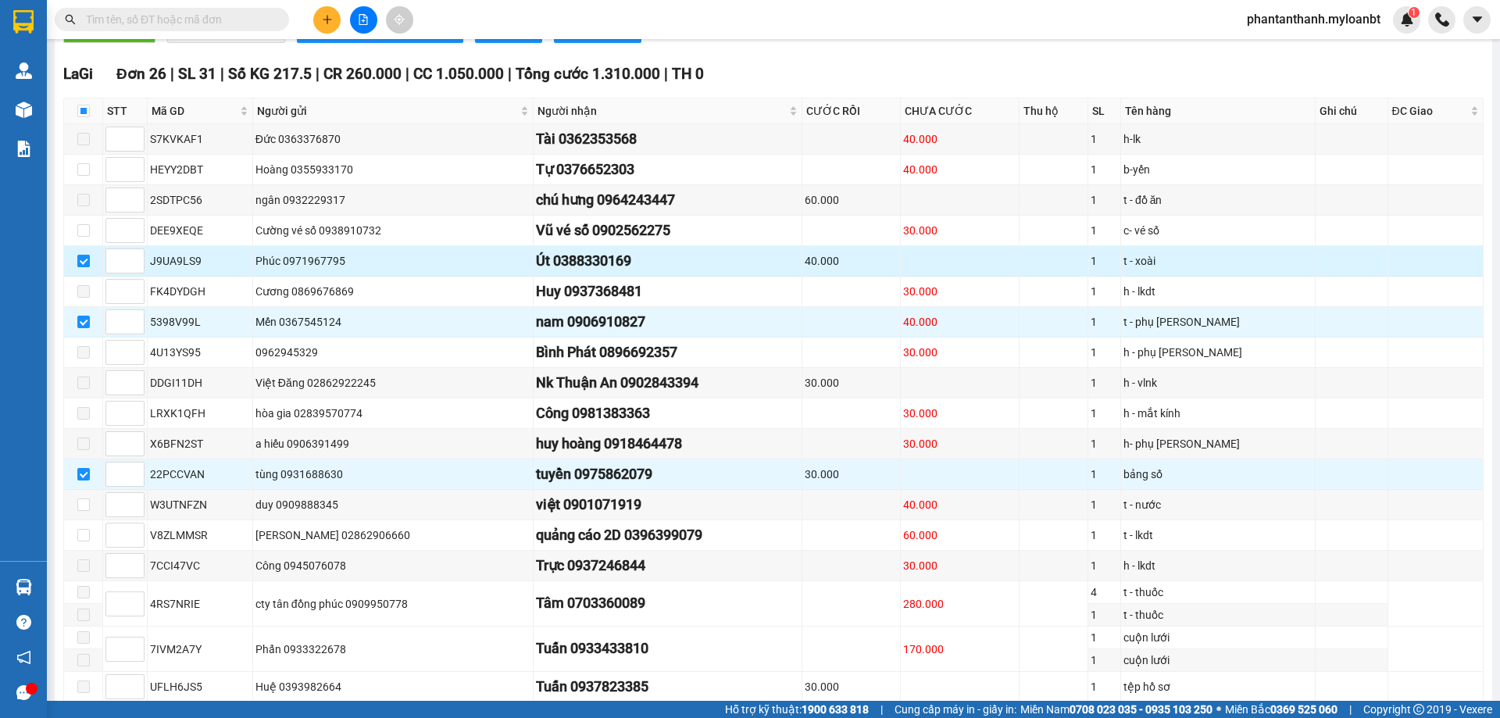
click at [82, 267] on input "checkbox" at bounding box center [83, 261] width 12 height 12
checkbox input "false"
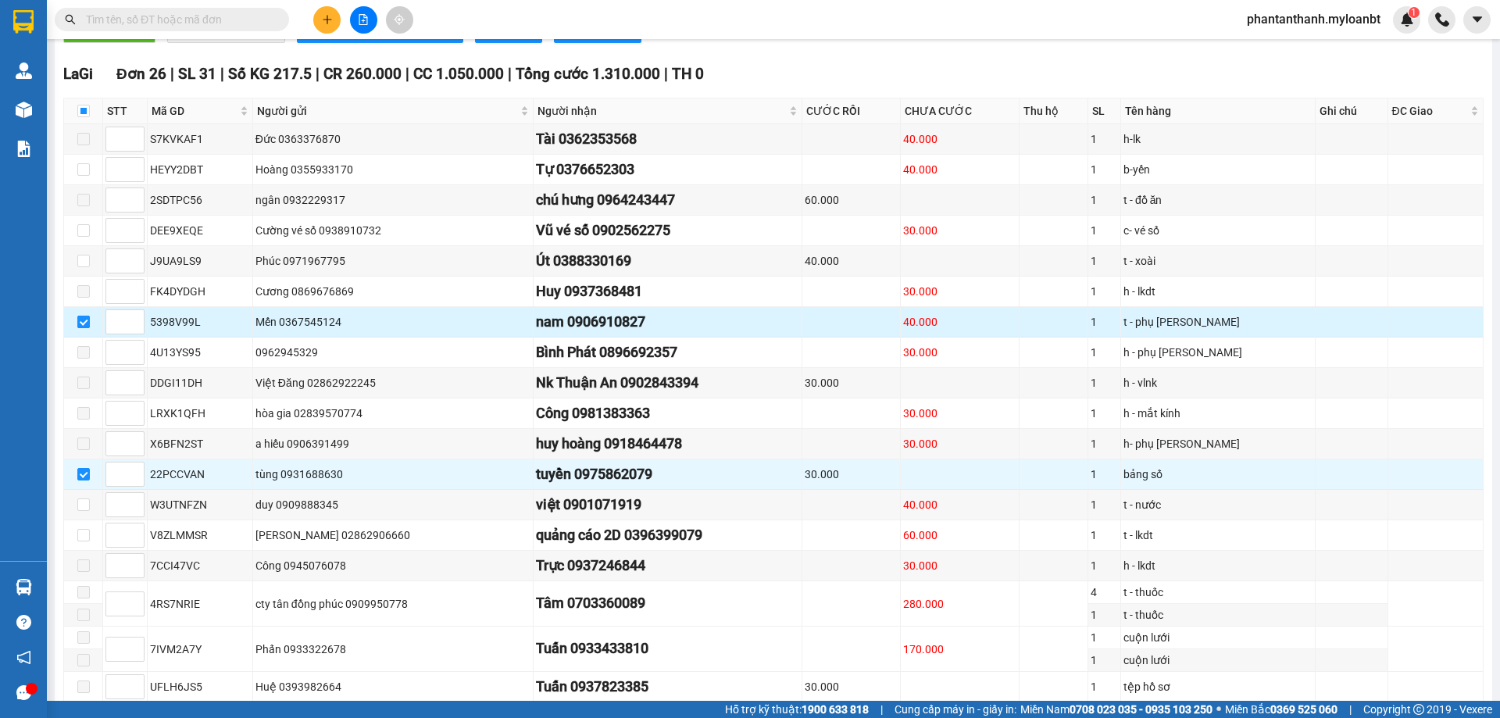
click at [78, 328] on input "checkbox" at bounding box center [83, 322] width 12 height 12
checkbox input "false"
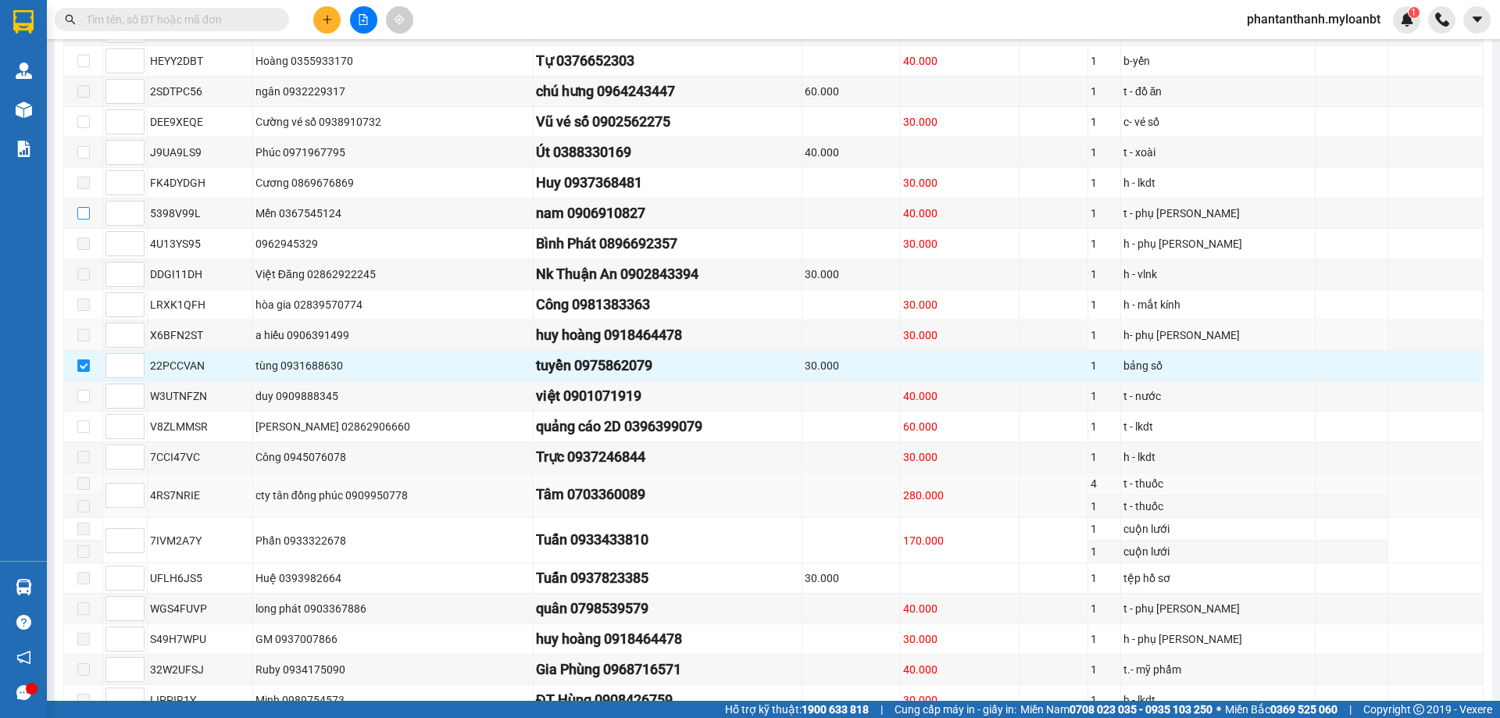
scroll to position [811, 0]
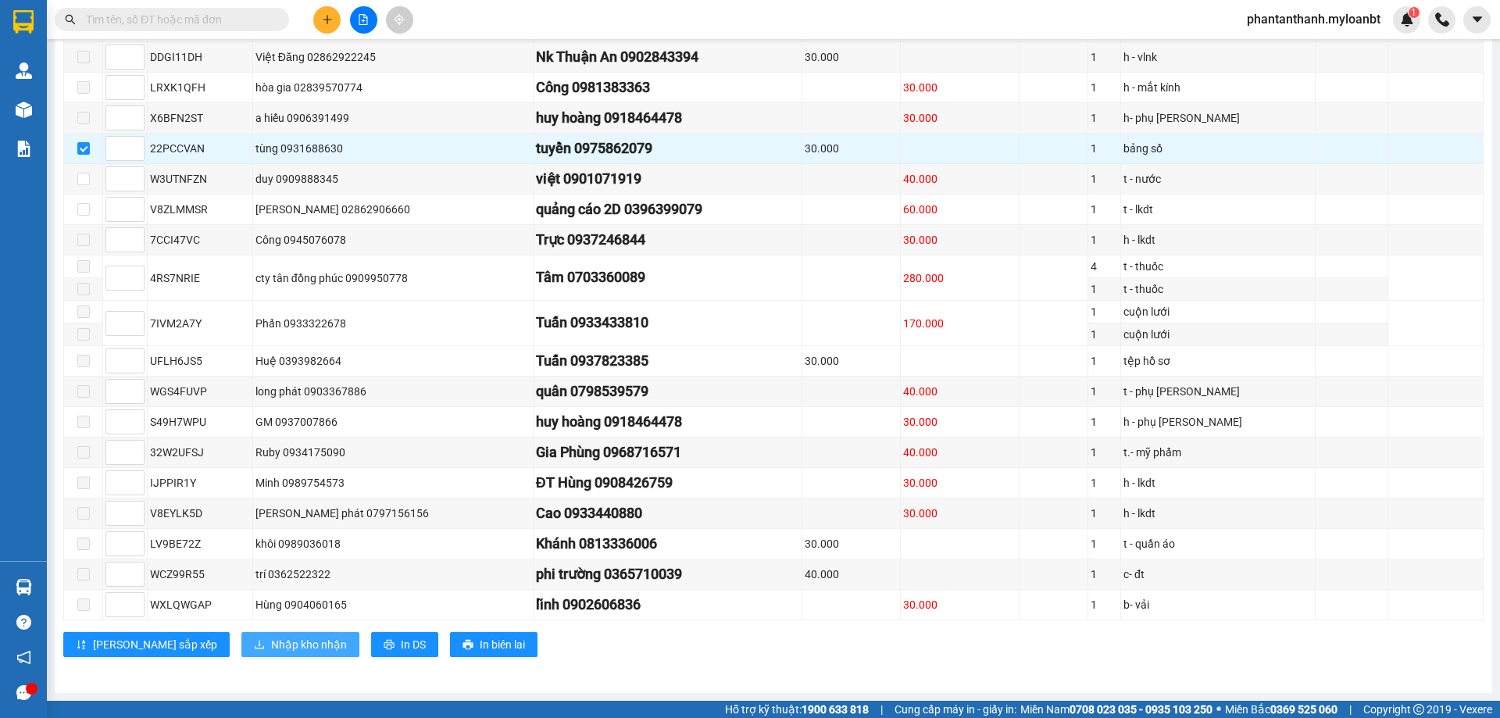
click at [241, 636] on button "Nhập kho nhận" at bounding box center [300, 644] width 118 height 25
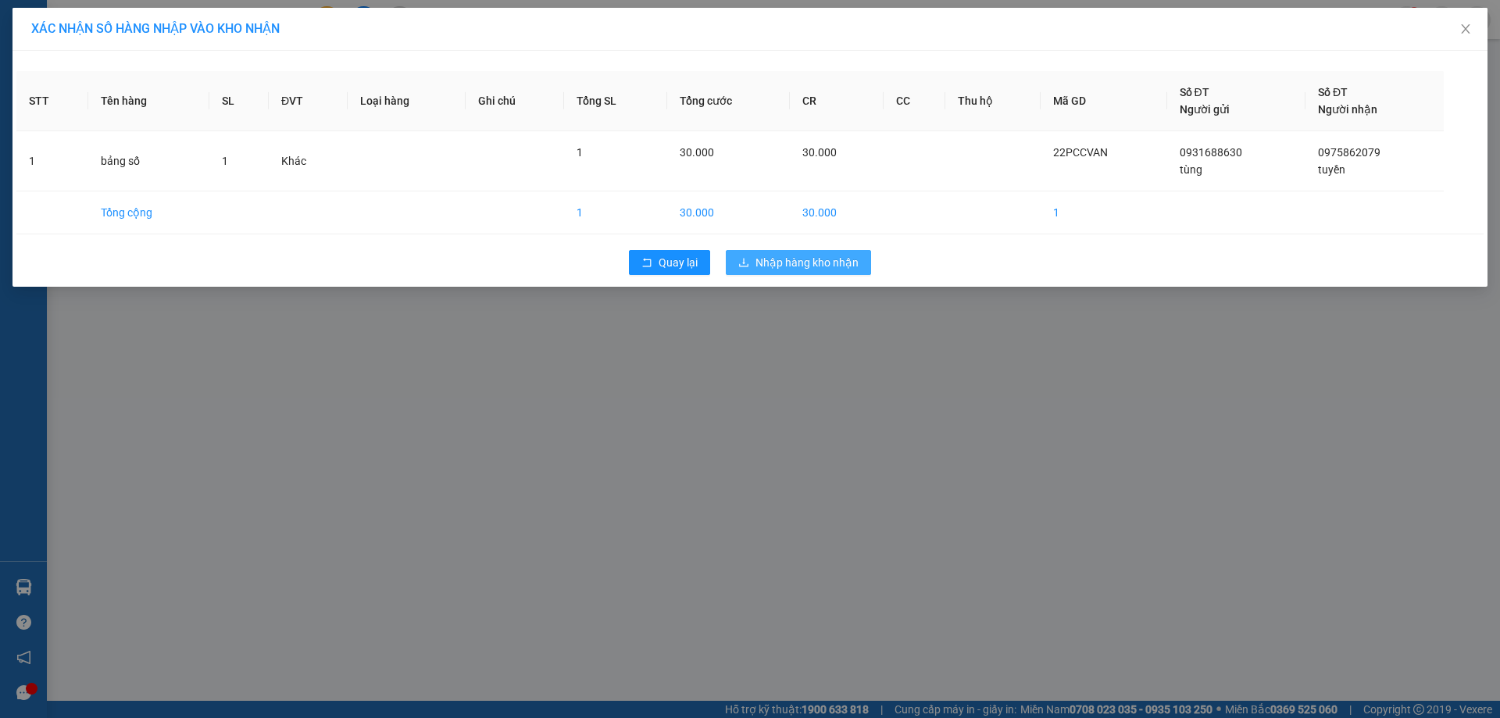
click at [851, 257] on span "Nhập hàng kho nhận" at bounding box center [806, 262] width 103 height 17
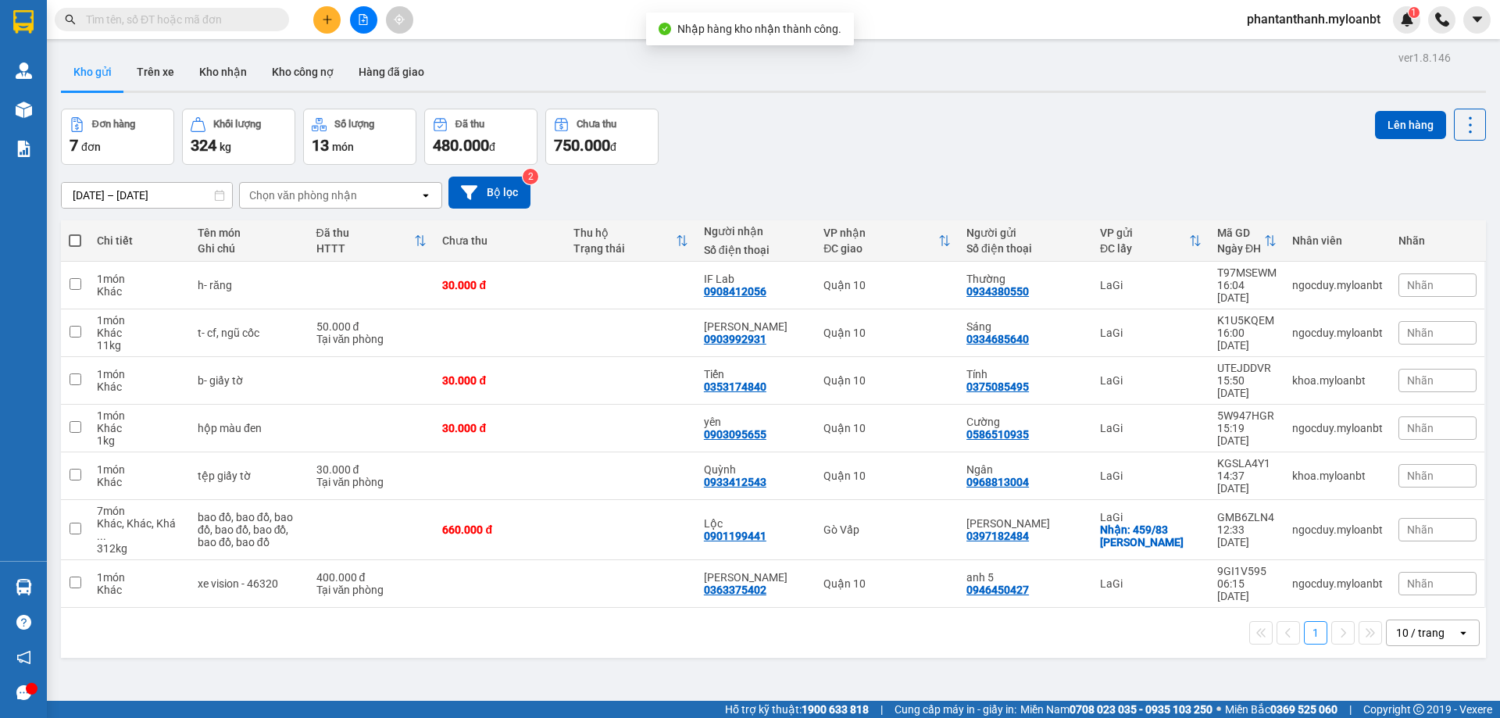
click at [260, 20] on input "text" at bounding box center [178, 19] width 184 height 17
paste input "22PCCVAN"
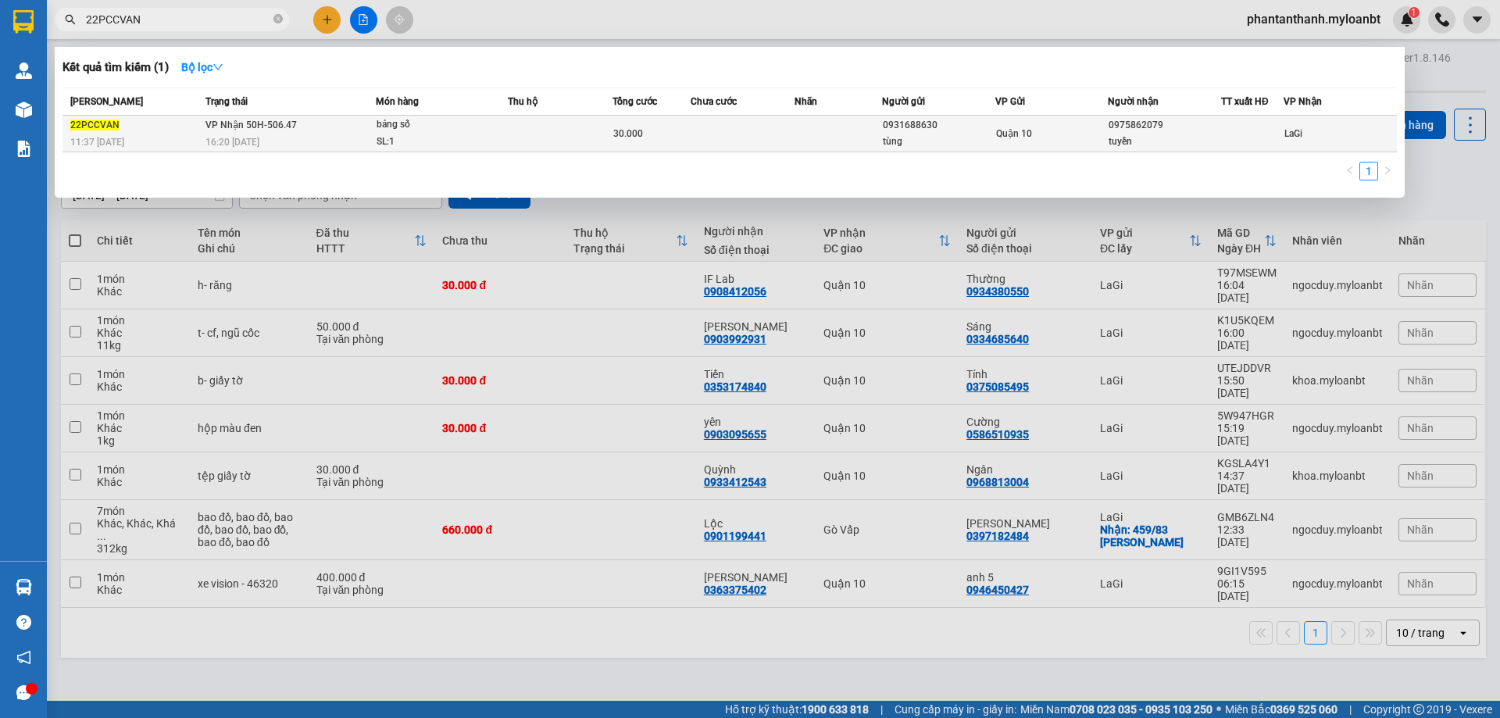
type input "22PCCVAN"
click at [496, 118] on span "bảng số SL: 1" at bounding box center [441, 133] width 130 height 34
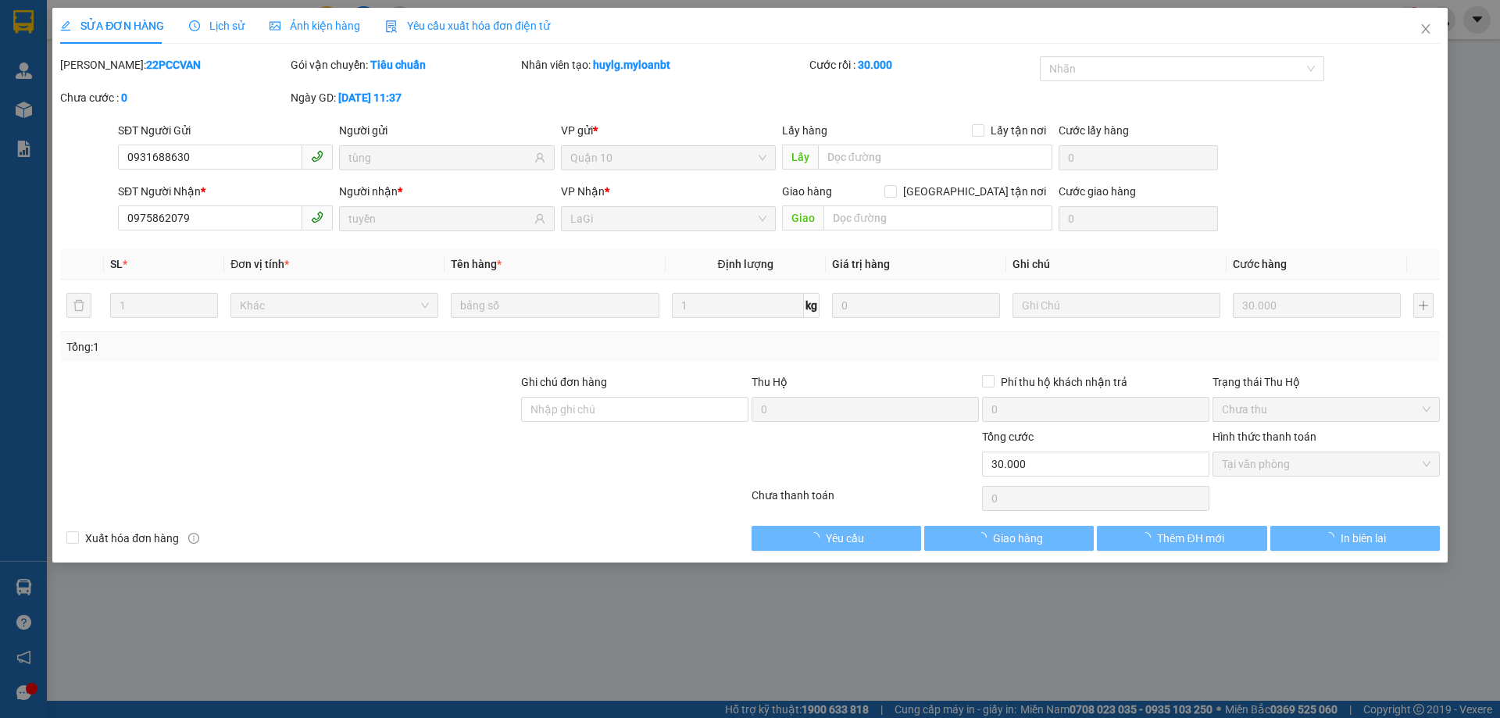
type input "0931688630"
type input "tùng"
type input "0975862079"
type input "tuyền"
type input "0"
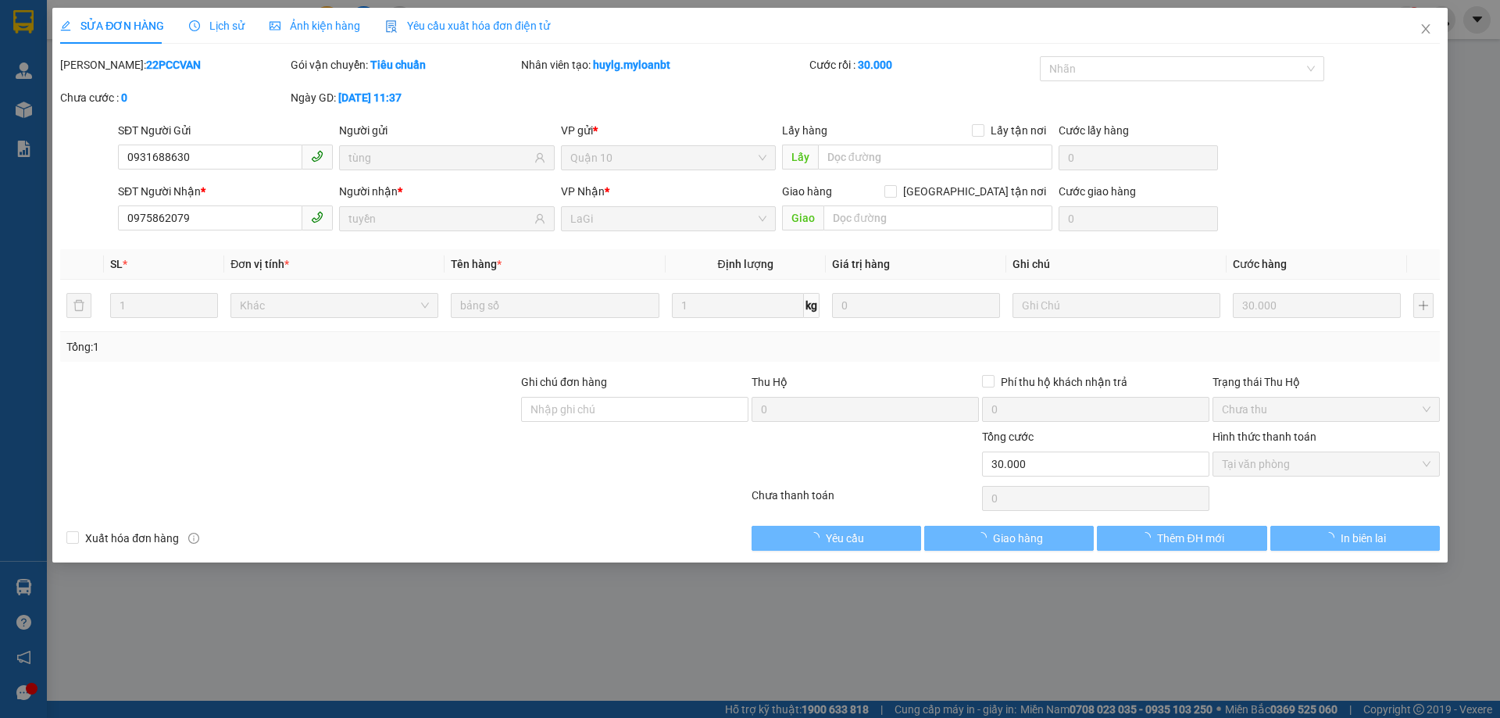
type input "30.000"
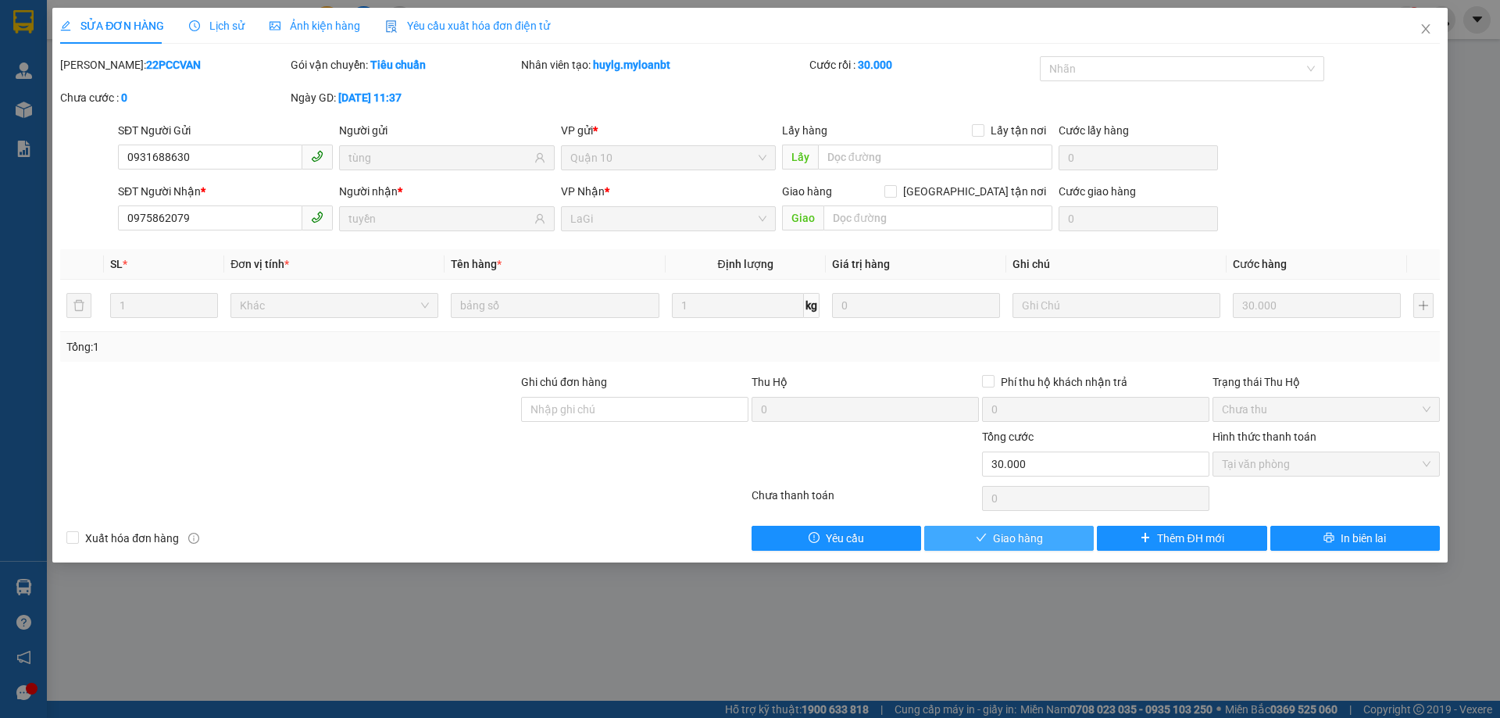
click at [1045, 537] on button "Giao hàng" at bounding box center [1008, 538] width 169 height 25
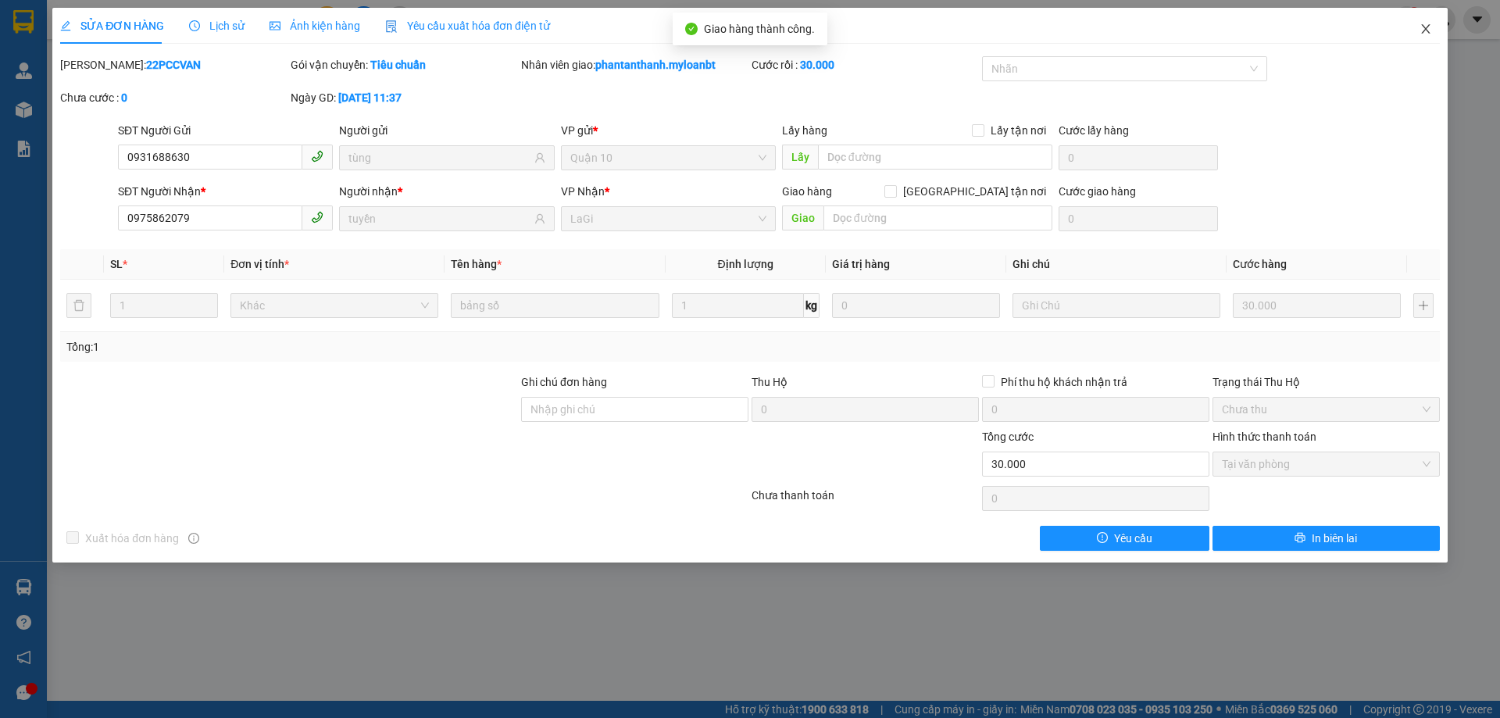
click at [1429, 24] on icon "close" at bounding box center [1425, 29] width 12 height 12
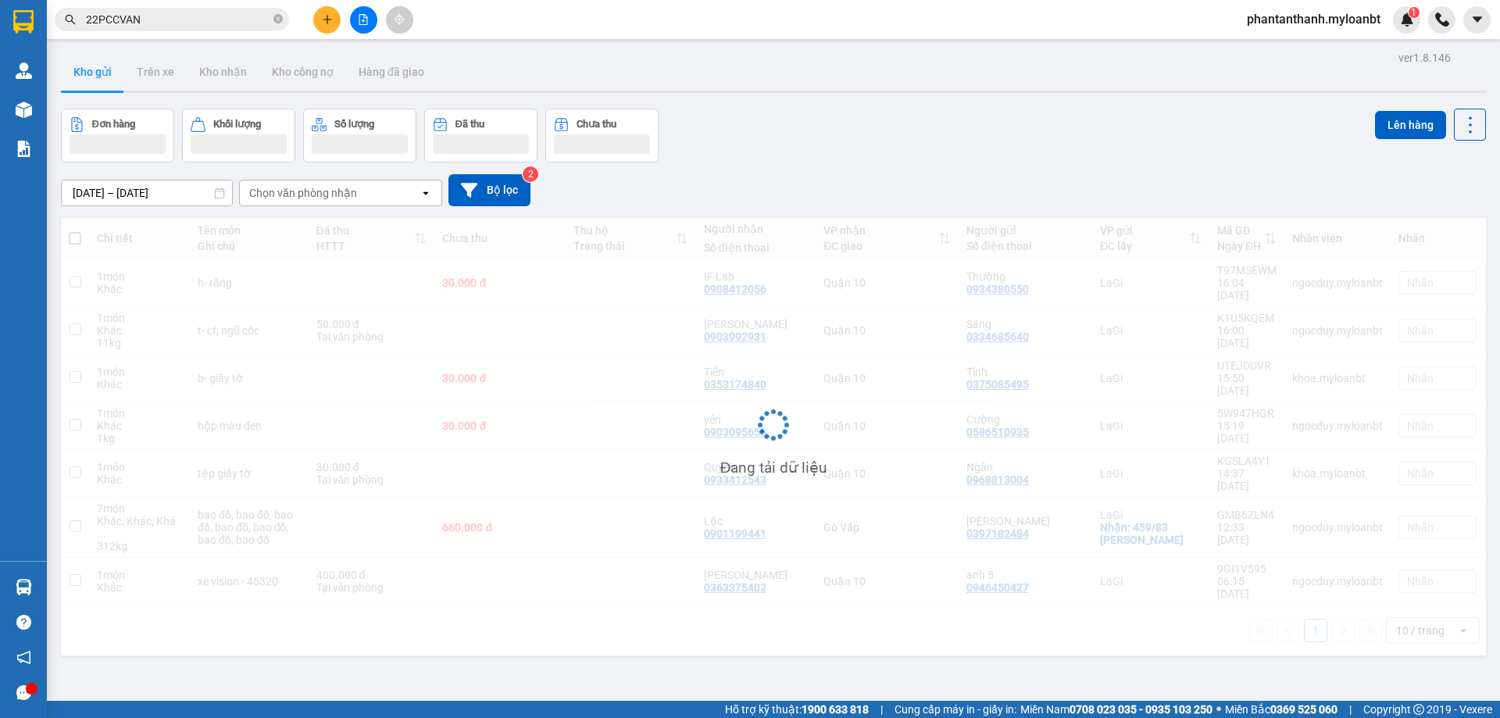
click at [1324, 13] on span "phantanthanh.myloanbt" at bounding box center [1313, 19] width 159 height 20
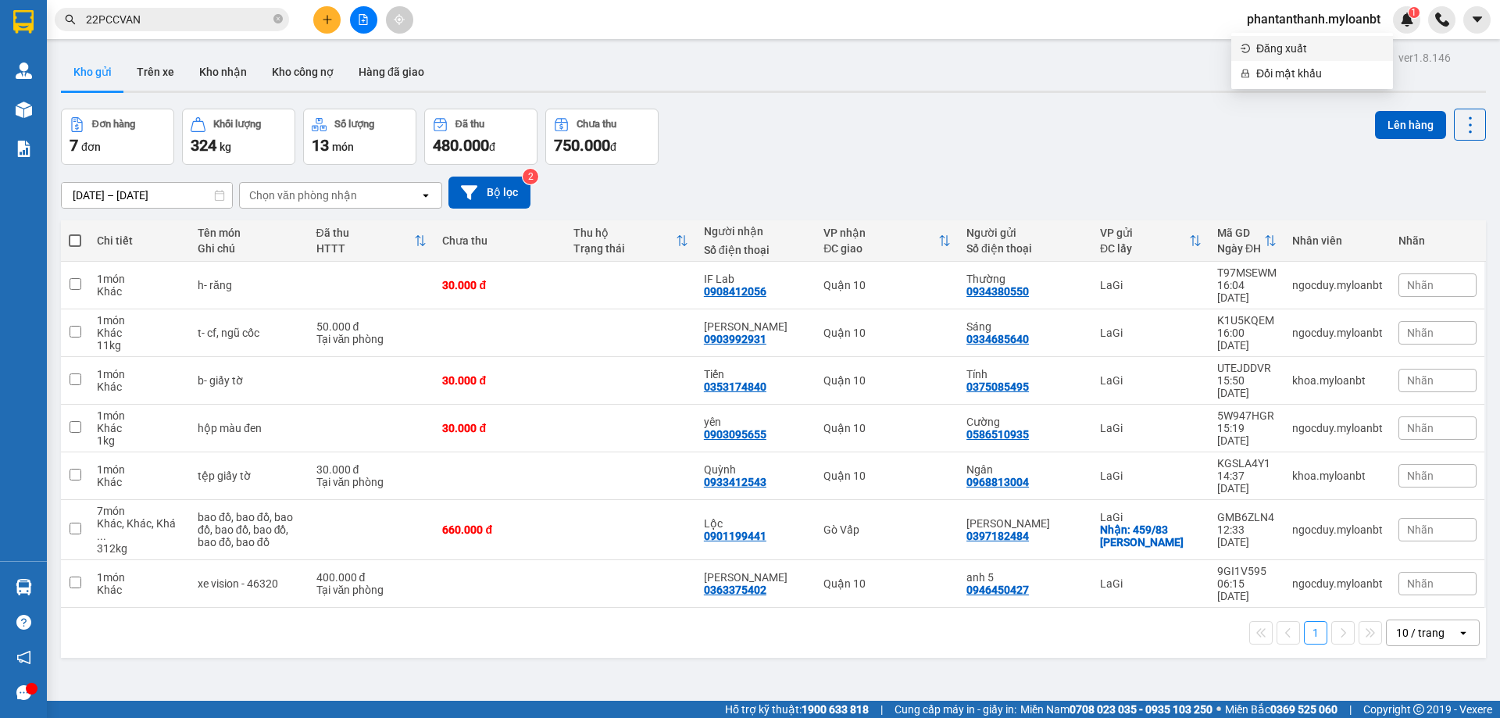
click at [1298, 50] on span "Đăng xuất" at bounding box center [1319, 48] width 127 height 17
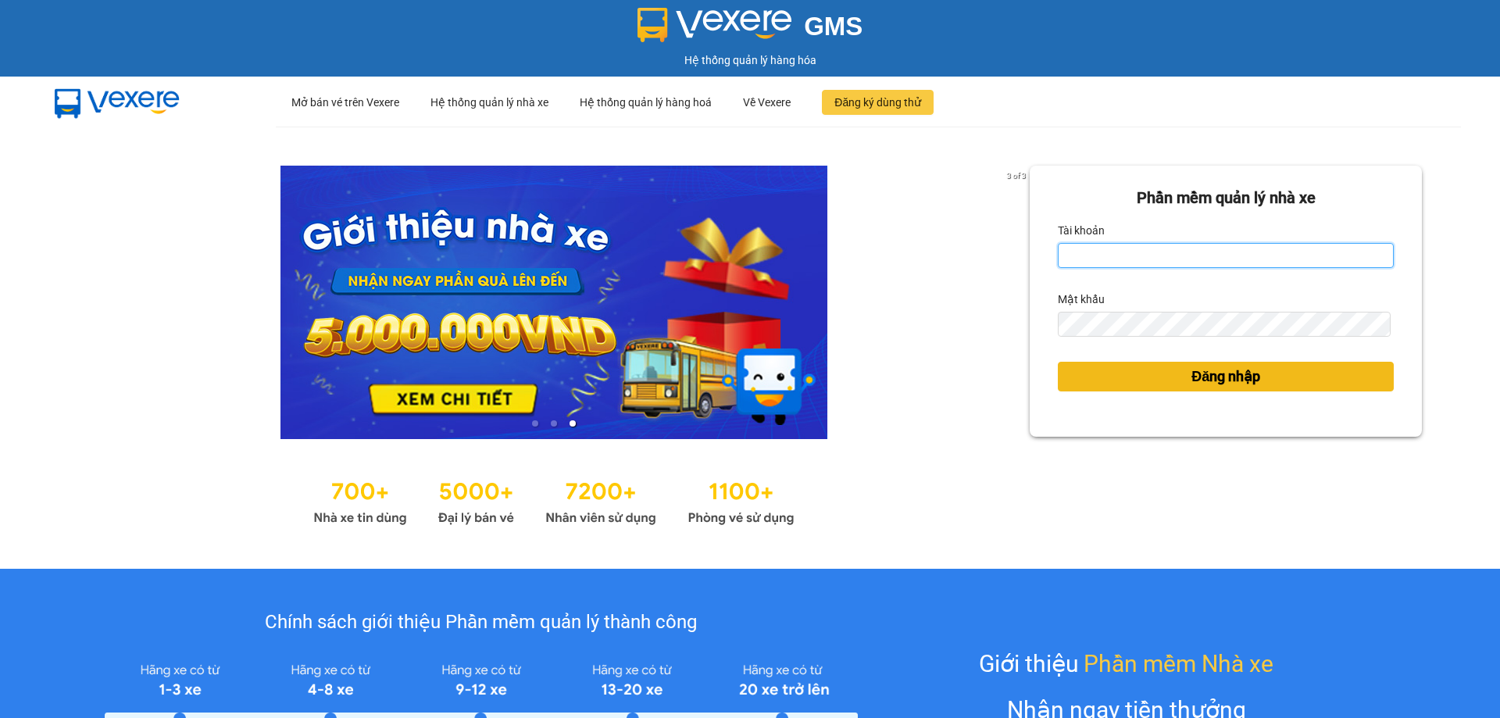
type input "phantanthanh.myloanbt"
click at [1201, 390] on button "Đăng nhập" at bounding box center [1225, 377] width 336 height 30
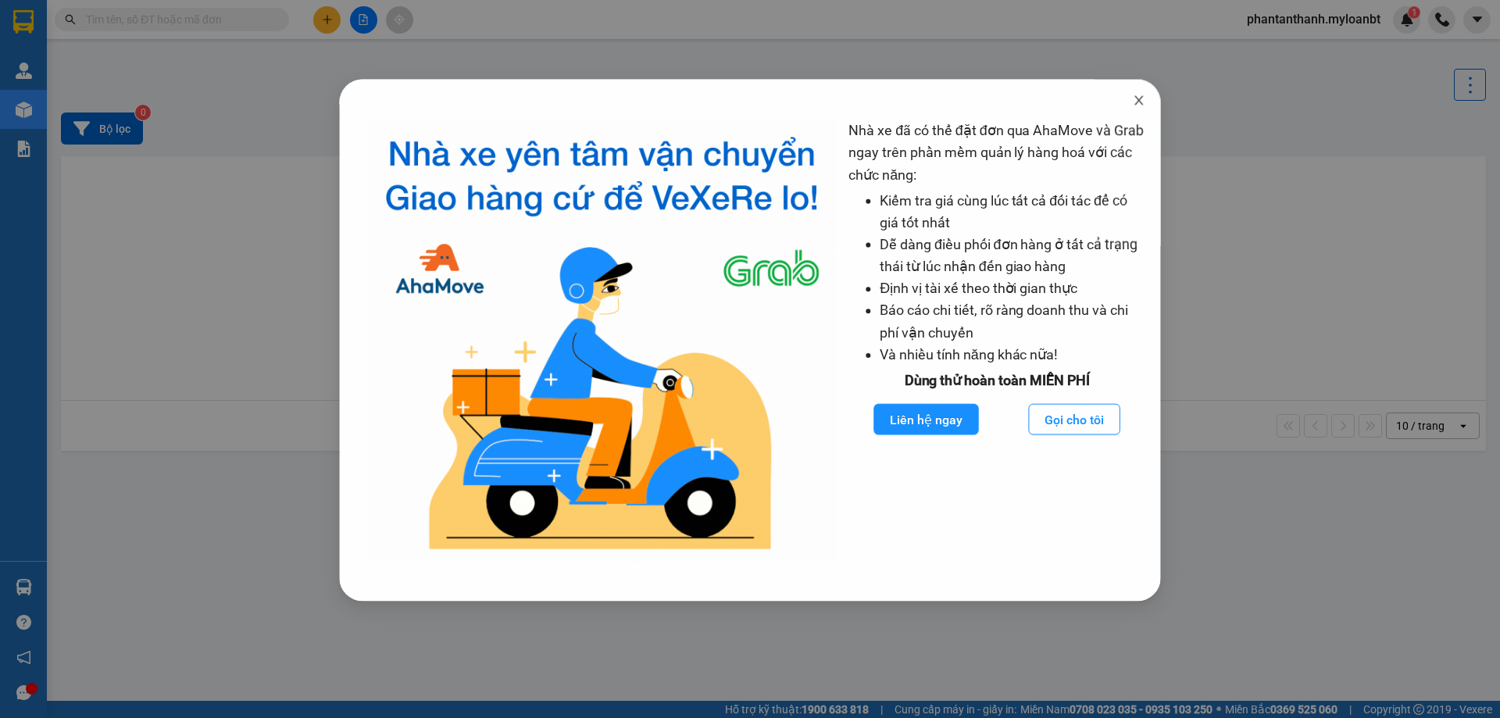
click at [1144, 111] on span "Close" at bounding box center [1140, 100] width 44 height 44
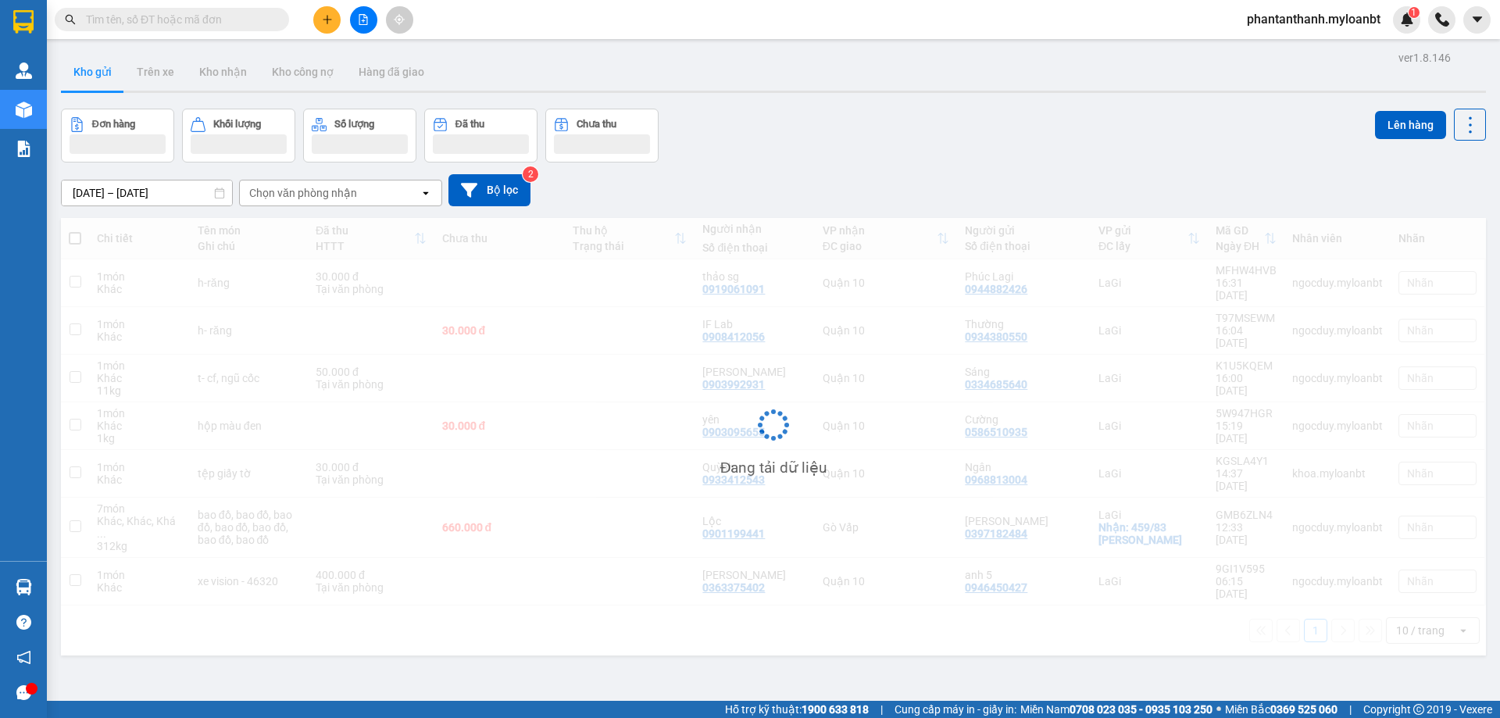
click at [238, 17] on input "text" at bounding box center [178, 19] width 184 height 17
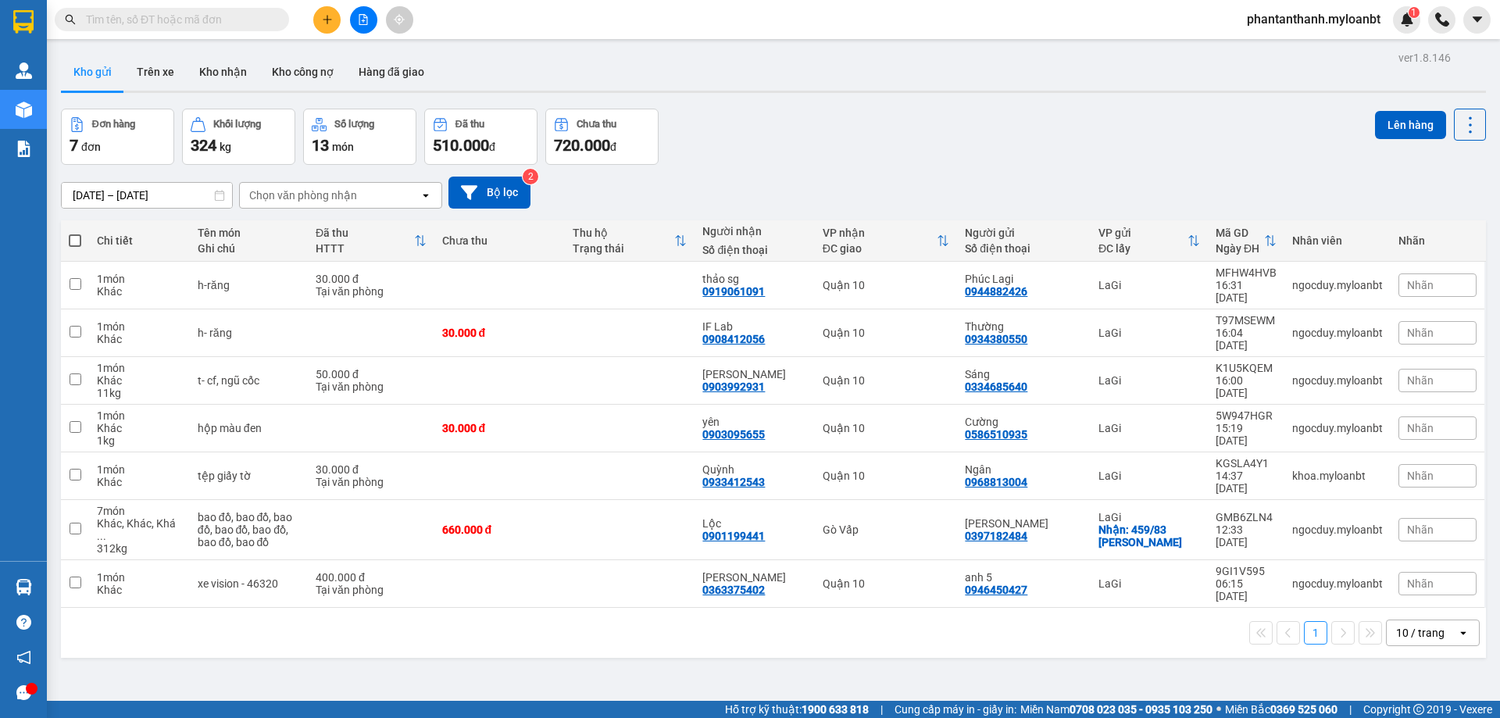
click at [201, 26] on input "text" at bounding box center [178, 19] width 184 height 17
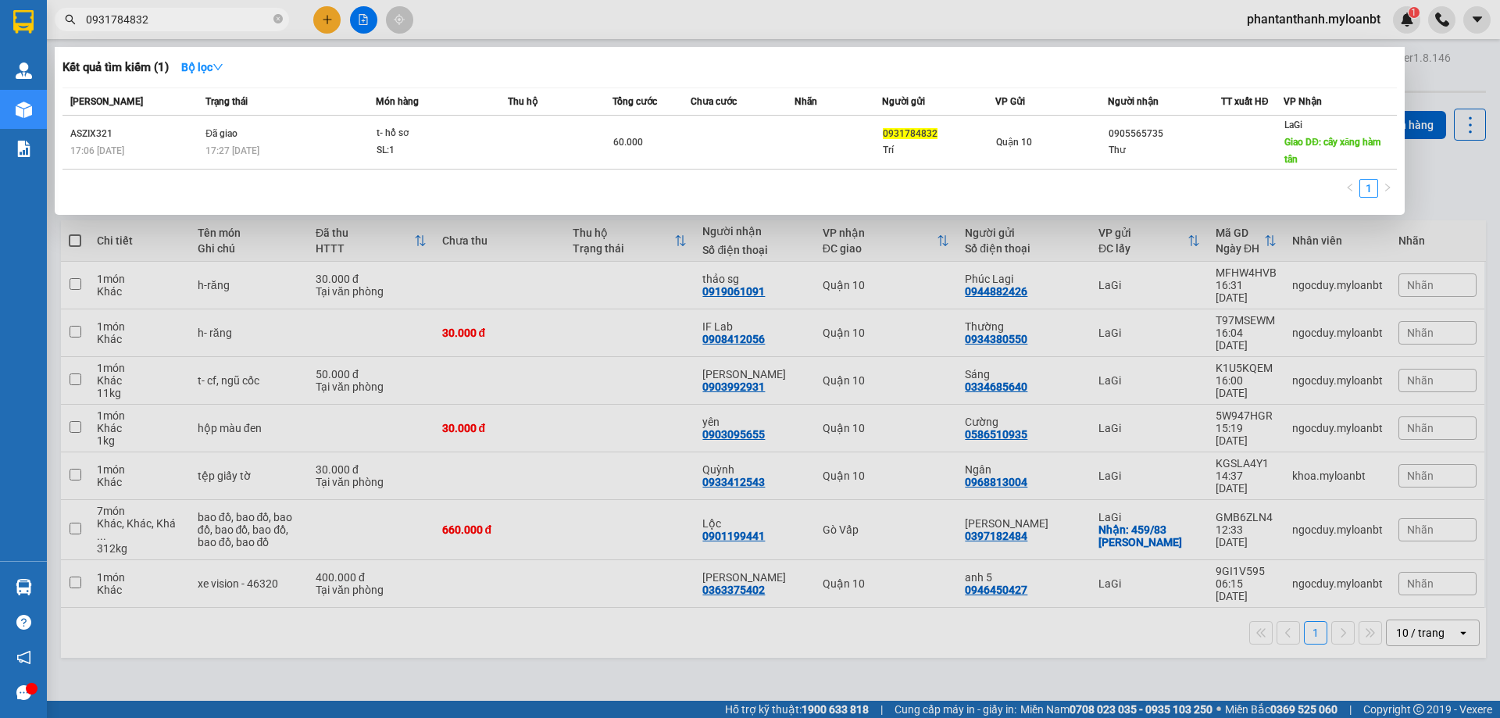
click at [204, 18] on input "0931784832" at bounding box center [178, 19] width 184 height 17
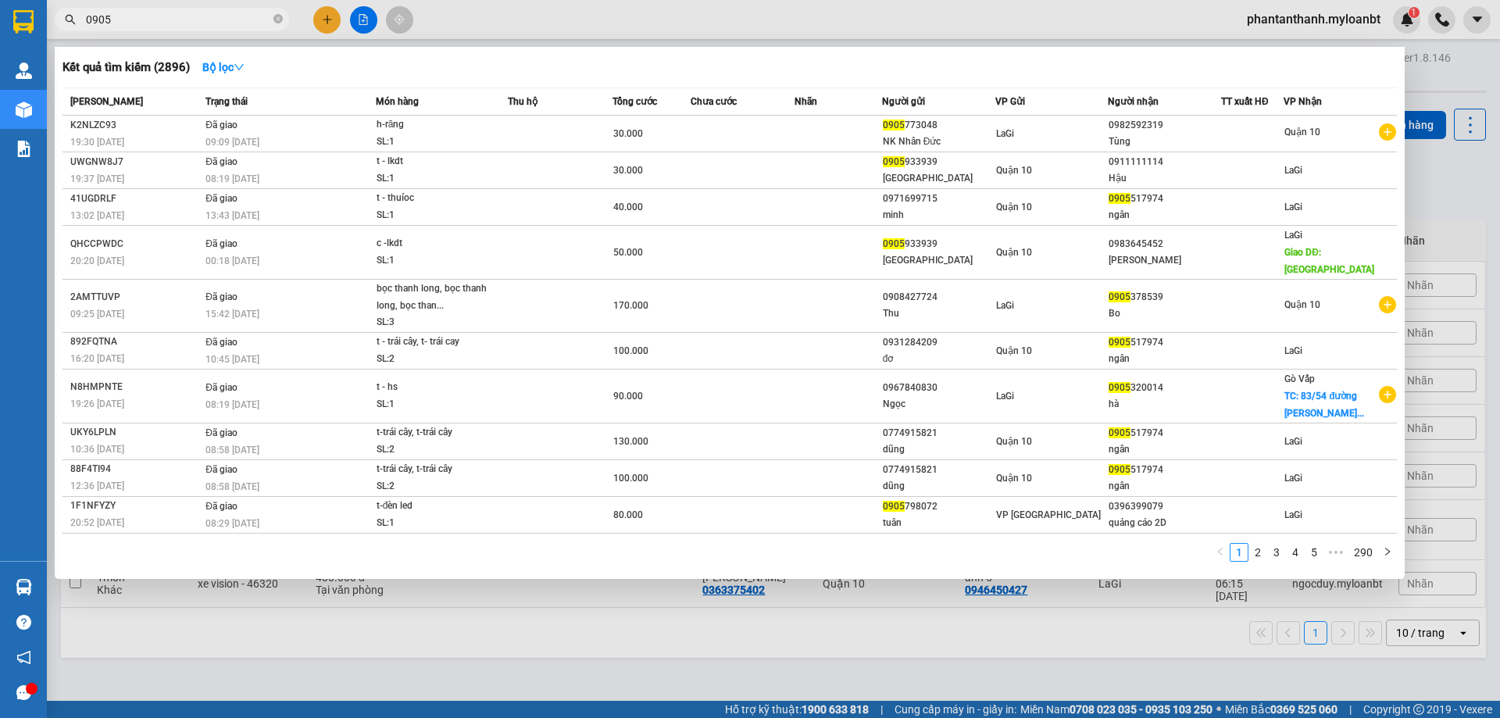
click at [160, 16] on input "0905" at bounding box center [178, 19] width 184 height 17
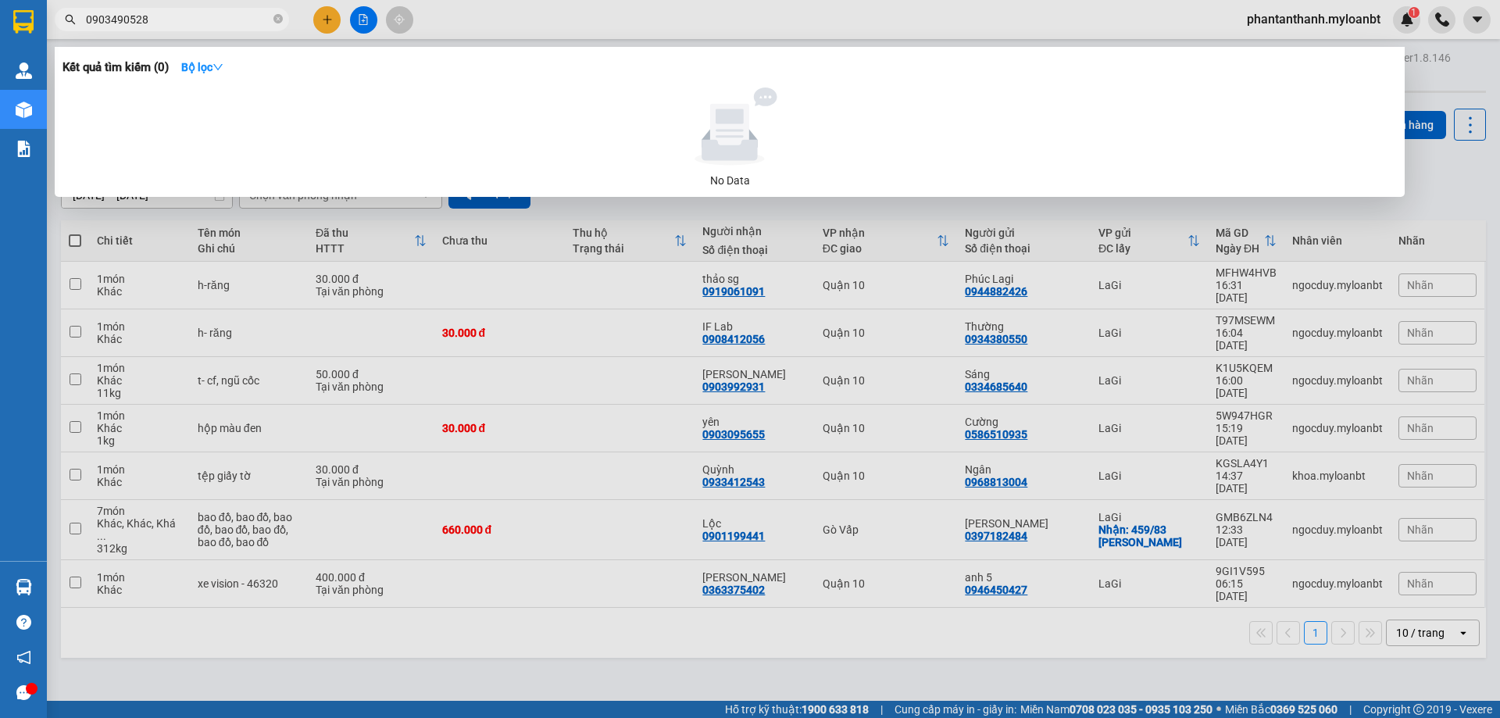
click at [160, 16] on input "0903490528" at bounding box center [178, 19] width 184 height 17
type input "0903490528"
click at [467, 21] on div at bounding box center [750, 359] width 1500 height 718
click at [192, 17] on input "0903490528" at bounding box center [178, 19] width 184 height 17
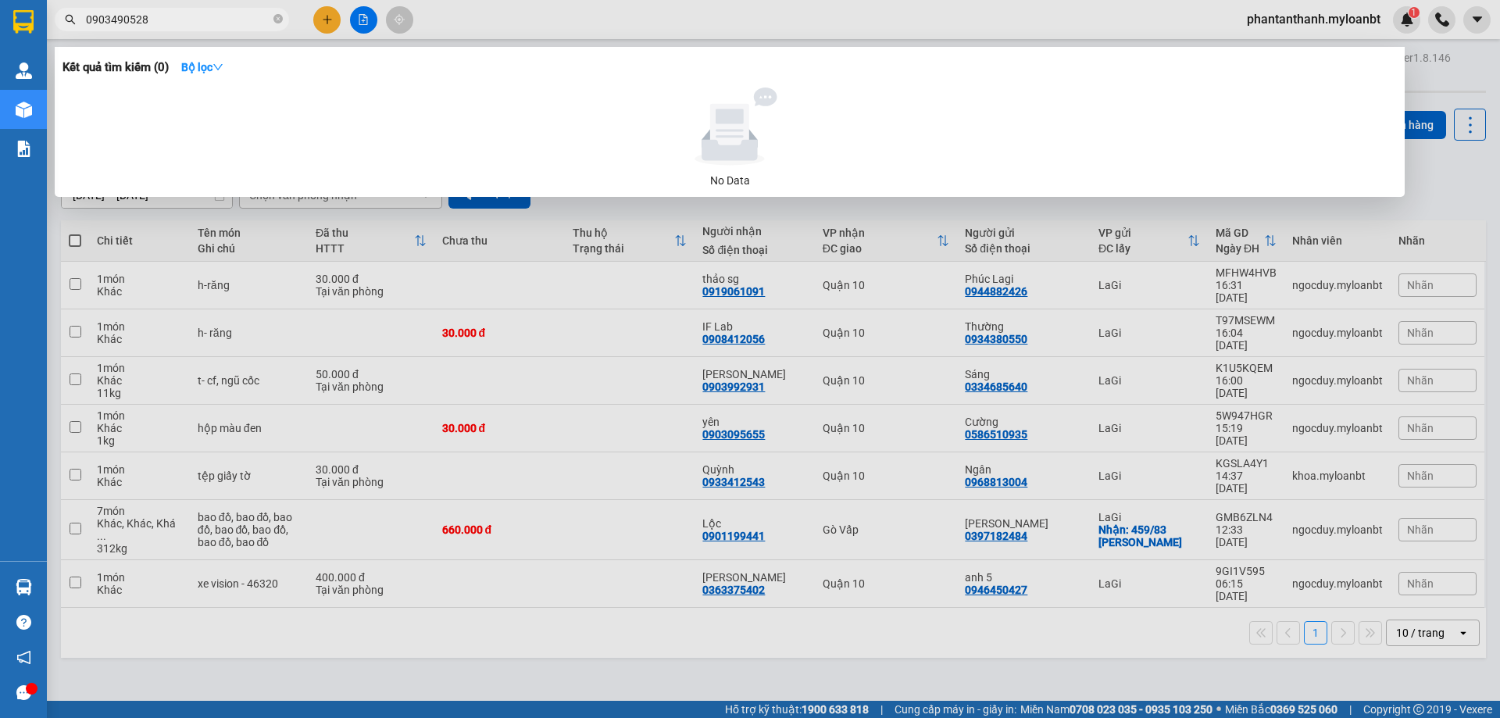
click at [193, 18] on input "0903490528" at bounding box center [178, 19] width 184 height 17
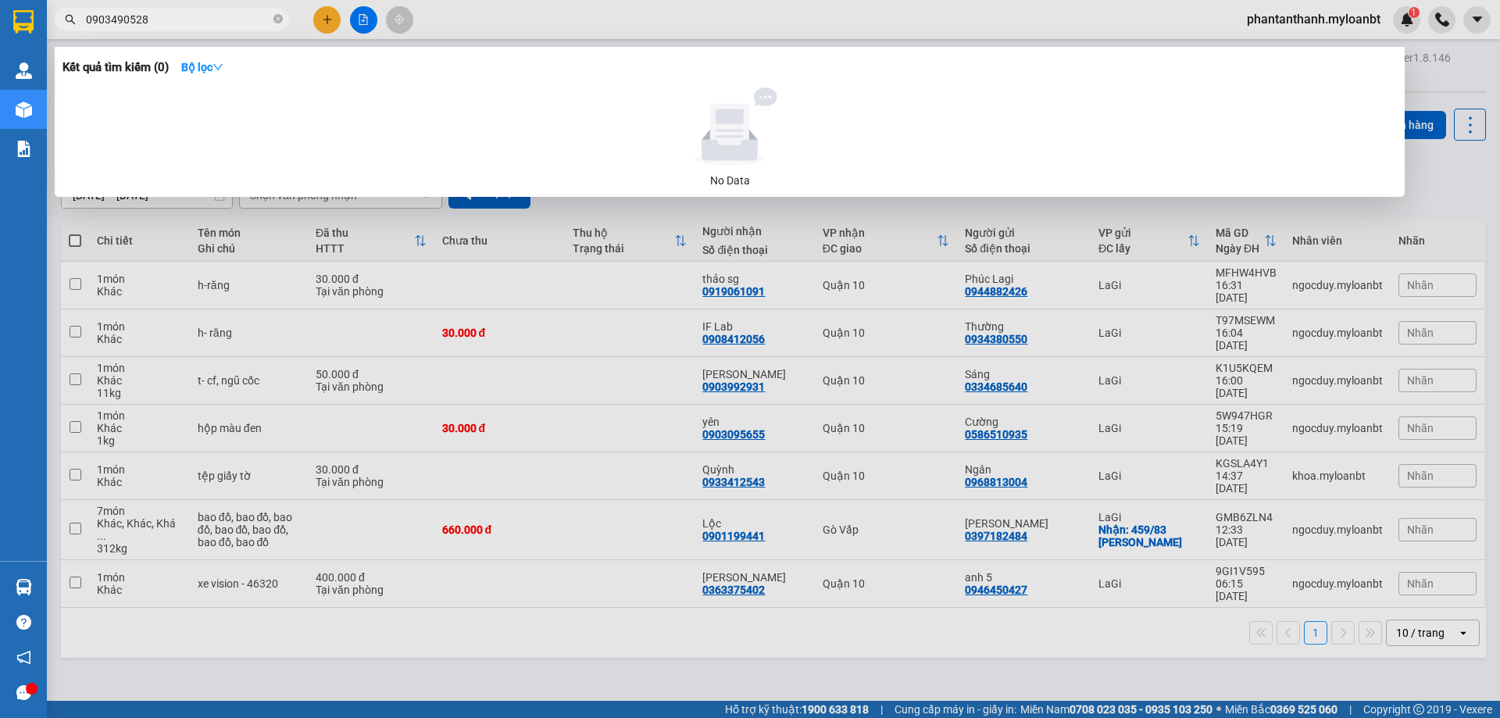
click at [193, 18] on input "0903490528" at bounding box center [178, 19] width 184 height 17
click at [194, 18] on input "0903490528" at bounding box center [178, 19] width 184 height 17
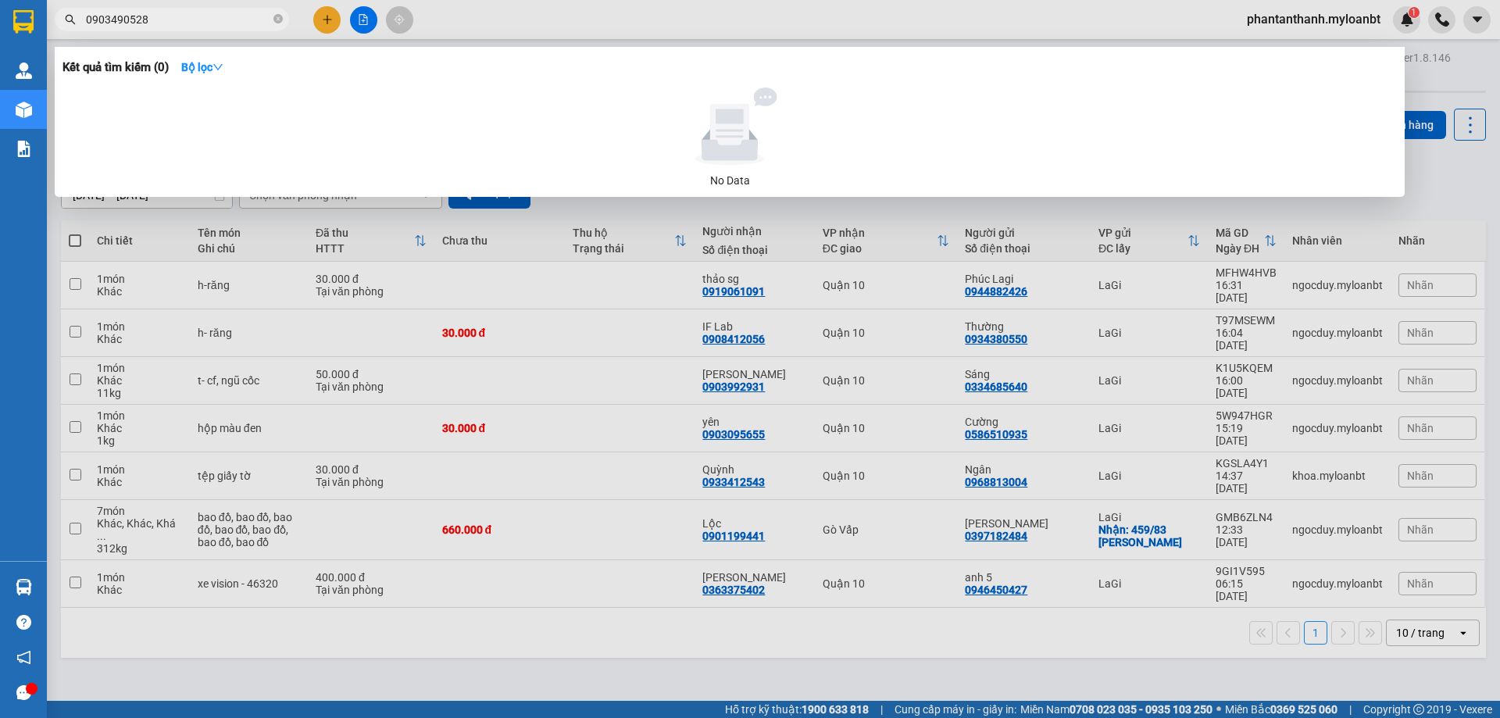
click at [194, 18] on input "0903490528" at bounding box center [178, 19] width 184 height 17
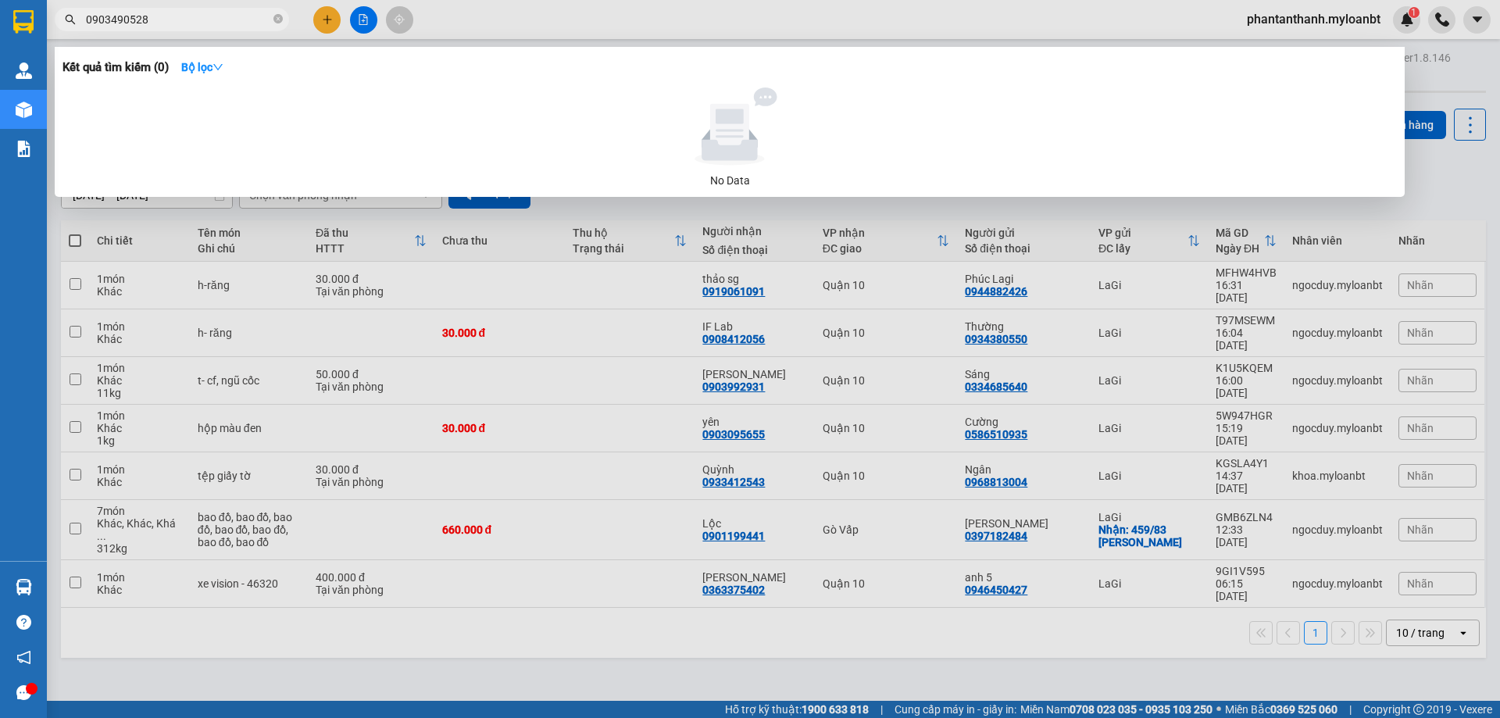
click at [194, 18] on input "0903490528" at bounding box center [178, 19] width 184 height 17
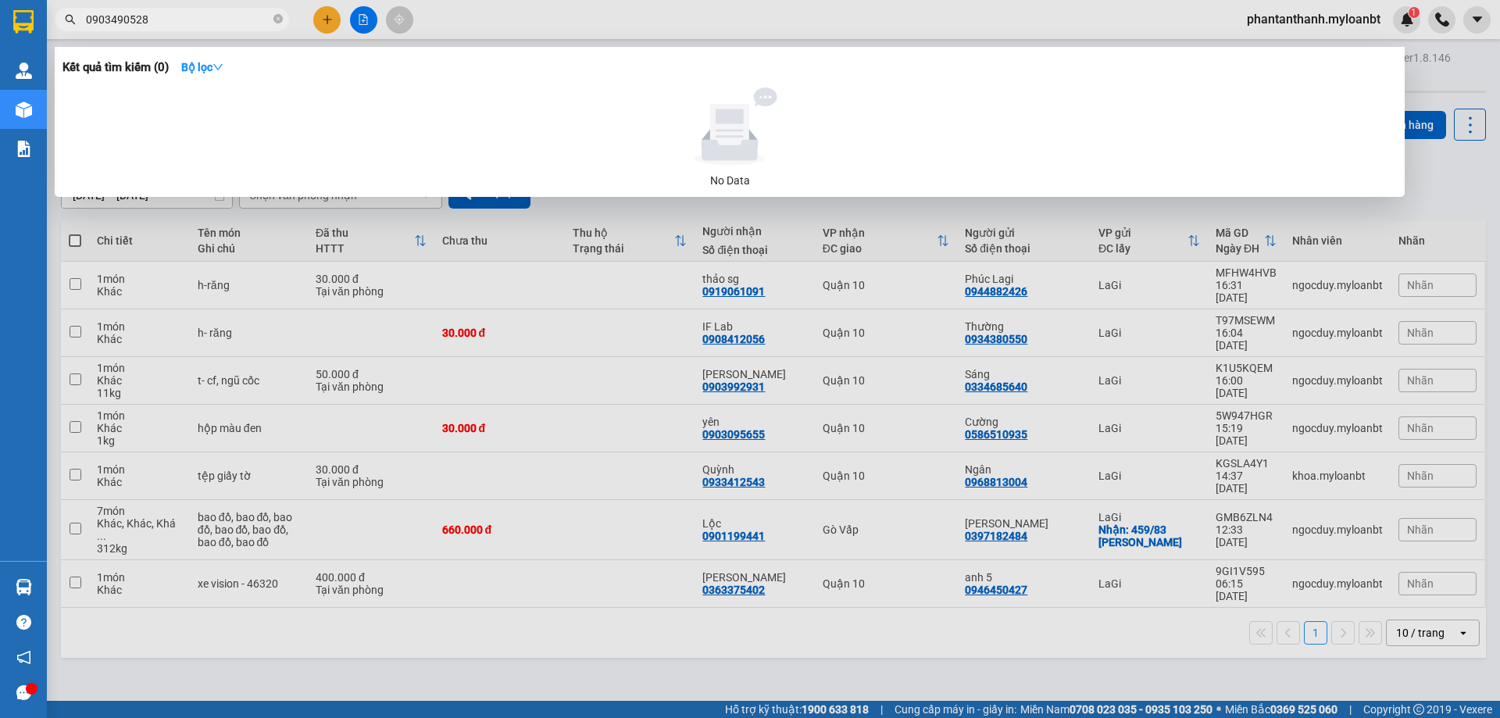
click at [194, 18] on input "0903490528" at bounding box center [178, 19] width 184 height 17
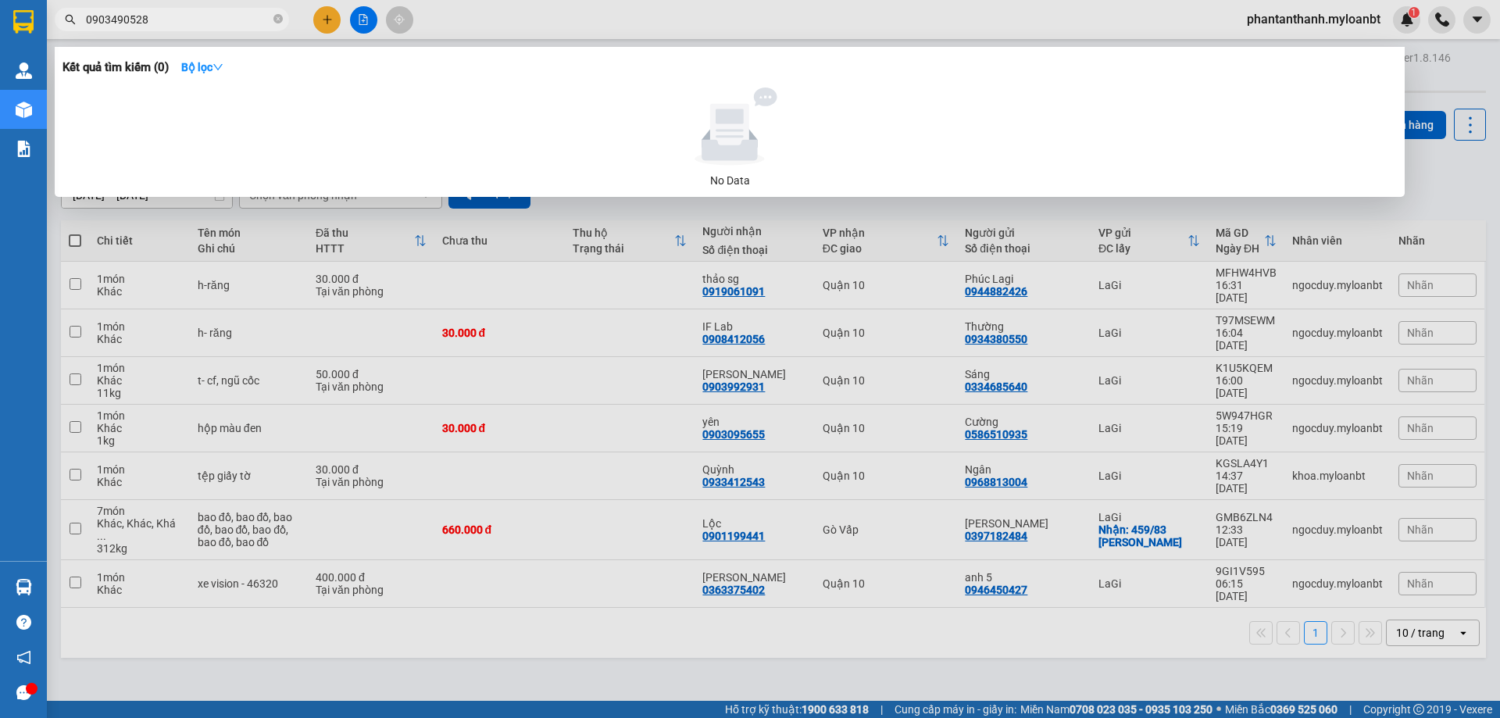
click at [194, 18] on input "0903490528" at bounding box center [178, 19] width 184 height 17
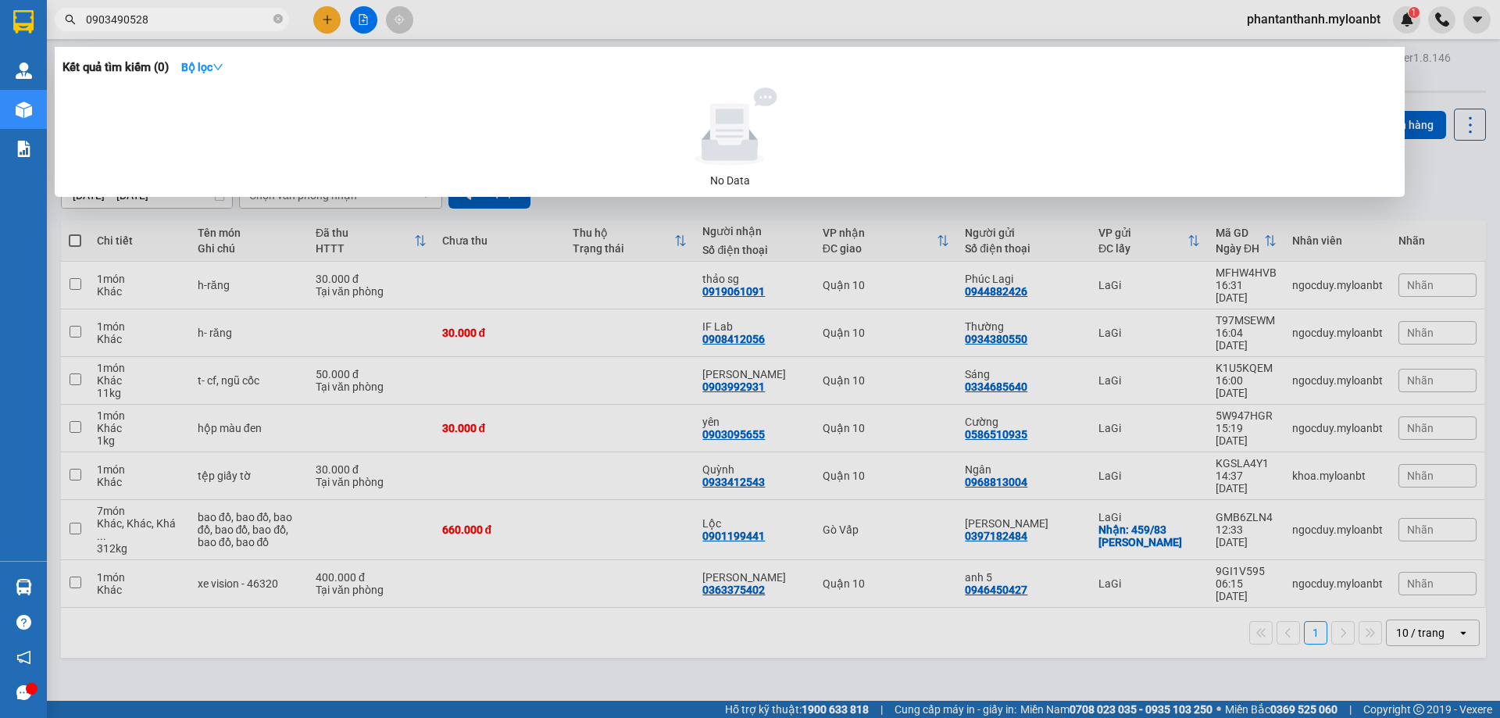
click at [194, 18] on input "0903490528" at bounding box center [178, 19] width 184 height 17
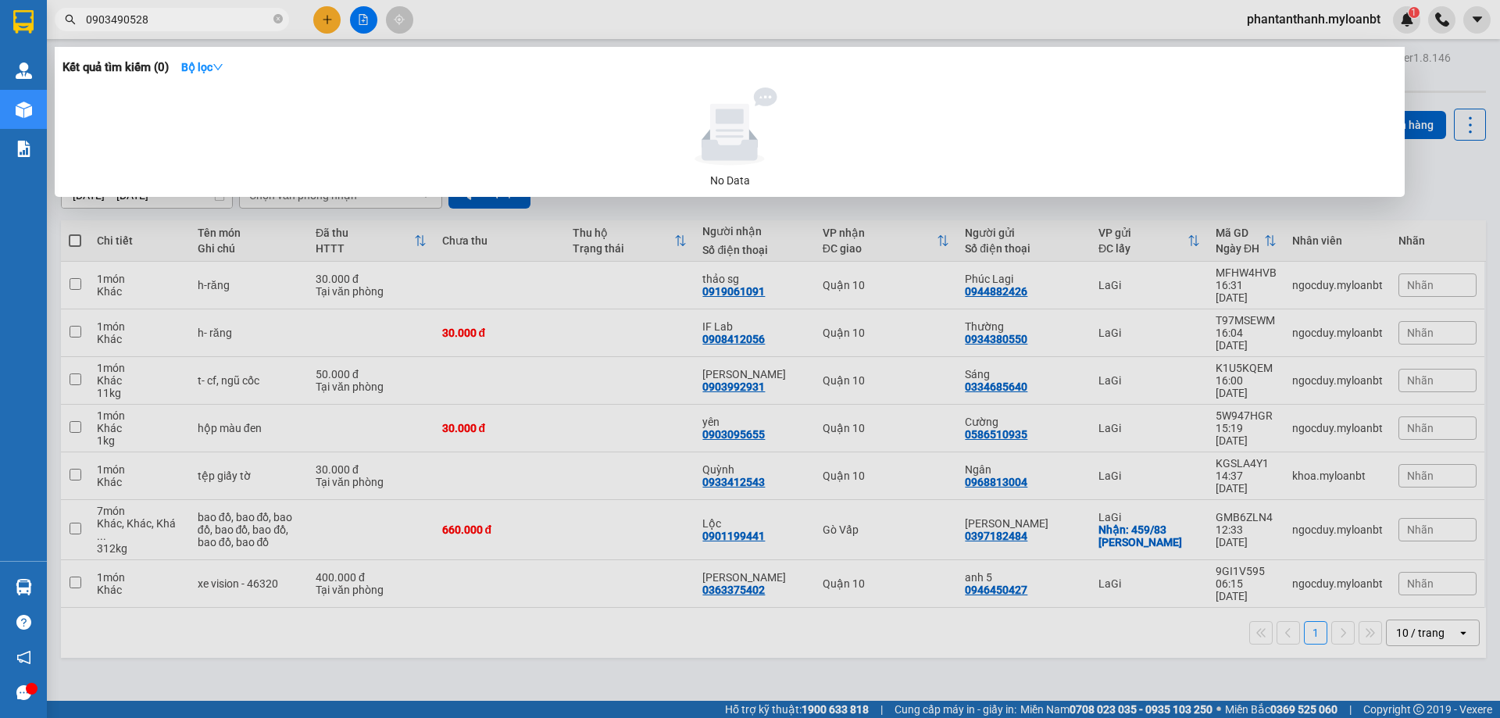
click at [194, 18] on input "0903490528" at bounding box center [178, 19] width 184 height 17
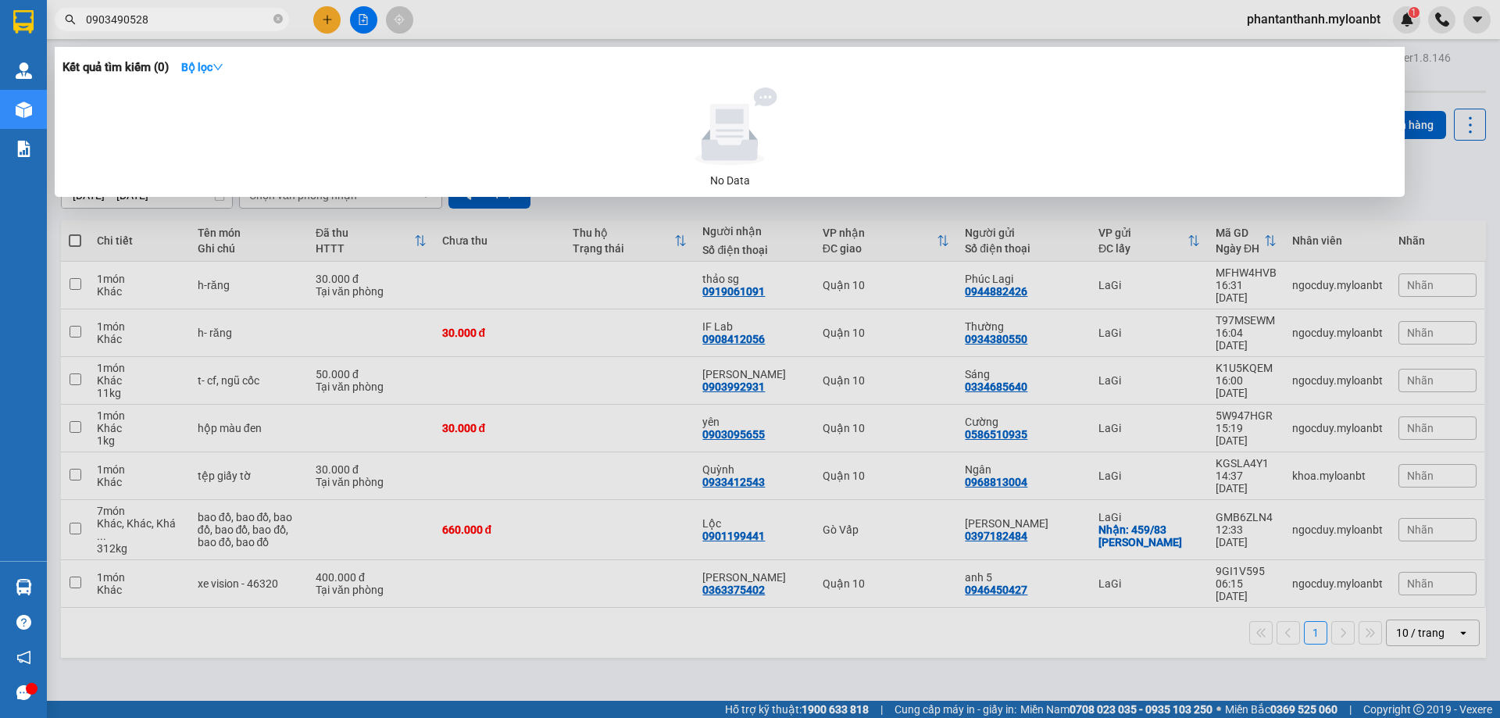
click at [194, 18] on input "0903490528" at bounding box center [178, 19] width 184 height 17
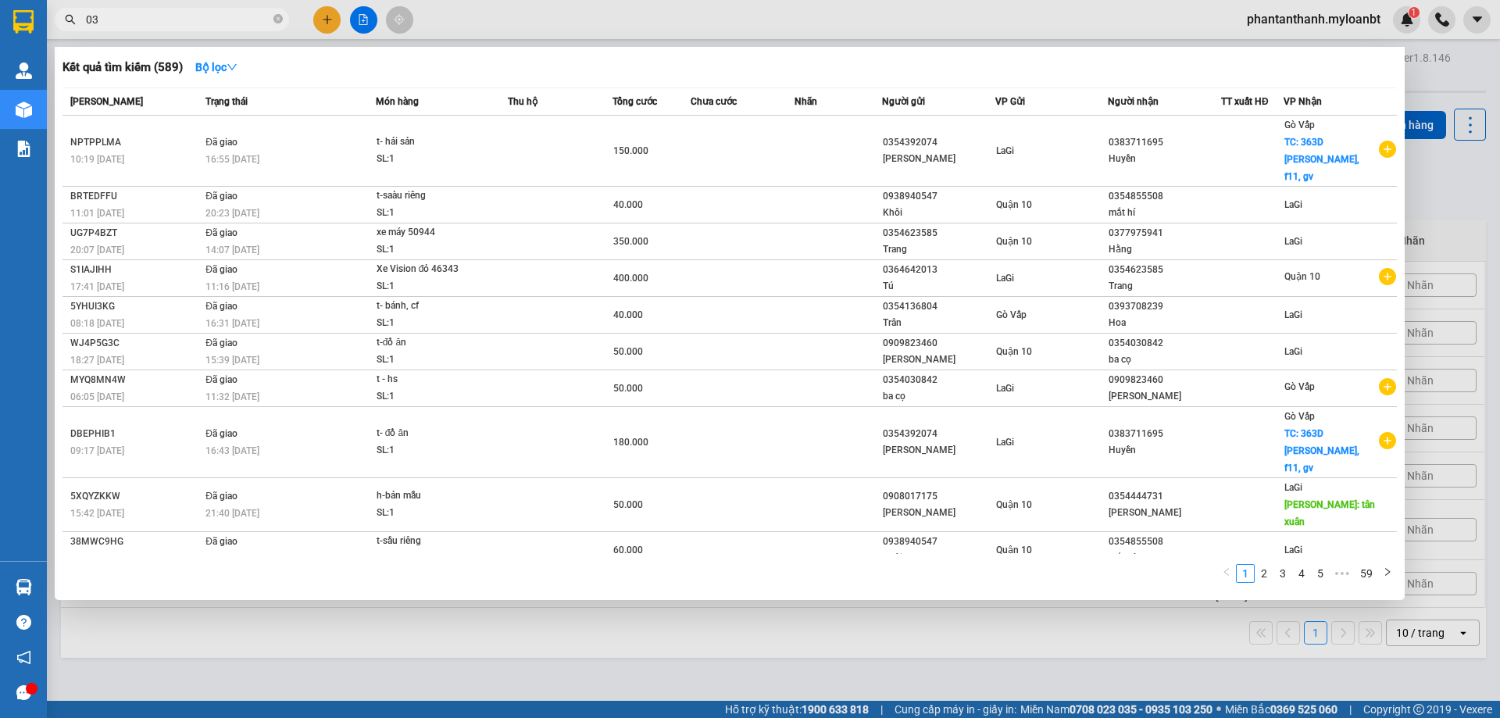
type input "0"
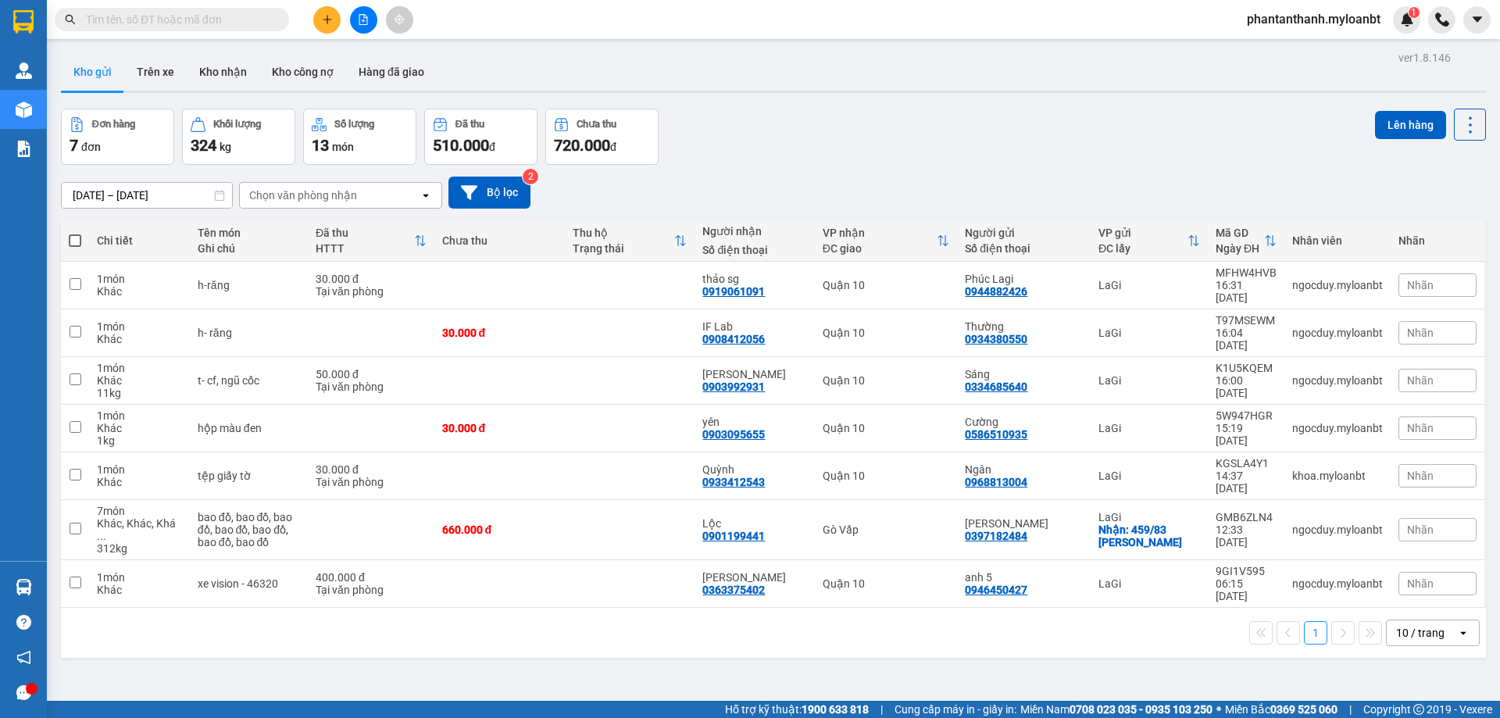
click at [604, 35] on div "Kết quả tìm kiếm ( 589 ) Bộ lọc Mã ĐH Trạng thái Món hàng Thu hộ Tổng cước Chưa…" at bounding box center [750, 19] width 1500 height 39
click at [605, 34] on div "Kết quả tìm kiếm ( 589 ) Bộ lọc Mã ĐH Trạng thái Món hàng Thu hộ Tổng cước Chưa…" at bounding box center [750, 19] width 1500 height 39
click at [608, 30] on div "Kết quả tìm kiếm ( 589 ) Bộ lọc Mã ĐH Trạng thái Món hàng Thu hộ Tổng cước Chưa…" at bounding box center [750, 19] width 1500 height 39
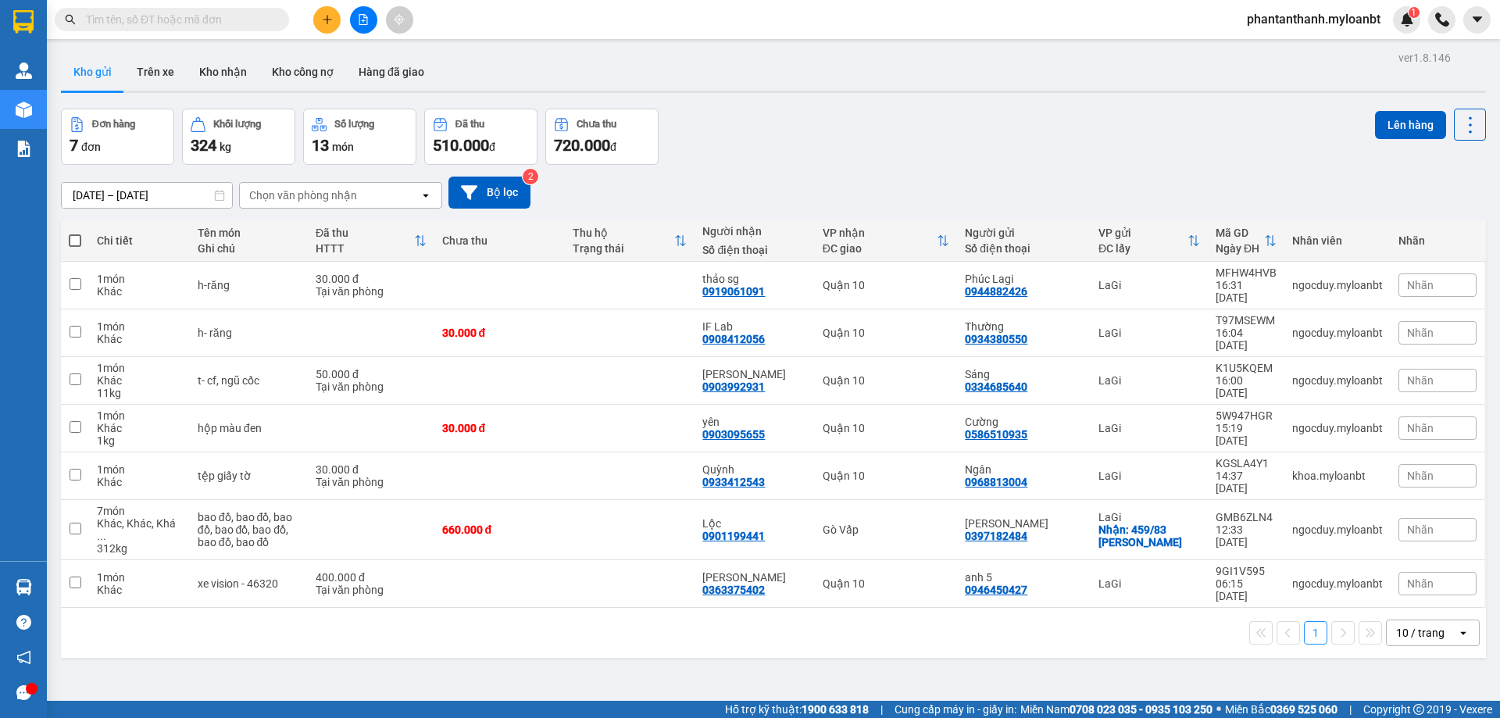
click at [608, 30] on div "Kết quả tìm kiếm ( 589 ) Bộ lọc Mã ĐH Trạng thái Món hàng Thu hộ Tổng cước Chưa…" at bounding box center [750, 19] width 1500 height 39
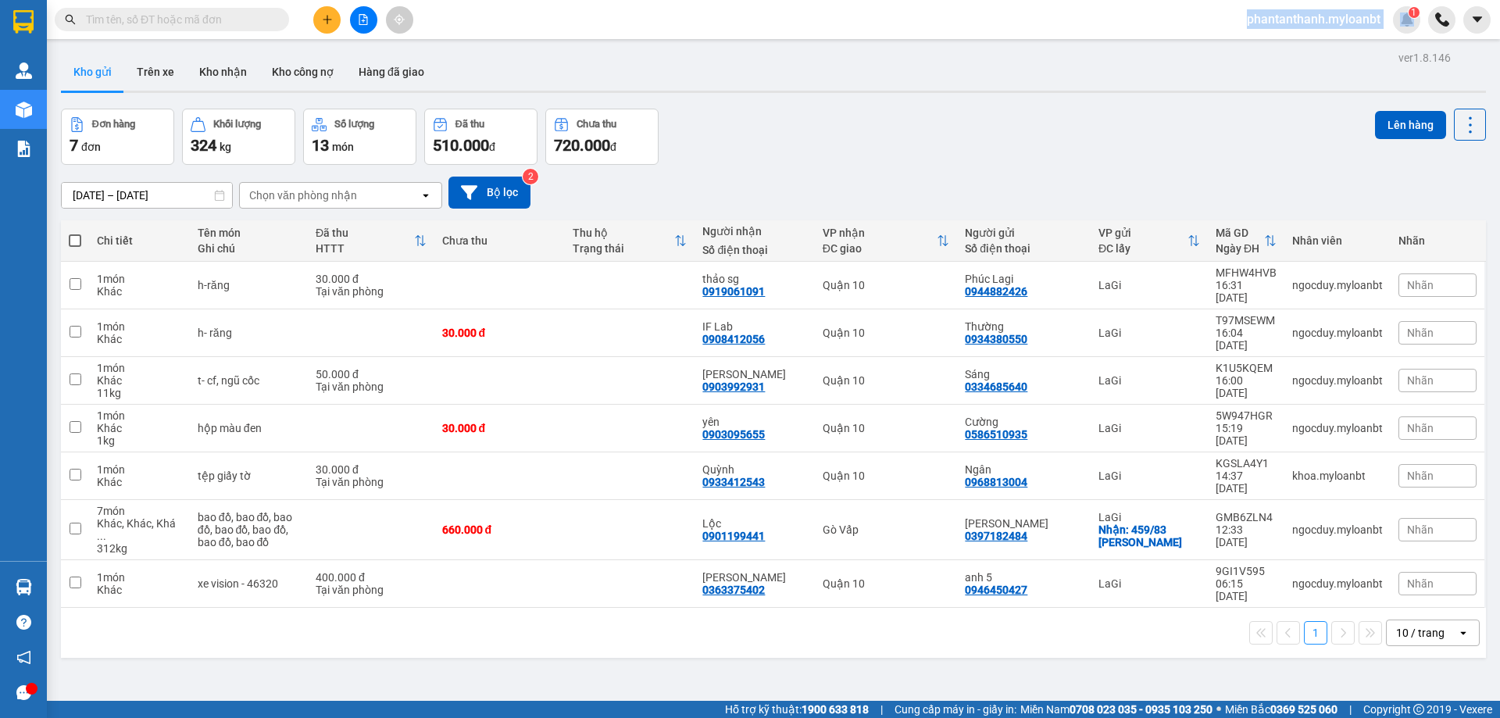
click at [608, 30] on div "Kết quả tìm kiếm ( 589 ) Bộ lọc Mã ĐH Trạng thái Món hàng Thu hộ Tổng cước Chưa…" at bounding box center [750, 19] width 1500 height 39
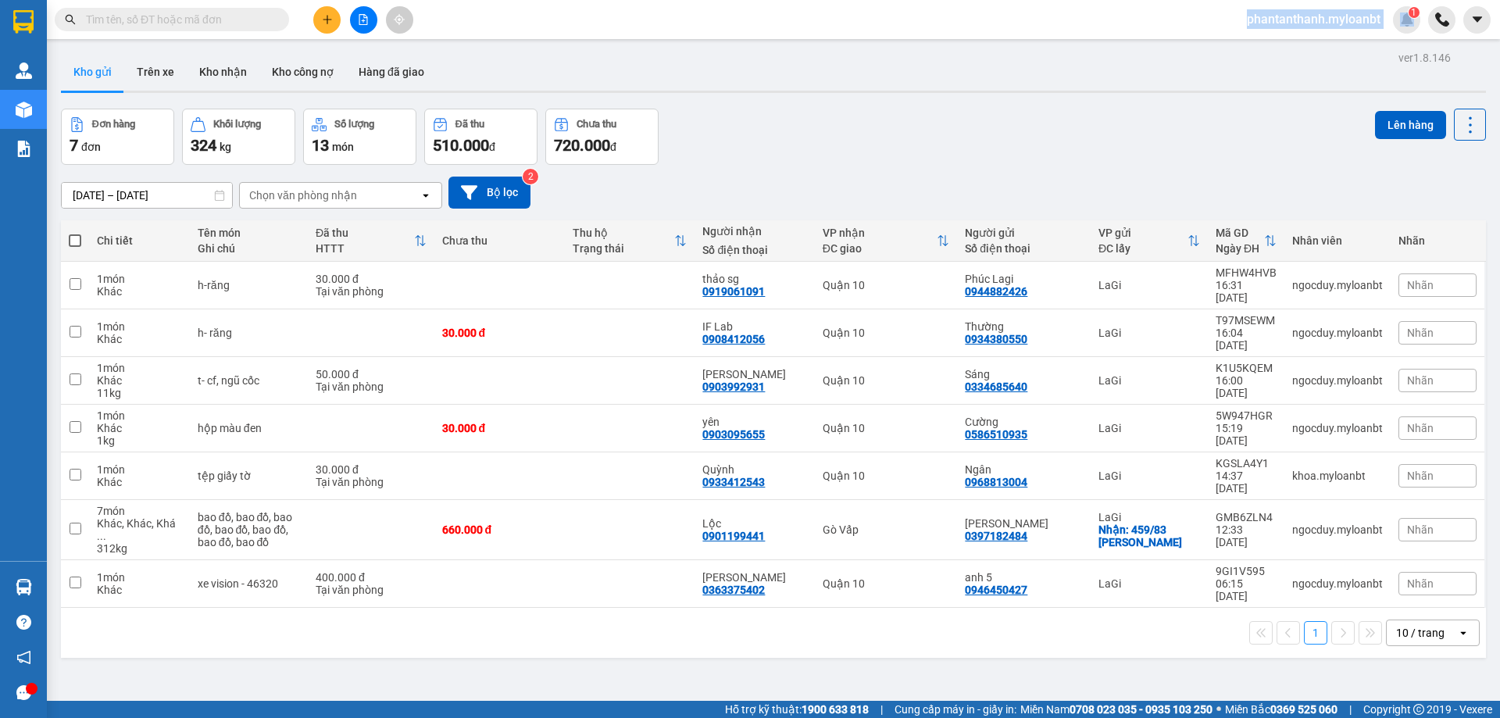
click at [608, 30] on div "Kết quả tìm kiếm ( 589 ) Bộ lọc Mã ĐH Trạng thái Món hàng Thu hộ Tổng cước Chưa…" at bounding box center [750, 19] width 1500 height 39
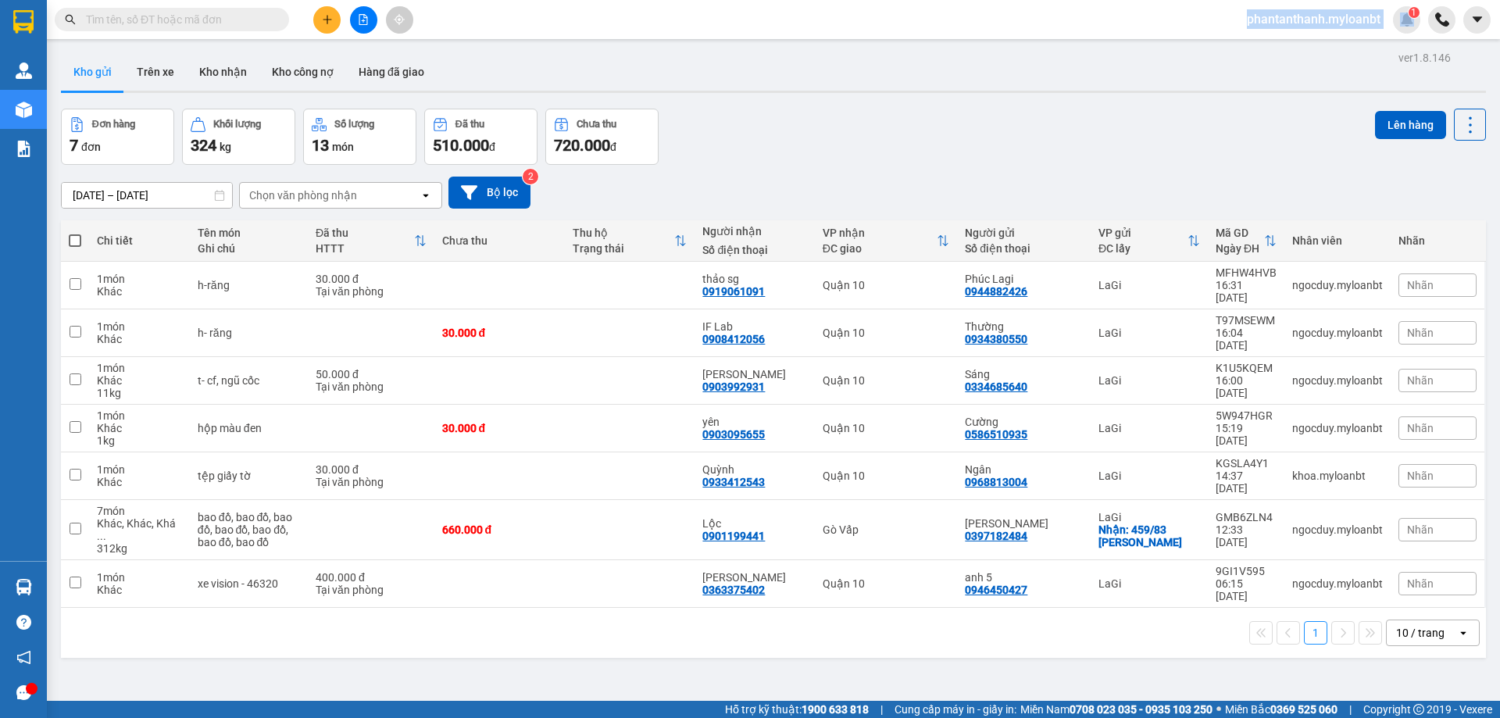
click at [608, 30] on div "Kết quả tìm kiếm ( 589 ) Bộ lọc Mã ĐH Trạng thái Món hàng Thu hộ Tổng cước Chưa…" at bounding box center [750, 19] width 1500 height 39
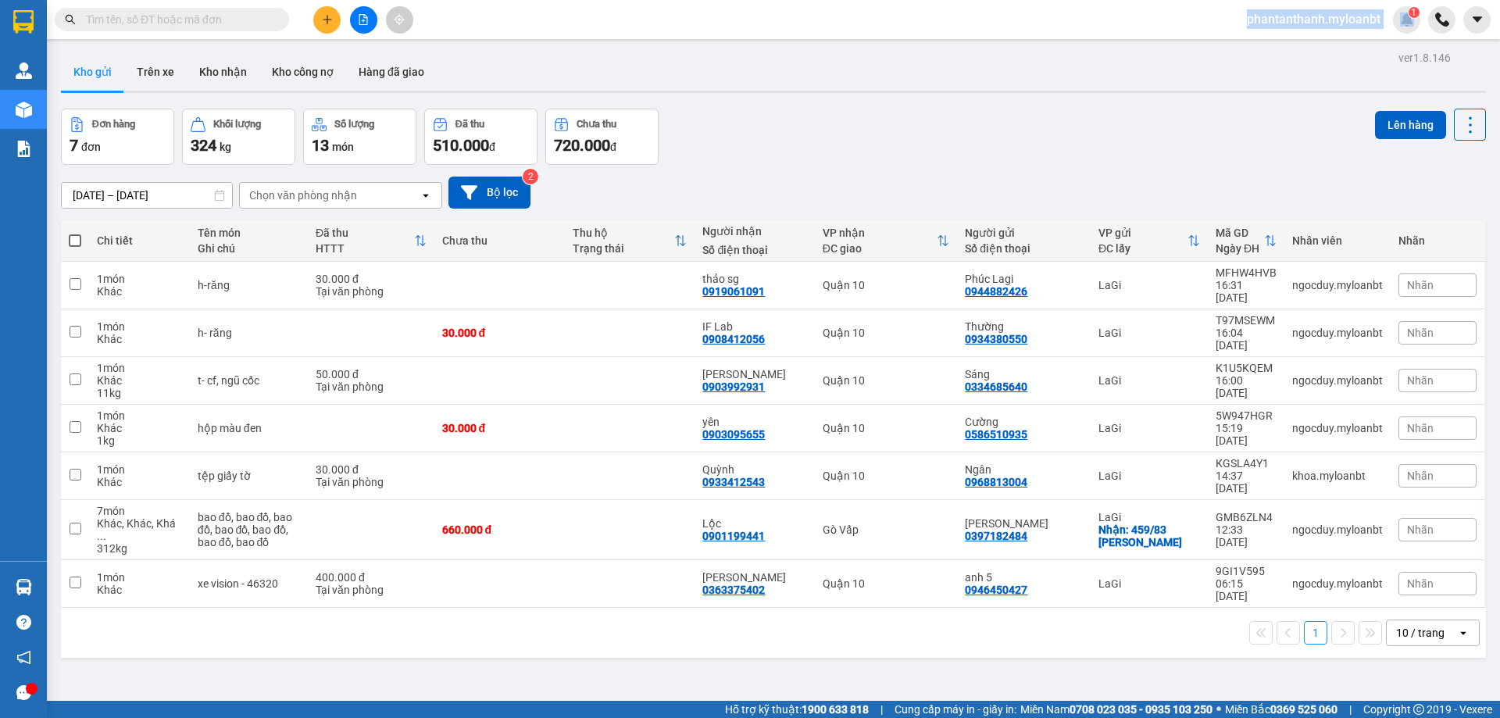
click at [608, 30] on div "Kết quả tìm kiếm ( 589 ) Bộ lọc Mã ĐH Trạng thái Món hàng Thu hộ Tổng cước Chưa…" at bounding box center [750, 19] width 1500 height 39
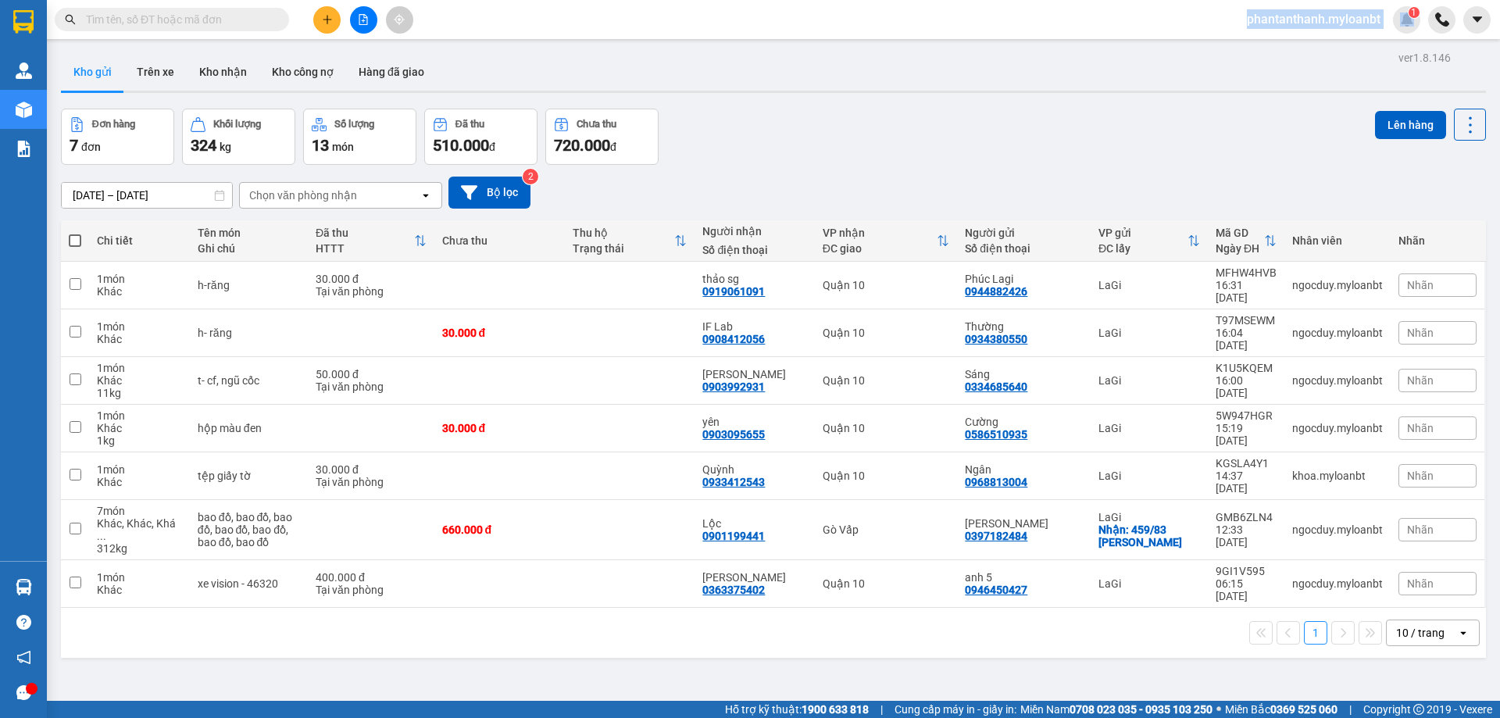
click at [608, 30] on div "Kết quả tìm kiếm ( 589 ) Bộ lọc Mã ĐH Trạng thái Món hàng Thu hộ Tổng cước Chưa…" at bounding box center [750, 19] width 1500 height 39
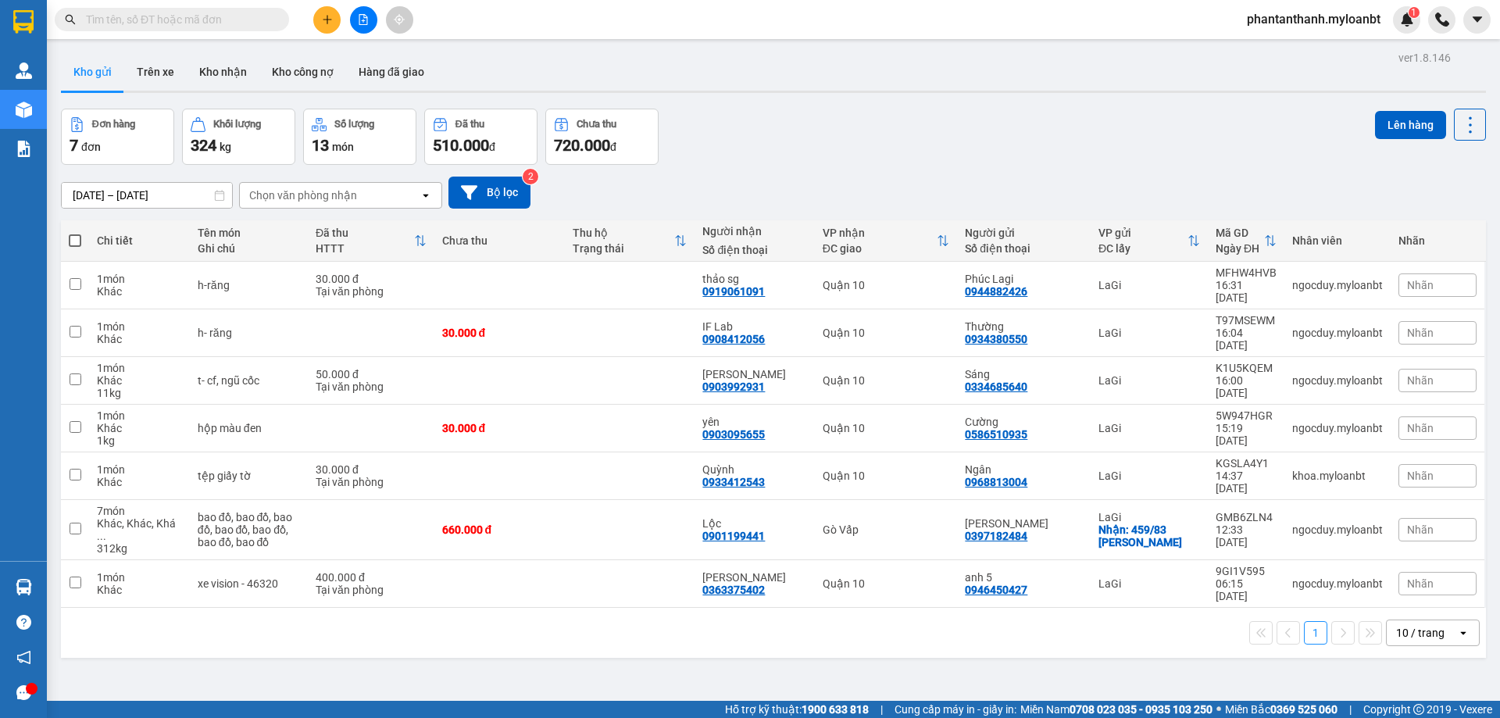
click at [608, 30] on div "Kết quả tìm kiếm ( 589 ) Bộ lọc Mã ĐH Trạng thái Món hàng Thu hộ Tổng cước Chưa…" at bounding box center [750, 19] width 1500 height 39
click at [489, 40] on main "ver 1.8.146 Kho gửi Trên xe Kho nhận Kho công nợ Hàng đã giao Đơn hàng 7 đơn Kh…" at bounding box center [750, 350] width 1500 height 701
click at [484, 40] on main "ver 1.8.146 Kho gửi Trên xe Kho nhận Kho công nợ Hàng đã giao Đơn hàng 7 đơn Kh…" at bounding box center [750, 350] width 1500 height 701
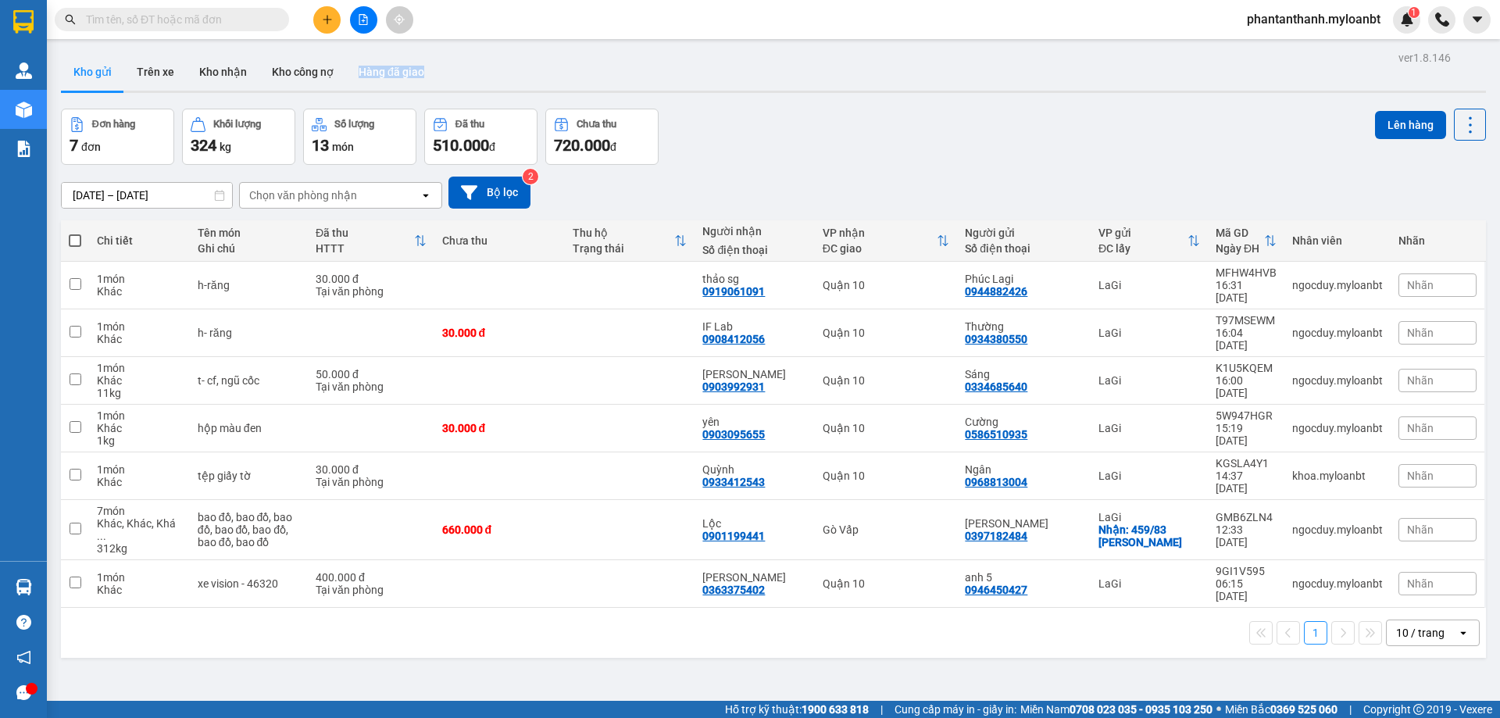
click at [484, 40] on main "ver 1.8.146 Kho gửi Trên xe Kho nhận Kho công nợ Hàng đã giao Đơn hàng 7 đơn Kh…" at bounding box center [750, 350] width 1500 height 701
click at [478, 43] on main "ver 1.8.146 Kho gửi Trên xe Kho nhận Kho công nợ Hàng đã giao Đơn hàng 7 đơn Kh…" at bounding box center [750, 350] width 1500 height 701
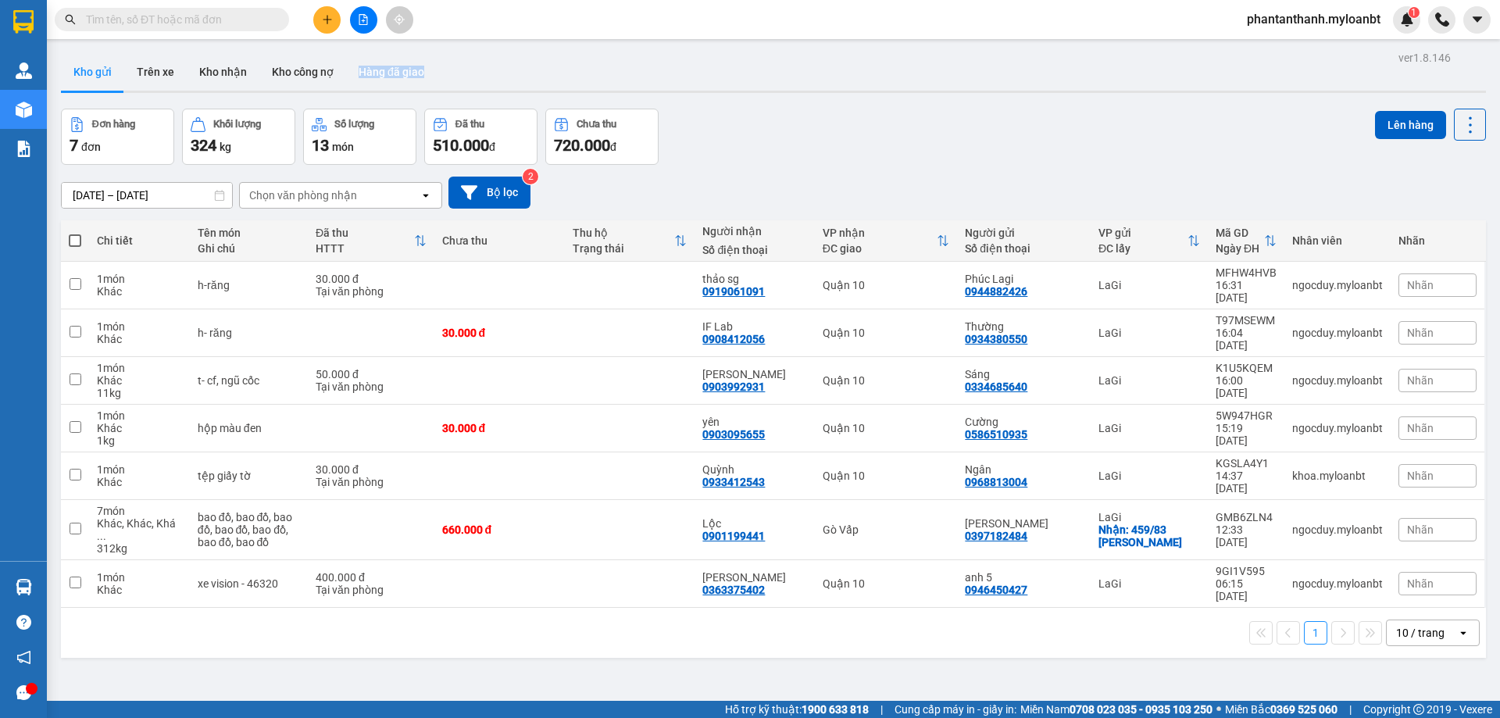
click at [437, 41] on main "ver 1.8.146 Kho gửi Trên xe Kho nhận Kho công nợ Hàng đã giao Đơn hàng 7 đơn Kh…" at bounding box center [750, 350] width 1500 height 701
click at [422, 52] on div "ver 1.8.146 Kho gửi Trên xe Kho nhận Kho công nợ Hàng đã giao Đơn hàng 7 đơn Kh…" at bounding box center [773, 406] width 1437 height 718
click at [483, 41] on main "ver 1.8.146 Kho gửi Trên xe Kho nhận Kho công nợ Hàng đã giao Đơn hàng 7 đơn Kh…" at bounding box center [750, 350] width 1500 height 701
click at [482, 41] on main "ver 1.8.146 Kho gửi Trên xe Kho nhận Kho công nợ Hàng đã giao Đơn hàng 7 đơn Kh…" at bounding box center [750, 350] width 1500 height 701
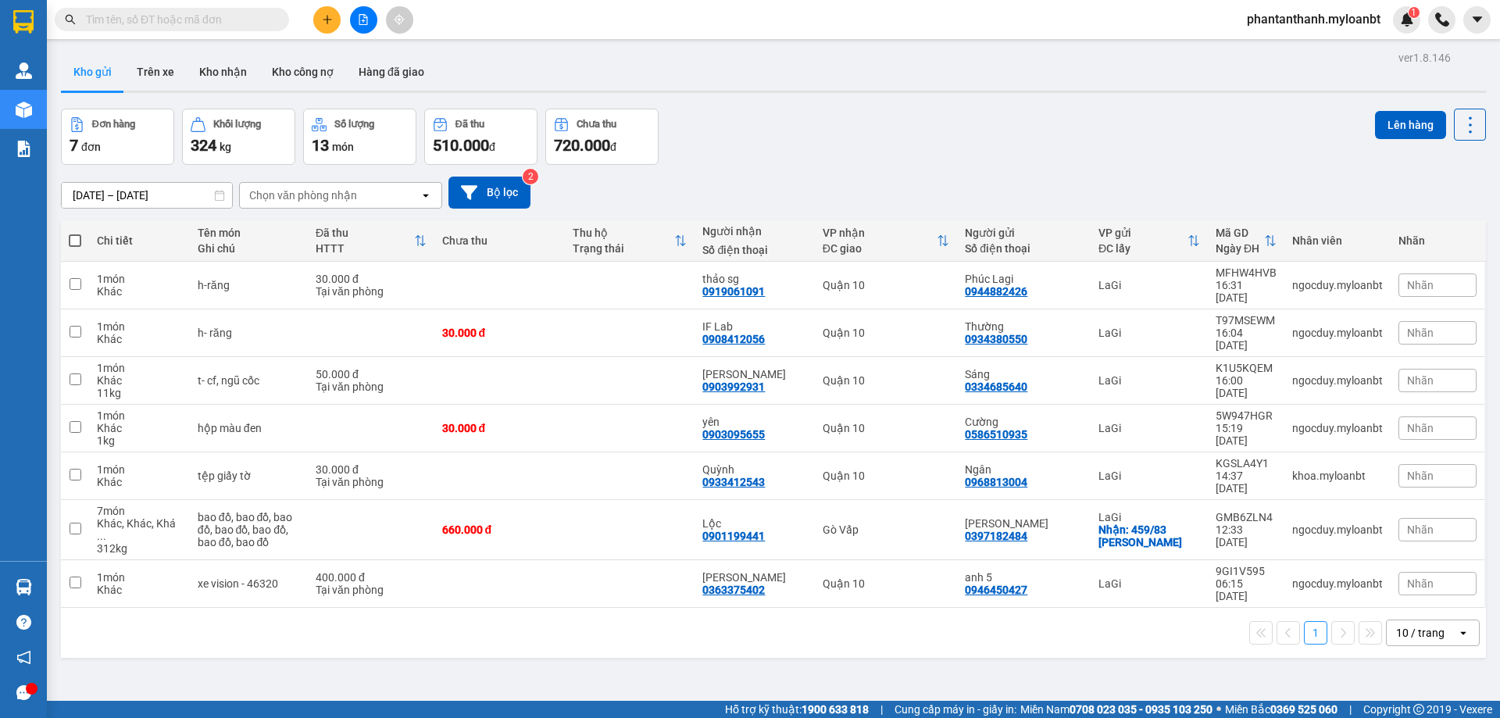
click at [482, 41] on main "ver 1.8.146 Kho gửi Trên xe Kho nhận Kho công nợ Hàng đã giao Đơn hàng 7 đơn Kh…" at bounding box center [750, 350] width 1500 height 701
click at [237, 14] on input "text" at bounding box center [178, 19] width 184 height 17
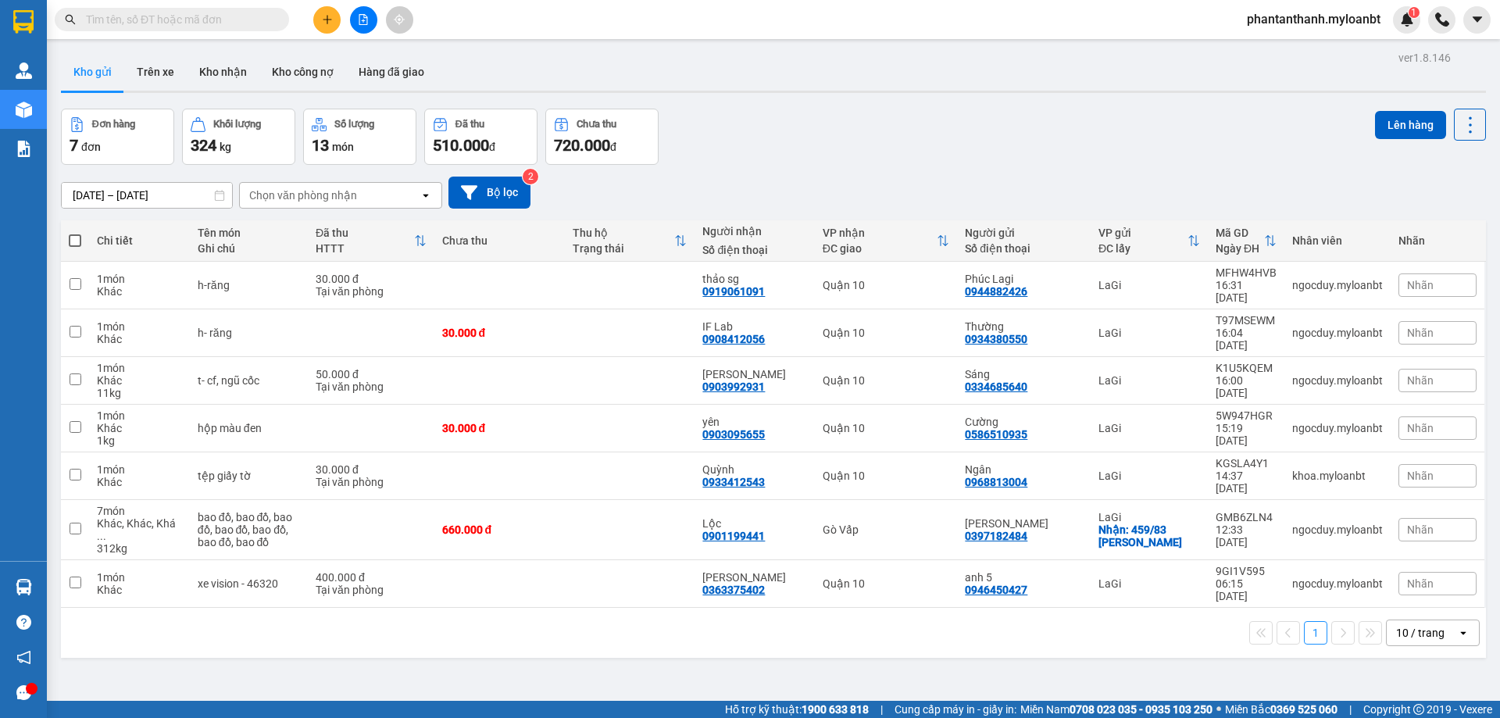
click at [938, 154] on div "Đơn hàng 7 đơn Khối lượng 324 kg Số lượng 13 món Đã thu 510.000 đ Chưa thu 720.…" at bounding box center [773, 137] width 1425 height 56
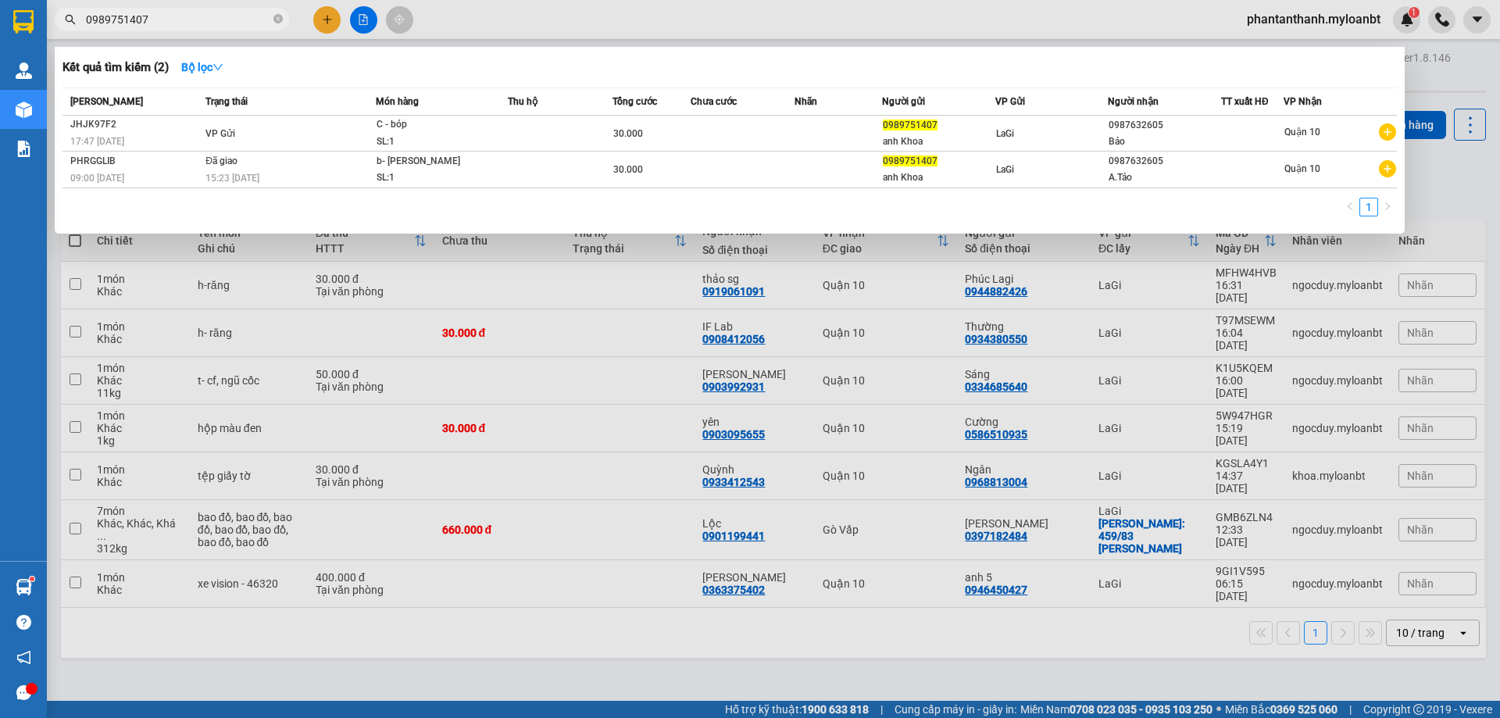
type input "0989751407"
click at [205, 17] on input "0989751407" at bounding box center [178, 19] width 184 height 17
type input "0681"
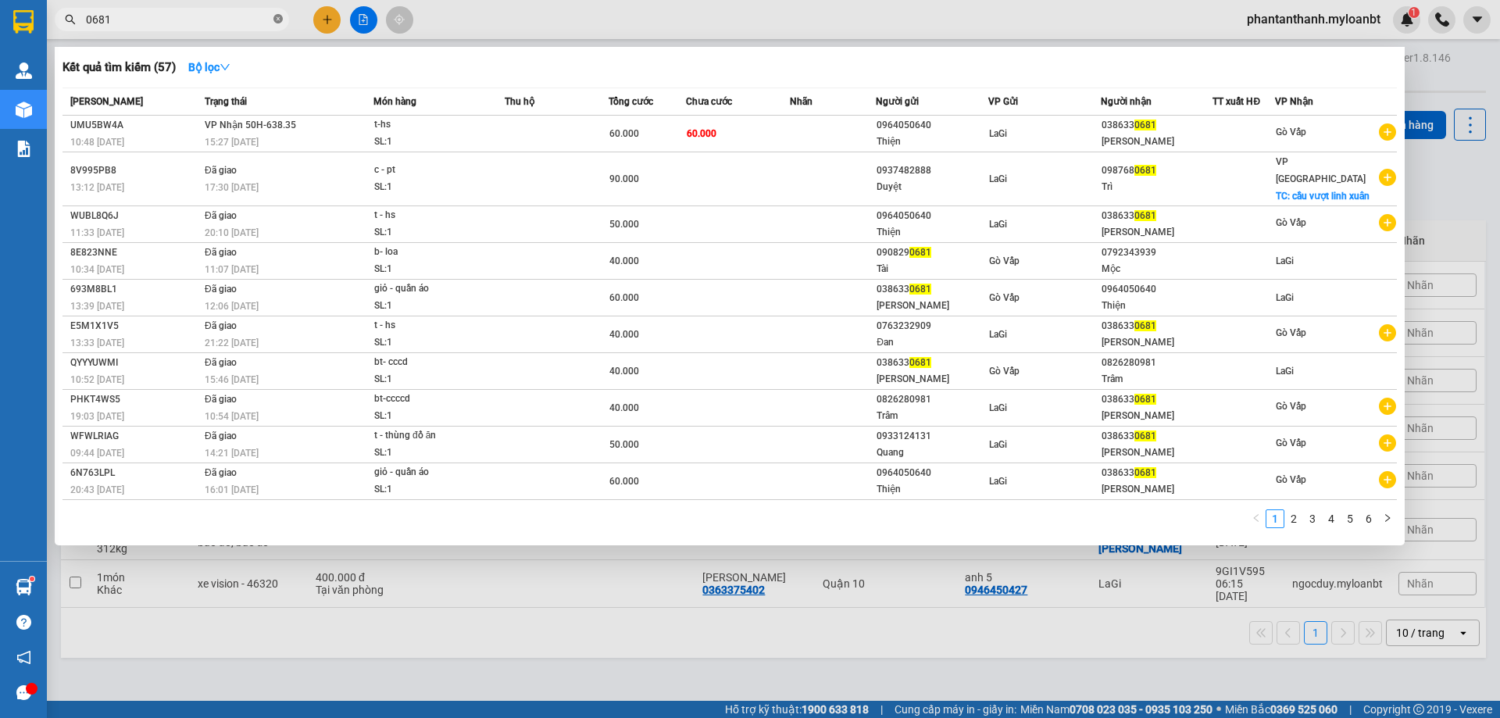
click at [280, 26] on span at bounding box center [277, 19] width 9 height 15
